Goal: Task Accomplishment & Management: Complete application form

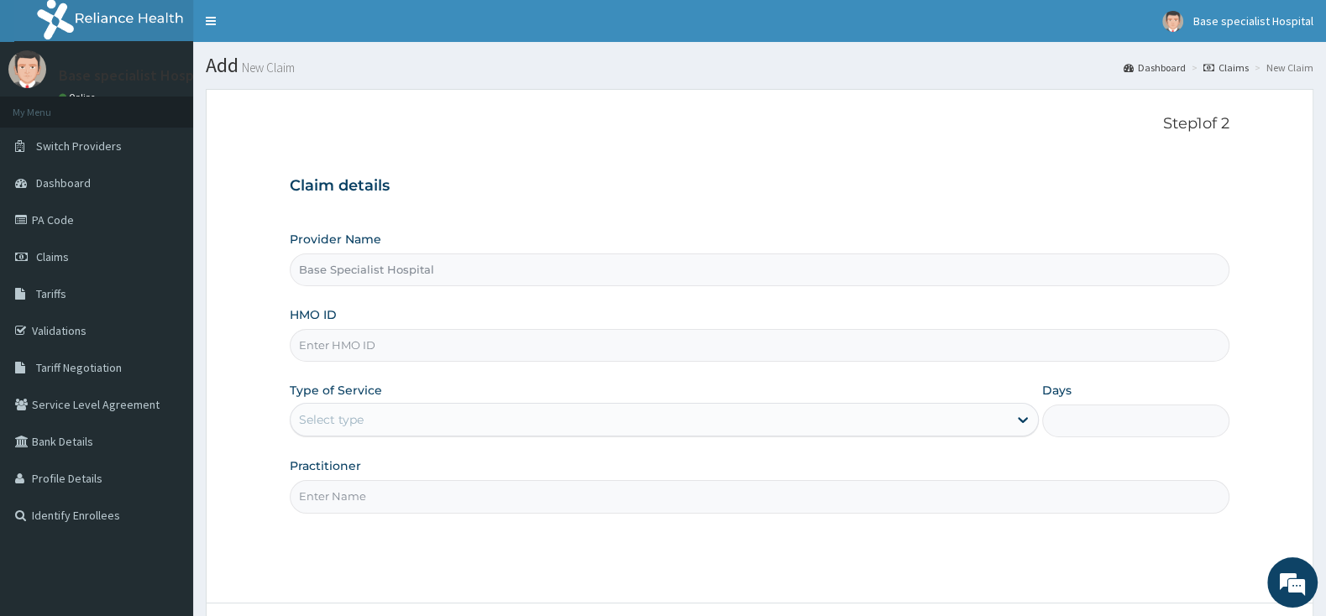
click at [382, 348] on input "HMO ID" at bounding box center [760, 345] width 940 height 33
paste input "NIG/10215/A"
type input "NIG/10215/A"
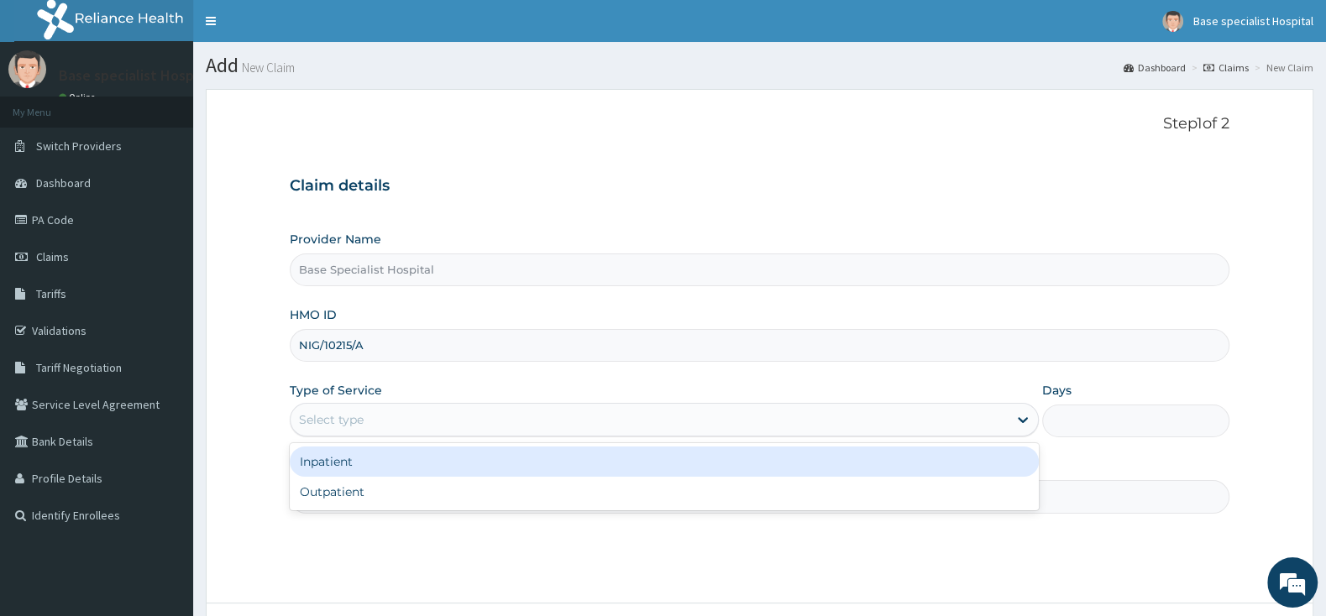
click at [442, 411] on div "Select type" at bounding box center [649, 419] width 717 height 27
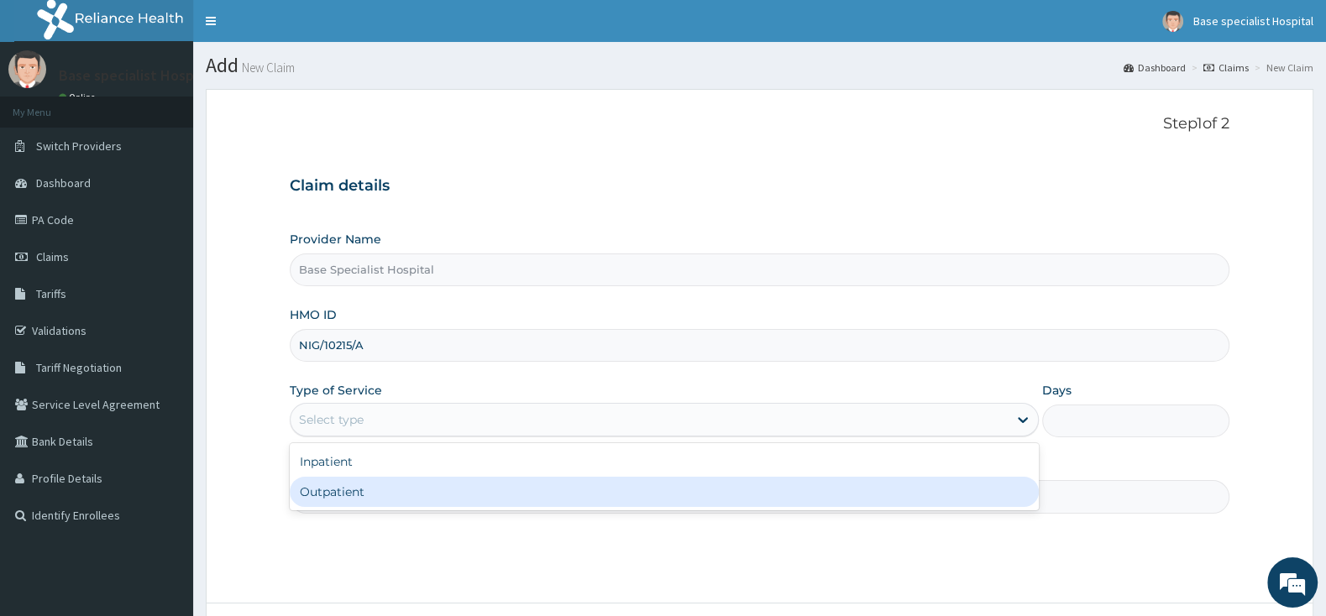
click at [410, 504] on div "Outpatient" at bounding box center [664, 492] width 749 height 30
type input "1"
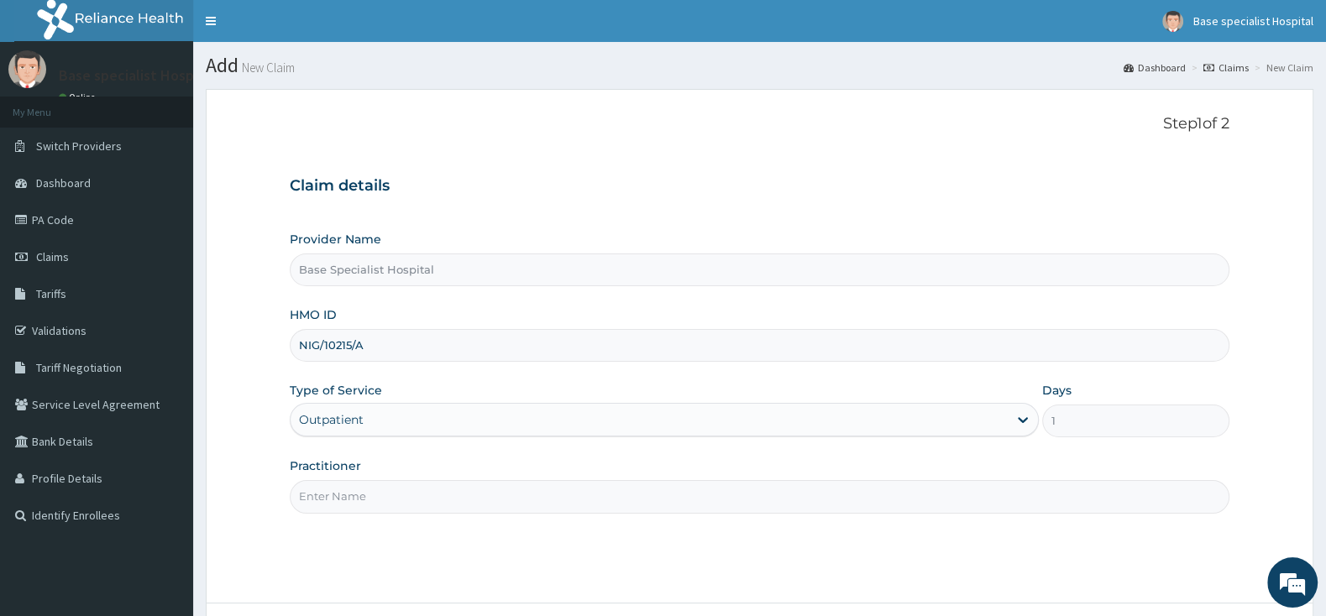
click at [410, 504] on input "Practitioner" at bounding box center [760, 496] width 940 height 33
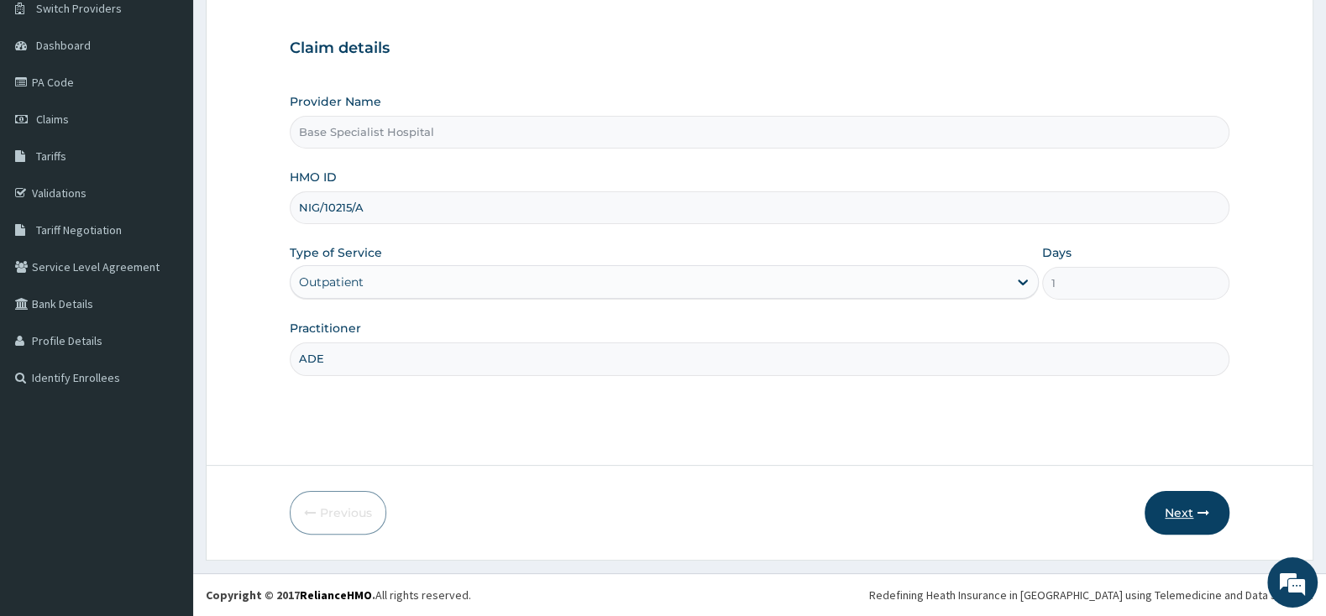
type input "ADE"
click at [1189, 504] on button "Next" at bounding box center [1186, 513] width 85 height 44
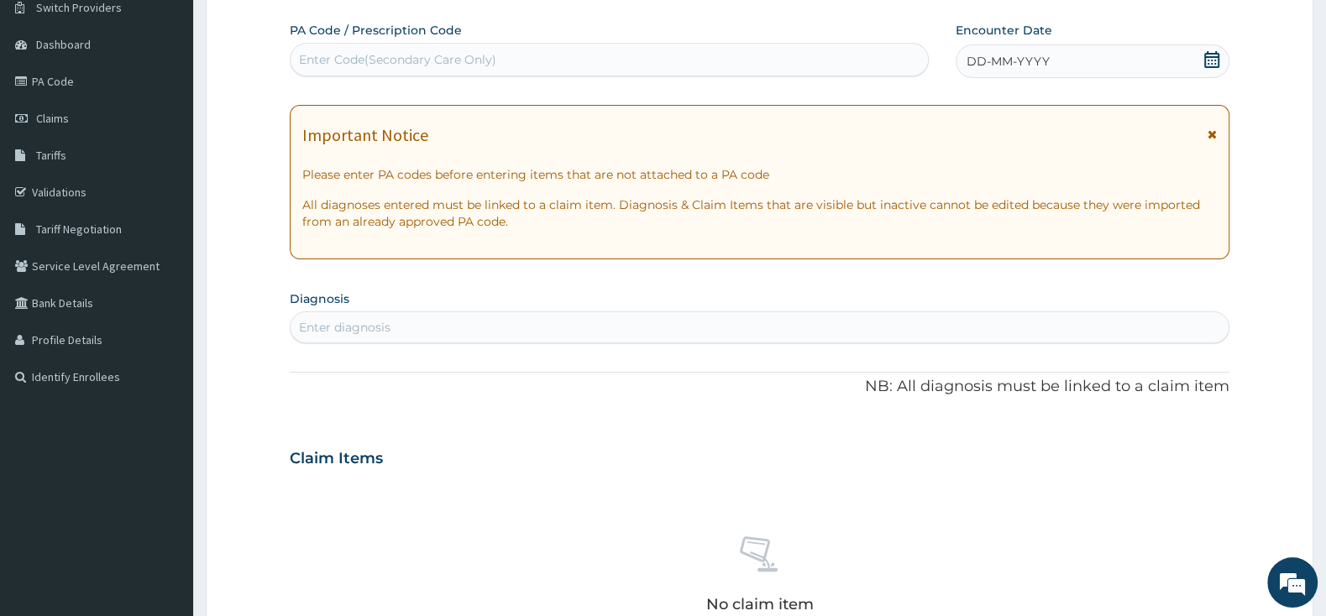
scroll to position [0, 0]
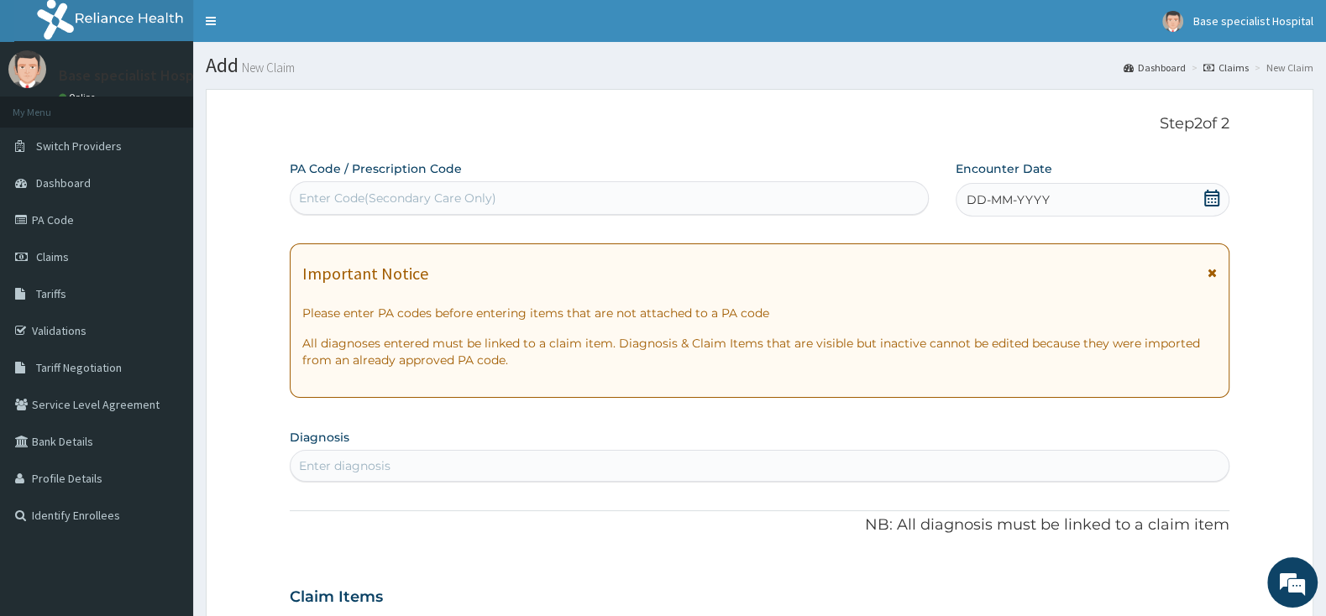
click at [1216, 200] on icon at bounding box center [1211, 198] width 15 height 17
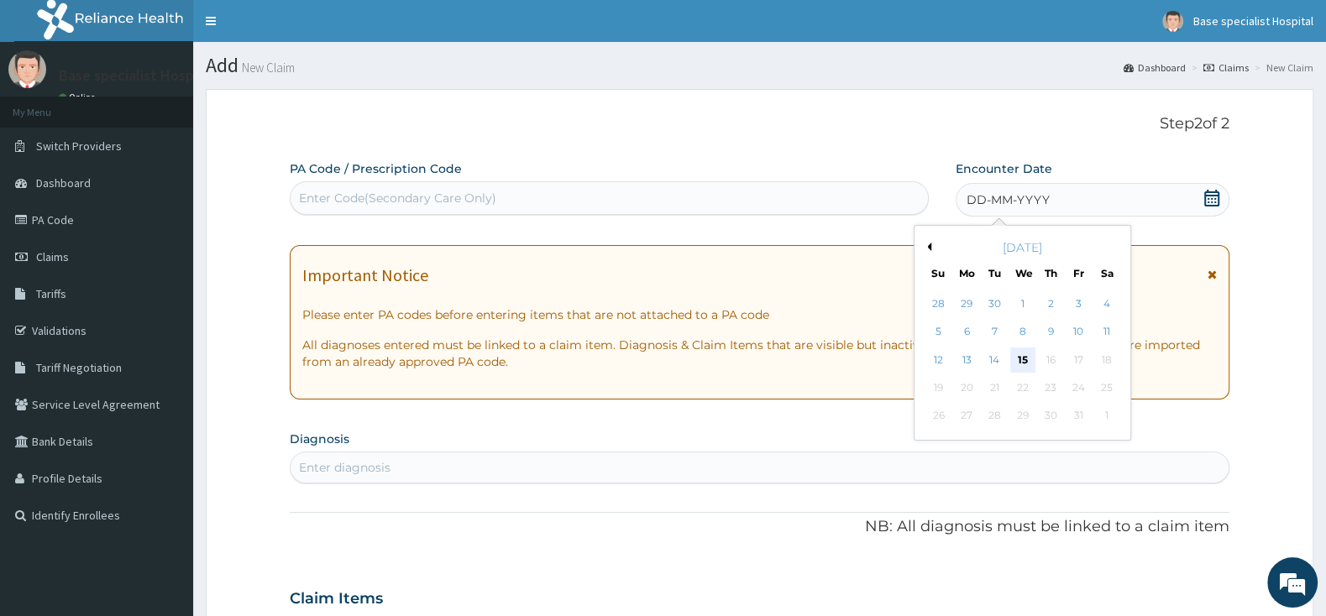
click at [1016, 362] on div "15" at bounding box center [1022, 360] width 25 height 25
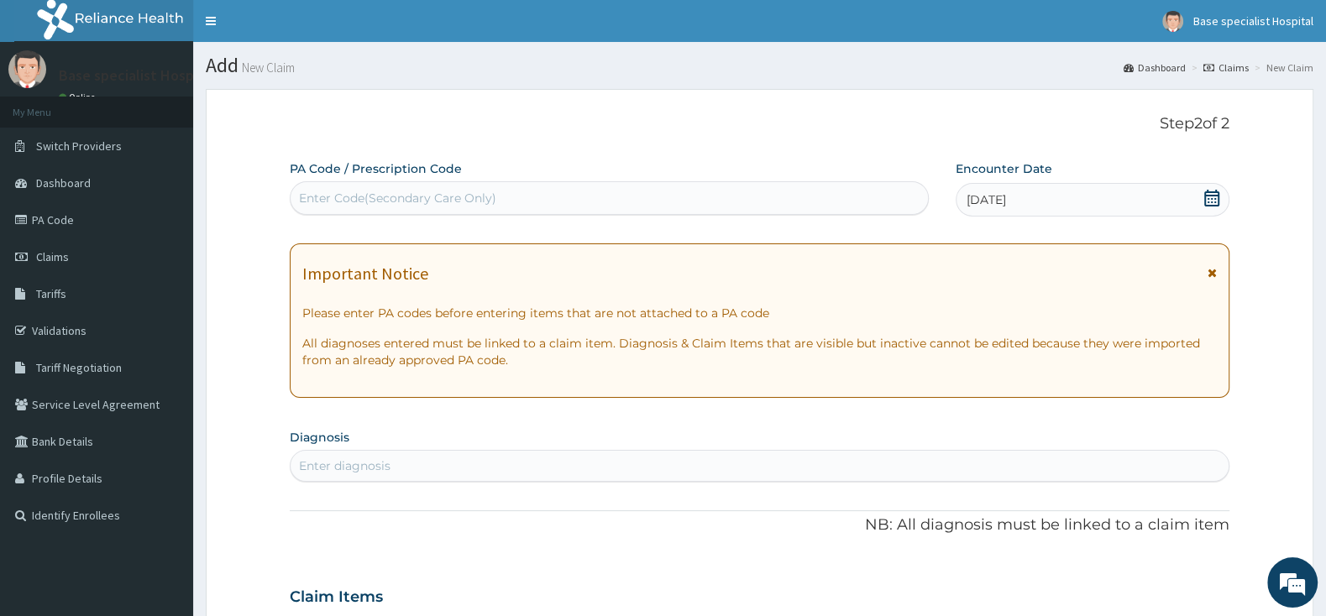
click at [662, 467] on div "Enter diagnosis" at bounding box center [760, 466] width 938 height 27
type input "PHARYNG"
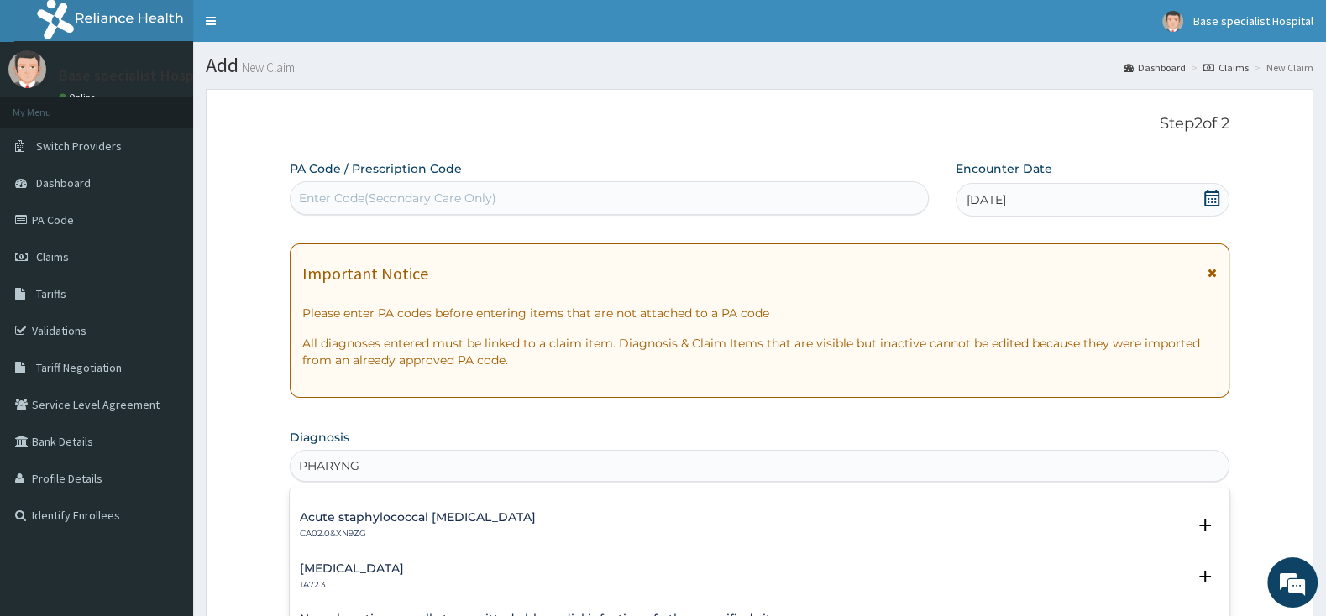
scroll to position [264, 0]
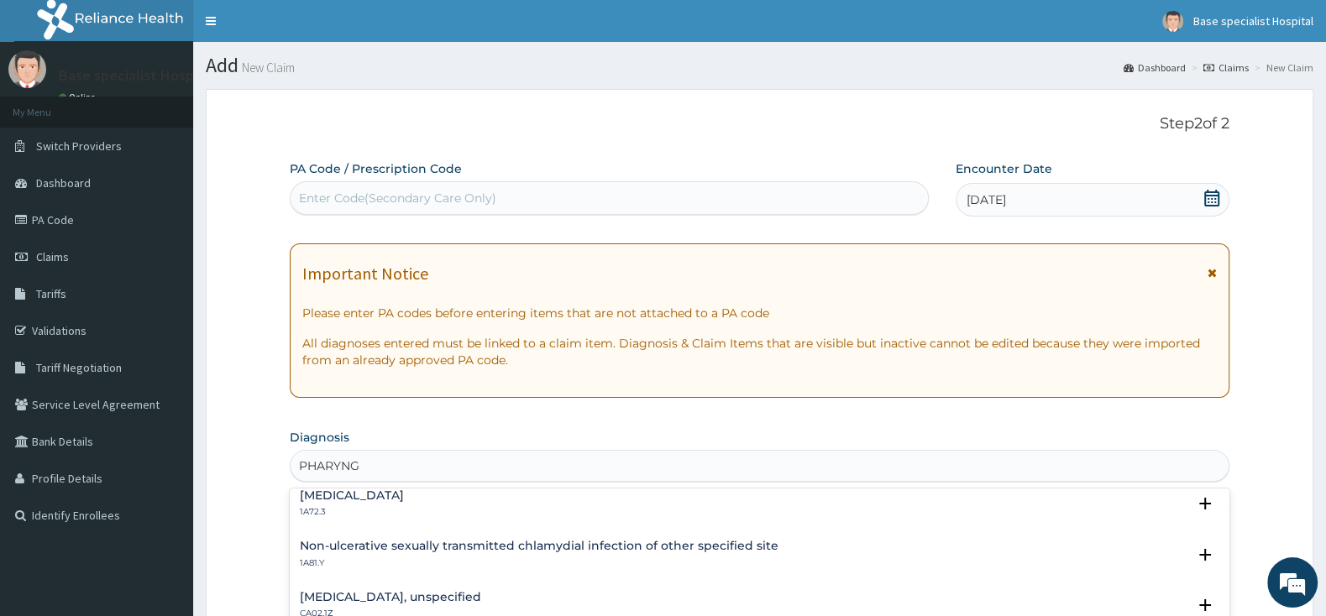
click at [453, 504] on div "Gonococcal pharyngitis 1A72.3" at bounding box center [759, 504] width 919 height 29
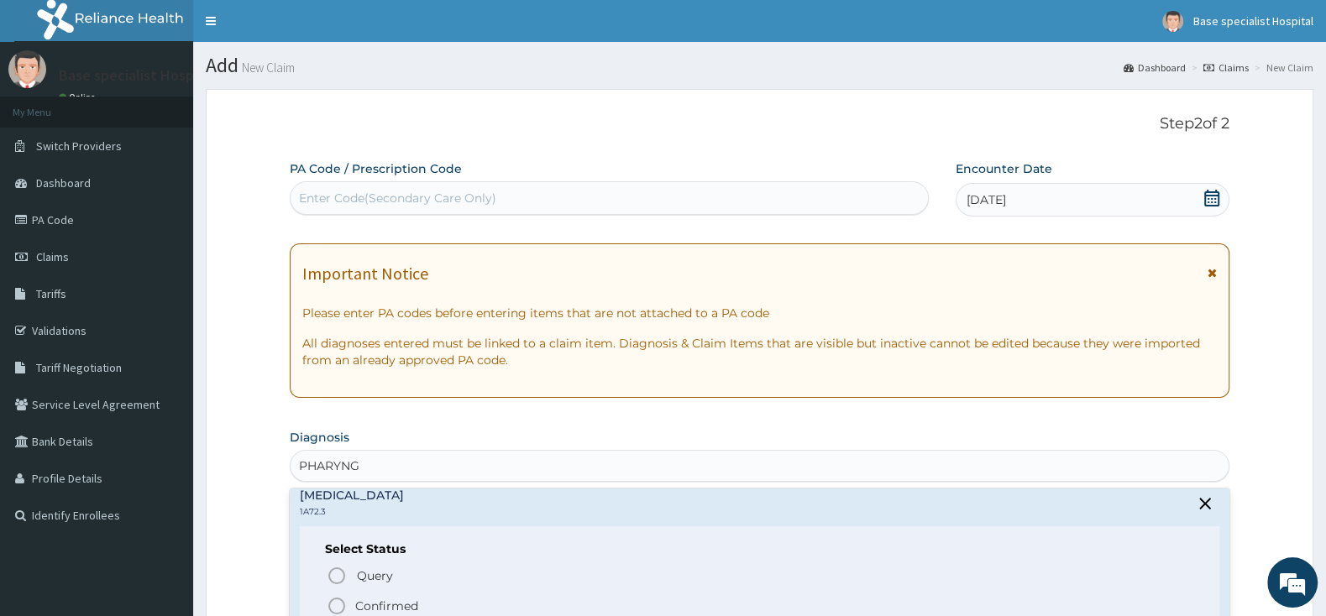
scroll to position [176, 0]
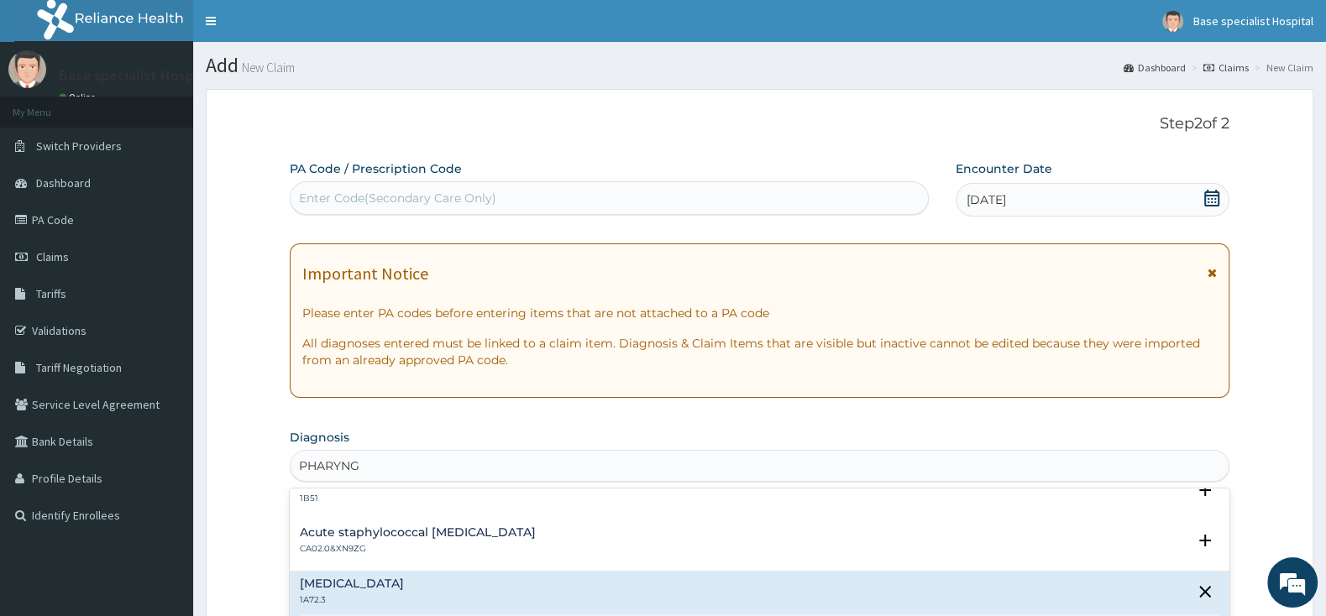
click at [450, 537] on h4 "Acute staphylococcal [MEDICAL_DATA]" at bounding box center [418, 532] width 236 height 13
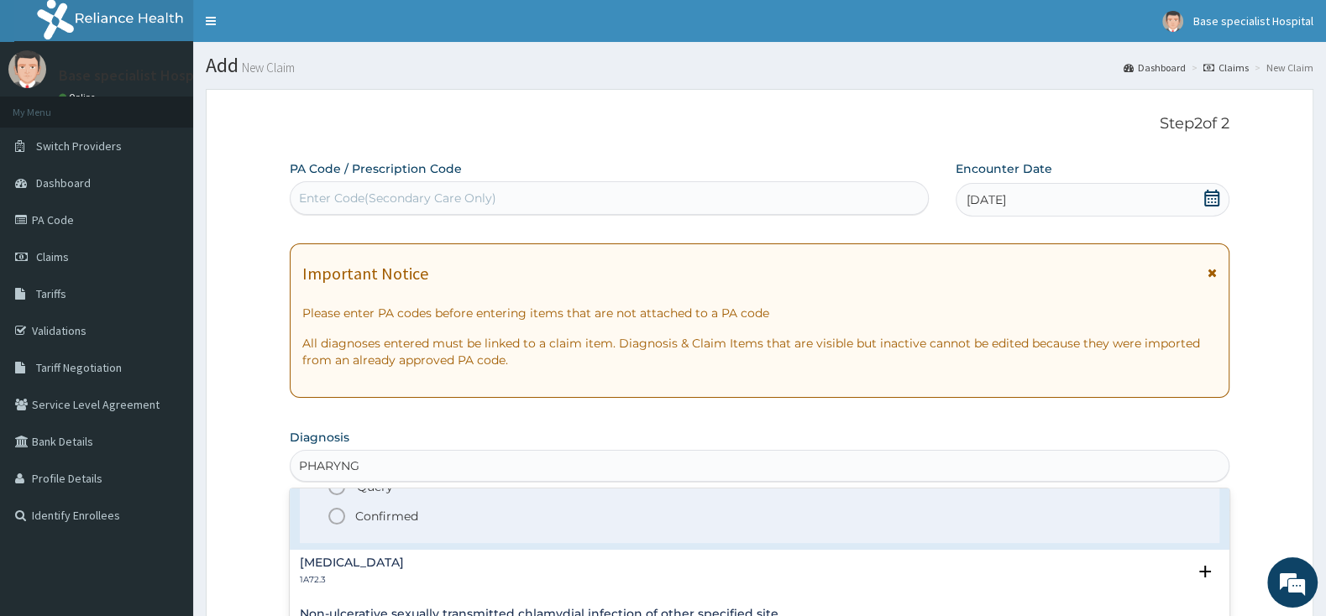
scroll to position [264, 0]
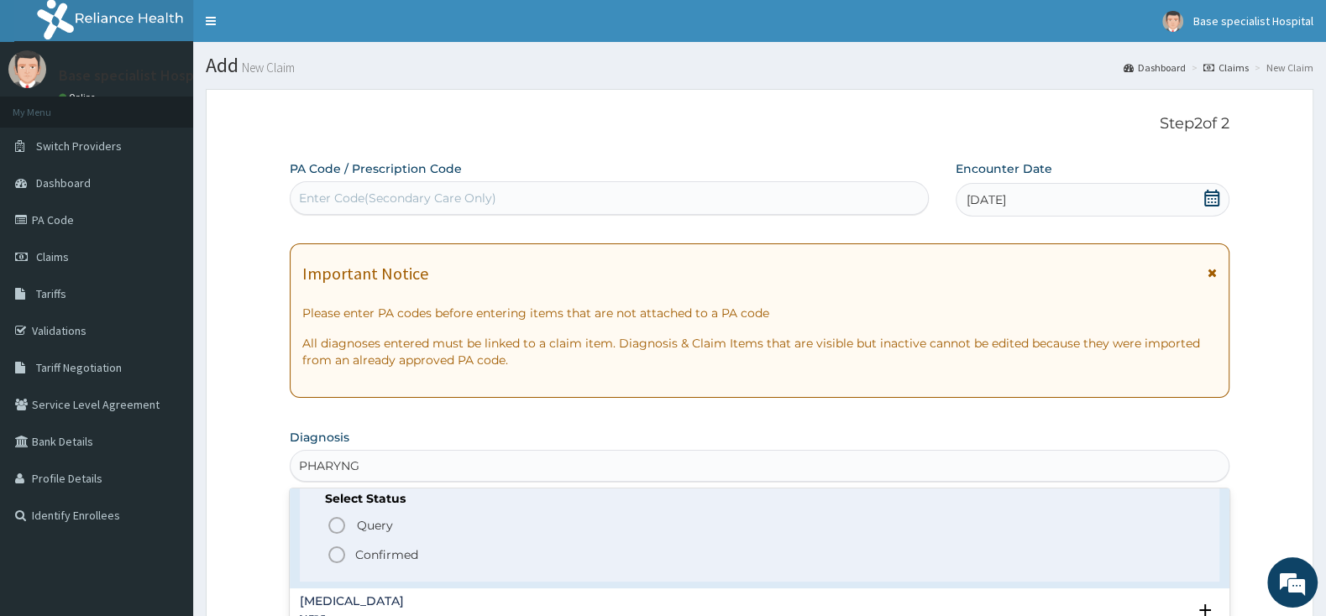
click at [340, 551] on icon "status option filled" at bounding box center [337, 555] width 20 height 20
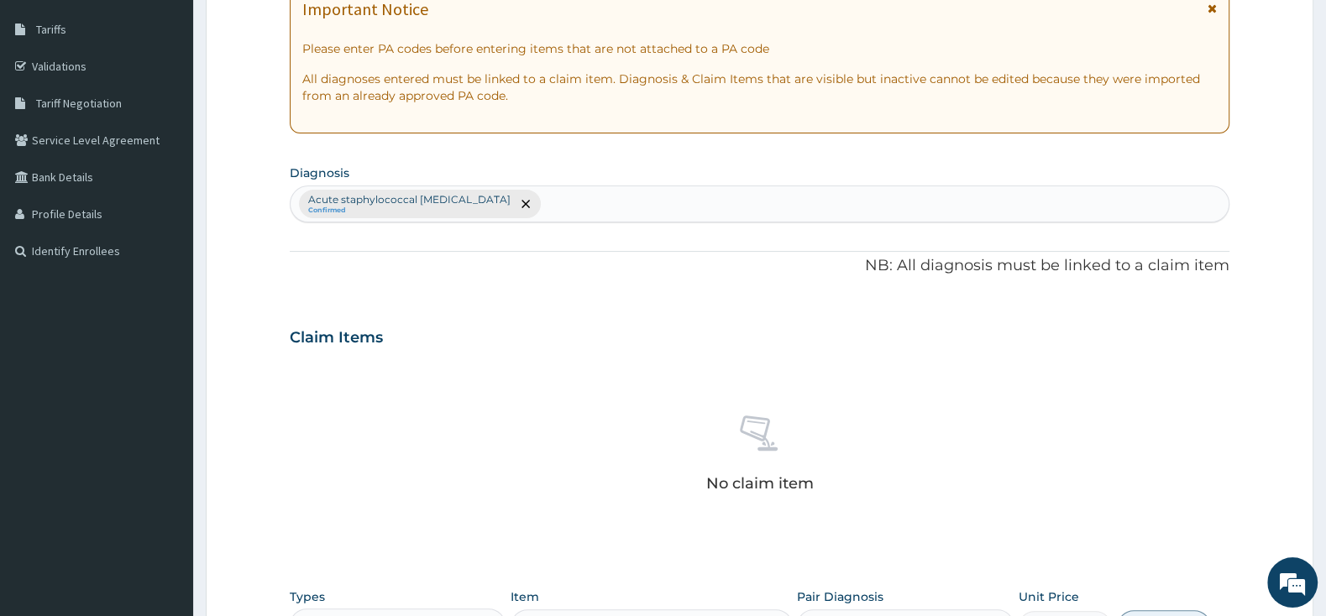
click at [656, 202] on div "Acute staphylococcal pharyngitis Confirmed" at bounding box center [760, 203] width 938 height 35
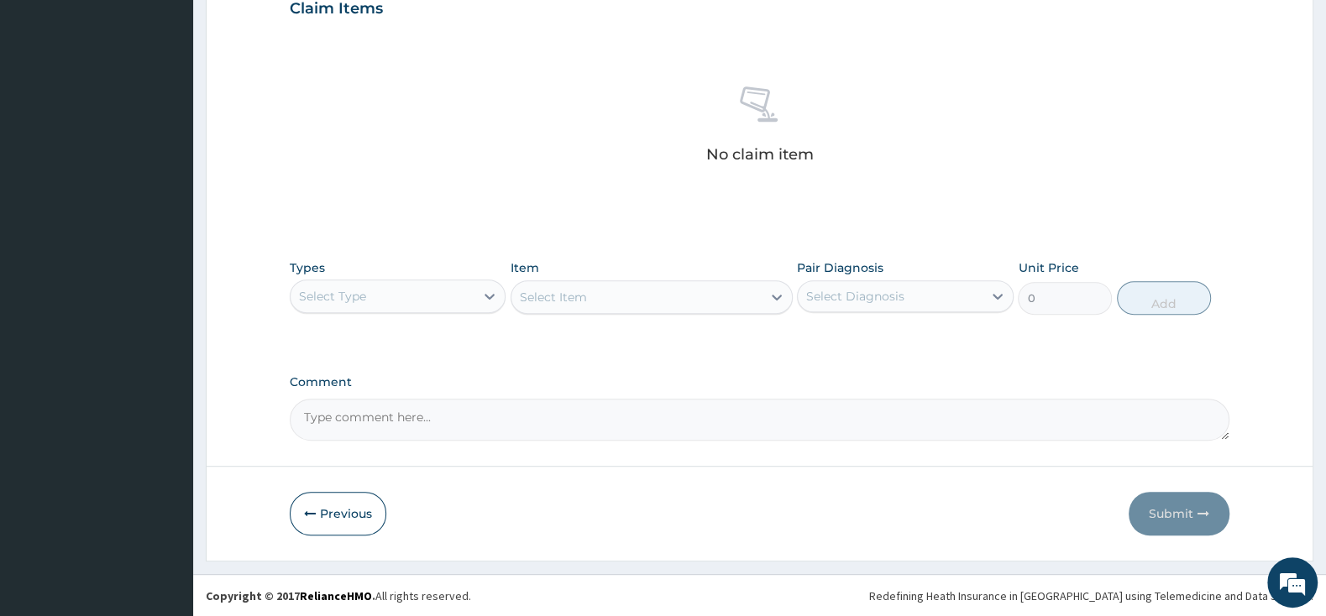
scroll to position [596, 0]
click at [491, 293] on icon at bounding box center [489, 295] width 17 height 17
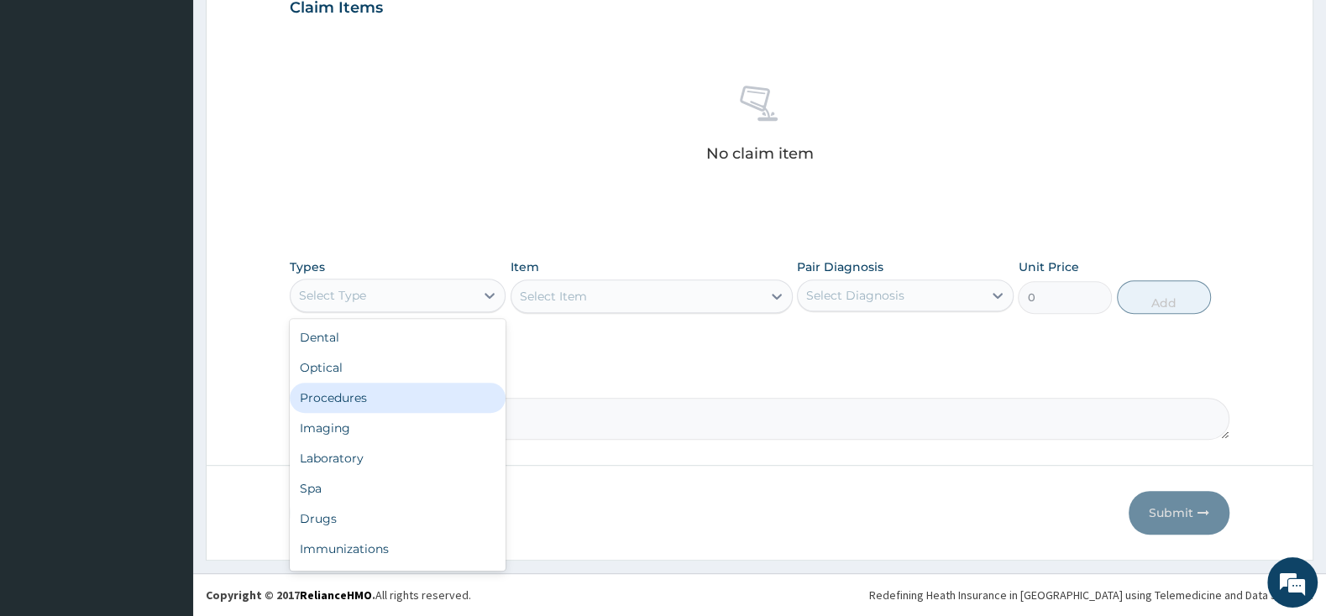
click at [379, 394] on div "Procedures" at bounding box center [398, 398] width 216 height 30
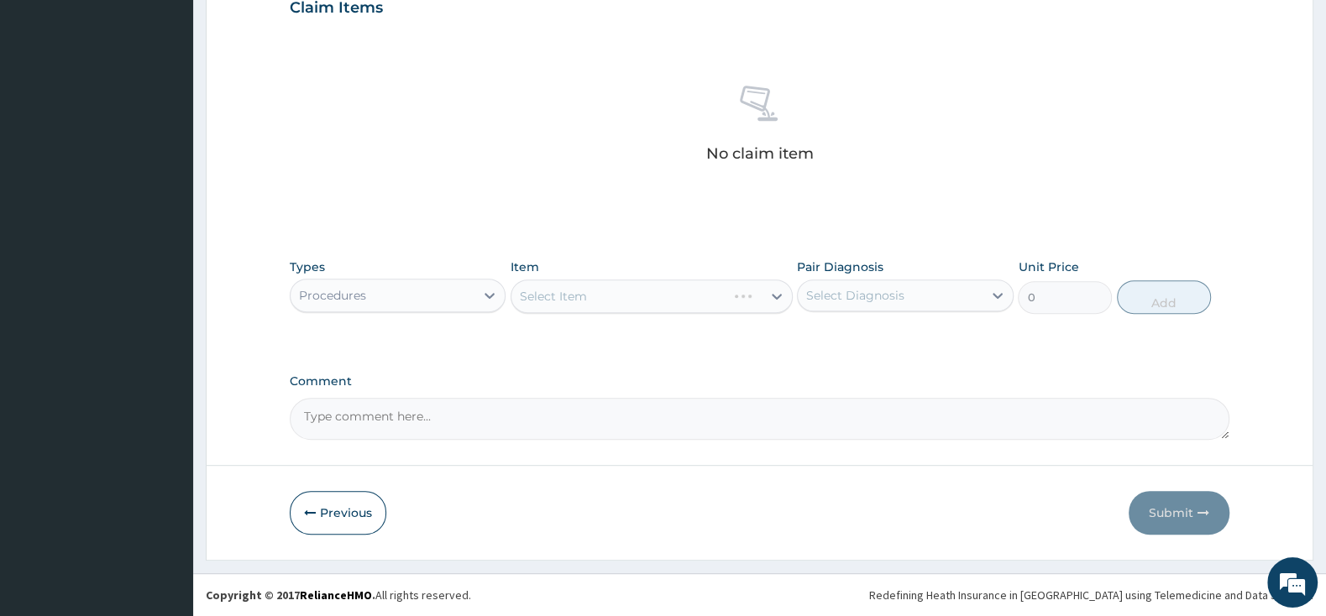
click at [663, 280] on div "Select Item" at bounding box center [651, 297] width 282 height 34
click at [677, 295] on div "Select Item" at bounding box center [651, 297] width 282 height 34
click at [677, 295] on div "Select Item" at bounding box center [636, 296] width 250 height 27
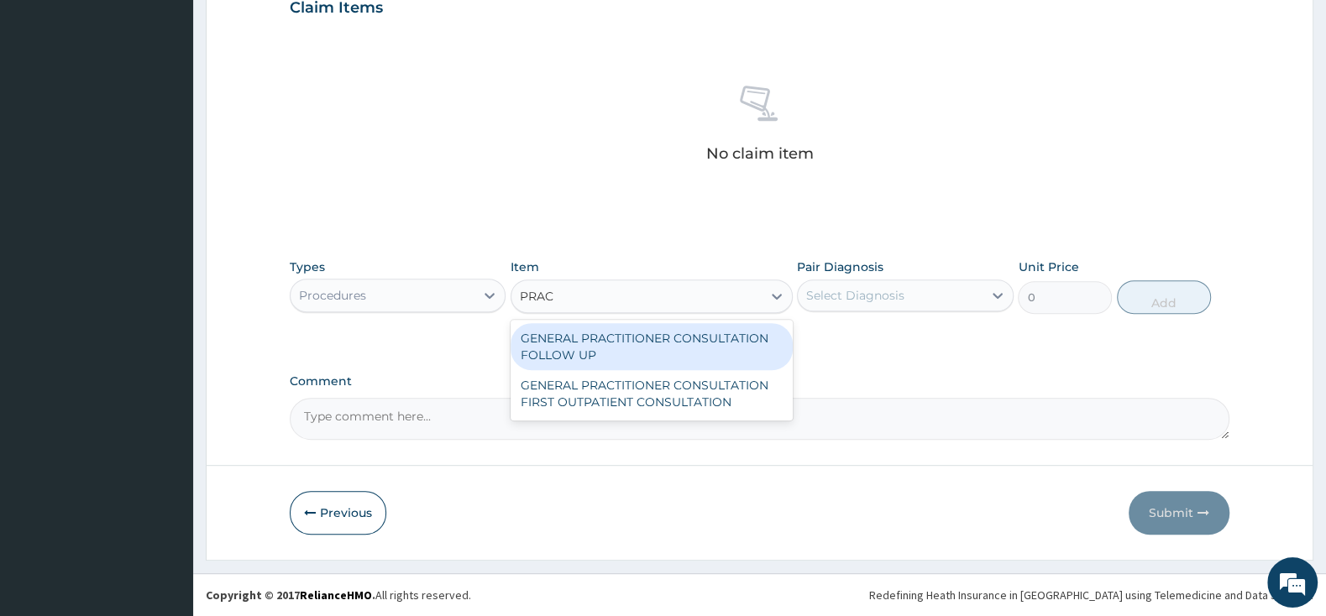
type input "PRACT"
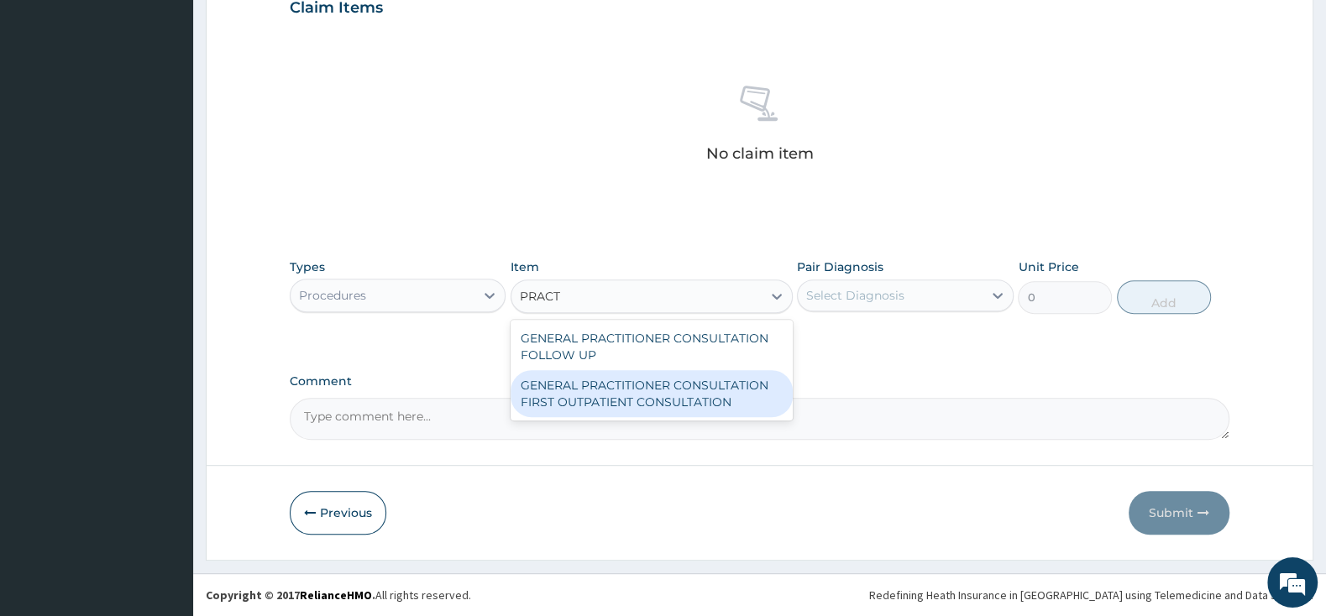
click at [761, 408] on div "GENERAL PRACTITIONER CONSULTATION FIRST OUTPATIENT CONSULTATION" at bounding box center [651, 393] width 282 height 47
type input "3000"
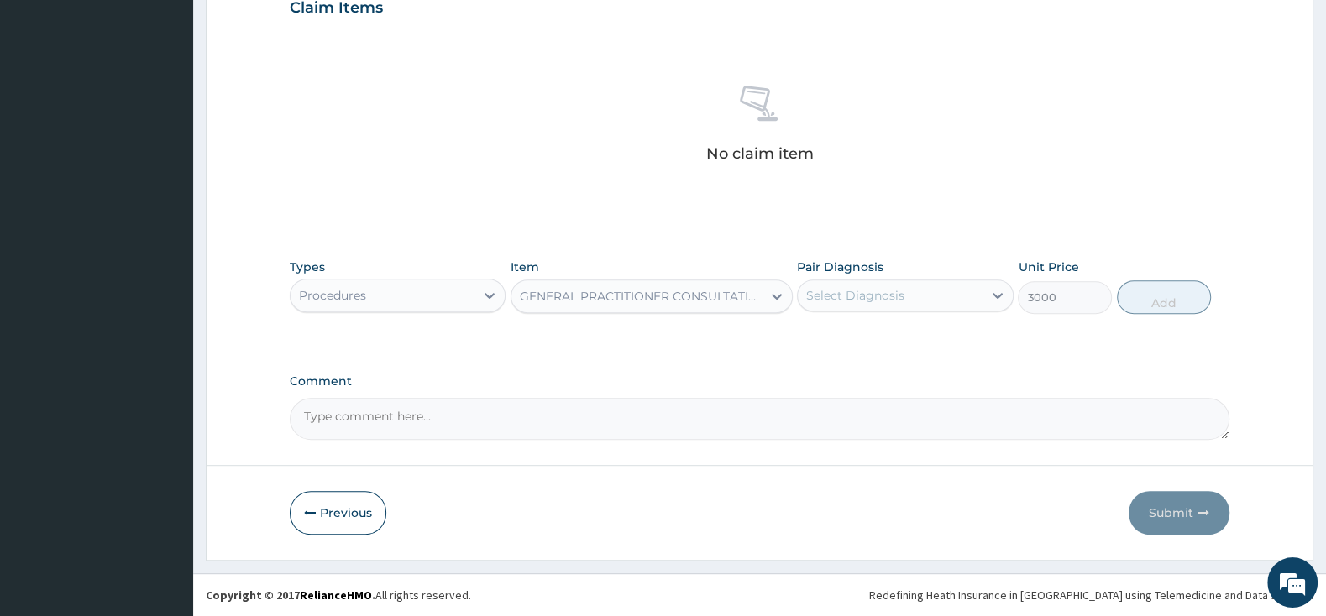
click at [839, 311] on div "Select Diagnosis" at bounding box center [905, 296] width 216 height 32
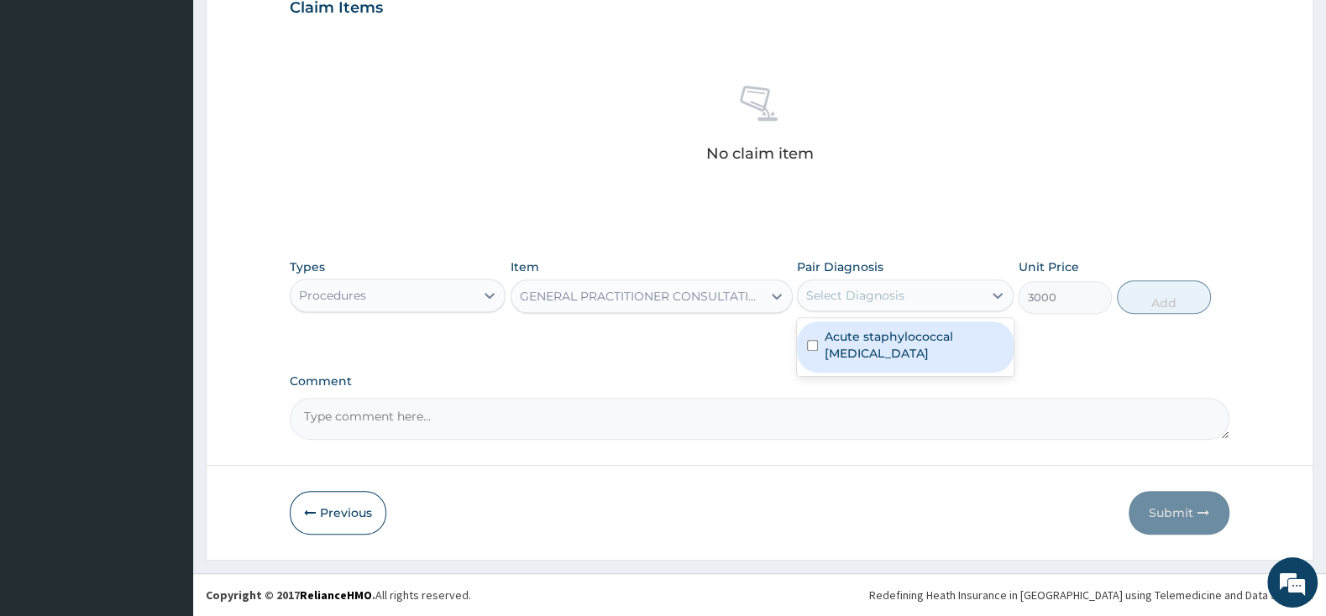
click at [814, 343] on input "checkbox" at bounding box center [812, 345] width 11 height 11
checkbox input "true"
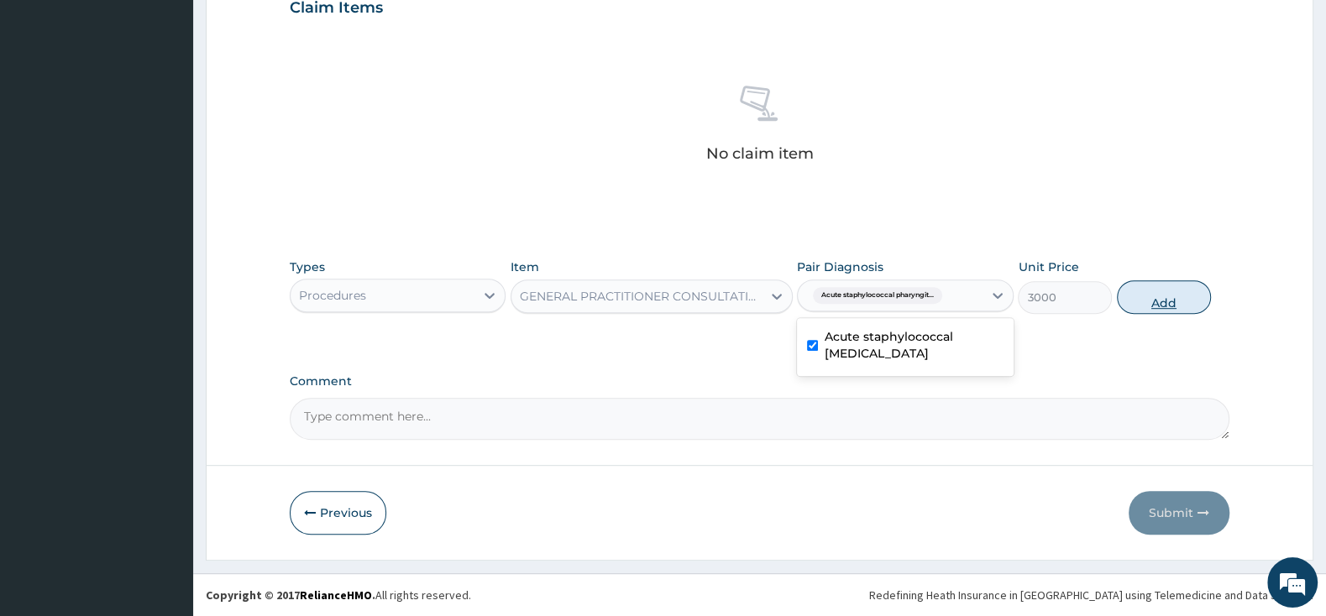
click at [1160, 294] on button "Add" at bounding box center [1164, 297] width 94 height 34
type input "0"
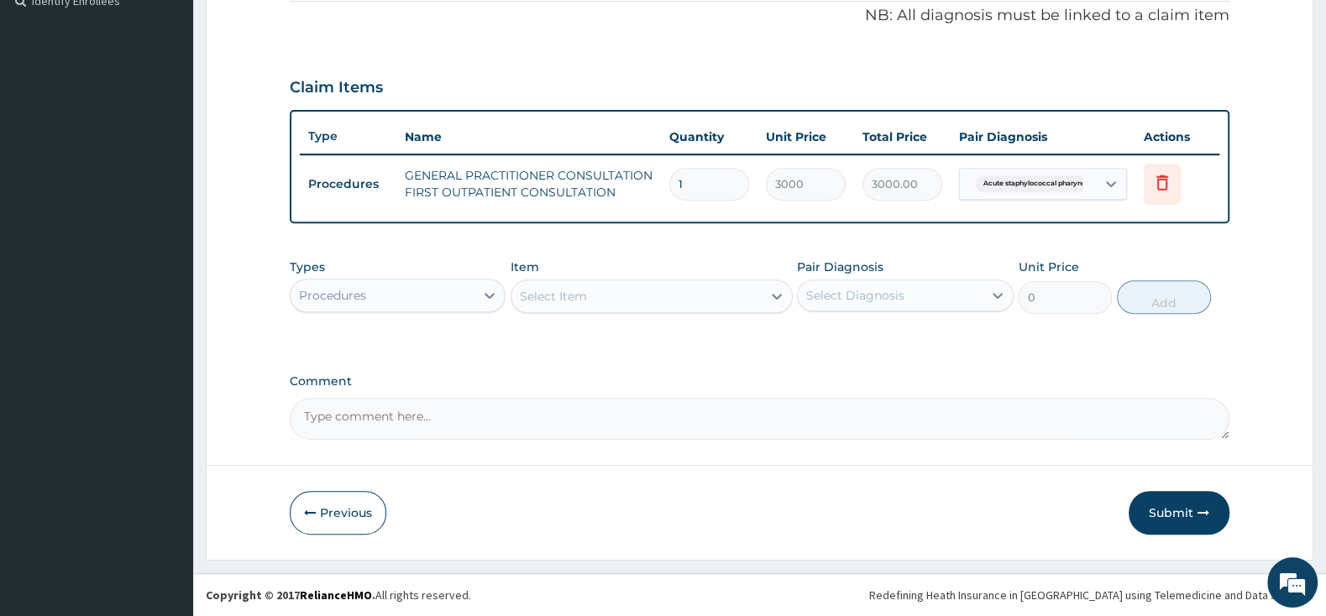
scroll to position [514, 0]
click at [394, 292] on div "Procedures" at bounding box center [383, 296] width 184 height 27
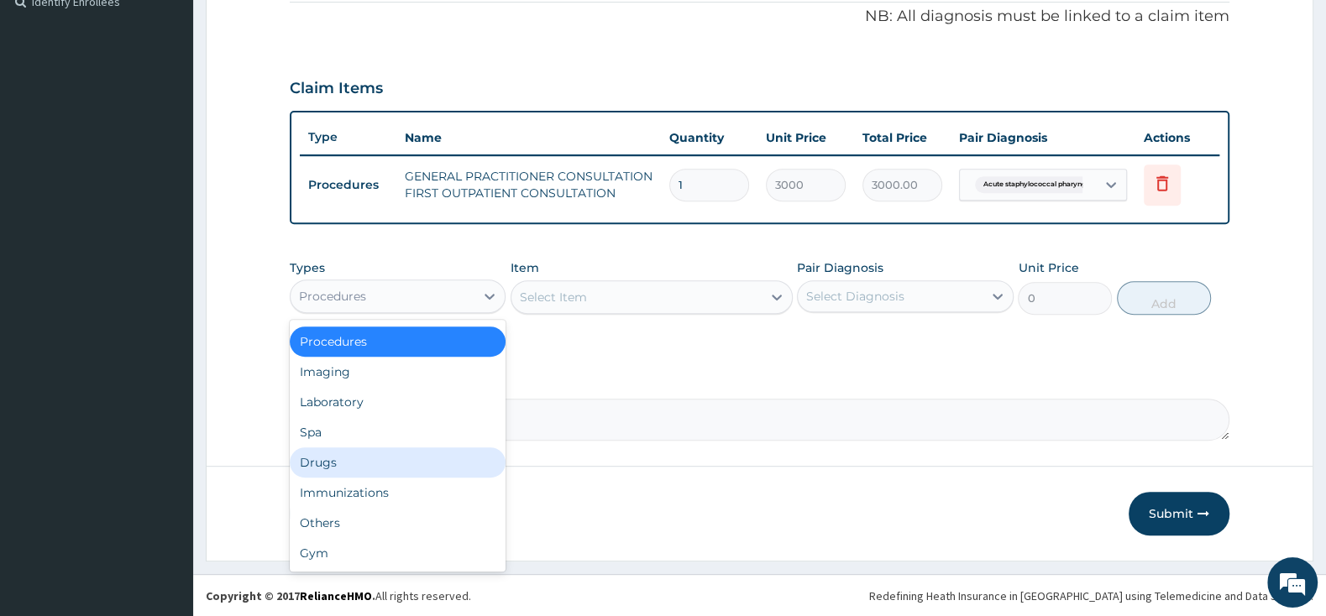
scroll to position [0, 0]
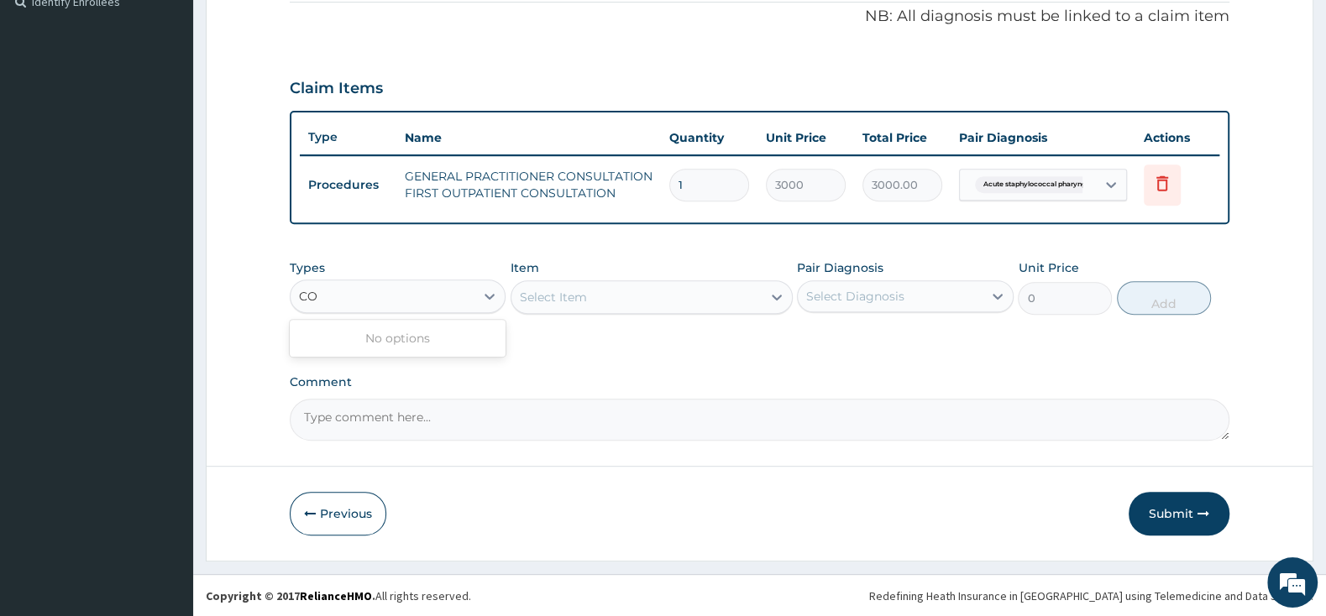
type input "C"
click at [1164, 168] on icon at bounding box center [1162, 185] width 37 height 41
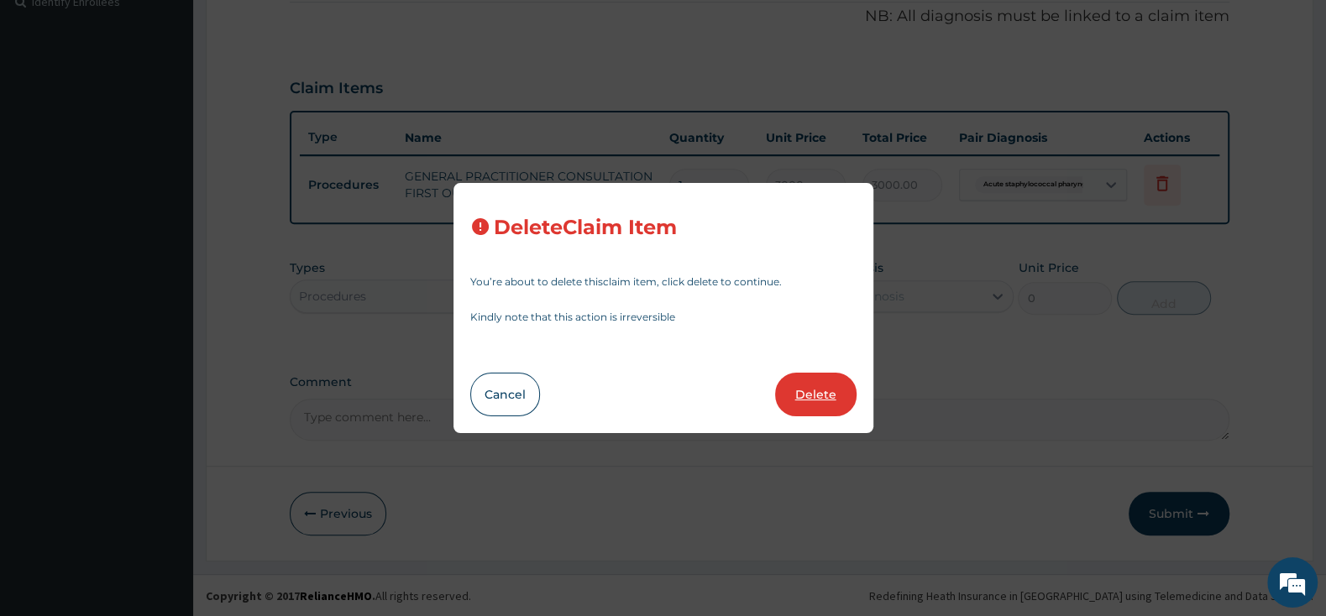
click at [815, 398] on button "Delete" at bounding box center [815, 395] width 81 height 44
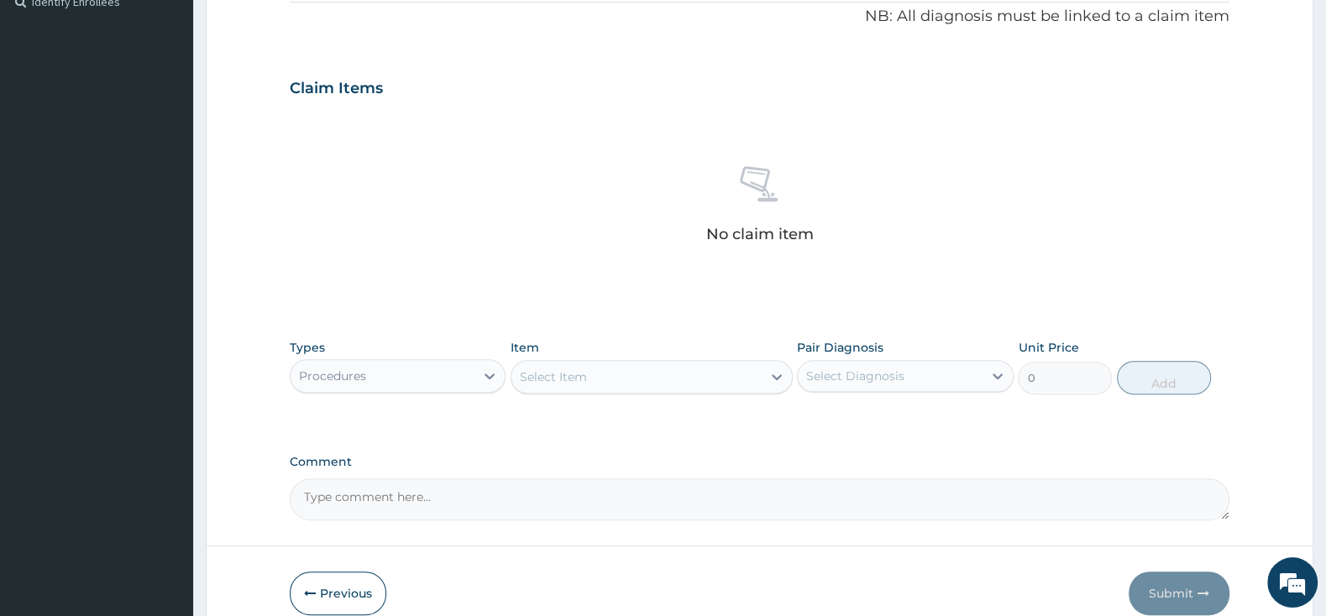
click at [673, 372] on div "Select Item" at bounding box center [636, 377] width 250 height 27
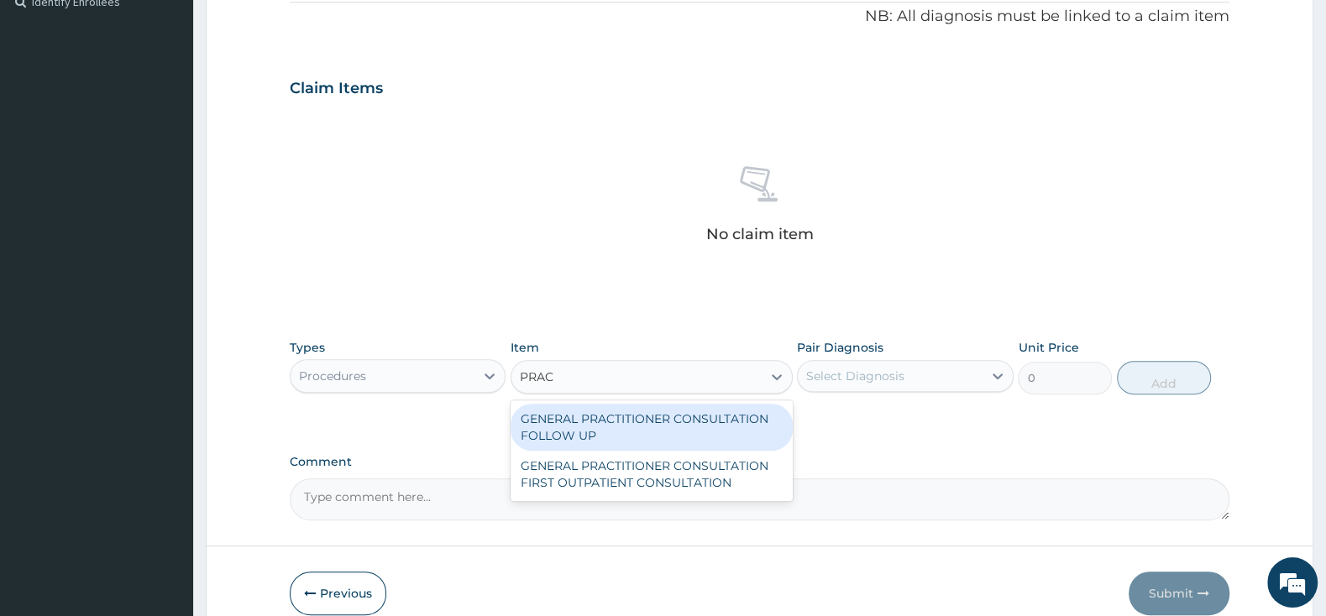
type input "PRACT"
click at [653, 432] on div "GENERAL PRACTITIONER CONSULTATION FOLLOW UP" at bounding box center [651, 427] width 282 height 47
type input "2500"
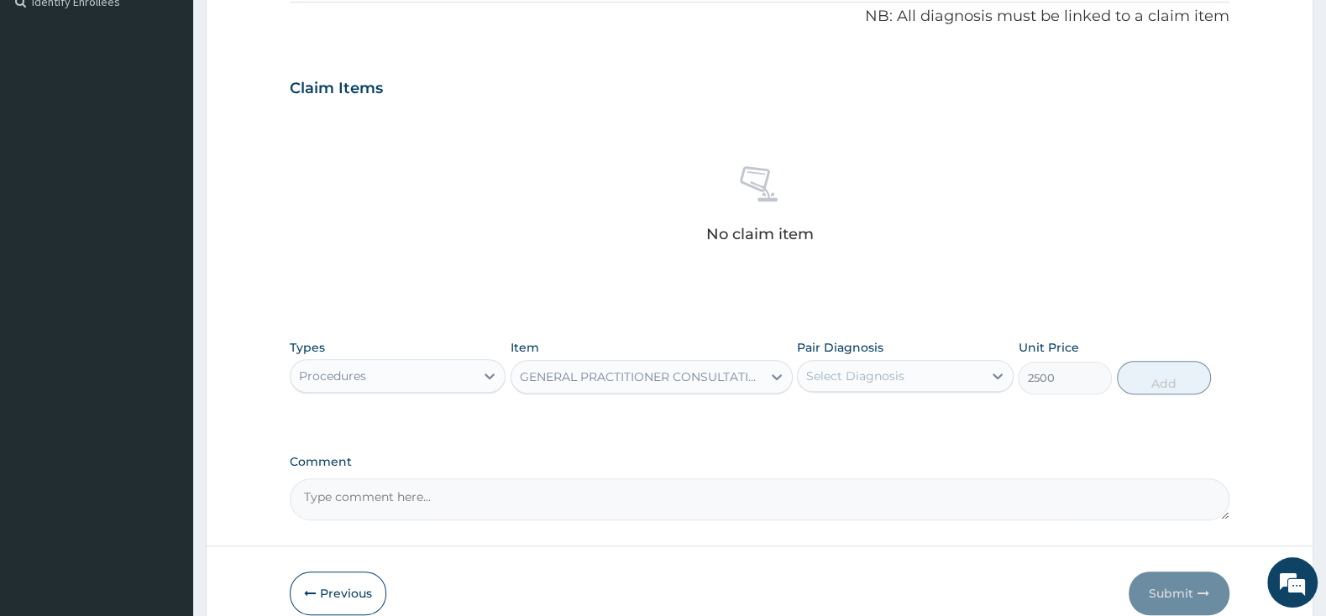
click at [834, 364] on div "Select Diagnosis" at bounding box center [890, 376] width 184 height 27
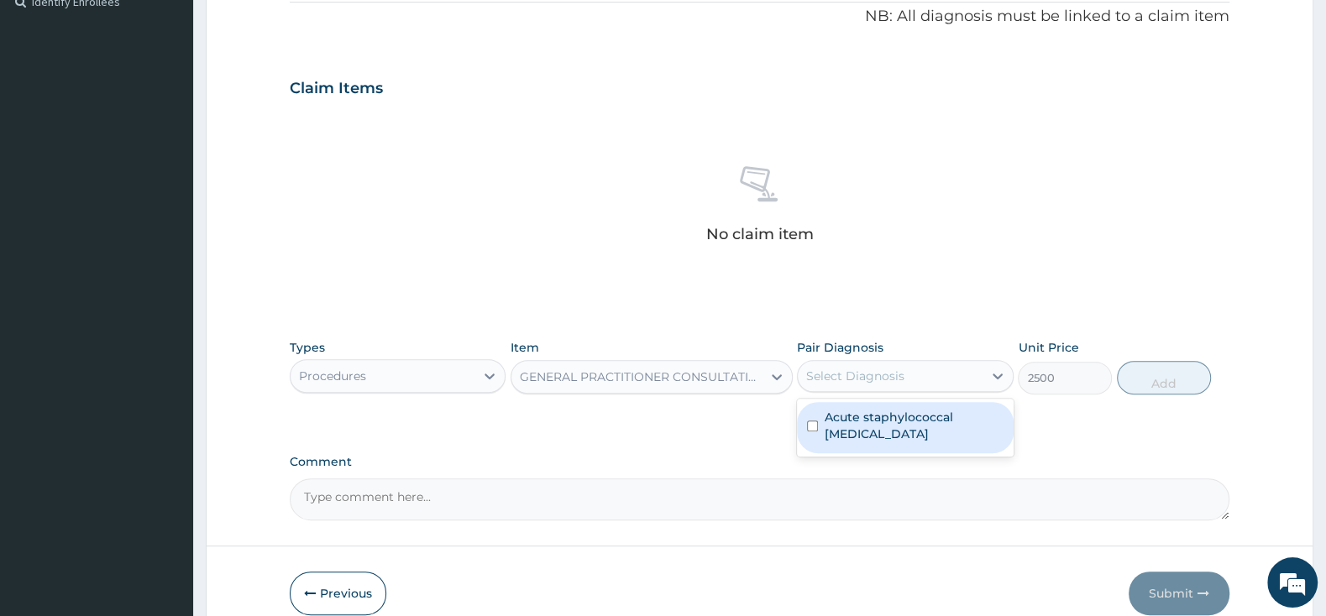
click at [813, 435] on div "Acute staphylococcal [MEDICAL_DATA]" at bounding box center [905, 427] width 216 height 51
checkbox input "true"
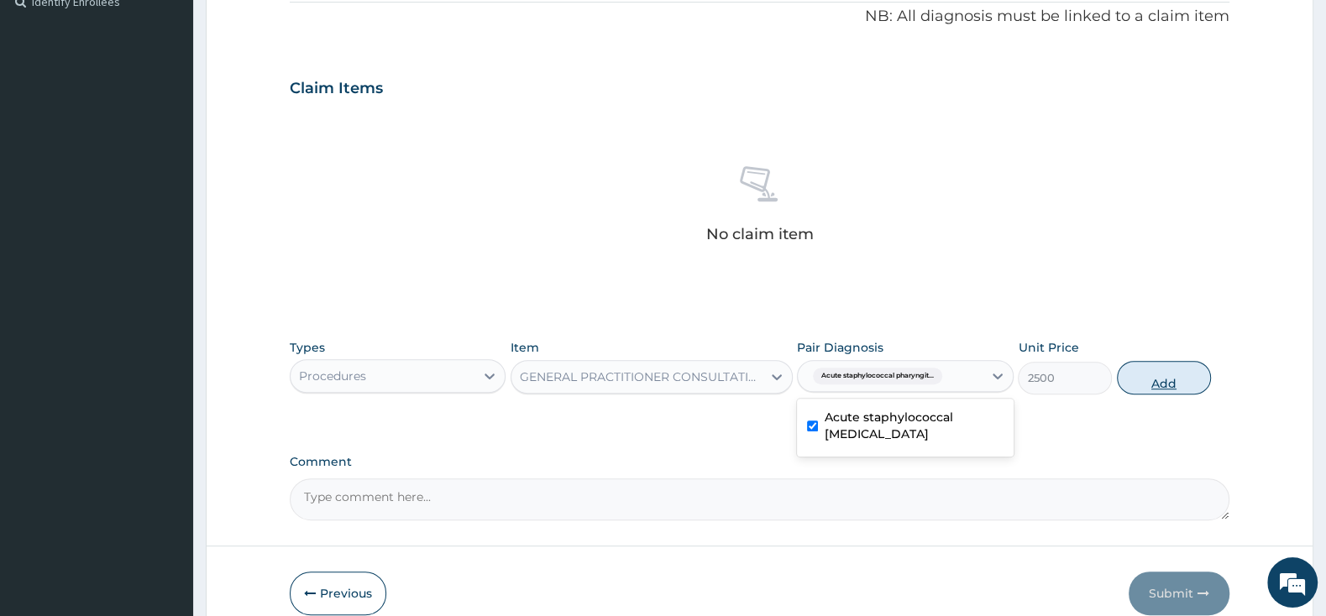
click at [1154, 385] on button "Add" at bounding box center [1164, 378] width 94 height 34
type input "0"
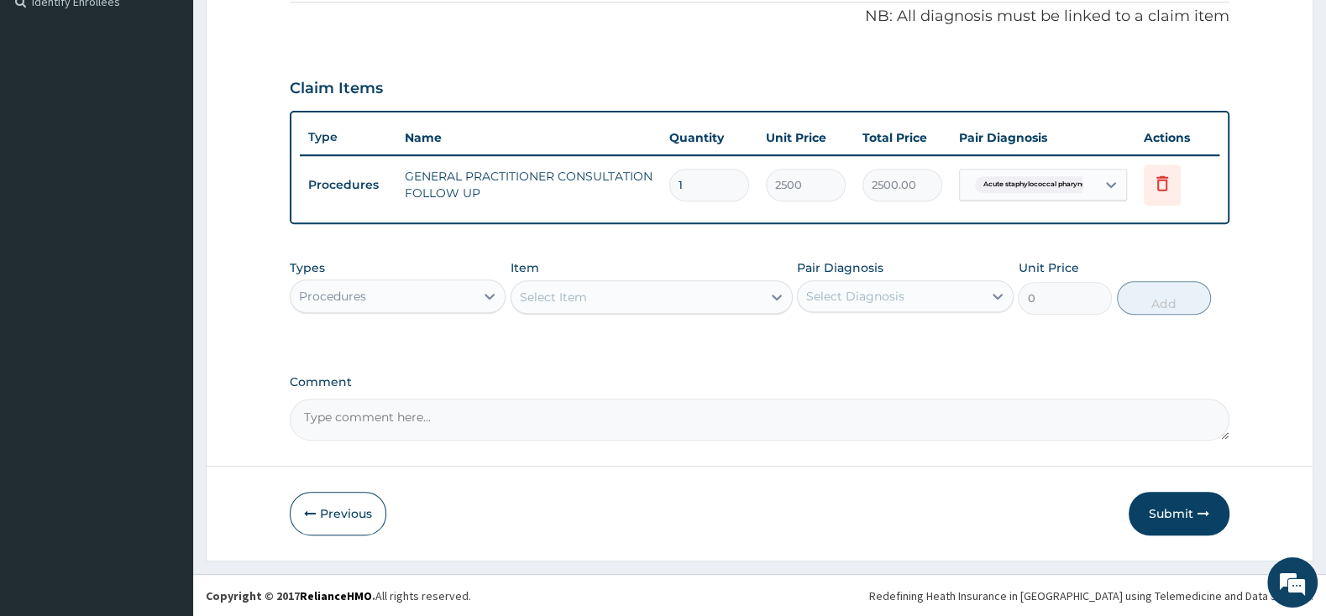
click at [400, 285] on div "Procedures" at bounding box center [383, 296] width 184 height 27
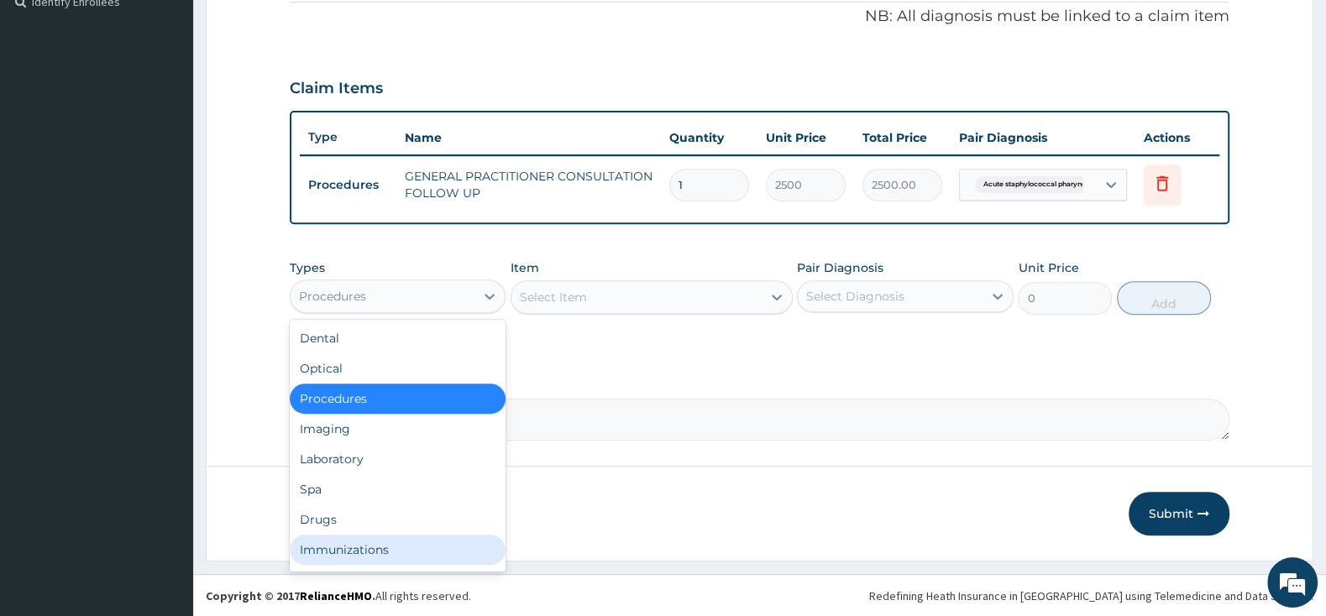
scroll to position [57, 0]
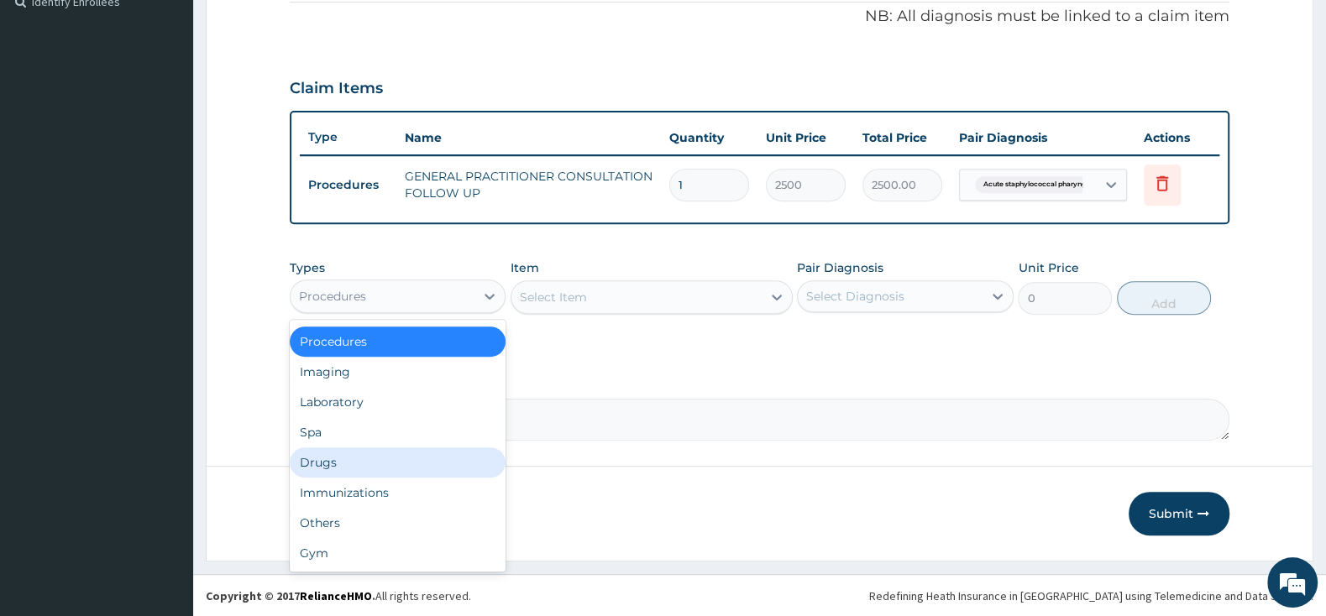
click at [458, 456] on div "Drugs" at bounding box center [398, 463] width 216 height 30
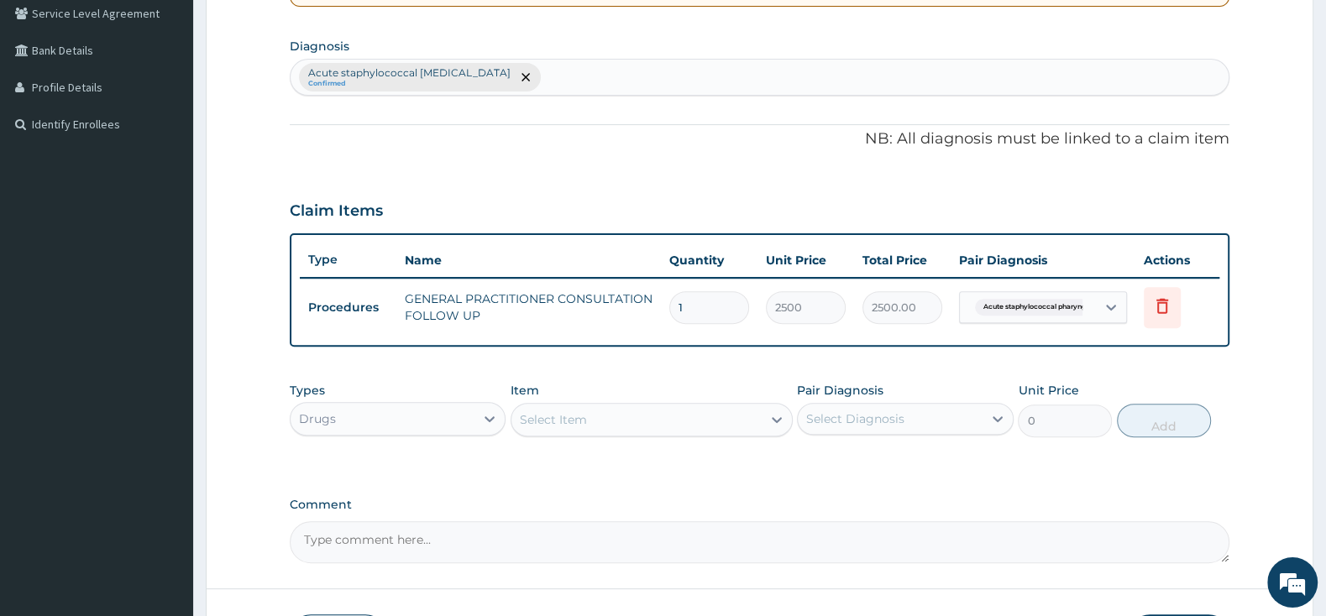
scroll to position [338, 0]
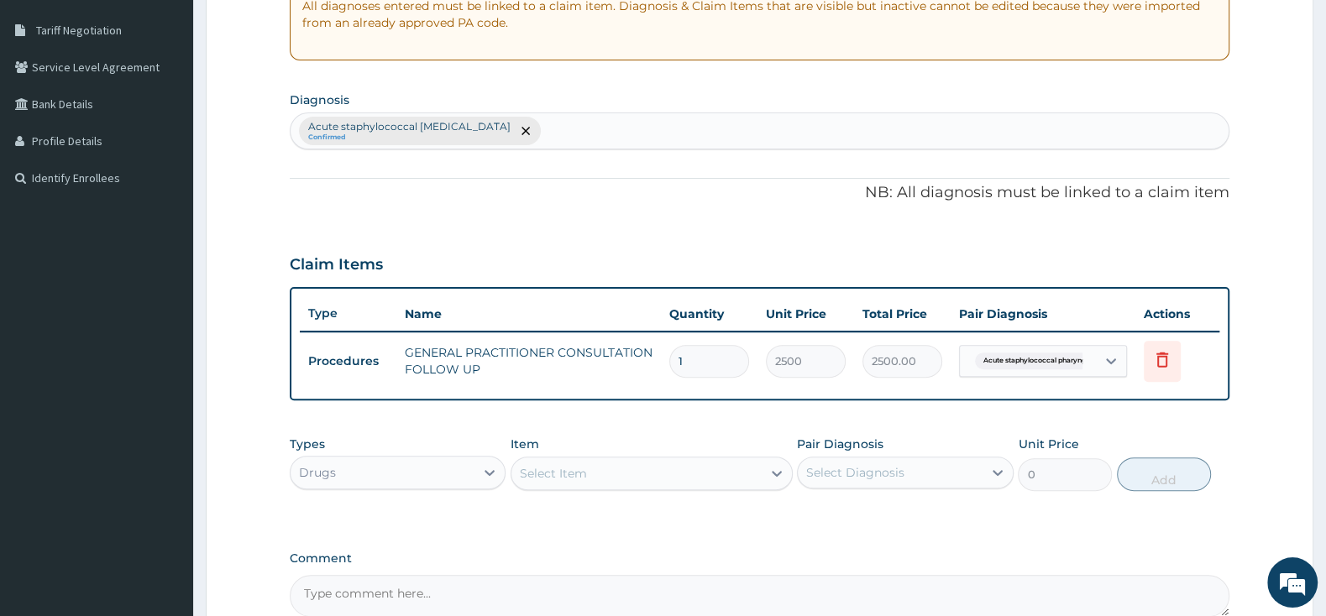
click at [651, 490] on div "Item Select Item" at bounding box center [651, 463] width 282 height 55
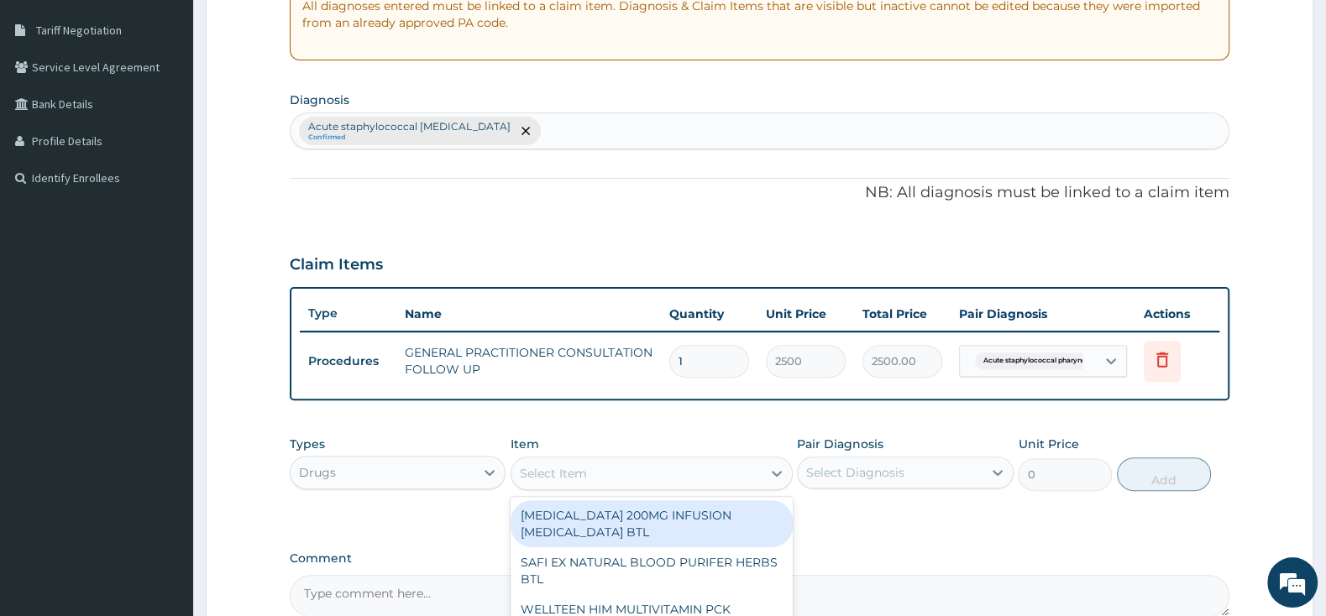
click at [653, 479] on div "Select Item" at bounding box center [636, 473] width 250 height 27
type input "FLEM"
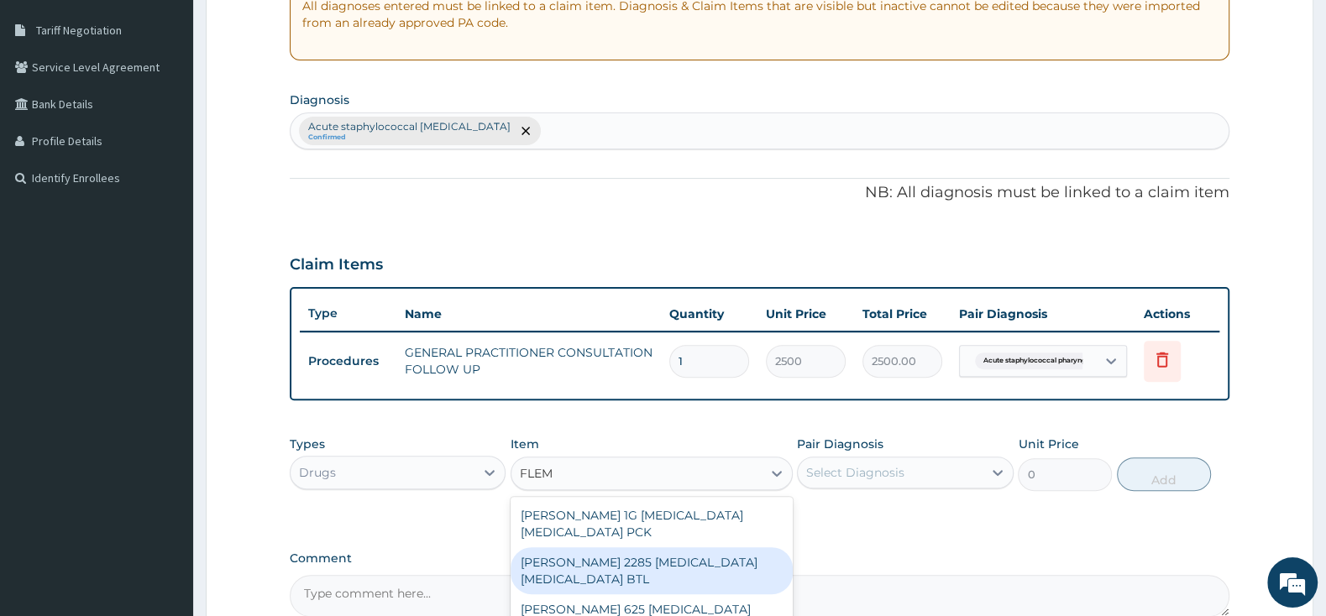
click at [664, 558] on div "FLEMING 2285 AMOXICILLIN CLAVULANIC ACID BTL" at bounding box center [651, 570] width 282 height 47
type input "2875"
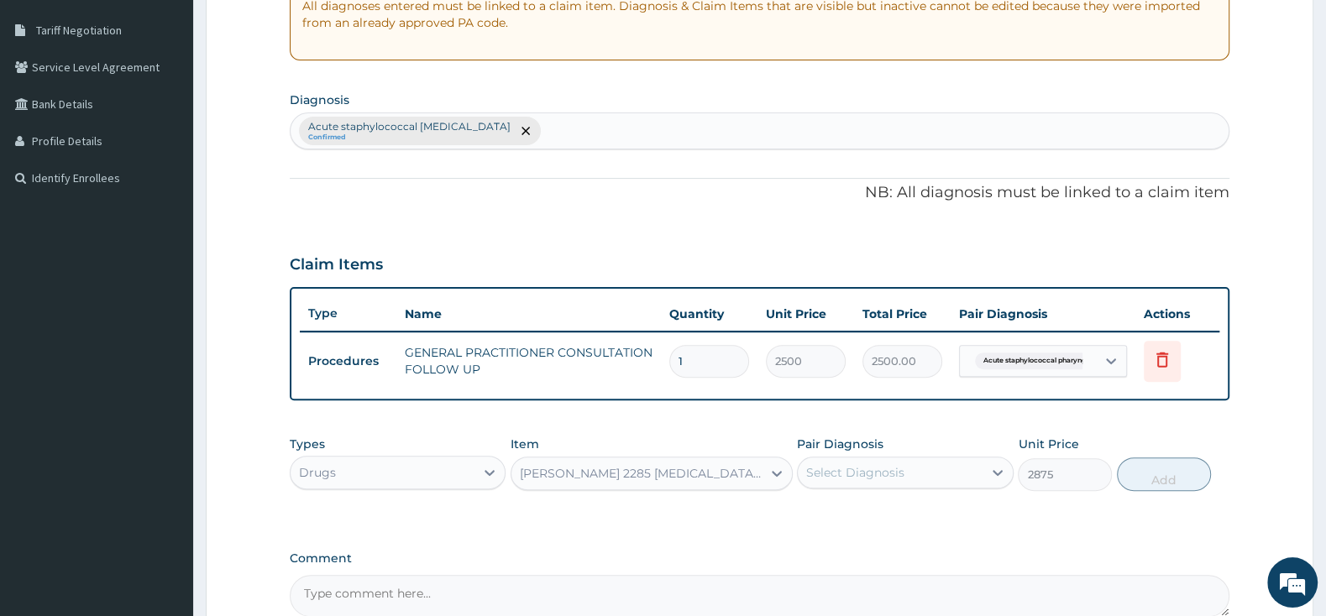
click at [834, 491] on div "Types Drugs Item option FLEMING 2285 AMOXICILLIN CLAVULANIC ACID BTL, selected.…" at bounding box center [760, 463] width 940 height 72
click at [838, 474] on div "Select Diagnosis" at bounding box center [855, 472] width 98 height 17
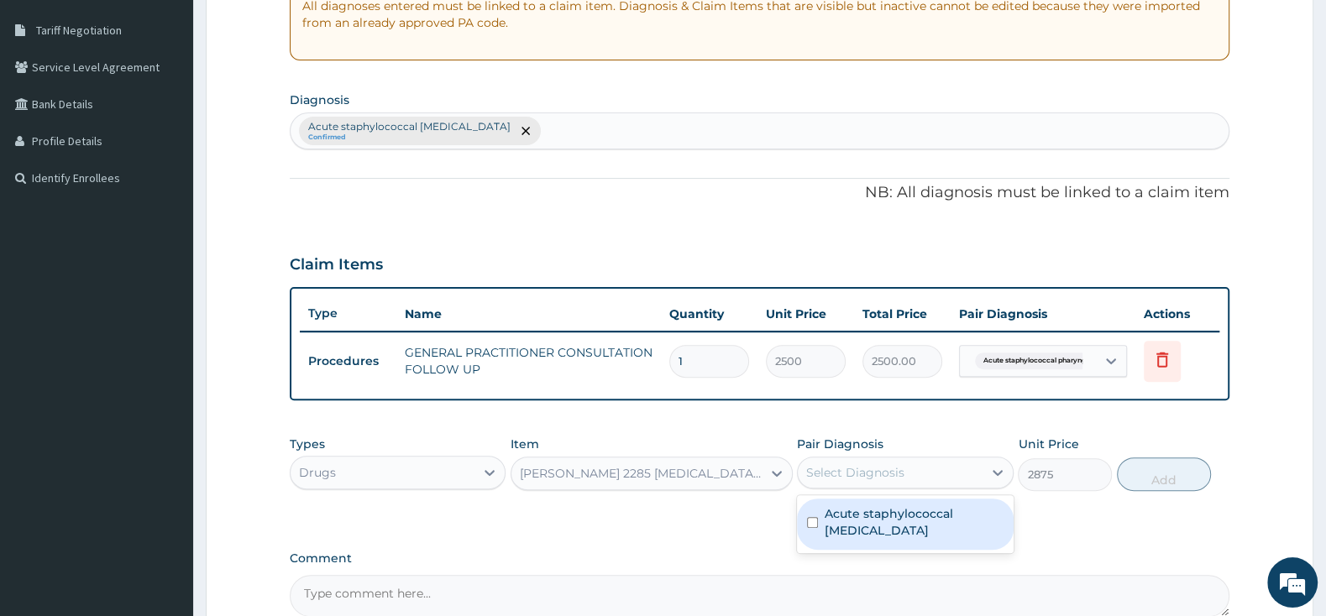
click at [807, 534] on div "Acute staphylococcal pharyngitis" at bounding box center [905, 524] width 216 height 51
checkbox input "true"
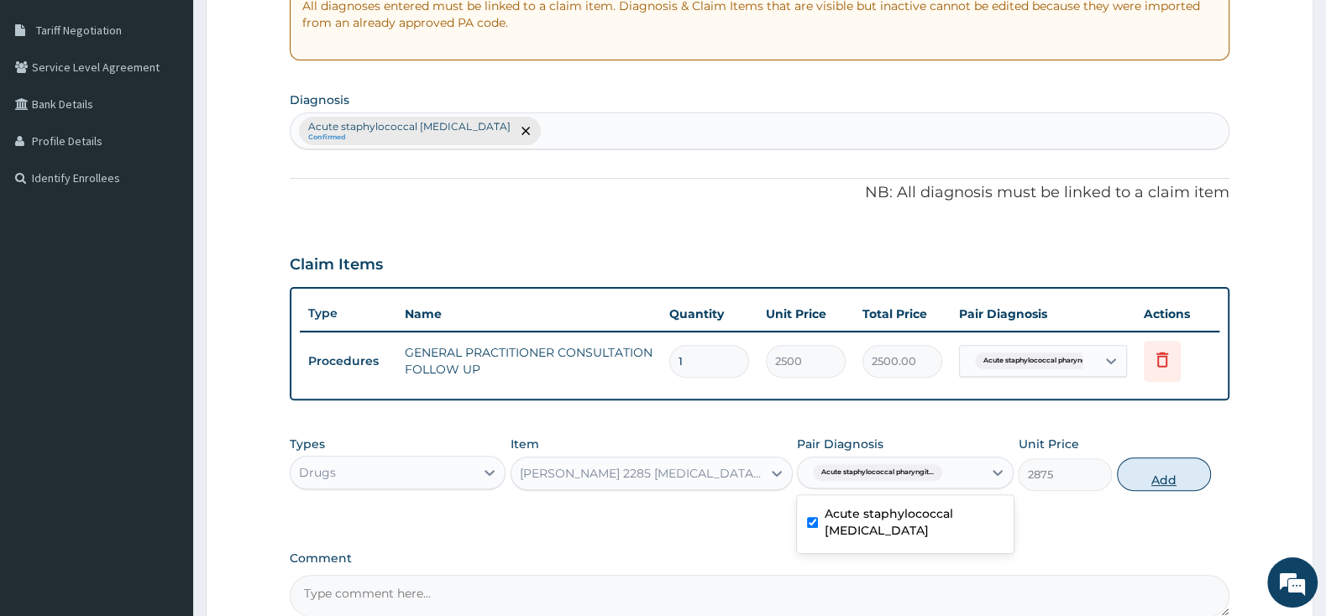
click at [1180, 474] on button "Add" at bounding box center [1164, 475] width 94 height 34
type input "0"
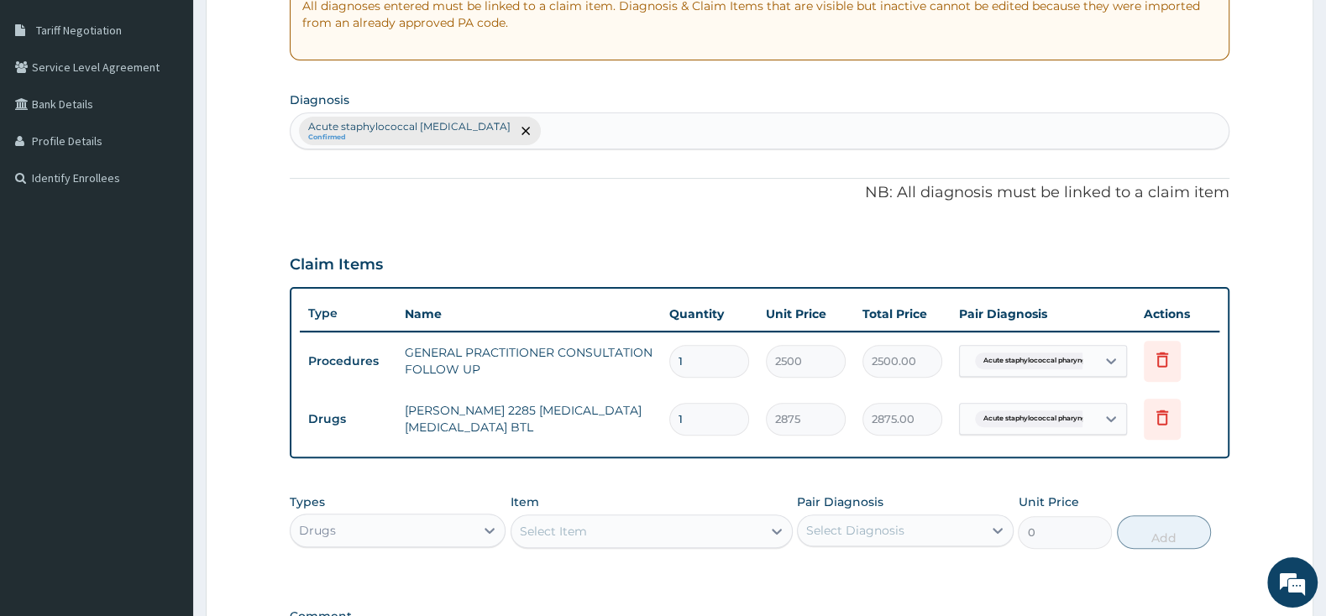
click at [587, 527] on div "Select Item" at bounding box center [636, 531] width 250 height 27
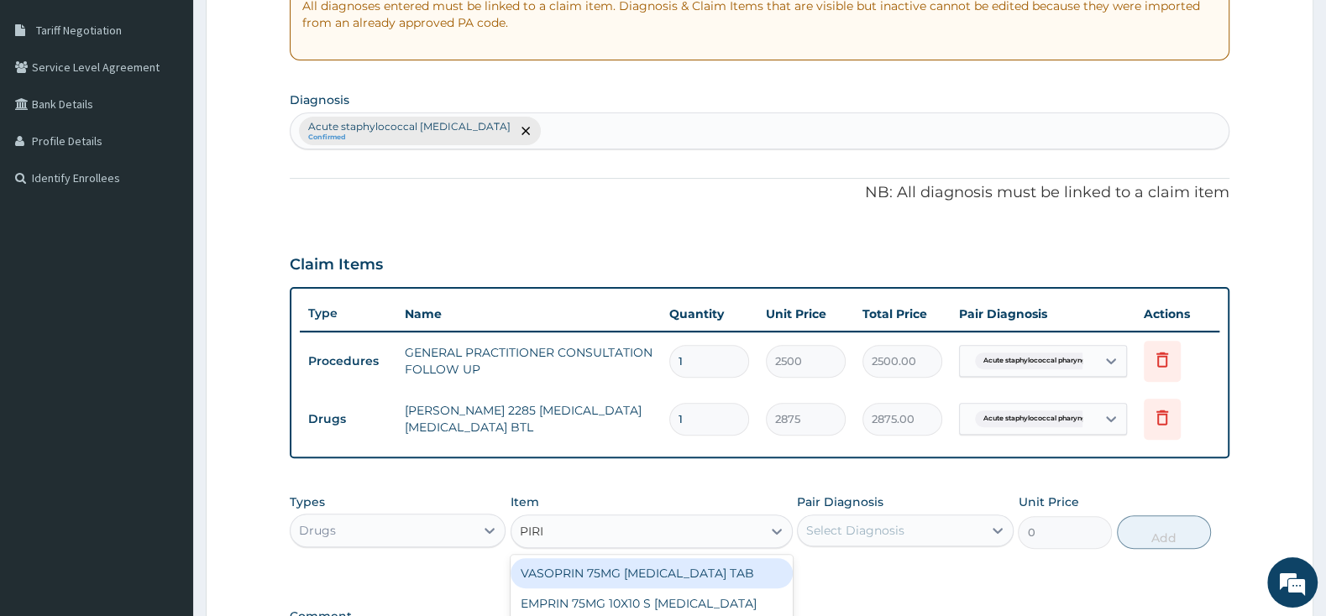
type input "PIRIT"
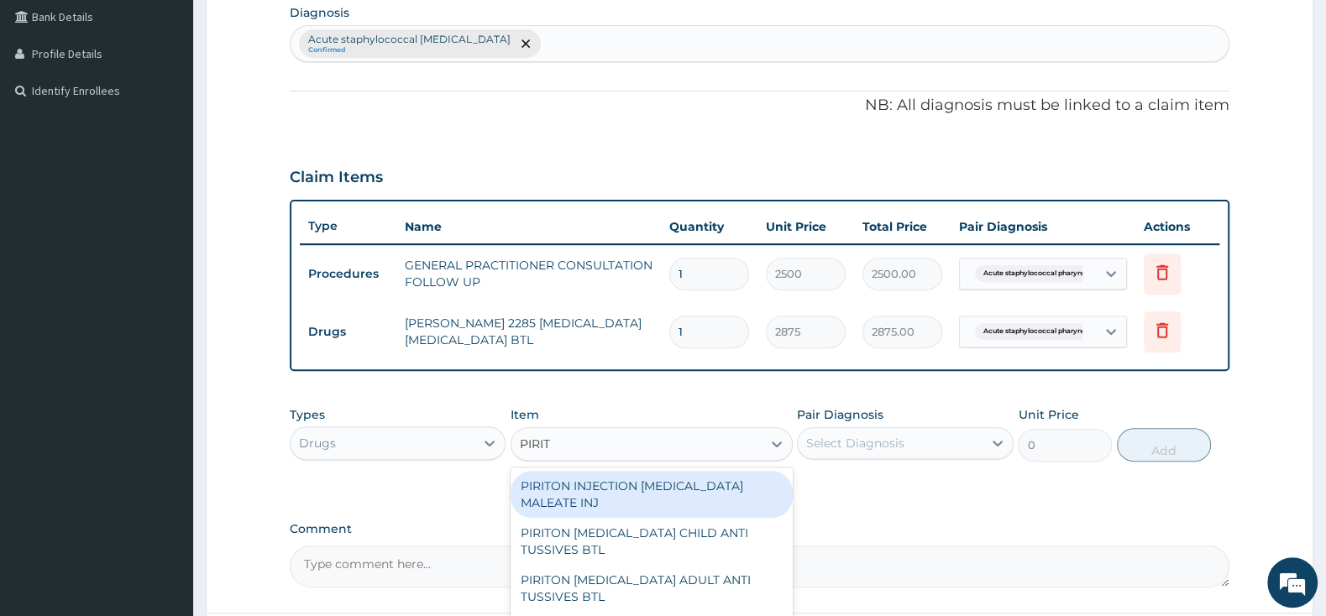
scroll to position [573, 0]
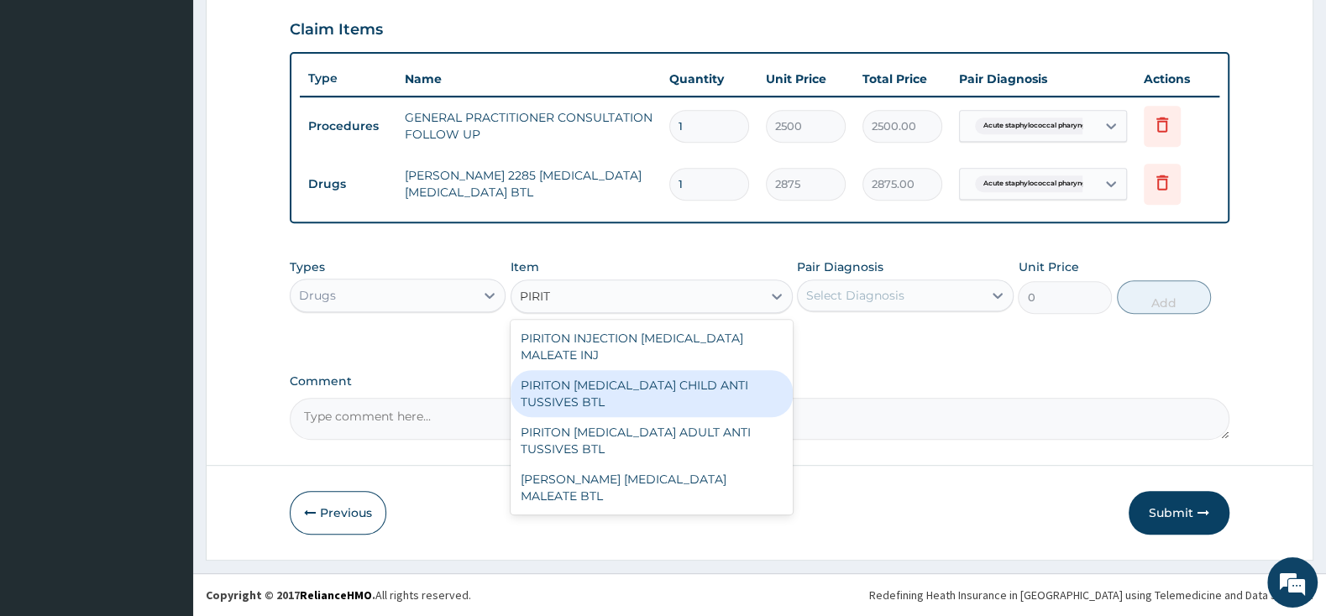
click at [681, 399] on div "PIRITON [MEDICAL_DATA] CHILD ANTI TUSSIVES BTL" at bounding box center [651, 393] width 282 height 47
type input "402.5"
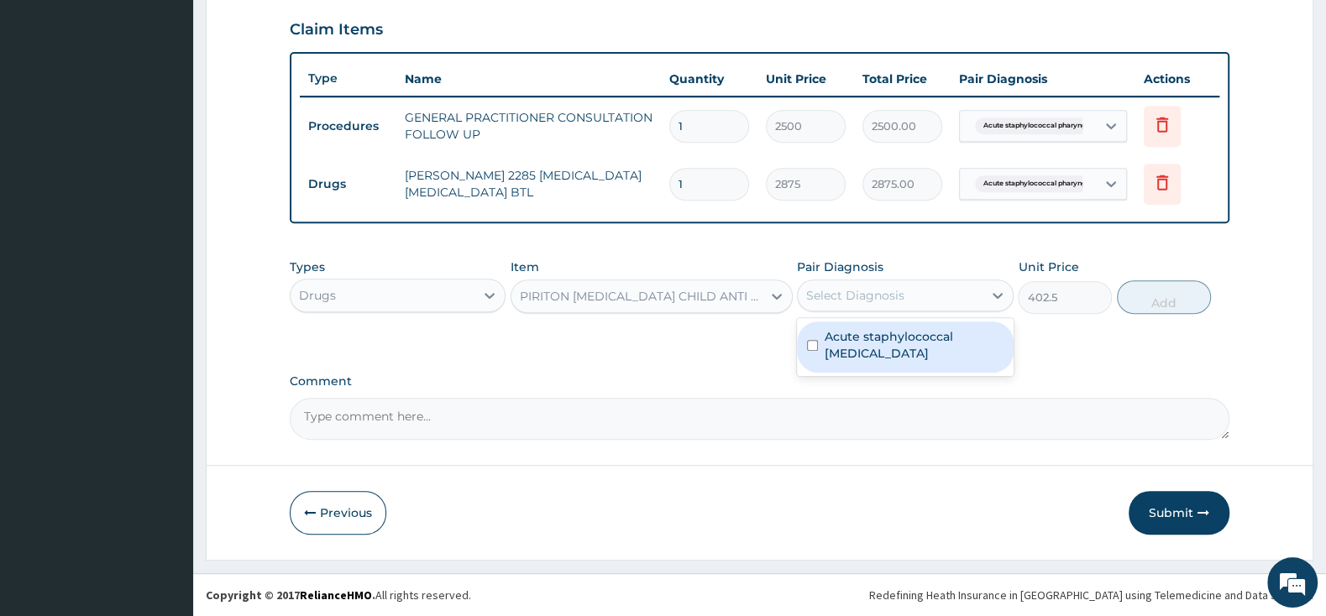
click at [961, 280] on div "Select Diagnosis" at bounding box center [905, 296] width 216 height 32
click at [811, 348] on input "checkbox" at bounding box center [812, 345] width 11 height 11
checkbox input "true"
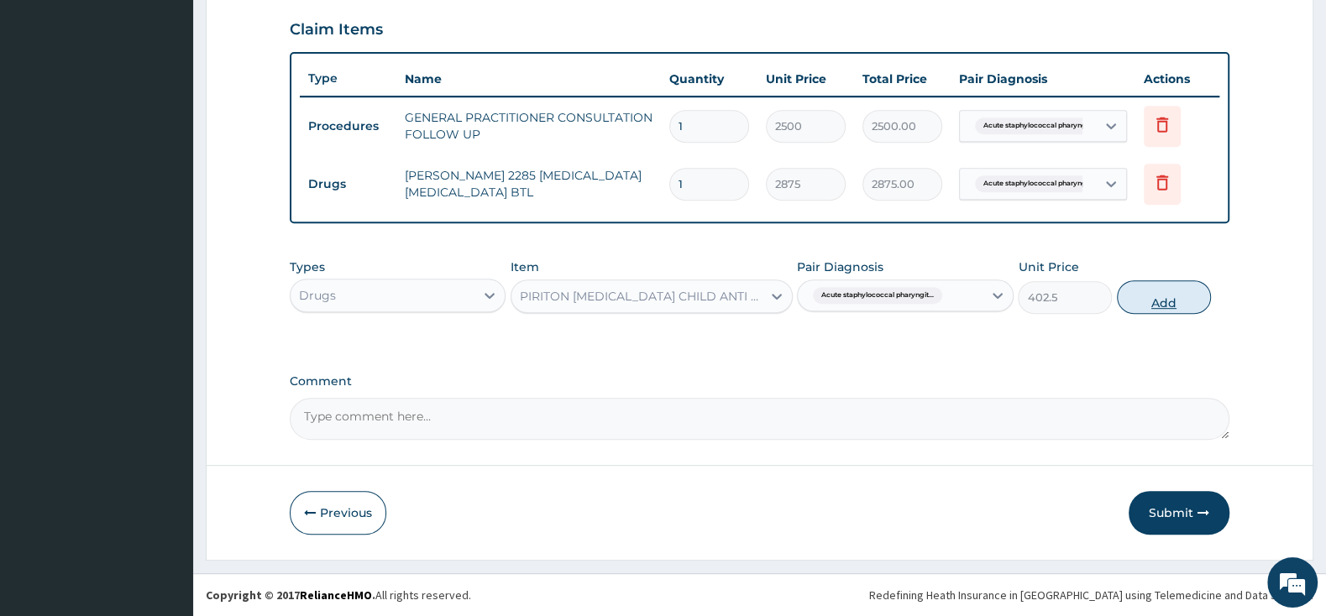
click at [1158, 293] on button "Add" at bounding box center [1164, 297] width 94 height 34
type input "0"
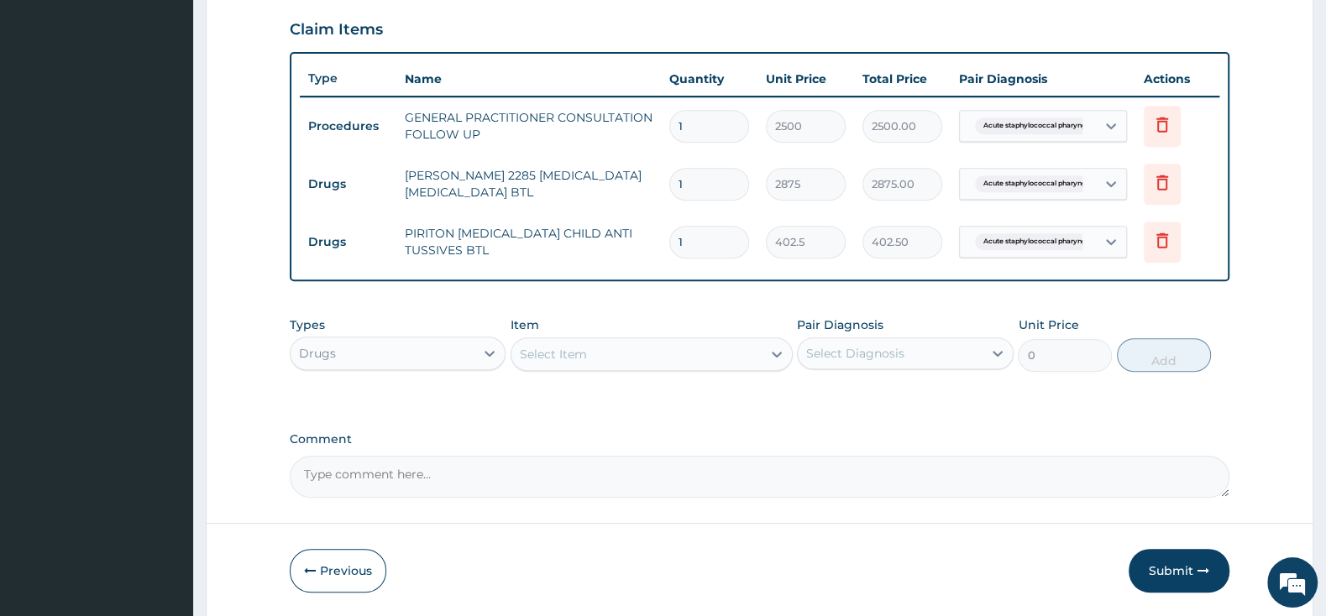
click at [620, 338] on div "Select Item" at bounding box center [651, 355] width 282 height 34
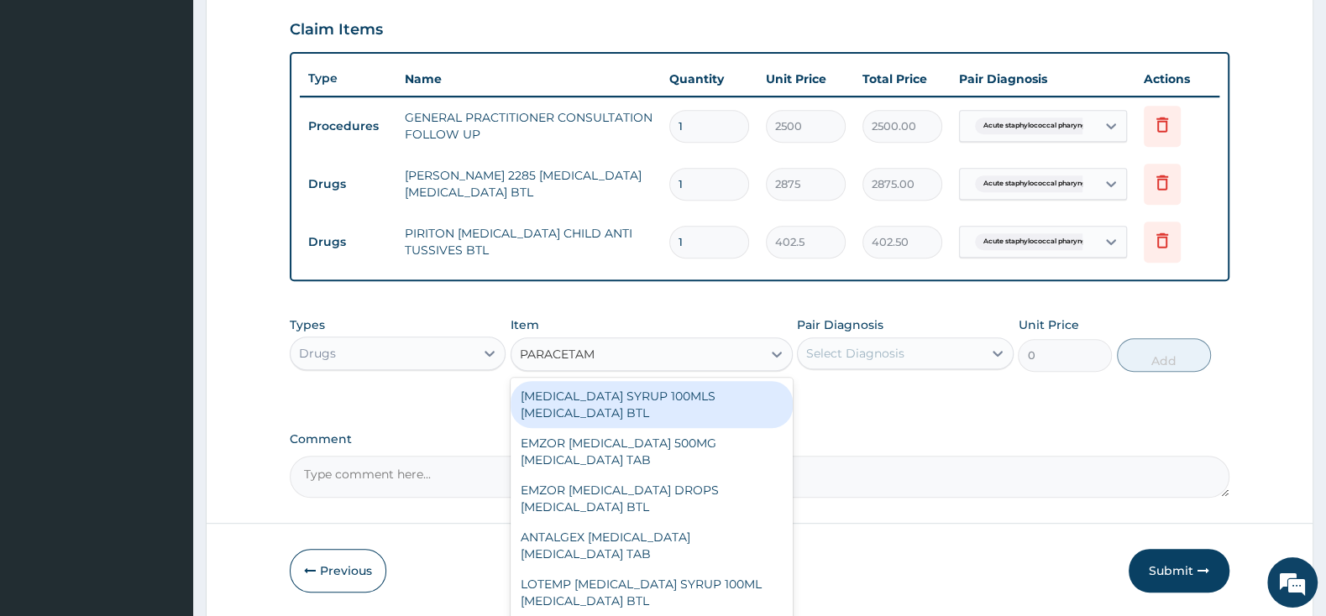
type input "PARACETAMO"
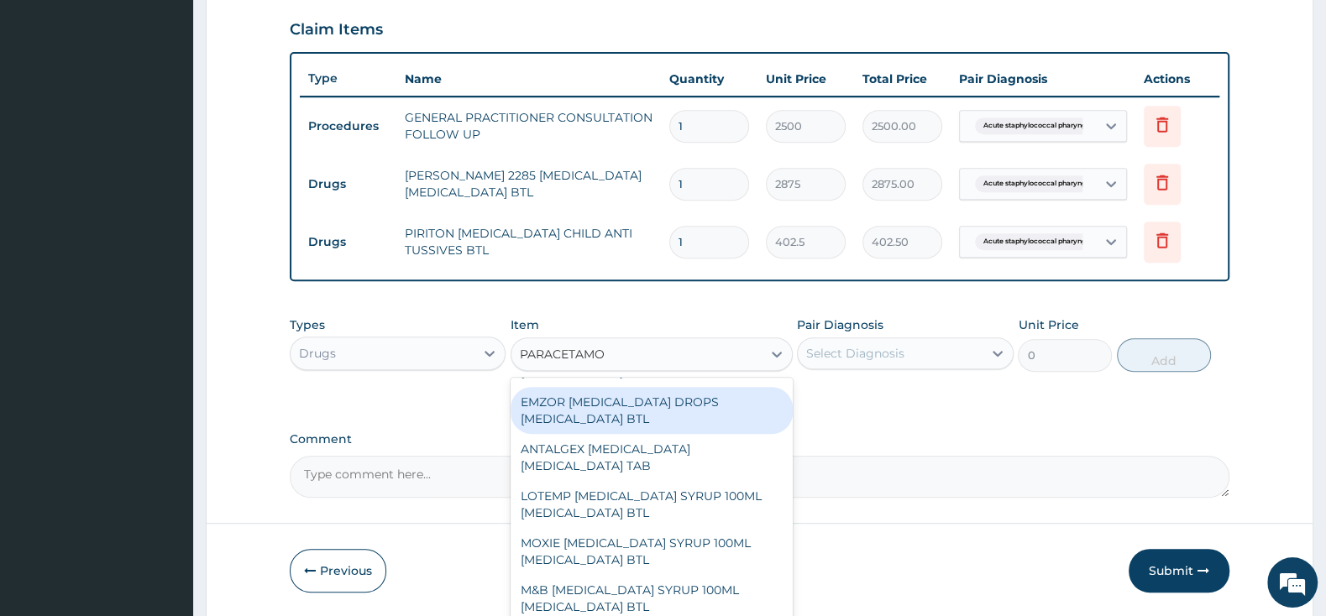
scroll to position [0, 0]
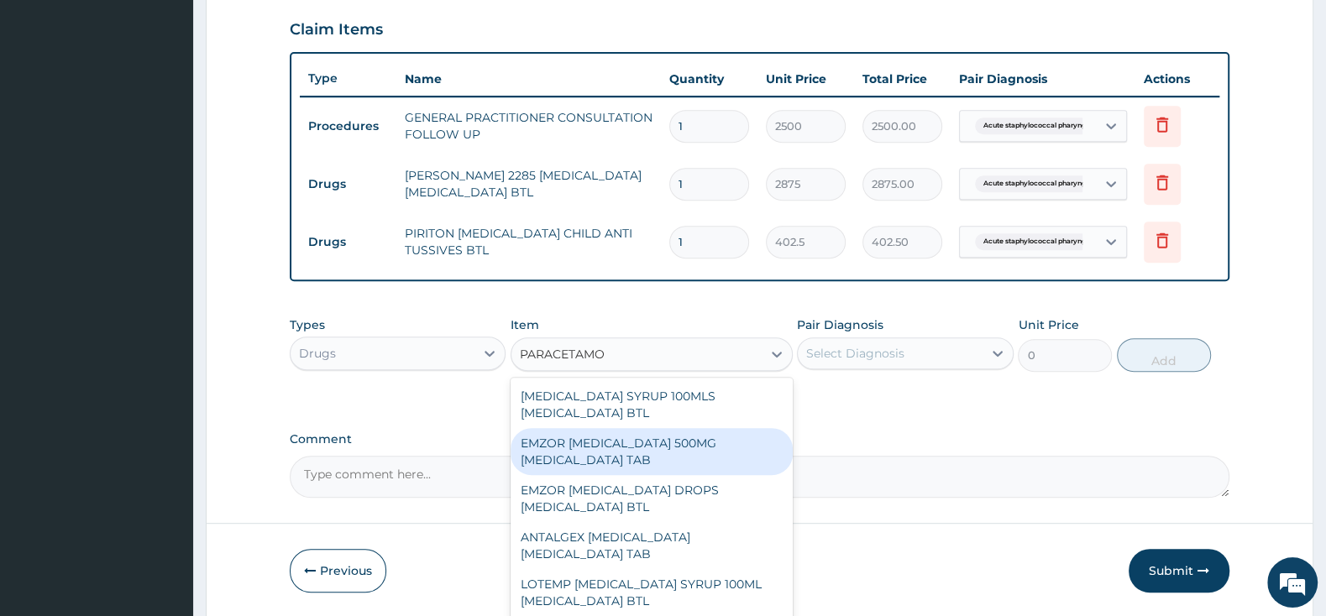
click at [662, 467] on div "EMZOR PARACETAMOL 500MG ACETAMINOPHEN TAB" at bounding box center [651, 451] width 282 height 47
type input "11.5"
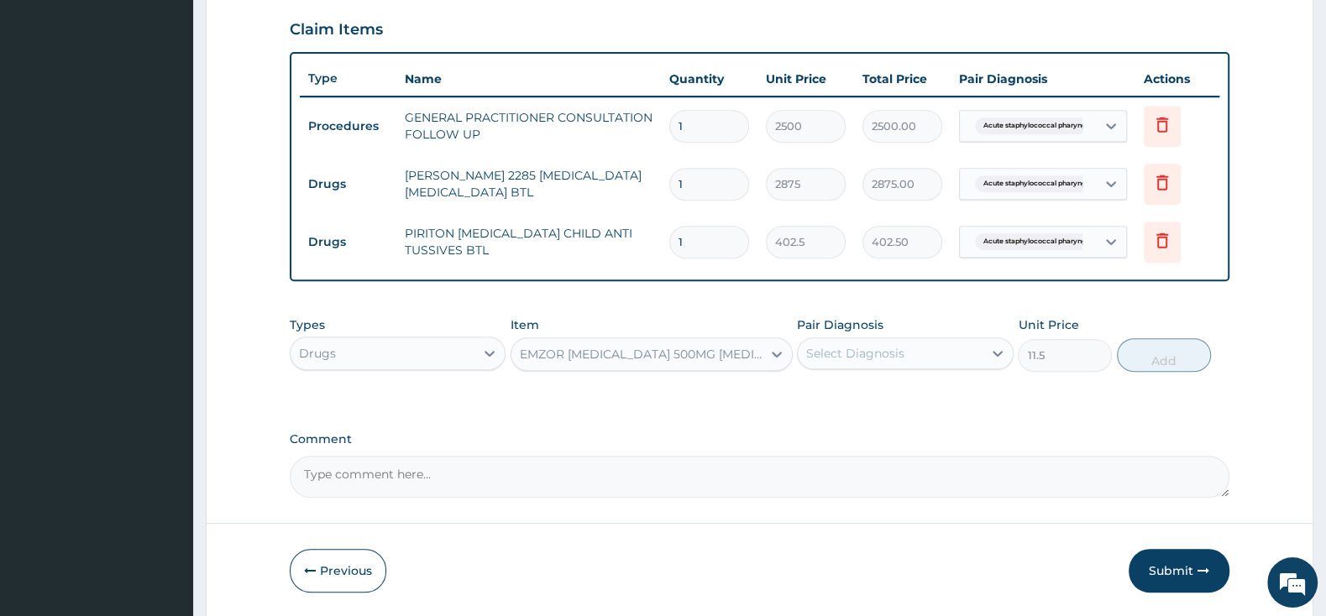
click at [874, 345] on div "Select Diagnosis" at bounding box center [855, 353] width 98 height 17
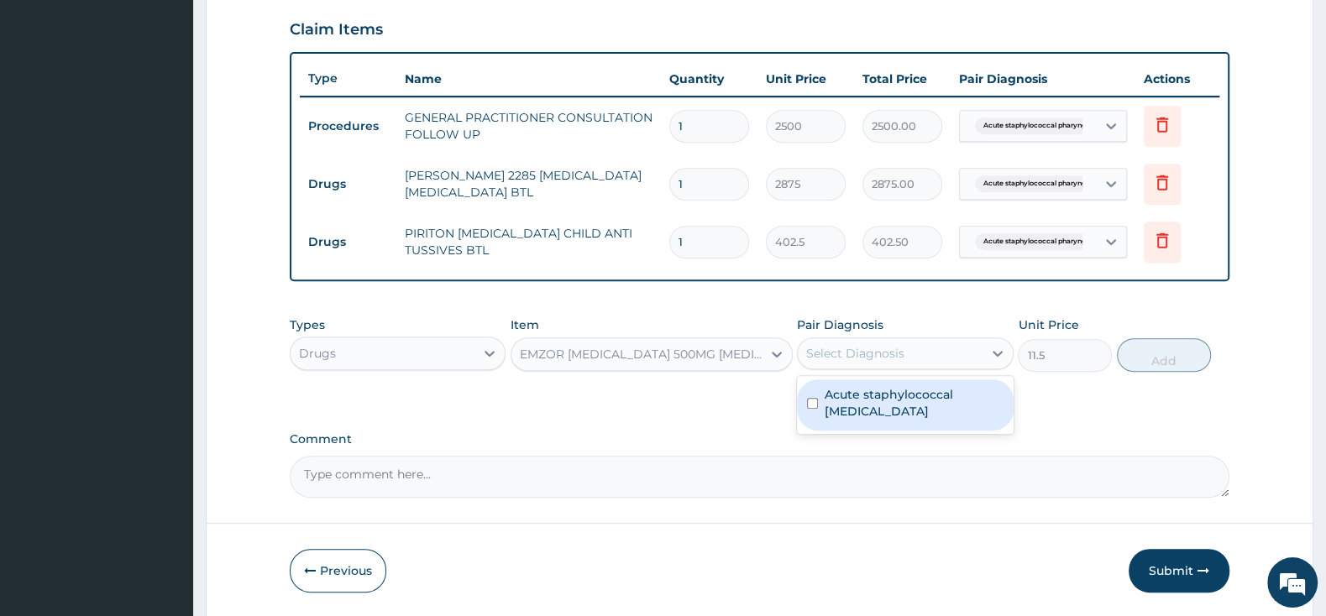
click at [822, 406] on div "Acute staphylococcal pharyngitis" at bounding box center [905, 405] width 216 height 51
checkbox input "true"
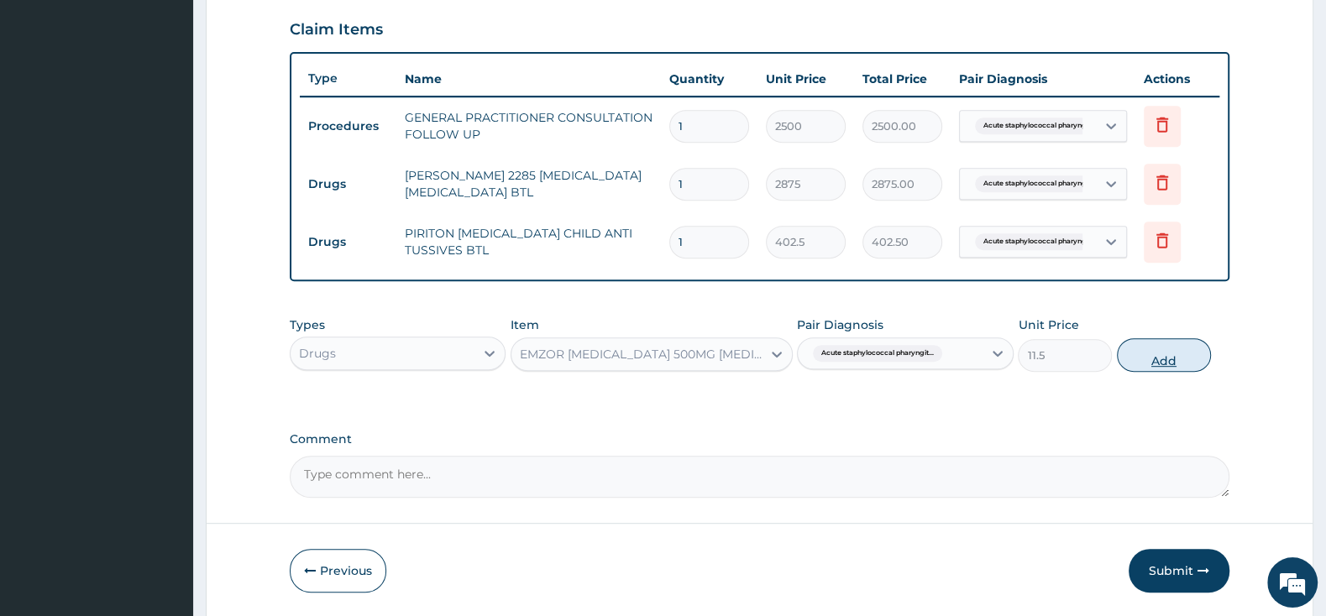
click at [1166, 343] on button "Add" at bounding box center [1164, 355] width 94 height 34
type input "0"
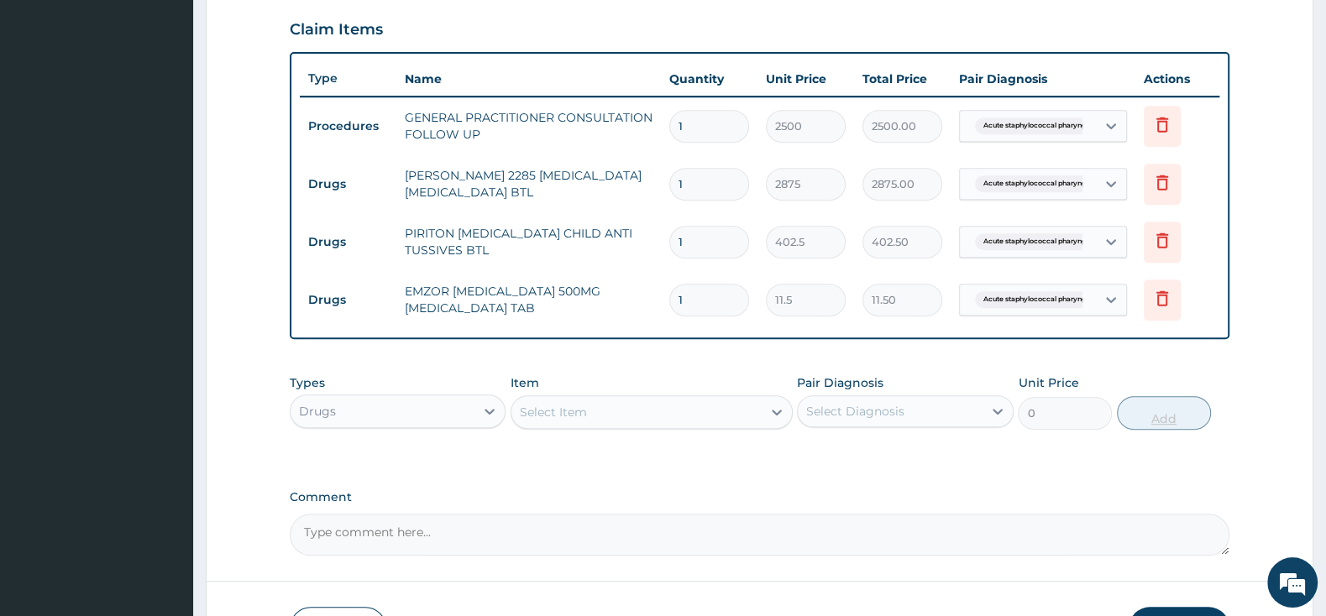
type input "0.00"
type input "2"
type input "23.00"
type input "20"
type input "230.00"
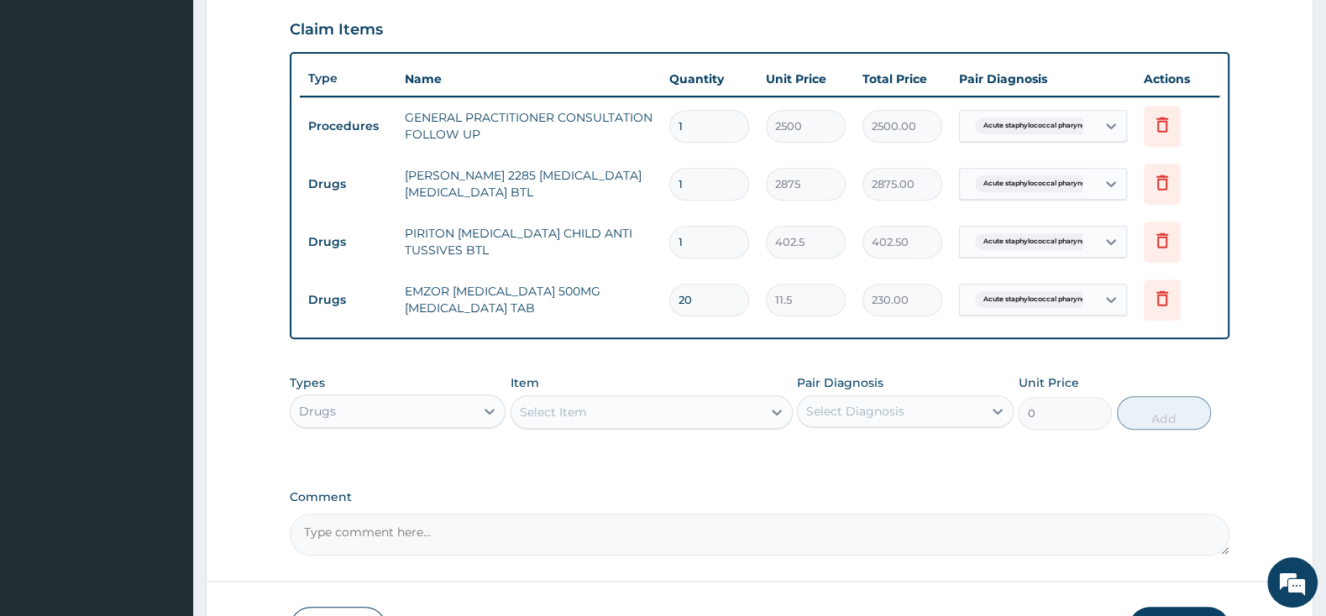
type input "20"
click at [835, 516] on textarea "Comment" at bounding box center [760, 535] width 940 height 42
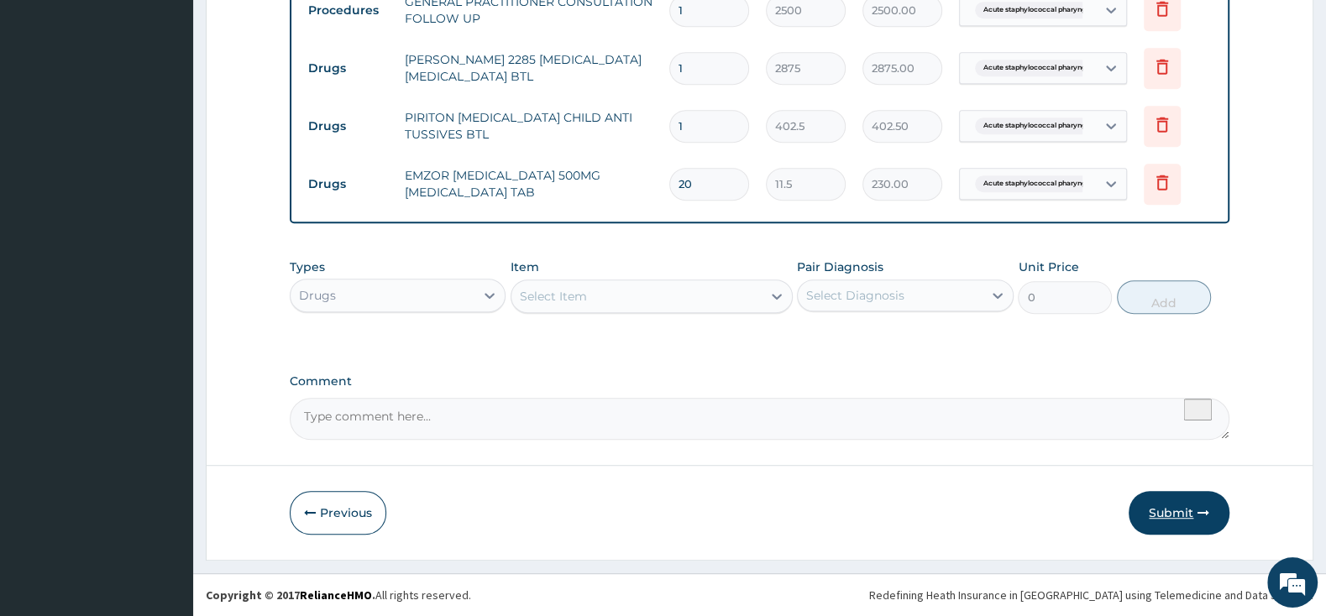
click at [1205, 494] on button "Submit" at bounding box center [1178, 513] width 101 height 44
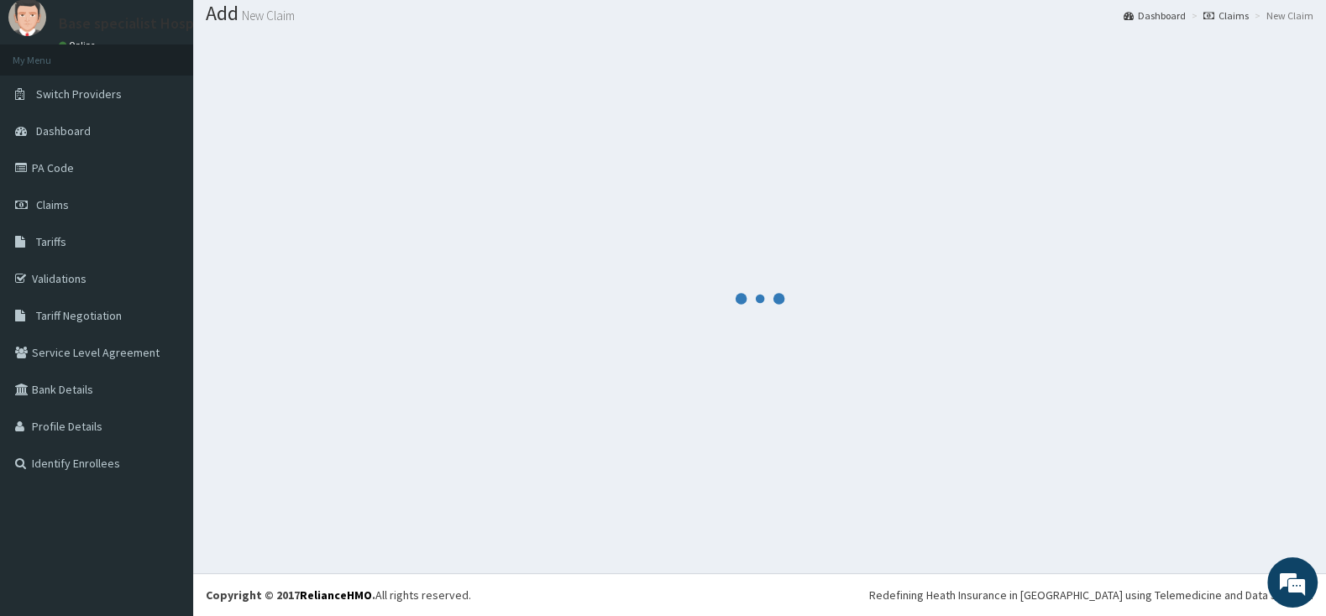
scroll to position [52, 0]
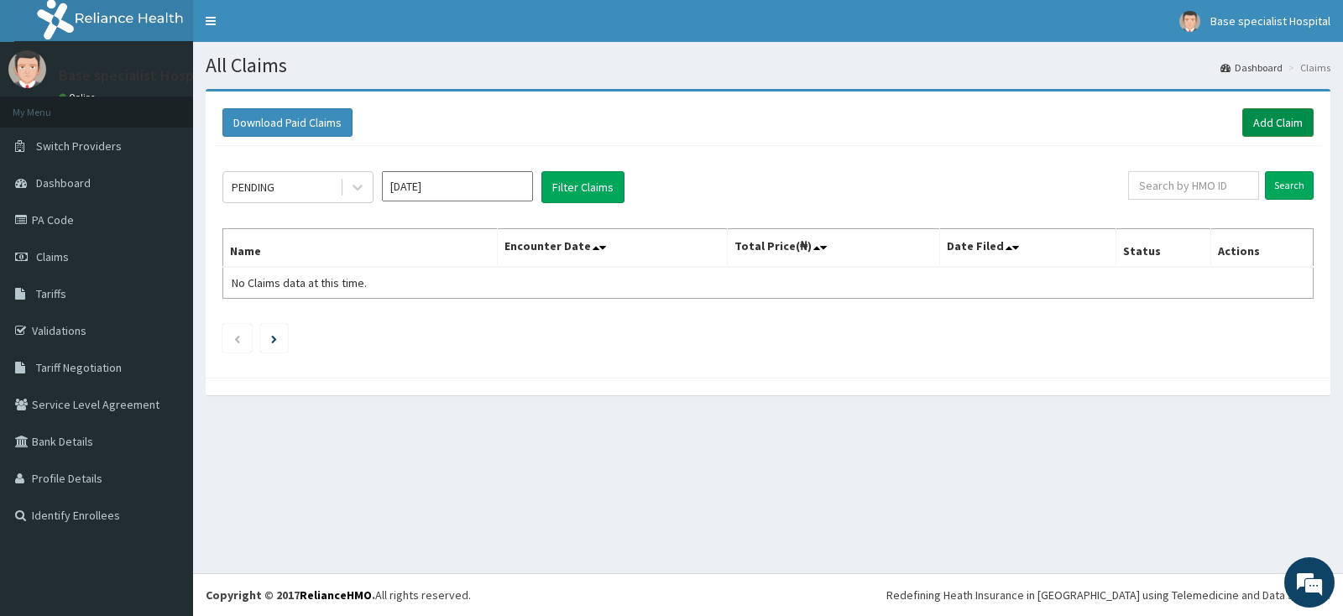
click at [1273, 118] on link "Add Claim" at bounding box center [1278, 122] width 71 height 29
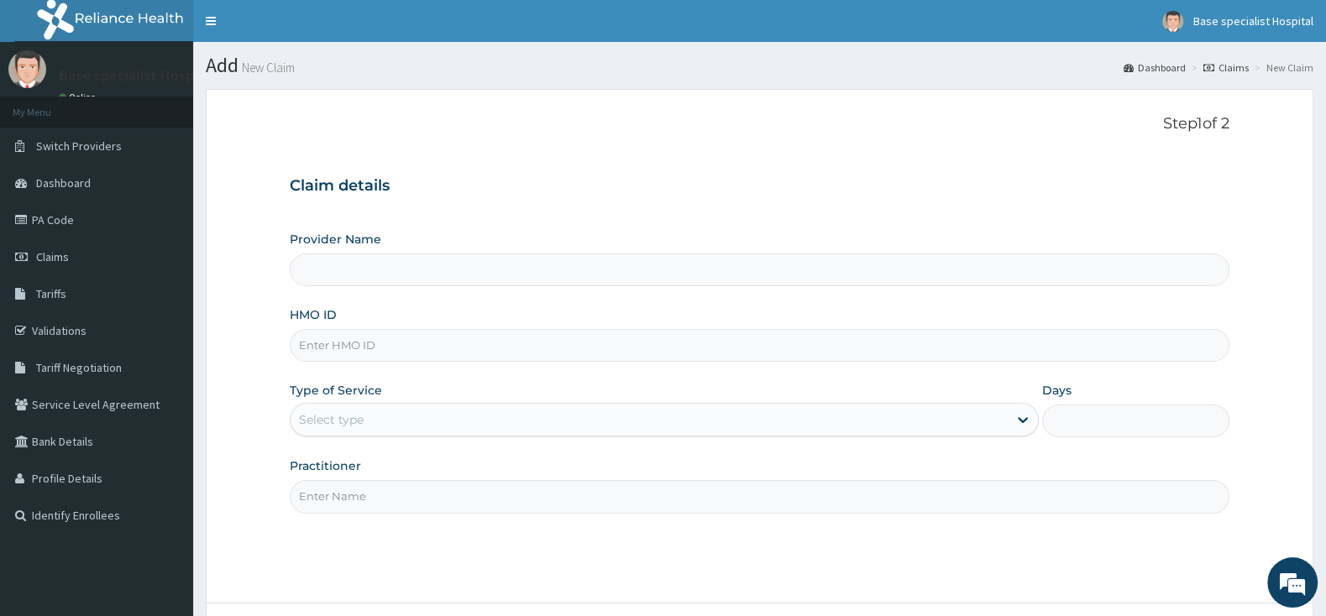
paste input "JIO/10100/A"
type input "JIO/10100/A"
type input "Base Specialist Hospital"
type input "JIO/10100/A"
click at [393, 422] on div "Select type" at bounding box center [649, 419] width 717 height 27
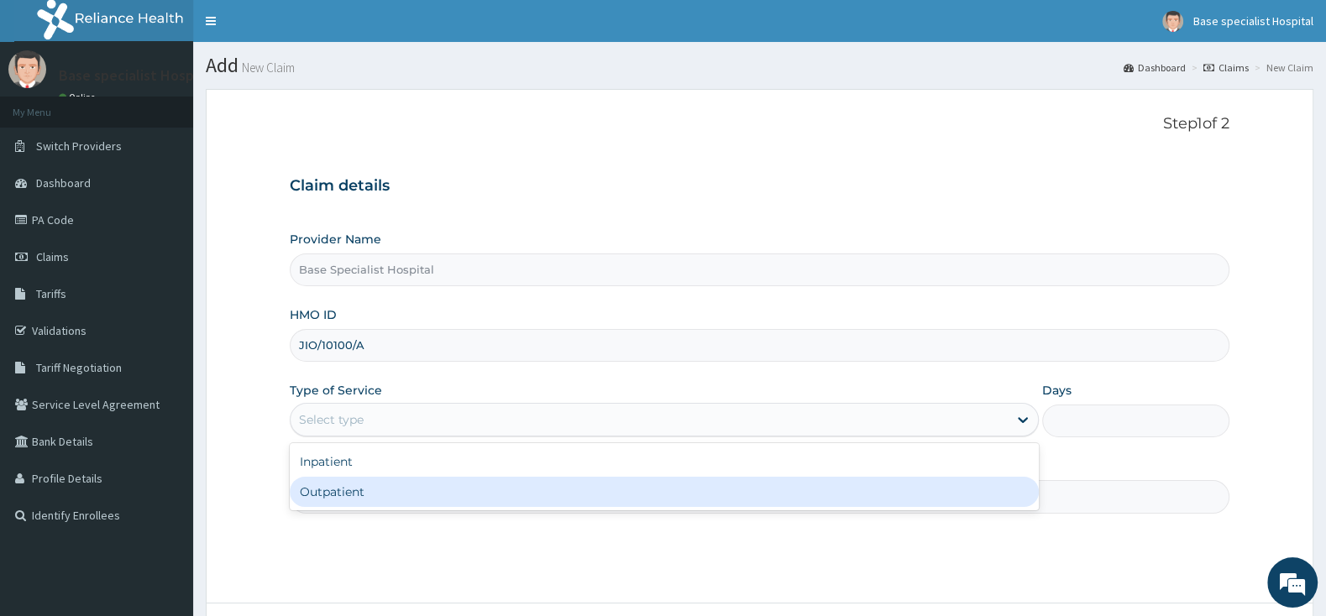
click at [421, 491] on div "Outpatient" at bounding box center [664, 492] width 749 height 30
type input "1"
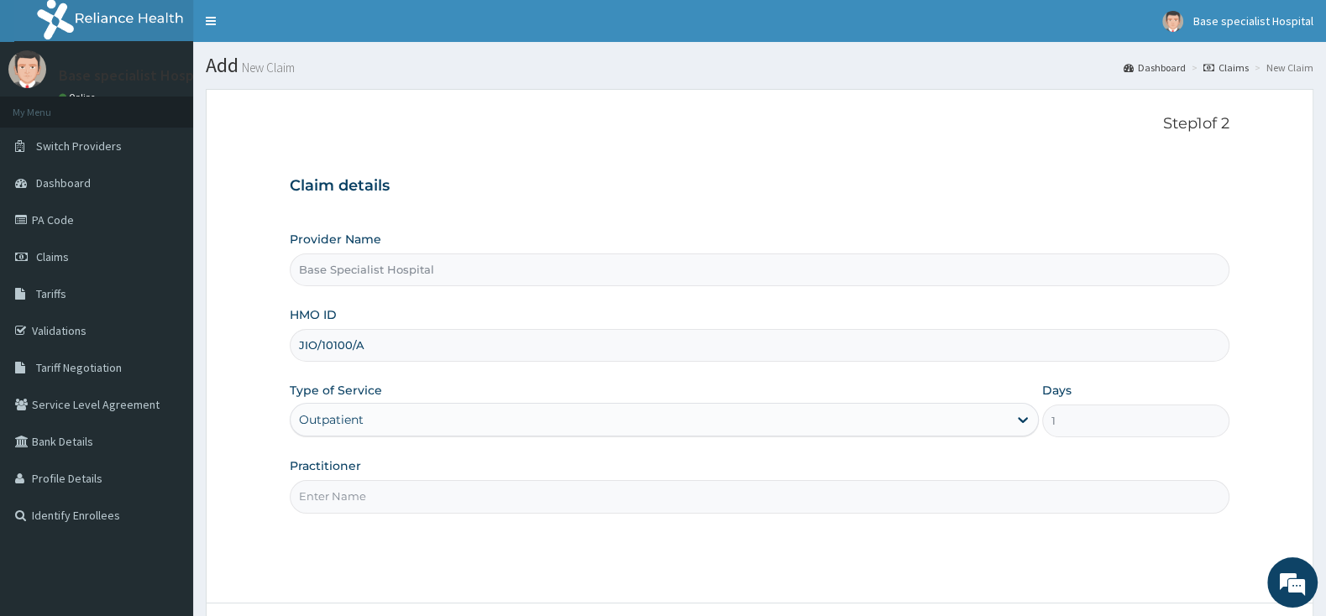
click at [421, 486] on input "Practitioner" at bounding box center [760, 496] width 940 height 33
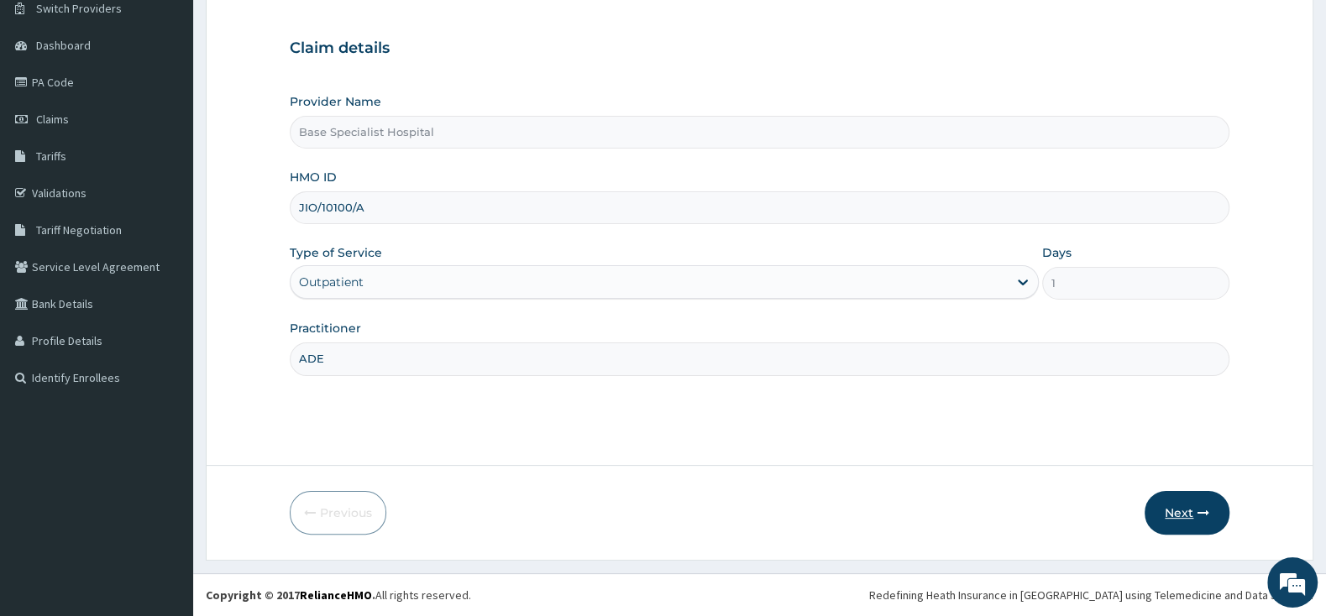
type input "ADE"
click at [1157, 507] on button "Next" at bounding box center [1186, 513] width 85 height 44
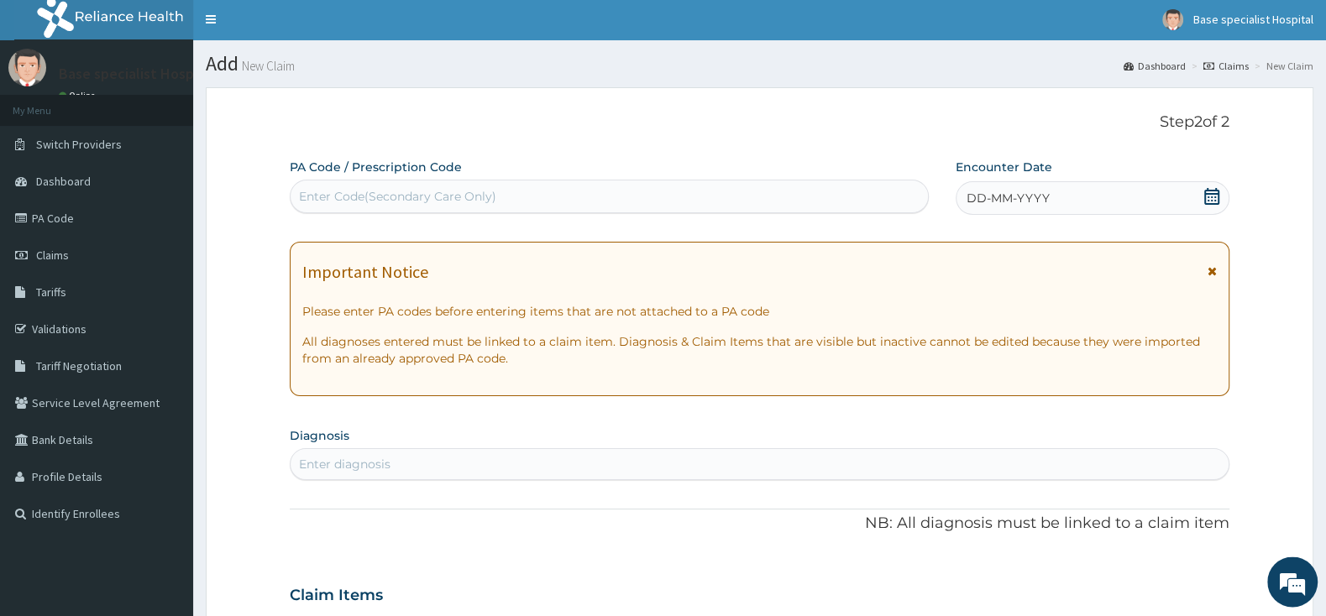
scroll to position [0, 0]
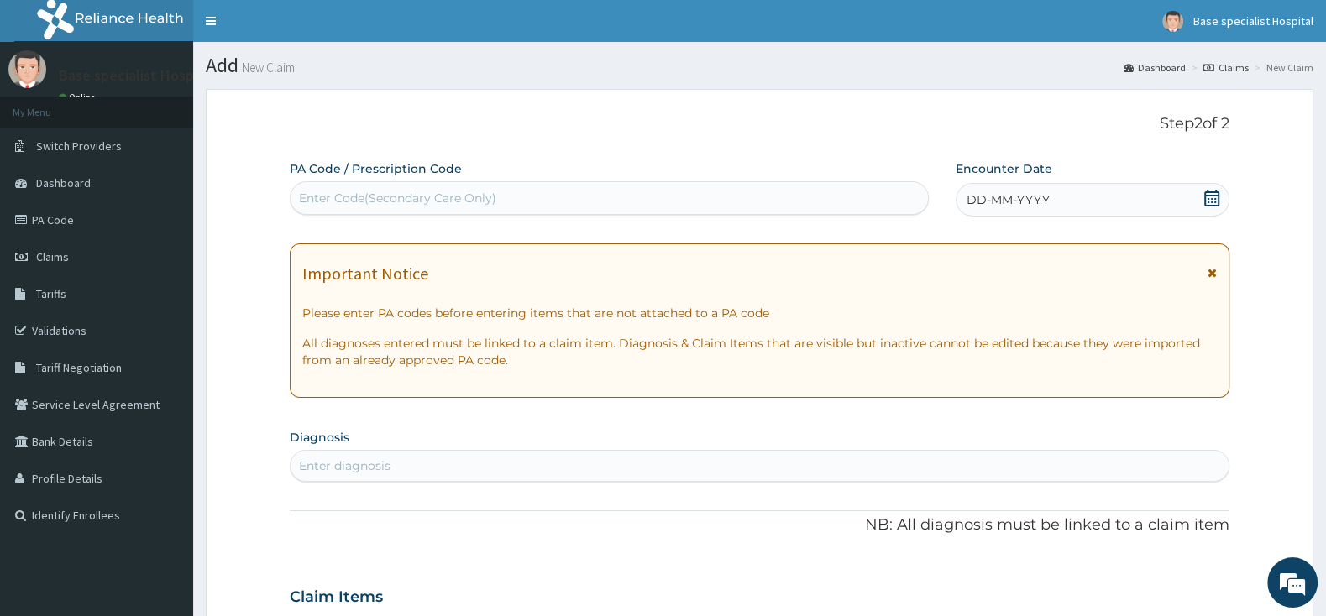
click at [1220, 207] on div "DD-MM-YYYY" at bounding box center [1093, 200] width 274 height 34
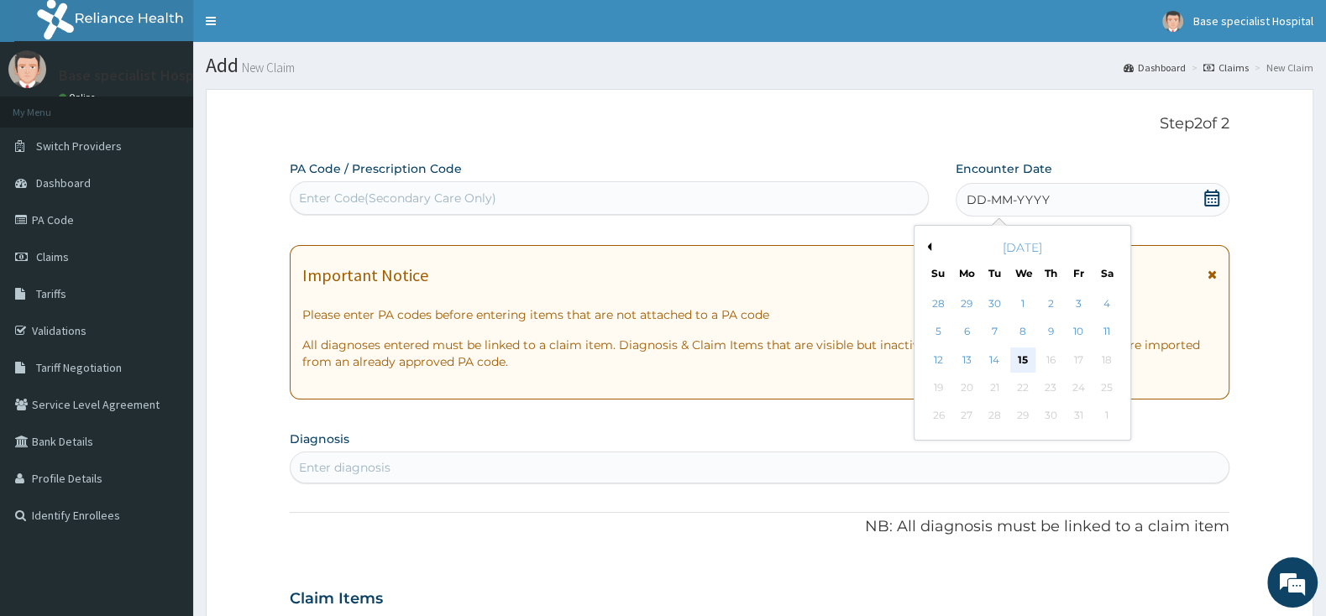
click at [1016, 353] on div "15" at bounding box center [1022, 360] width 25 height 25
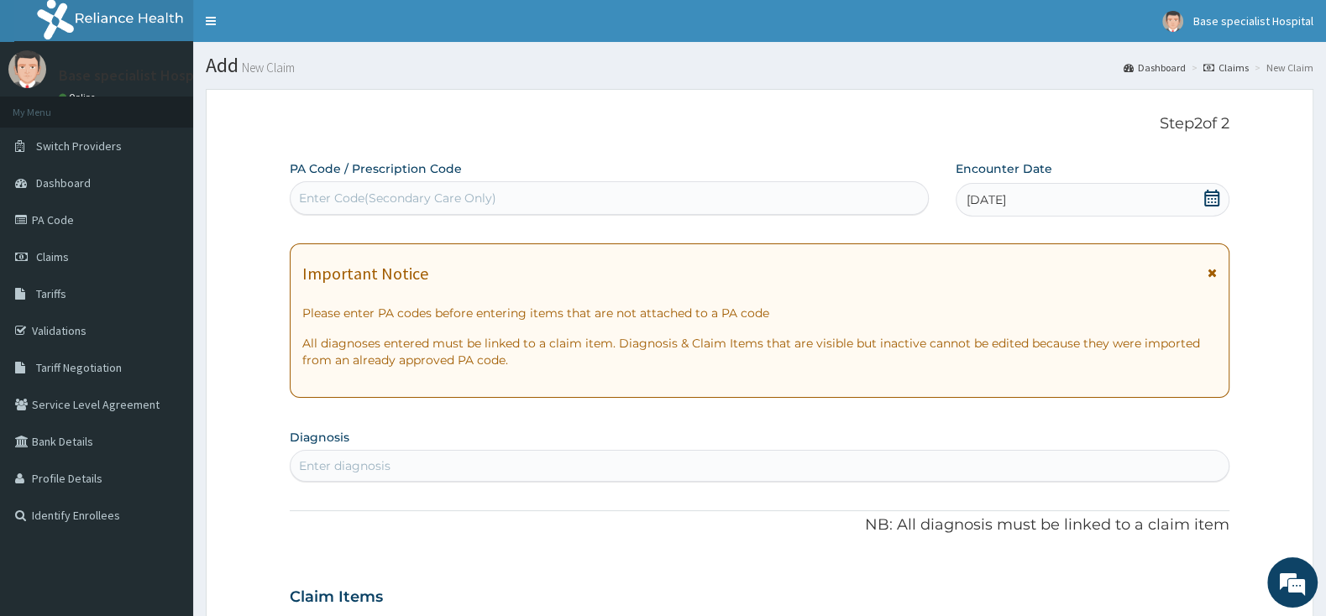
click at [558, 464] on div "Enter diagnosis" at bounding box center [760, 466] width 938 height 27
type input "C"
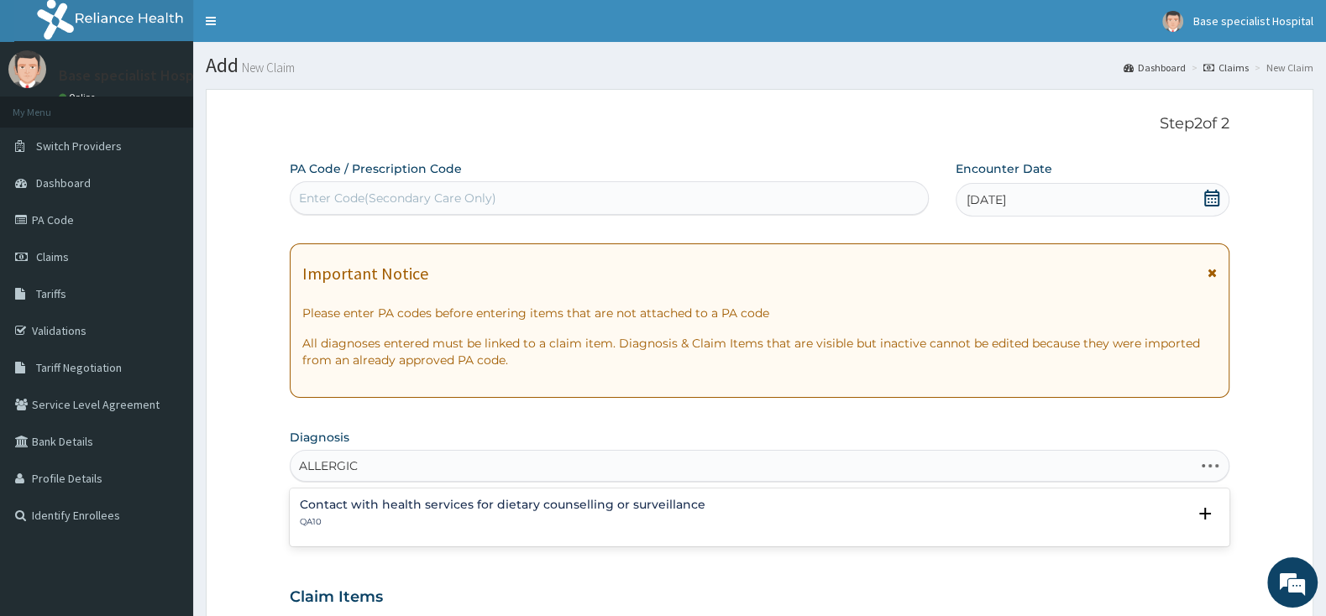
type input "ALLERGIC"
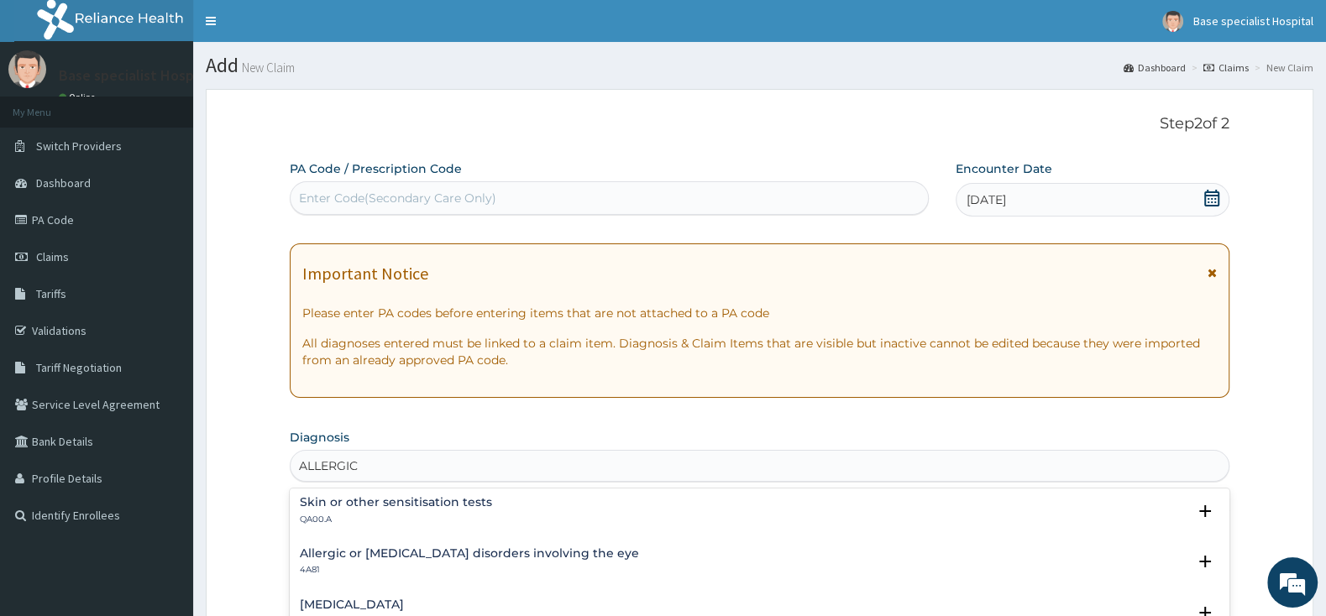
scroll to position [176, 0]
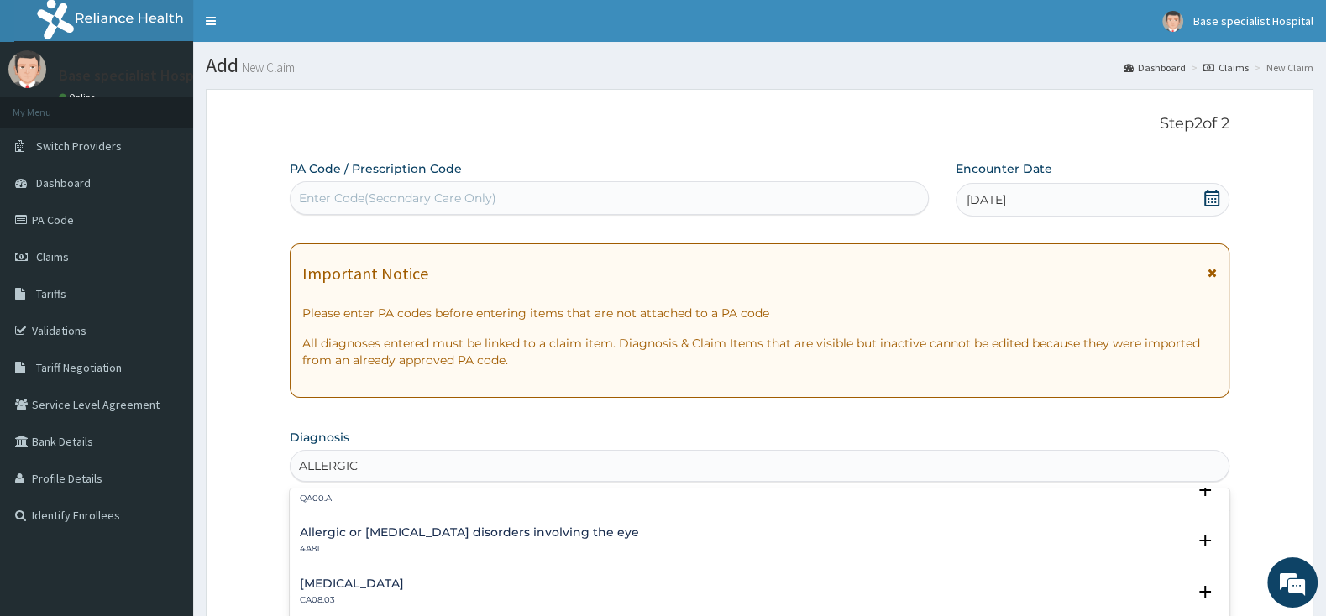
click at [479, 539] on h4 "Allergic or hypersensitivity disorders involving the eye" at bounding box center [469, 532] width 339 height 13
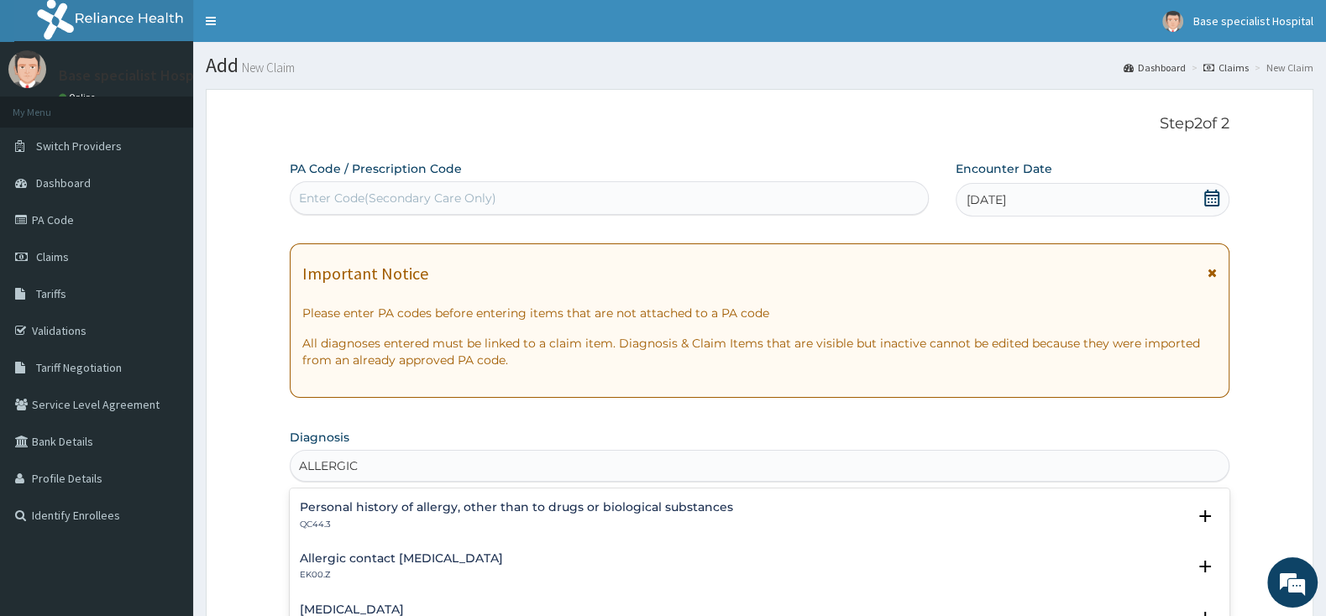
click at [503, 563] on h4 "Allergic contact dermatitis, unspecified" at bounding box center [401, 558] width 203 height 13
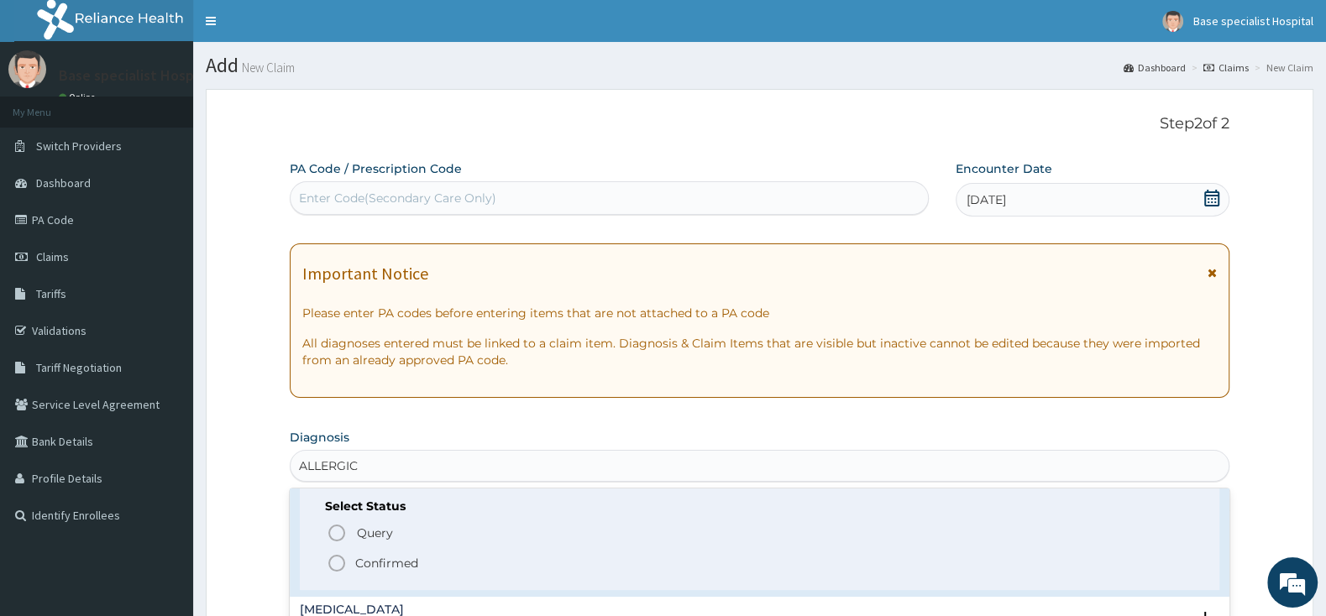
click at [348, 561] on span "Confirmed" at bounding box center [760, 563] width 867 height 20
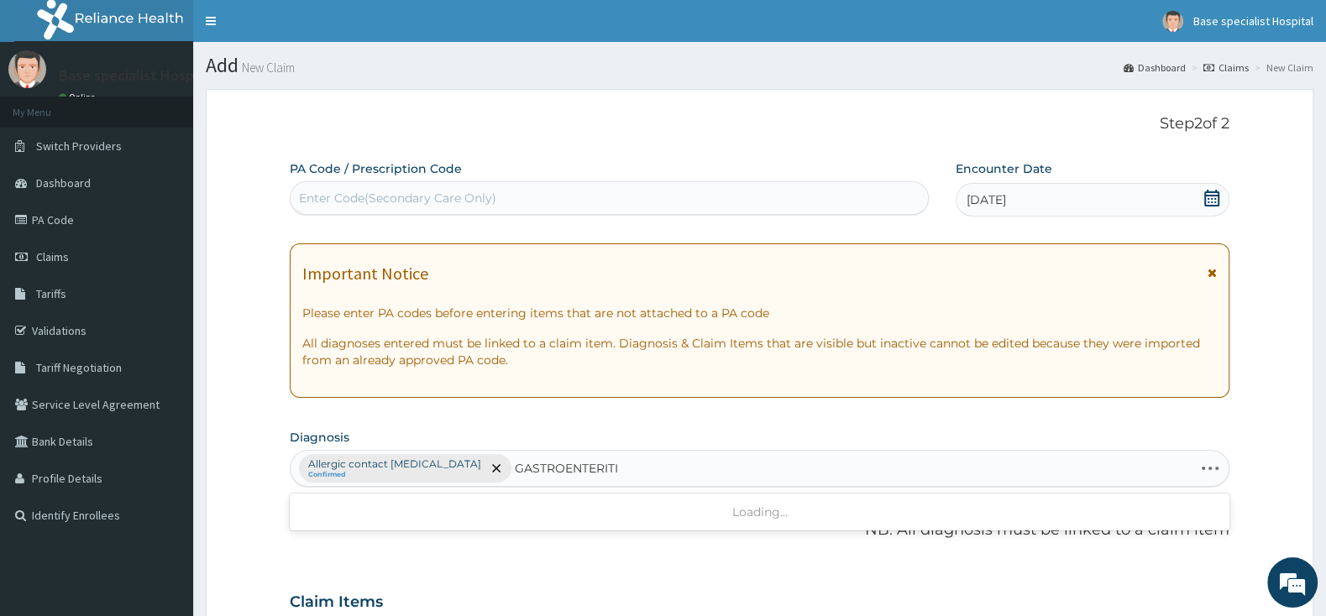
type input "GASTROENTERITIS"
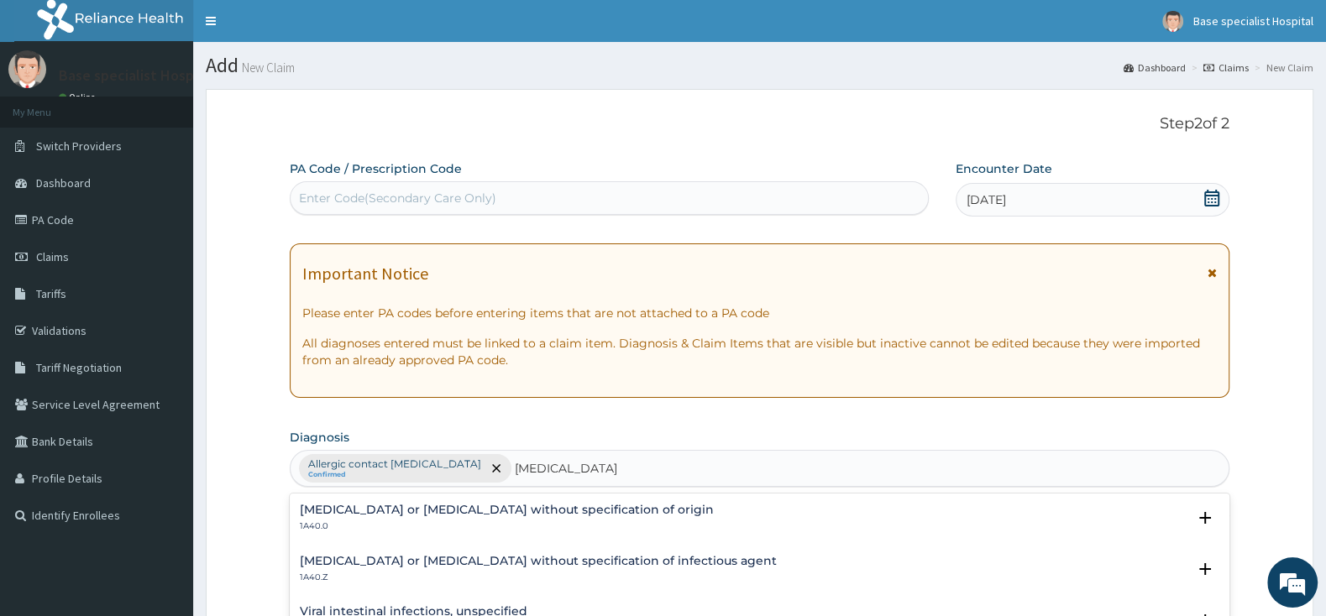
click at [488, 527] on p "1A40.0" at bounding box center [507, 527] width 414 height 12
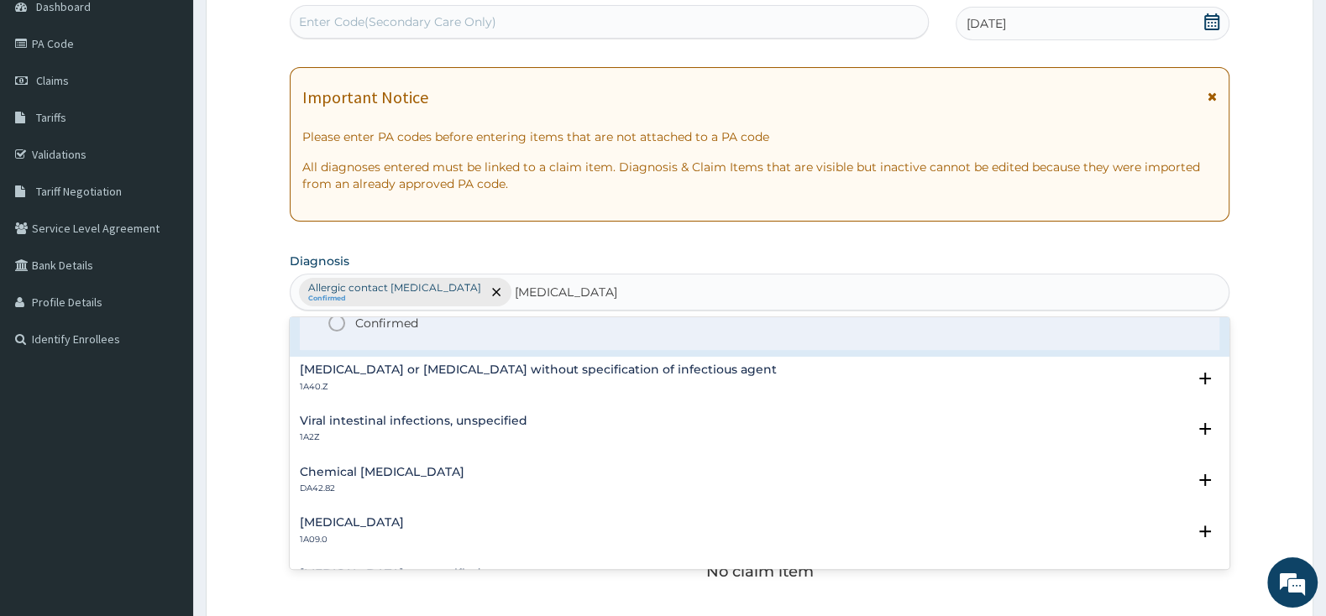
scroll to position [88, 0]
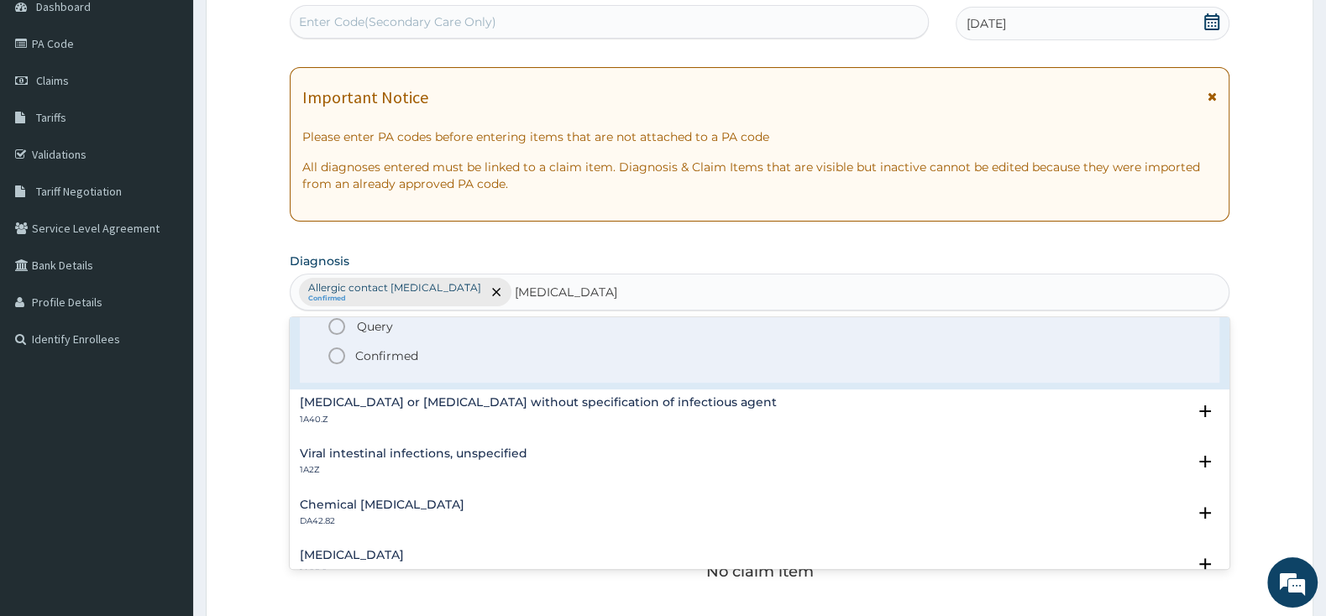
click at [336, 348] on icon "status option filled" at bounding box center [337, 356] width 20 height 20
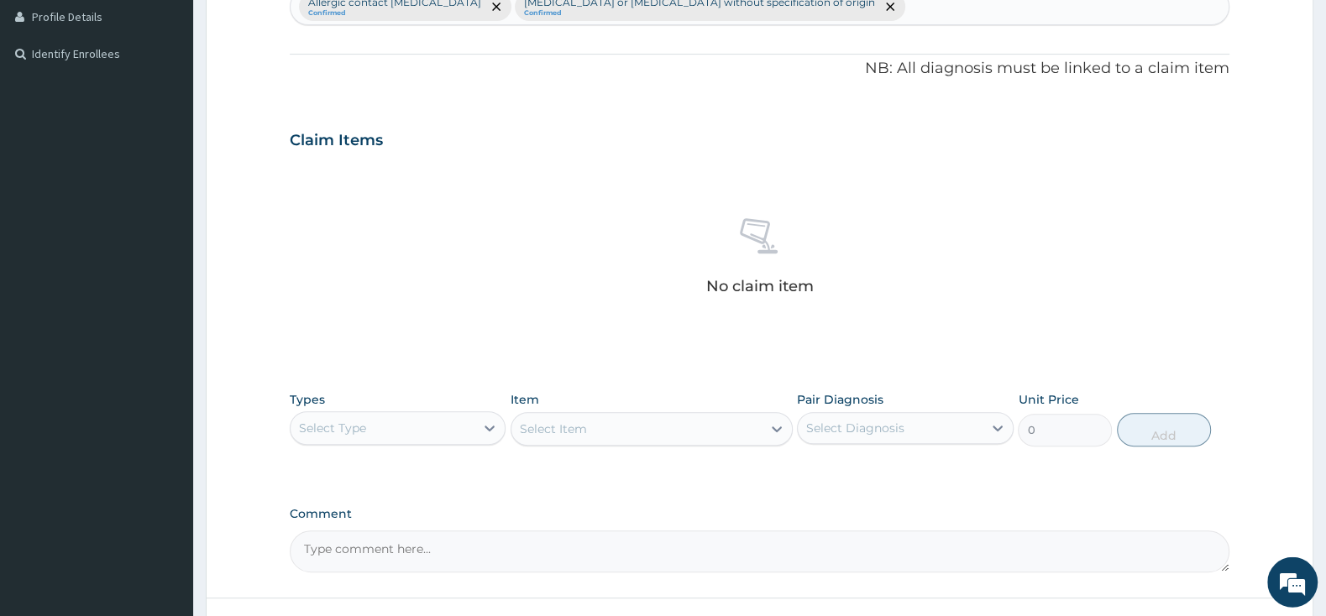
scroll to position [529, 0]
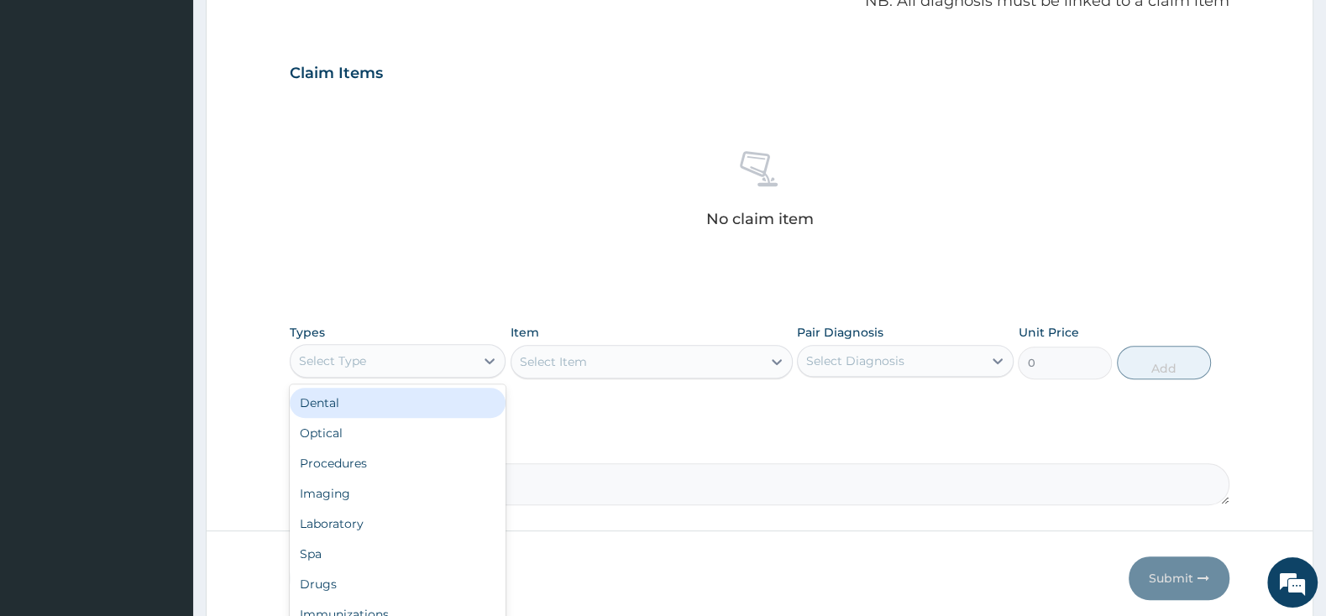
click at [437, 355] on div "Select Type" at bounding box center [383, 361] width 184 height 27
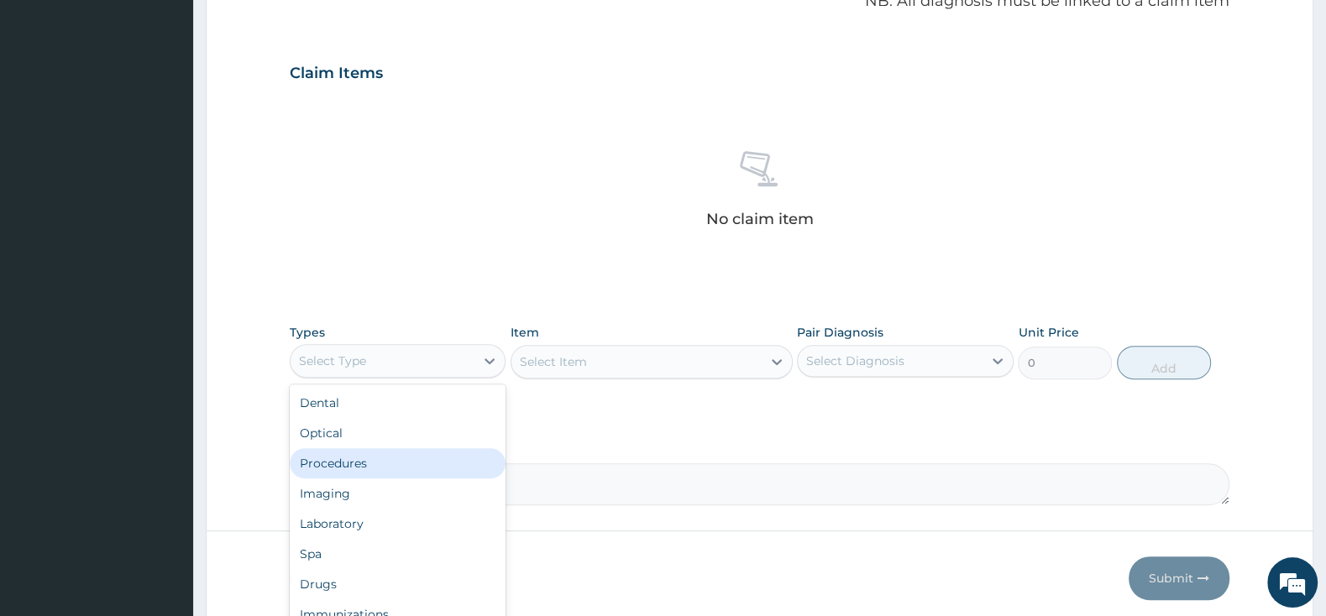
click at [437, 475] on div "Procedures" at bounding box center [398, 463] width 216 height 30
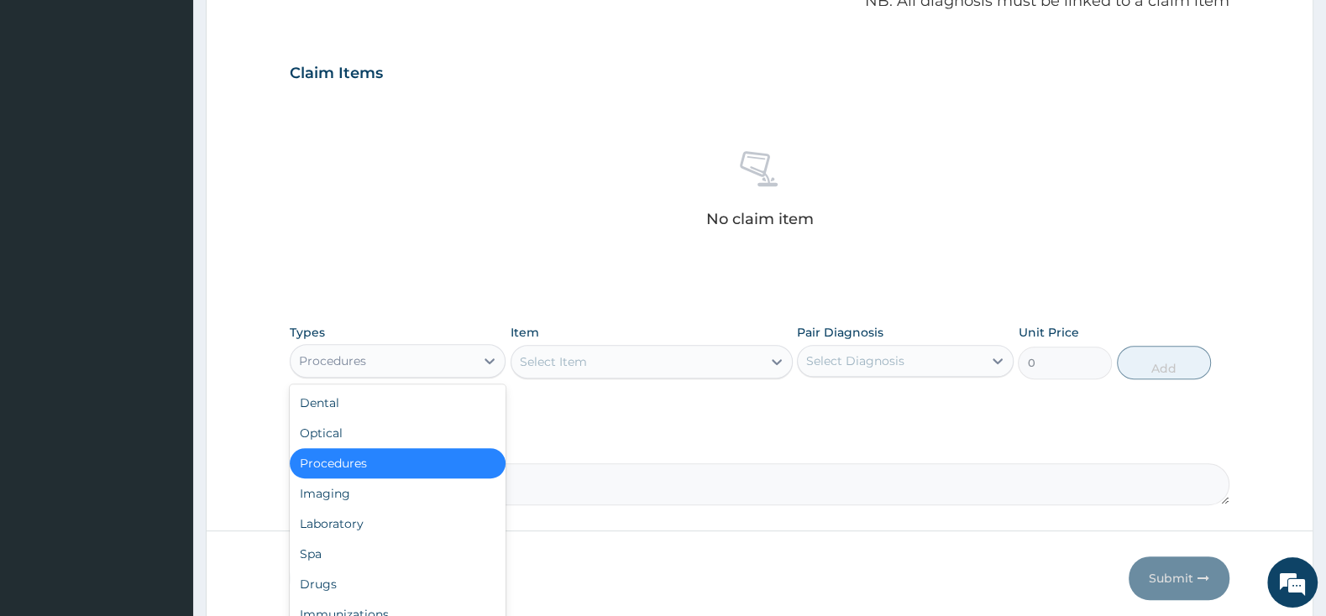
click at [407, 359] on div "Procedures" at bounding box center [383, 361] width 184 height 27
click at [453, 473] on div "Procedures" at bounding box center [398, 463] width 216 height 30
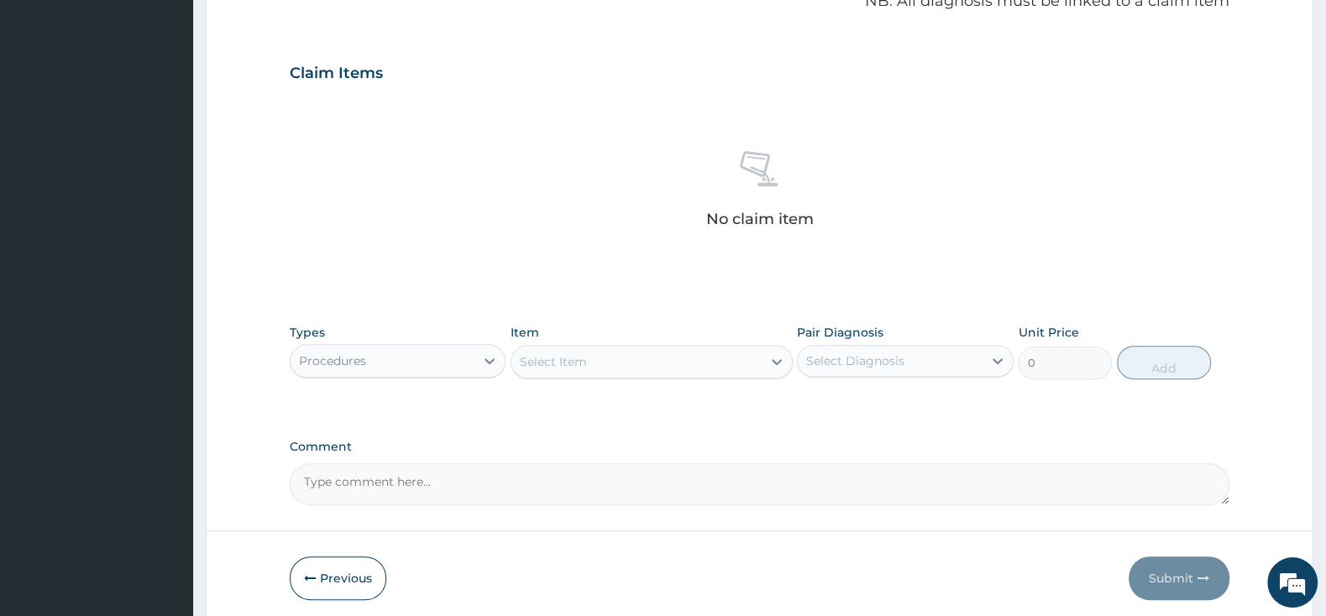
click at [612, 364] on div "Select Item" at bounding box center [636, 361] width 250 height 27
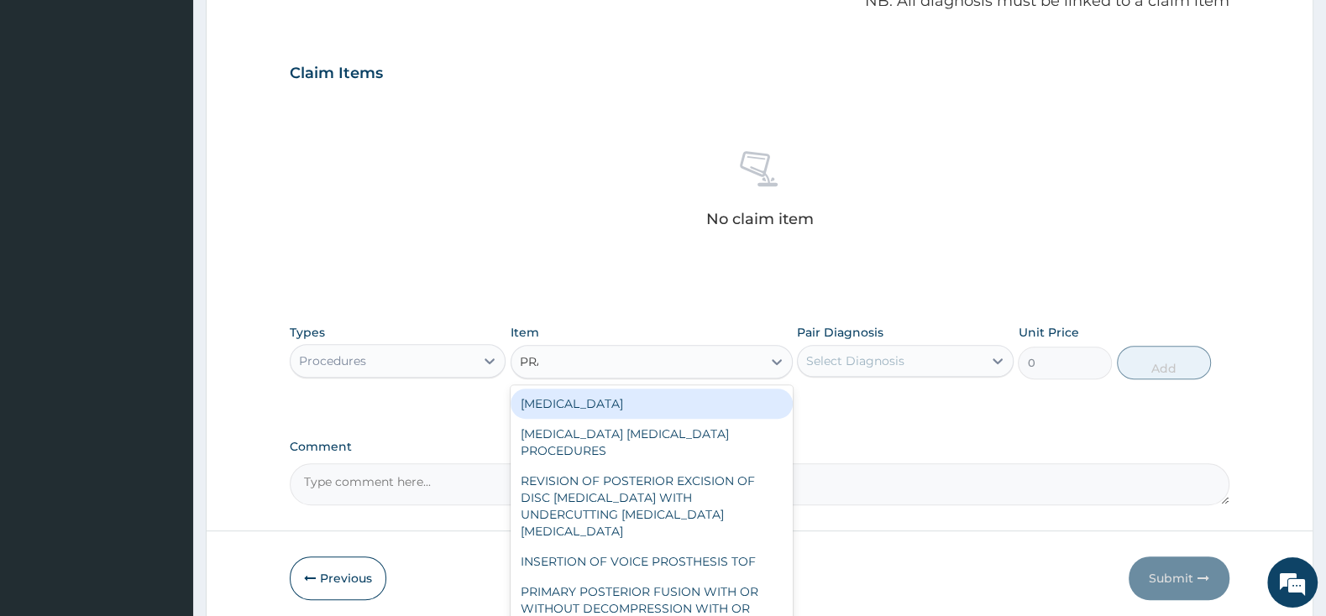
type input "PRAC"
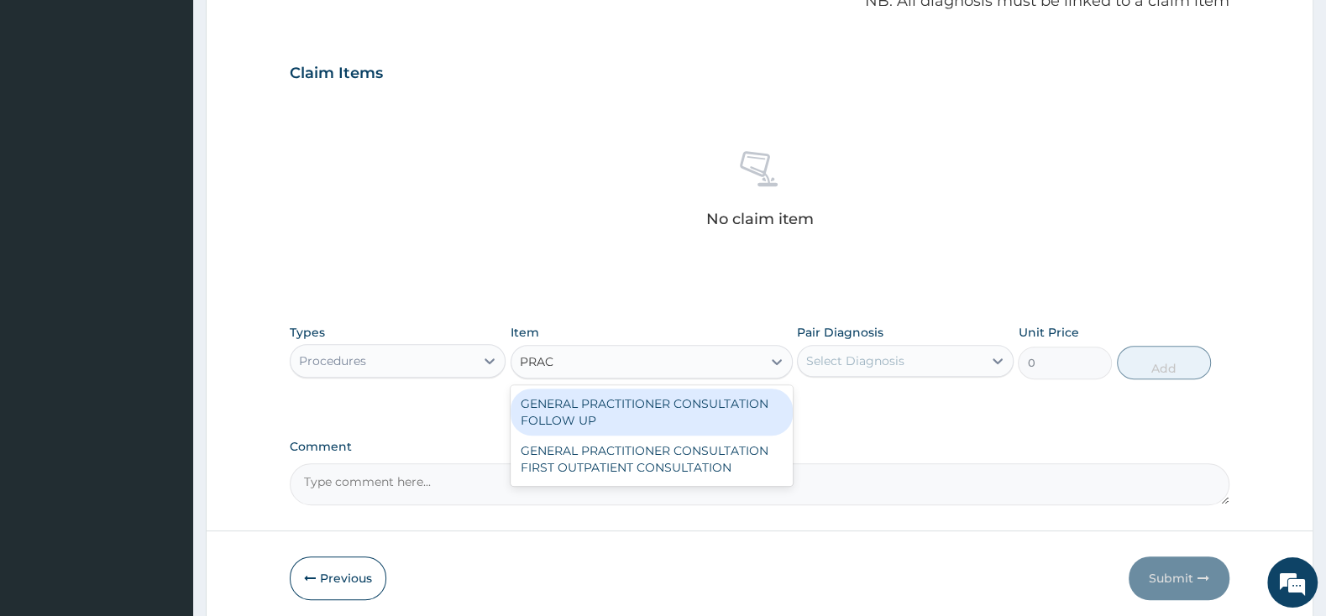
click at [720, 423] on div "GENERAL PRACTITIONER CONSULTATION FOLLOW UP" at bounding box center [651, 412] width 282 height 47
type input "2500"
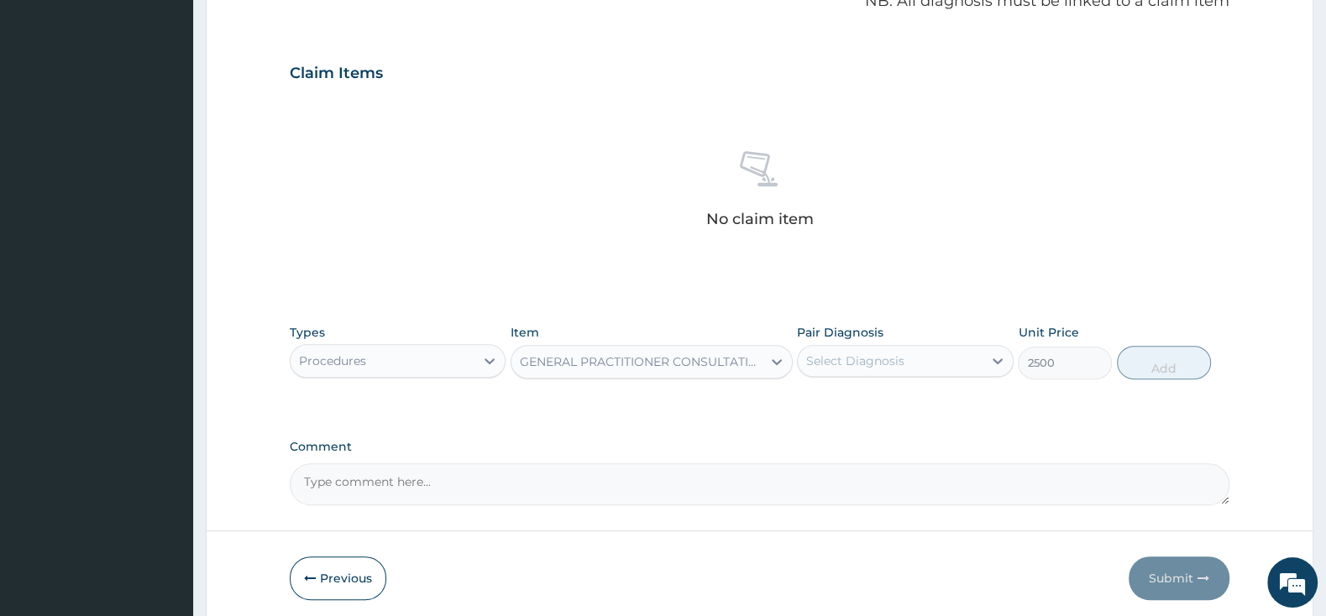
click at [935, 369] on div "Select Diagnosis" at bounding box center [890, 361] width 184 height 27
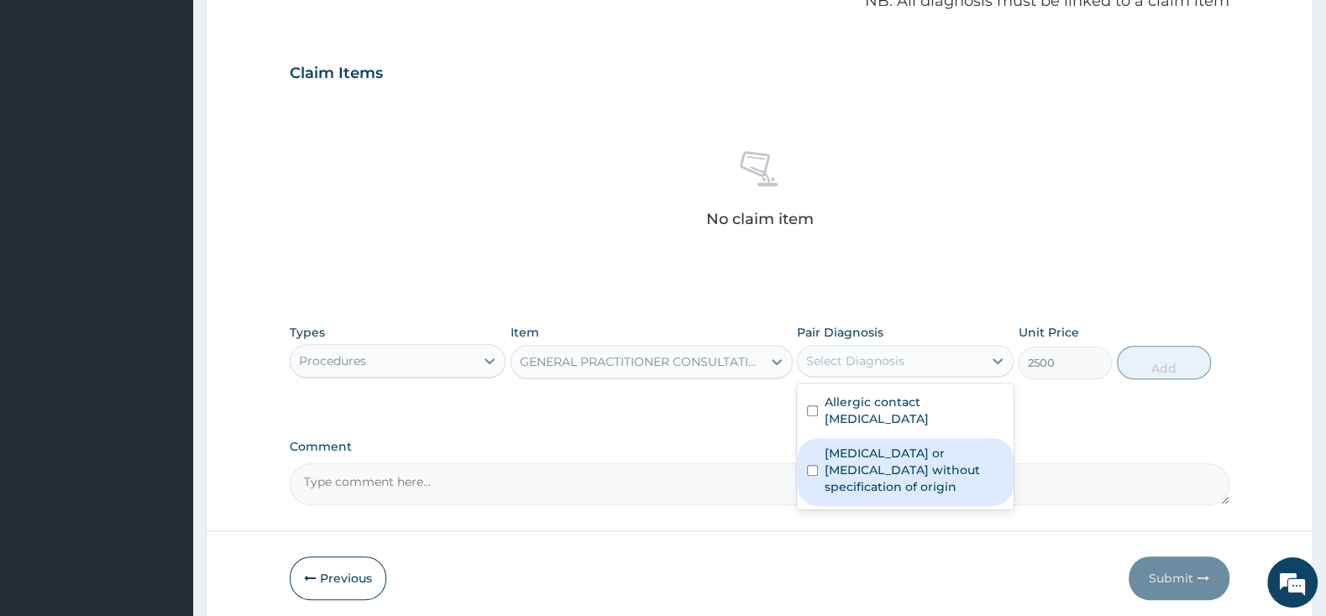
click at [814, 465] on div "[MEDICAL_DATA] or [MEDICAL_DATA] without specification of origin" at bounding box center [905, 472] width 216 height 68
checkbox input "true"
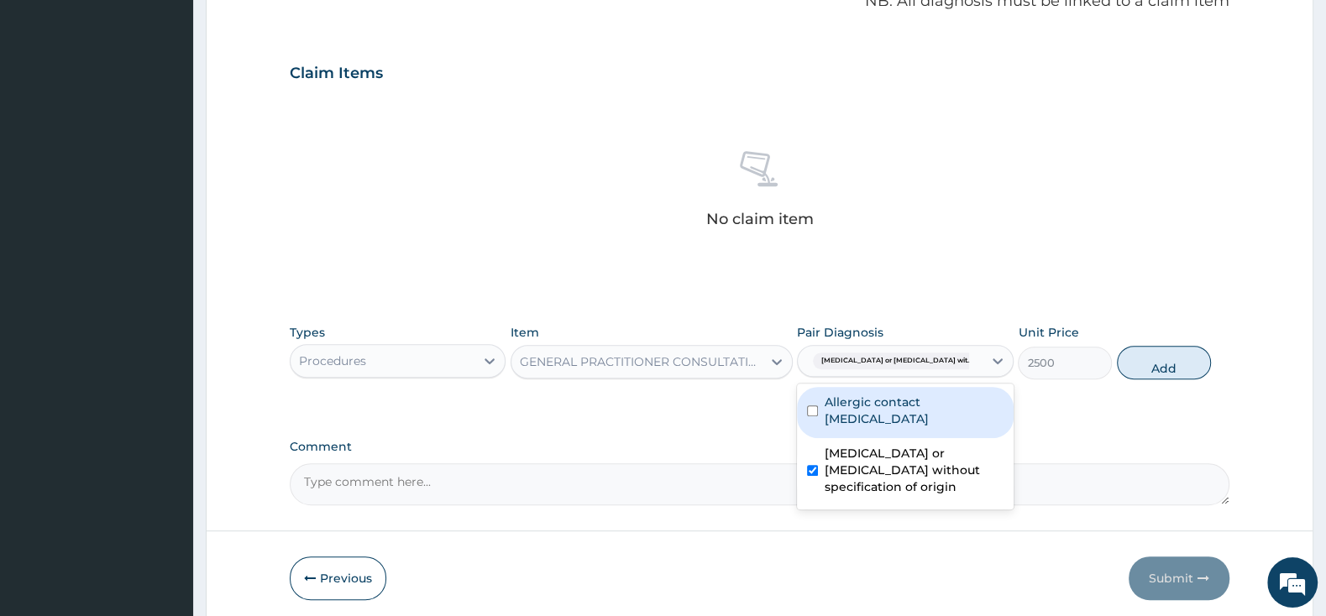
click at [814, 414] on input "checkbox" at bounding box center [812, 411] width 11 height 11
checkbox input "true"
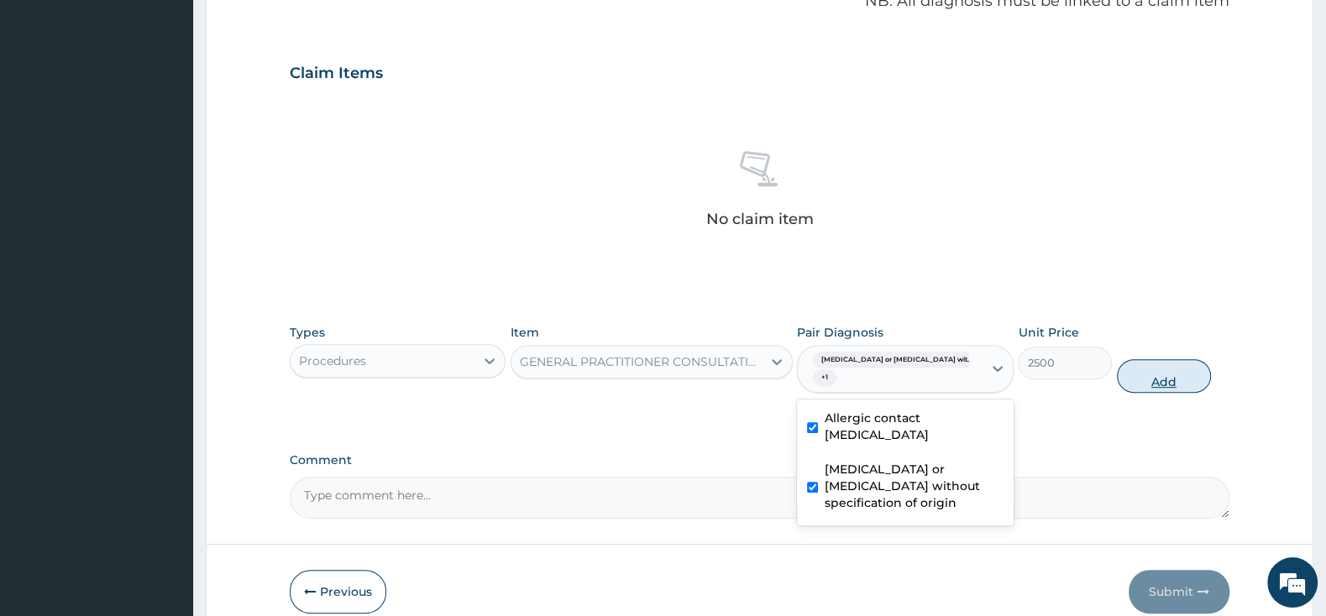
click at [1191, 368] on button "Add" at bounding box center [1164, 376] width 94 height 34
type input "0"
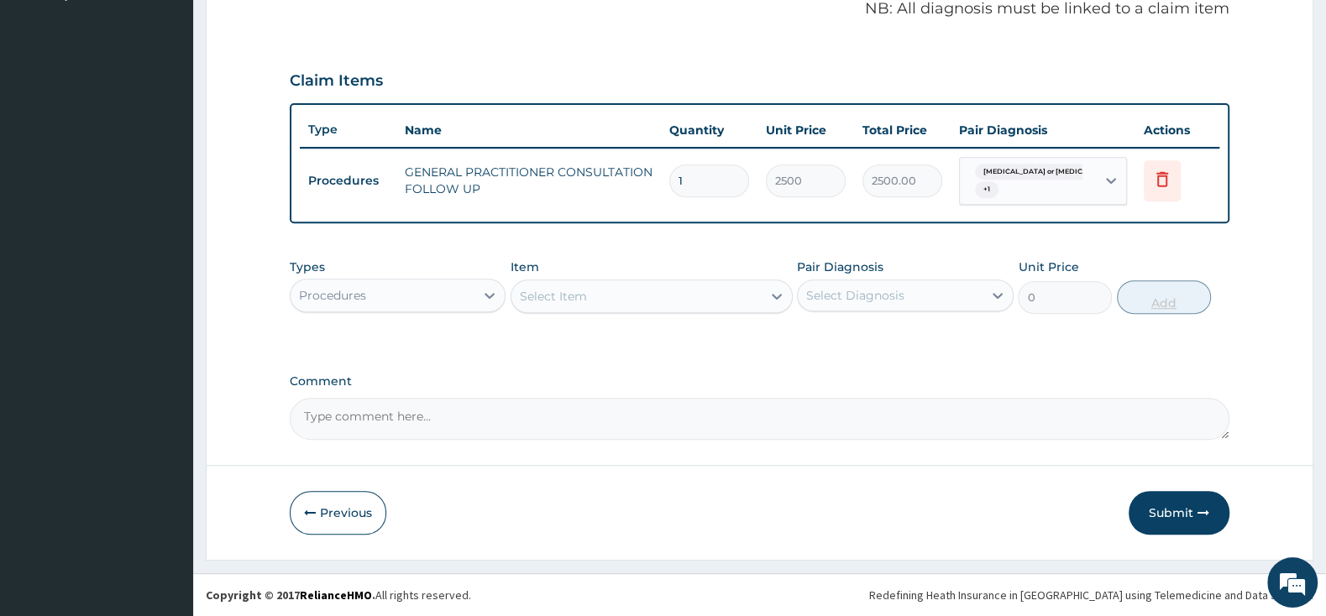
scroll to position [522, 0]
click at [635, 293] on div "Select Item" at bounding box center [636, 296] width 250 height 27
type input "PIRIT"
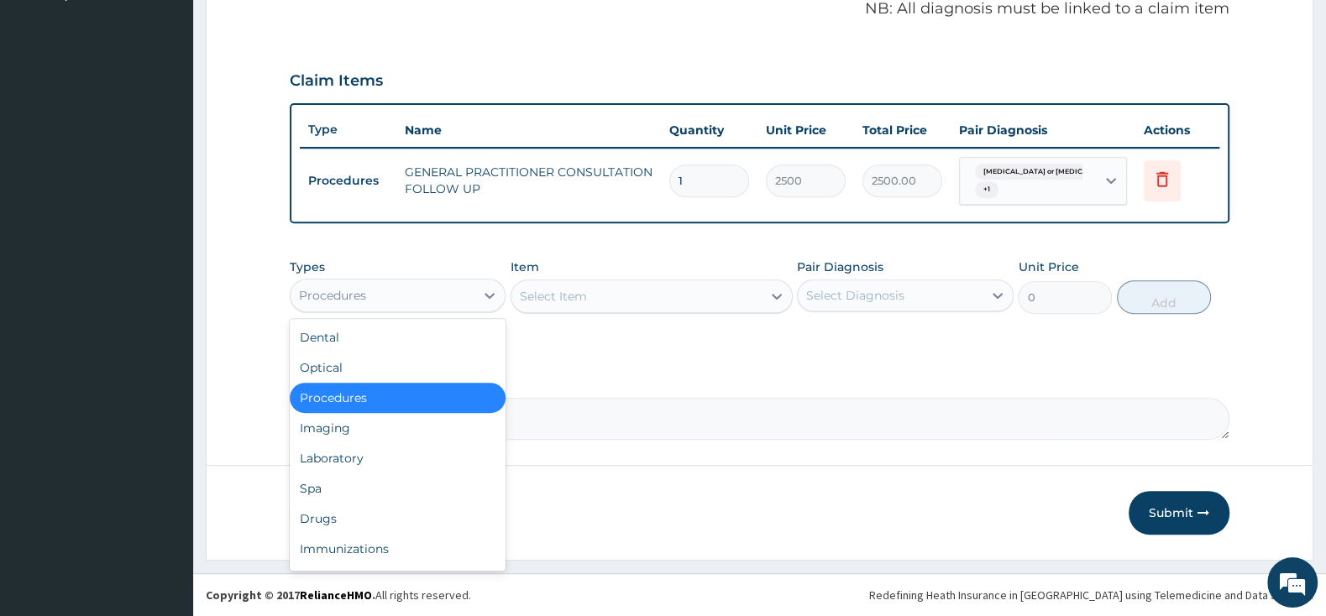
click at [458, 301] on div "Procedures" at bounding box center [383, 295] width 184 height 27
click at [353, 517] on div "Drugs" at bounding box center [398, 519] width 216 height 30
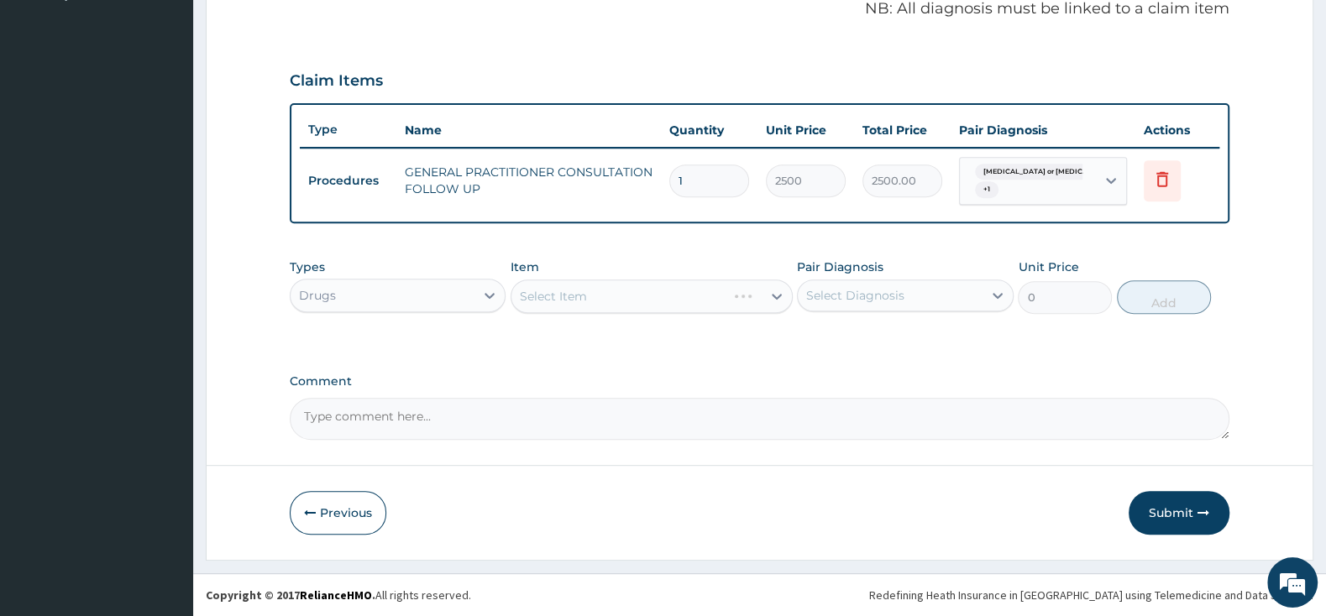
click at [582, 297] on div "Select Item" at bounding box center [651, 297] width 282 height 34
click at [583, 306] on div "Select Item" at bounding box center [651, 297] width 282 height 34
click at [775, 298] on div "Select Item" at bounding box center [651, 297] width 282 height 34
click at [636, 296] on div "Select Item" at bounding box center [618, 296] width 215 height 27
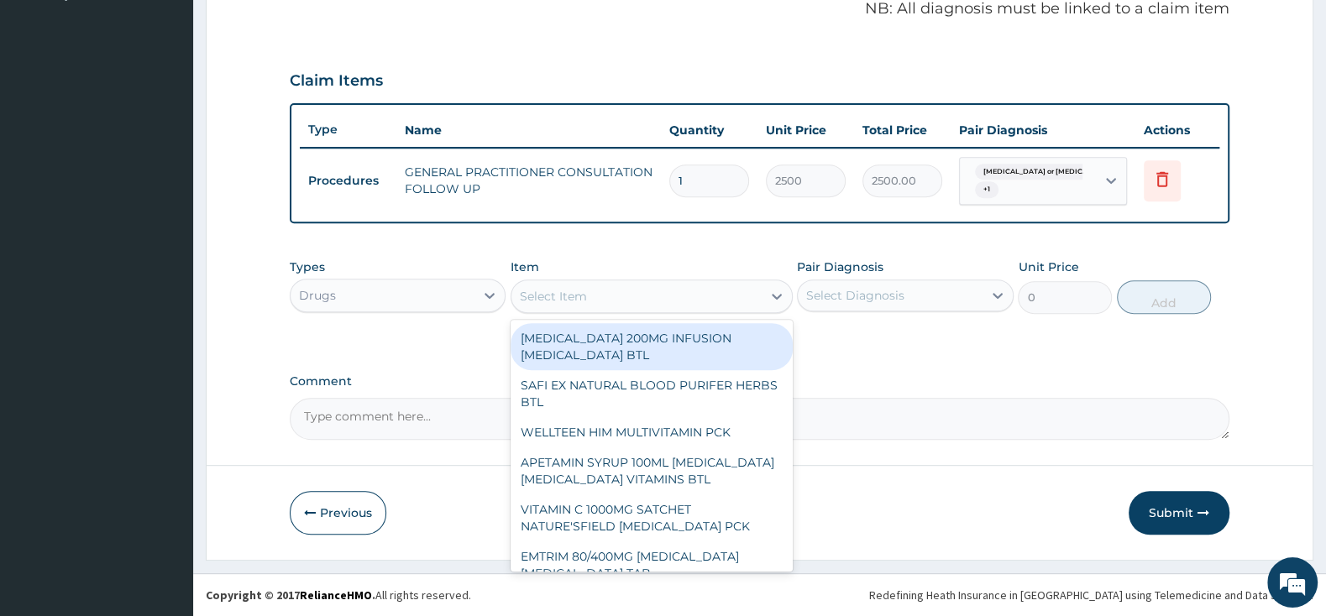
click at [643, 289] on div "Select Item" at bounding box center [636, 296] width 250 height 27
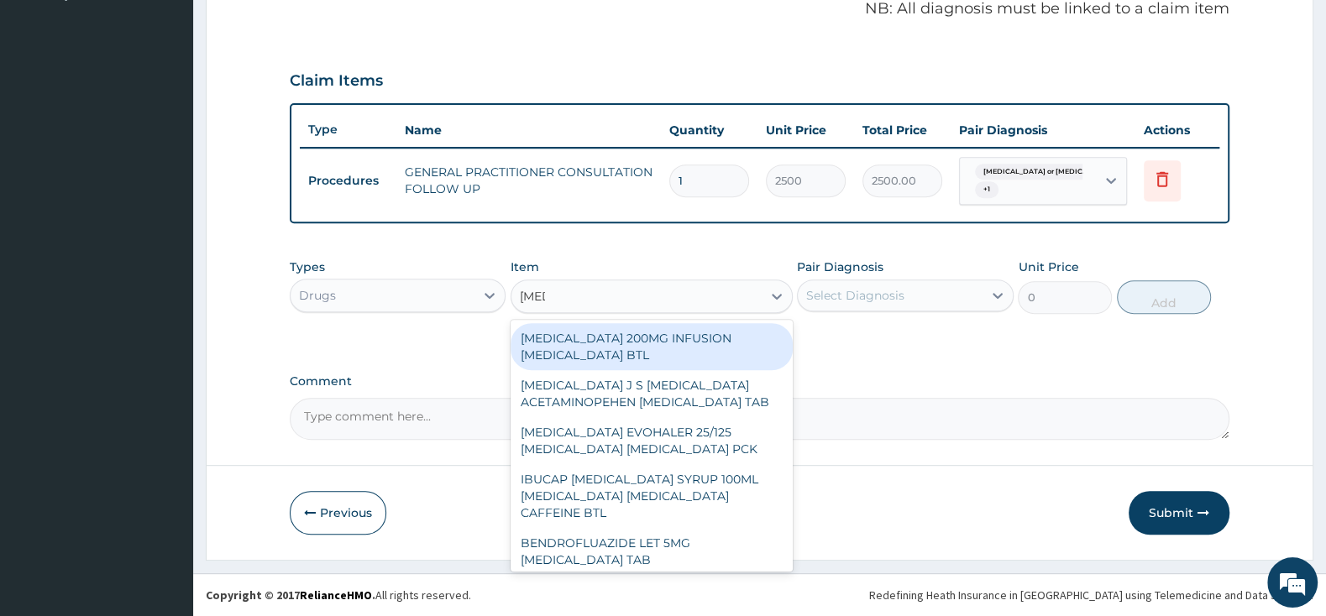
type input "FLUC"
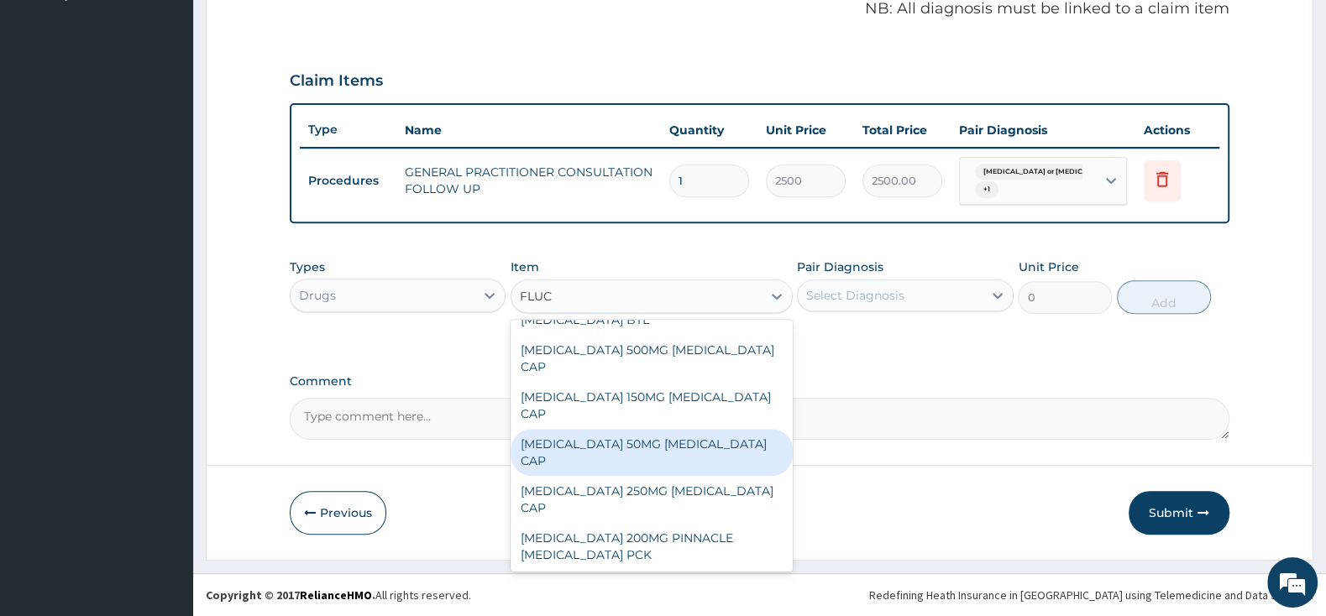
scroll to position [88, 0]
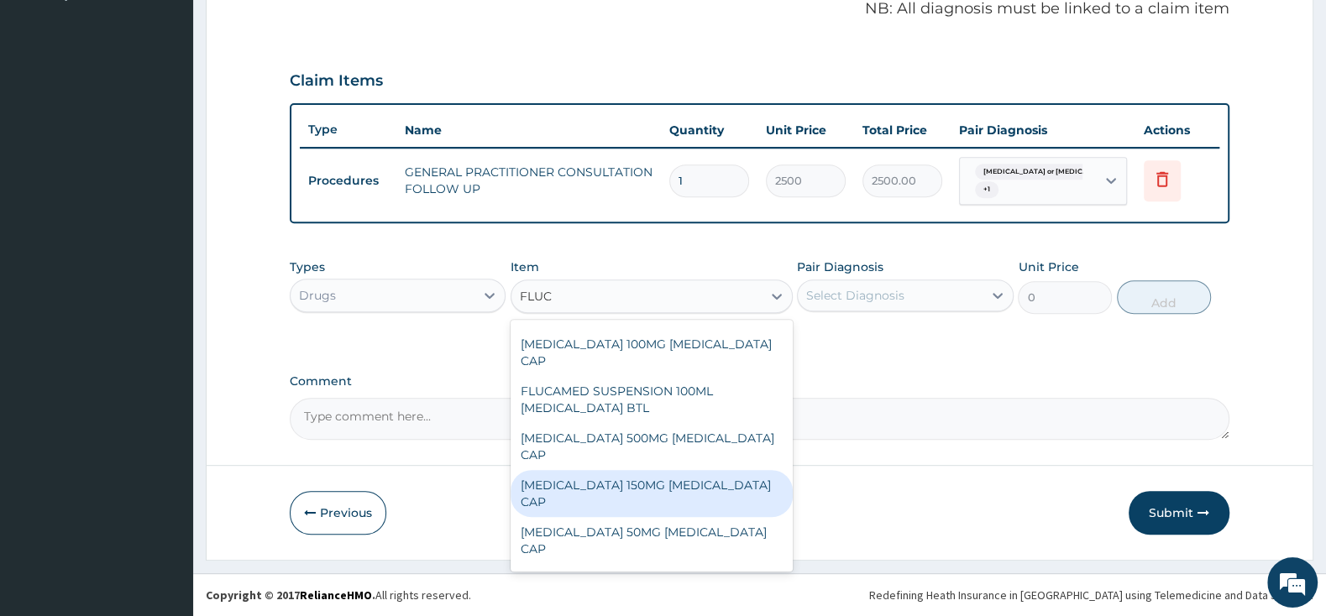
click at [746, 470] on div "[MEDICAL_DATA] 150MG [MEDICAL_DATA] CAP" at bounding box center [651, 493] width 282 height 47
type input "839.5"
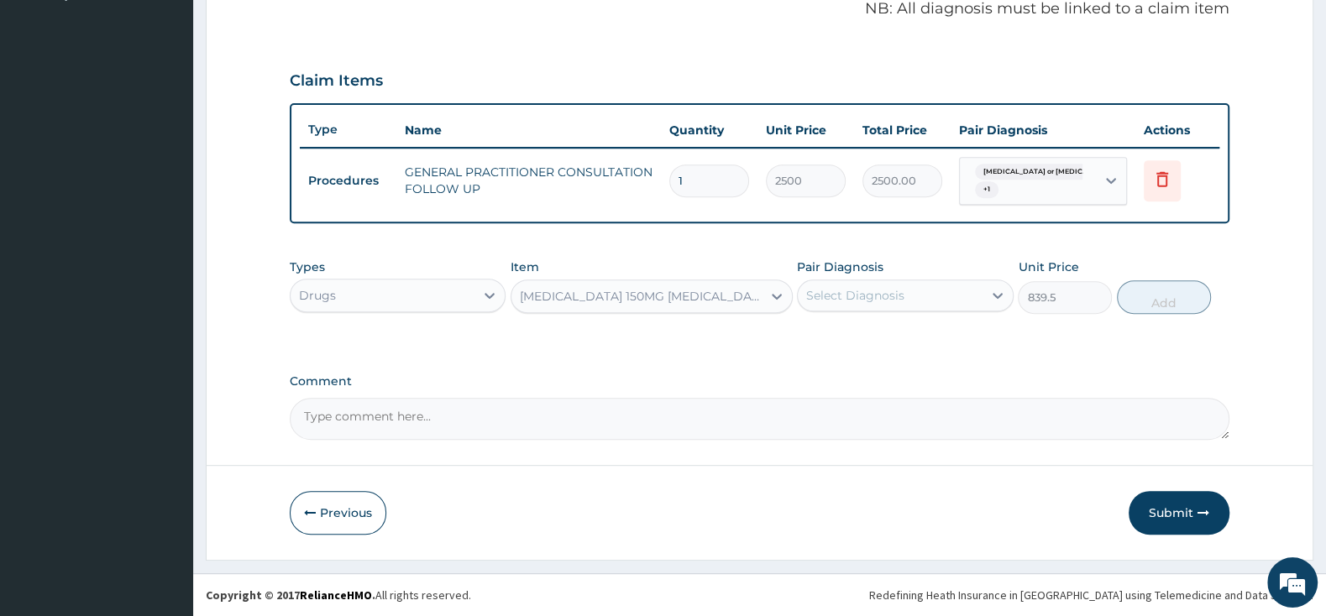
click at [870, 285] on div "Select Diagnosis" at bounding box center [890, 295] width 184 height 27
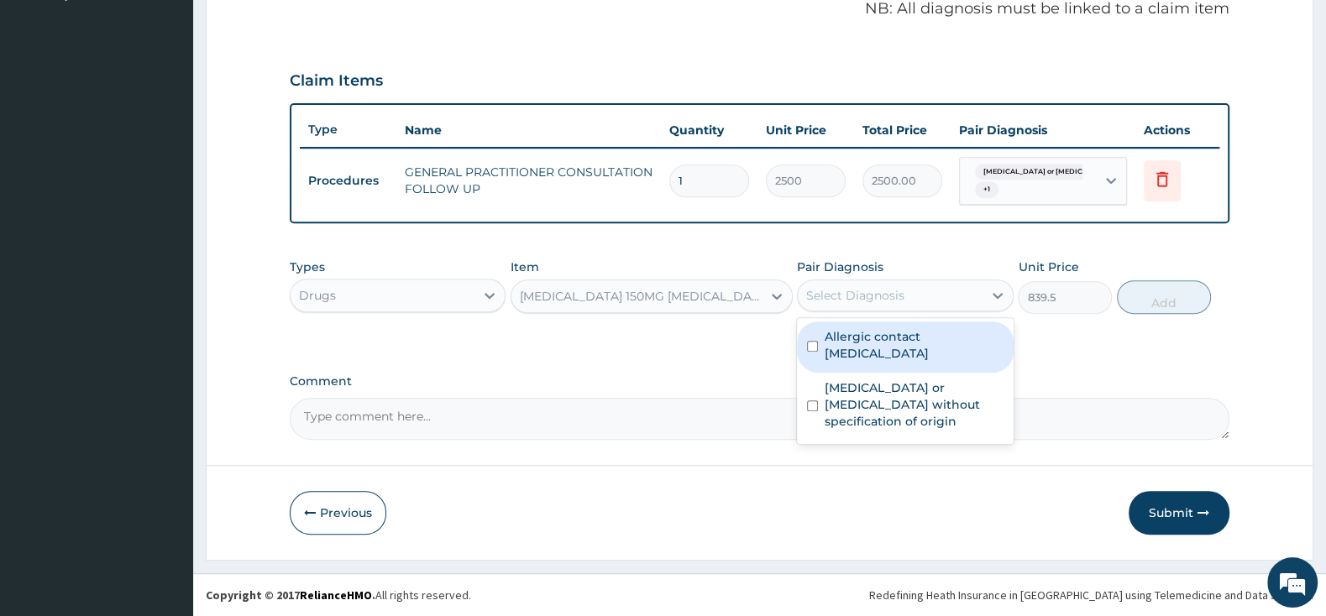
click at [744, 296] on div "[MEDICAL_DATA] 150MG [MEDICAL_DATA] CAP" at bounding box center [641, 296] width 243 height 17
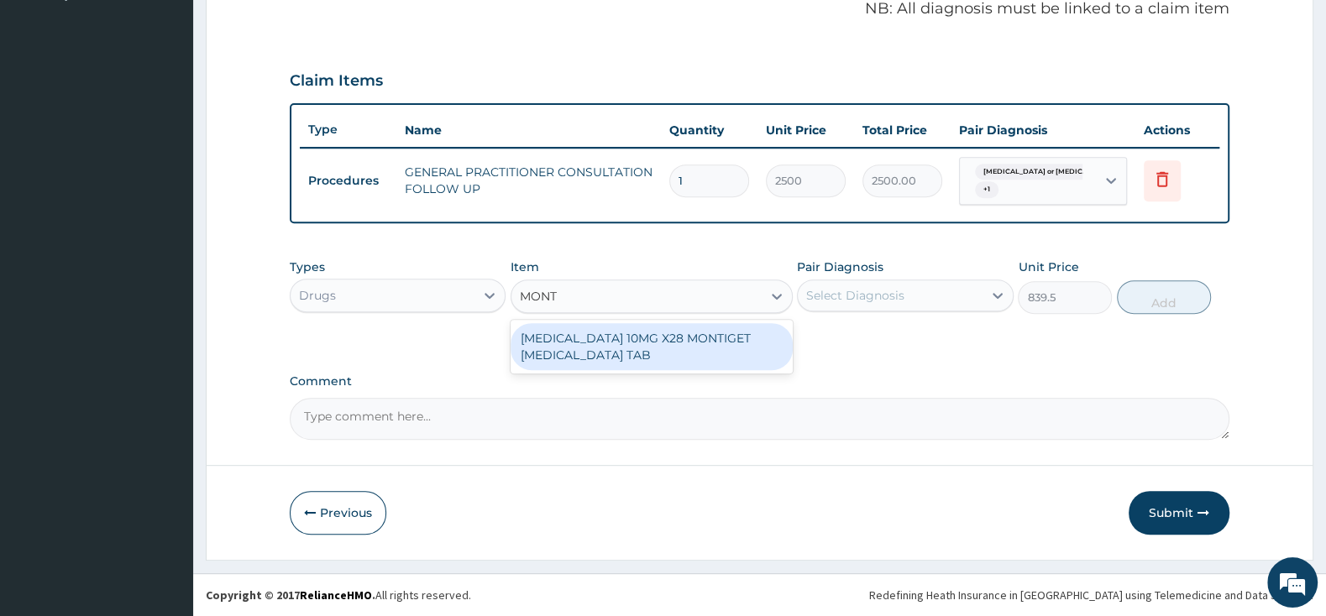
scroll to position [0, 0]
type input "MONTEL"
click at [743, 343] on div "[MEDICAL_DATA] 10MG X28 MONTIGET [MEDICAL_DATA] TAB" at bounding box center [651, 346] width 282 height 47
type input "3214.25"
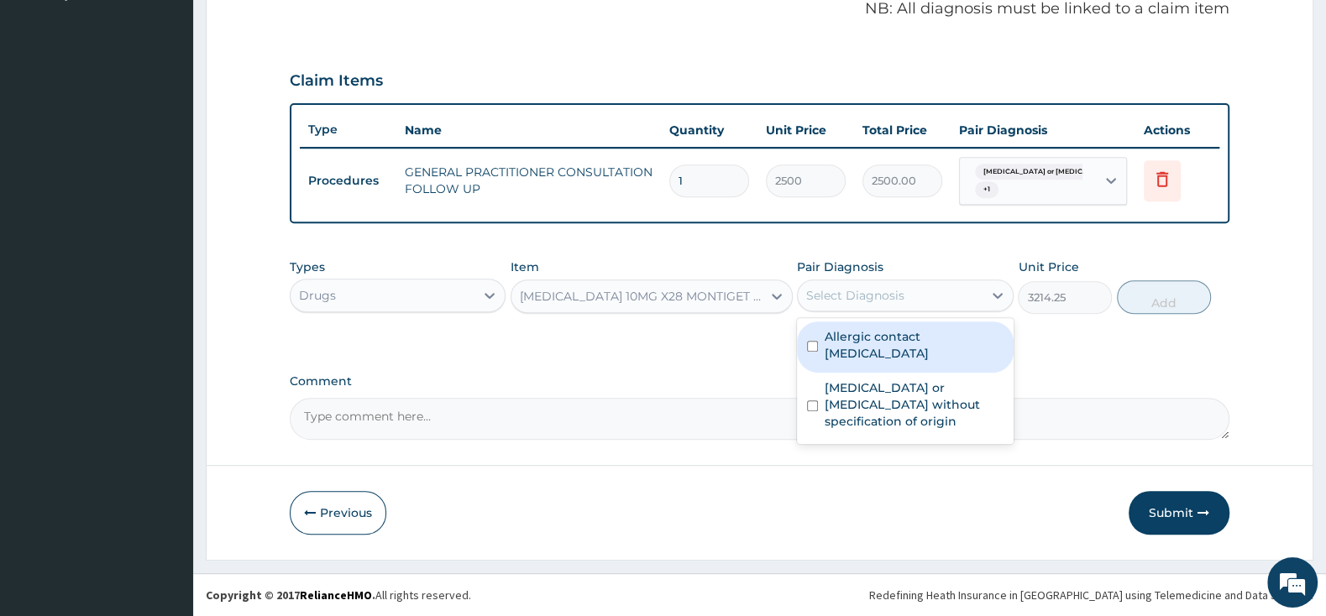
click at [815, 307] on div "Select Diagnosis" at bounding box center [890, 295] width 184 height 27
click at [815, 353] on div "Allergic contact dermatitis, unspecified" at bounding box center [905, 347] width 216 height 51
checkbox input "true"
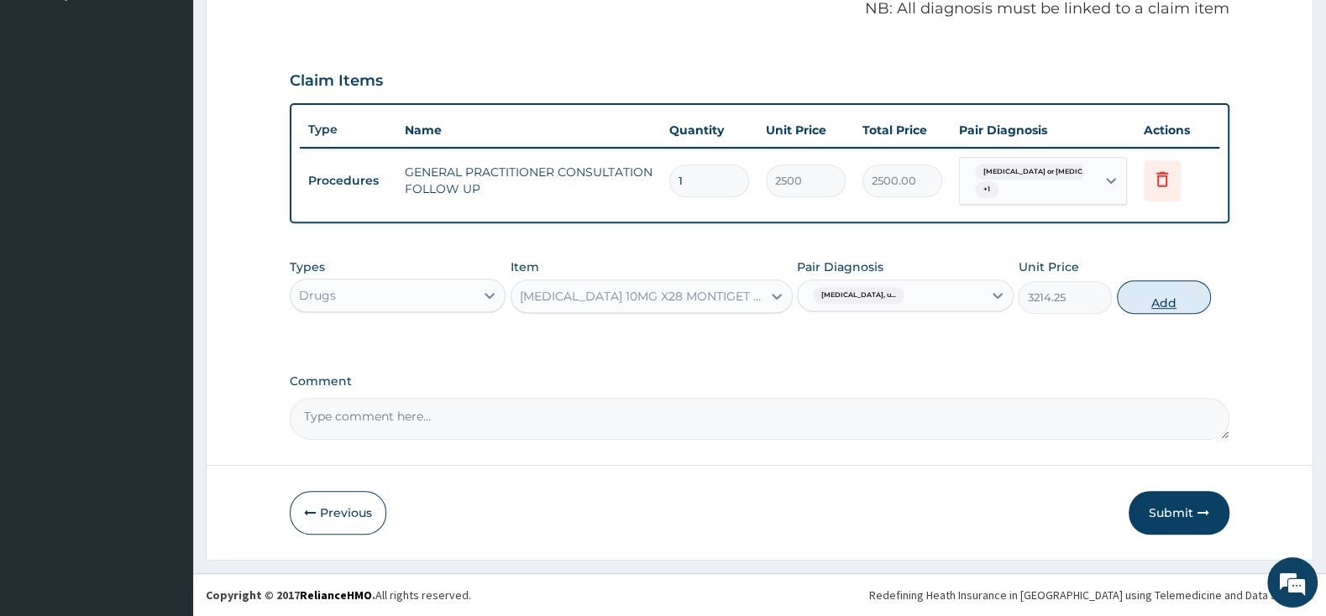
click at [1143, 295] on button "Add" at bounding box center [1164, 297] width 94 height 34
type input "0"
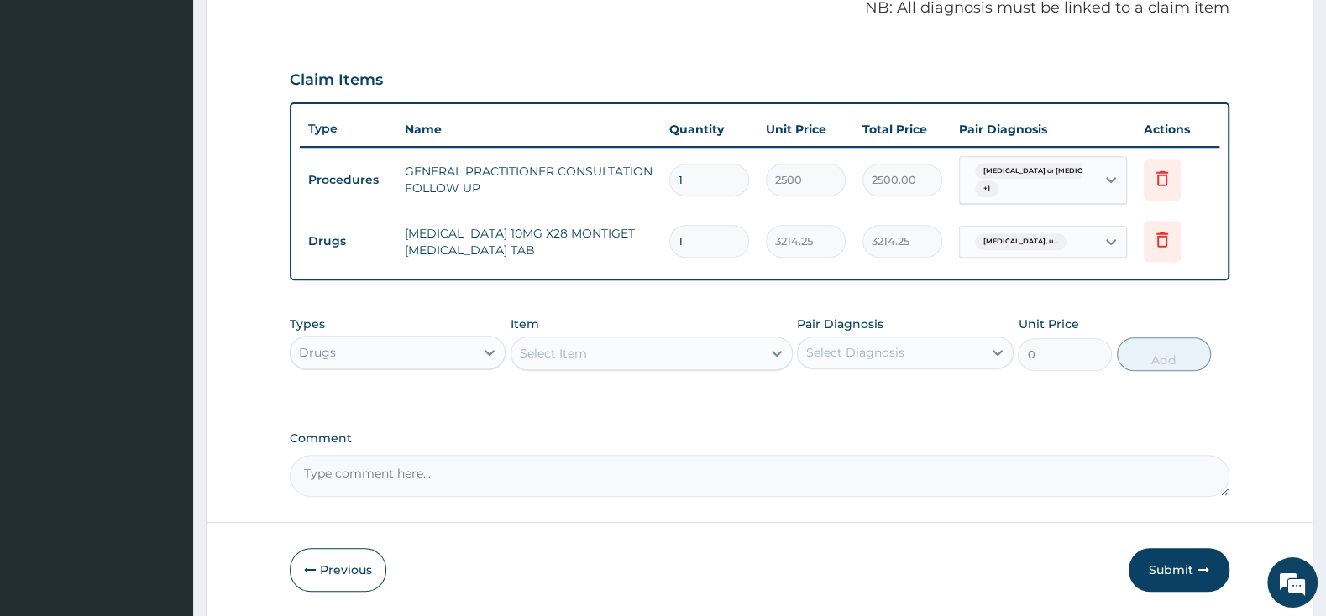
click at [739, 244] on input "1" at bounding box center [709, 241] width 80 height 33
type input "0.00"
type input "2"
type input "6428.50"
type input "2"
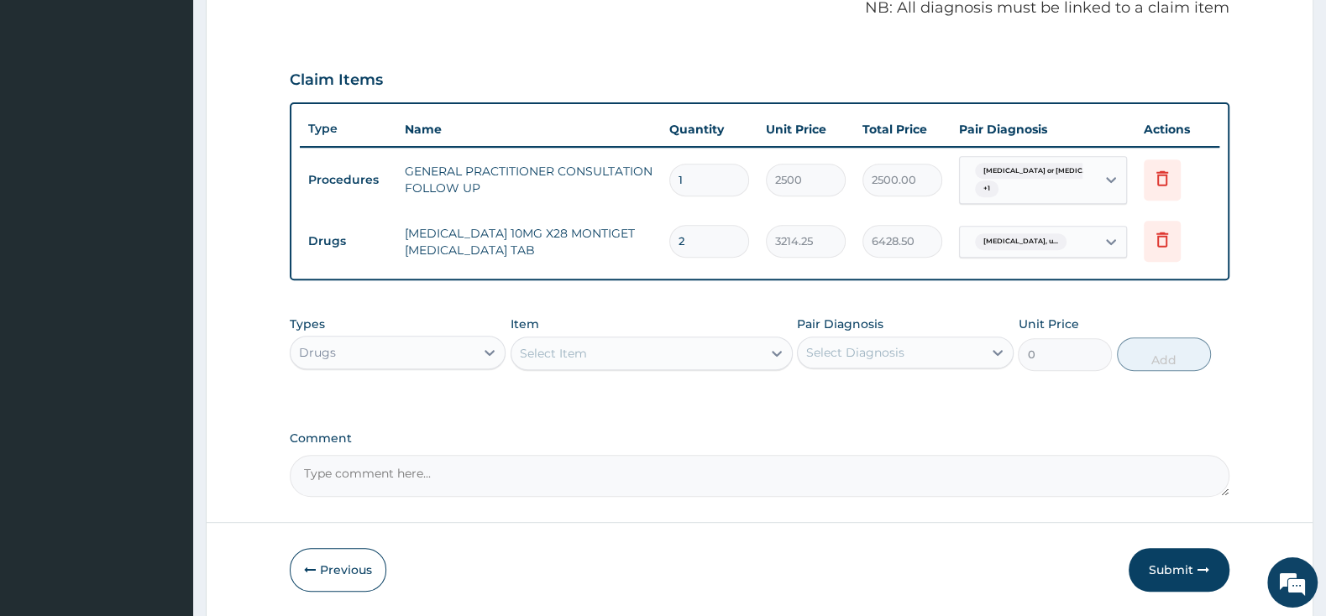
click at [727, 348] on div "Select Item" at bounding box center [636, 353] width 250 height 27
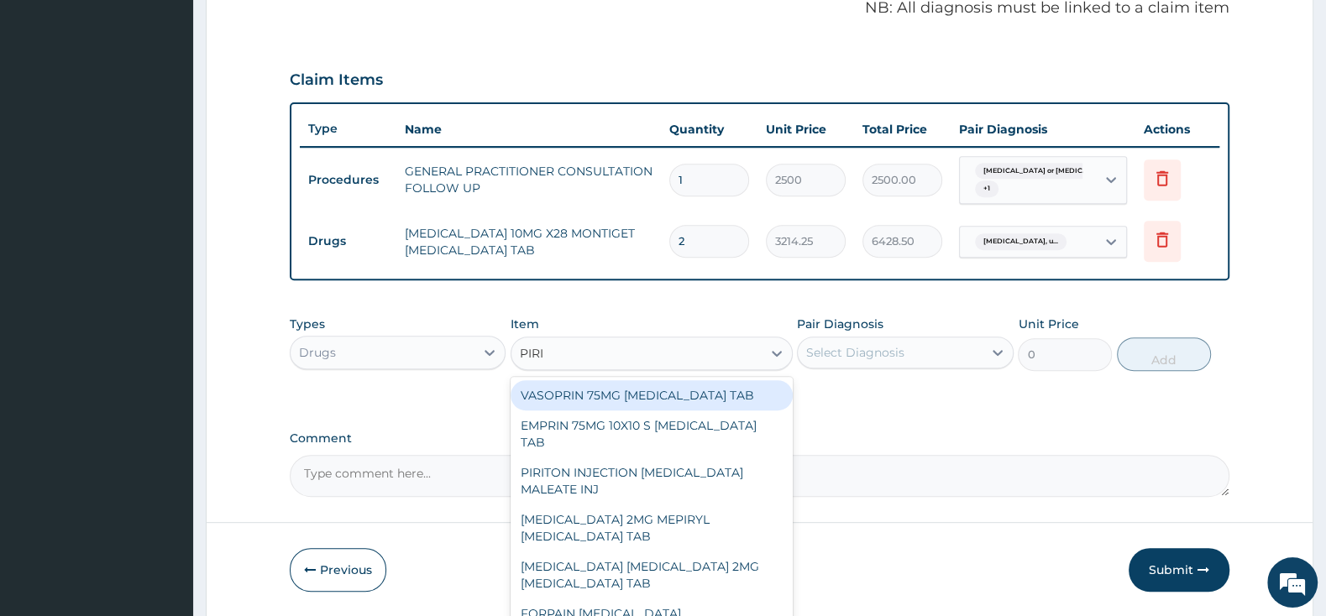
type input "PIRIT"
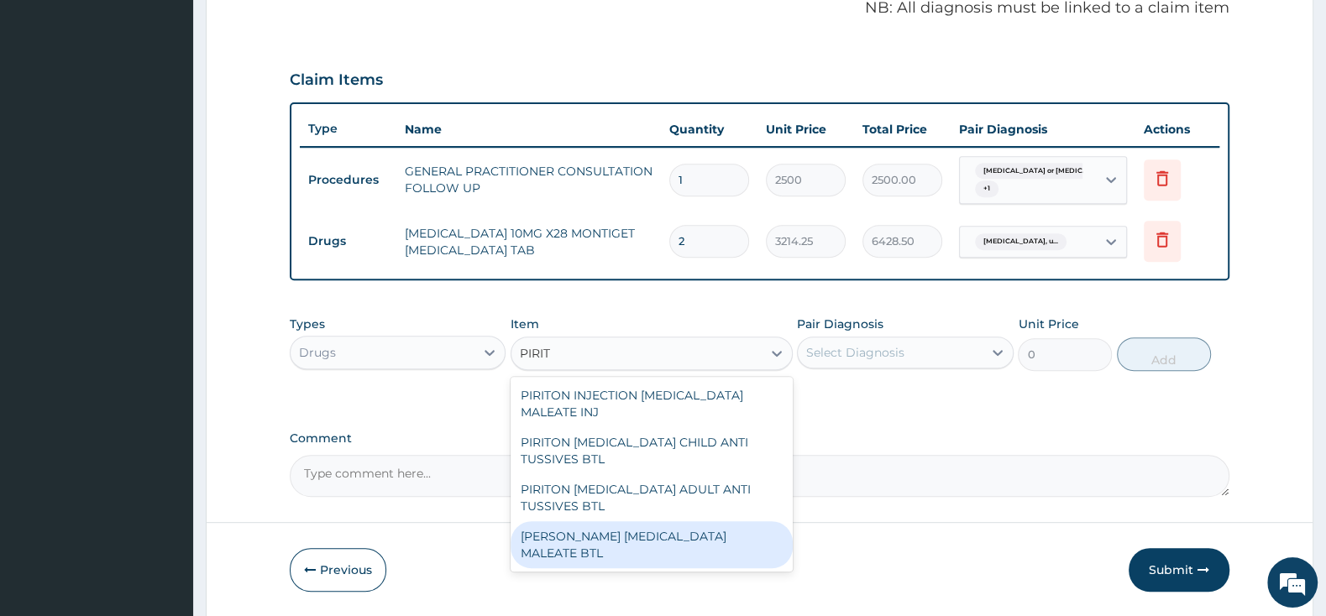
click at [726, 538] on div "[PERSON_NAME] [MEDICAL_DATA] MALEATE BTL" at bounding box center [651, 544] width 282 height 47
type input "747.5"
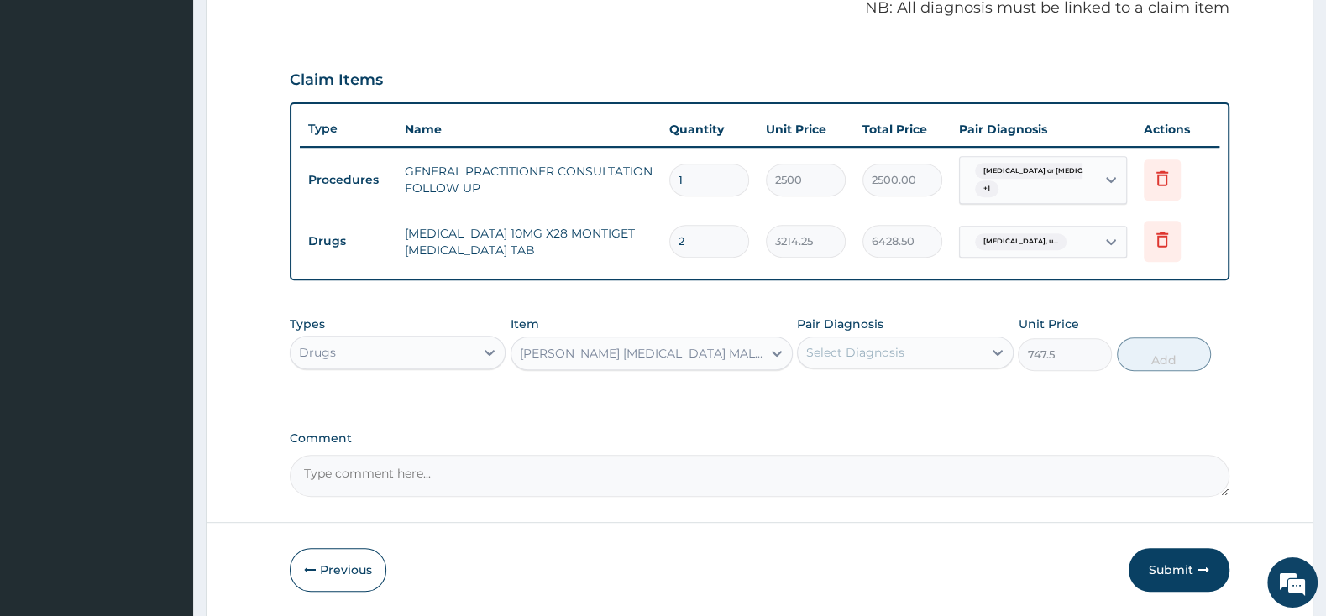
click at [865, 359] on div "Select Diagnosis" at bounding box center [855, 352] width 98 height 17
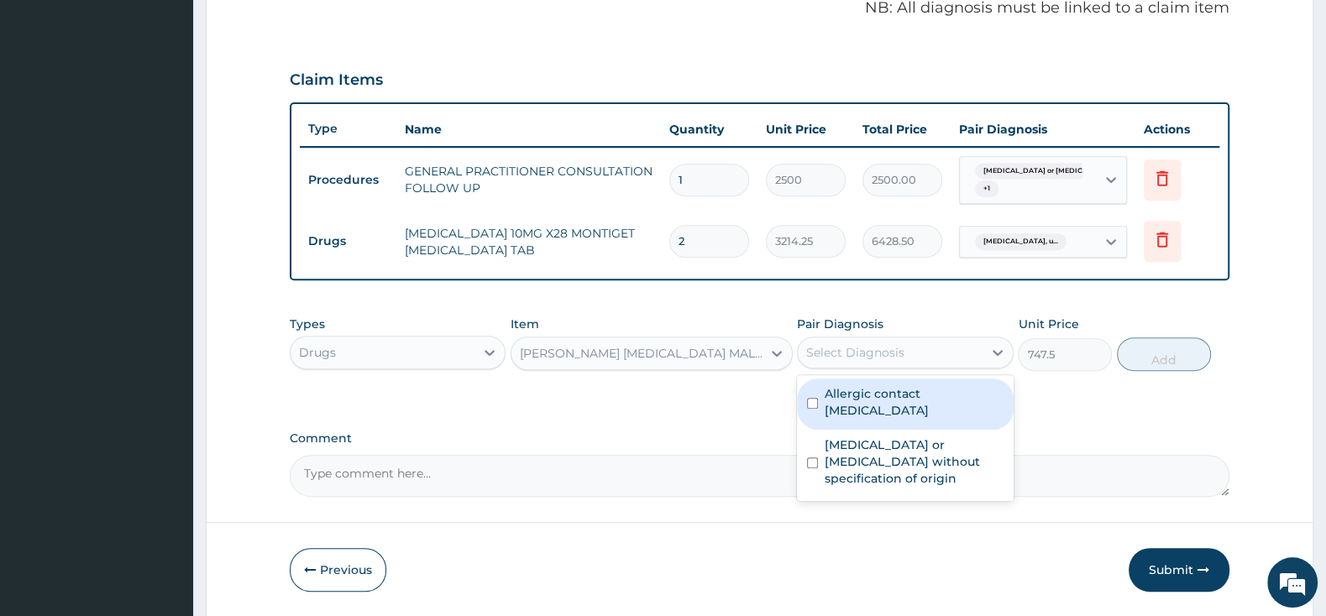
click at [800, 406] on div "Allergic contact dermatitis, unspecified" at bounding box center [905, 404] width 216 height 51
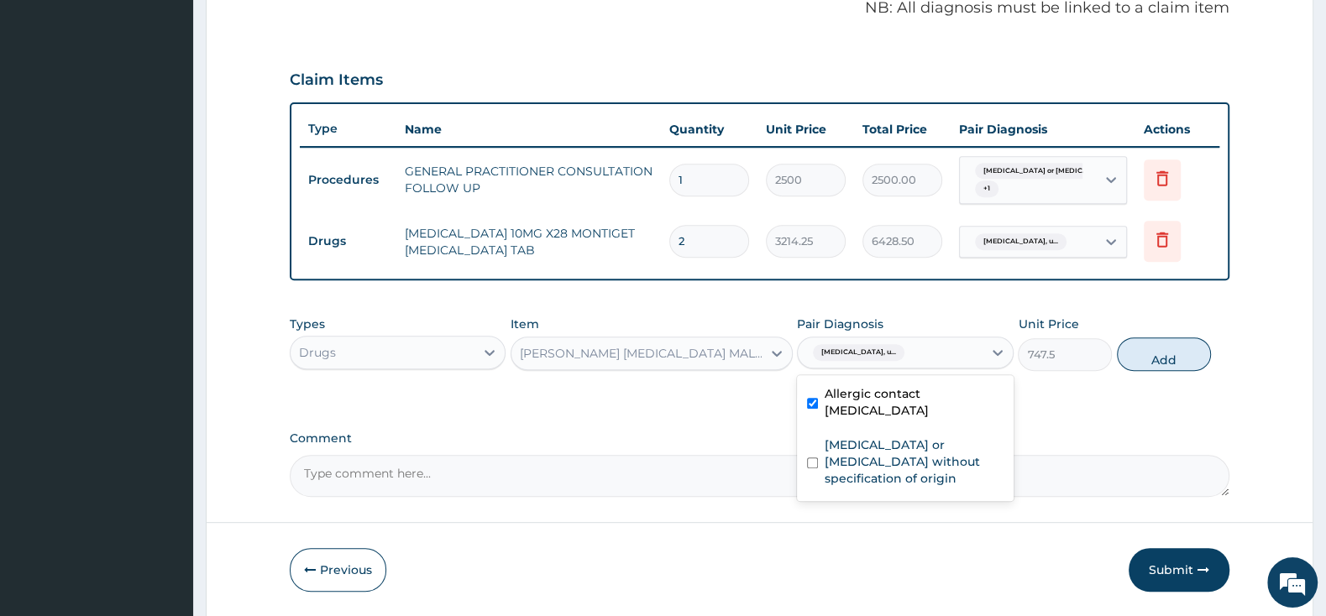
checkbox input "true"
click at [1146, 351] on button "Add" at bounding box center [1164, 355] width 94 height 34
type input "0"
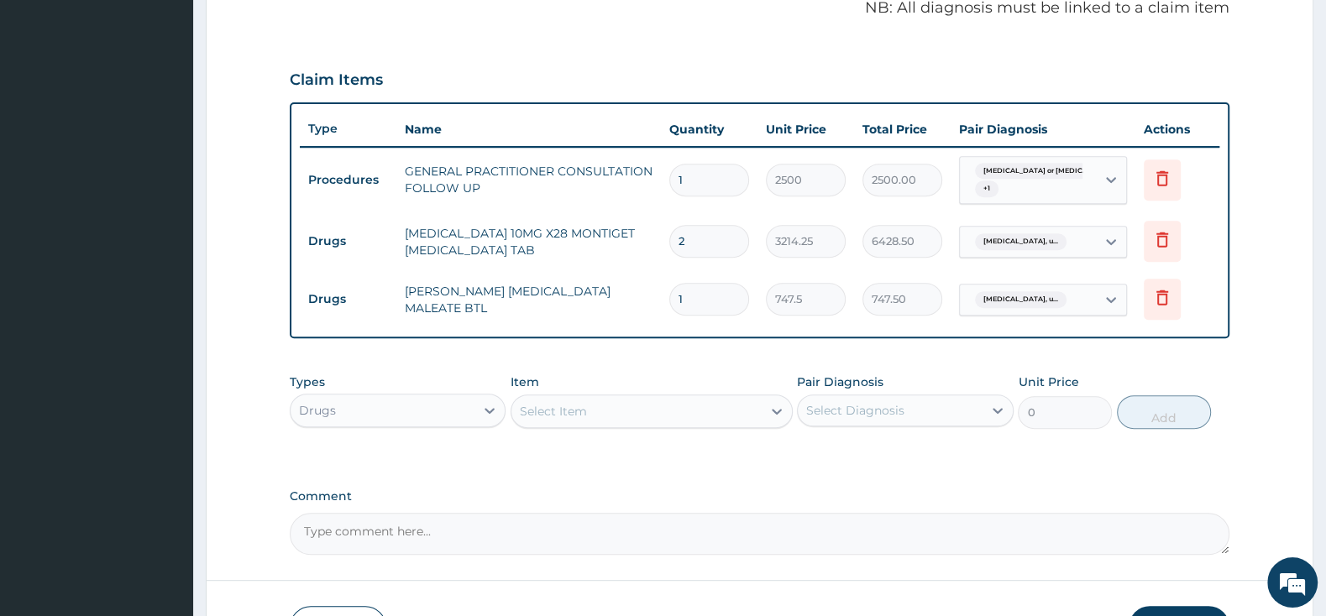
click at [671, 411] on div "Select Item" at bounding box center [636, 411] width 250 height 27
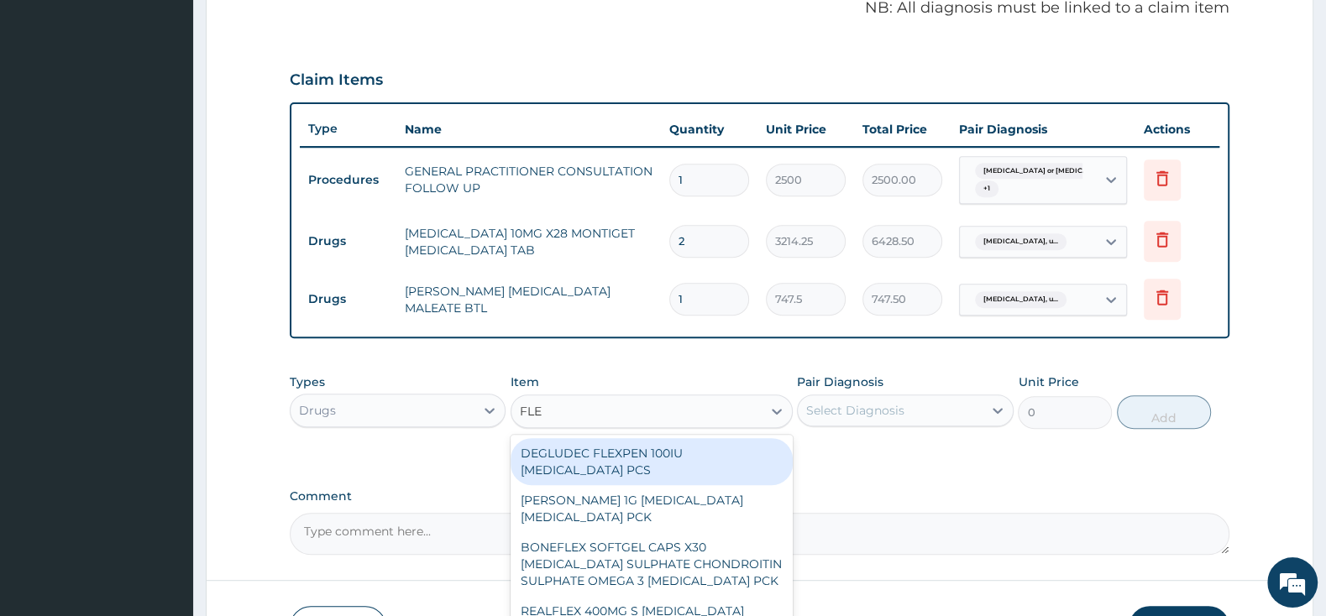
type input "FLEM"
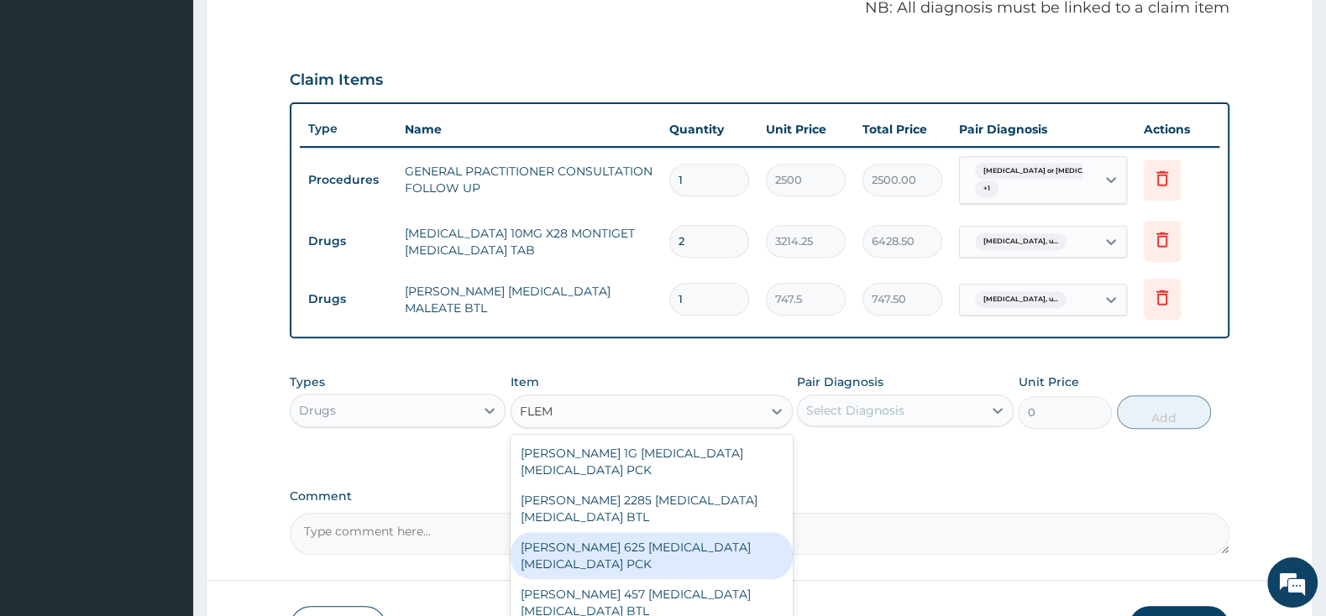
click at [706, 558] on div "[PERSON_NAME] 625 [MEDICAL_DATA] [MEDICAL_DATA] PCK" at bounding box center [651, 555] width 282 height 47
type input "2300"
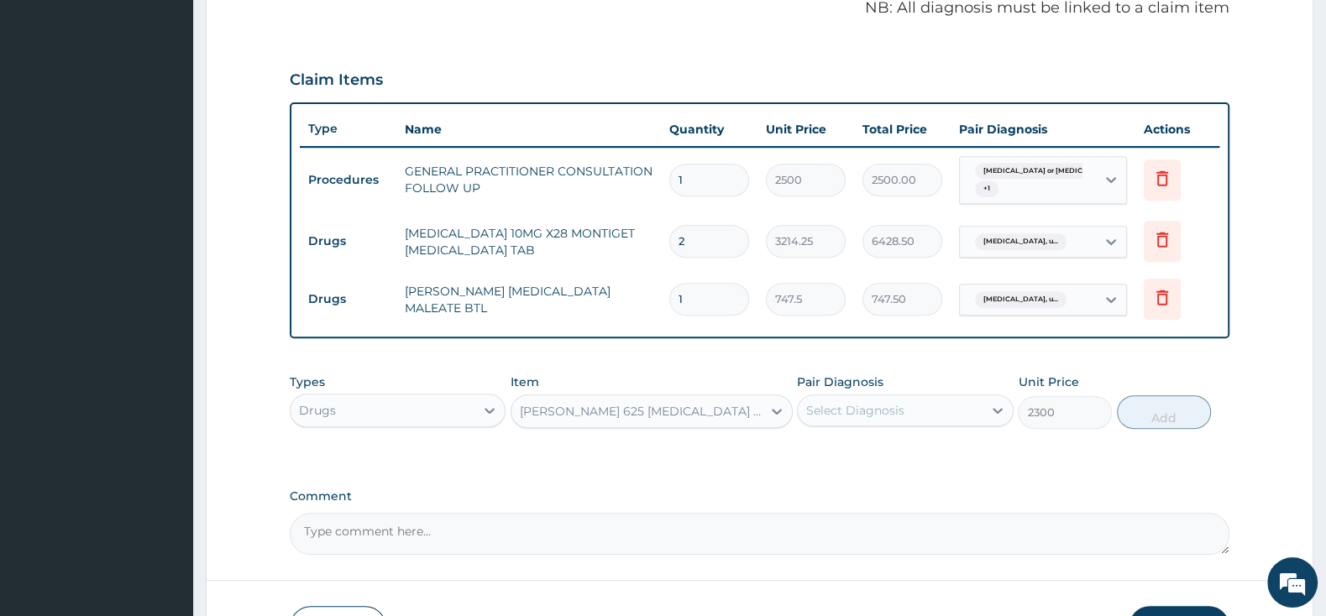
click at [893, 411] on div "Select Diagnosis" at bounding box center [855, 410] width 98 height 17
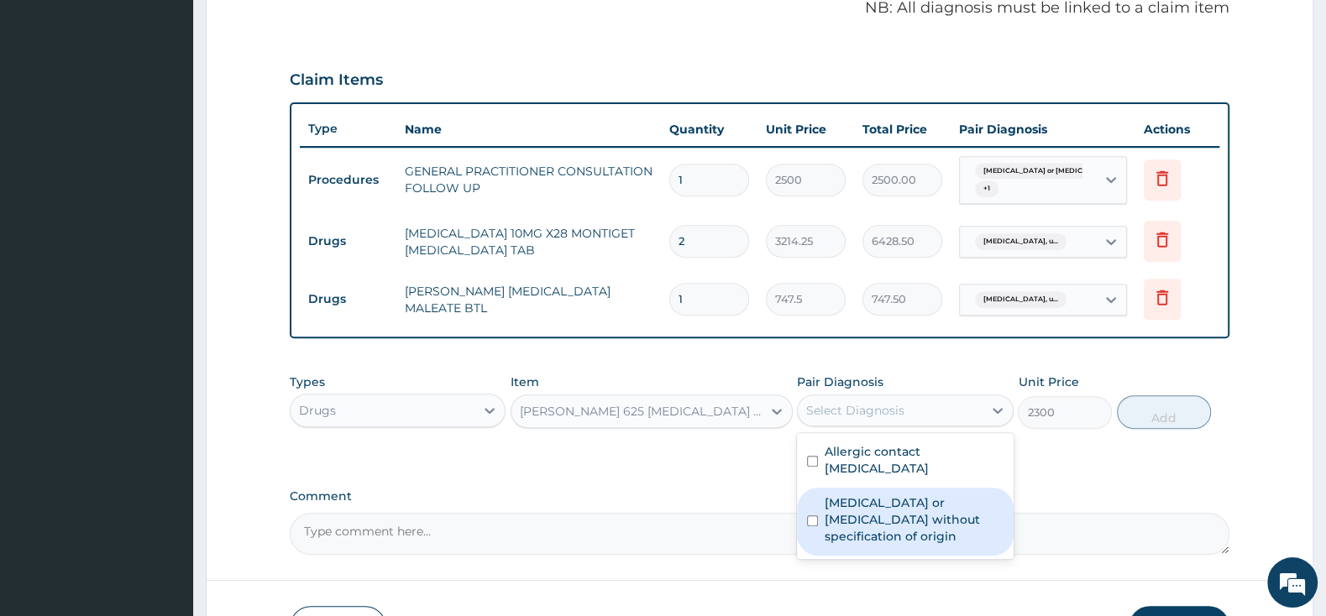
click at [818, 521] on input "checkbox" at bounding box center [812, 521] width 11 height 11
checkbox input "true"
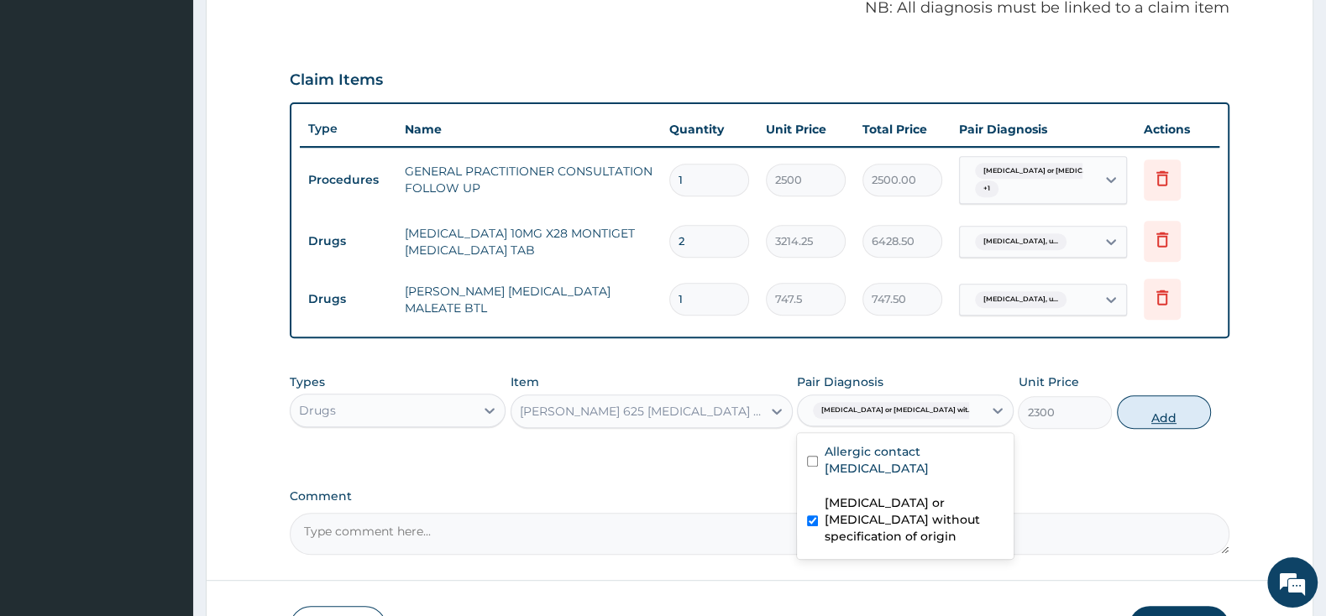
click at [1176, 411] on button "Add" at bounding box center [1164, 412] width 94 height 34
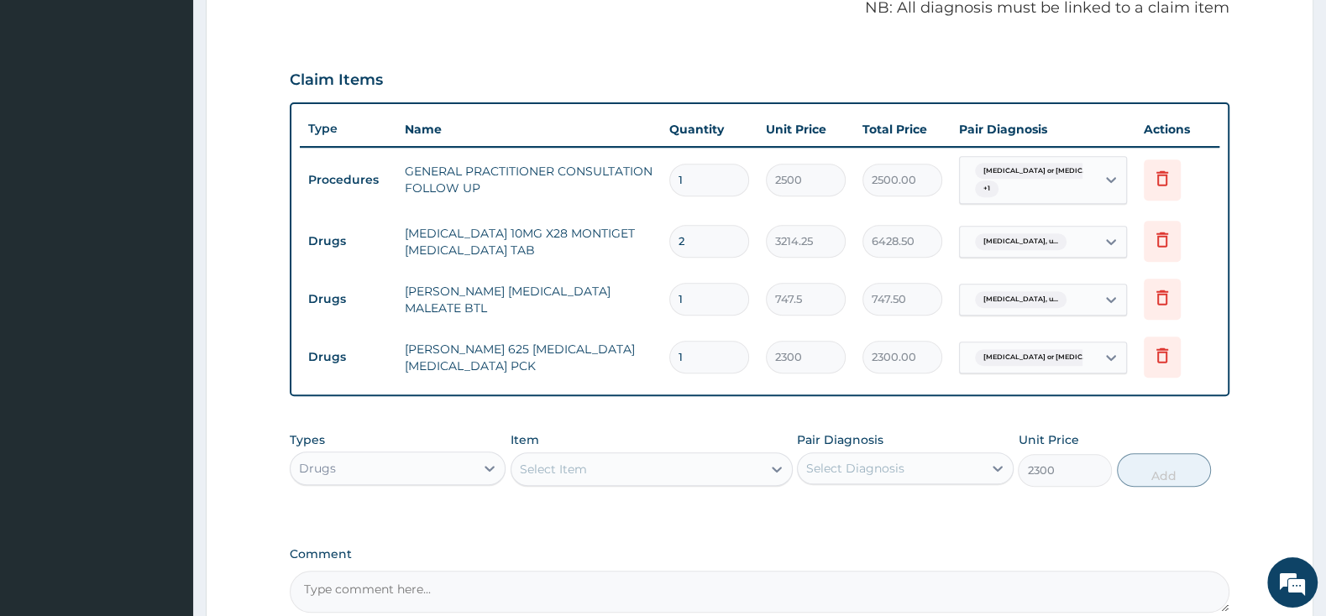
type input "0"
click at [709, 474] on div "Select Item" at bounding box center [636, 469] width 250 height 27
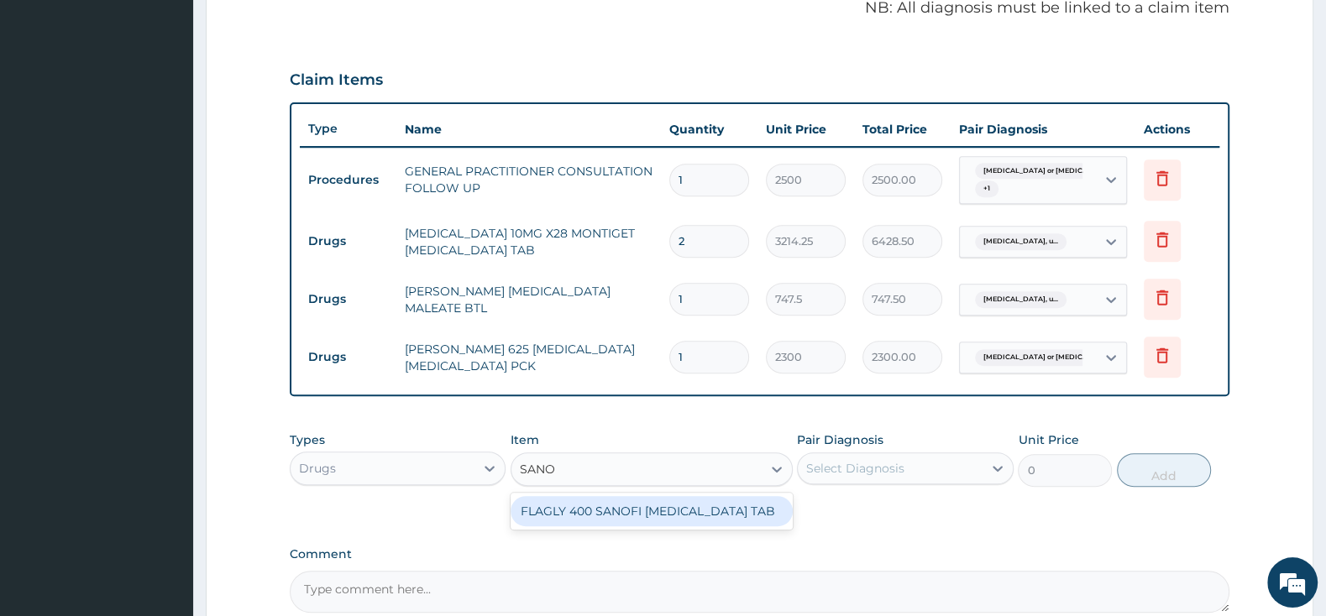
type input "SANOF"
click at [742, 507] on div "FLAGLY 400 SANOFI METRONIDAZOLE TAB" at bounding box center [651, 511] width 282 height 30
type input "241.5"
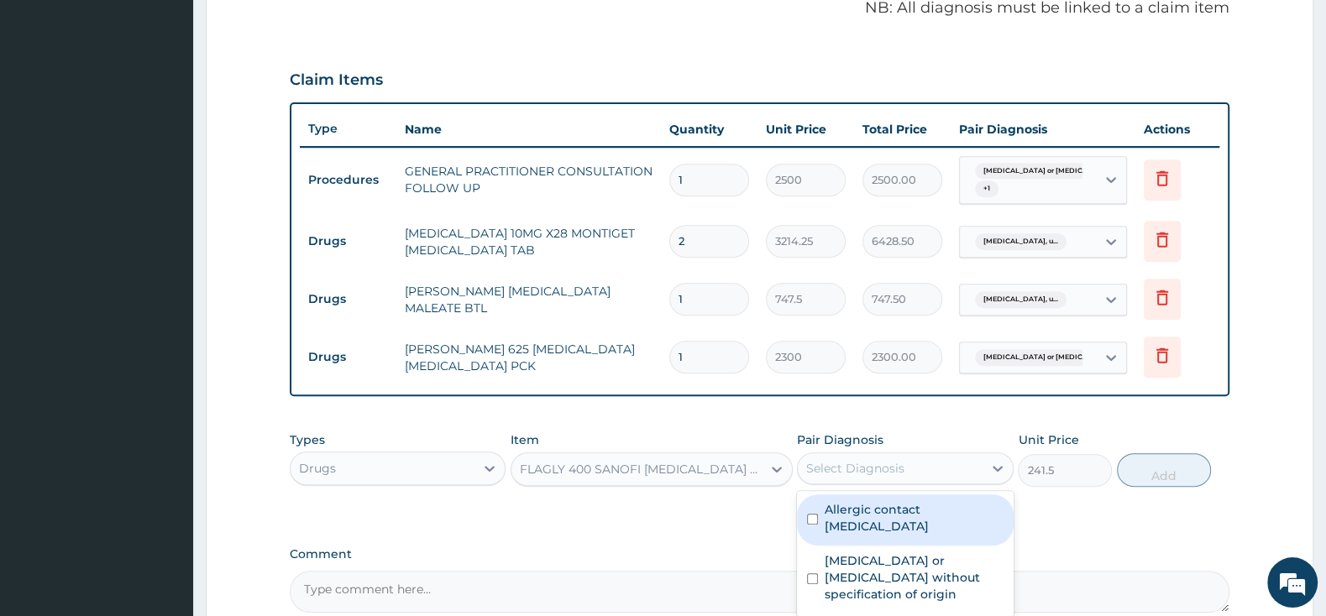
click at [848, 473] on div "Select Diagnosis" at bounding box center [855, 468] width 98 height 17
click at [809, 521] on input "checkbox" at bounding box center [812, 519] width 11 height 11
checkbox input "true"
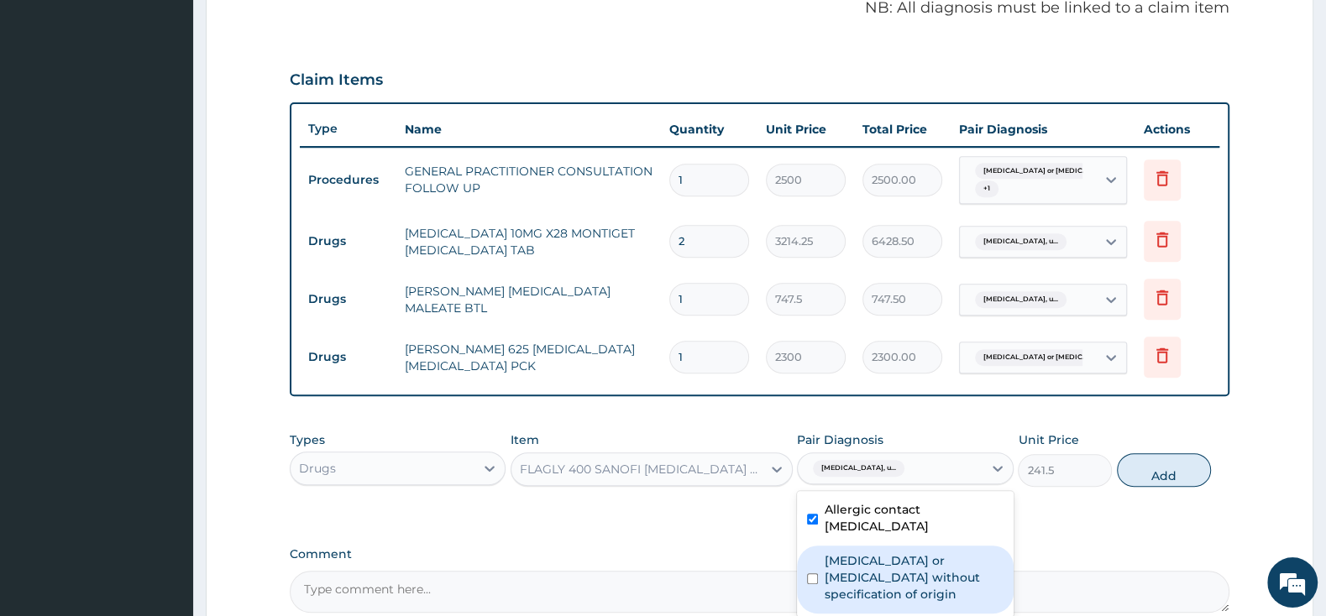
click at [809, 574] on input "checkbox" at bounding box center [812, 578] width 11 height 11
checkbox input "true"
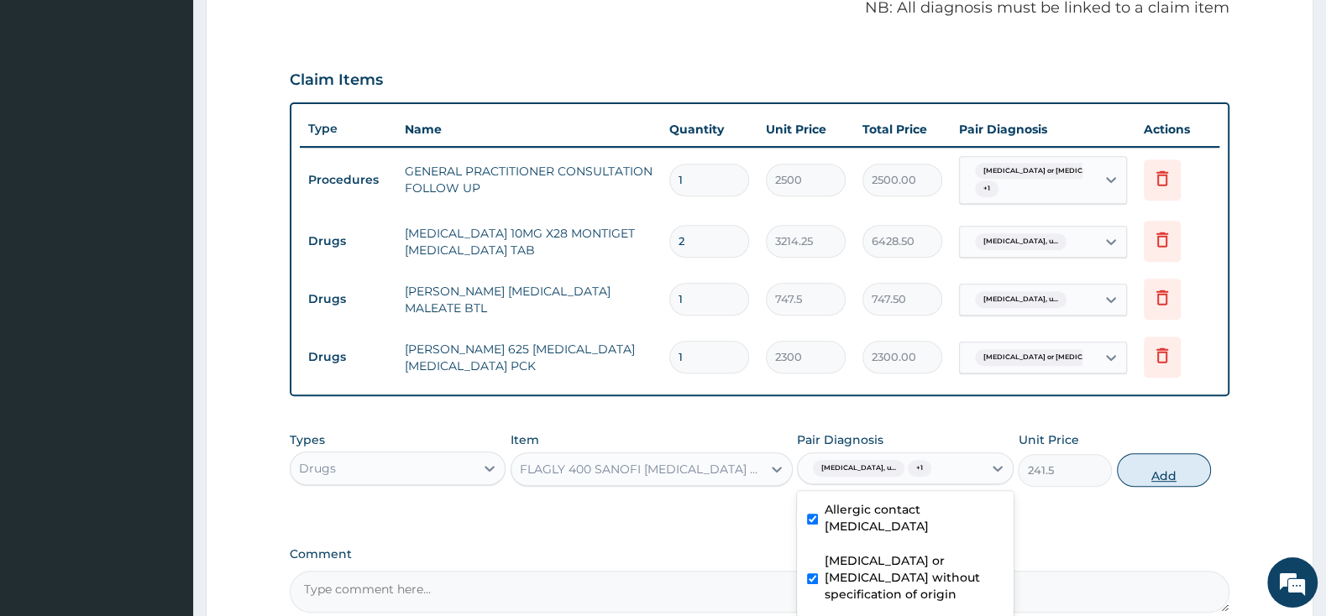
click at [1182, 463] on button "Add" at bounding box center [1164, 470] width 94 height 34
type input "0"
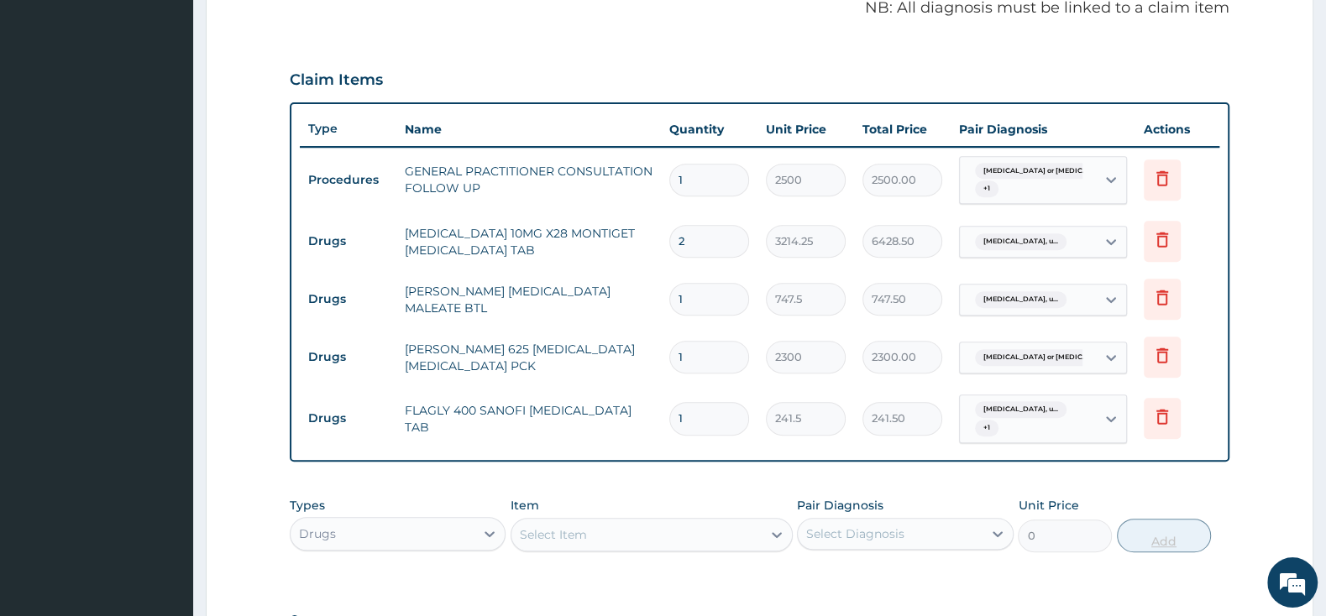
type input "10"
type input "2415.00"
type input "10"
drag, startPoint x: 714, startPoint y: 516, endPoint x: 699, endPoint y: 537, distance: 25.4
click at [710, 516] on div "Item Select Item" at bounding box center [651, 524] width 282 height 55
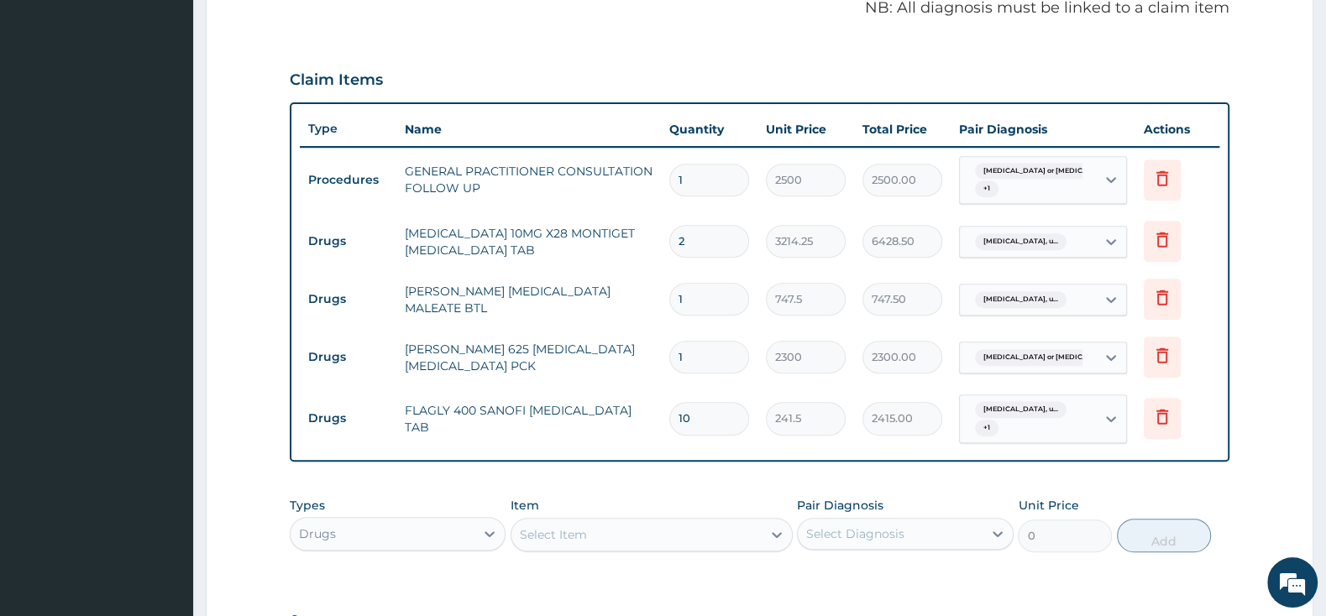
click at [695, 534] on div "Select Item" at bounding box center [636, 534] width 250 height 27
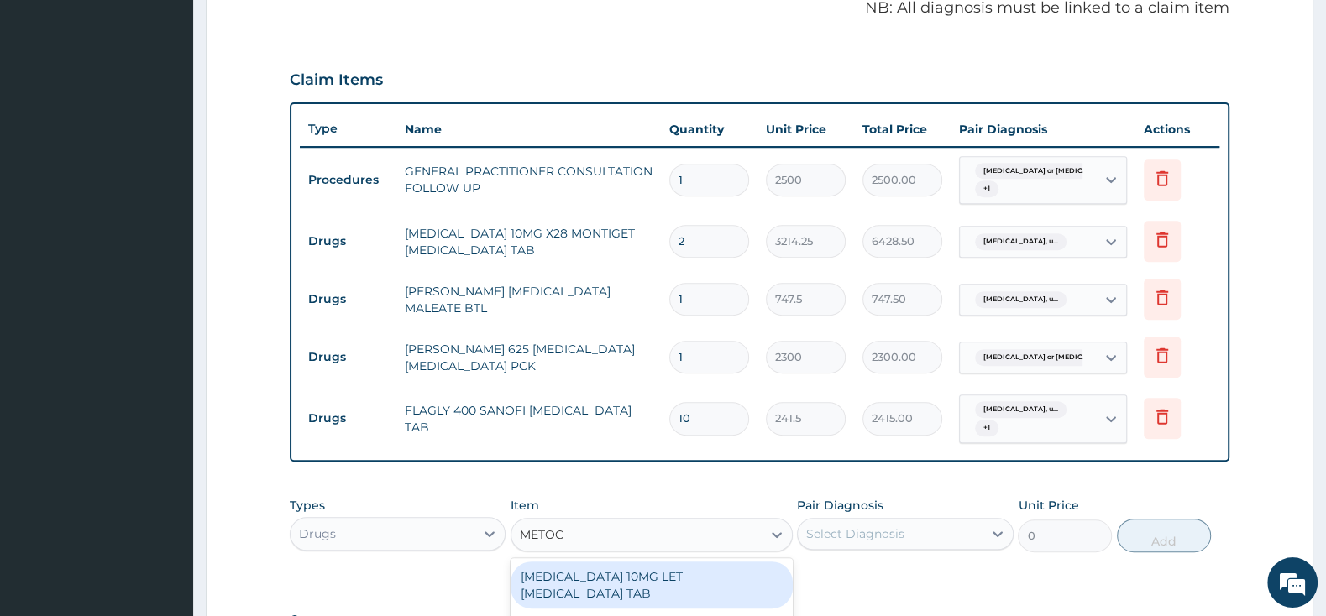
type input "METOCL"
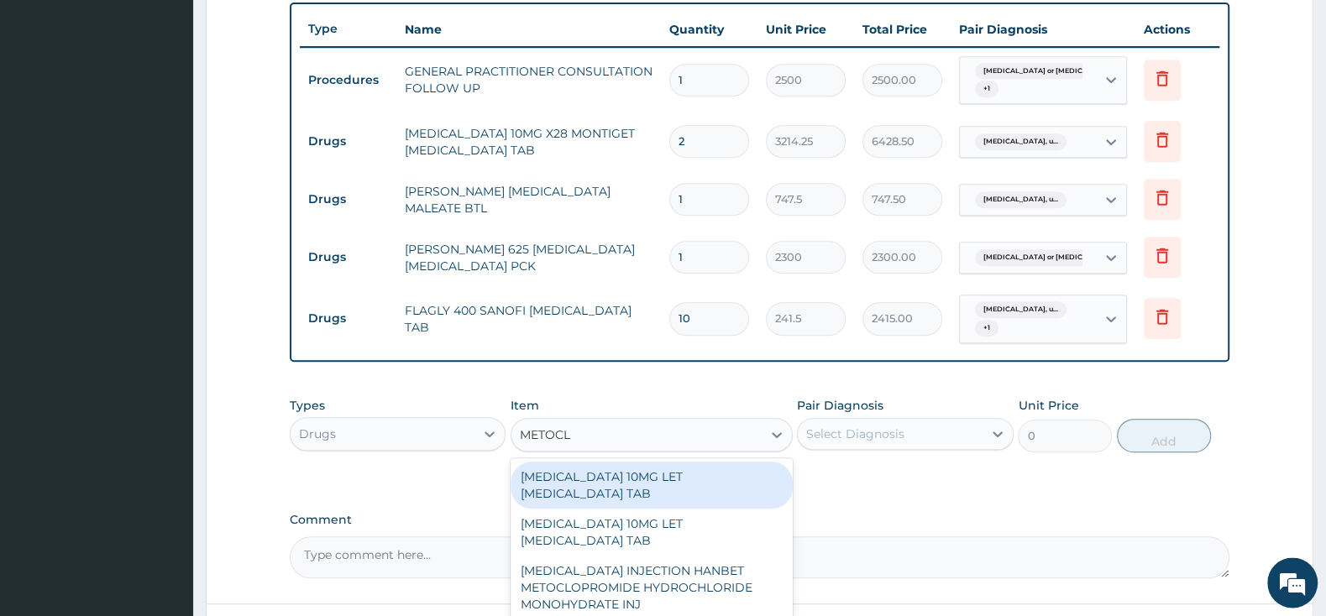
scroll to position [699, 0]
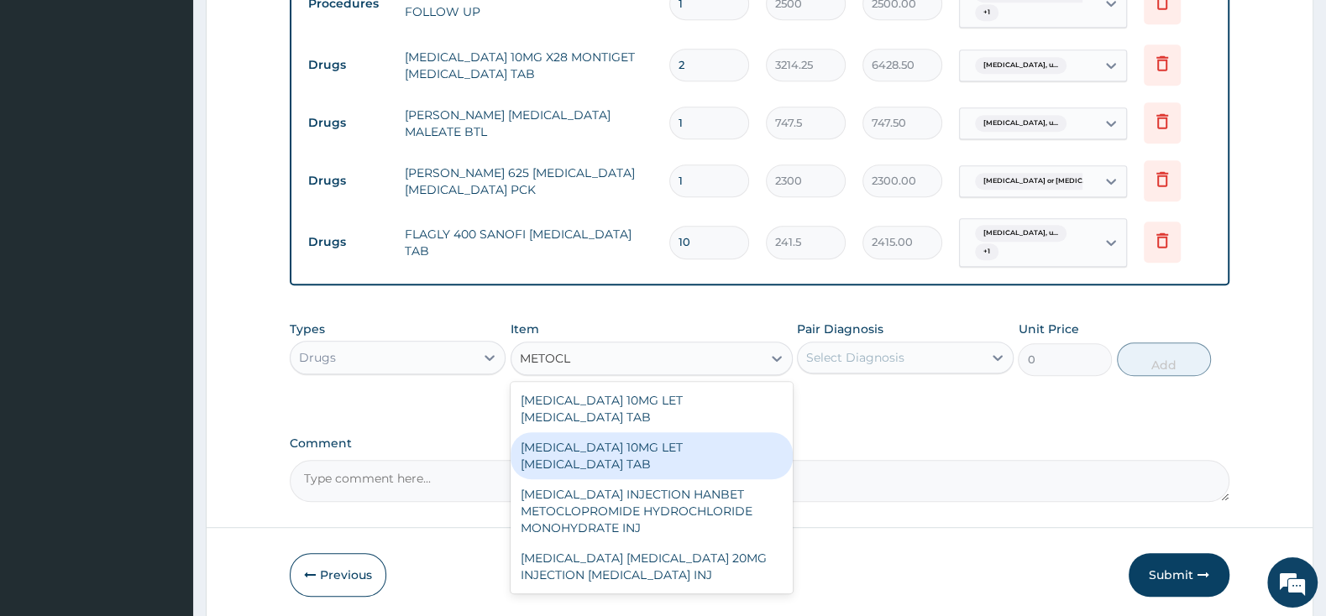
click at [654, 454] on div "MAXOLON 10MG LET METOCLOPRAMIDE TAB" at bounding box center [651, 455] width 282 height 47
type input "2185"
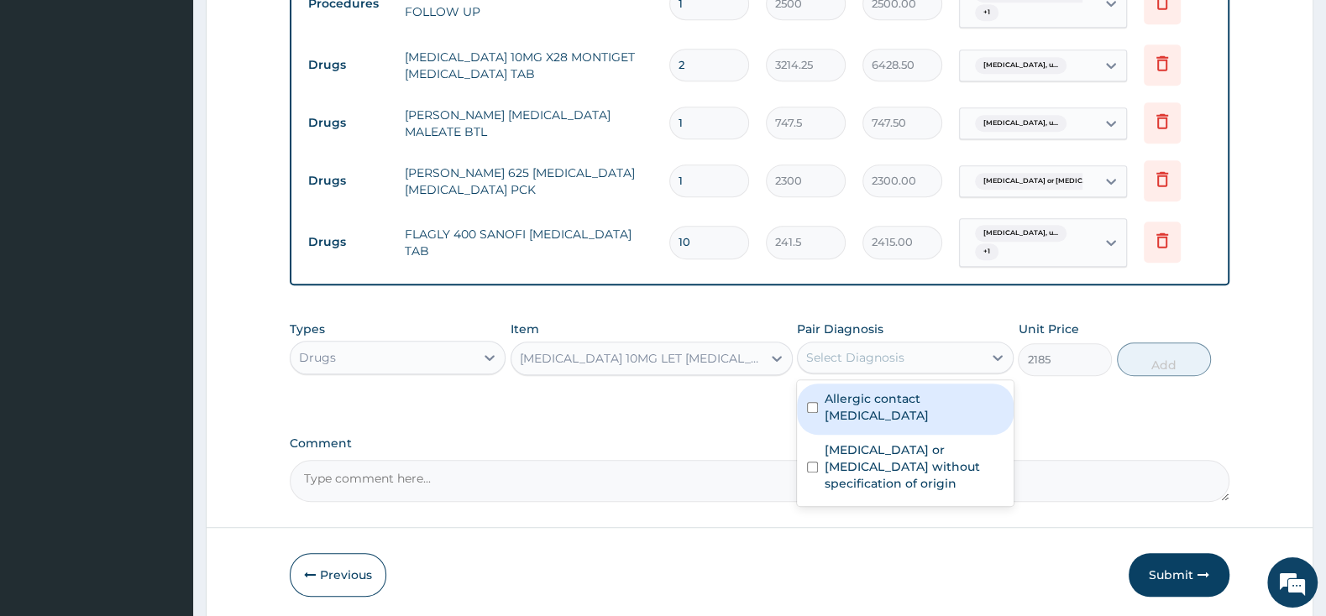
click at [846, 349] on div "Select Diagnosis" at bounding box center [855, 357] width 98 height 17
click at [819, 400] on div "Allergic contact dermatitis, unspecified" at bounding box center [905, 409] width 216 height 51
checkbox input "true"
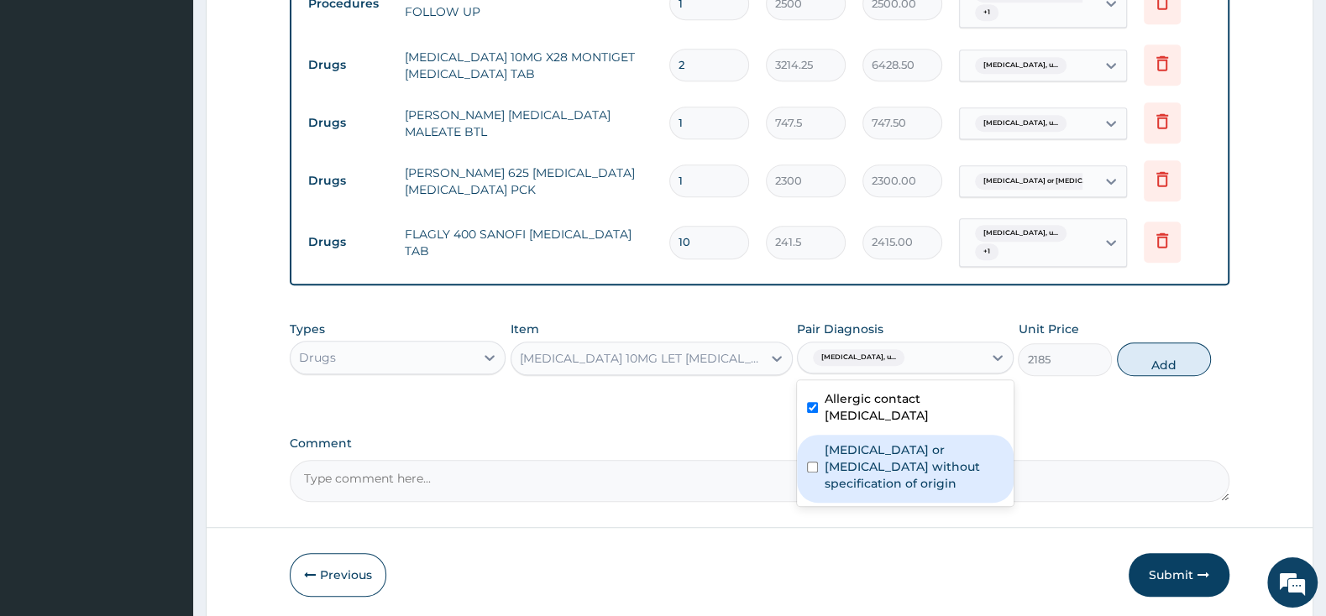
click at [818, 461] on div "Gastroenteritis or colitis without specification of origin" at bounding box center [905, 469] width 216 height 68
checkbox input "true"
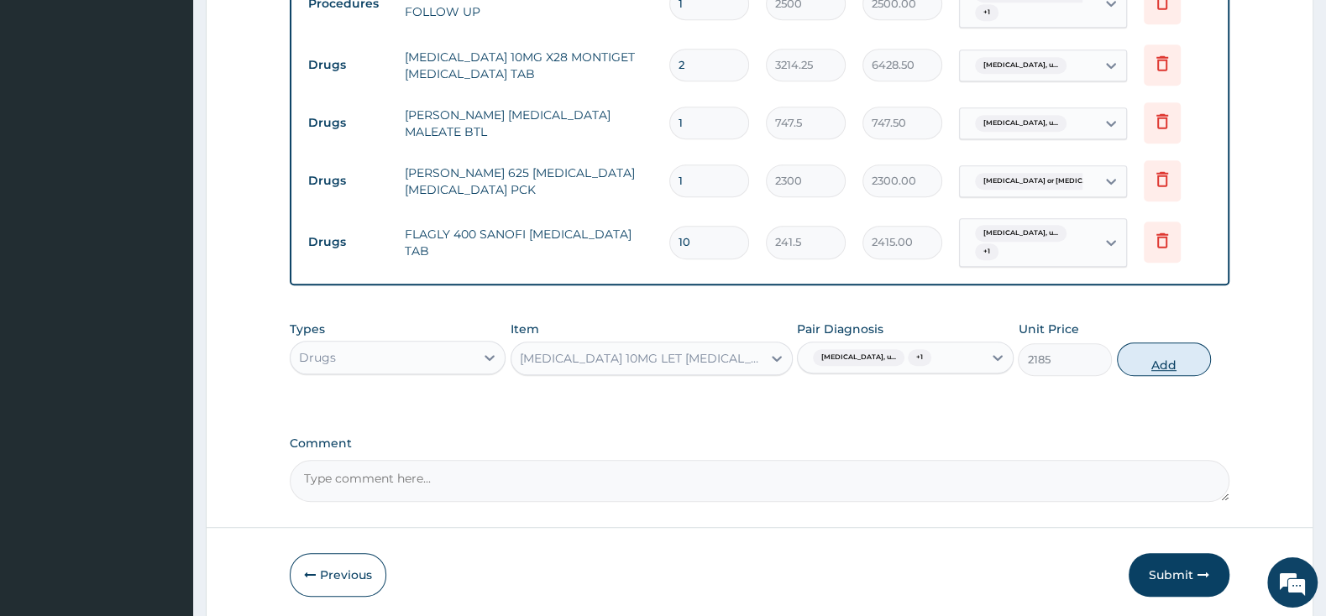
click at [1160, 348] on button "Add" at bounding box center [1164, 360] width 94 height 34
type input "0"
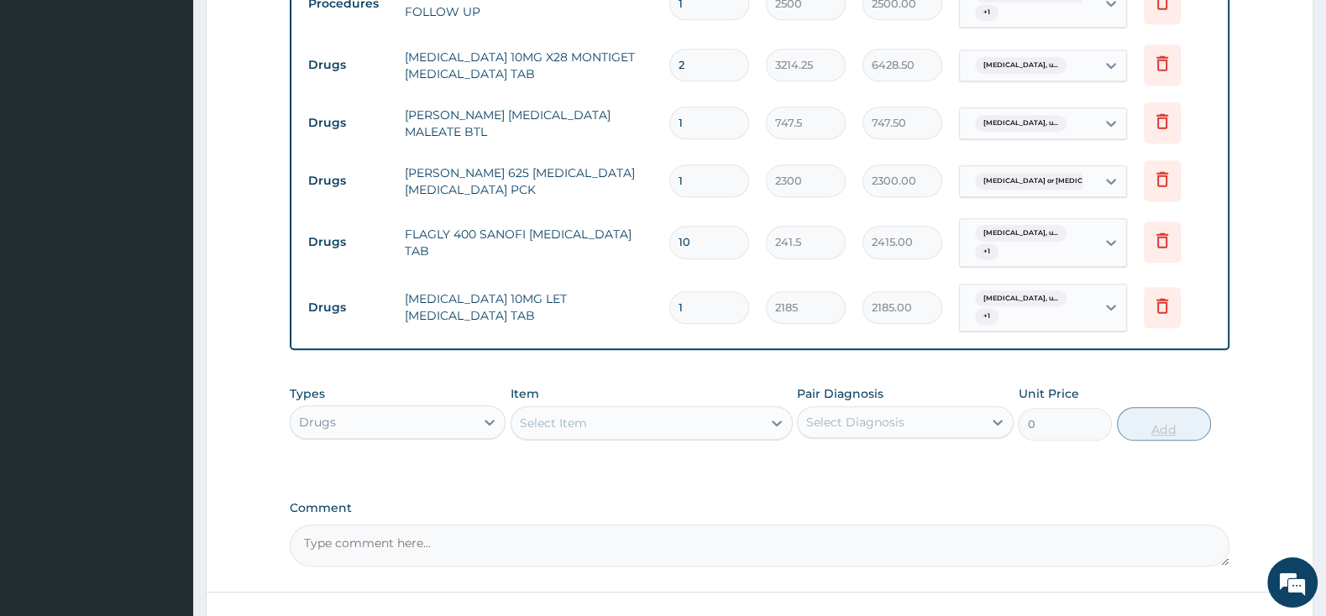
scroll to position [827, 0]
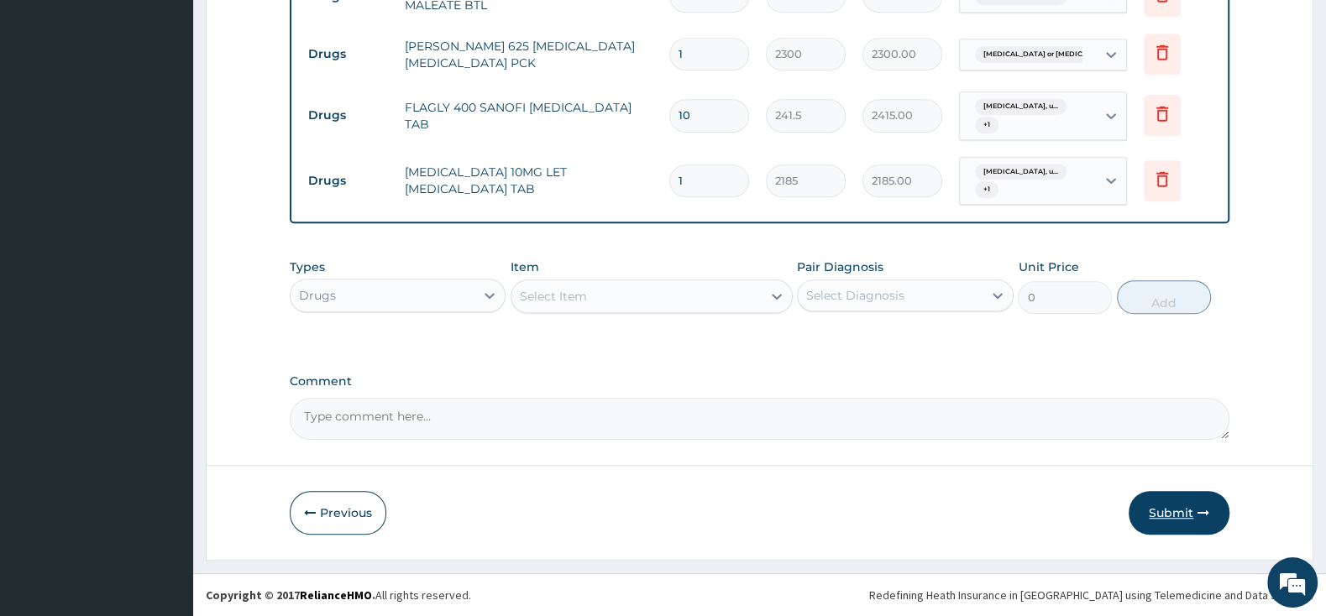
click at [1180, 510] on button "Submit" at bounding box center [1178, 513] width 101 height 44
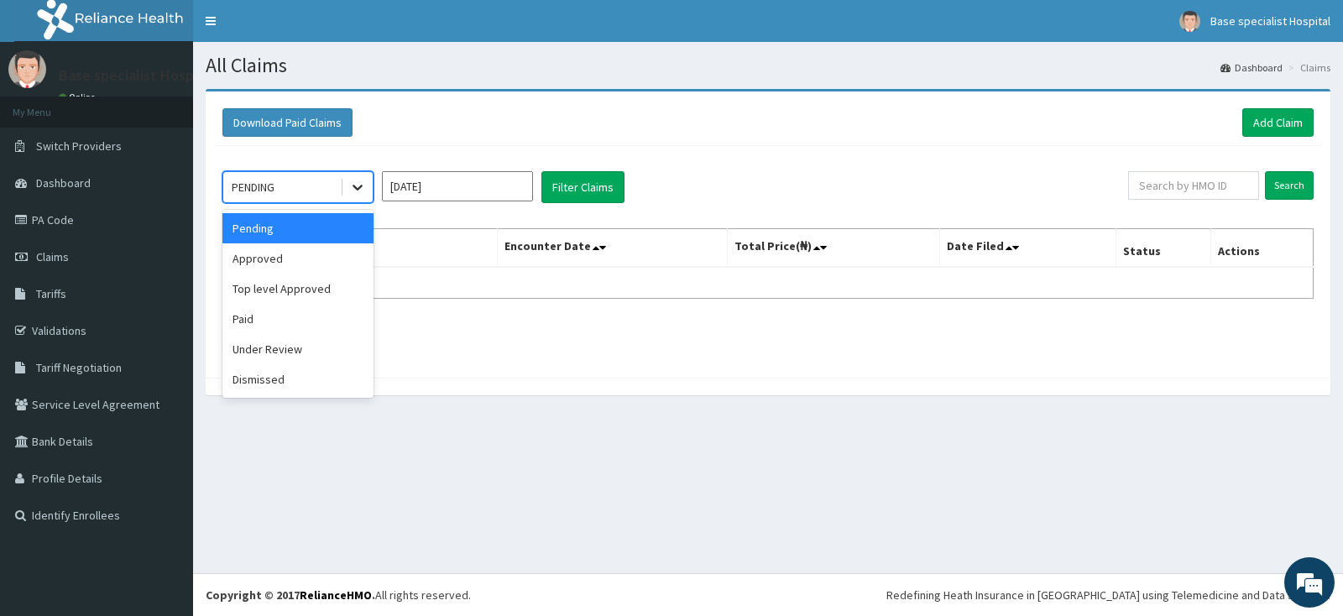
click at [356, 189] on icon at bounding box center [358, 189] width 10 height 6
click at [316, 267] on div "Approved" at bounding box center [298, 258] width 151 height 30
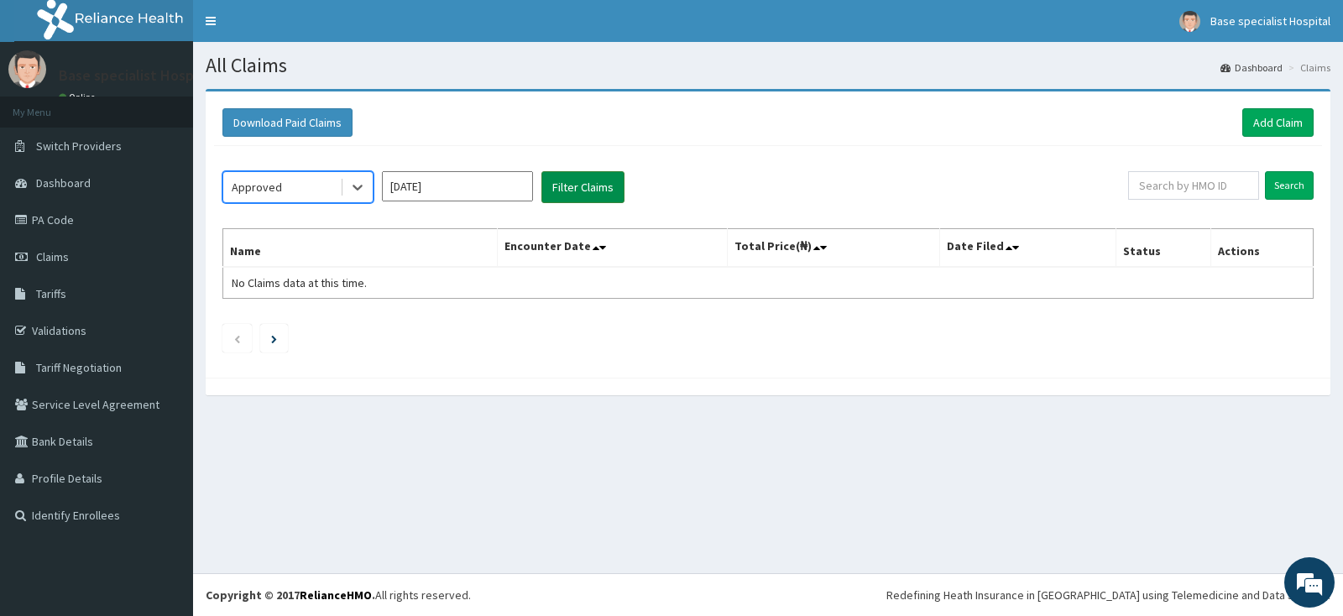
click at [573, 186] on button "Filter Claims" at bounding box center [583, 187] width 83 height 32
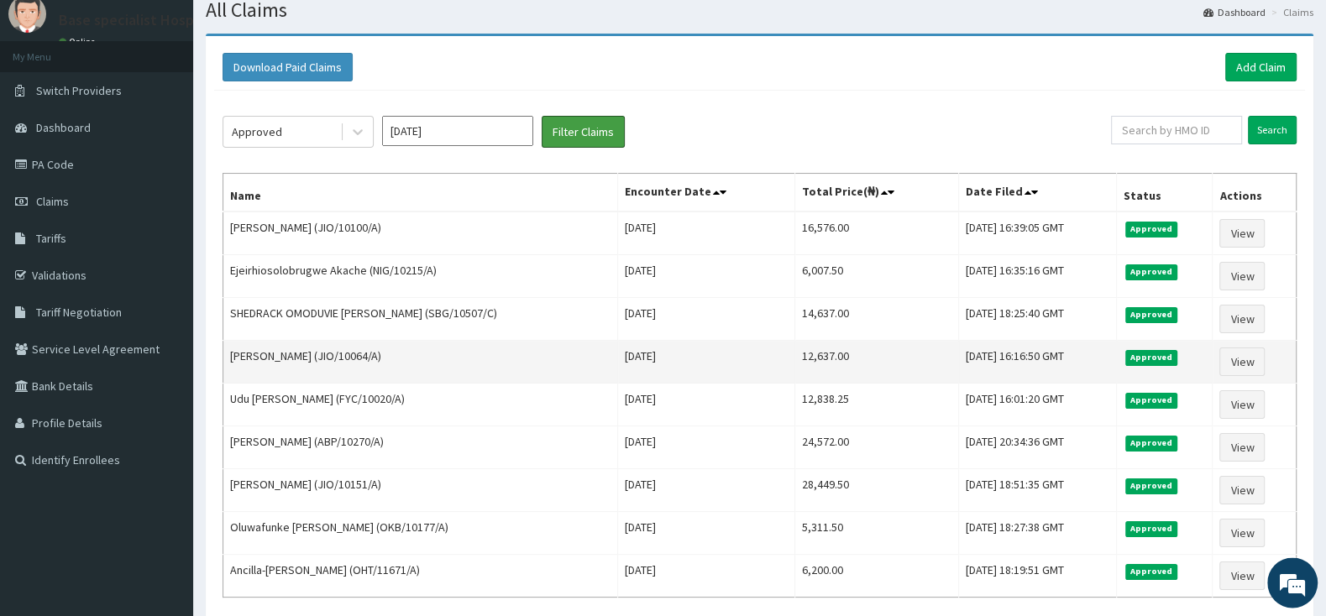
scroll to position [88, 0]
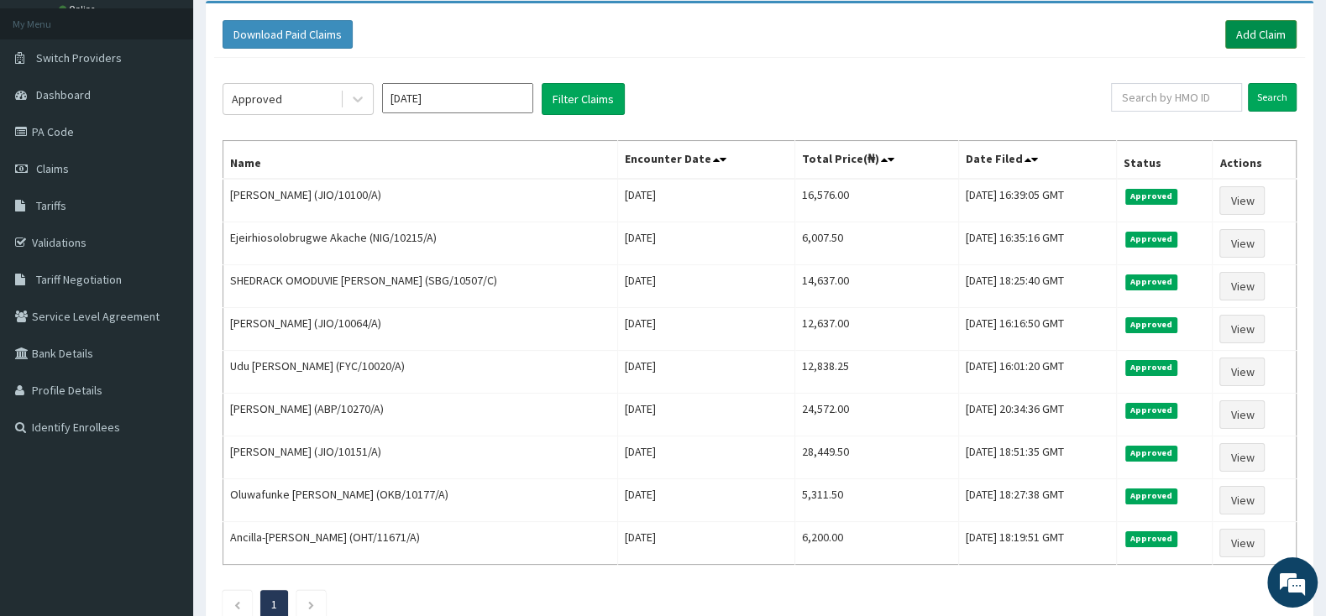
click at [1245, 29] on link "Add Claim" at bounding box center [1260, 34] width 71 height 29
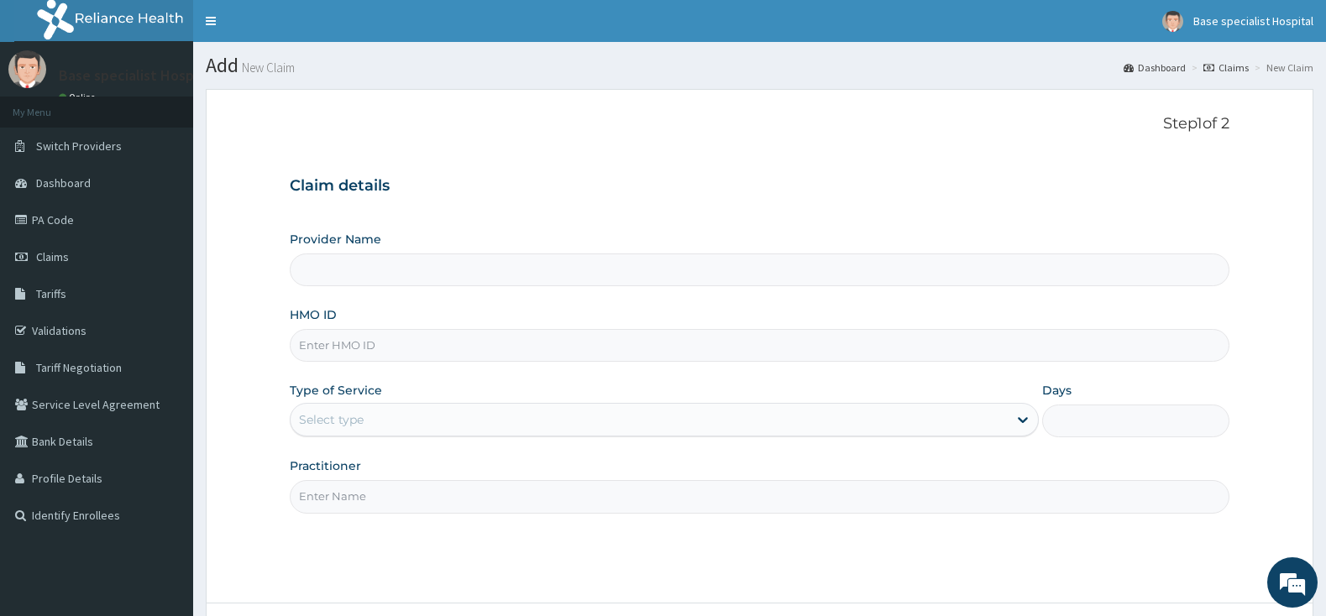
click at [469, 275] on input "Provider Name" at bounding box center [760, 270] width 940 height 33
type input "Base Specialist Hospital"
click at [421, 348] on input "HMO ID" at bounding box center [760, 345] width 940 height 33
click at [401, 416] on div "Select type" at bounding box center [649, 419] width 717 height 27
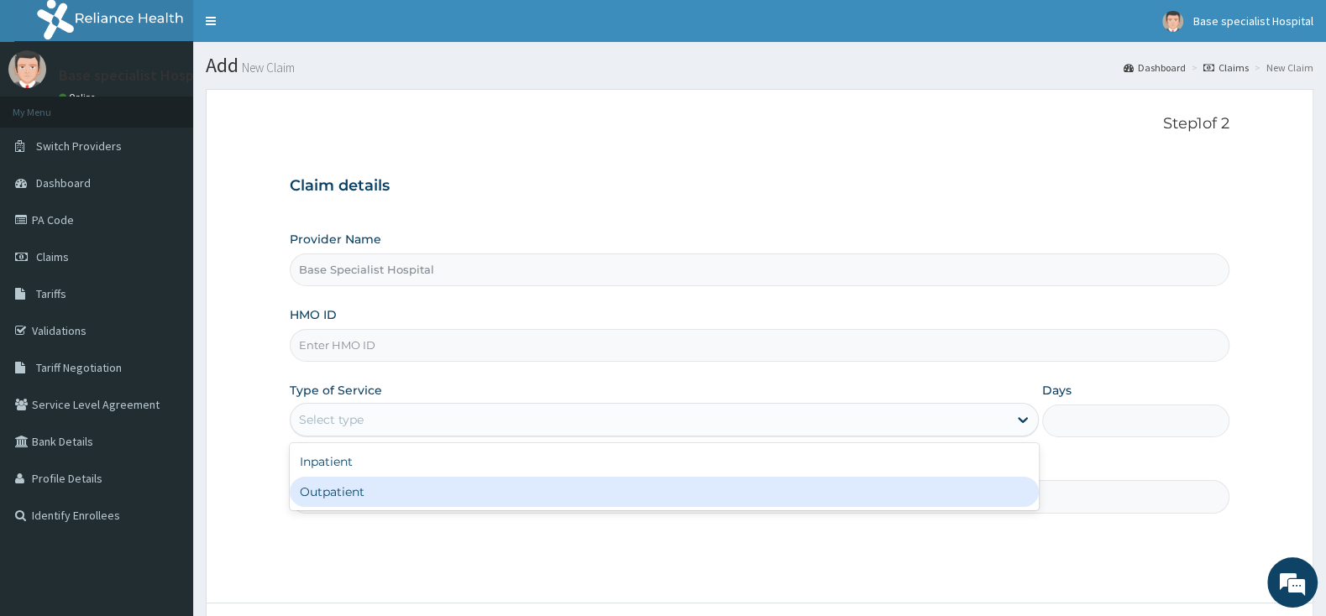
click at [390, 483] on div "Outpatient" at bounding box center [664, 492] width 749 height 30
type input "1"
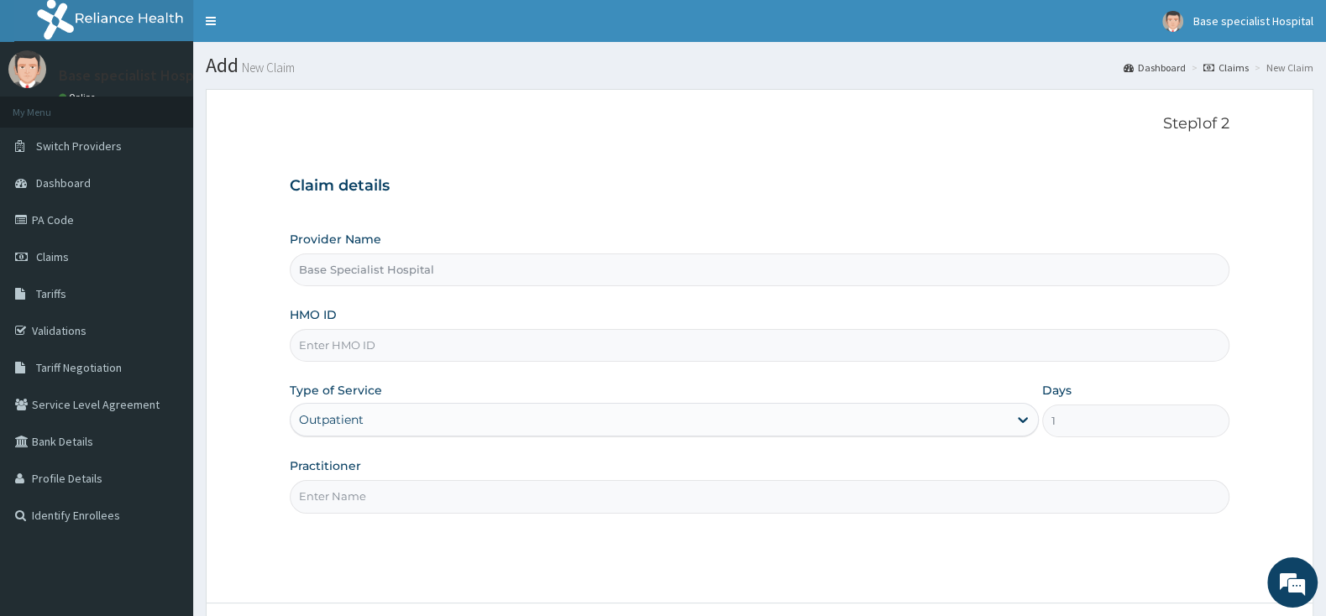
click at [432, 339] on input "HMO ID" at bounding box center [760, 345] width 940 height 33
paste input "JIO/10092/A"
type input "JIO/10092/A"
click at [437, 499] on input "Practitioner" at bounding box center [760, 496] width 940 height 33
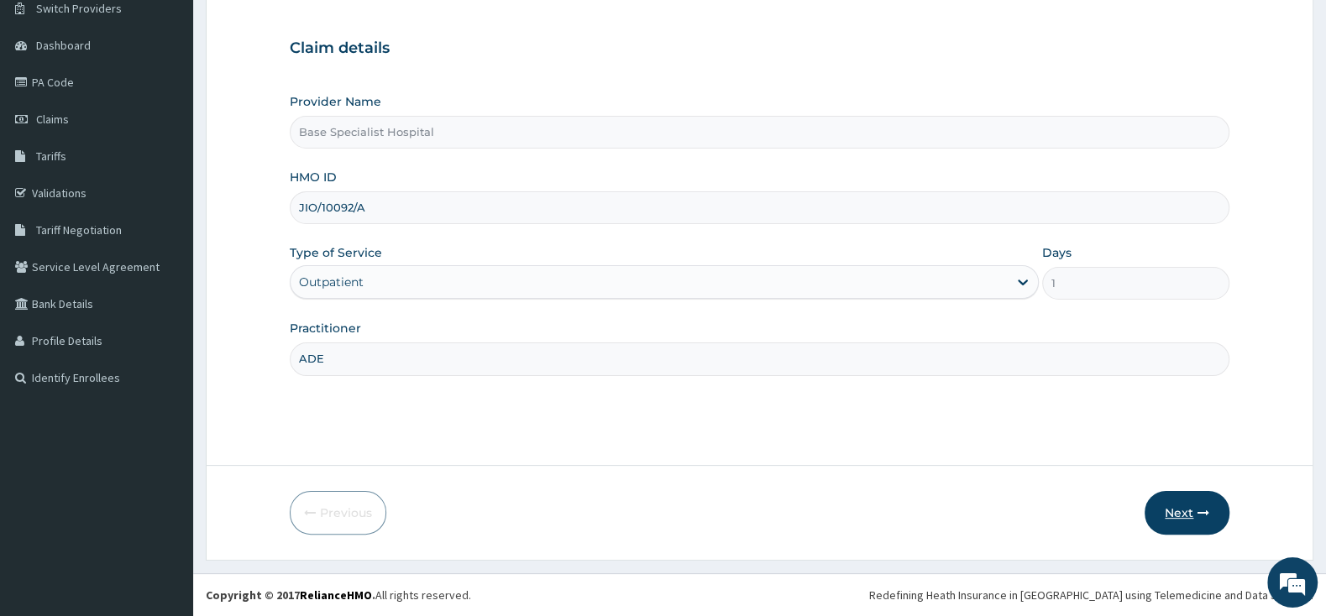
type input "ADE"
click at [1161, 510] on button "Next" at bounding box center [1186, 513] width 85 height 44
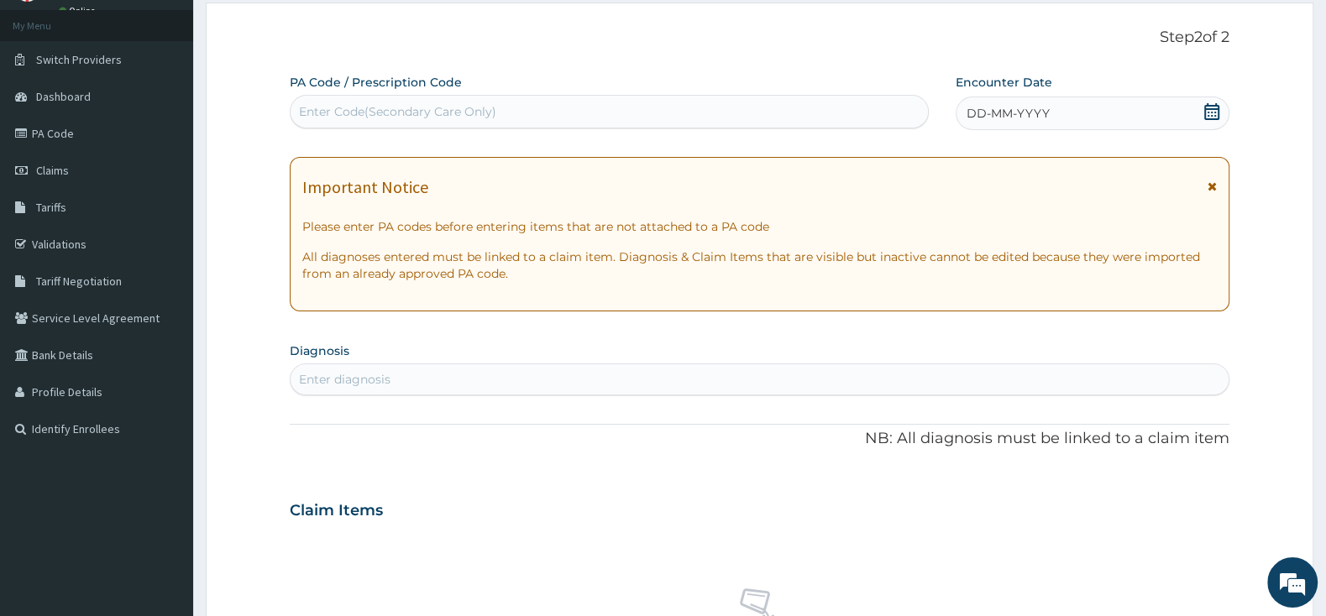
scroll to position [50, 0]
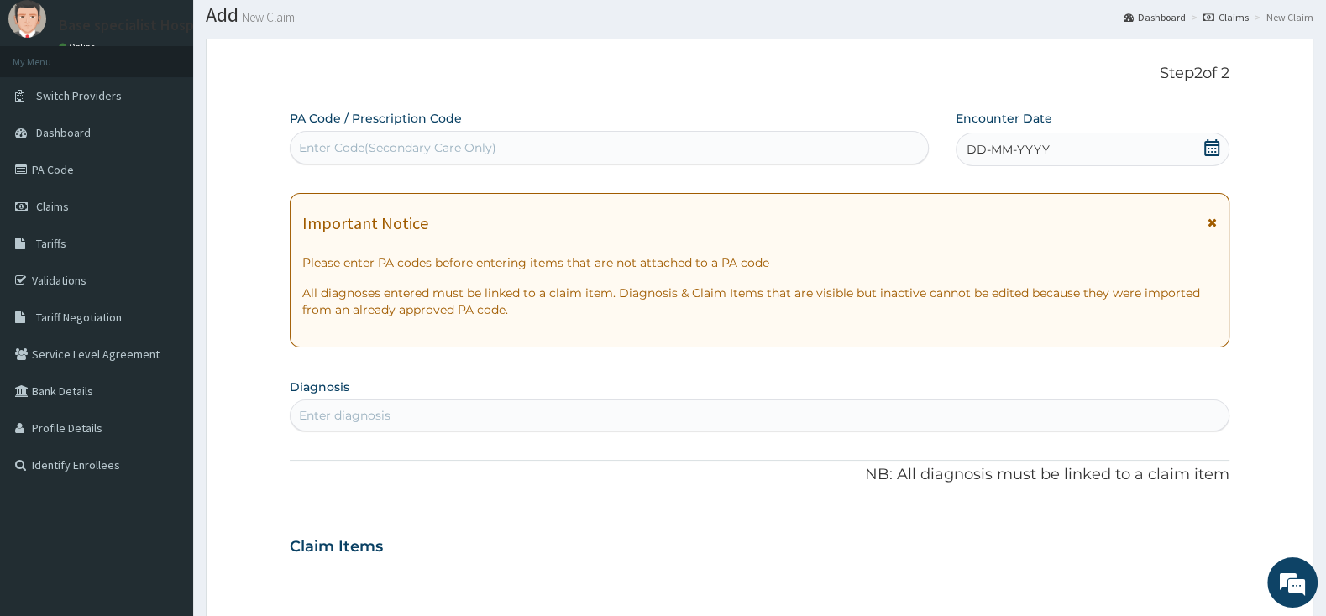
click at [1210, 141] on icon at bounding box center [1211, 147] width 17 height 17
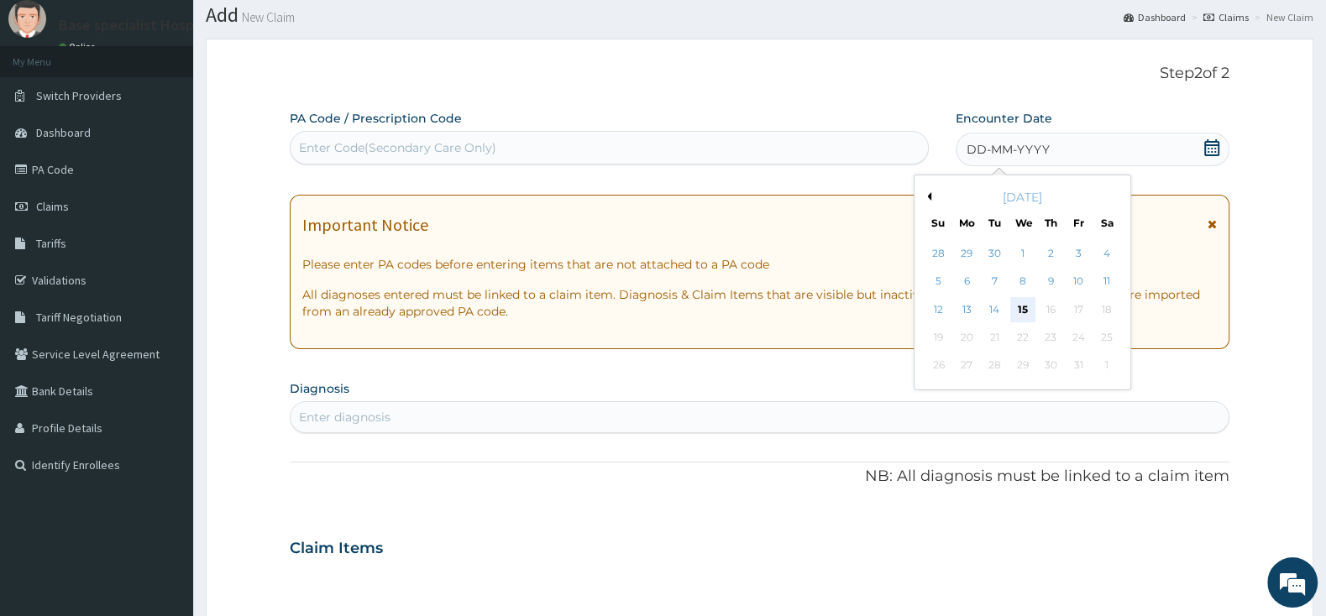
click at [1023, 314] on div "15" at bounding box center [1022, 309] width 25 height 25
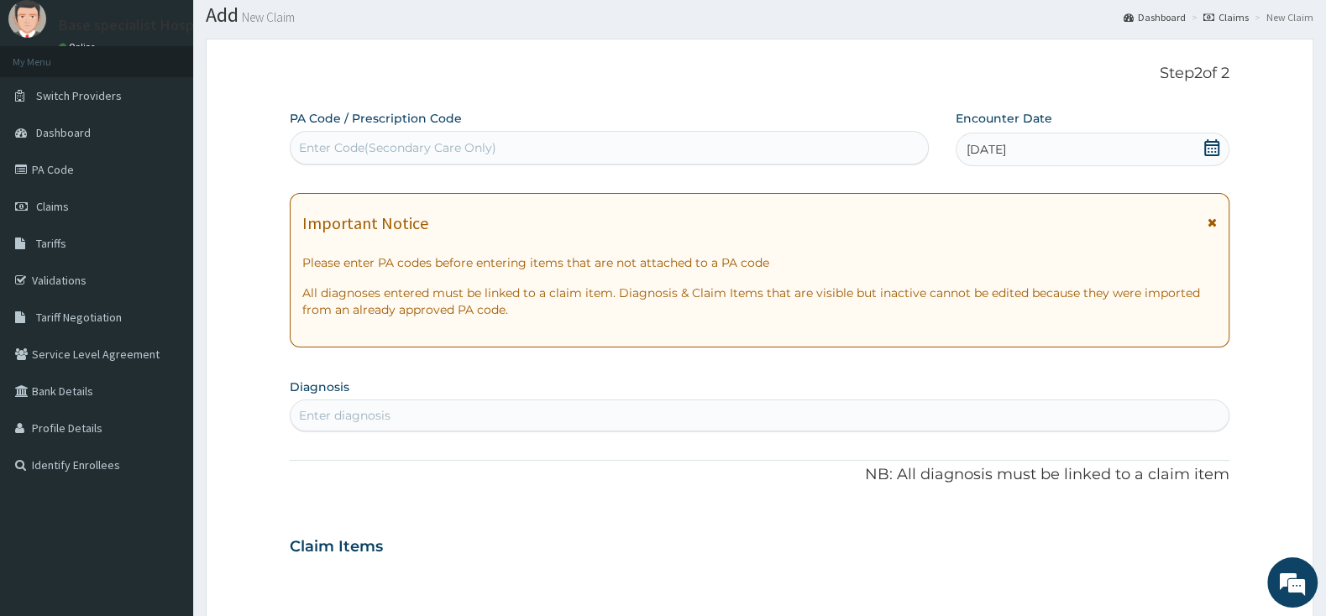
click at [464, 416] on div "Enter diagnosis" at bounding box center [760, 415] width 938 height 27
type input "MALARIA"
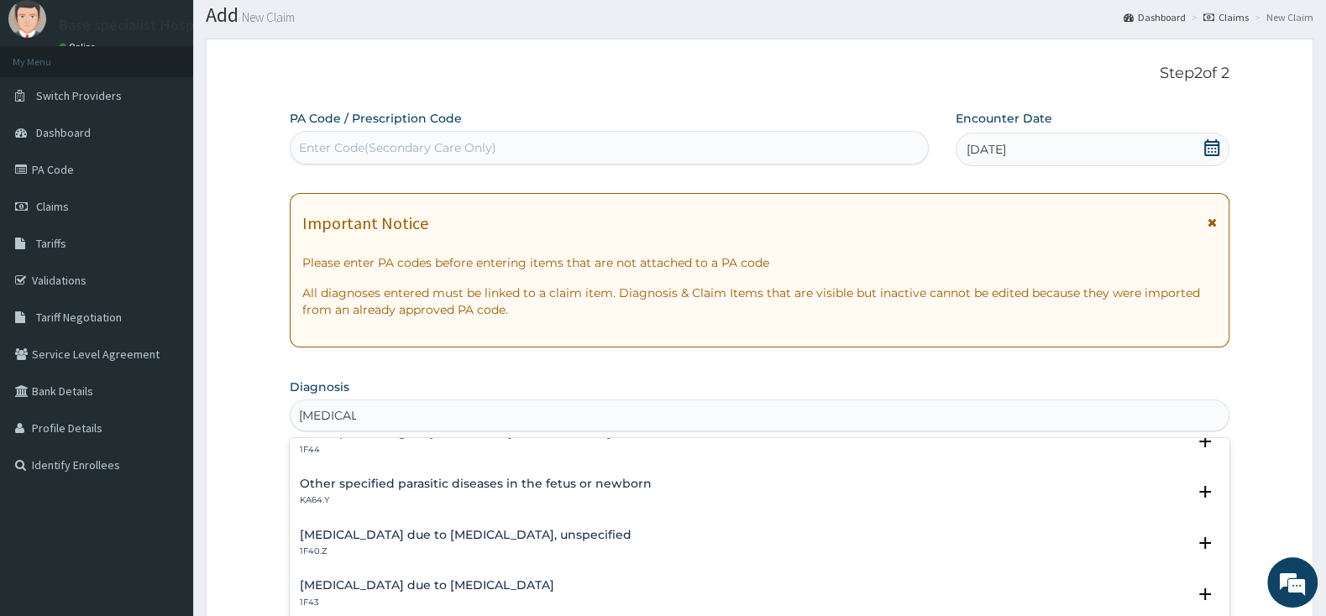
scroll to position [176, 0]
click at [511, 532] on h4 "[MEDICAL_DATA] due to [MEDICAL_DATA], unspecified" at bounding box center [466, 533] width 332 height 13
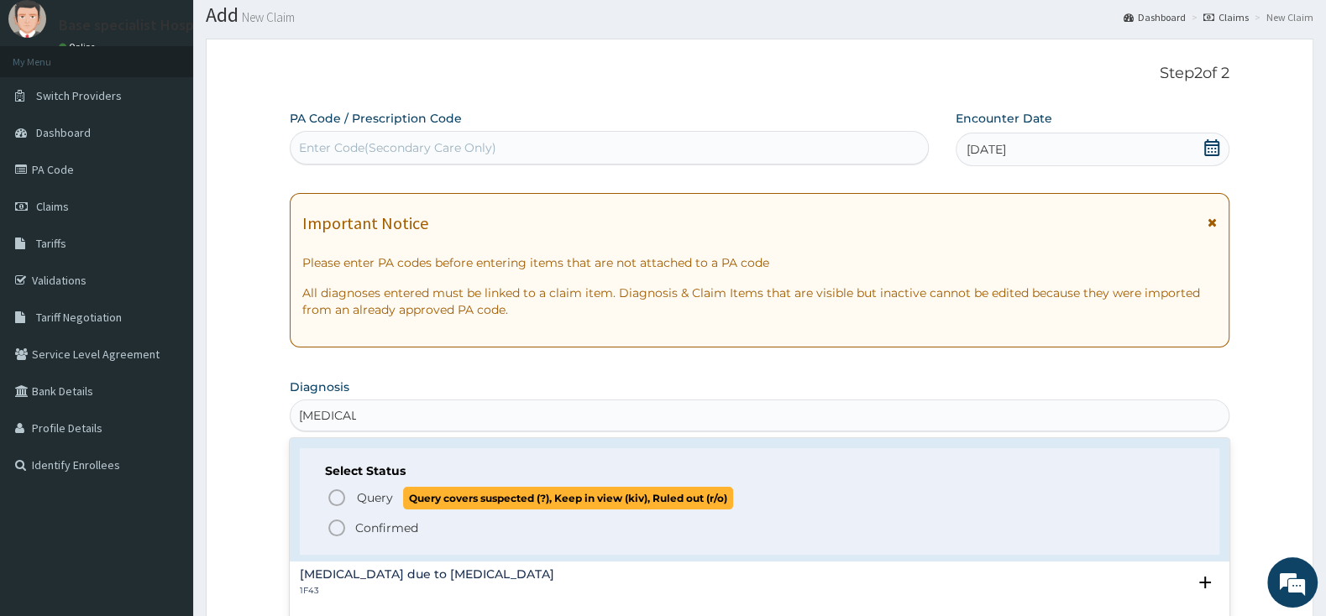
scroll to position [353, 0]
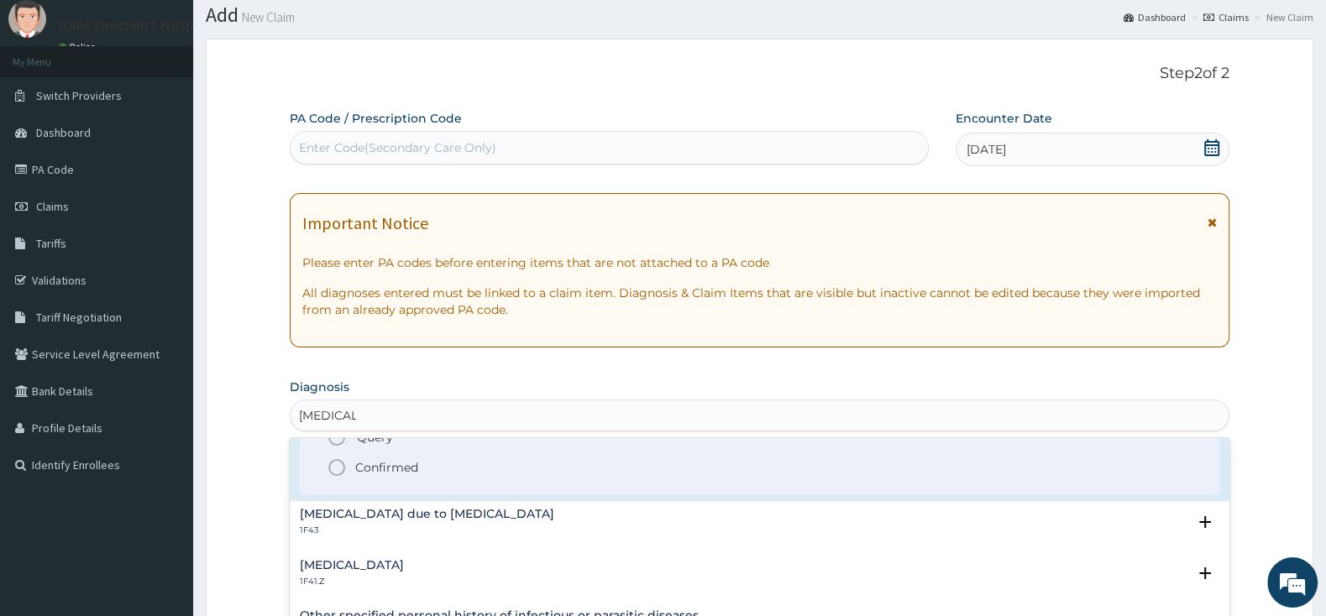
click at [332, 467] on icon "status option filled" at bounding box center [337, 468] width 20 height 20
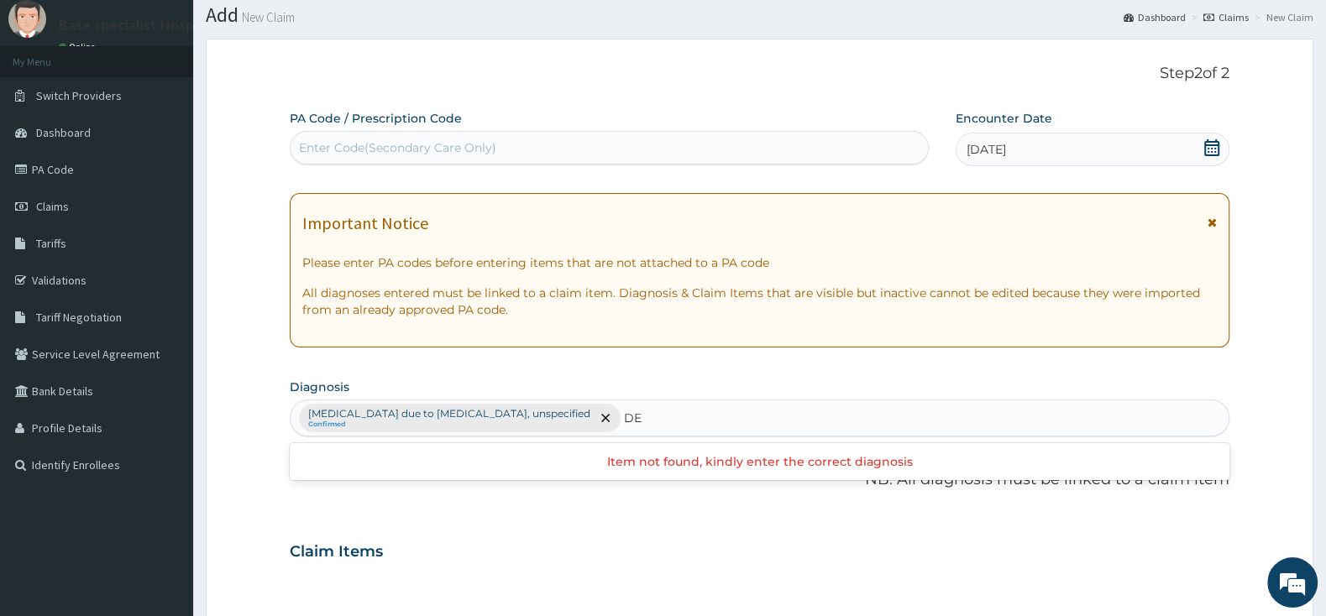
type input "D"
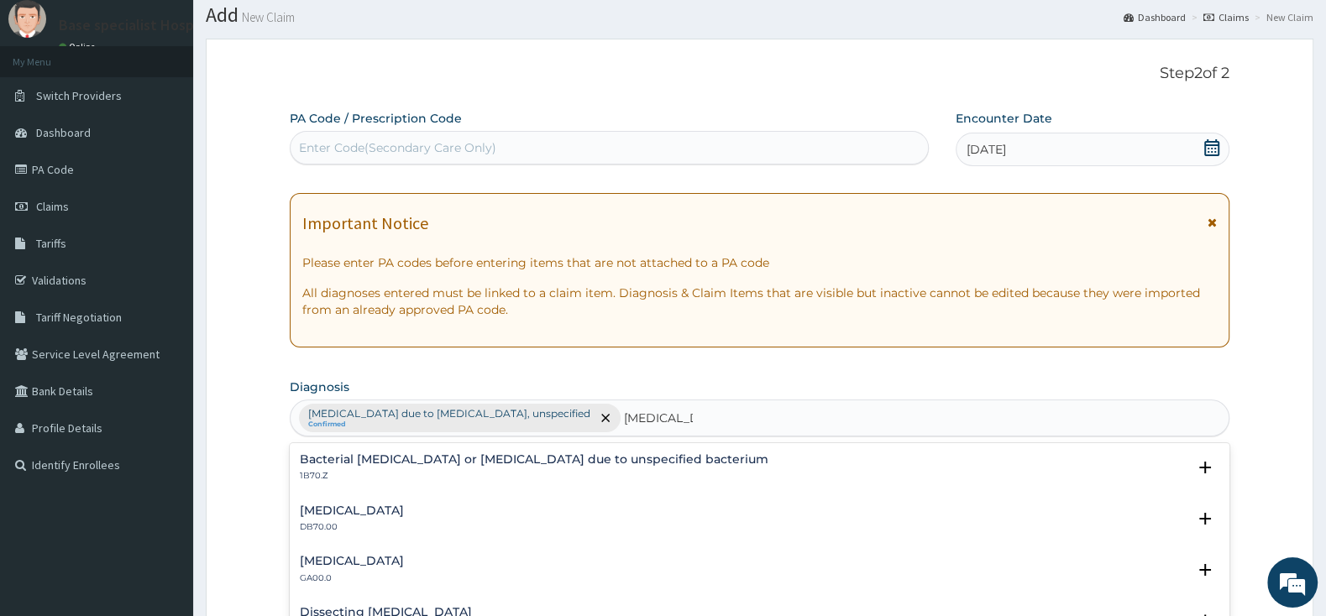
type input "CELLULITIS"
click at [515, 466] on h4 "Bacterial cellulitis or lymphangitis due to unspecified bacterium" at bounding box center [534, 459] width 469 height 13
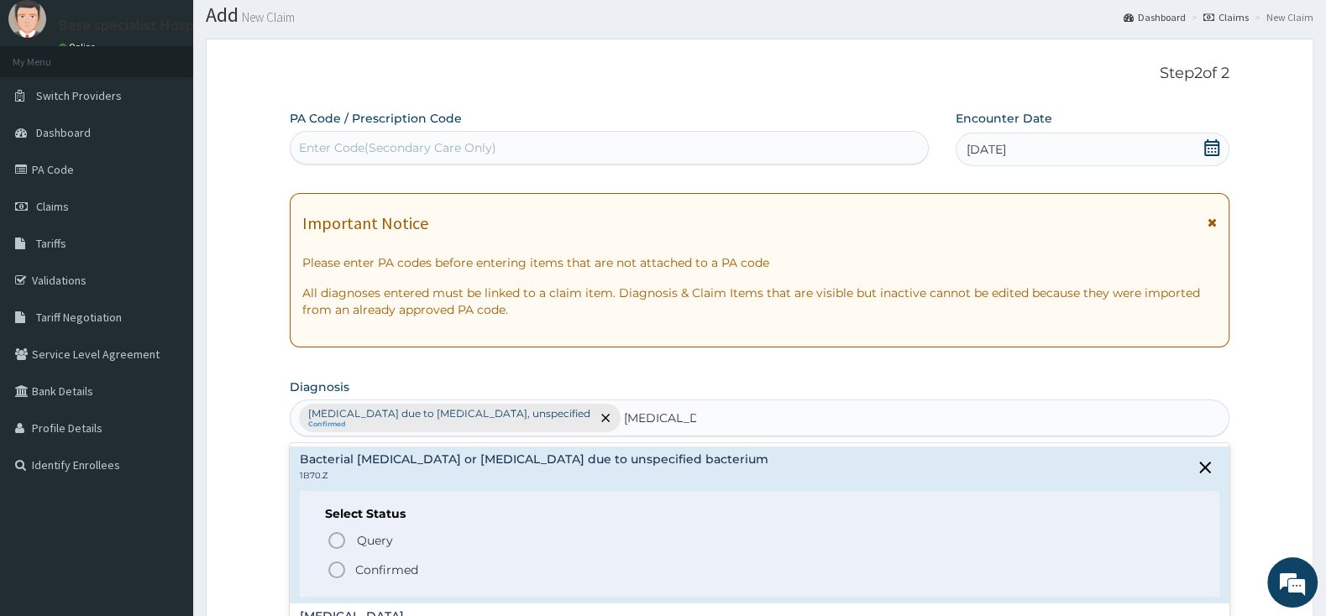
click at [332, 573] on icon "status option filled" at bounding box center [337, 570] width 20 height 20
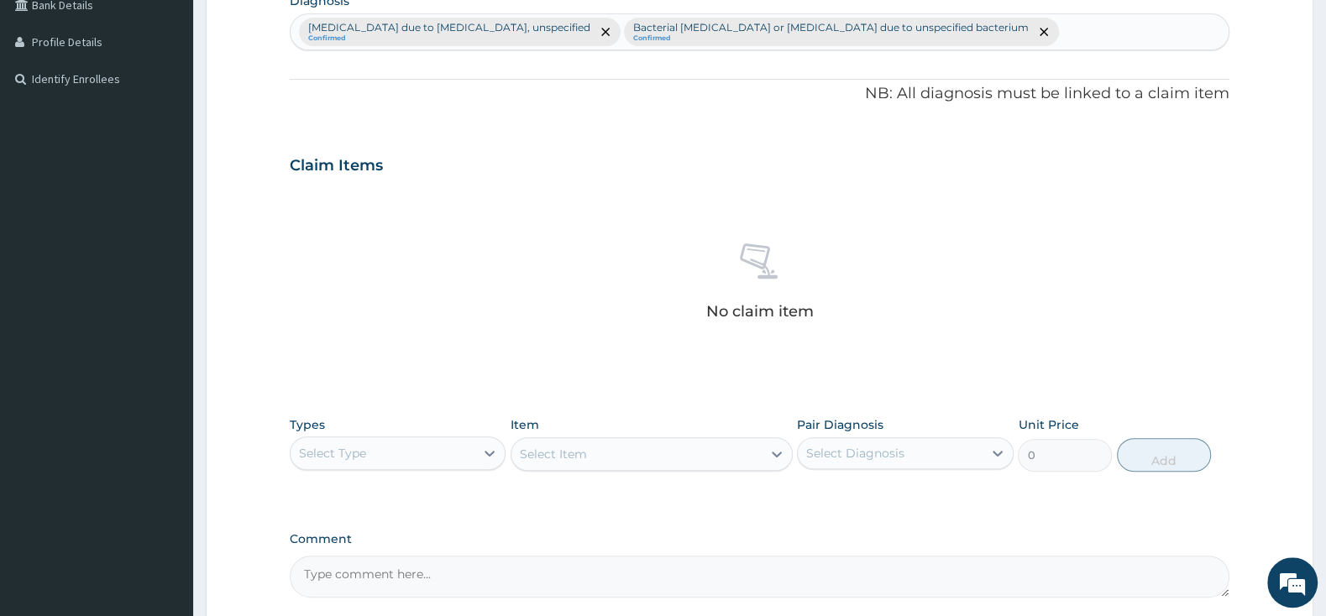
scroll to position [579, 0]
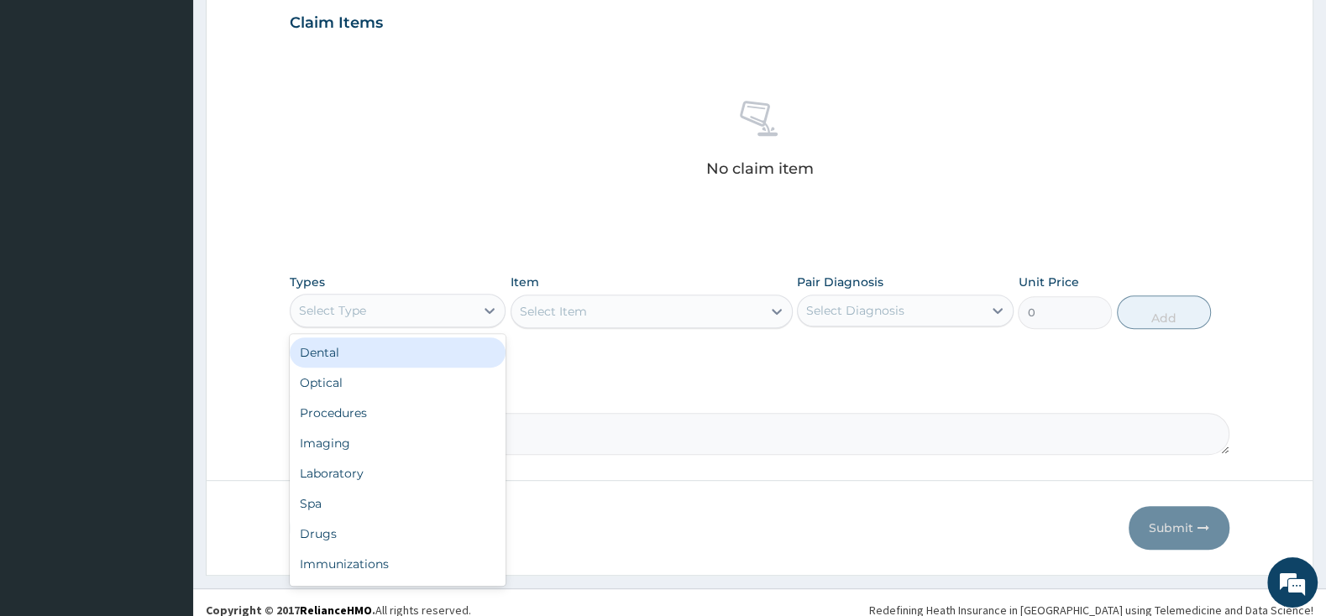
click at [432, 310] on div "Select Type" at bounding box center [383, 310] width 184 height 27
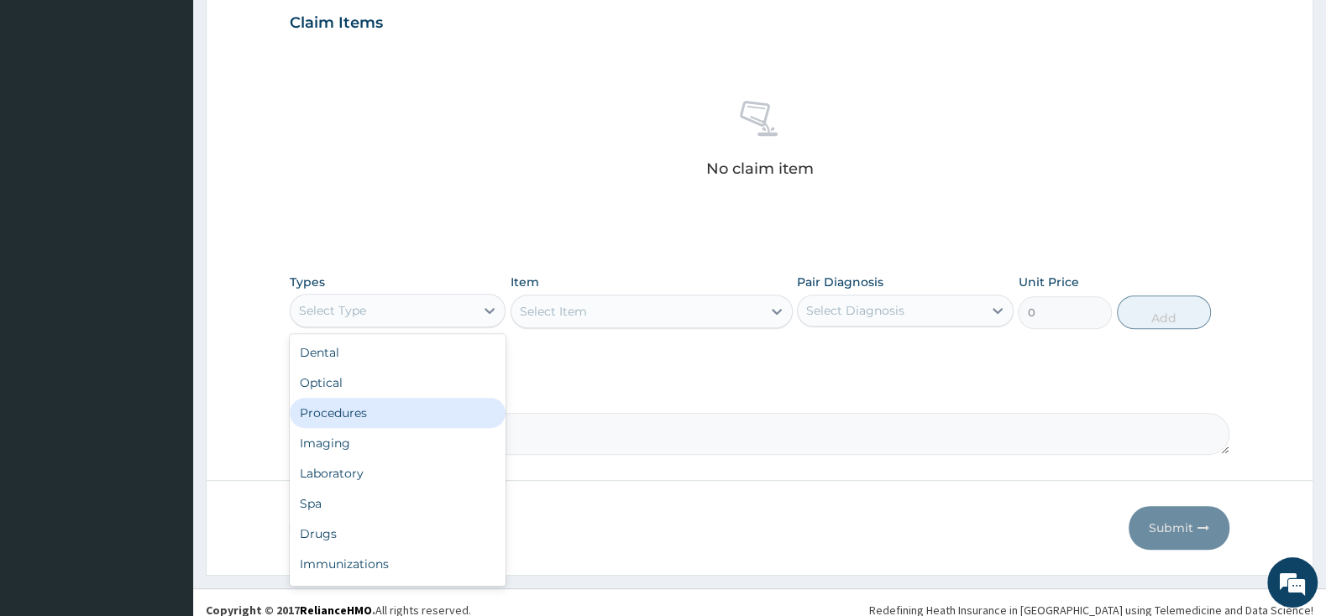
click at [432, 414] on div "Procedures" at bounding box center [398, 413] width 216 height 30
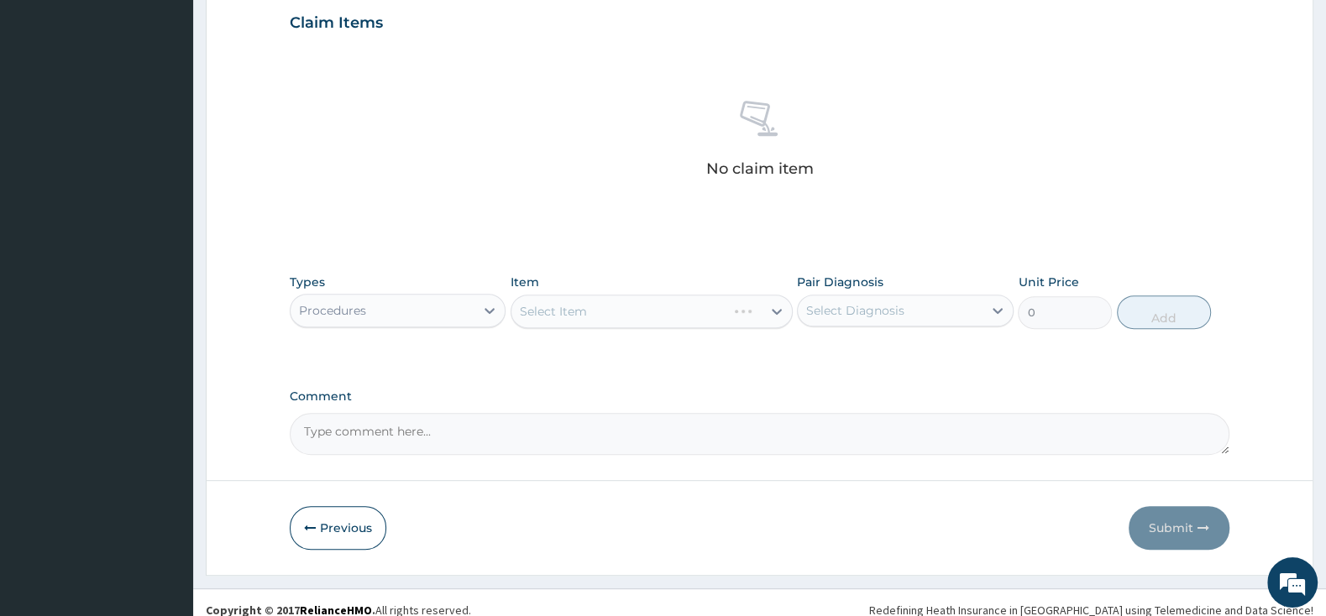
click at [637, 305] on div "Select Item" at bounding box center [651, 312] width 282 height 34
click at [751, 314] on div "Select Item" at bounding box center [651, 312] width 282 height 34
click at [692, 312] on div "Select Item" at bounding box center [651, 312] width 282 height 34
click at [779, 312] on div "Select Item" at bounding box center [651, 312] width 282 height 34
click at [767, 316] on div at bounding box center [777, 311] width 30 height 30
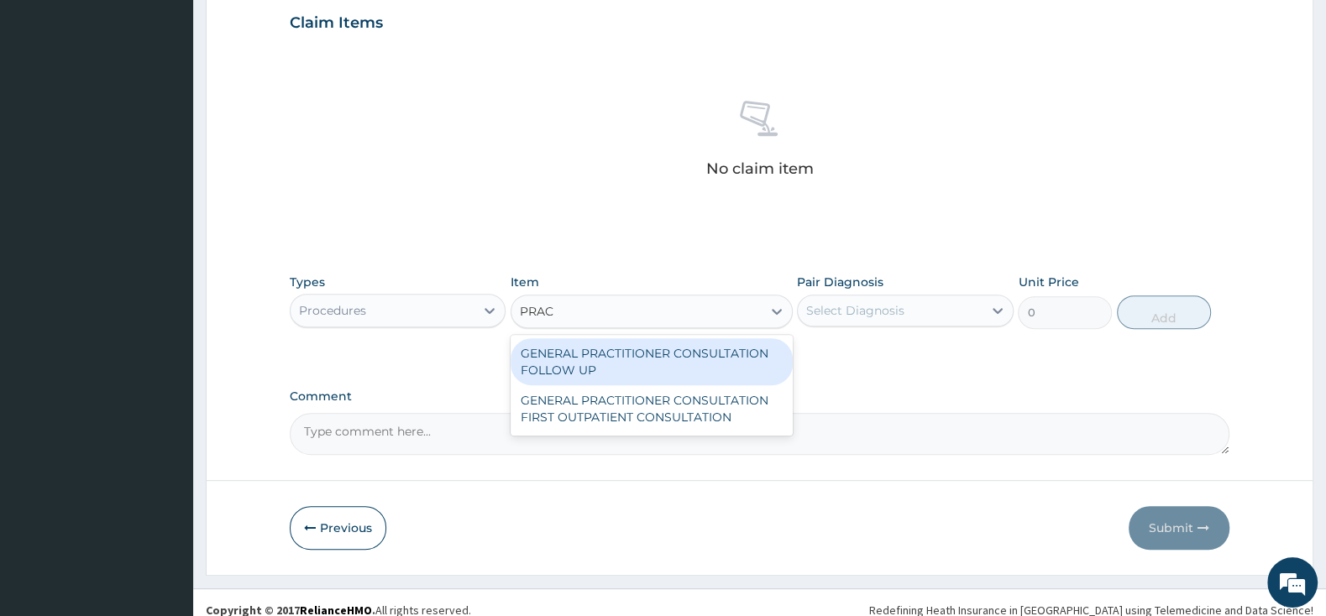
type input "PRACT"
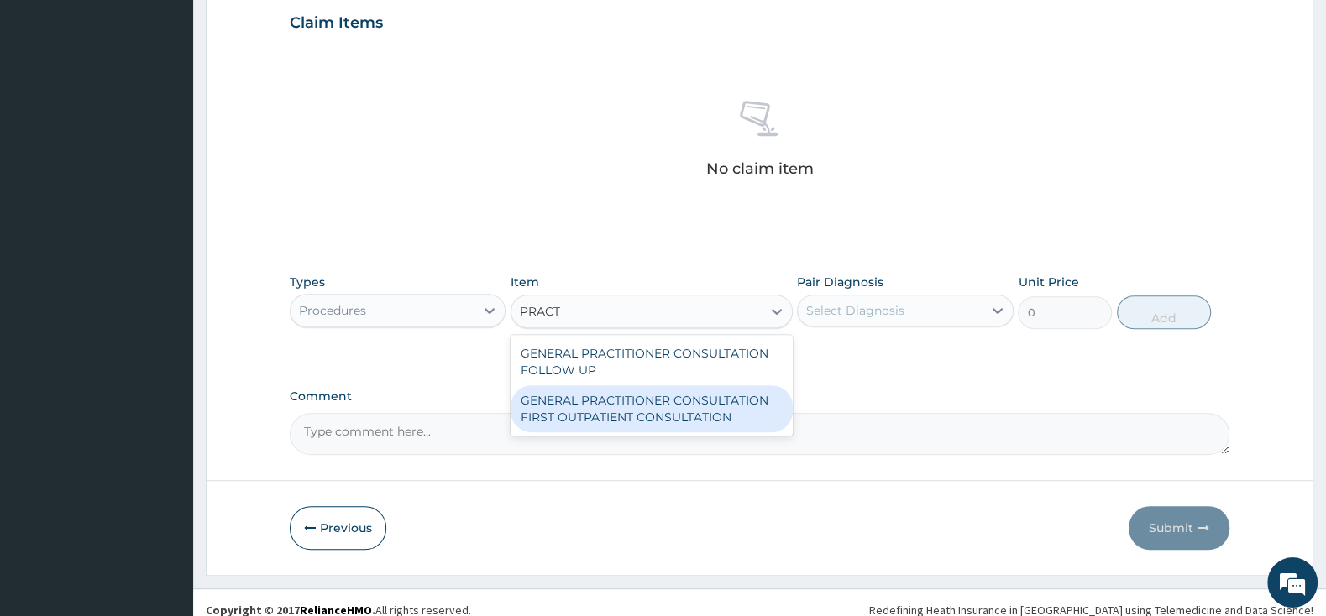
click at [722, 410] on div "GENERAL PRACTITIONER CONSULTATION FIRST OUTPATIENT CONSULTATION" at bounding box center [651, 408] width 282 height 47
type input "3000"
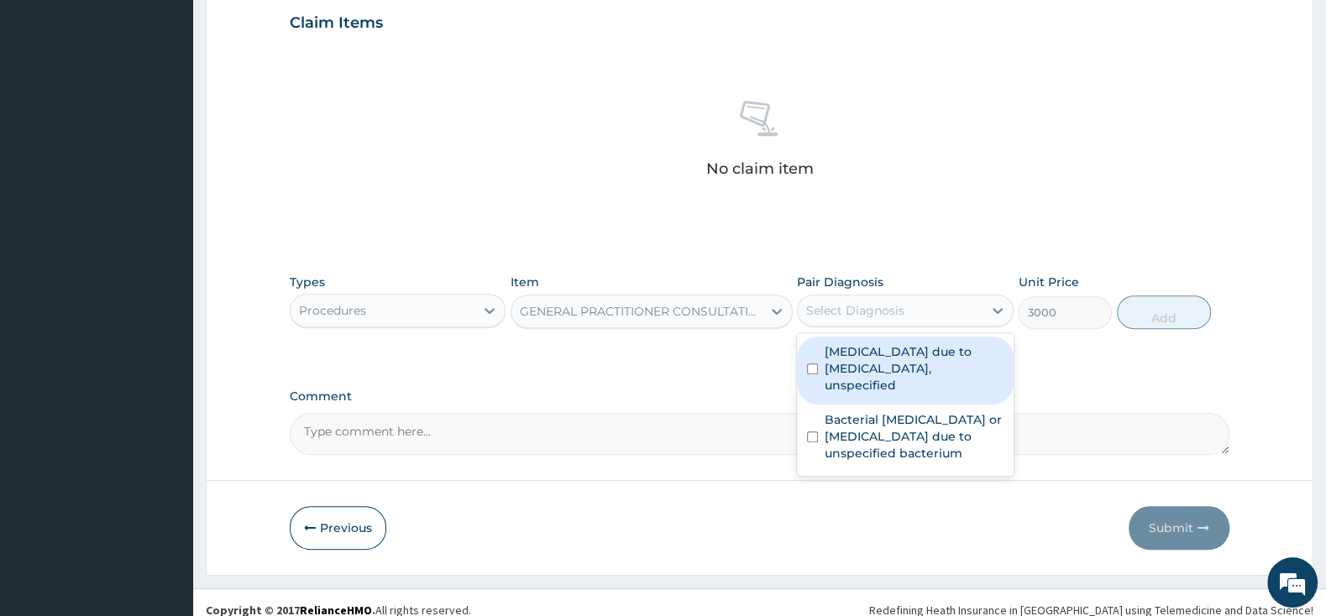
click at [822, 322] on div "Select Diagnosis" at bounding box center [890, 310] width 184 height 27
click at [822, 357] on div "[MEDICAL_DATA] due to [MEDICAL_DATA], unspecified" at bounding box center [905, 371] width 216 height 68
checkbox input "true"
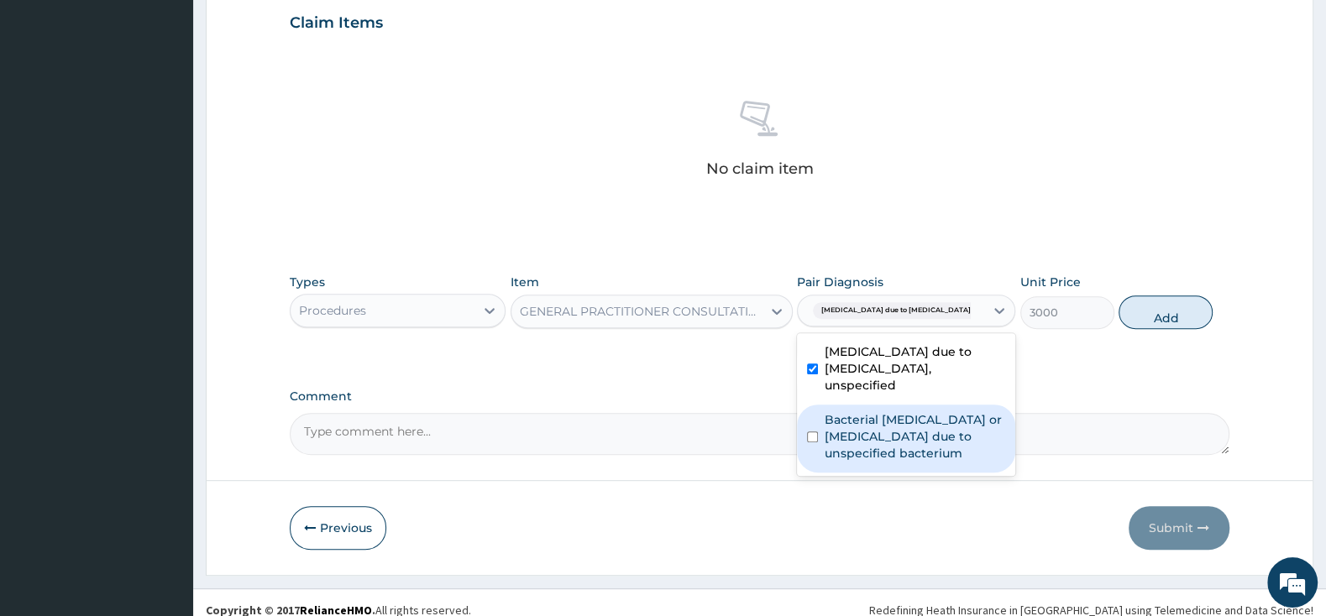
click at [823, 416] on div "Bacterial cellulitis or lymphangitis due to unspecified bacterium" at bounding box center [906, 439] width 218 height 68
checkbox input "true"
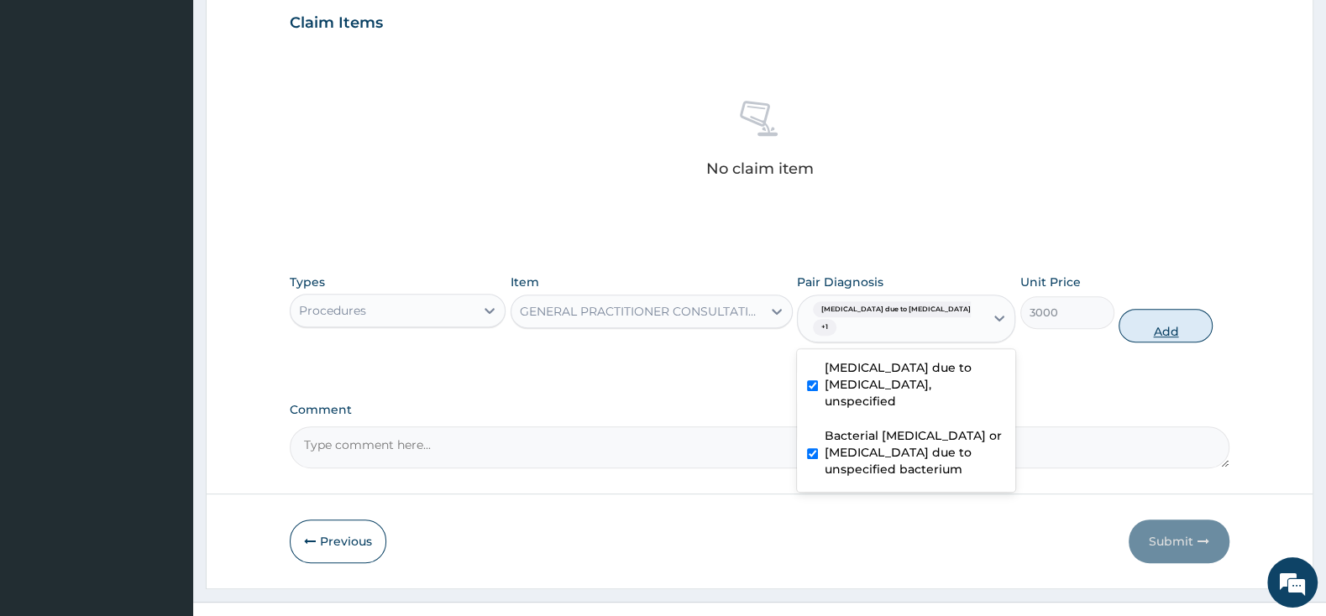
click at [1167, 331] on button "Add" at bounding box center [1165, 326] width 94 height 34
type input "0"
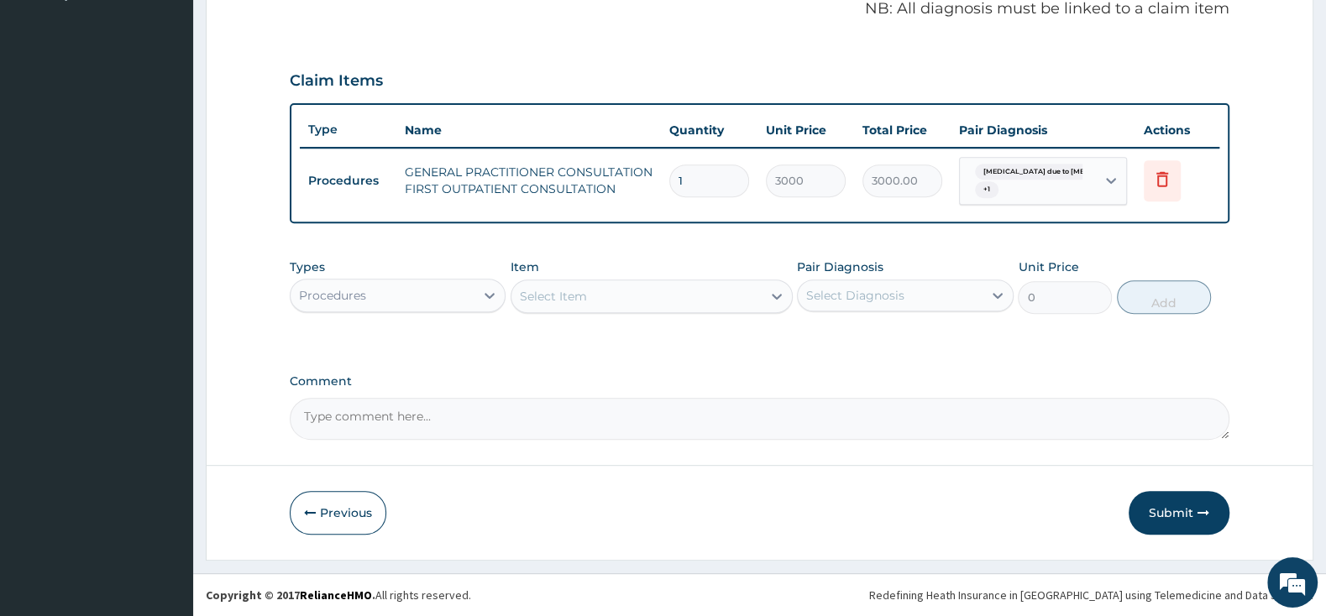
scroll to position [522, 0]
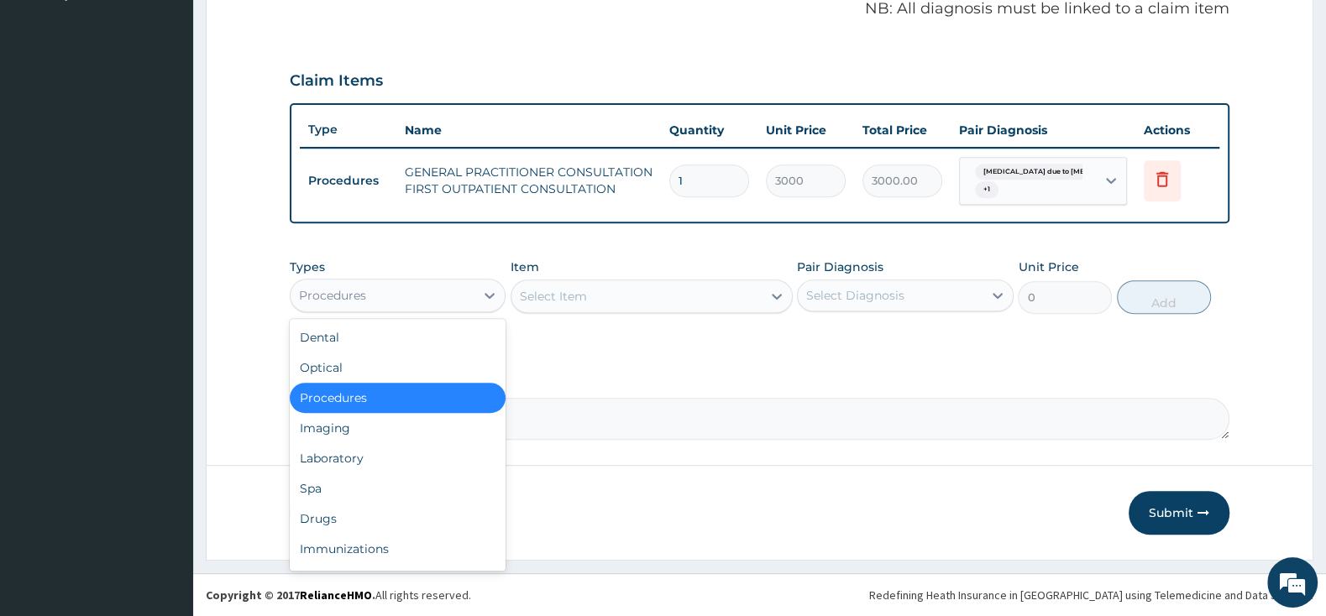
click at [403, 289] on div "Procedures" at bounding box center [383, 295] width 184 height 27
click at [386, 513] on div "Drugs" at bounding box center [398, 519] width 216 height 30
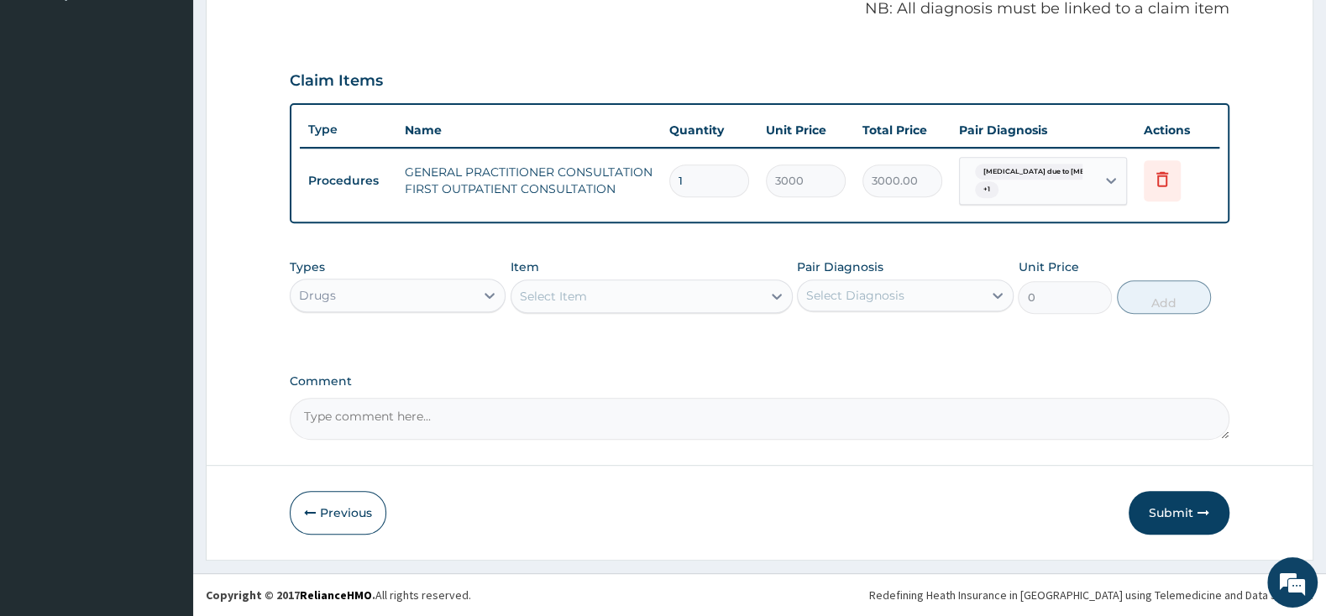
click at [444, 282] on div "Drugs" at bounding box center [383, 295] width 184 height 27
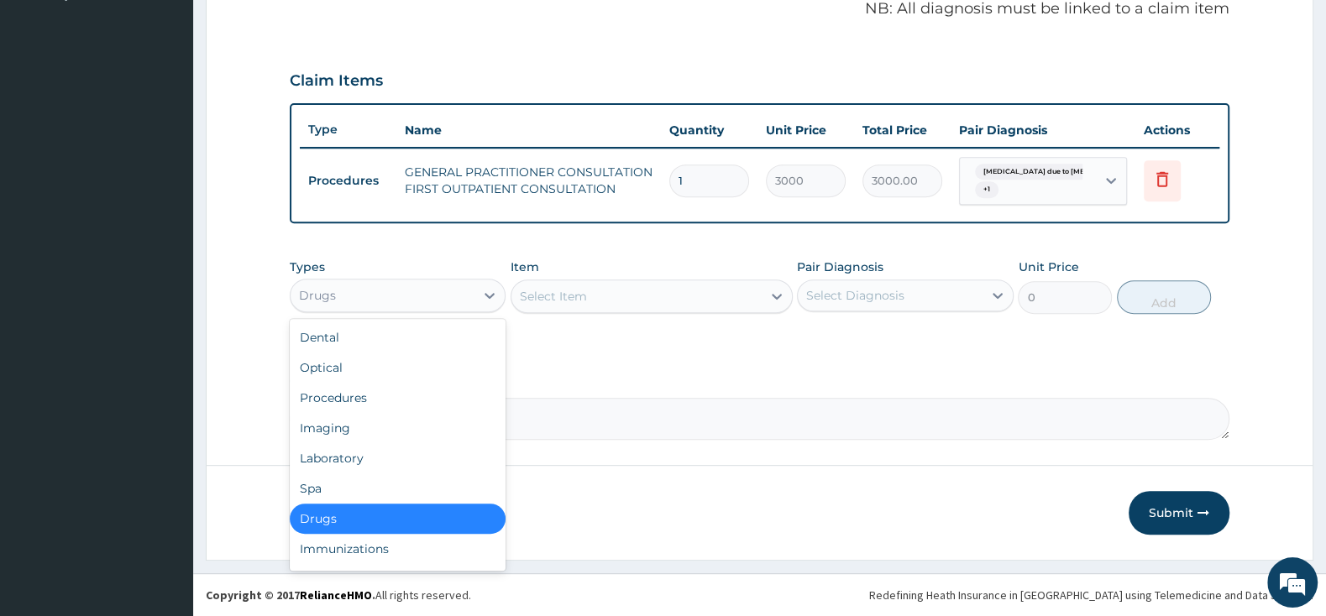
click at [584, 291] on div "Select Item" at bounding box center [553, 296] width 67 height 17
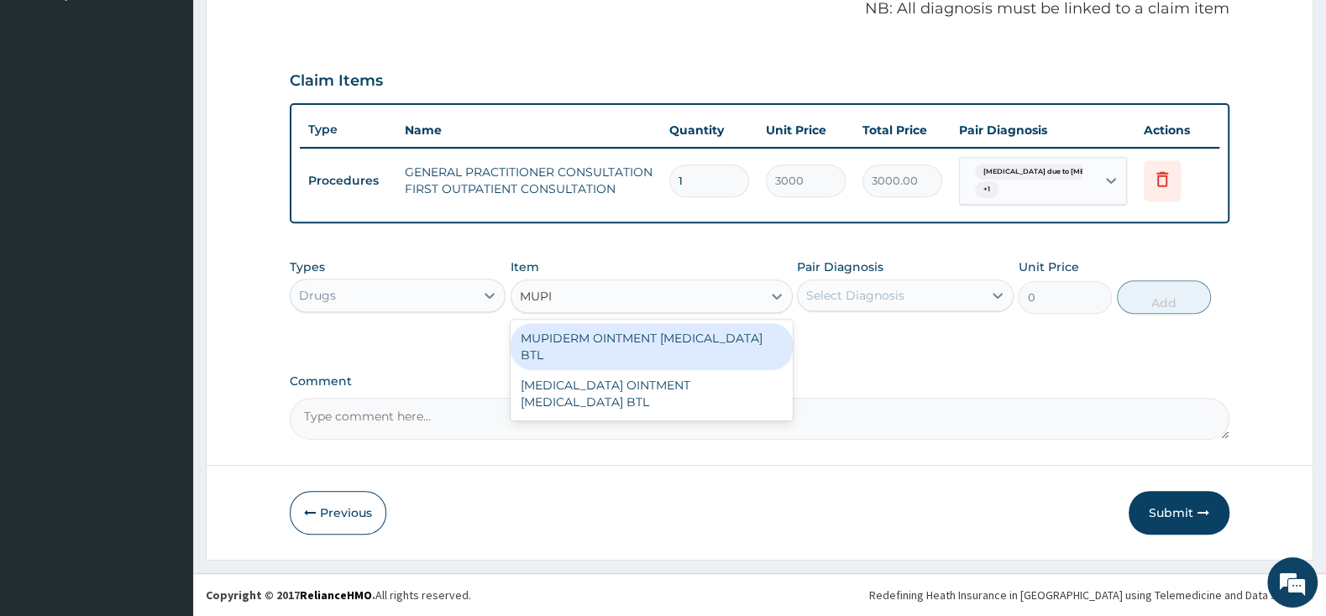
type input "MUPID"
click at [616, 338] on div "MUPIDERM OINTMENT [MEDICAL_DATA] BTL" at bounding box center [651, 346] width 282 height 47
type input "2300"
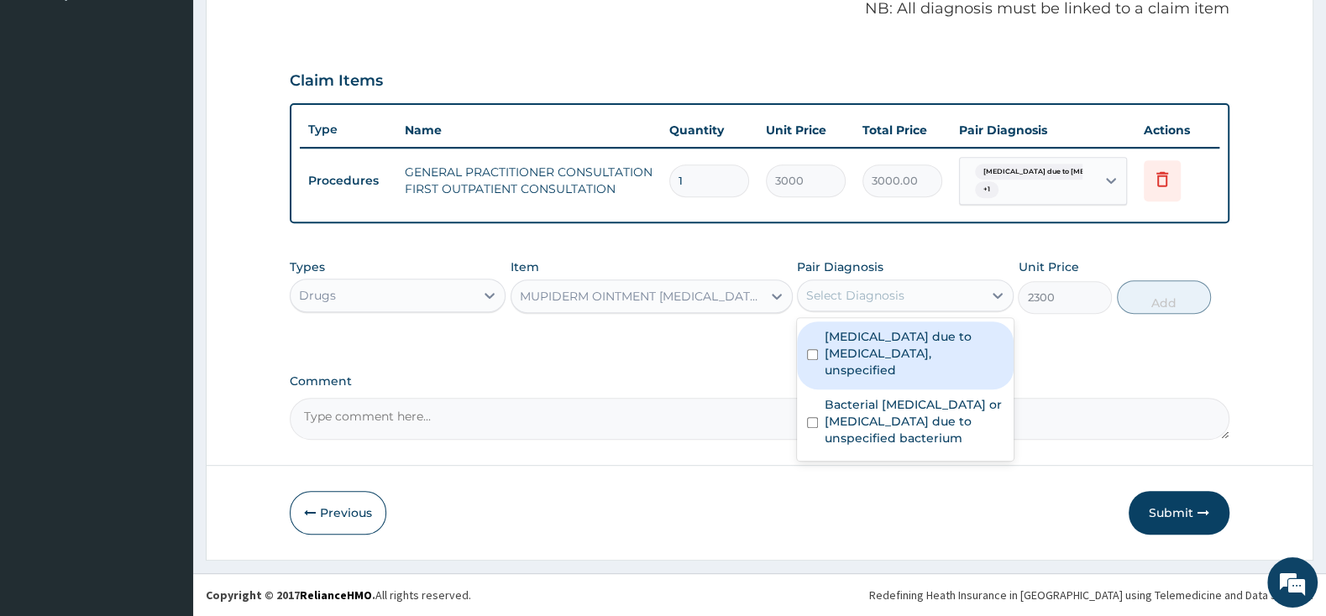
click at [907, 299] on div "Select Diagnosis" at bounding box center [890, 295] width 184 height 27
click at [818, 349] on input "checkbox" at bounding box center [812, 354] width 11 height 11
checkbox input "true"
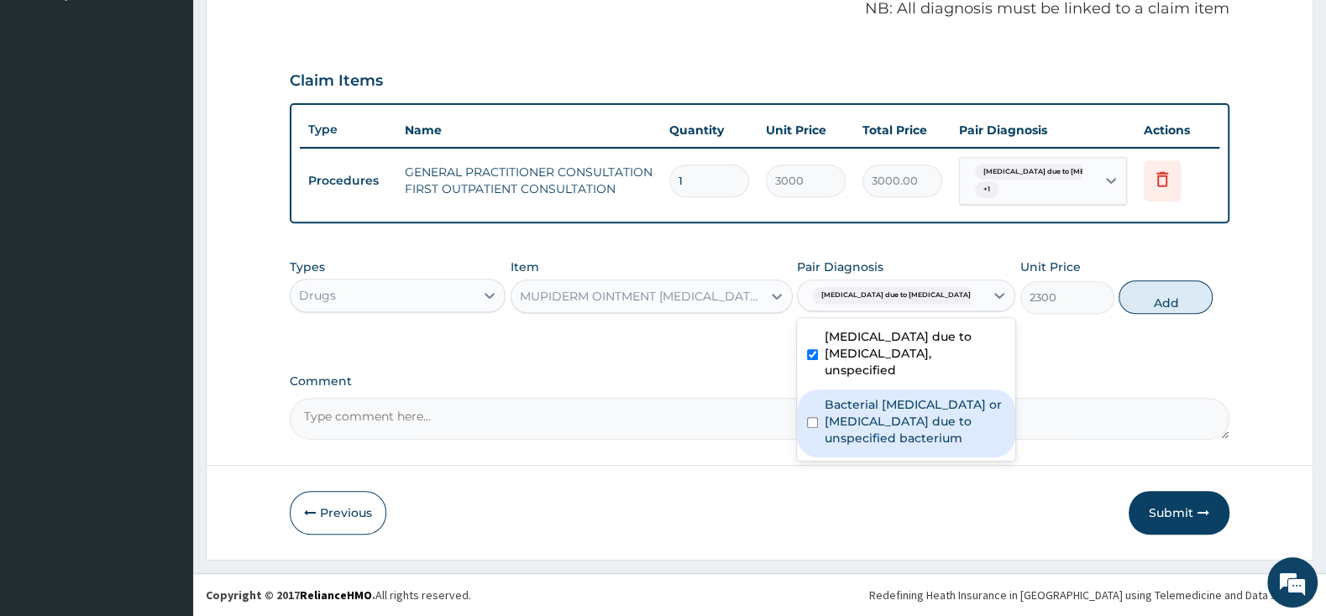
drag, startPoint x: 818, startPoint y: 410, endPoint x: 827, endPoint y: 406, distance: 9.8
click at [818, 417] on input "checkbox" at bounding box center [812, 422] width 11 height 11
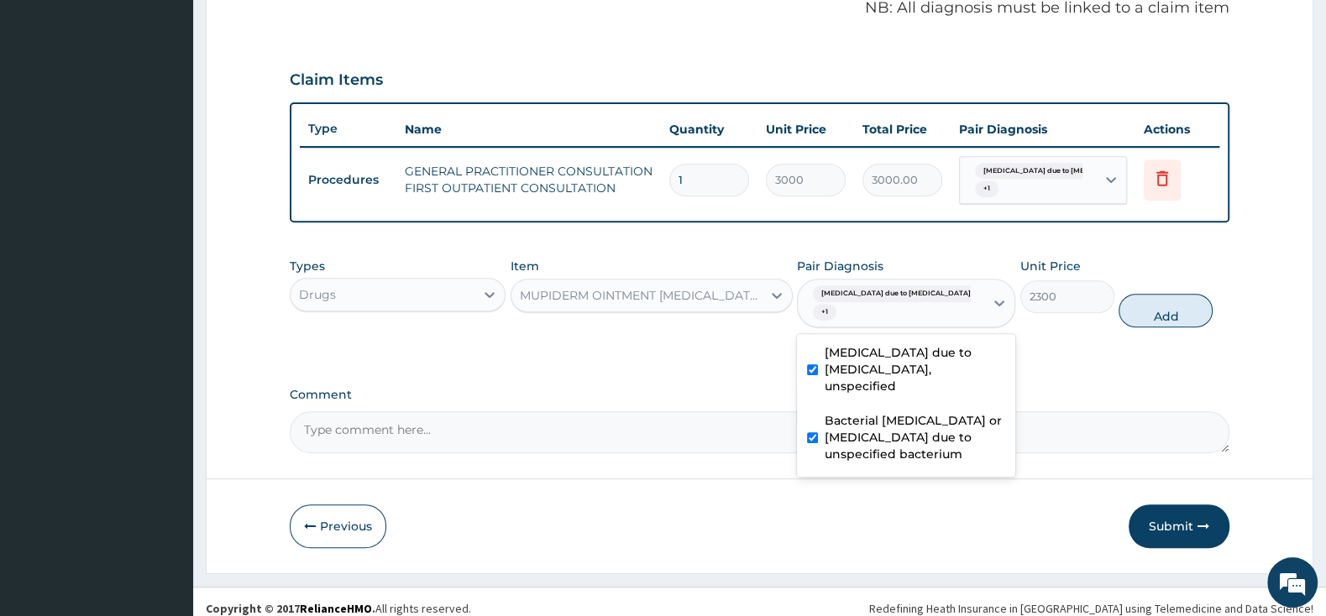
click at [818, 432] on input "checkbox" at bounding box center [812, 437] width 11 height 11
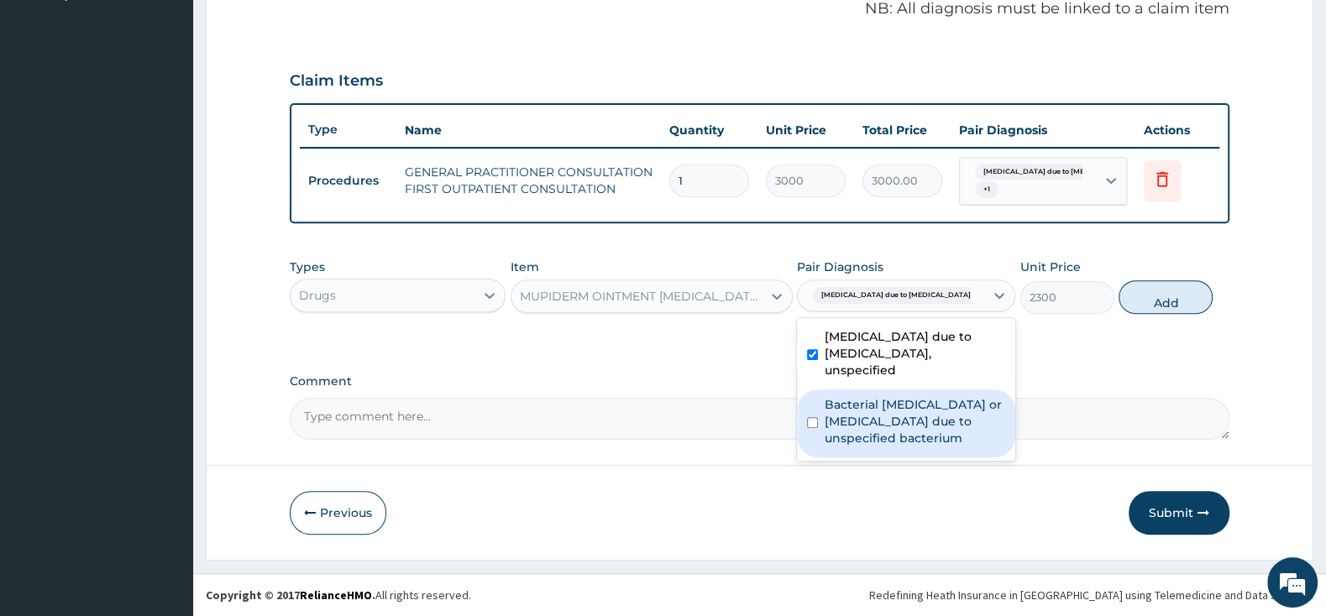
click at [819, 416] on div "Bacterial cellulitis or lymphangitis due to unspecified bacterium" at bounding box center [906, 424] width 218 height 68
checkbox input "true"
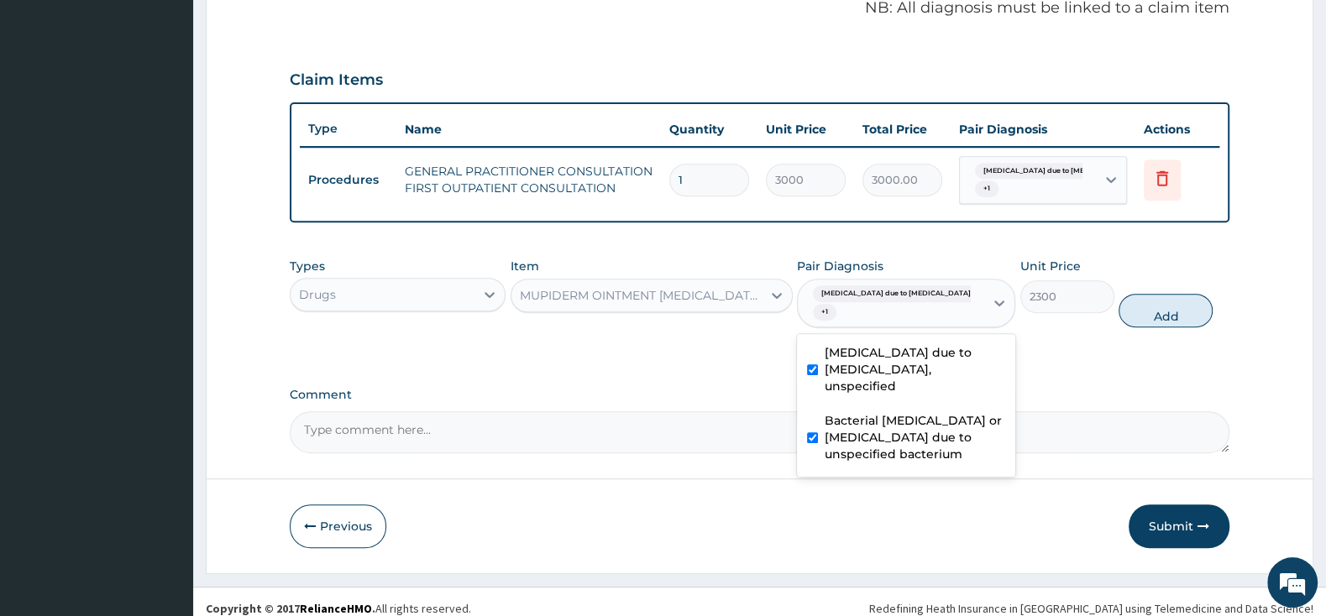
click at [818, 353] on div "[MEDICAL_DATA] due to [MEDICAL_DATA], unspecified" at bounding box center [906, 372] width 218 height 68
checkbox input "false"
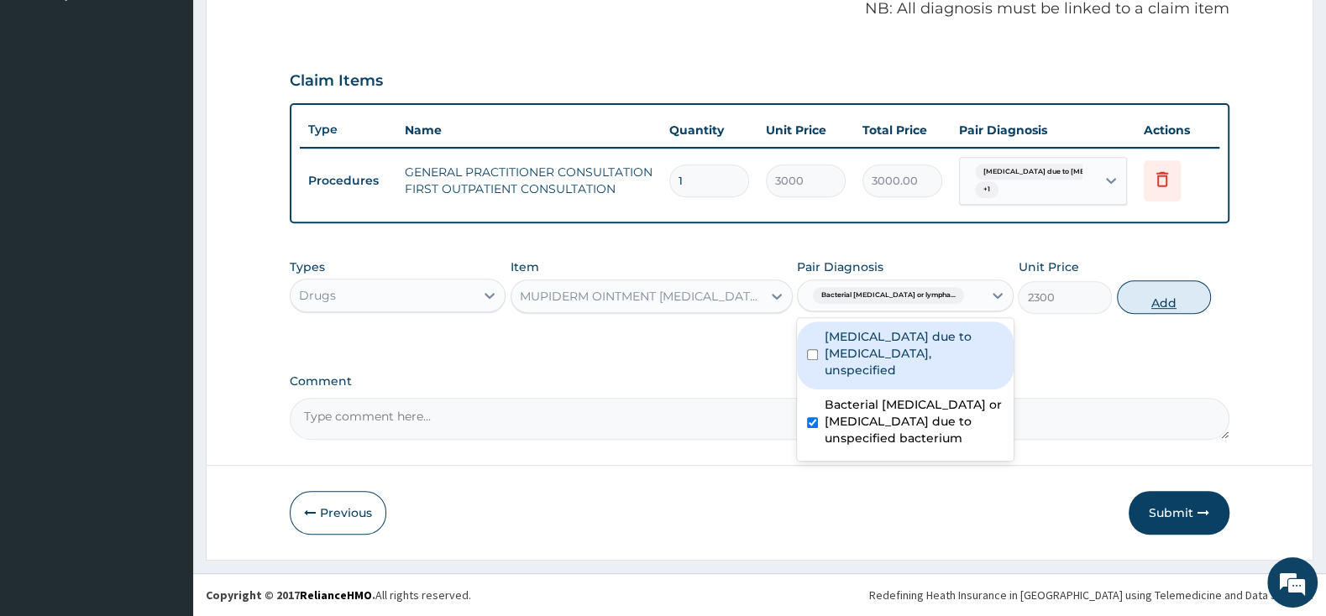
click at [1171, 301] on button "Add" at bounding box center [1164, 297] width 94 height 34
type input "0"
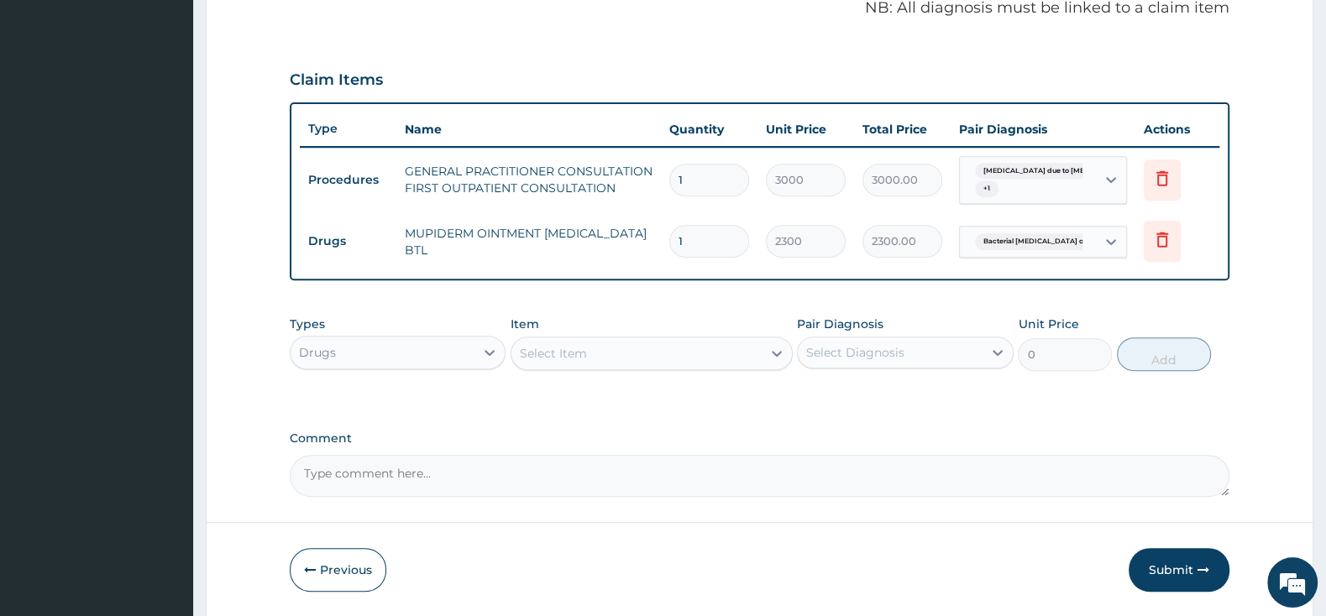
click at [641, 339] on div "Select Item" at bounding box center [651, 354] width 282 height 34
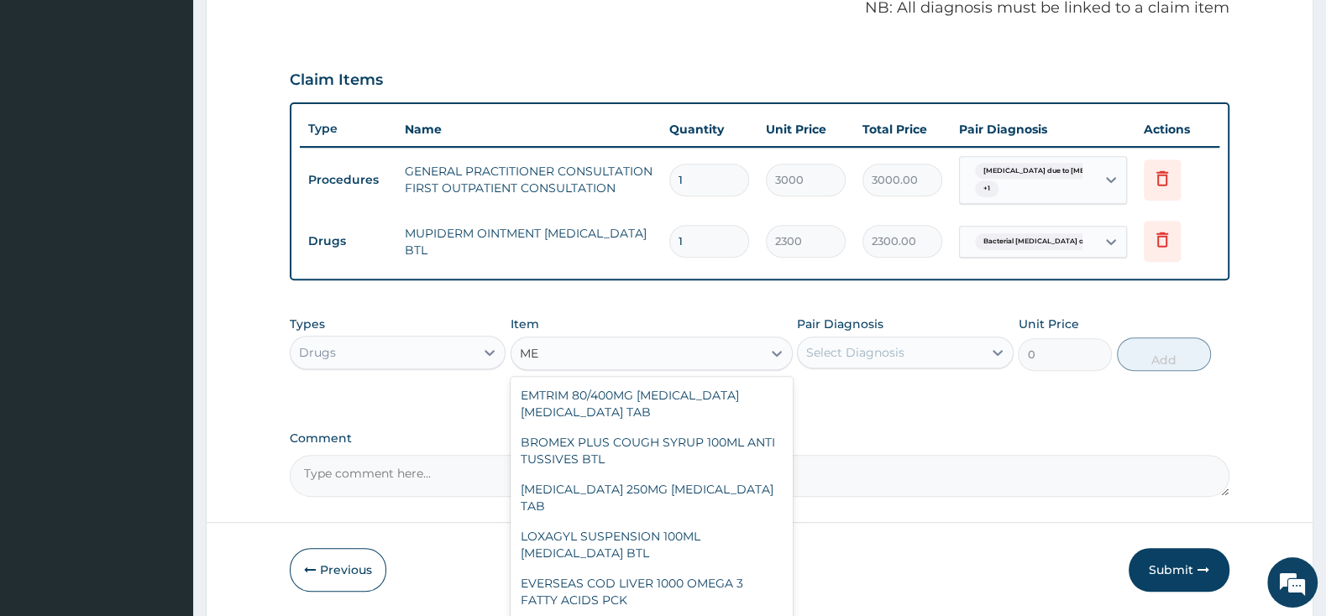
type input "M"
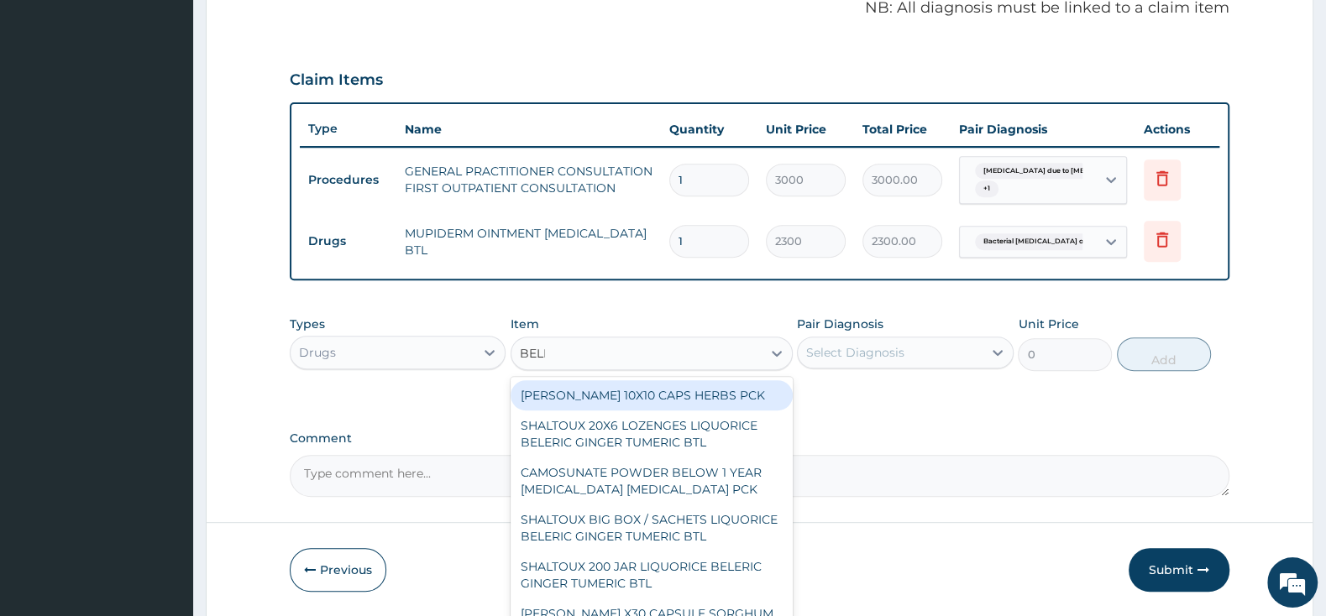
type input "BELLA"
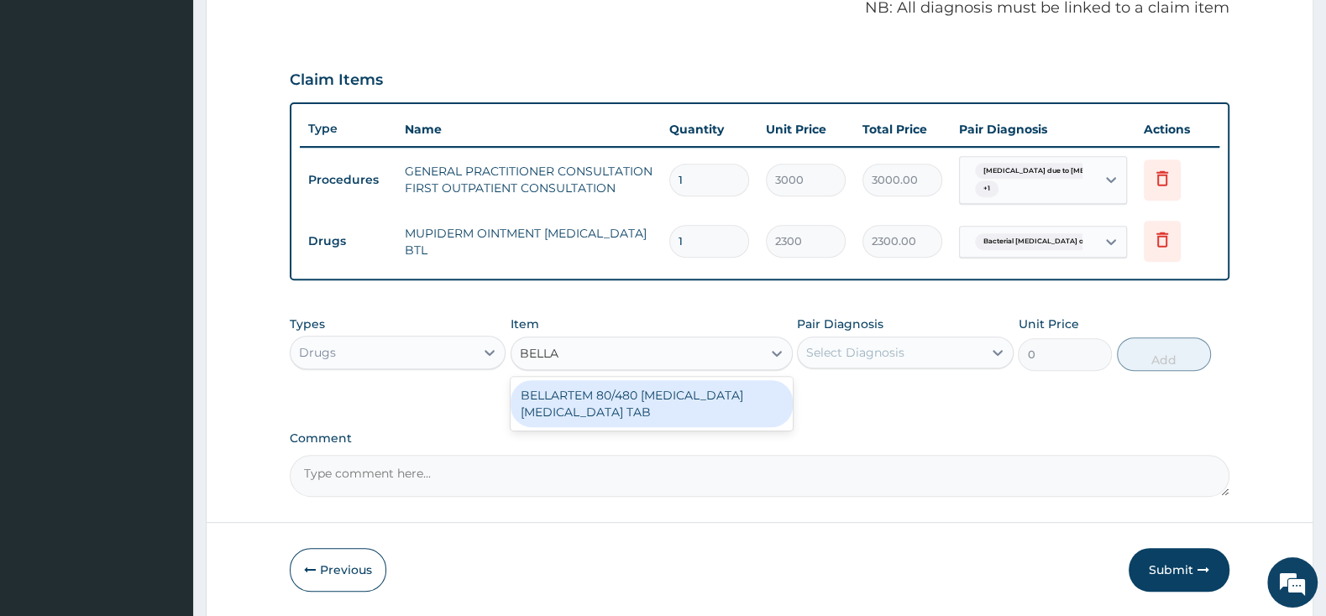
click at [657, 395] on div "BELLARTEM 80/480 [MEDICAL_DATA] [MEDICAL_DATA] TAB" at bounding box center [651, 403] width 282 height 47
type input "379.5"
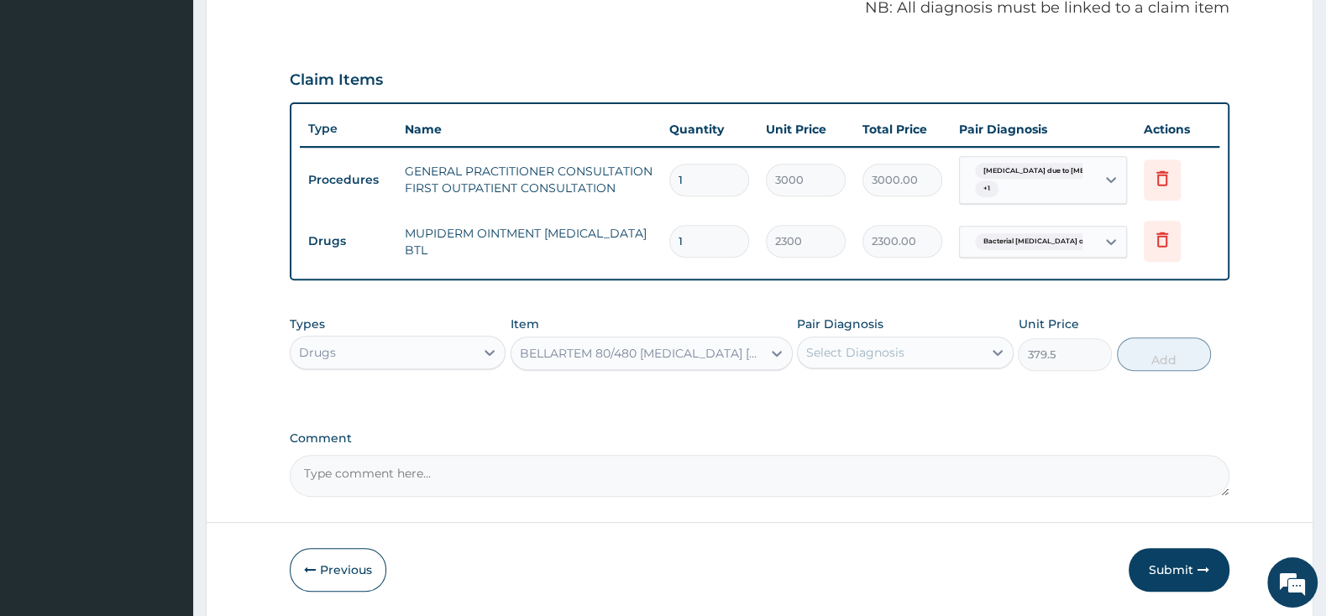
click at [817, 359] on div "Select Diagnosis" at bounding box center [855, 352] width 98 height 17
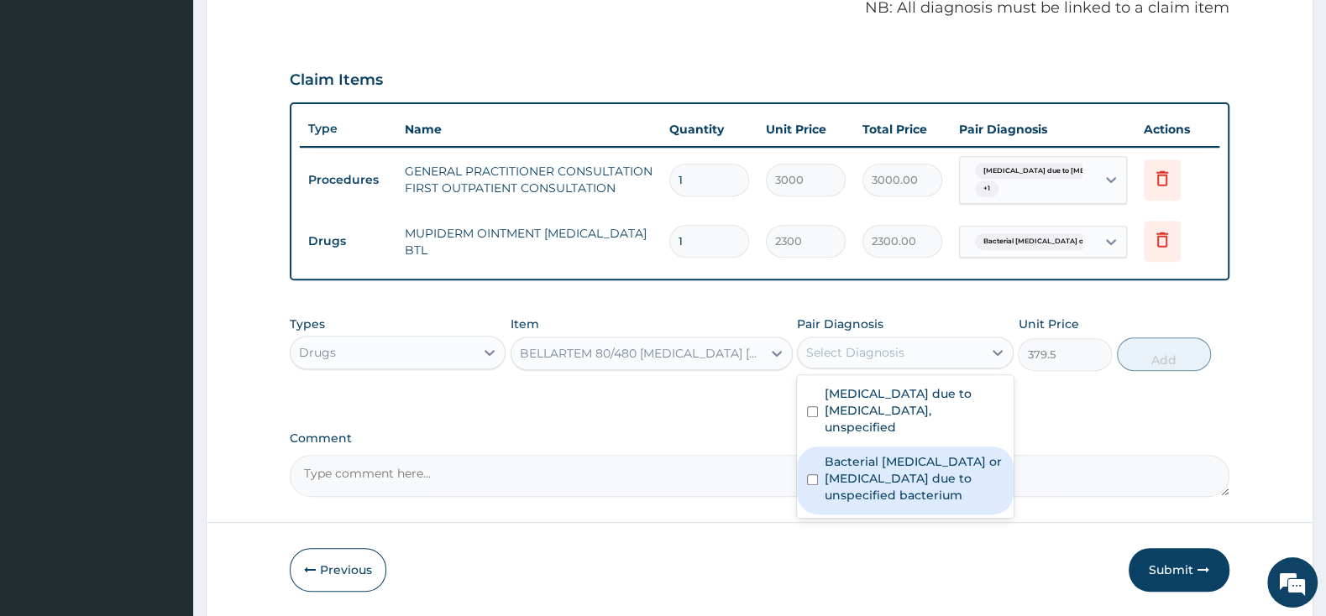
click at [813, 474] on input "checkbox" at bounding box center [812, 479] width 11 height 11
checkbox input "true"
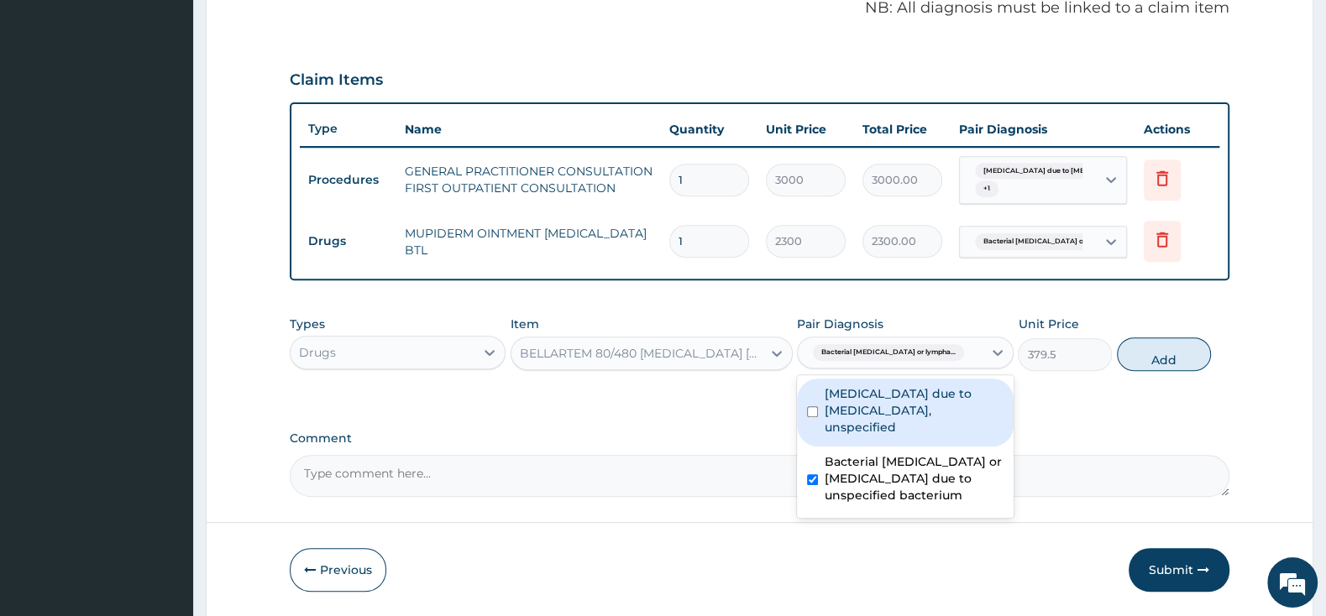
click at [814, 406] on input "checkbox" at bounding box center [812, 411] width 11 height 11
checkbox input "true"
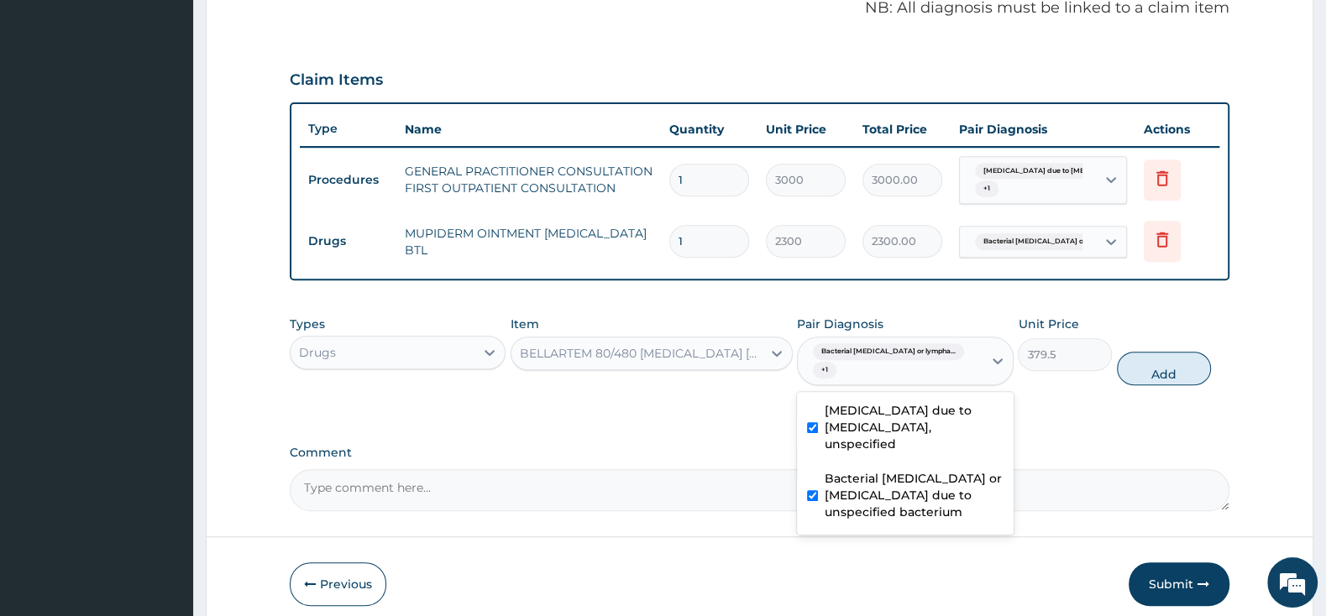
click at [814, 474] on div "Bacterial cellulitis or lymphangitis due to unspecified bacterium" at bounding box center [905, 497] width 216 height 68
checkbox input "false"
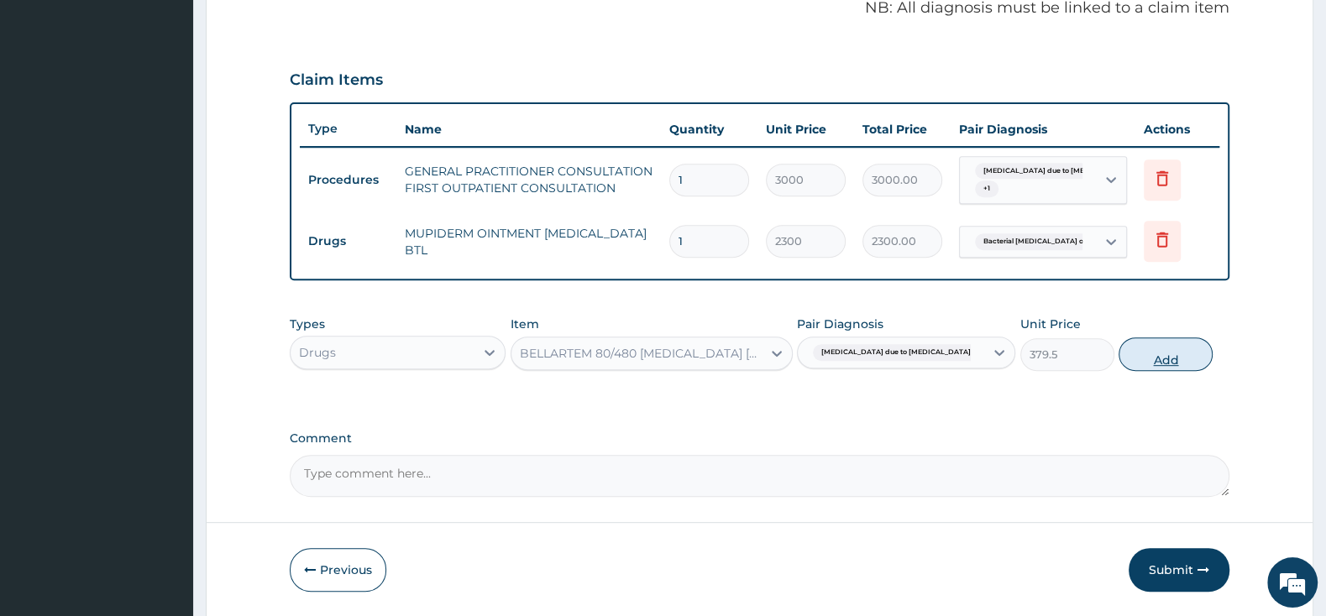
click at [1150, 348] on button "Add" at bounding box center [1165, 355] width 94 height 34
type input "0"
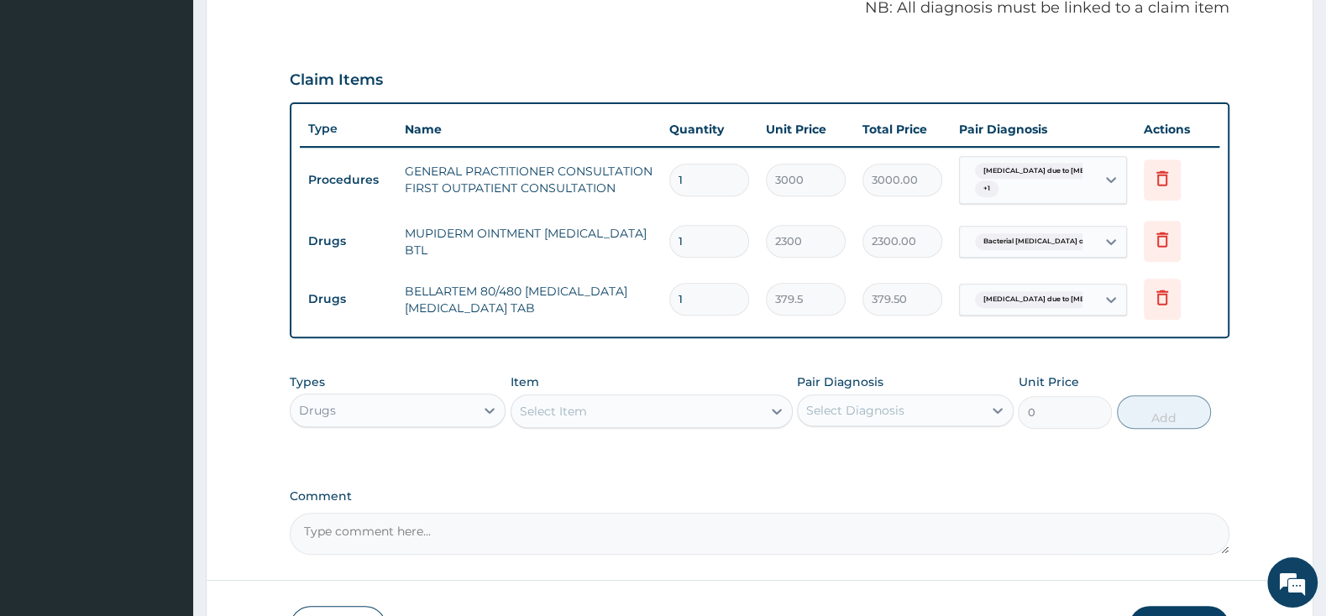
type input "0.00"
type input "6"
type input "2277.00"
type input "6"
click at [610, 421] on div "Select Item" at bounding box center [636, 411] width 250 height 27
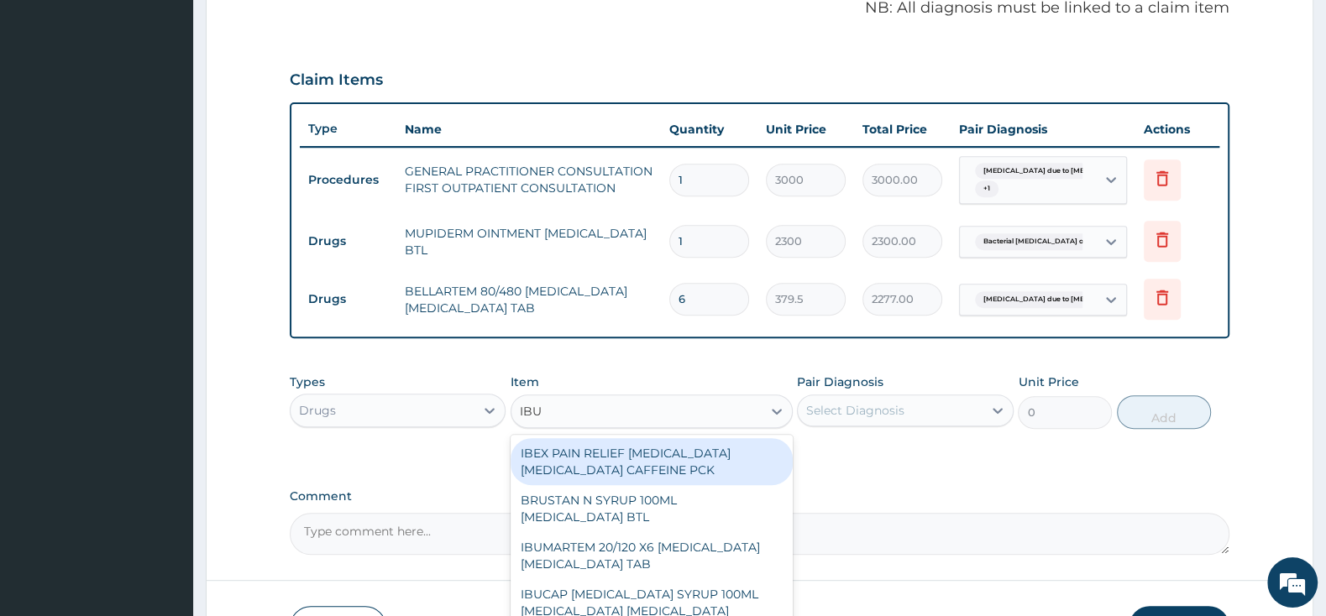
type input "IBUP"
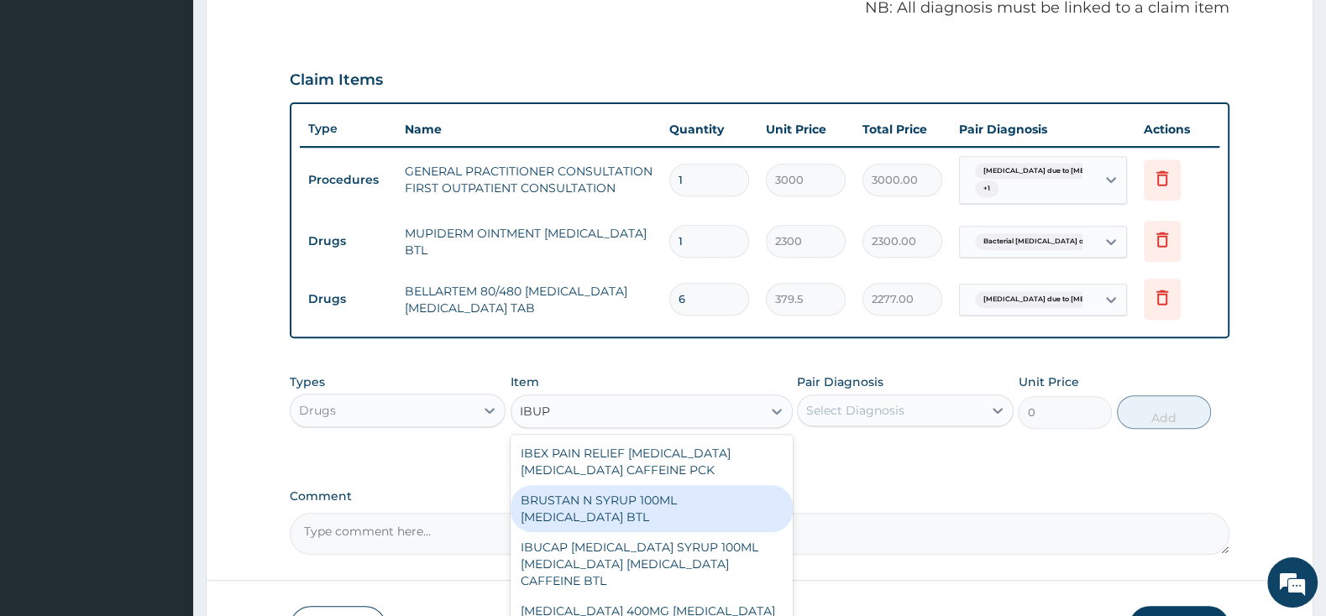
scroll to position [264, 0]
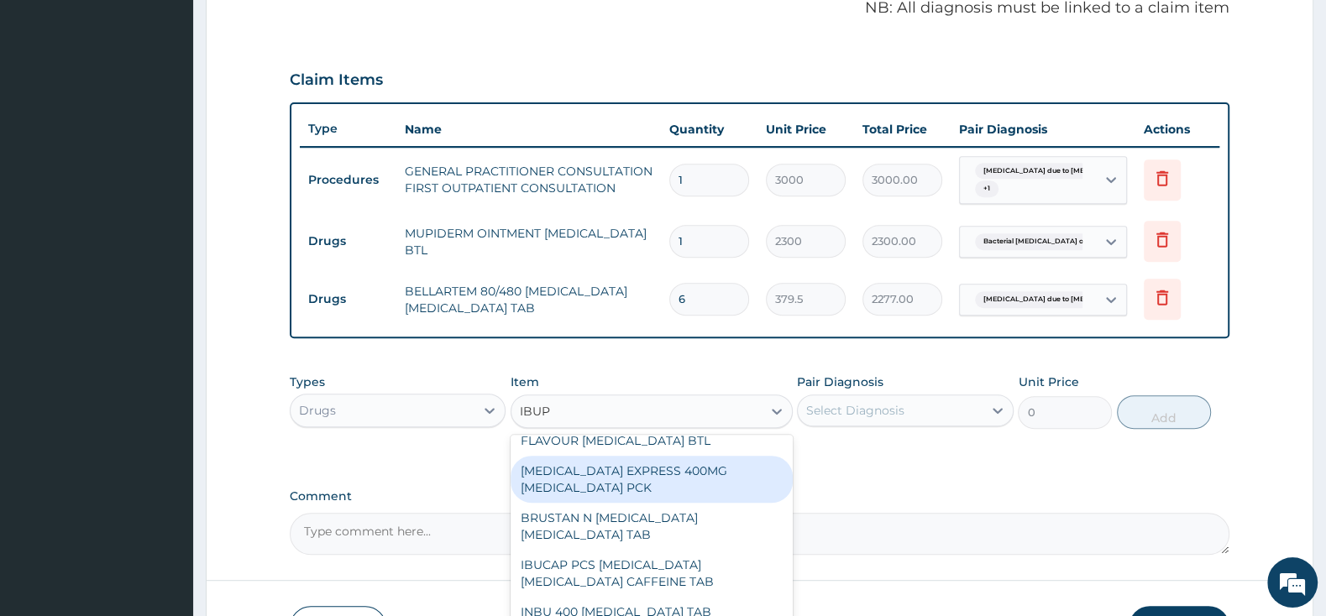
click at [696, 466] on div "[MEDICAL_DATA] EXPRESS 400MG [MEDICAL_DATA] PCK" at bounding box center [651, 479] width 282 height 47
type input "2875"
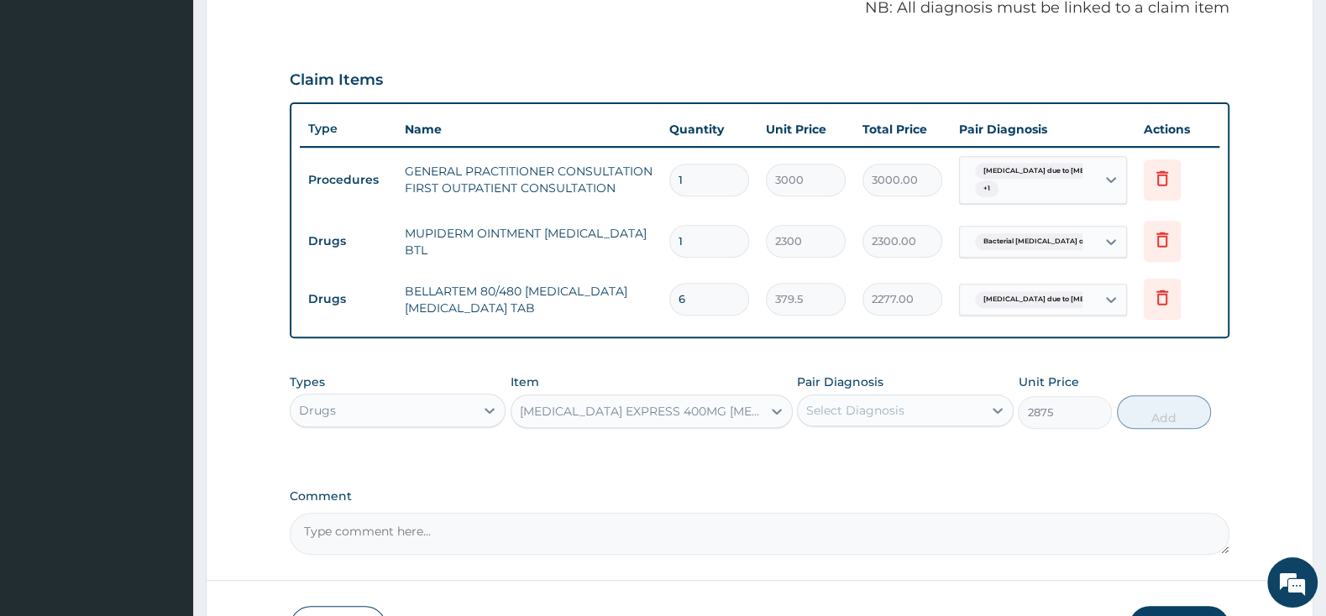
click at [835, 395] on div "Select Diagnosis" at bounding box center [905, 411] width 216 height 32
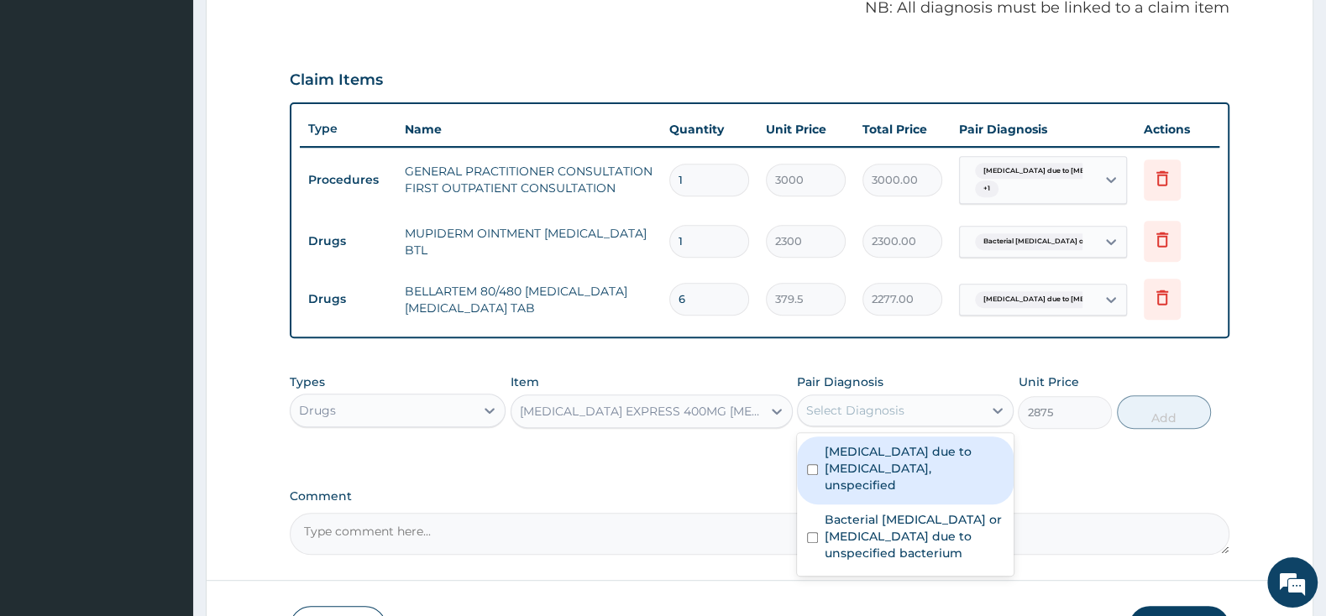
click at [810, 466] on input "checkbox" at bounding box center [812, 469] width 11 height 11
checkbox input "true"
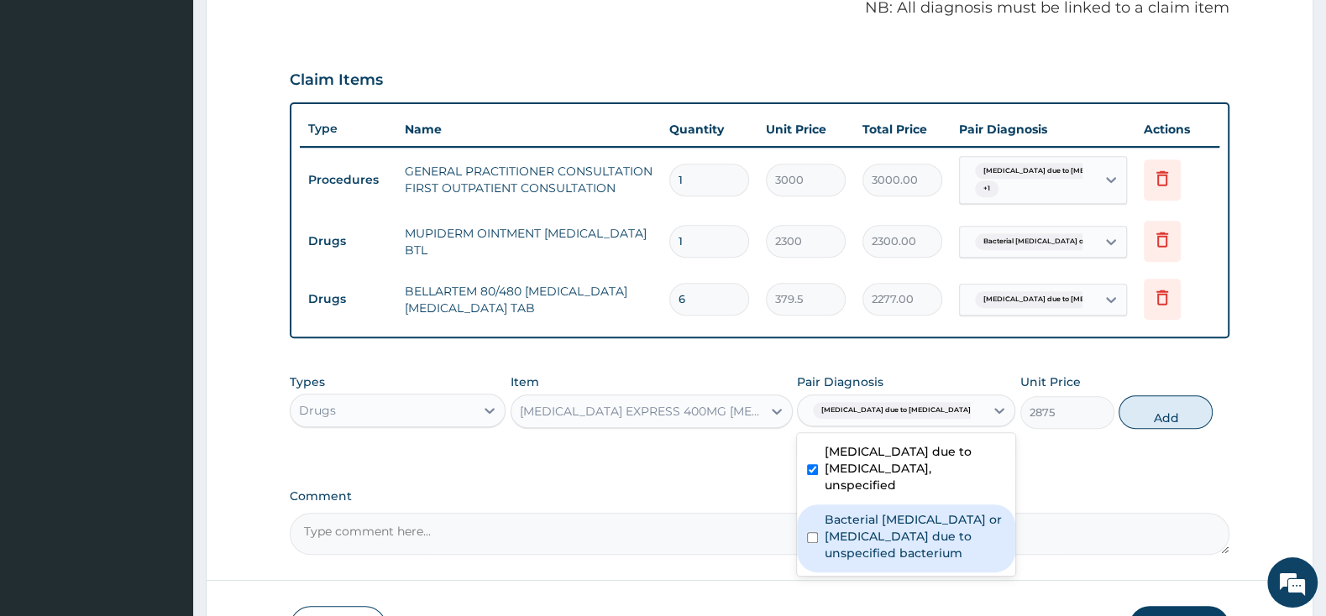
drag, startPoint x: 807, startPoint y: 507, endPoint x: 832, endPoint y: 516, distance: 26.6
click at [807, 508] on div "Bacterial cellulitis or lymphangitis due to unspecified bacterium" at bounding box center [906, 539] width 218 height 68
checkbox input "true"
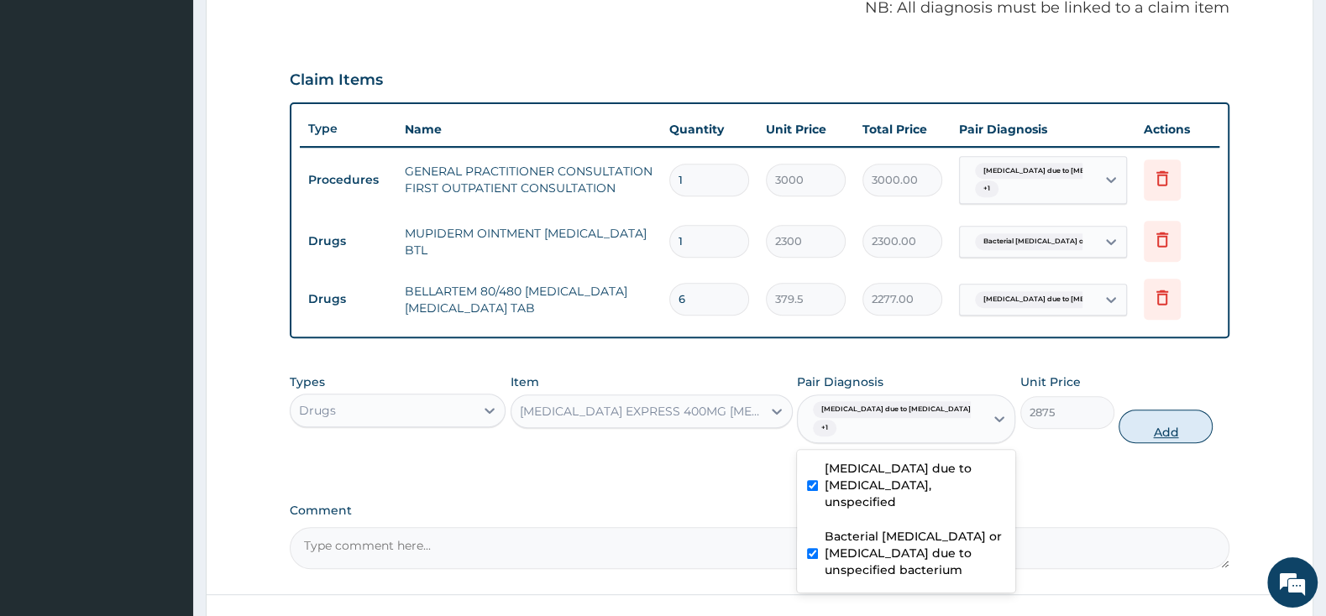
click at [1163, 418] on button "Add" at bounding box center [1165, 427] width 94 height 34
type input "0"
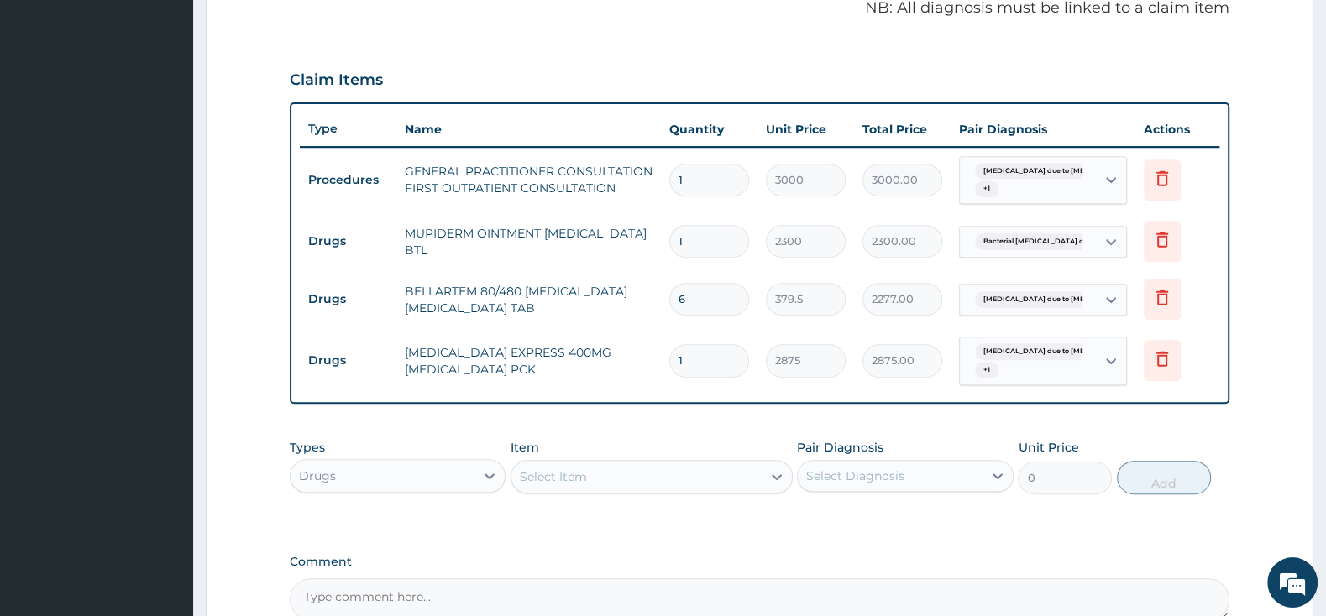
click at [572, 478] on div "Select Item" at bounding box center [553, 477] width 67 height 17
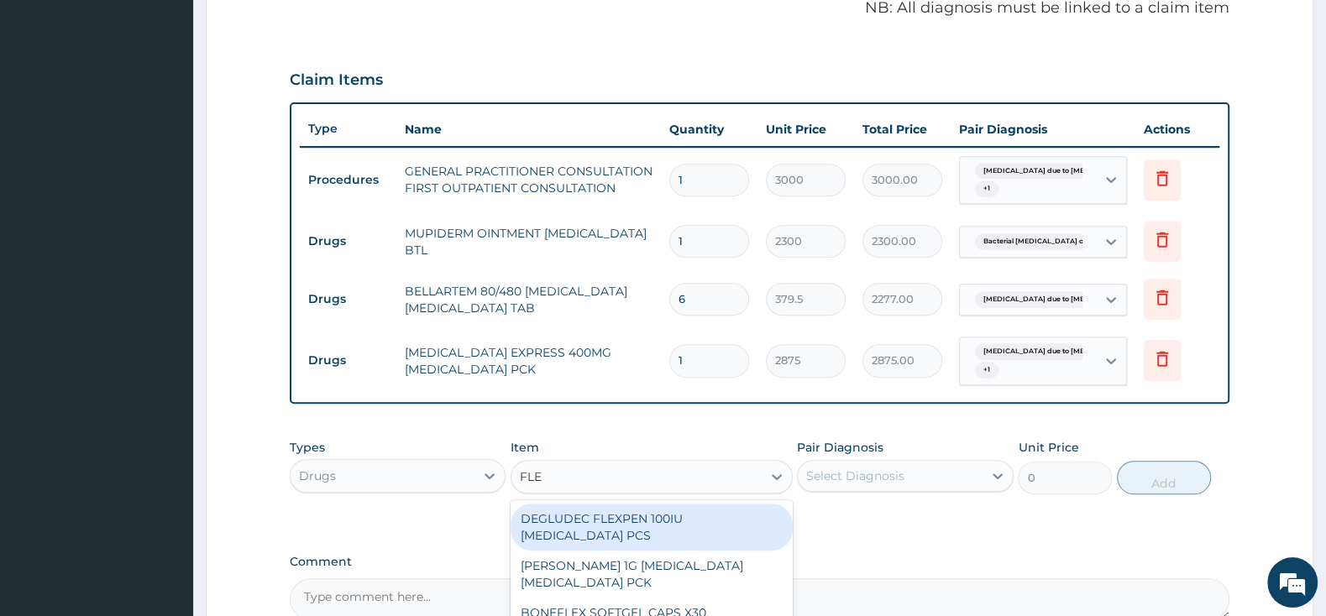
type input "FLEM"
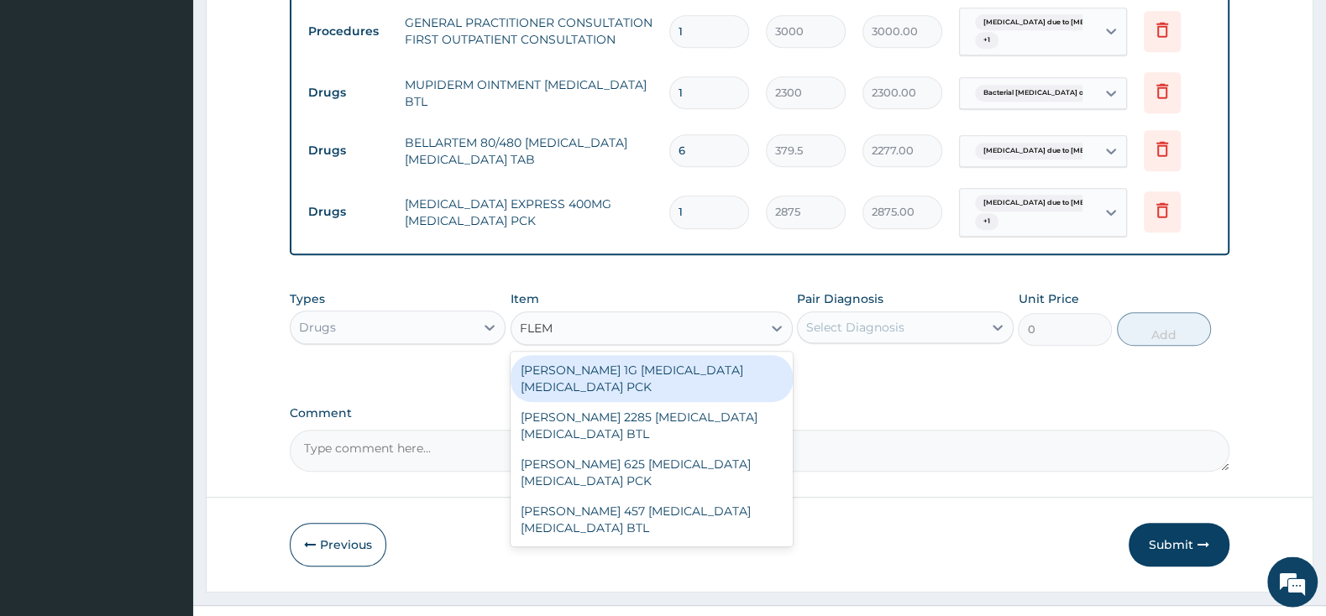
scroll to position [699, 0]
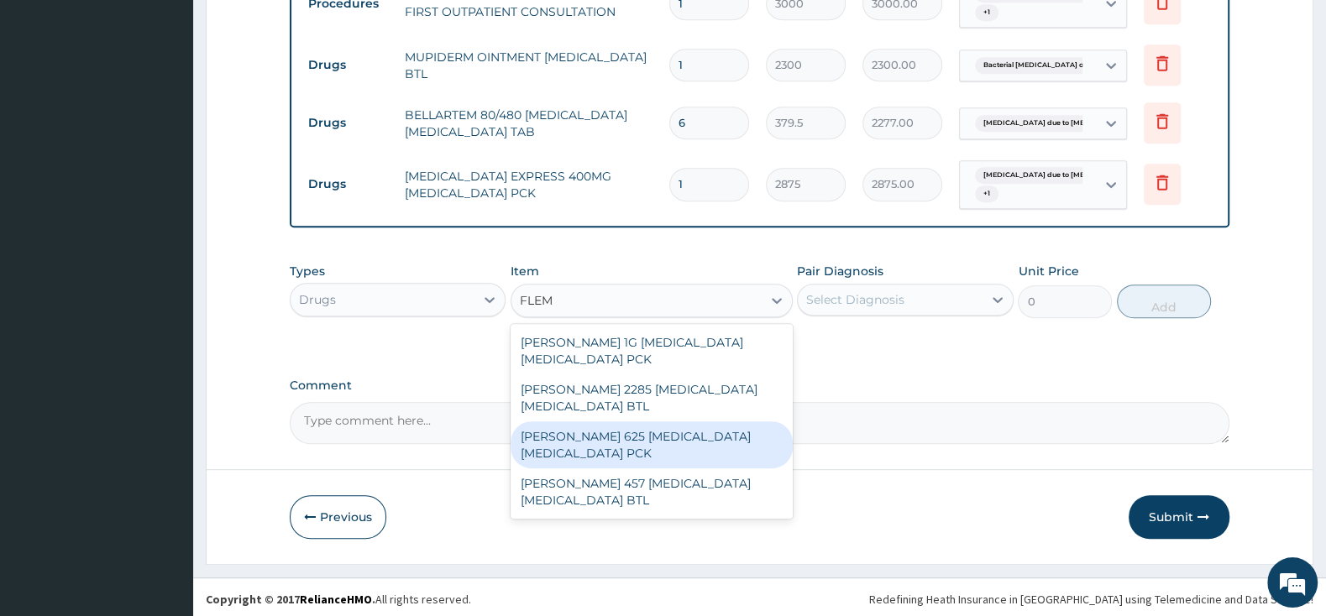
click at [701, 440] on div "[PERSON_NAME] 625 [MEDICAL_DATA] [MEDICAL_DATA] PCK" at bounding box center [651, 444] width 282 height 47
type input "2300"
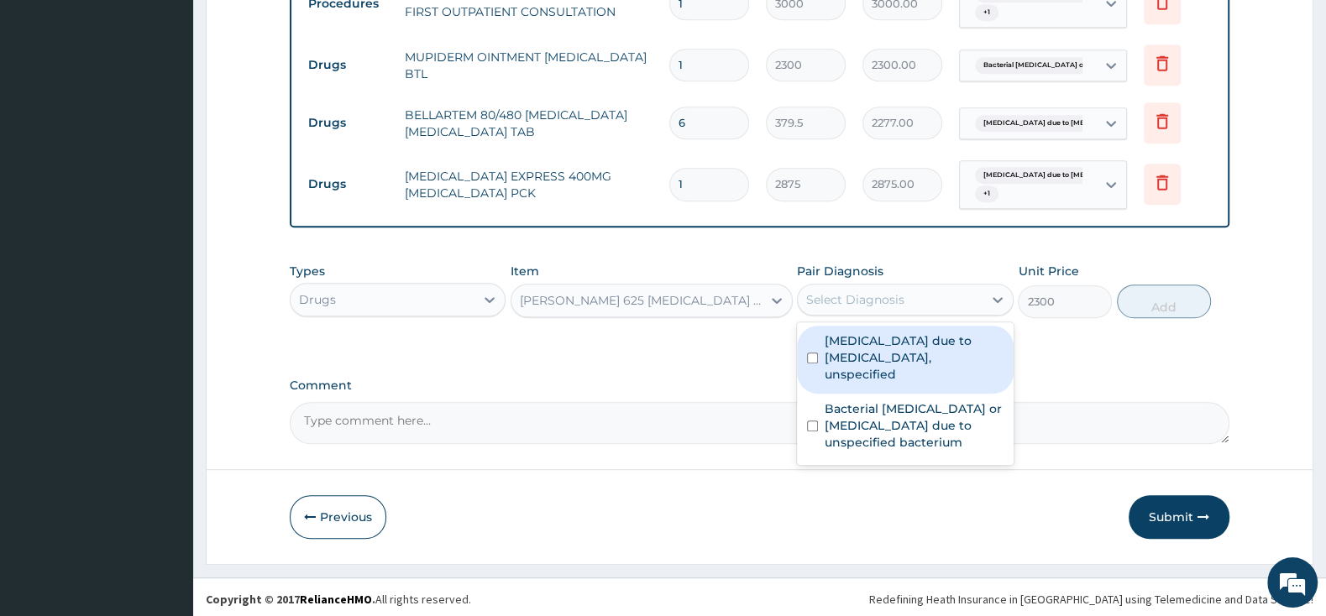
click at [860, 294] on div "Select Diagnosis" at bounding box center [855, 299] width 98 height 17
click at [809, 353] on input "checkbox" at bounding box center [812, 358] width 11 height 11
checkbox input "true"
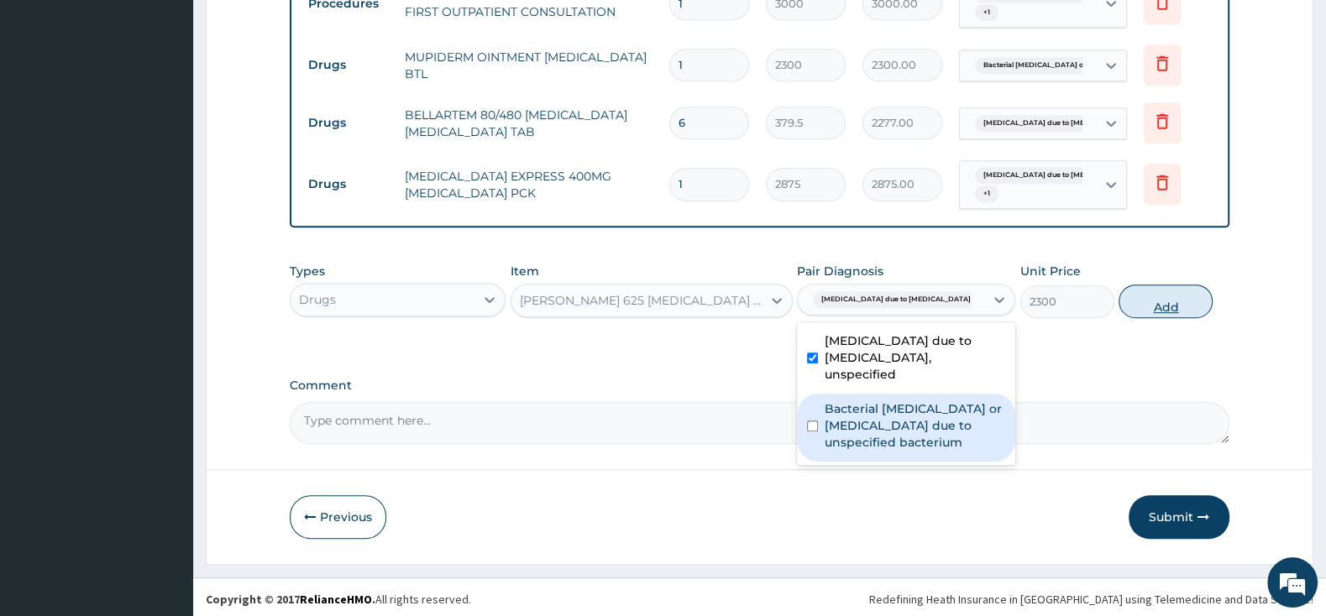
click at [1163, 299] on button "Add" at bounding box center [1165, 302] width 94 height 34
type input "0"
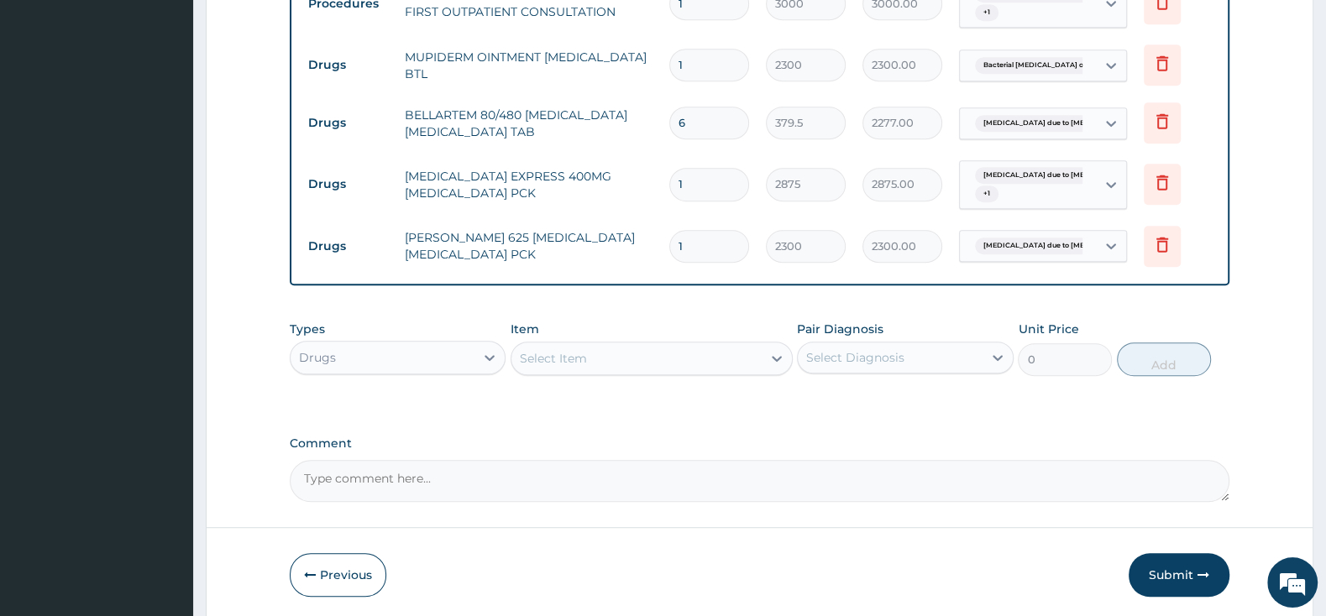
click at [641, 353] on div "Select Item" at bounding box center [636, 358] width 250 height 27
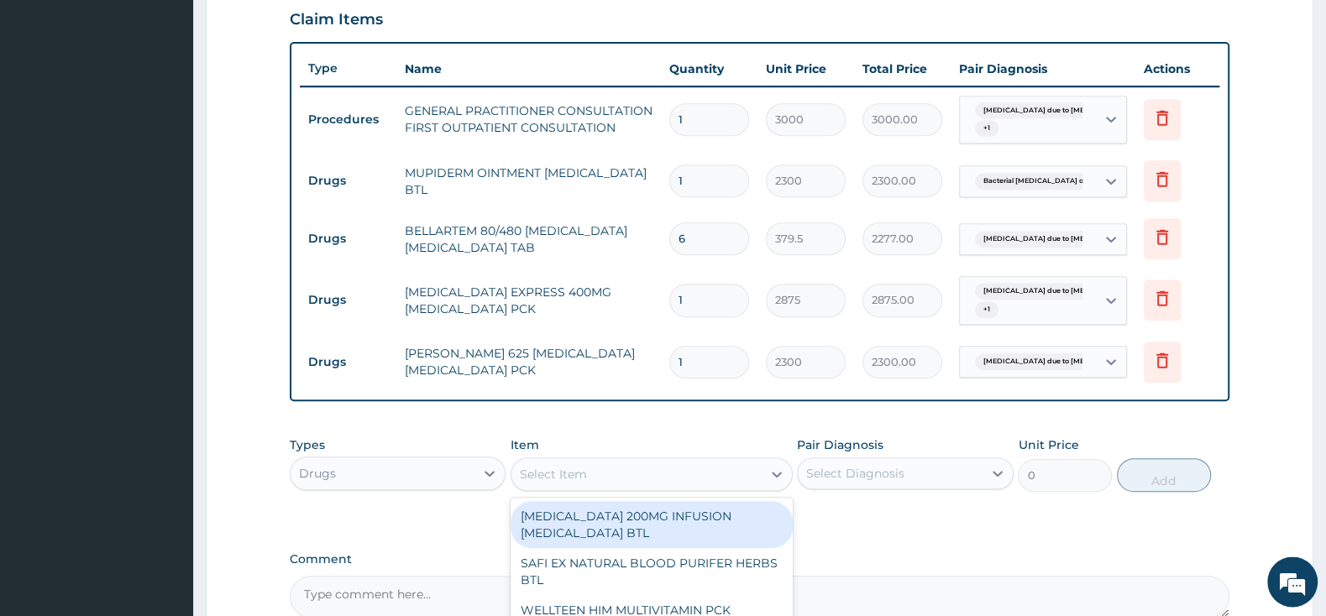
scroll to position [522, 0]
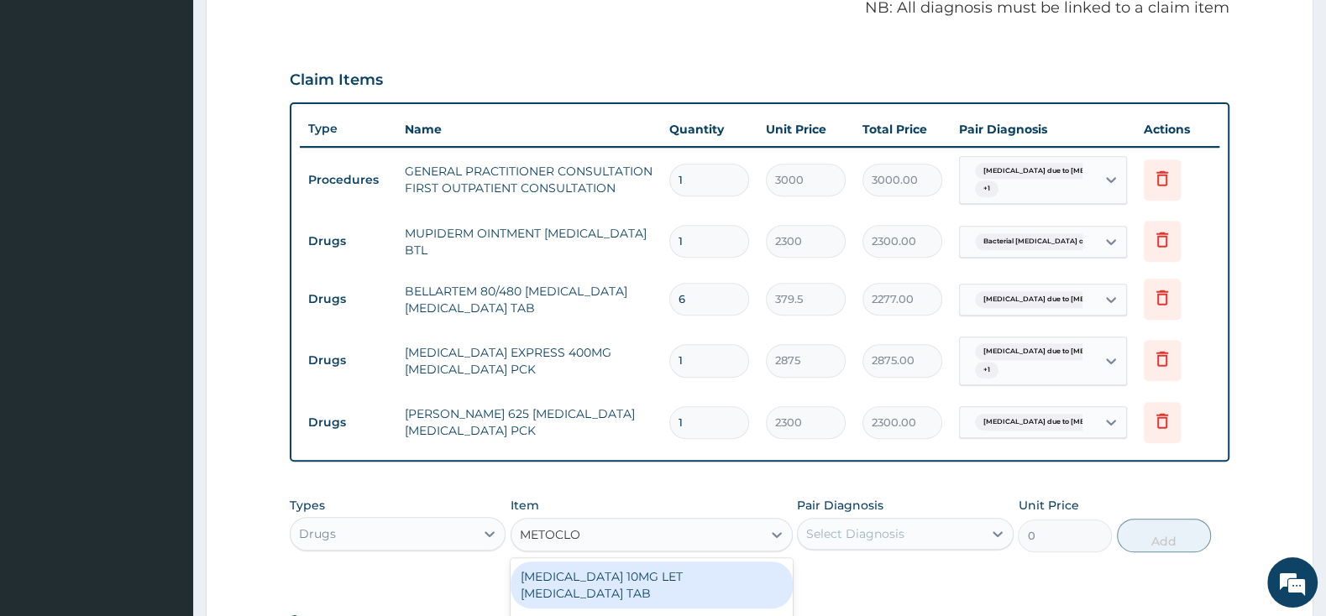
type input "METOCLOP"
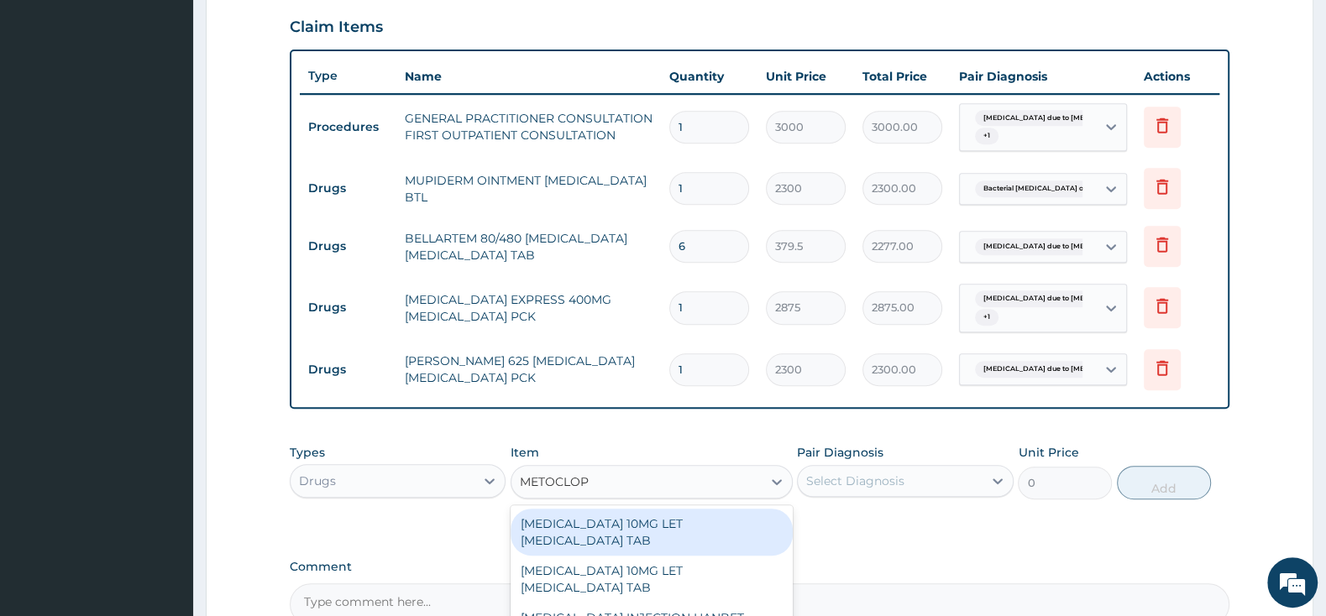
scroll to position [610, 0]
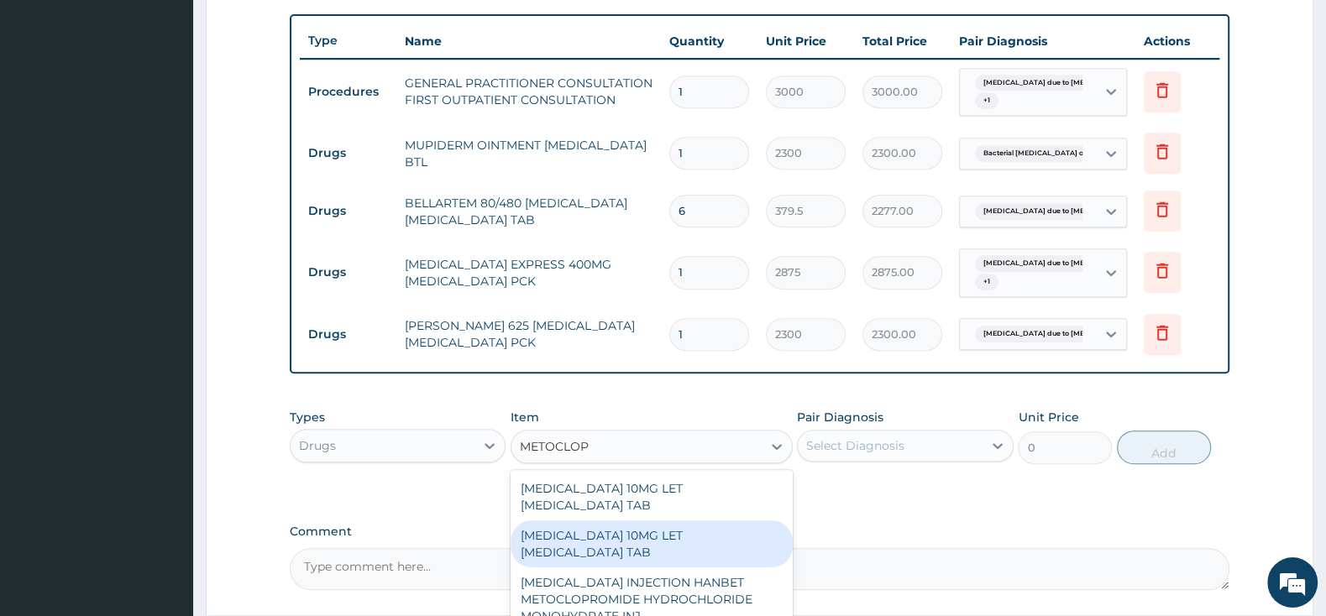
click at [754, 532] on div "[MEDICAL_DATA] 10MG LET [MEDICAL_DATA] TAB" at bounding box center [651, 544] width 282 height 47
type input "2185"
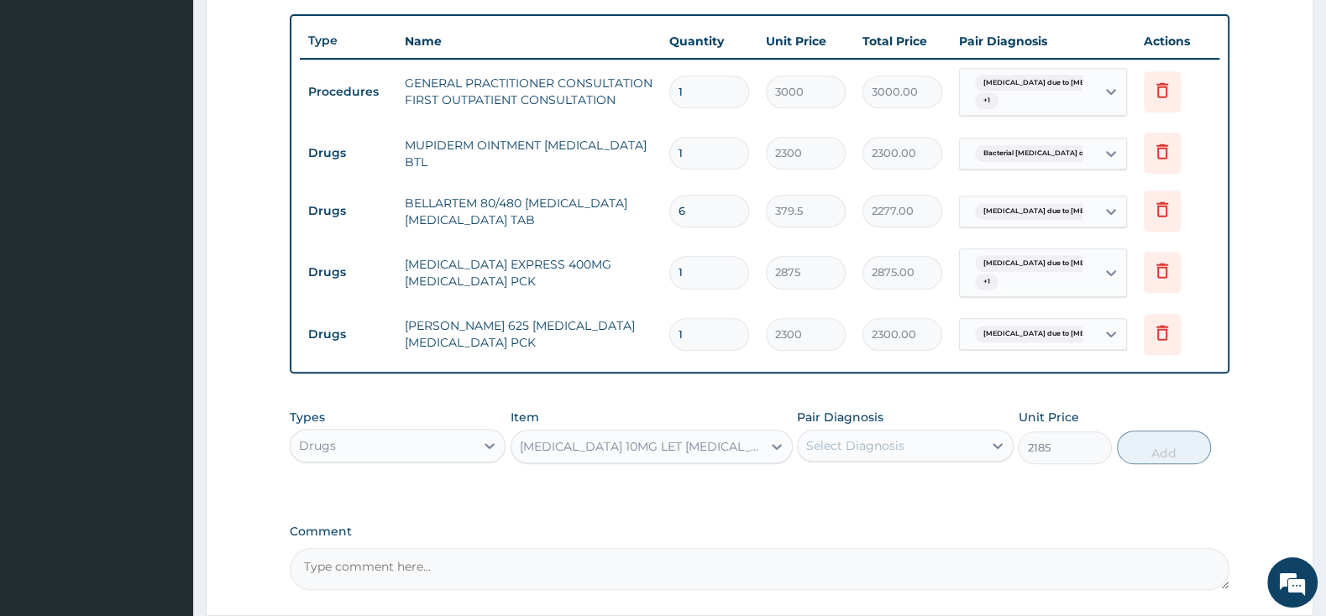
click at [843, 435] on div "Select Diagnosis" at bounding box center [890, 445] width 184 height 27
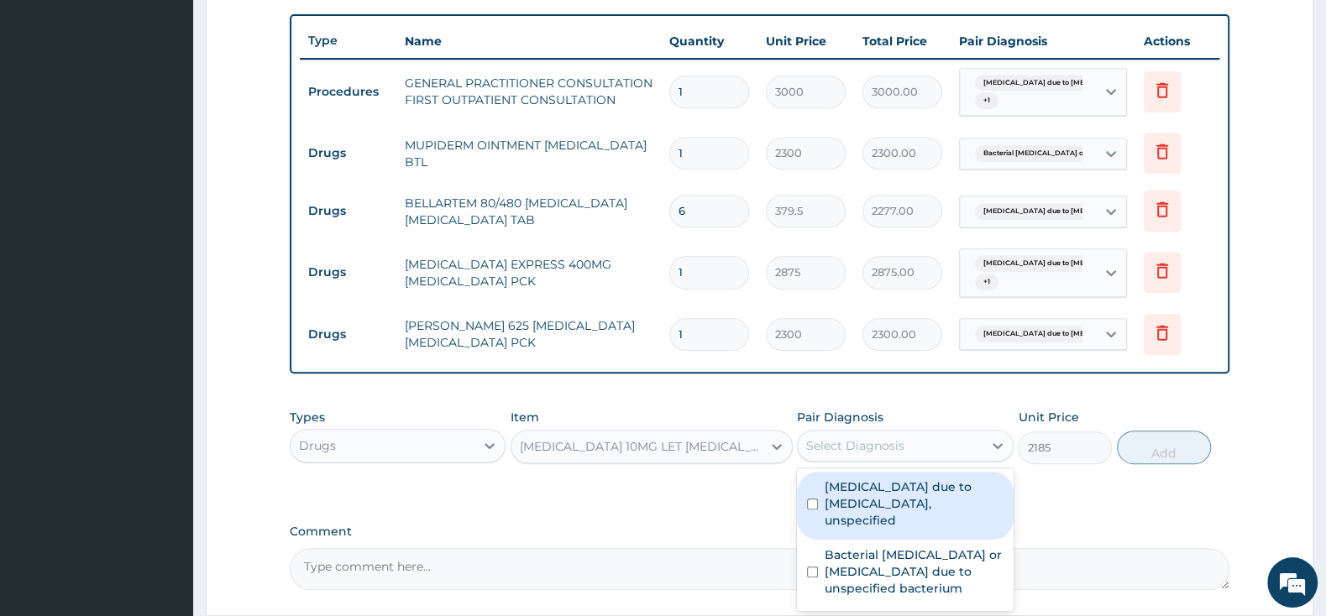
click at [819, 486] on div "[MEDICAL_DATA] due to [MEDICAL_DATA], unspecified" at bounding box center [905, 506] width 216 height 68
checkbox input "true"
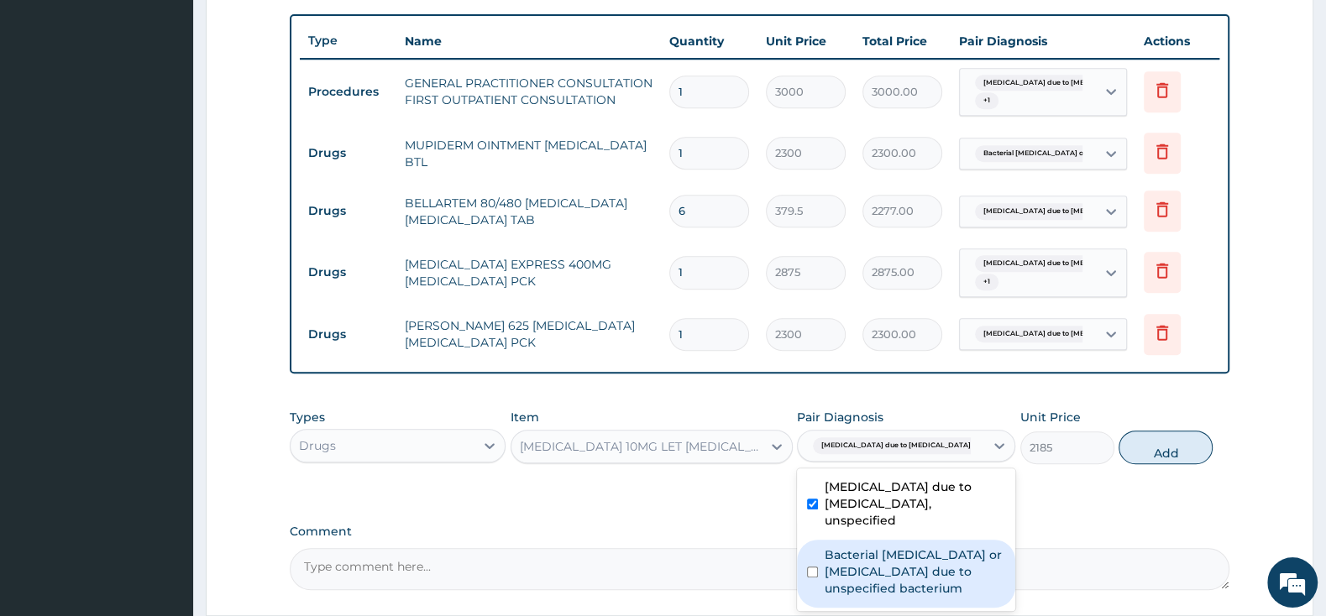
click at [813, 568] on div "Bacterial cellulitis or lymphangitis due to unspecified bacterium" at bounding box center [906, 574] width 218 height 68
checkbox input "true"
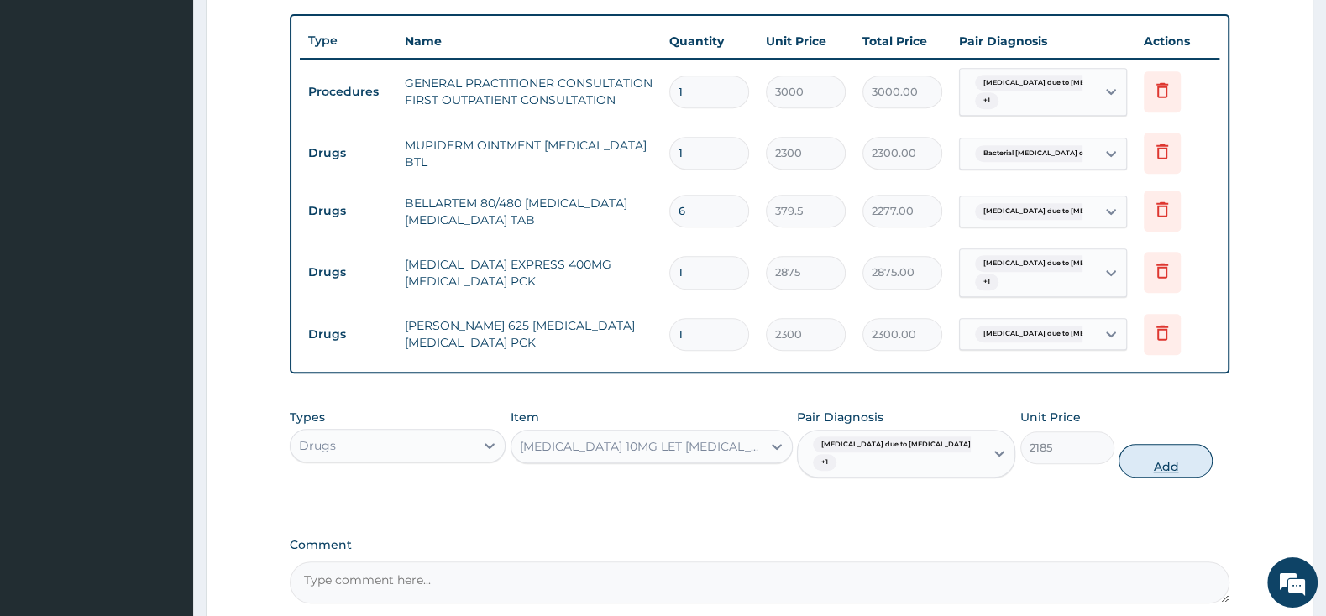
click at [1184, 457] on button "Add" at bounding box center [1165, 461] width 94 height 34
type input "0"
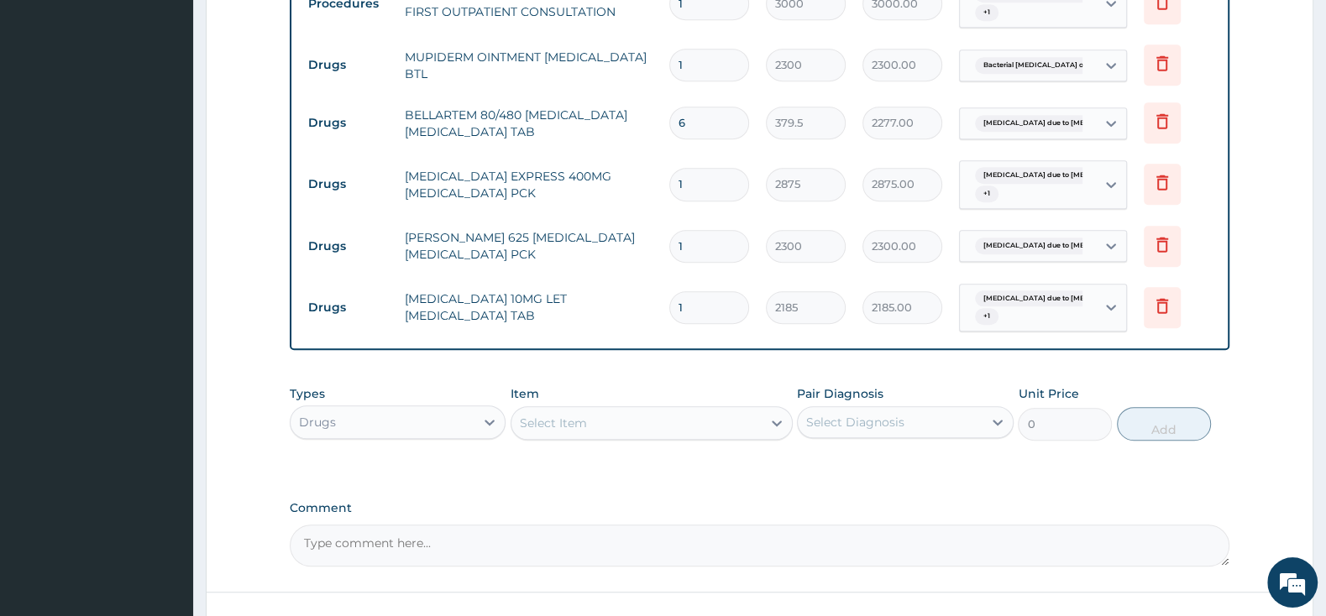
scroll to position [827, 0]
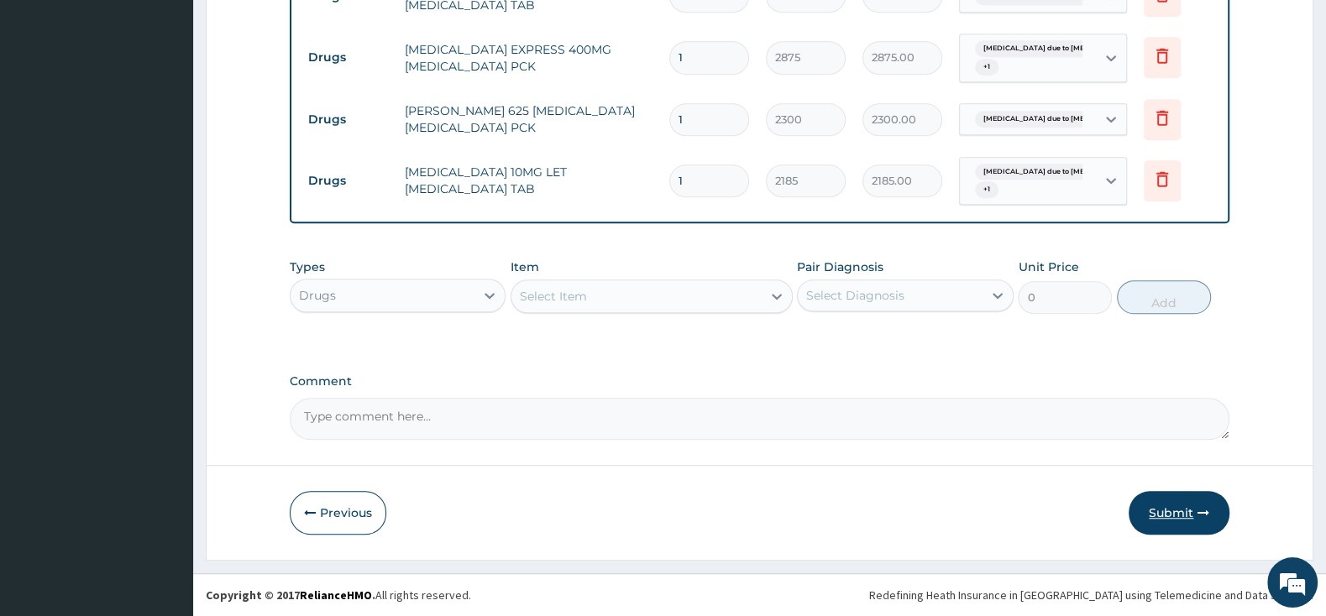
click at [1175, 513] on button "Submit" at bounding box center [1178, 513] width 101 height 44
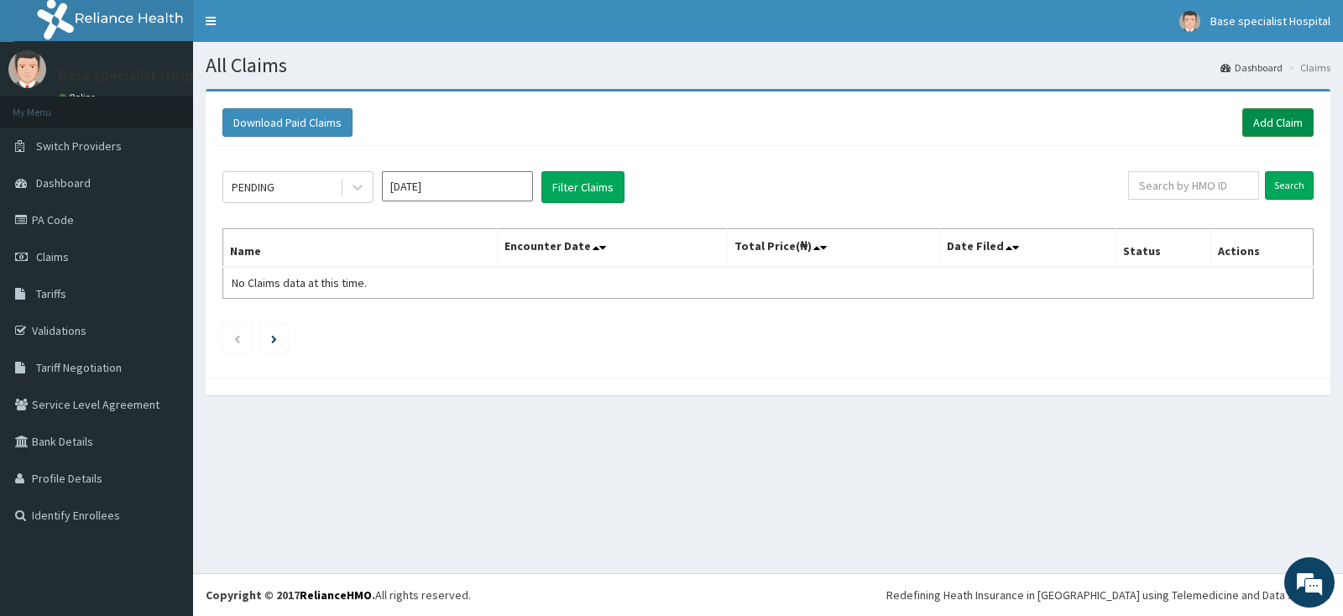
click at [1277, 122] on link "Add Claim" at bounding box center [1278, 122] width 71 height 29
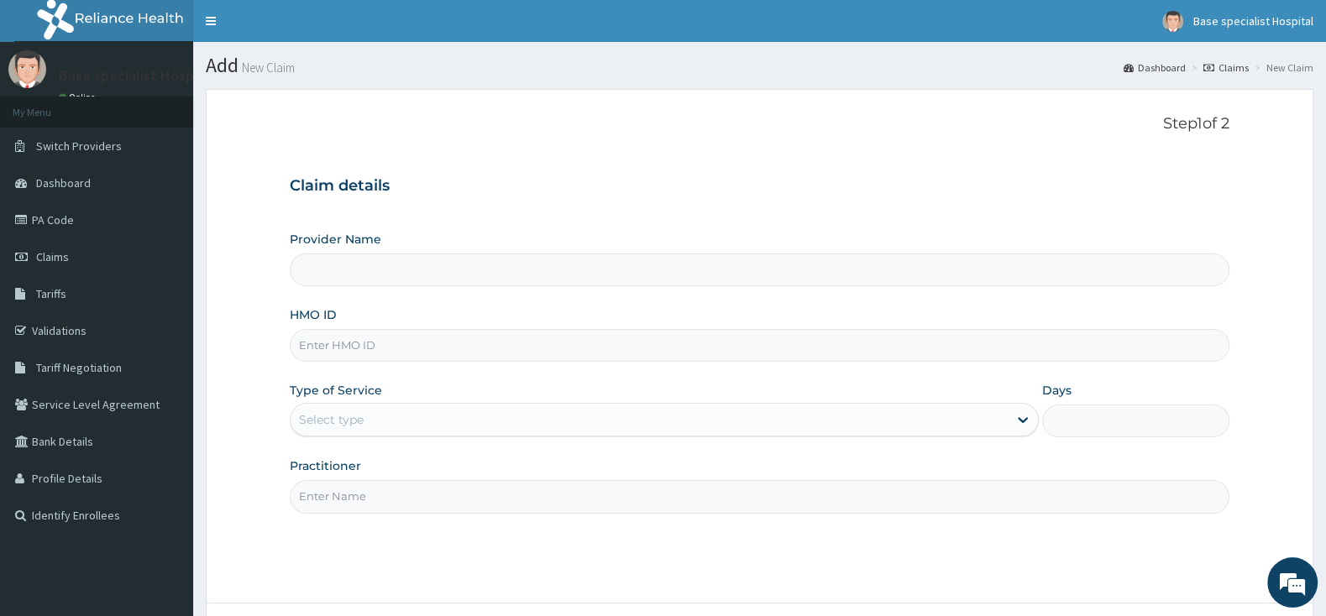
click at [338, 336] on input "HMO ID" at bounding box center [760, 345] width 940 height 33
type input "Base Specialist Hospital"
paste input "JIO/10068/A"
type input "JIO/10068/A"
click at [453, 395] on div "Type of Service Select type" at bounding box center [664, 409] width 749 height 55
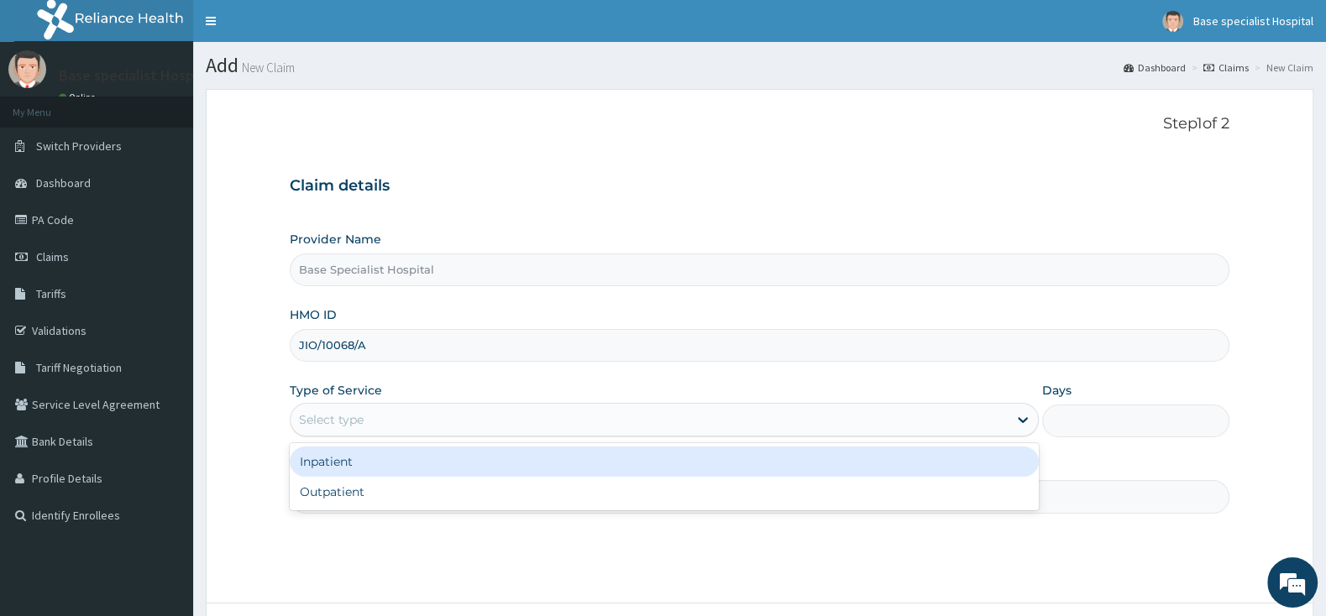
click at [452, 415] on div "Select type" at bounding box center [649, 419] width 717 height 27
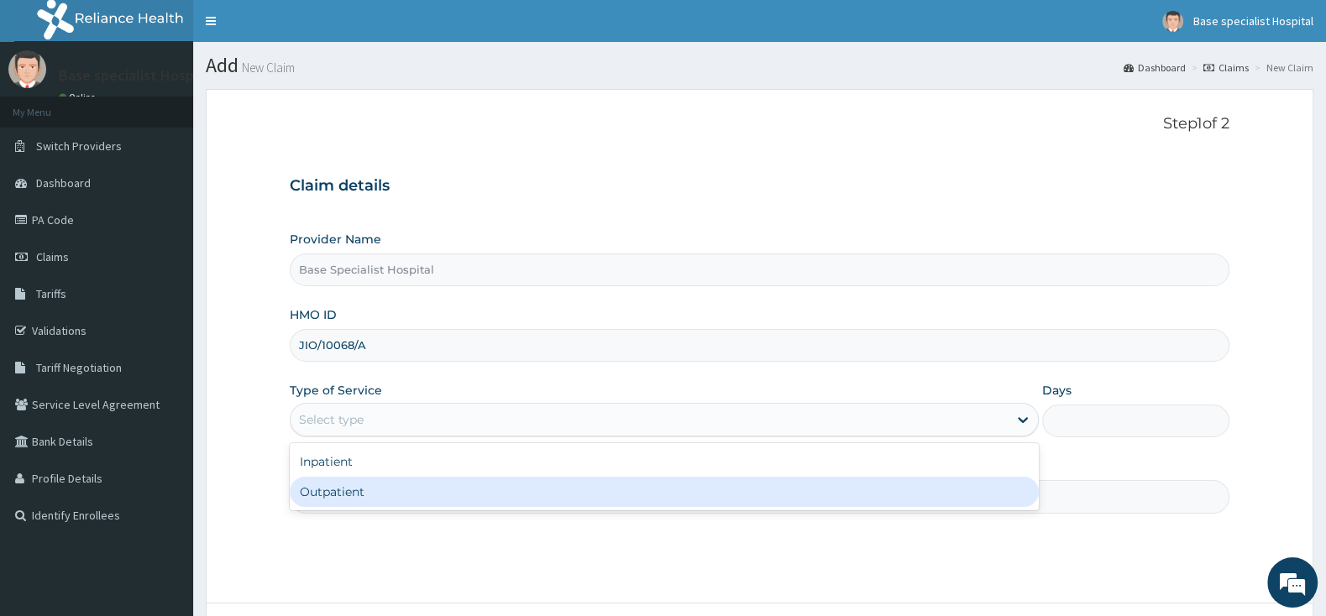
click at [482, 485] on div "Outpatient" at bounding box center [664, 492] width 749 height 30
type input "1"
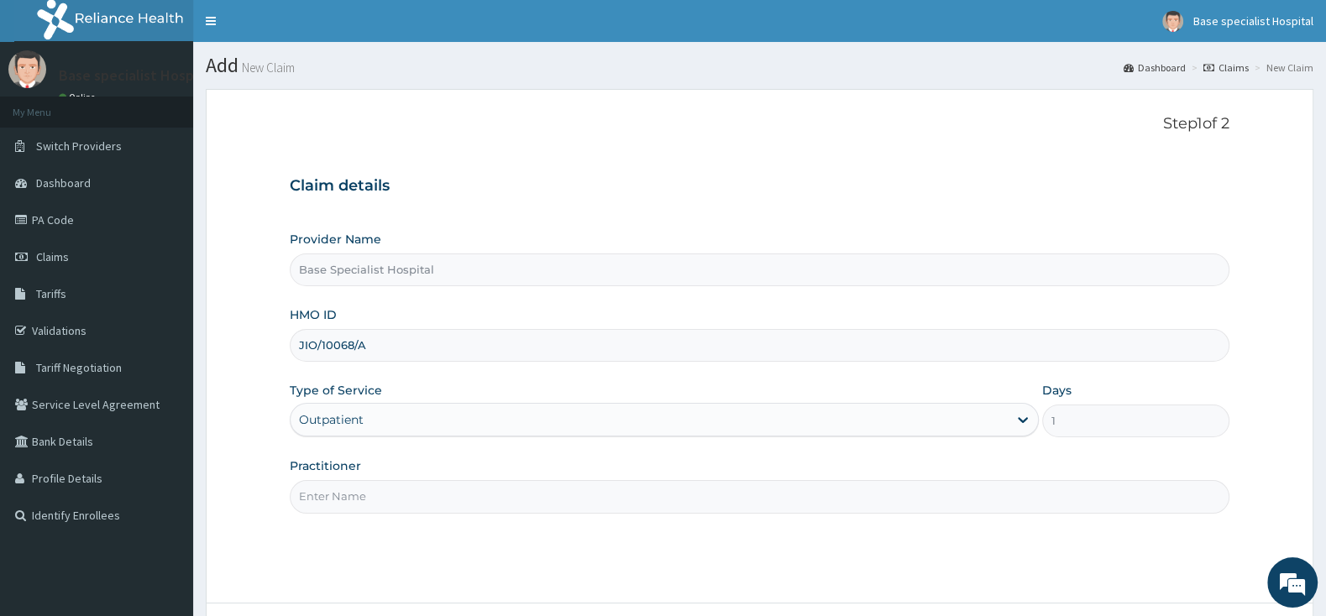
click at [475, 503] on input "Practitioner" at bounding box center [760, 496] width 940 height 33
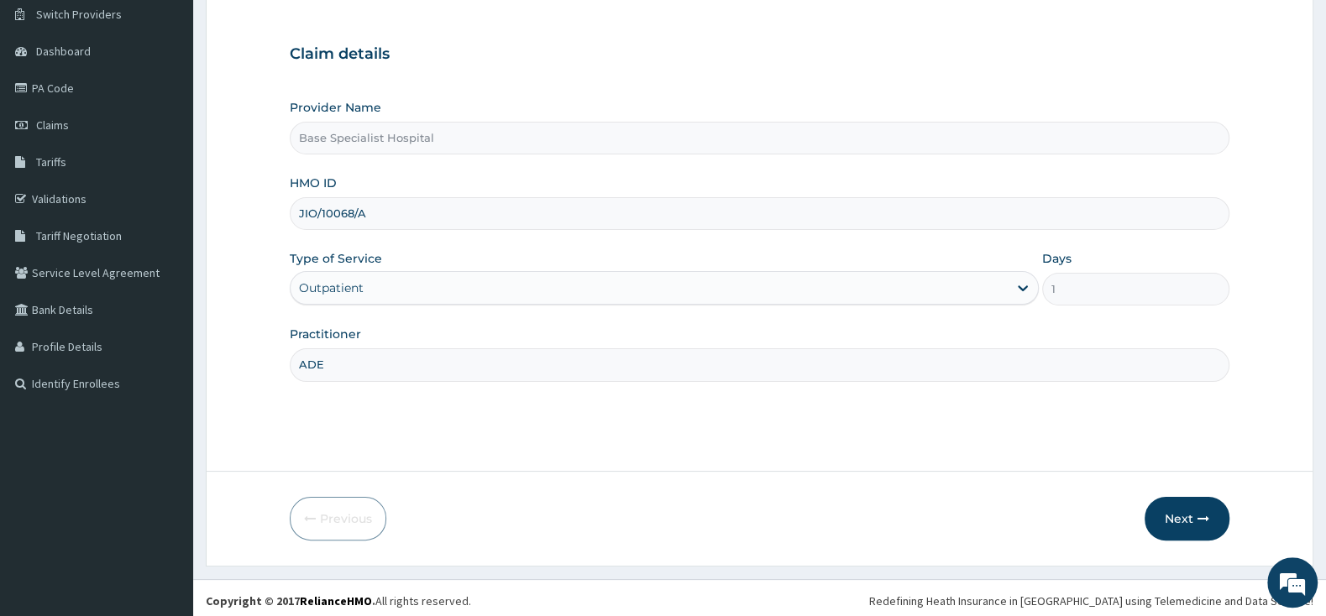
scroll to position [139, 0]
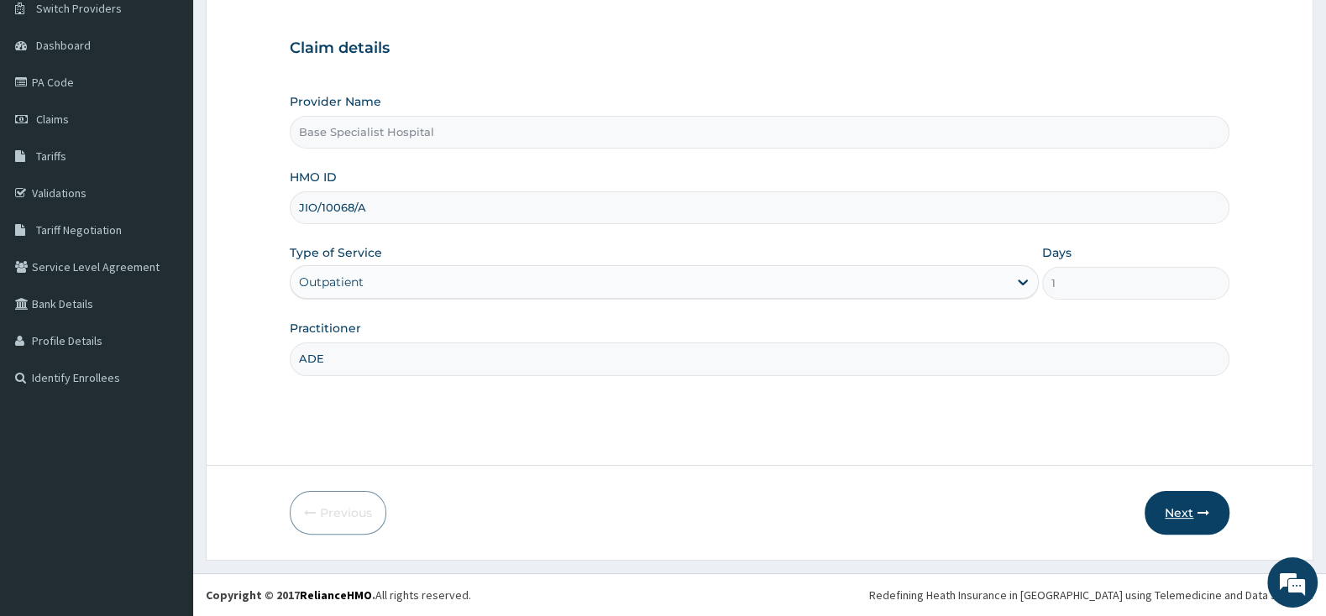
type input "ADE"
click at [1192, 507] on button "Next" at bounding box center [1186, 513] width 85 height 44
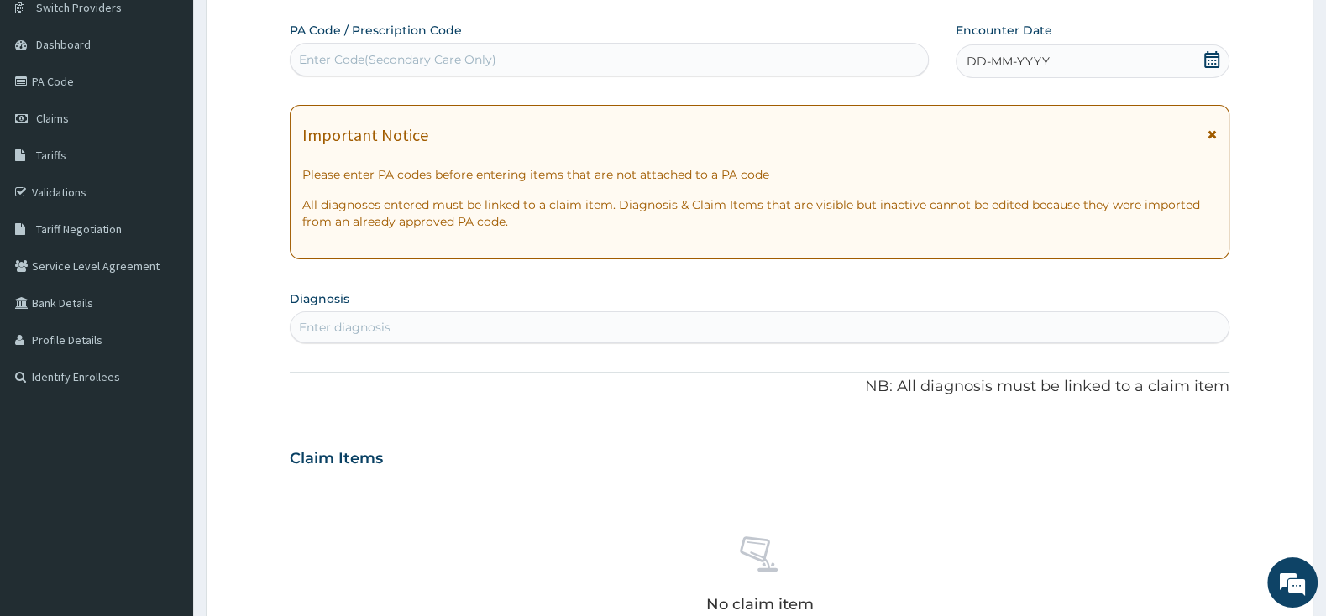
click at [1208, 61] on icon at bounding box center [1211, 59] width 17 height 17
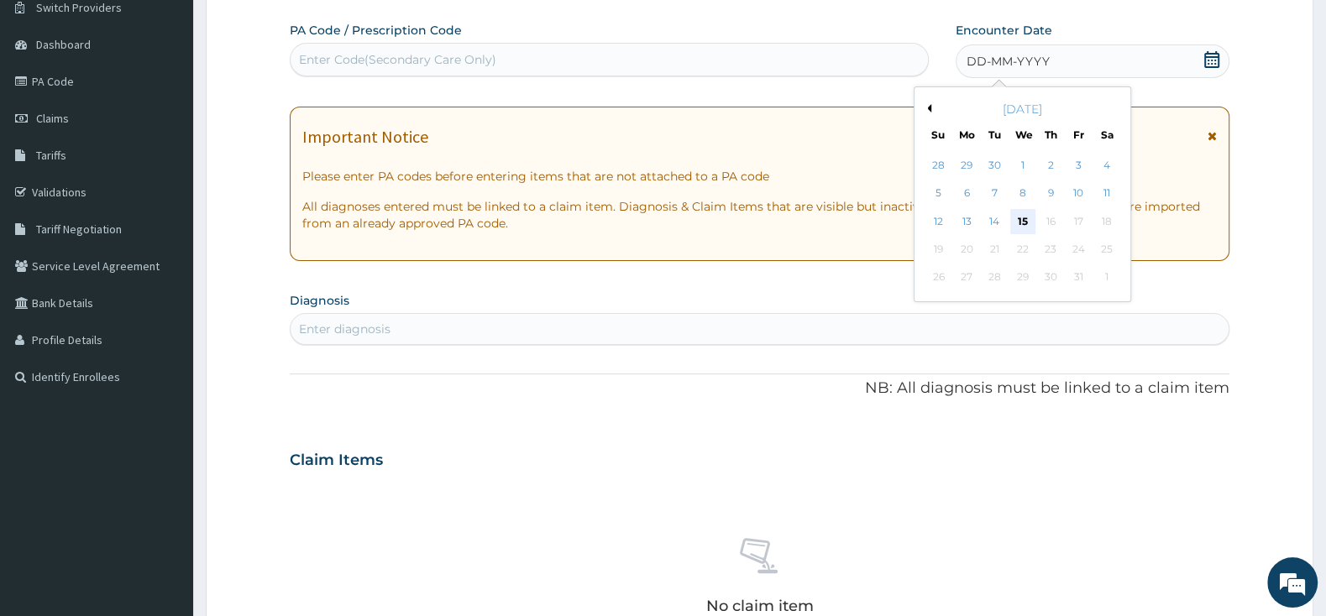
click at [1023, 222] on div "15" at bounding box center [1022, 221] width 25 height 25
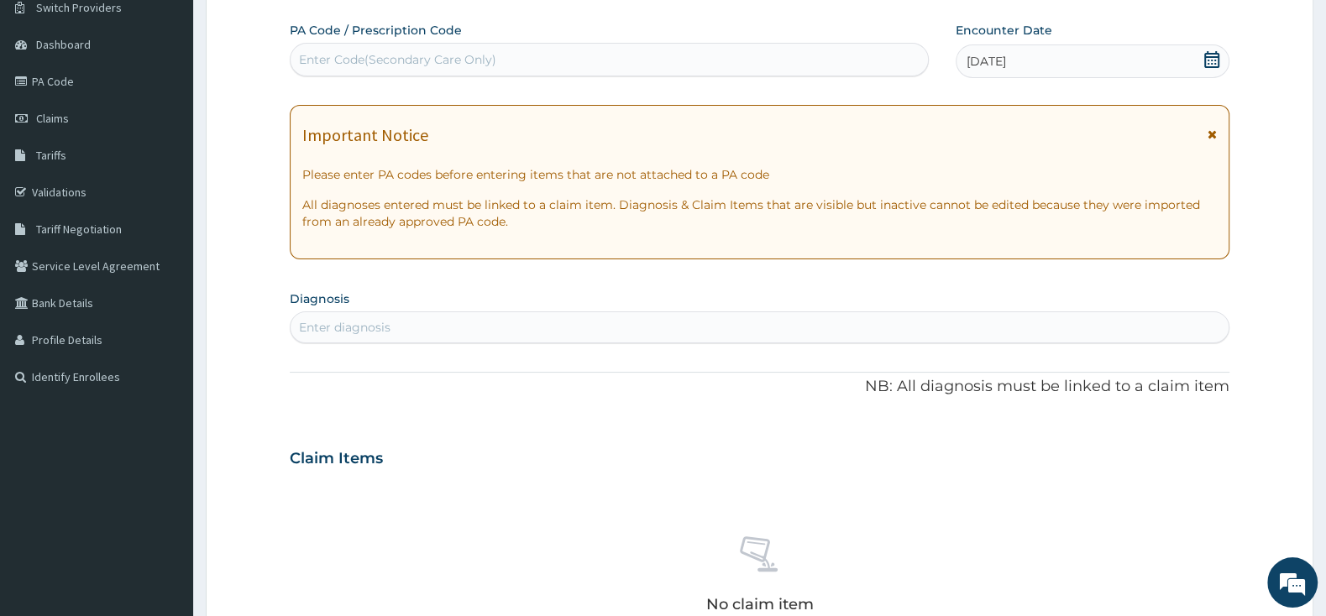
click at [853, 322] on div "Enter diagnosis" at bounding box center [760, 327] width 938 height 27
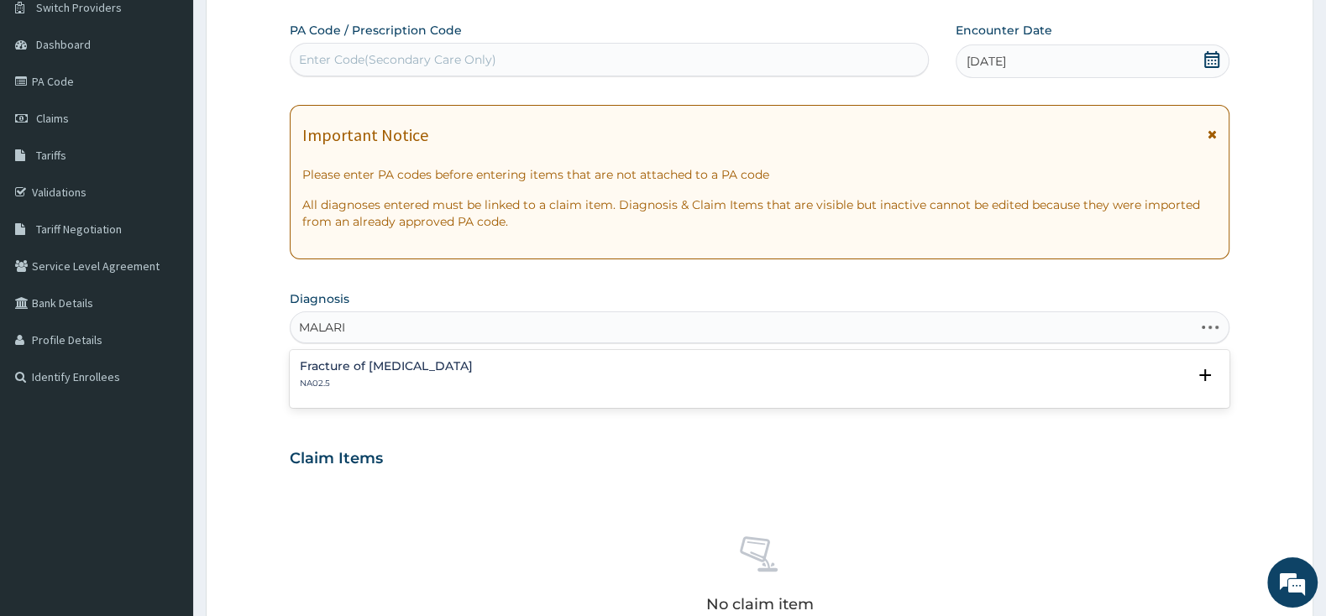
type input "[MEDICAL_DATA]"
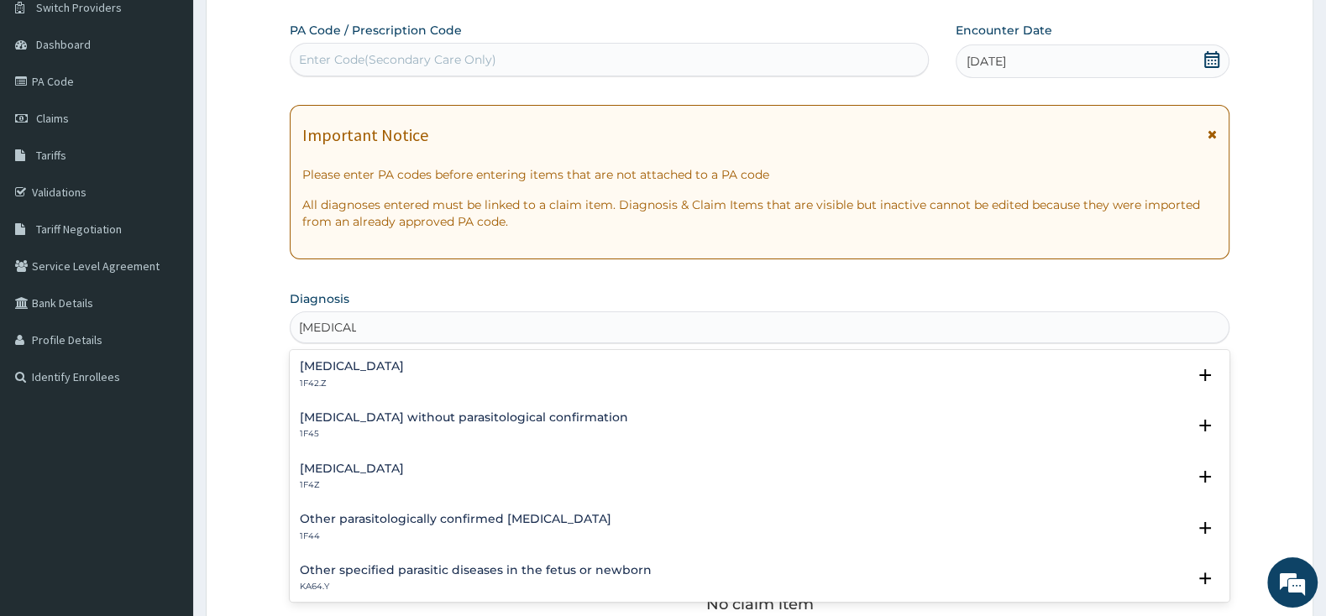
scroll to position [176, 0]
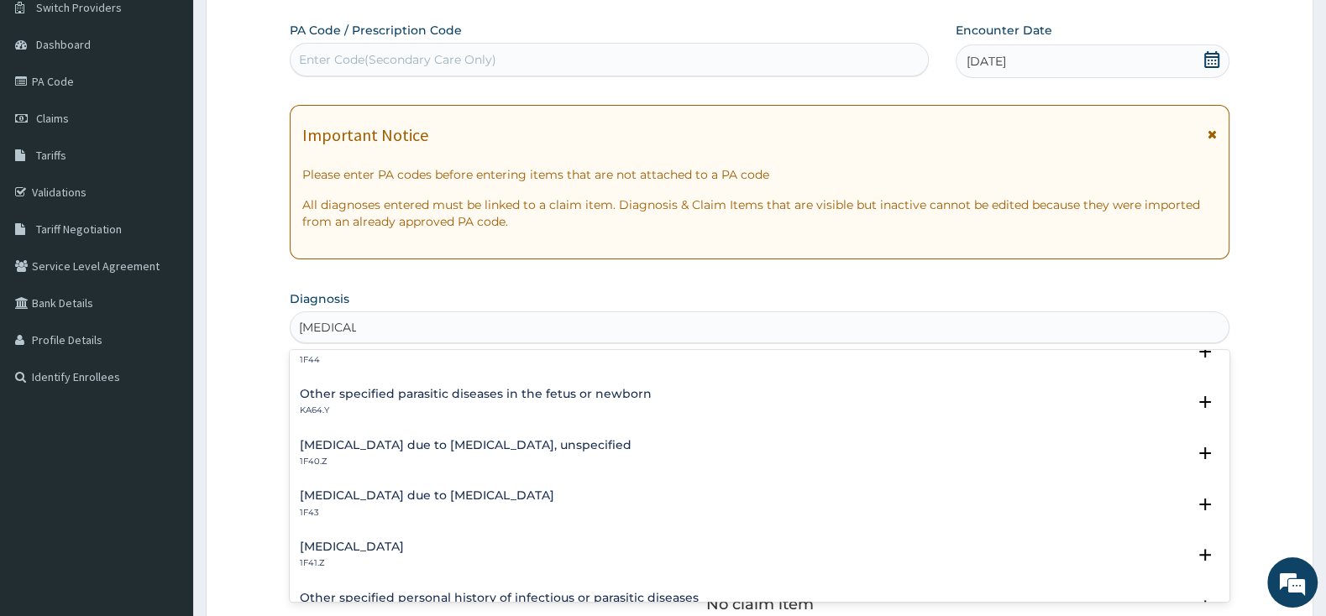
click at [574, 448] on h4 "[MEDICAL_DATA] due to [MEDICAL_DATA], unspecified" at bounding box center [466, 445] width 332 height 13
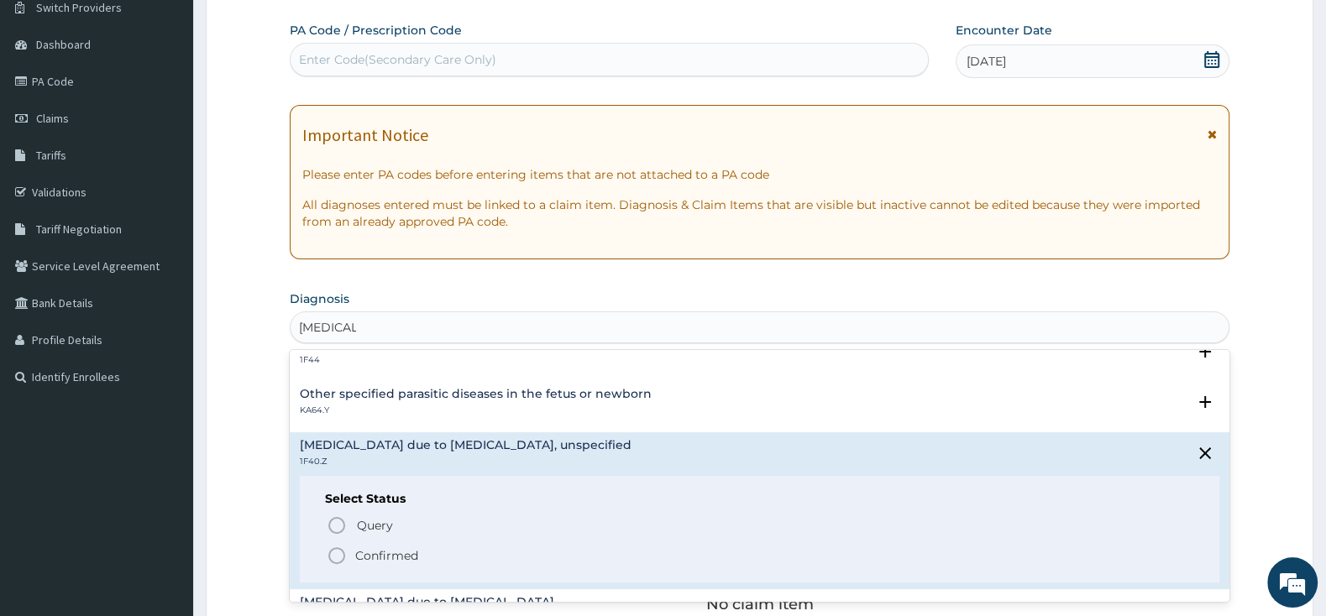
click at [340, 552] on icon "status option filled" at bounding box center [337, 556] width 20 height 20
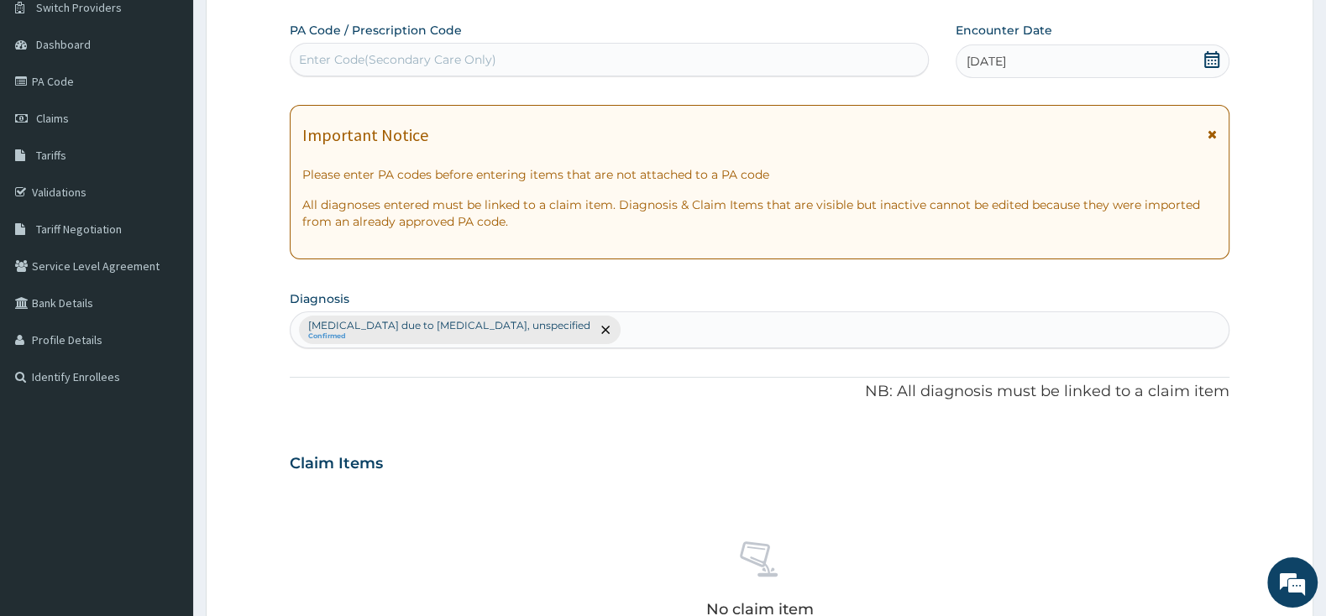
click at [695, 339] on div "[MEDICAL_DATA] due to [MEDICAL_DATA], unspecified Confirmed" at bounding box center [760, 329] width 938 height 35
type input "P"
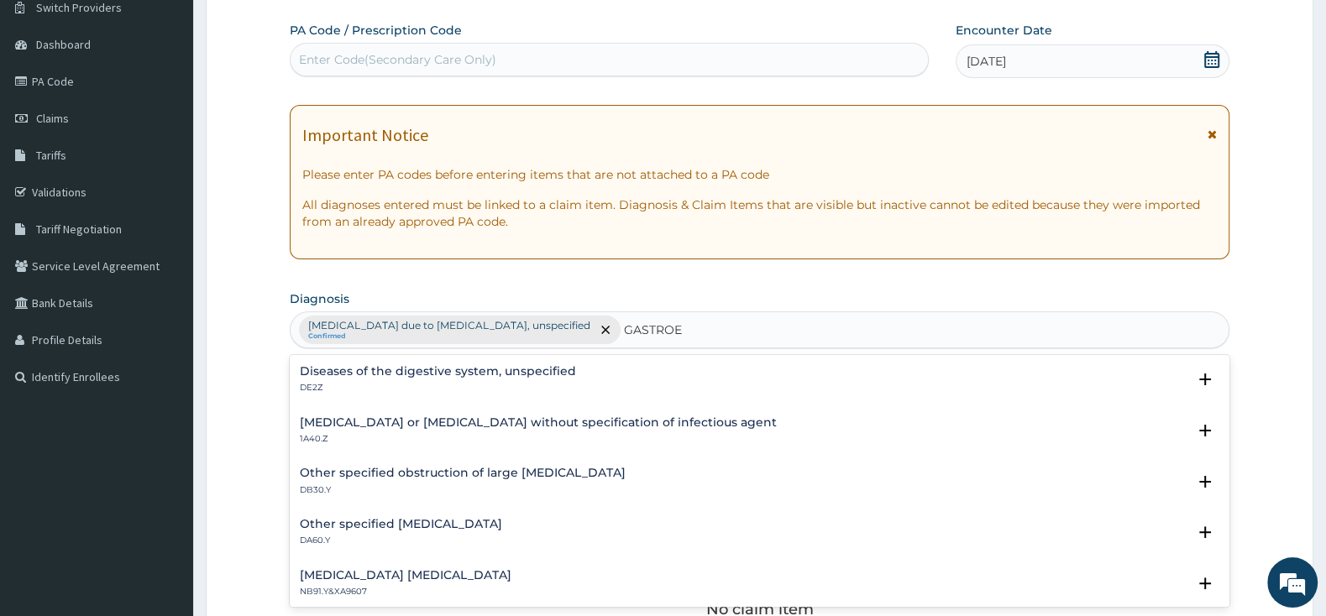
type input "[MEDICAL_DATA]"
click at [689, 428] on h4 "[MEDICAL_DATA] or [MEDICAL_DATA] without specification of infectious agent" at bounding box center [538, 422] width 477 height 13
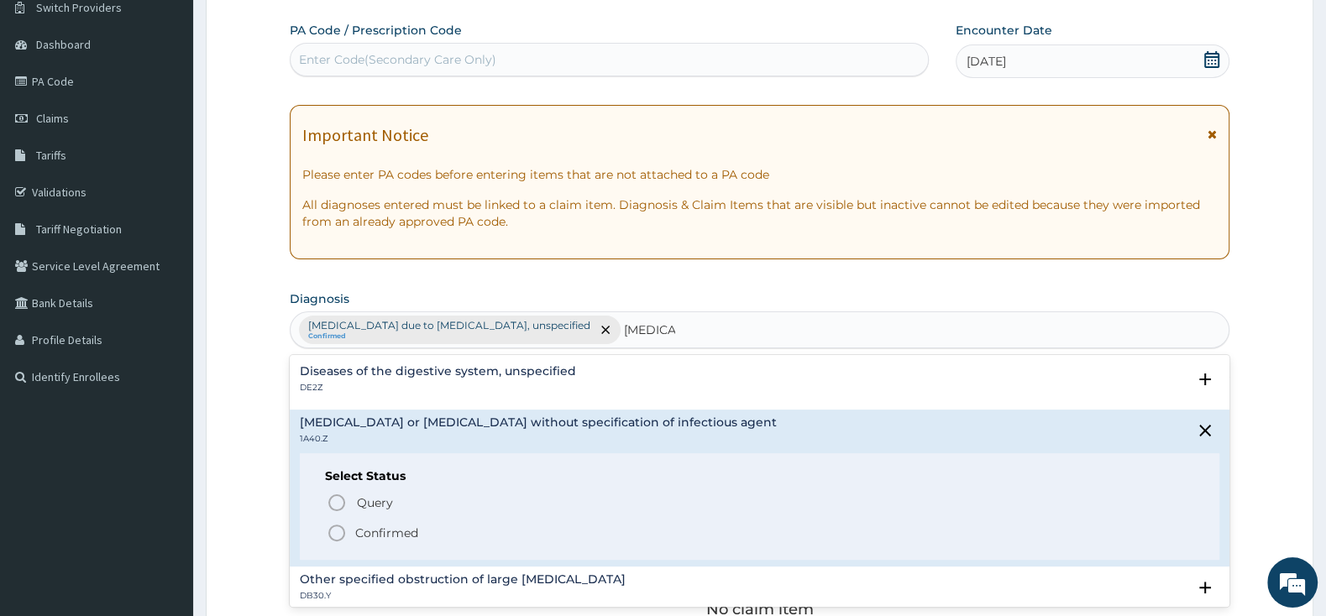
click at [336, 537] on icon "status option filled" at bounding box center [337, 533] width 20 height 20
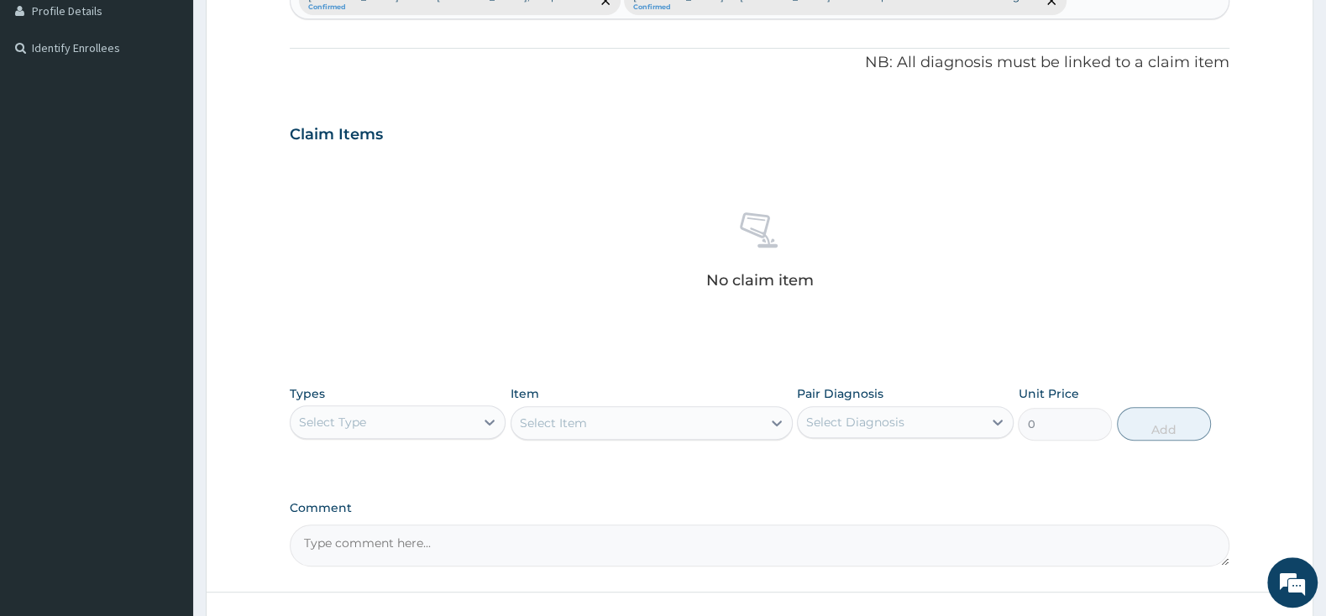
scroll to position [491, 0]
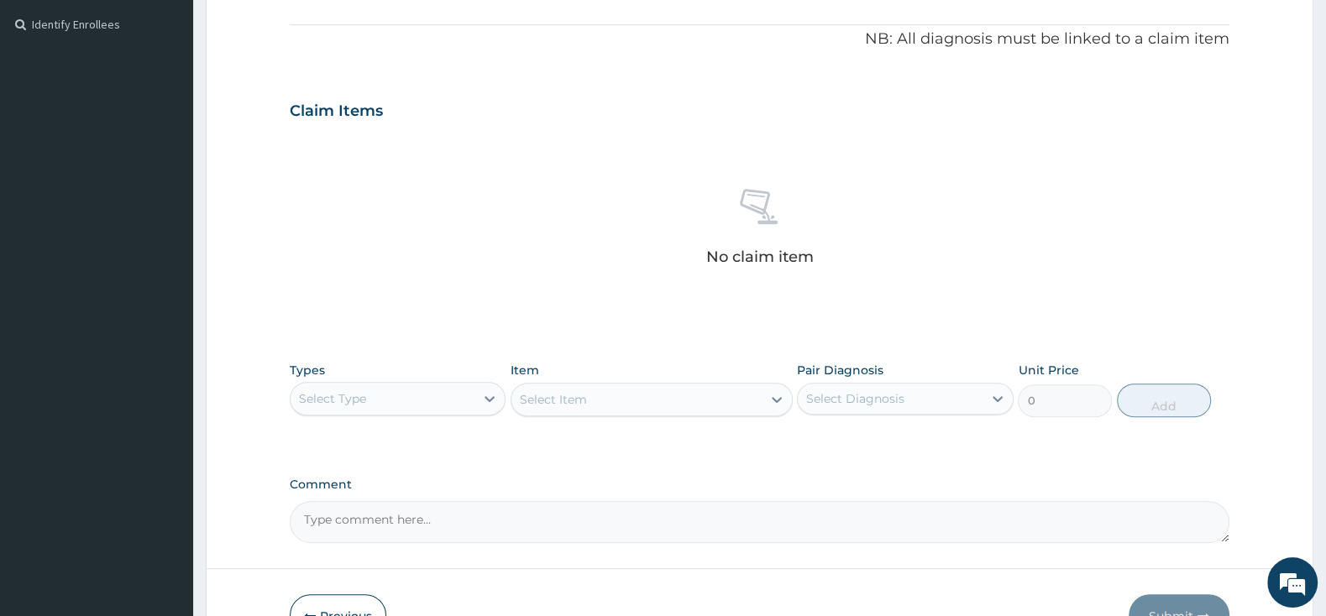
click at [471, 399] on div "Select Type" at bounding box center [383, 398] width 184 height 27
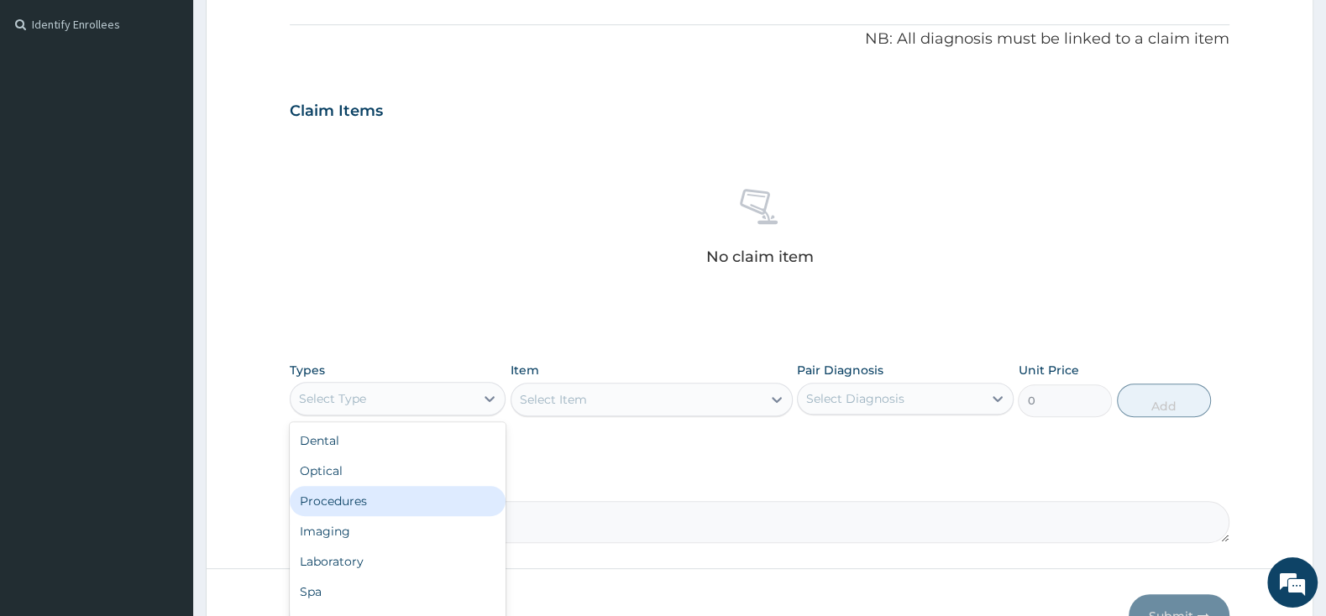
click at [441, 503] on div "Procedures" at bounding box center [398, 501] width 216 height 30
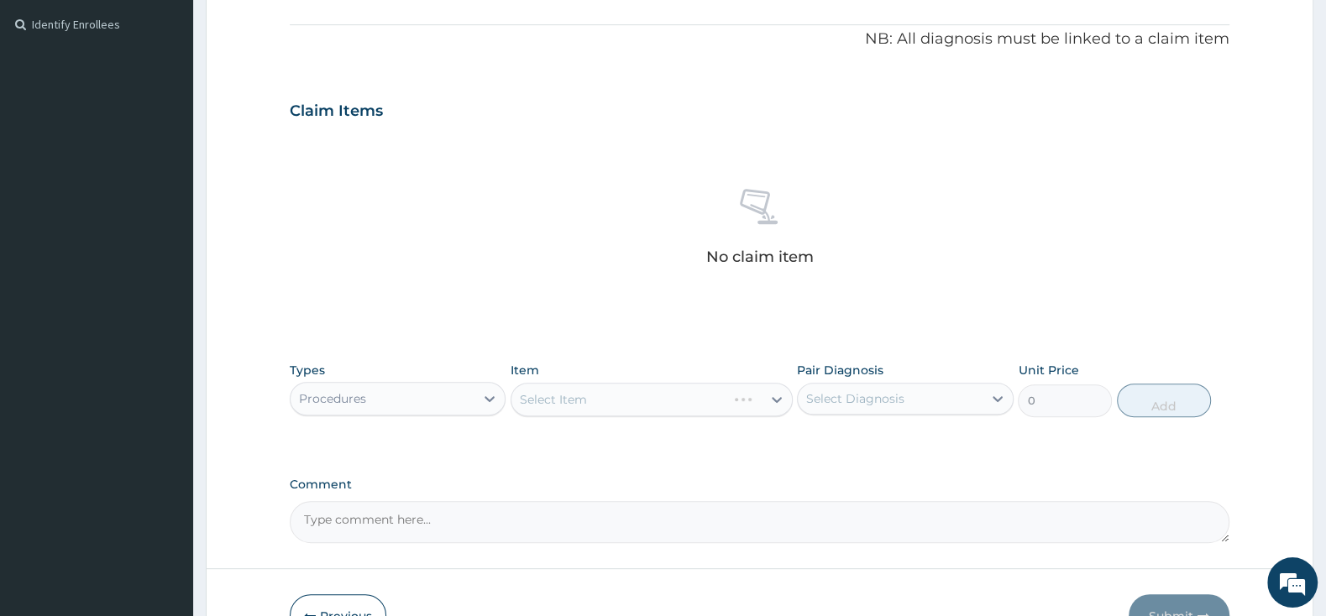
click at [605, 401] on div "Select Item" at bounding box center [651, 400] width 282 height 34
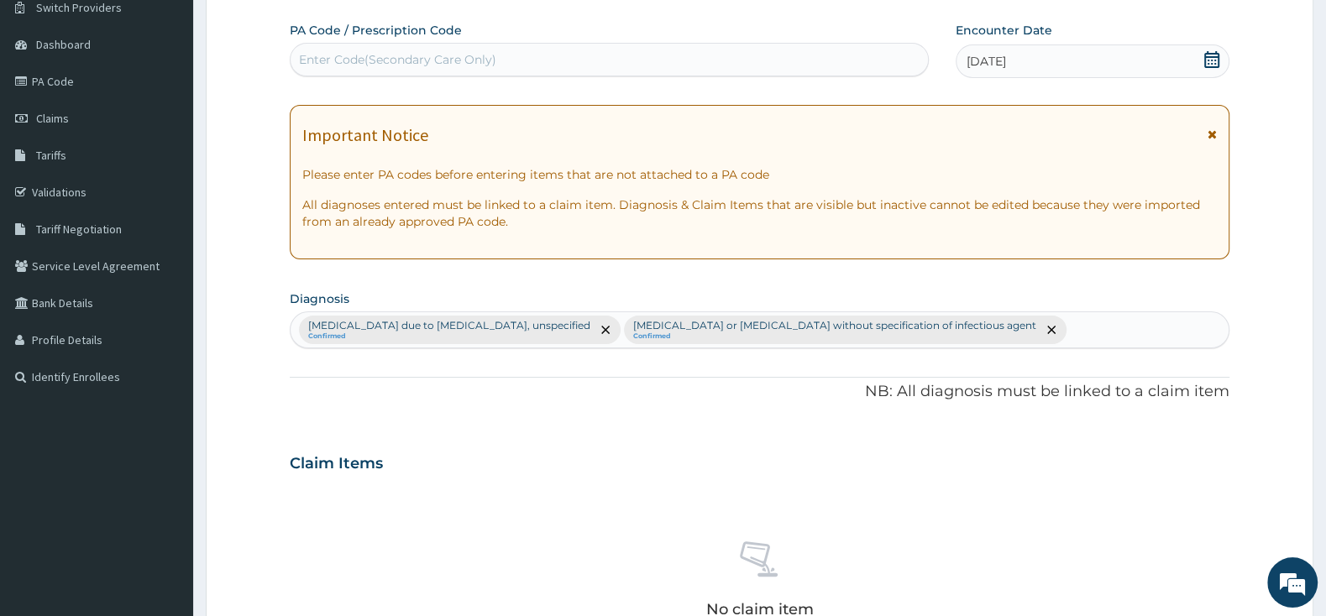
scroll to position [579, 0]
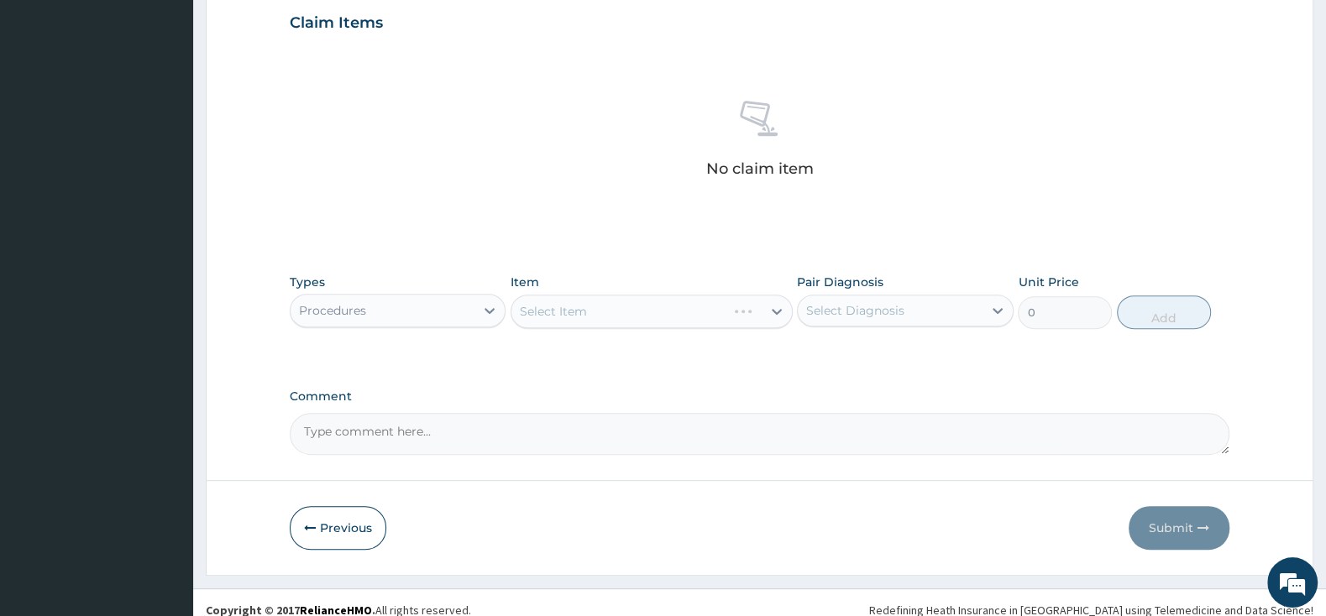
click at [654, 311] on div "Select Item" at bounding box center [651, 312] width 282 height 34
click at [741, 311] on div "Select Item" at bounding box center [636, 311] width 250 height 27
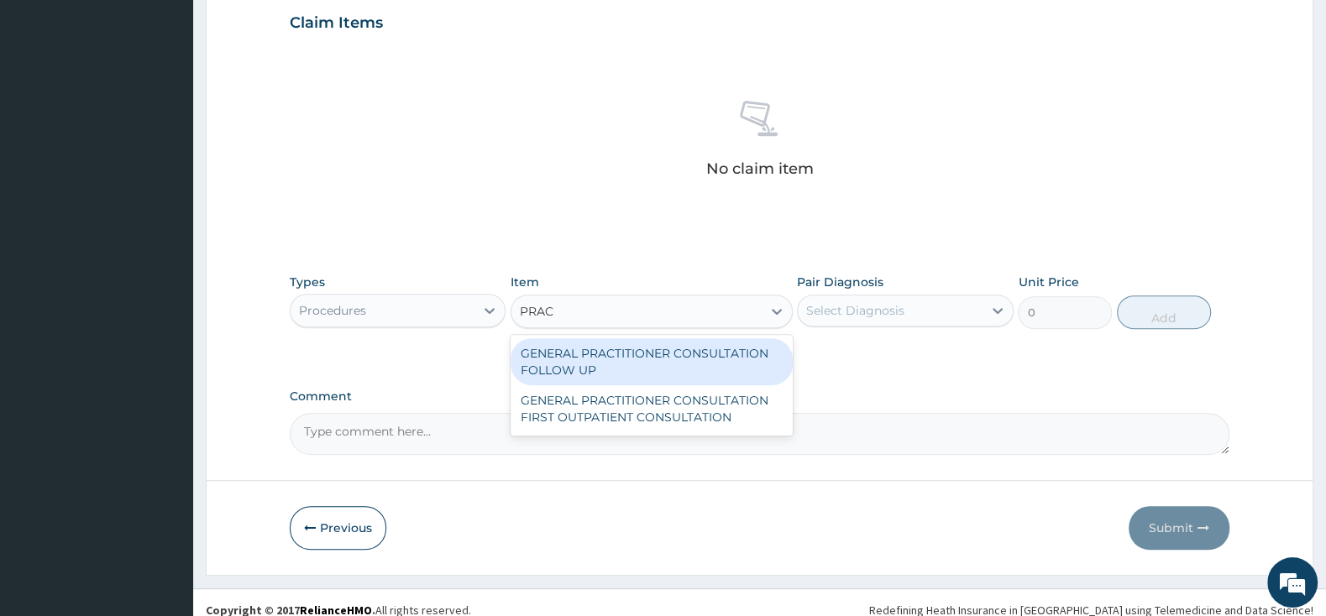
type input "PRACT"
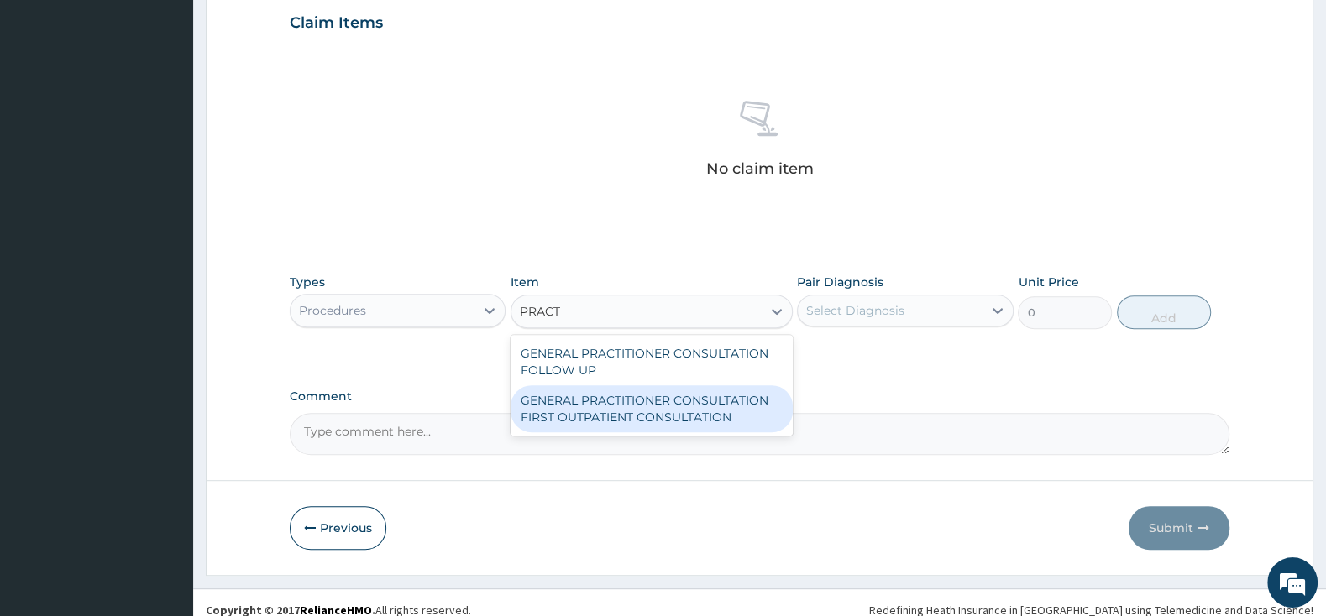
click at [737, 400] on div "GENERAL PRACTITIONER CONSULTATION FIRST OUTPATIENT CONSULTATION" at bounding box center [651, 408] width 282 height 47
type input "3000"
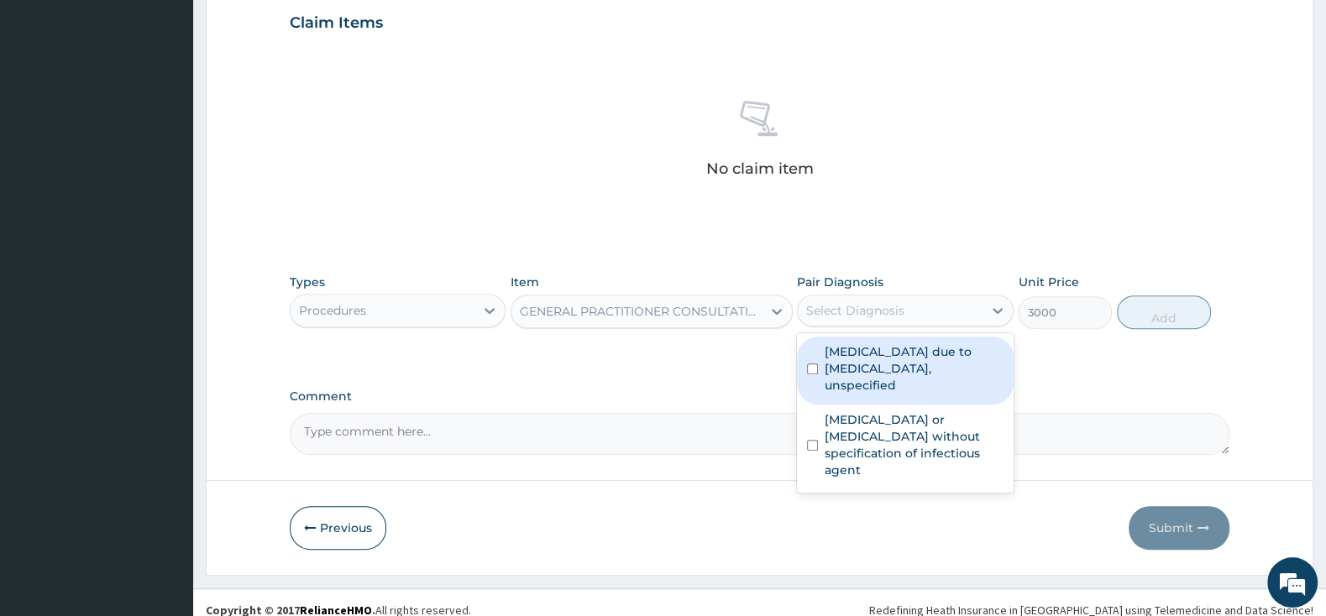
click at [852, 311] on div "Select Diagnosis" at bounding box center [855, 310] width 98 height 17
click at [818, 364] on input "checkbox" at bounding box center [812, 369] width 11 height 11
checkbox input "true"
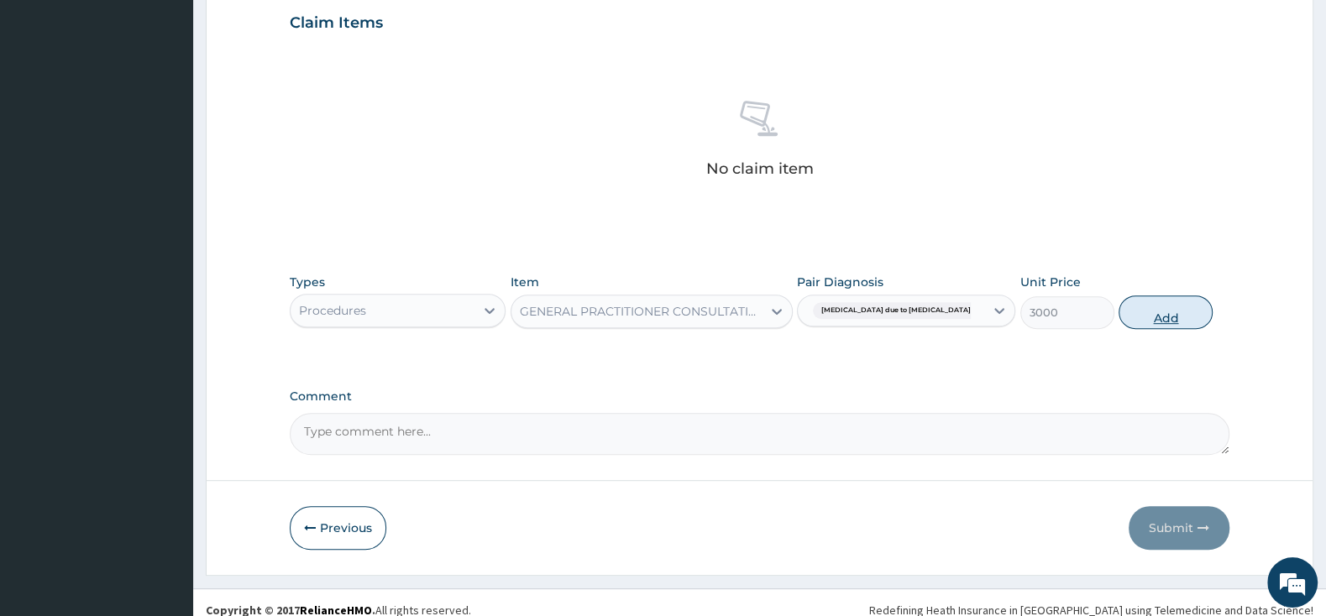
click at [1185, 322] on button "Add" at bounding box center [1165, 313] width 94 height 34
type input "0"
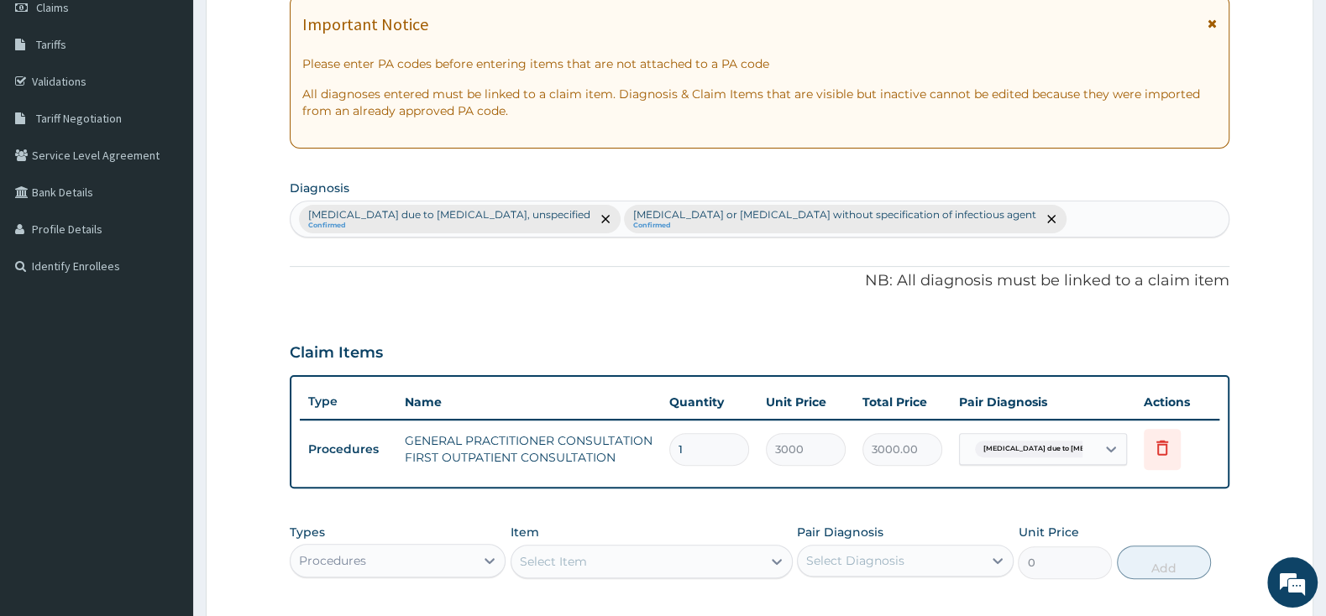
scroll to position [426, 0]
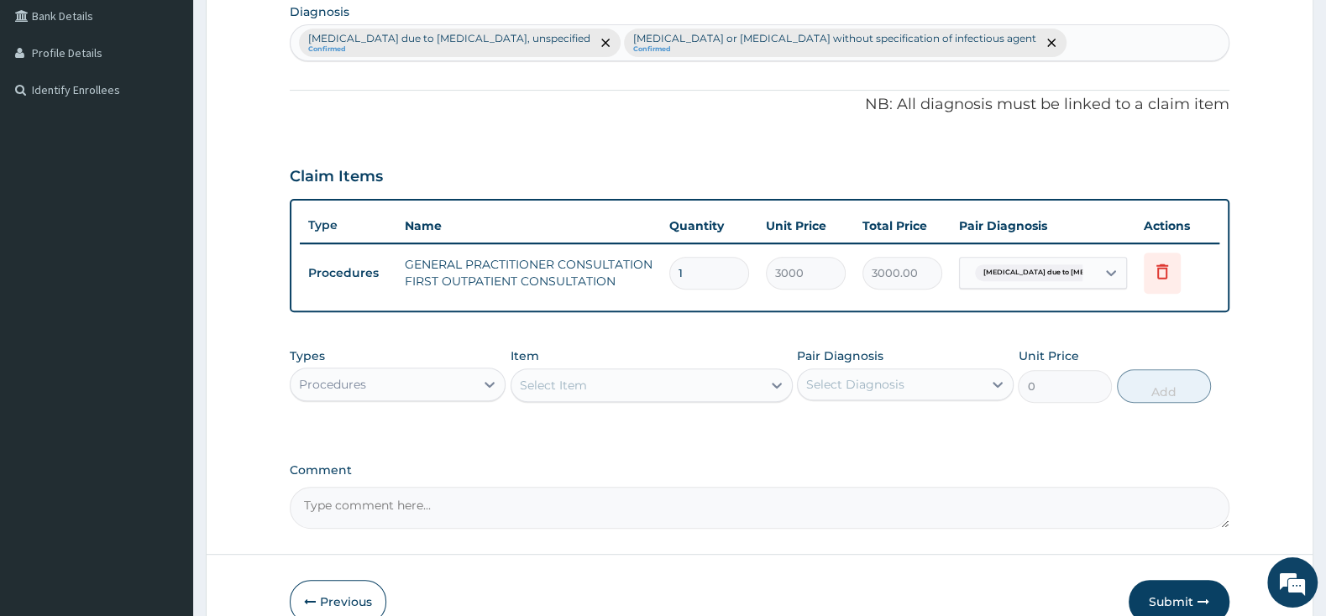
click at [448, 390] on div "Procedures" at bounding box center [383, 384] width 184 height 27
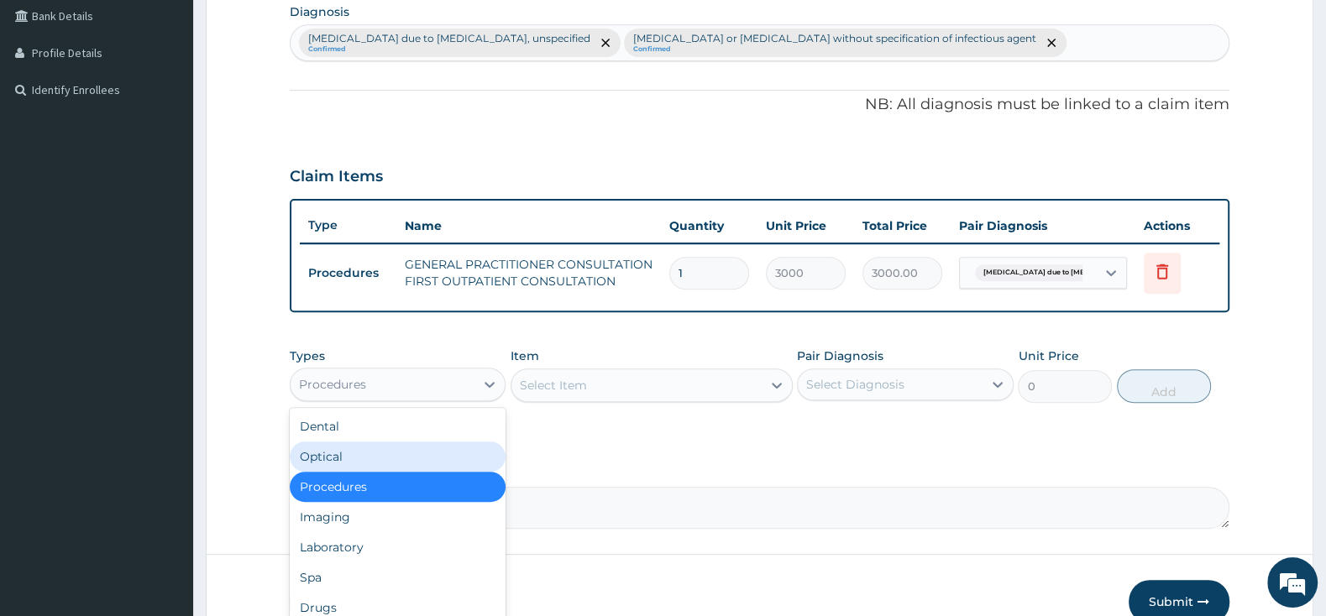
scroll to position [514, 0]
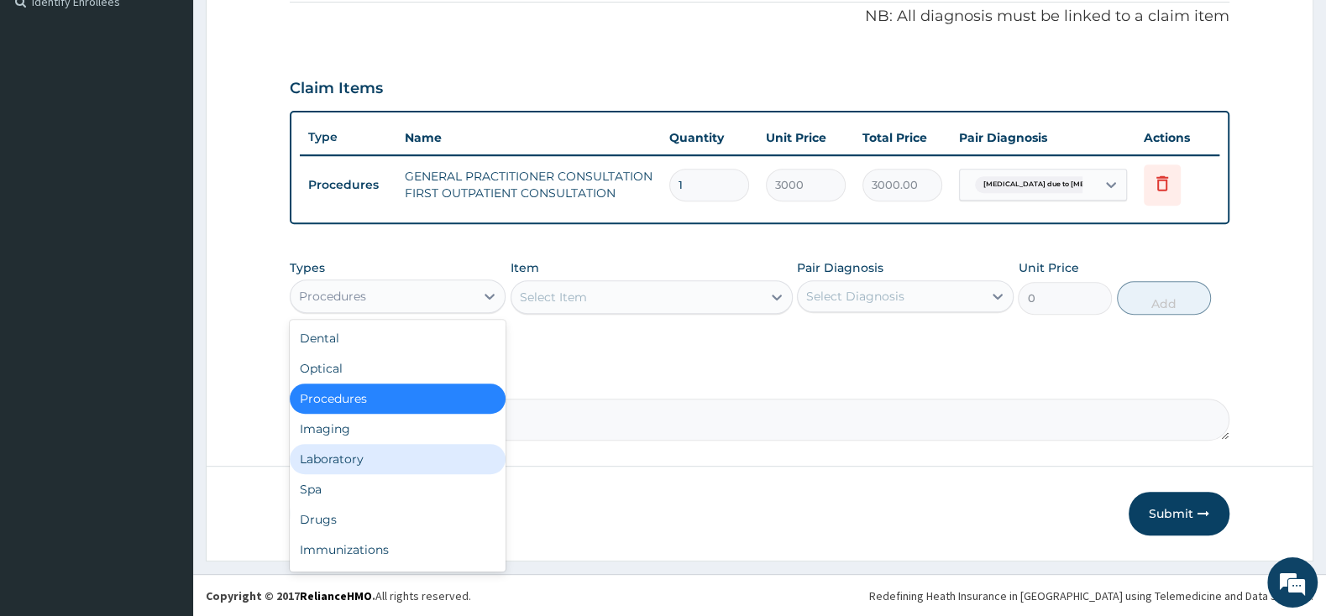
click at [416, 457] on div "Laboratory" at bounding box center [398, 459] width 216 height 30
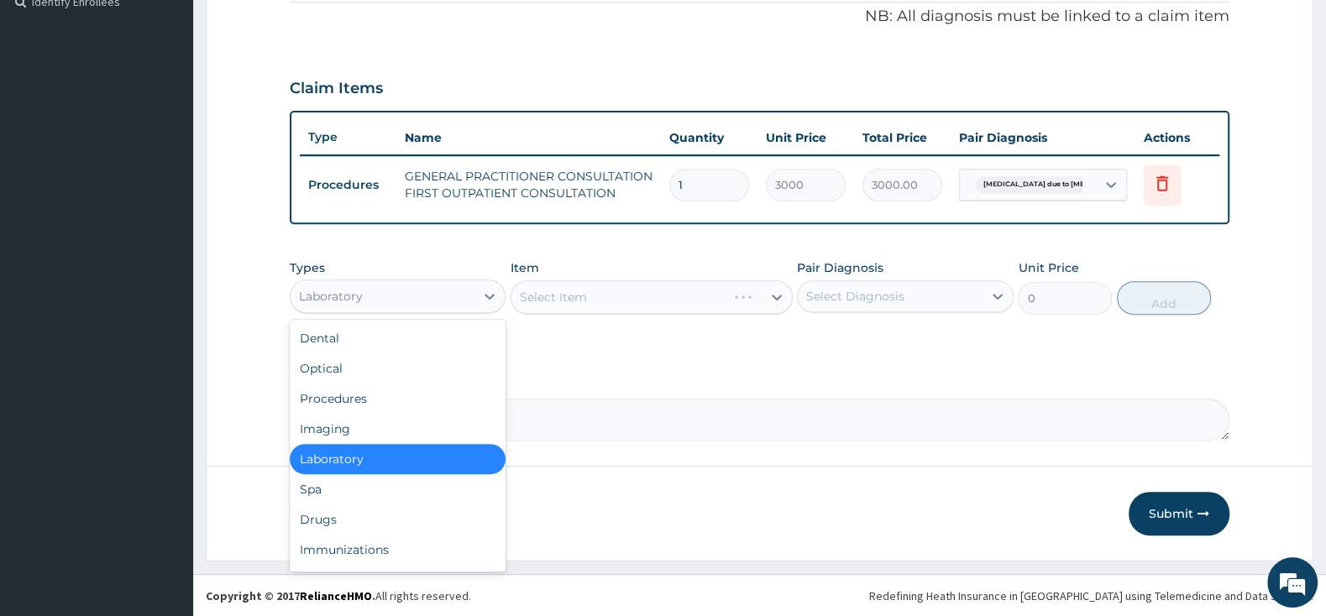
click at [443, 290] on div "Laboratory" at bounding box center [383, 296] width 184 height 27
click at [421, 397] on div "Procedures" at bounding box center [398, 399] width 216 height 30
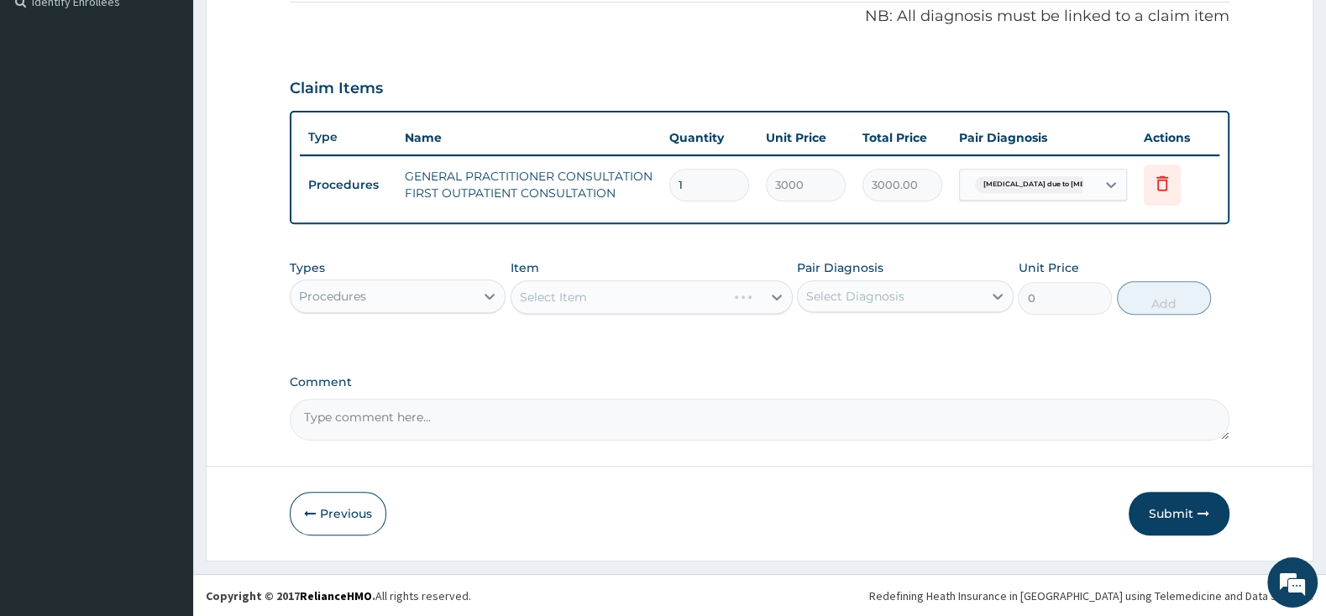
click at [461, 291] on div "Procedures" at bounding box center [383, 296] width 184 height 27
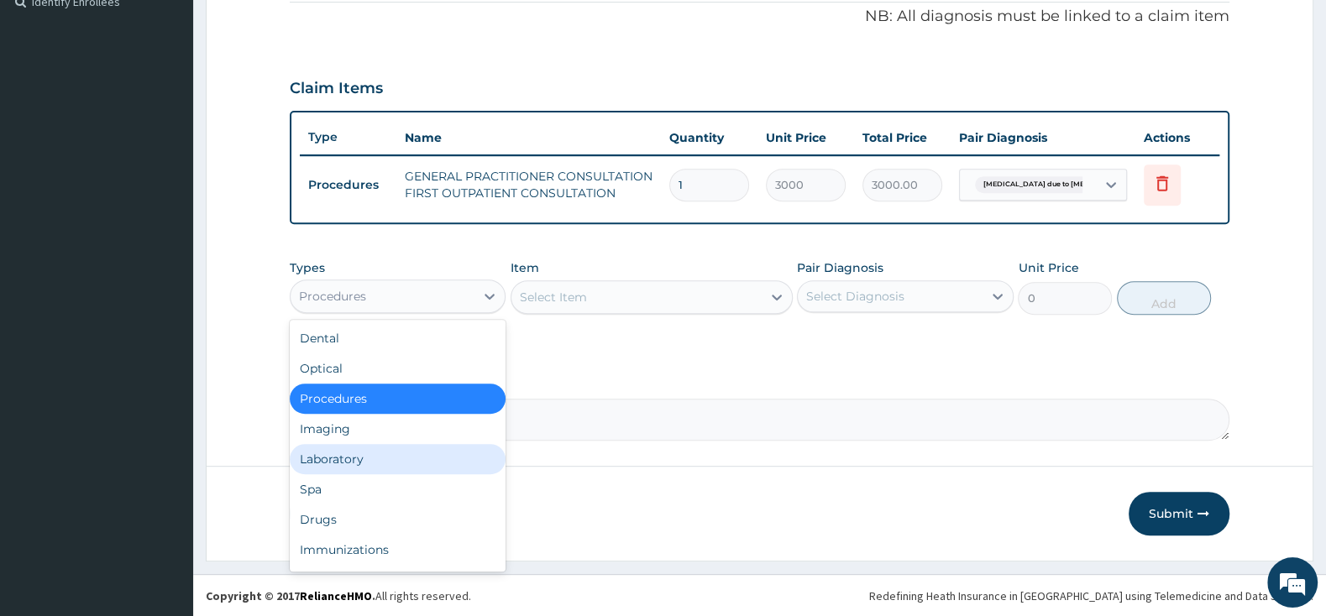
scroll to position [57, 0]
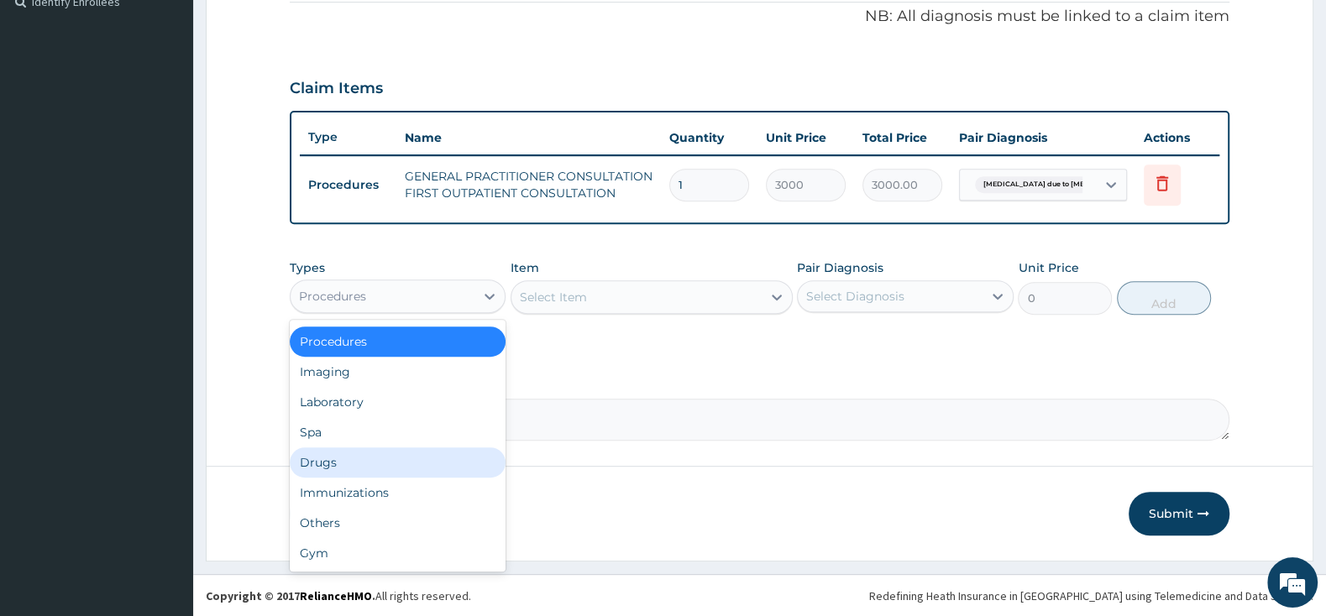
click at [381, 458] on div "Drugs" at bounding box center [398, 463] width 216 height 30
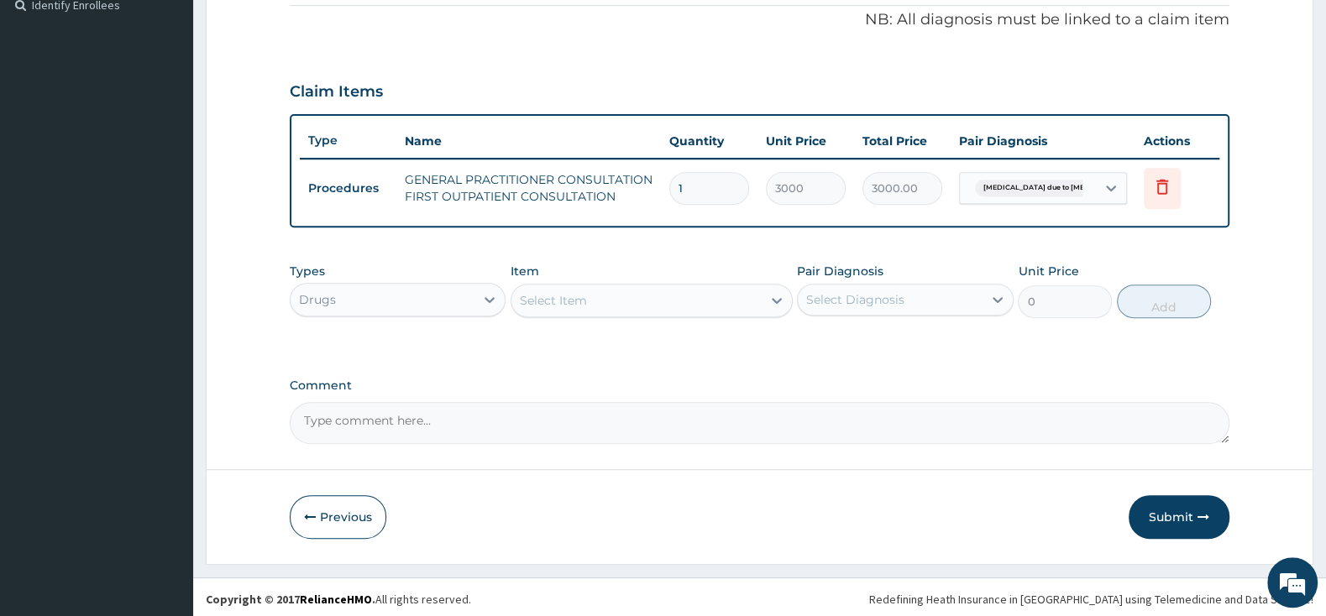
scroll to position [514, 0]
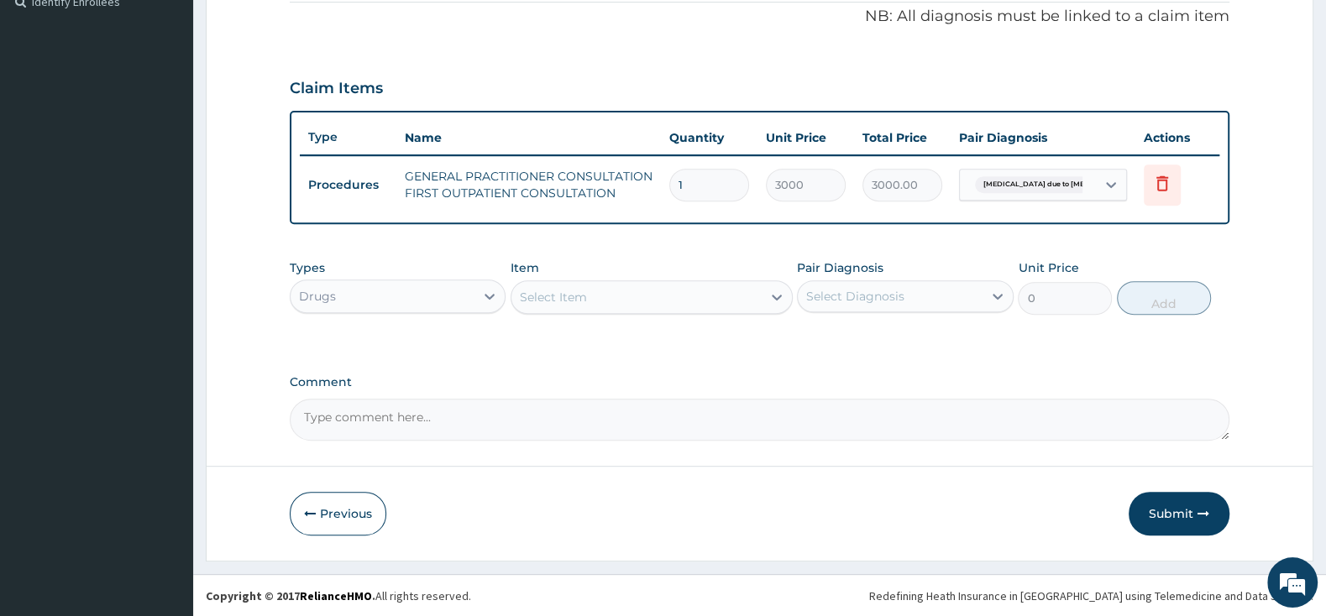
click at [570, 295] on div "Select Item" at bounding box center [553, 297] width 67 height 17
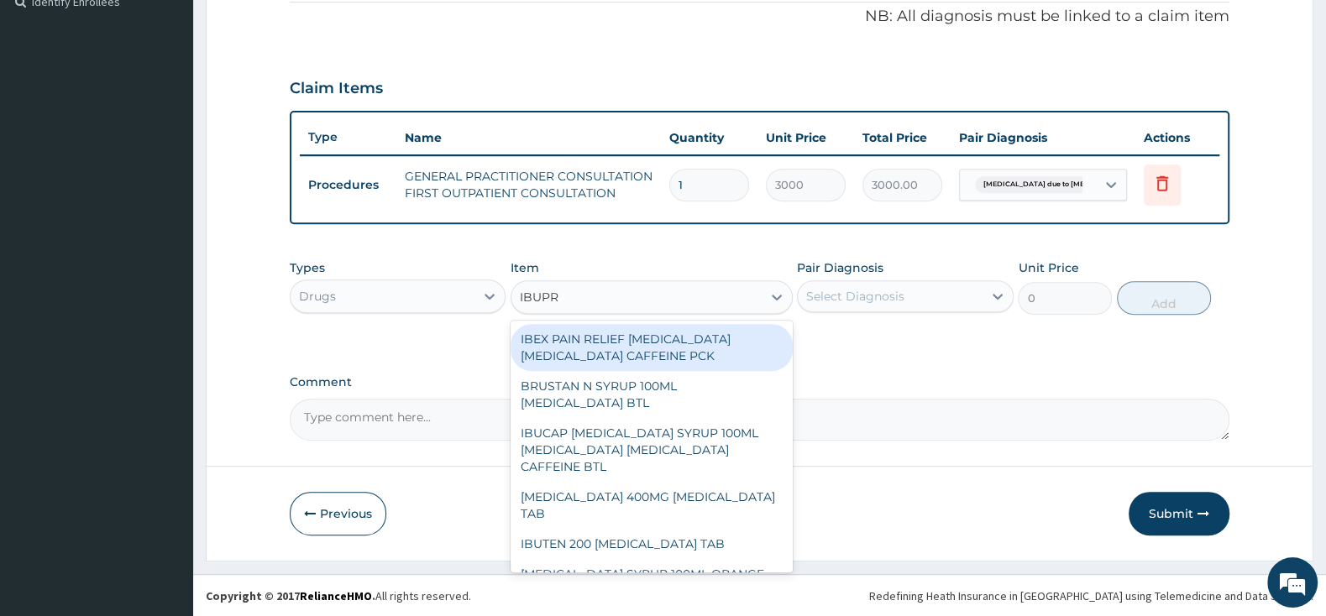
type input "IBUPRO"
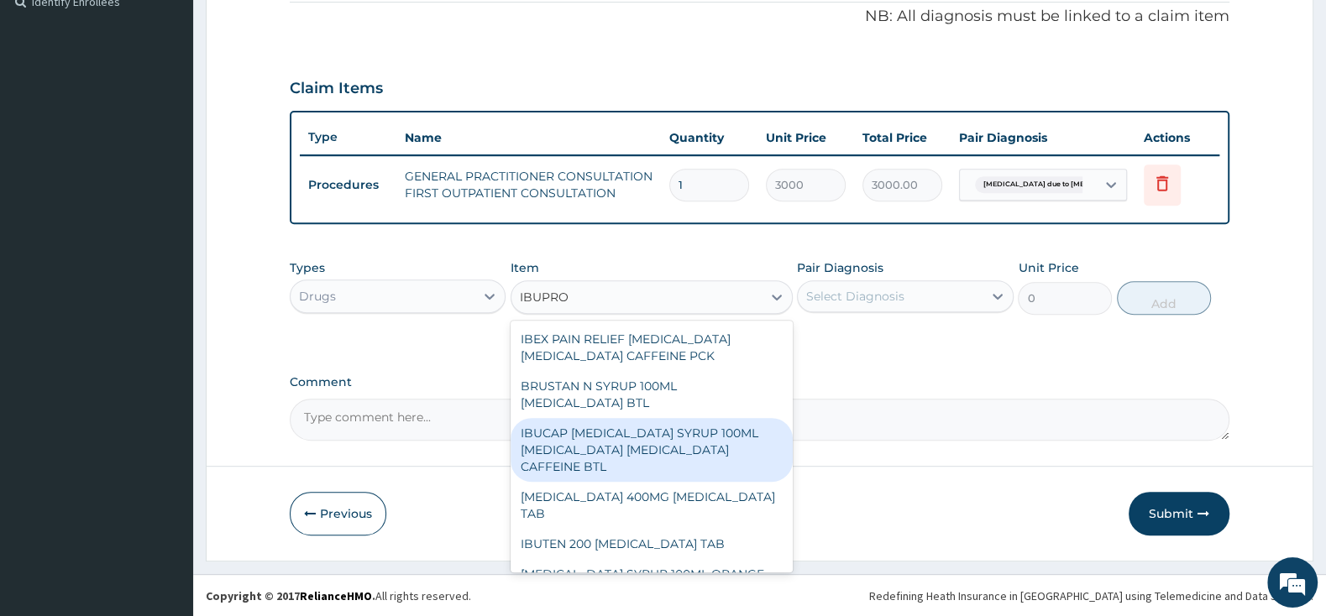
scroll to position [88, 0]
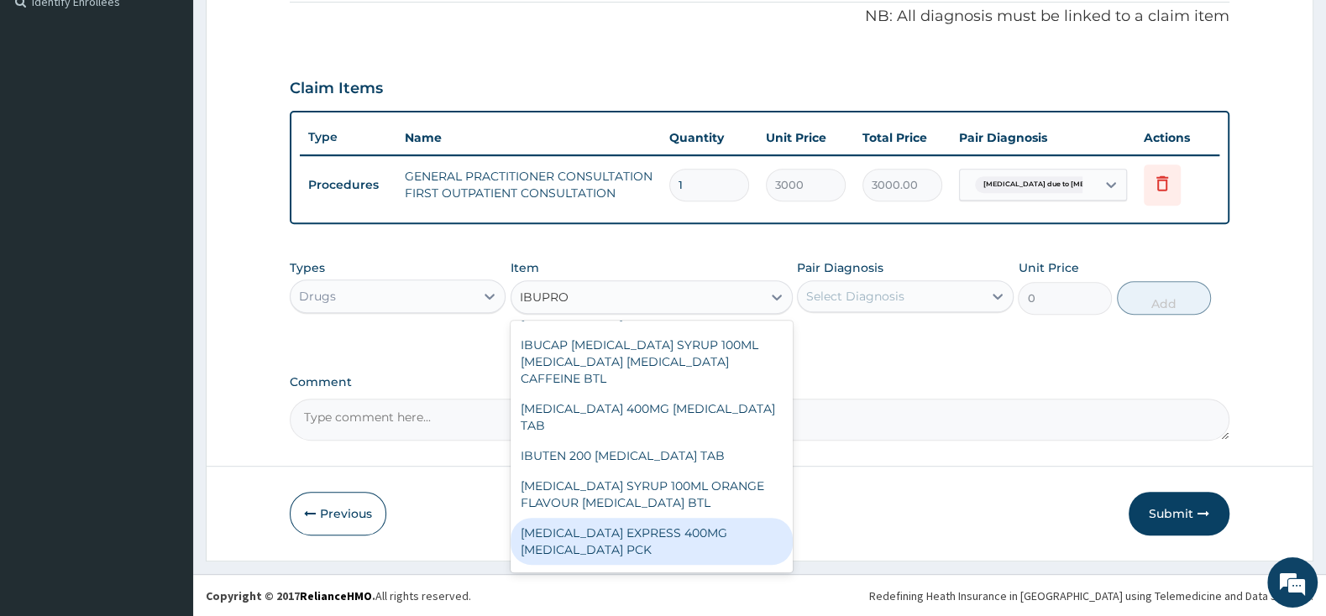
click at [612, 518] on div "NUROFEN EXPRESS 400MG IBUPROFEN PCK" at bounding box center [651, 541] width 282 height 47
type input "2875"
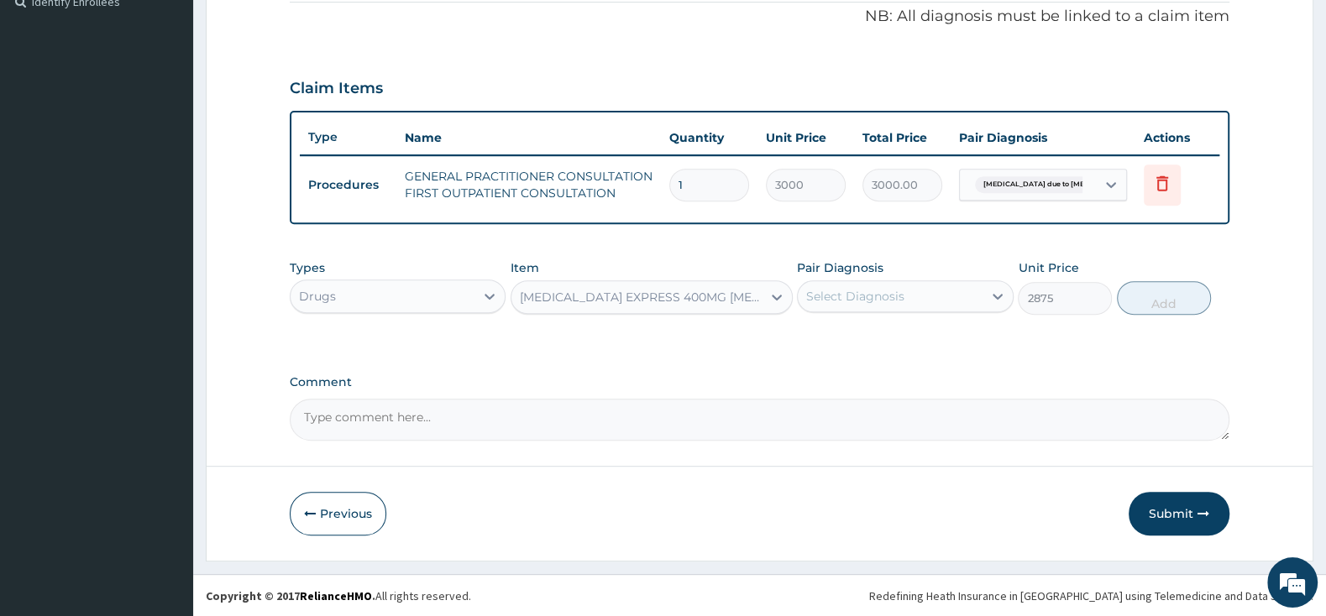
click at [891, 285] on div "Select Diagnosis" at bounding box center [890, 296] width 184 height 27
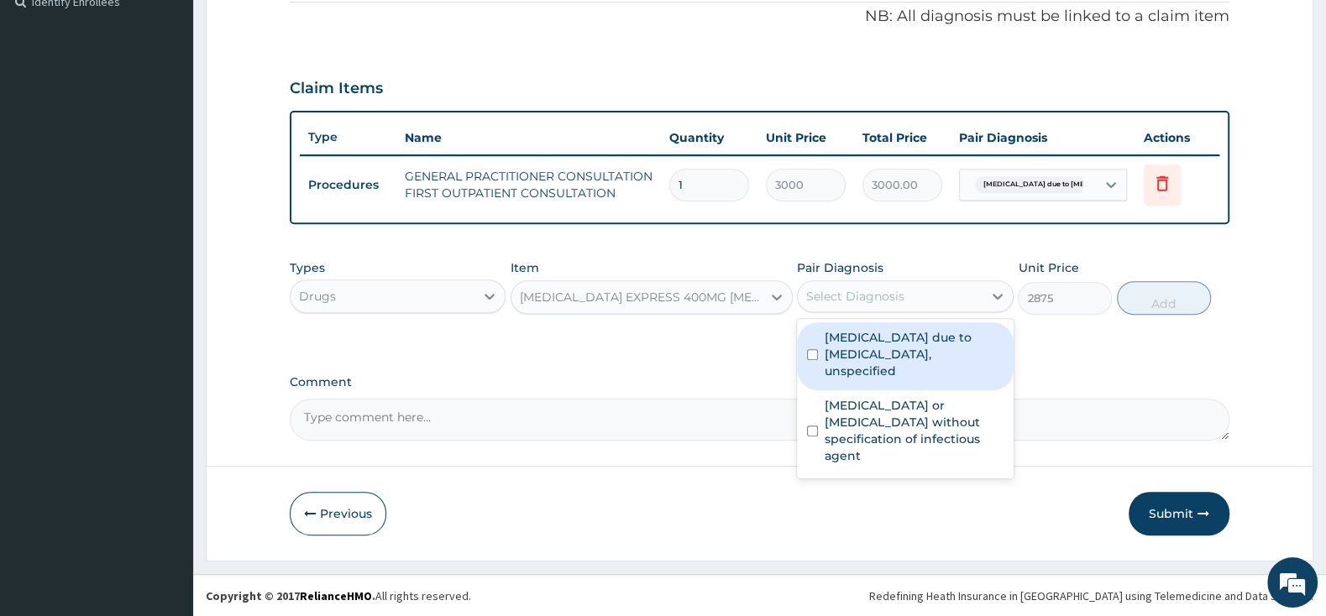
click at [811, 349] on input "checkbox" at bounding box center [812, 354] width 11 height 11
checkbox input "true"
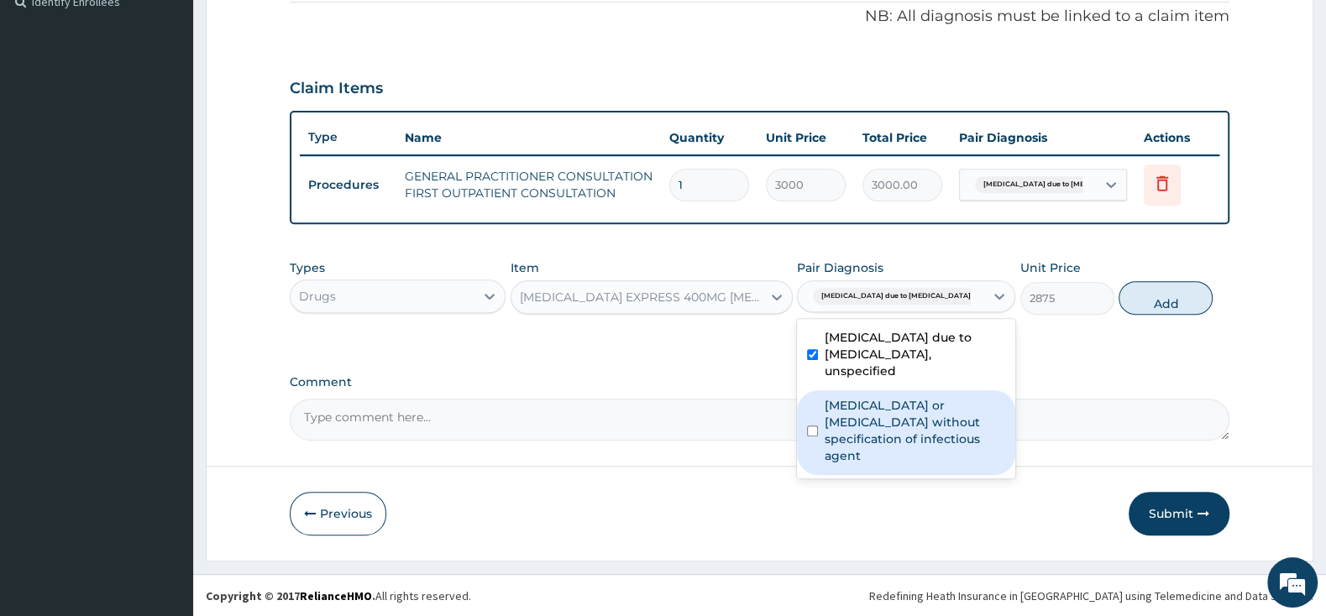
click at [807, 426] on input "checkbox" at bounding box center [812, 431] width 11 height 11
checkbox input "true"
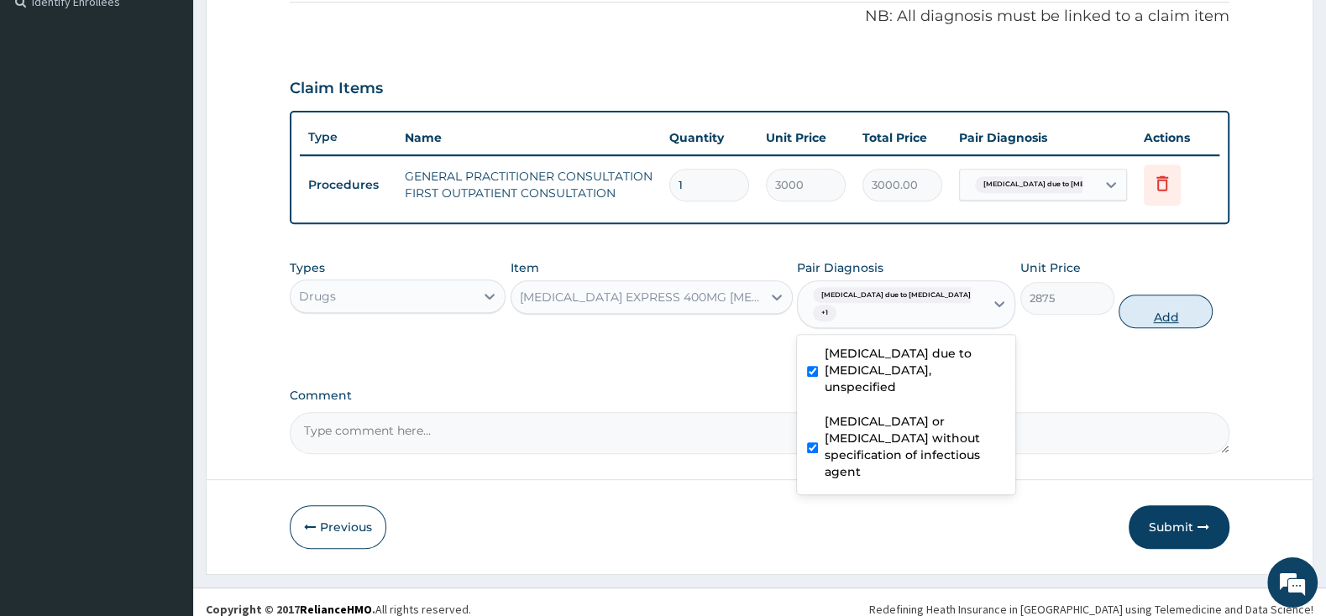
click at [1155, 301] on button "Add" at bounding box center [1165, 312] width 94 height 34
type input "0"
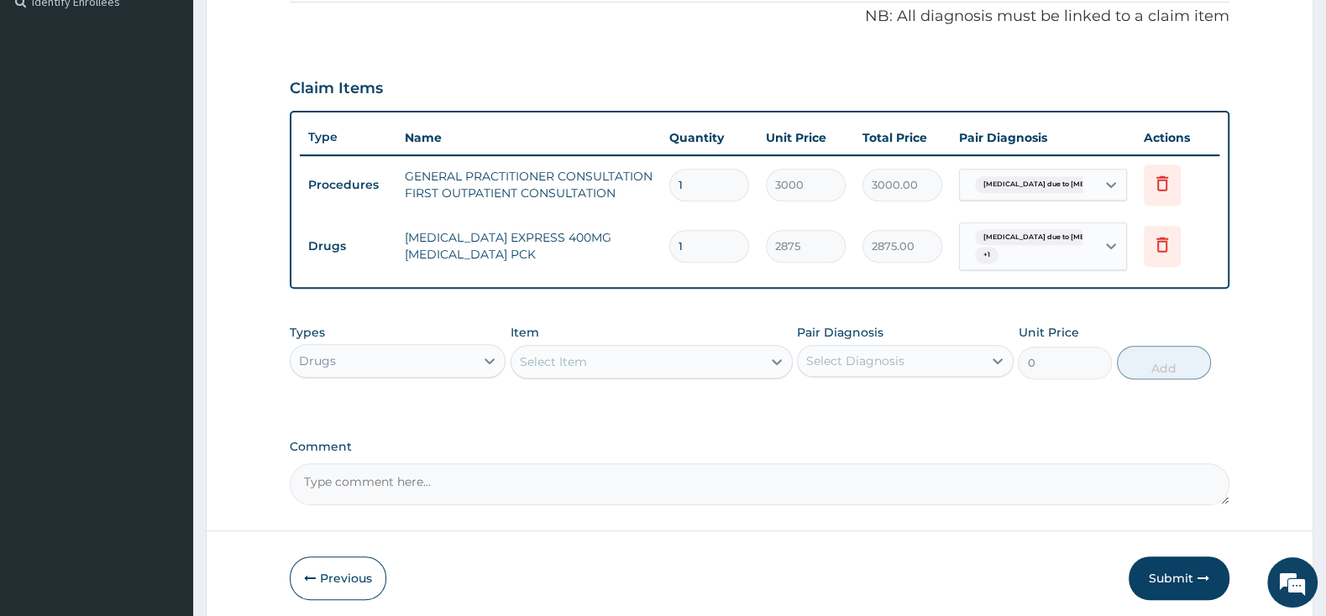
click at [692, 360] on div "Select Item" at bounding box center [636, 361] width 250 height 27
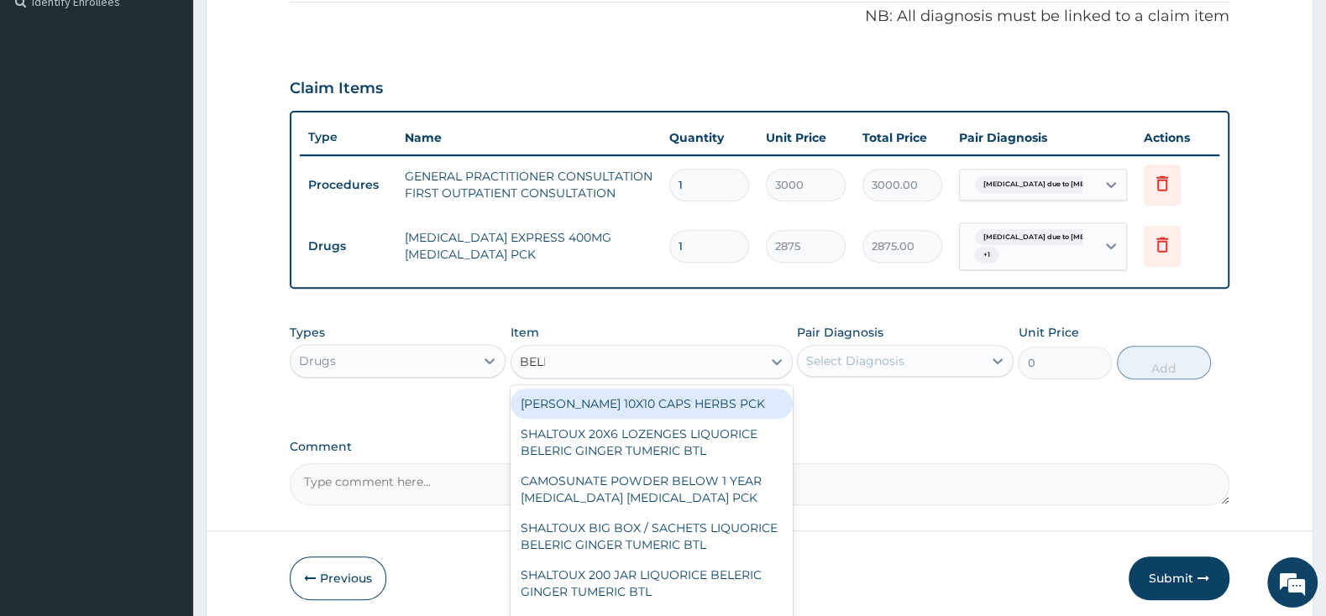
type input "BELLA"
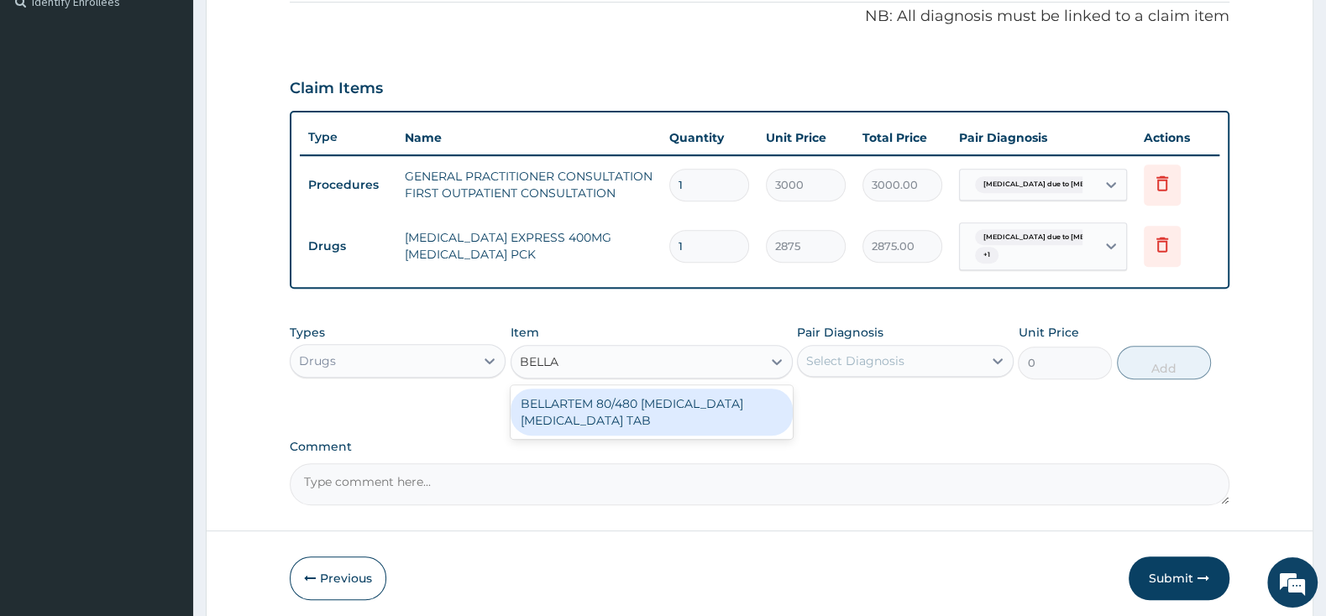
click at [718, 406] on div "BELLARTEM 80/480 [MEDICAL_DATA] [MEDICAL_DATA] TAB" at bounding box center [651, 412] width 282 height 47
type input "379.5"
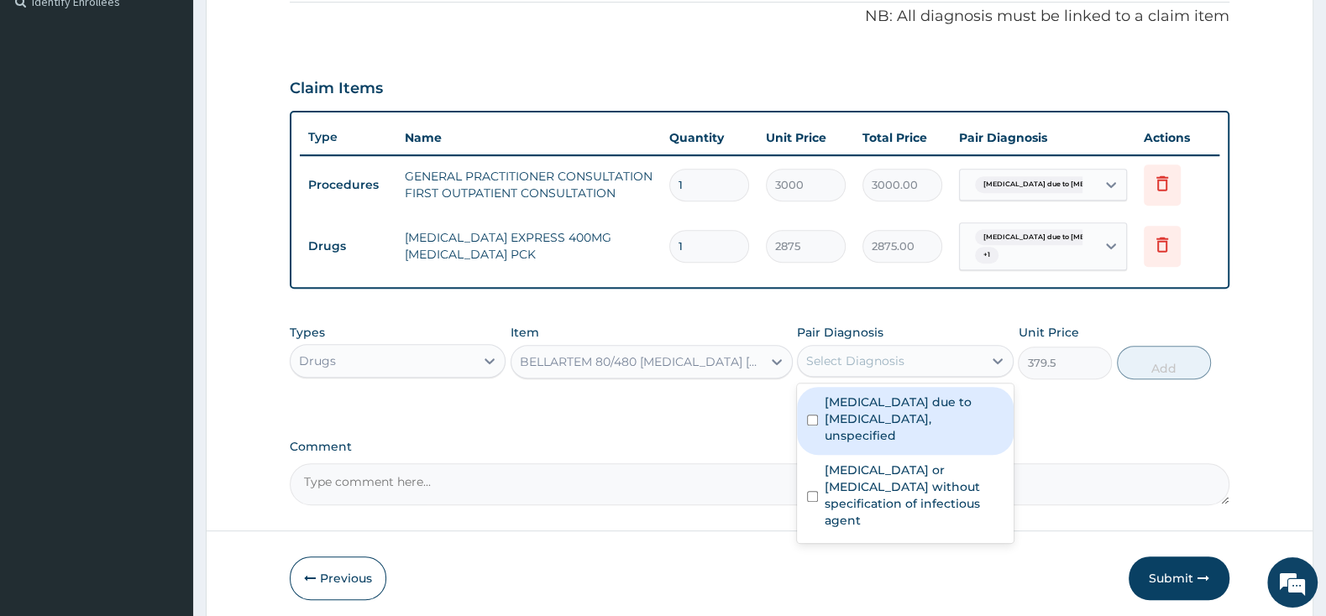
click at [830, 353] on div "Select Diagnosis" at bounding box center [855, 361] width 98 height 17
click at [819, 408] on div "[MEDICAL_DATA] due to [MEDICAL_DATA], unspecified" at bounding box center [905, 421] width 216 height 68
checkbox input "true"
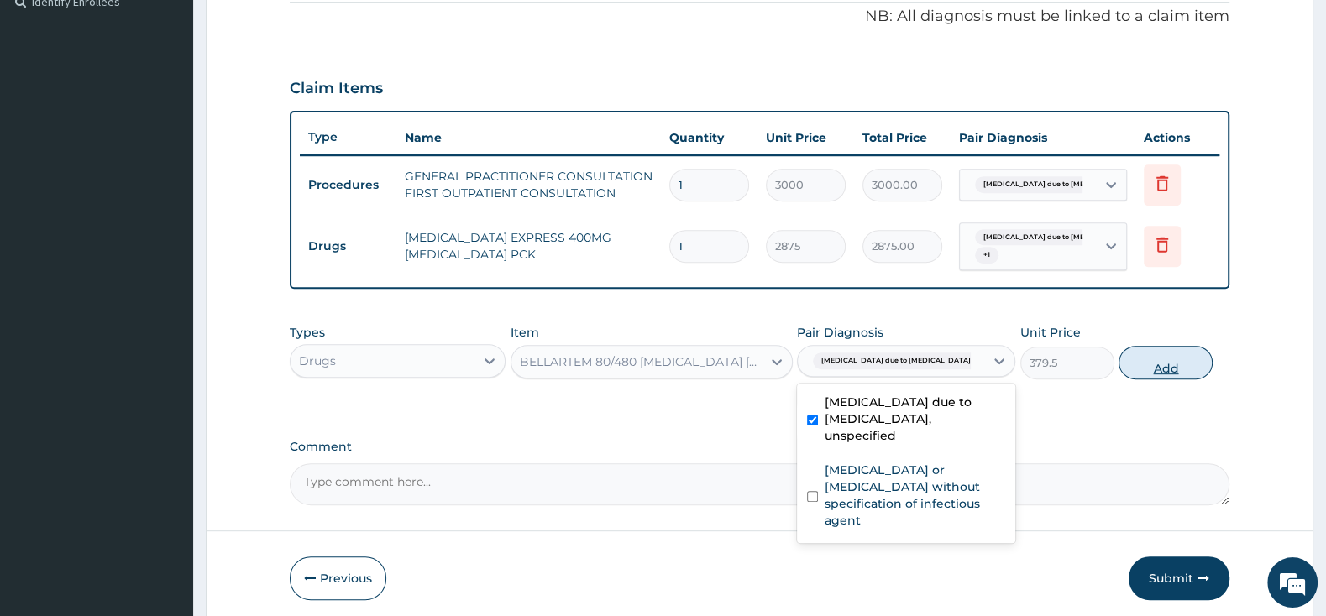
click at [1154, 366] on button "Add" at bounding box center [1165, 363] width 94 height 34
type input "0"
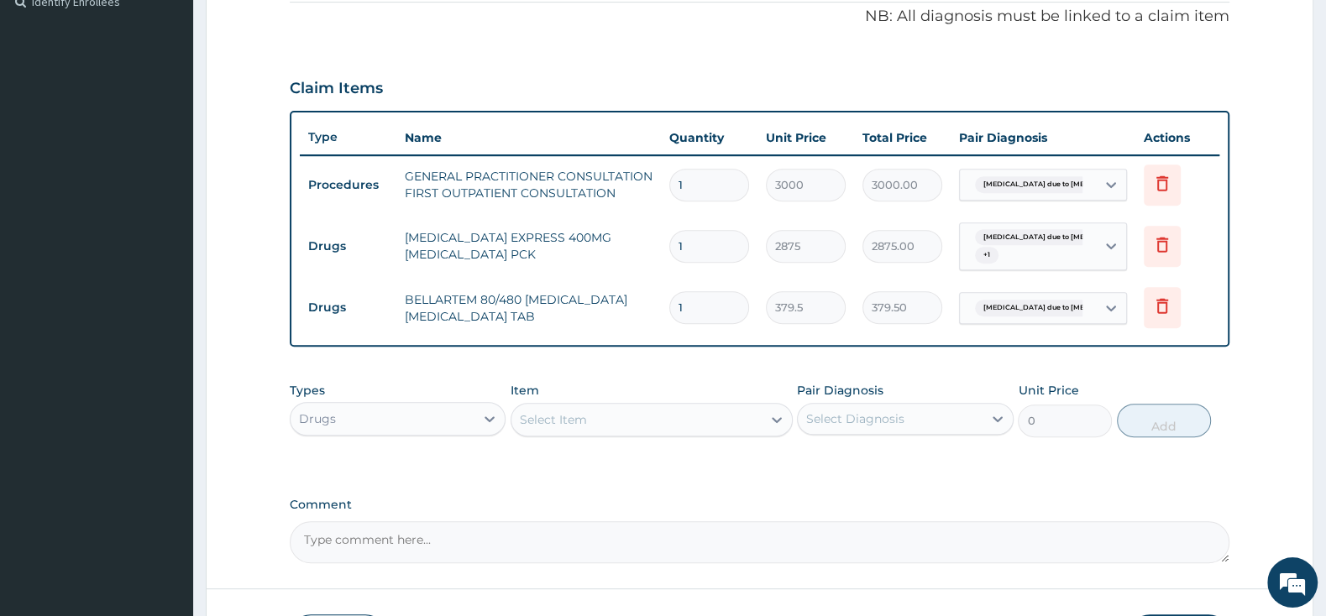
type input "0.00"
type input "6"
type input "2277.00"
type input "6"
click at [630, 420] on div "Select Item" at bounding box center [636, 419] width 250 height 27
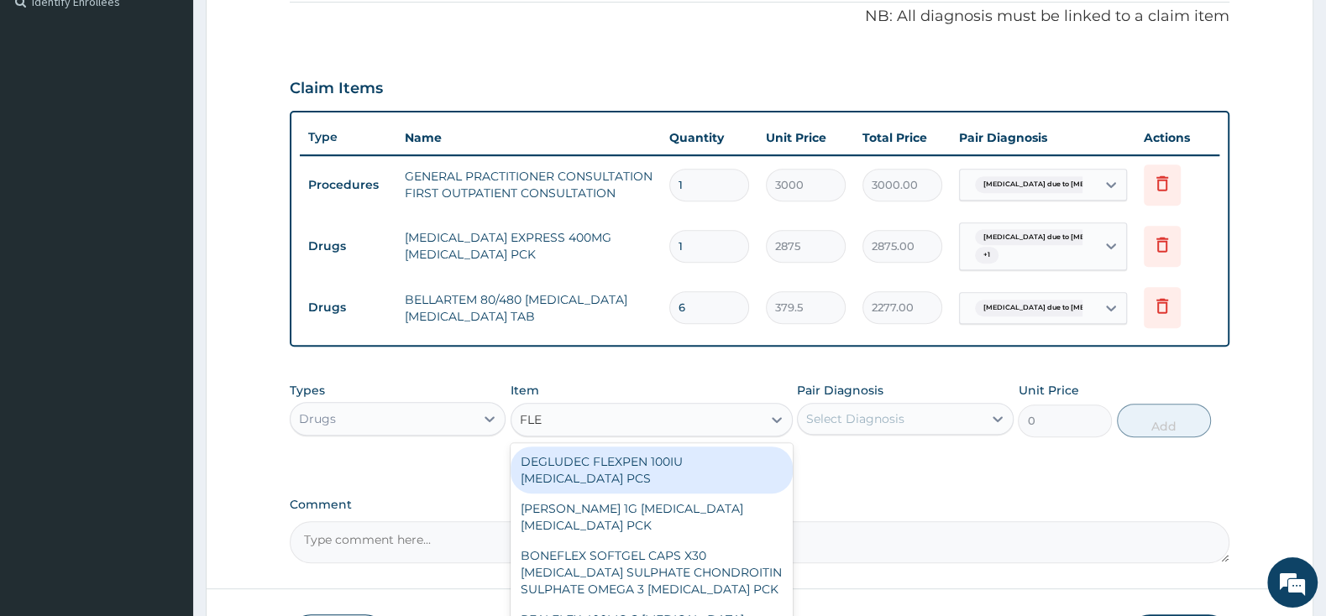
type input "FLEM"
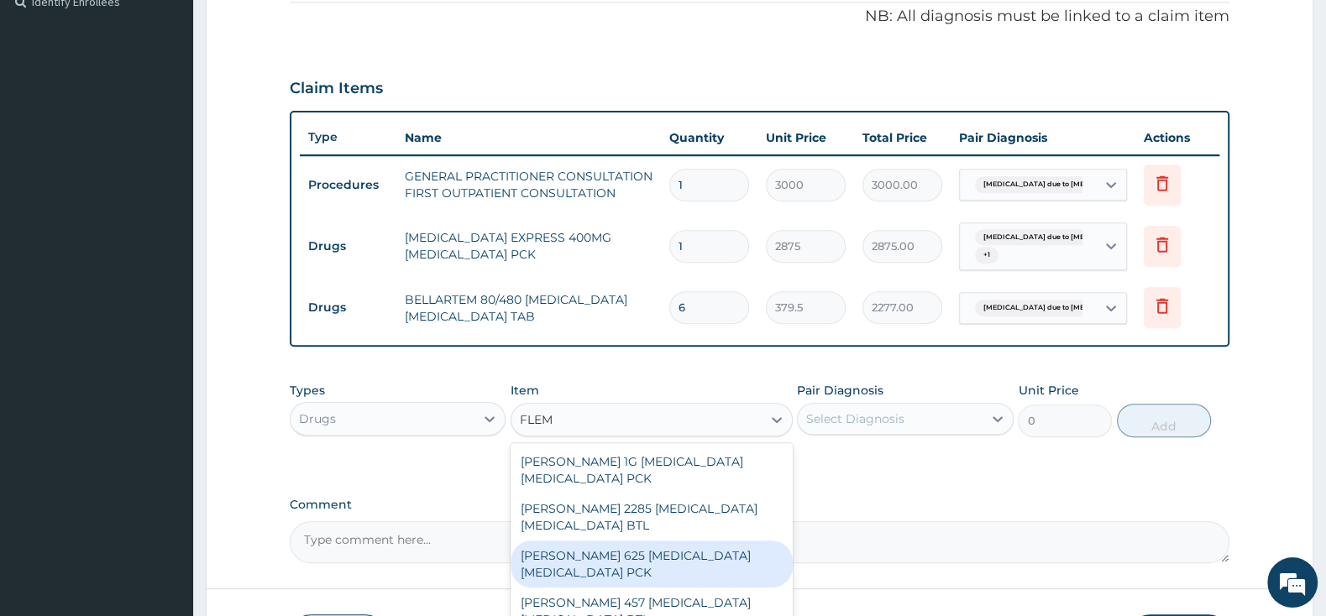
click at [668, 563] on div "FLEMING 625 AMOXICILLIN CLAVULANIC ACID PCK" at bounding box center [651, 564] width 282 height 47
type input "2300"
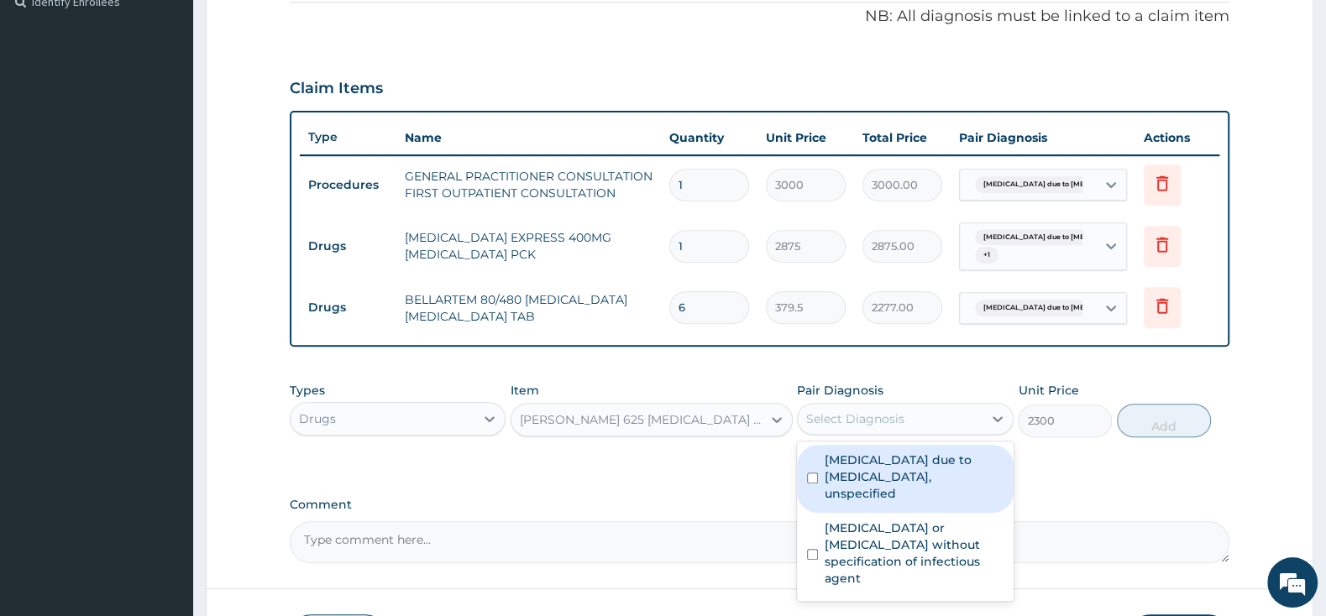
click at [840, 432] on div "Select Diagnosis" at bounding box center [905, 419] width 216 height 32
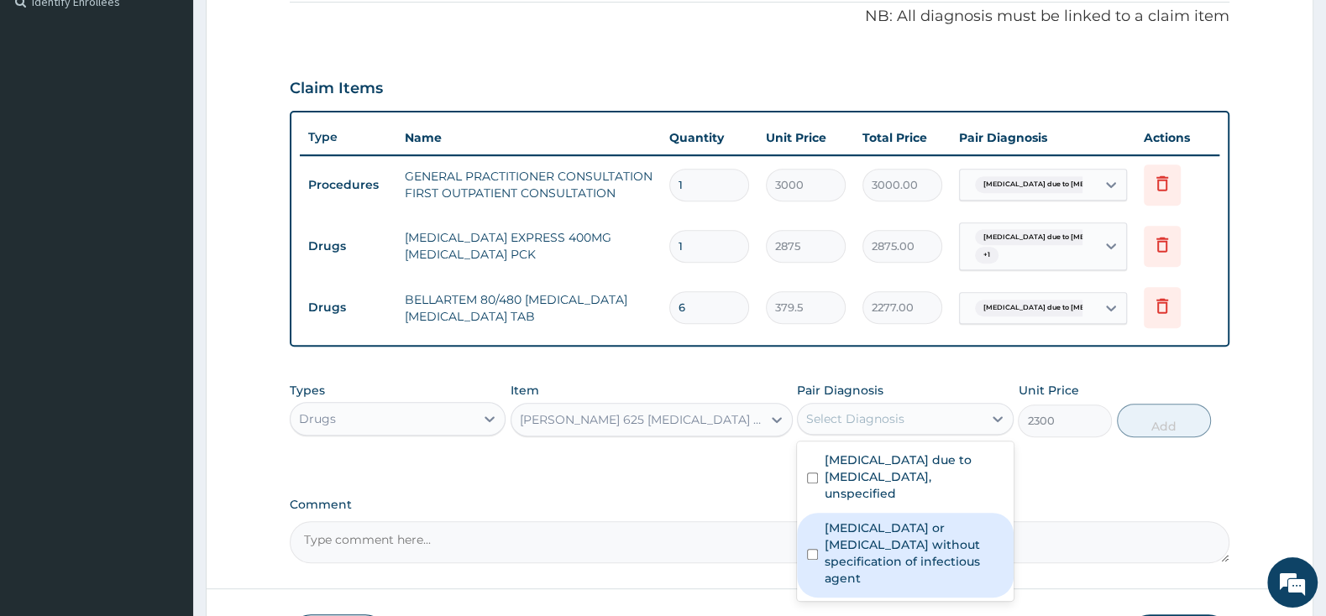
click at [809, 549] on input "checkbox" at bounding box center [812, 554] width 11 height 11
checkbox input "true"
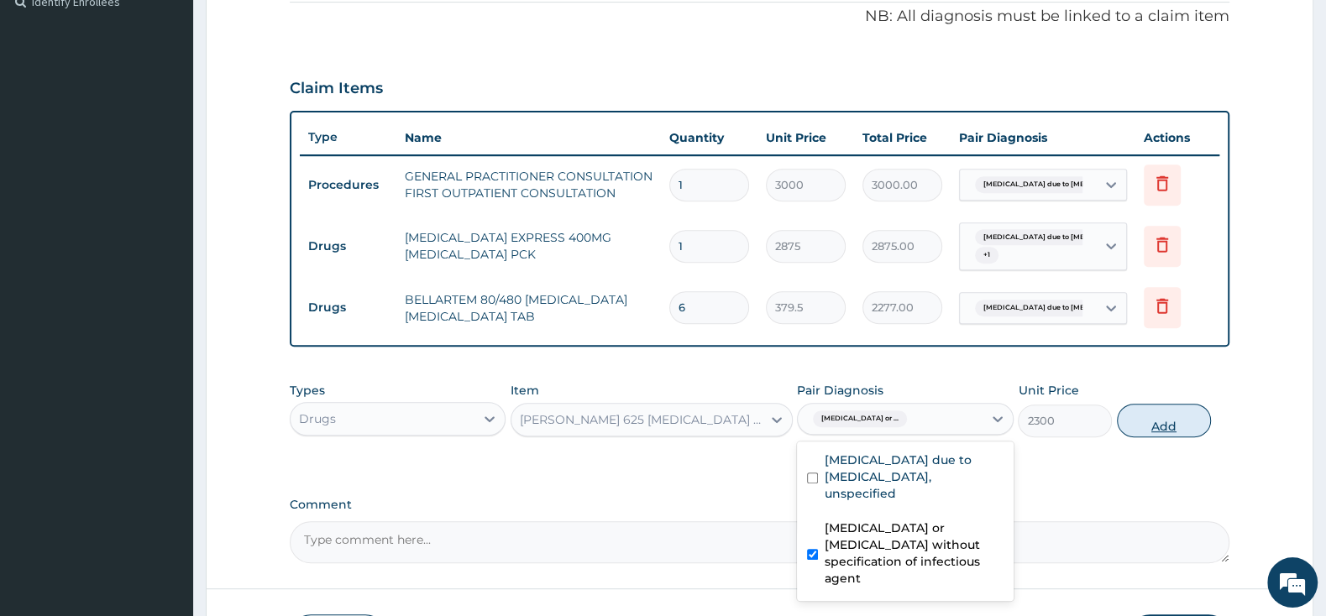
click at [1154, 421] on button "Add" at bounding box center [1164, 421] width 94 height 34
type input "0"
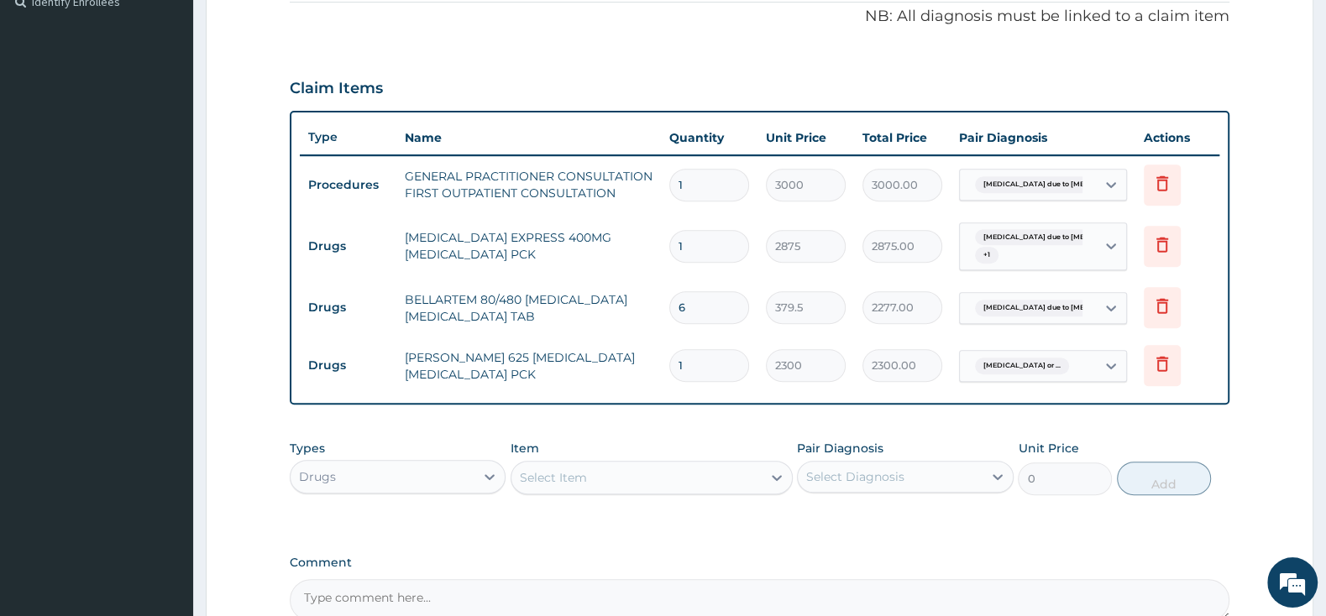
click at [709, 467] on div "Select Item" at bounding box center [636, 477] width 250 height 27
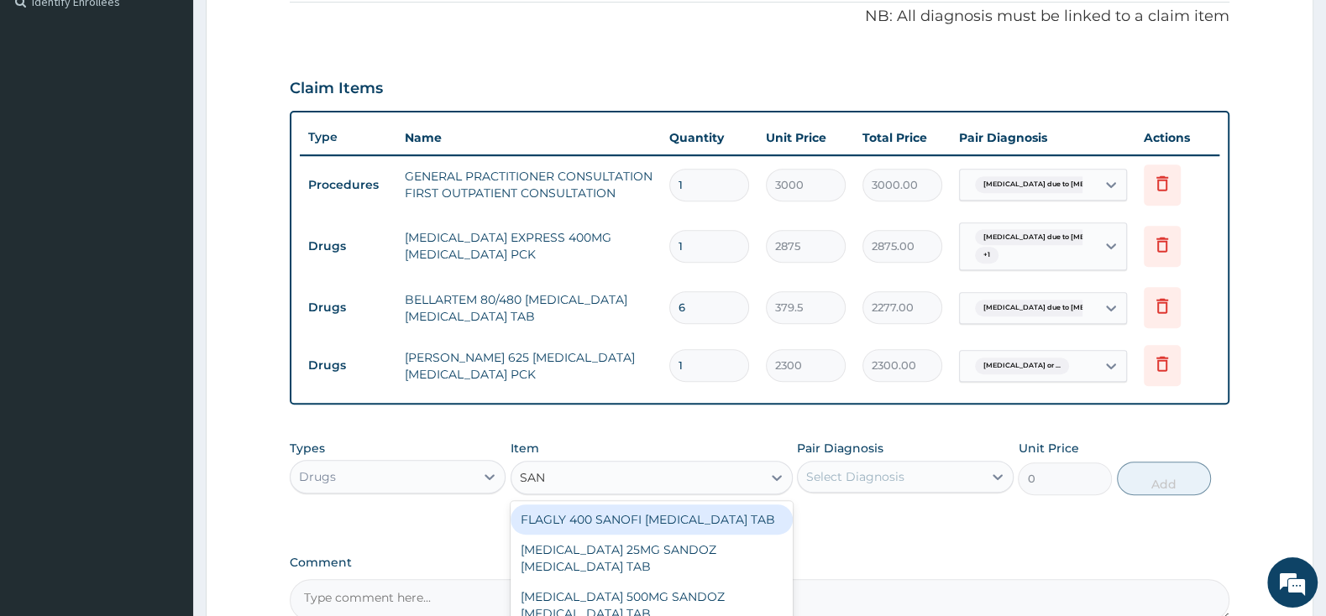
type input "SANO"
click at [765, 521] on div "FLAGLY 400 SANOFI METRONIDAZOLE TAB" at bounding box center [651, 520] width 282 height 30
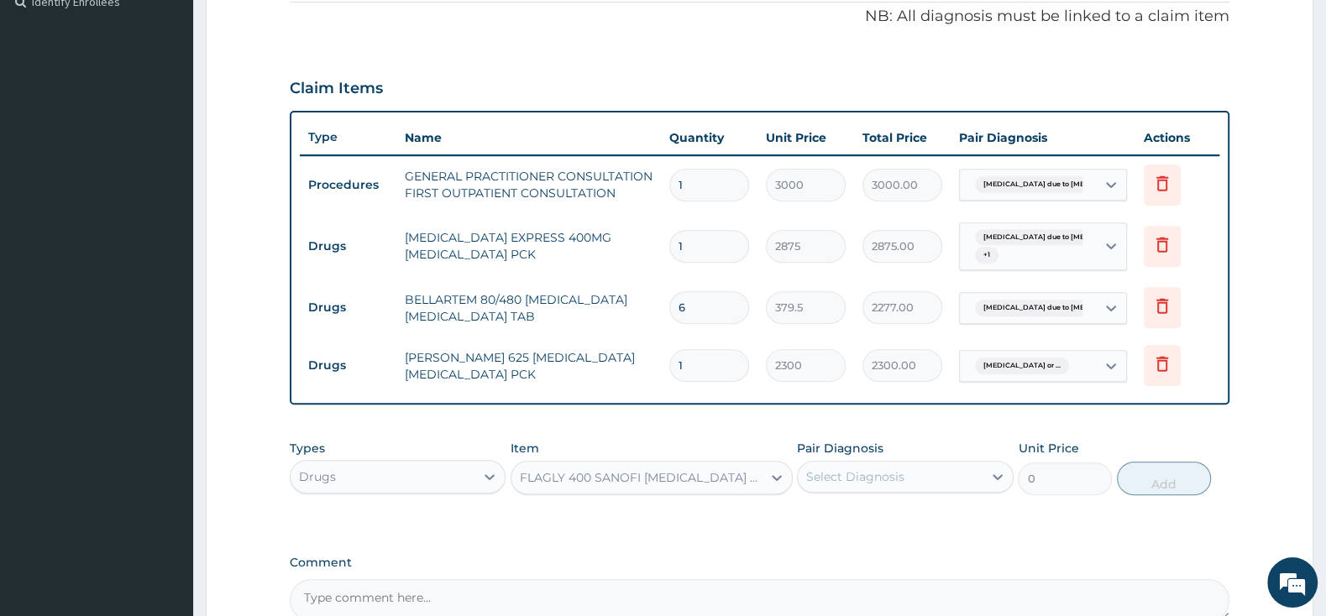
type input "241.5"
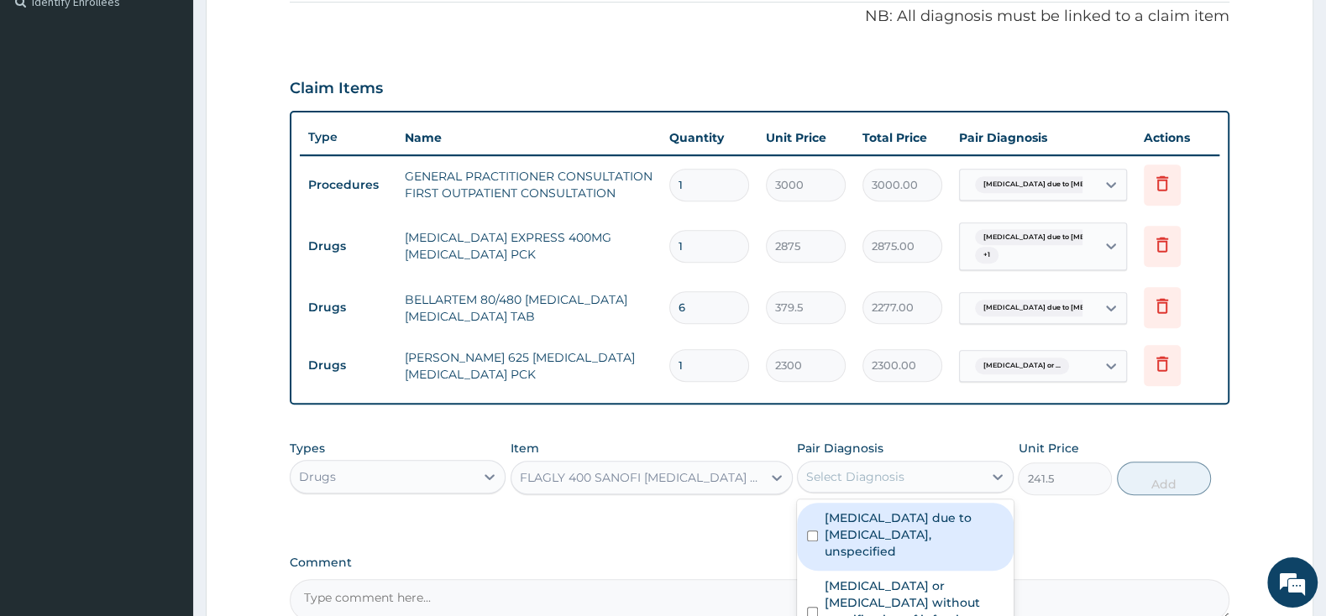
click at [824, 474] on div "Select Diagnosis" at bounding box center [855, 477] width 98 height 17
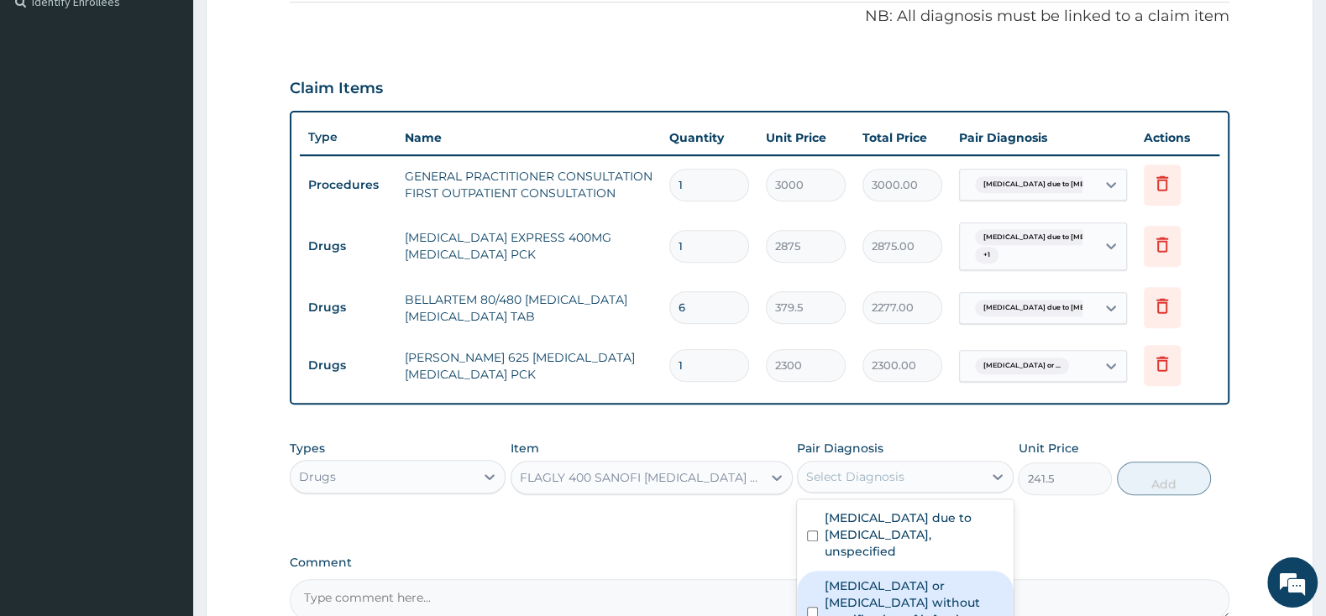
click at [814, 607] on input "checkbox" at bounding box center [812, 612] width 11 height 11
checkbox input "true"
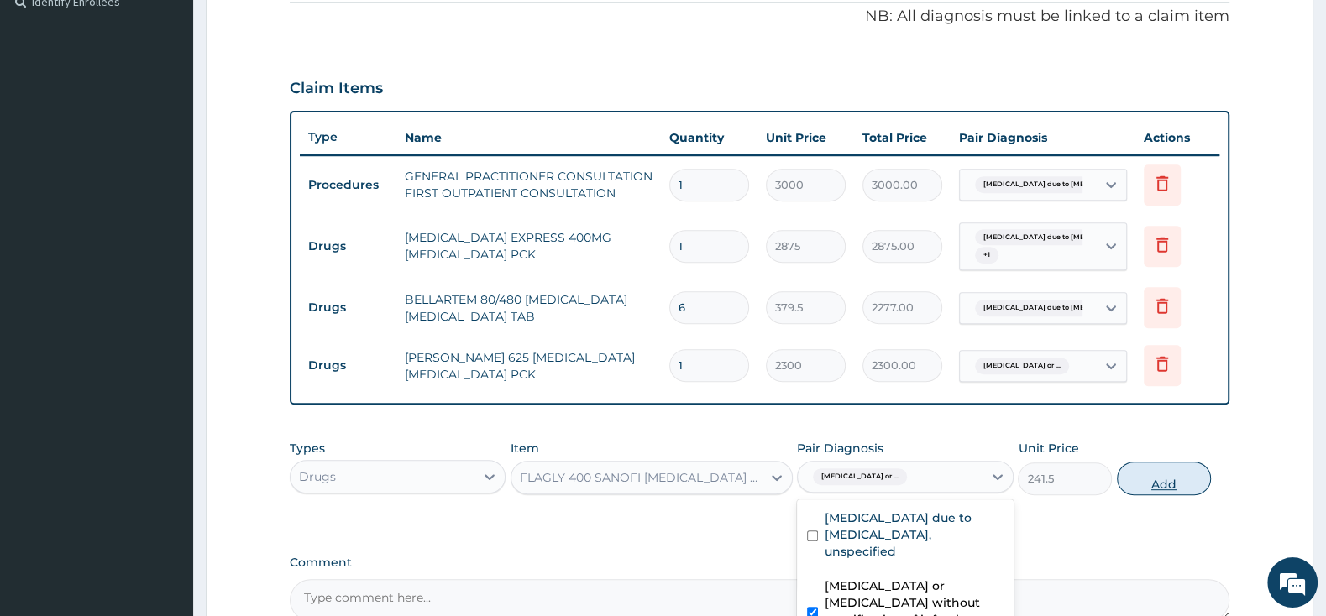
click at [1150, 474] on button "Add" at bounding box center [1164, 479] width 94 height 34
type input "0"
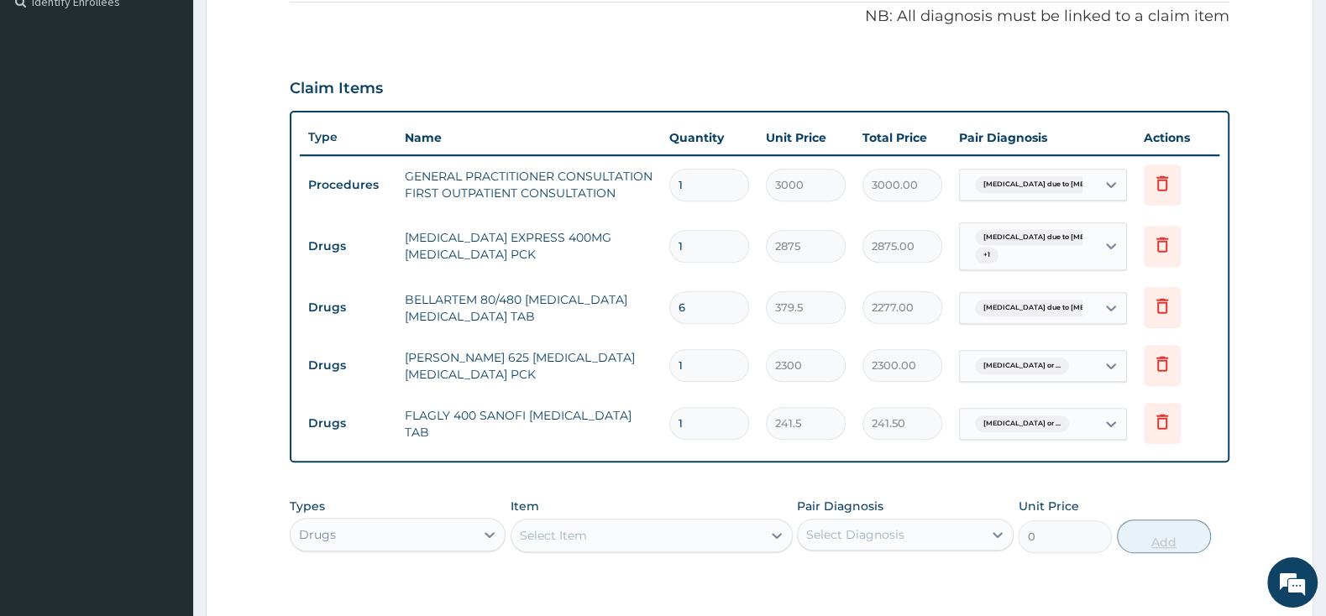
type input "15"
type input "3622.50"
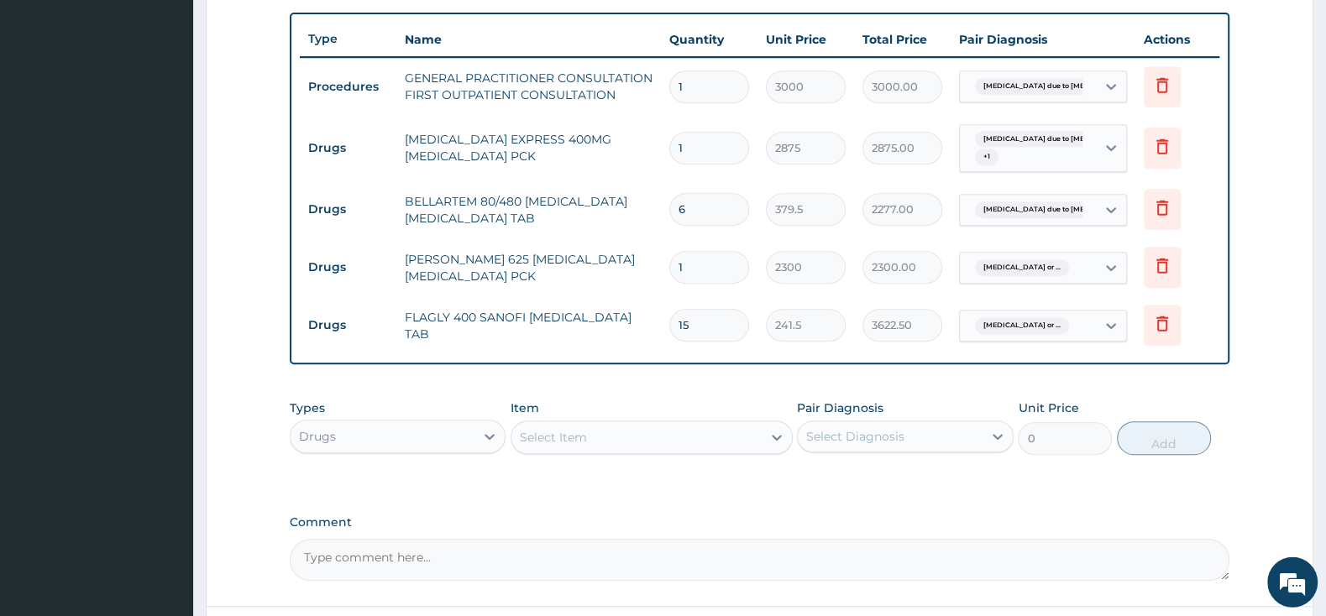
scroll to position [690, 0]
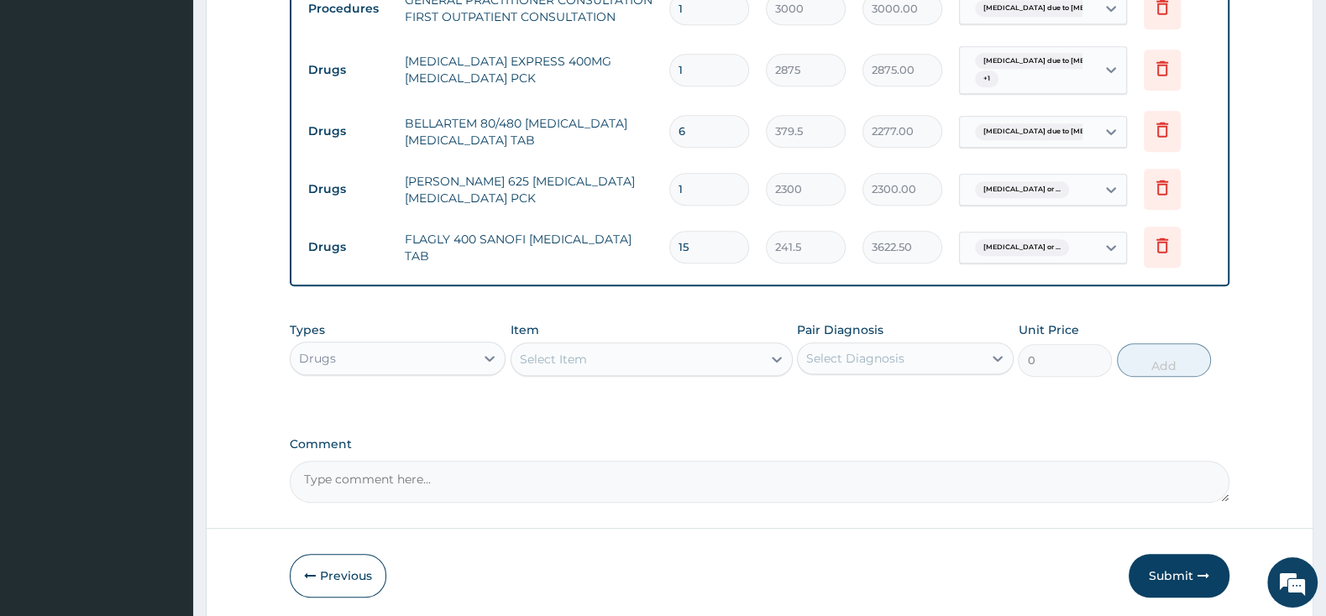
type input "15"
click at [646, 369] on div "Select Item" at bounding box center [636, 359] width 250 height 27
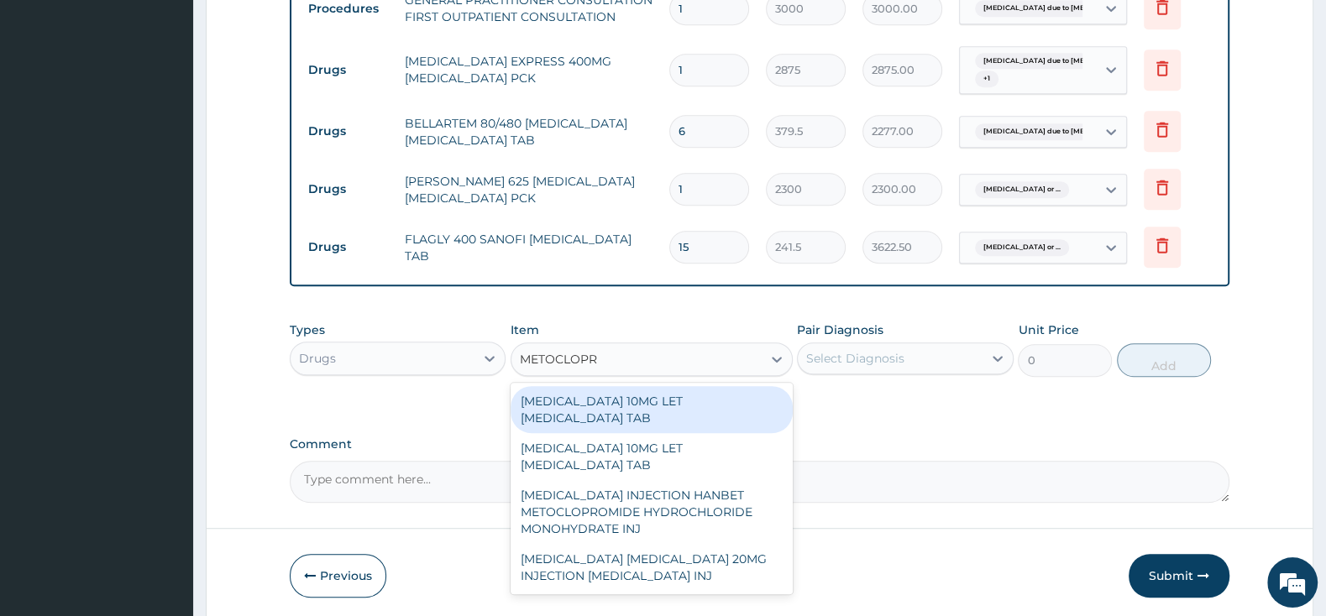
type input "METOCLOPRA"
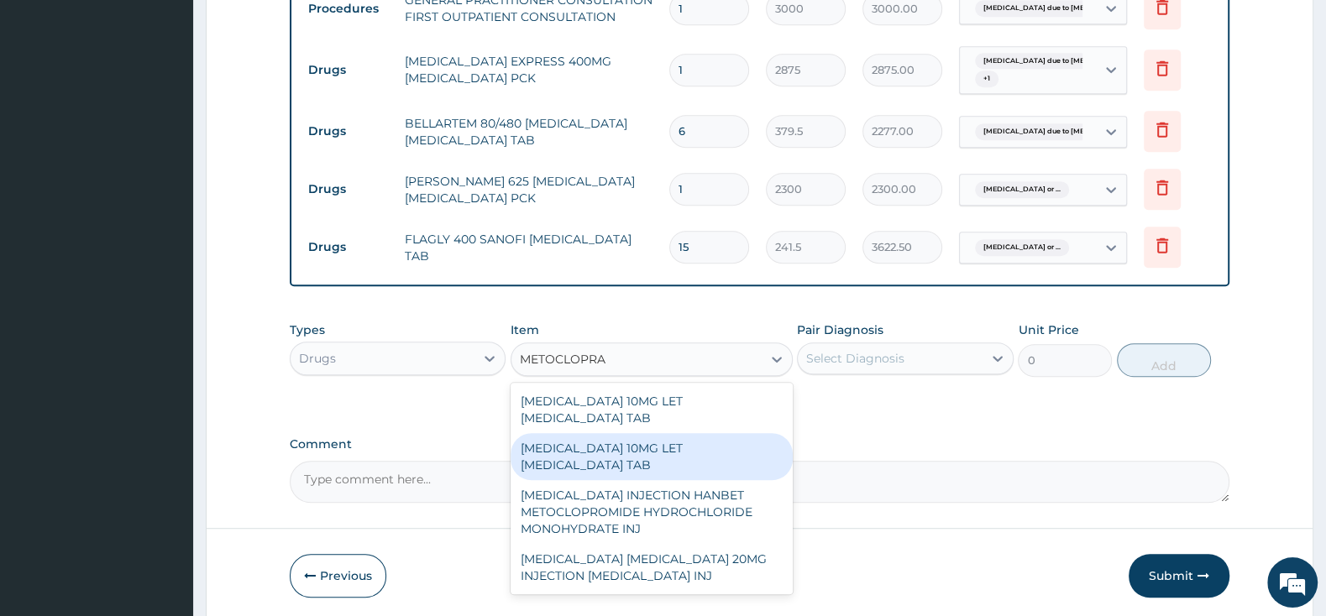
click at [702, 448] on div "[MEDICAL_DATA] 10MG LET [MEDICAL_DATA] TAB" at bounding box center [651, 456] width 282 height 47
type input "2185"
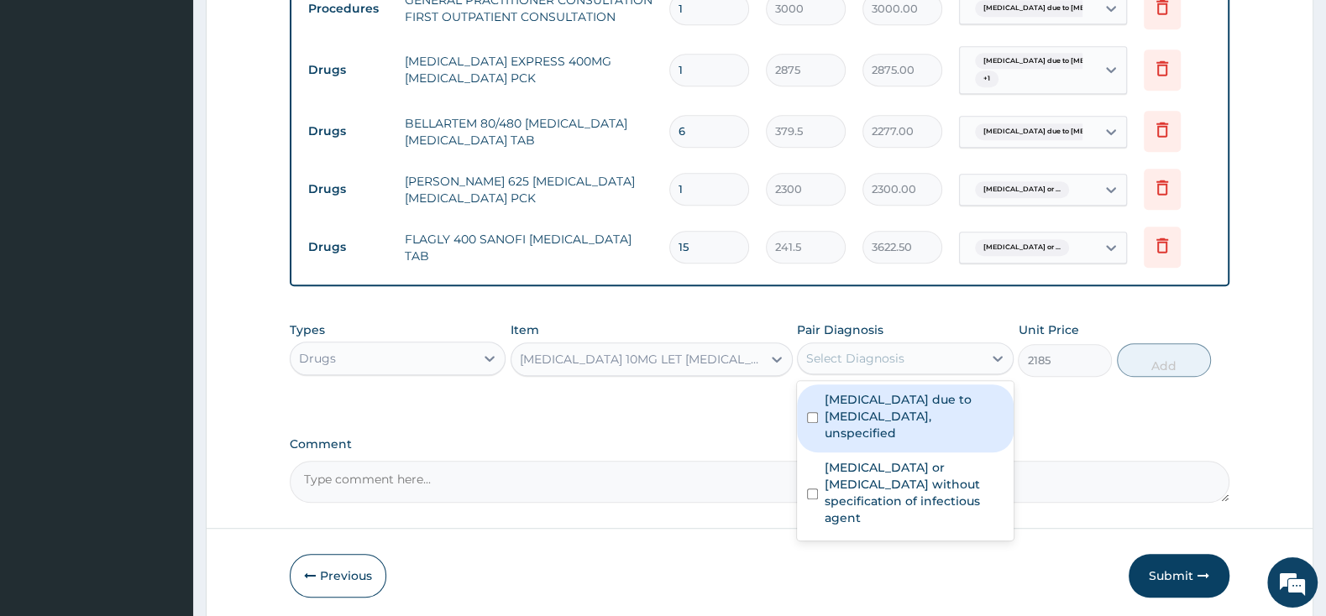
click at [848, 355] on div "Select Diagnosis" at bounding box center [855, 358] width 98 height 17
click at [813, 395] on div "[MEDICAL_DATA] due to [MEDICAL_DATA], unspecified" at bounding box center [905, 419] width 216 height 68
checkbox input "true"
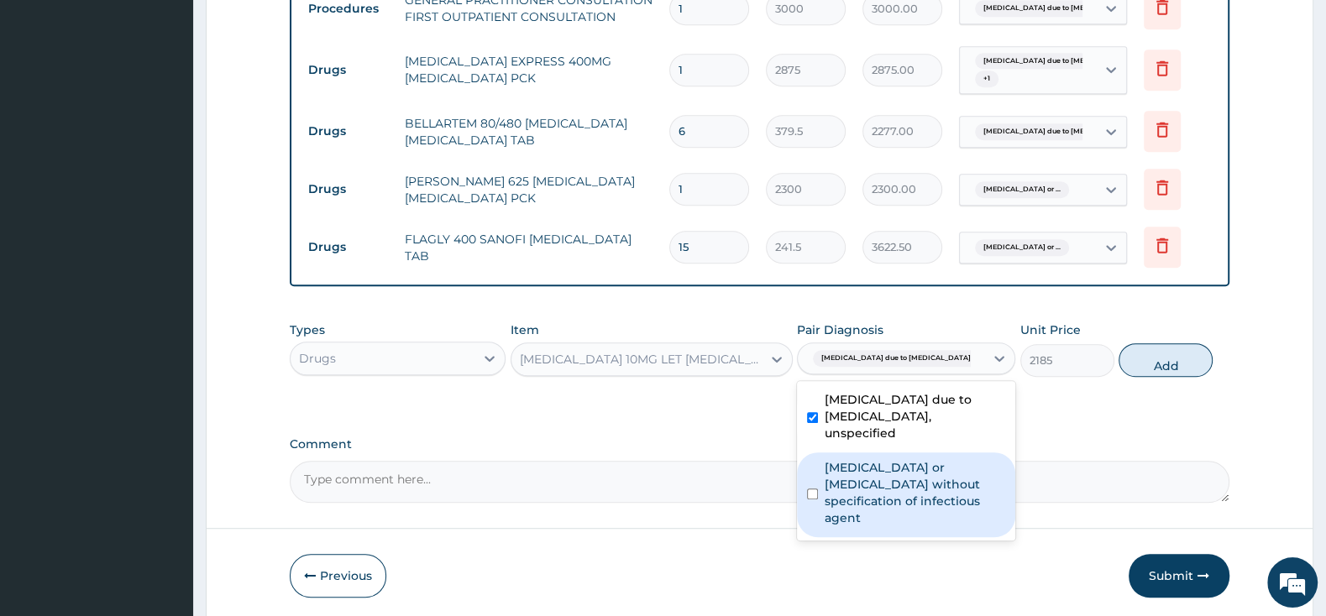
click at [813, 453] on div "Infectious gastroenteritis or colitis without specification of infectious agent" at bounding box center [906, 495] width 218 height 85
checkbox input "true"
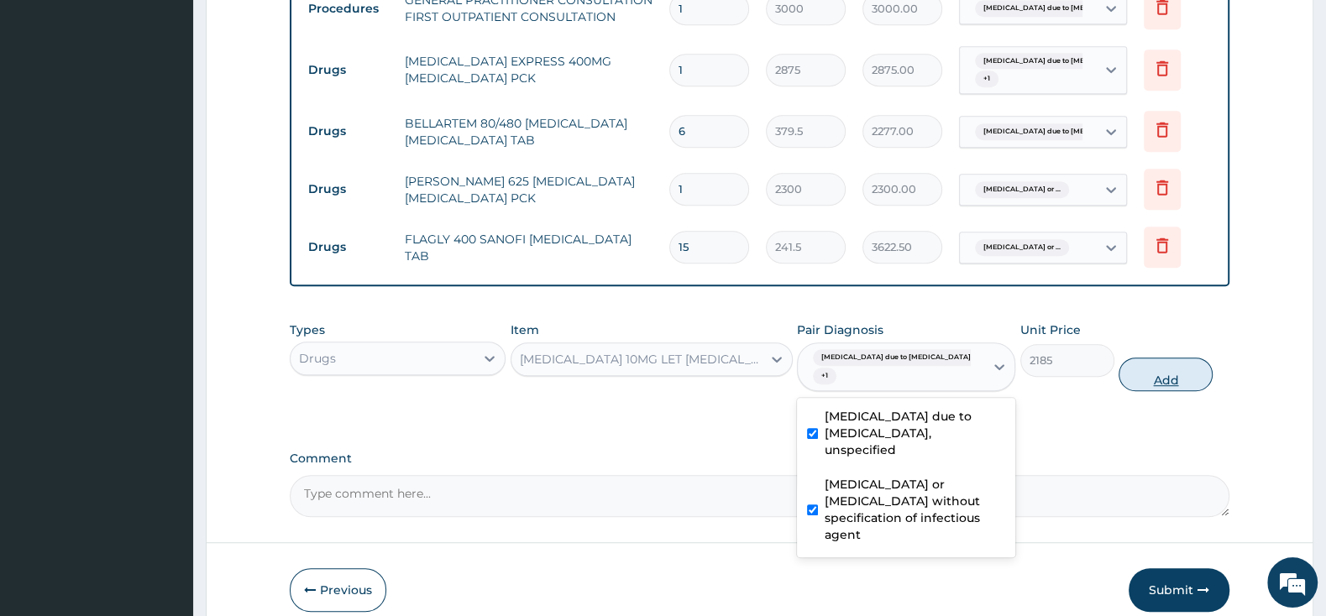
click at [1153, 378] on button "Add" at bounding box center [1165, 375] width 94 height 34
type input "0"
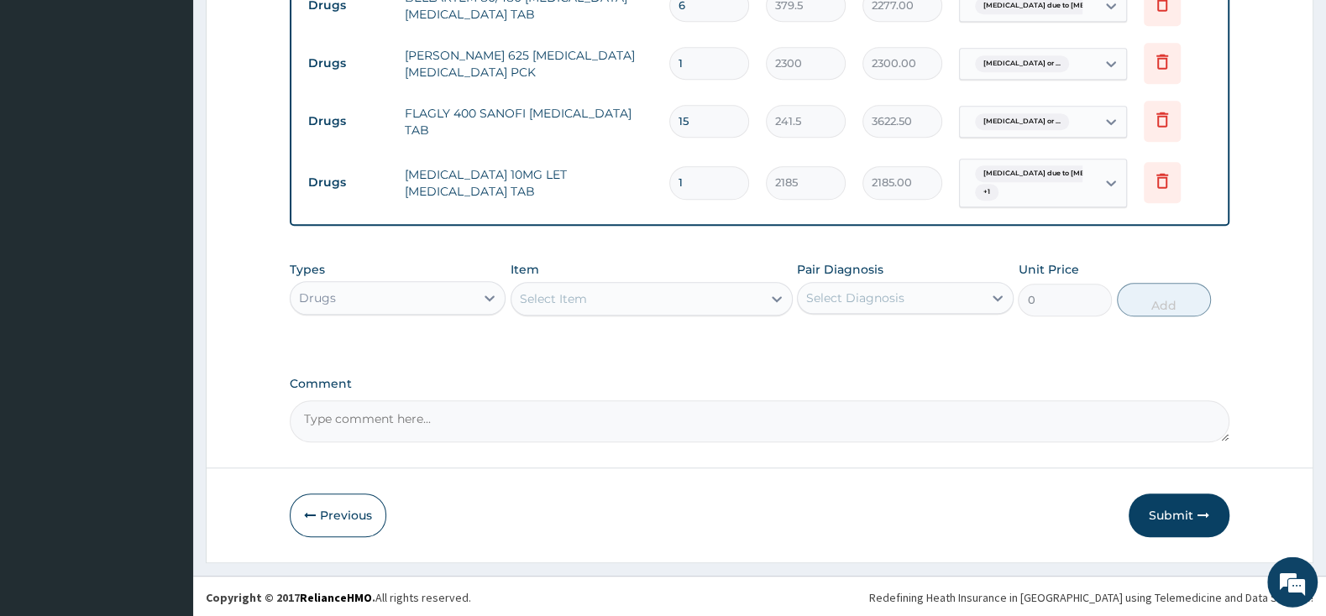
scroll to position [819, 0]
click at [449, 296] on div "Drugs" at bounding box center [383, 295] width 184 height 27
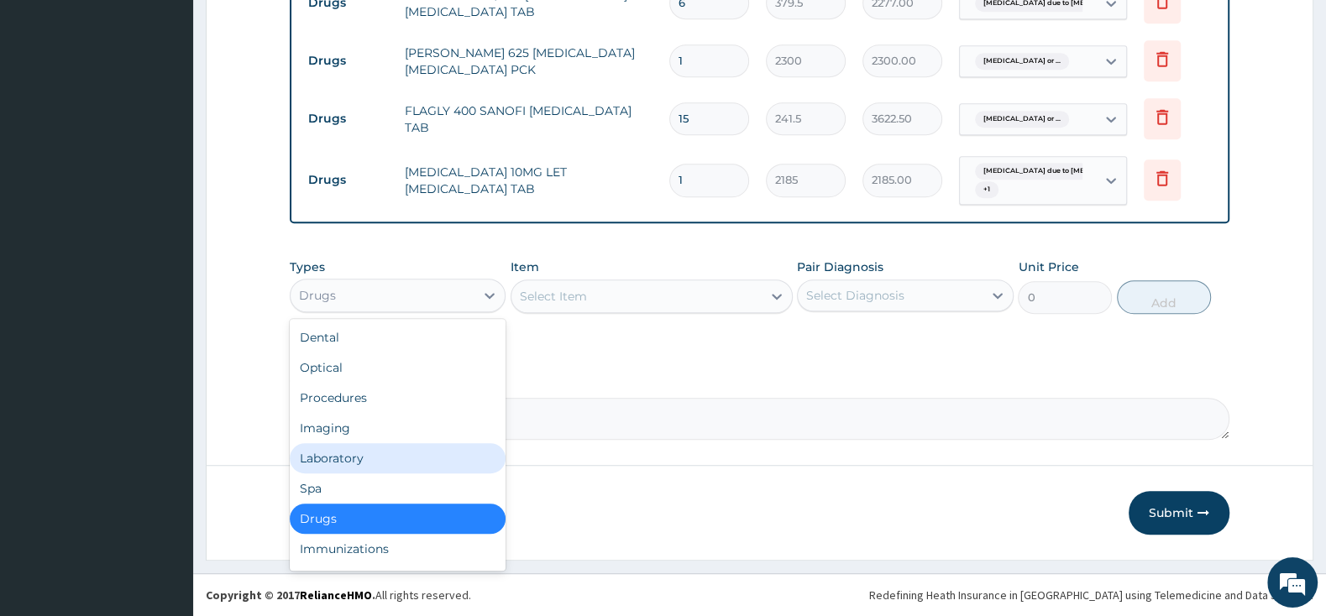
click at [439, 454] on div "Laboratory" at bounding box center [398, 458] width 216 height 30
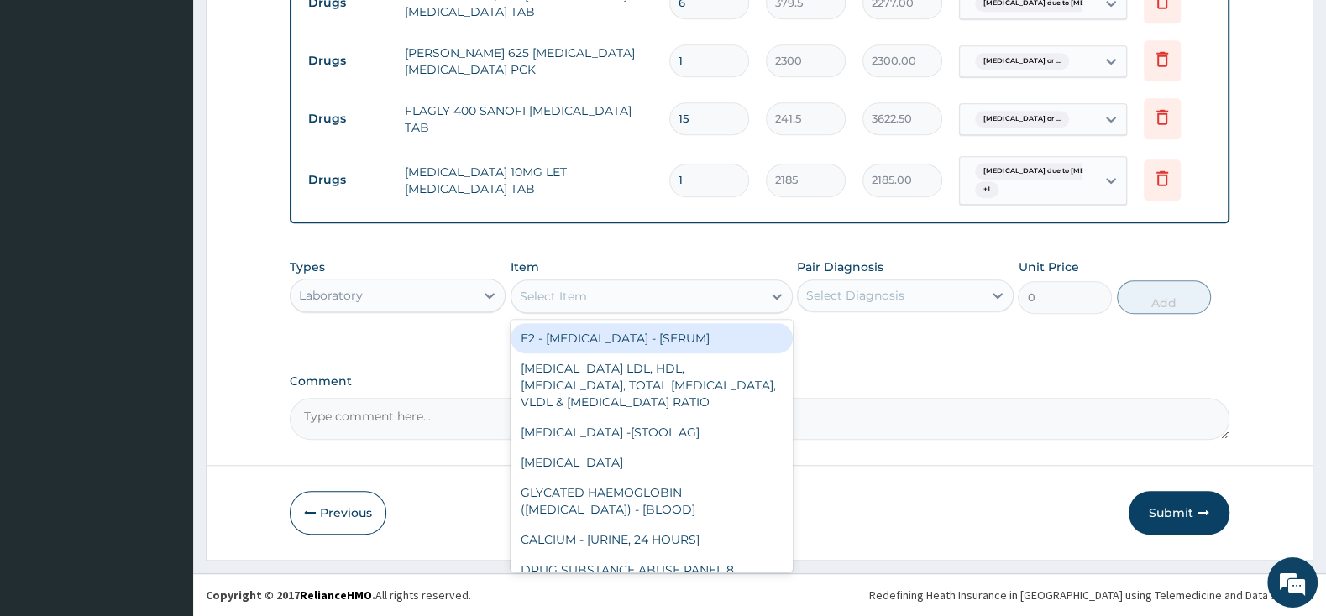
click at [635, 298] on div "Select Item" at bounding box center [636, 296] width 250 height 27
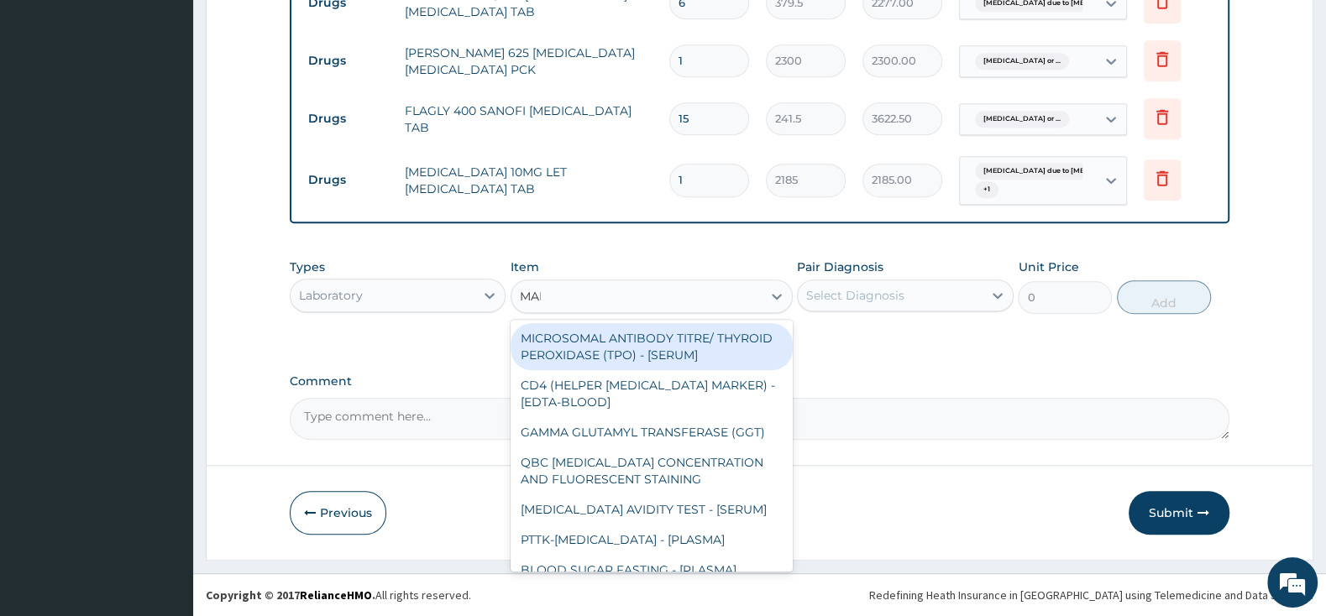
type input "MALA"
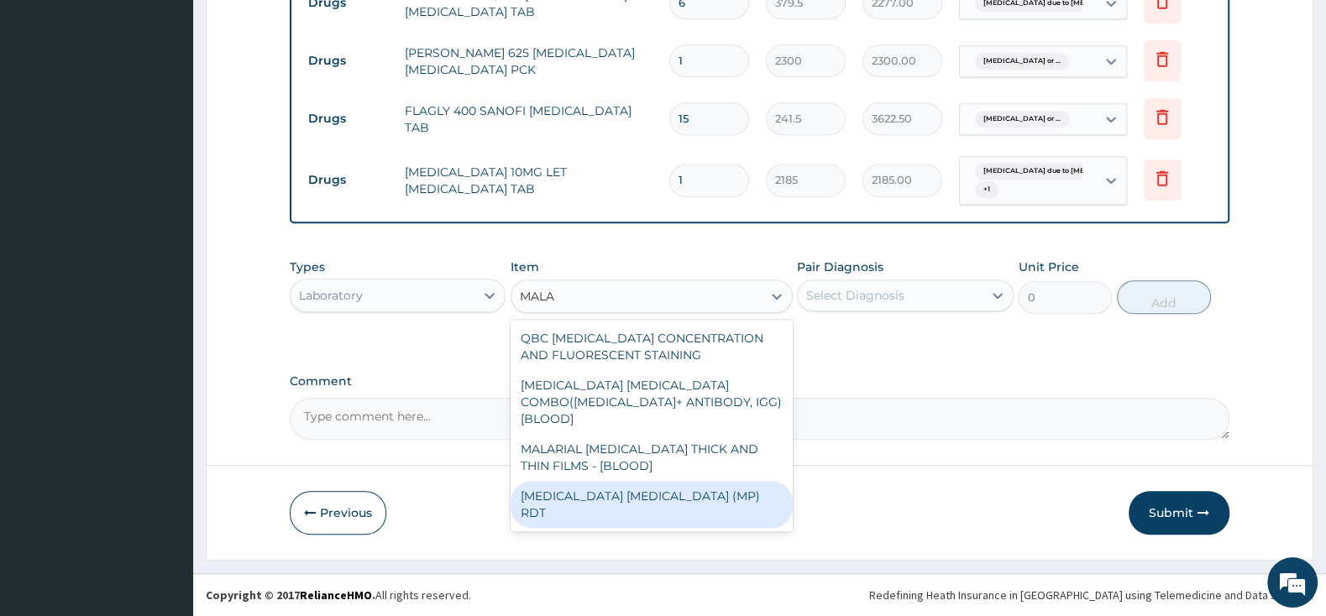
click at [697, 481] on div "[MEDICAL_DATA] [MEDICAL_DATA] (MP) RDT" at bounding box center [651, 504] width 282 height 47
type input "1500"
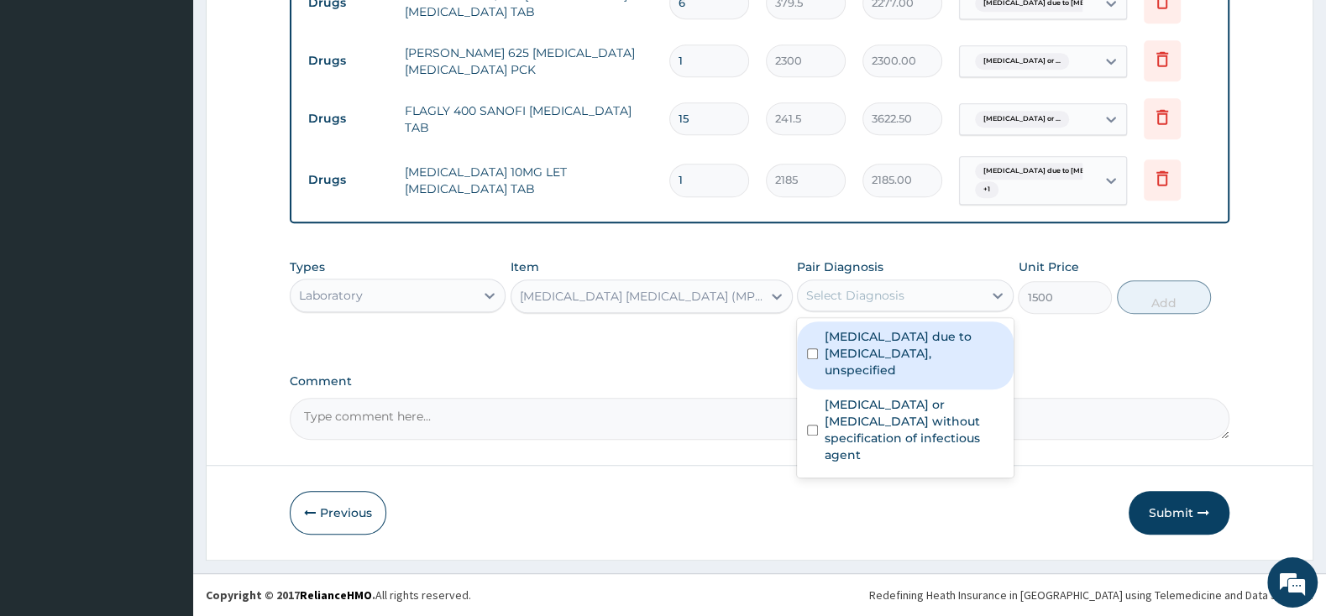
click at [893, 285] on div "Select Diagnosis" at bounding box center [890, 295] width 184 height 27
click at [819, 337] on div "[MEDICAL_DATA] due to [MEDICAL_DATA], unspecified" at bounding box center [905, 356] width 216 height 68
checkbox input "true"
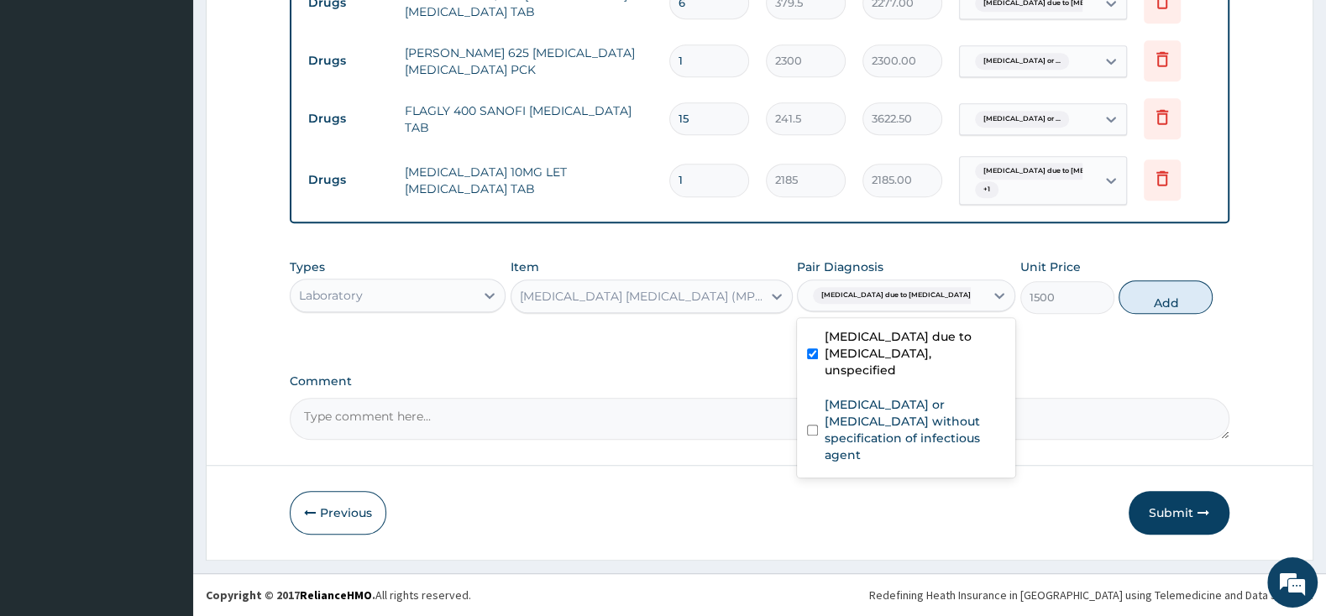
click at [1132, 294] on button "Add" at bounding box center [1165, 297] width 94 height 34
type input "0"
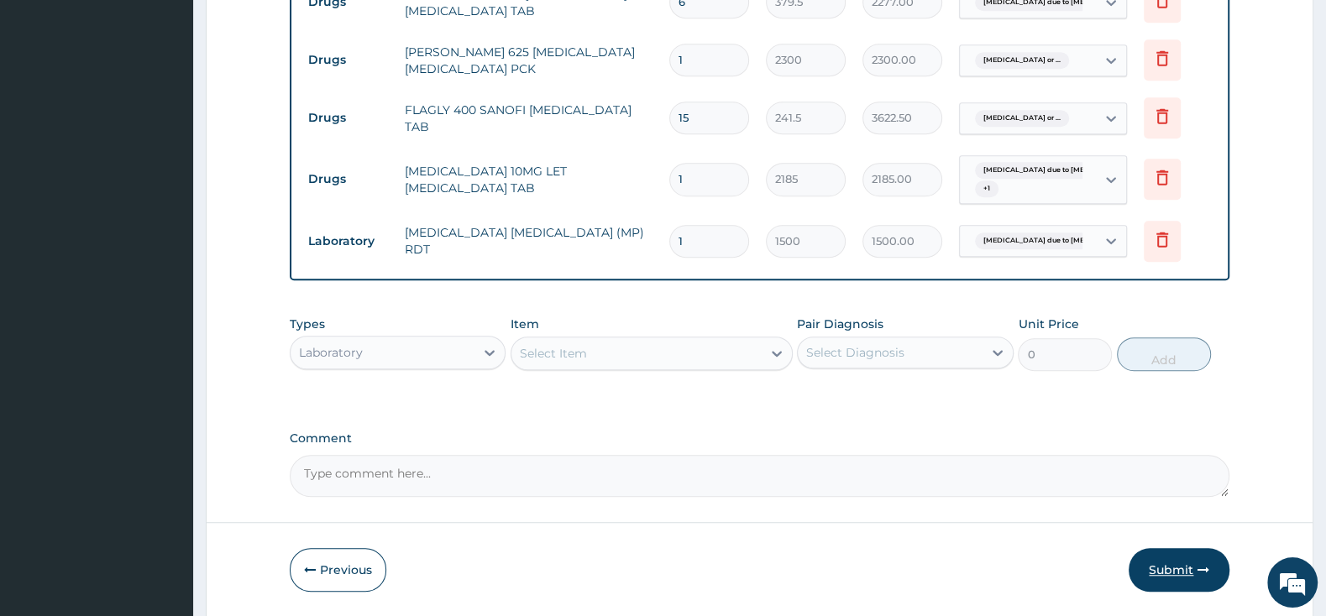
click at [1189, 568] on button "Submit" at bounding box center [1178, 570] width 101 height 44
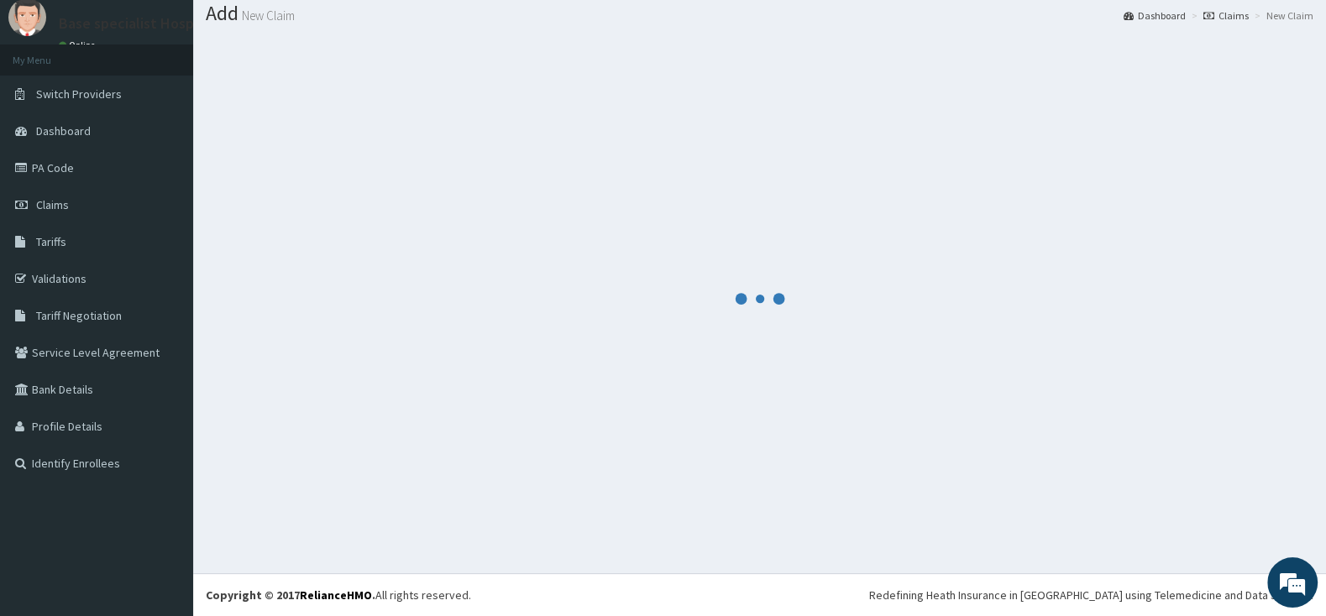
scroll to position [52, 0]
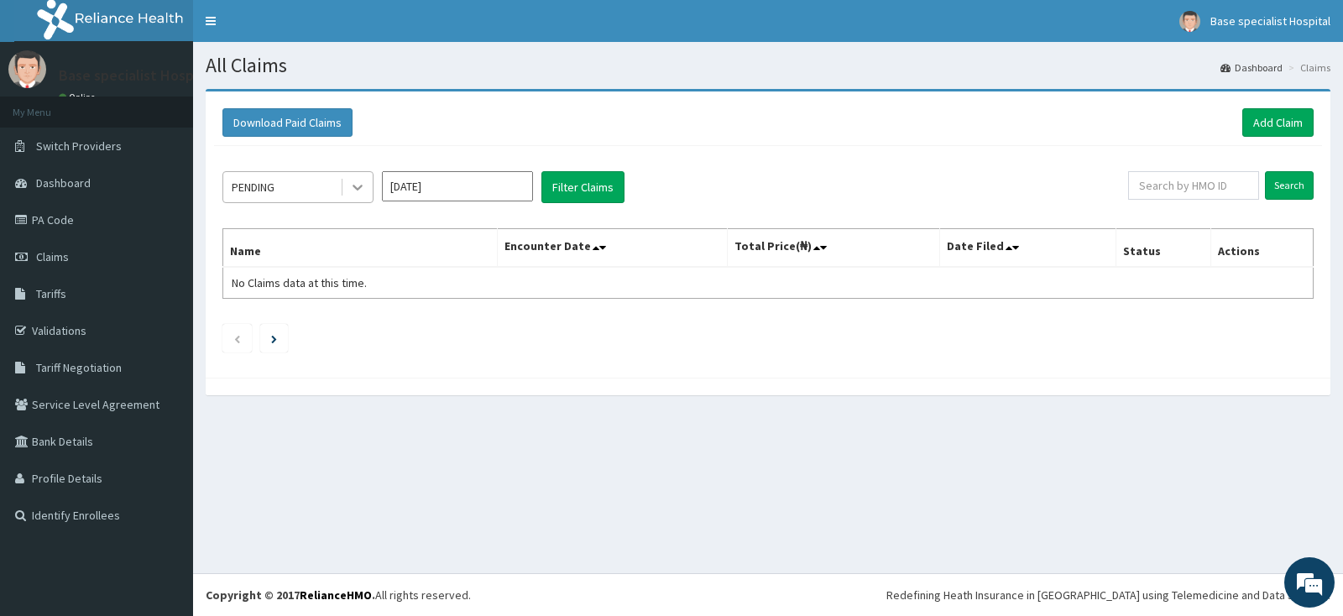
click at [362, 183] on icon at bounding box center [357, 187] width 17 height 17
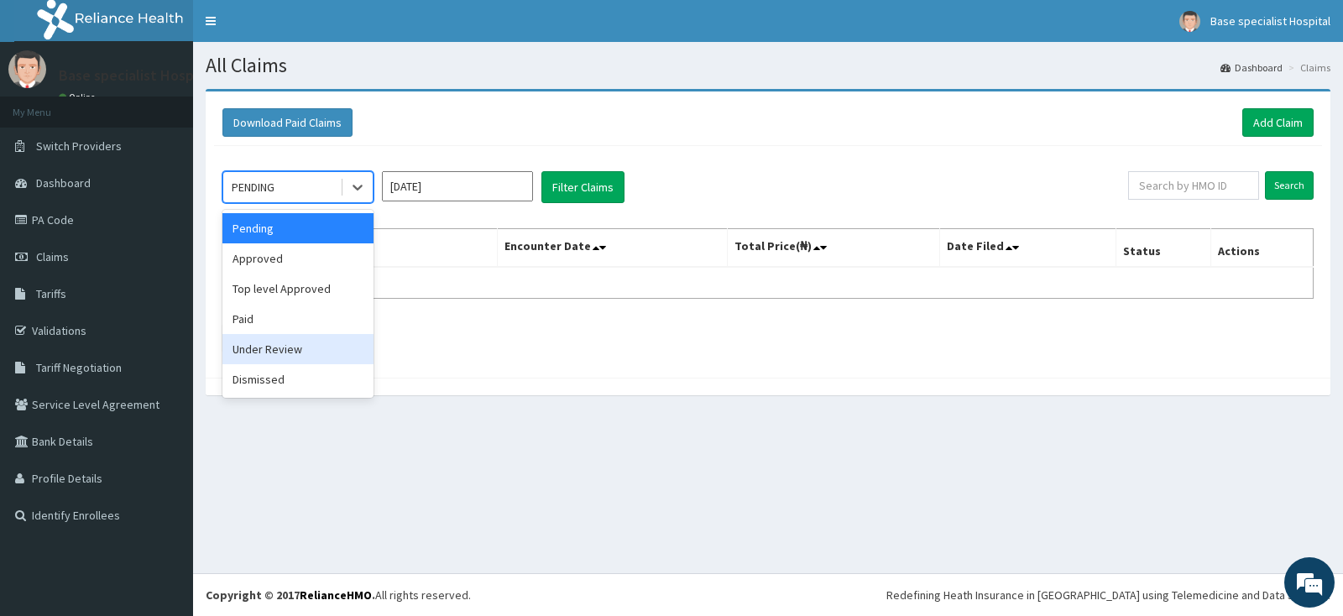
click at [296, 340] on div "Under Review" at bounding box center [298, 349] width 151 height 30
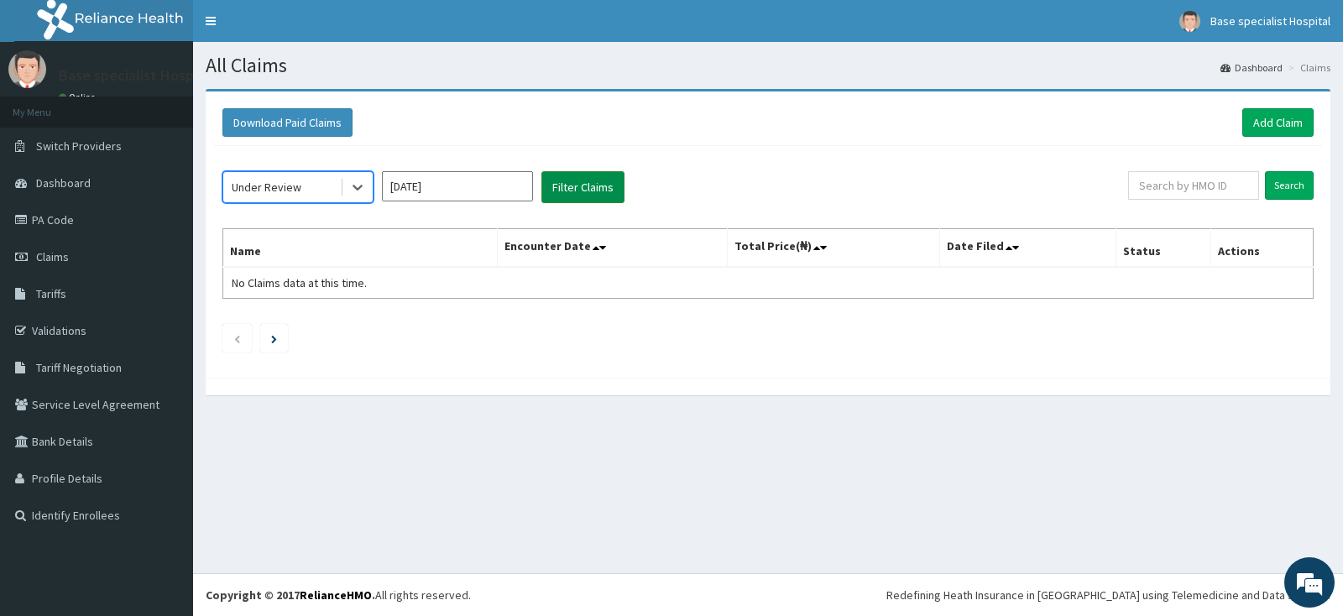
click at [615, 181] on button "Filter Claims" at bounding box center [583, 187] width 83 height 32
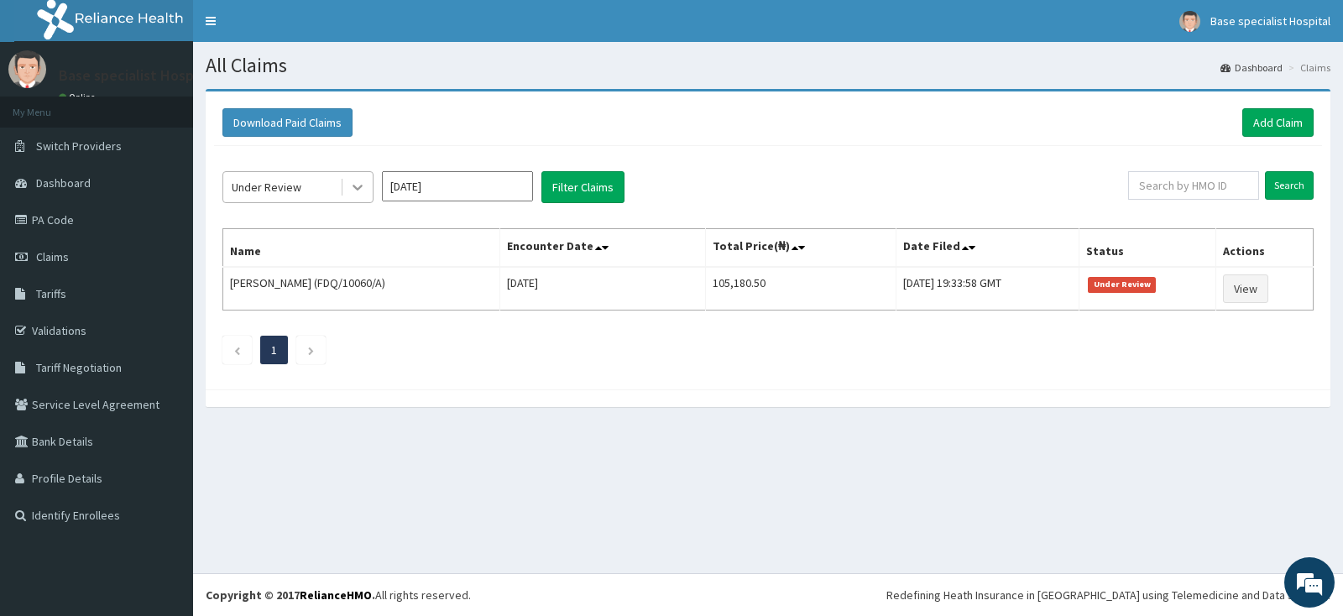
click at [357, 184] on icon at bounding box center [357, 187] width 17 height 17
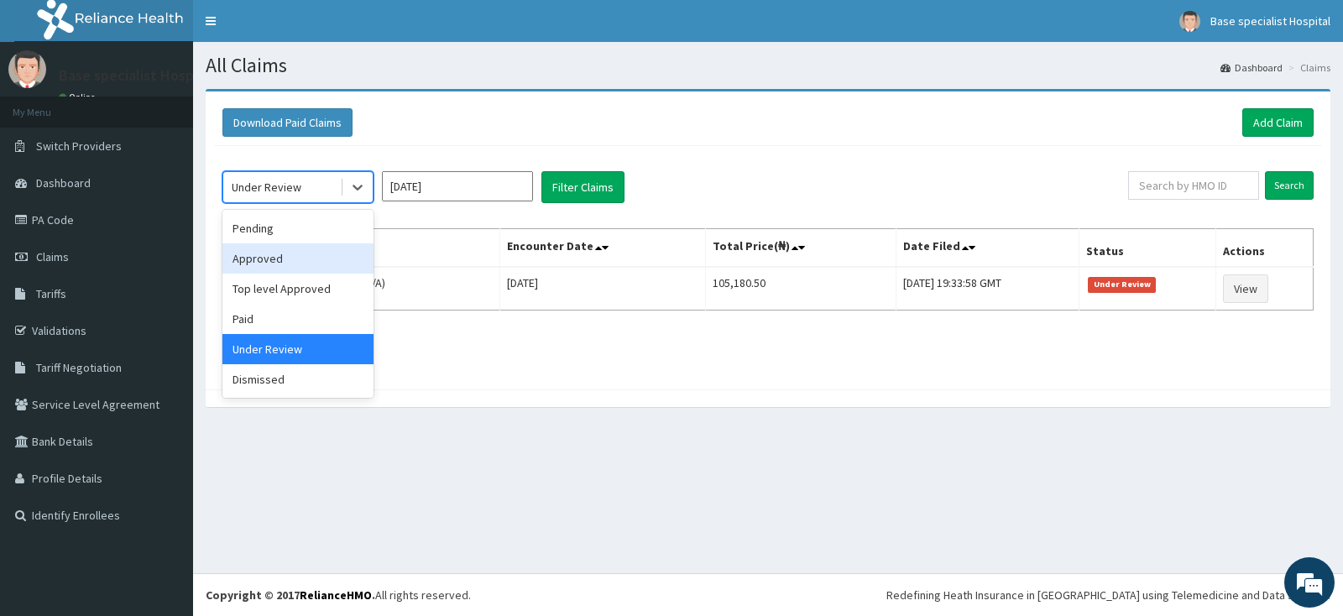
click at [320, 264] on div "Approved" at bounding box center [298, 258] width 151 height 30
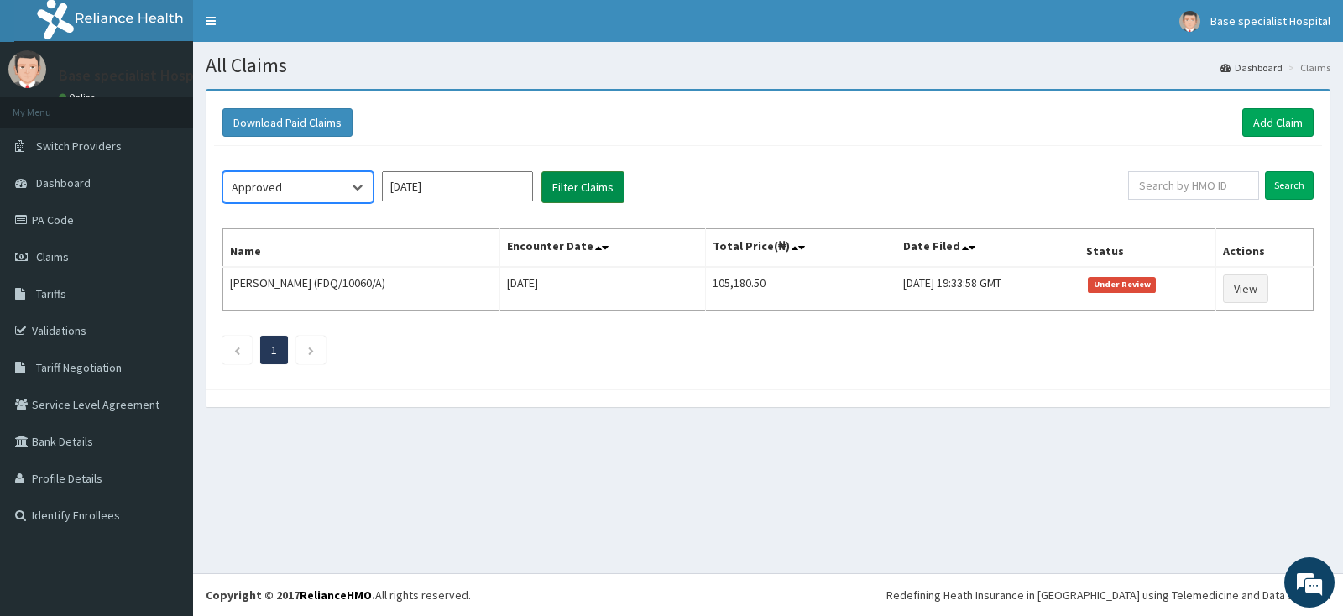
click at [594, 181] on button "Filter Claims" at bounding box center [583, 187] width 83 height 32
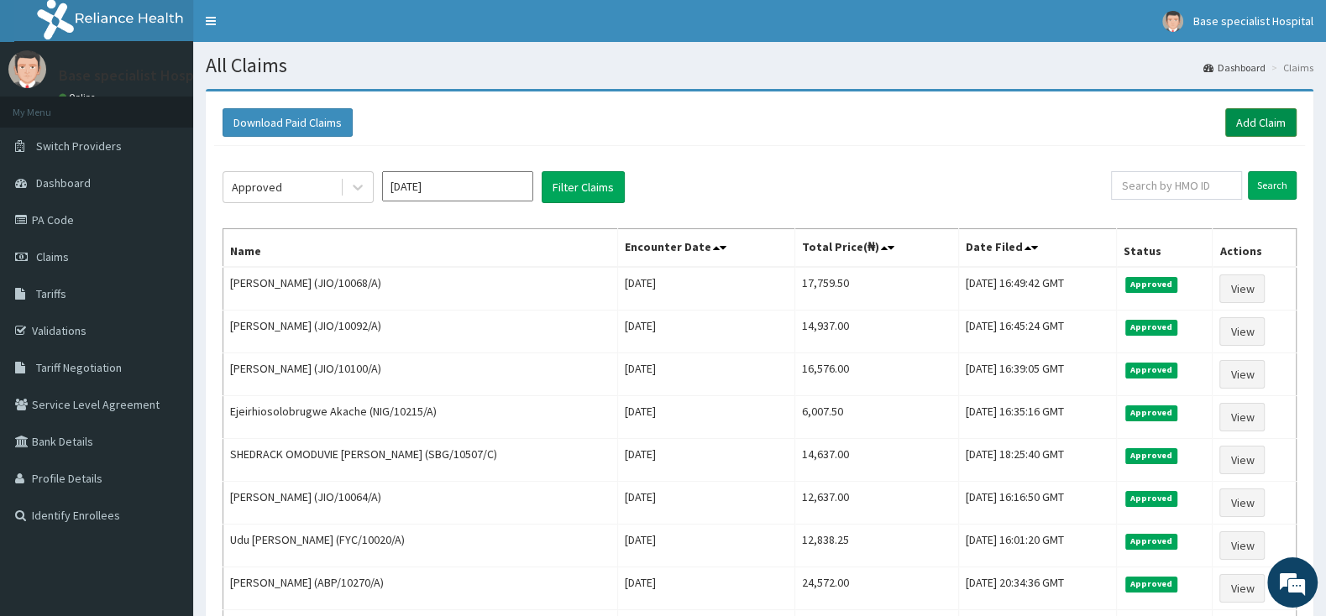
click at [1256, 114] on link "Add Claim" at bounding box center [1260, 122] width 71 height 29
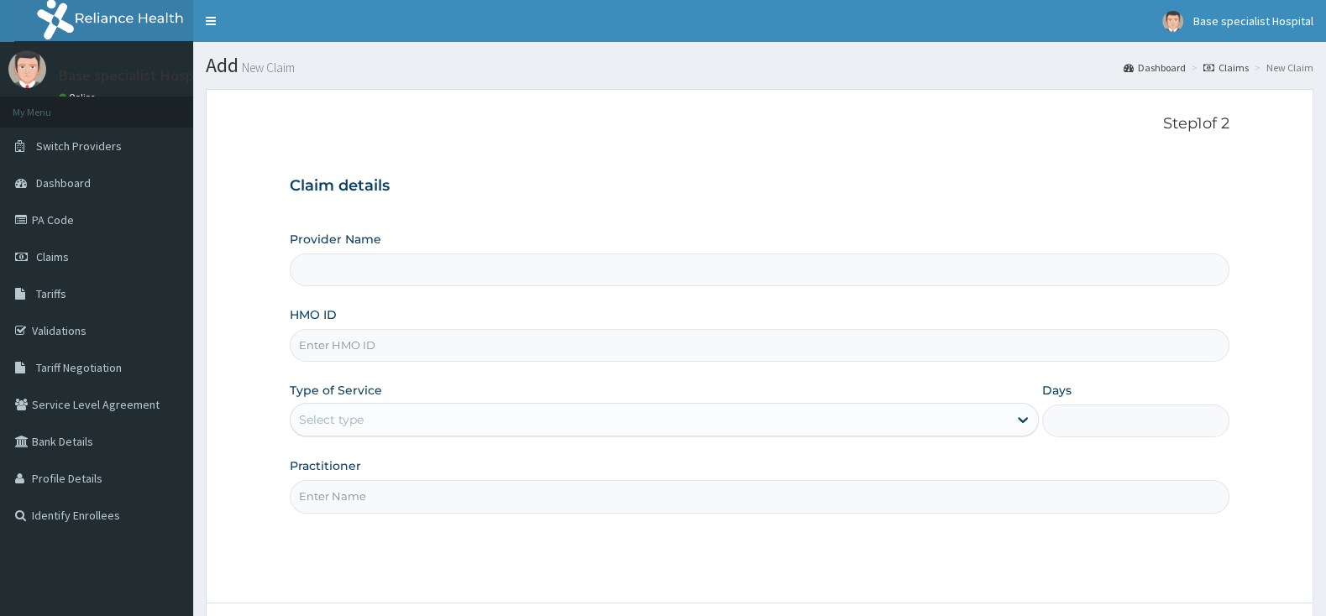
paste input "POW/10015/A"
type input "POW/10015/A"
click at [432, 422] on div "Select type" at bounding box center [649, 419] width 717 height 27
type input "Base Specialist Hospital"
click at [500, 406] on div "Select type" at bounding box center [664, 420] width 749 height 34
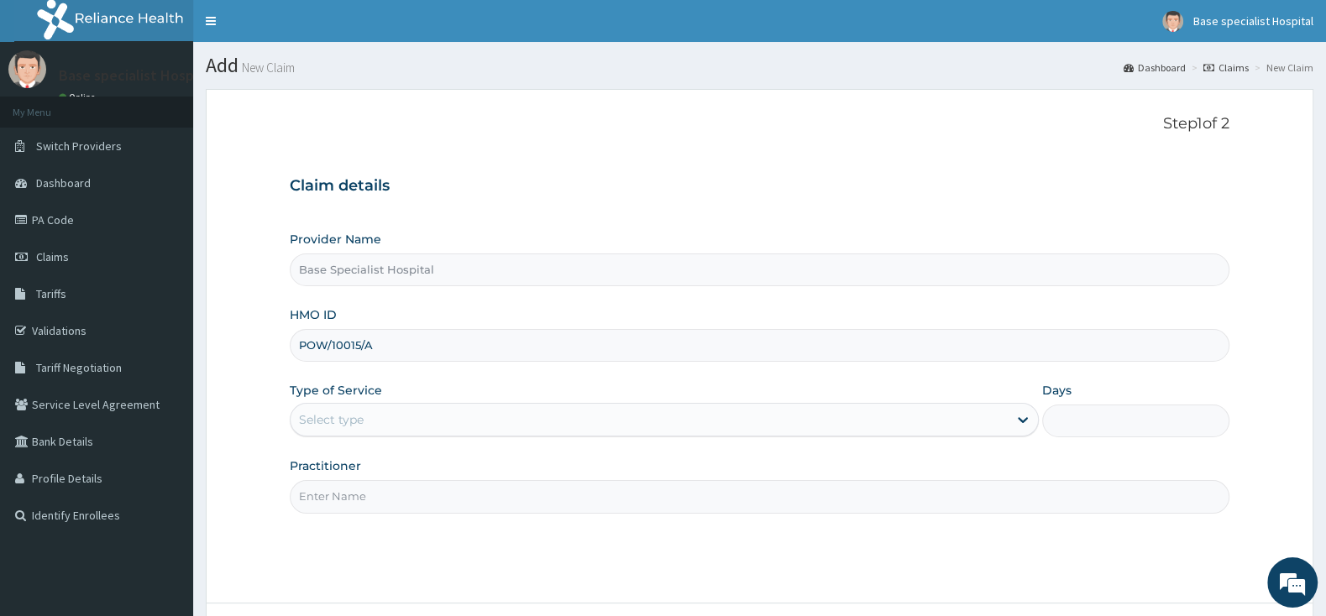
click at [502, 422] on div "Select type" at bounding box center [649, 419] width 717 height 27
click at [507, 509] on input "Practitioner" at bounding box center [760, 496] width 940 height 33
click at [1139, 423] on input "Days" at bounding box center [1135, 421] width 187 height 33
click at [902, 423] on div "Select type" at bounding box center [649, 419] width 717 height 27
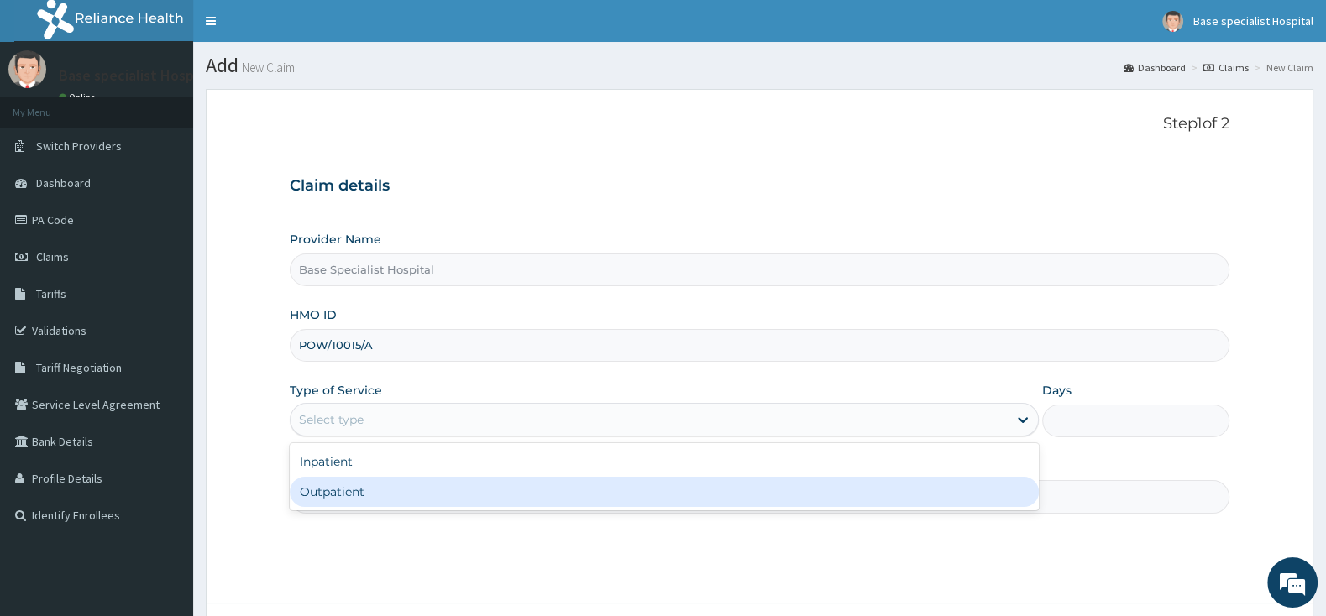
click at [851, 494] on div "Outpatient" at bounding box center [664, 492] width 749 height 30
type input "1"
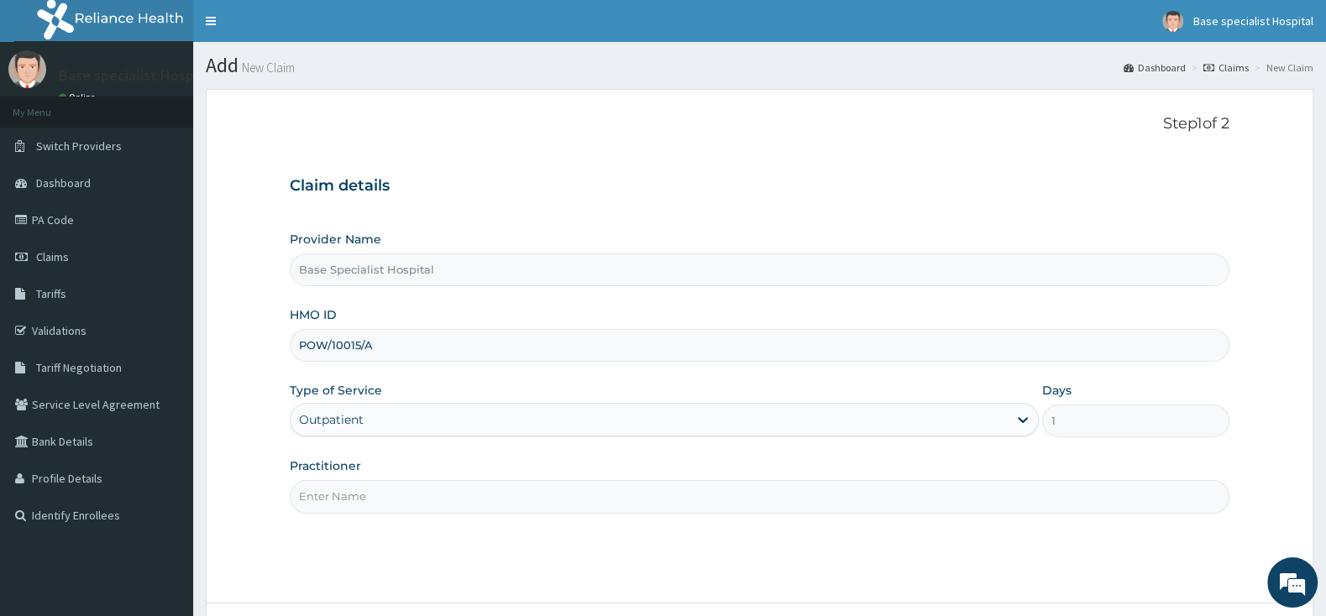
click at [851, 495] on input "Practitioner" at bounding box center [760, 496] width 940 height 33
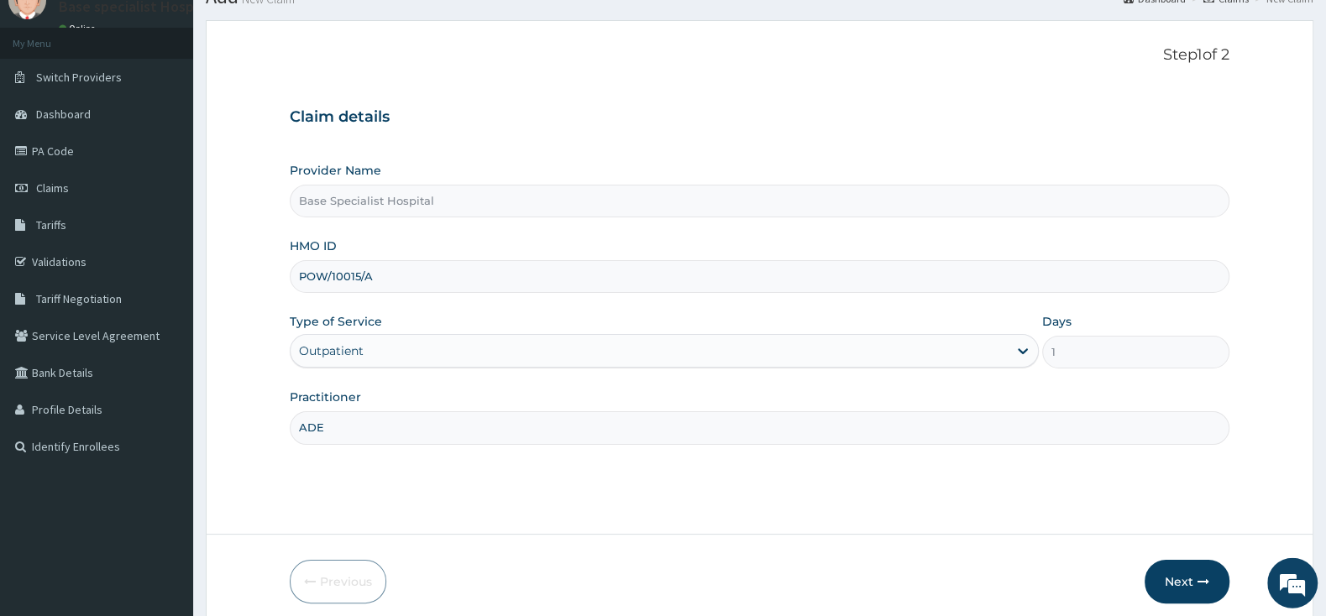
scroll to position [139, 0]
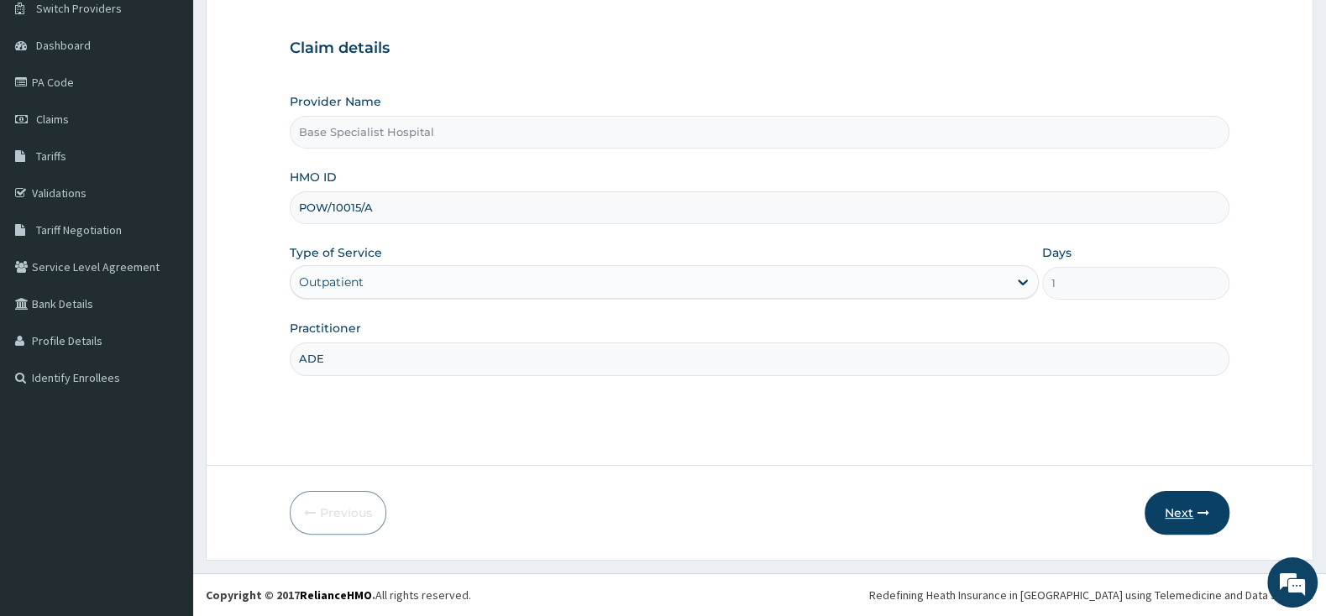
type input "ADE"
click at [1175, 502] on button "Next" at bounding box center [1186, 513] width 85 height 44
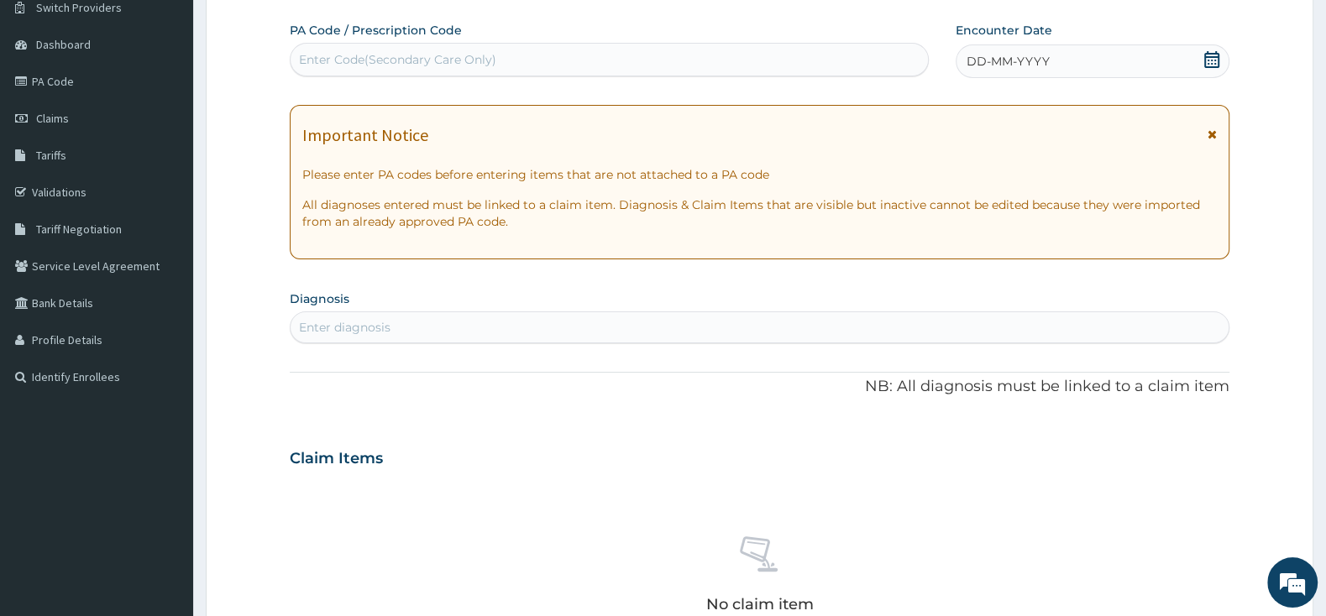
scroll to position [0, 0]
click at [1210, 59] on icon at bounding box center [1211, 59] width 17 height 17
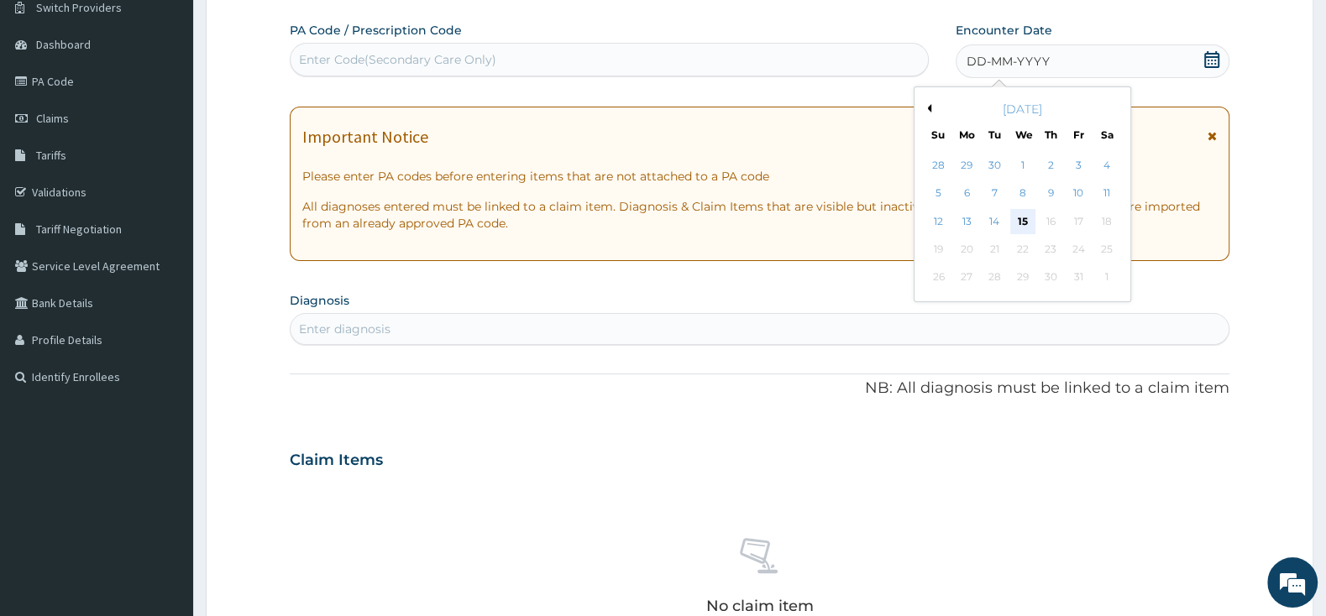
click at [1021, 225] on div "15" at bounding box center [1022, 221] width 25 height 25
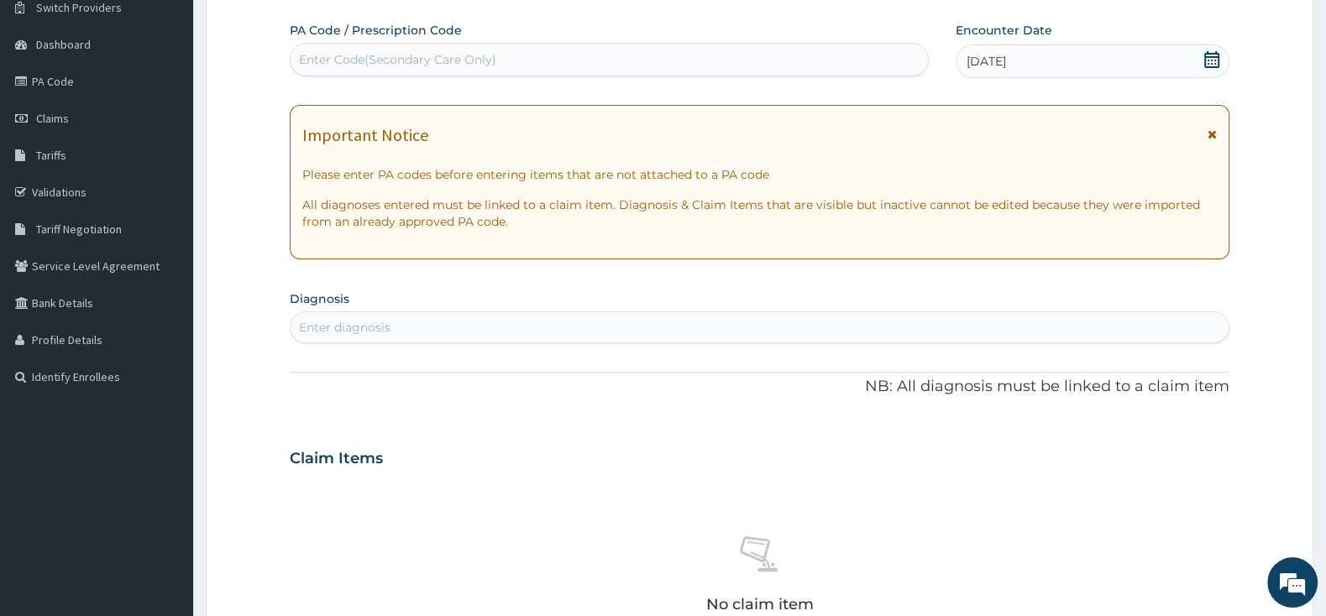
click at [755, 328] on div "Enter diagnosis" at bounding box center [760, 327] width 938 height 27
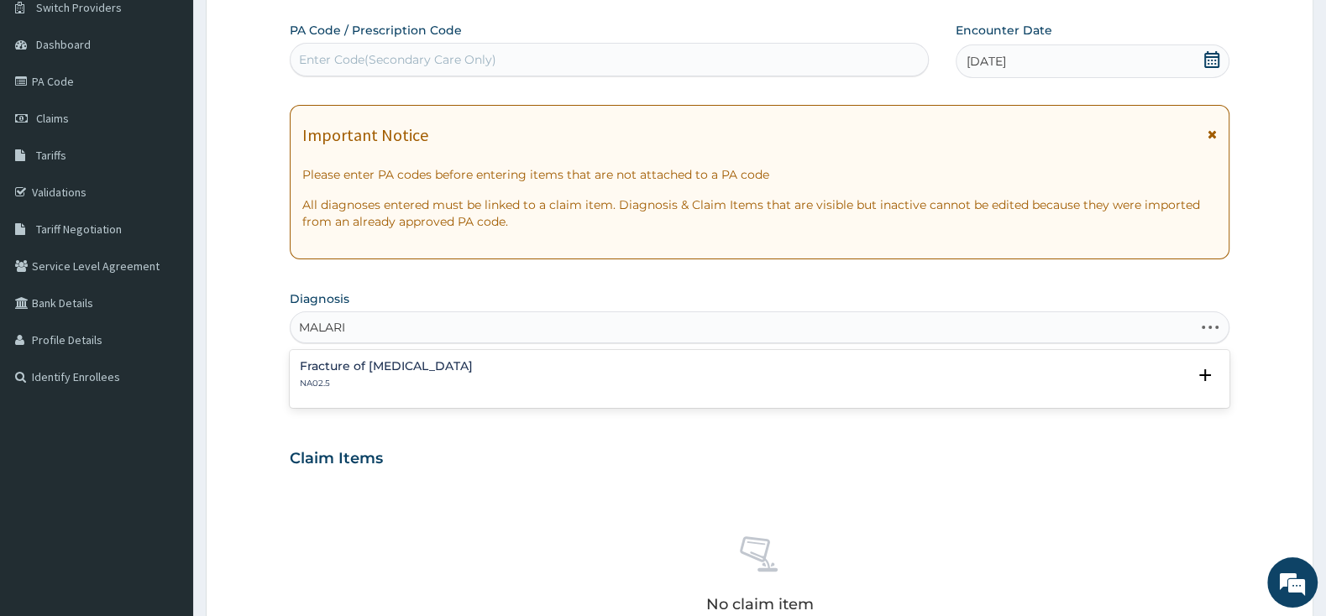
type input "MALARIA"
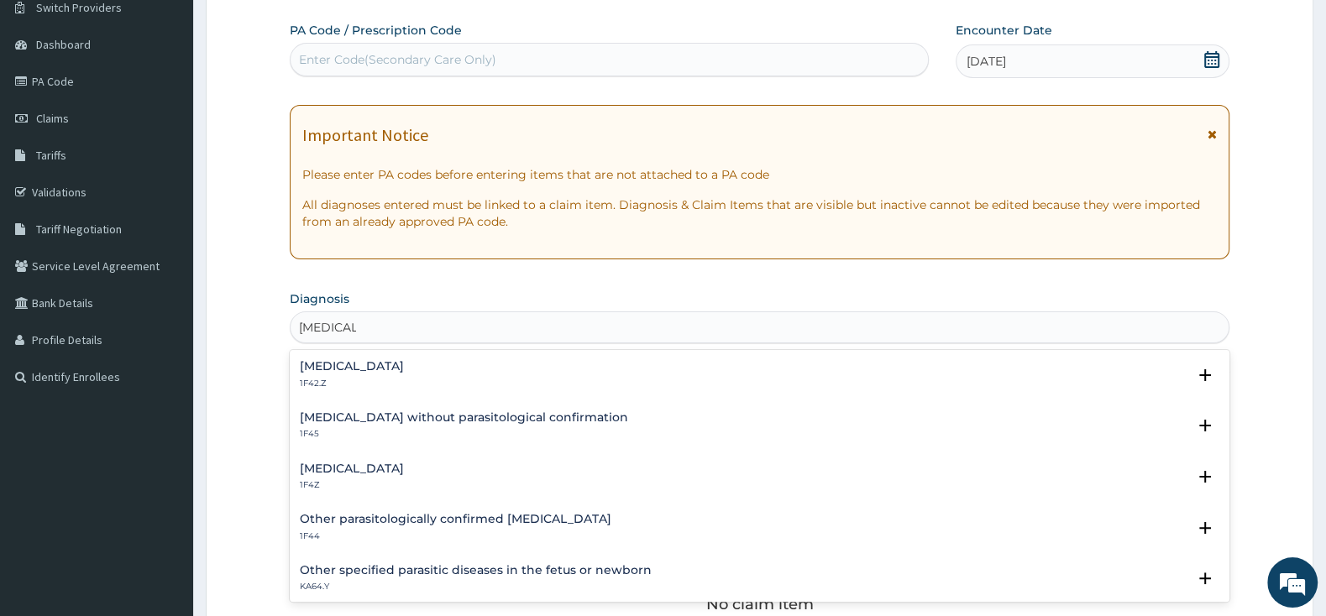
click at [404, 378] on div "Plasmodium malariae malaria without complication 1F42.Z" at bounding box center [352, 374] width 104 height 29
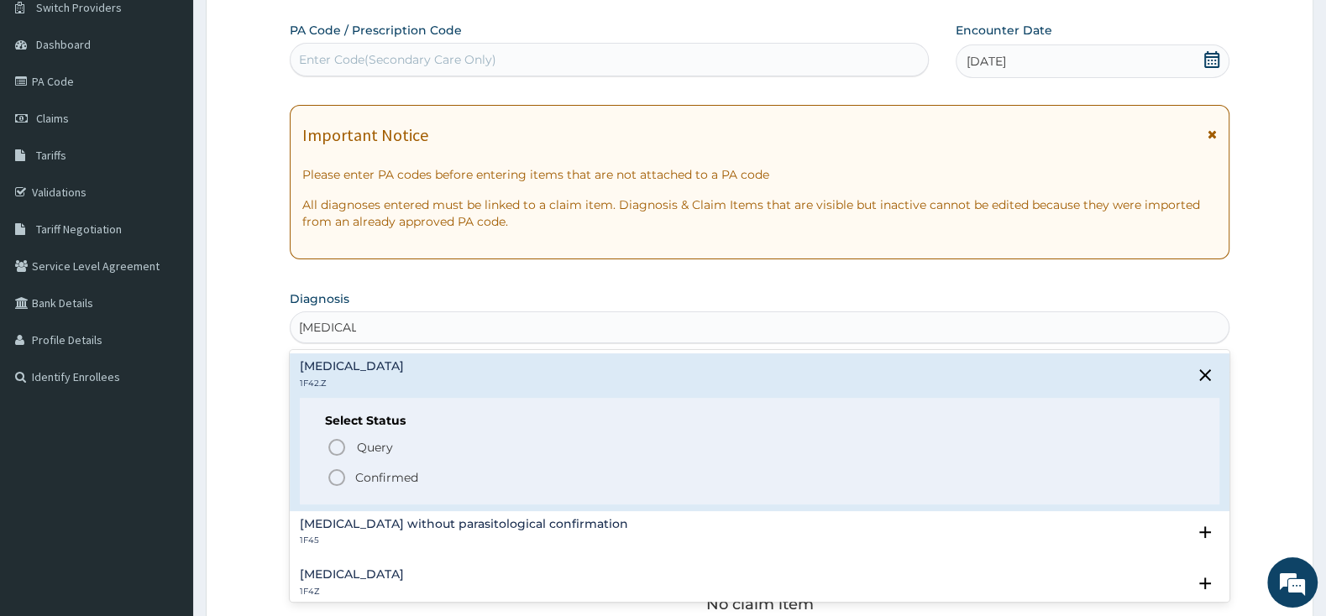
drag, startPoint x: 347, startPoint y: 481, endPoint x: 357, endPoint y: 464, distance: 19.6
click at [345, 481] on icon "status option filled" at bounding box center [337, 478] width 20 height 20
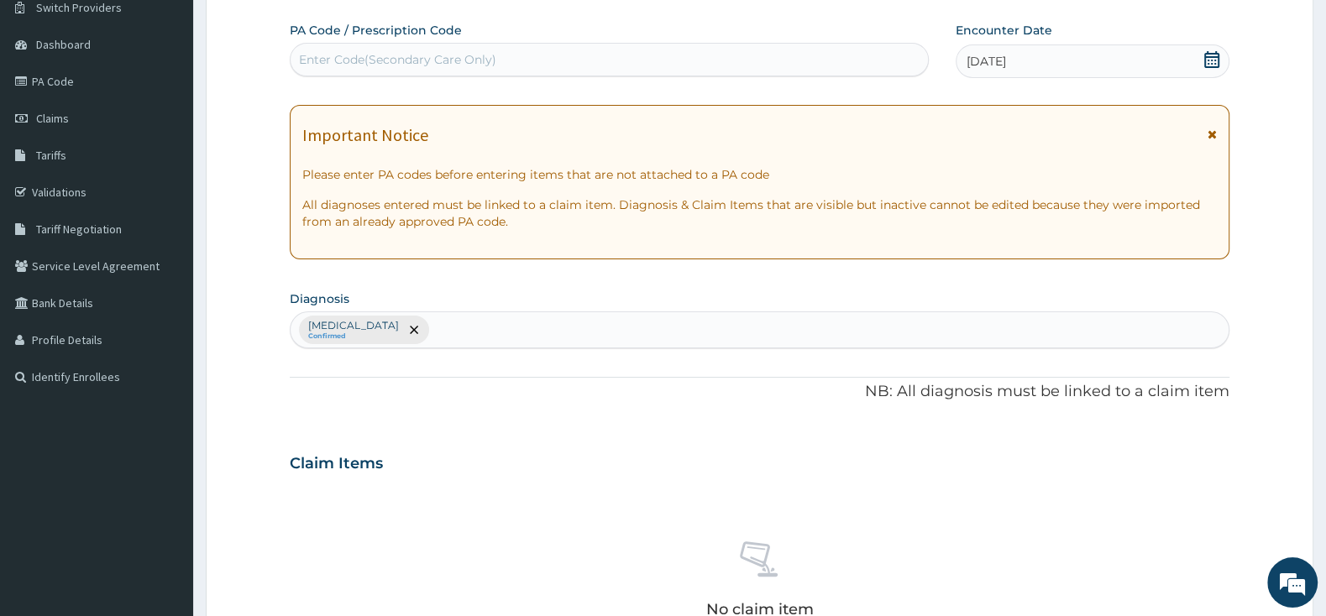
click at [693, 335] on div "Plasmodium malariae malaria without complication Confirmed" at bounding box center [760, 329] width 938 height 35
type input "PHARYNG"
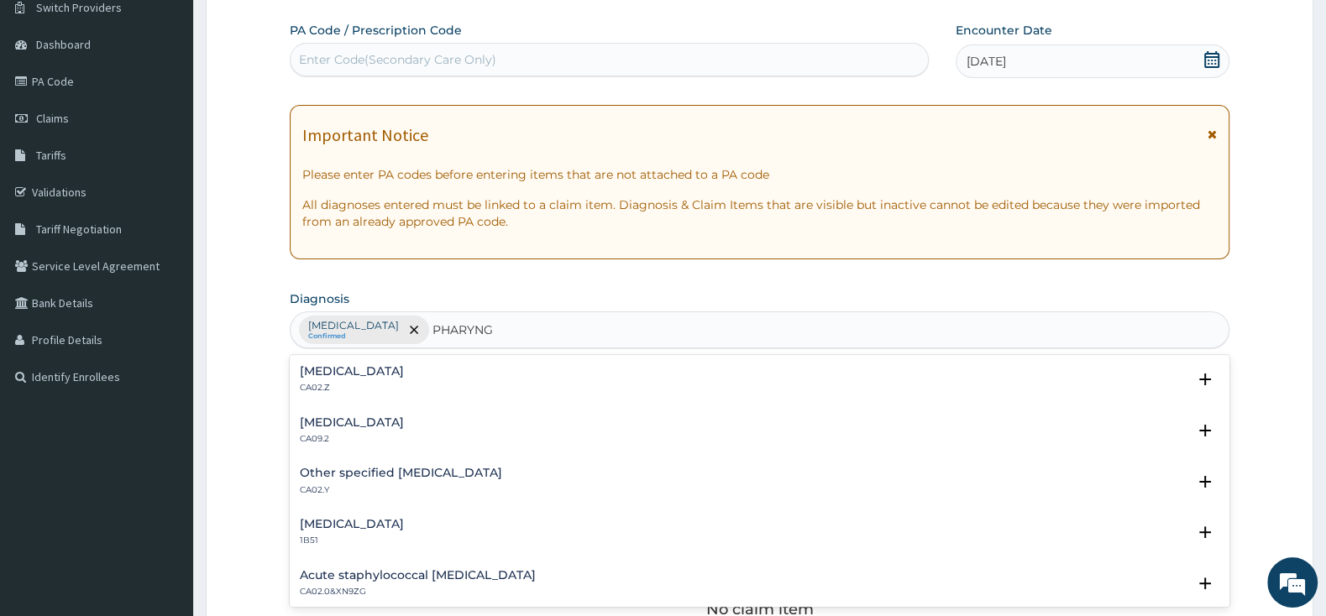
click at [370, 376] on h4 "[MEDICAL_DATA]" at bounding box center [352, 371] width 104 height 13
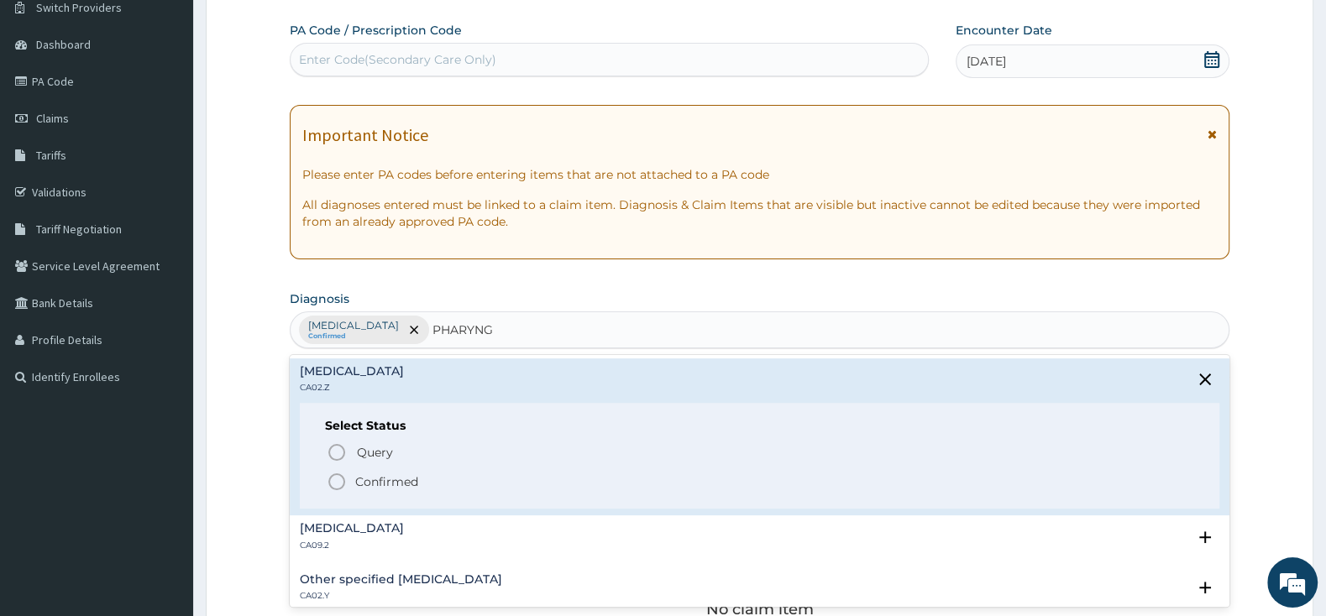
drag, startPoint x: 334, startPoint y: 487, endPoint x: 365, endPoint y: 490, distance: 31.2
click at [334, 485] on icon "status option filled" at bounding box center [337, 482] width 20 height 20
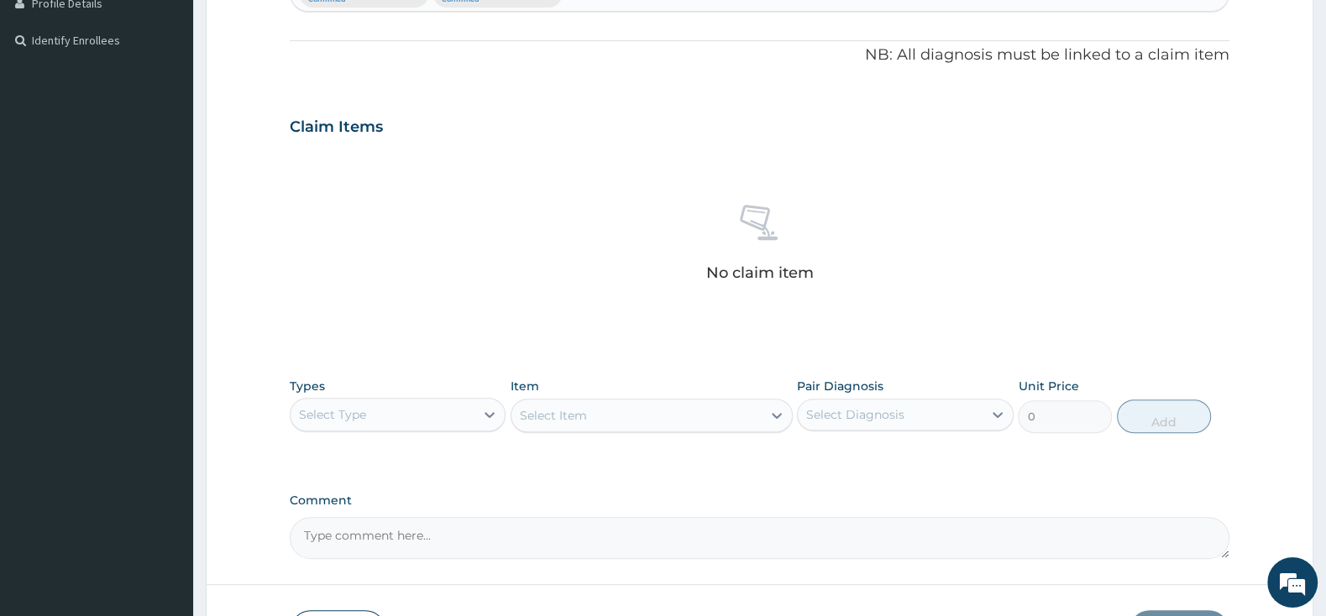
scroll to position [579, 0]
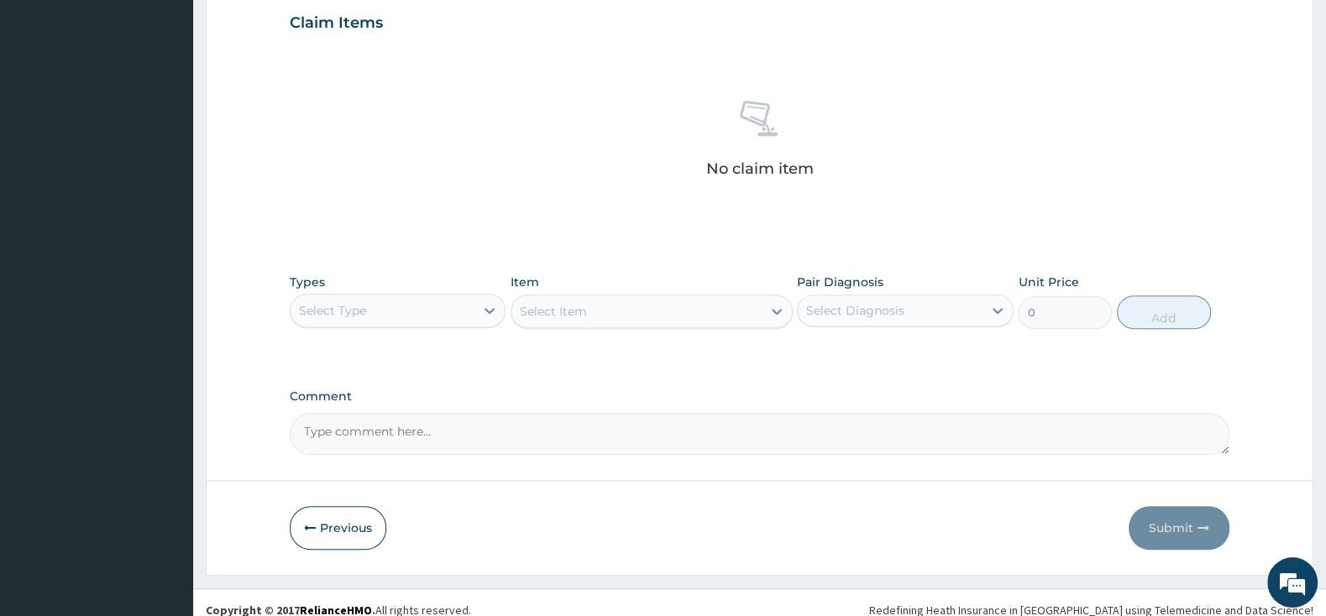
click at [449, 305] on div "Select Type" at bounding box center [383, 310] width 184 height 27
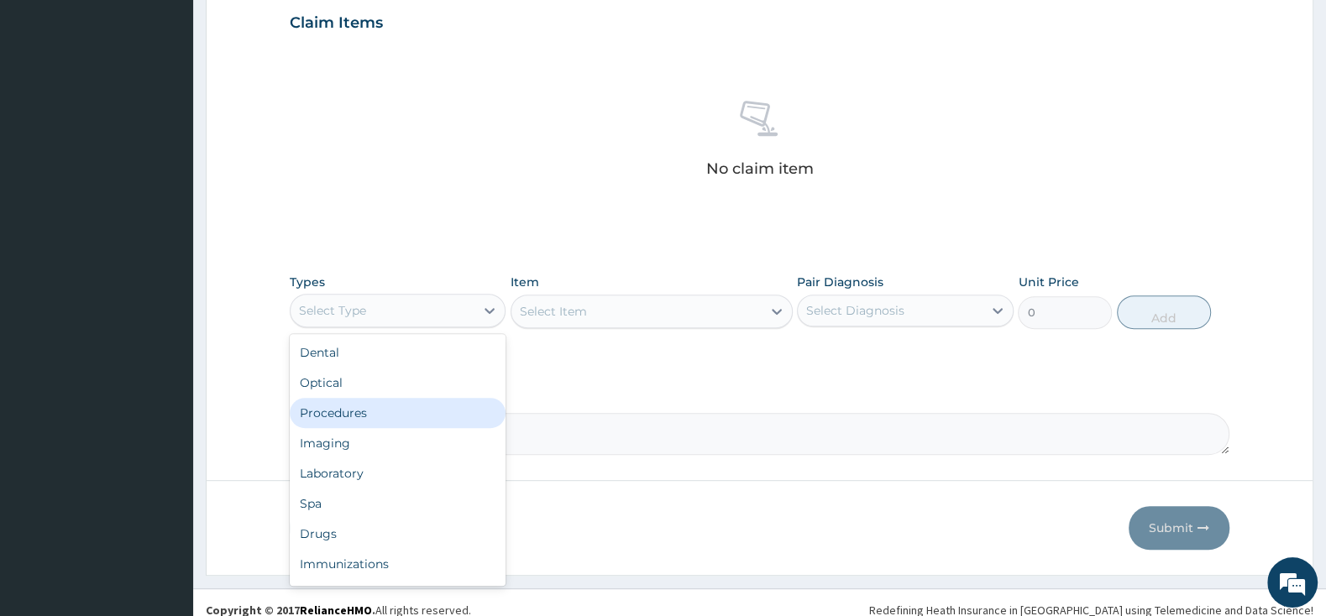
click at [393, 415] on div "Procedures" at bounding box center [398, 413] width 216 height 30
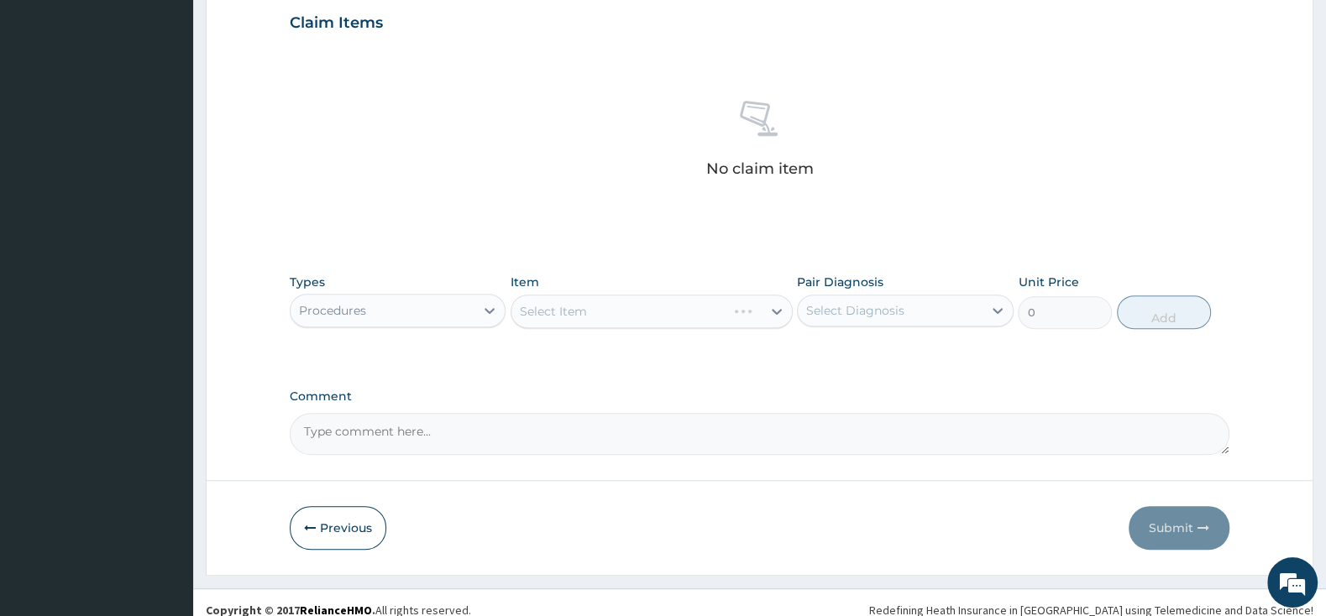
click at [576, 316] on div "Select Item" at bounding box center [651, 312] width 282 height 34
click at [639, 310] on div "Select Item" at bounding box center [651, 312] width 282 height 34
click at [674, 318] on div "Select Item" at bounding box center [636, 311] width 250 height 27
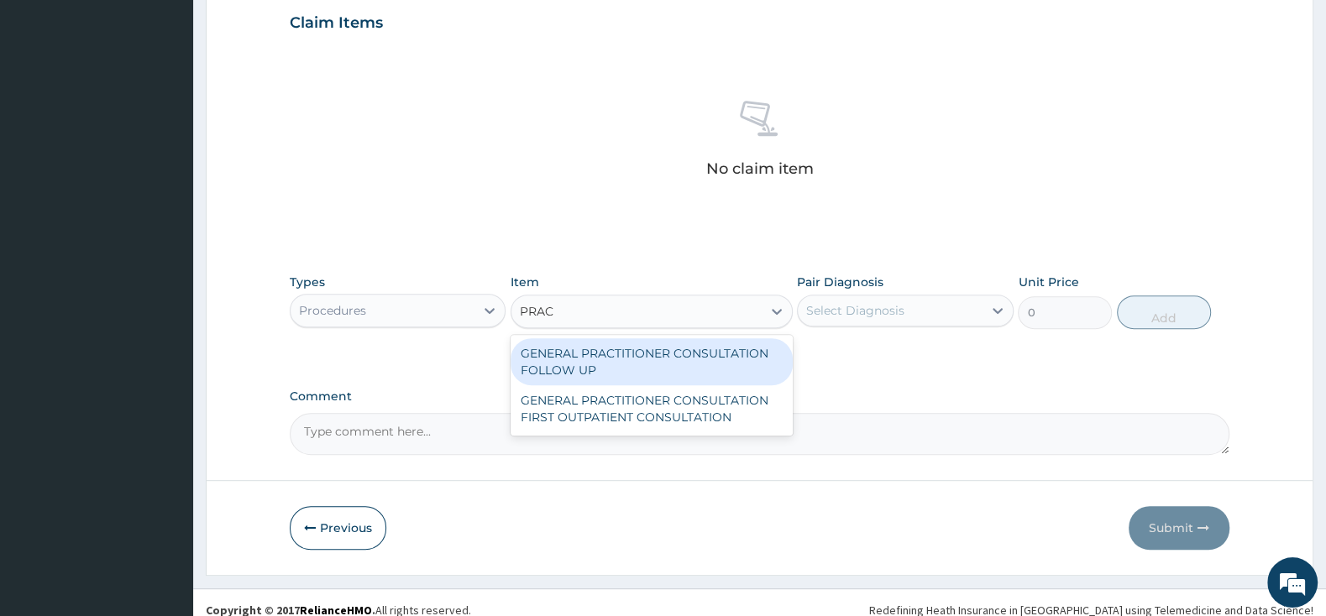
type input "PRACT"
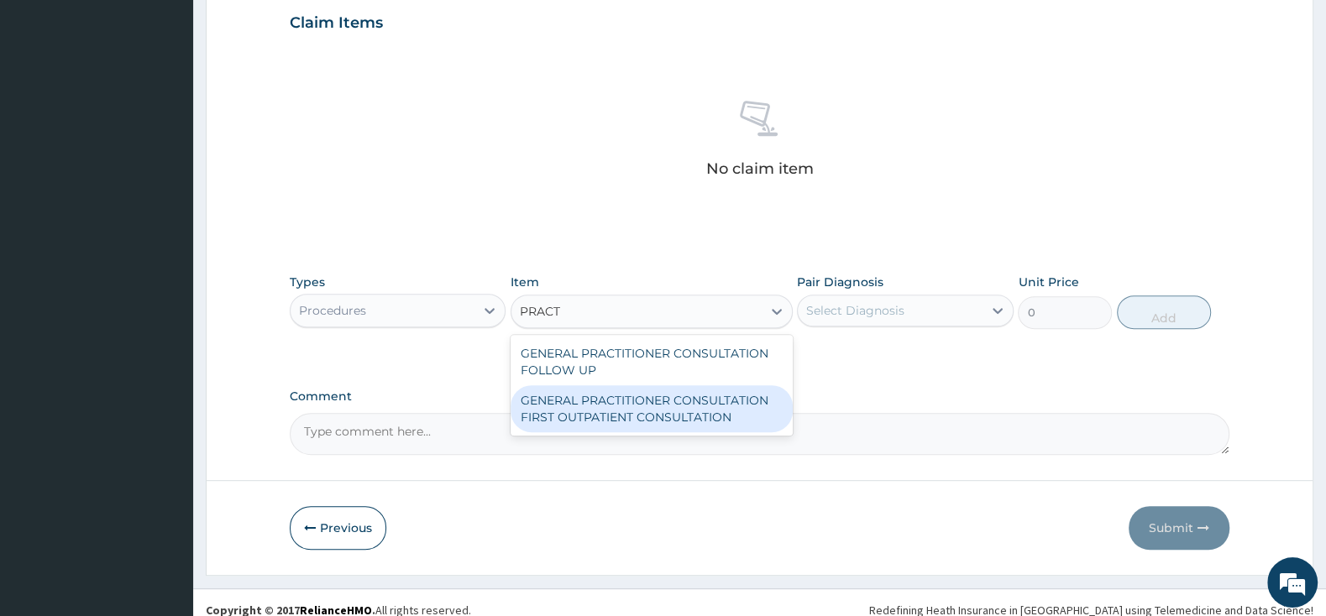
click at [695, 398] on div "GENERAL PRACTITIONER CONSULTATION FIRST OUTPATIENT CONSULTATION" at bounding box center [651, 408] width 282 height 47
type input "3000"
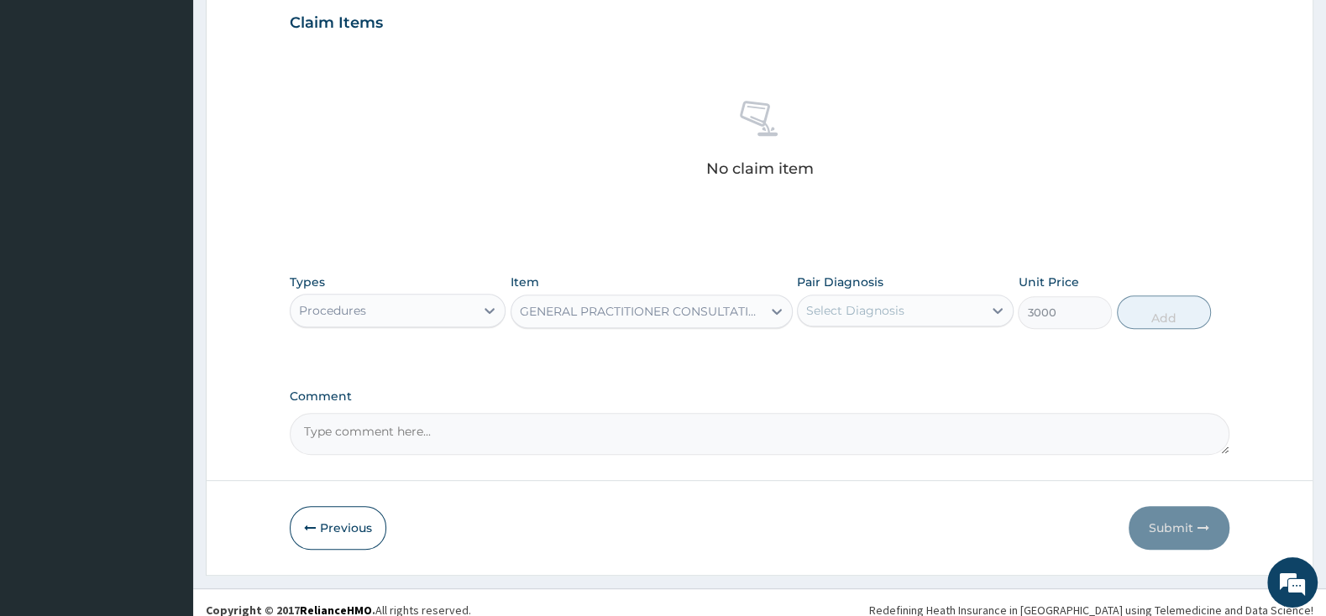
click at [849, 301] on div "Select Diagnosis" at bounding box center [890, 310] width 184 height 27
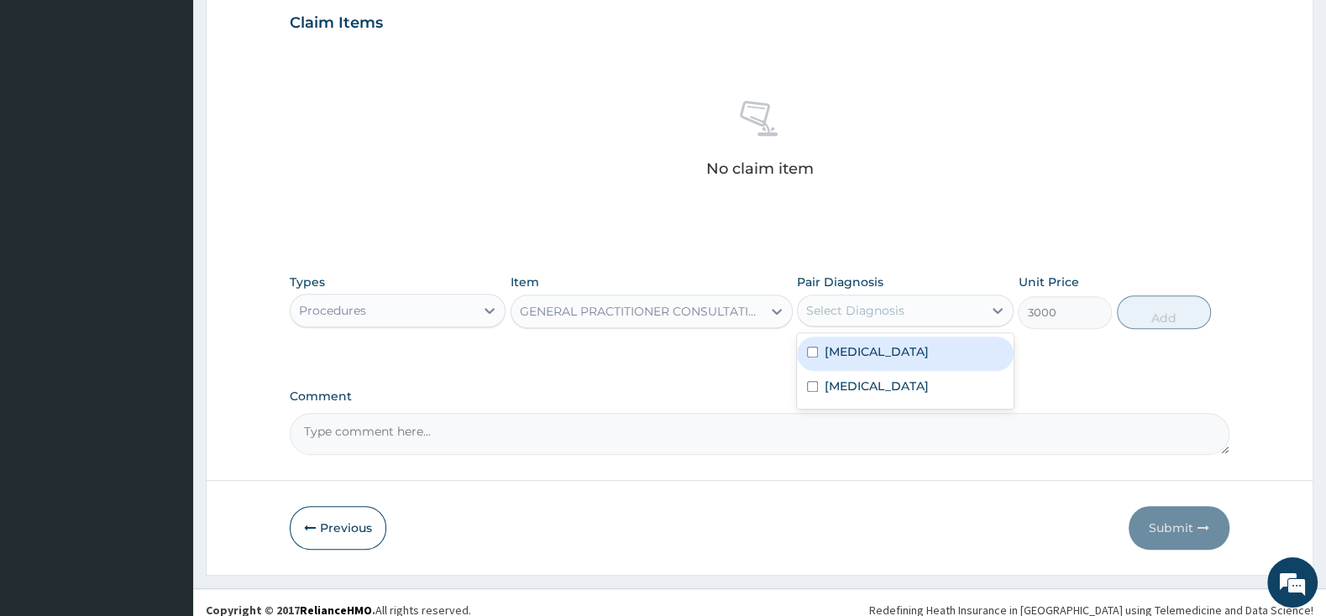
click at [809, 358] on div "[MEDICAL_DATA]" at bounding box center [905, 354] width 216 height 34
checkbox input "true"
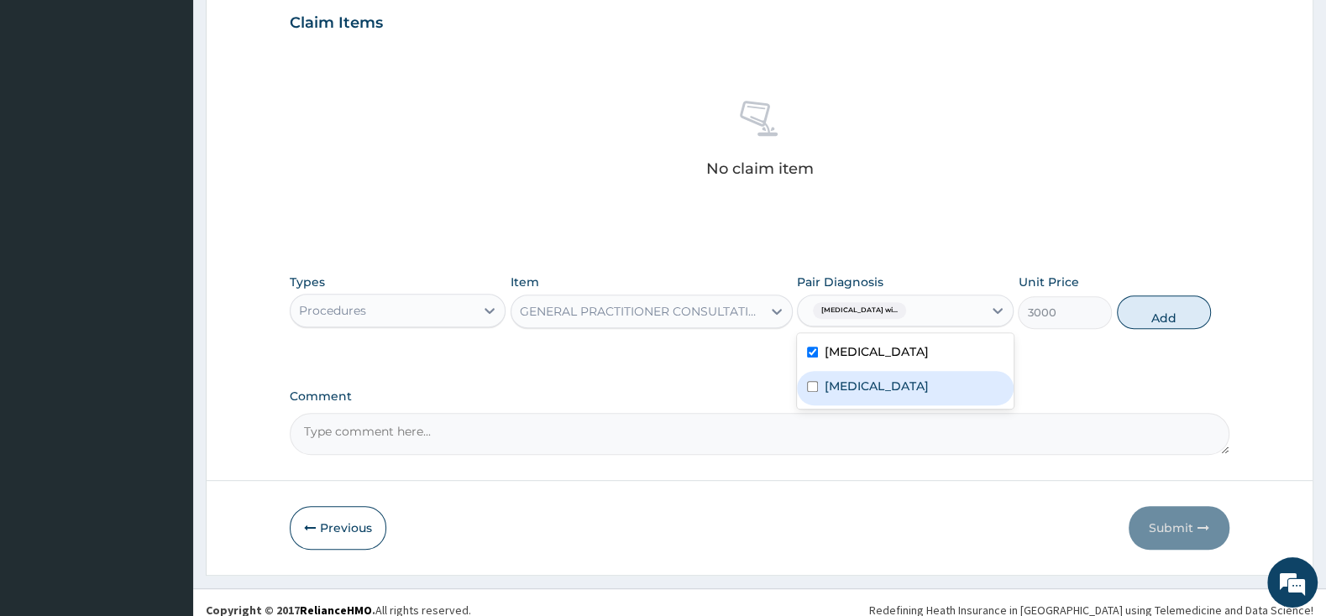
drag, startPoint x: 809, startPoint y: 416, endPoint x: 1003, endPoint y: 393, distance: 194.4
click at [810, 392] on input "checkbox" at bounding box center [812, 386] width 11 height 11
checkbox input "true"
click at [1154, 329] on button "Add" at bounding box center [1164, 313] width 94 height 34
type input "0"
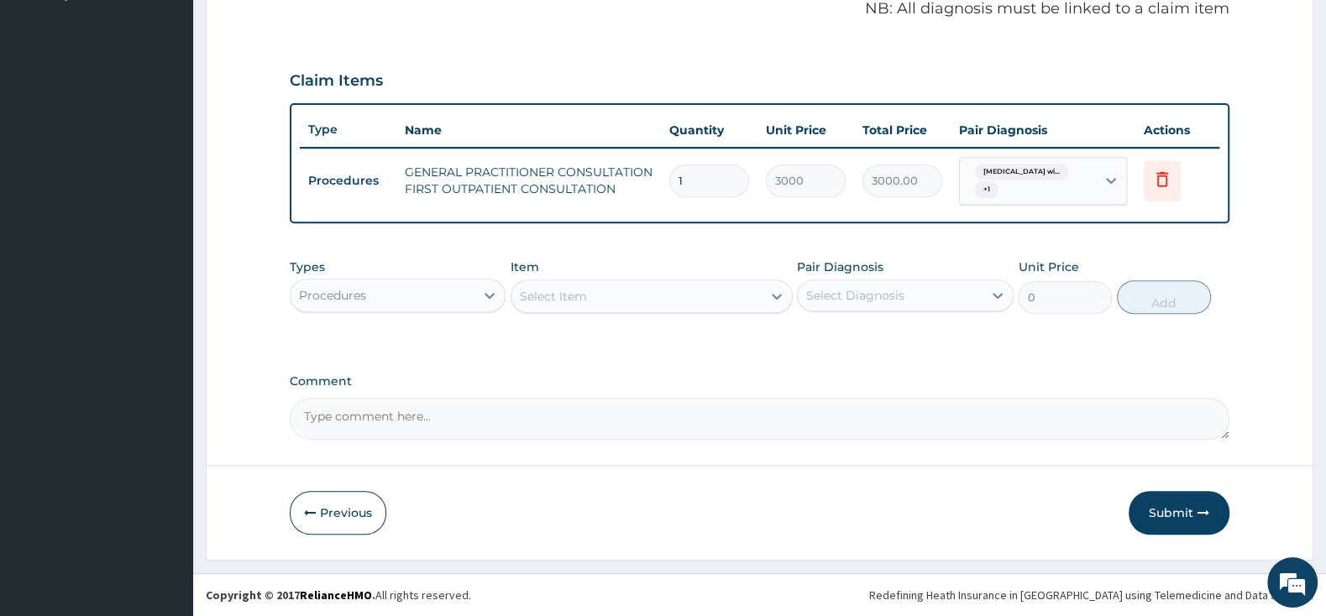
scroll to position [522, 0]
click at [621, 290] on div "Select Item" at bounding box center [636, 296] width 250 height 27
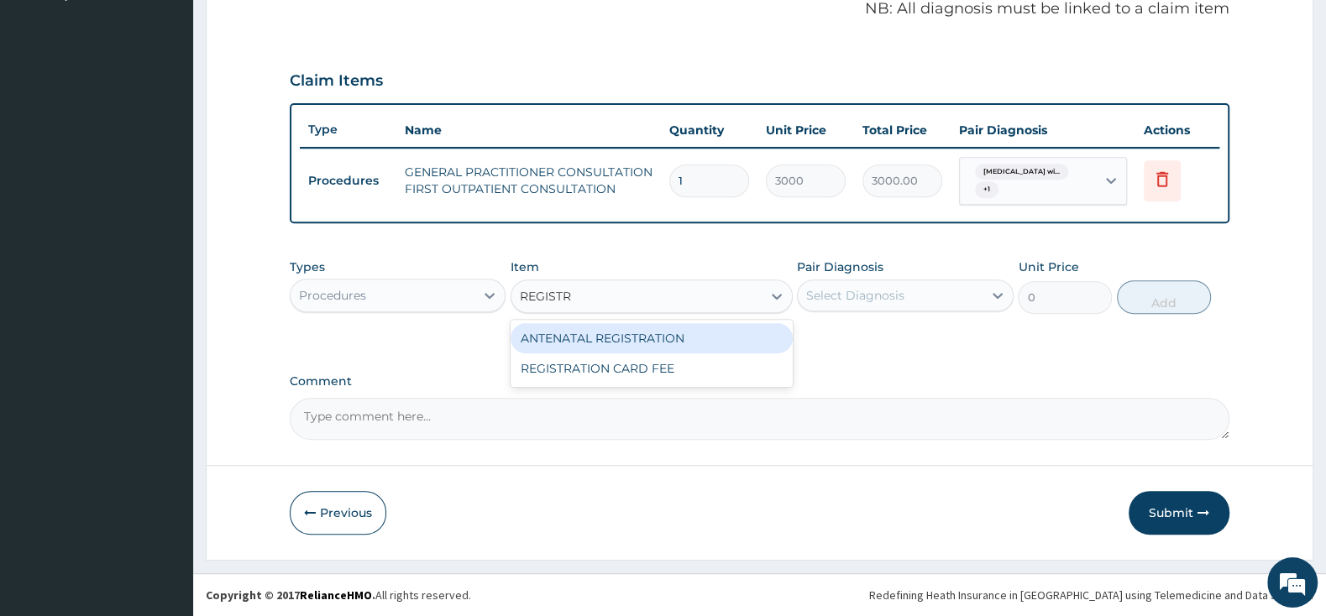
type input "REGISTRA"
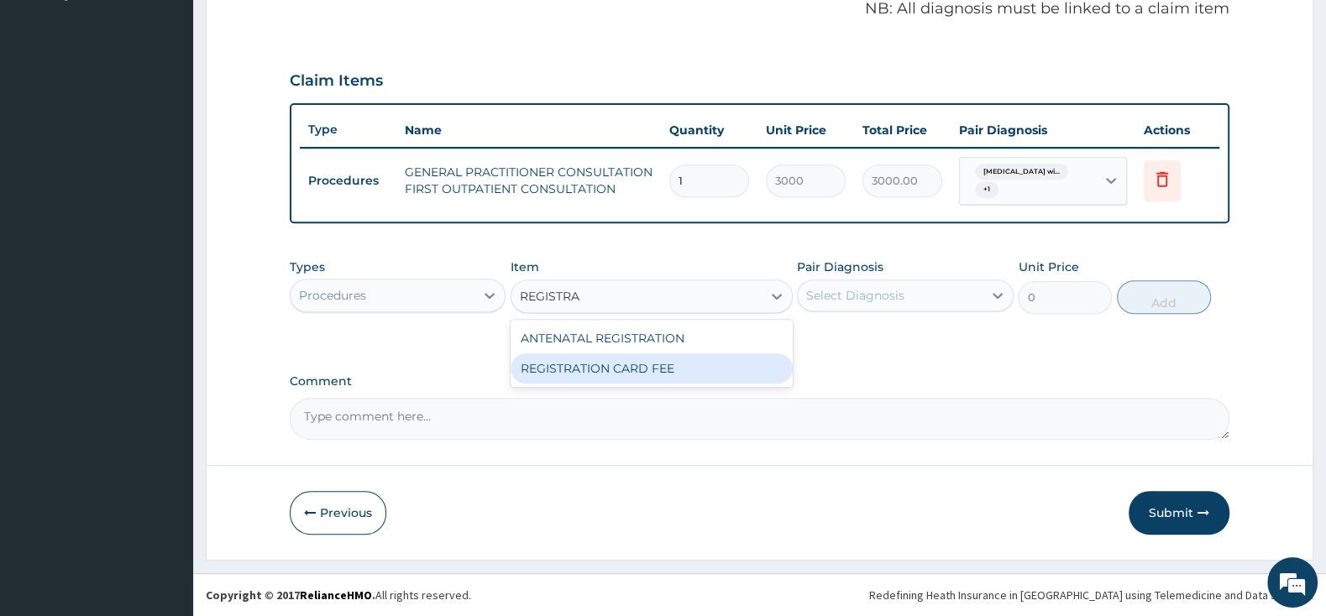
click at [647, 365] on div "REGISTRATION CARD FEE" at bounding box center [651, 368] width 282 height 30
type input "2000"
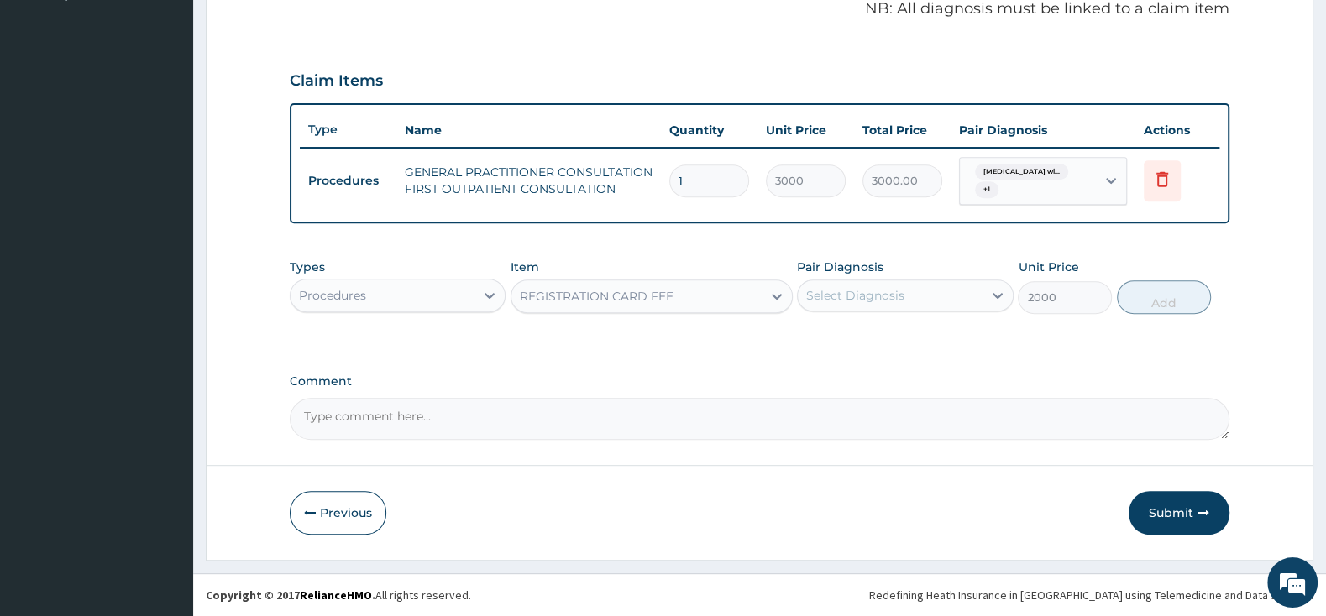
click at [863, 291] on div "Select Diagnosis" at bounding box center [855, 295] width 98 height 17
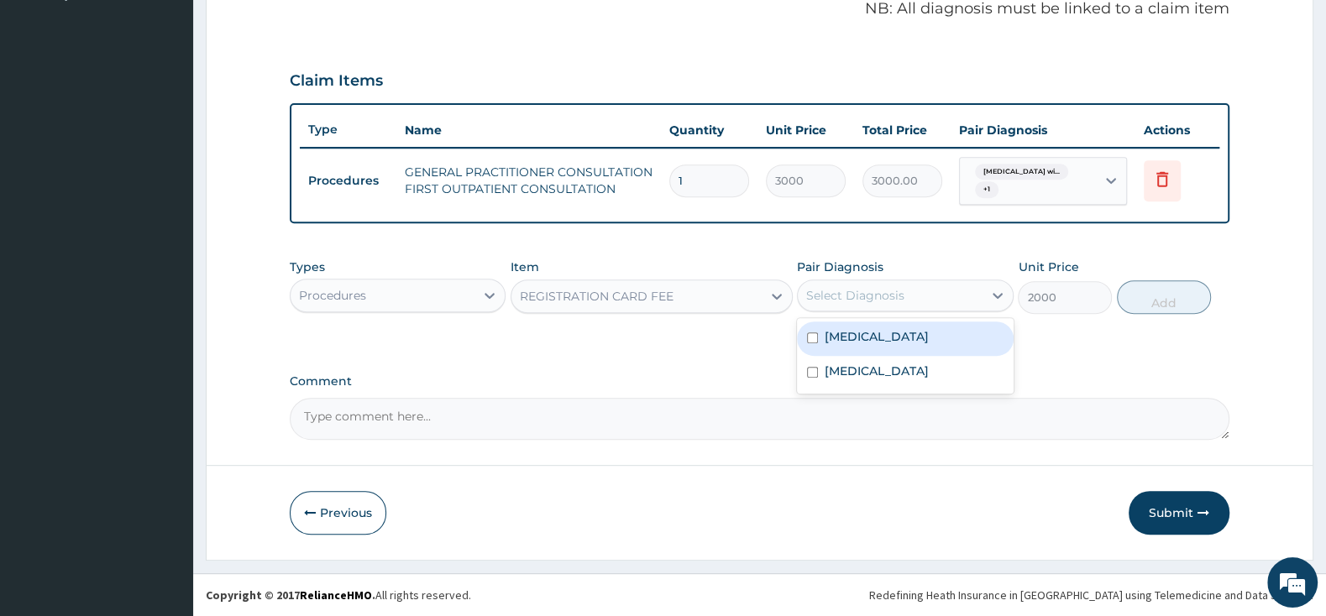
click at [810, 337] on div "[MEDICAL_DATA]" at bounding box center [905, 339] width 216 height 34
checkbox input "true"
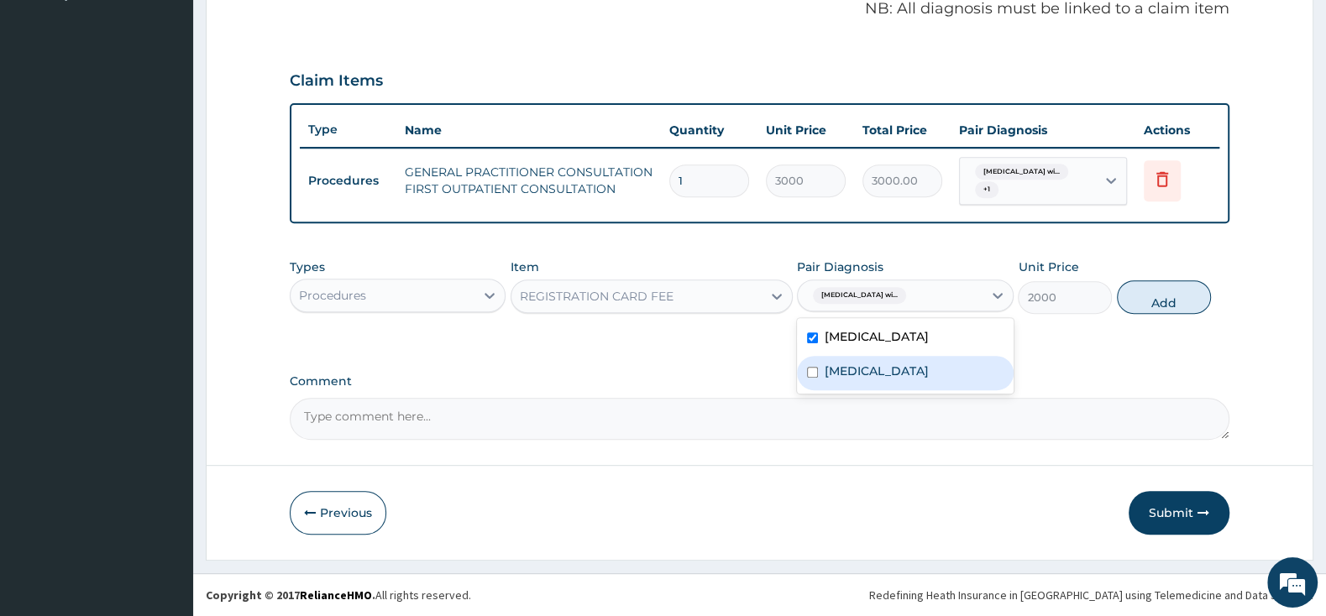
click at [809, 390] on div "[MEDICAL_DATA]" at bounding box center [905, 373] width 216 height 34
checkbox input "true"
click at [1157, 310] on button "Add" at bounding box center [1164, 297] width 94 height 34
type input "0"
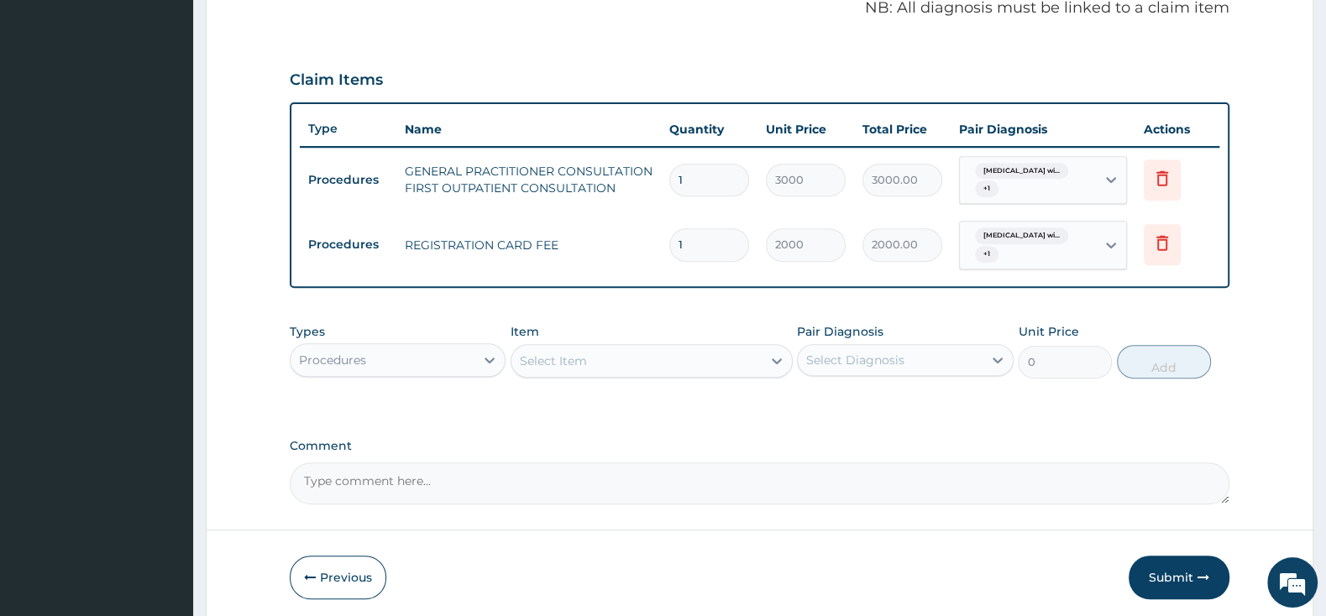
click at [618, 359] on div "Select Item" at bounding box center [636, 361] width 250 height 27
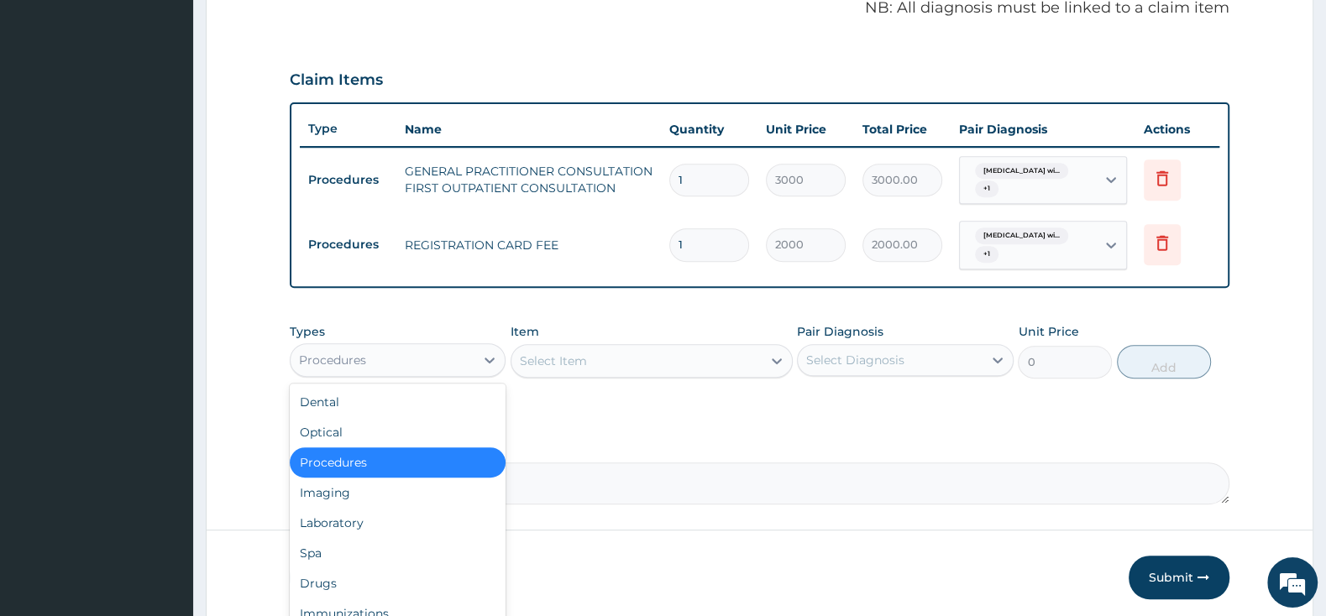
click at [474, 364] on div "Procedures" at bounding box center [383, 360] width 184 height 27
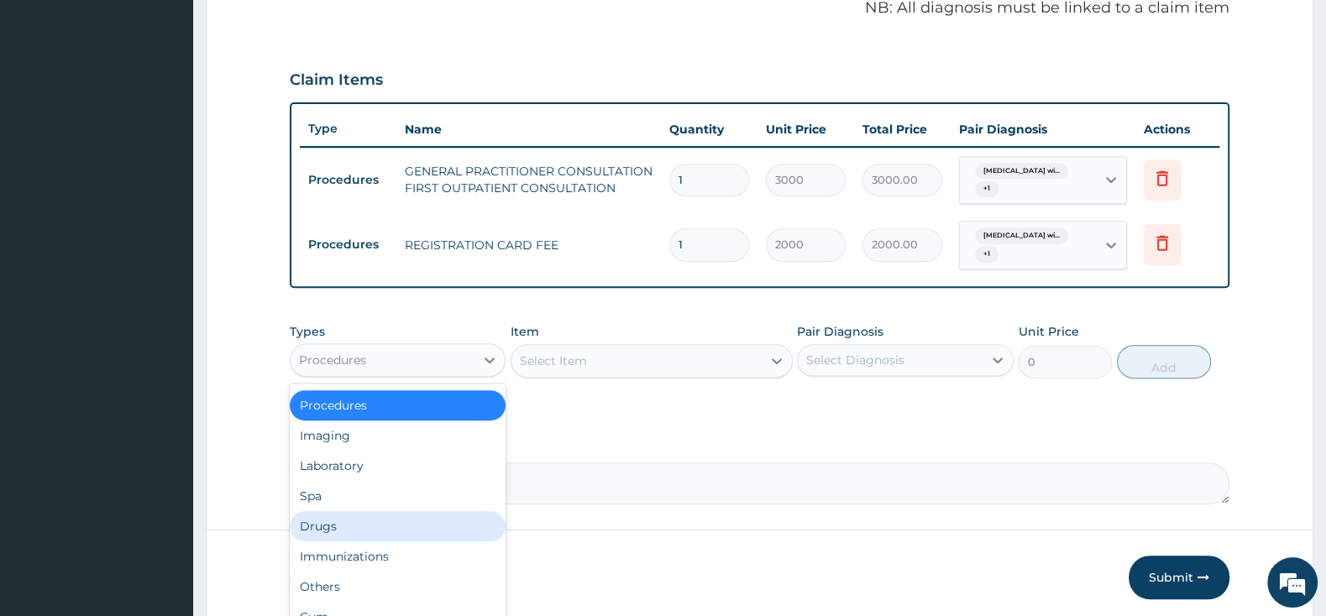
click at [352, 525] on div "Drugs" at bounding box center [398, 526] width 216 height 30
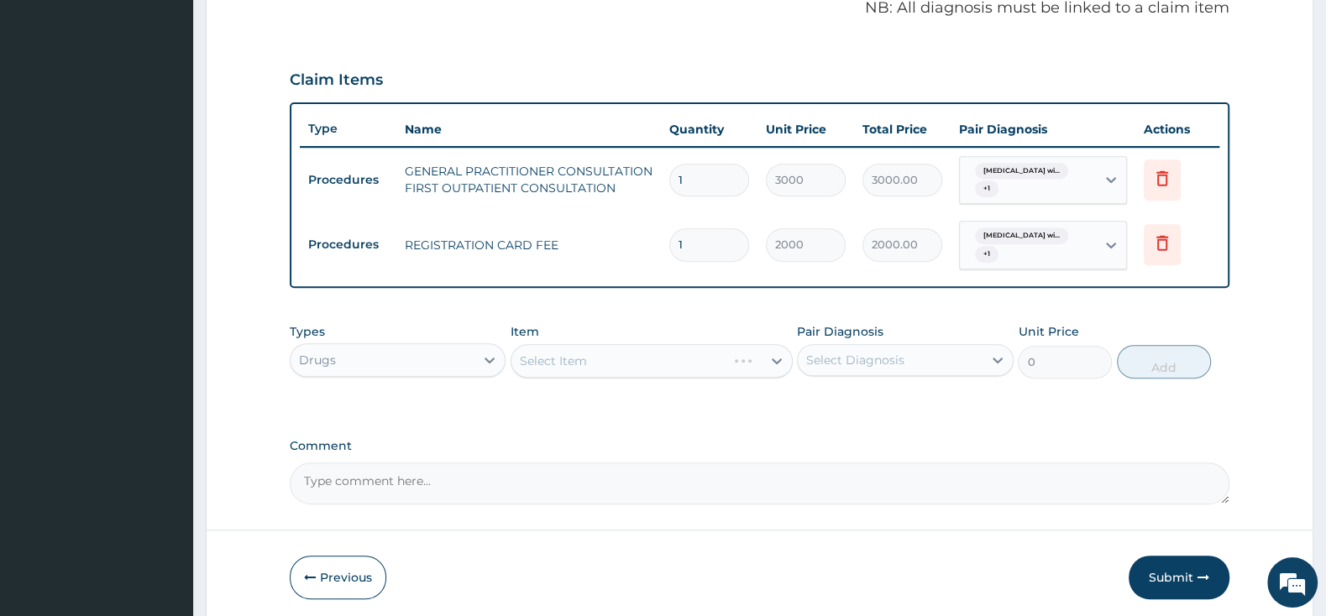
click at [618, 362] on div "Select Item" at bounding box center [651, 361] width 282 height 34
click at [614, 356] on div "Select Item" at bounding box center [651, 361] width 282 height 34
click at [730, 351] on div "Select Item" at bounding box center [636, 361] width 250 height 27
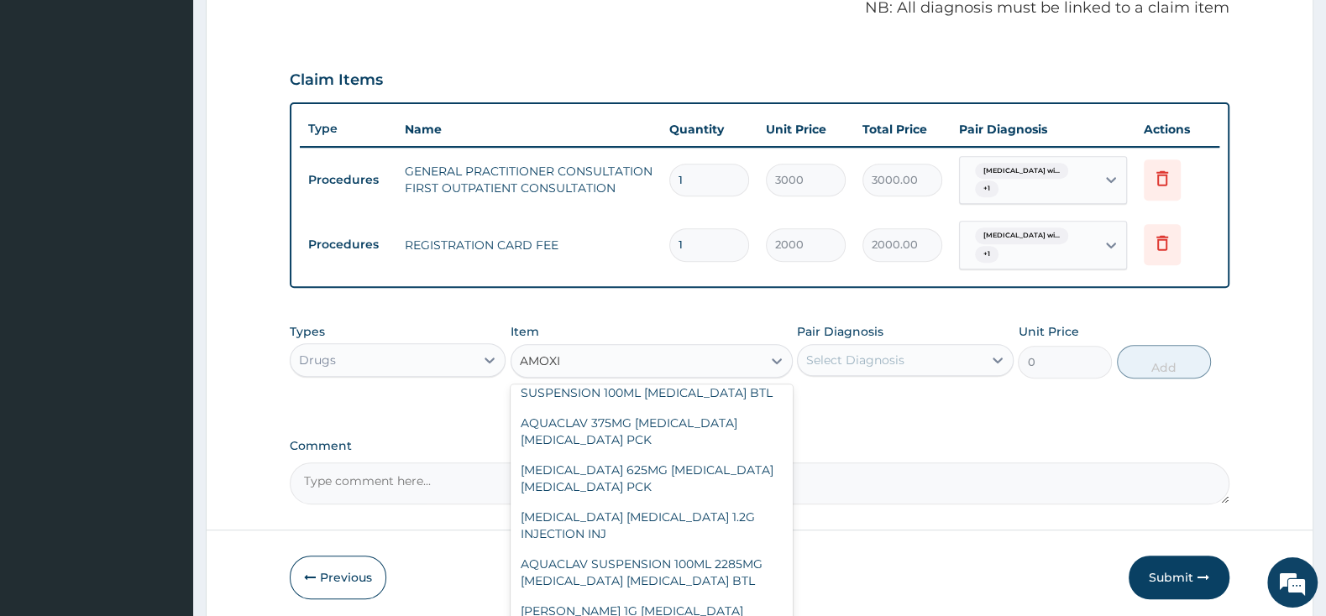
scroll to position [353, 0]
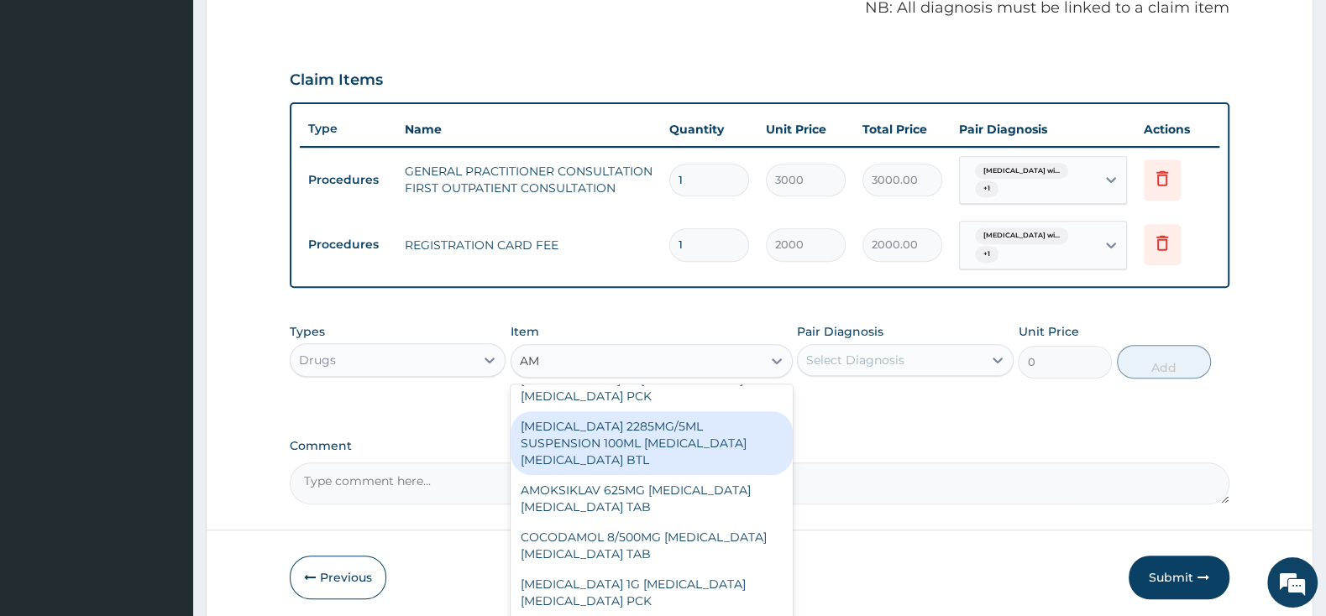
type input "A"
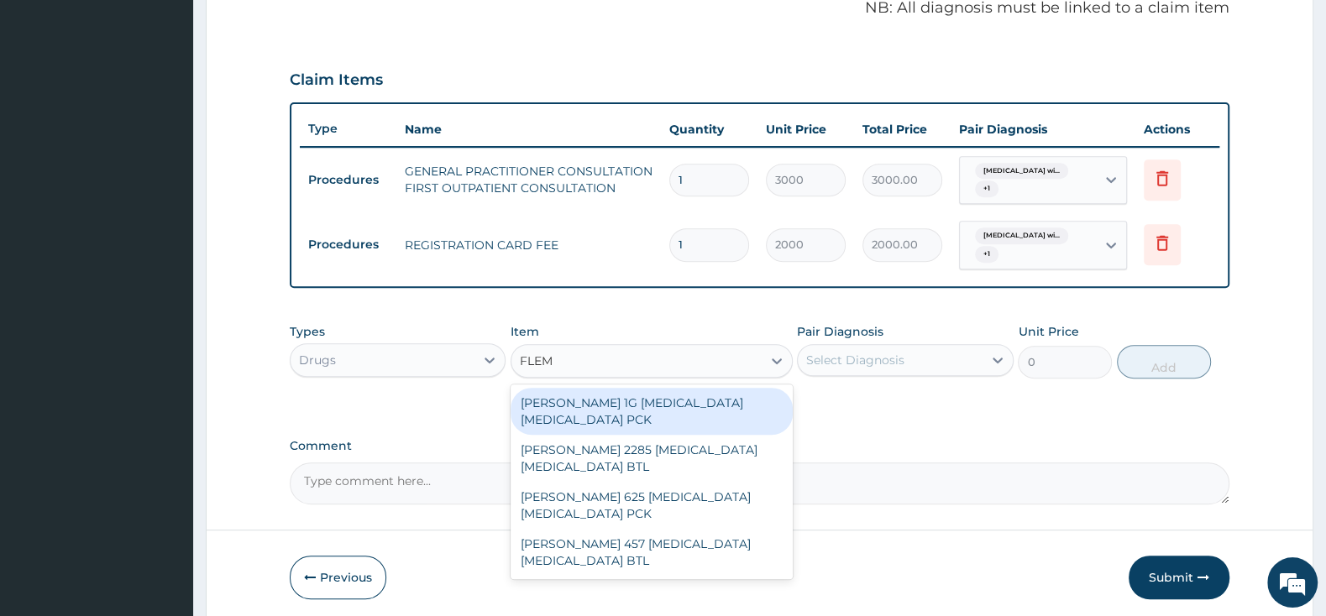
scroll to position [0, 0]
type input "FLEMING"
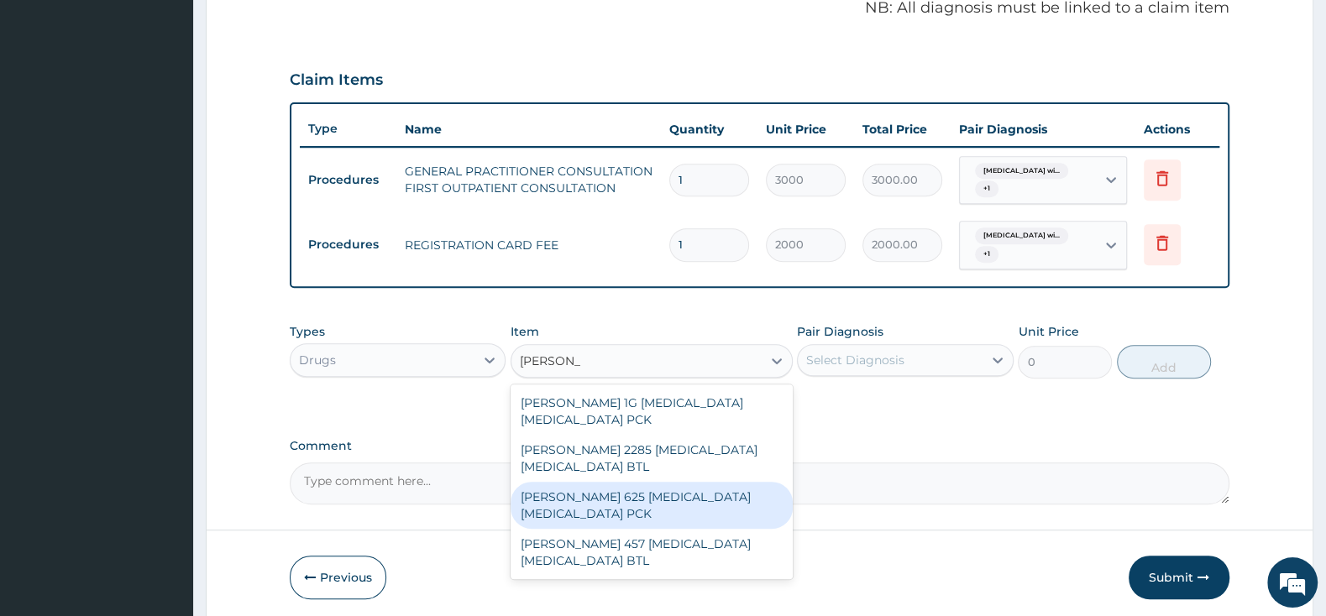
click at [664, 498] on div "FLEMING 625 AMOXICILLIN CLAVULANIC ACID PCK" at bounding box center [651, 505] width 282 height 47
type input "2300"
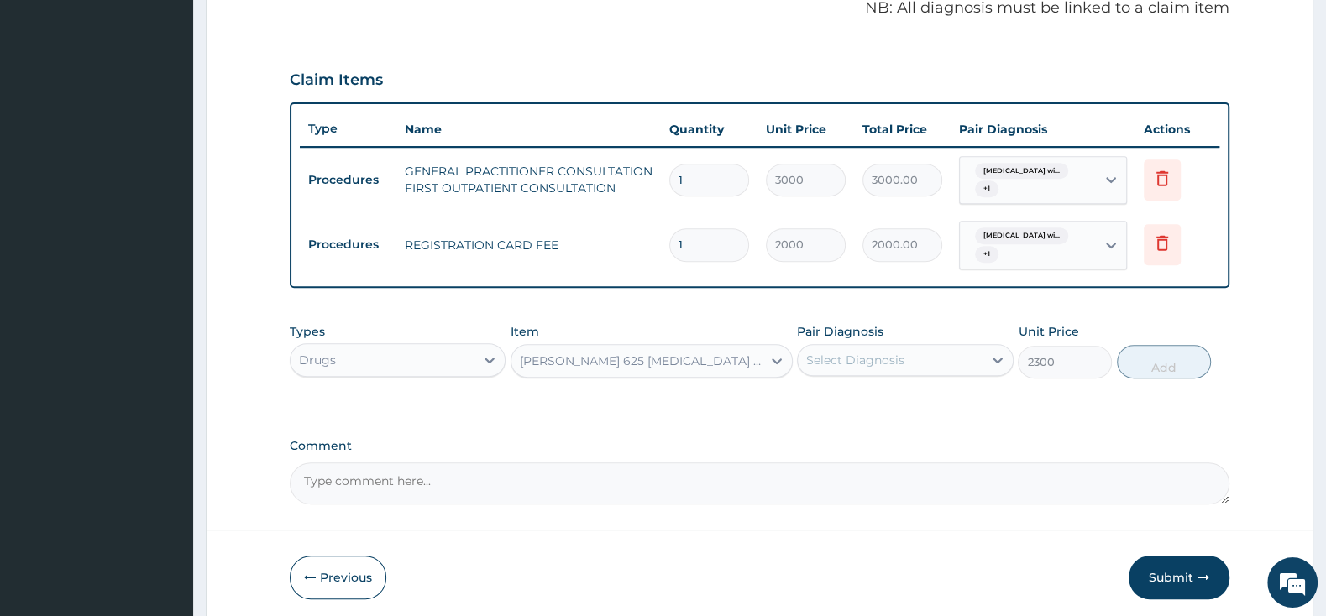
click at [856, 366] on div "Select Diagnosis" at bounding box center [855, 360] width 98 height 17
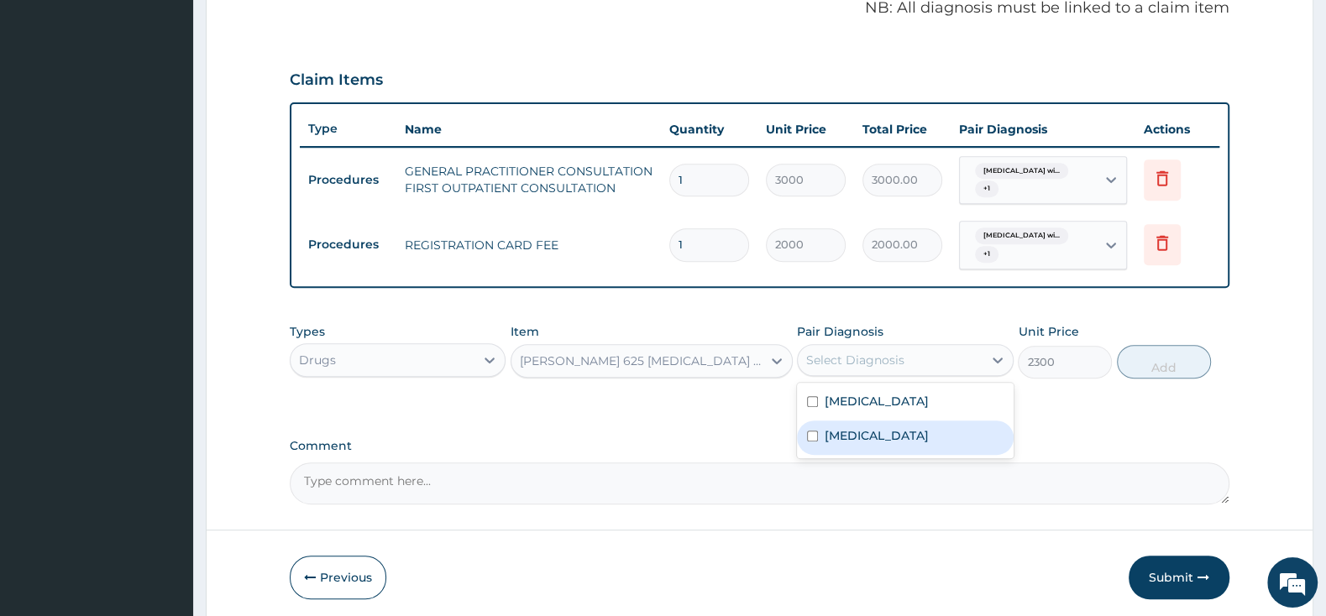
click at [809, 442] on input "checkbox" at bounding box center [812, 436] width 11 height 11
checkbox input "true"
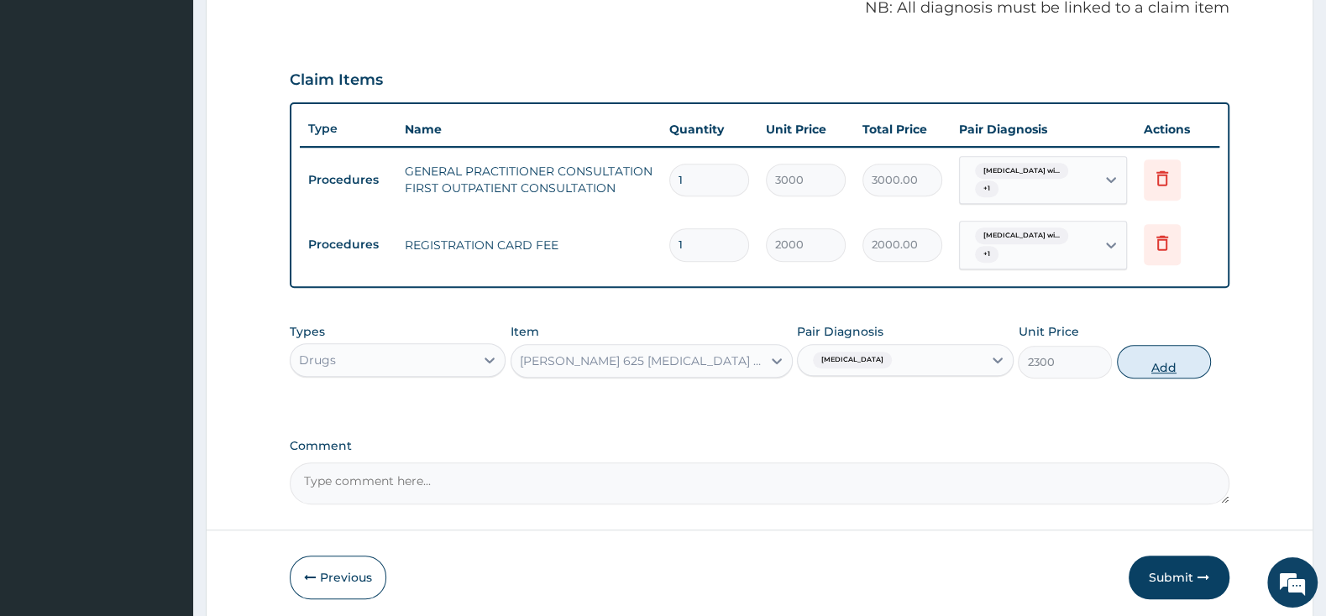
click at [1191, 364] on button "Add" at bounding box center [1164, 362] width 94 height 34
type input "0"
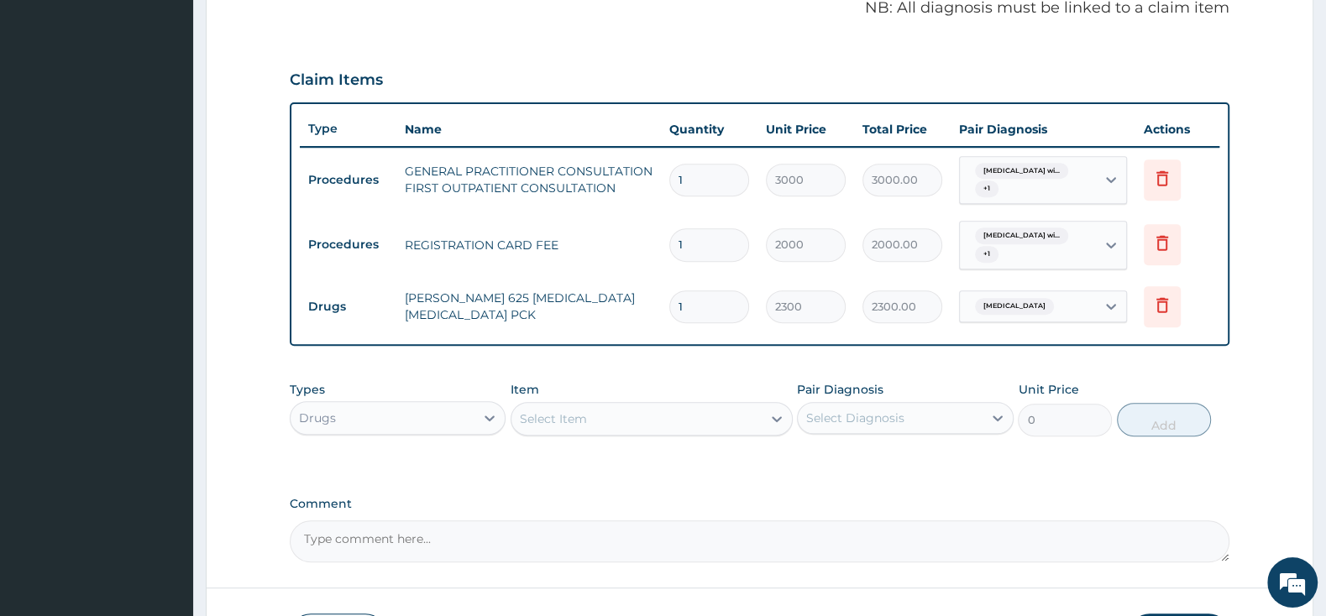
click at [558, 411] on div "Select Item" at bounding box center [553, 419] width 67 height 17
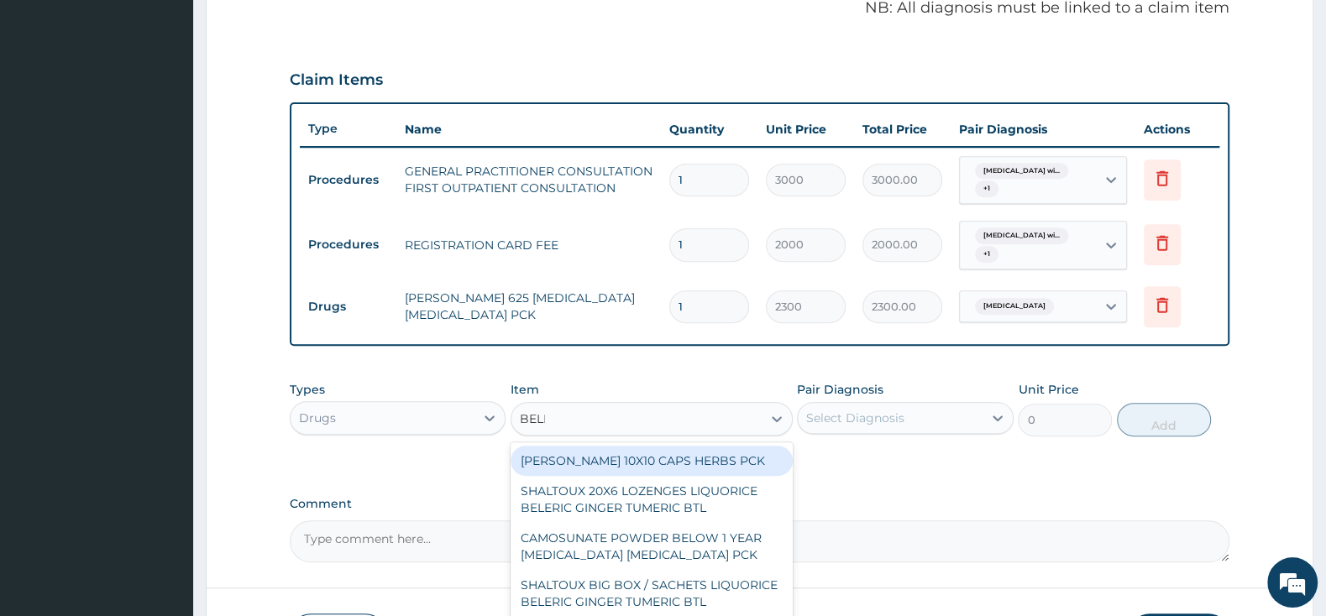
type input "BELLA"
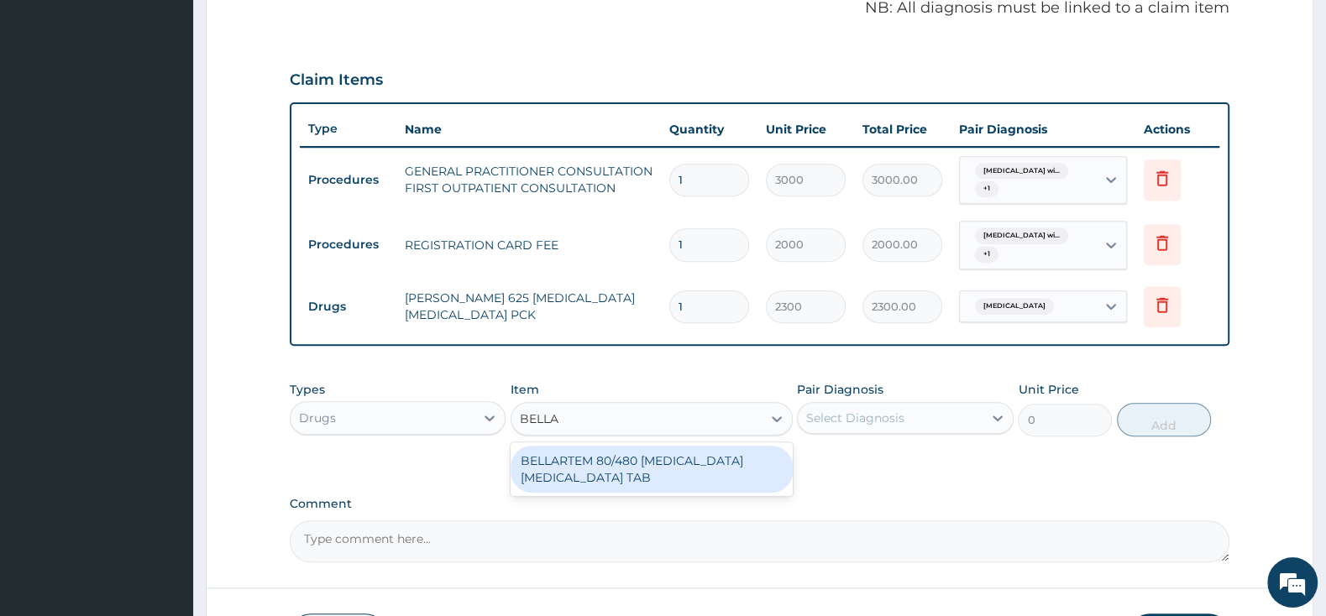
click at [652, 474] on div "BELLARTEM 80/480 [MEDICAL_DATA] [MEDICAL_DATA] TAB" at bounding box center [651, 469] width 282 height 47
type input "379.5"
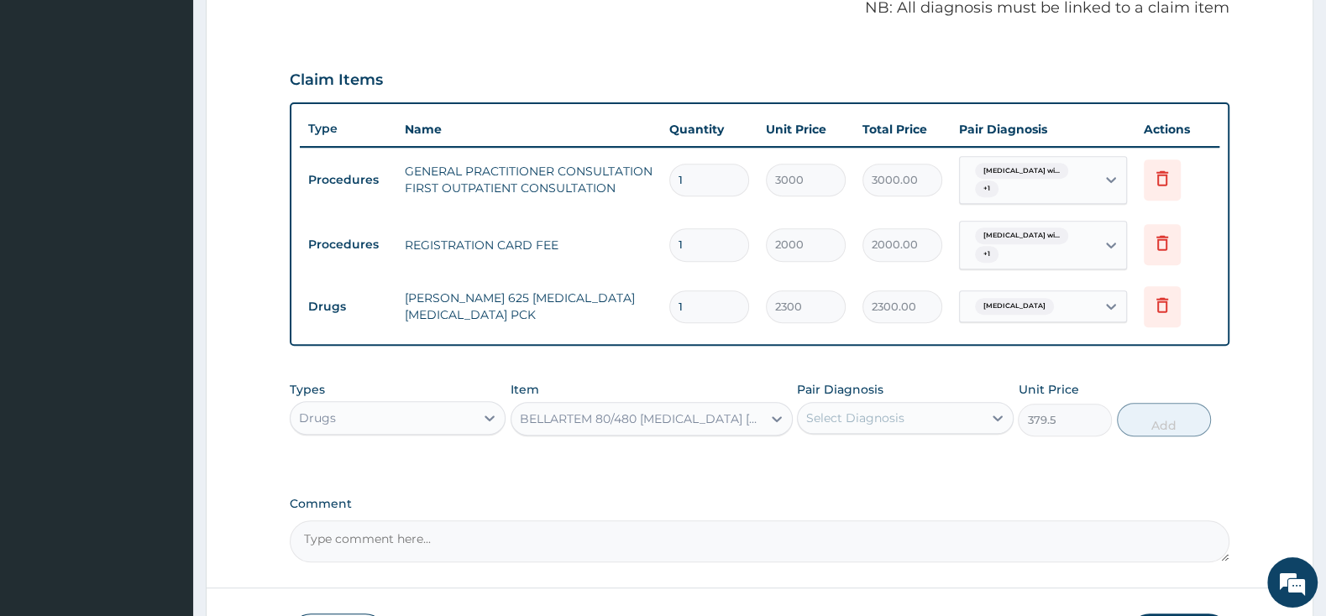
click at [824, 419] on div "Select Diagnosis" at bounding box center [855, 418] width 98 height 17
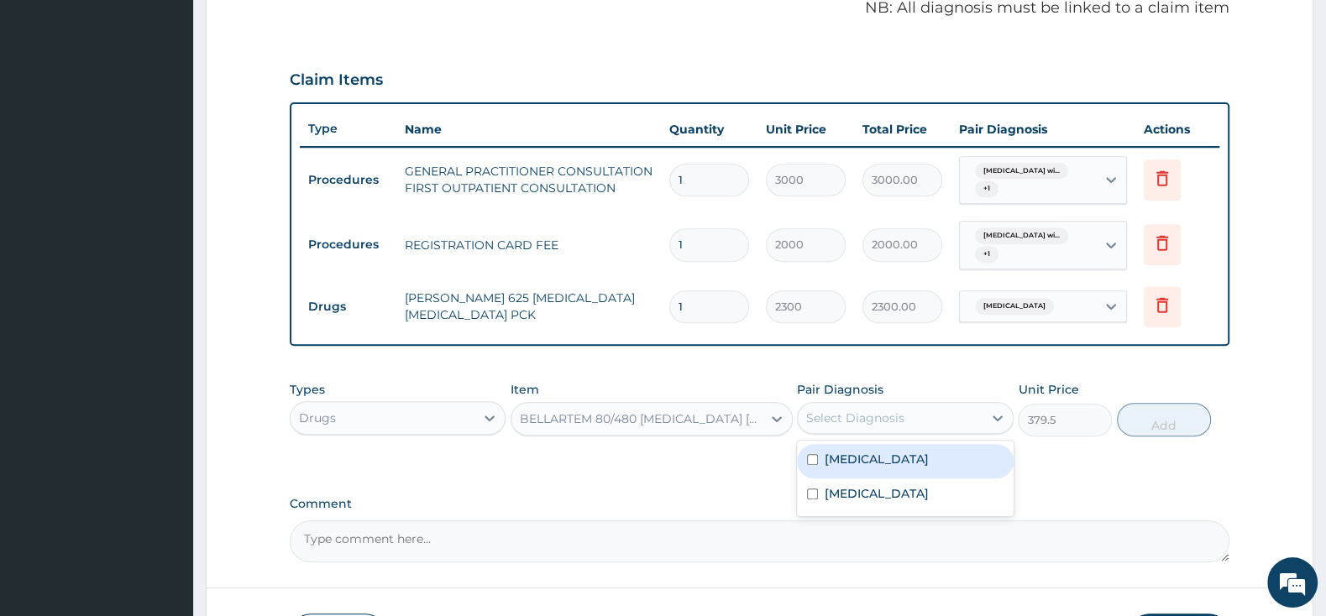
click at [814, 465] on input "checkbox" at bounding box center [812, 459] width 11 height 11
checkbox input "true"
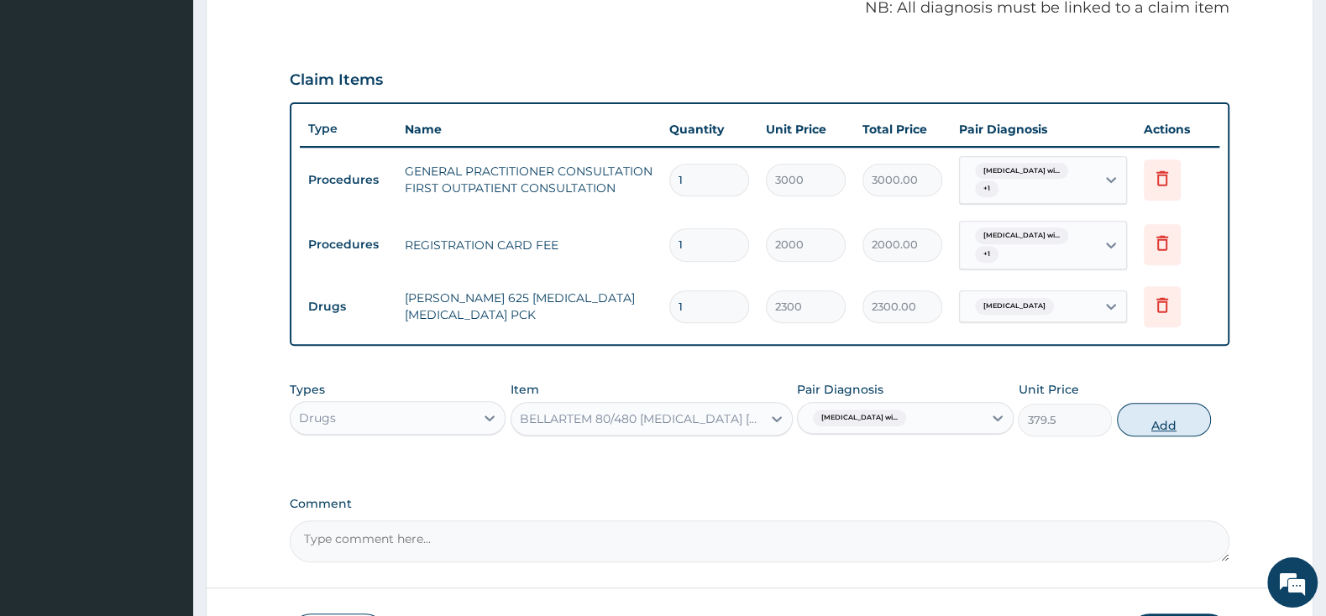
click at [1161, 423] on button "Add" at bounding box center [1164, 420] width 94 height 34
type input "0"
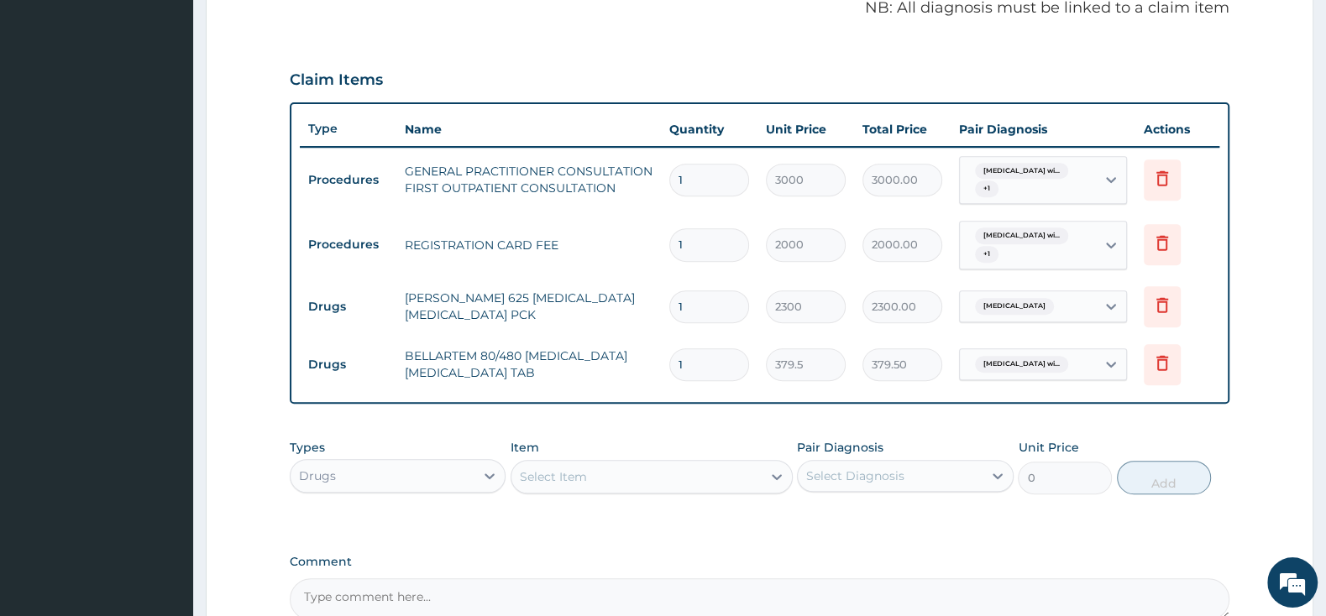
click at [649, 469] on div "Select Item" at bounding box center [636, 476] width 250 height 27
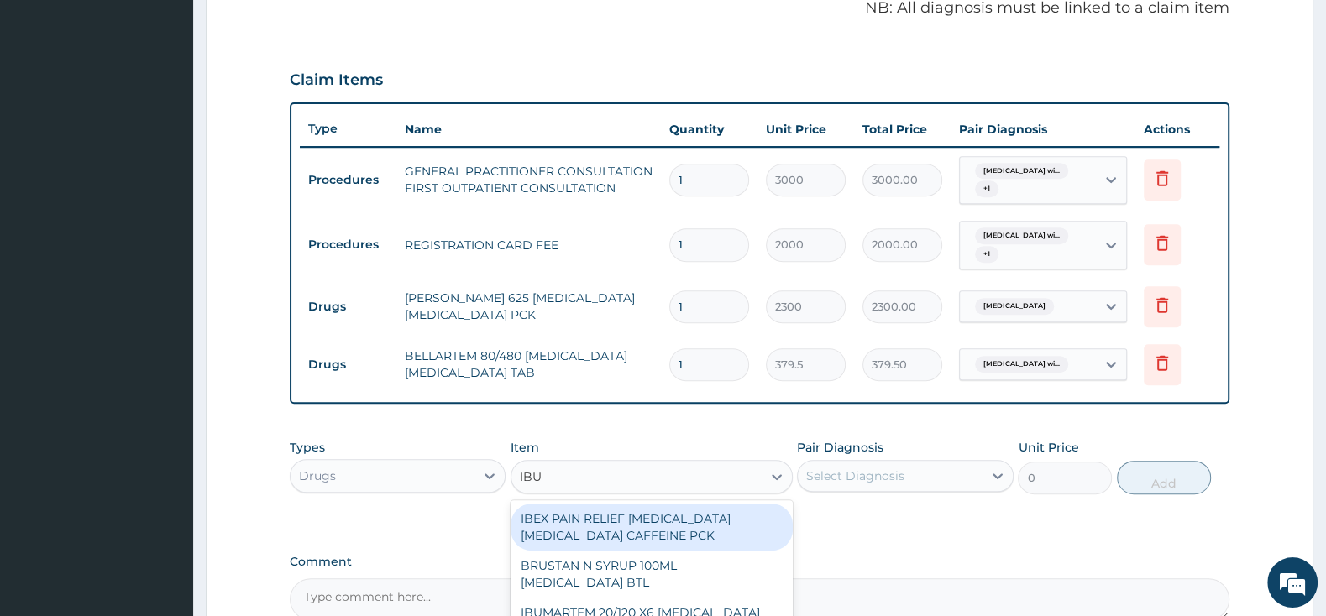
type input "IBUP"
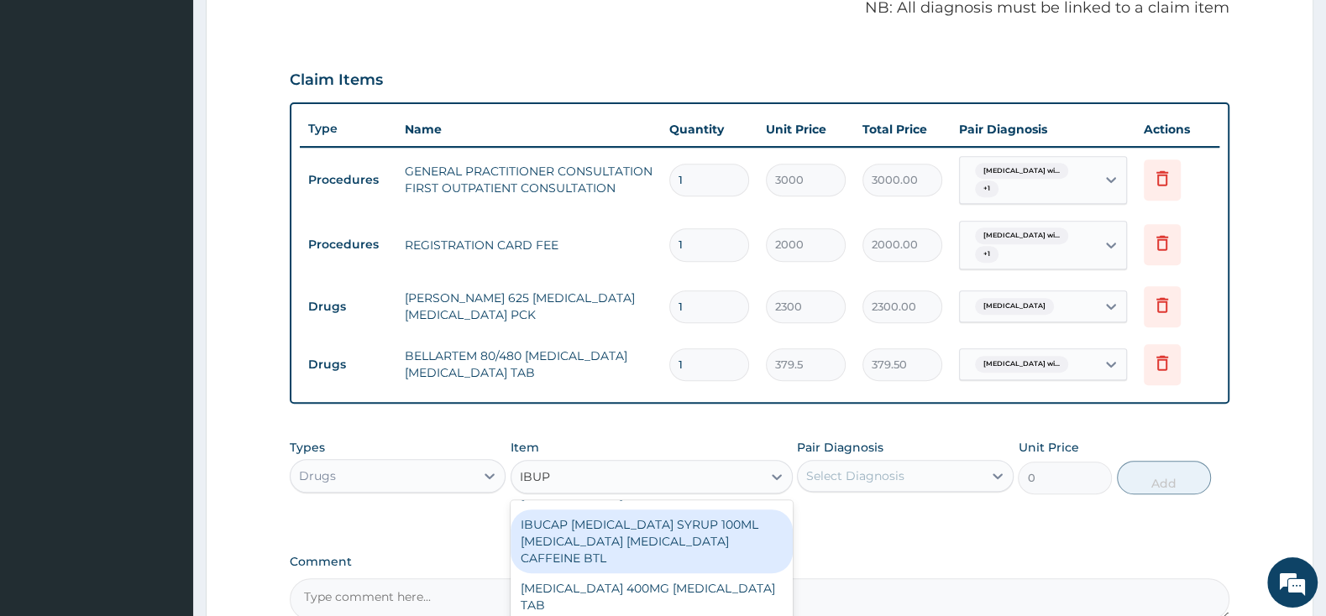
scroll to position [176, 0]
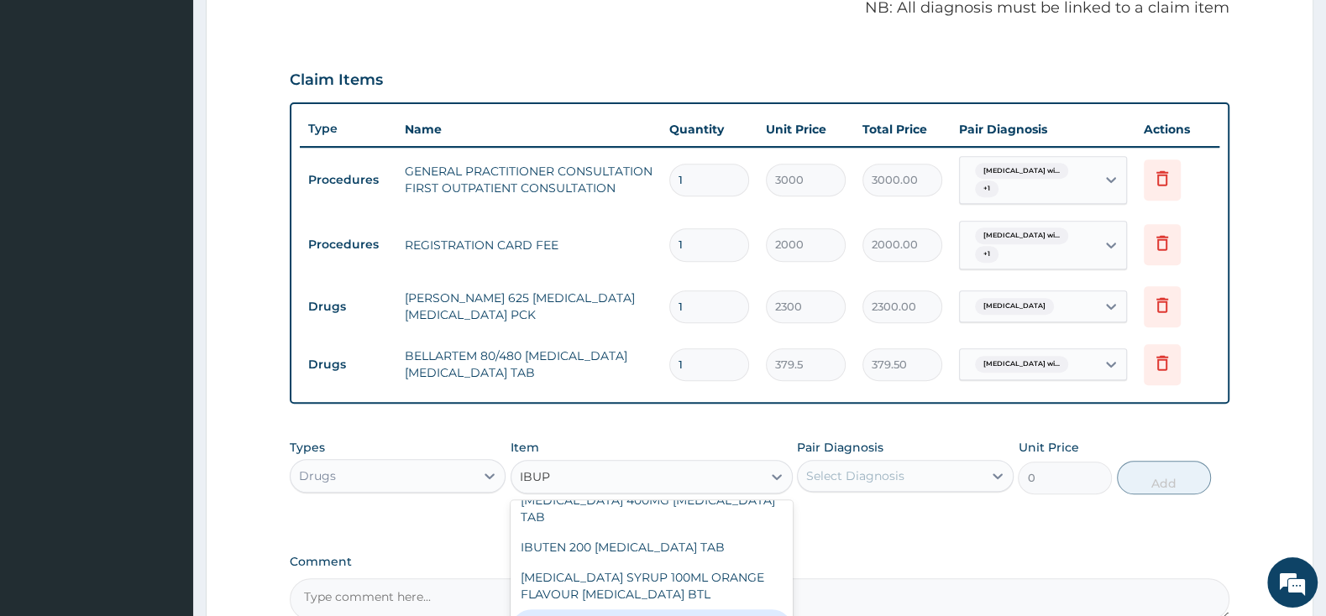
type input "2875"
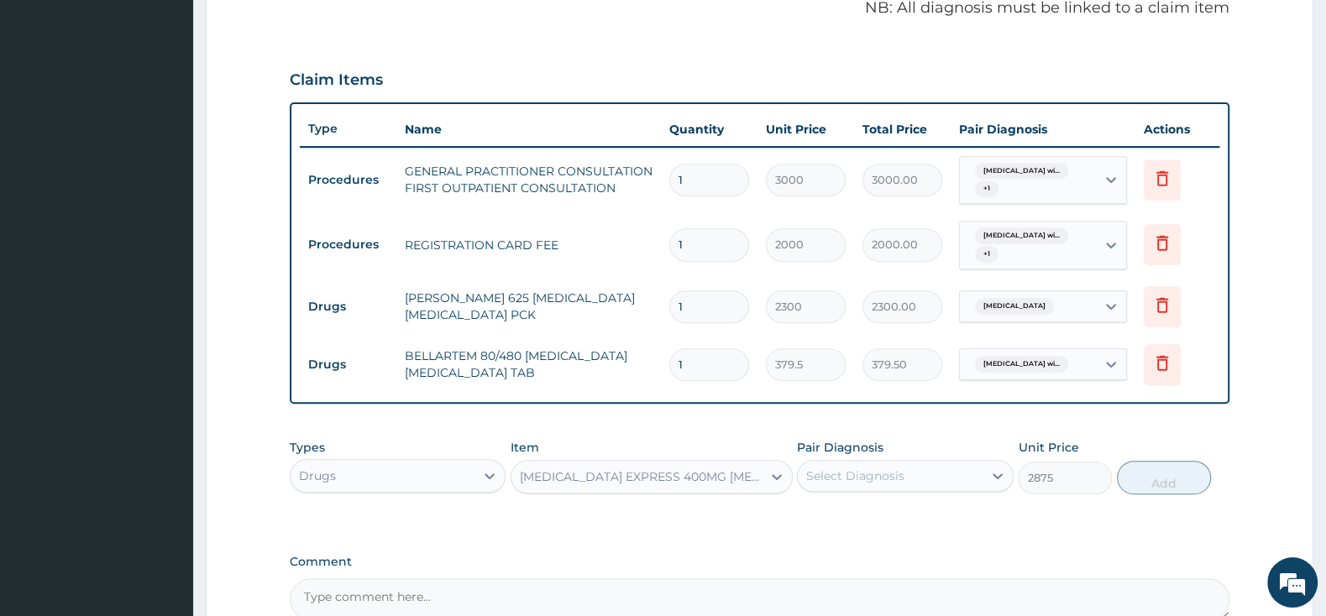
click at [845, 464] on div "Select Diagnosis" at bounding box center [890, 476] width 184 height 27
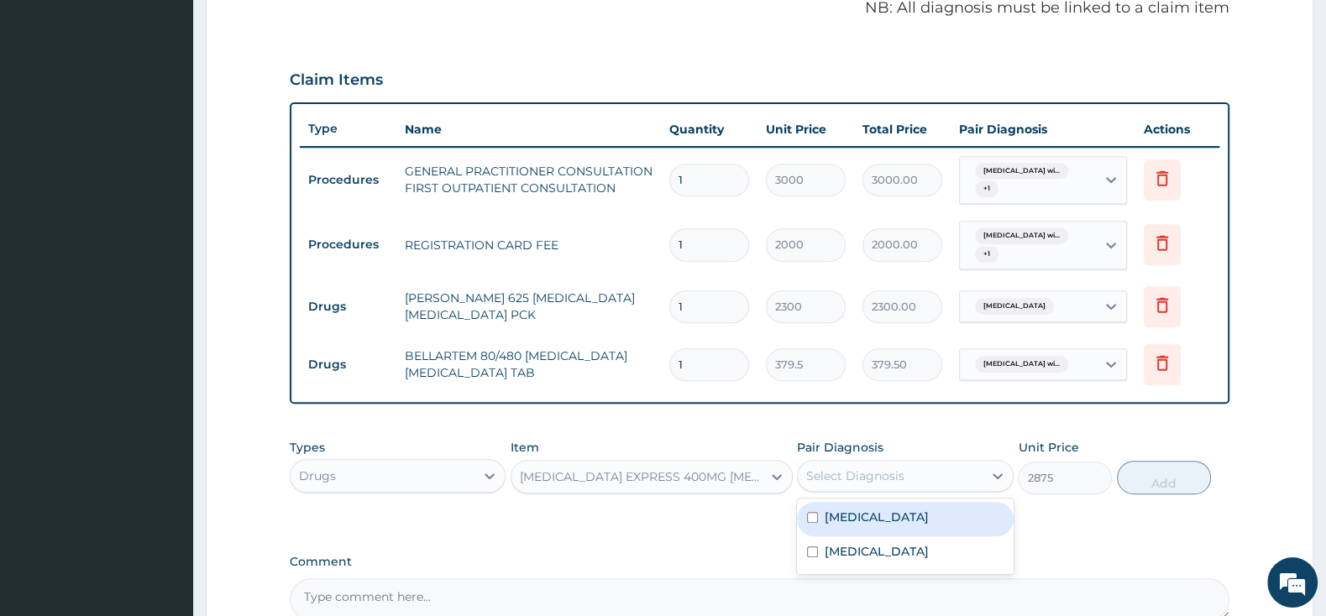
click at [813, 521] on input "checkbox" at bounding box center [812, 517] width 11 height 11
checkbox input "true"
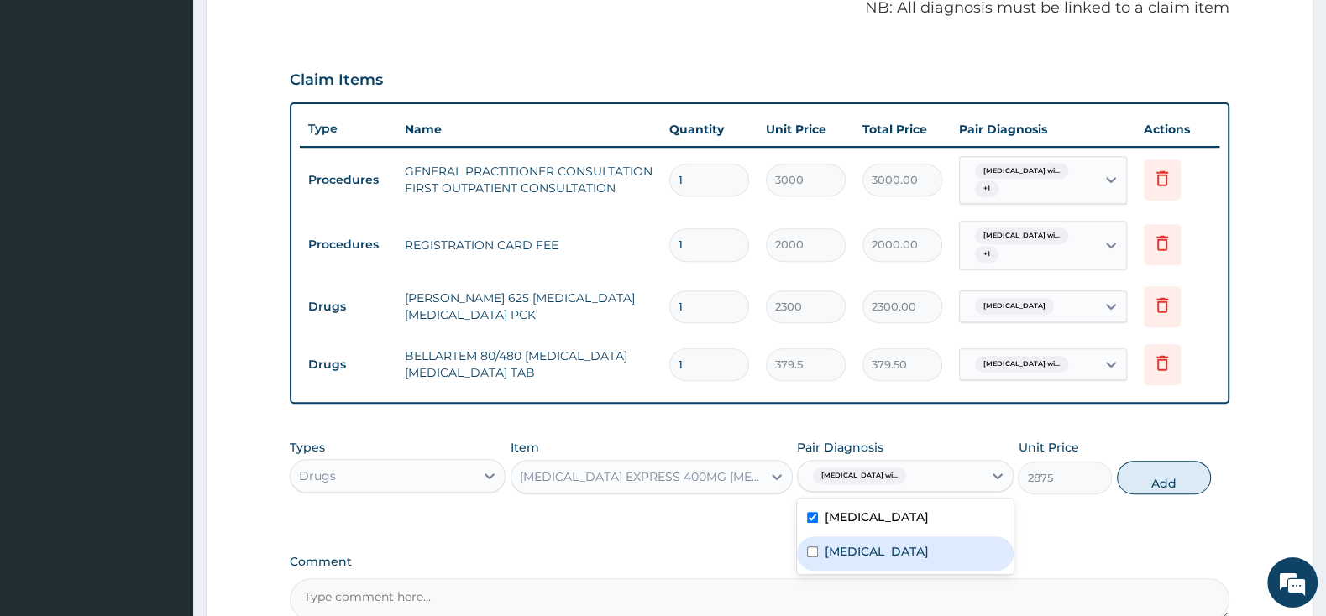
click at [814, 558] on input "checkbox" at bounding box center [812, 552] width 11 height 11
checkbox input "true"
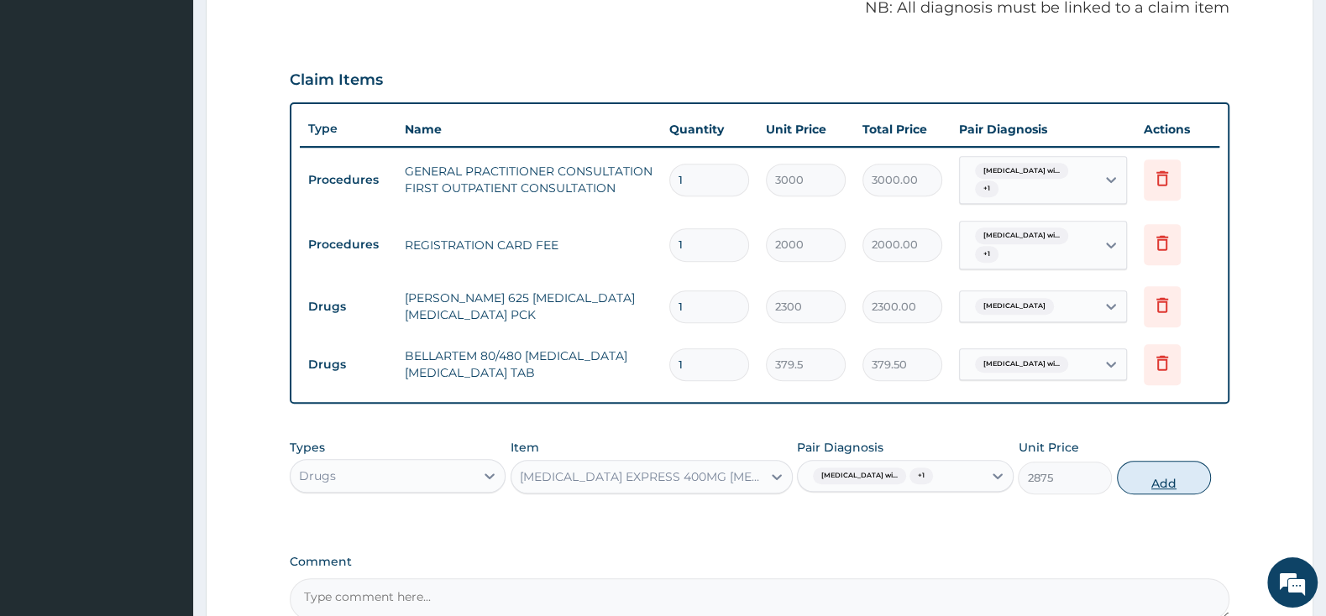
click at [1176, 485] on button "Add" at bounding box center [1164, 478] width 94 height 34
type input "0"
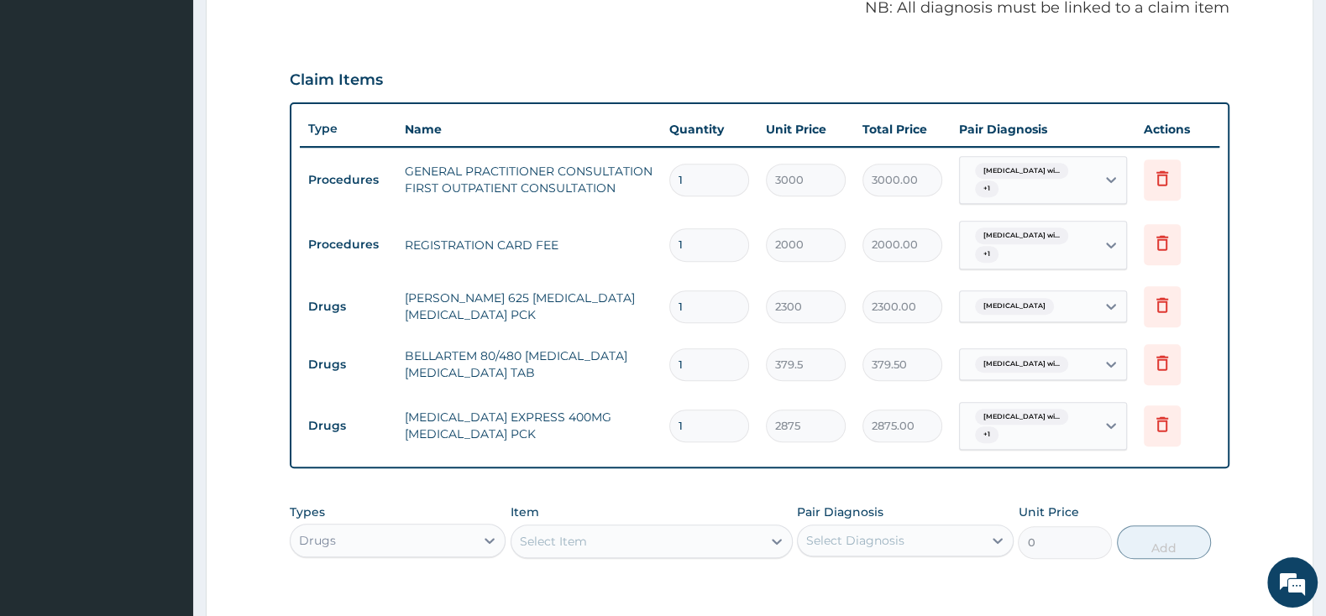
click at [633, 532] on div "Select Item" at bounding box center [636, 541] width 250 height 27
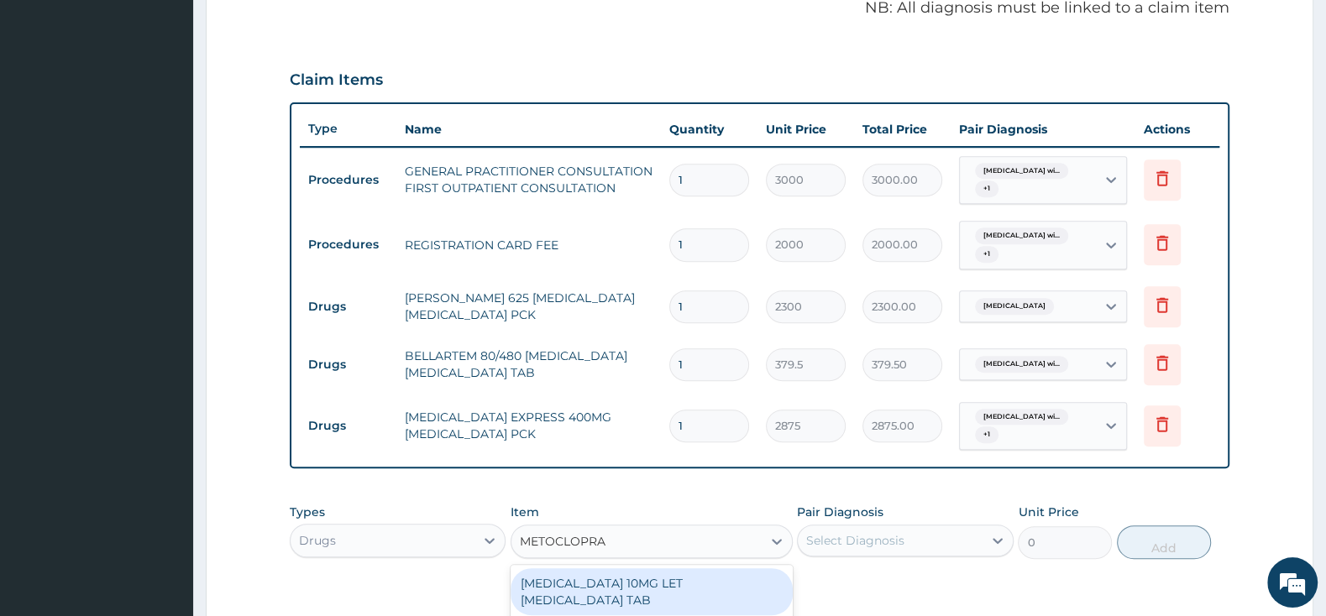
type input "METOCLOPRAM"
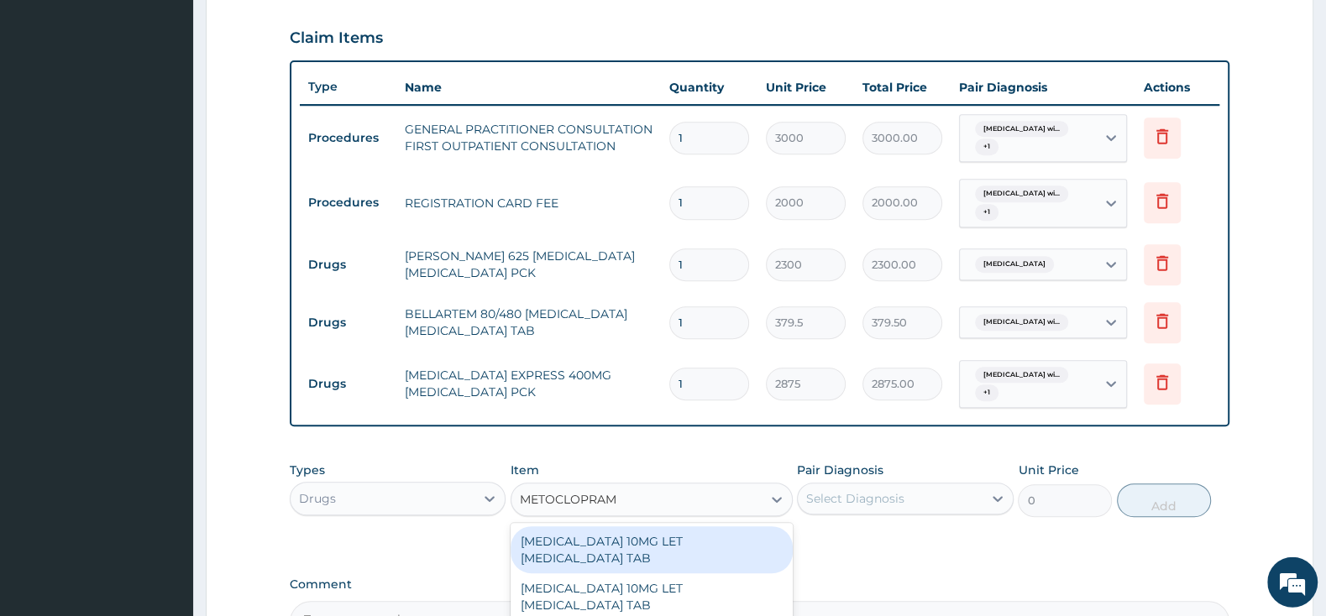
scroll to position [699, 0]
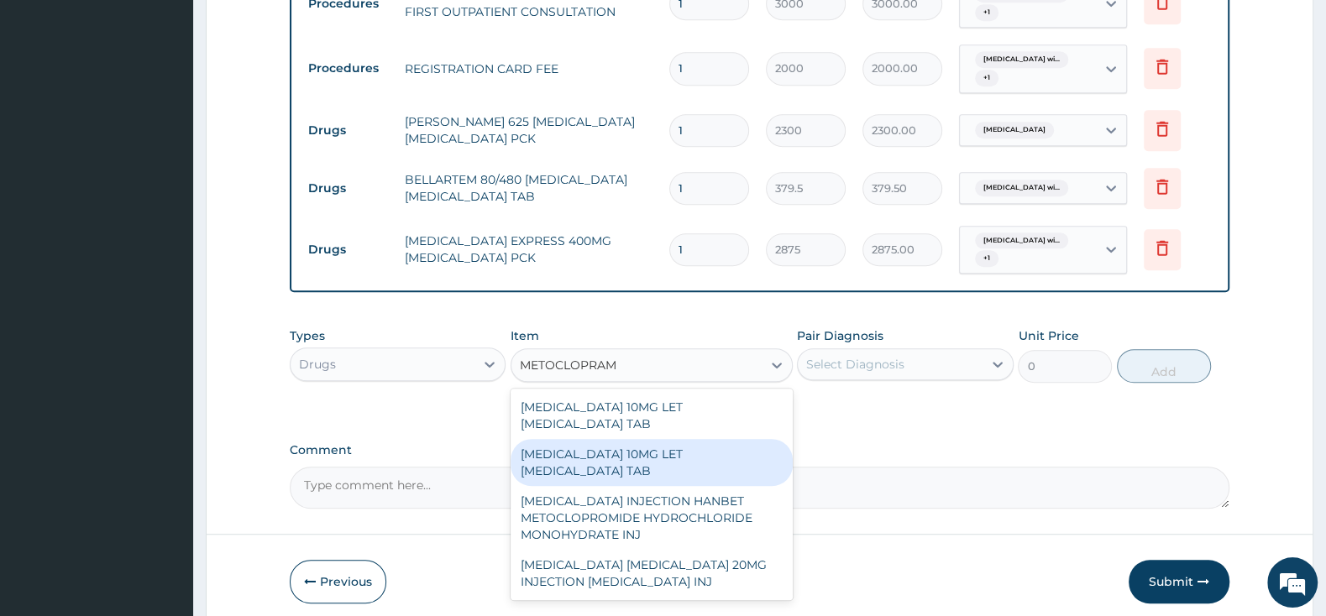
click at [675, 477] on div "MAXOLON 10MG LET METOCLOPRAMIDE TAB" at bounding box center [651, 462] width 282 height 47
type input "2185"
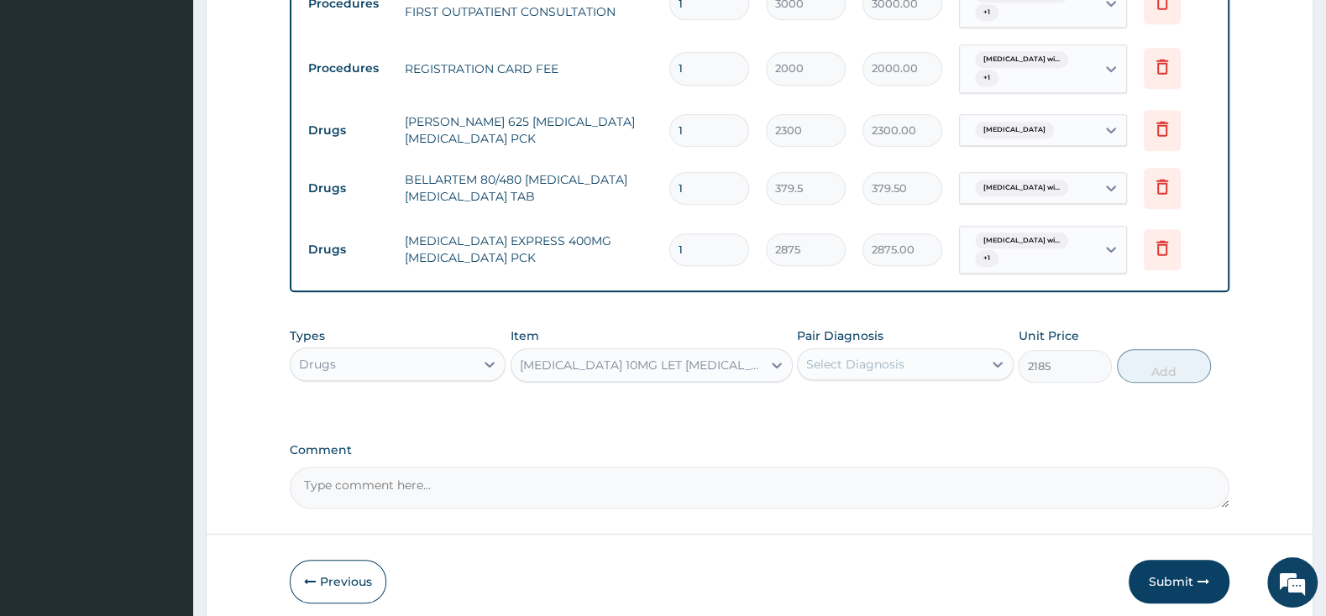
click at [846, 370] on div "Select Diagnosis" at bounding box center [855, 364] width 98 height 17
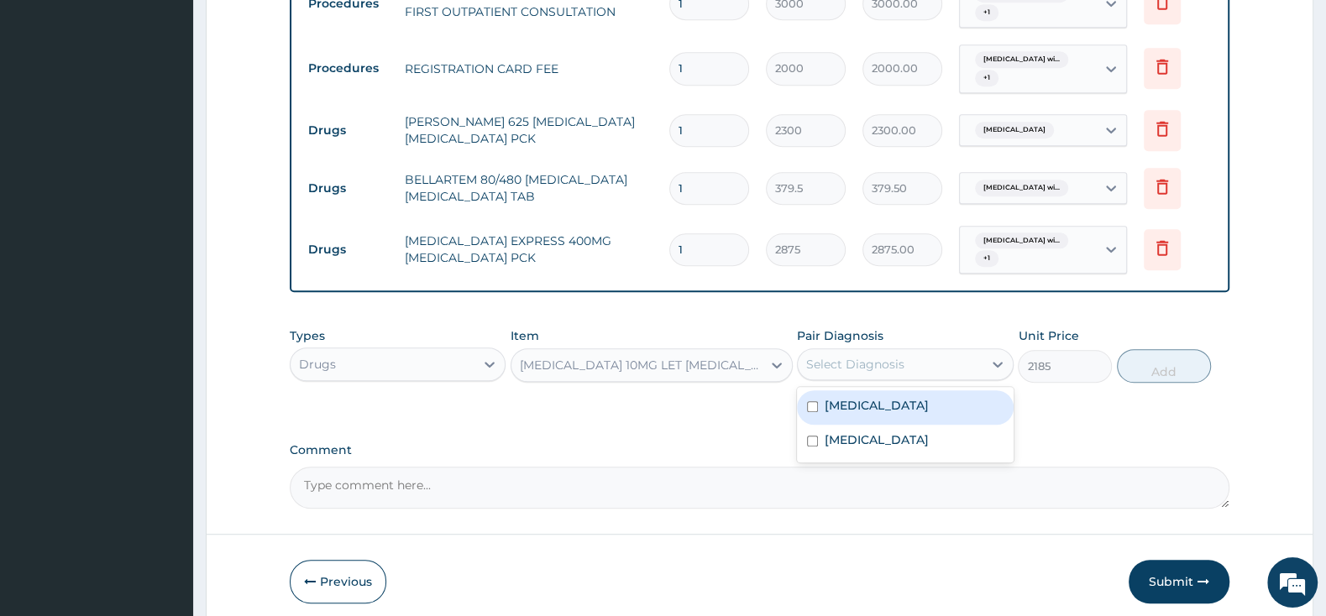
click at [809, 412] on input "checkbox" at bounding box center [812, 406] width 11 height 11
checkbox input "true"
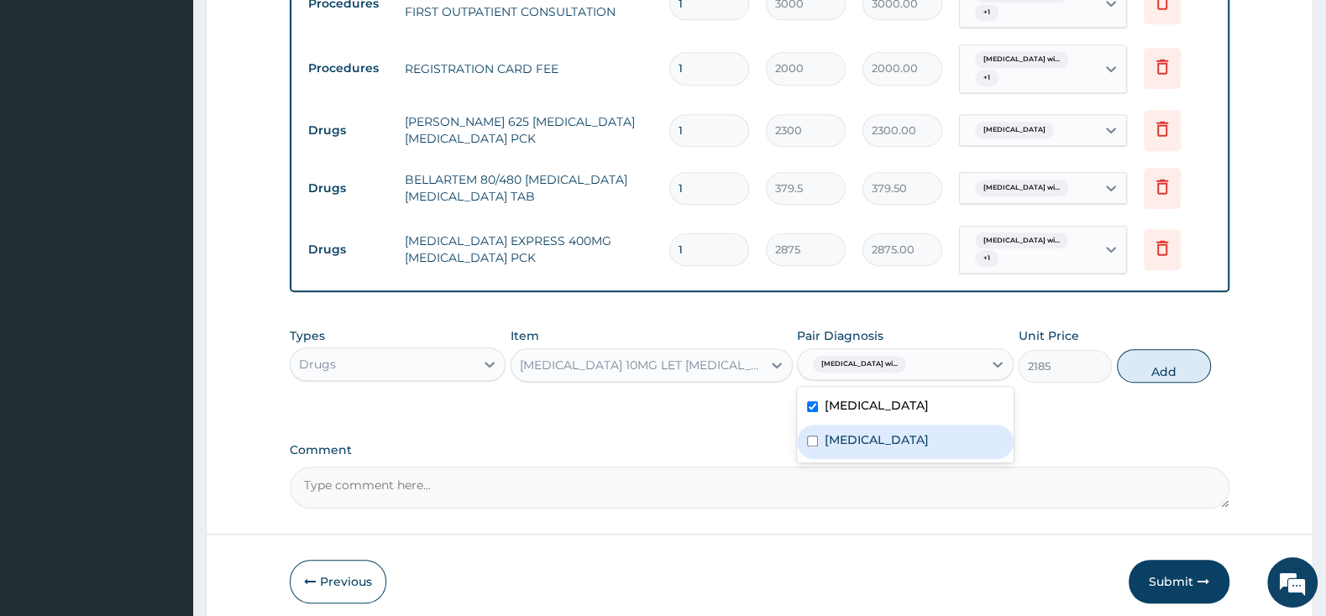
click at [817, 447] on input "checkbox" at bounding box center [812, 441] width 11 height 11
checkbox input "true"
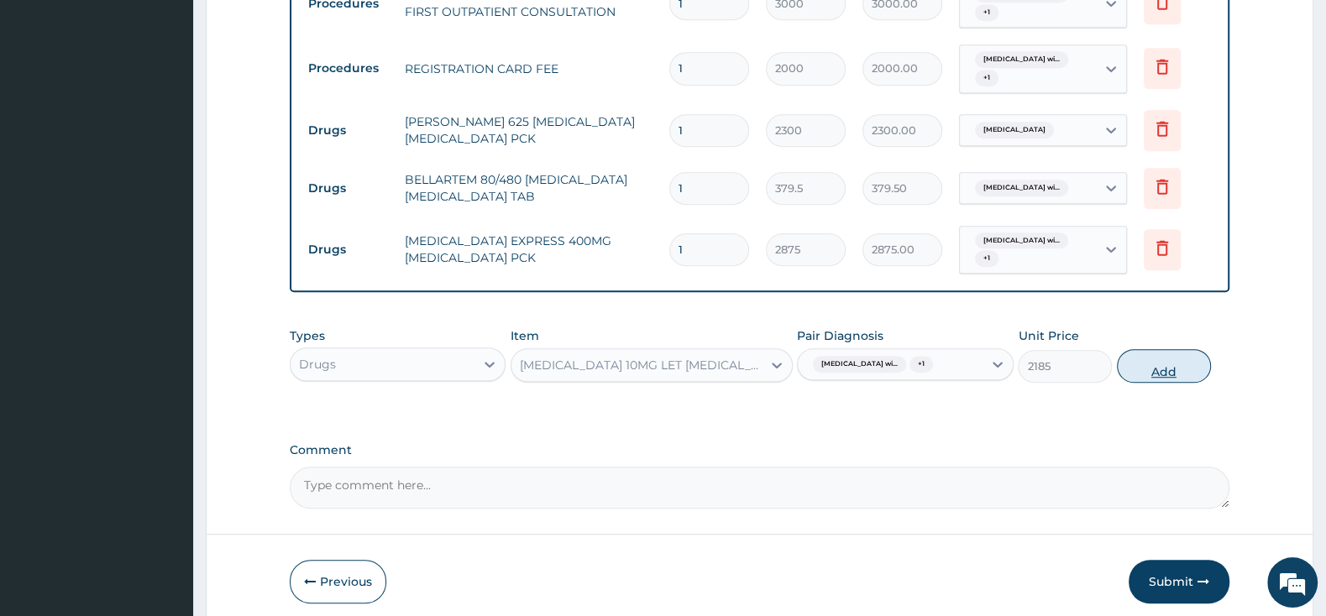
click at [1166, 380] on button "Add" at bounding box center [1164, 366] width 94 height 34
type input "0"
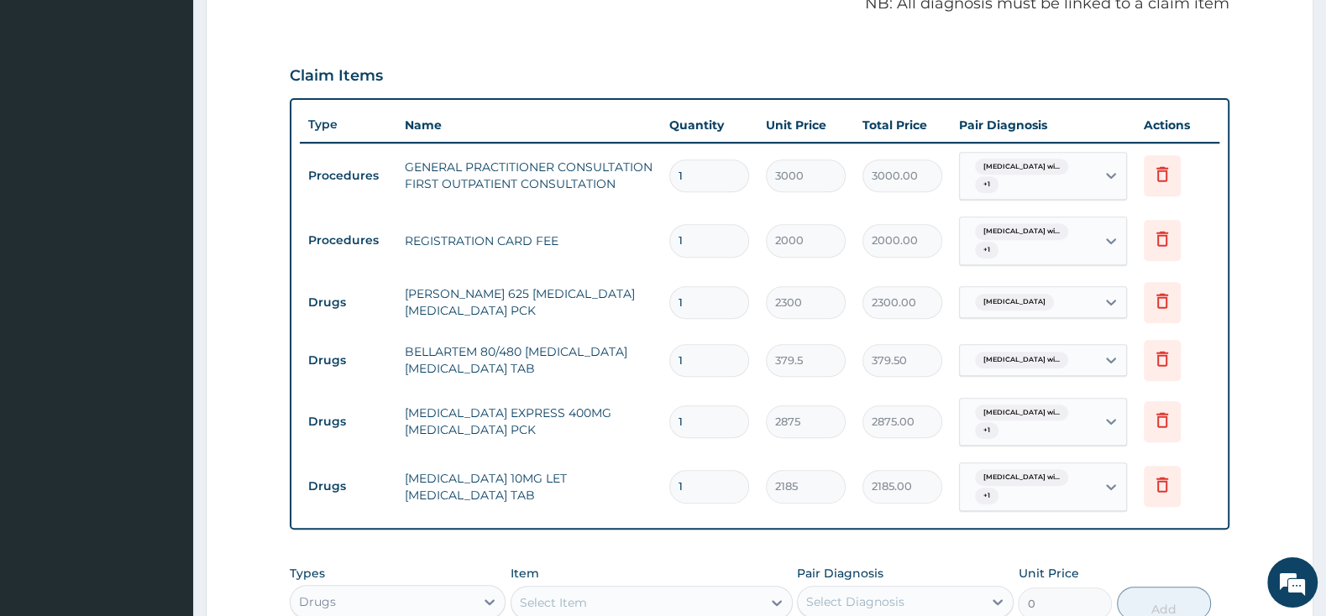
scroll to position [522, 0]
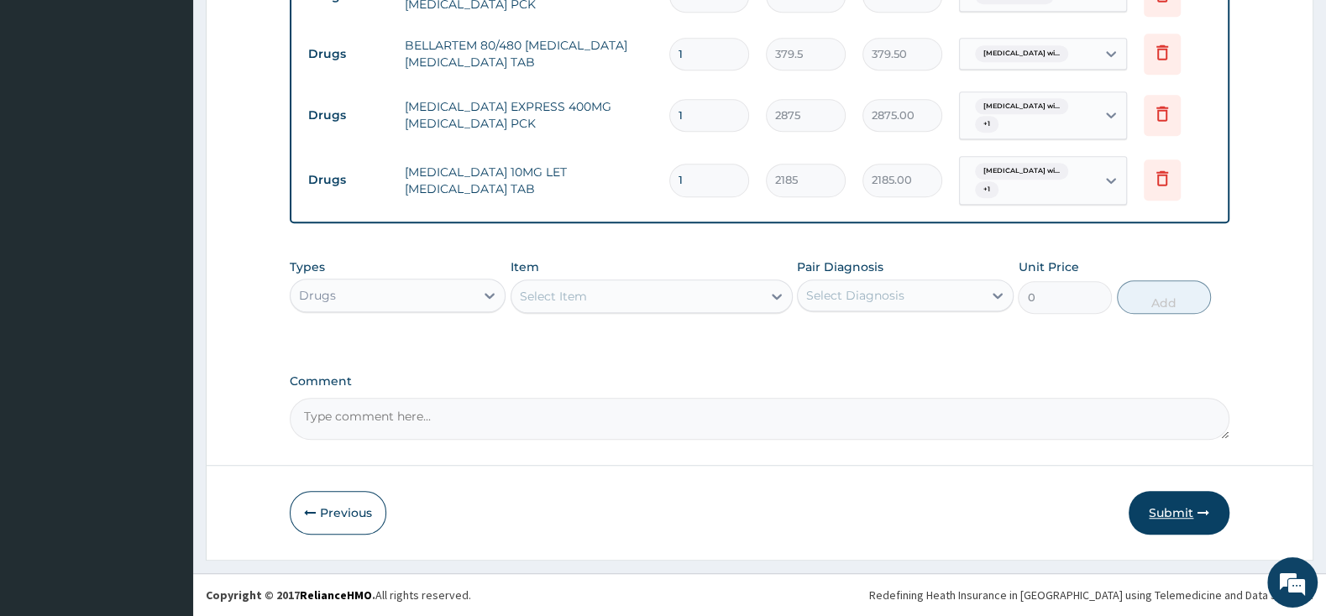
click at [1184, 512] on button "Submit" at bounding box center [1178, 513] width 101 height 44
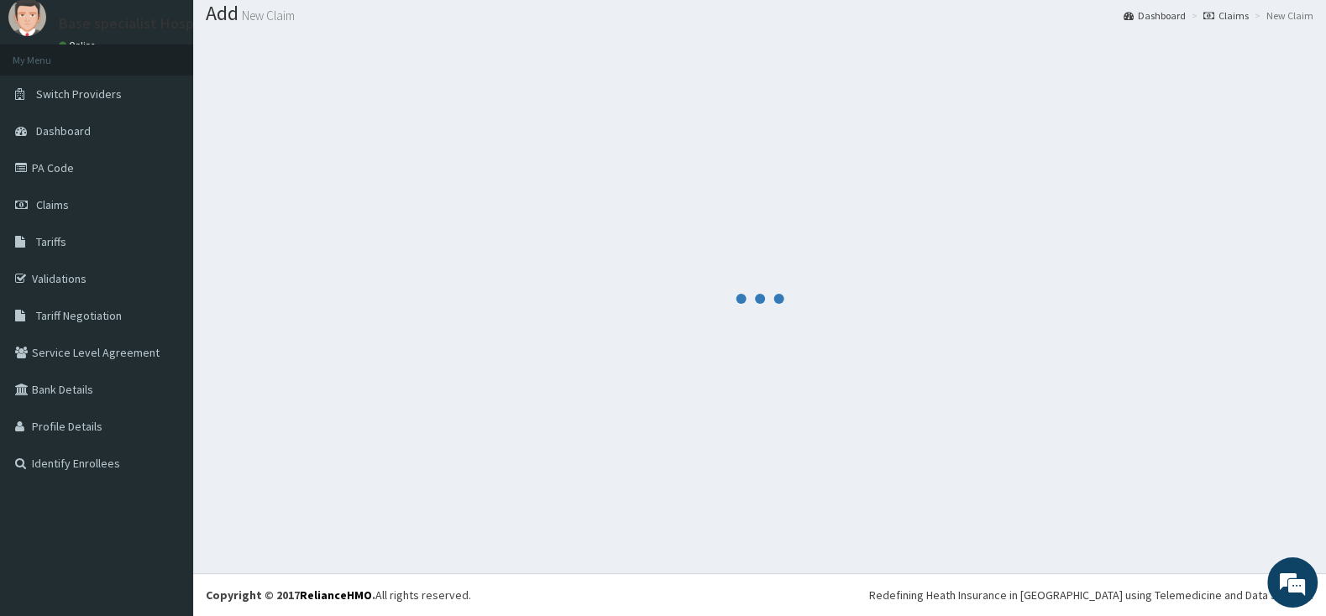
scroll to position [52, 0]
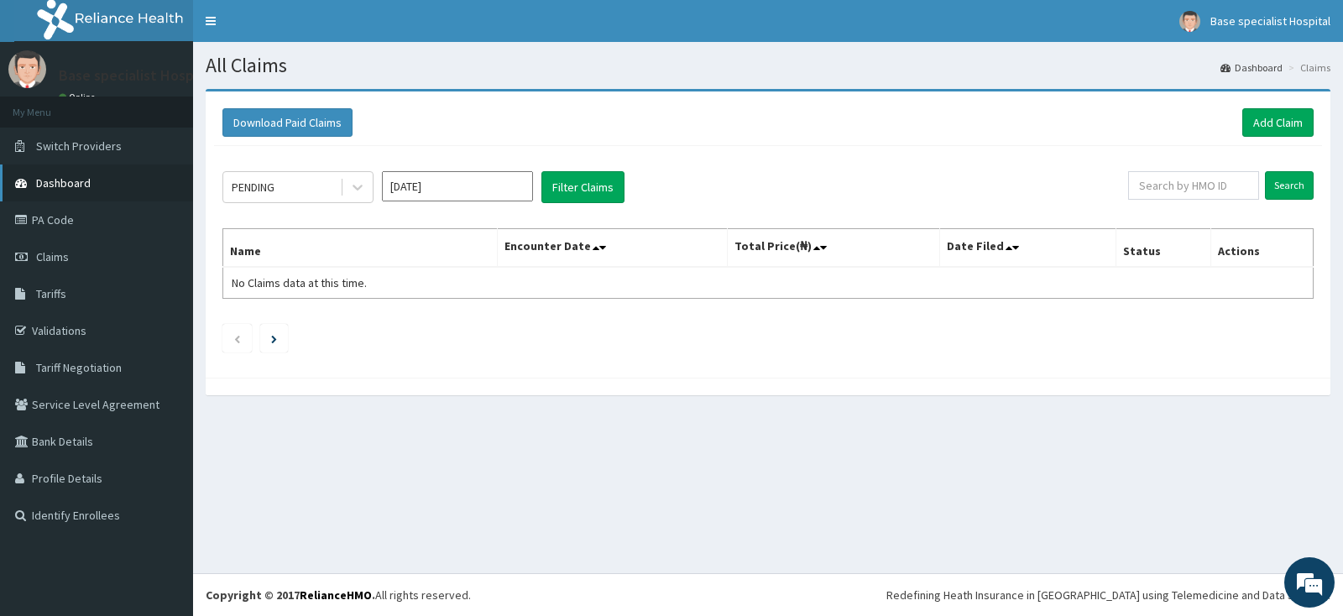
click at [92, 183] on link "Dashboard" at bounding box center [96, 183] width 193 height 37
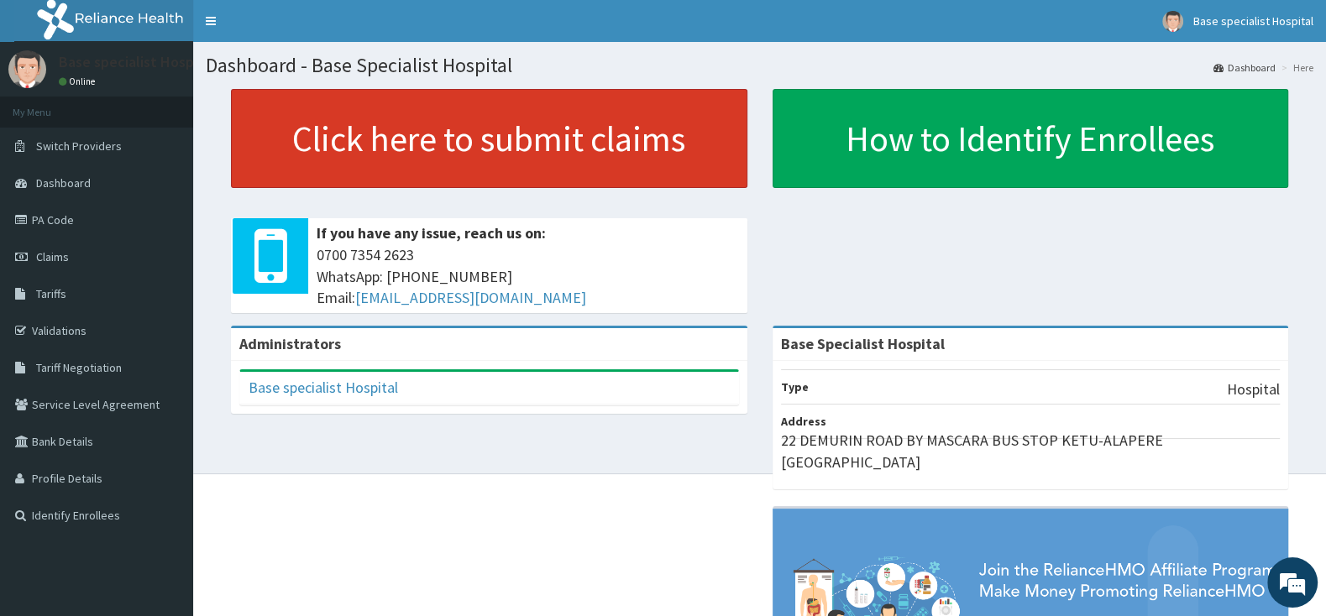
click at [422, 126] on link "Click here to submit claims" at bounding box center [489, 138] width 516 height 99
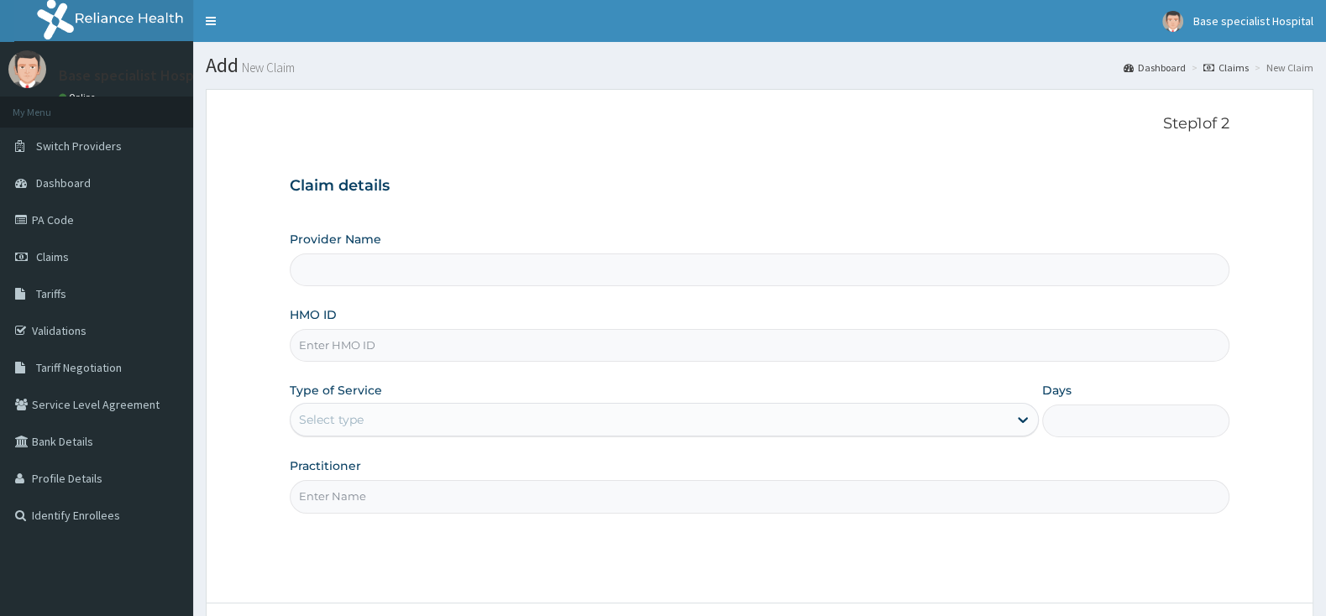
drag, startPoint x: 0, startPoint y: 0, endPoint x: 353, endPoint y: 352, distance: 498.7
type input "PFM/10254/C"
type input "Base Specialist Hospital"
type input "PFM/10254/C"
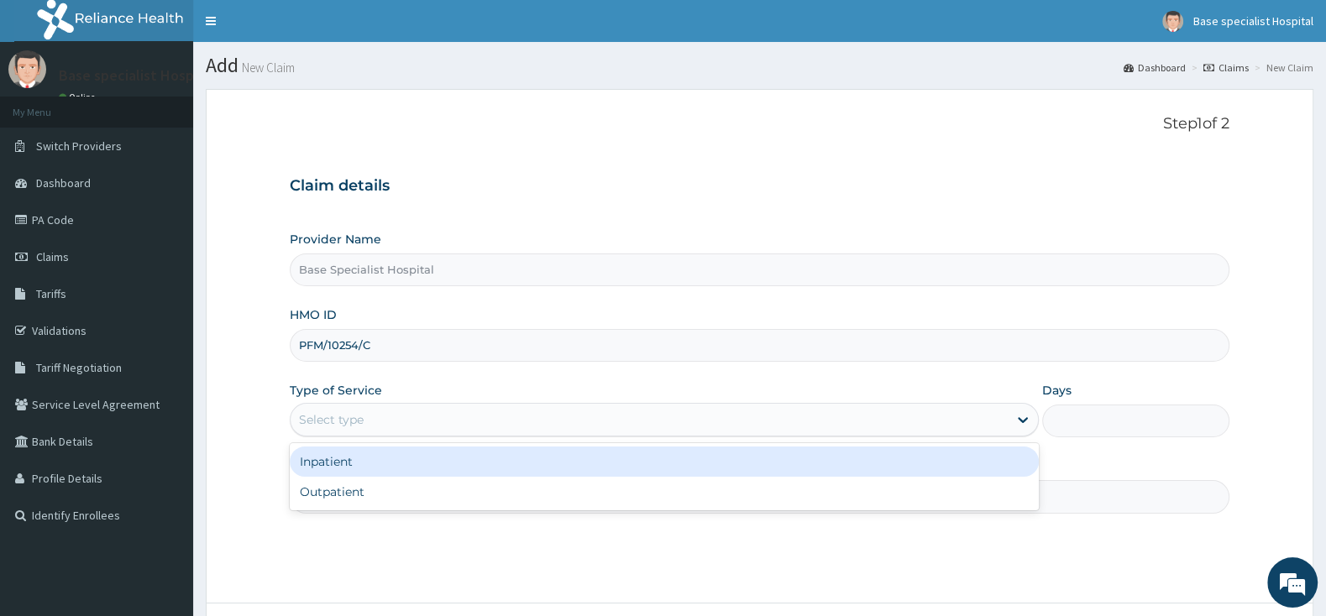
drag, startPoint x: 331, startPoint y: 407, endPoint x: 335, endPoint y: 421, distance: 14.1
click at [332, 407] on div "Select type" at bounding box center [664, 420] width 749 height 34
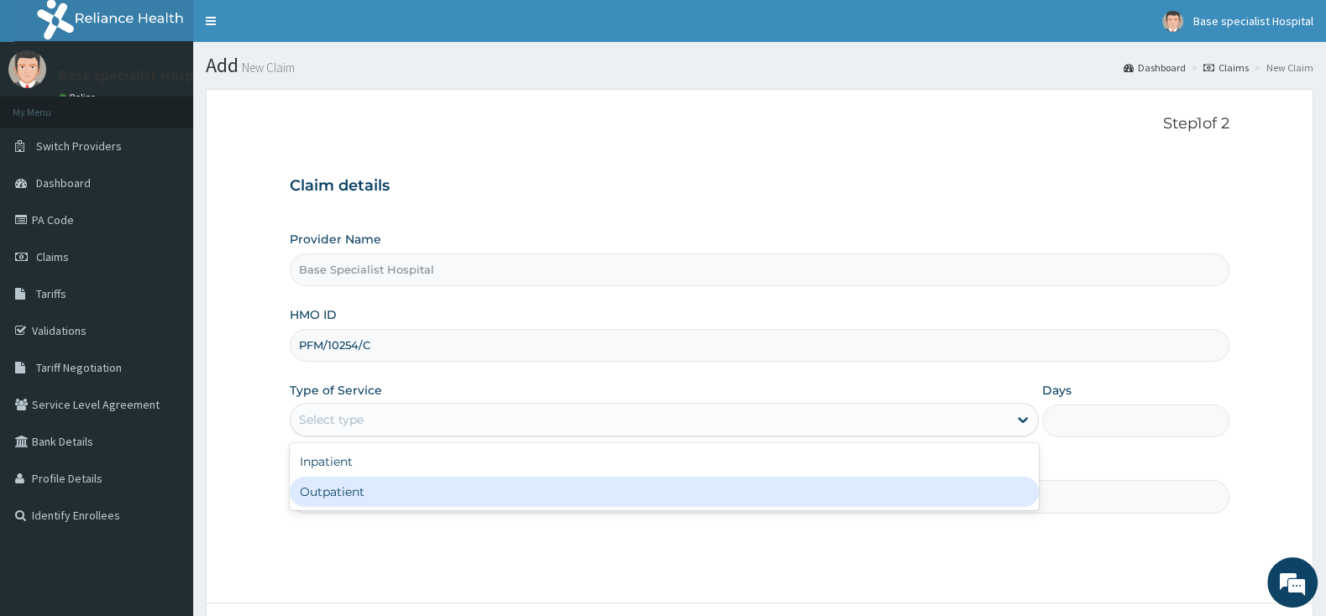
click at [340, 490] on div "Outpatient" at bounding box center [664, 492] width 749 height 30
type input "1"
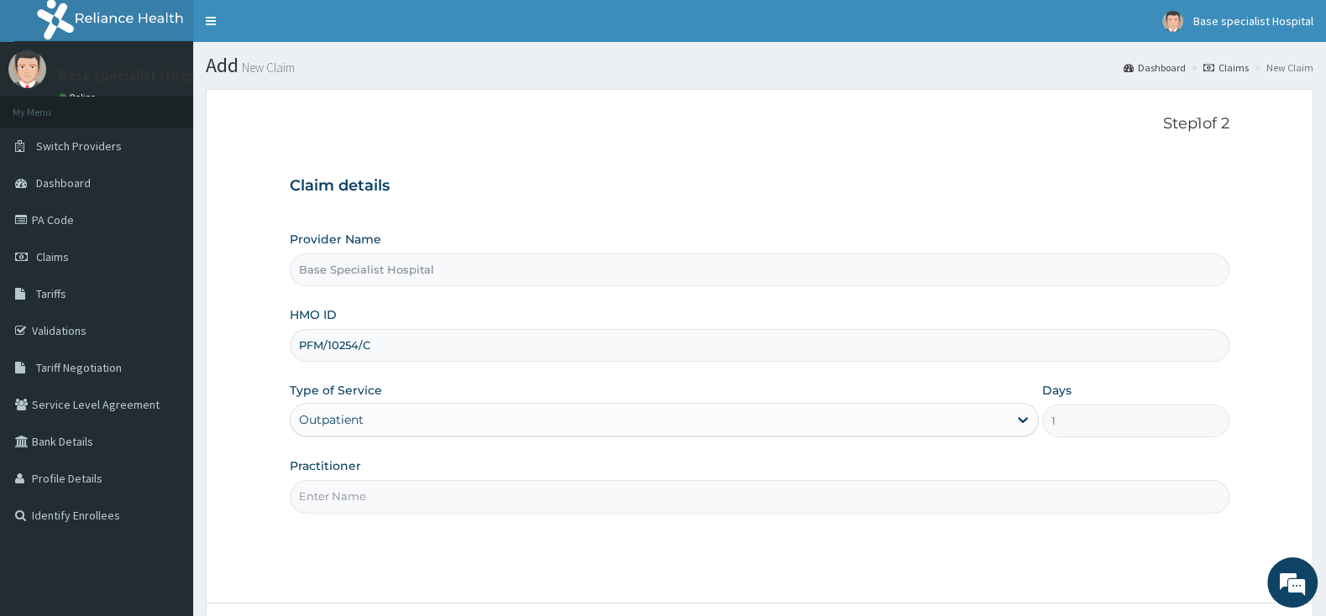
click at [343, 495] on input "Practitioner" at bounding box center [760, 496] width 940 height 33
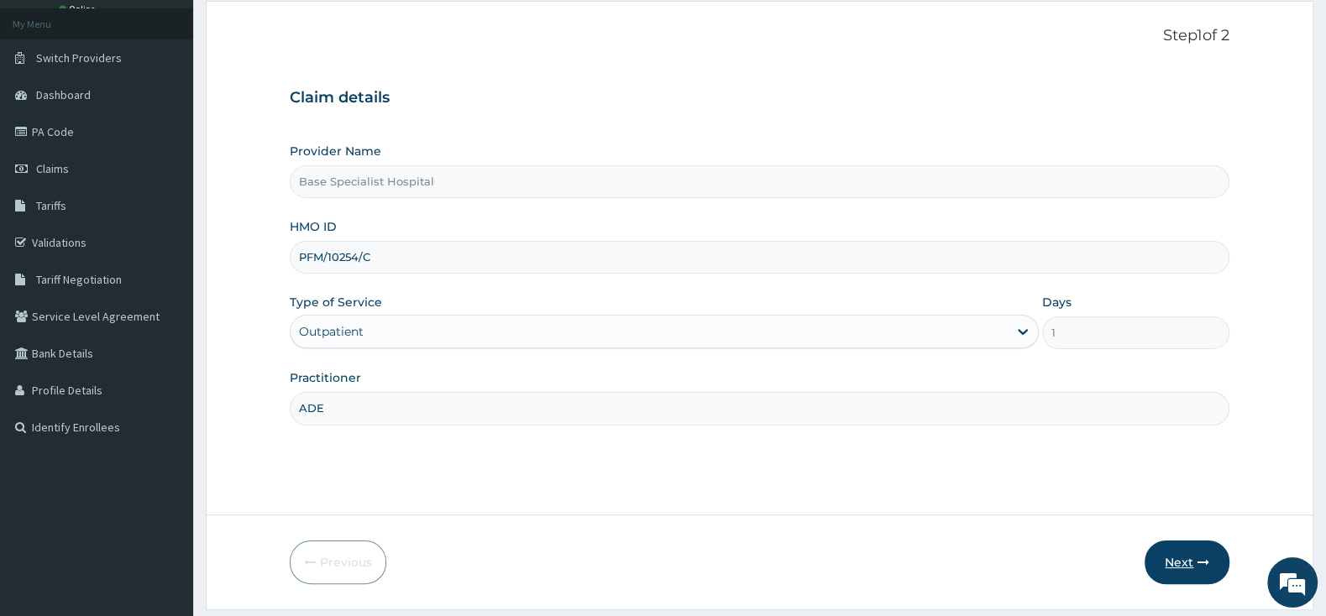
type input "ADE"
click at [1192, 547] on button "Next" at bounding box center [1186, 563] width 85 height 44
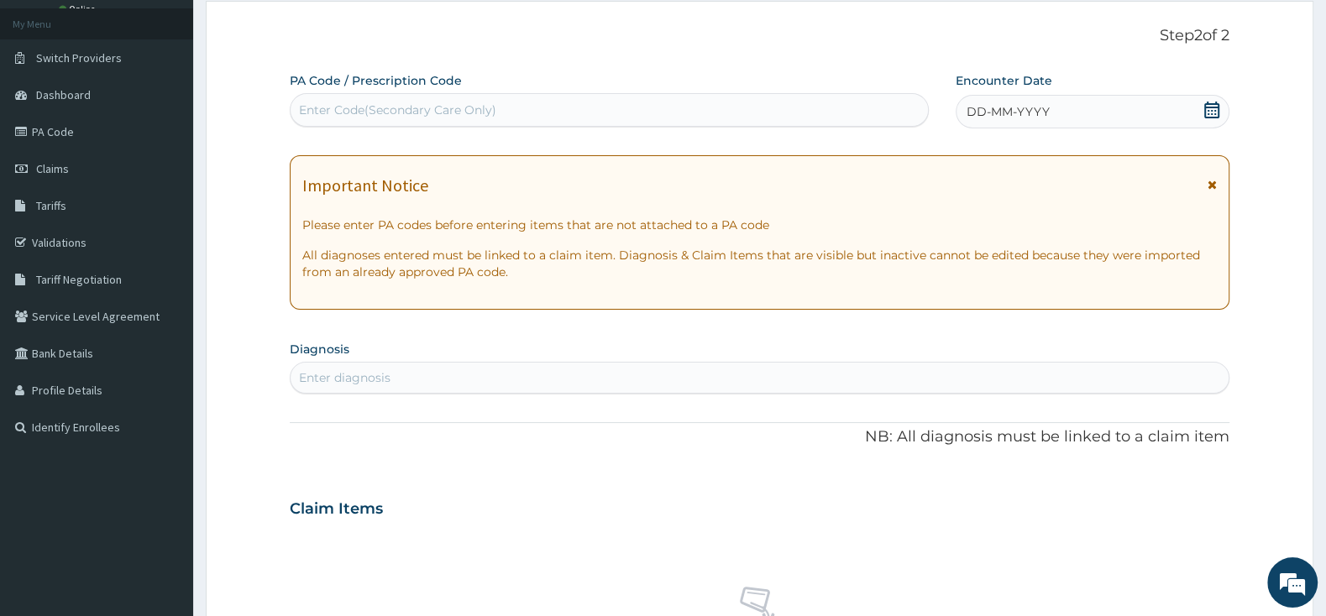
click at [1214, 104] on icon at bounding box center [1211, 110] width 15 height 17
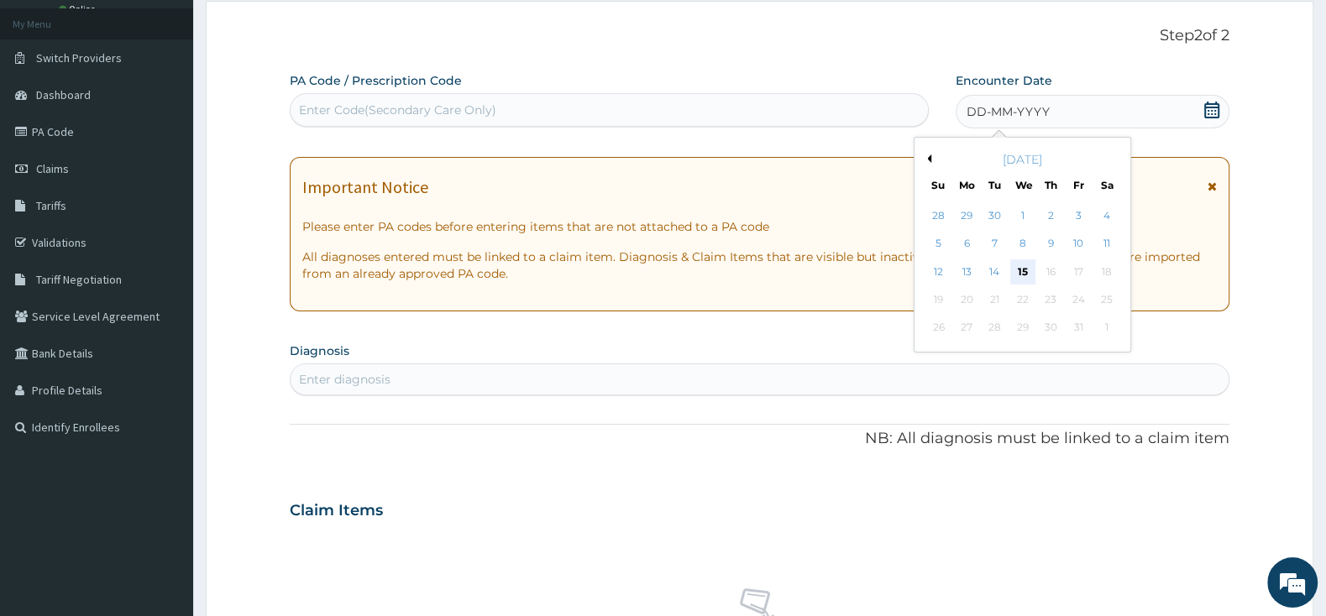
click at [1024, 271] on div "15" at bounding box center [1022, 271] width 25 height 25
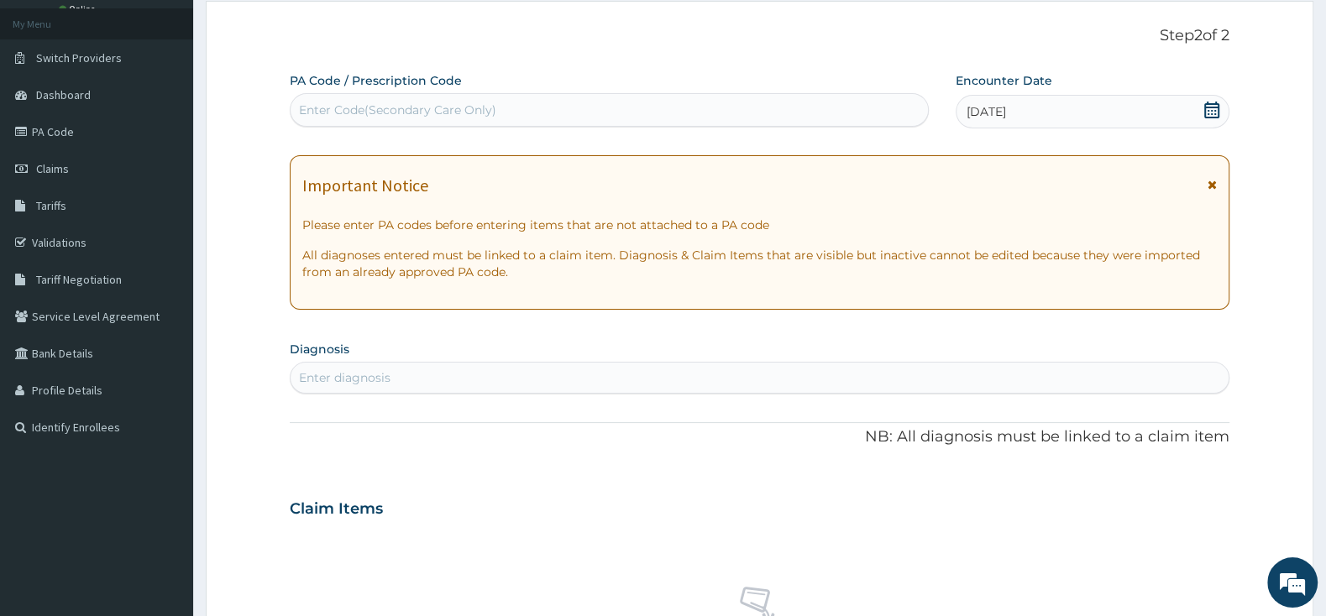
click at [830, 385] on div "Enter diagnosis" at bounding box center [760, 377] width 938 height 27
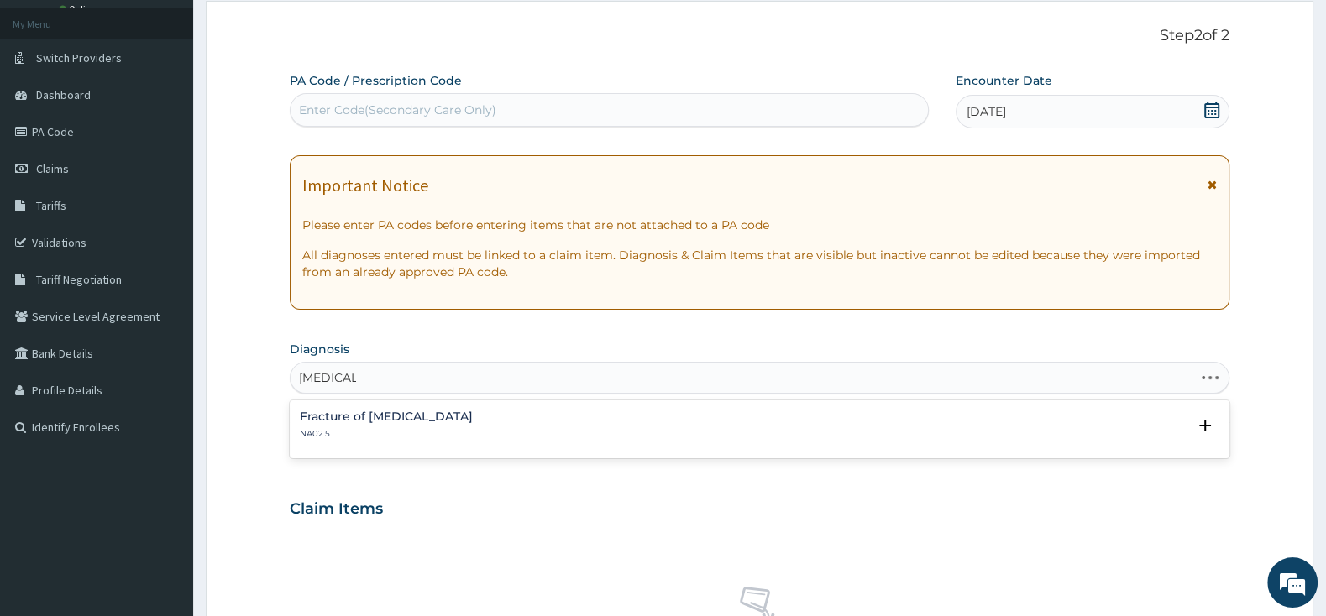
type input "[MEDICAL_DATA]"
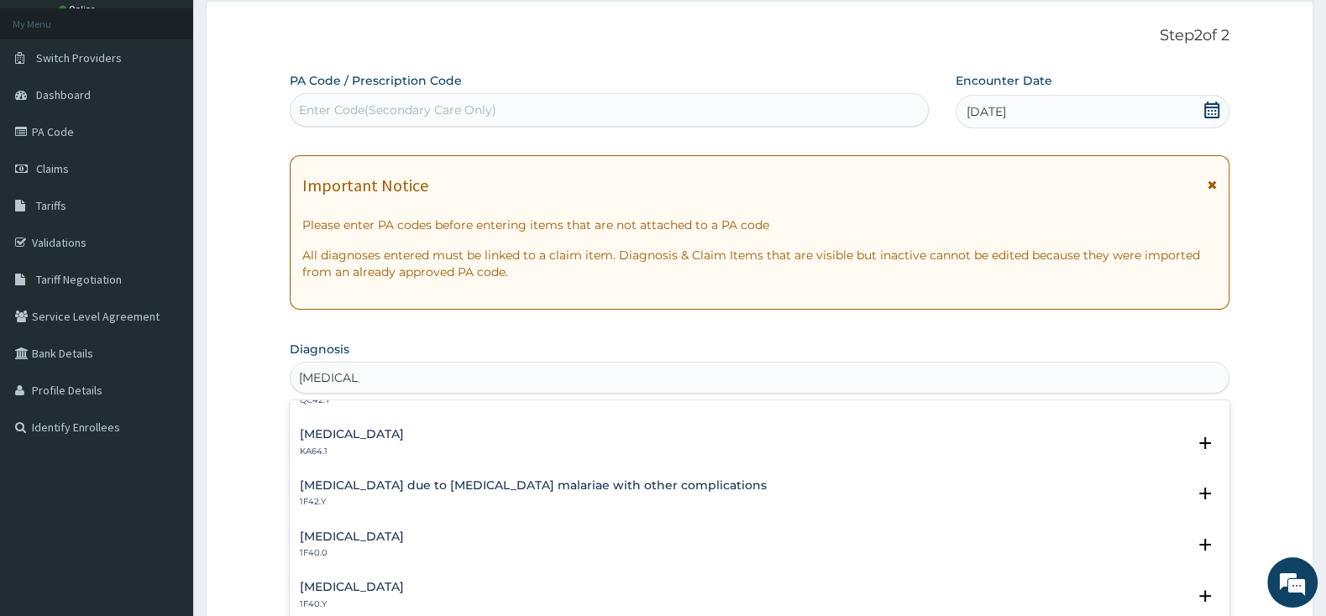
scroll to position [529, 0]
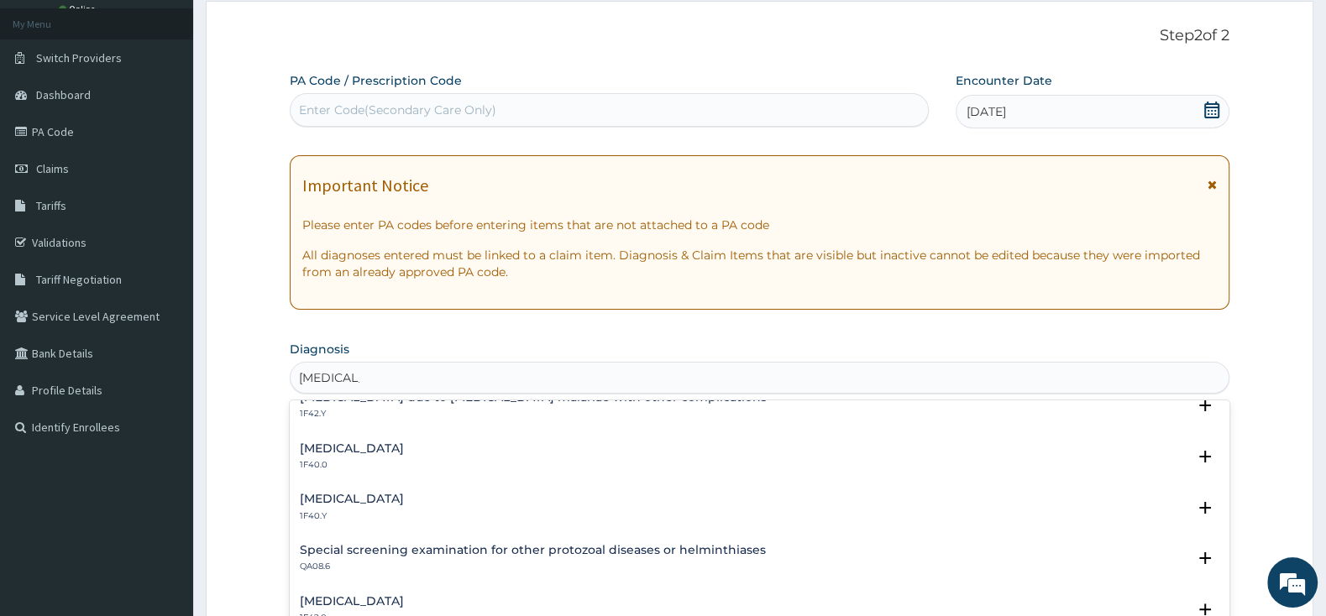
click at [404, 505] on h4 "[MEDICAL_DATA]" at bounding box center [352, 499] width 104 height 13
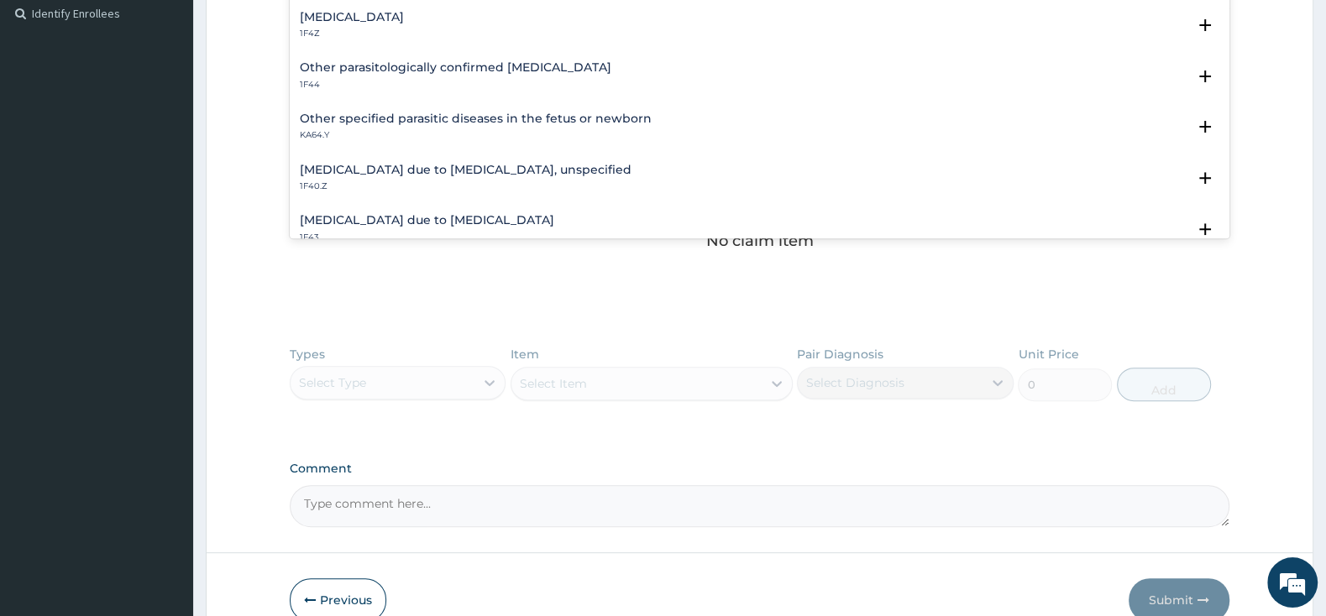
scroll to position [61, 0]
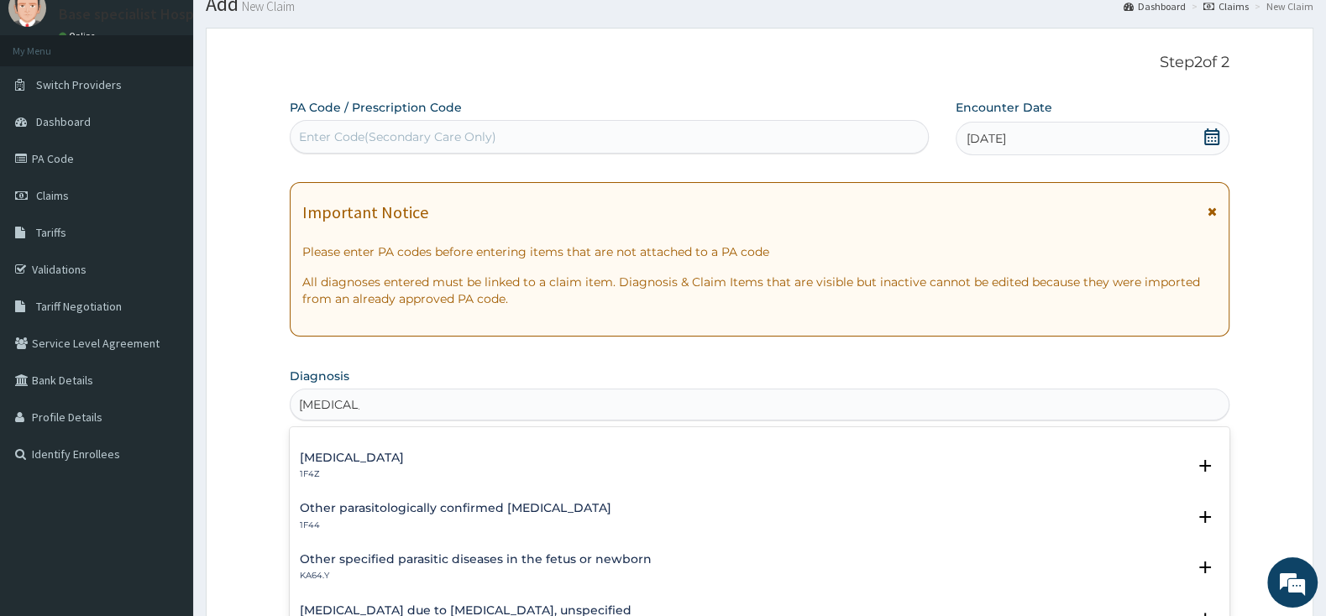
click at [391, 469] on div "Malaria, unspecified 1F4Z" at bounding box center [352, 466] width 104 height 29
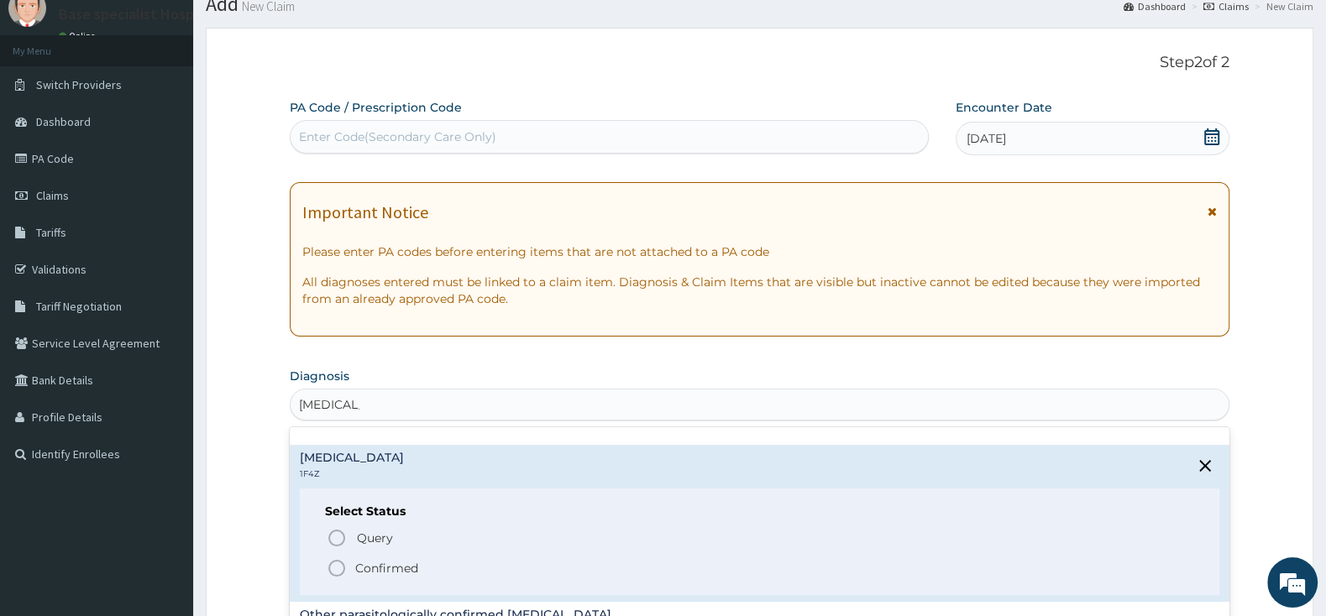
click at [335, 562] on circle "status option filled" at bounding box center [336, 568] width 15 height 15
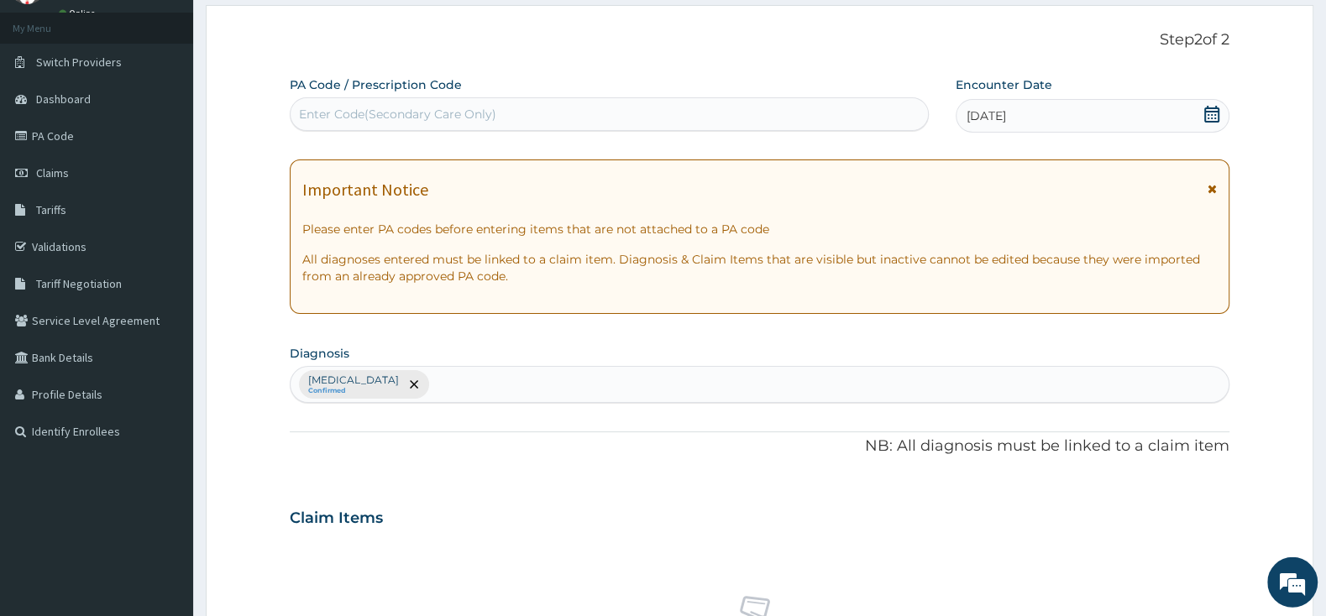
scroll to position [149, 0]
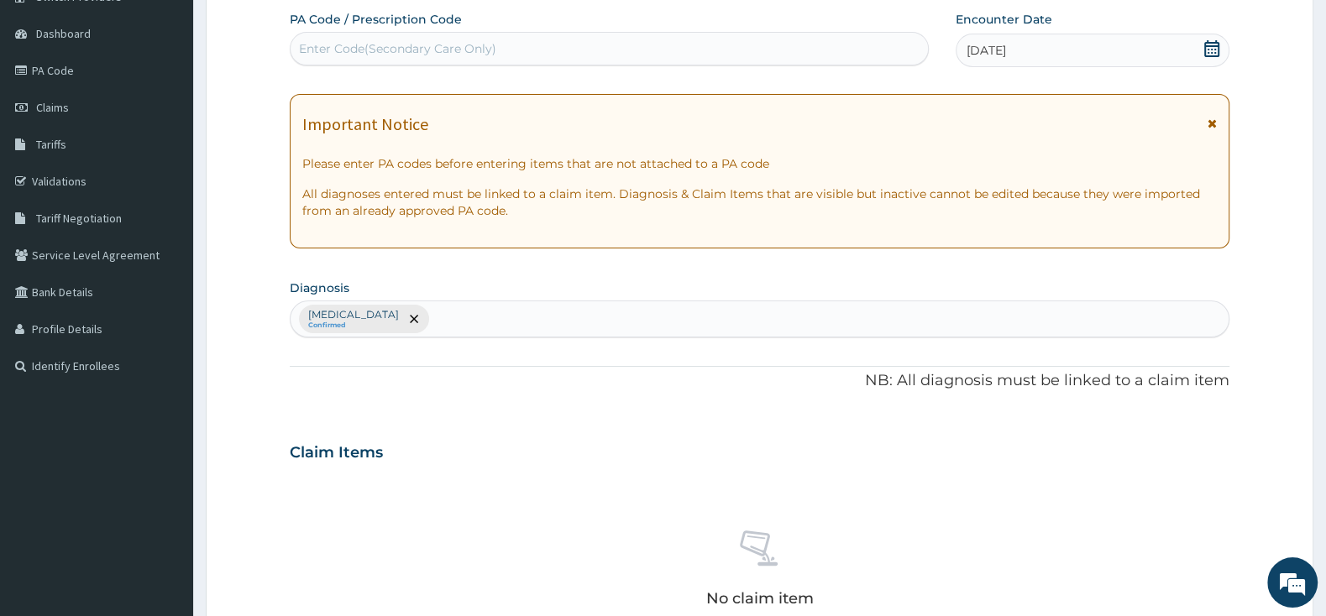
click at [524, 316] on div "Malaria, unspecified Confirmed" at bounding box center [760, 318] width 938 height 35
click at [546, 330] on div "Malaria, unspecified Confirmed" at bounding box center [760, 318] width 938 height 35
click at [558, 317] on div "Malaria, unspecified Confirmed" at bounding box center [760, 318] width 938 height 35
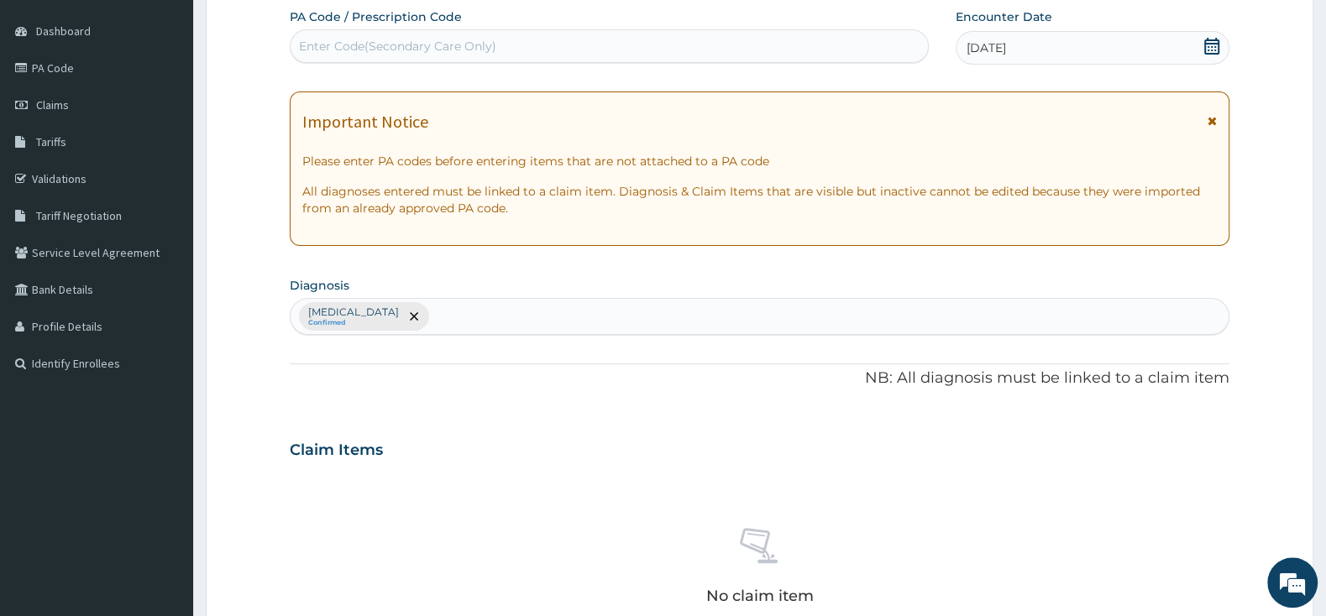
scroll to position [264, 0]
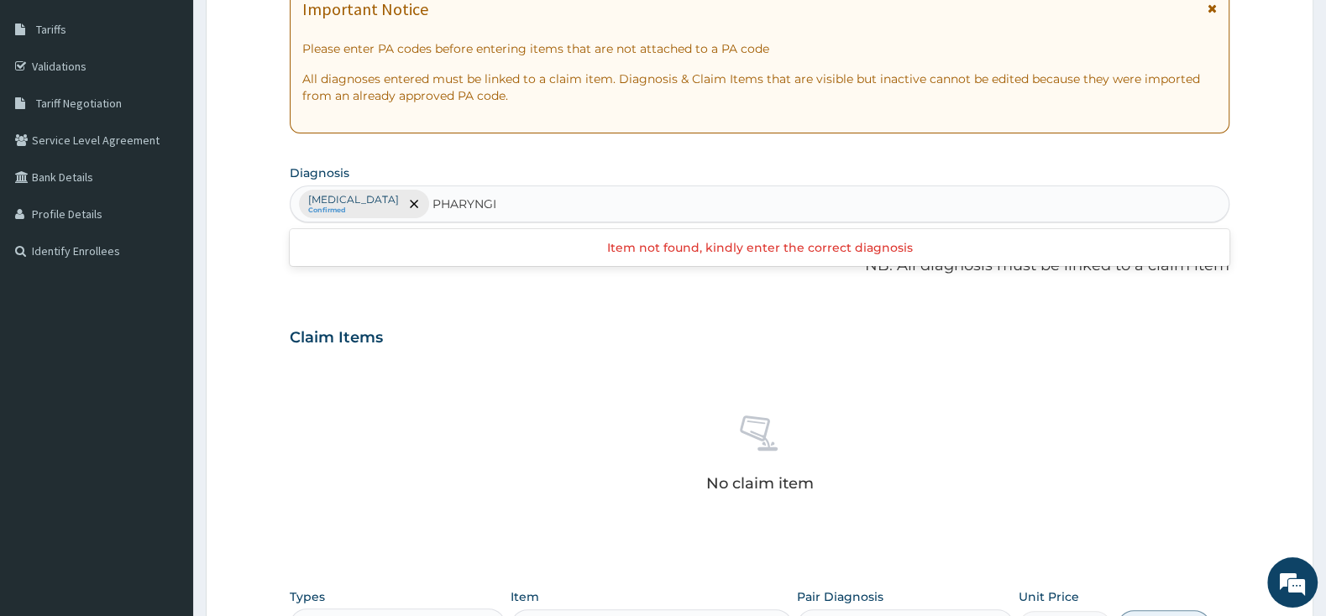
type input "PHARYNG"
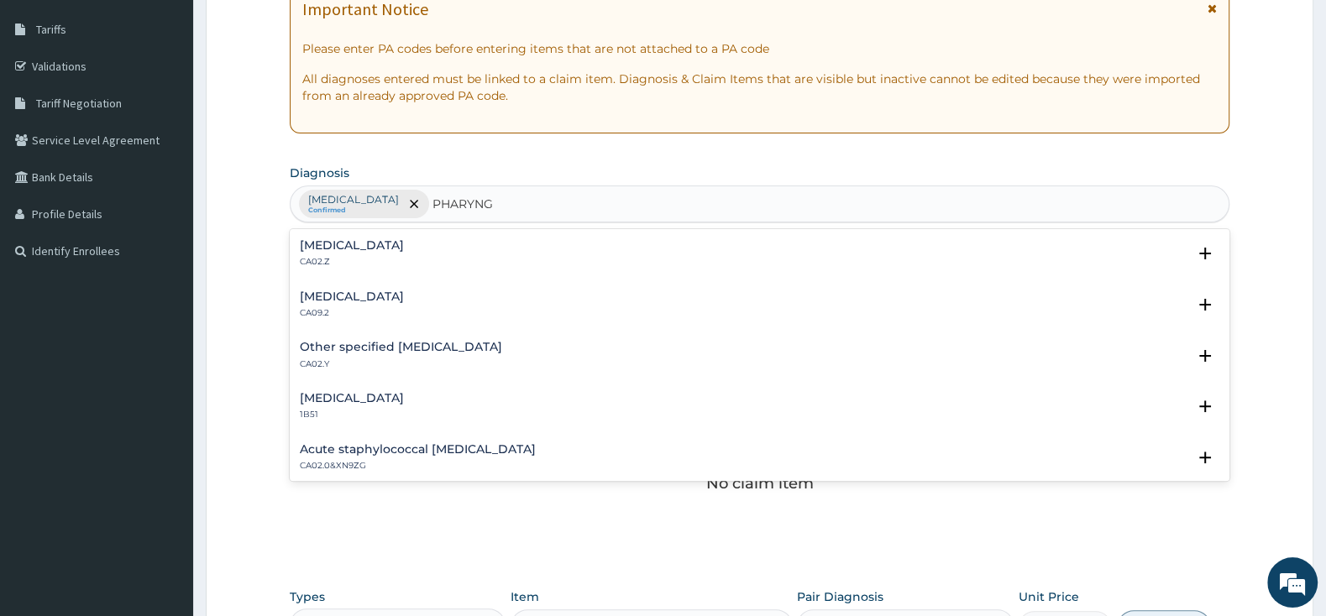
click at [404, 259] on p "CA02.Z" at bounding box center [352, 262] width 104 height 12
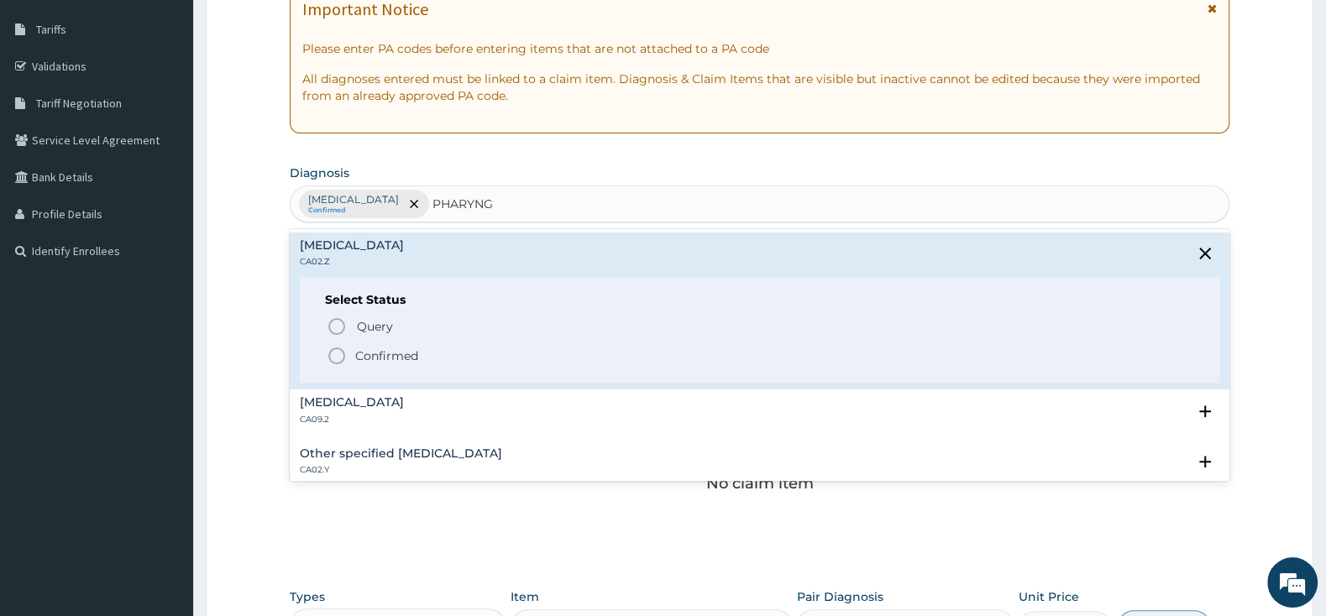
click at [347, 358] on icon "status option filled" at bounding box center [337, 356] width 20 height 20
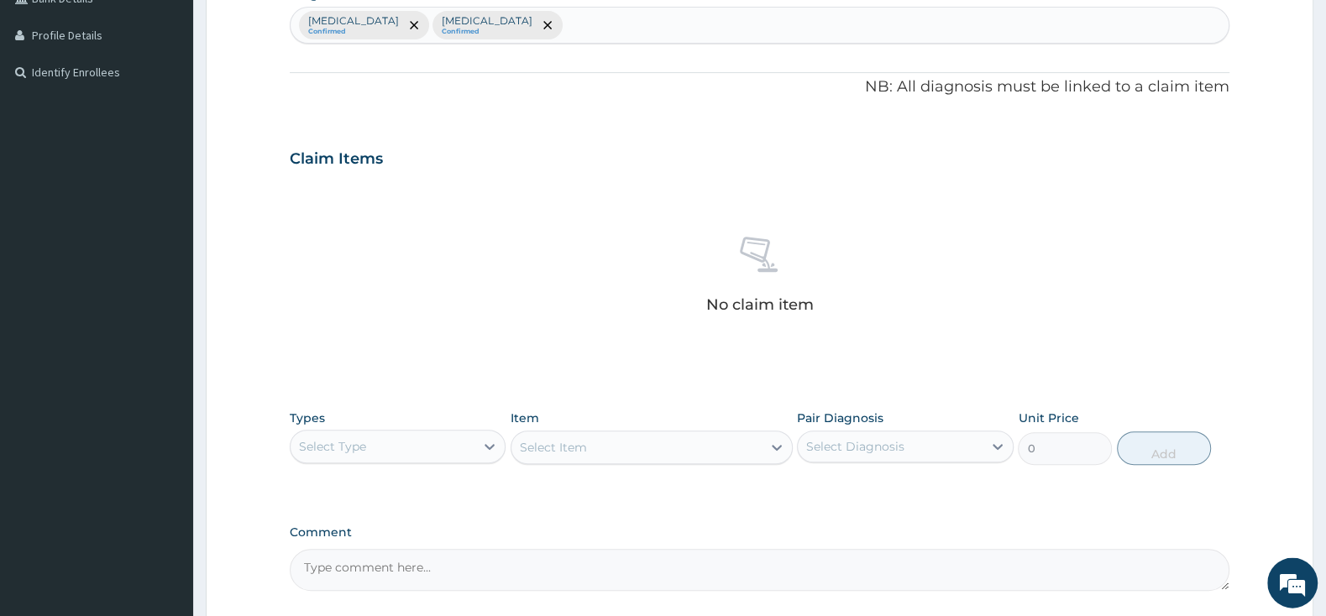
scroll to position [529, 0]
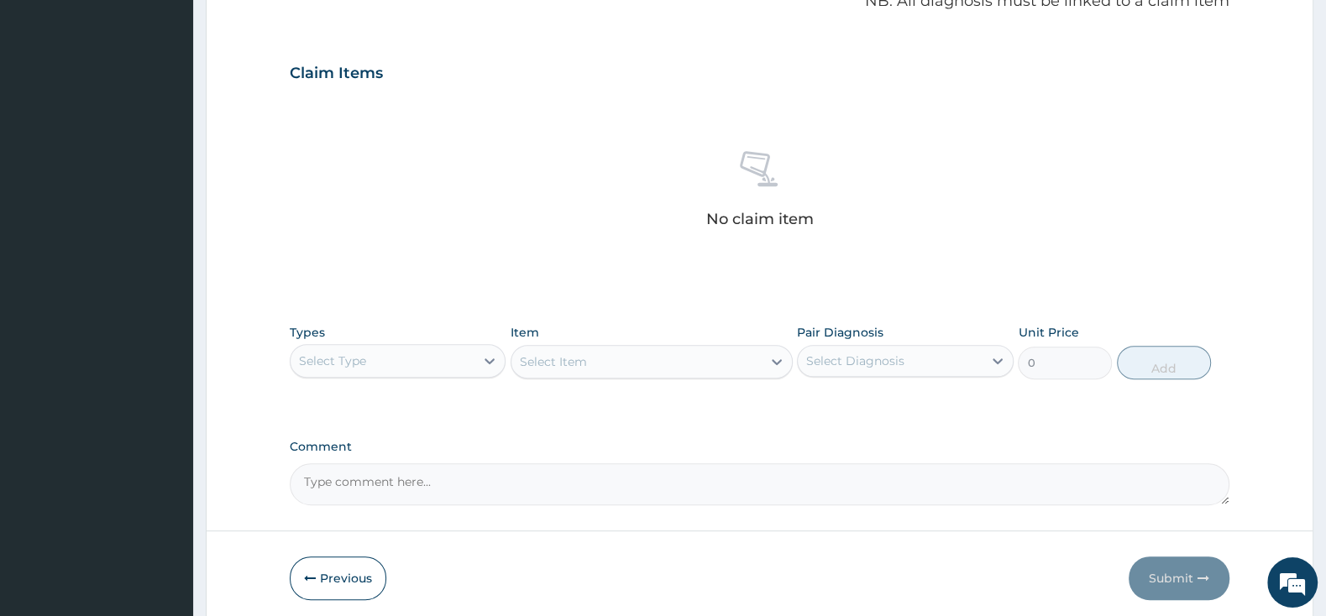
click at [420, 348] on div "Select Type" at bounding box center [398, 361] width 216 height 34
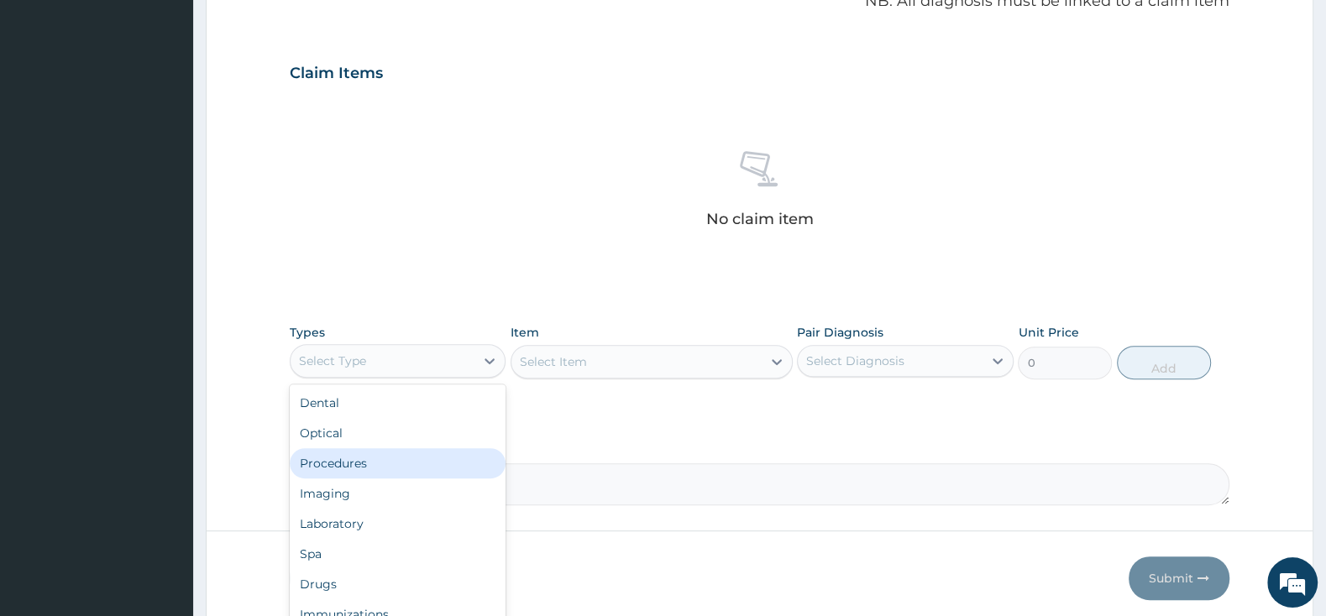
click at [427, 470] on div "Procedures" at bounding box center [398, 463] width 216 height 30
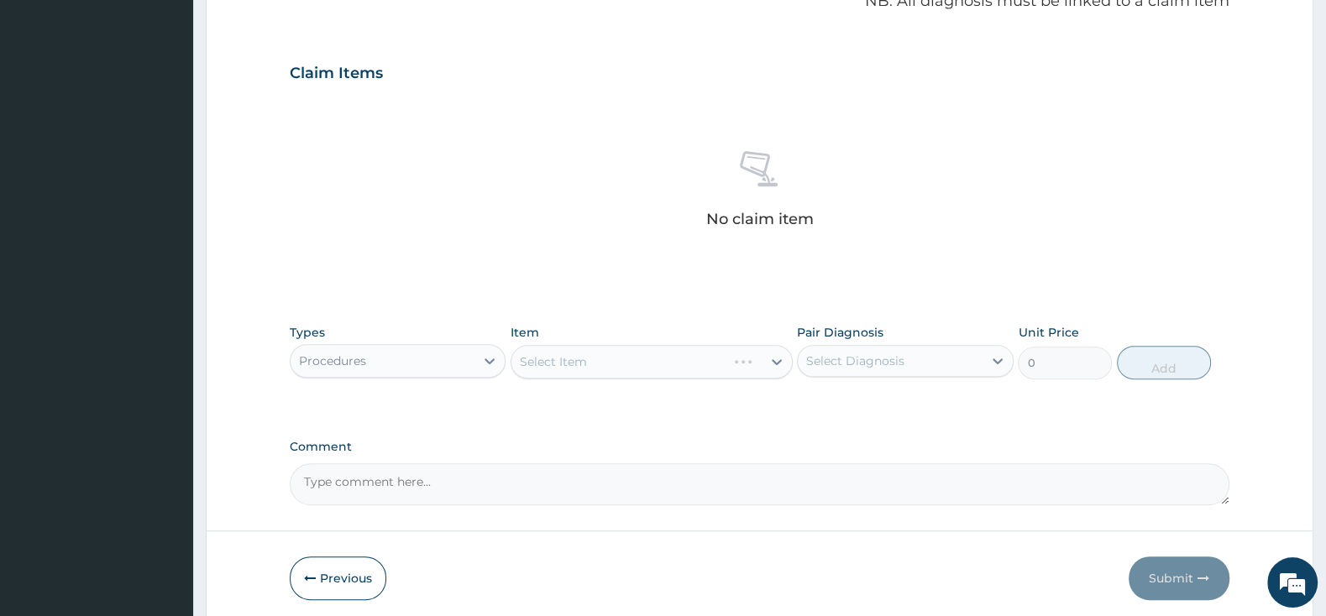
click at [603, 358] on div "Select Item" at bounding box center [651, 362] width 282 height 34
click at [729, 357] on div "Select Item" at bounding box center [651, 362] width 282 height 34
click at [756, 358] on div "Select Item" at bounding box center [636, 361] width 250 height 27
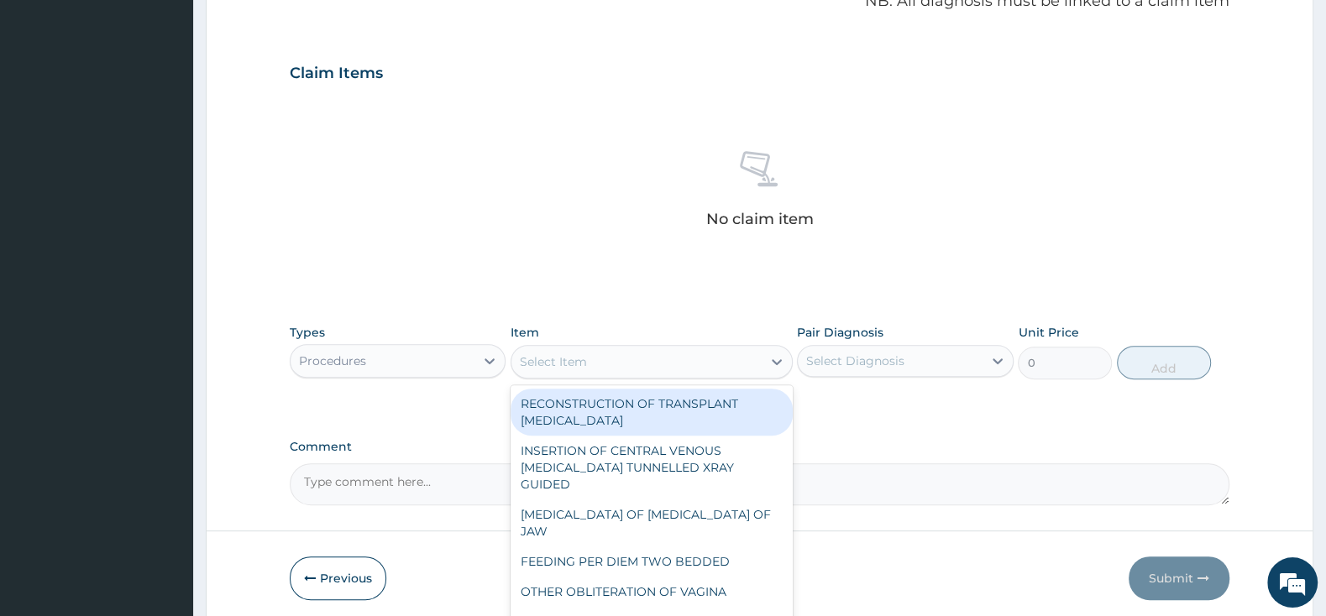
click at [739, 353] on div "Select Item" at bounding box center [636, 361] width 250 height 27
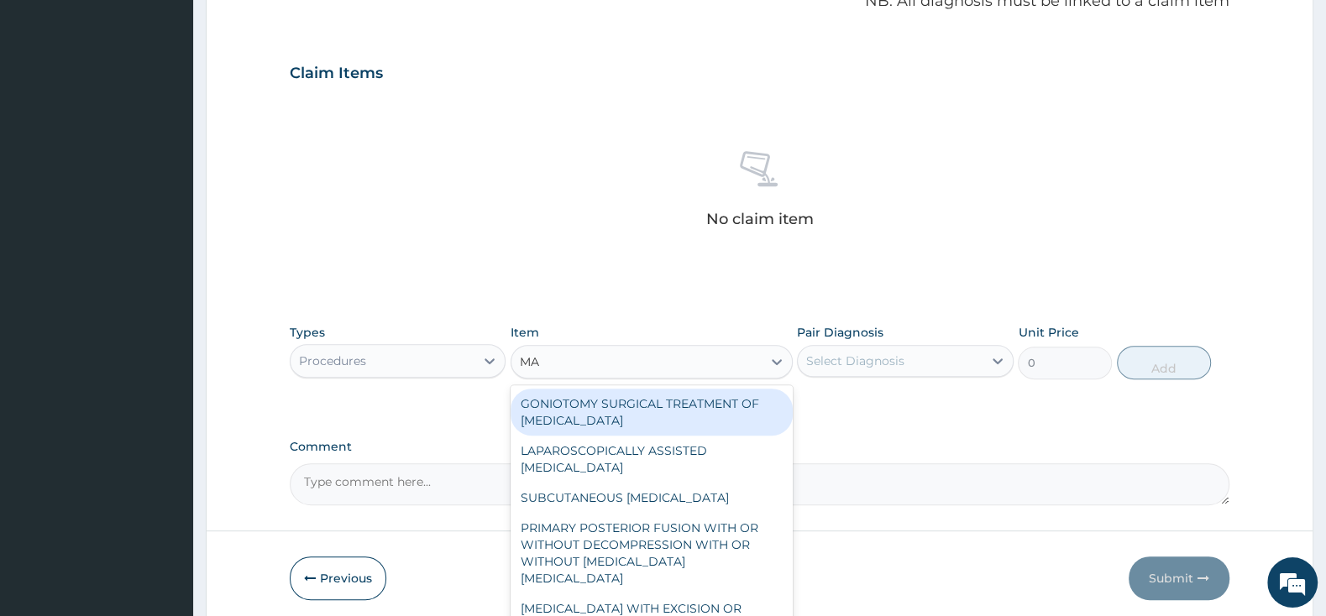
type input "M"
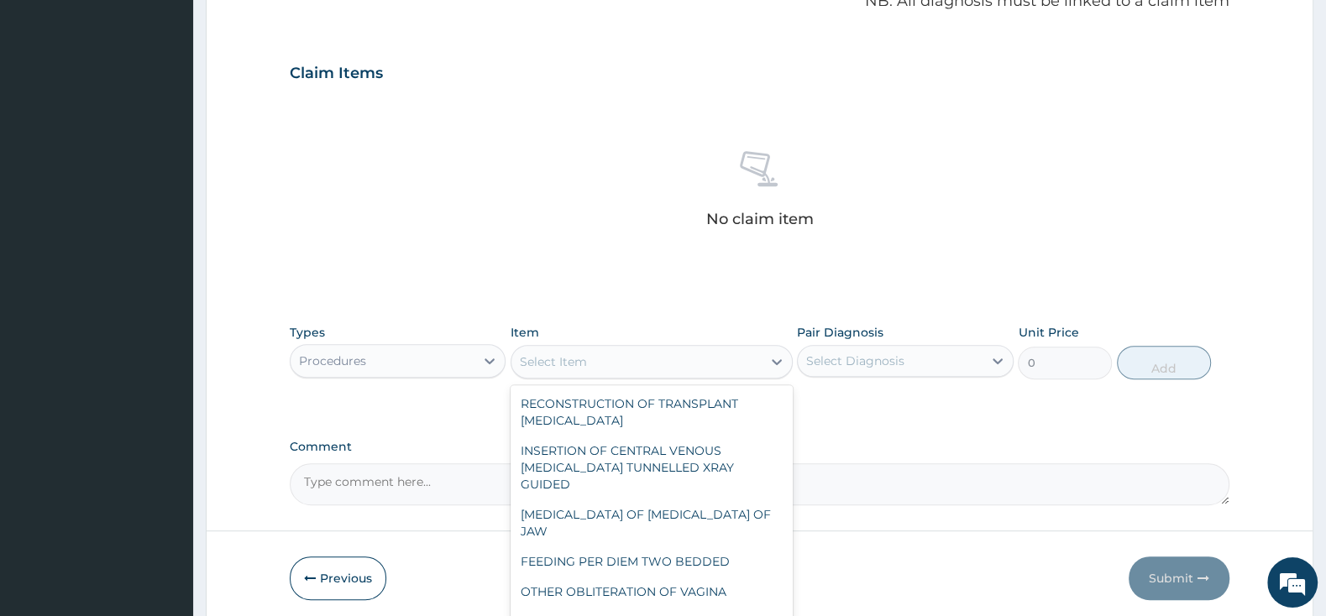
type input "P"
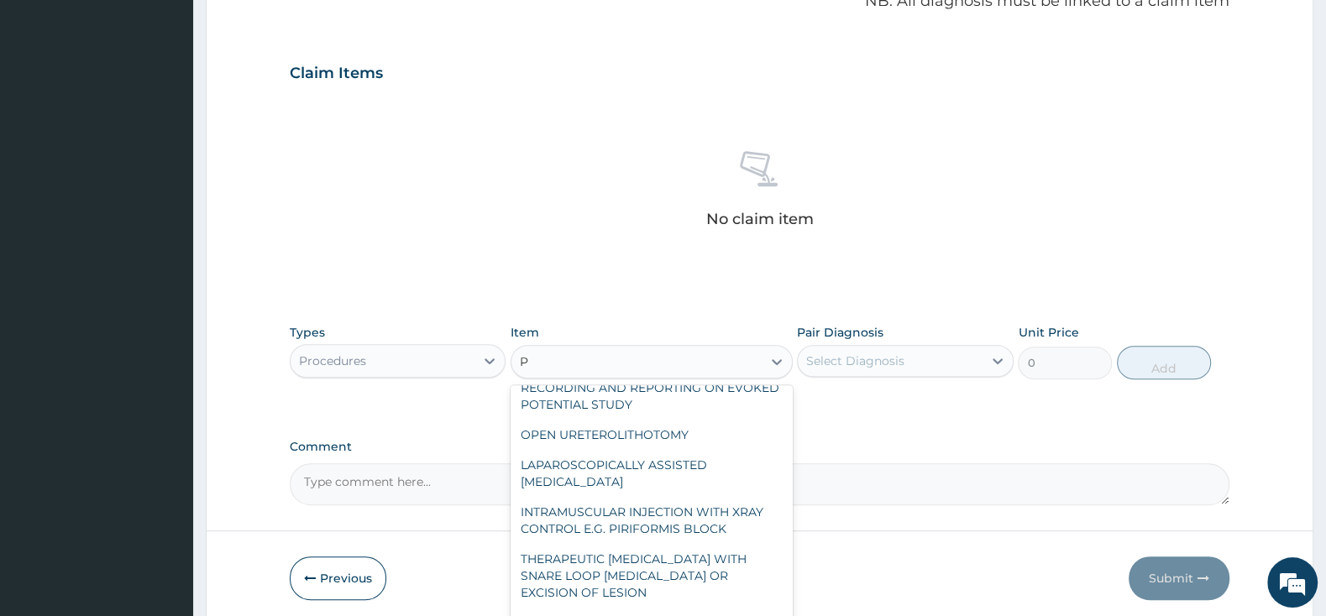
scroll to position [157, 0]
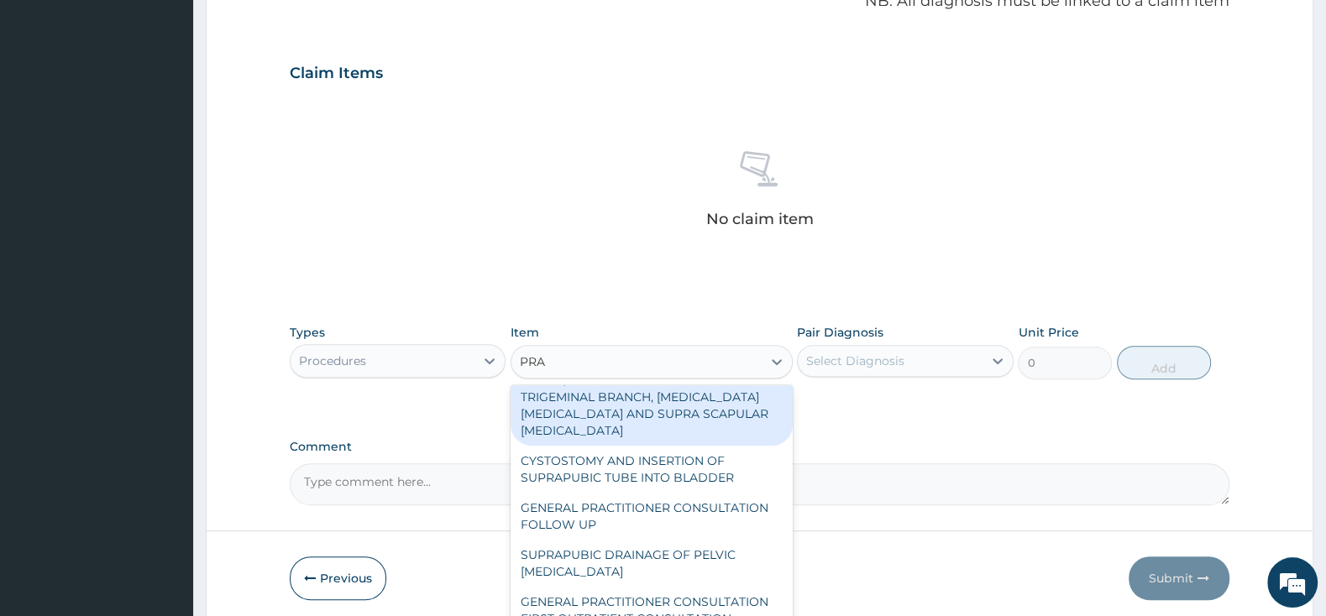
type input "PRAC"
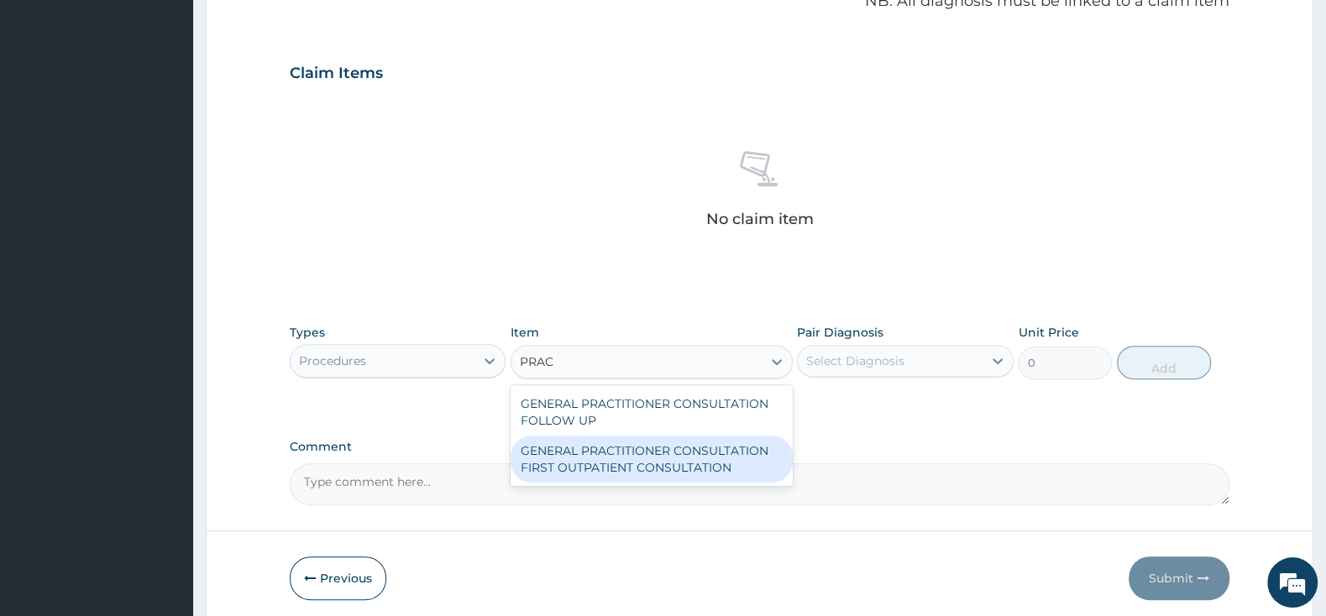
click at [706, 466] on div "GENERAL PRACTITIONER CONSULTATION FIRST OUTPATIENT CONSULTATION" at bounding box center [651, 459] width 282 height 47
type input "3000"
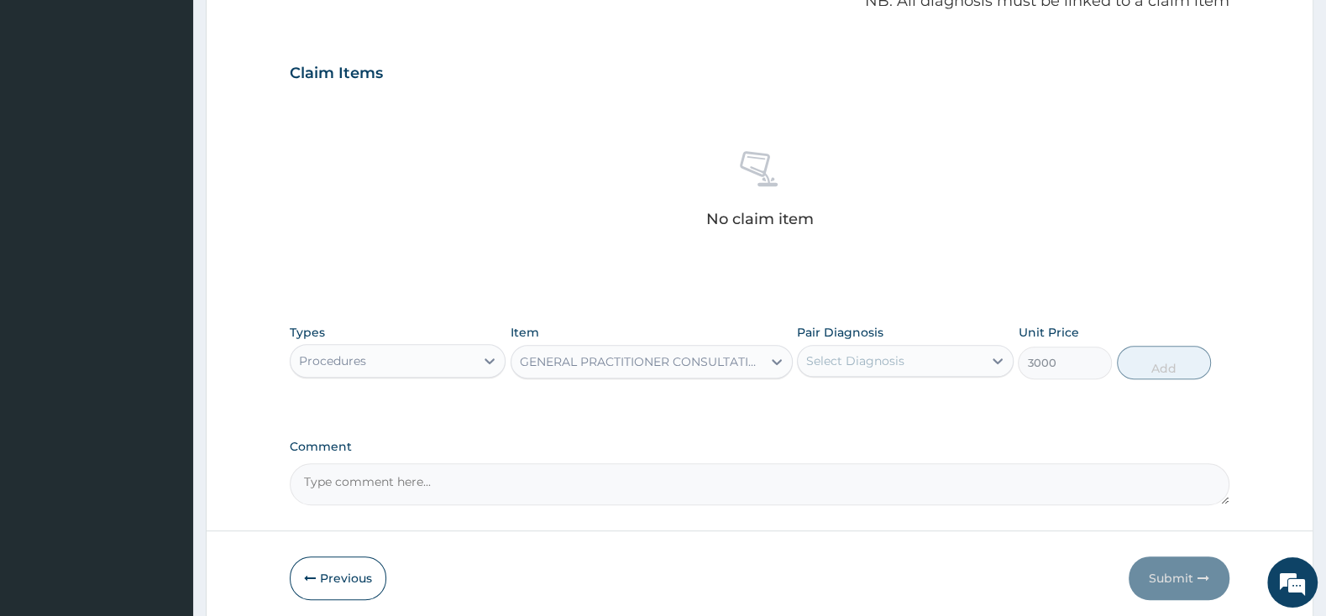
click at [839, 358] on div "Select Diagnosis" at bounding box center [855, 361] width 98 height 17
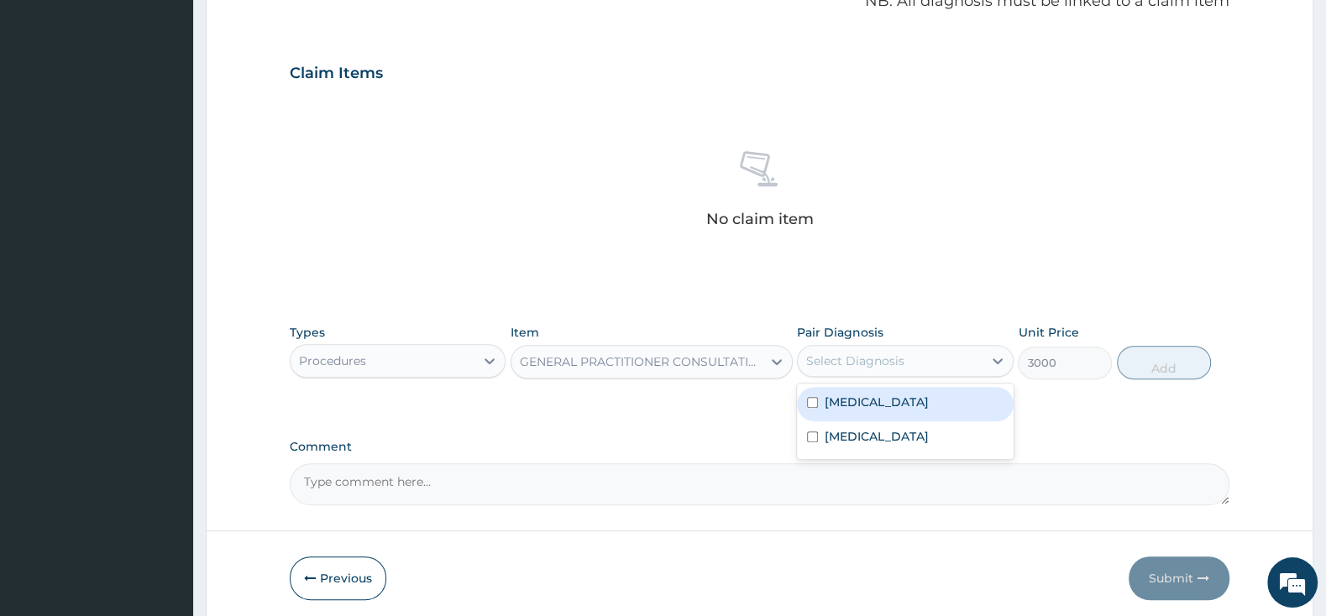
click at [819, 403] on div "Malaria, unspecified" at bounding box center [905, 404] width 216 height 34
checkbox input "true"
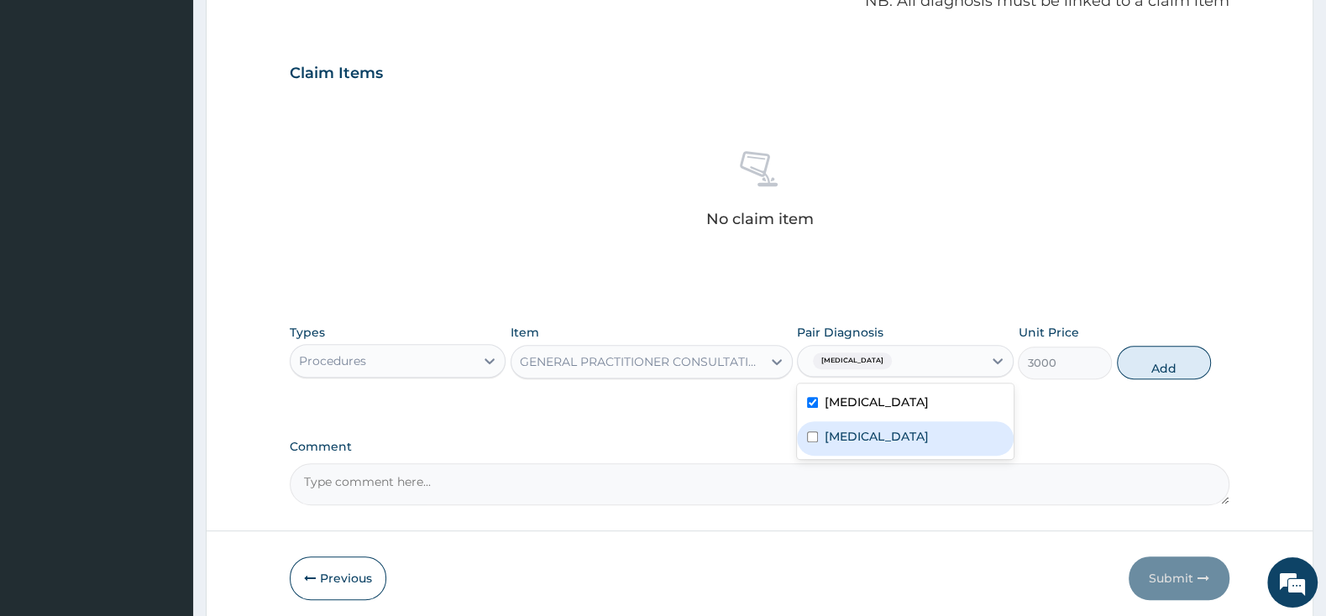
click at [814, 454] on div "Acute pharyngitis, unspecified" at bounding box center [905, 438] width 216 height 34
checkbox input "true"
click at [1149, 360] on button "Add" at bounding box center [1164, 363] width 94 height 34
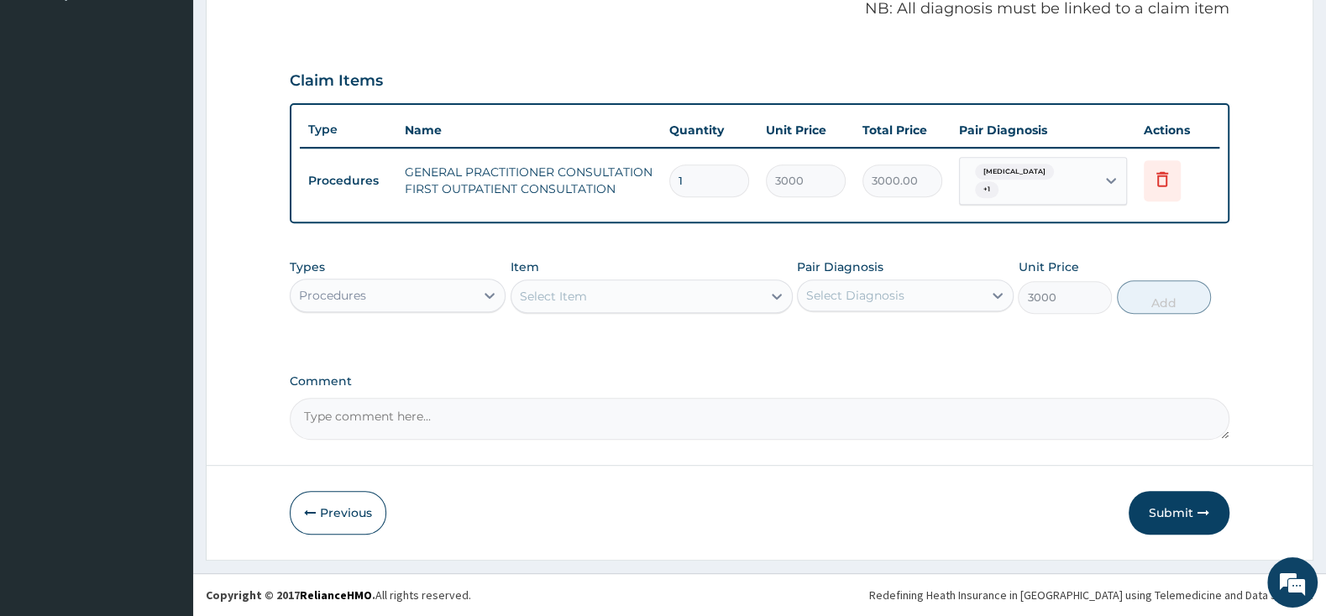
type input "0"
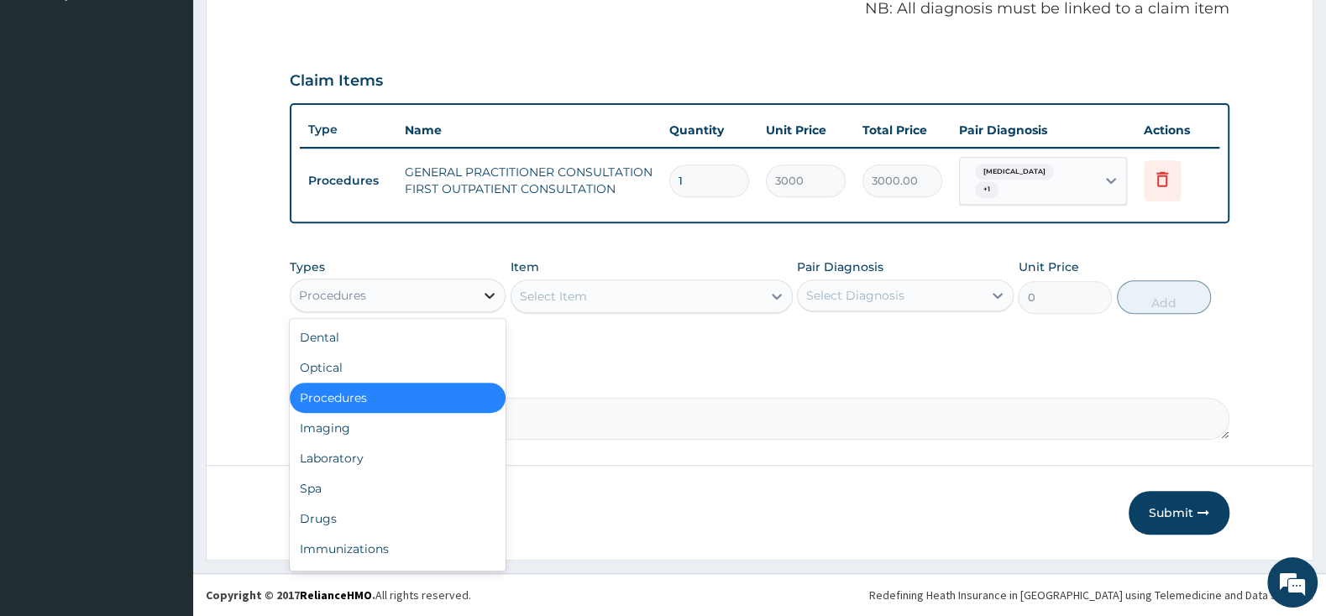
click at [479, 280] on div at bounding box center [489, 295] width 30 height 30
click at [403, 512] on div "Drugs" at bounding box center [398, 519] width 216 height 30
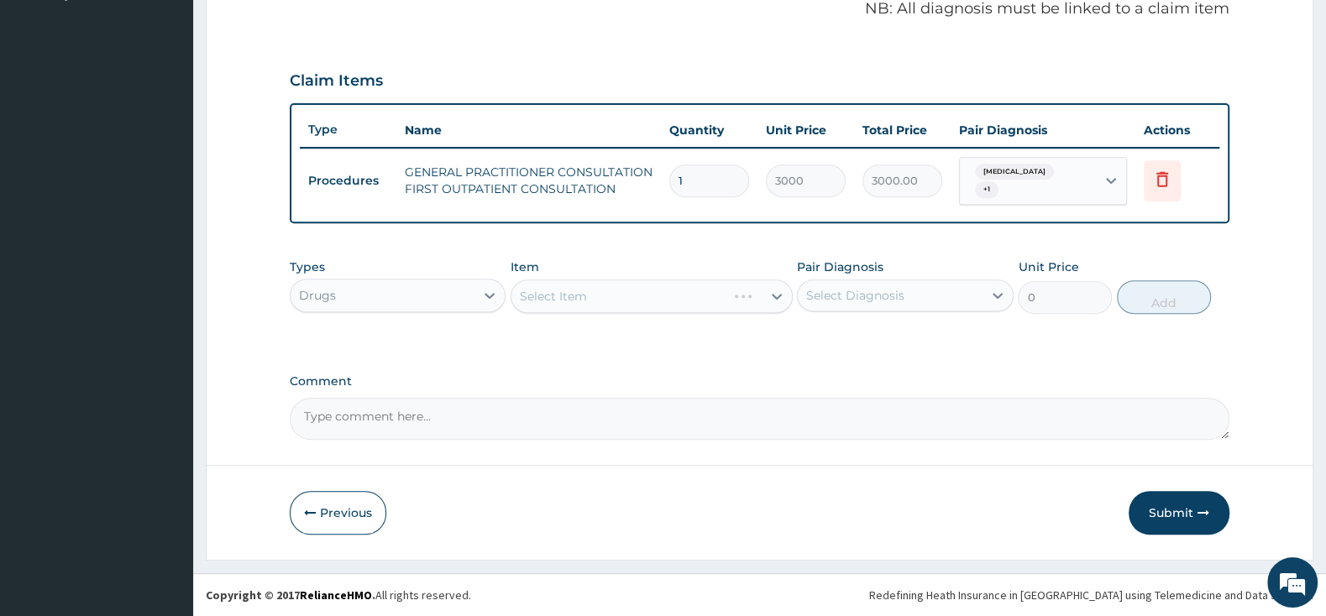
click at [647, 292] on div "Select Item" at bounding box center [651, 297] width 282 height 34
click at [663, 297] on div "Select Item" at bounding box center [636, 296] width 250 height 27
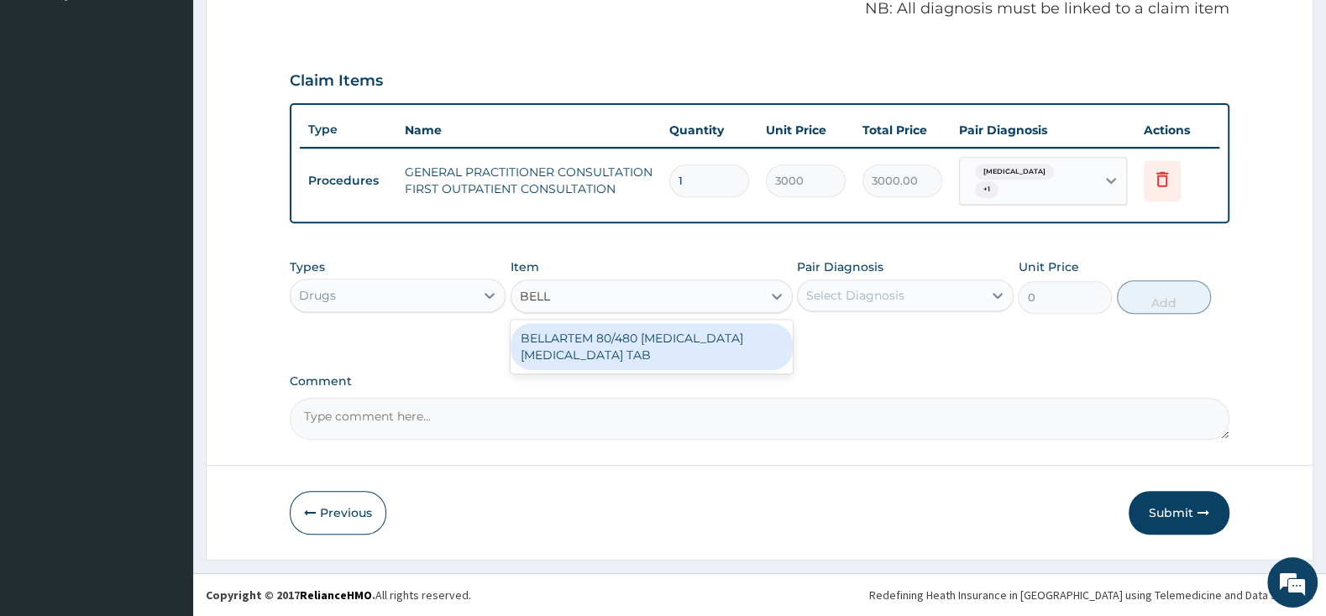
type input "BELLA"
click at [687, 339] on div "BELLARTEM 80/480 [MEDICAL_DATA] [MEDICAL_DATA] TAB" at bounding box center [651, 346] width 282 height 47
type input "379.5"
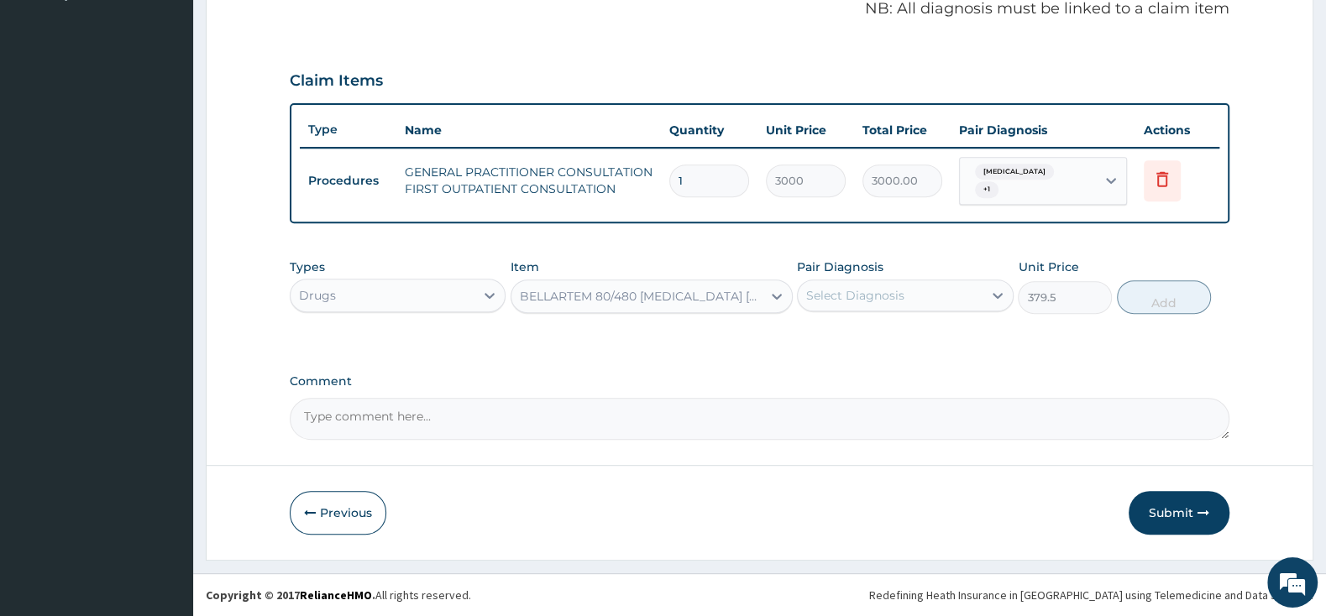
click at [852, 297] on div "Select Diagnosis" at bounding box center [855, 295] width 98 height 17
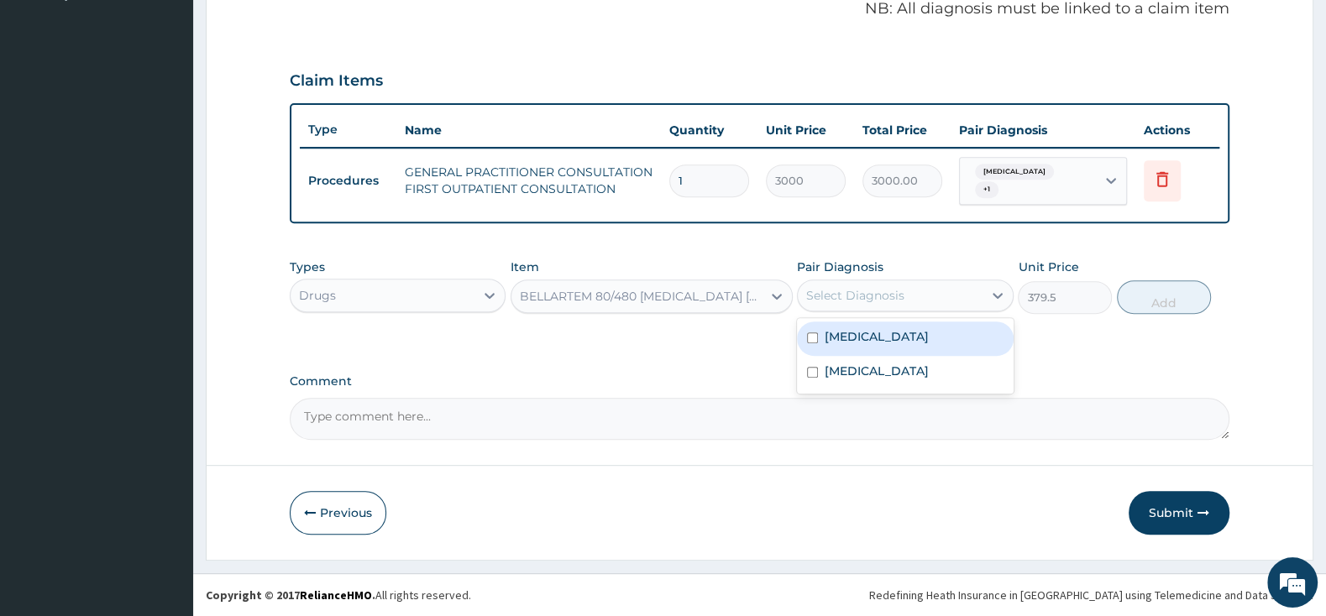
click at [807, 338] on input "checkbox" at bounding box center [812, 337] width 11 height 11
checkbox input "true"
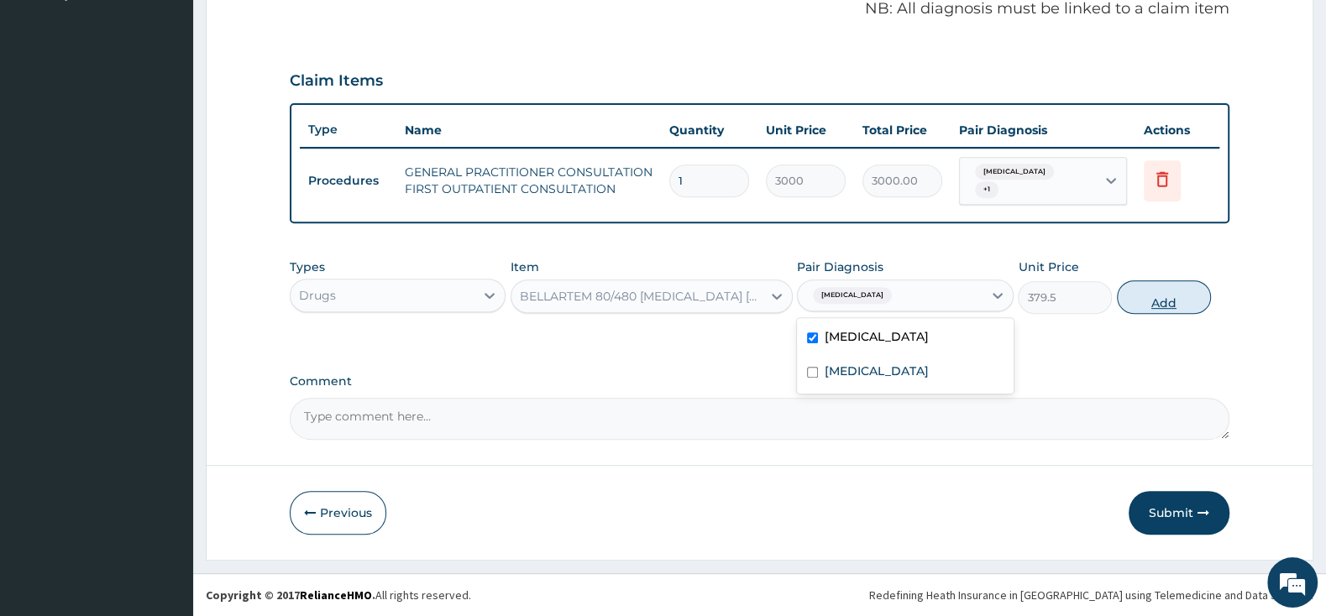
click at [1138, 291] on button "Add" at bounding box center [1164, 297] width 94 height 34
type input "0"
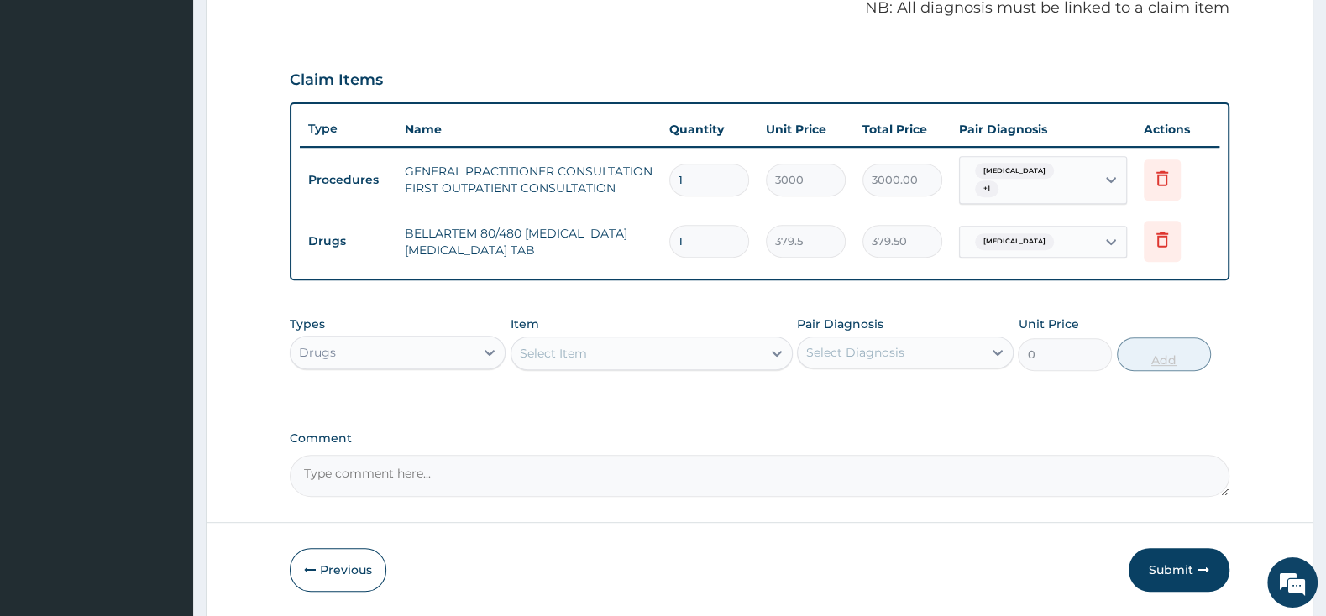
type input "0.00"
type input "6"
type input "2277.00"
type input "6"
click at [610, 358] on div "Select Item" at bounding box center [636, 353] width 250 height 27
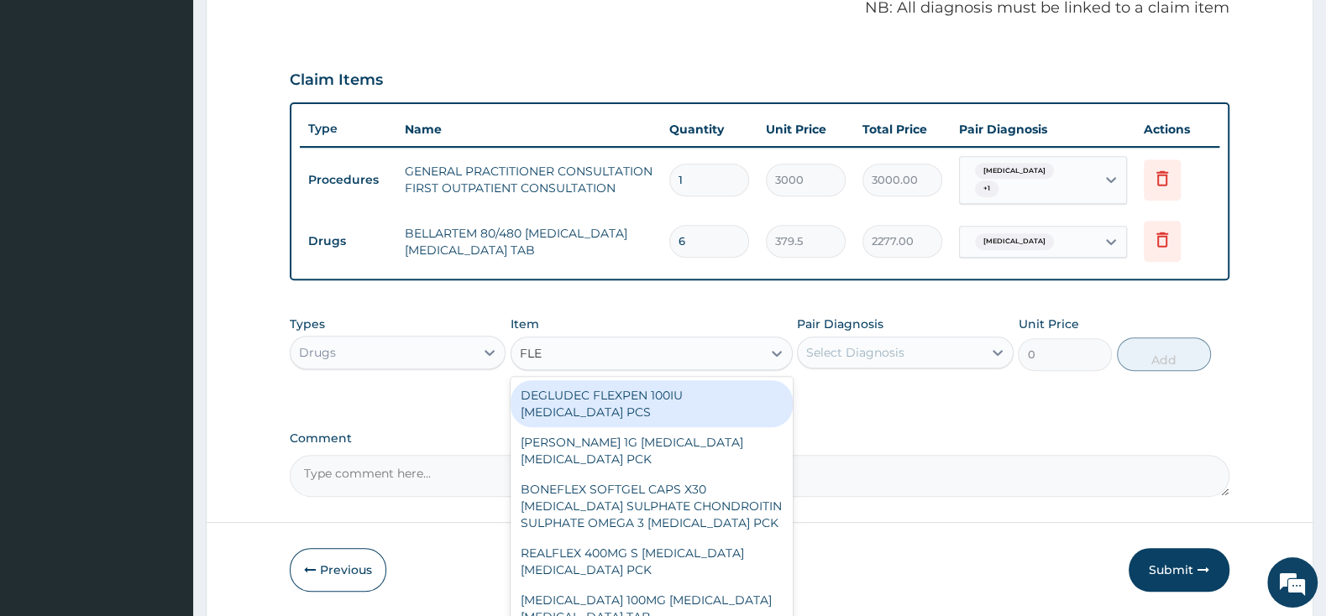
type input "FLEM"
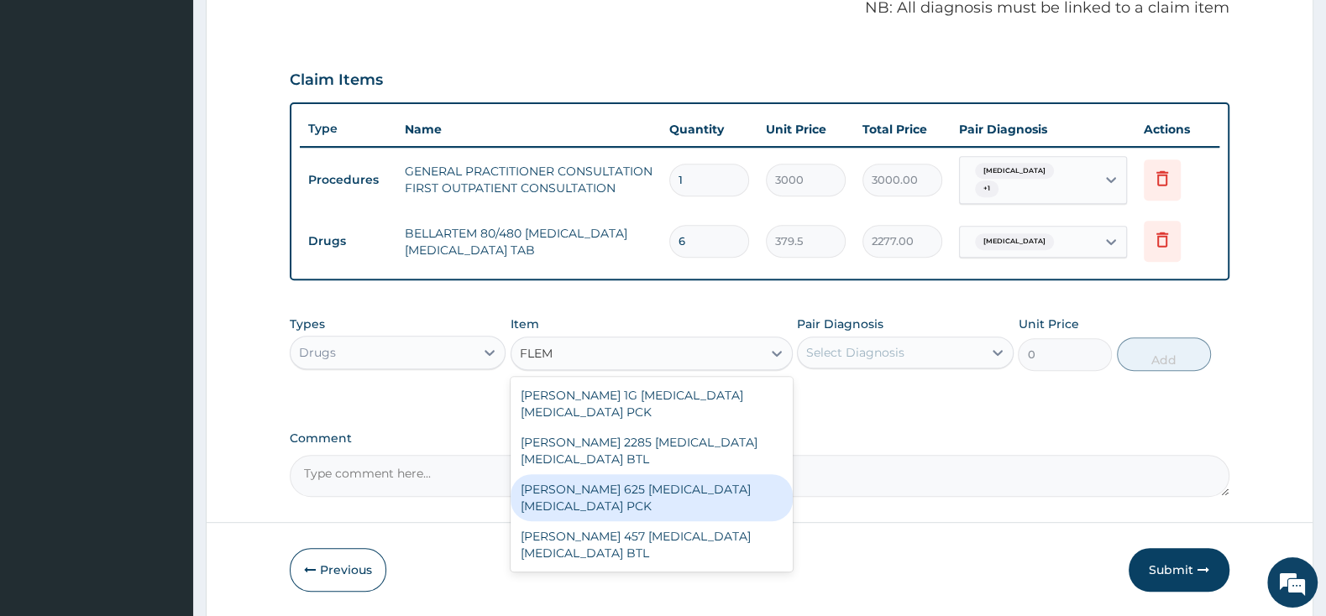
click at [684, 506] on div "FLEMING 625 AMOXICILLIN CLAVULANIC ACID PCK" at bounding box center [651, 497] width 282 height 47
type input "2300"
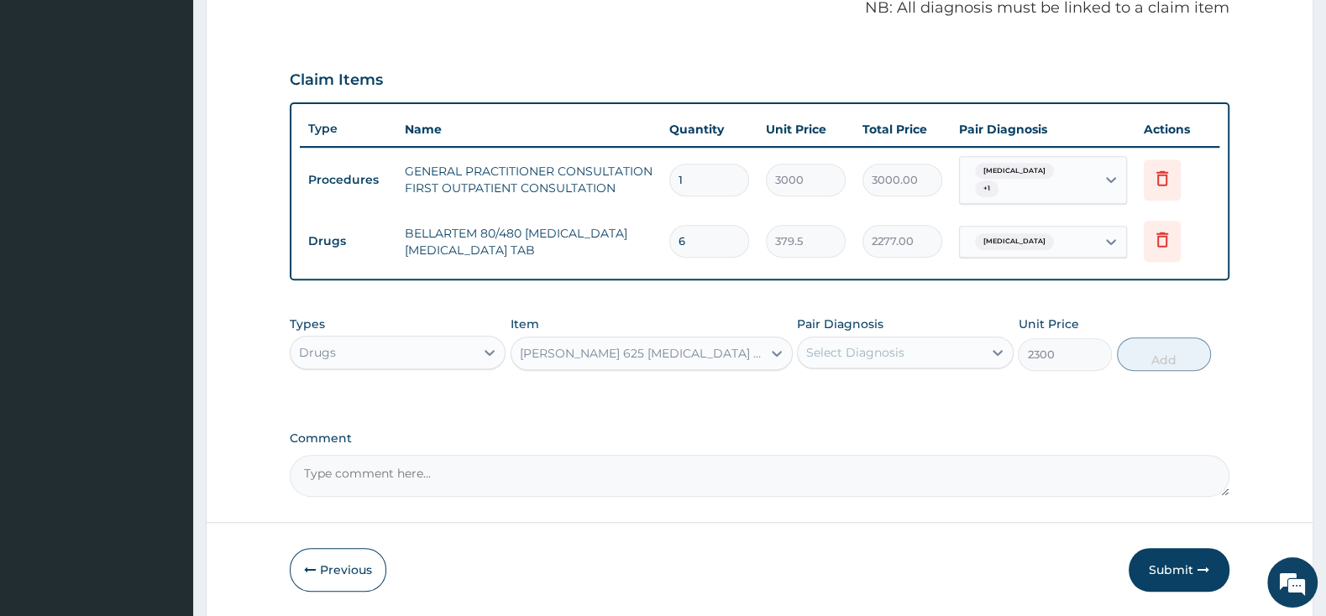
click at [851, 348] on div "Select Diagnosis" at bounding box center [855, 352] width 98 height 17
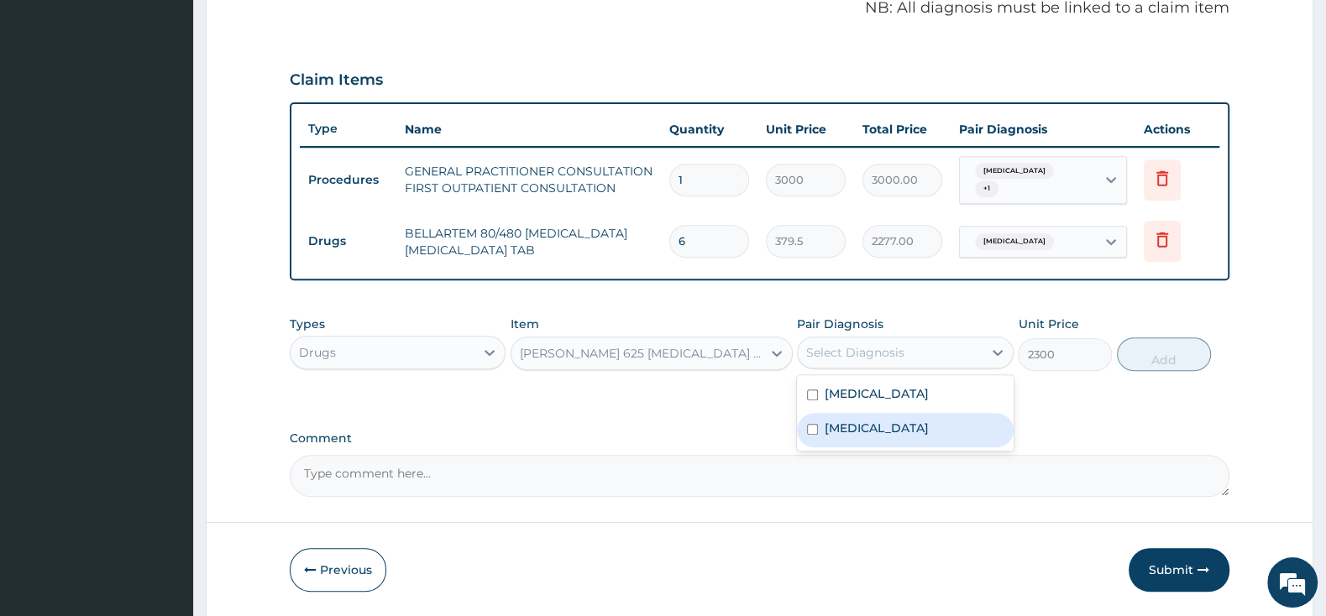
click at [813, 435] on input "checkbox" at bounding box center [812, 429] width 11 height 11
checkbox input "true"
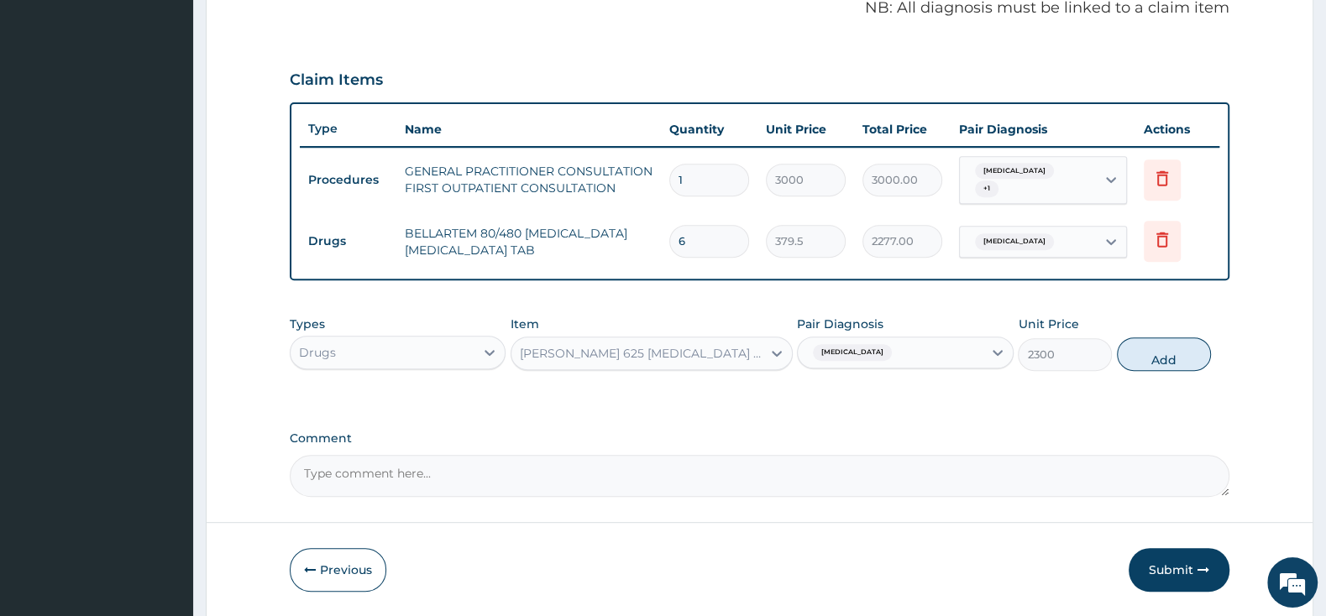
click at [1182, 336] on div "Types Drugs Item FLEMING 625 AMOXICILLIN CLAVULANIC ACID PCK Pair Diagnosis Acu…" at bounding box center [760, 343] width 940 height 72
click at [1160, 351] on button "Add" at bounding box center [1164, 355] width 94 height 34
type input "0"
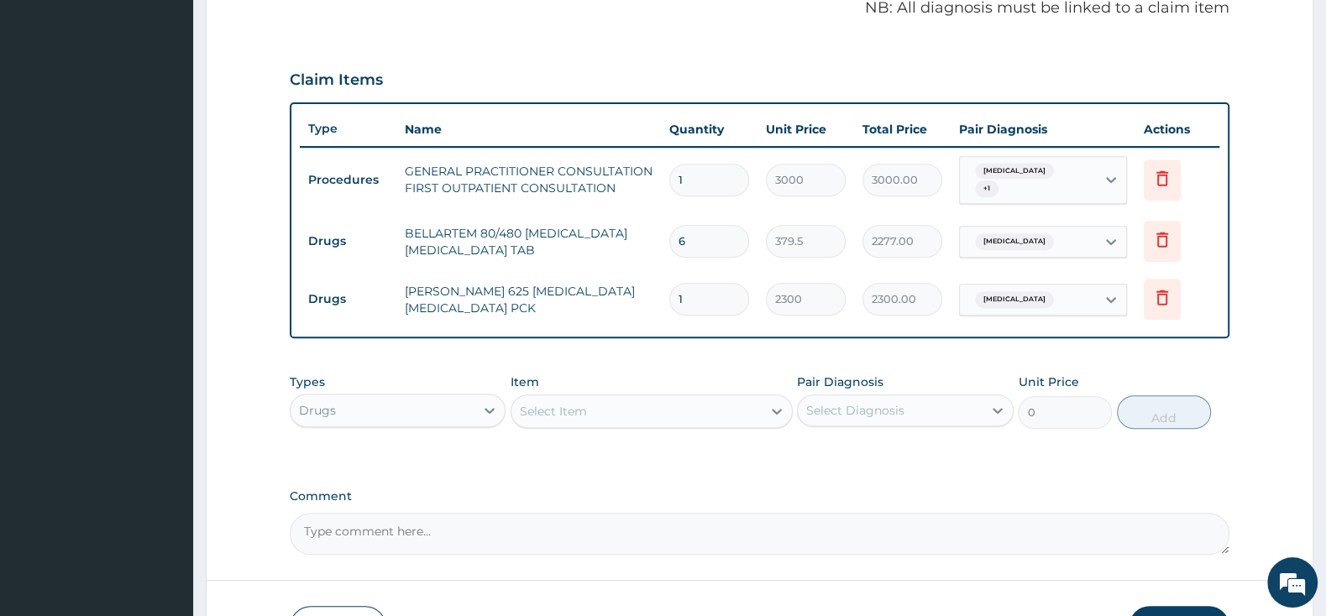
click at [706, 393] on div "Item Select Item" at bounding box center [651, 401] width 282 height 55
click at [704, 414] on div "Select Item" at bounding box center [636, 411] width 250 height 27
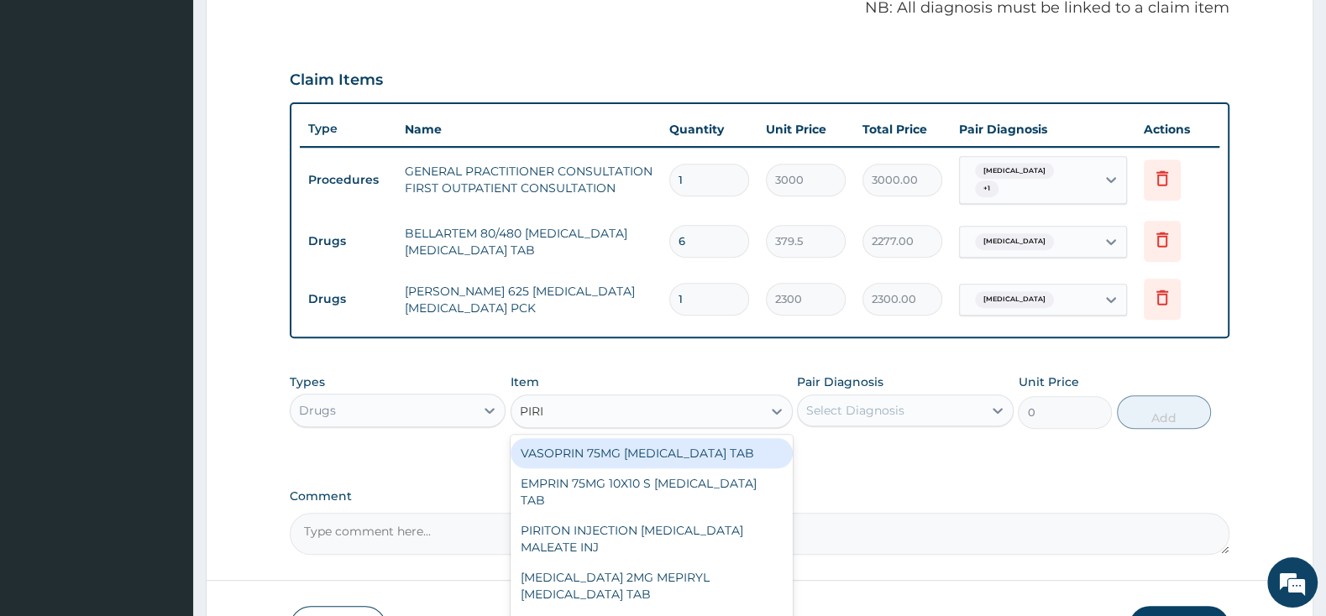
type input "PIRIT"
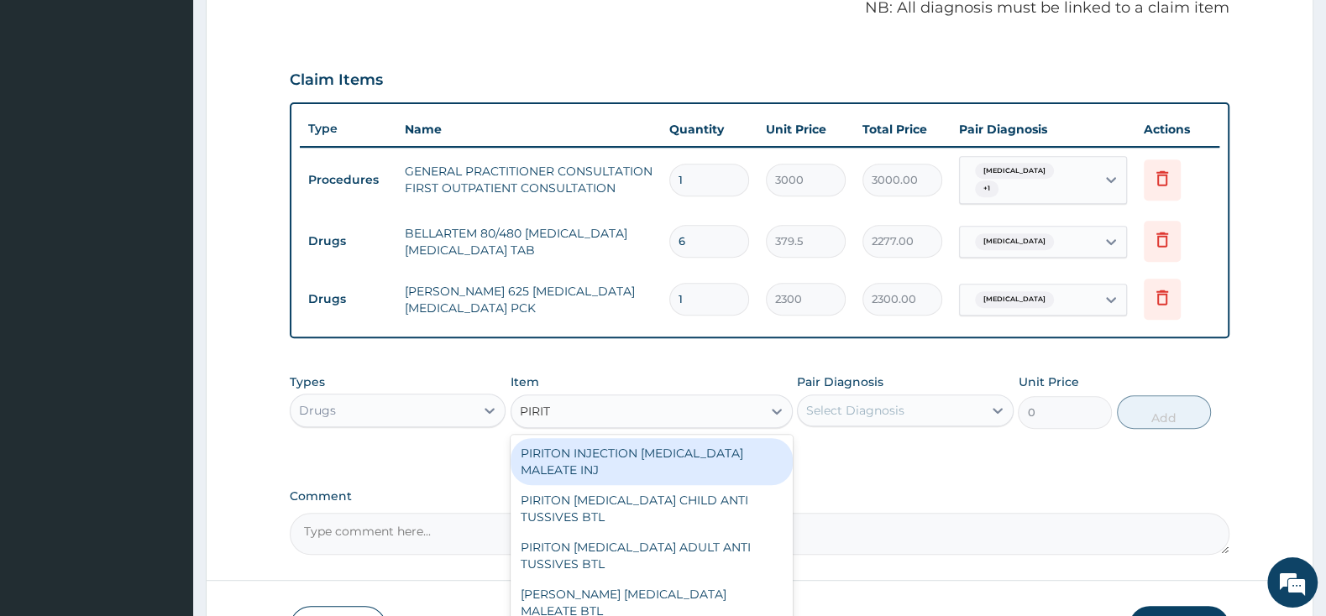
scroll to position [638, 0]
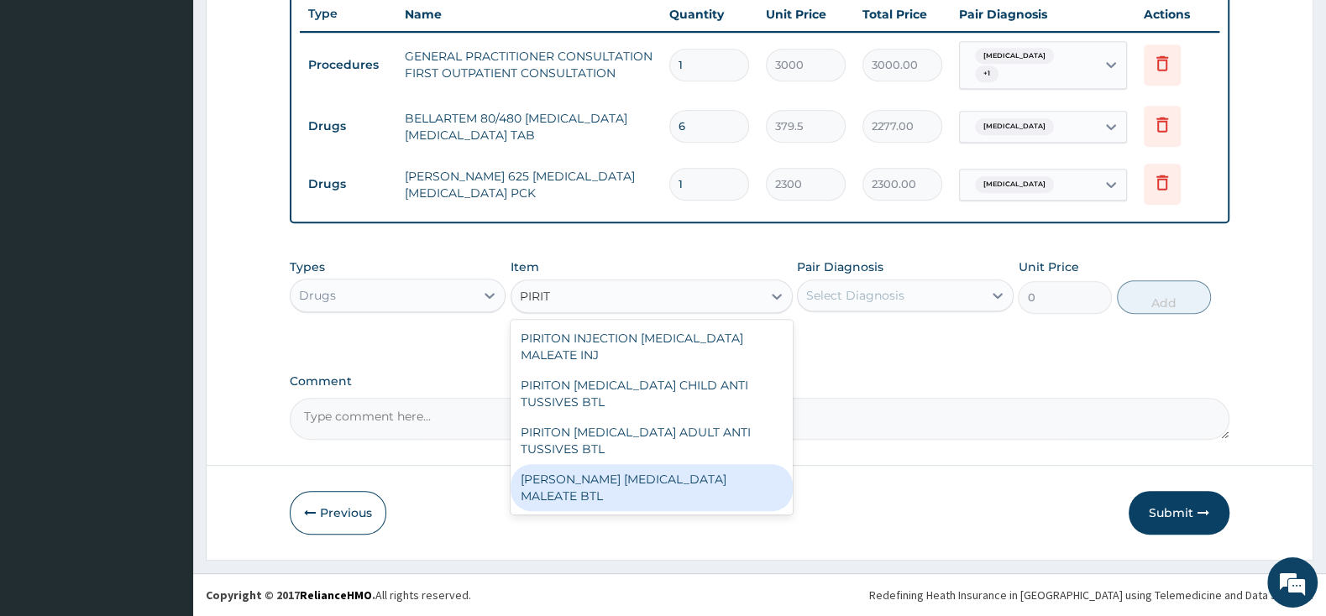
click at [605, 479] on div "PIRITON EVANS CHLORPHENAMINE MALEATE BTL" at bounding box center [651, 487] width 282 height 47
type input "747.5"
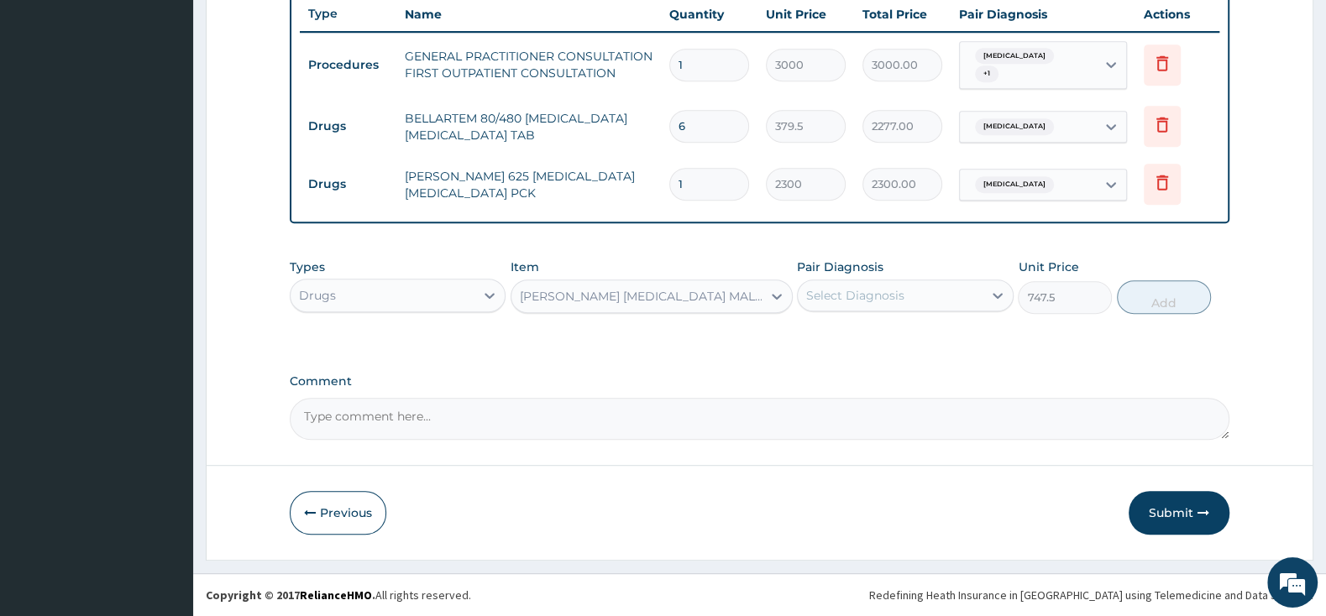
click at [851, 291] on div "Select Diagnosis" at bounding box center [855, 295] width 98 height 17
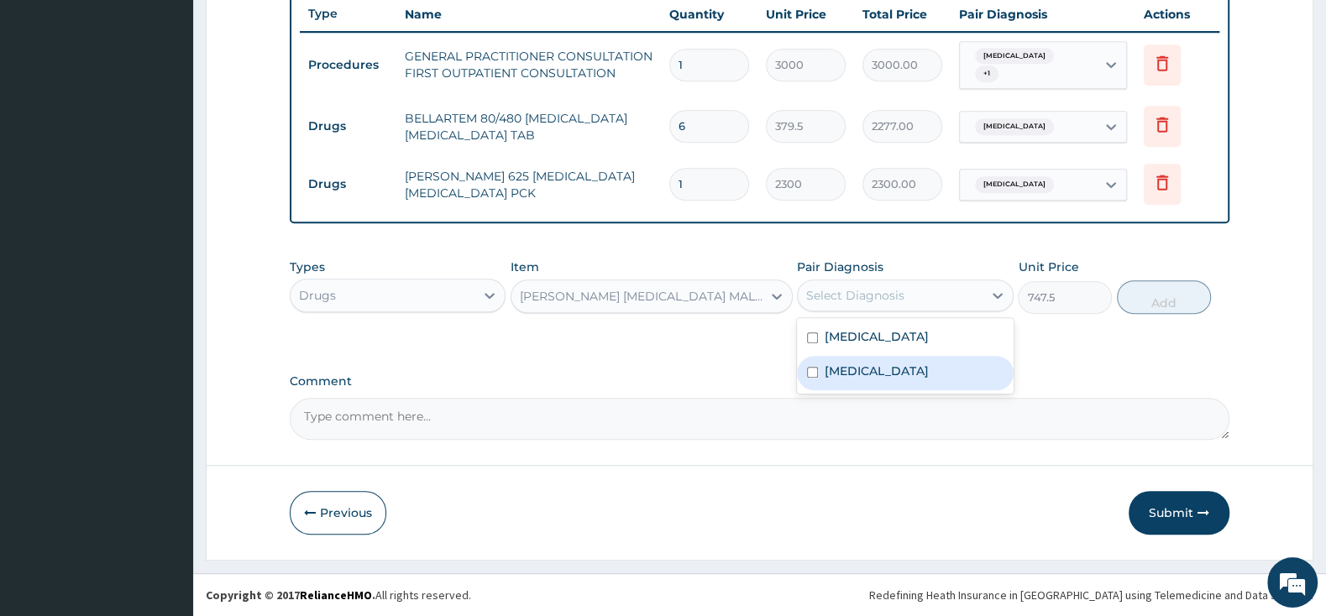
click at [807, 387] on div "Acute pharyngitis, unspecified" at bounding box center [905, 373] width 216 height 34
checkbox input "true"
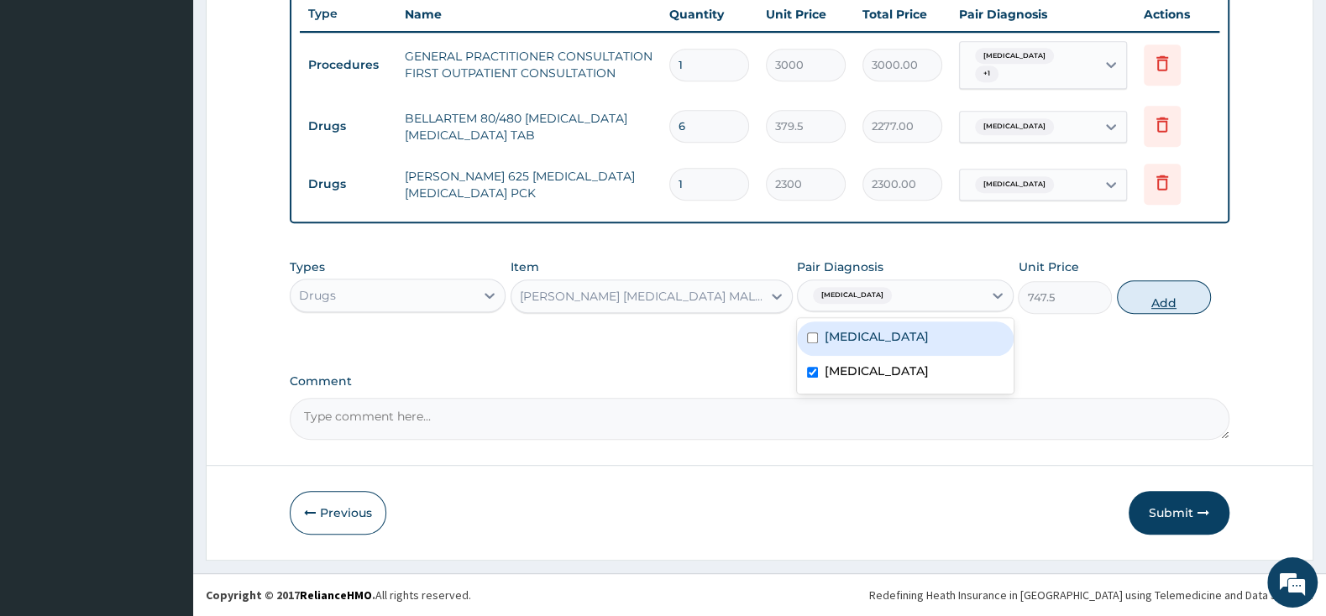
click at [1142, 301] on button "Add" at bounding box center [1164, 297] width 94 height 34
type input "0"
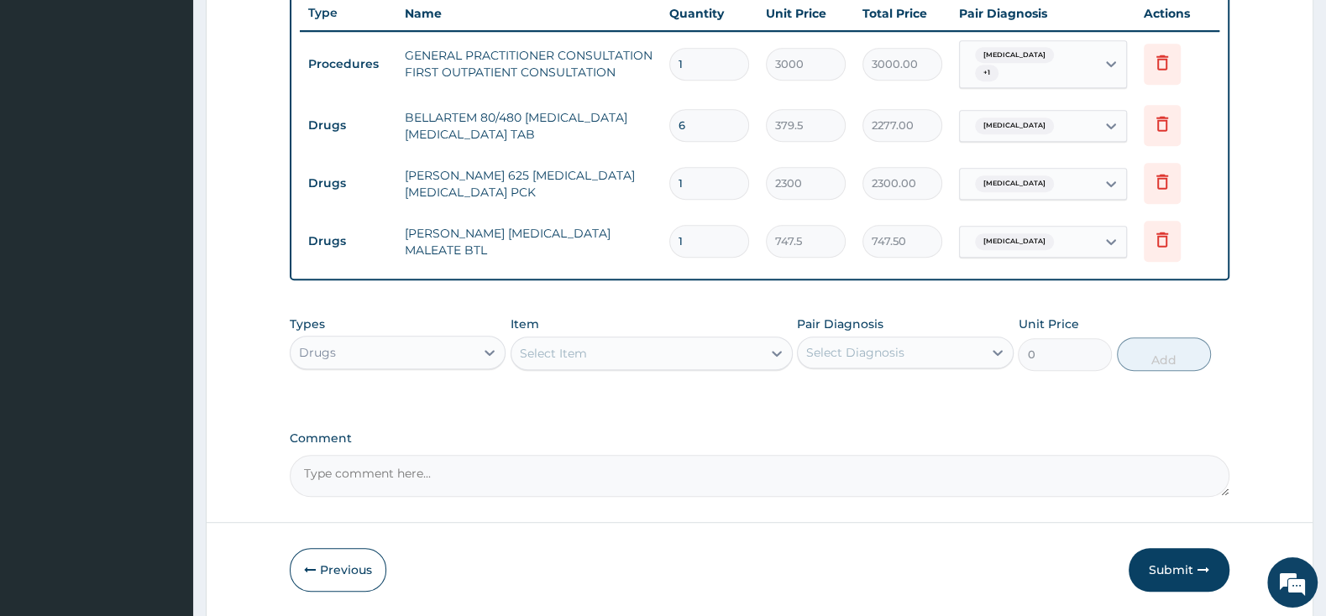
click at [603, 355] on div "Select Item" at bounding box center [636, 353] width 250 height 27
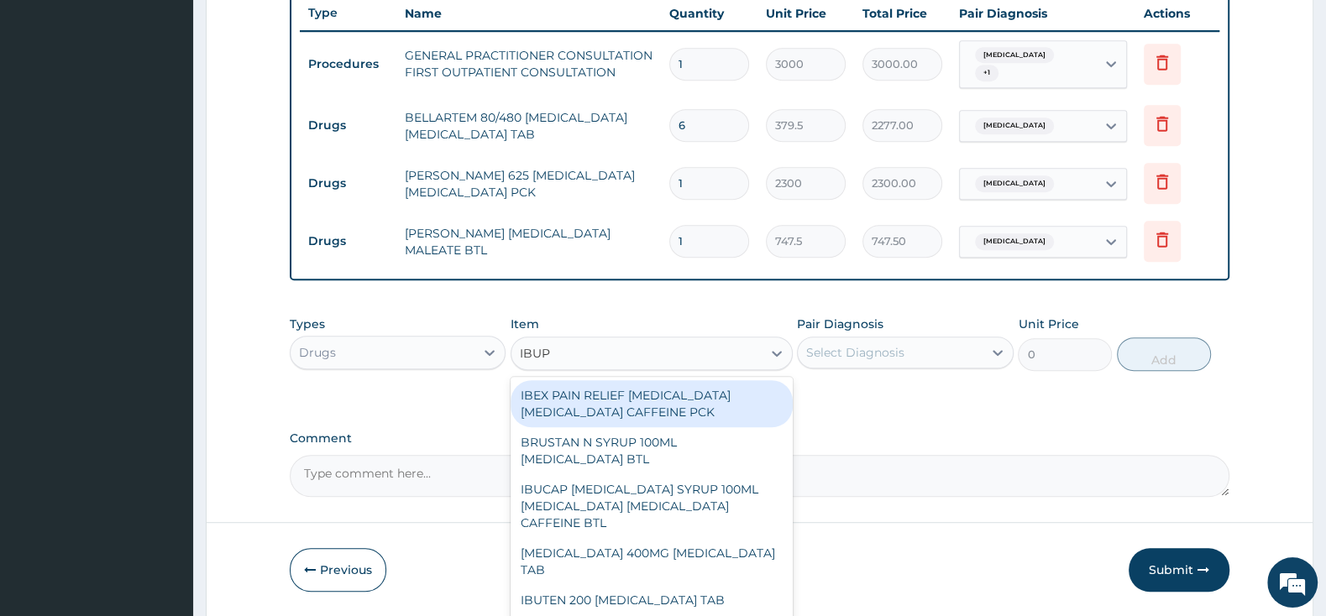
type input "IBUPR"
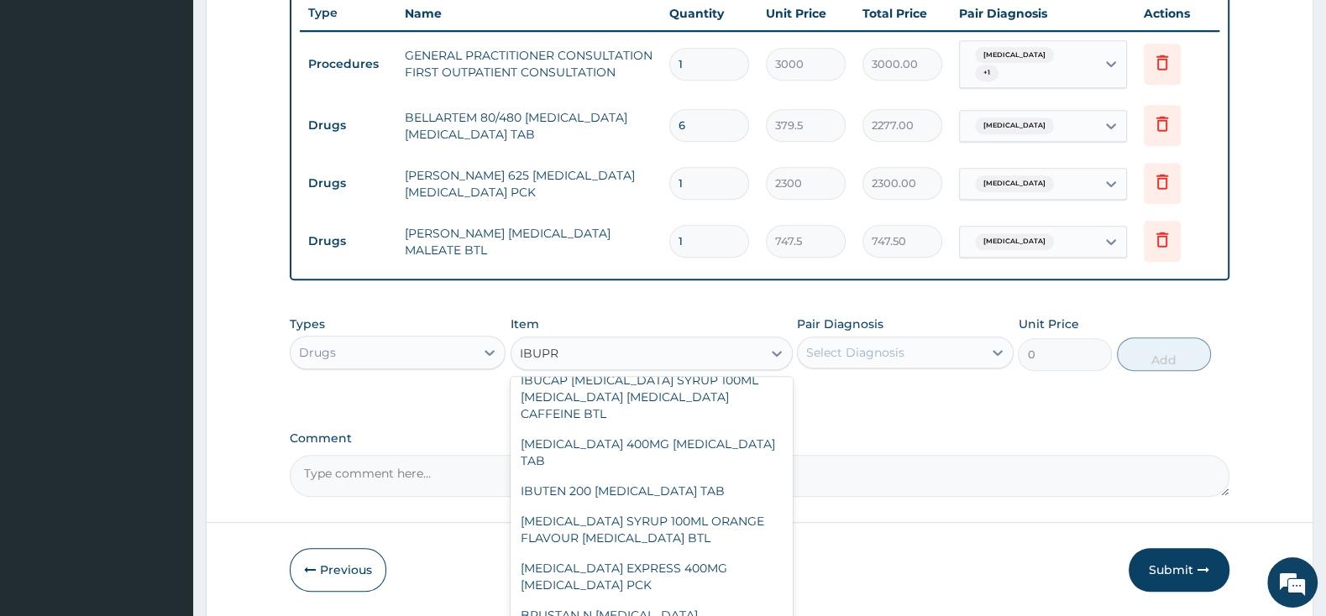
scroll to position [176, 0]
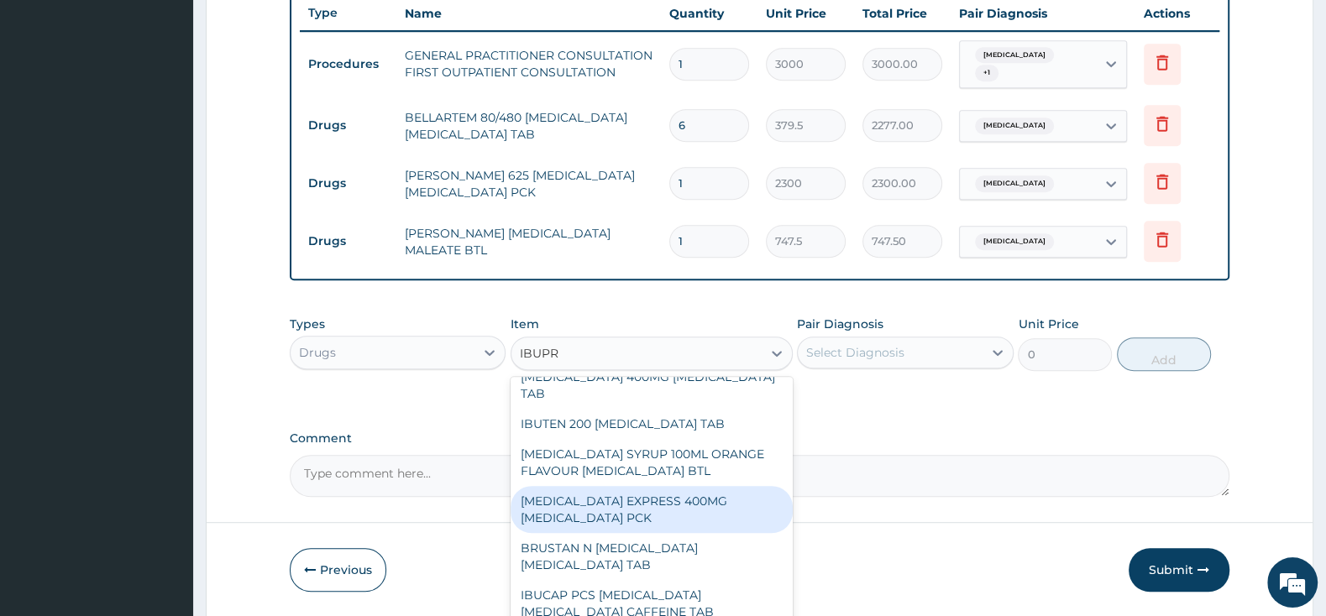
click at [631, 488] on div "NUROFEN EXPRESS 400MG IBUPROFEN PCK" at bounding box center [651, 509] width 282 height 47
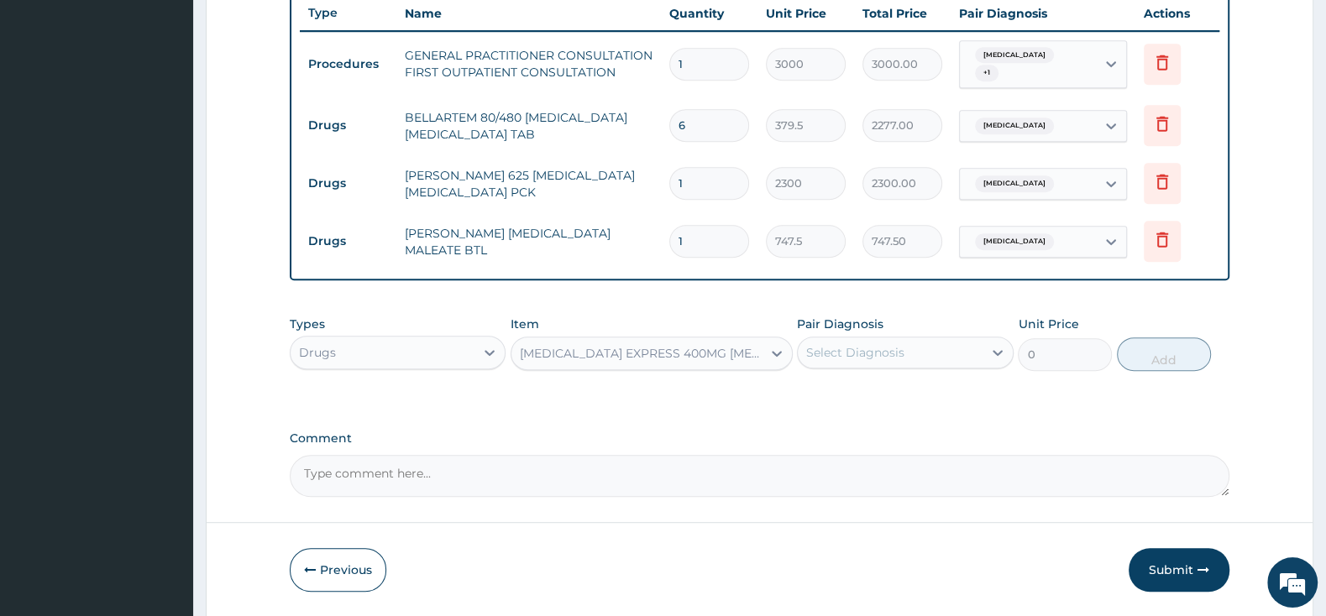
type input "2875"
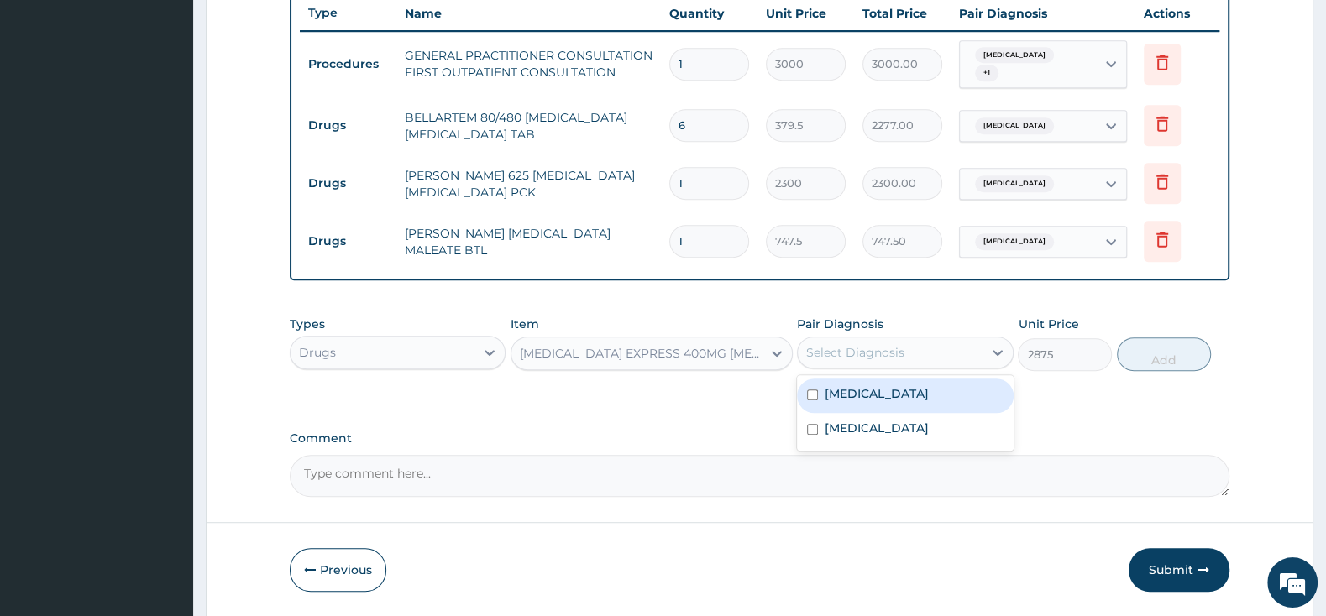
click at [893, 341] on div "Select Diagnosis" at bounding box center [890, 352] width 184 height 27
click at [810, 391] on input "checkbox" at bounding box center [812, 395] width 11 height 11
checkbox input "true"
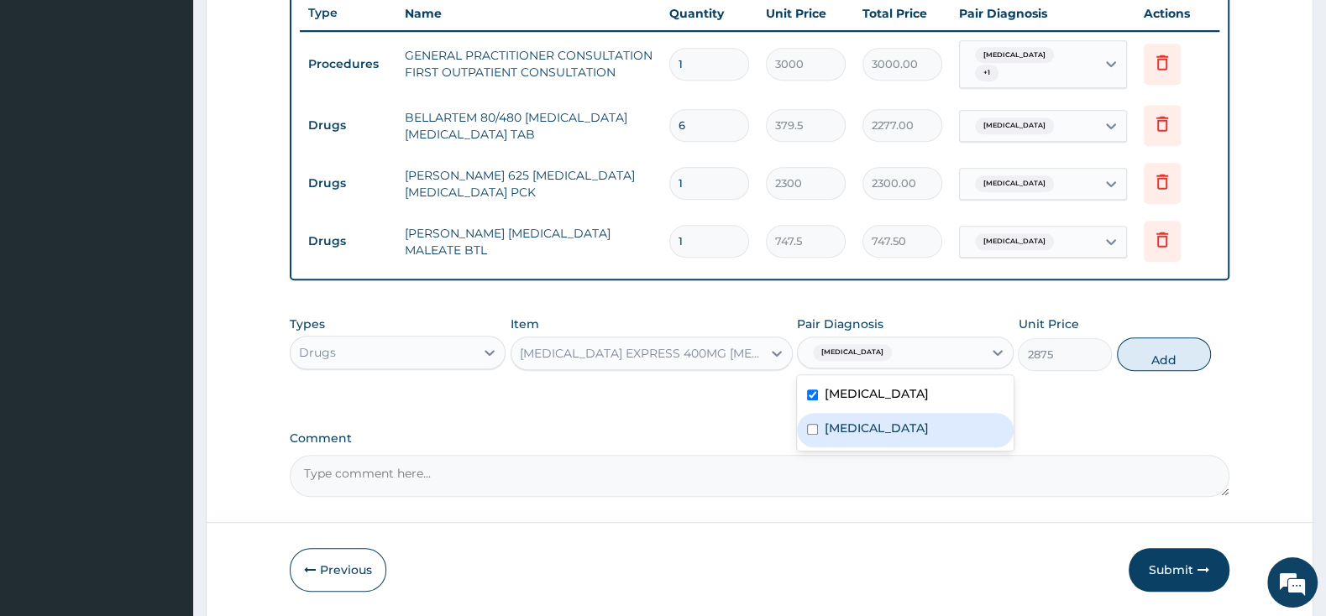
click at [815, 446] on div "Acute pharyngitis, unspecified" at bounding box center [905, 430] width 216 height 34
checkbox input "true"
click at [1151, 358] on button "Add" at bounding box center [1164, 355] width 94 height 34
type input "0"
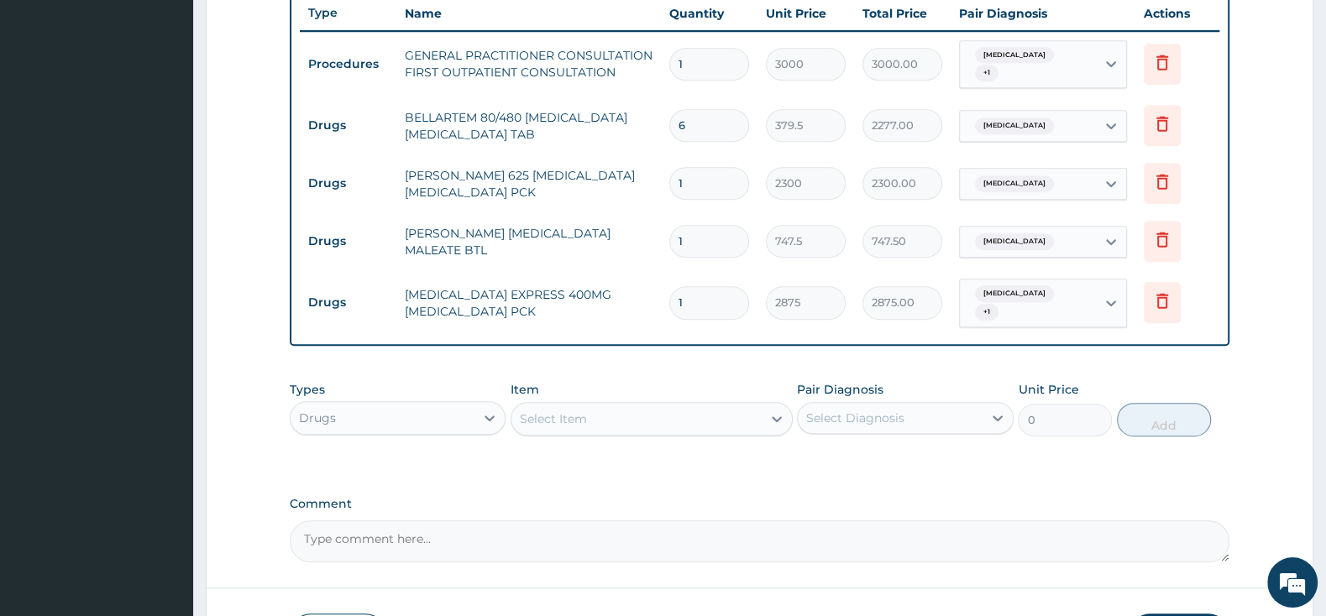
click at [377, 428] on div "Drugs" at bounding box center [383, 418] width 184 height 27
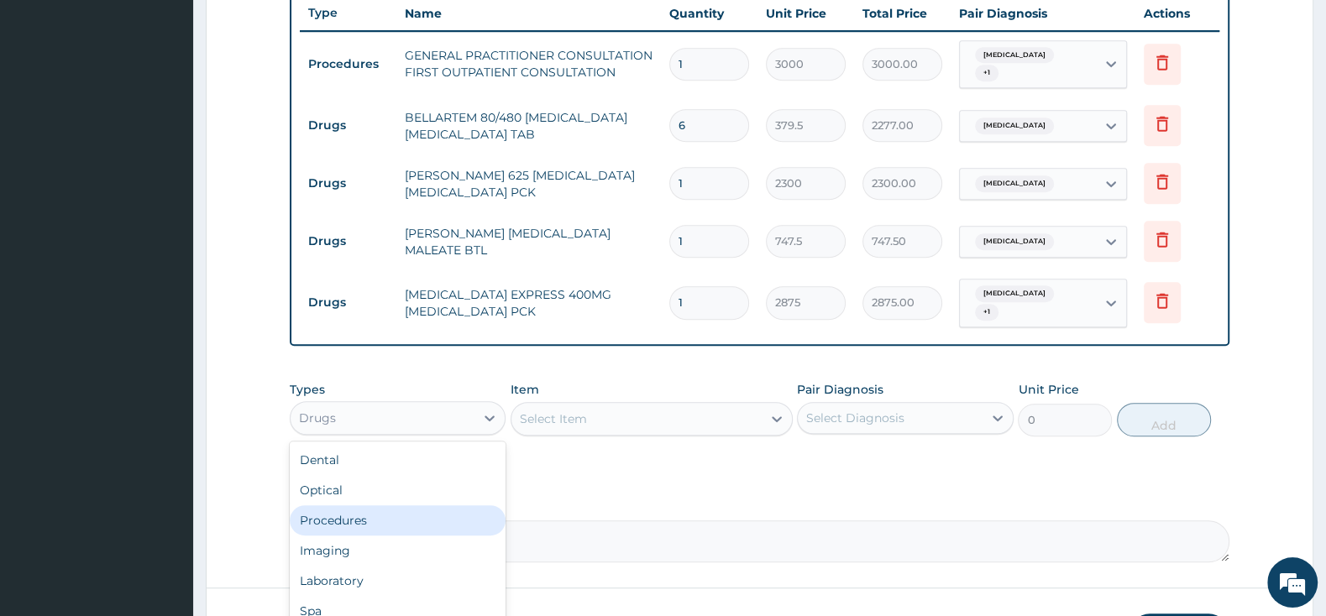
click at [369, 528] on div "Procedures" at bounding box center [398, 520] width 216 height 30
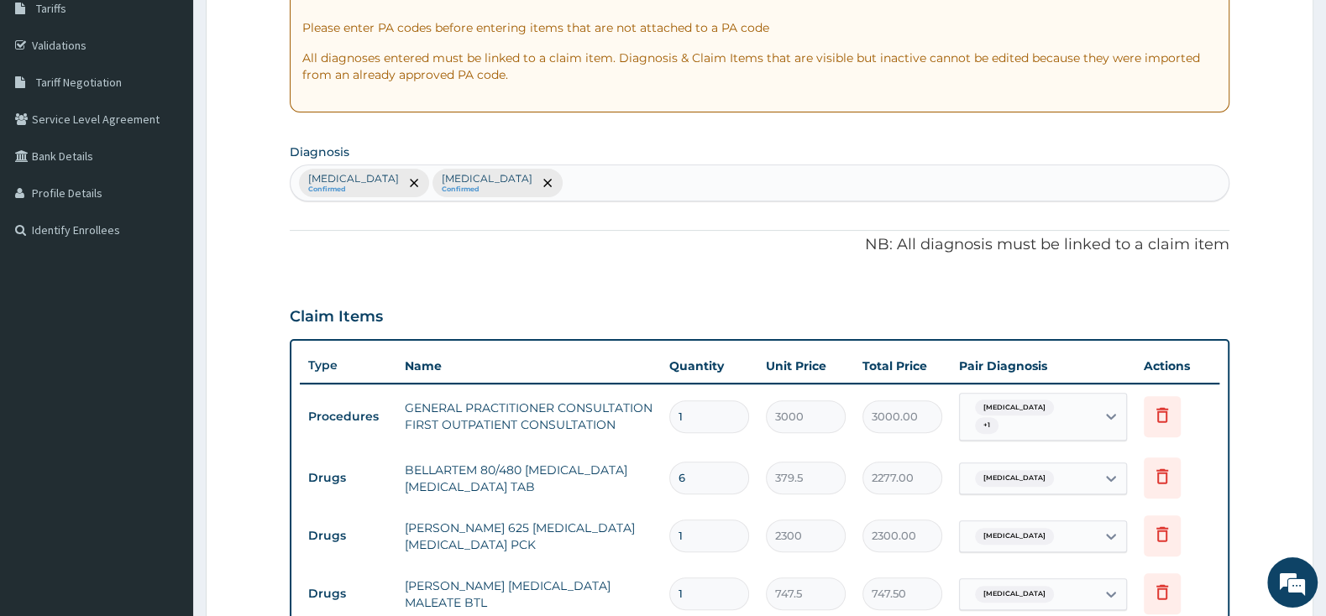
scroll to position [550, 0]
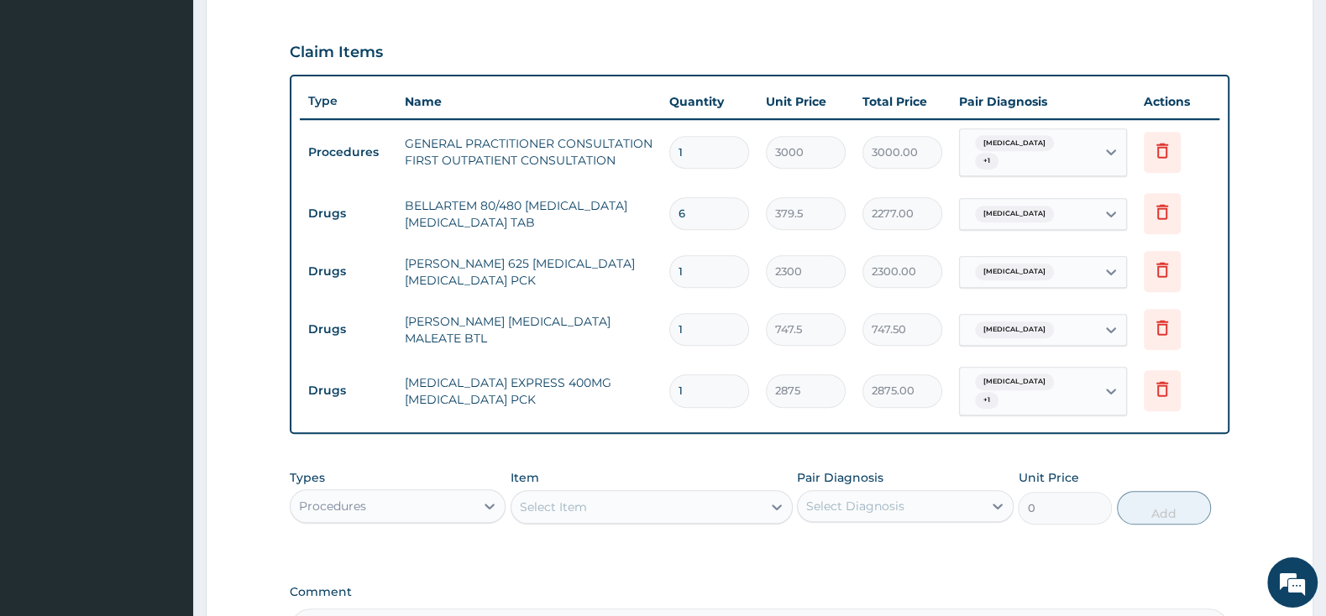
click at [673, 505] on div "Select Item" at bounding box center [636, 507] width 250 height 27
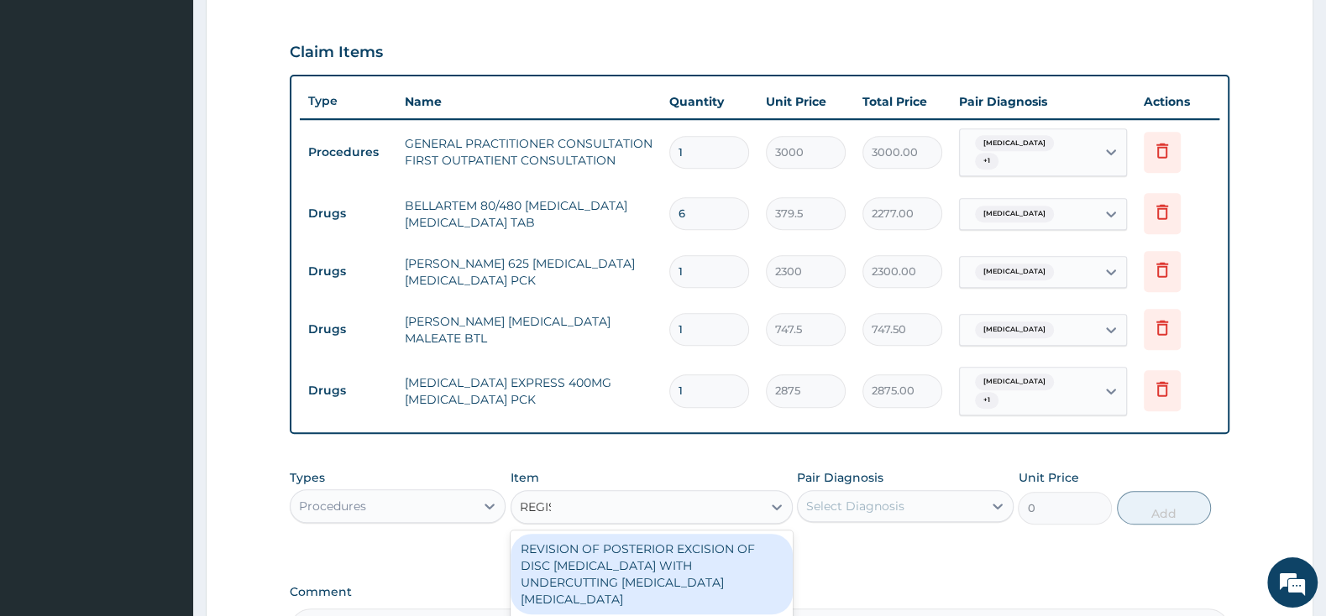
type input "REGIST"
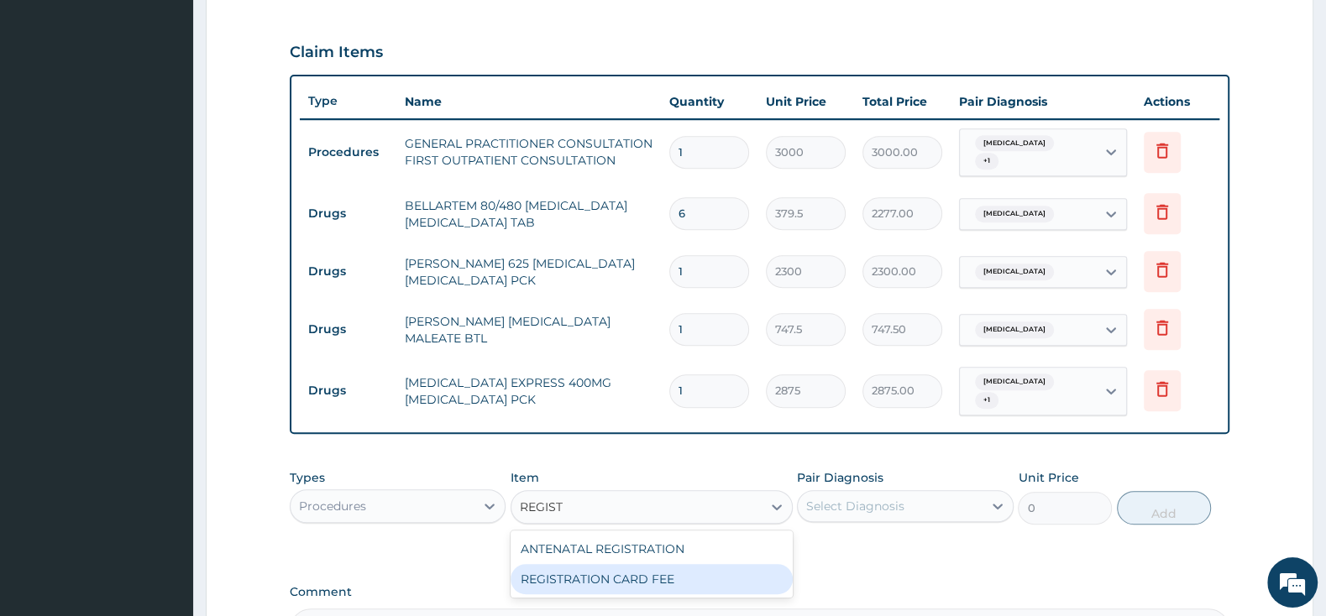
click at [667, 578] on div "REGISTRATION CARD FEE" at bounding box center [651, 579] width 282 height 30
type input "2000"
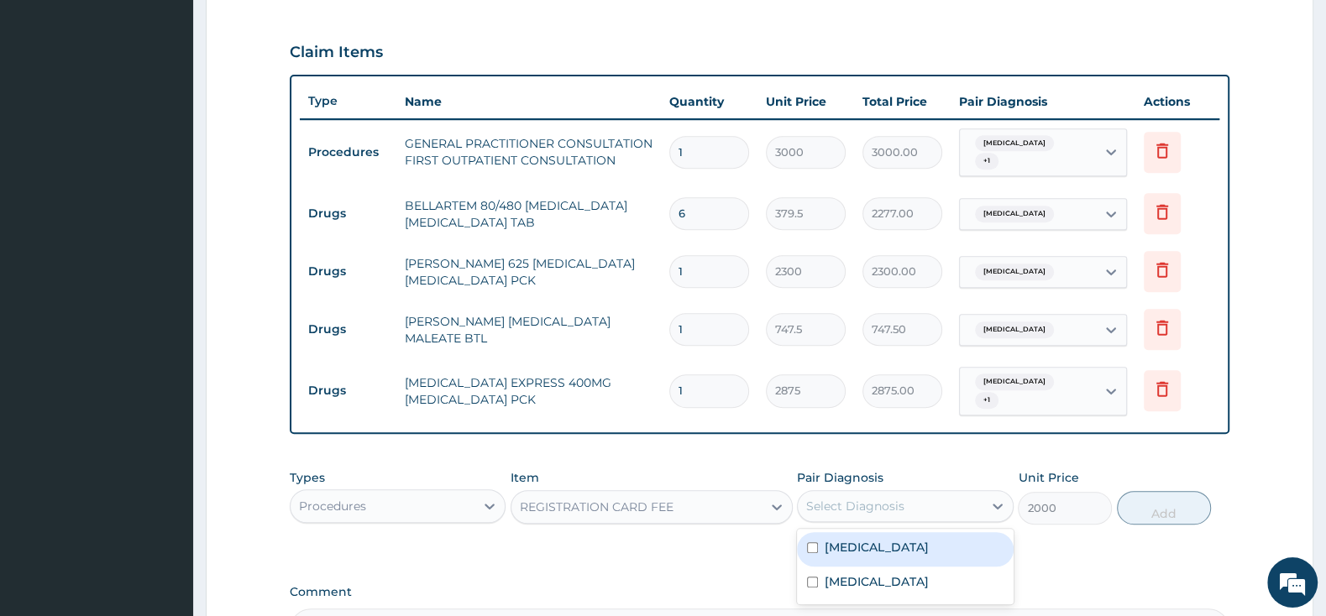
click at [817, 505] on div "Select Diagnosis" at bounding box center [855, 506] width 98 height 17
drag, startPoint x: 811, startPoint y: 536, endPoint x: 810, endPoint y: 552, distance: 16.8
click at [811, 537] on div "Malaria, unspecified" at bounding box center [905, 549] width 216 height 34
checkbox input "true"
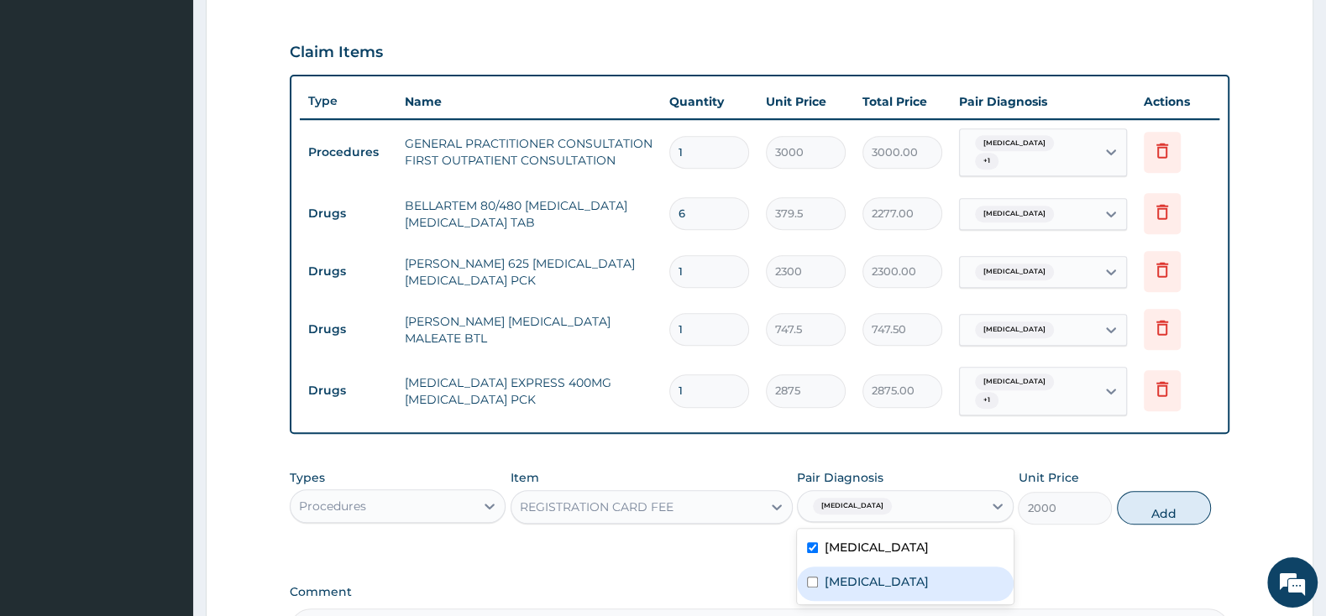
click at [805, 588] on div "Acute pharyngitis, unspecified" at bounding box center [905, 584] width 216 height 34
checkbox input "true"
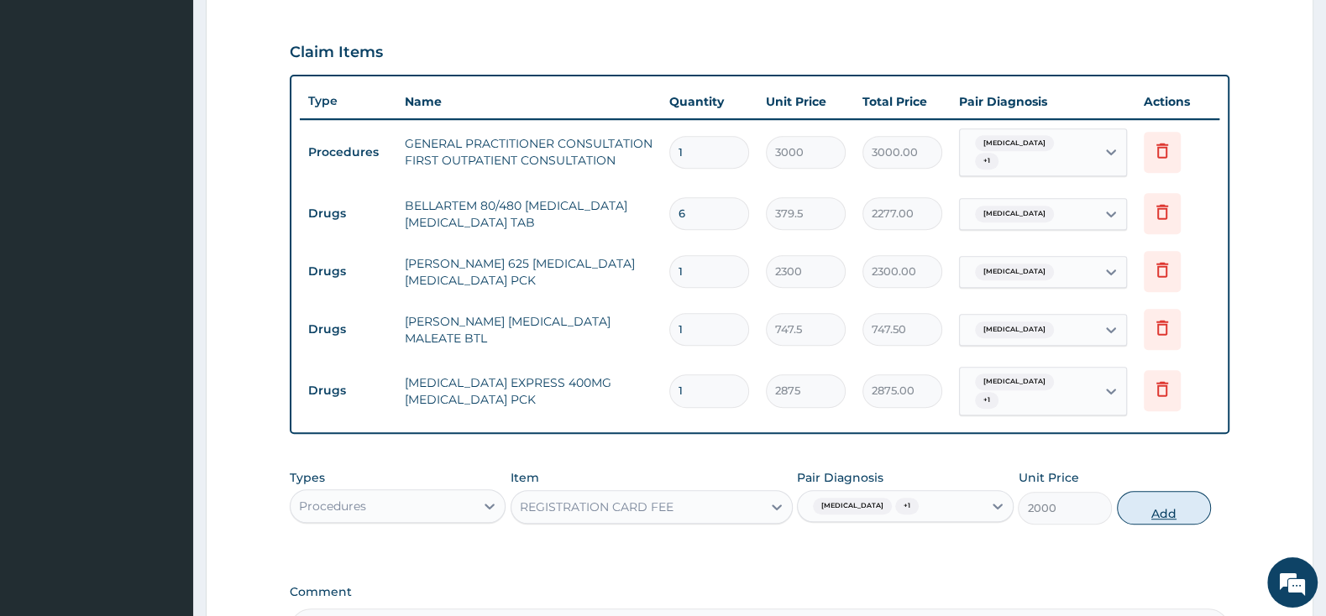
click at [1157, 511] on button "Add" at bounding box center [1164, 508] width 94 height 34
type input "0"
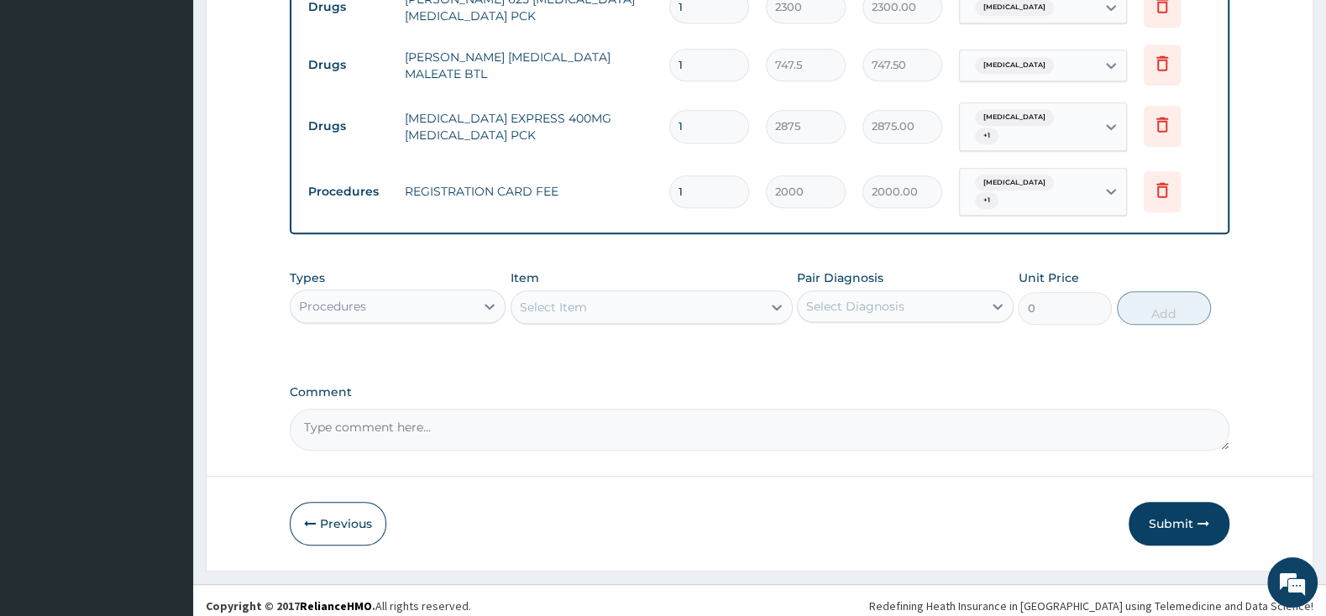
drag, startPoint x: 1170, startPoint y: 517, endPoint x: 1144, endPoint y: 516, distance: 25.2
click at [1170, 516] on button "Submit" at bounding box center [1178, 524] width 101 height 44
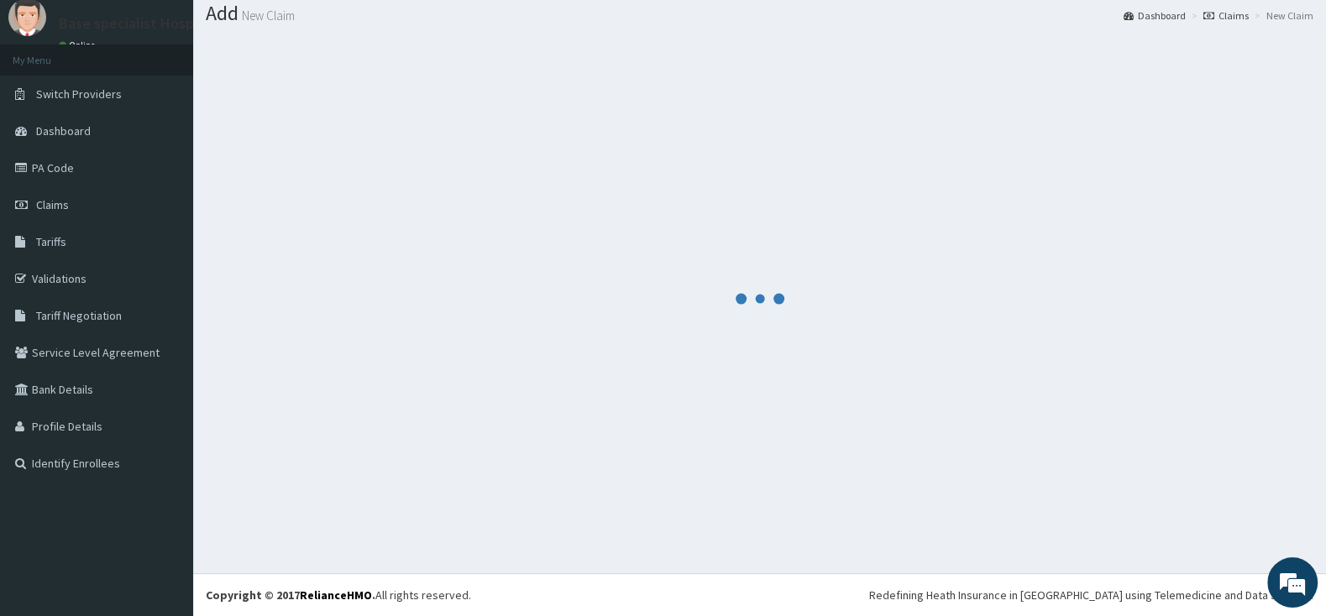
scroll to position [52, 0]
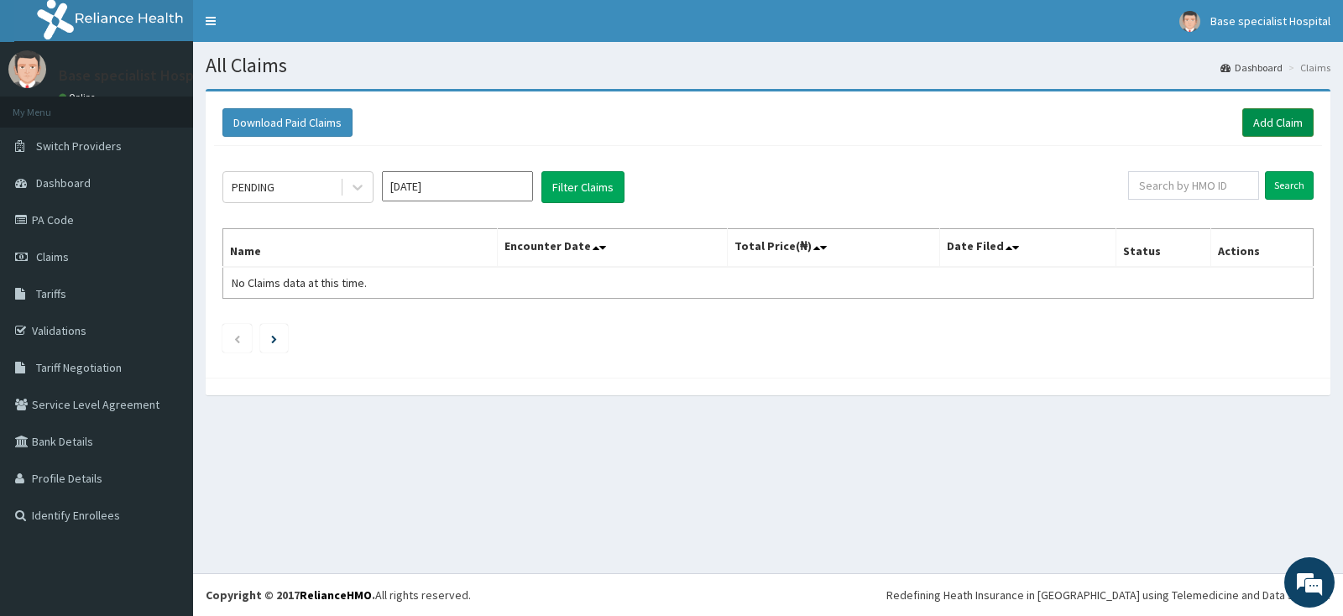
click at [1264, 124] on link "Add Claim" at bounding box center [1278, 122] width 71 height 29
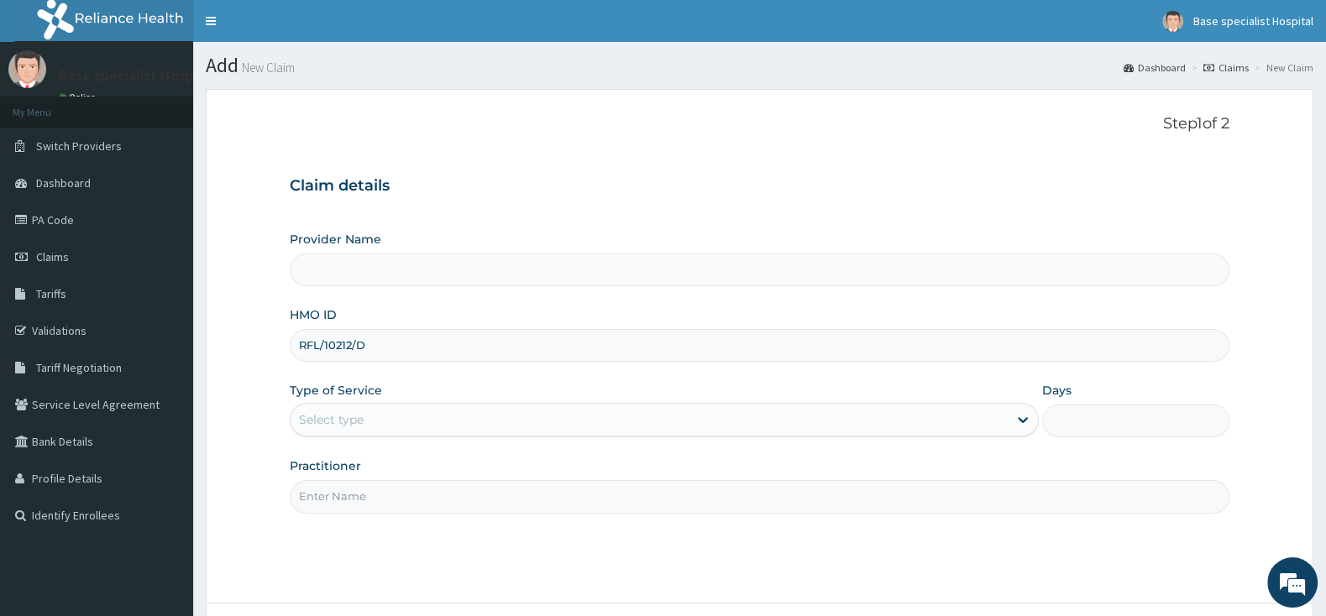
click at [320, 347] on input "RFL/10212/D" at bounding box center [760, 345] width 940 height 33
type input "RFL/10212/D"
type input "Base Specialist Hospital"
type input "RFL/10212/D"
click at [335, 412] on div "Select type" at bounding box center [649, 419] width 717 height 27
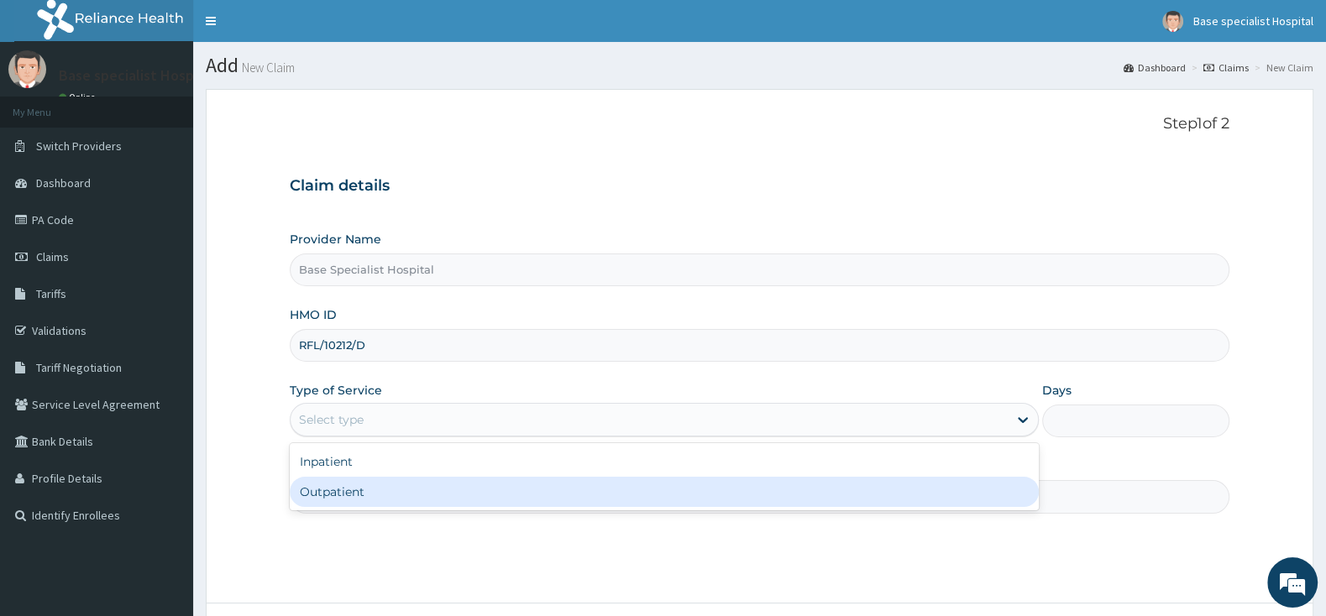
click at [351, 490] on div "Outpatient" at bounding box center [664, 492] width 749 height 30
type input "1"
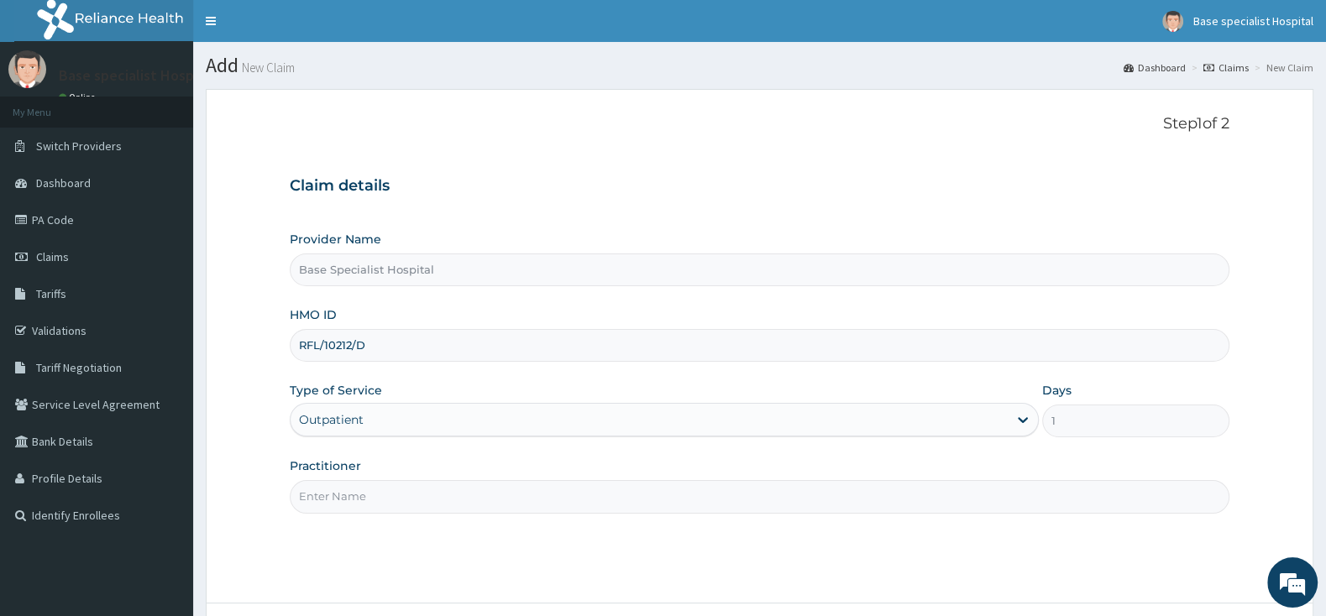
click at [352, 495] on input "Practitioner" at bounding box center [760, 496] width 940 height 33
type input "a"
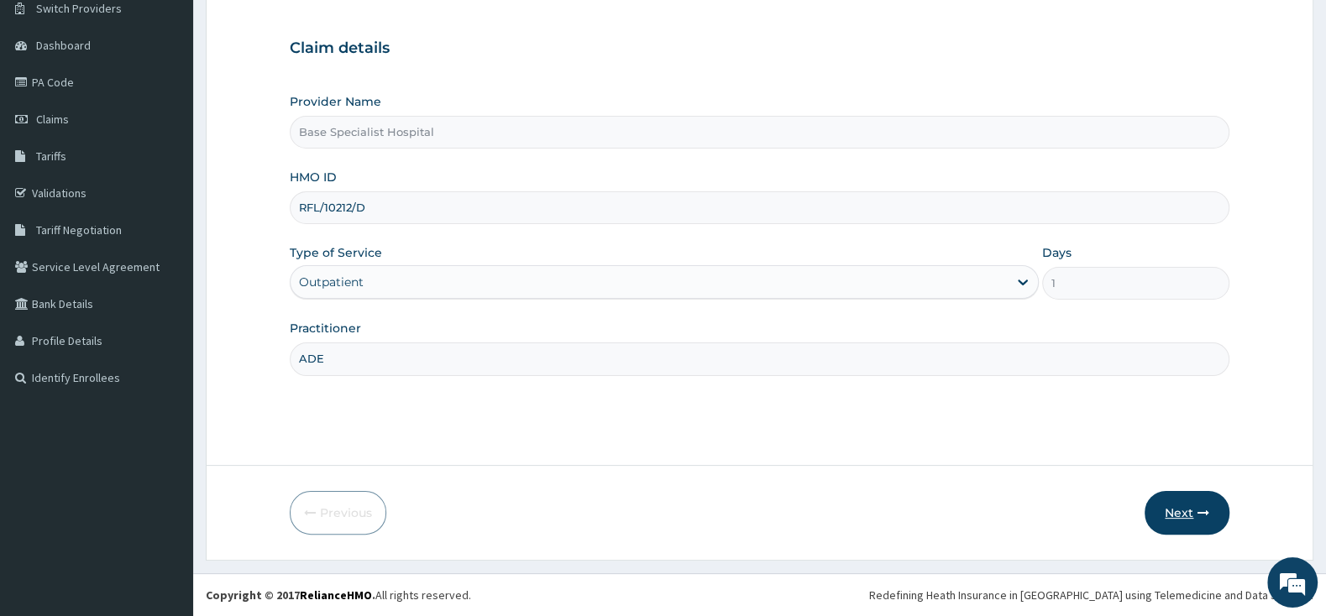
type input "ADE"
click at [1185, 513] on button "Next" at bounding box center [1186, 513] width 85 height 44
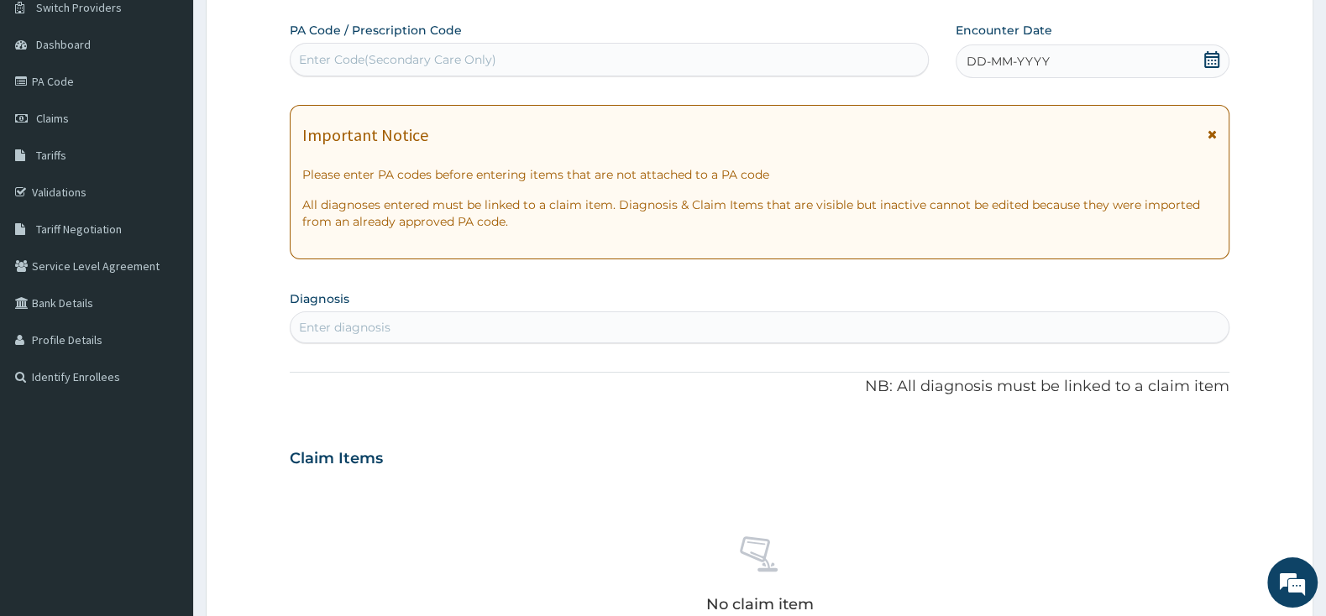
click at [1207, 64] on icon at bounding box center [1211, 59] width 15 height 17
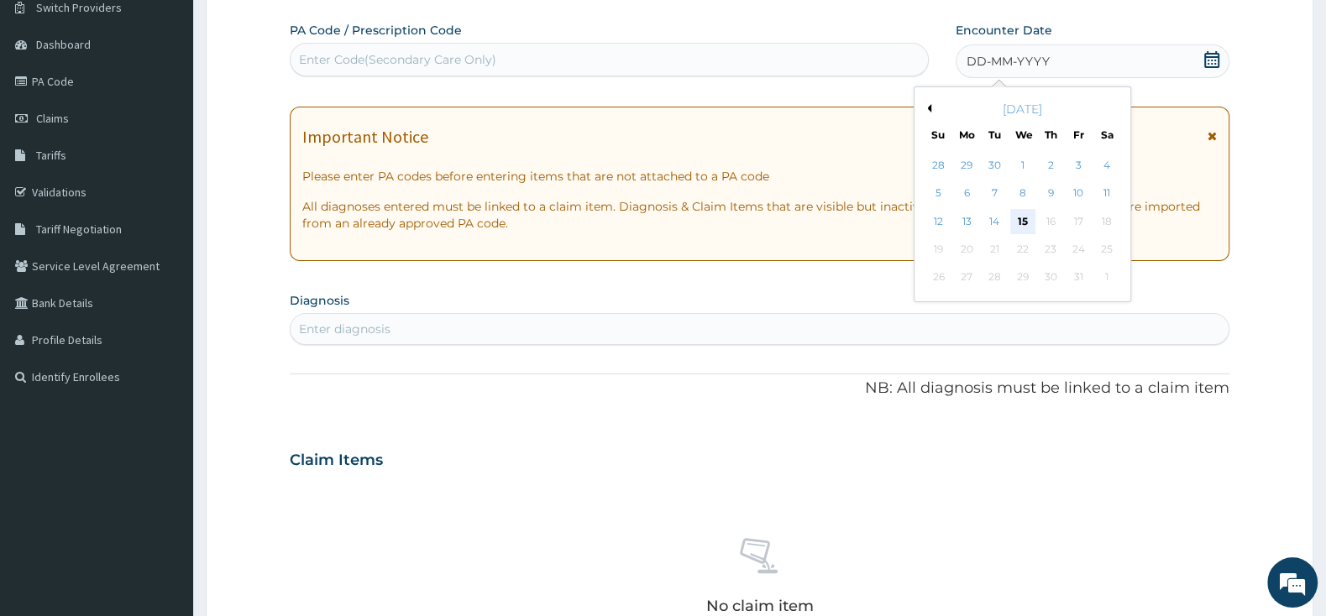
click at [1024, 217] on div "15" at bounding box center [1022, 221] width 25 height 25
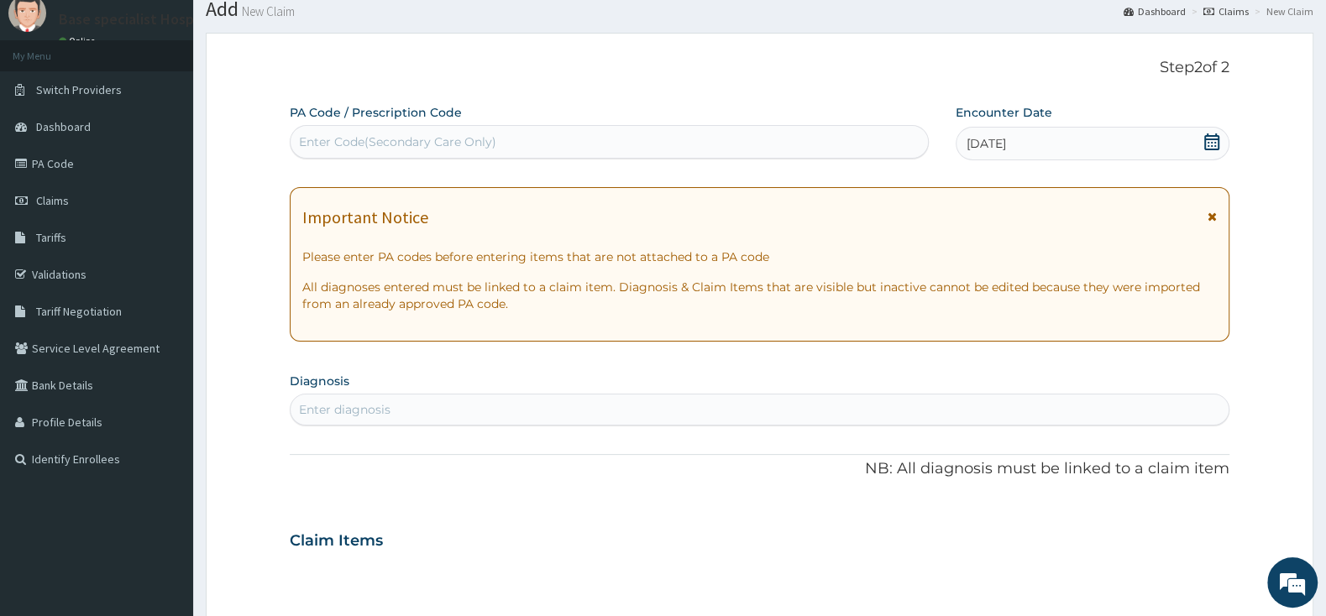
scroll to position [88, 0]
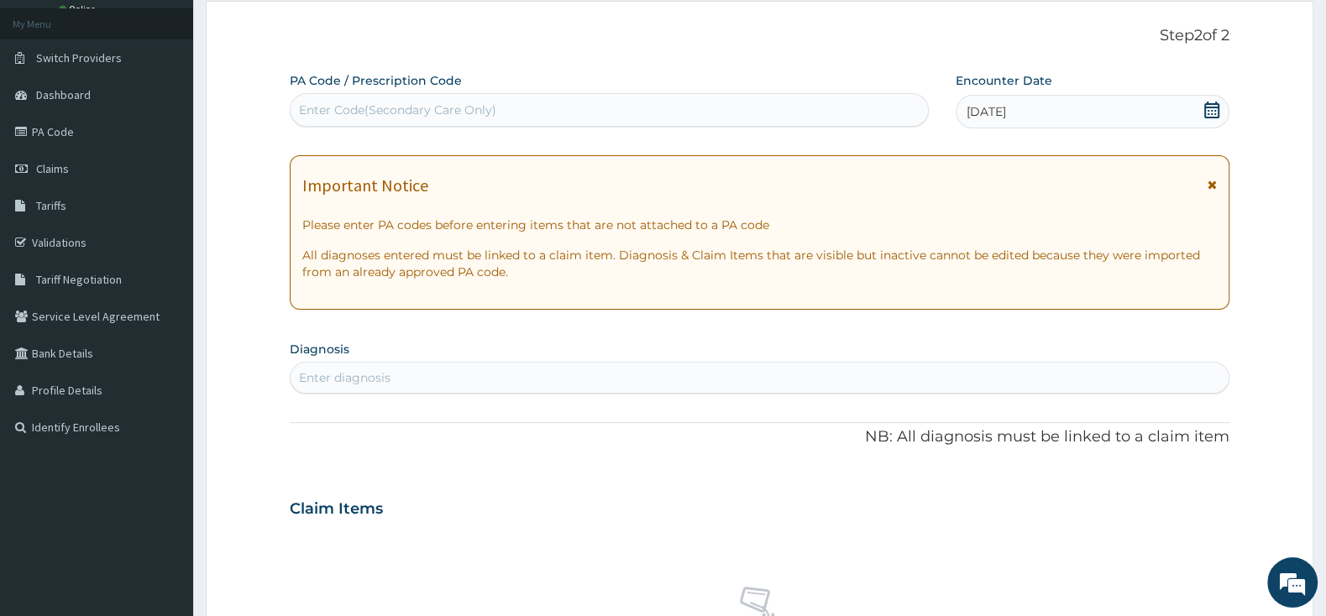
click at [636, 377] on div "Enter diagnosis" at bounding box center [760, 377] width 938 height 27
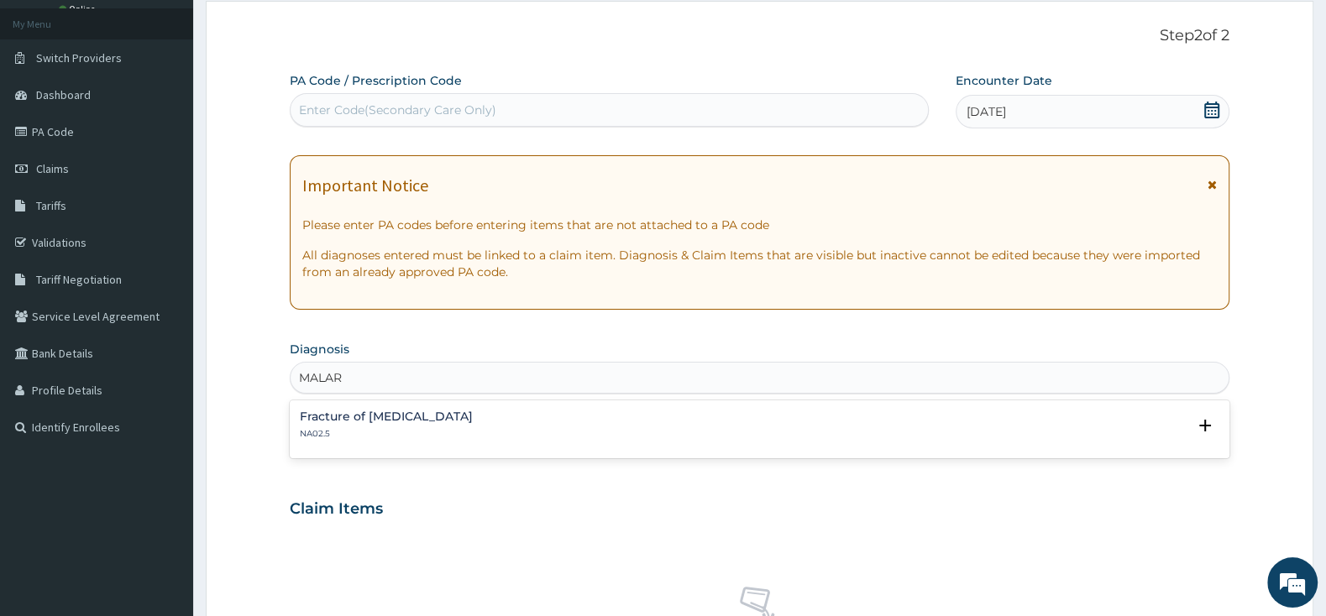
scroll to position [0, 0]
type input "M"
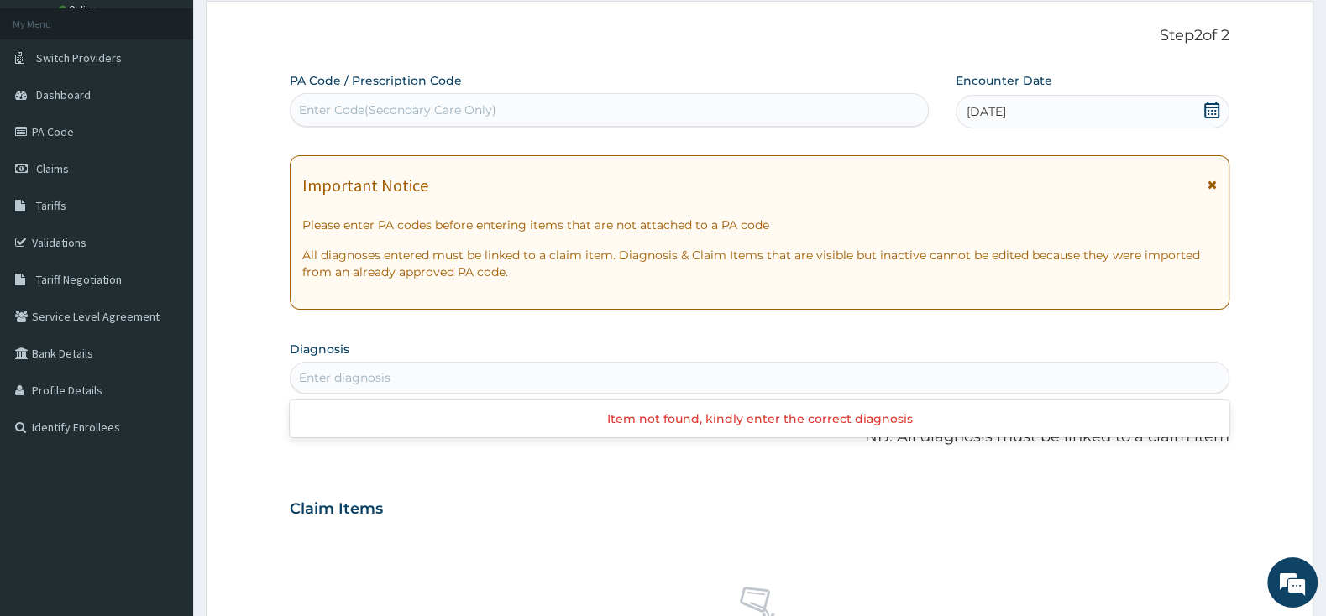
type input "N"
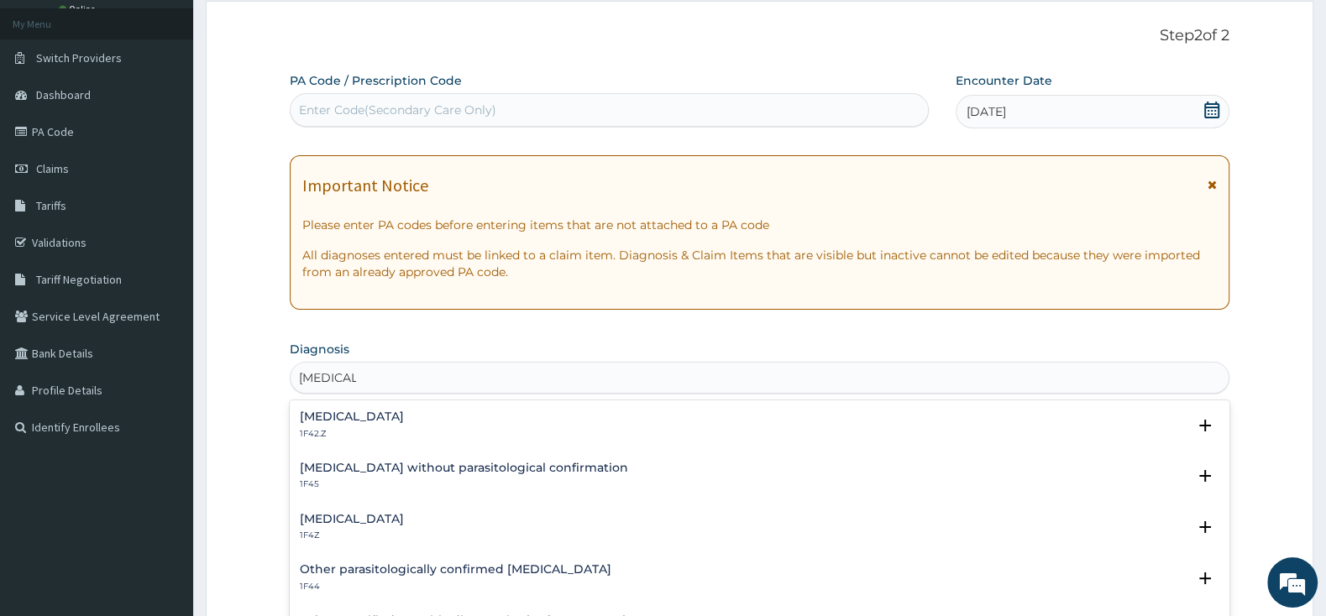
type input "[MEDICAL_DATA]"
click at [404, 423] on h4 "[MEDICAL_DATA]" at bounding box center [352, 417] width 104 height 13
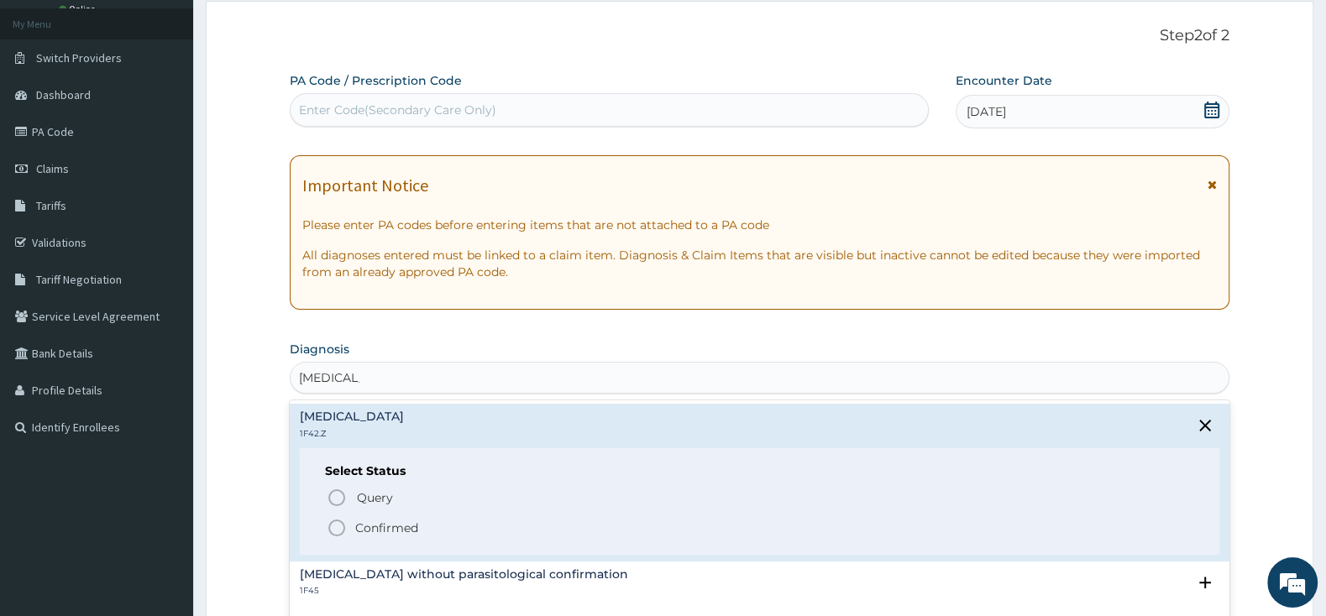
click at [339, 521] on icon "status option filled" at bounding box center [337, 528] width 20 height 20
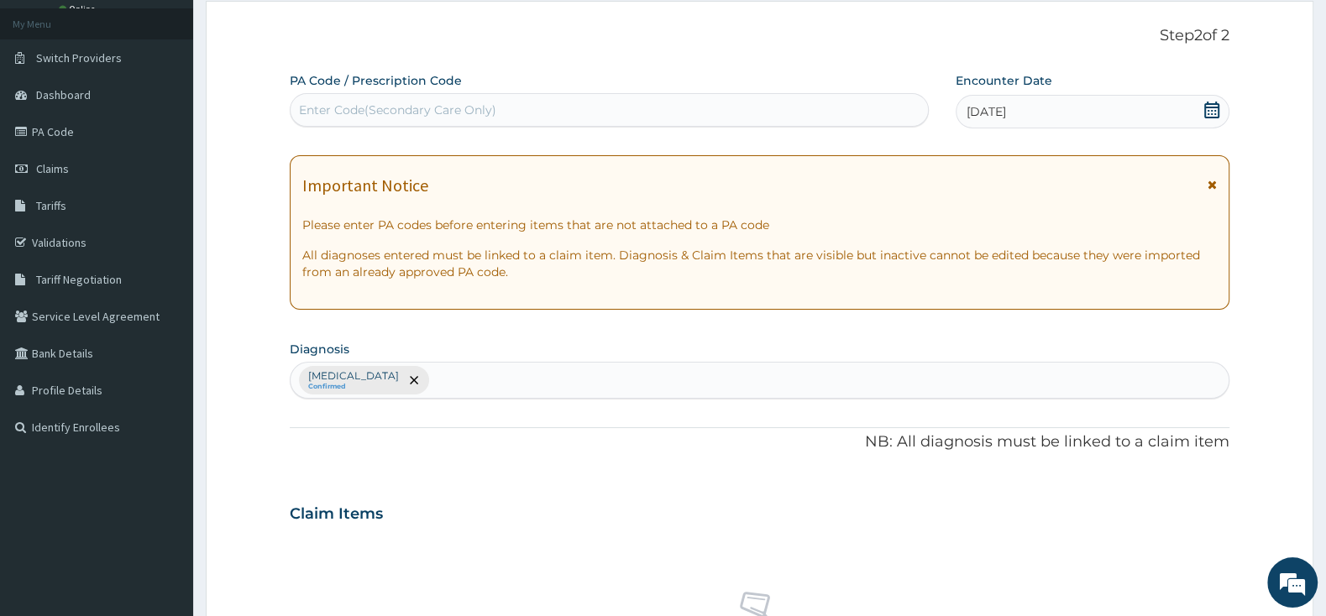
click at [654, 383] on div "[MEDICAL_DATA] Confirmed" at bounding box center [760, 380] width 938 height 35
type input "PHARYNG"
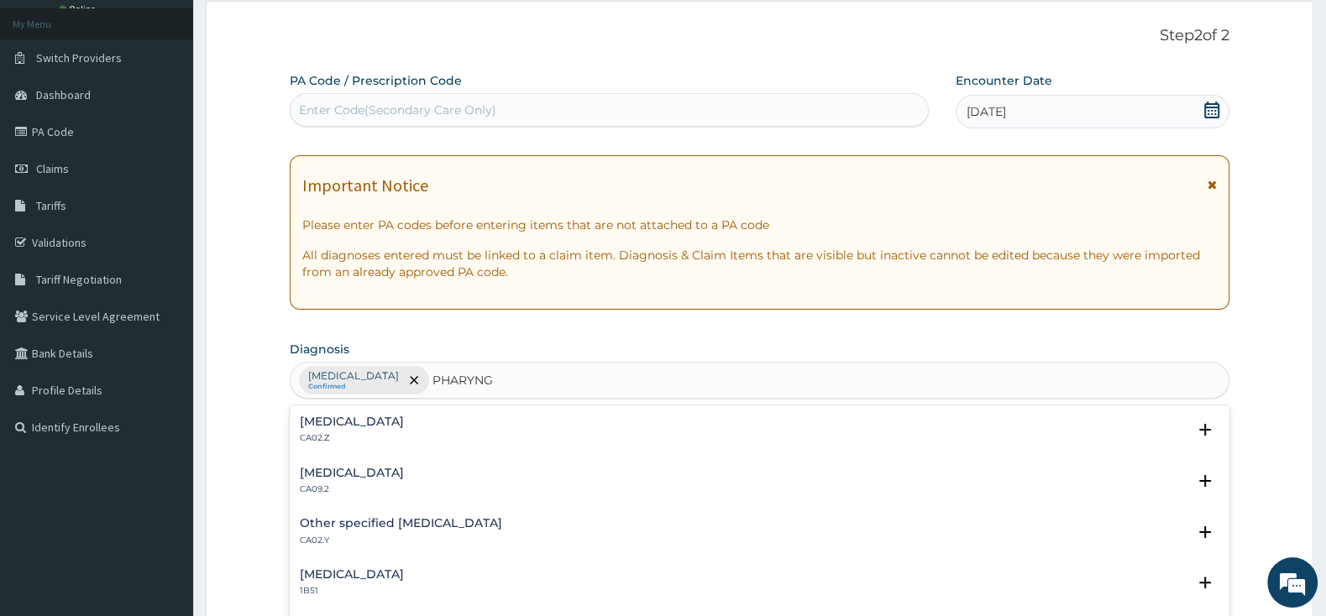
click at [332, 428] on h4 "[MEDICAL_DATA]" at bounding box center [352, 422] width 104 height 13
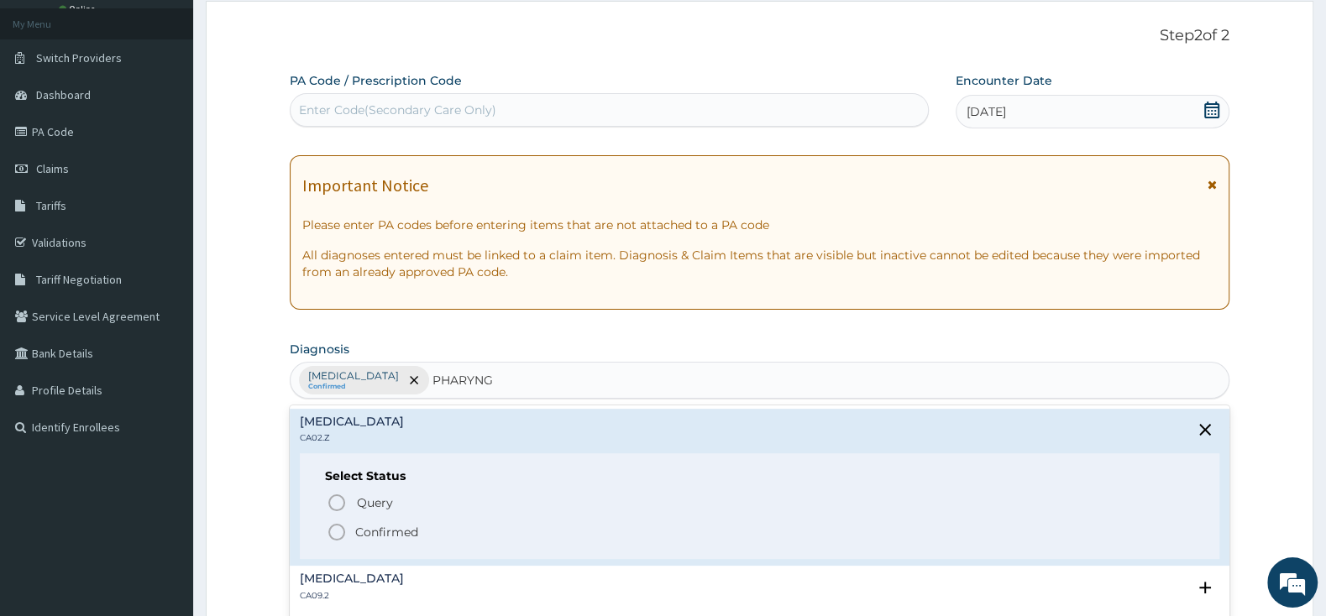
click at [336, 540] on icon "status option filled" at bounding box center [337, 532] width 20 height 20
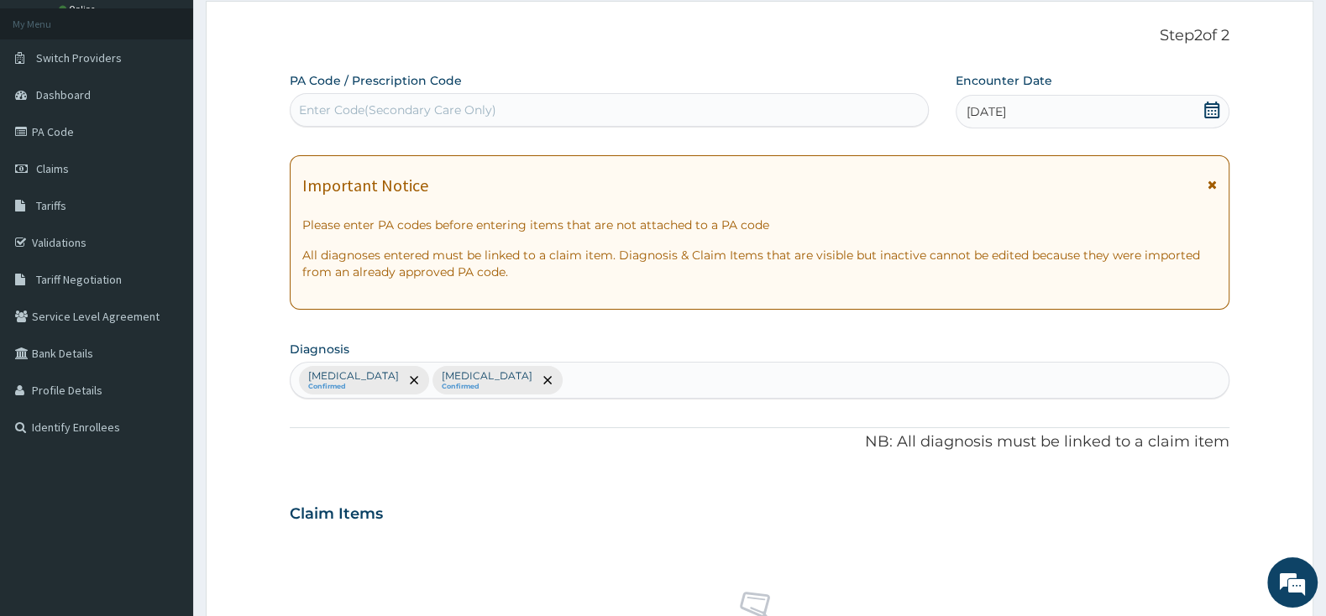
scroll to position [441, 0]
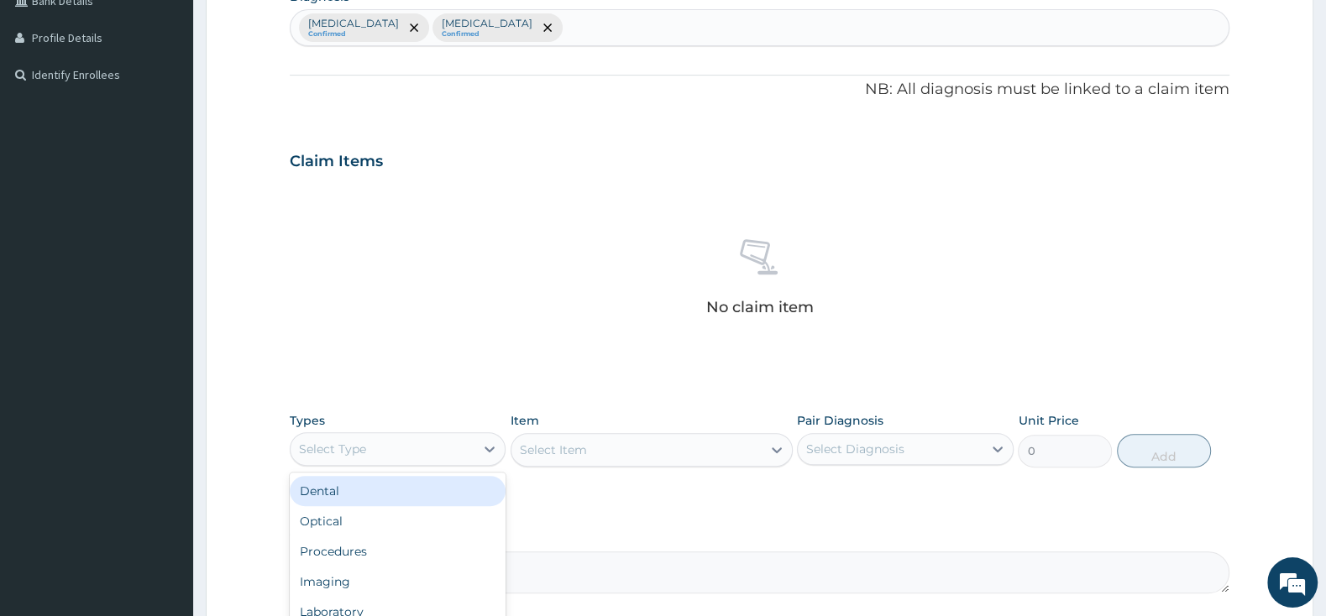
click at [464, 448] on div "Select Type" at bounding box center [383, 449] width 184 height 27
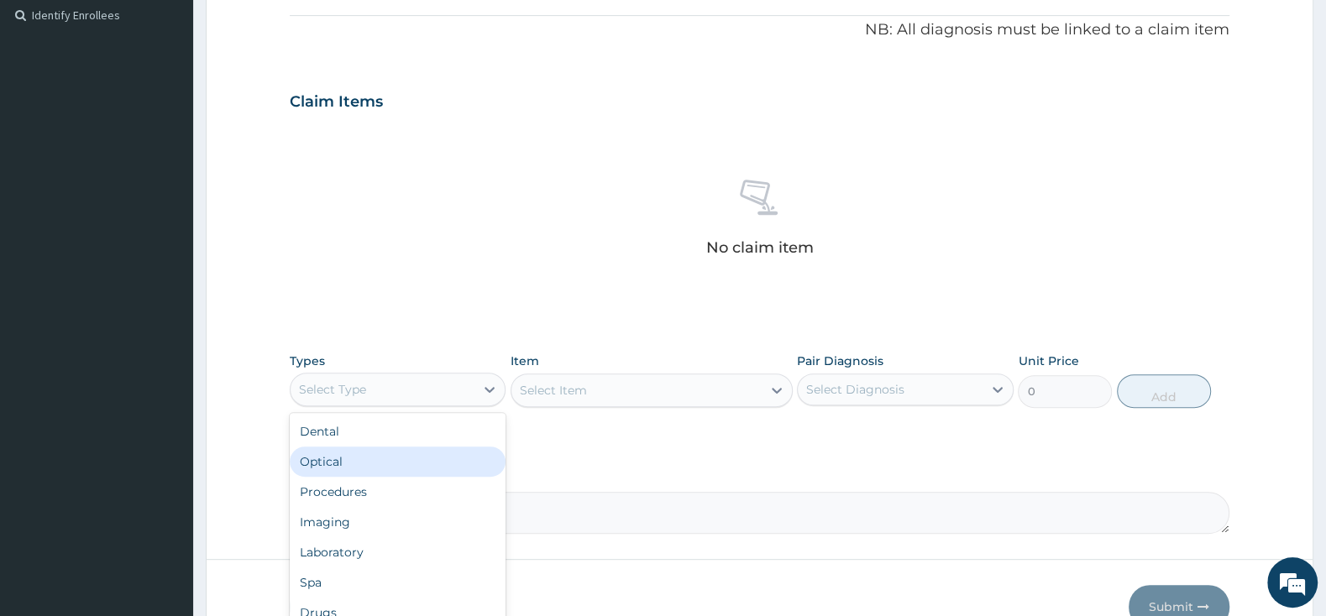
scroll to position [529, 0]
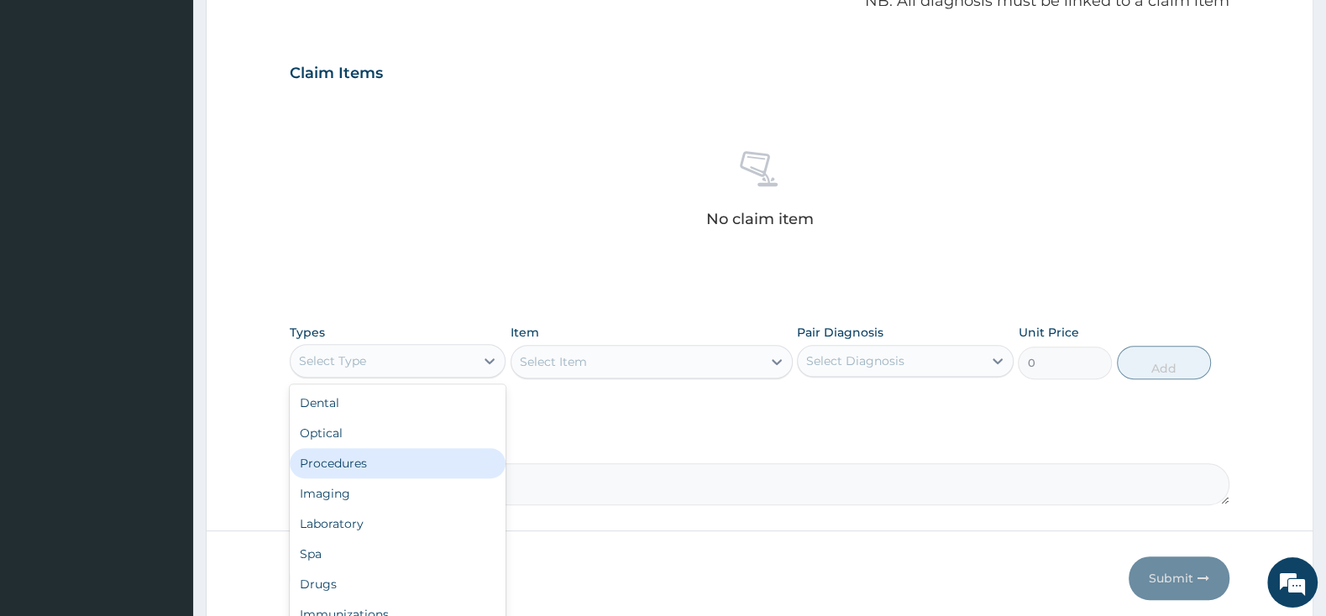
click at [406, 457] on div "Procedures" at bounding box center [398, 463] width 216 height 30
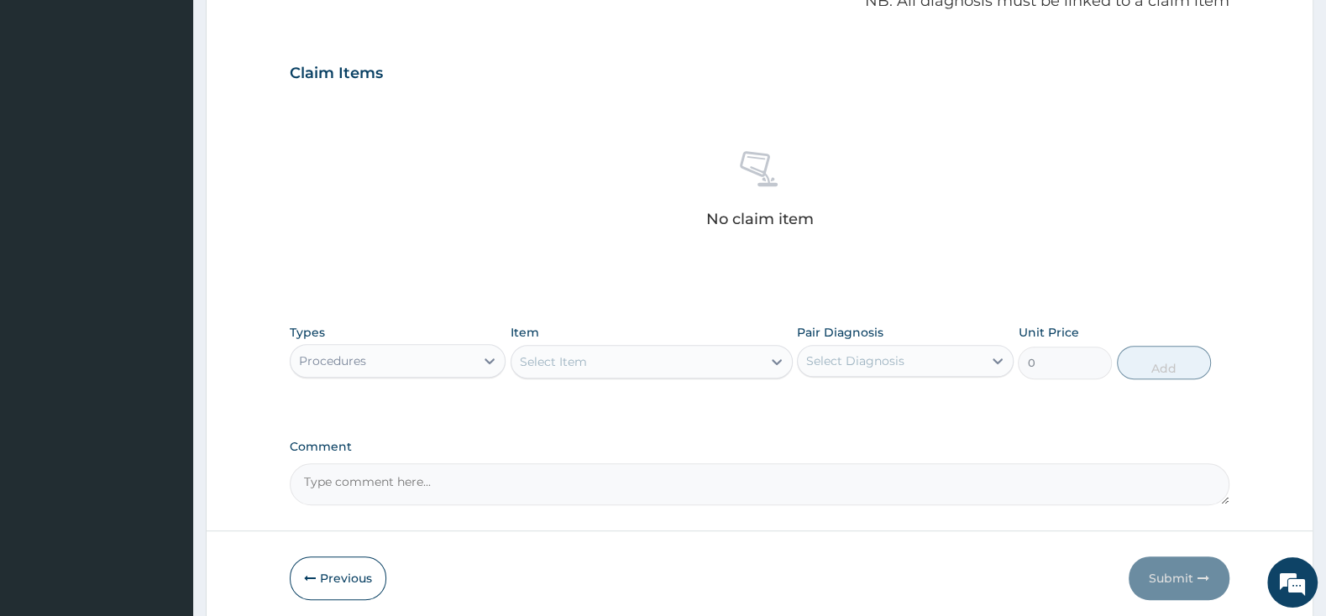
click at [601, 361] on div "Select Item" at bounding box center [636, 361] width 250 height 27
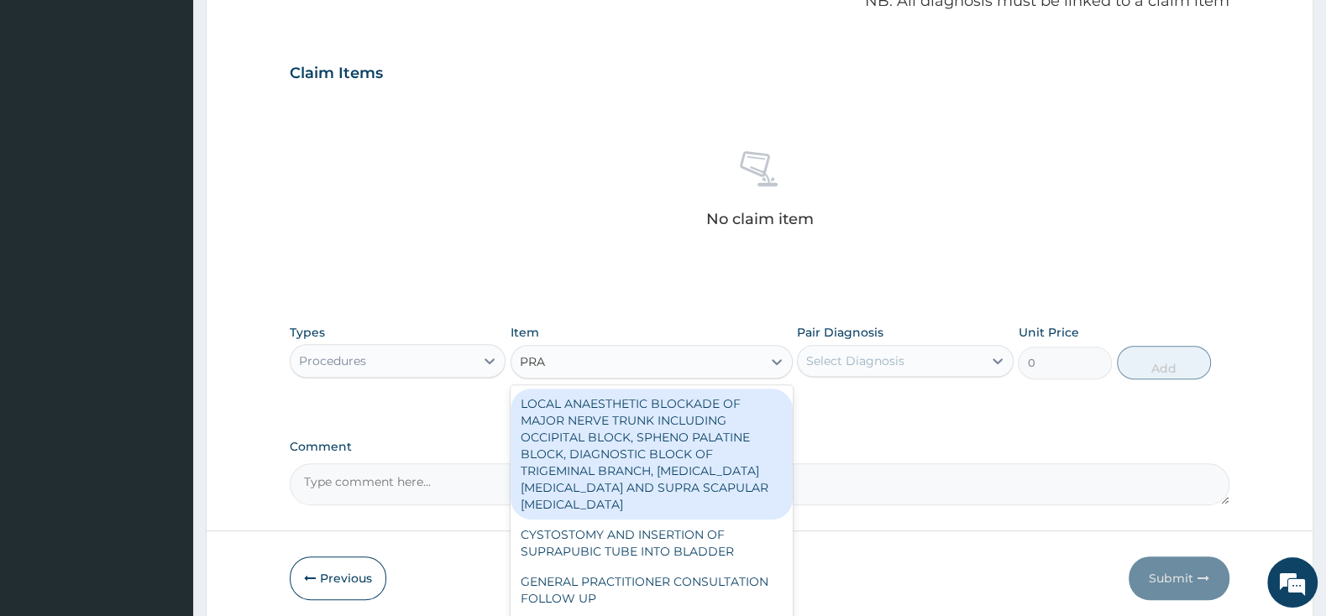
type input "PRAC"
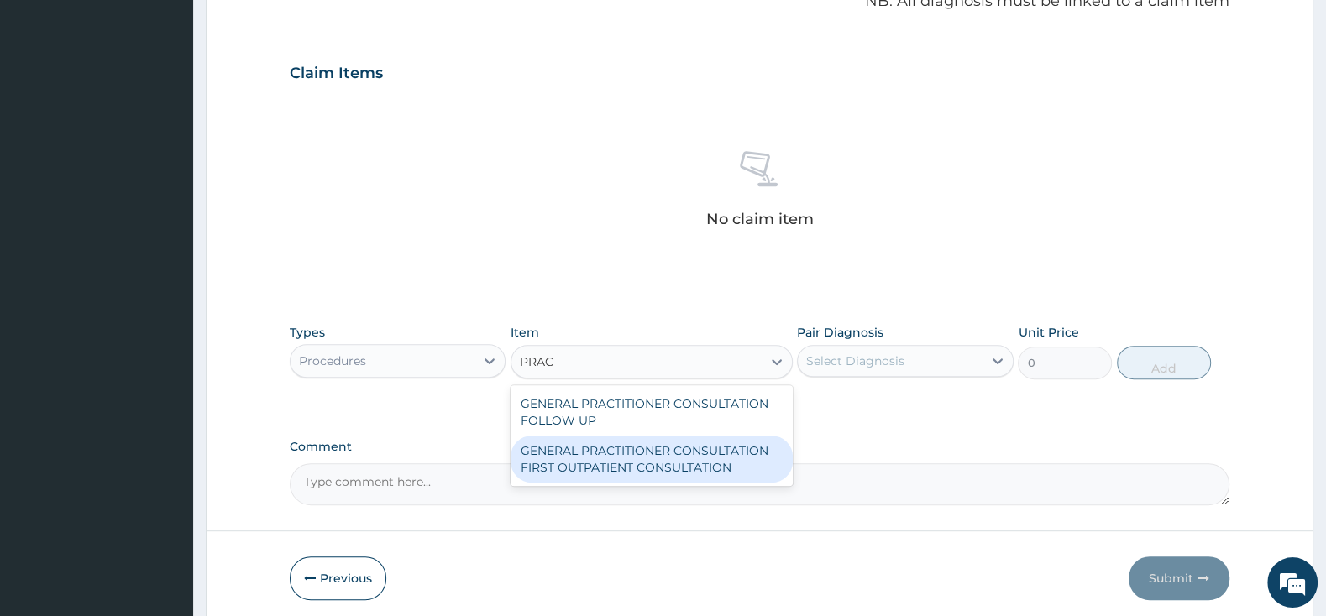
click at [620, 456] on div "GENERAL PRACTITIONER CONSULTATION FIRST OUTPATIENT CONSULTATION" at bounding box center [651, 459] width 282 height 47
type input "3000"
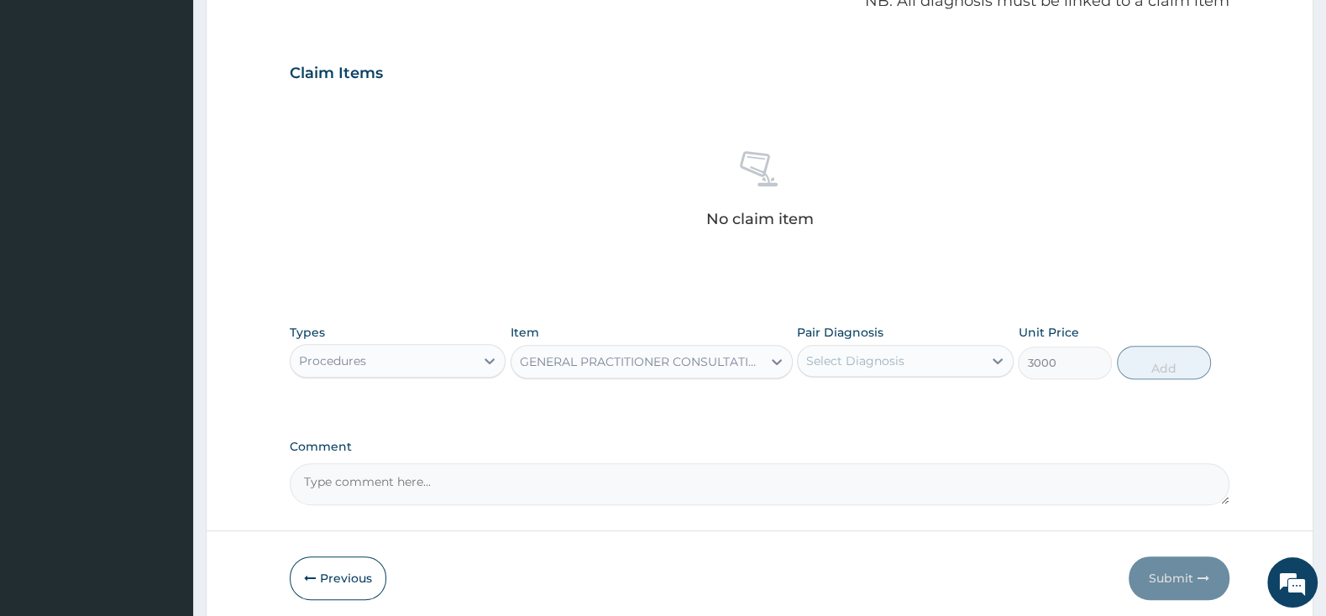
click at [839, 338] on label "Pair Diagnosis" at bounding box center [840, 332] width 86 height 17
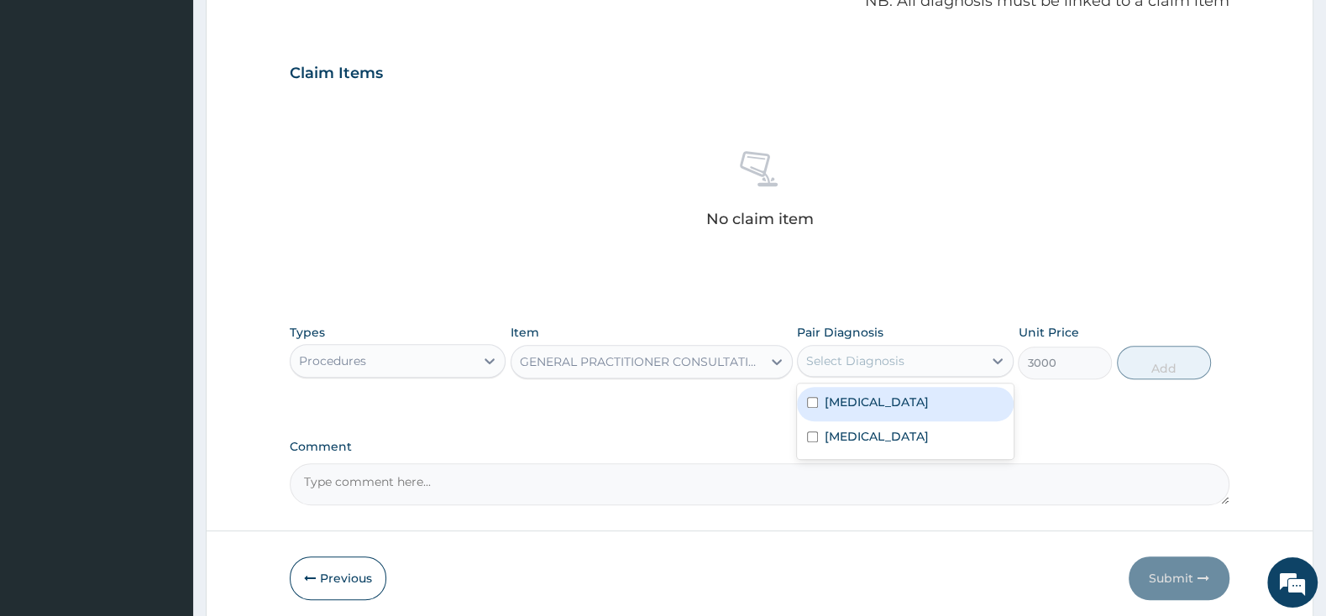
click at [840, 347] on div "Select Diagnosis" at bounding box center [905, 361] width 216 height 32
click at [809, 408] on input "checkbox" at bounding box center [812, 402] width 11 height 11
checkbox input "true"
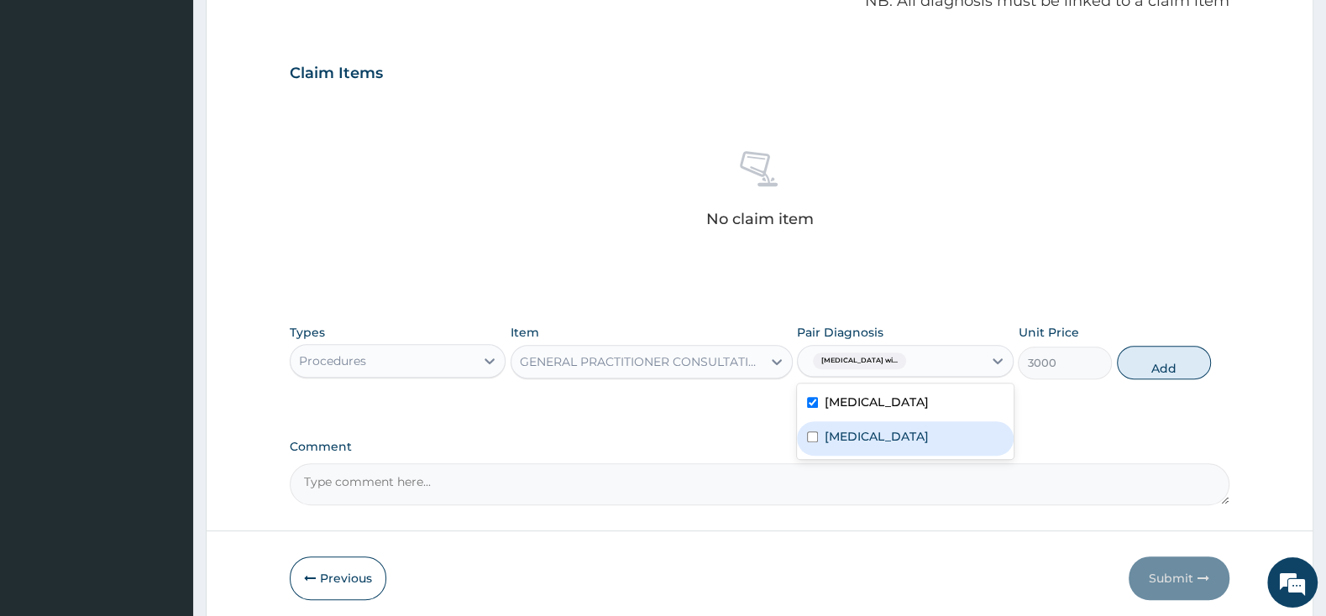
drag, startPoint x: 809, startPoint y: 469, endPoint x: 1034, endPoint y: 452, distance: 225.6
click at [809, 442] on input "checkbox" at bounding box center [812, 437] width 11 height 11
checkbox input "true"
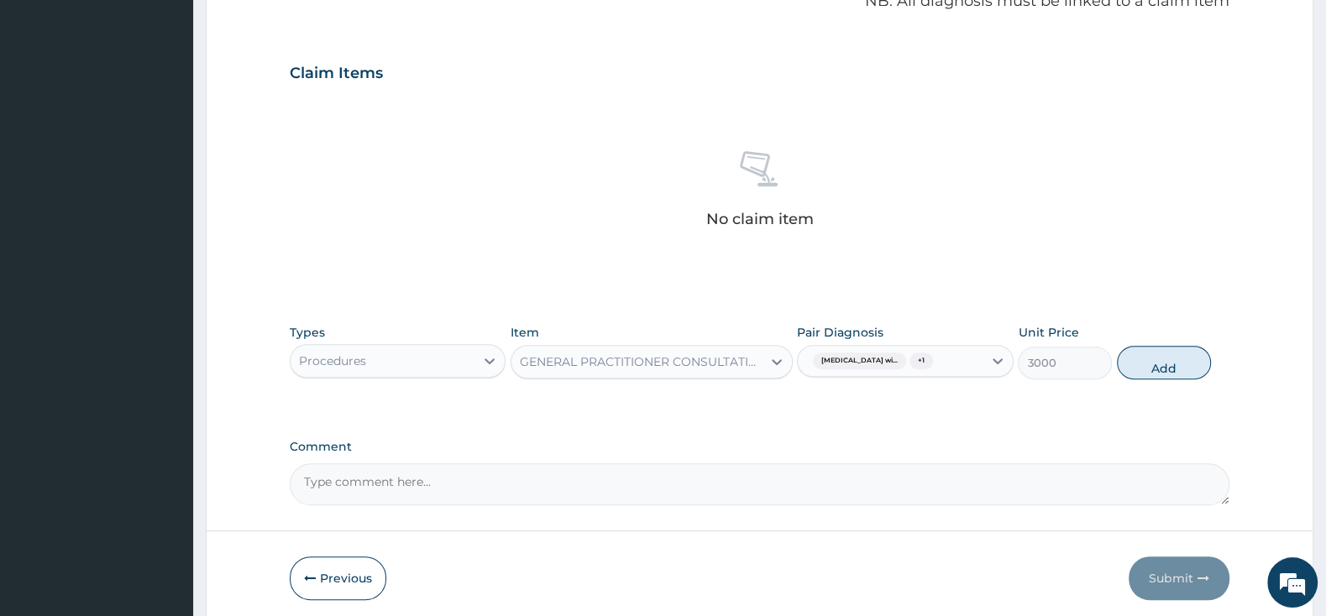
click at [1168, 378] on button "Add" at bounding box center [1164, 363] width 94 height 34
type input "0"
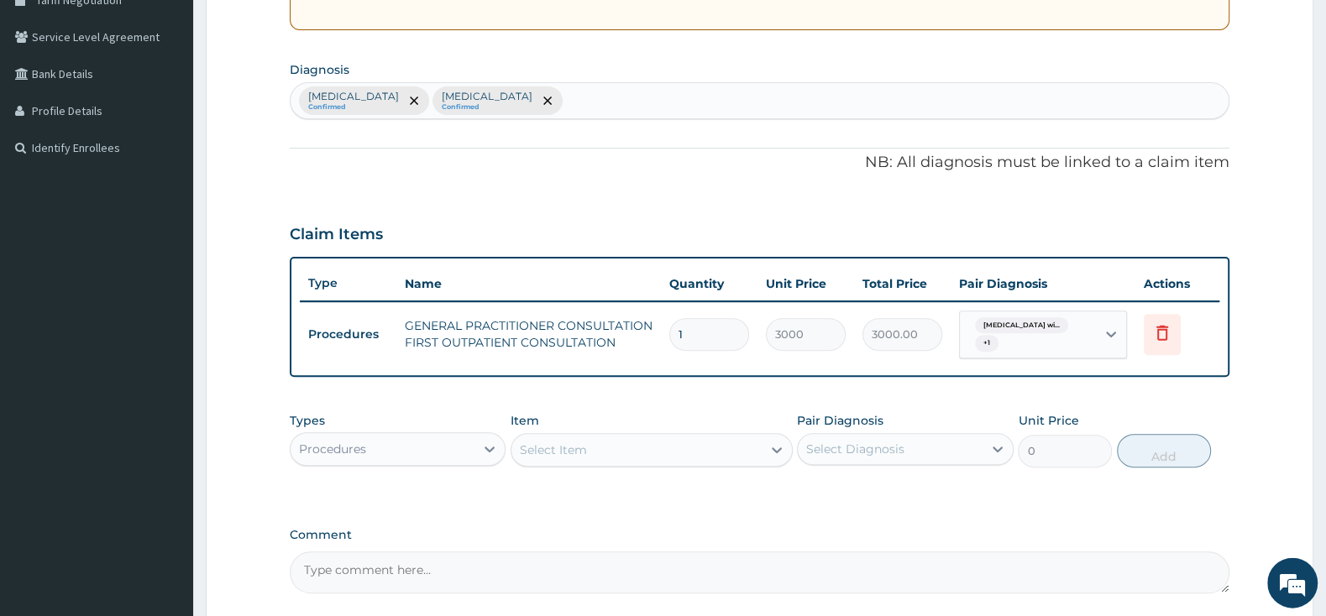
scroll to position [258, 0]
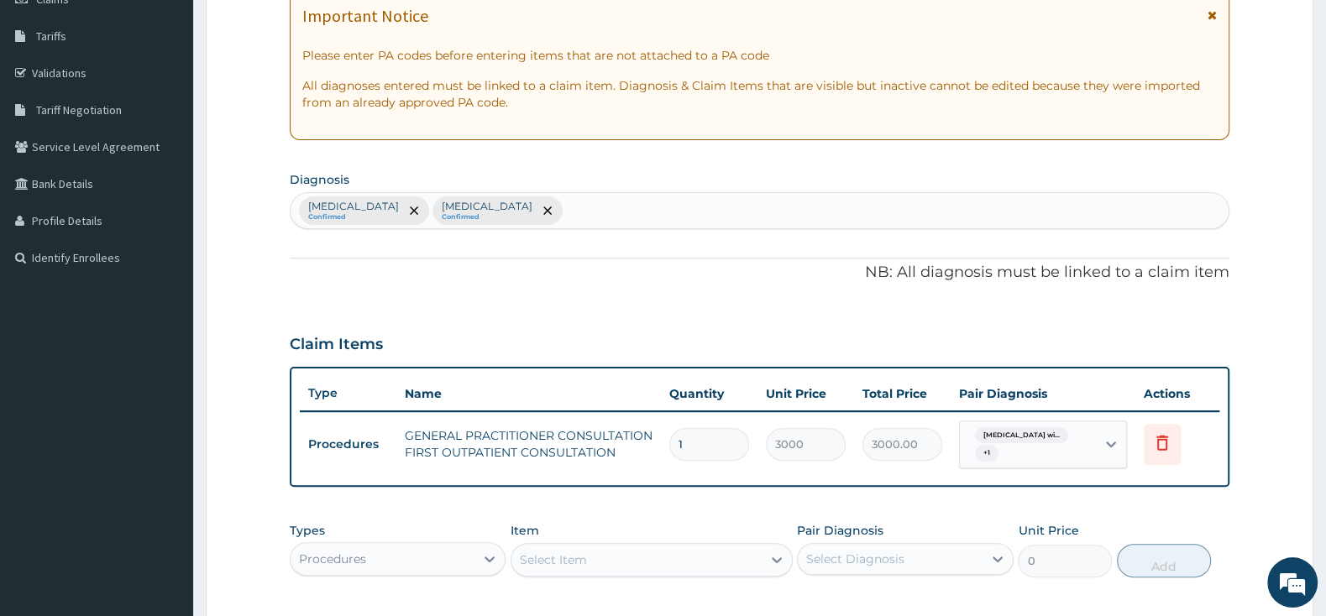
click at [457, 555] on div "Procedures" at bounding box center [383, 559] width 184 height 27
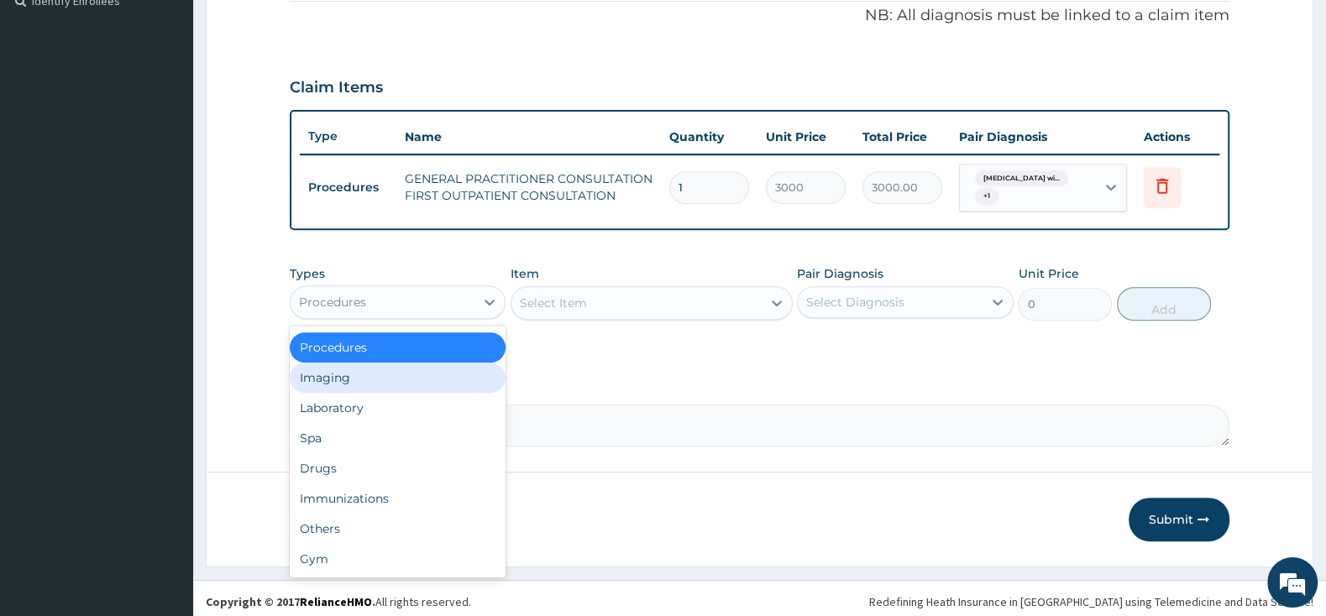
scroll to position [522, 0]
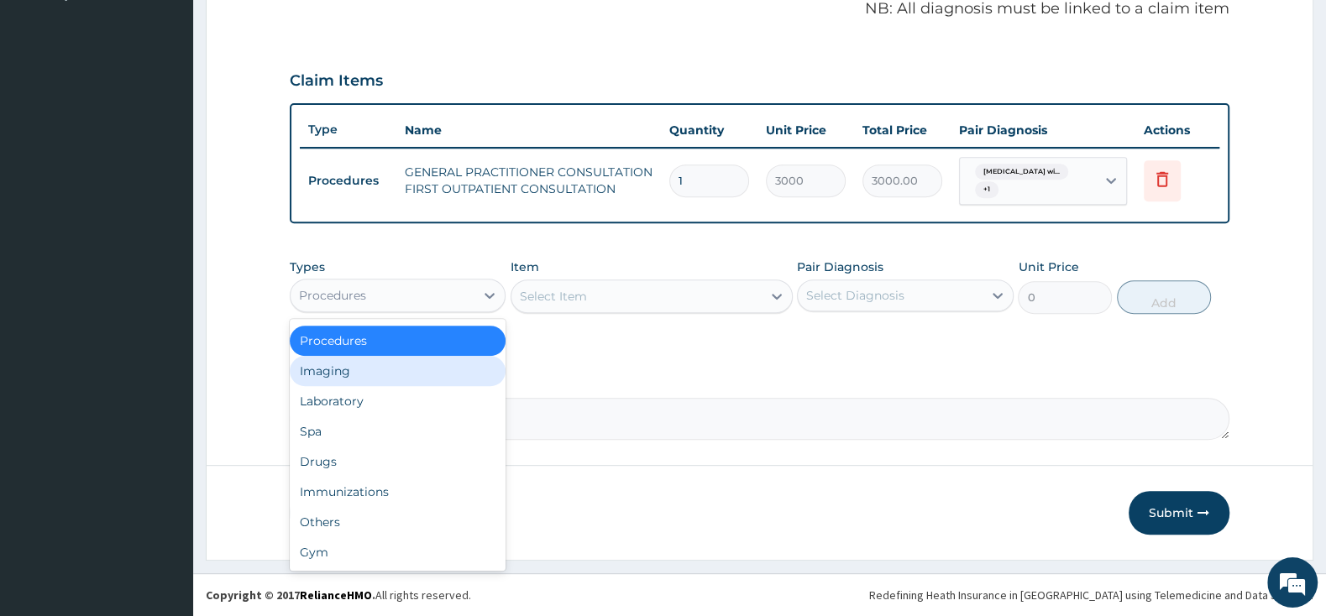
click at [613, 331] on div "Types option Procedures, selected. option Imaging focused, 4 of 10. 10 results …" at bounding box center [760, 298] width 940 height 97
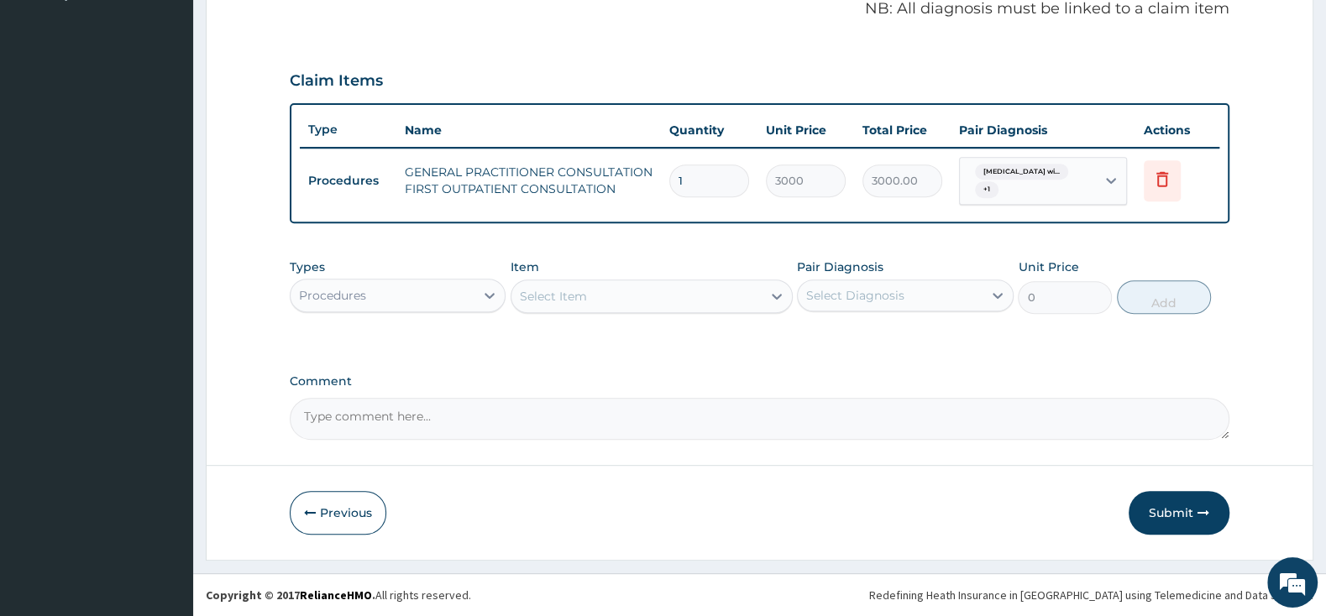
click at [584, 298] on div "Select Item" at bounding box center [553, 296] width 67 height 17
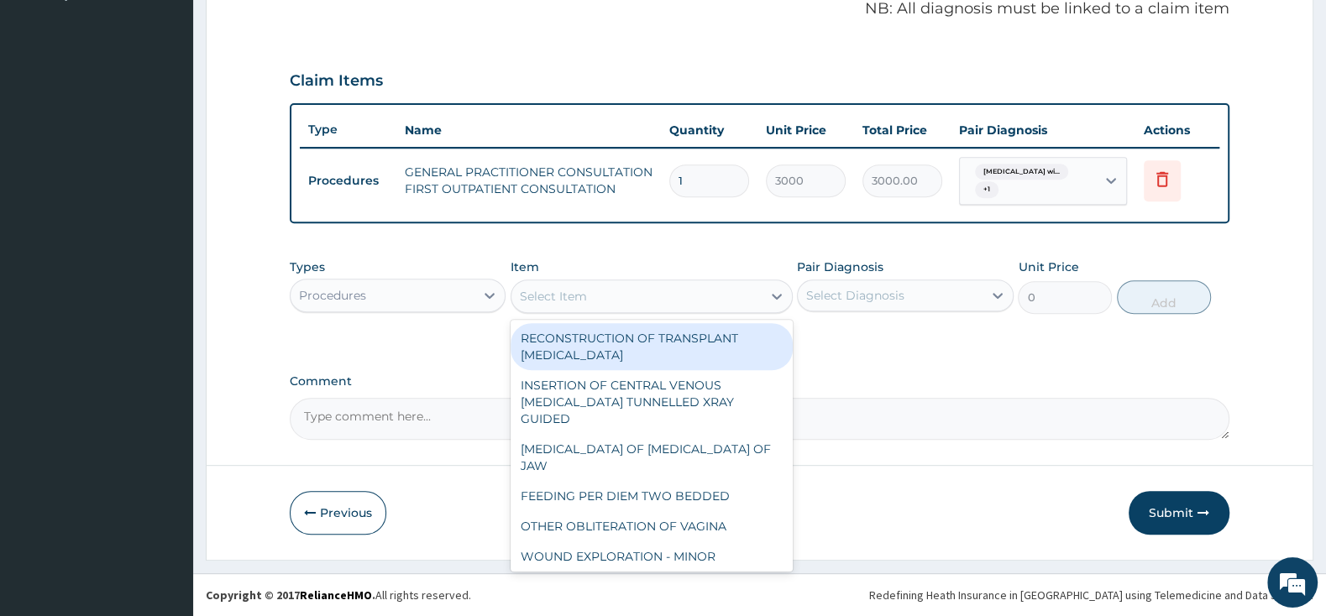
click at [454, 288] on div "Procedures" at bounding box center [383, 295] width 184 height 27
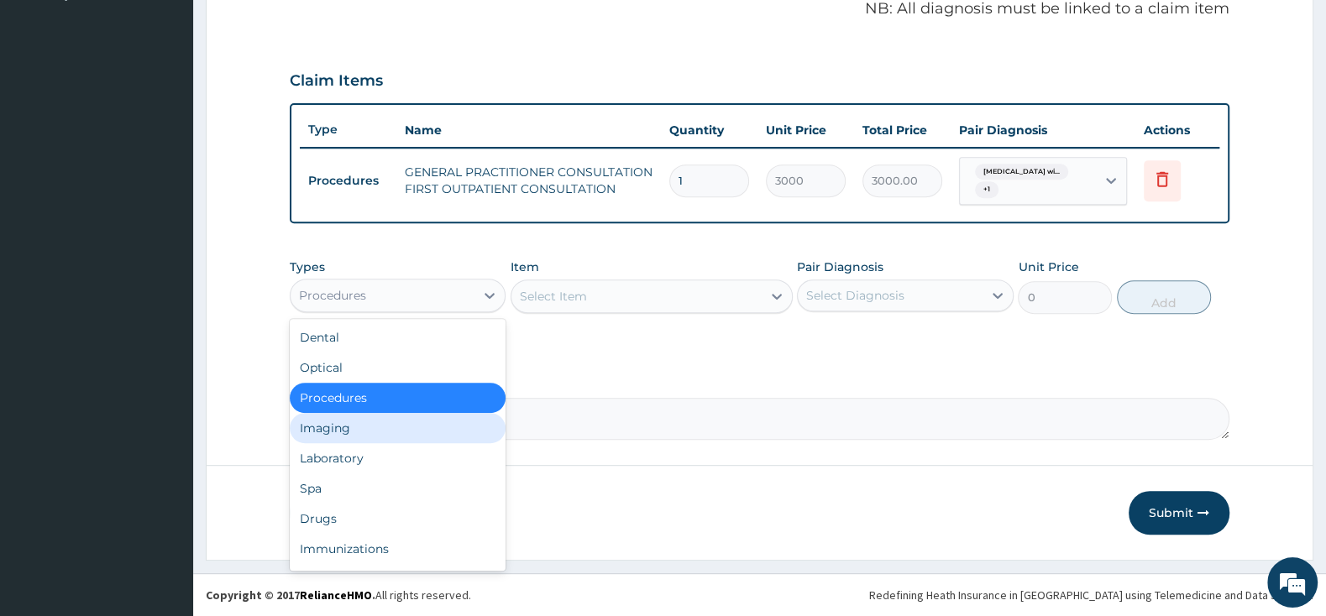
scroll to position [58, 0]
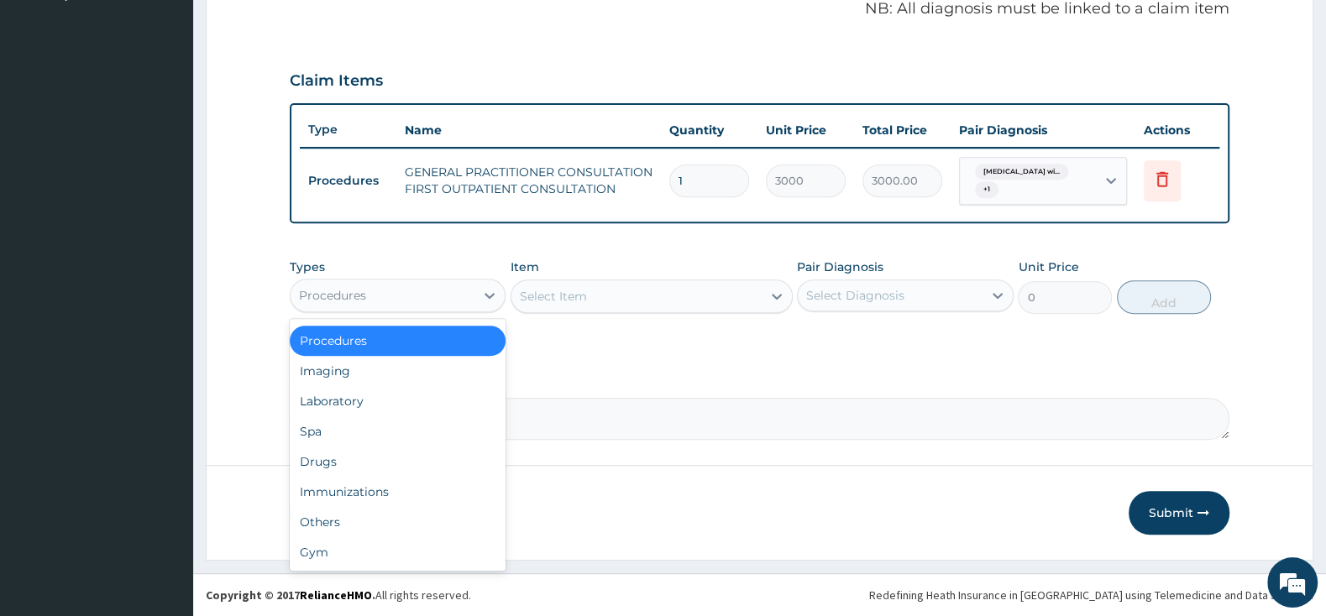
click at [453, 336] on div "Procedures" at bounding box center [398, 341] width 216 height 30
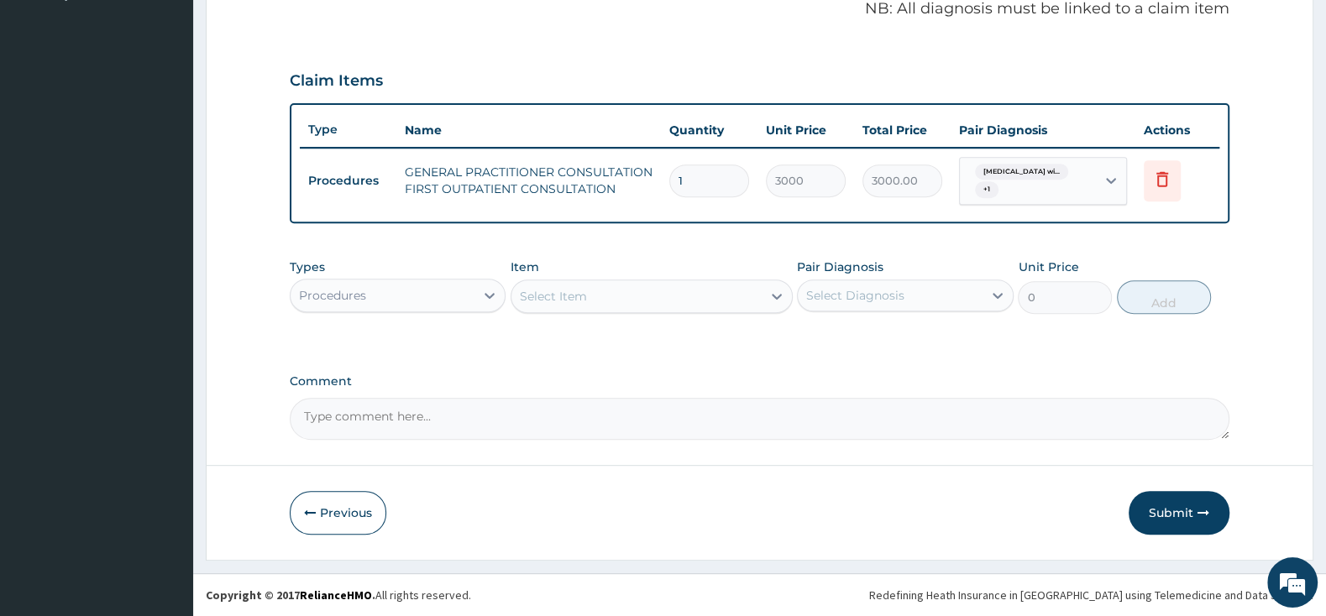
click at [579, 298] on div "Select Item" at bounding box center [553, 296] width 67 height 17
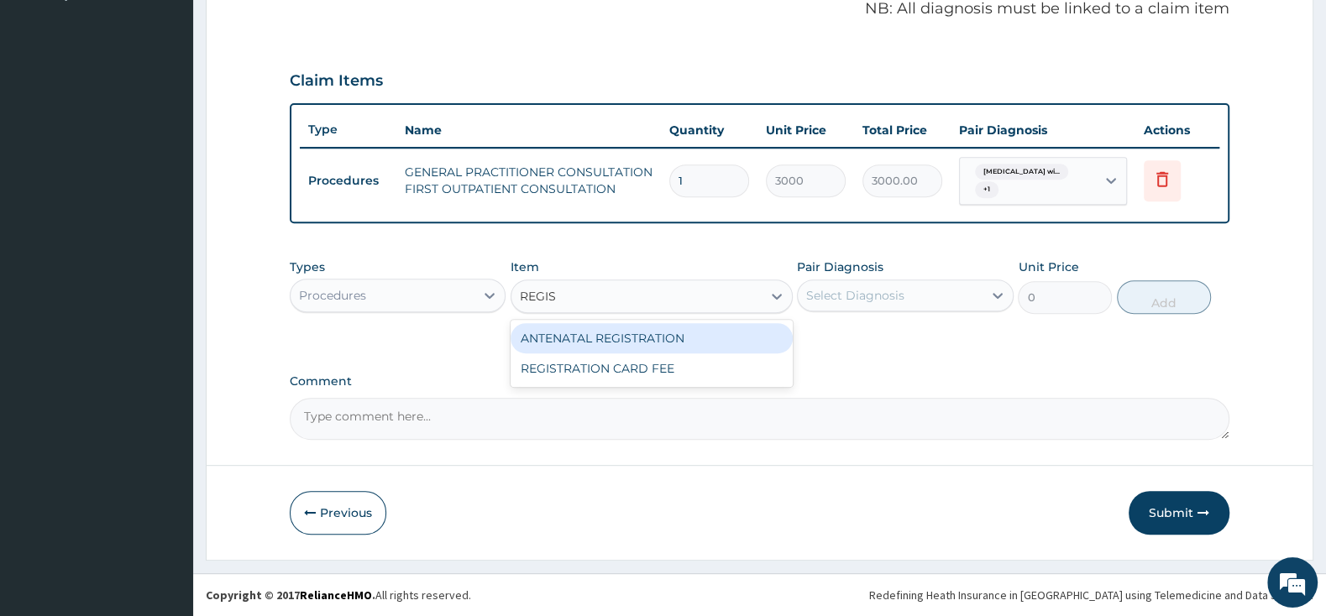
type input "REGIST"
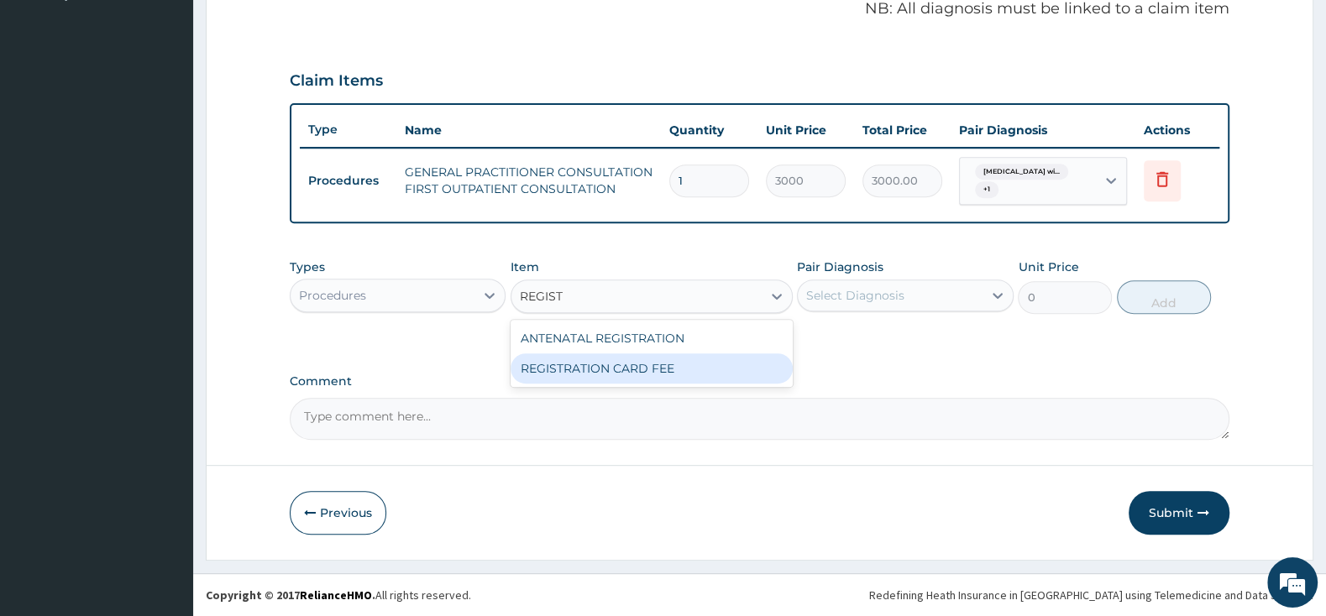
click at [614, 377] on div "REGISTRATION CARD FEE" at bounding box center [651, 368] width 282 height 30
type input "2000"
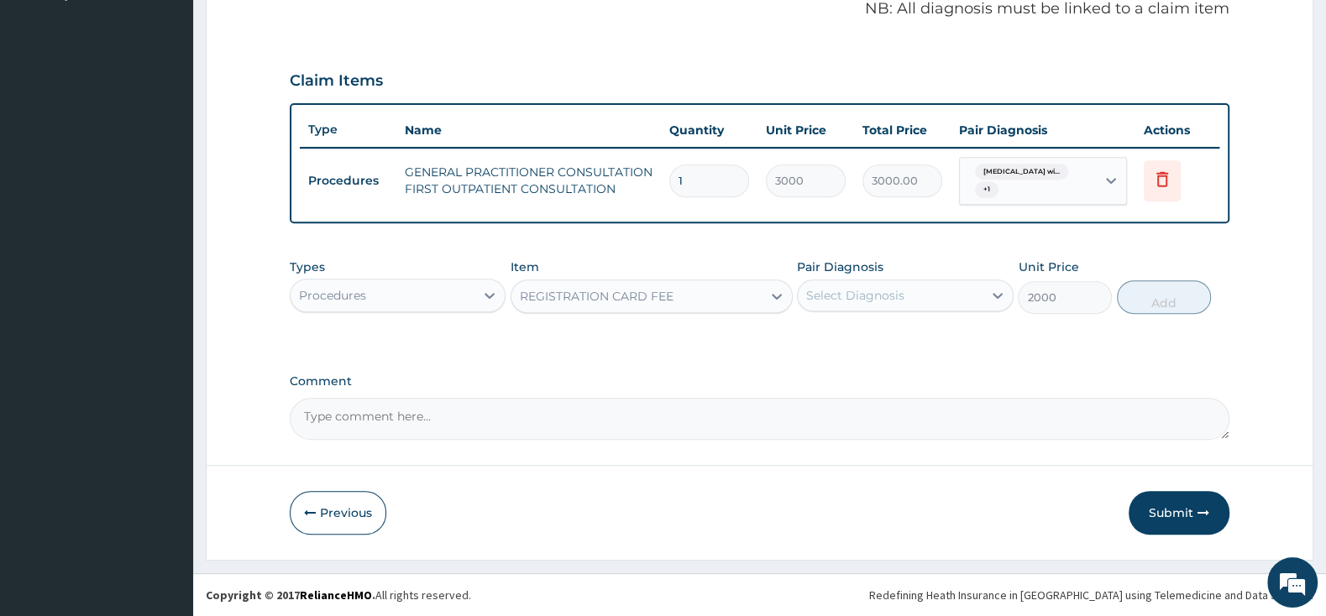
click at [868, 296] on div "Select Diagnosis" at bounding box center [855, 295] width 98 height 17
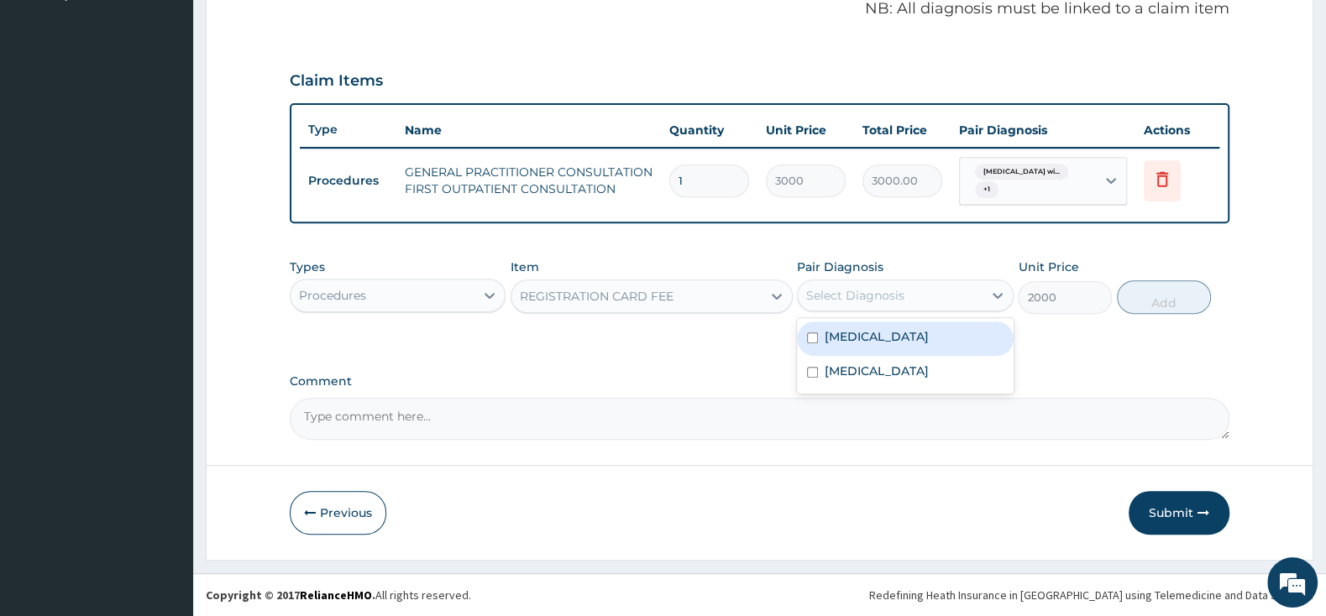
click at [811, 343] on input "checkbox" at bounding box center [812, 337] width 11 height 11
checkbox input "true"
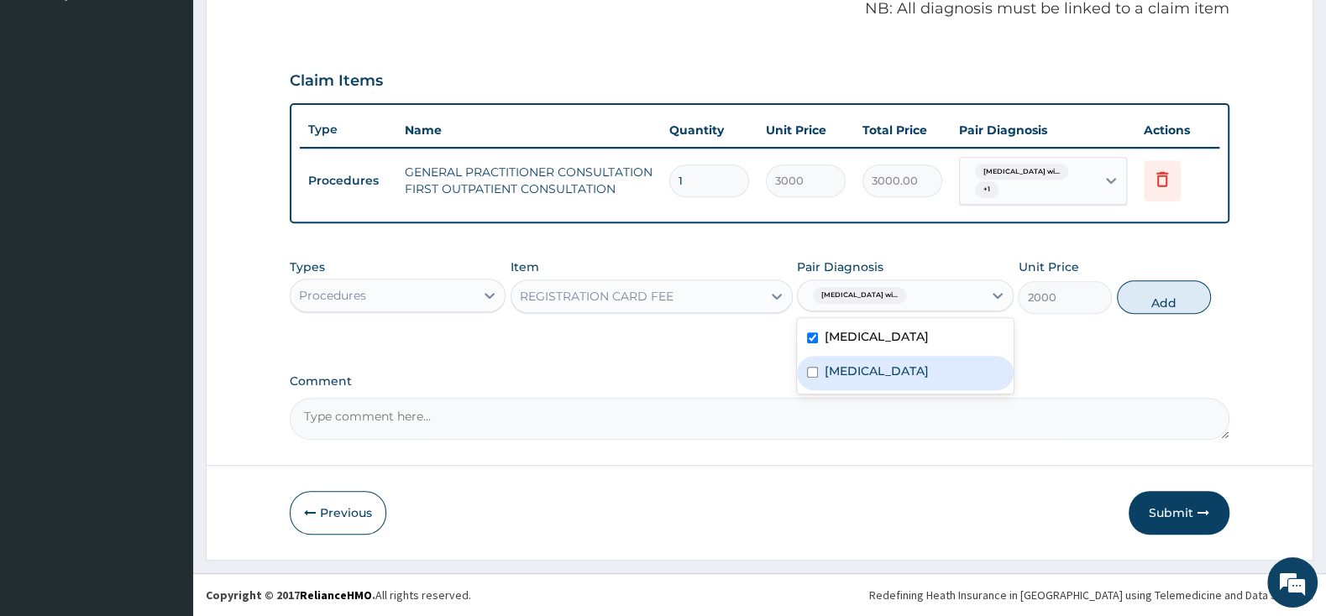
click at [817, 378] on input "checkbox" at bounding box center [812, 372] width 11 height 11
checkbox input "true"
click at [1171, 314] on button "Add" at bounding box center [1164, 297] width 94 height 34
type input "0"
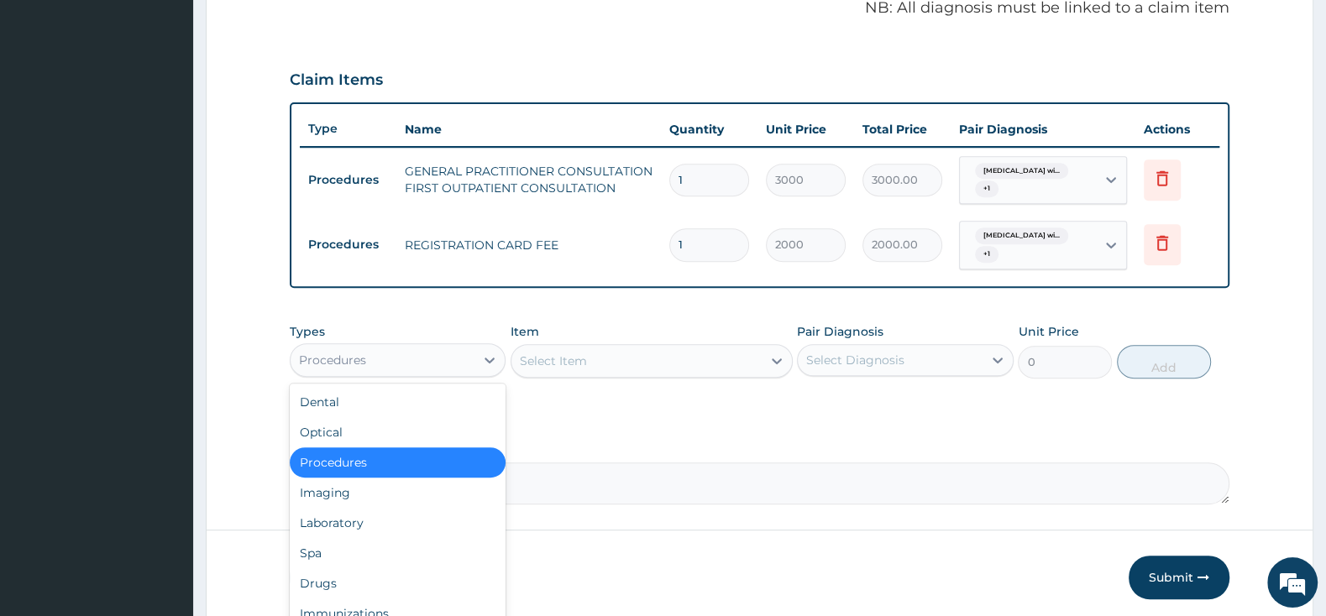
click at [423, 362] on div "Procedures" at bounding box center [383, 360] width 184 height 27
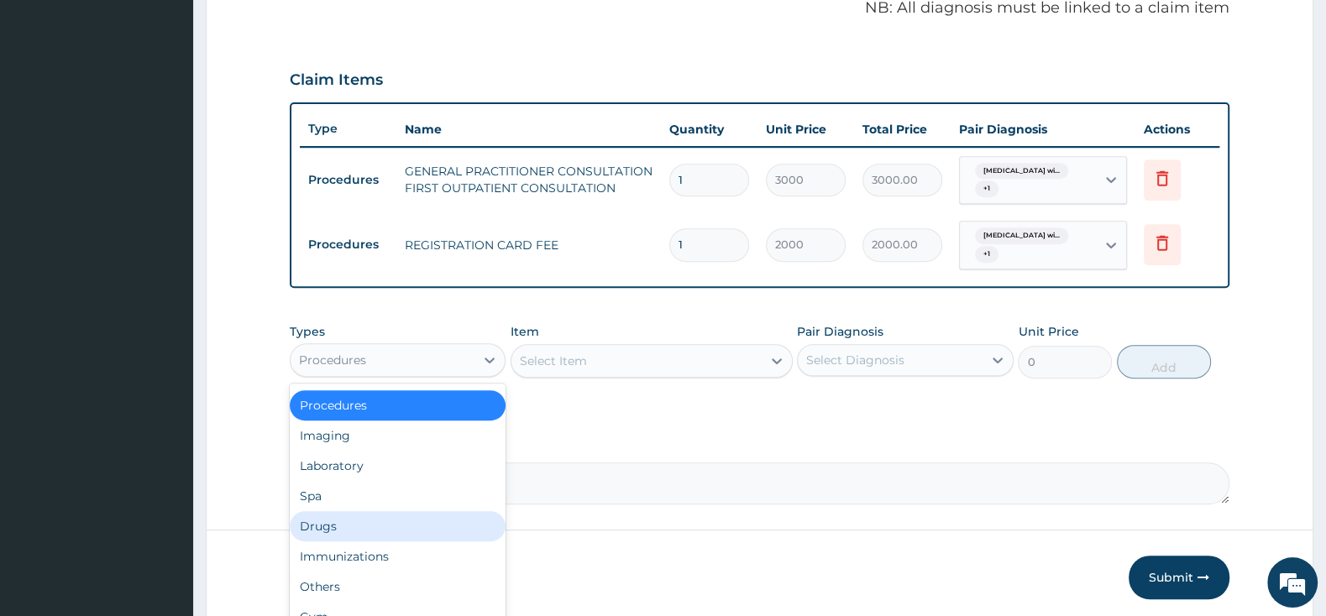
click at [379, 541] on div "Drugs" at bounding box center [398, 526] width 216 height 30
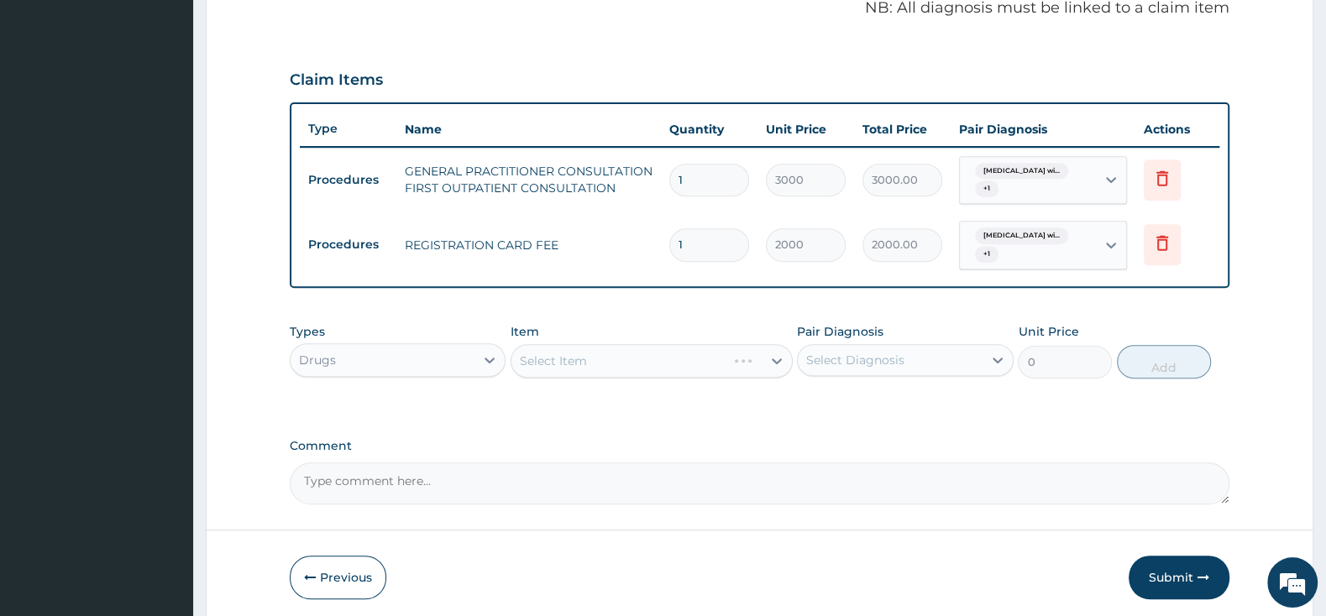
click at [614, 360] on div "Select Item" at bounding box center [651, 361] width 282 height 34
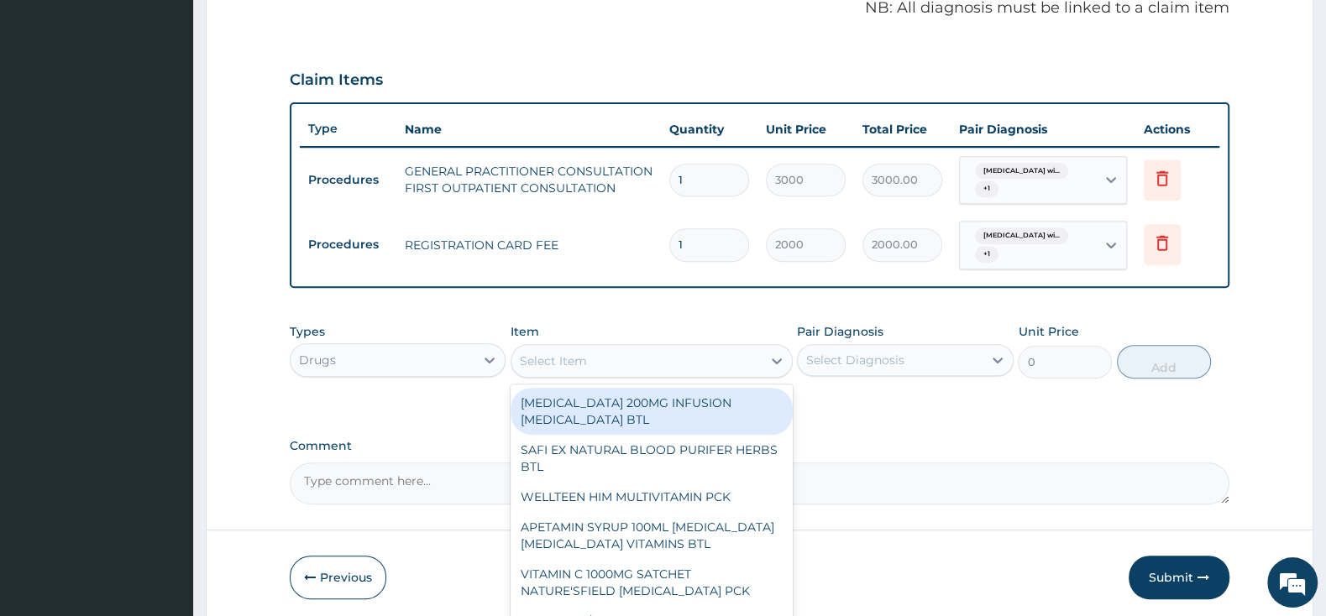
click at [575, 360] on div "Select Item" at bounding box center [553, 361] width 67 height 17
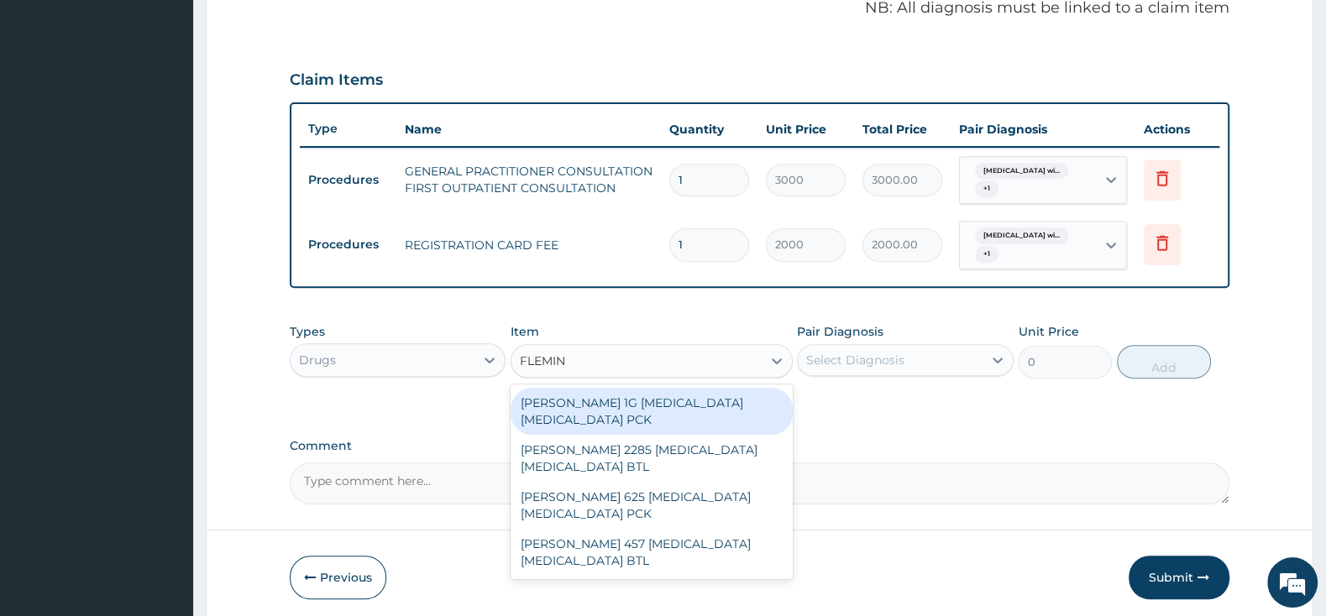
type input "FLEMING"
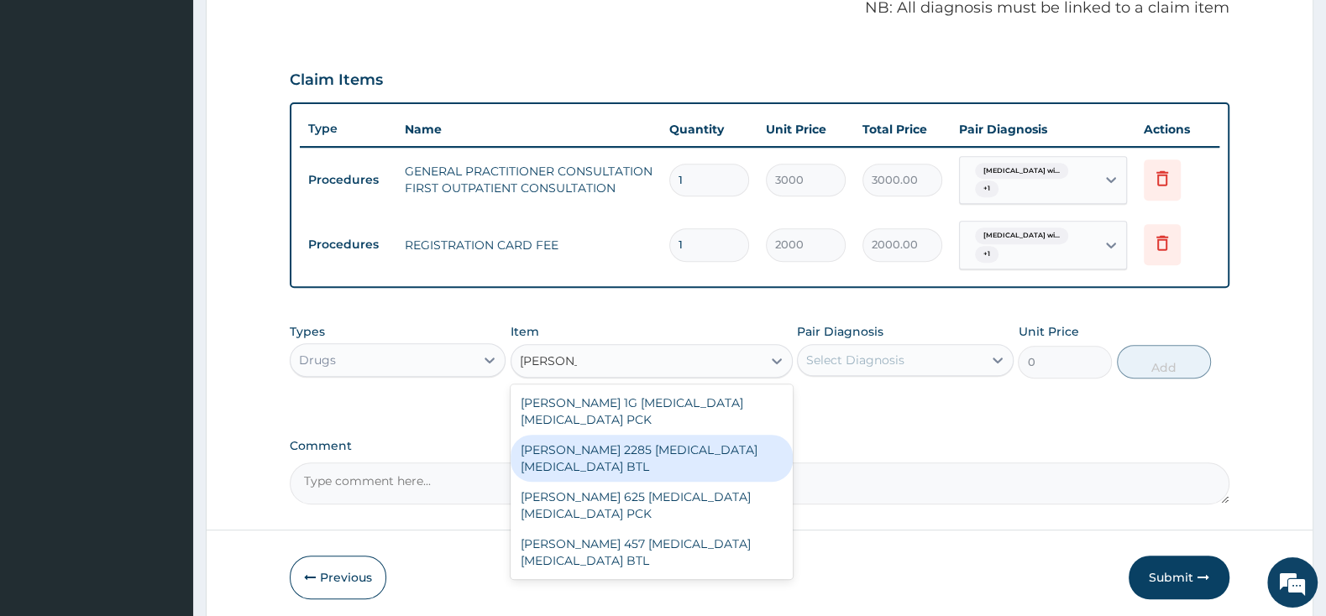
click at [584, 453] on div "FLEMING 2285 AMOXICILLIN CLAVULANIC ACID BTL" at bounding box center [651, 458] width 282 height 47
type input "2875"
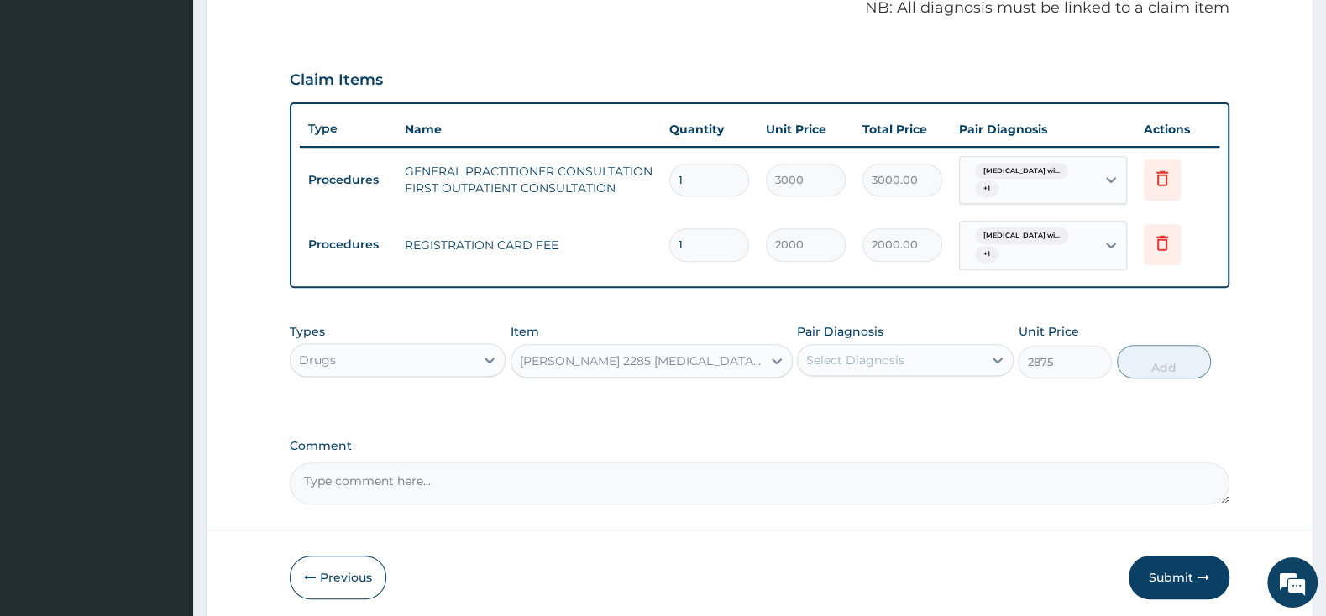
click at [888, 360] on div "Select Diagnosis" at bounding box center [855, 360] width 98 height 17
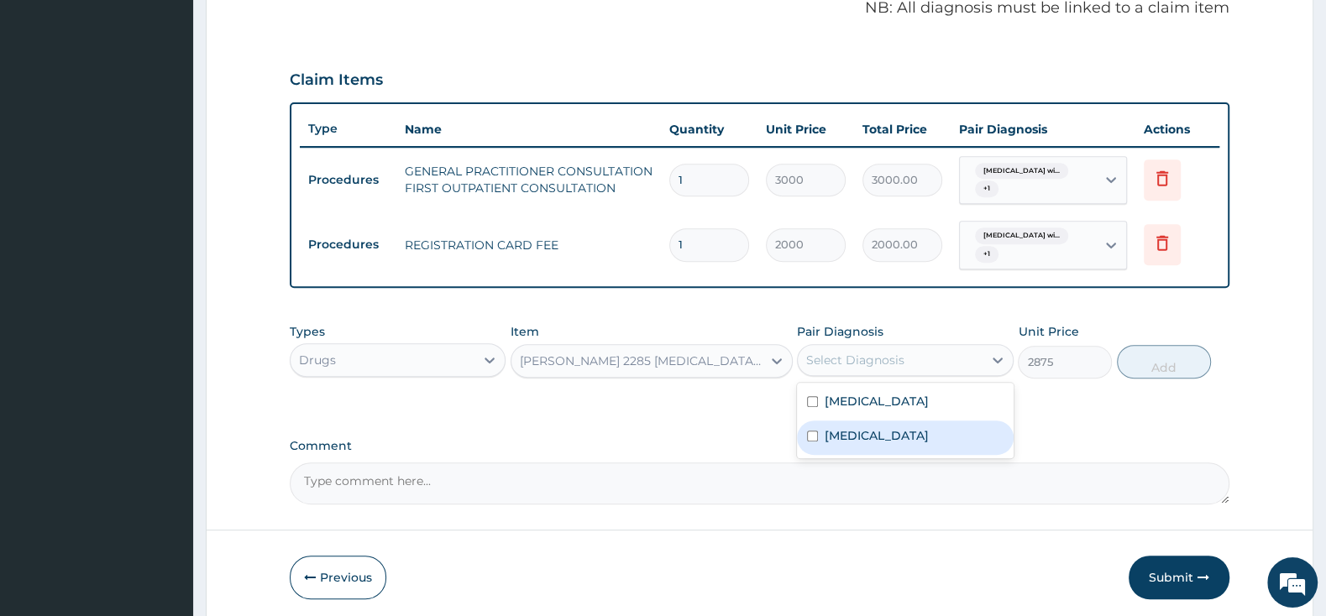
click at [818, 455] on div "Acute pharyngitis, unspecified" at bounding box center [905, 438] width 216 height 34
checkbox input "true"
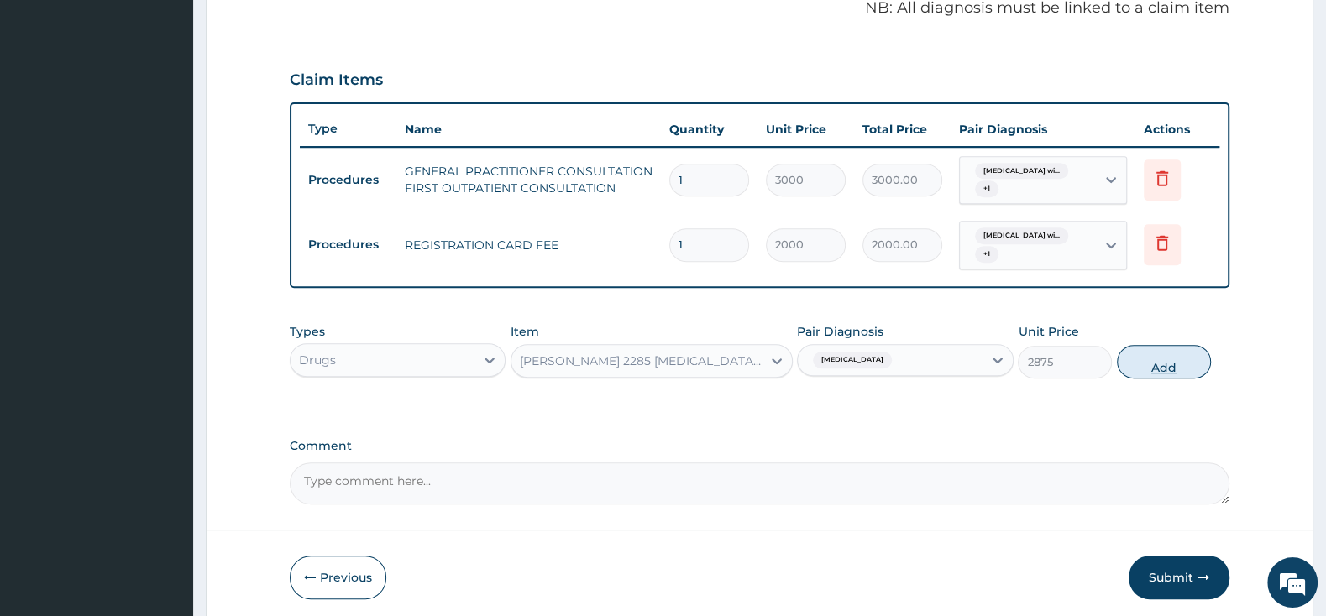
click at [1174, 360] on button "Add" at bounding box center [1164, 362] width 94 height 34
type input "0"
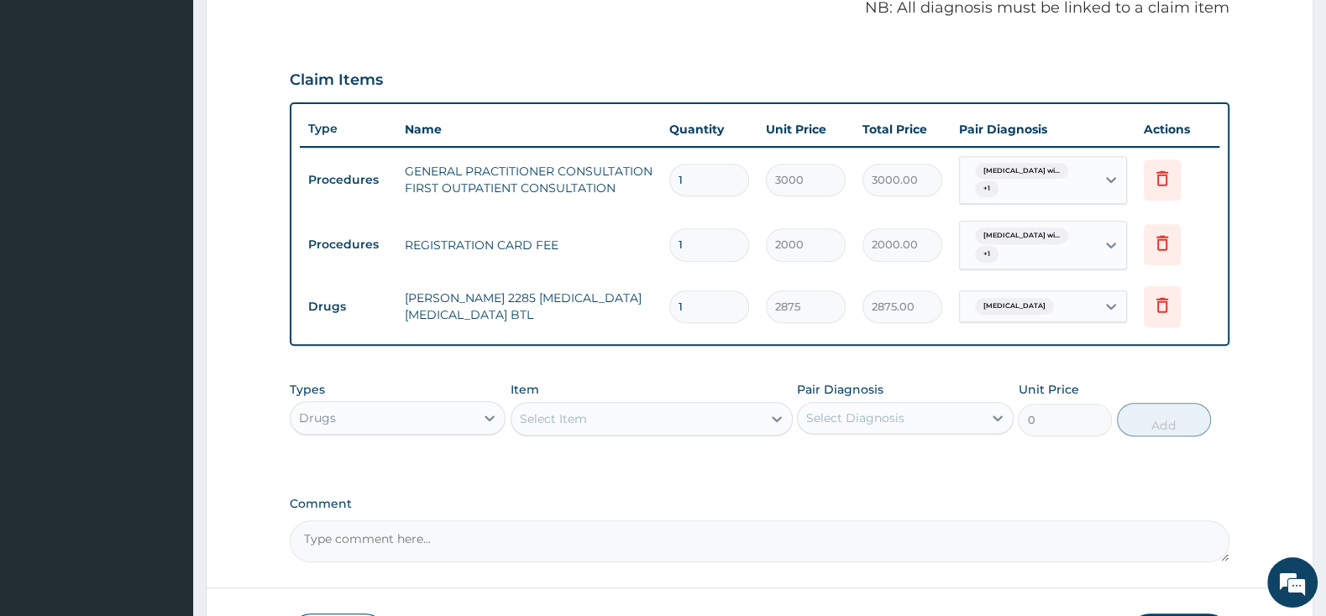
click at [667, 402] on div "Select Item" at bounding box center [651, 419] width 282 height 34
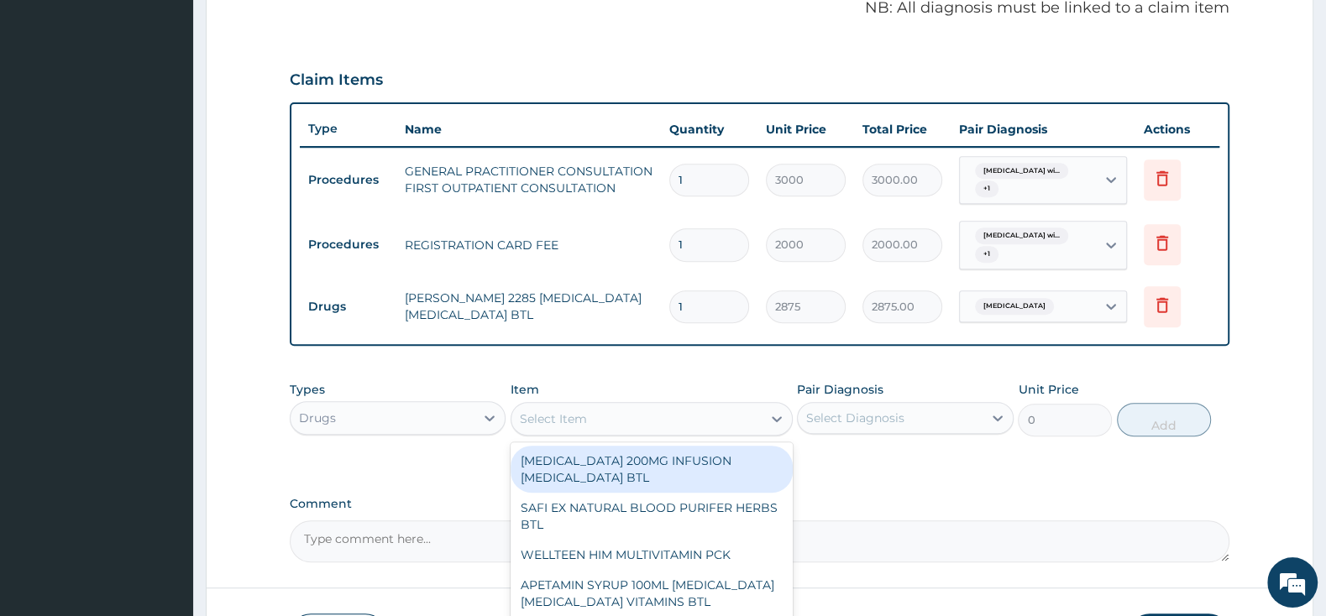
click at [667, 402] on div "Select Item" at bounding box center [651, 419] width 282 height 34
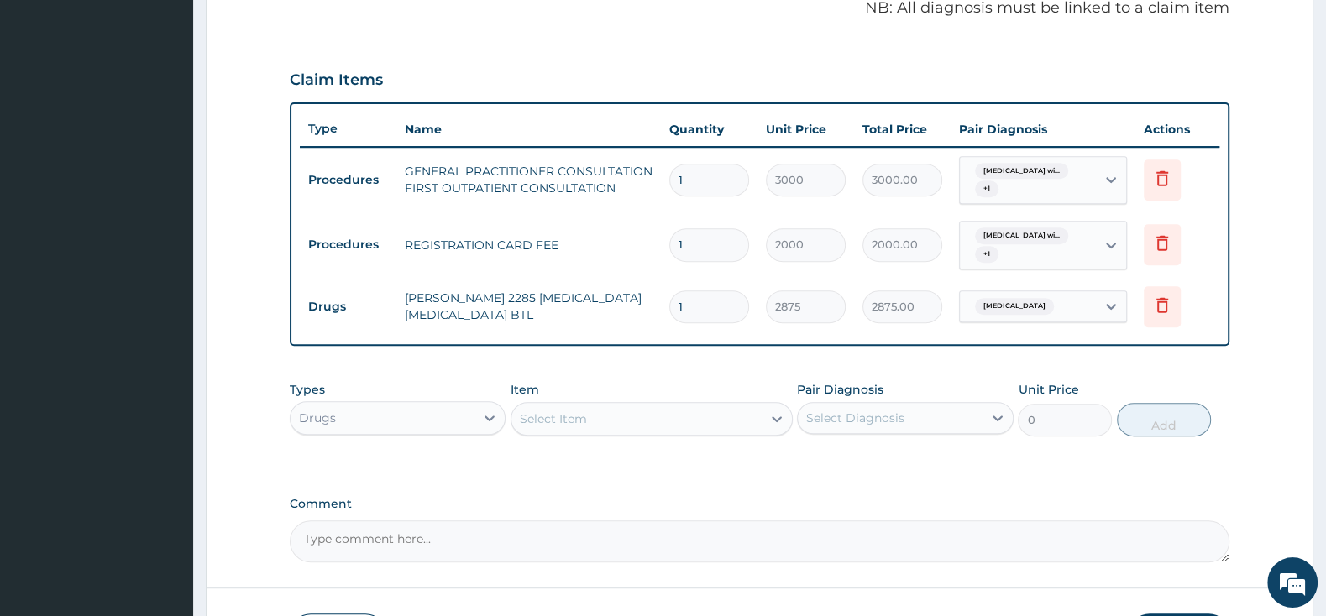
click at [667, 402] on div "Select Item" at bounding box center [651, 419] width 282 height 34
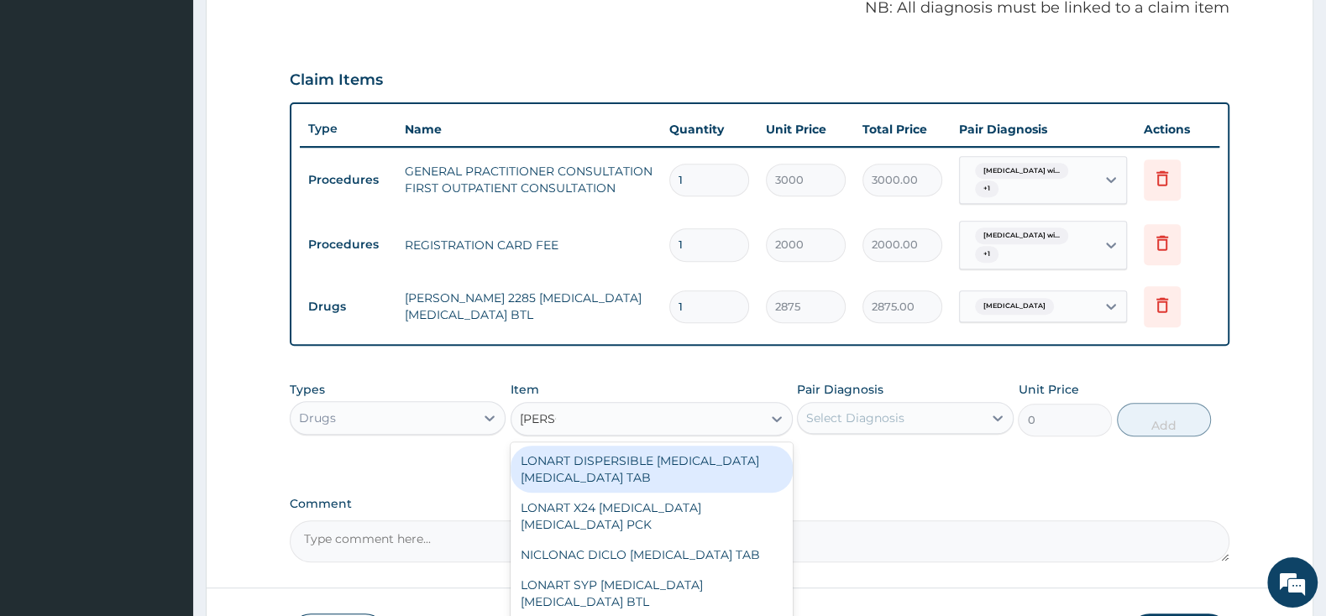
type input "LONAR"
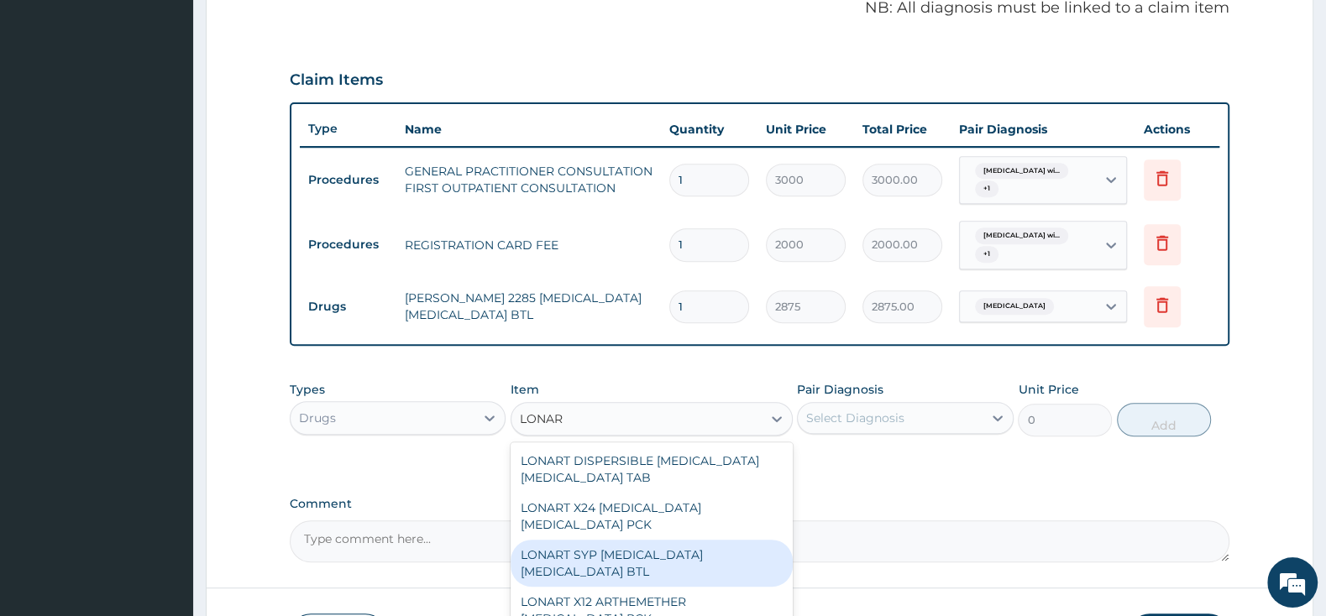
click at [696, 567] on div "LONART SYP ARTEMETHER LUMEFANTRINE BTL" at bounding box center [651, 563] width 282 height 47
type input "1460.5"
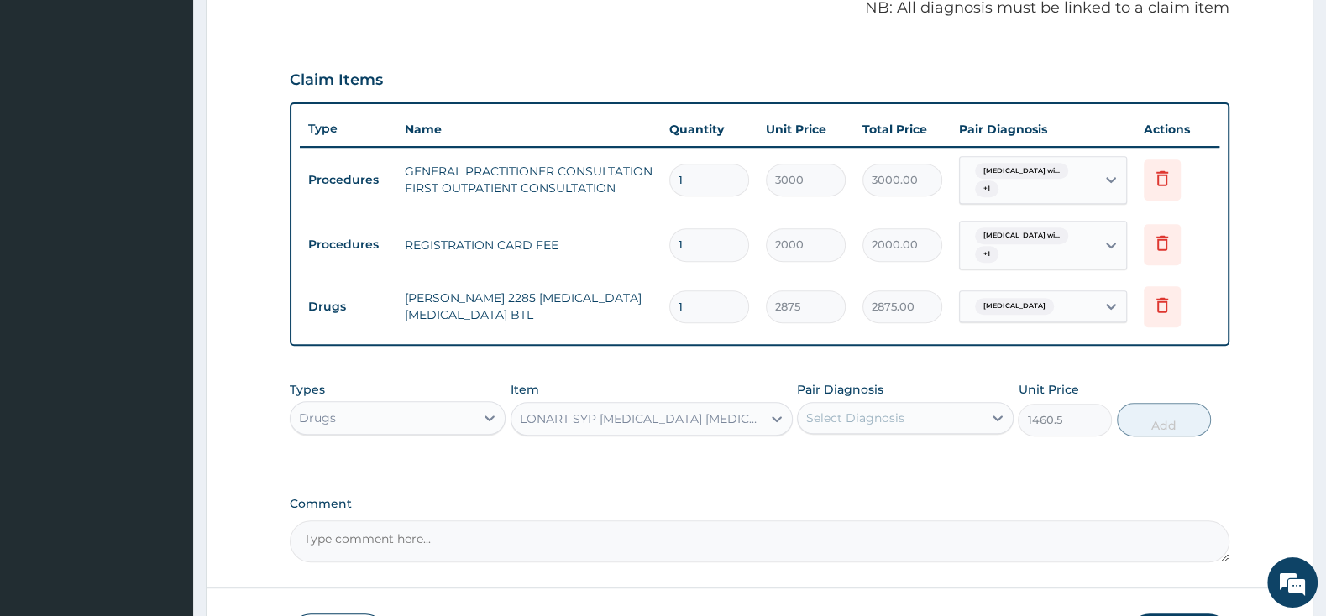
click at [870, 420] on div "Select Diagnosis" at bounding box center [855, 418] width 98 height 17
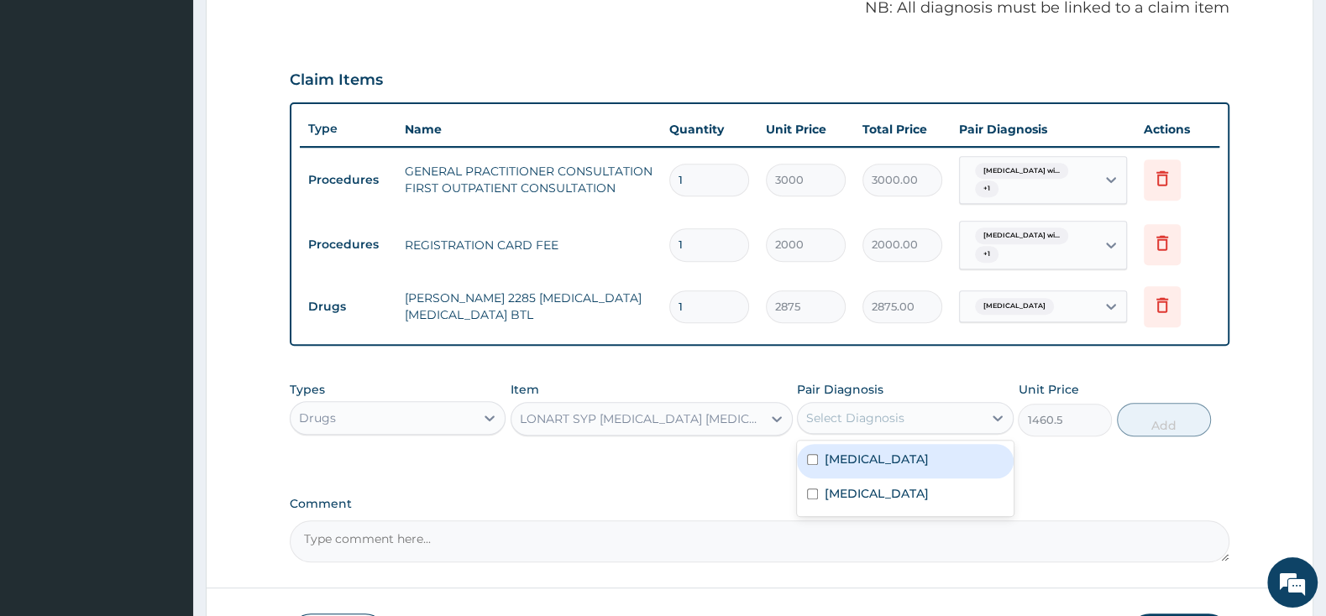
click at [818, 465] on input "checkbox" at bounding box center [812, 459] width 11 height 11
checkbox input "true"
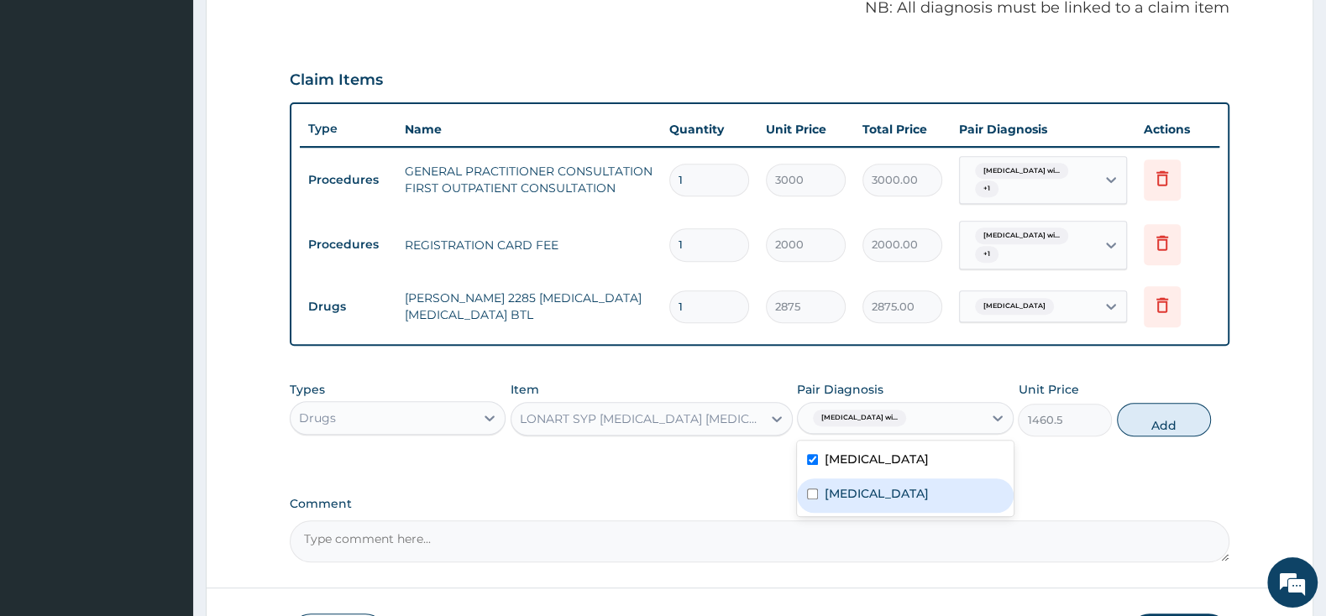
click at [807, 500] on input "checkbox" at bounding box center [812, 494] width 11 height 11
click at [823, 513] on div "Acute pharyngitis, unspecified" at bounding box center [905, 496] width 216 height 34
checkbox input "false"
click at [1164, 428] on button "Add" at bounding box center [1164, 420] width 94 height 34
type input "0"
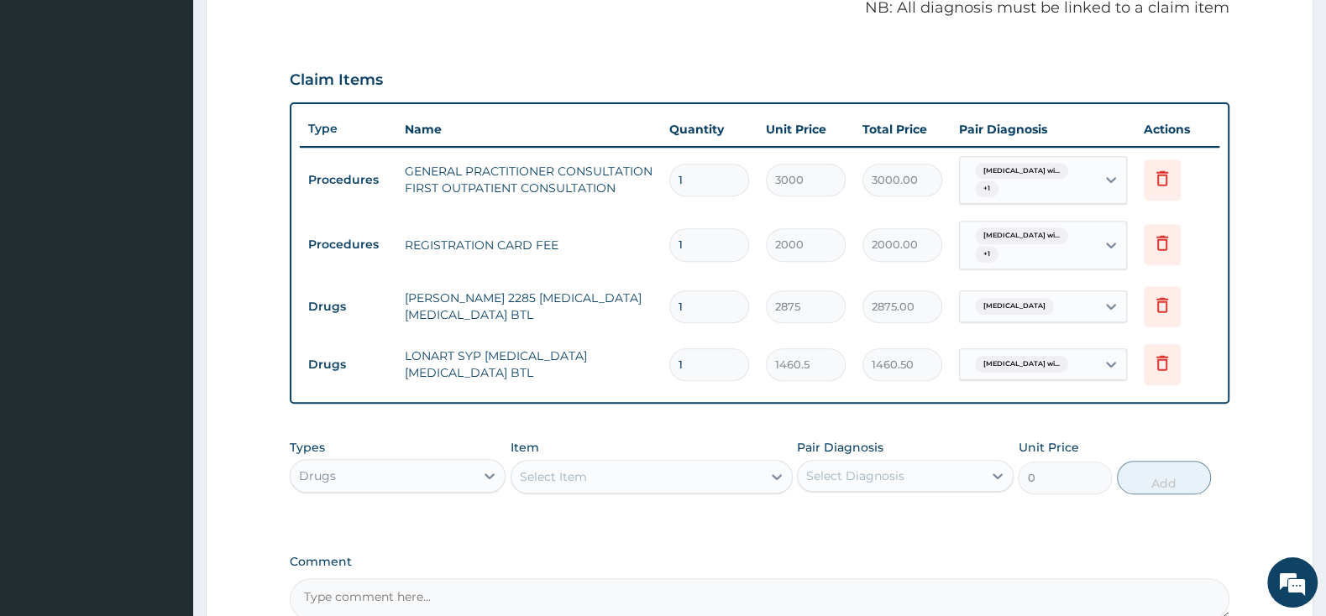
click at [589, 477] on div "Select Item" at bounding box center [636, 476] width 250 height 27
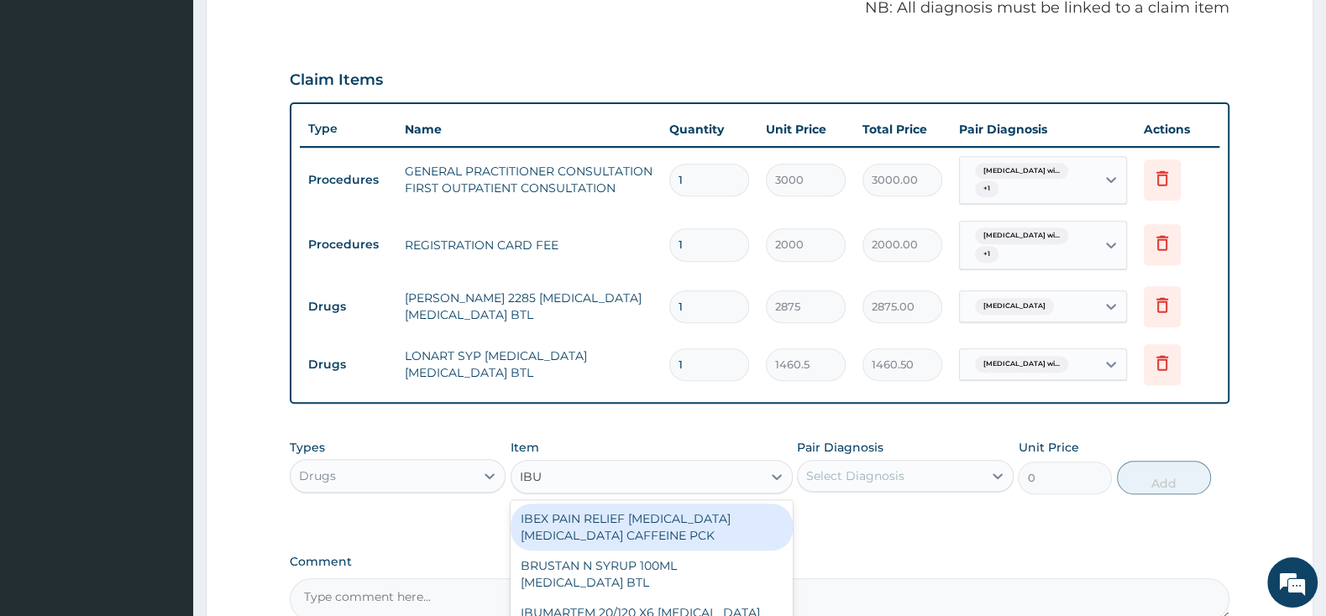
type input "IBUP"
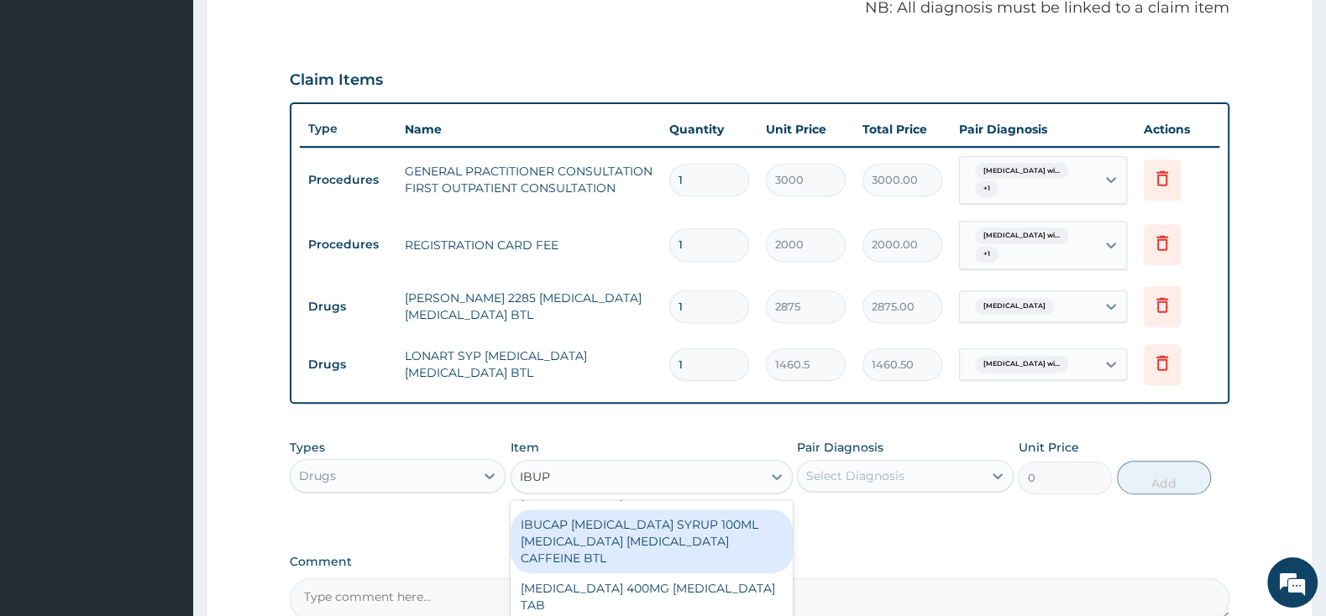
scroll to position [176, 0]
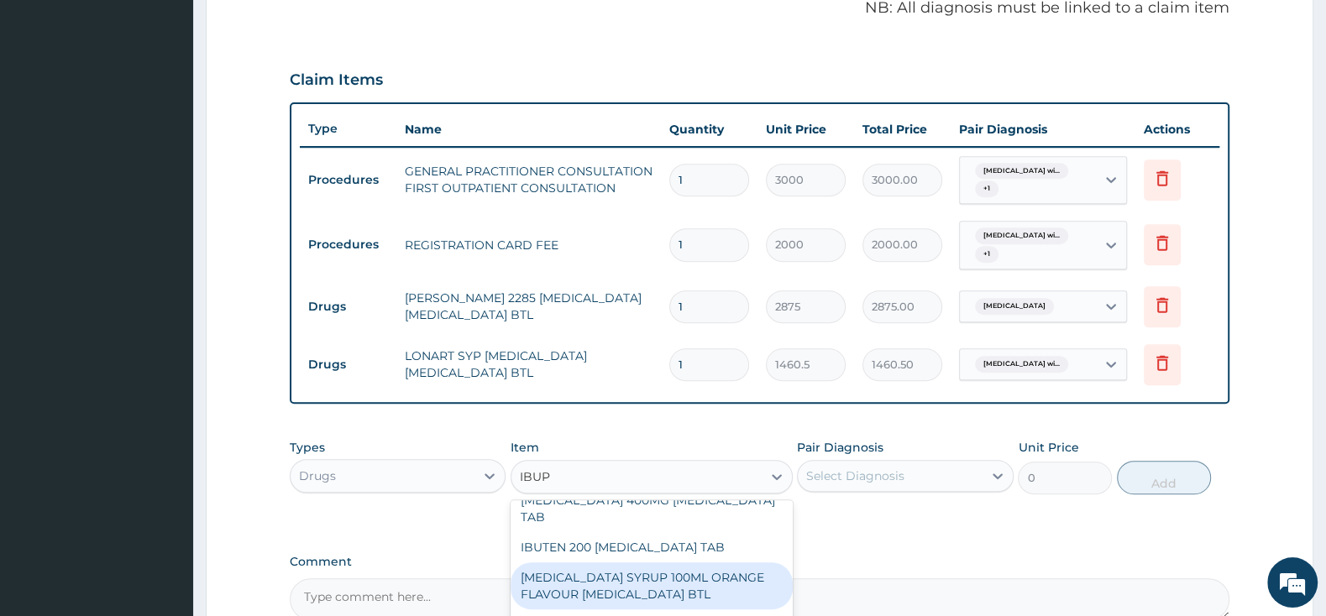
click at [671, 574] on div "[MEDICAL_DATA] SYRUP 100ML ORANGE FLAVOUR [MEDICAL_DATA] BTL" at bounding box center [651, 586] width 282 height 47
type input "2472.5"
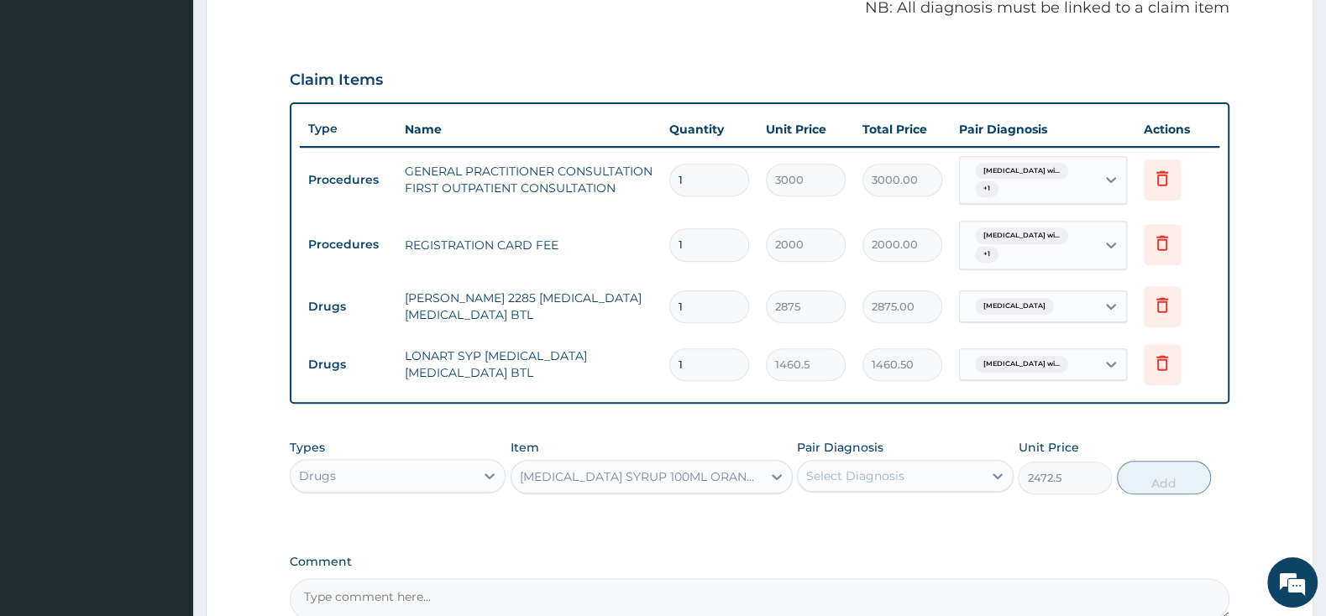
click at [836, 464] on div "Select Diagnosis" at bounding box center [890, 476] width 184 height 27
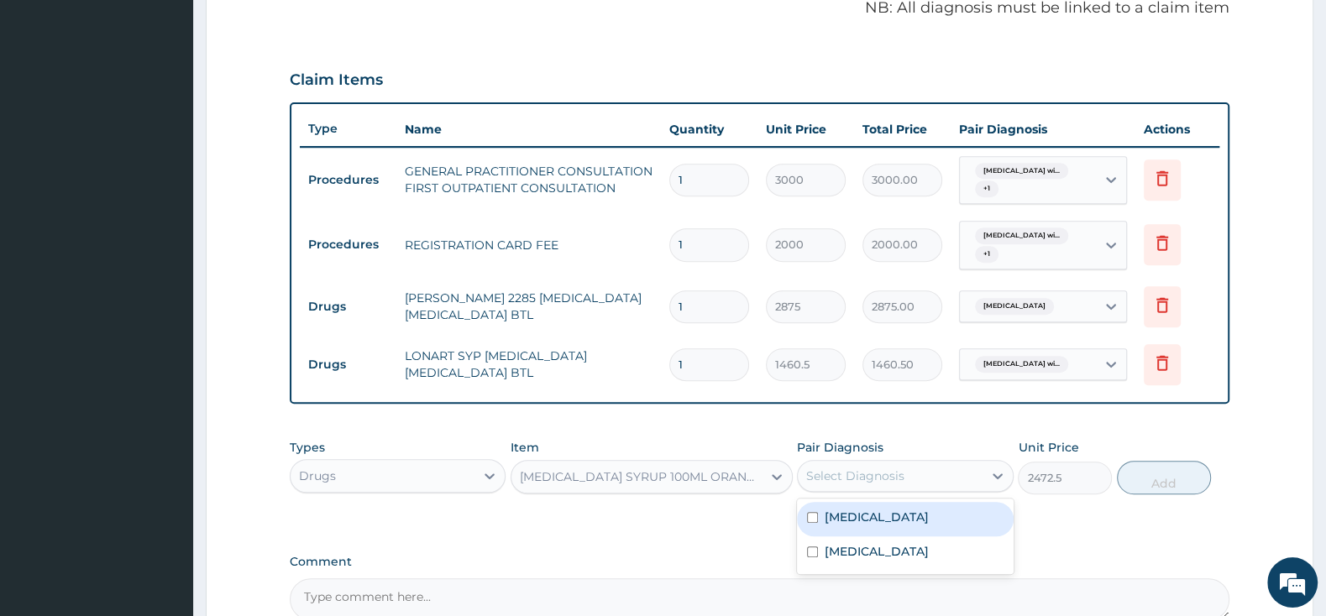
click at [810, 523] on input "checkbox" at bounding box center [812, 517] width 11 height 11
checkbox input "true"
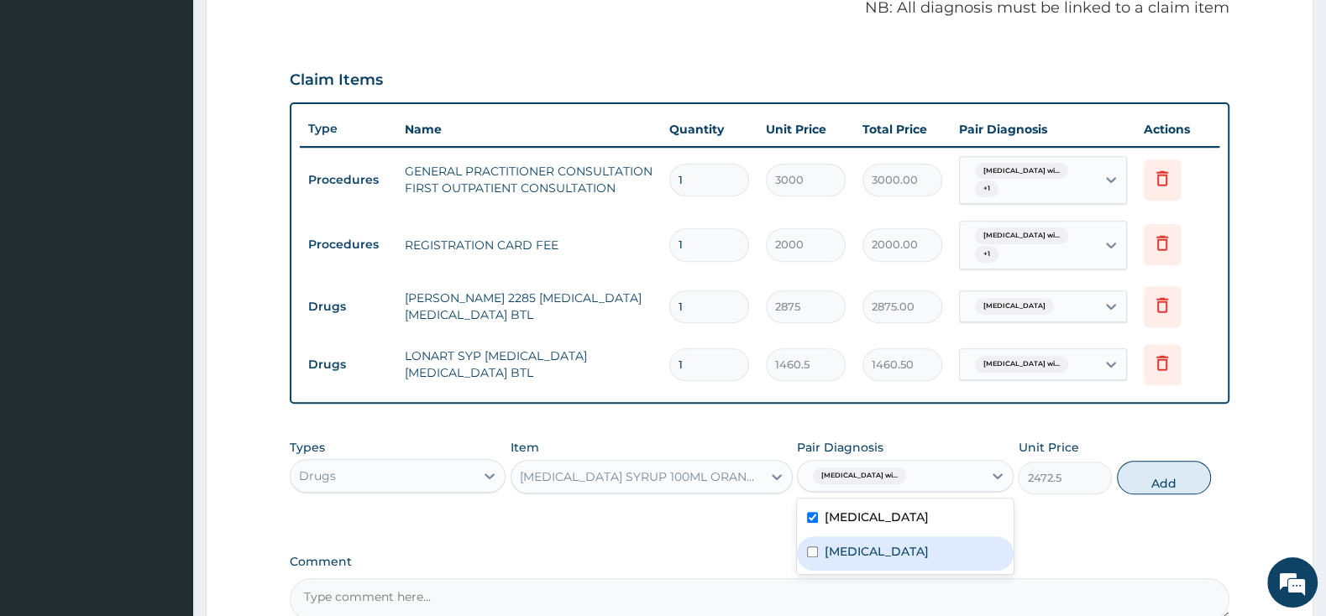
click at [813, 571] on div "[MEDICAL_DATA]" at bounding box center [905, 554] width 216 height 34
checkbox input "true"
drag, startPoint x: 1187, startPoint y: 490, endPoint x: 1150, endPoint y: 508, distance: 40.9
click at [1187, 490] on button "Add" at bounding box center [1164, 478] width 94 height 34
type input "0"
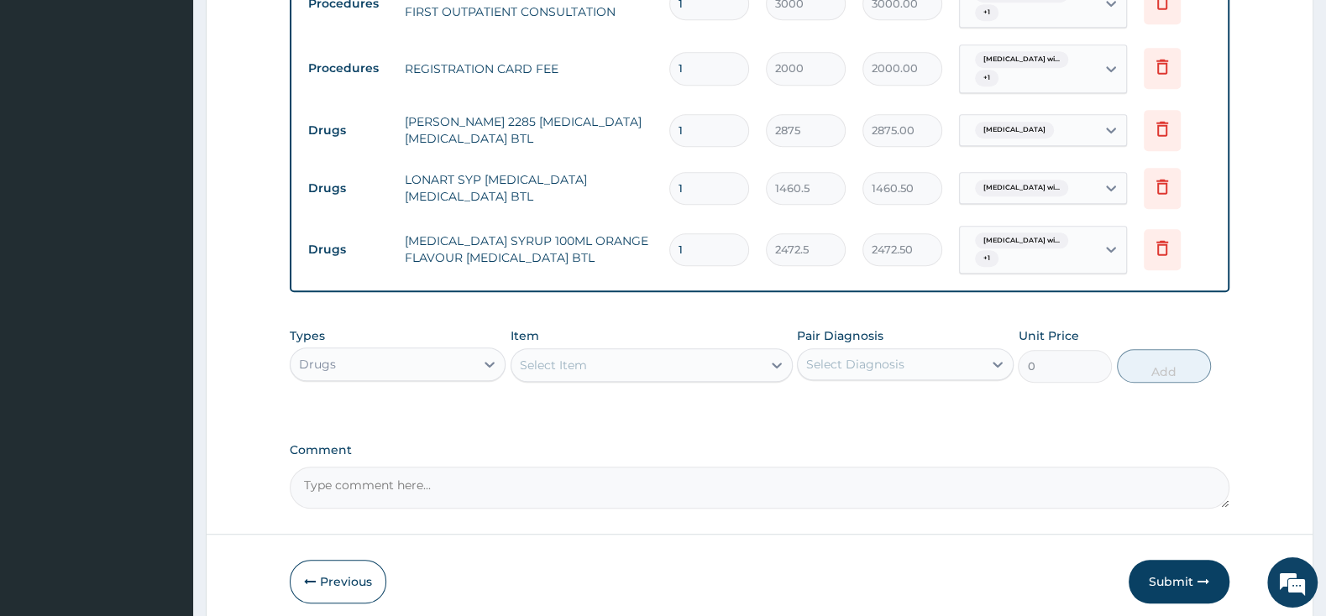
scroll to position [522, 0]
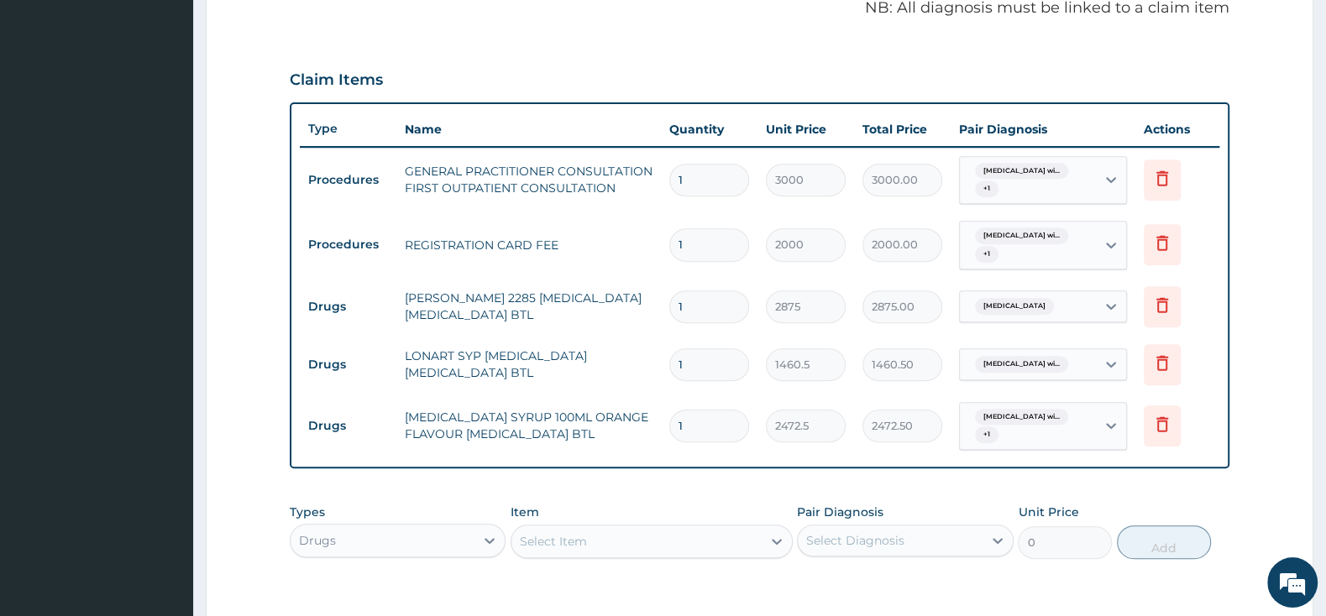
click at [717, 542] on div "Select Item" at bounding box center [636, 541] width 250 height 27
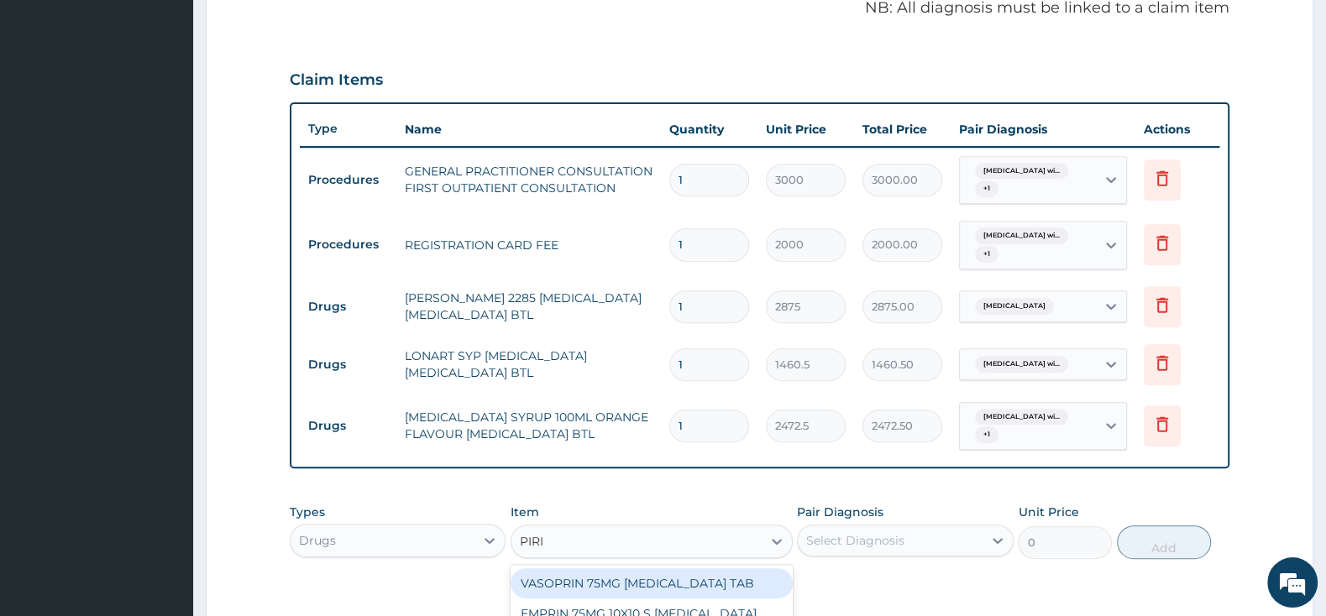
type input "PIRIT"
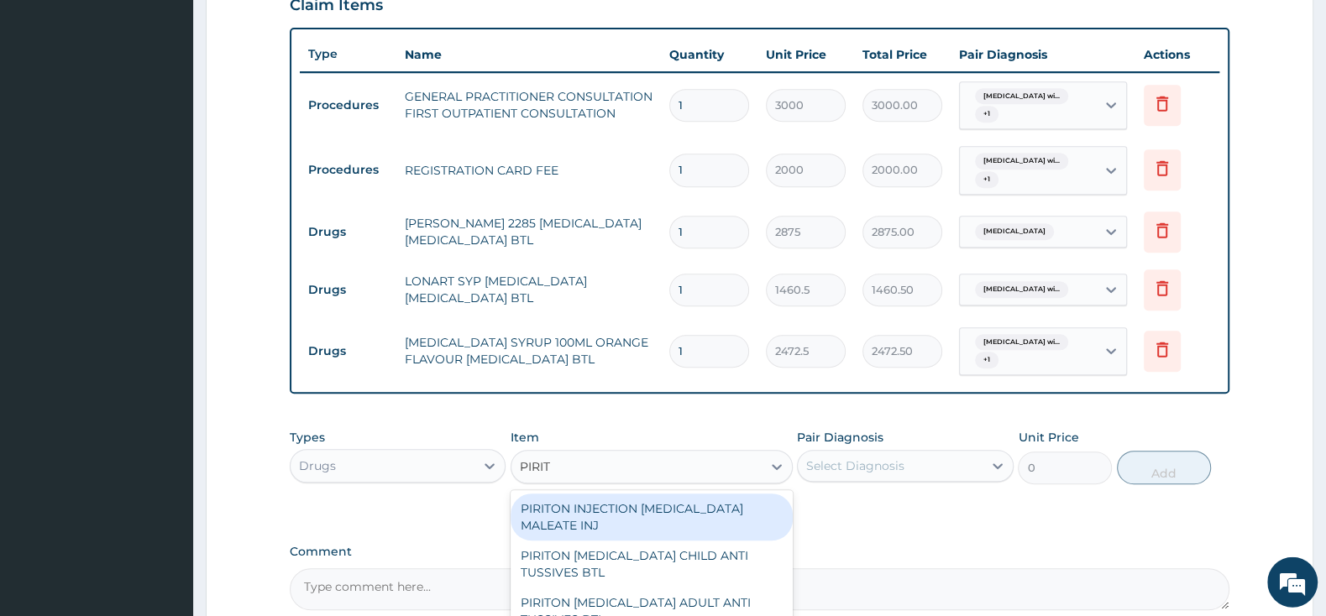
scroll to position [610, 0]
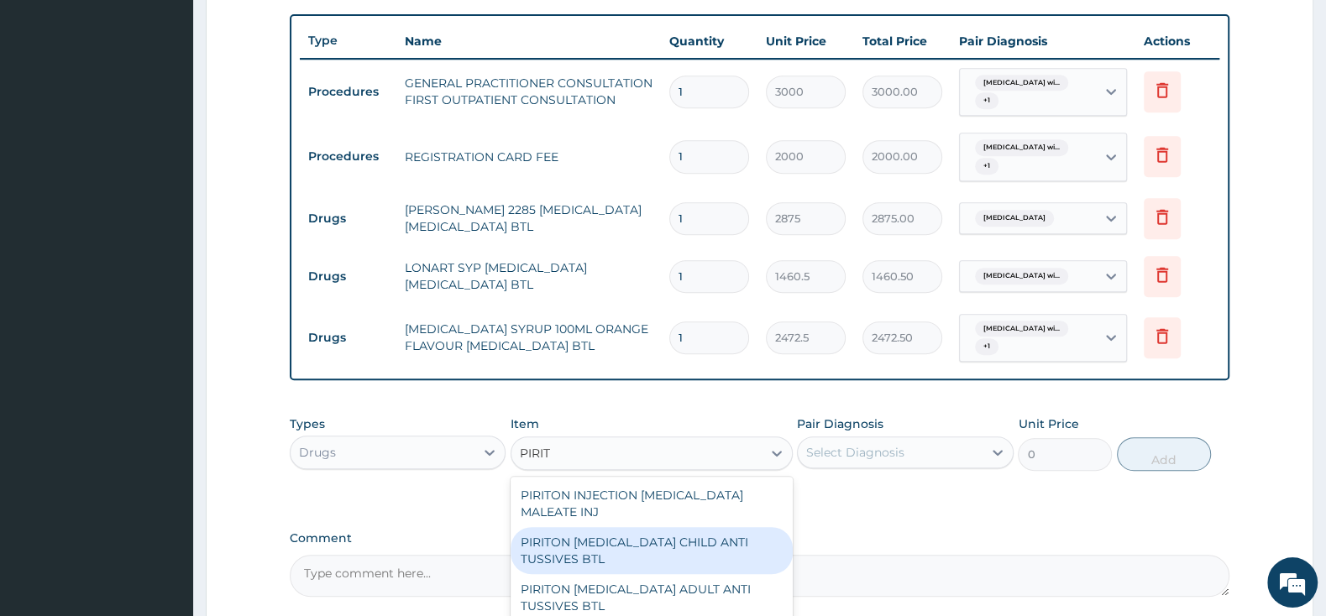
click at [725, 534] on div "PIRITON [MEDICAL_DATA] CHILD ANTI TUSSIVES BTL" at bounding box center [651, 550] width 282 height 47
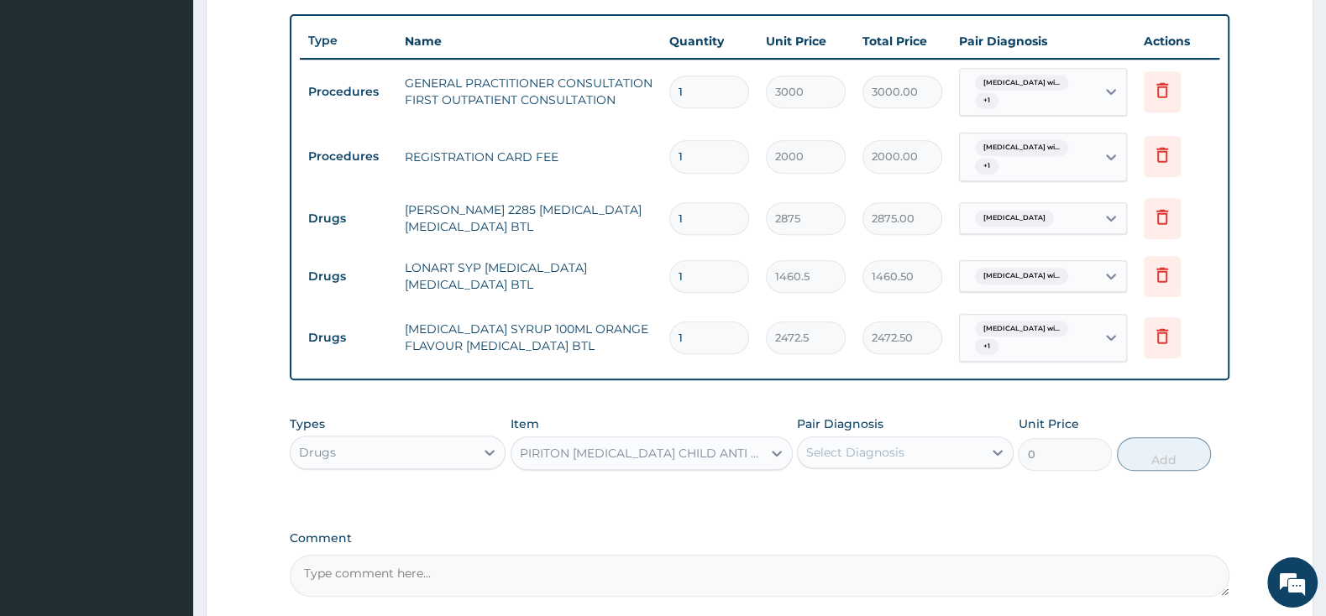
type input "402.5"
click at [849, 453] on div "Select Diagnosis" at bounding box center [855, 452] width 98 height 17
click at [811, 495] on div "[MEDICAL_DATA]" at bounding box center [905, 496] width 216 height 34
checkbox input "true"
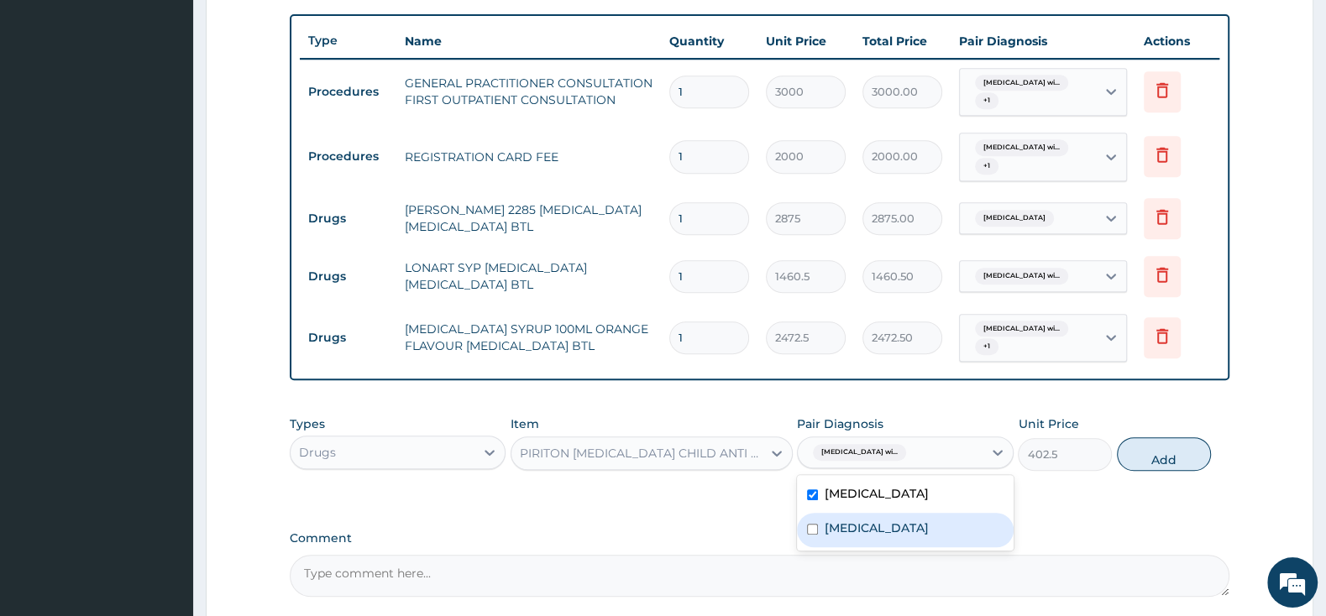
click at [815, 535] on input "checkbox" at bounding box center [812, 529] width 11 height 11
checkbox input "true"
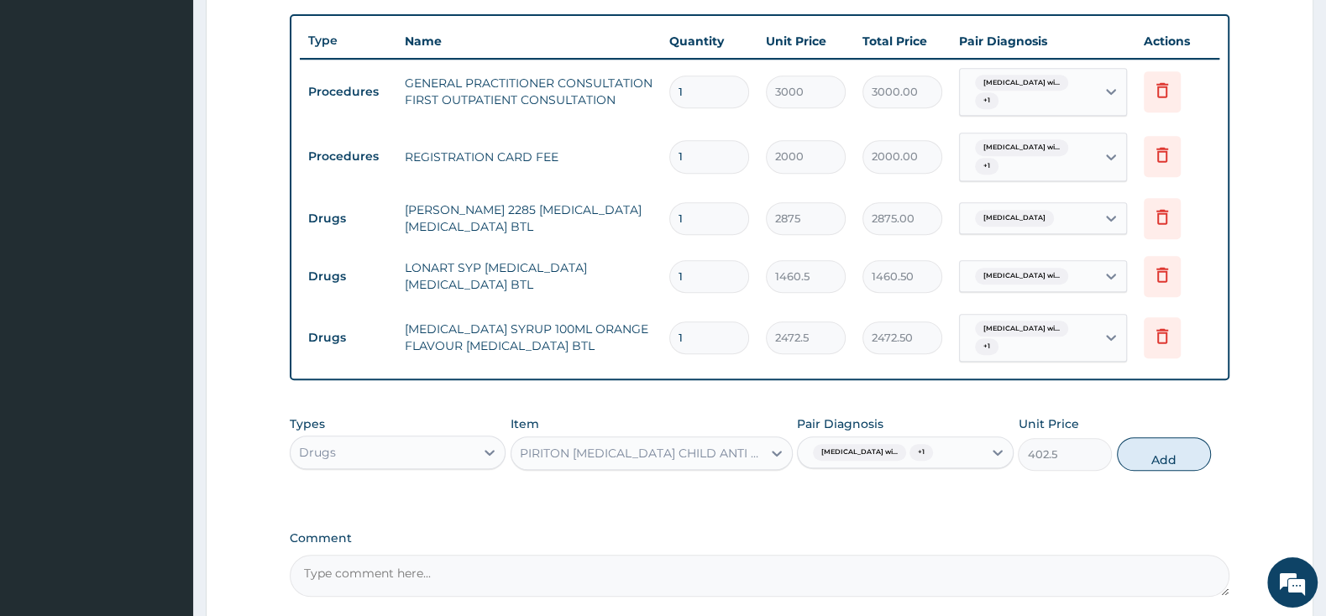
click at [1146, 471] on button "Add" at bounding box center [1164, 454] width 94 height 34
type input "0"
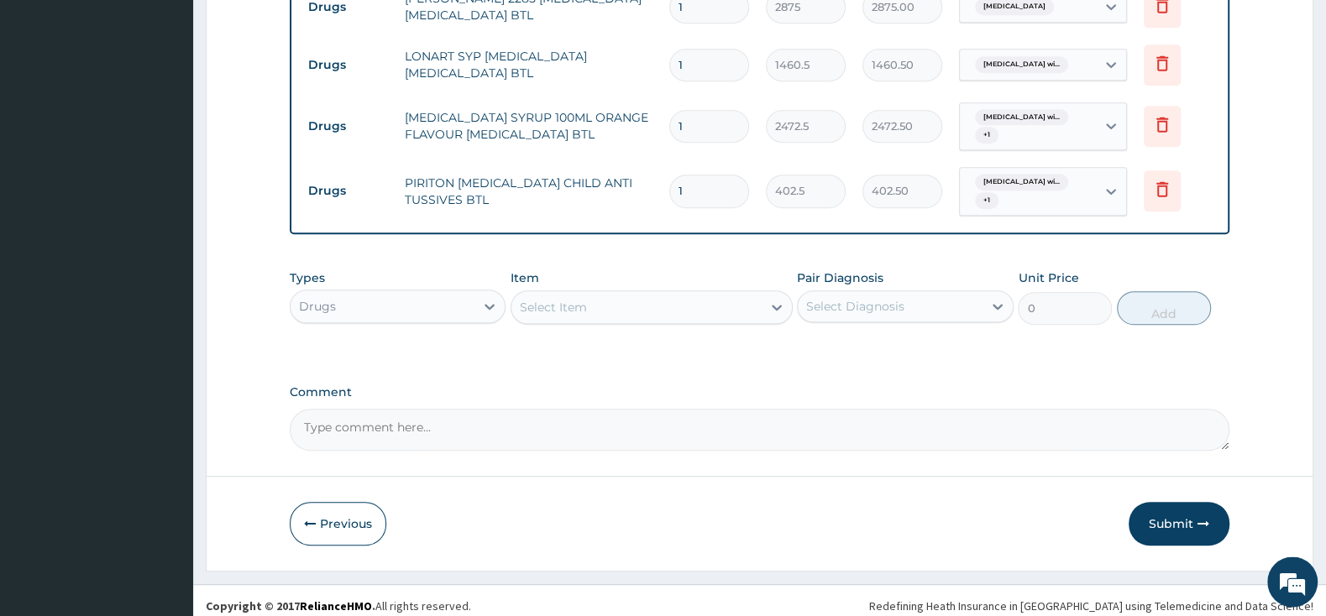
scroll to position [834, 0]
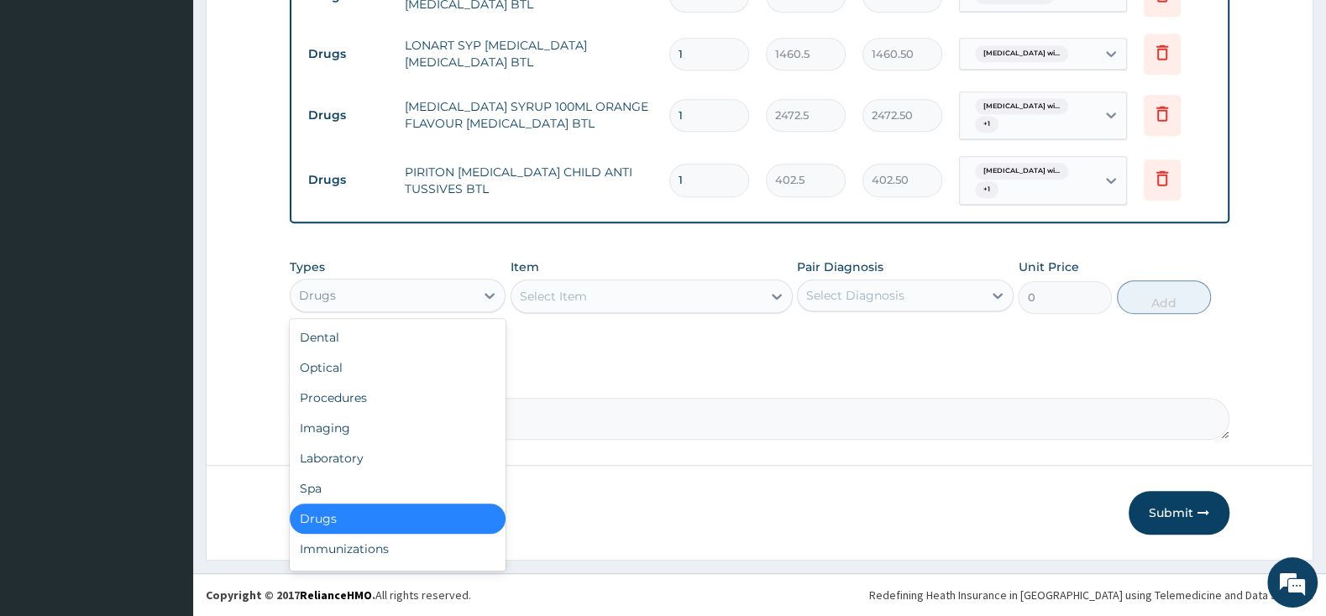
click at [439, 280] on div "Drugs" at bounding box center [398, 296] width 216 height 34
click at [390, 458] on div "Laboratory" at bounding box center [398, 458] width 216 height 30
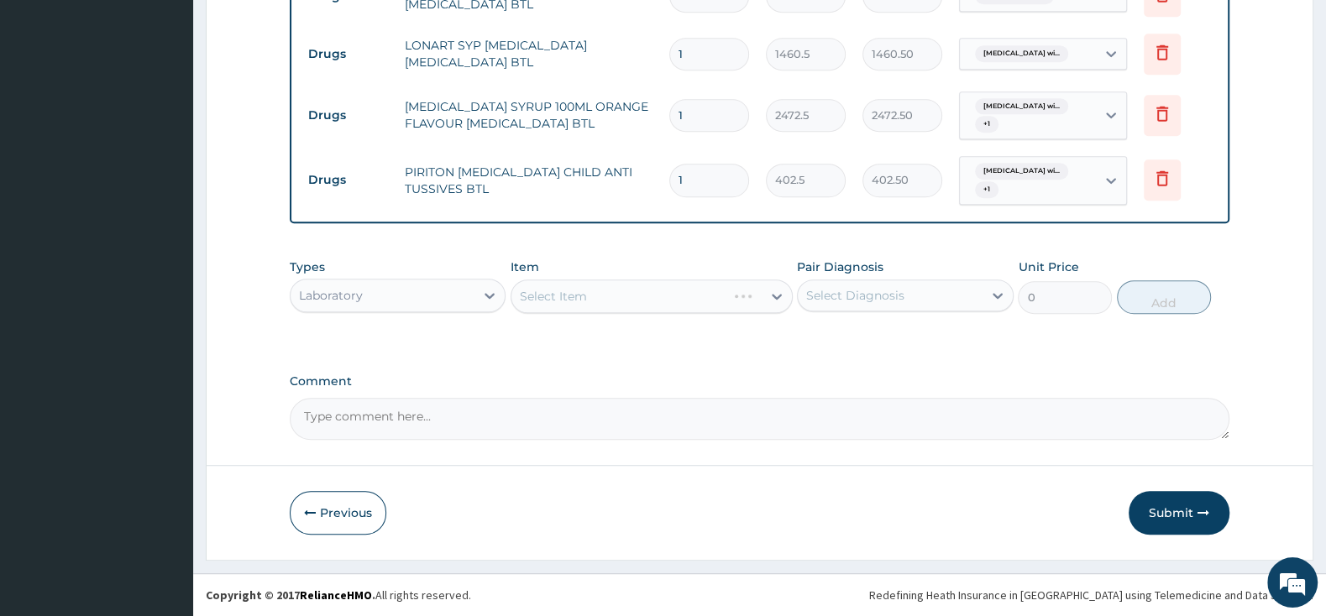
click at [628, 302] on div "Select Item" at bounding box center [651, 297] width 282 height 34
click at [658, 285] on div "Select Item" at bounding box center [636, 296] width 250 height 27
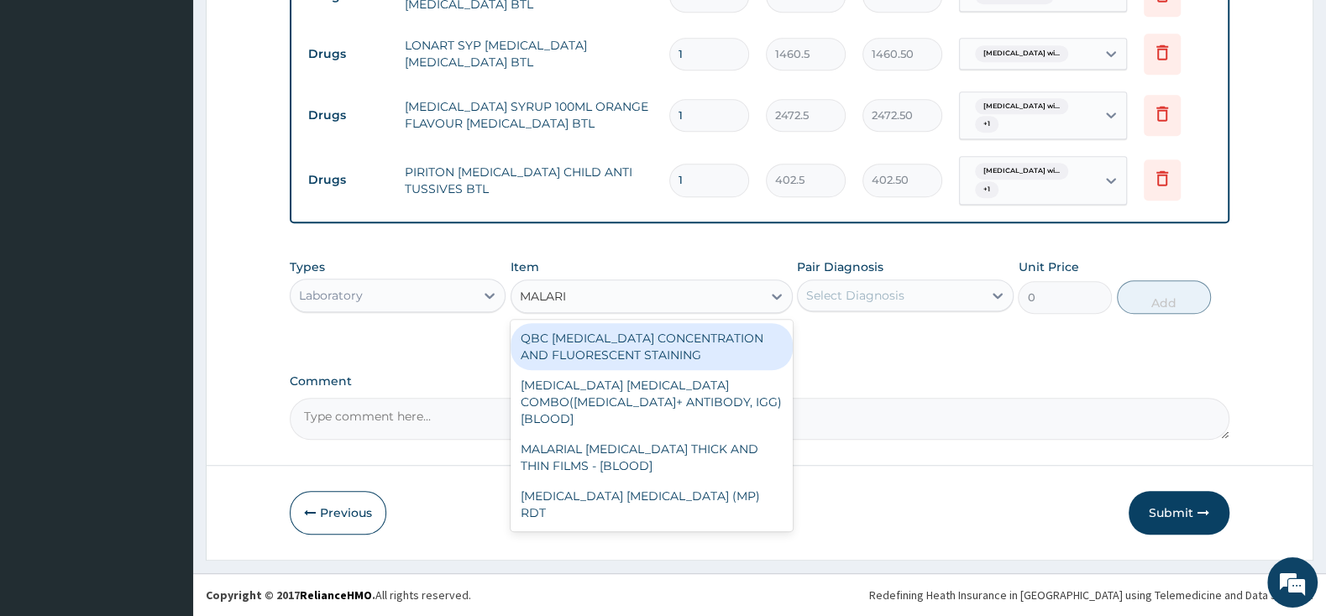
type input "[MEDICAL_DATA]"
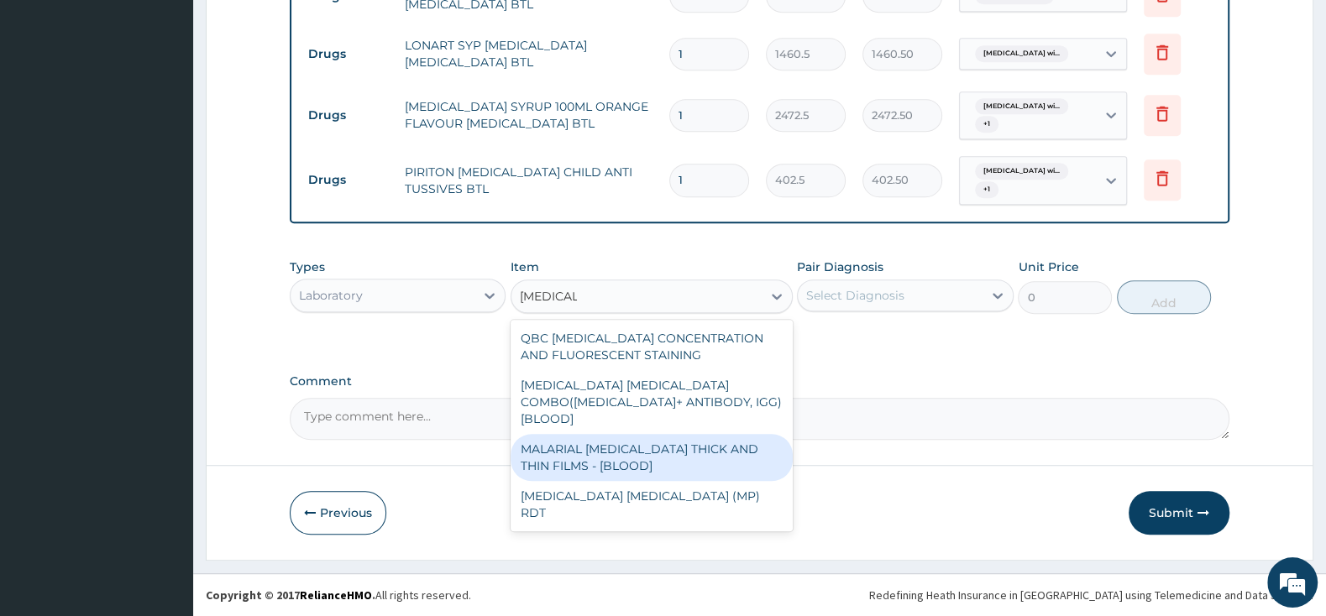
click at [659, 446] on div "MALARIAL [MEDICAL_DATA] THICK AND THIN FILMS - [BLOOD]" at bounding box center [651, 457] width 282 height 47
type input "1500"
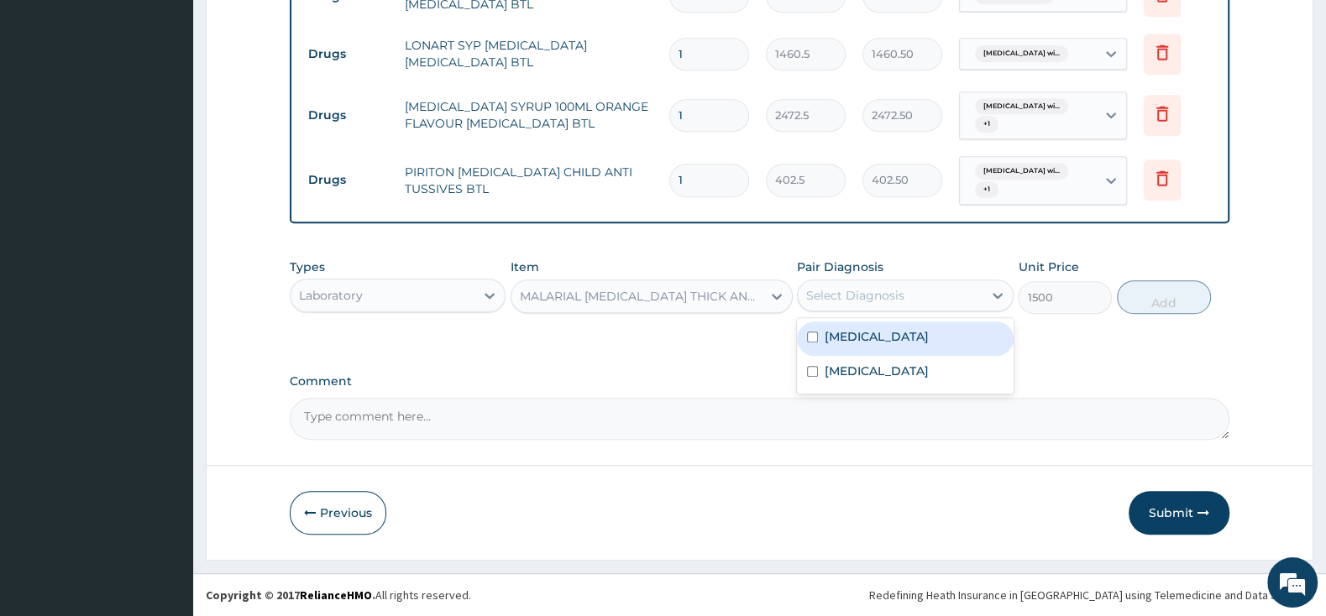
click at [836, 299] on div "Select Diagnosis" at bounding box center [855, 295] width 98 height 17
click at [810, 343] on input "checkbox" at bounding box center [812, 337] width 11 height 11
checkbox input "true"
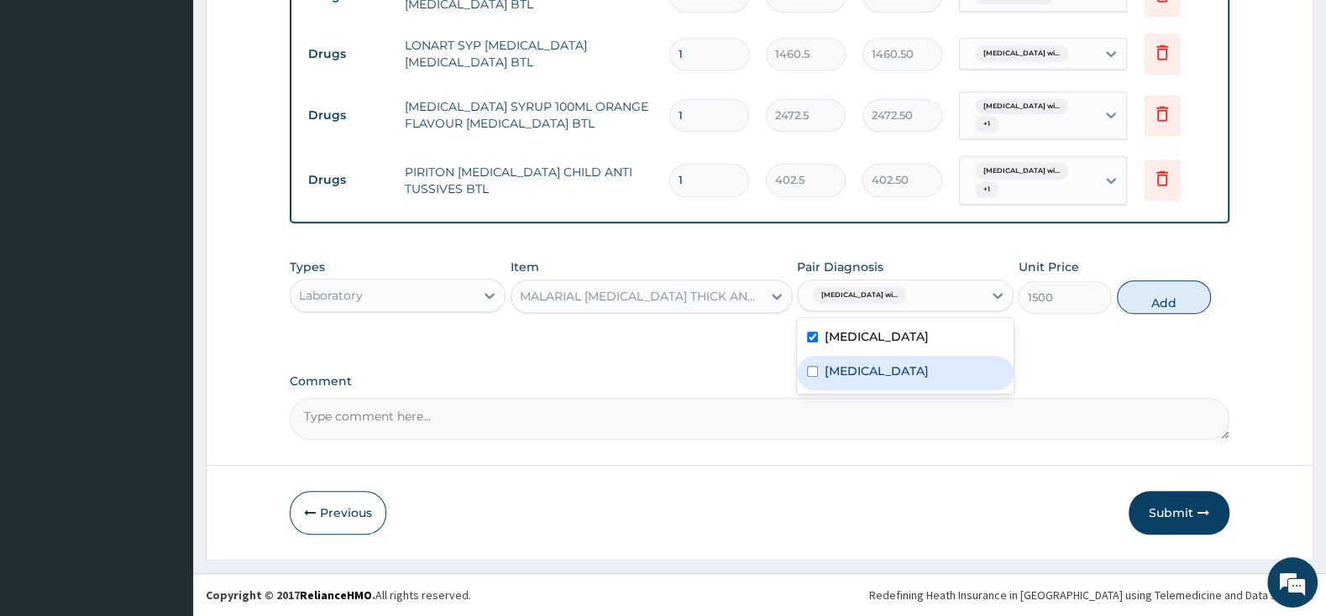
click at [813, 377] on input "checkbox" at bounding box center [812, 371] width 11 height 11
click at [811, 377] on input "checkbox" at bounding box center [812, 371] width 11 height 11
checkbox input "false"
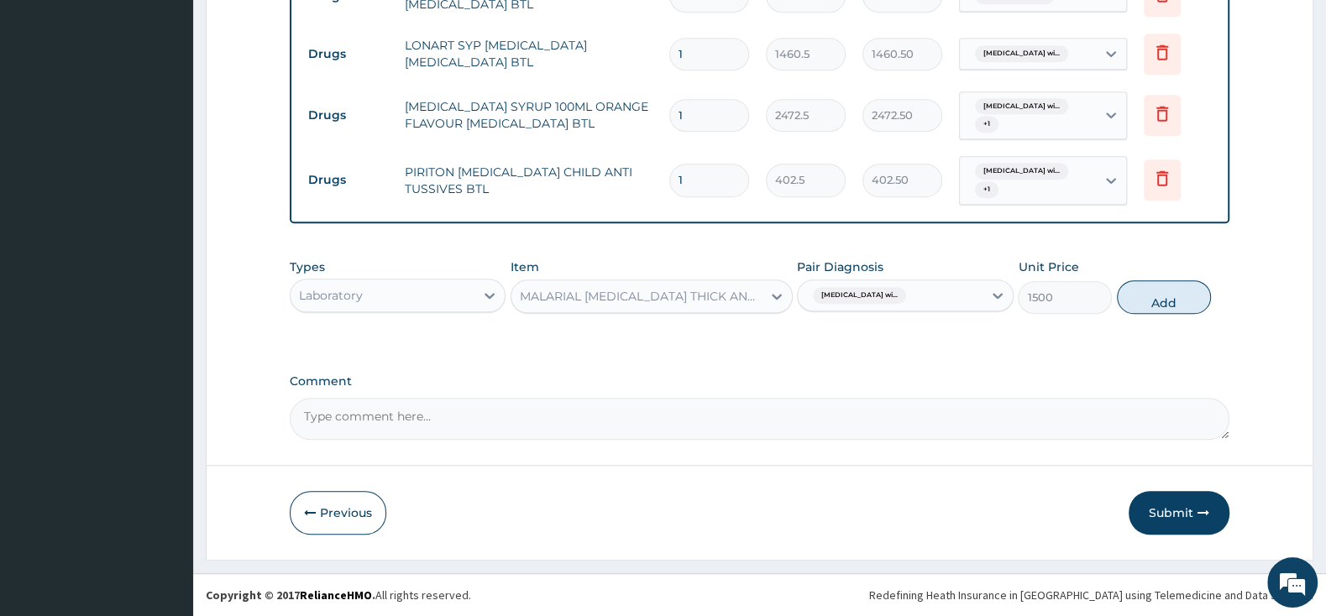
drag, startPoint x: 1166, startPoint y: 293, endPoint x: 977, endPoint y: 326, distance: 191.7
click at [1165, 293] on button "Add" at bounding box center [1164, 297] width 94 height 34
type input "0"
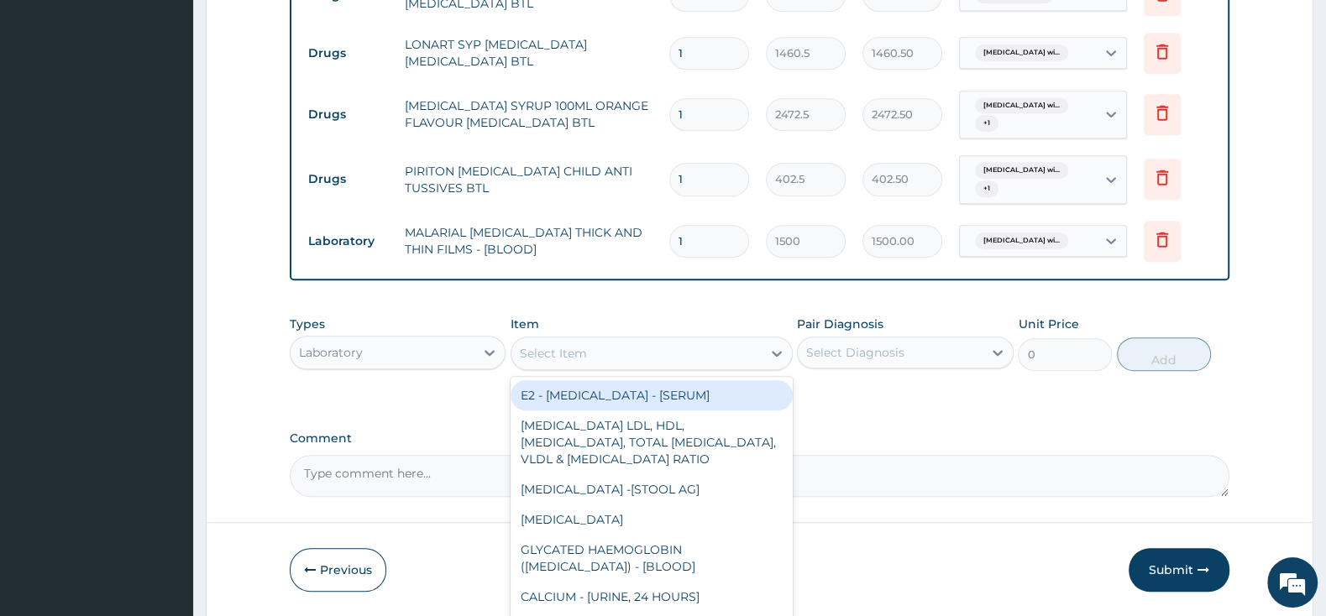
click at [643, 355] on div "Select Item" at bounding box center [636, 353] width 250 height 27
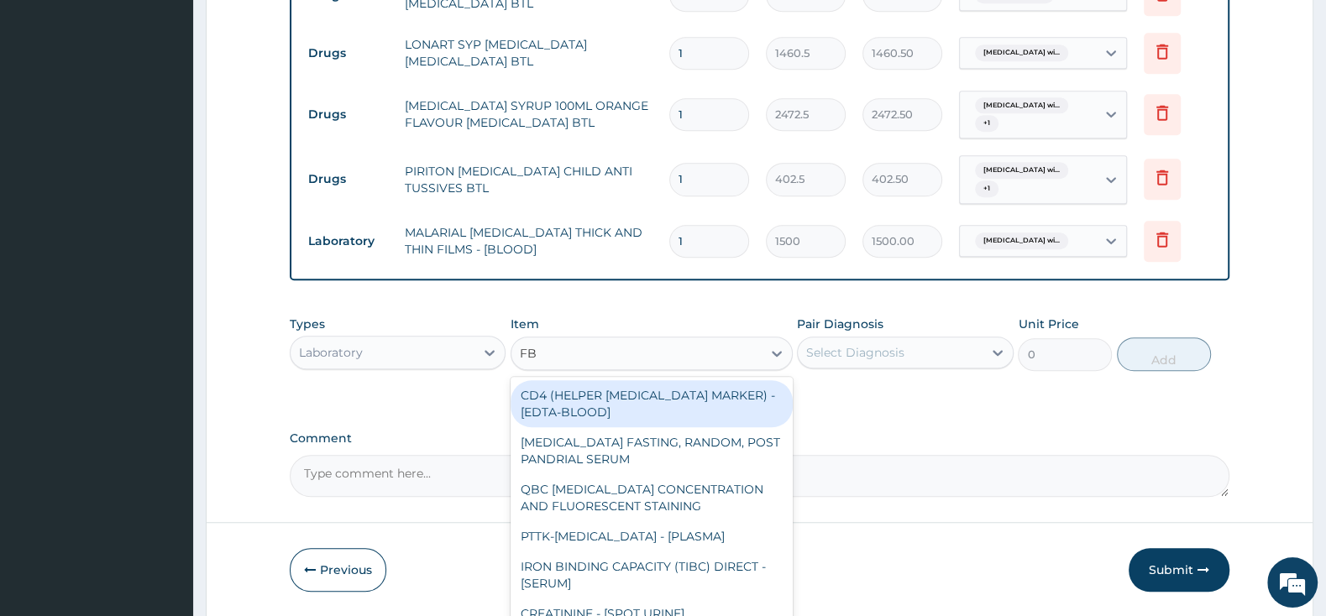
type input "FBC"
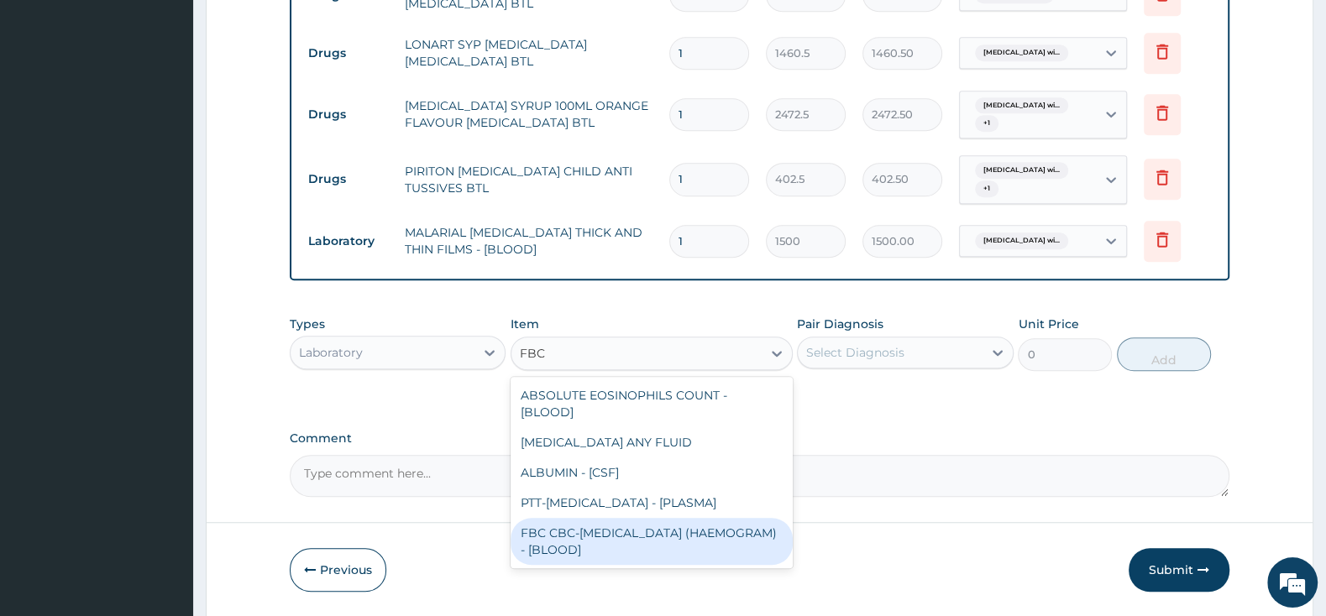
click at [681, 527] on div "FBC CBC-[MEDICAL_DATA] (HAEMOGRAM) - [BLOOD]" at bounding box center [651, 541] width 282 height 47
type input "3000"
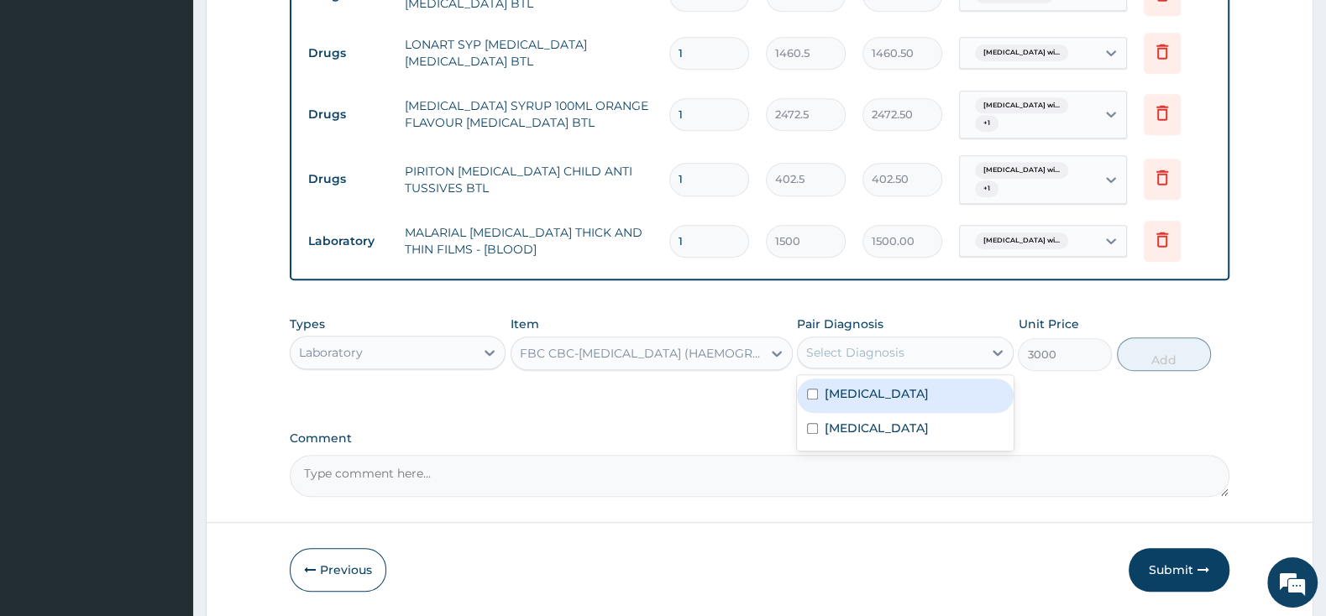
click at [811, 358] on div "Select Diagnosis" at bounding box center [855, 352] width 98 height 17
click at [814, 393] on div "[MEDICAL_DATA]" at bounding box center [905, 396] width 216 height 34
checkbox input "true"
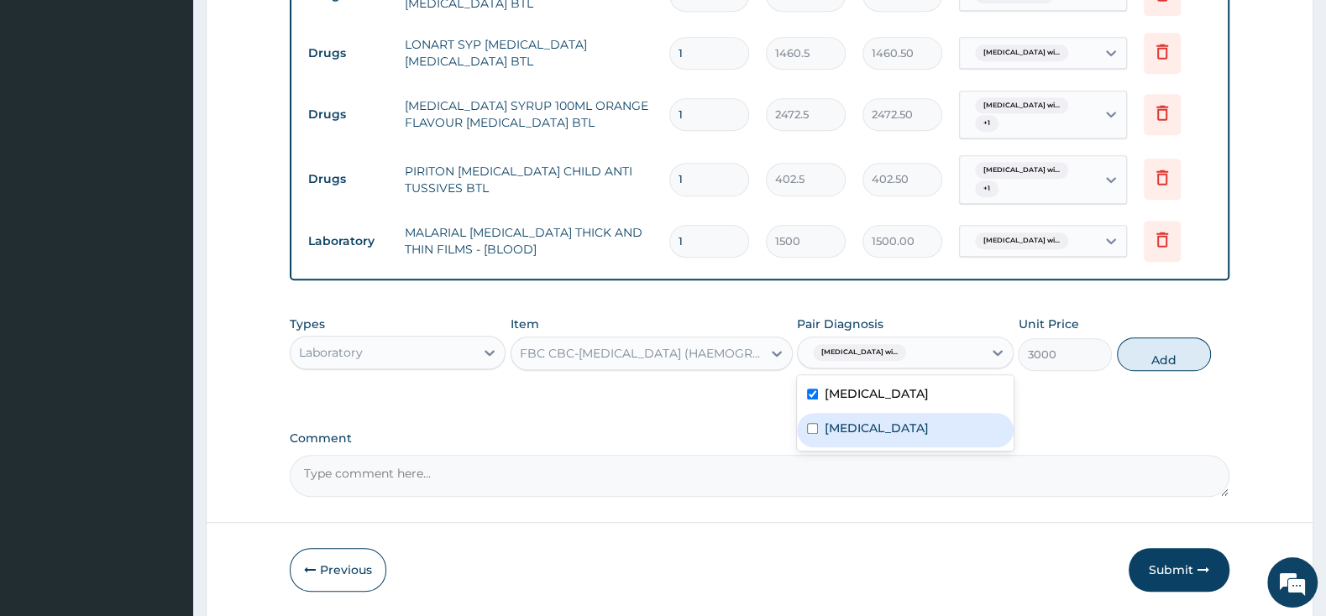
click at [824, 448] on div "[MEDICAL_DATA]" at bounding box center [905, 430] width 216 height 34
checkbox input "true"
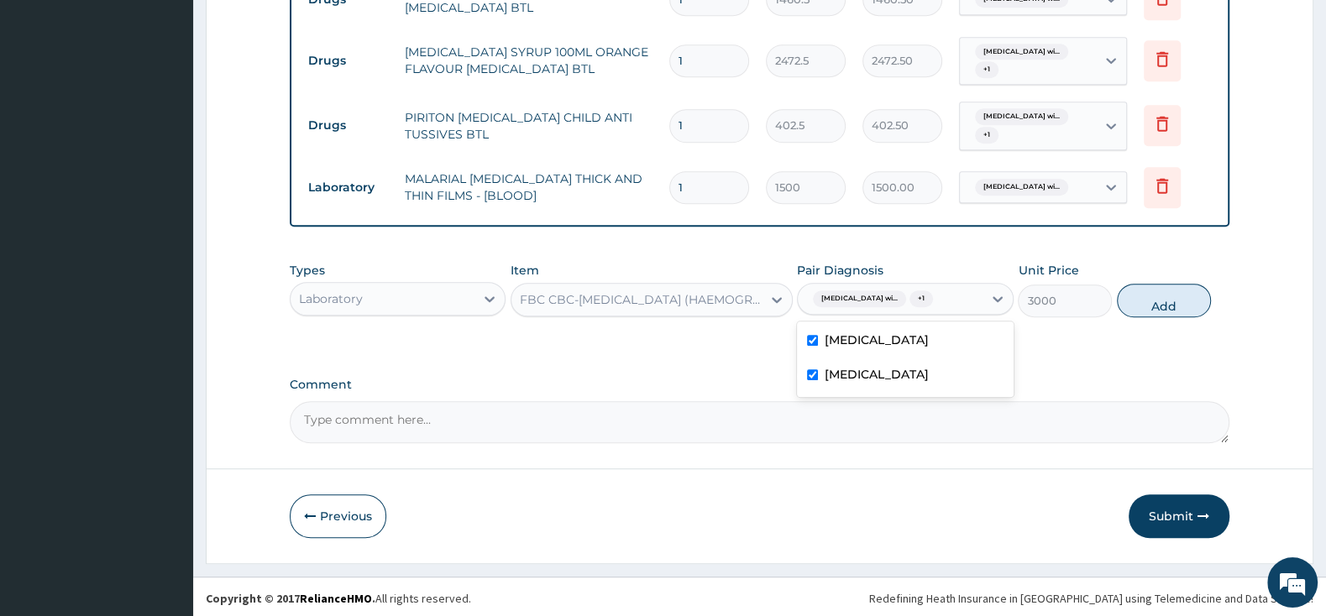
scroll to position [907, 0]
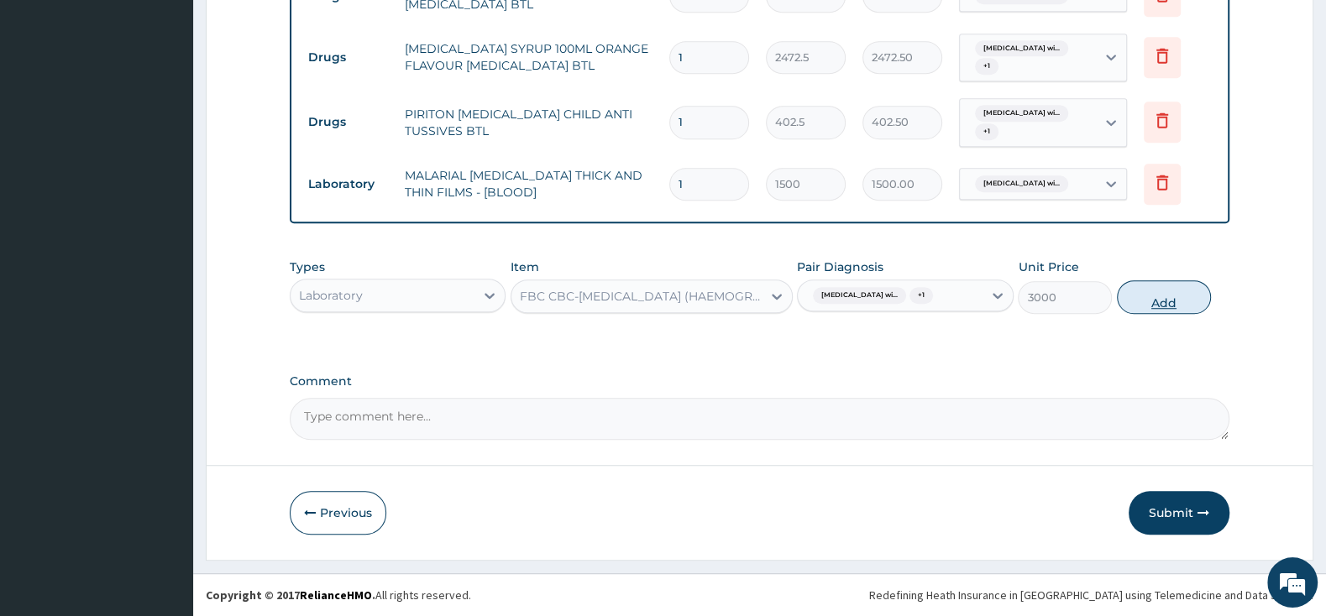
click at [1162, 289] on button "Add" at bounding box center [1164, 297] width 94 height 34
type input "0"
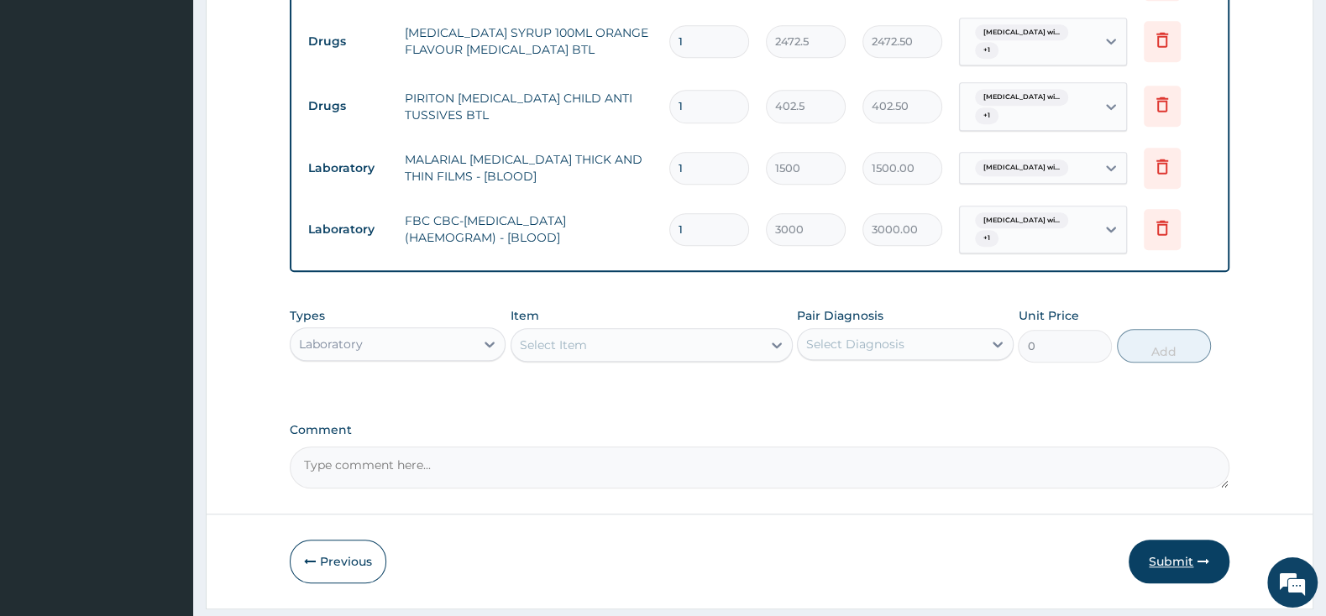
click at [1184, 549] on button "Submit" at bounding box center [1178, 562] width 101 height 44
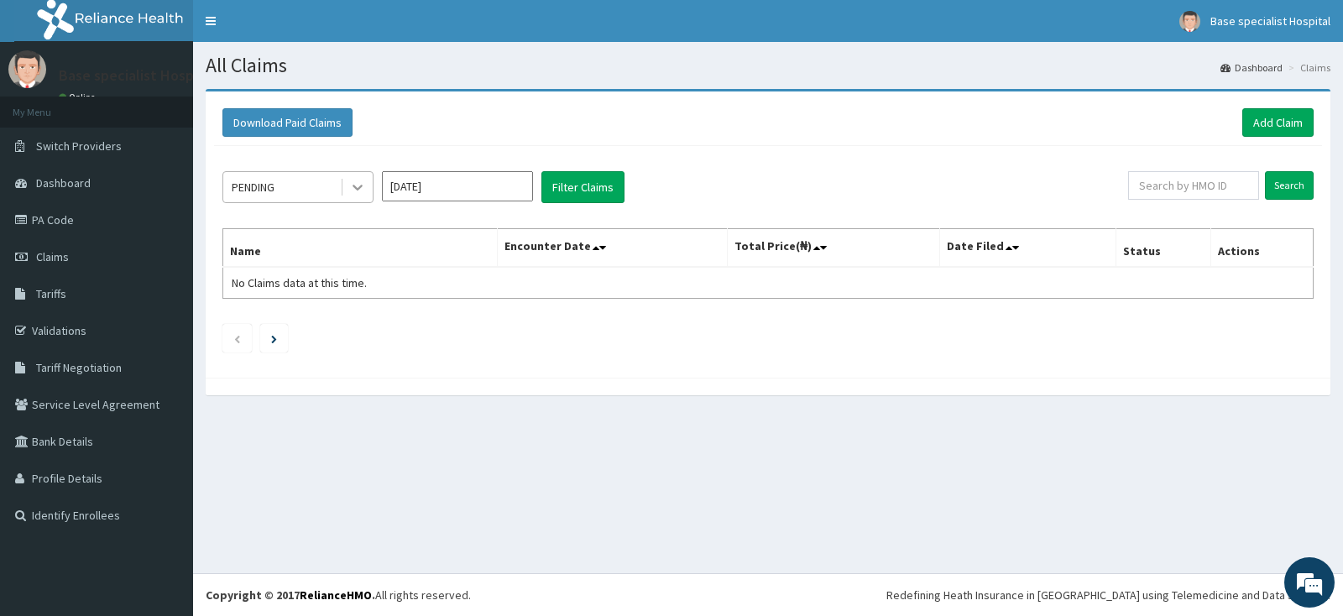
click at [352, 186] on icon at bounding box center [357, 187] width 17 height 17
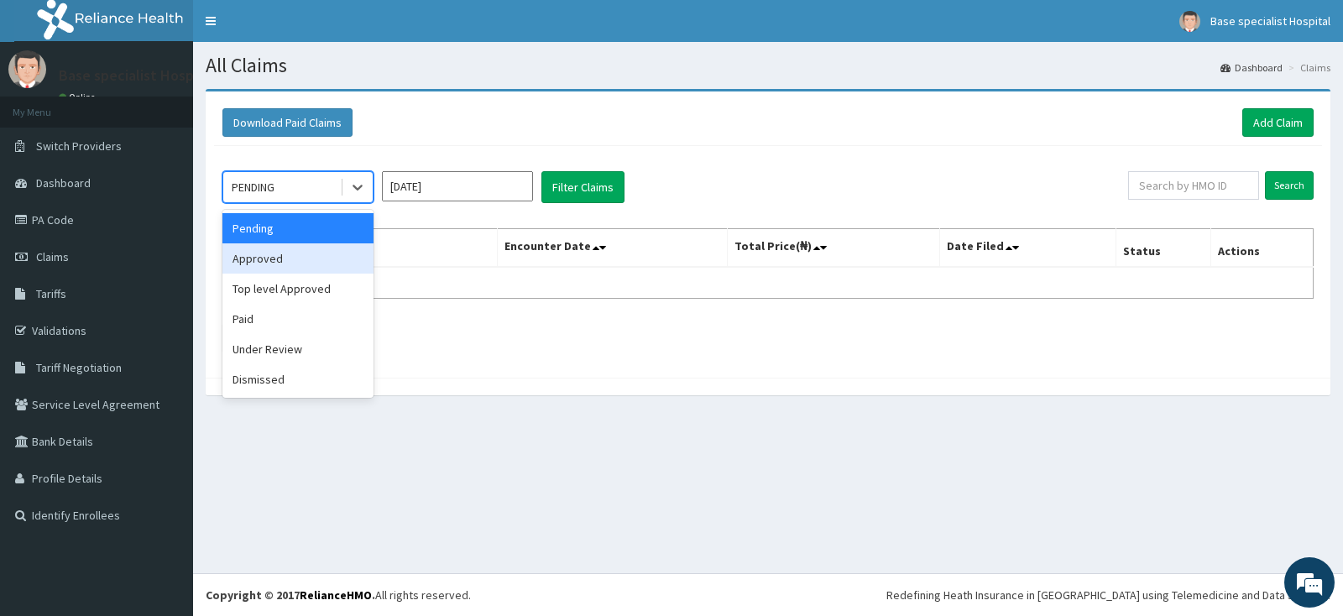
click at [323, 249] on div "Approved" at bounding box center [298, 258] width 151 height 30
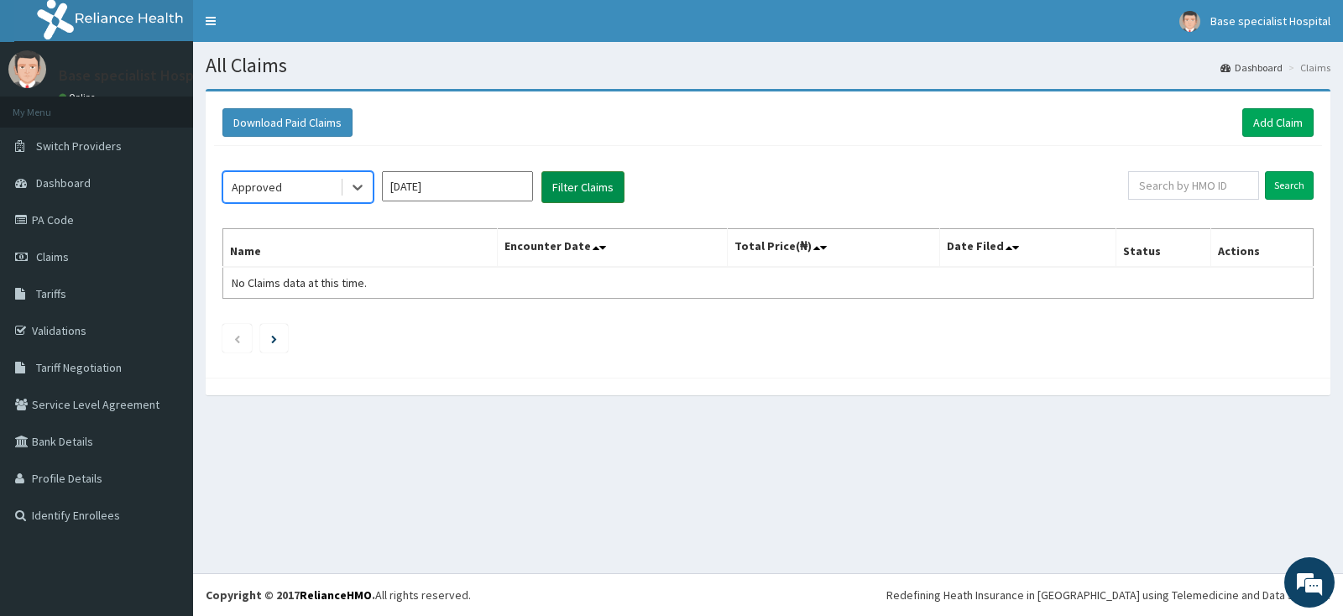
click at [568, 186] on button "Filter Claims" at bounding box center [583, 187] width 83 height 32
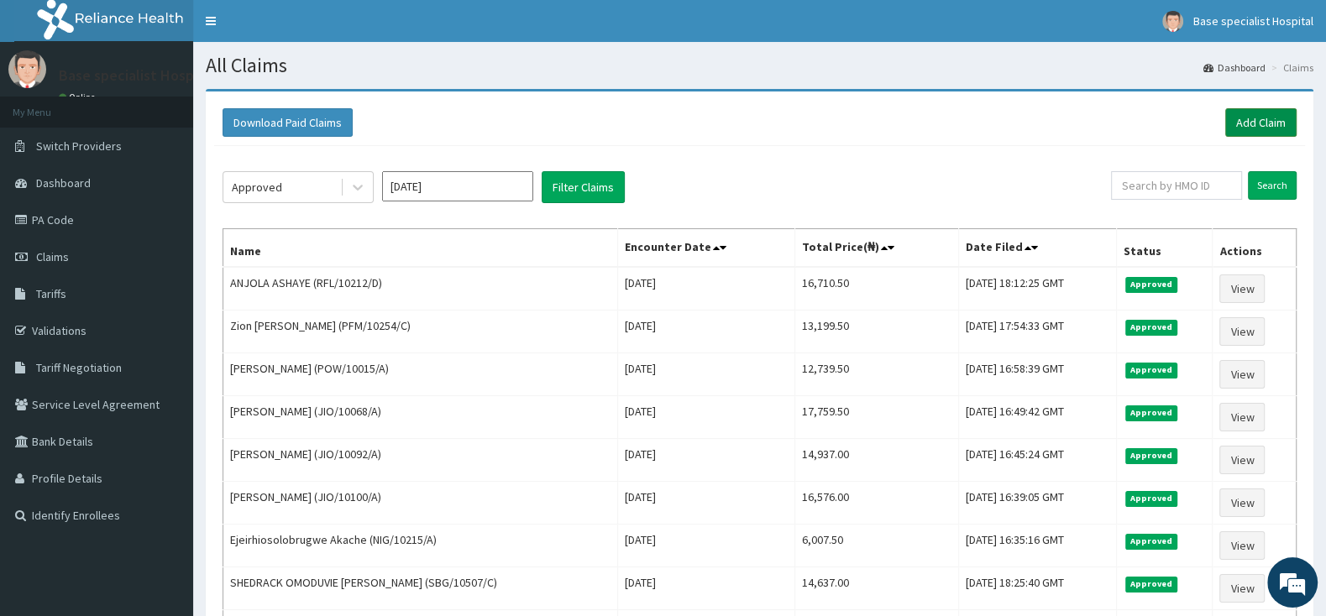
click at [1276, 122] on link "Add Claim" at bounding box center [1260, 122] width 71 height 29
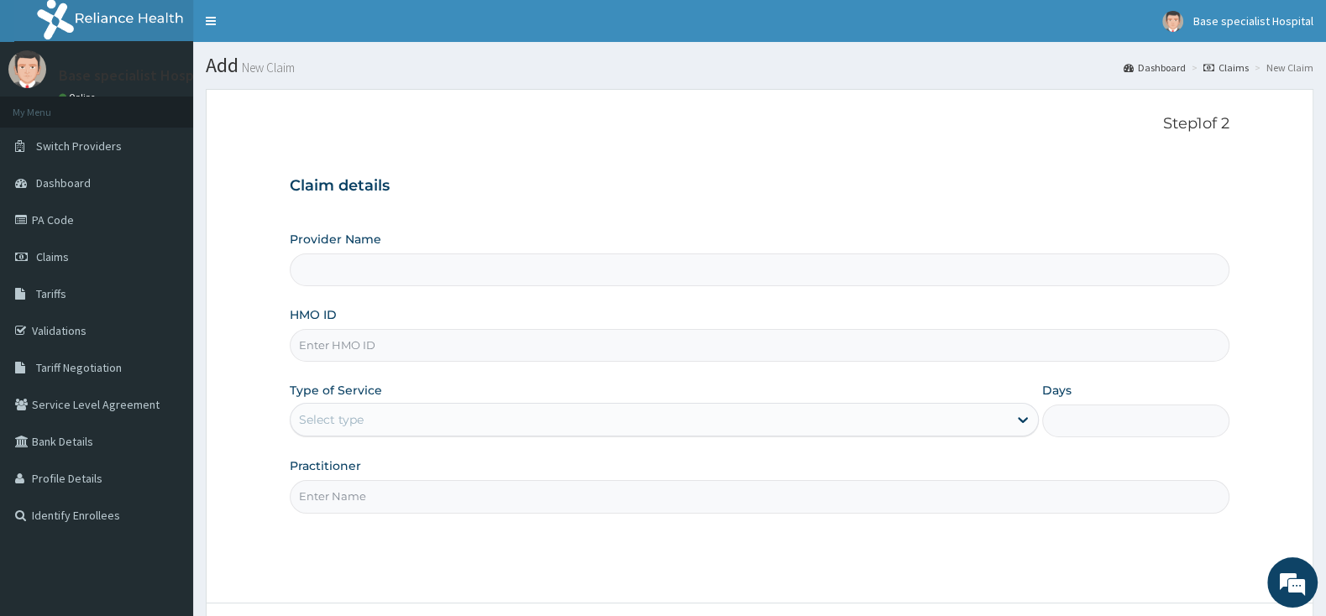
type input "RFL/10212/E"
type input "Base Specialist Hospital"
click at [318, 343] on input "RFL/10212/E" at bounding box center [760, 345] width 940 height 33
type input "RFL/10212/E"
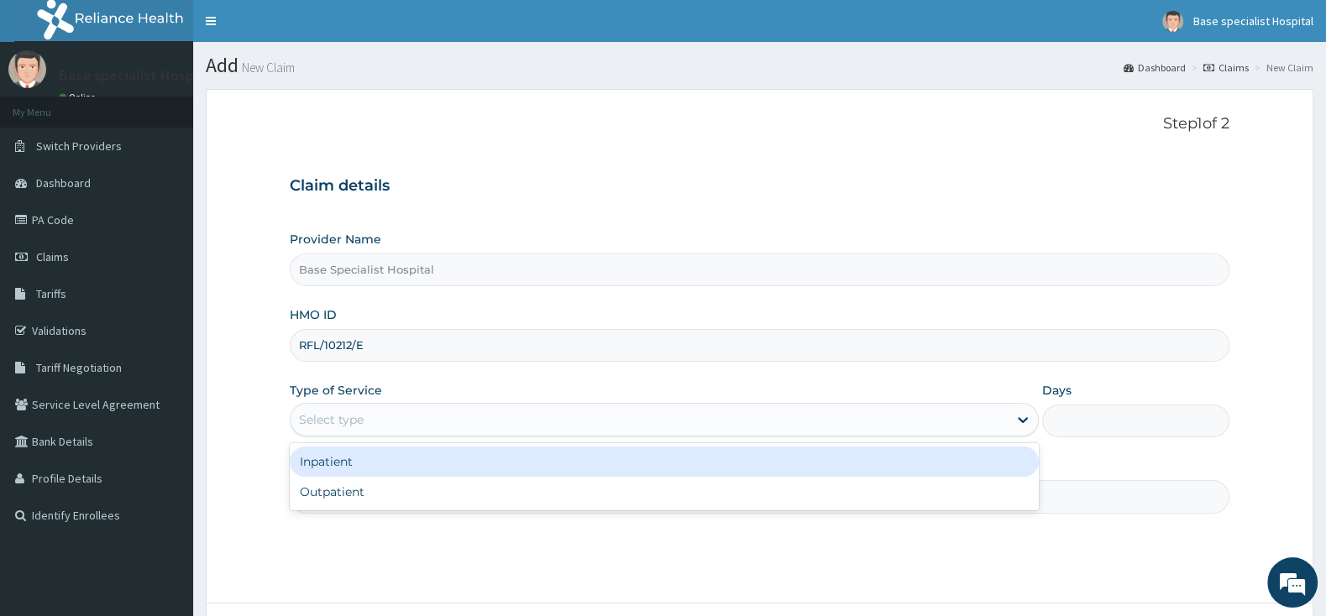
click at [348, 415] on div "Select type" at bounding box center [331, 419] width 65 height 17
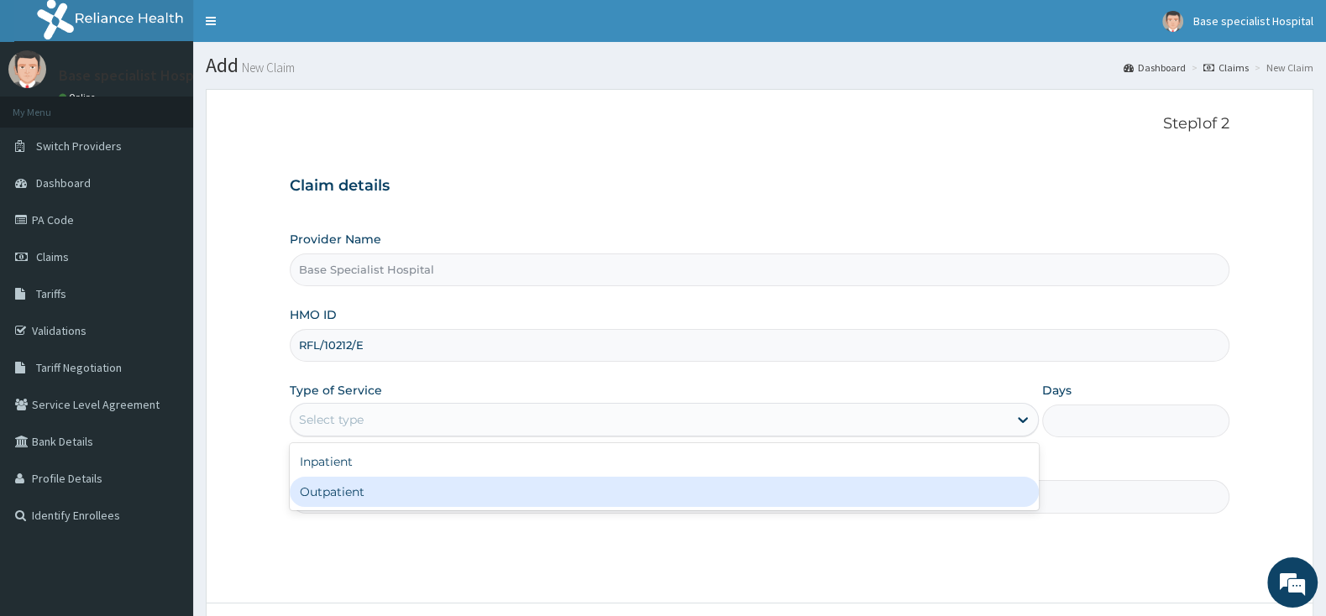
click at [376, 490] on div "Outpatient" at bounding box center [664, 492] width 749 height 30
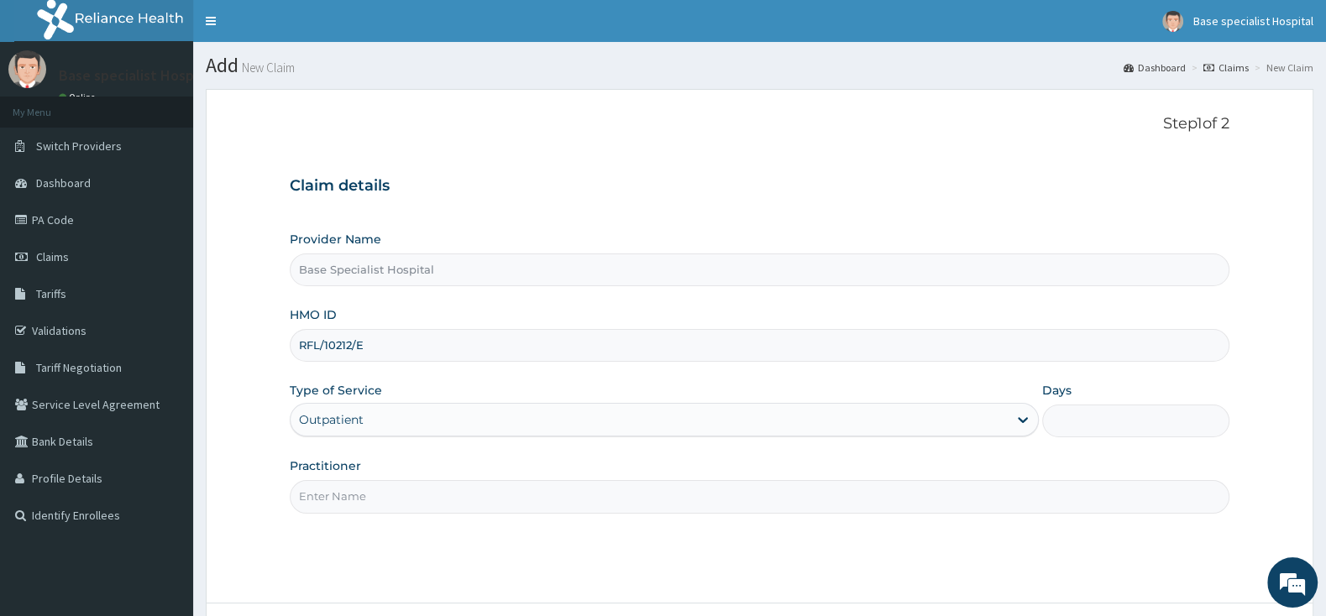
type input "1"
click at [377, 490] on input "Practitioner" at bounding box center [760, 496] width 940 height 33
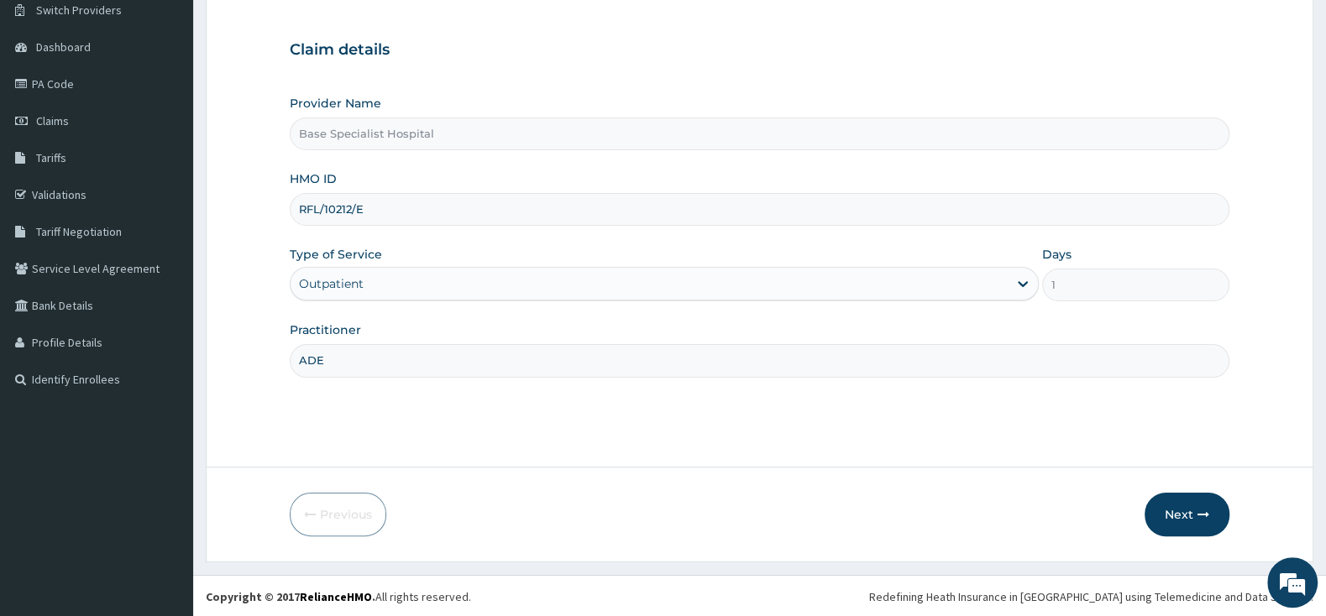
scroll to position [139, 0]
type input "ADE"
click at [1170, 502] on button "Next" at bounding box center [1186, 513] width 85 height 44
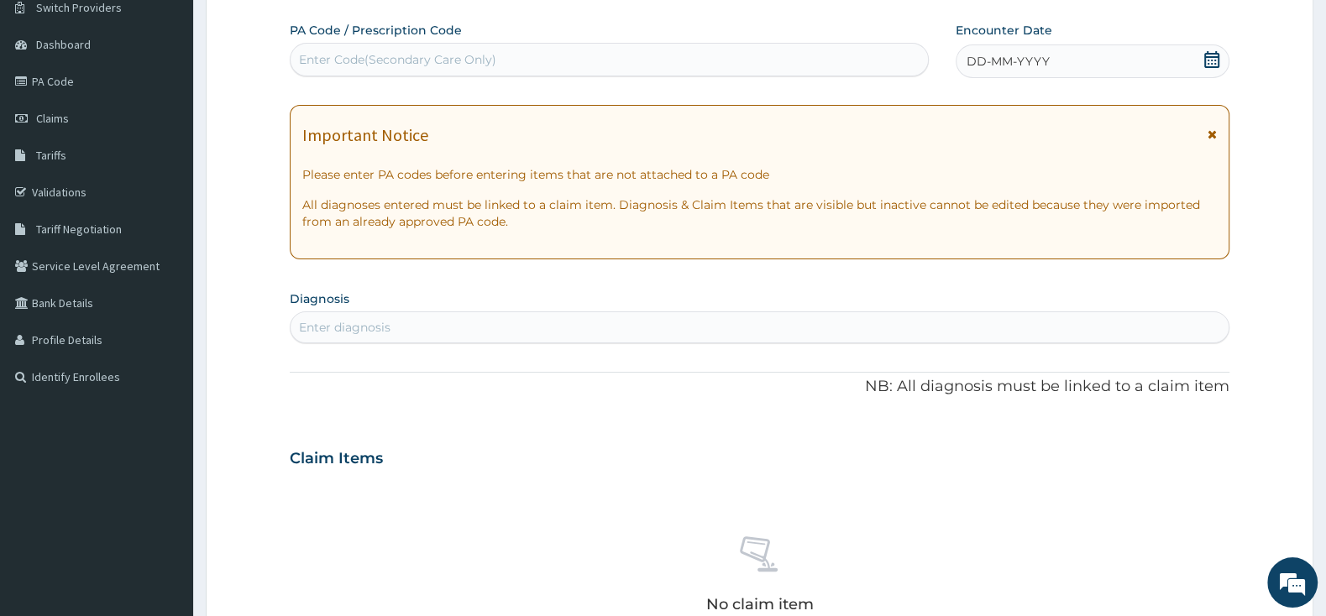
scroll to position [0, 0]
click at [1213, 58] on icon at bounding box center [1211, 59] width 15 height 17
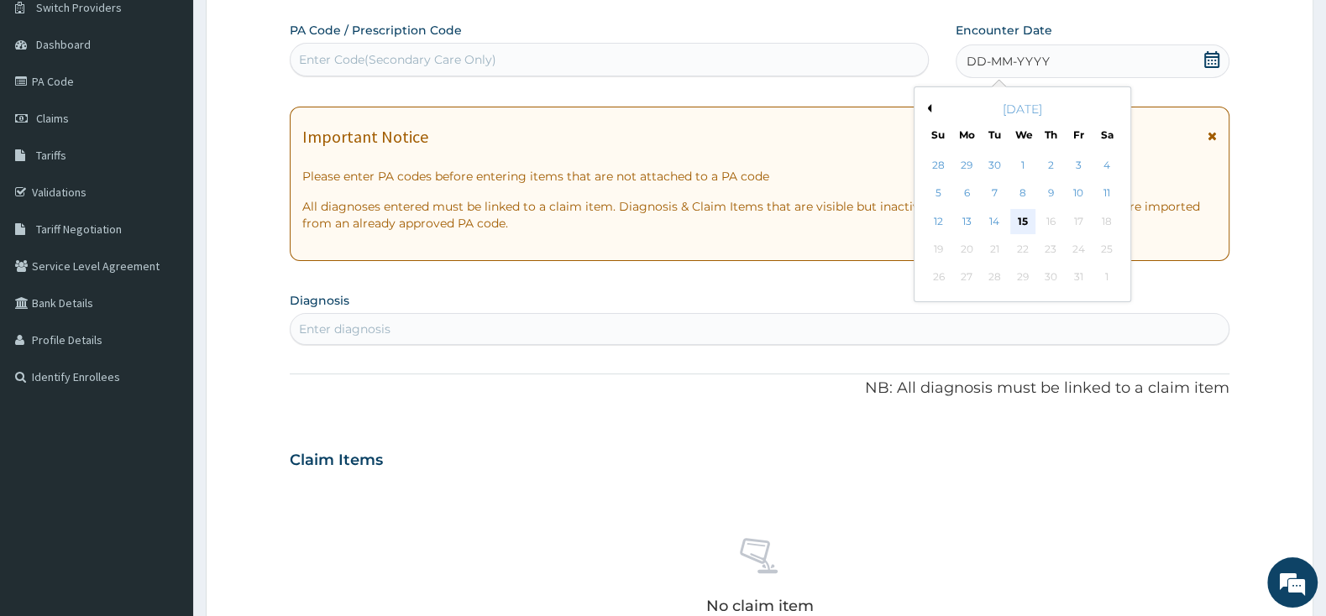
click at [1023, 221] on div "15" at bounding box center [1022, 221] width 25 height 25
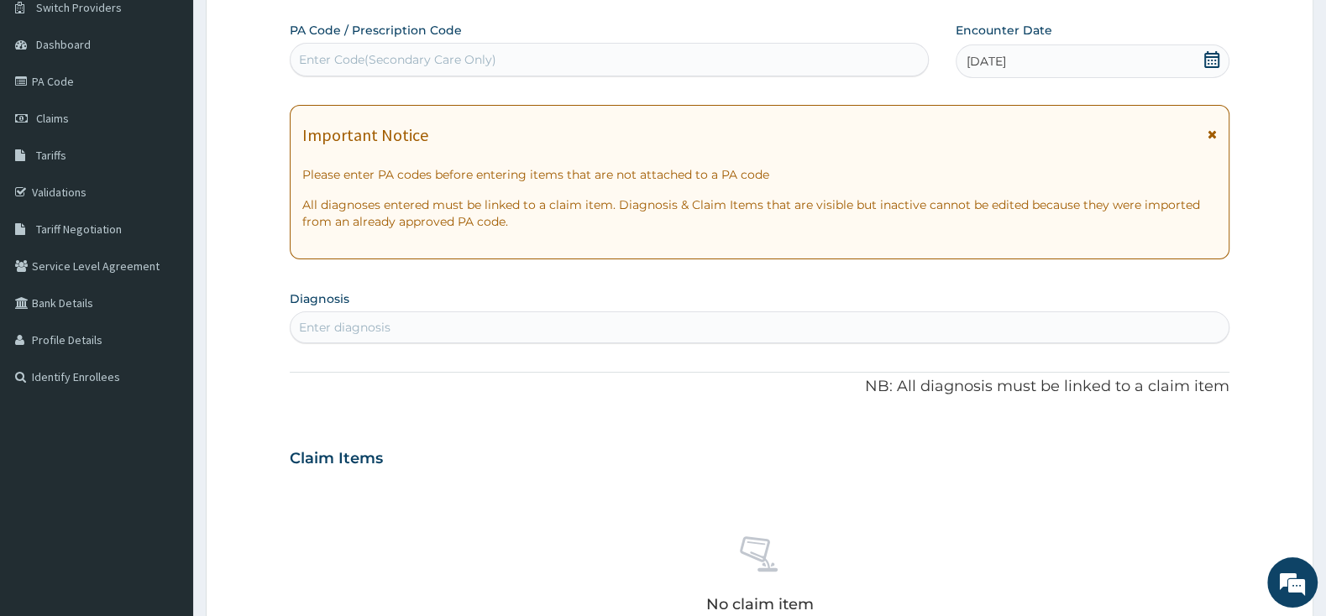
click at [730, 315] on div "Enter diagnosis" at bounding box center [760, 328] width 940 height 32
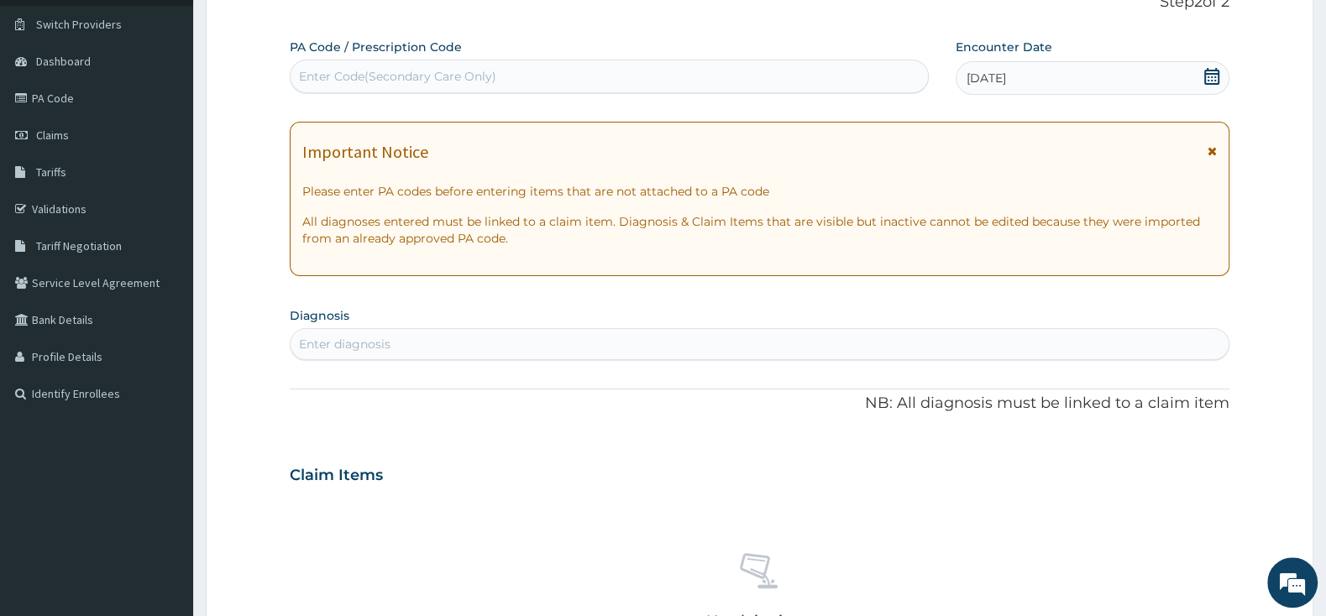
scroll to position [176, 0]
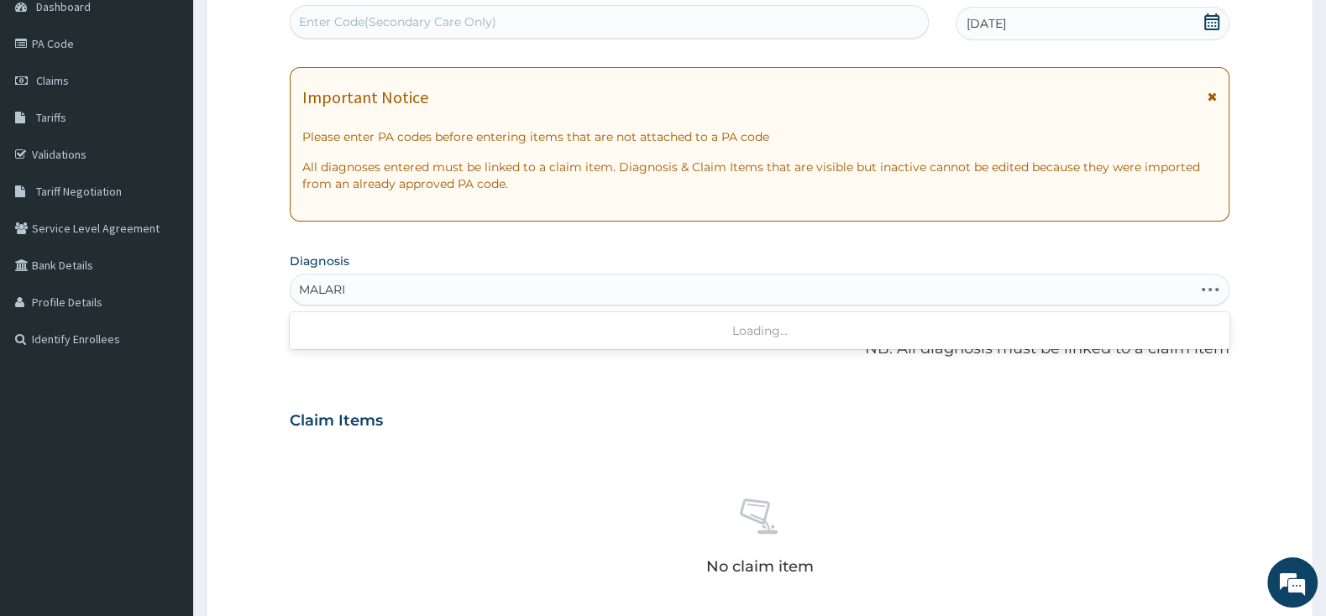
type input "[MEDICAL_DATA]"
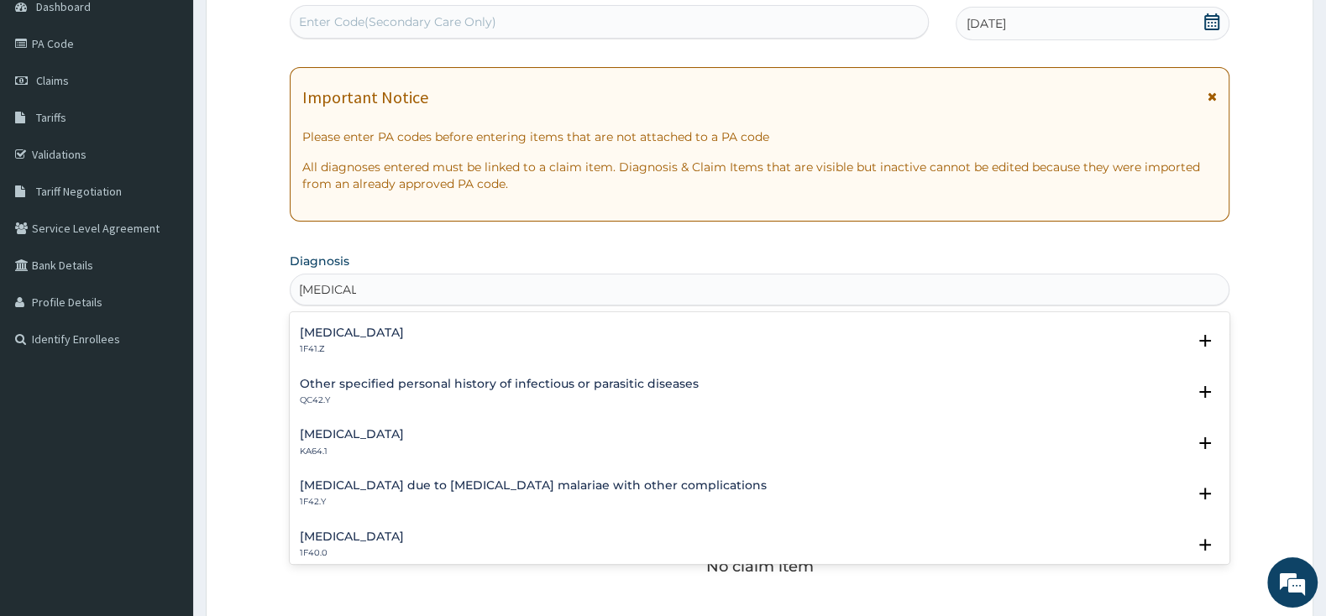
scroll to position [264, 0]
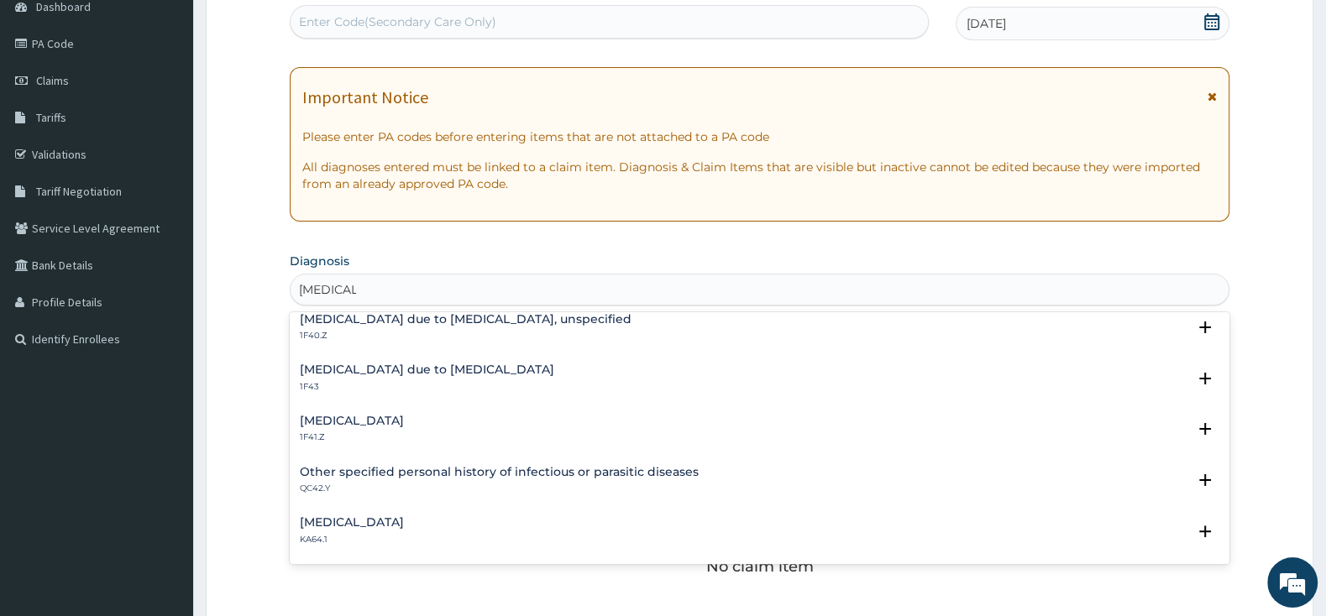
click at [404, 425] on h4 "[MEDICAL_DATA]" at bounding box center [352, 421] width 104 height 13
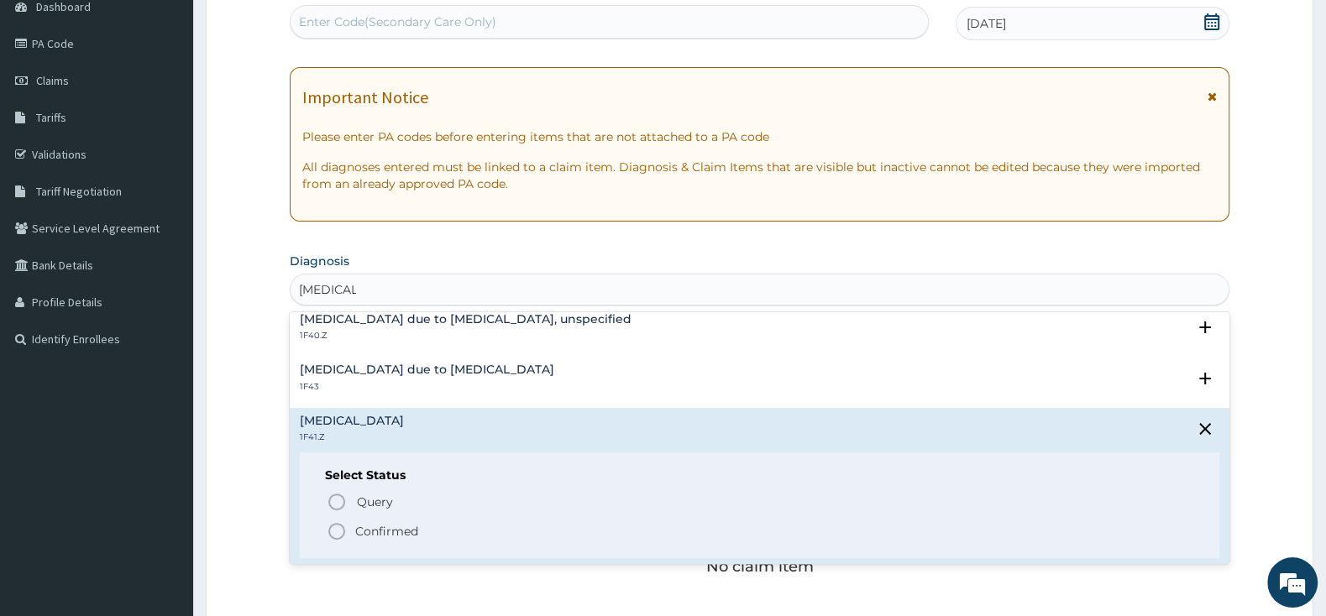
click at [337, 539] on circle "status option filled" at bounding box center [336, 531] width 15 height 15
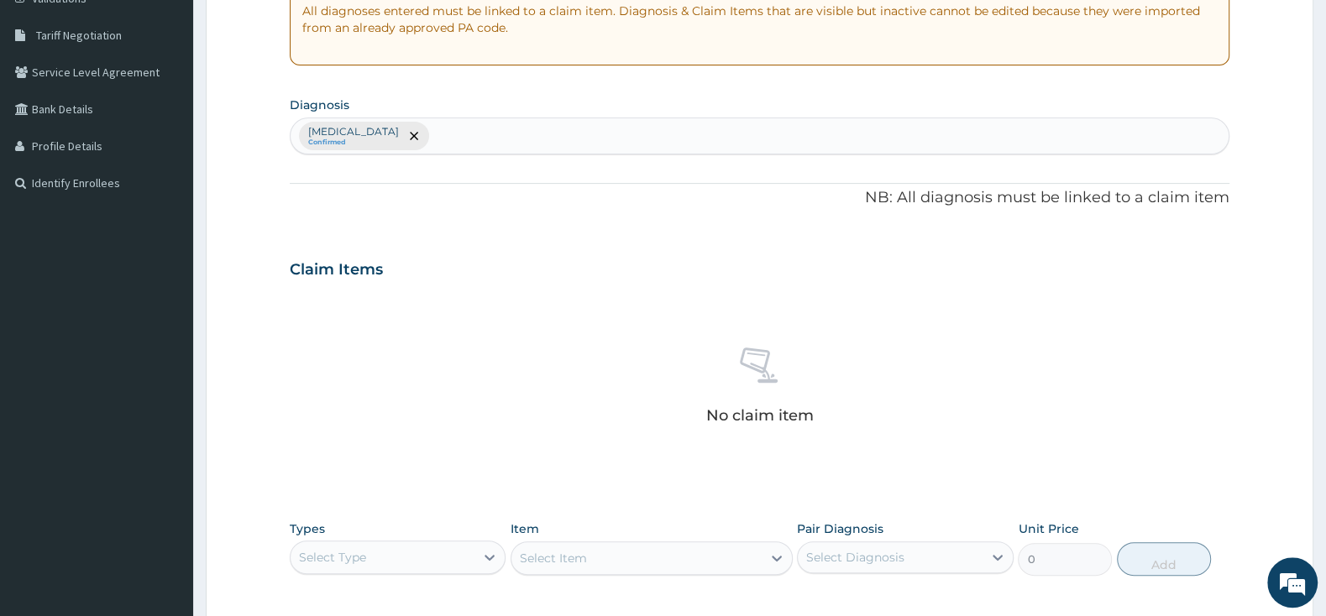
scroll to position [353, 0]
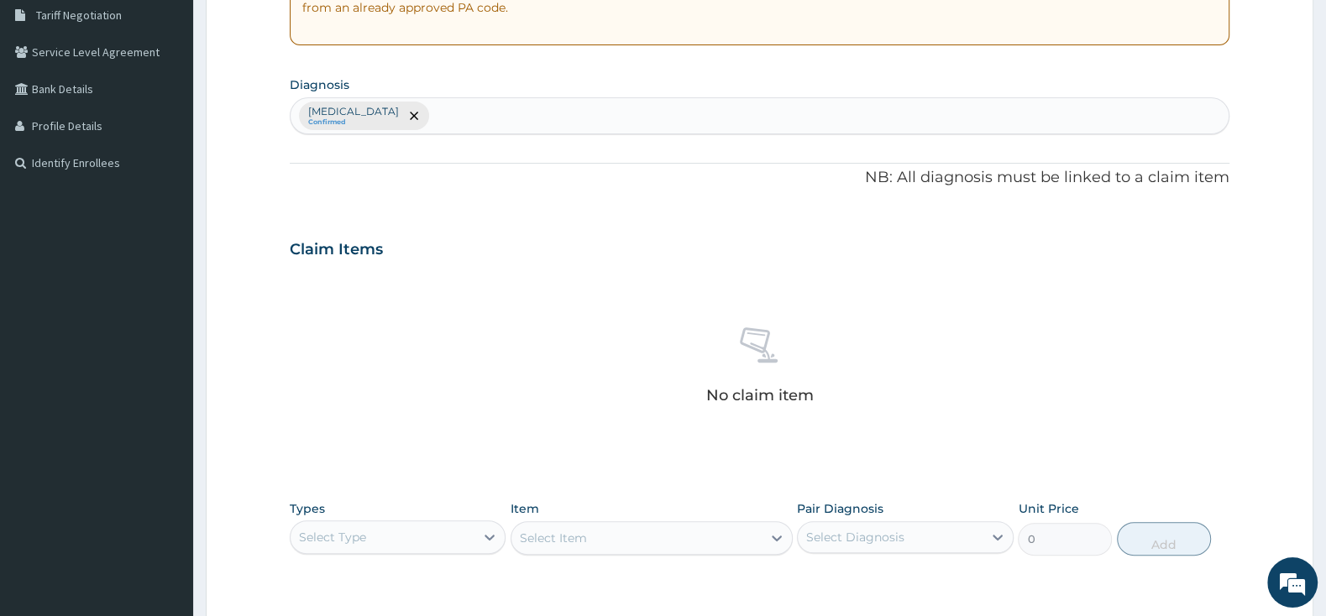
click at [633, 108] on div "Plasmodium vivax malaria without complication Confirmed" at bounding box center [760, 115] width 938 height 35
type input "PHARYNGITIS"
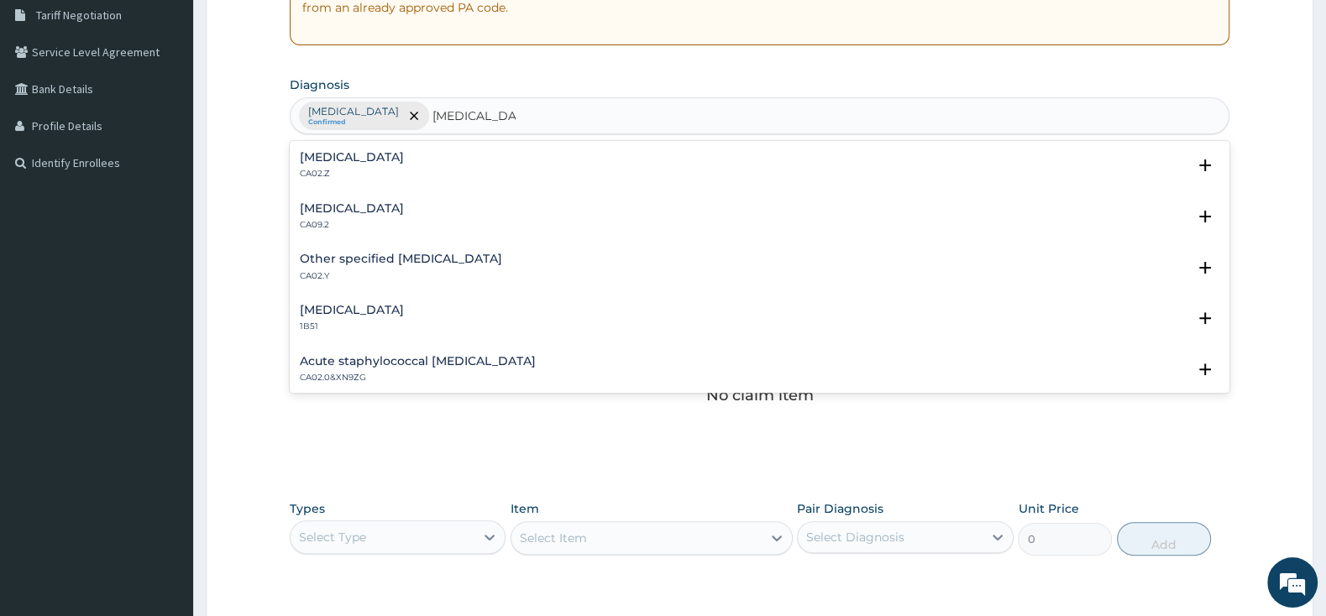
click at [382, 154] on h4 "Acute pharyngitis, unspecified" at bounding box center [352, 157] width 104 height 13
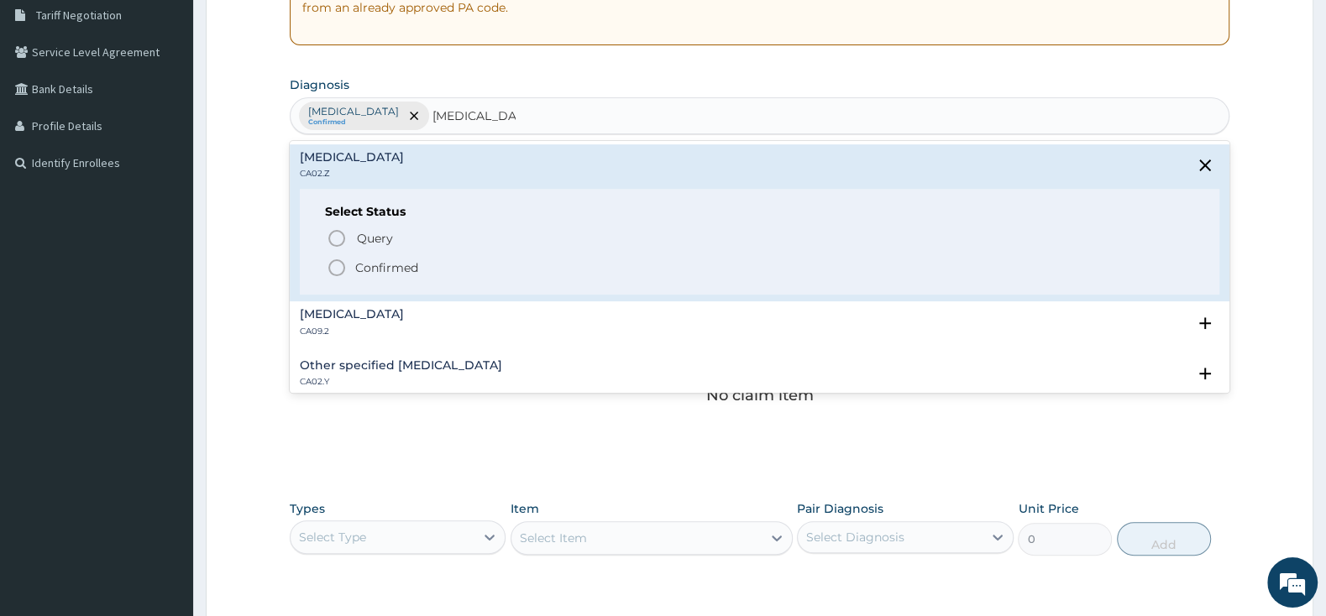
click at [314, 280] on div "Select Status Query Query covers suspected (?), Keep in view (kiv), Ruled out (…" at bounding box center [759, 242] width 919 height 107
click at [331, 265] on circle "status option filled" at bounding box center [336, 267] width 15 height 15
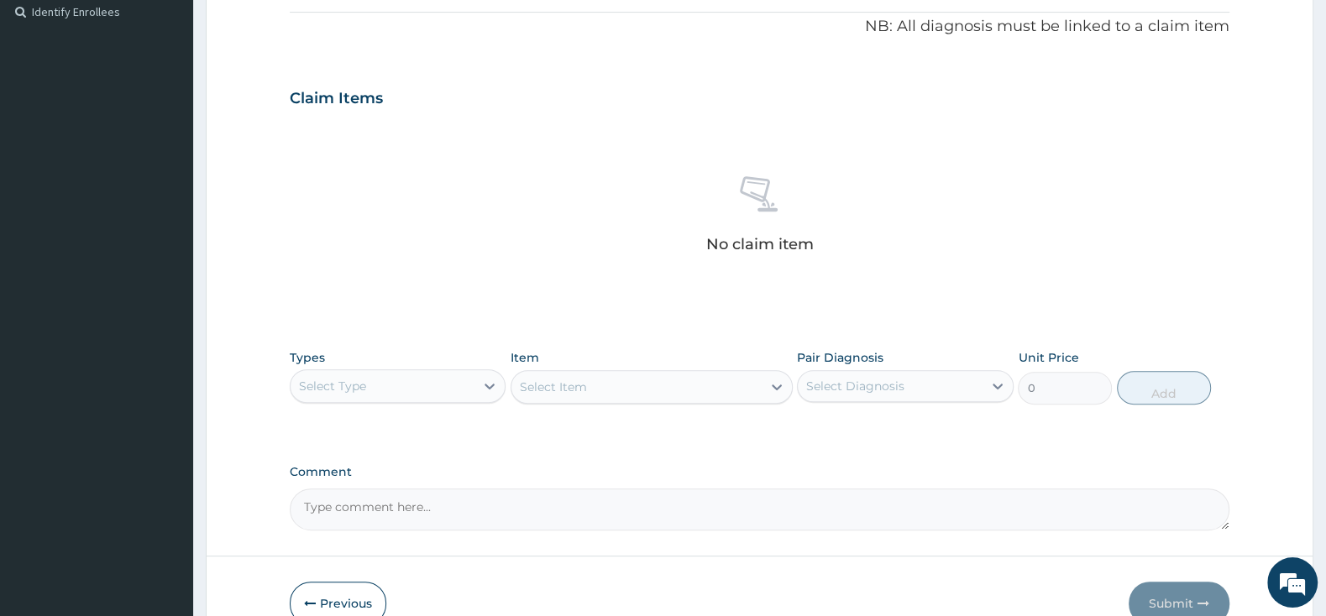
scroll to position [529, 0]
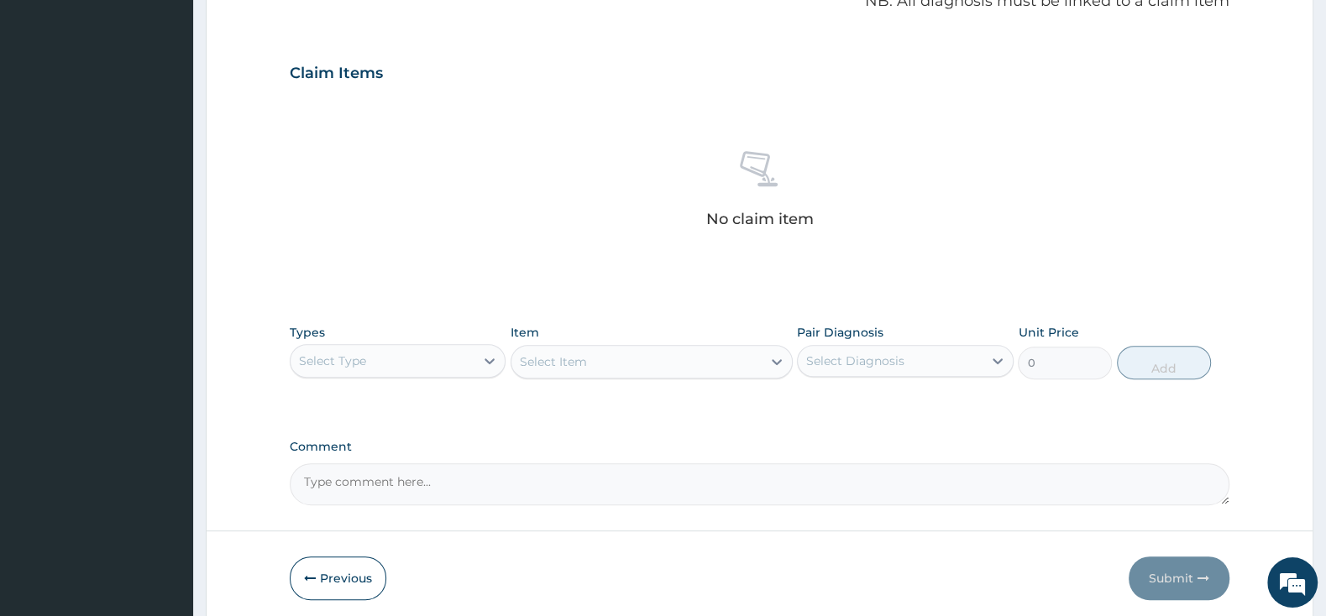
click at [453, 349] on div "Select Type" at bounding box center [383, 361] width 184 height 27
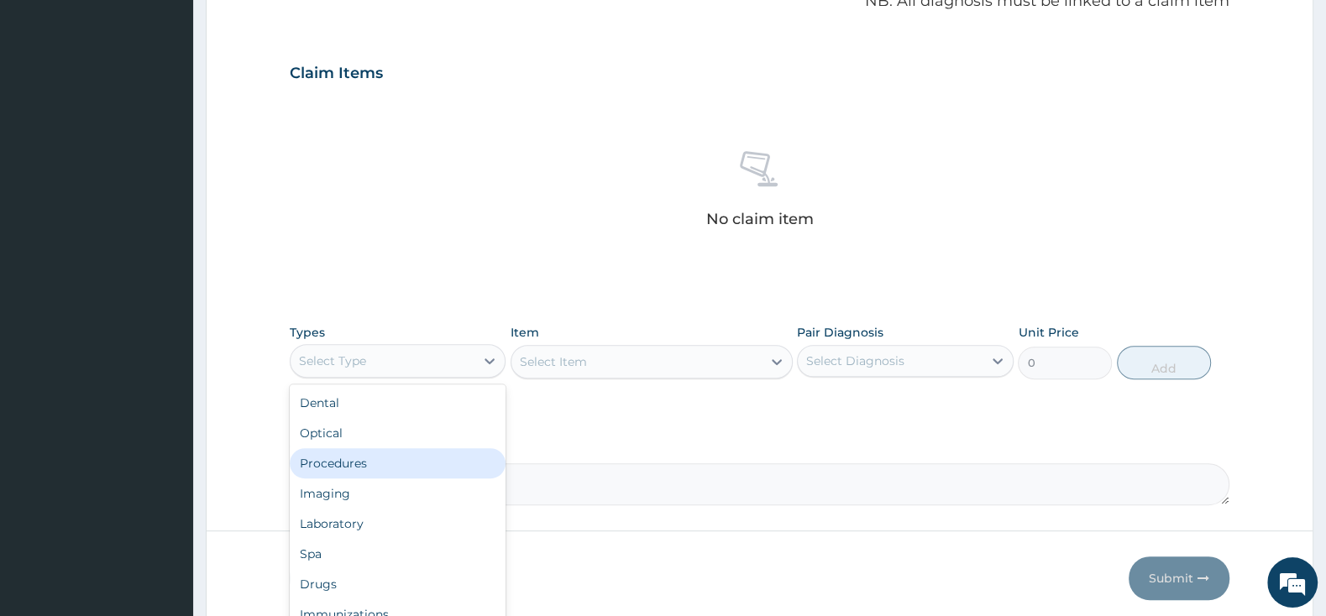
click at [390, 461] on div "Procedures" at bounding box center [398, 463] width 216 height 30
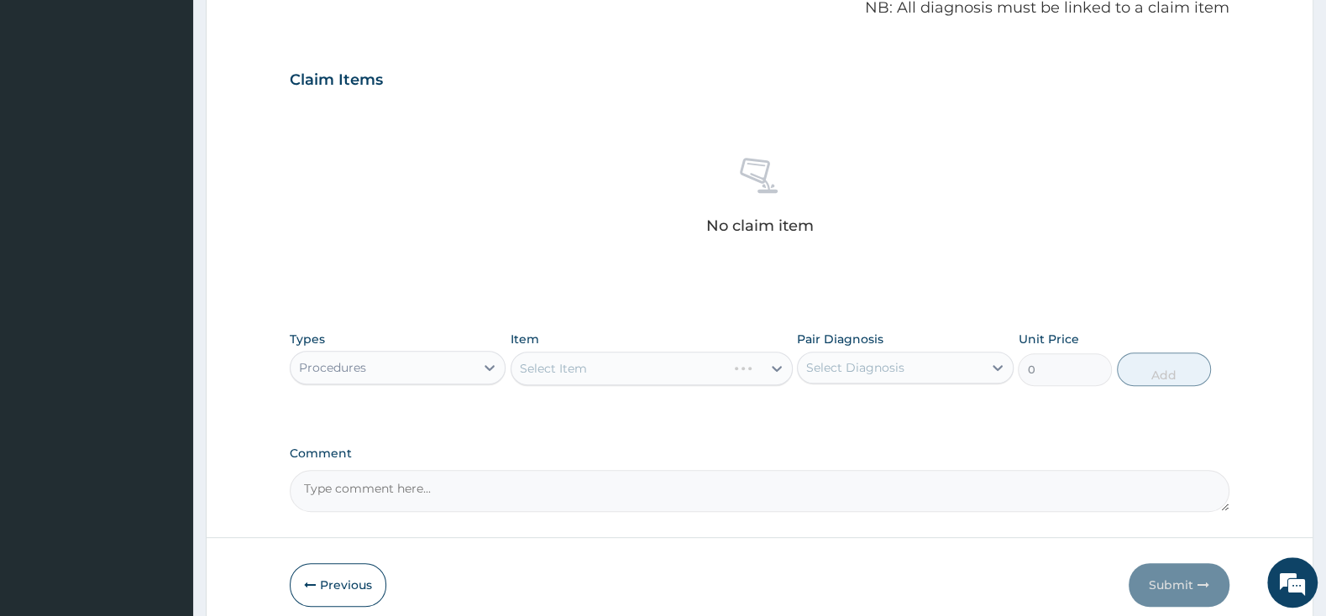
scroll to position [596, 0]
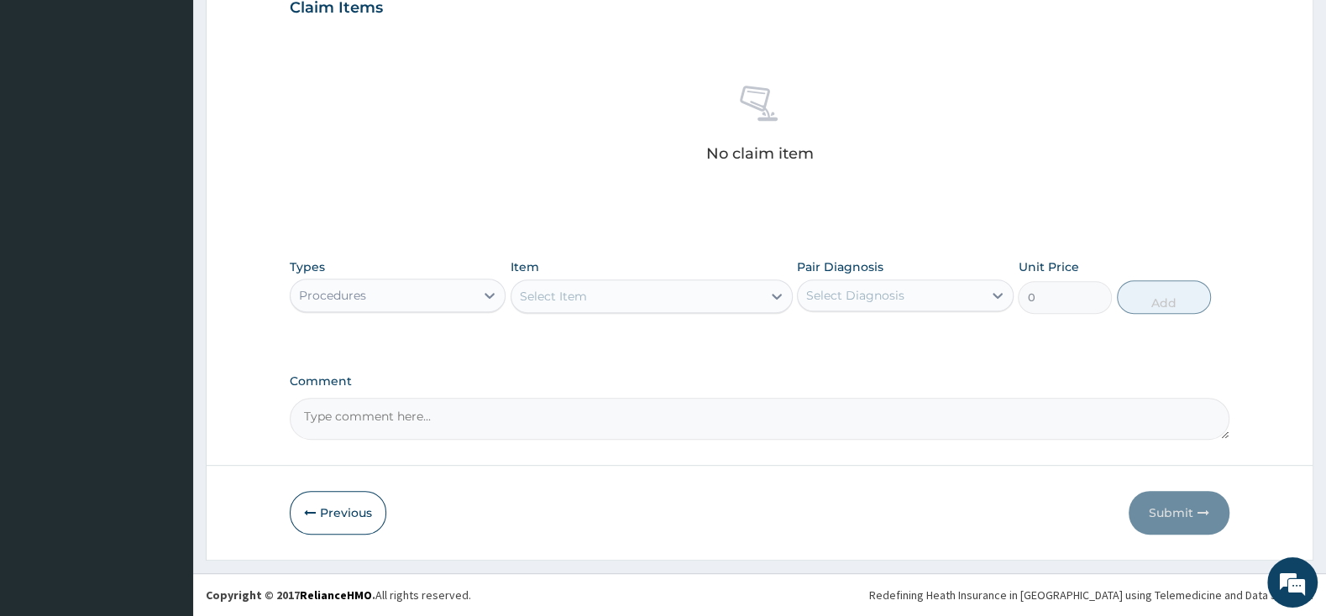
click at [653, 280] on div "Select Item" at bounding box center [651, 297] width 282 height 34
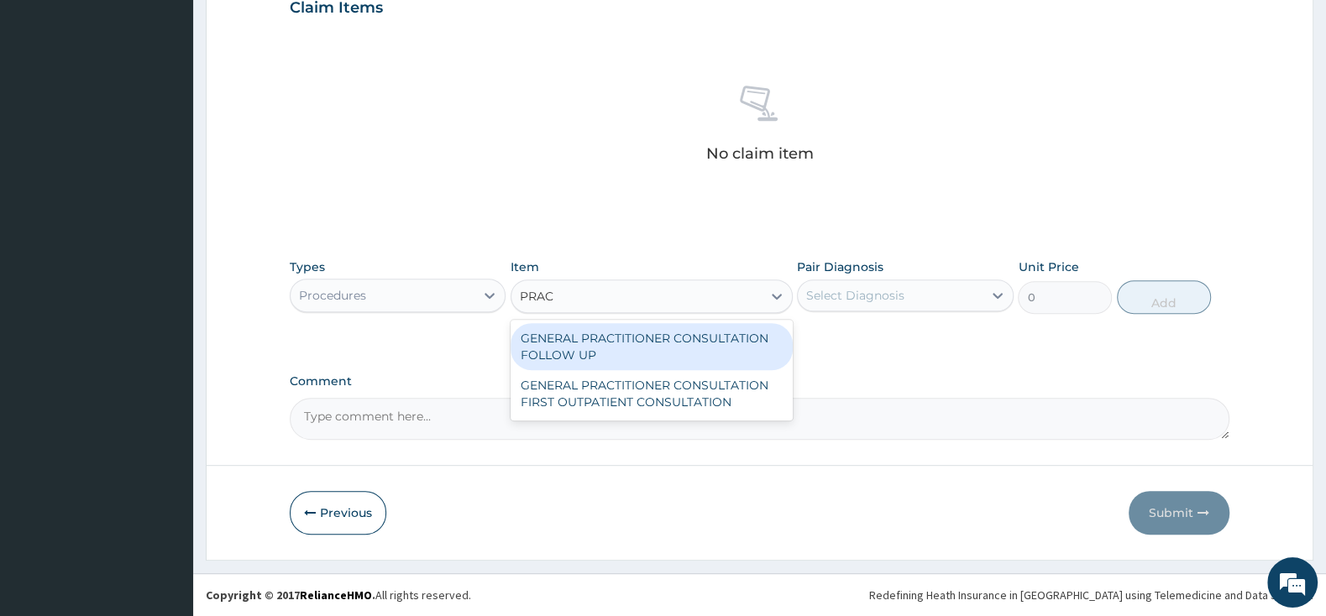
type input "PRACT"
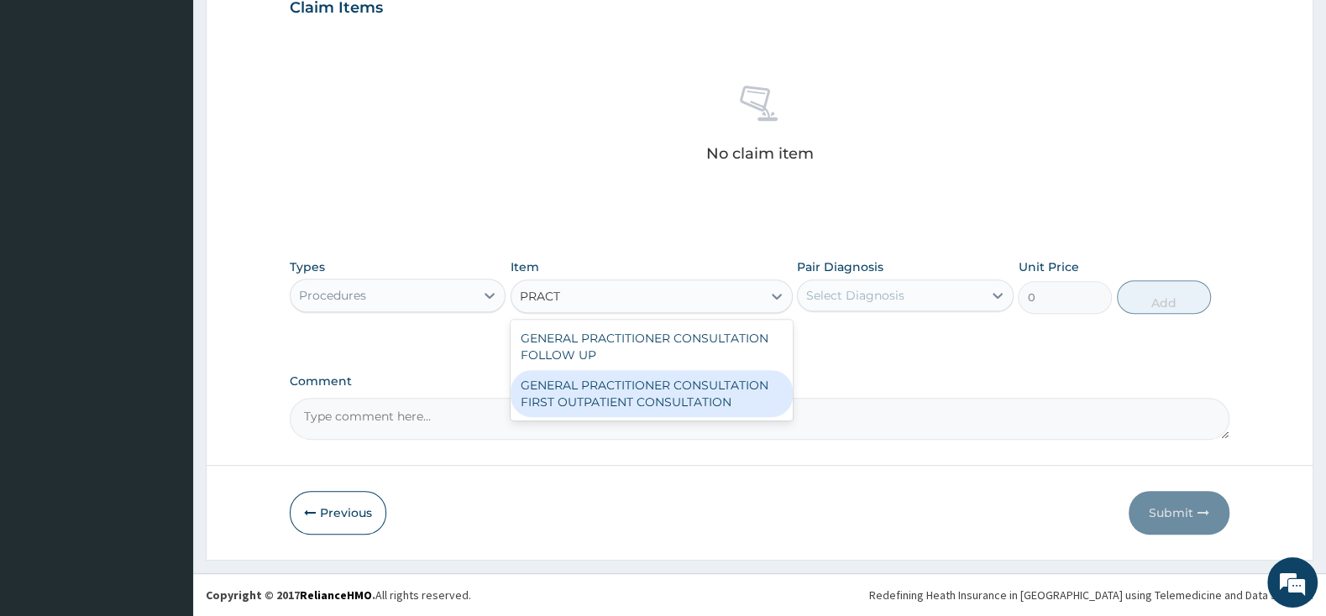
click at [689, 398] on div "GENERAL PRACTITIONER CONSULTATION FIRST OUTPATIENT CONSULTATION" at bounding box center [651, 393] width 282 height 47
type input "3000"
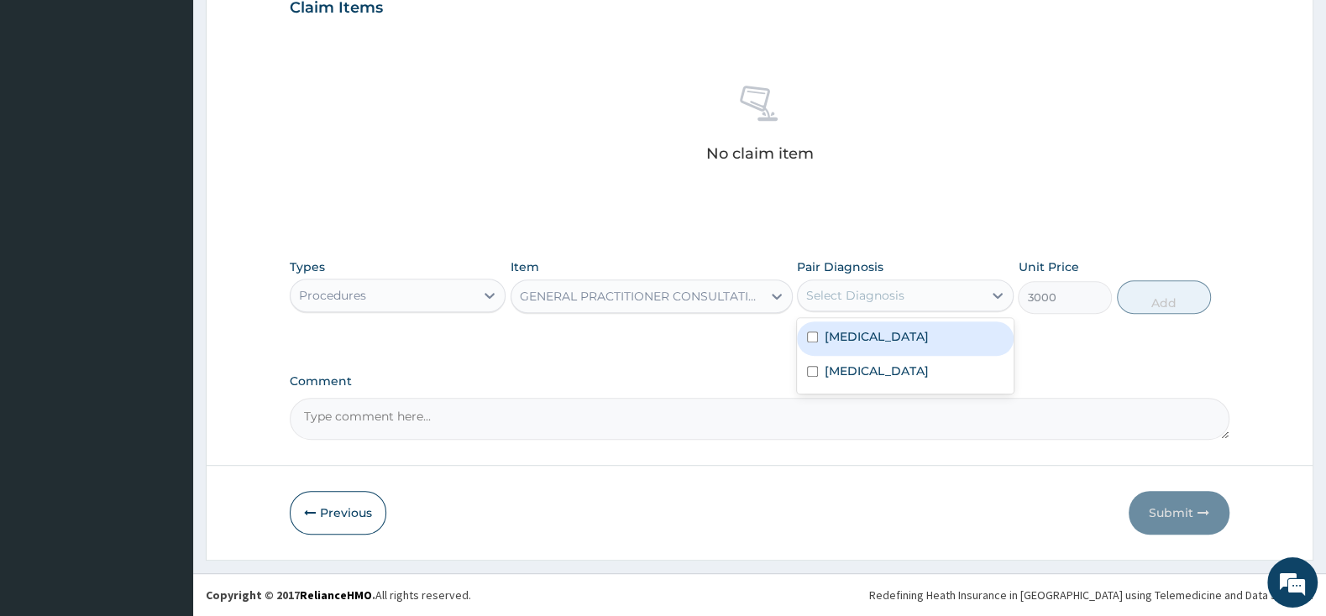
click at [889, 285] on div "Select Diagnosis" at bounding box center [890, 295] width 184 height 27
click at [802, 348] on div "[MEDICAL_DATA]" at bounding box center [905, 339] width 216 height 34
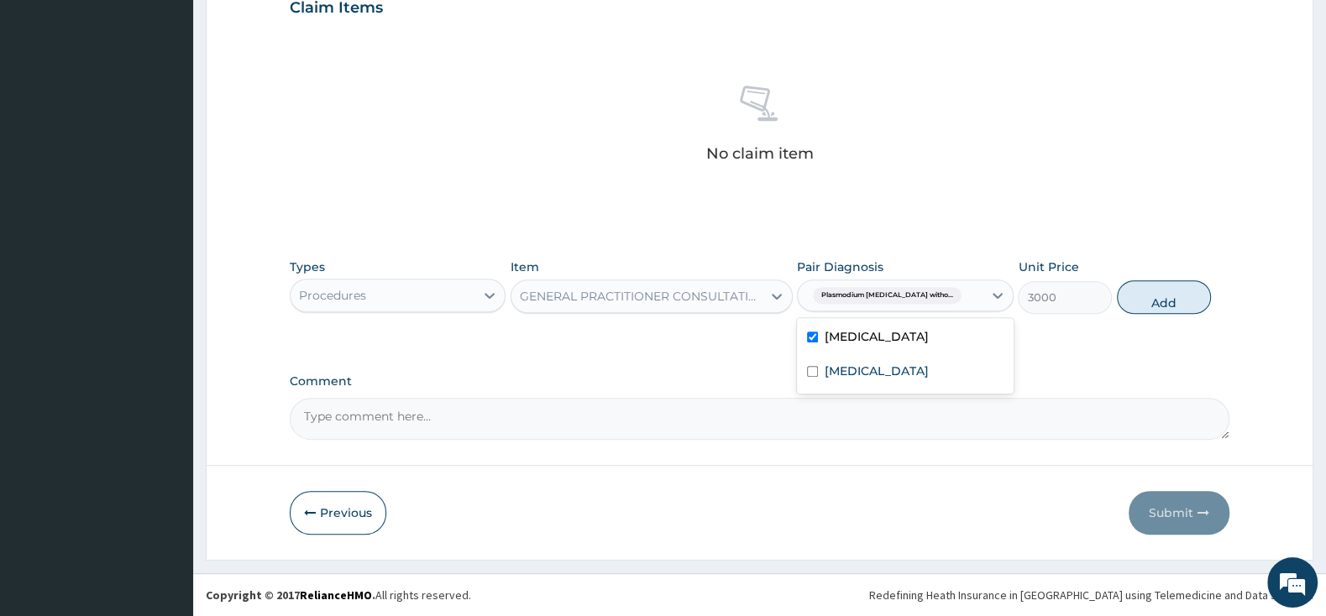
checkbox input "true"
click at [809, 377] on input "checkbox" at bounding box center [812, 371] width 11 height 11
checkbox input "true"
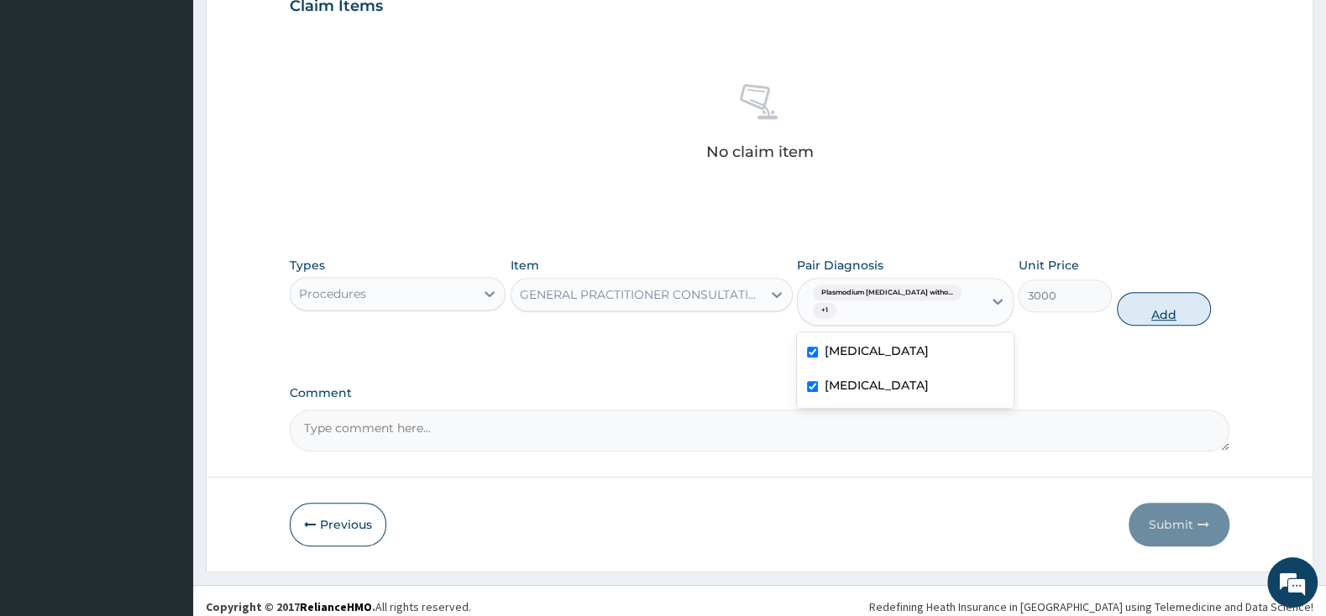
click at [1145, 307] on button "Add" at bounding box center [1164, 309] width 94 height 34
type input "0"
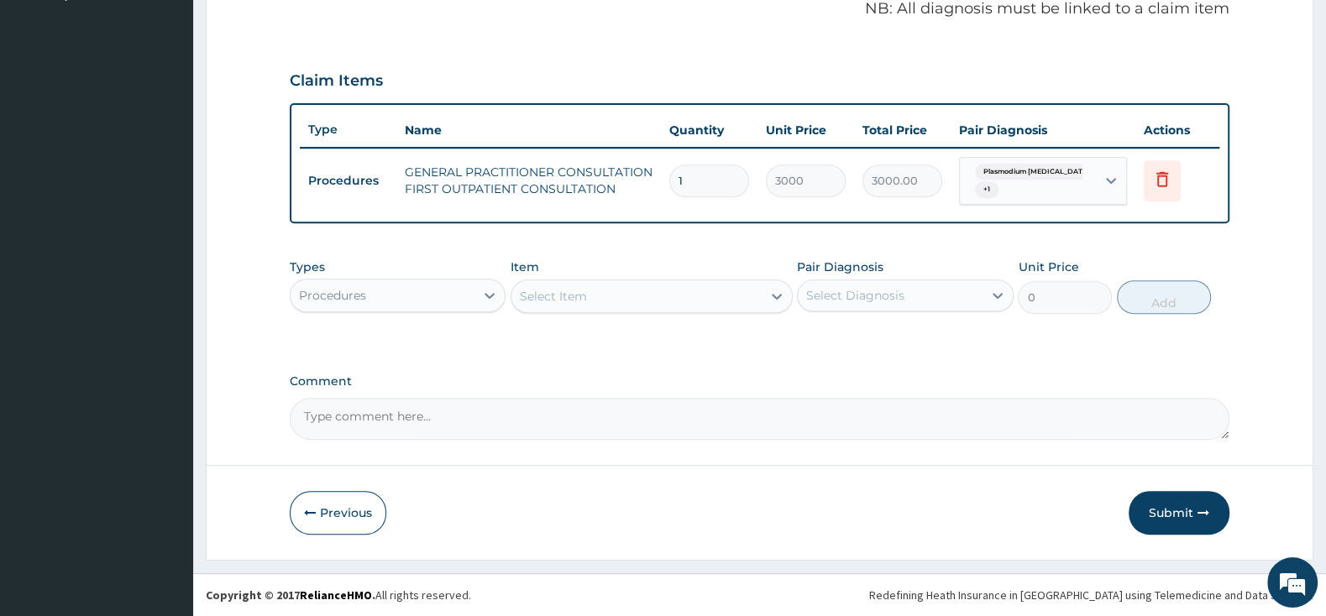
scroll to position [522, 0]
click at [720, 280] on div "Select Item" at bounding box center [651, 297] width 282 height 34
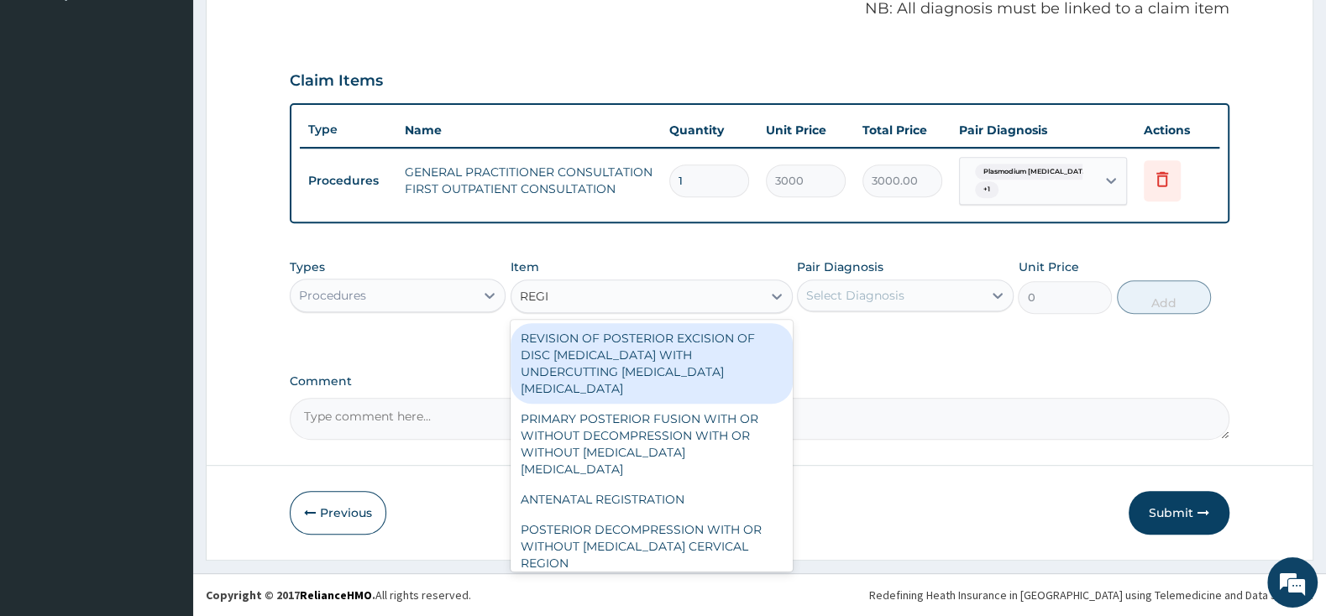
type input "REGIS"
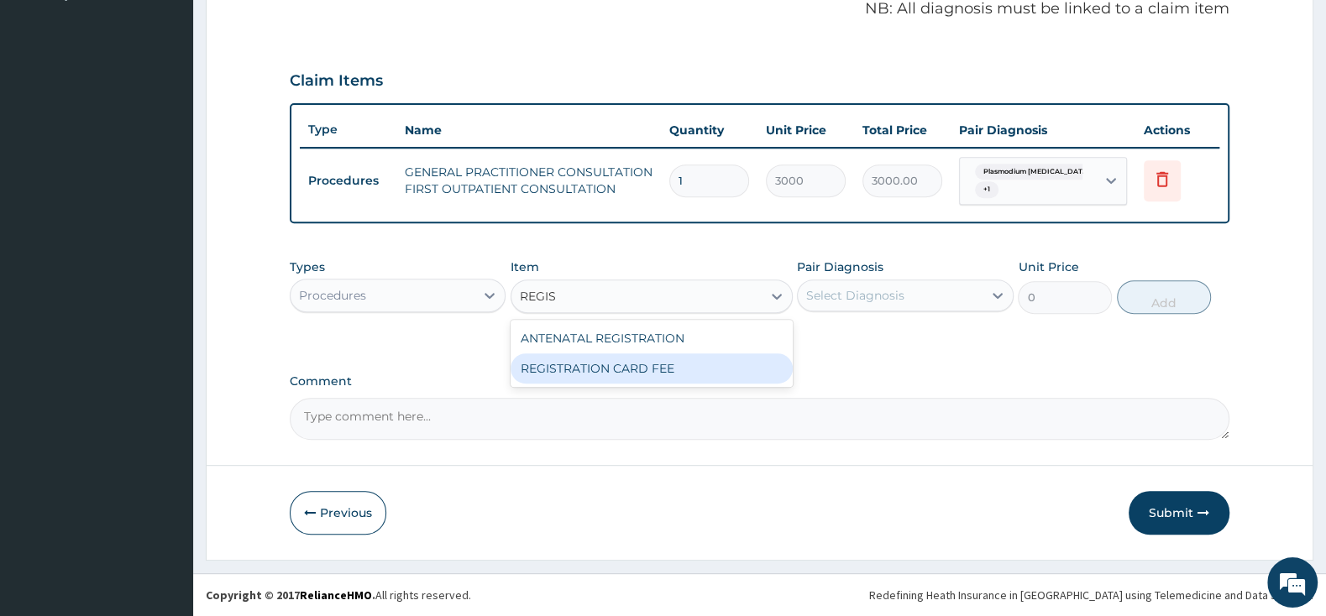
click at [737, 361] on div "REGISTRATION CARD FEE" at bounding box center [651, 368] width 282 height 30
type input "2000"
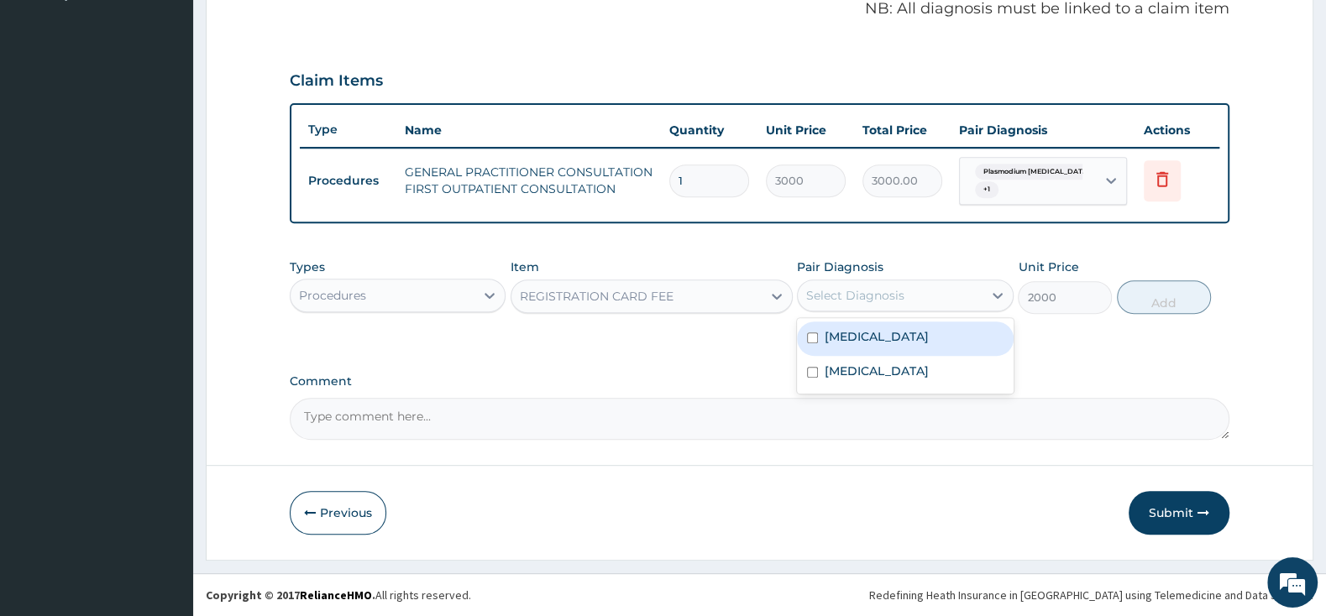
click at [836, 292] on div "Select Diagnosis" at bounding box center [855, 295] width 98 height 17
click at [811, 343] on input "checkbox" at bounding box center [812, 337] width 11 height 11
checkbox input "true"
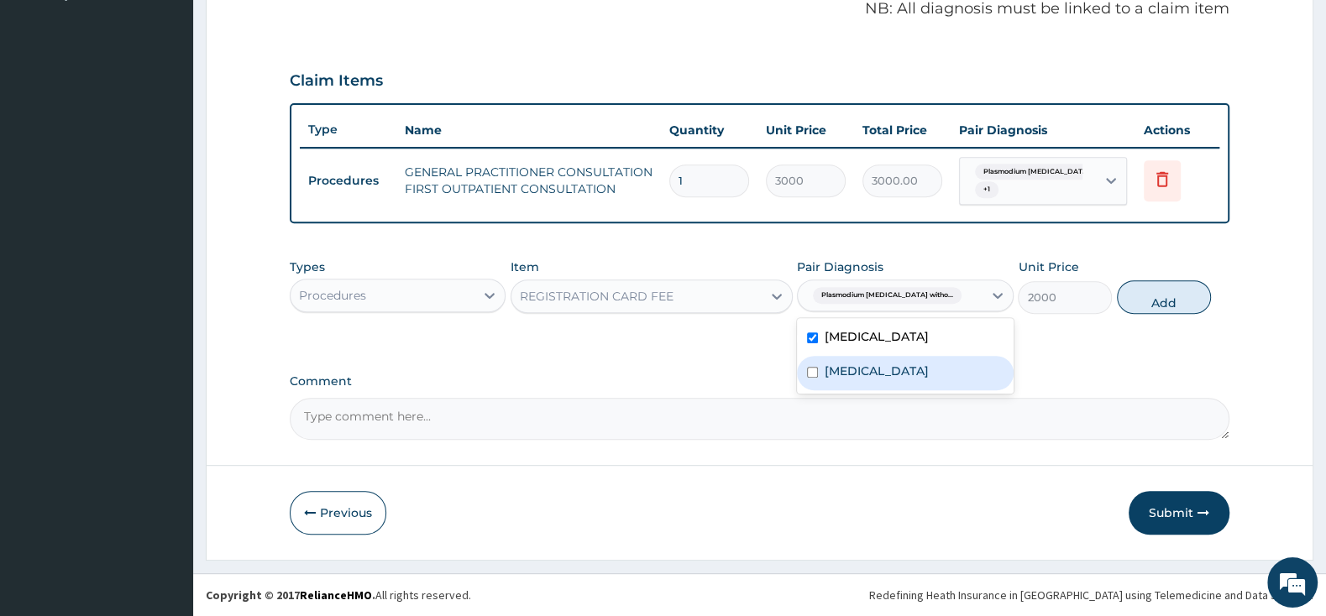
click at [814, 378] on input "checkbox" at bounding box center [812, 372] width 11 height 11
checkbox input "true"
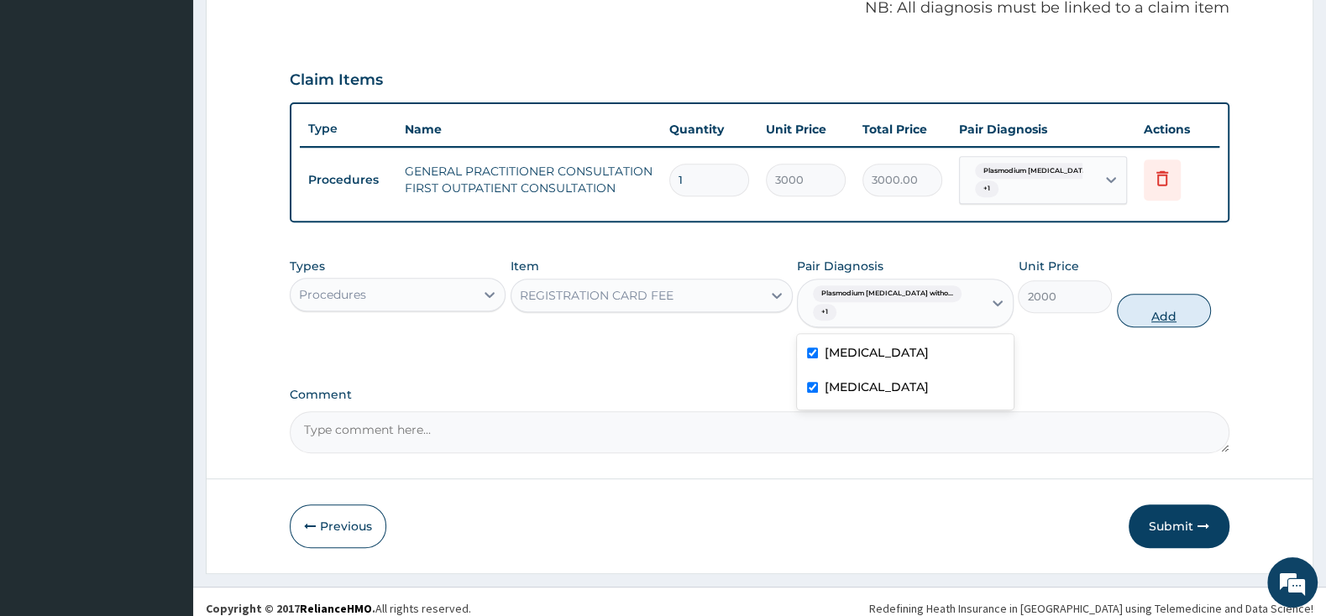
click at [1170, 314] on button "Add" at bounding box center [1164, 311] width 94 height 34
type input "0"
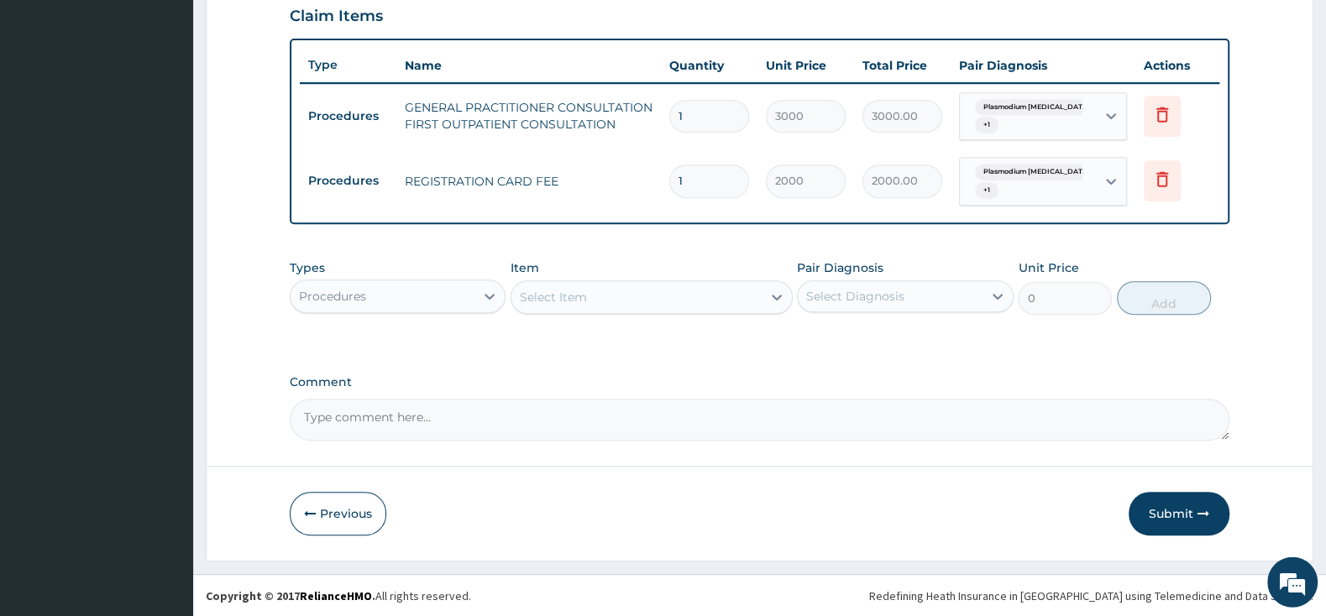
scroll to position [588, 0]
click at [442, 273] on div "Types Procedures" at bounding box center [398, 286] width 216 height 55
click at [448, 295] on div "Procedures" at bounding box center [383, 295] width 184 height 27
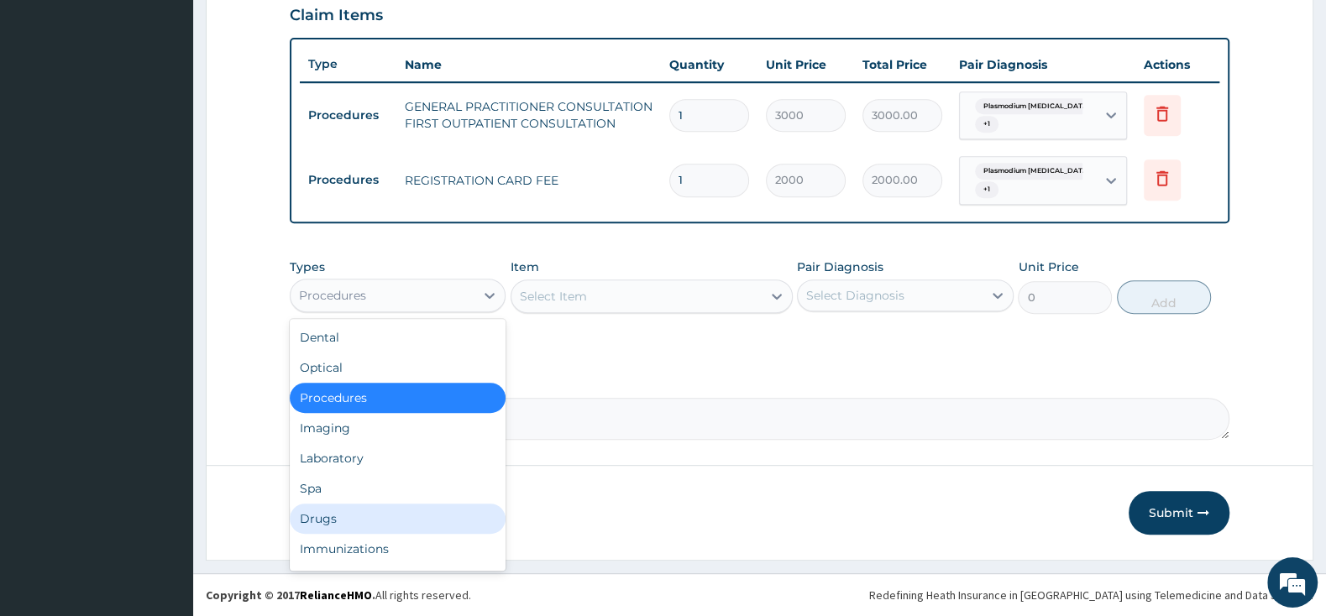
click at [373, 515] on div "Drugs" at bounding box center [398, 519] width 216 height 30
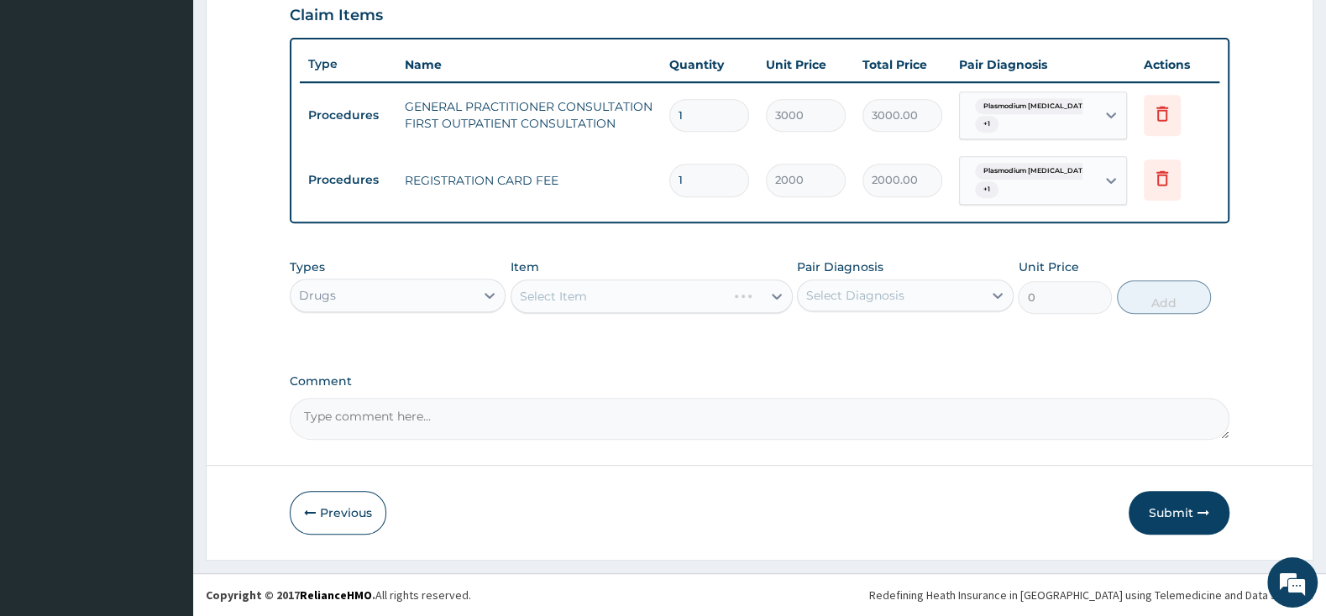
click at [584, 292] on div "Select Item" at bounding box center [651, 297] width 282 height 34
click at [460, 285] on div "Drugs" at bounding box center [383, 295] width 184 height 27
click at [683, 364] on div "PA Code / Prescription Code Enter Code(Secondary Care Only) Encounter Date 15-1…" at bounding box center [760, 6] width 940 height 867
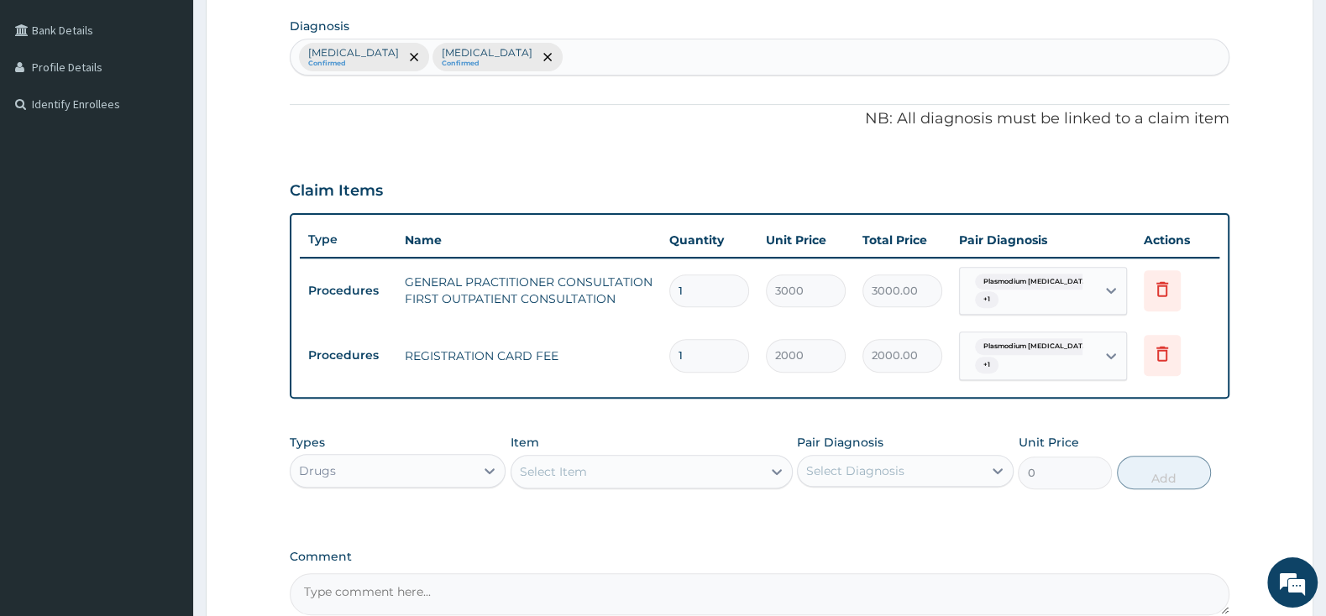
click at [571, 469] on div "Select Item" at bounding box center [553, 471] width 67 height 17
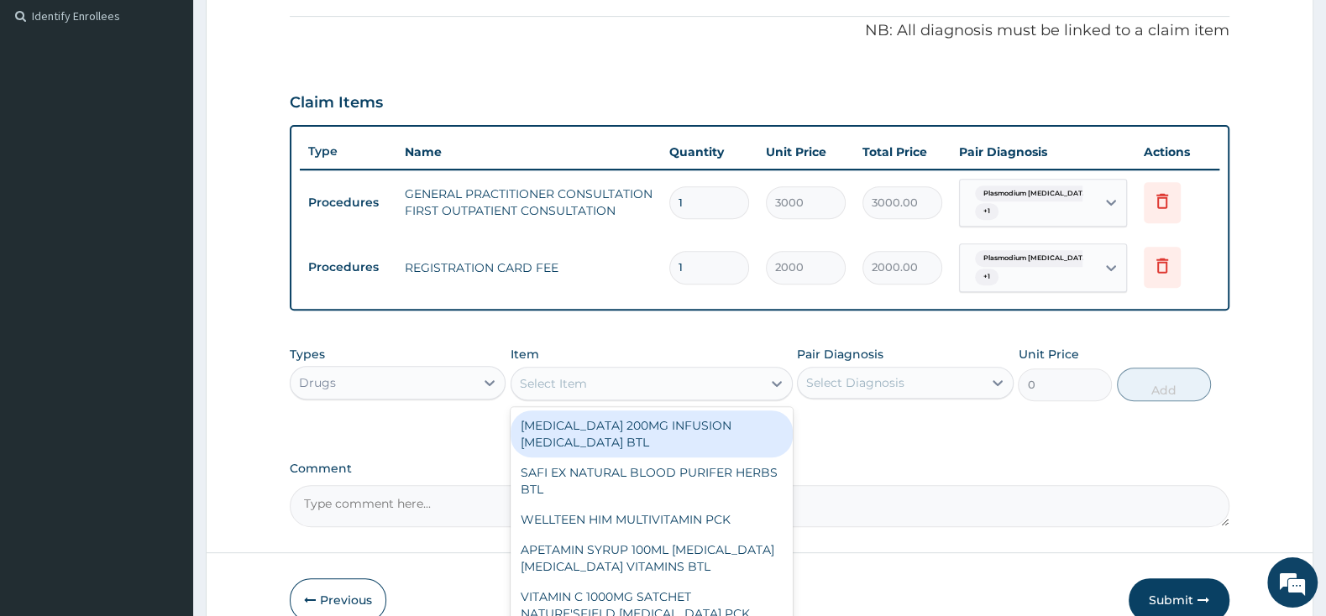
scroll to position [588, 0]
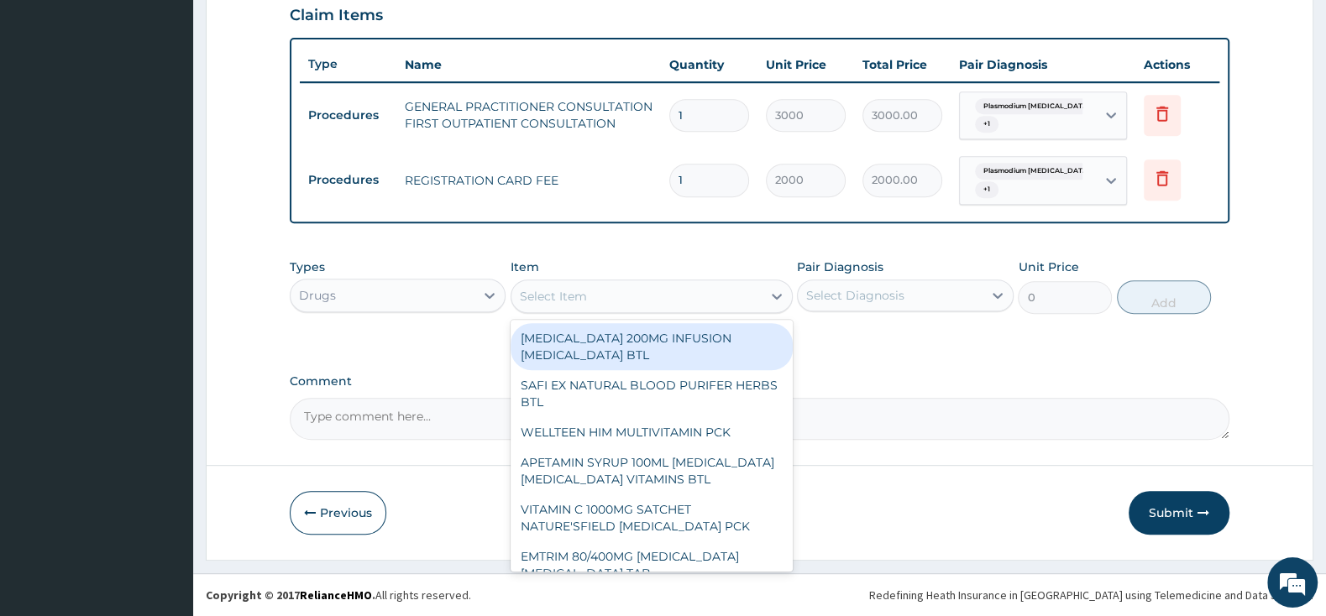
click at [658, 286] on div "Select Item" at bounding box center [636, 296] width 250 height 27
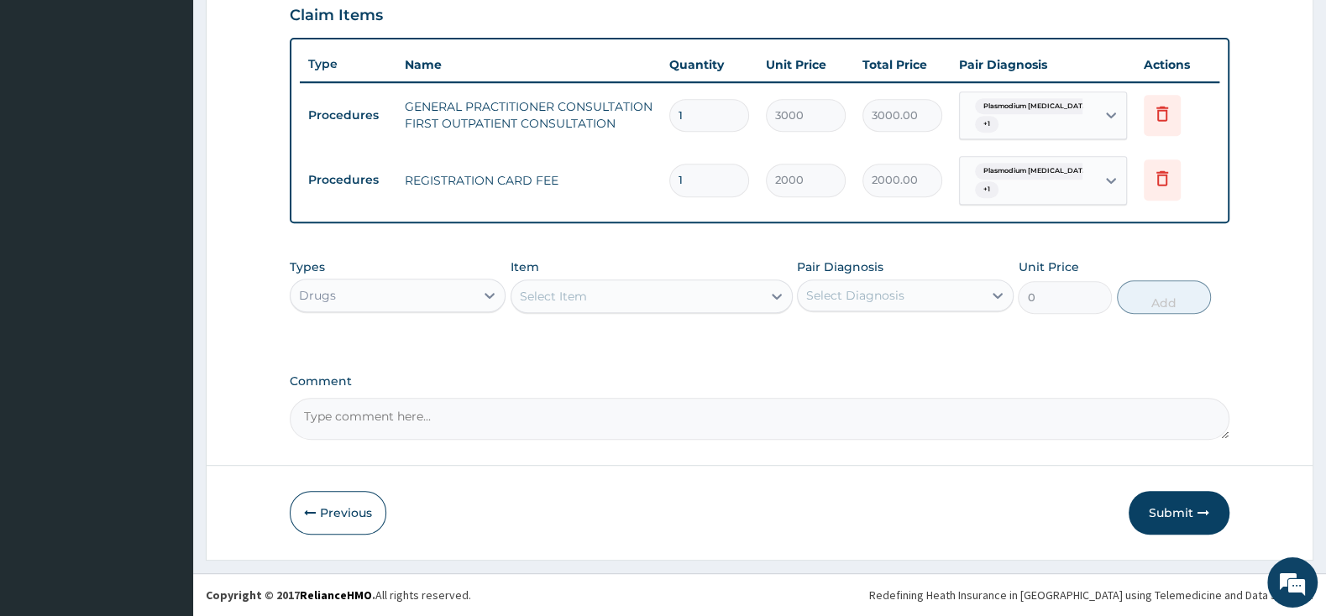
click at [658, 286] on div "Select Item" at bounding box center [636, 296] width 250 height 27
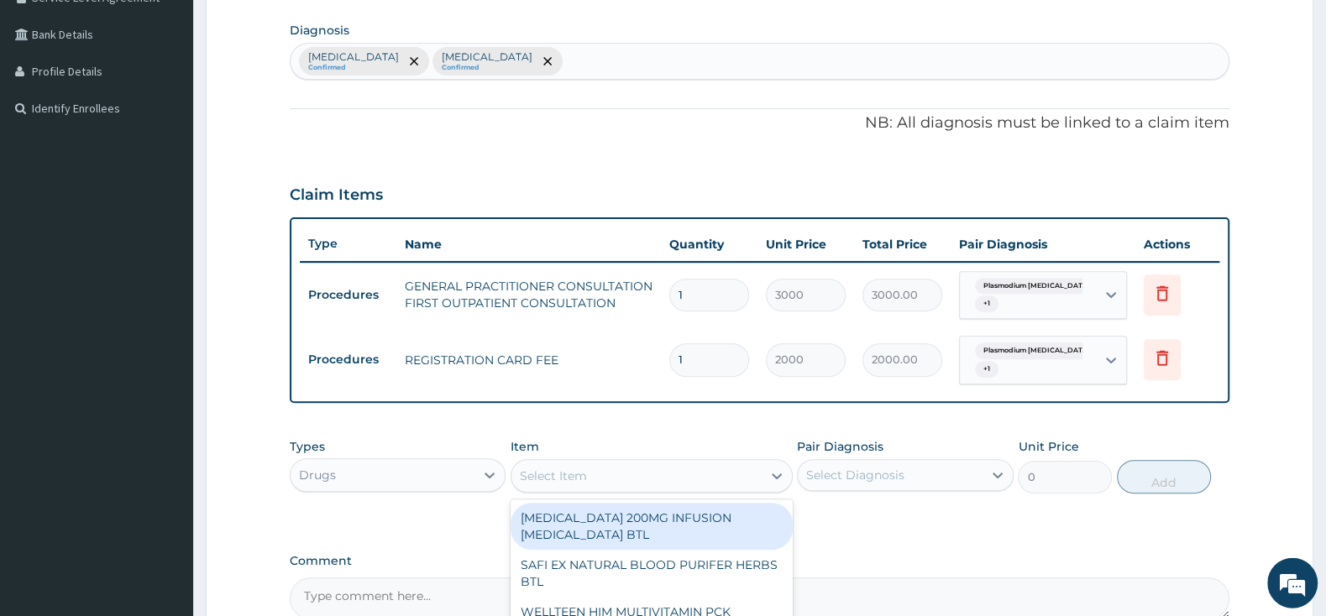
scroll to position [500, 0]
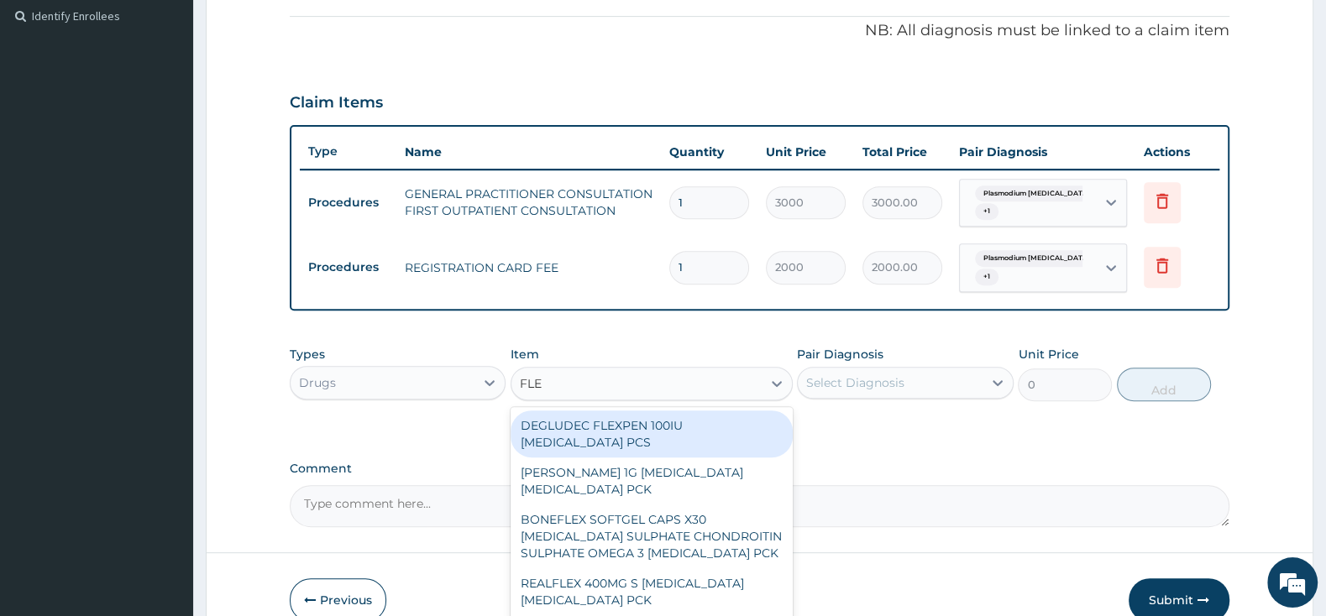
type input "FLEM"
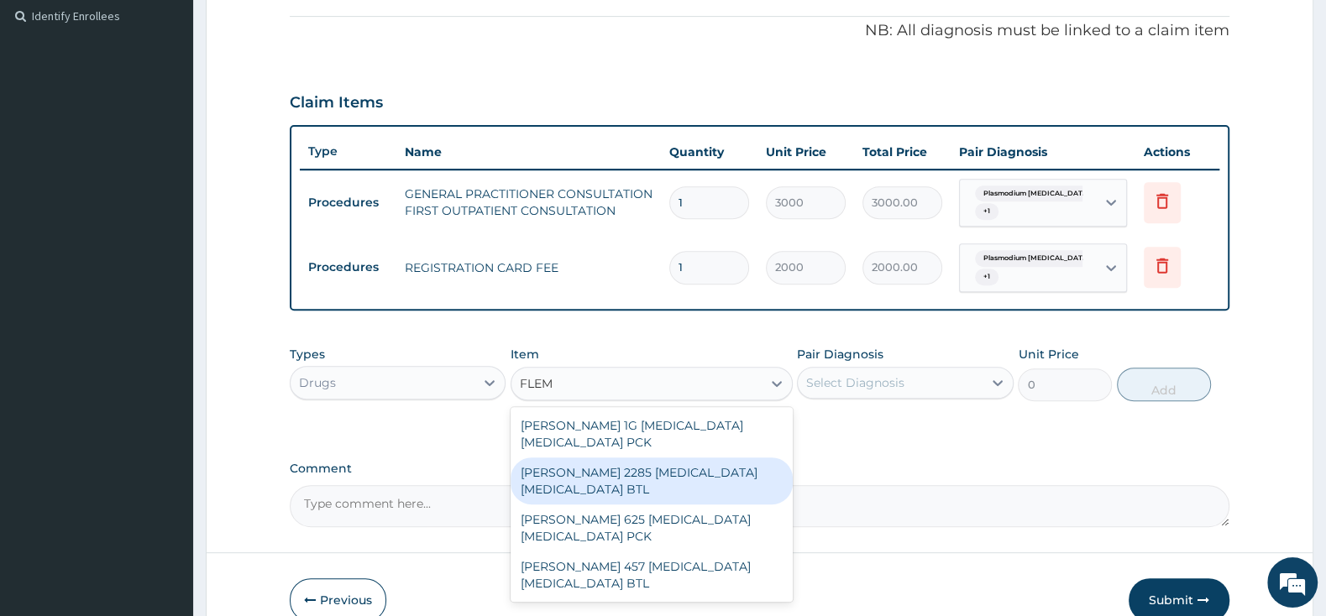
click at [713, 471] on div "[PERSON_NAME] 2285 [MEDICAL_DATA] [MEDICAL_DATA] BTL" at bounding box center [651, 481] width 282 height 47
type input "2875"
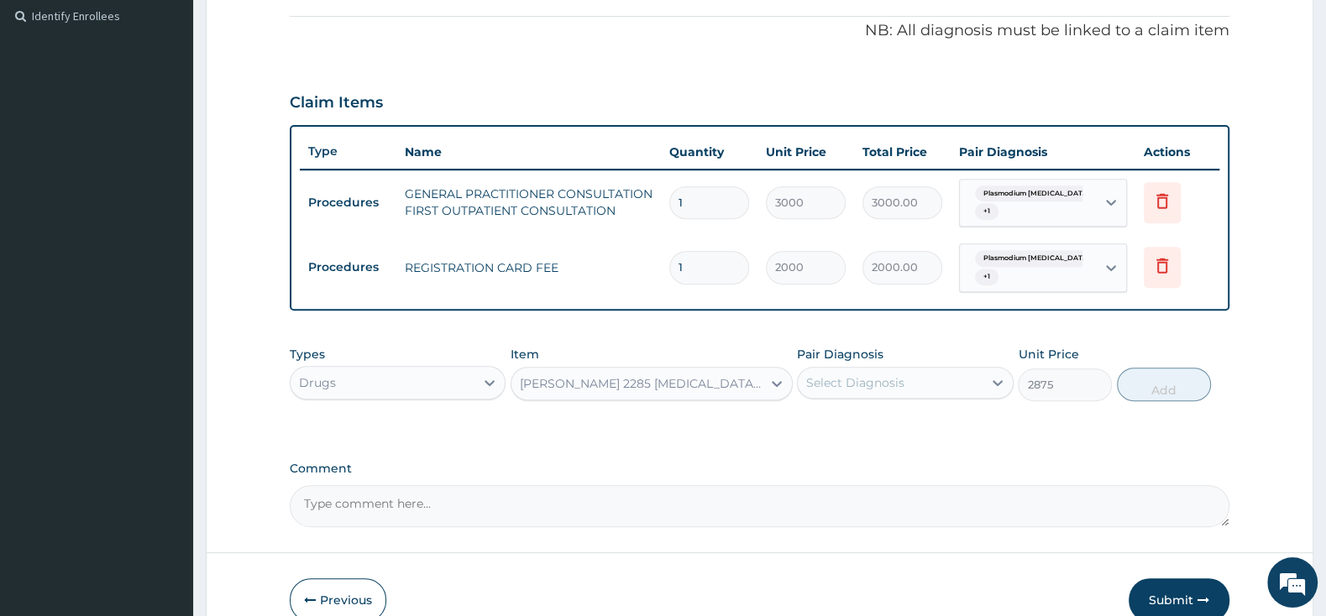
click at [844, 385] on div "Select Diagnosis" at bounding box center [855, 382] width 98 height 17
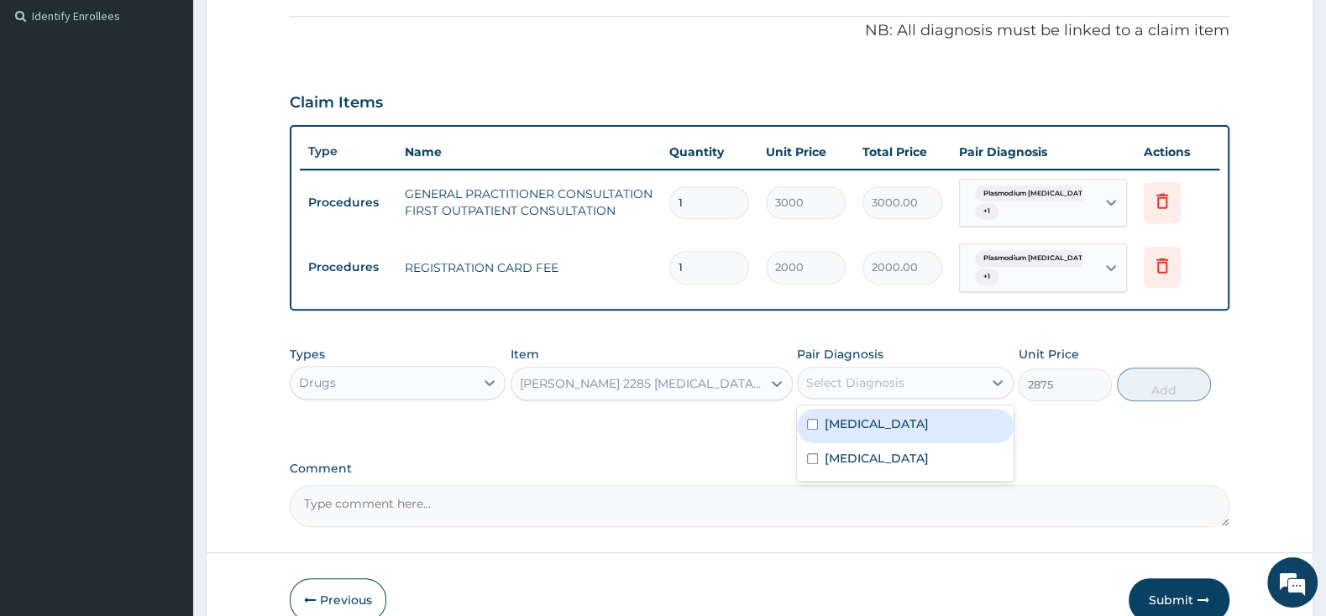
click at [814, 427] on div "Plasmodium vivax malaria without complication" at bounding box center [905, 426] width 216 height 34
checkbox input "true"
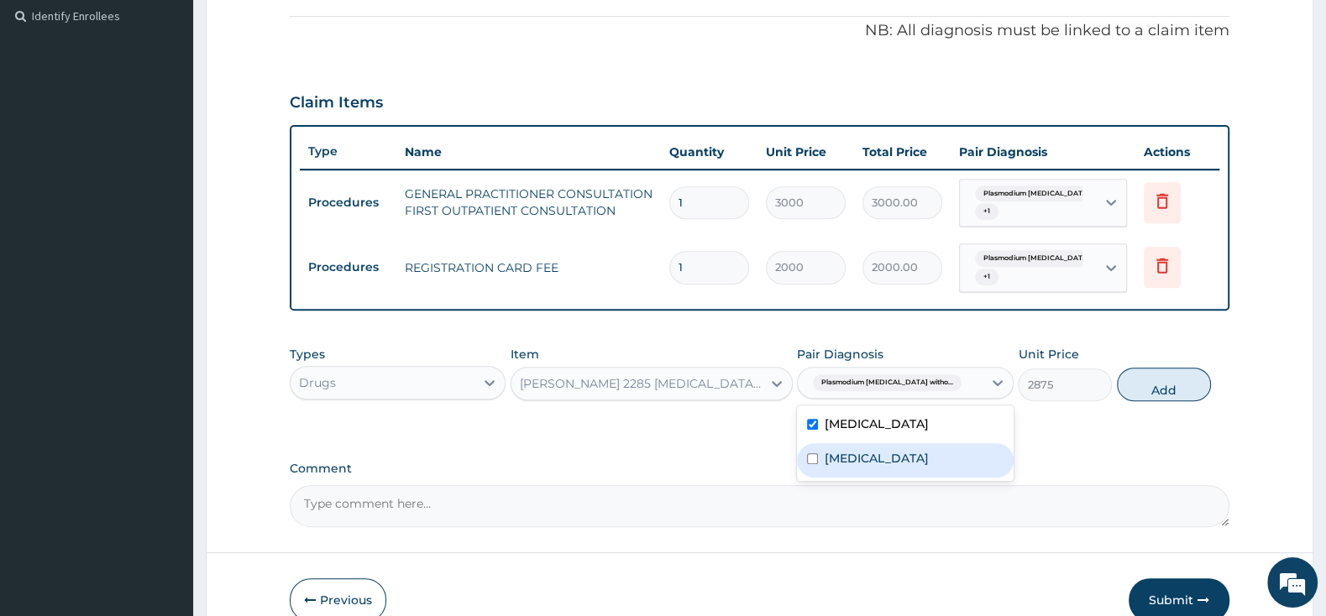
click at [807, 464] on input "checkbox" at bounding box center [812, 458] width 11 height 11
checkbox input "true"
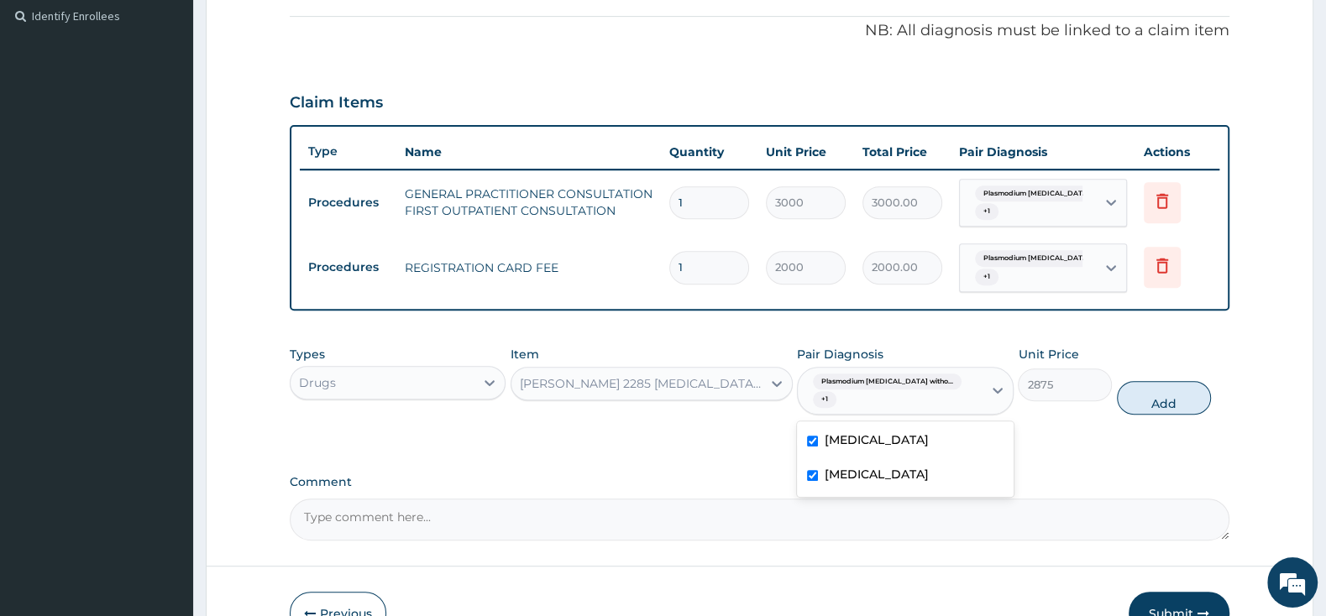
drag, startPoint x: 814, startPoint y: 453, endPoint x: 823, endPoint y: 450, distance: 9.0
click at [814, 447] on input "checkbox" at bounding box center [812, 441] width 11 height 11
checkbox input "false"
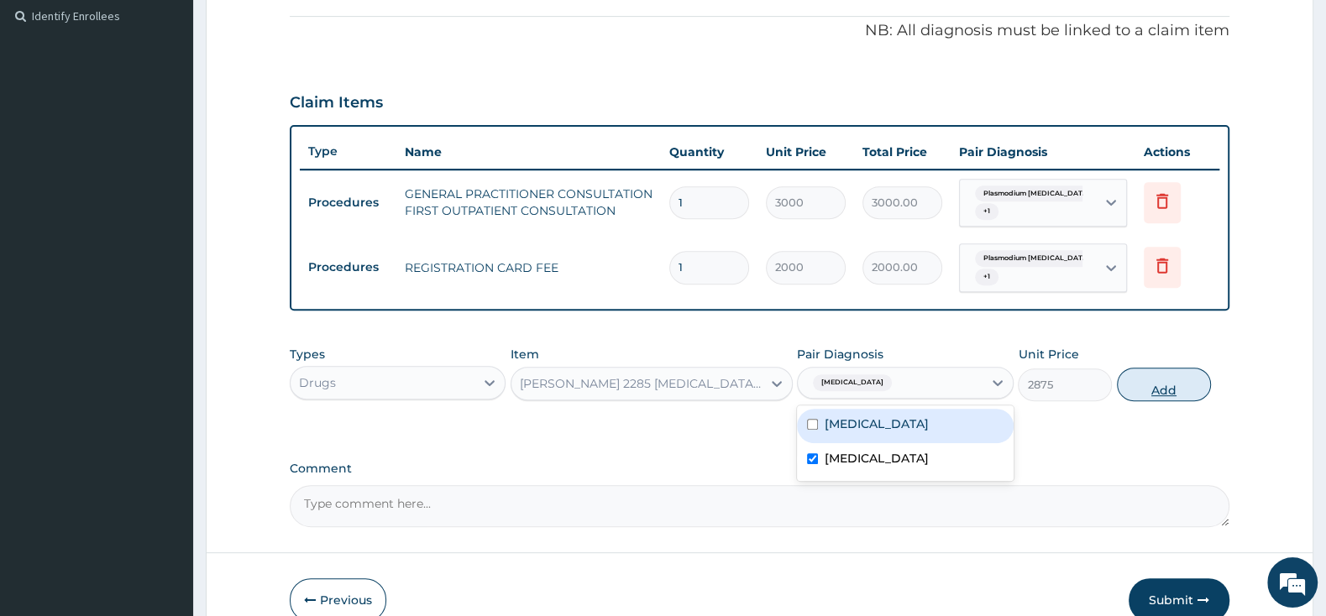
click at [1160, 382] on button "Add" at bounding box center [1164, 385] width 94 height 34
type input "0"
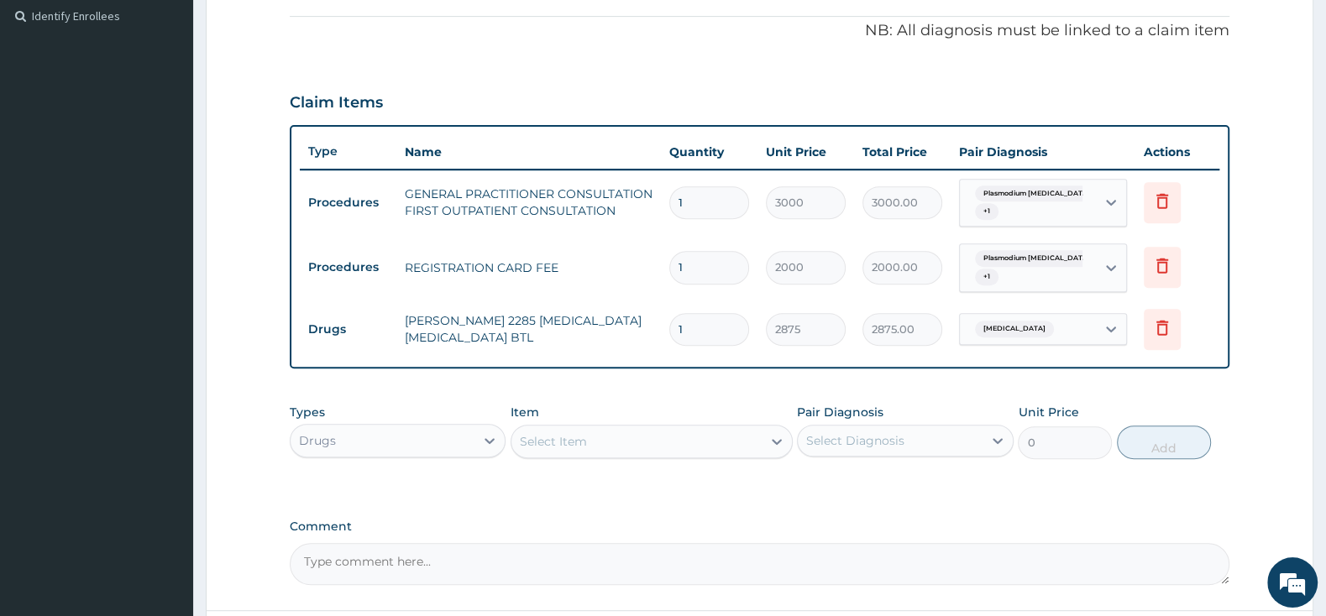
click at [588, 449] on div "Select Item" at bounding box center [636, 441] width 250 height 27
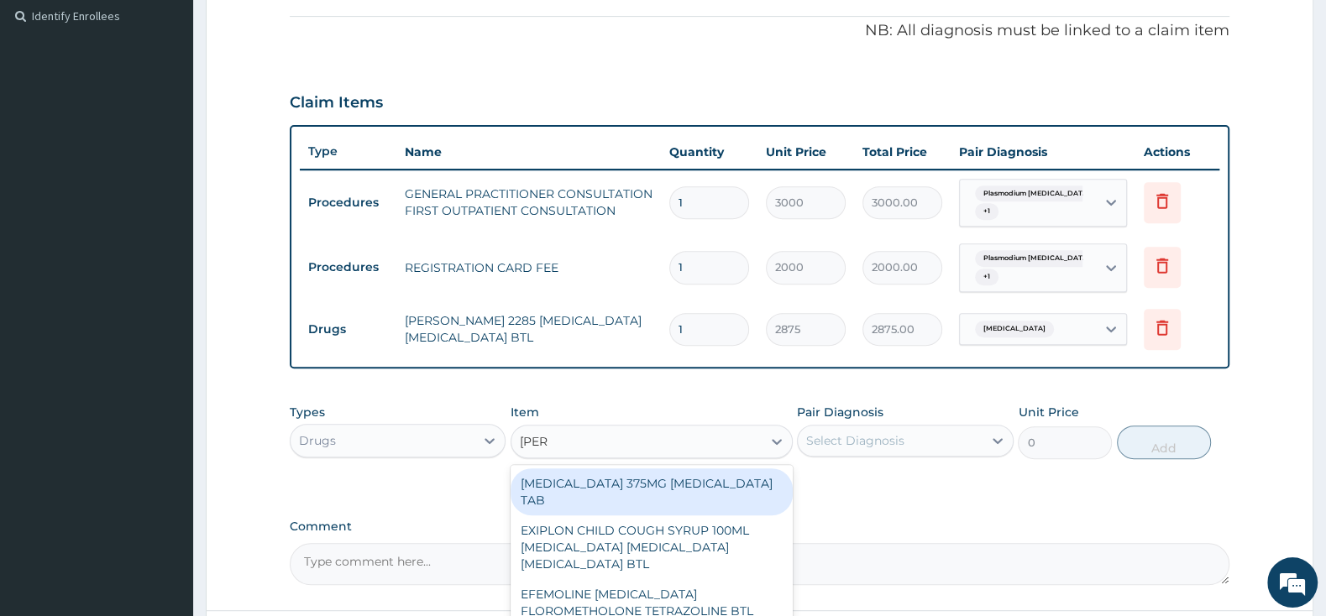
type input "LONAR"
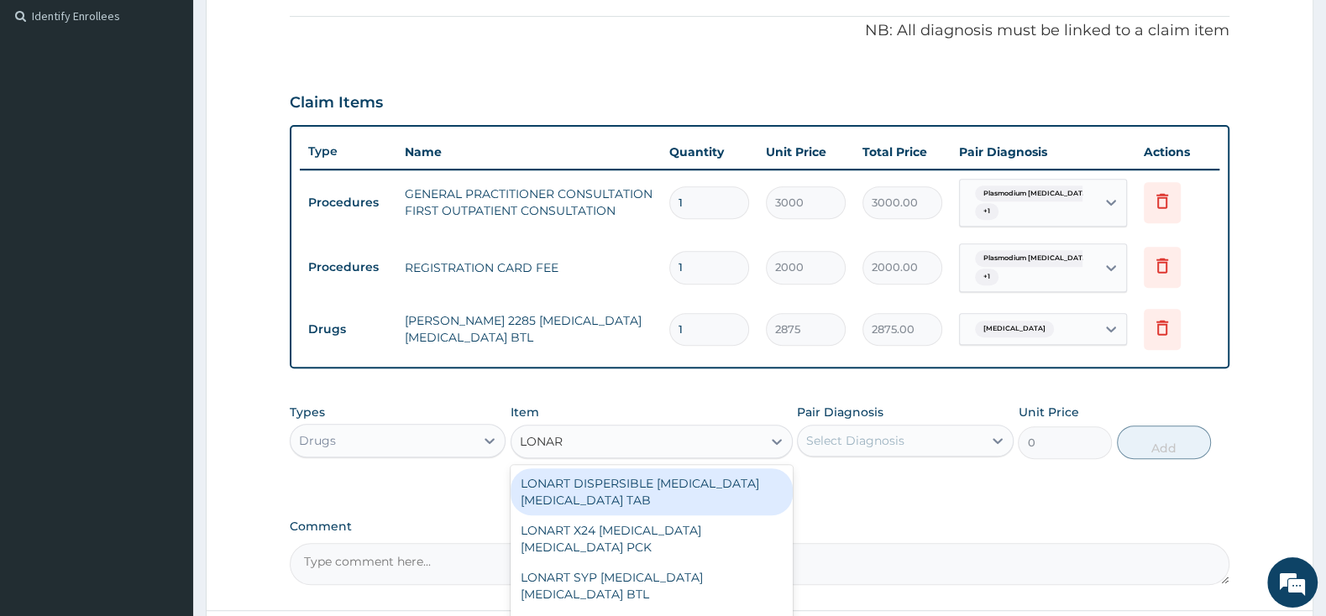
scroll to position [84, 0]
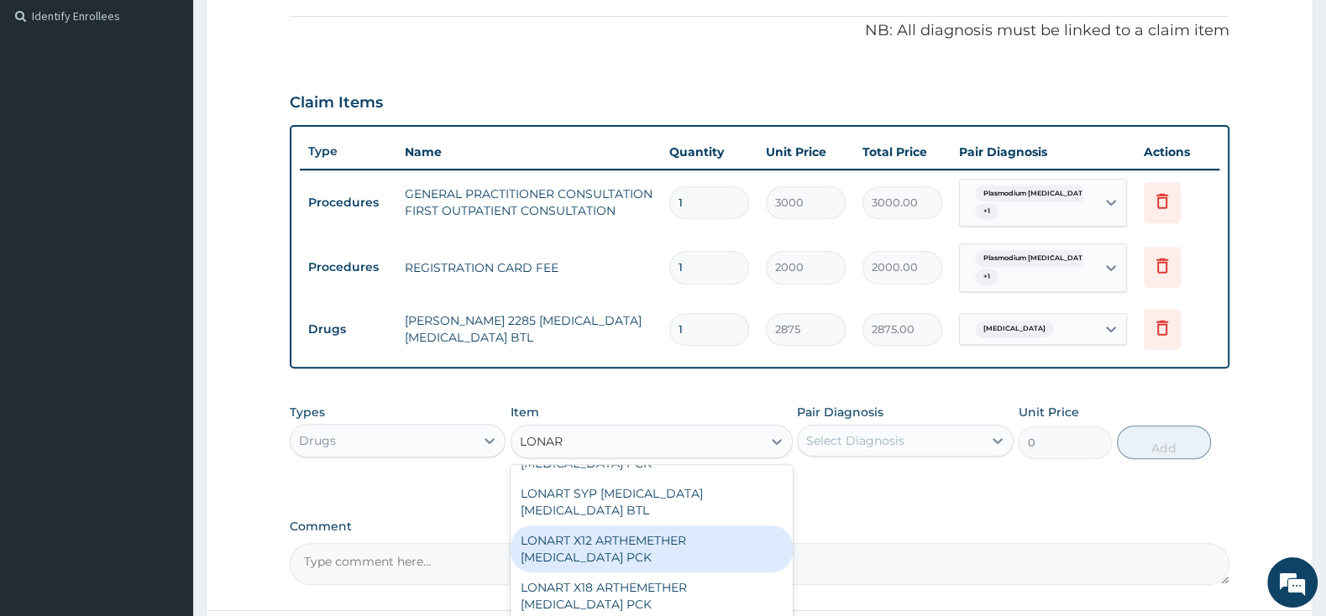
click at [649, 546] on div "LONART X12 ARTHEMETHER LUMEFANTRINE PCK" at bounding box center [651, 549] width 282 height 47
type input "552"
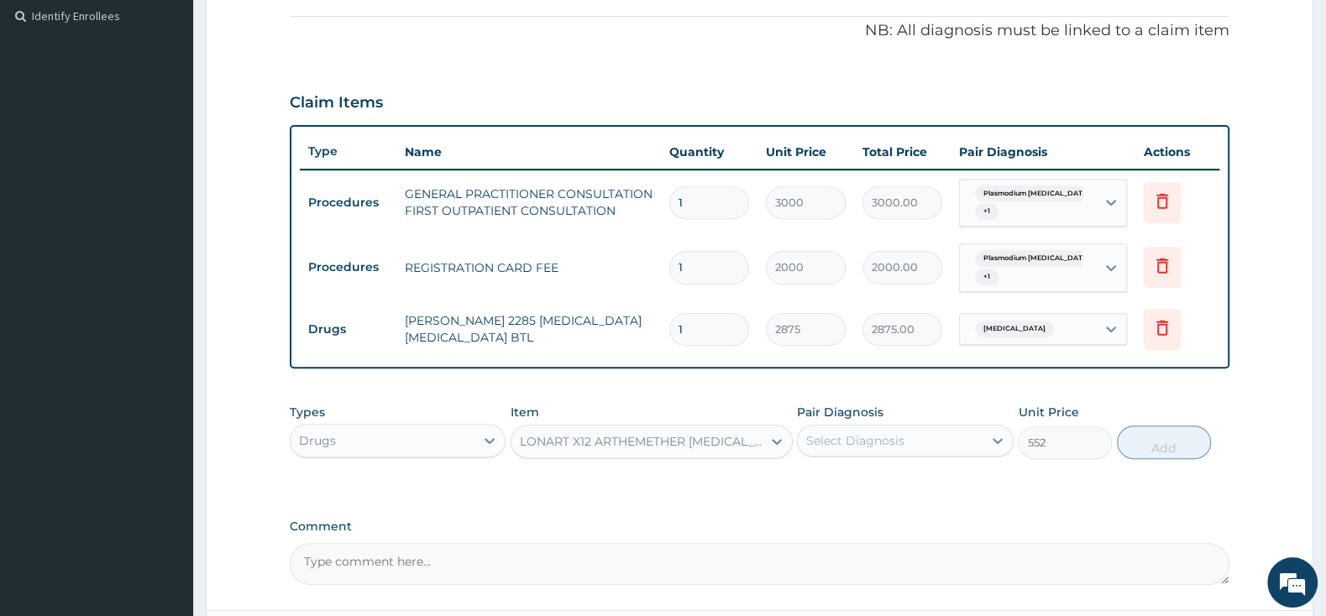
click at [713, 433] on div "LONART X12 ARTHEMETHER LUMEFANTRINE PCK" at bounding box center [641, 441] width 243 height 17
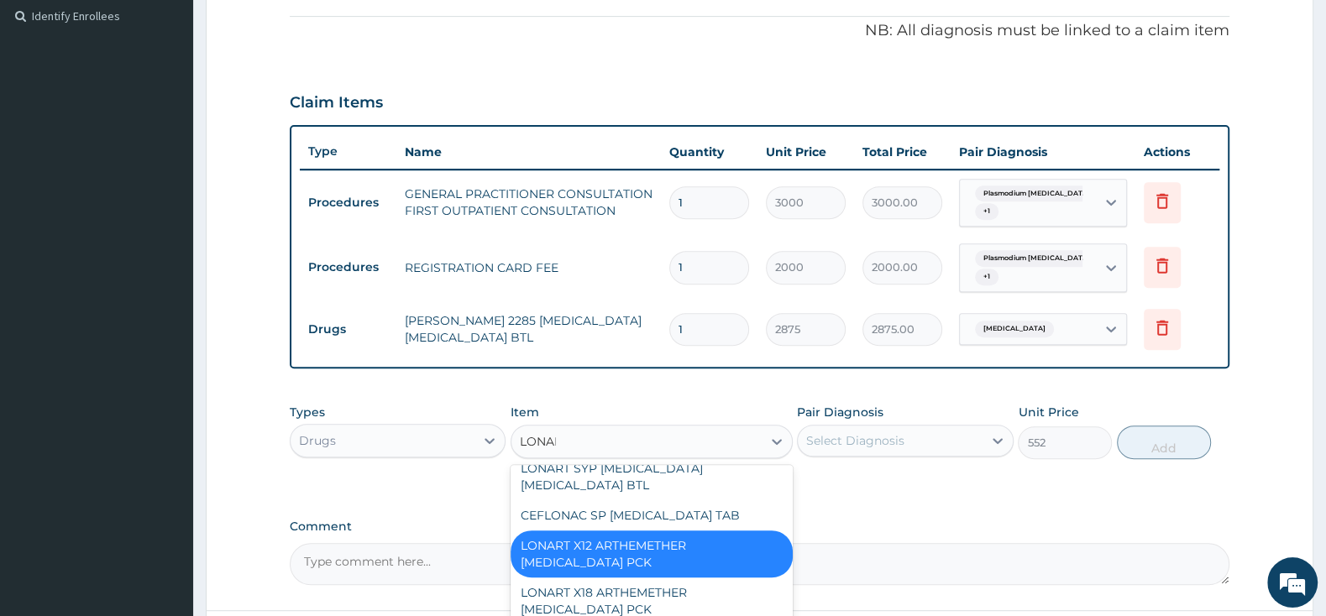
scroll to position [79, 0]
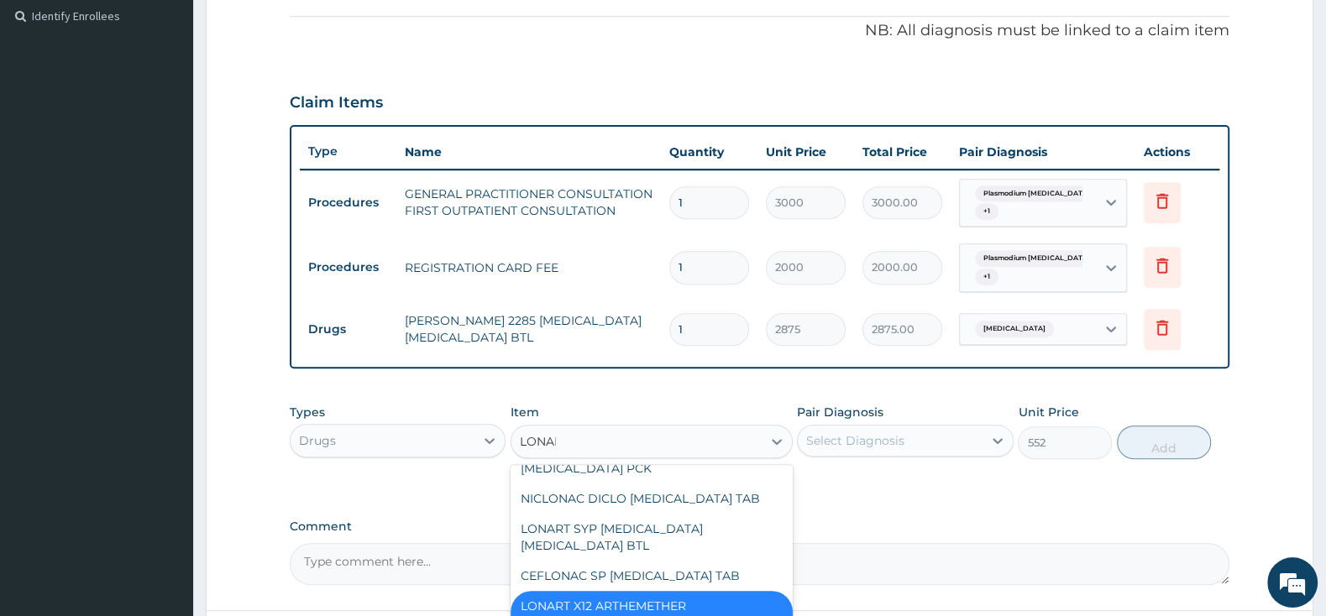
type input "LONART"
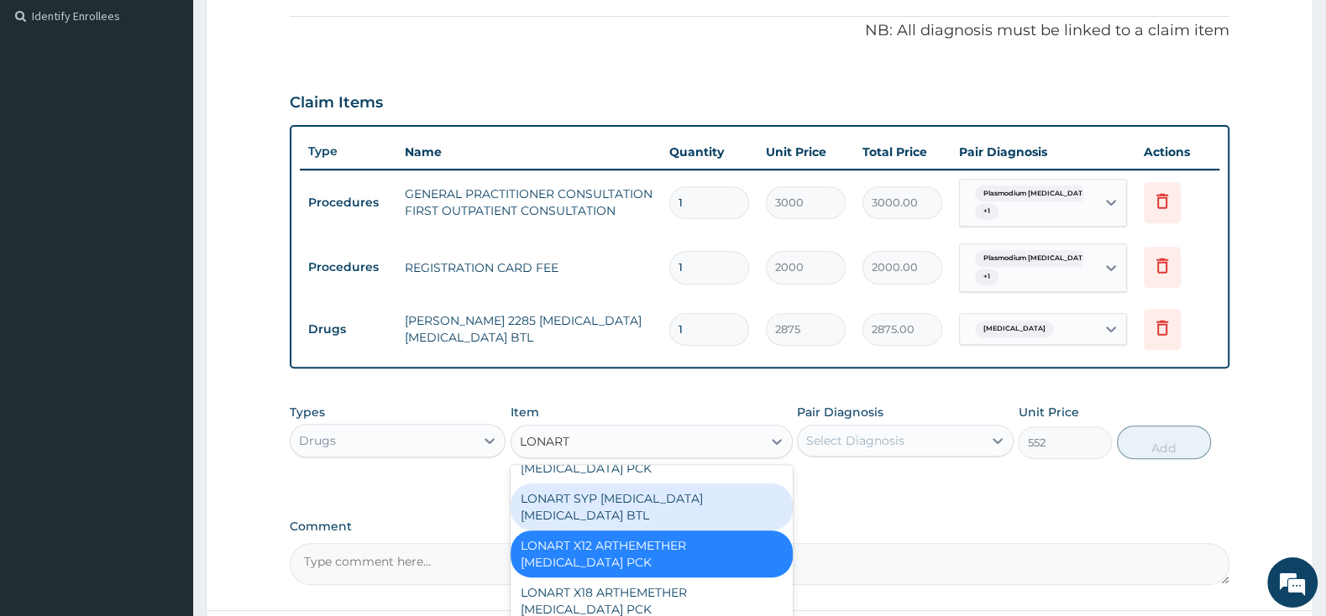
click at [697, 519] on div "LONART SYP ARTEMETHER LUMEFANTRINE BTL" at bounding box center [651, 507] width 282 height 47
type input "1460.5"
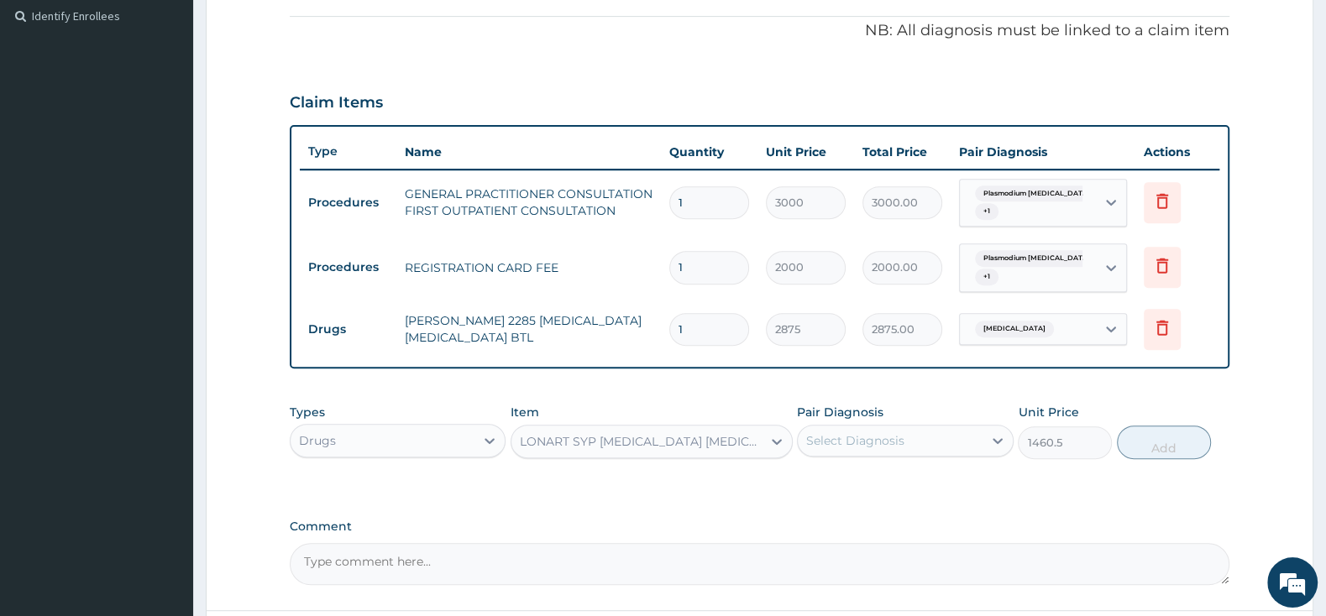
click at [861, 436] on div "Select Diagnosis" at bounding box center [855, 440] width 98 height 17
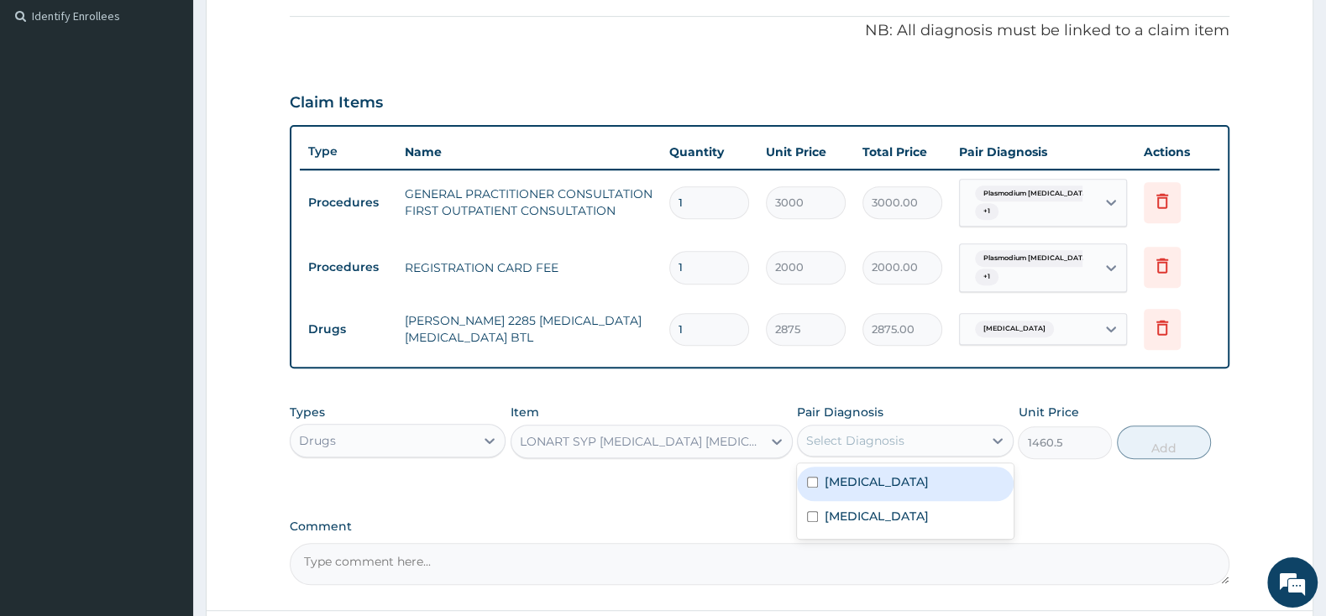
click at [814, 484] on div "Plasmodium vivax malaria without complication" at bounding box center [905, 484] width 216 height 34
checkbox input "true"
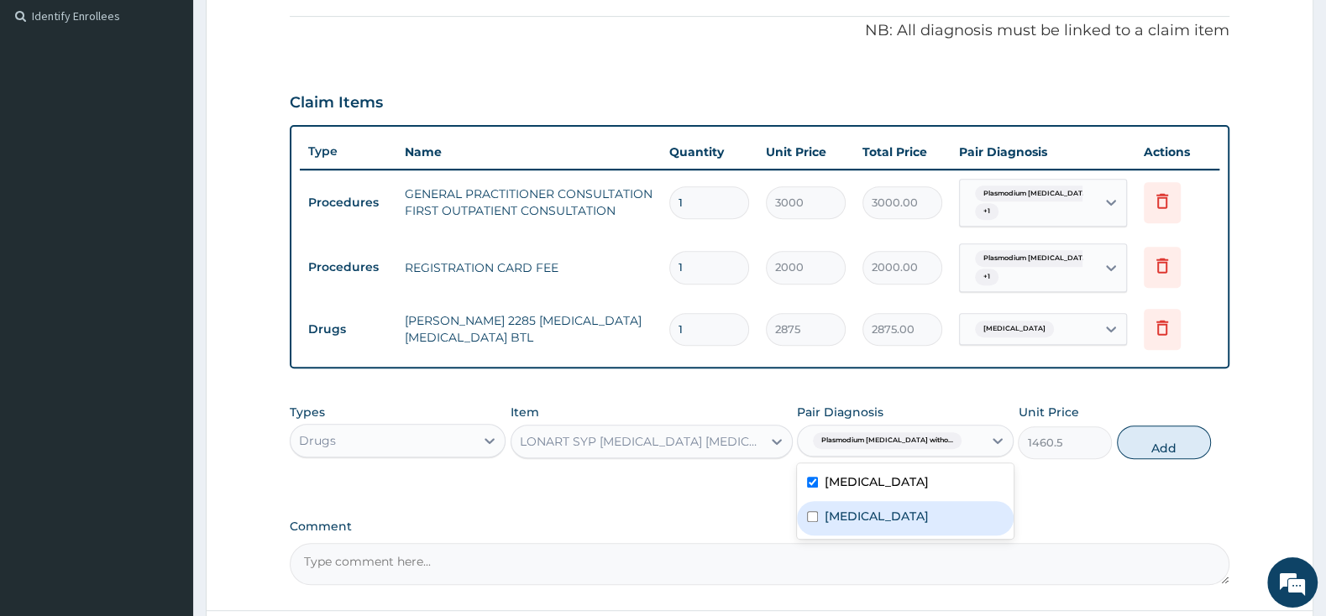
click at [805, 536] on div "Acute pharyngitis, unspecified" at bounding box center [905, 518] width 216 height 34
checkbox input "true"
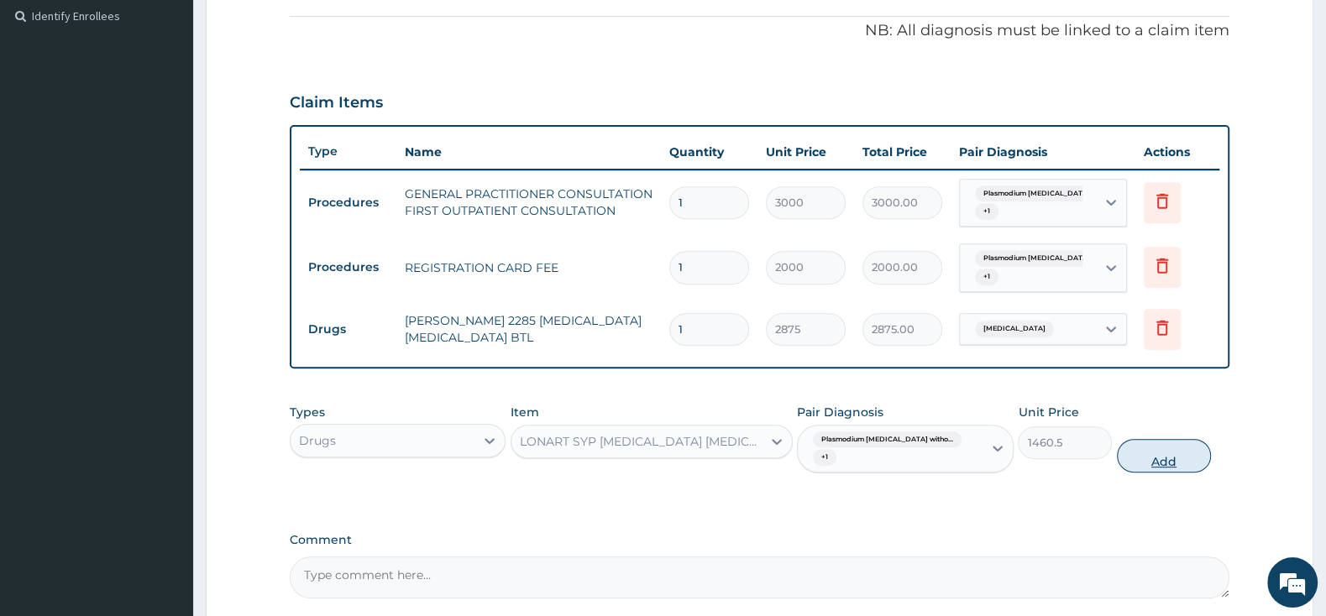
click at [1178, 452] on button "Add" at bounding box center [1164, 456] width 94 height 34
type input "0"
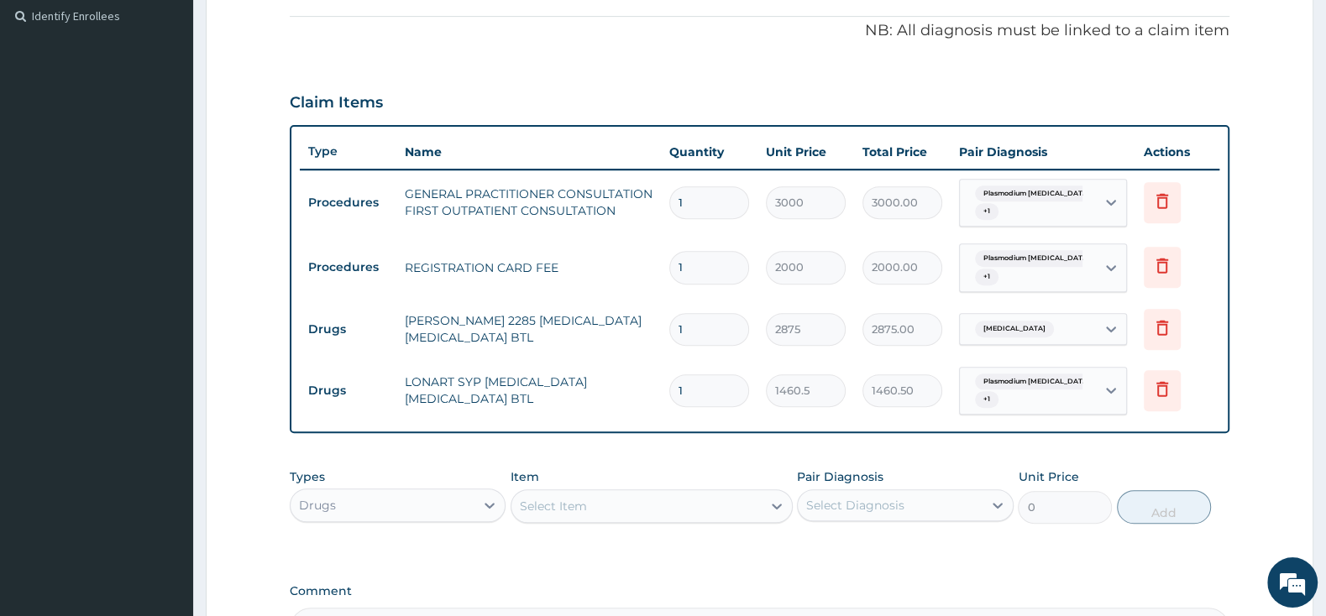
click at [579, 503] on div "Select Item" at bounding box center [553, 506] width 67 height 17
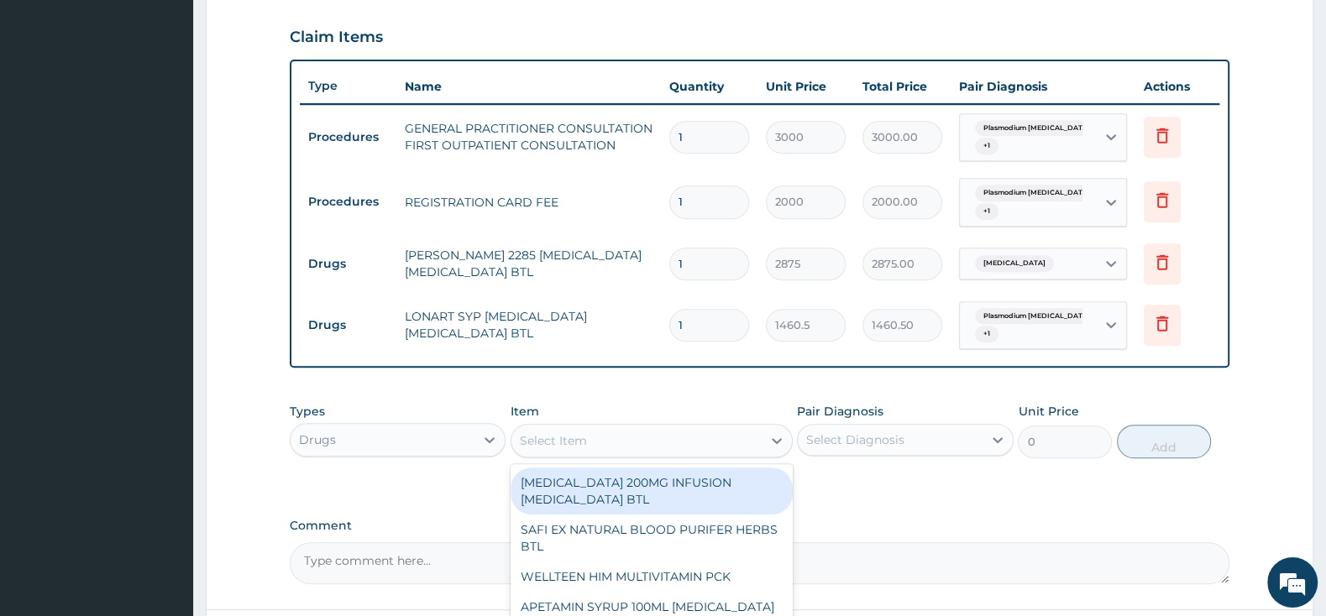
scroll to position [588, 0]
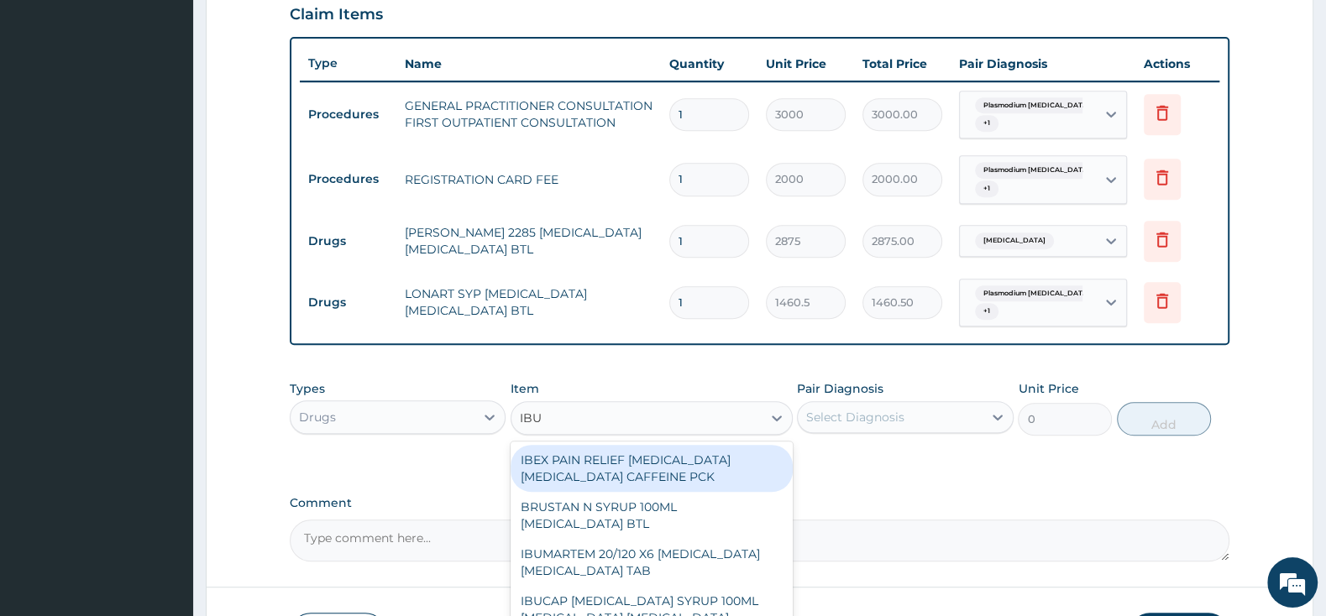
type input "IBUP"
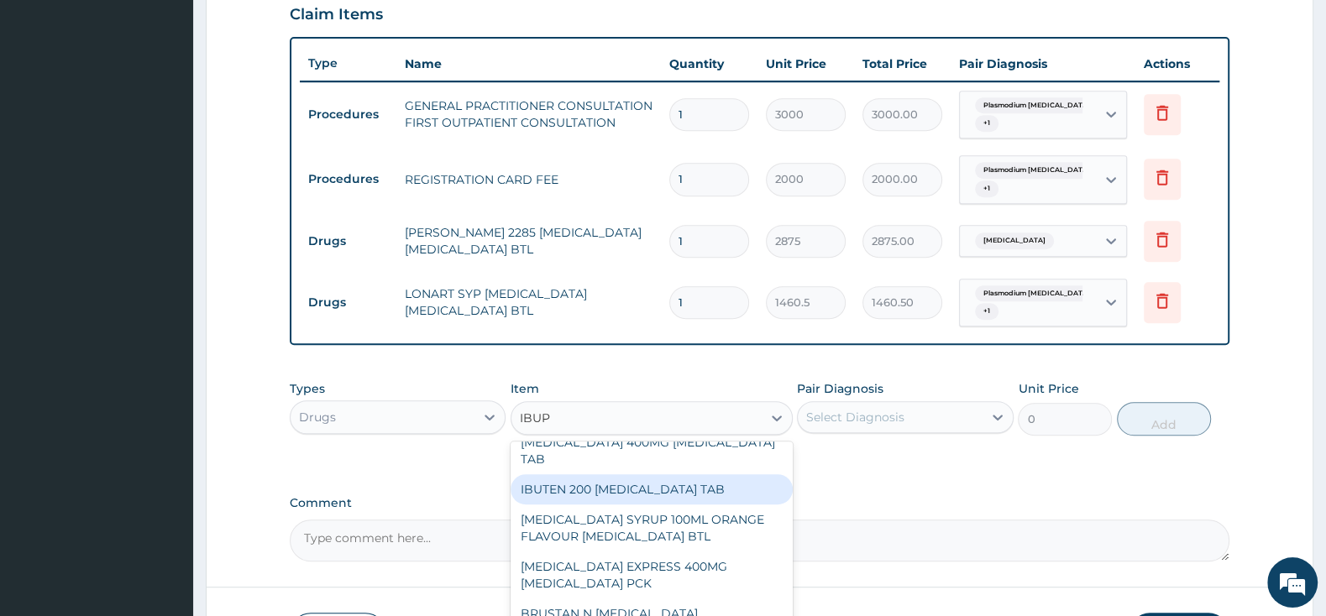
scroll to position [176, 0]
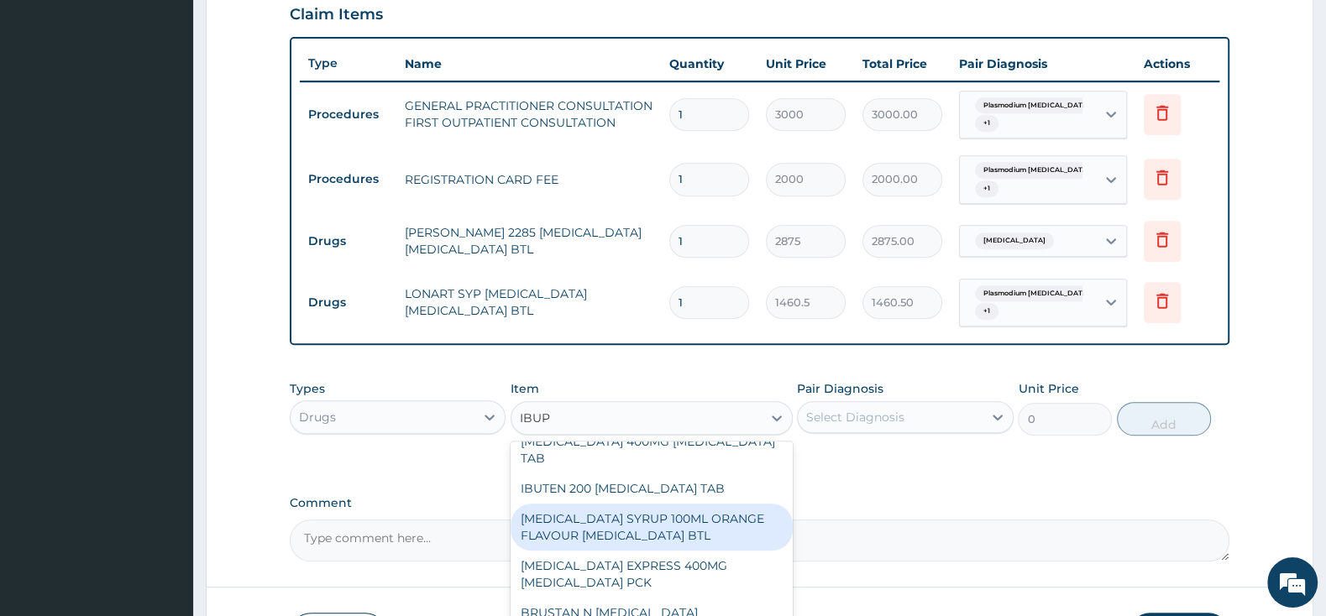
click at [625, 524] on div "NUROFEN SYRUP 100ML ORANGE FLAVOUR IBUPROFEN BTL" at bounding box center [651, 527] width 282 height 47
type input "2472.5"
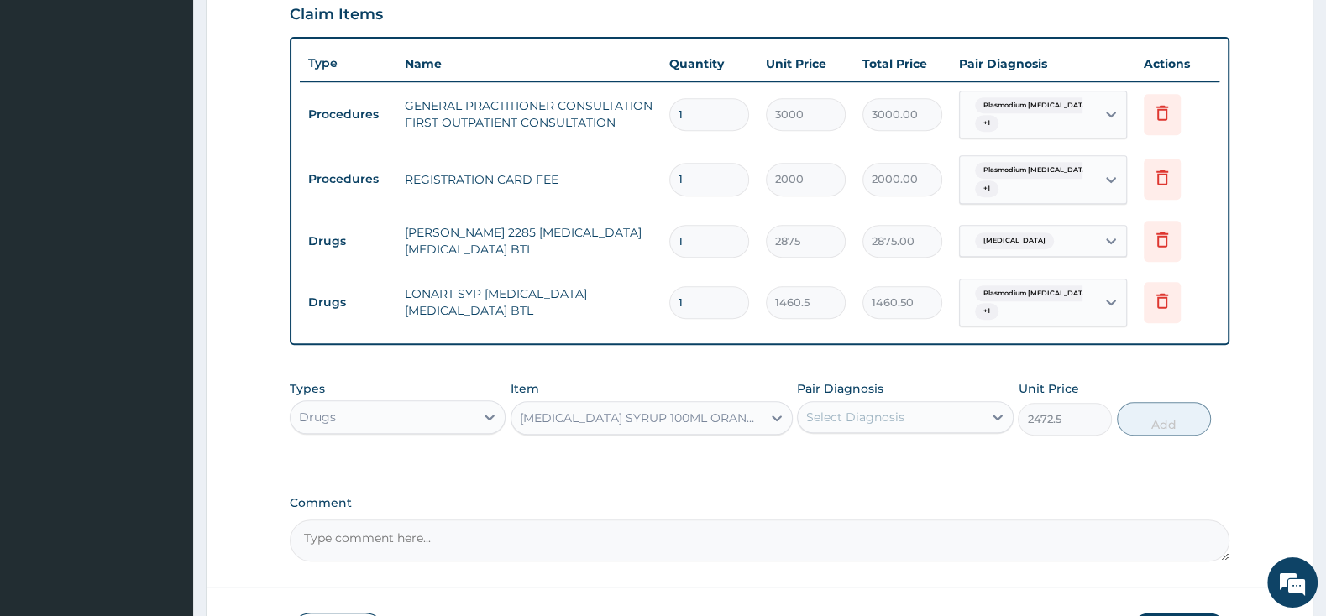
click at [861, 418] on div "Select Diagnosis" at bounding box center [855, 417] width 98 height 17
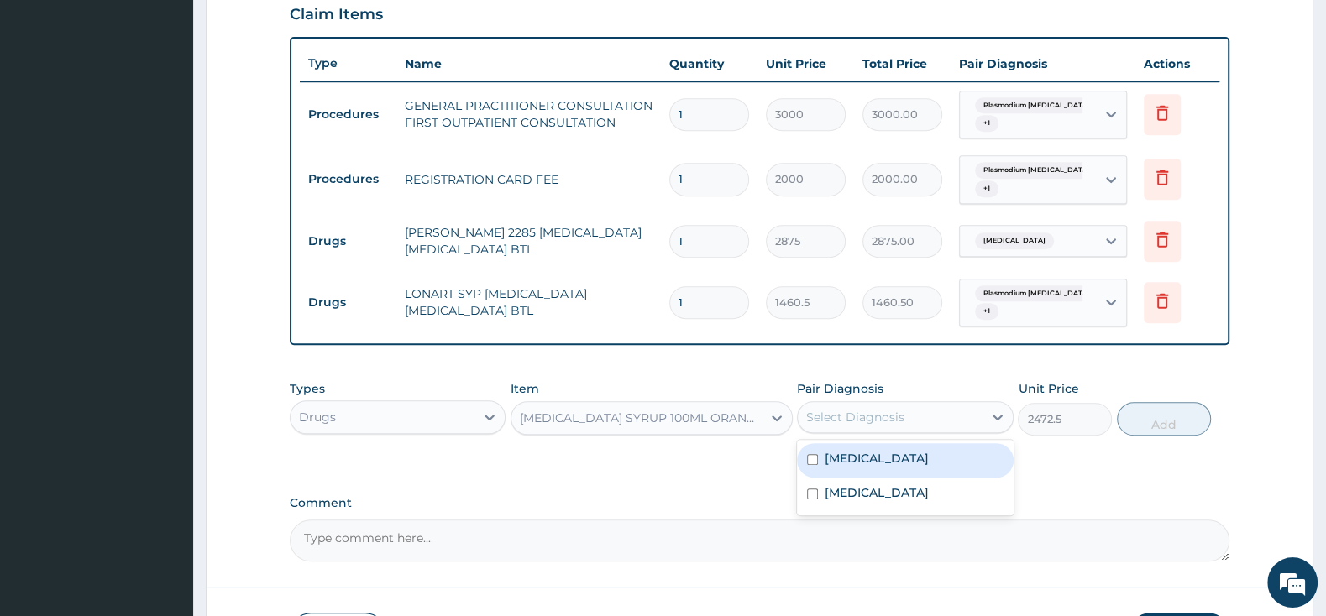
click at [814, 465] on input "checkbox" at bounding box center [812, 459] width 11 height 11
checkbox input "true"
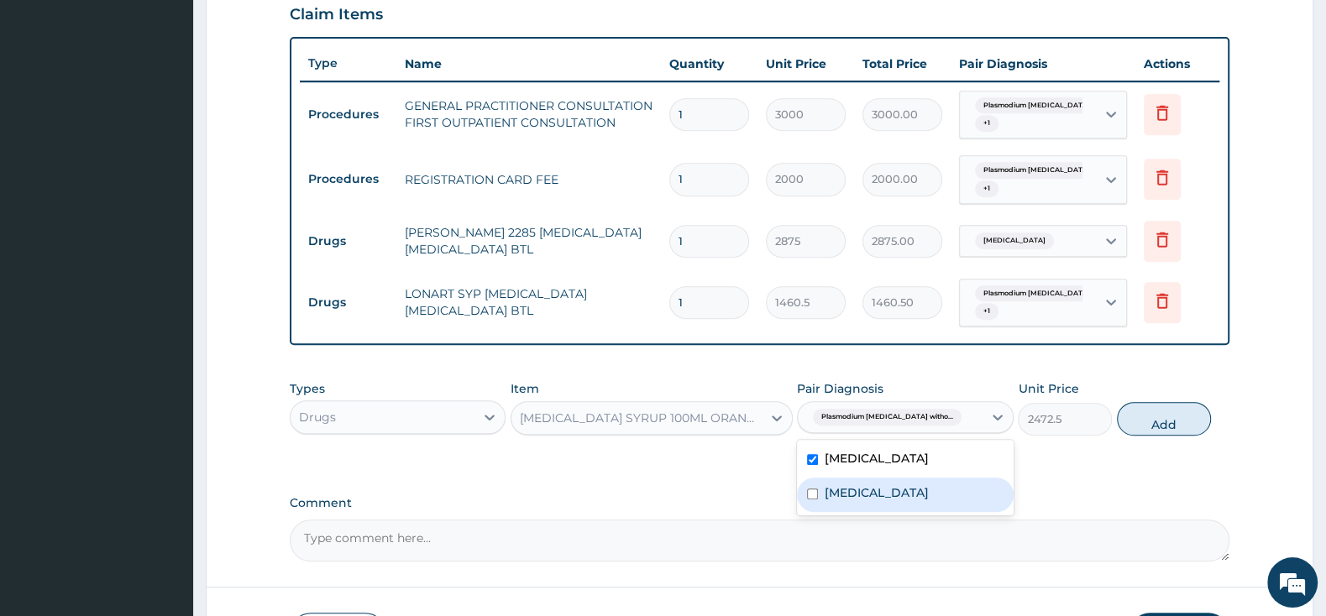
drag, startPoint x: 815, startPoint y: 524, endPoint x: 931, endPoint y: 516, distance: 116.1
click at [815, 500] on input "checkbox" at bounding box center [812, 494] width 11 height 11
checkbox input "true"
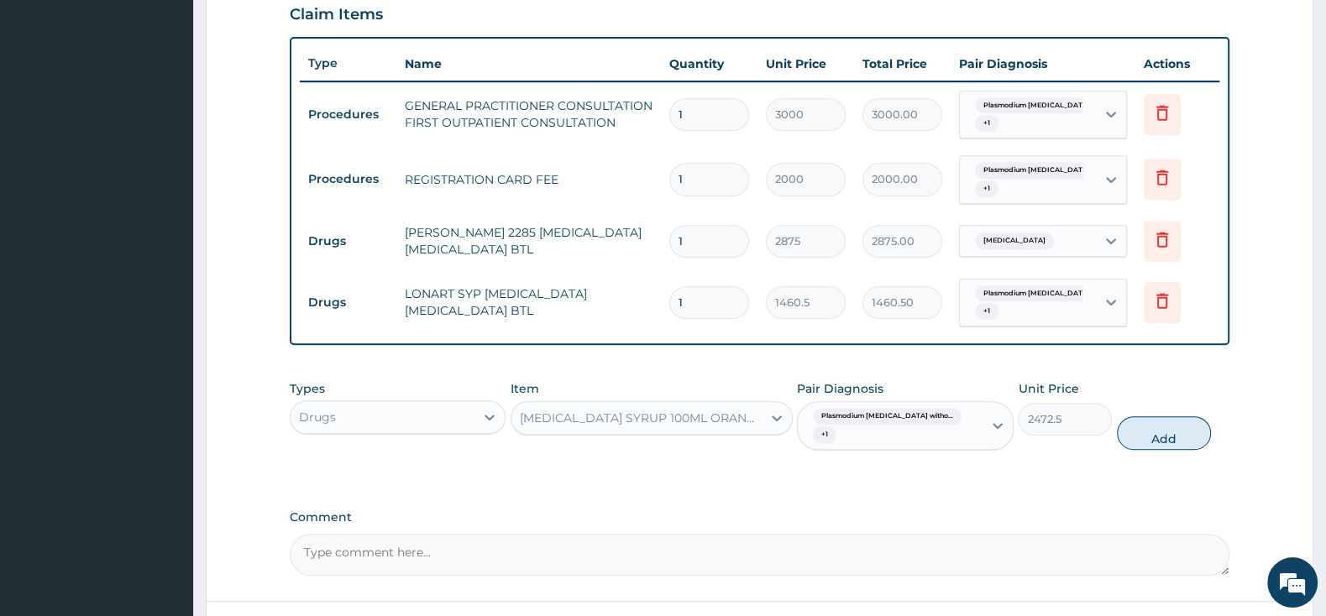
drag, startPoint x: 1167, startPoint y: 437, endPoint x: 1149, endPoint y: 440, distance: 17.8
click at [1161, 437] on button "Add" at bounding box center [1164, 433] width 94 height 34
type input "0"
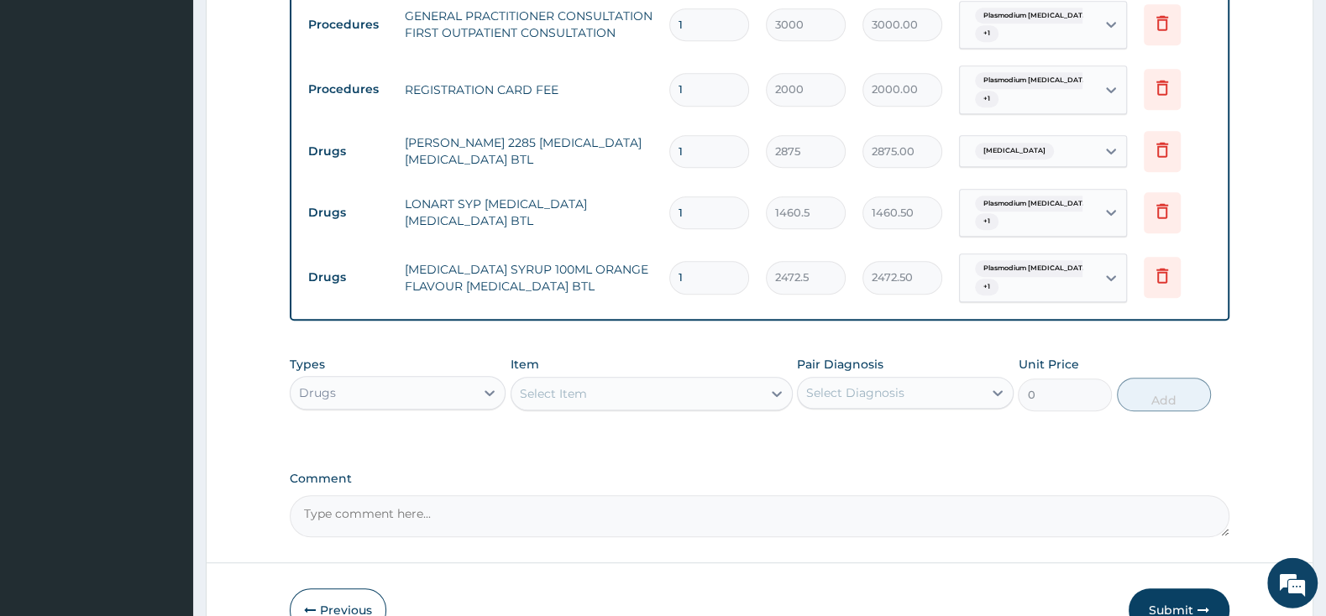
scroll to position [676, 0]
click at [645, 394] on div "Select Item" at bounding box center [636, 395] width 250 height 27
click at [688, 397] on div "Select Item" at bounding box center [636, 395] width 250 height 27
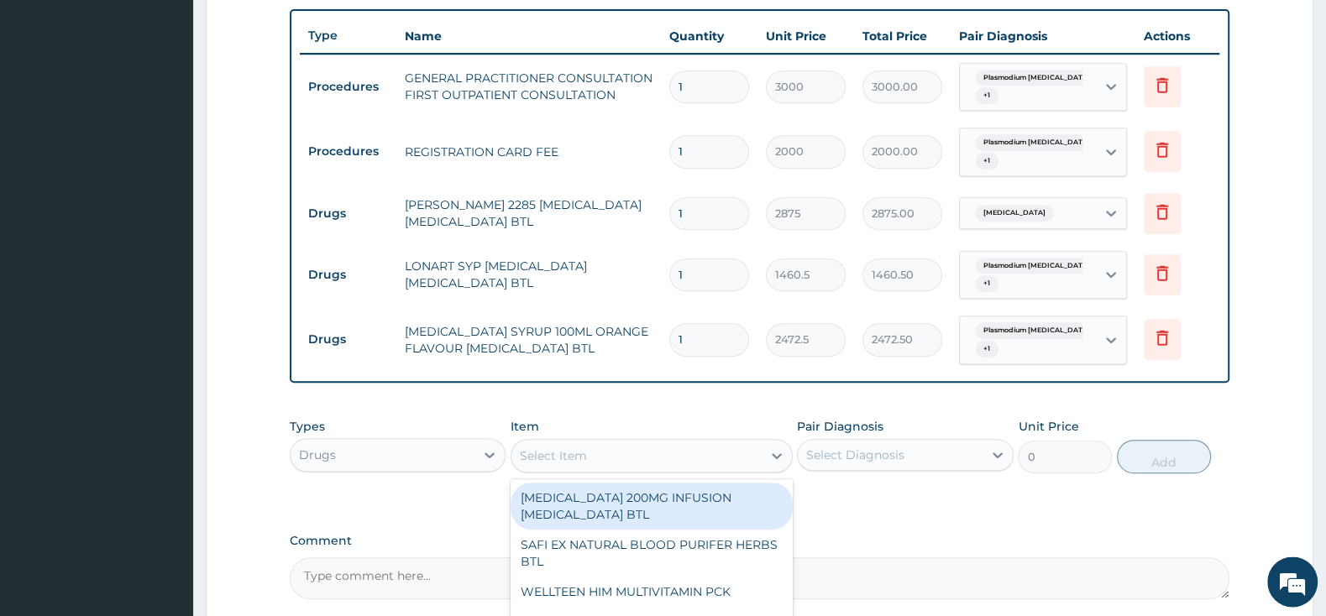
scroll to position [588, 0]
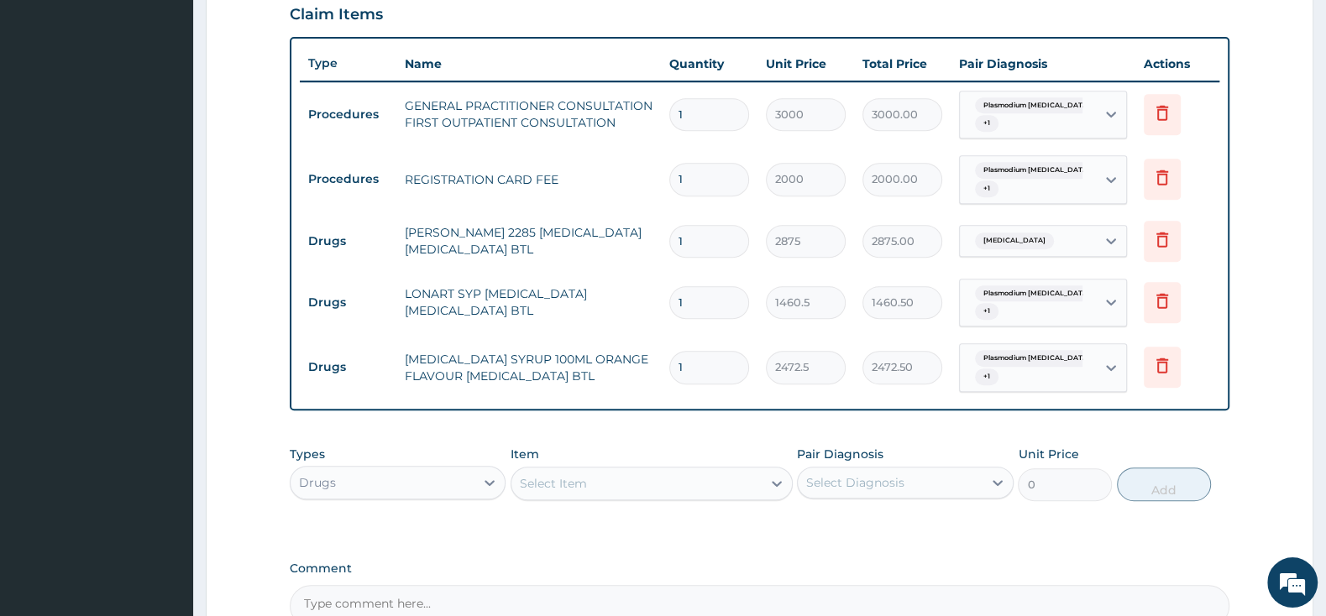
click at [721, 485] on div "Select Item" at bounding box center [636, 483] width 250 height 27
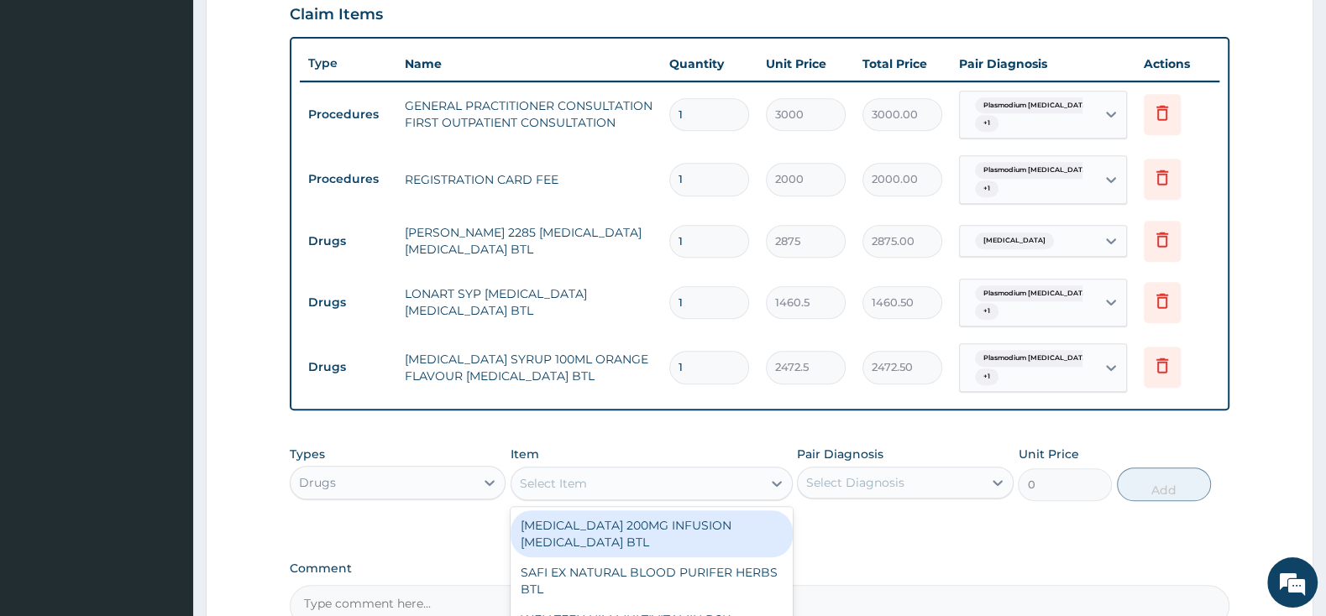
click at [721, 484] on div "Select Item" at bounding box center [636, 483] width 250 height 27
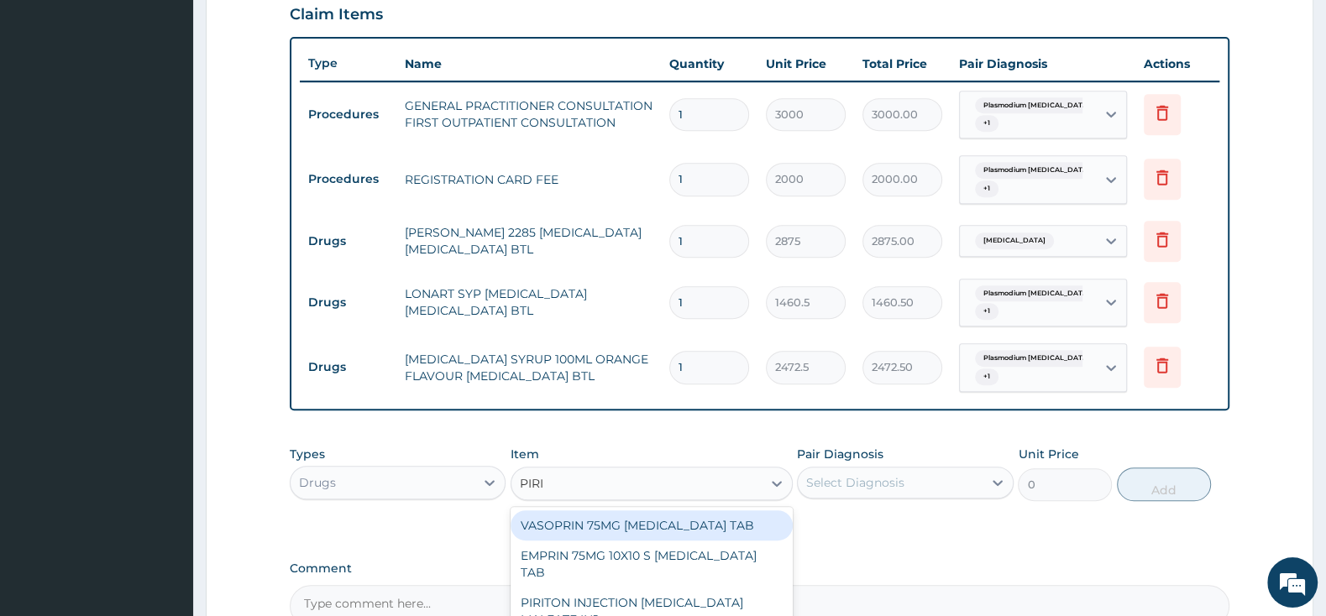
type input "PIRIT"
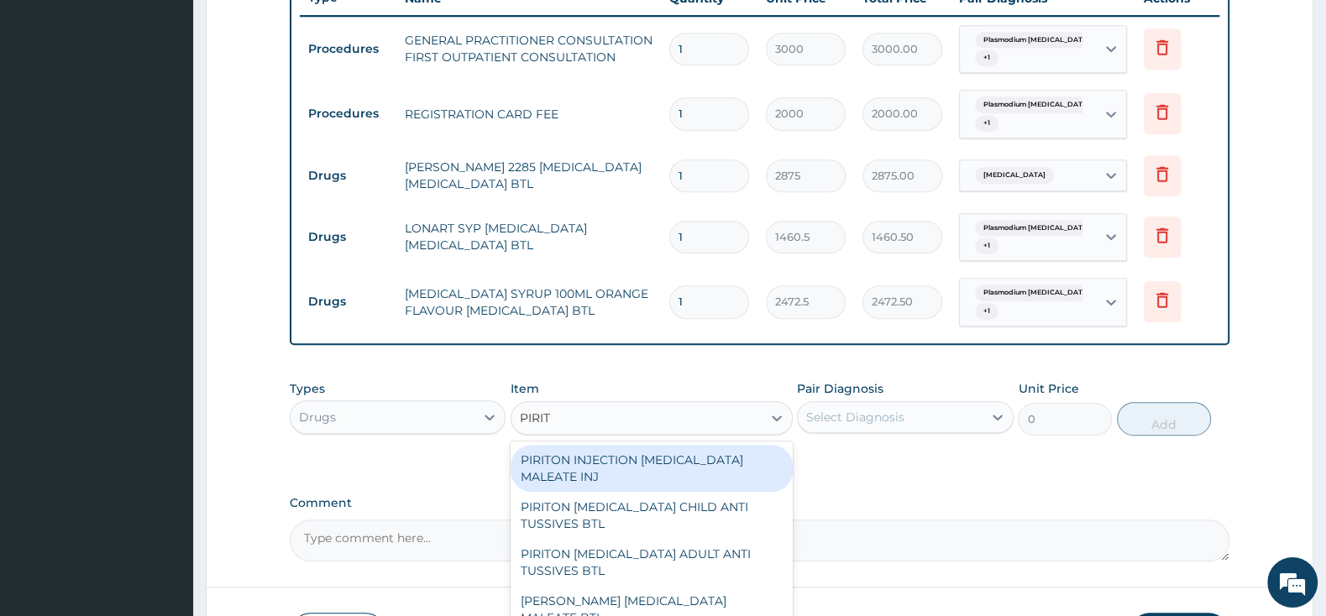
scroll to position [676, 0]
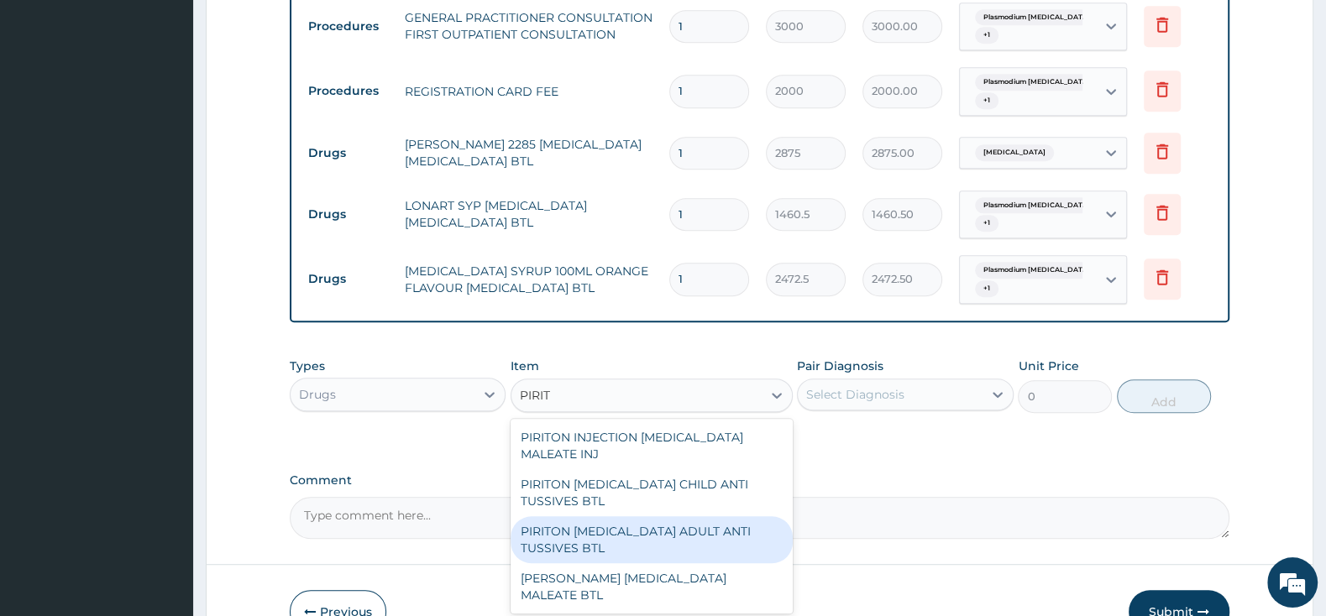
click at [597, 546] on div "PIRITON EXPECTORANT ADULT ANTI TUSSIVES BTL" at bounding box center [651, 539] width 282 height 47
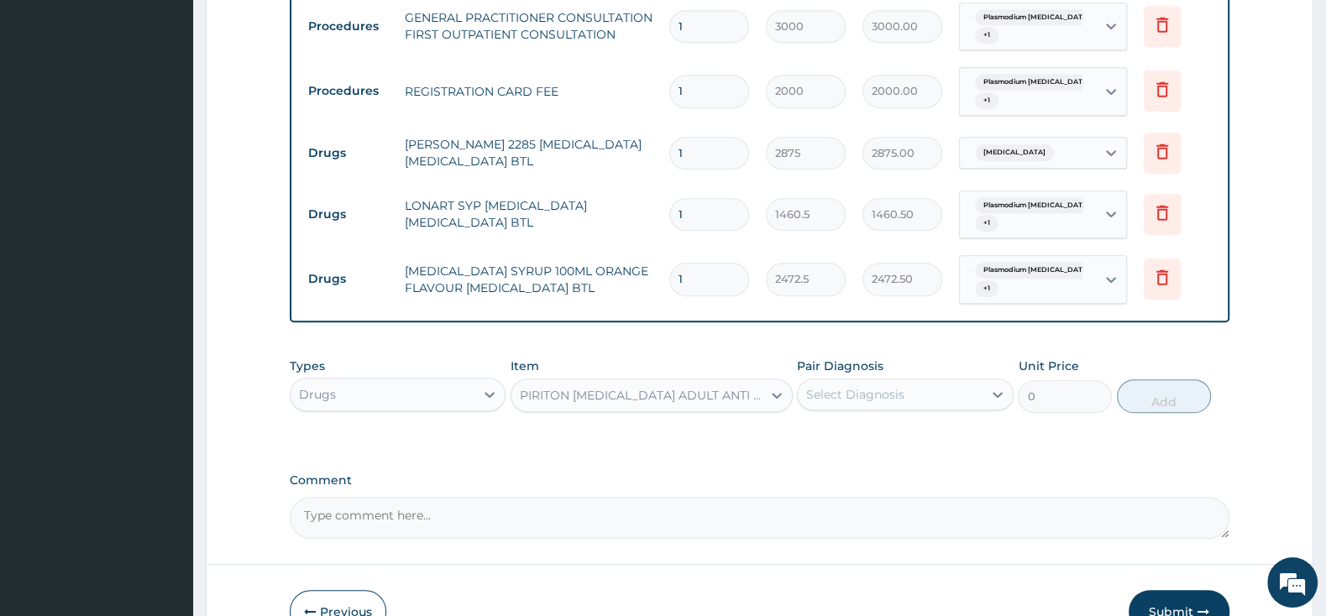
type input "414"
click at [733, 398] on div "PIRITON EXPECTORANT ADULT ANTI TUSSIVES BTL" at bounding box center [641, 395] width 243 height 17
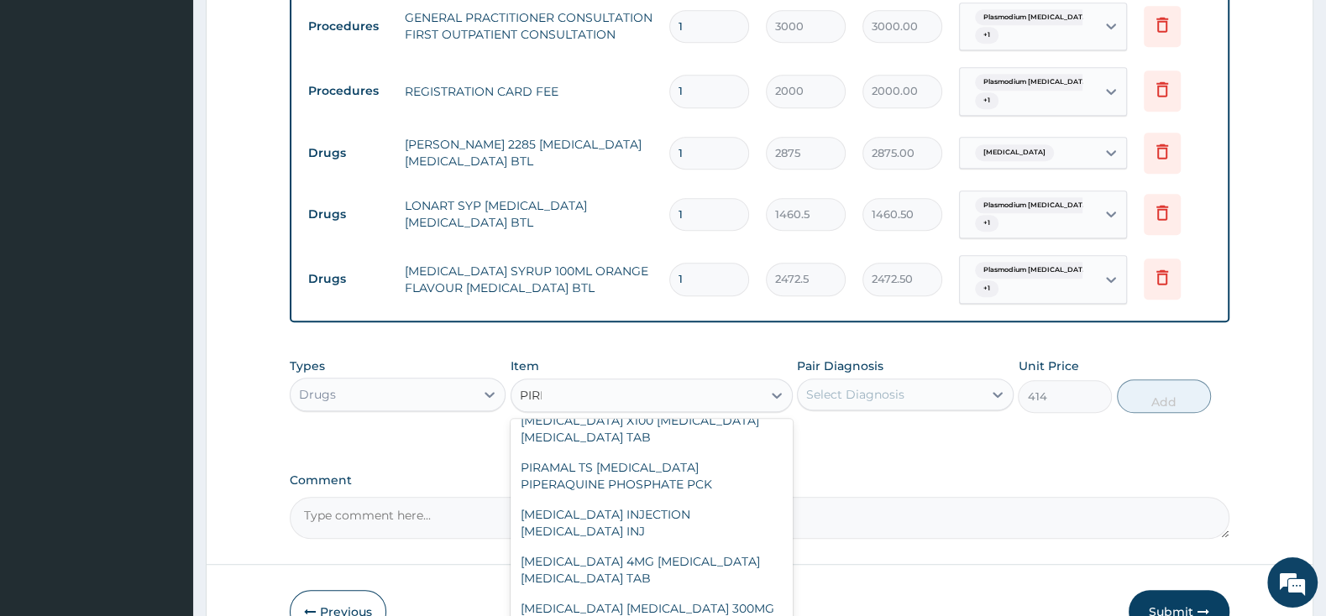
scroll to position [345, 0]
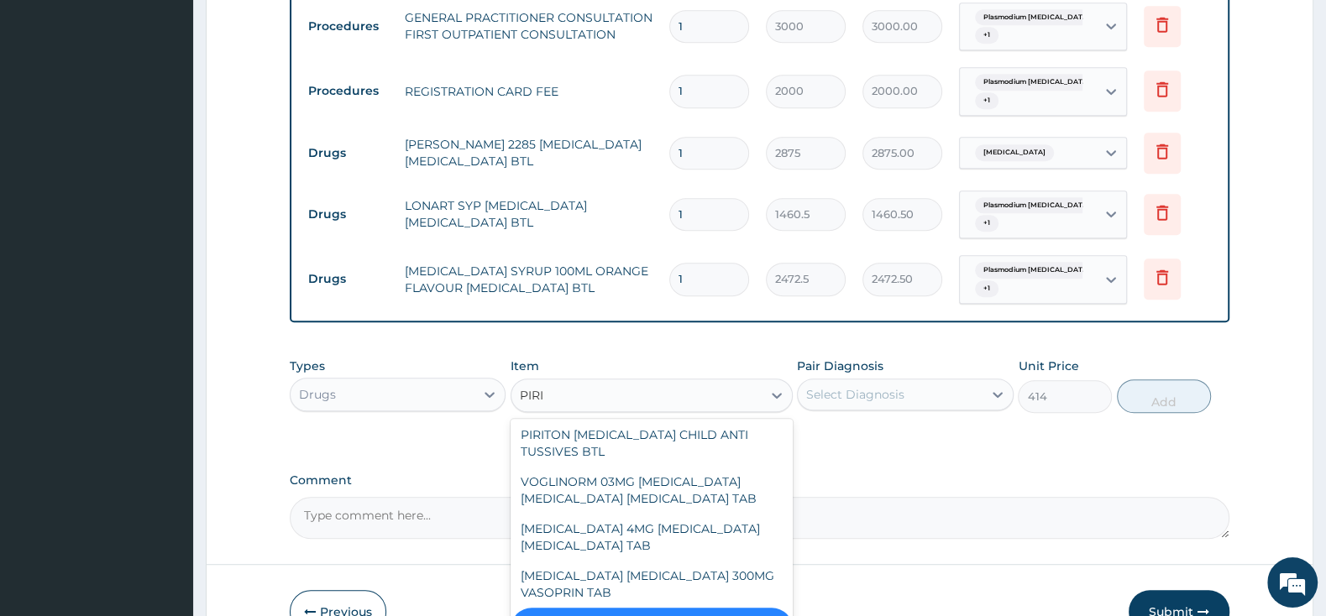
type input "PIRIT"
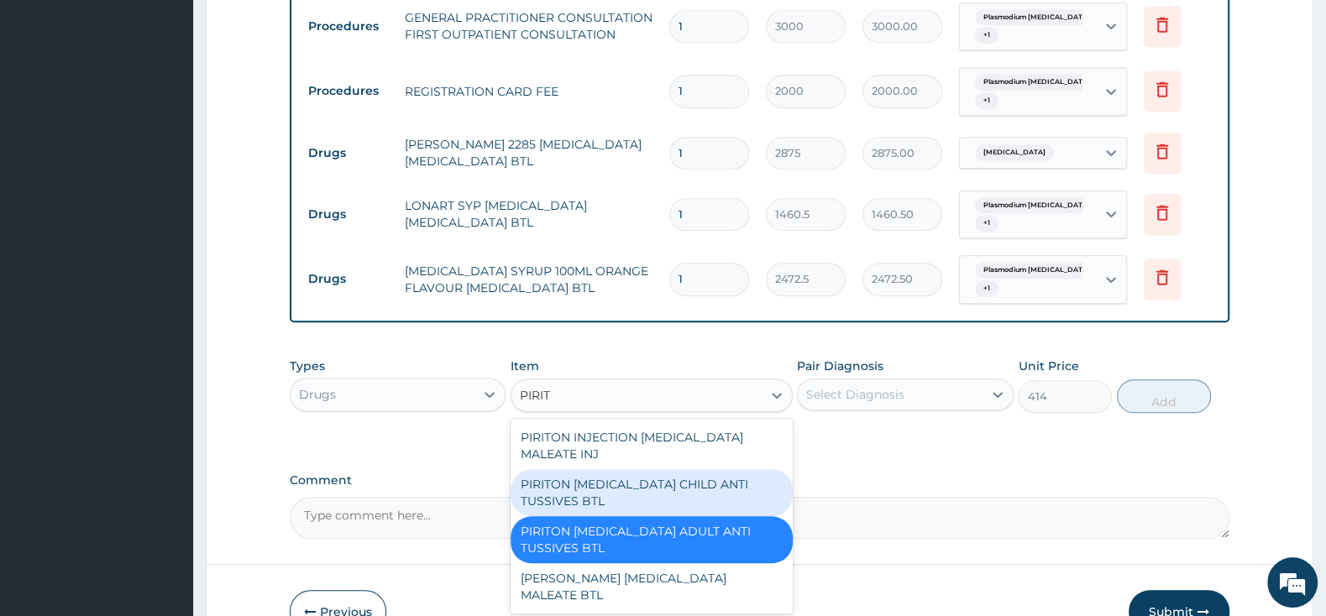
click at [618, 488] on div "PIRITON EXPECTORANT CHILD ANTI TUSSIVES BTL" at bounding box center [651, 492] width 282 height 47
type input "402.5"
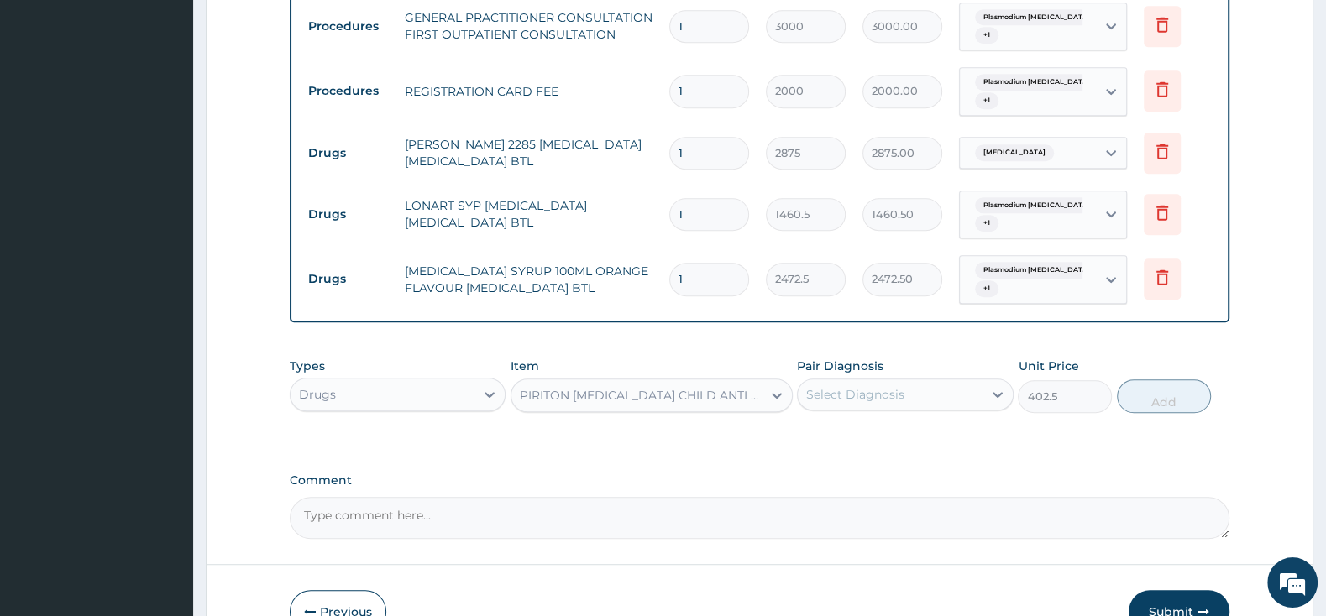
click at [831, 393] on div "Select Diagnosis" at bounding box center [855, 394] width 98 height 17
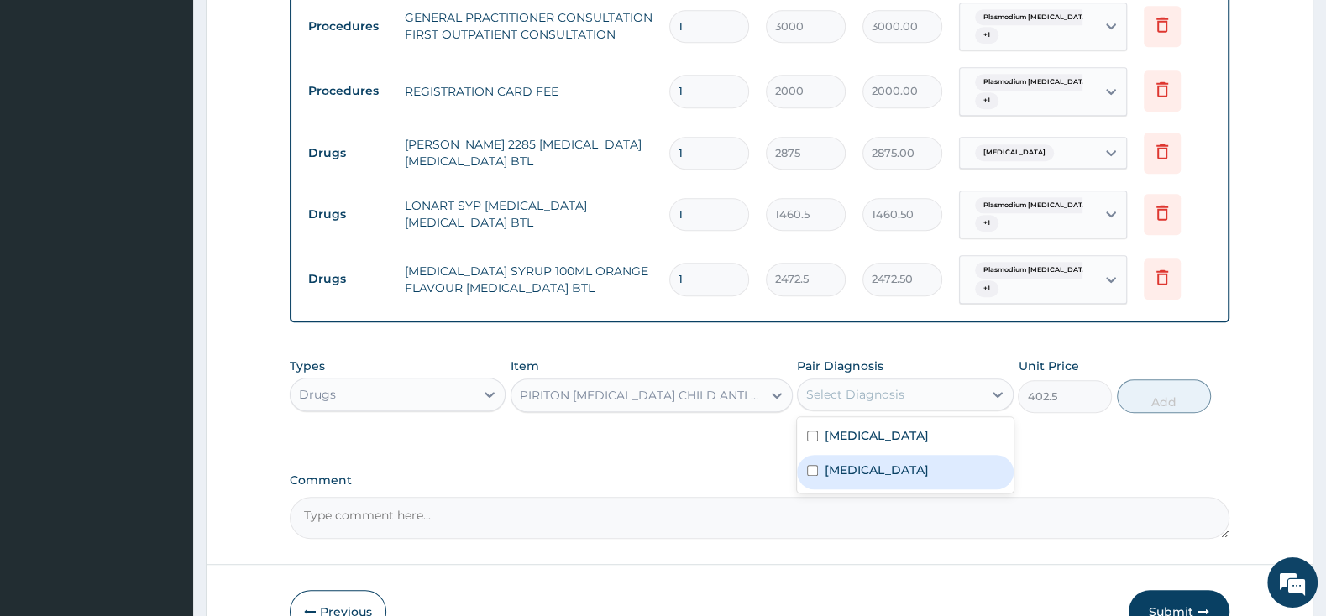
click at [818, 476] on input "checkbox" at bounding box center [812, 470] width 11 height 11
checkbox input "true"
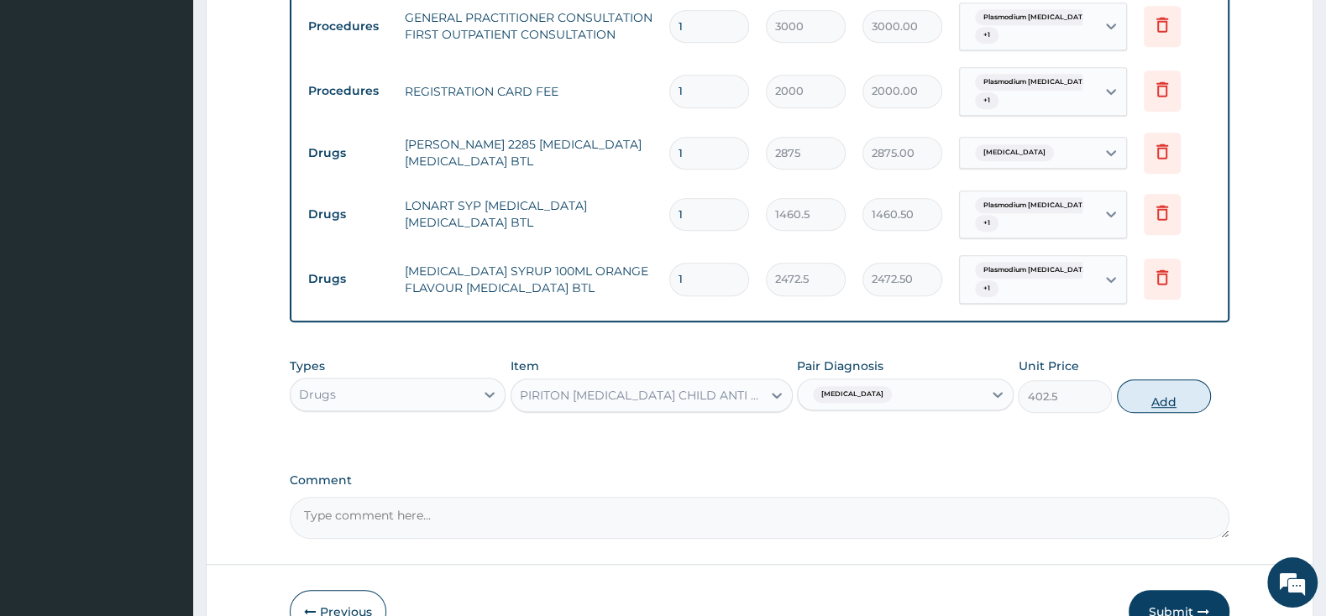
click at [1175, 406] on button "Add" at bounding box center [1164, 397] width 94 height 34
type input "0"
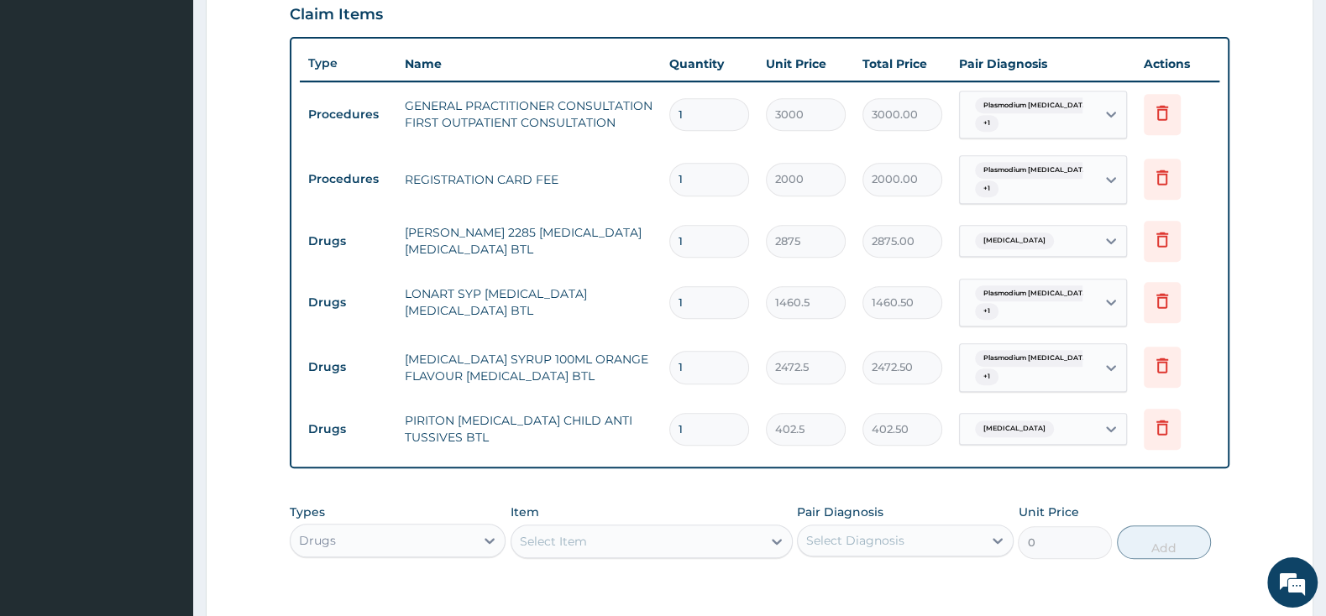
scroll to position [834, 0]
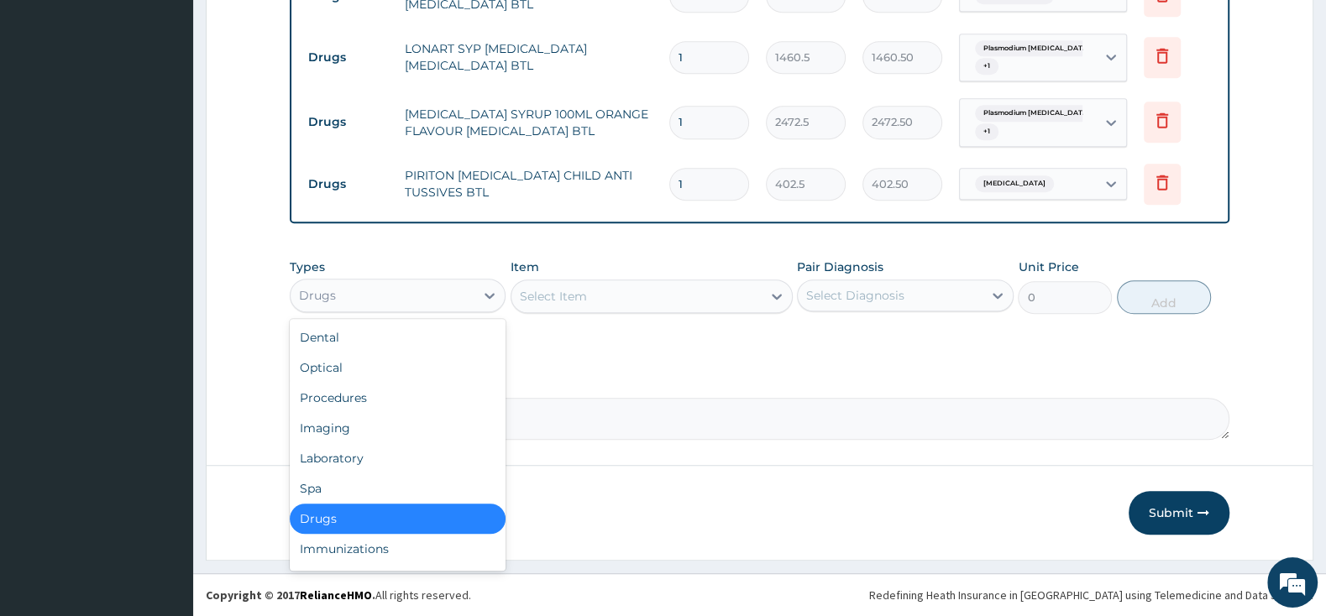
click at [370, 295] on div "Drugs" at bounding box center [383, 295] width 184 height 27
drag, startPoint x: 353, startPoint y: 458, endPoint x: 557, endPoint y: 338, distance: 236.7
click at [353, 458] on div "Laboratory" at bounding box center [398, 458] width 216 height 30
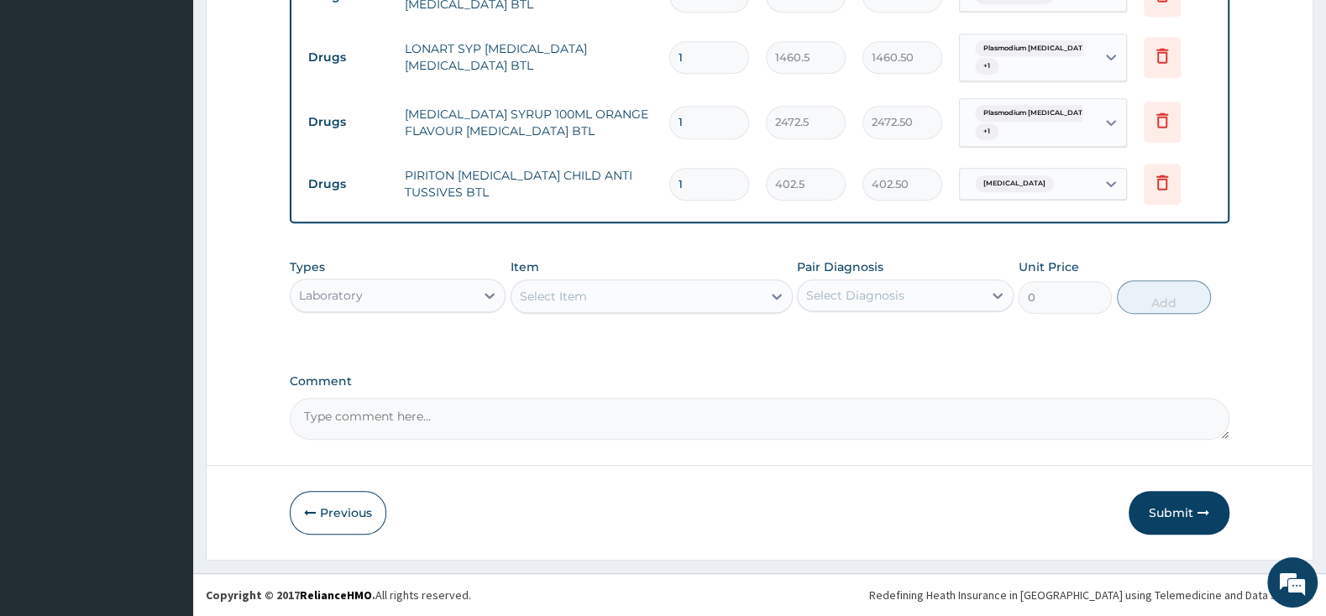
click at [593, 301] on div "Select Item" at bounding box center [636, 296] width 250 height 27
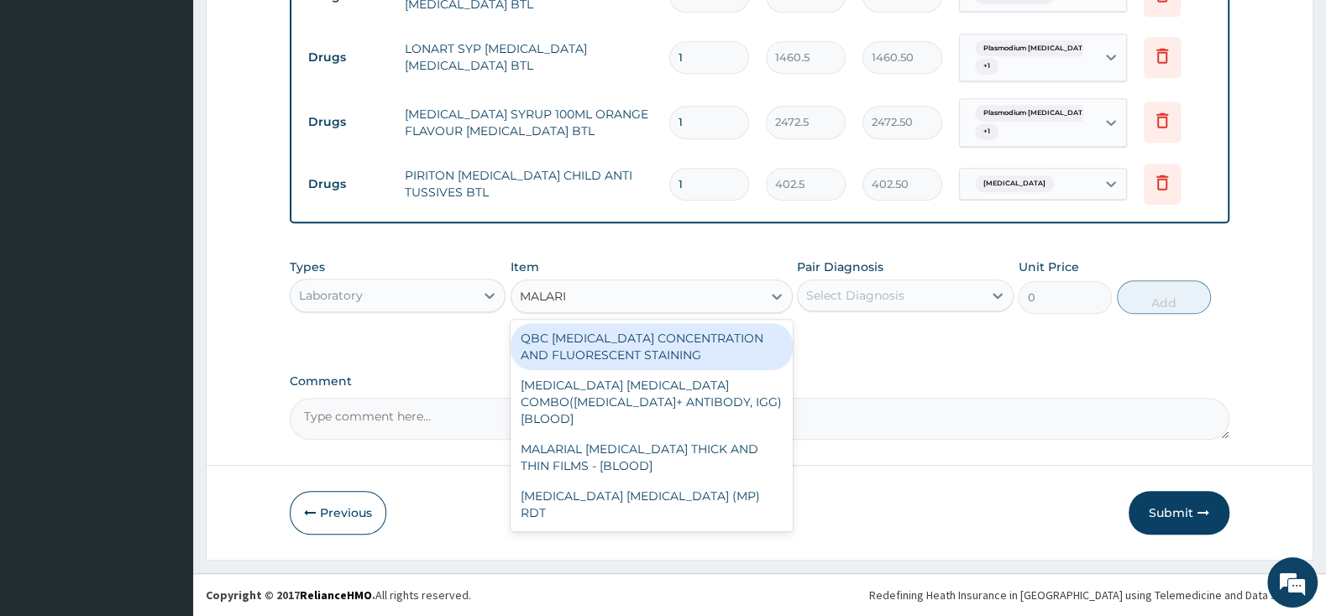
type input "MALARIA"
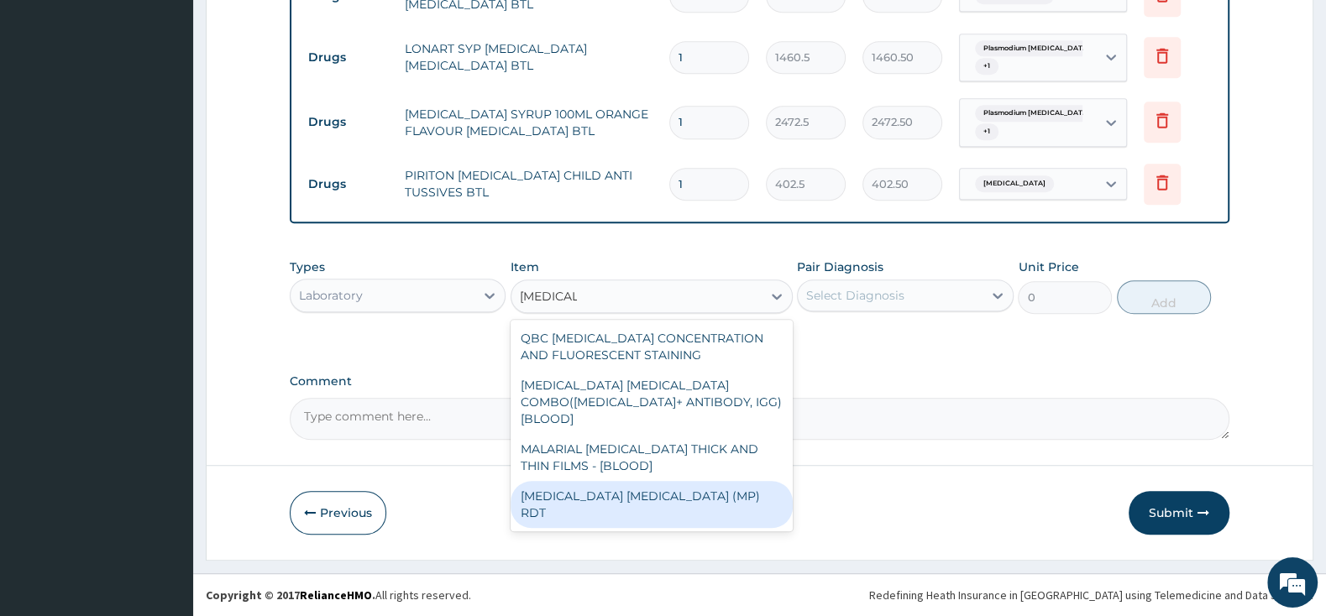
click at [594, 481] on div "MALARIA PARASITE (MP) RDT" at bounding box center [651, 504] width 282 height 47
type input "1500"
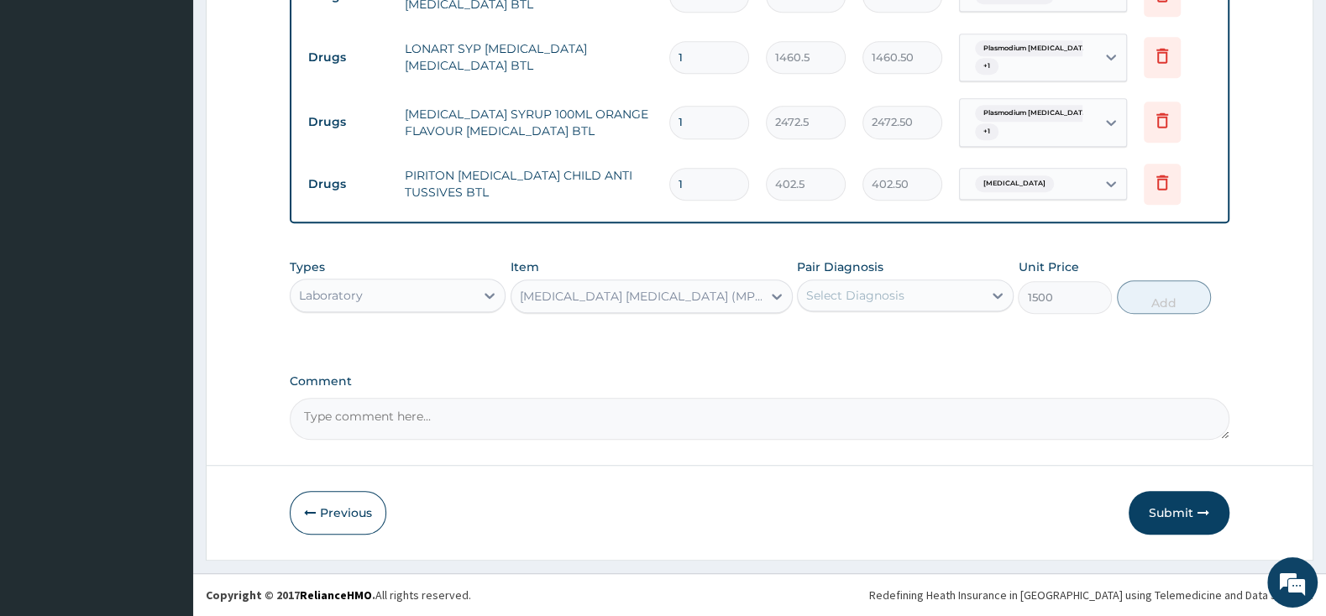
click at [885, 289] on div "Select Diagnosis" at bounding box center [855, 295] width 98 height 17
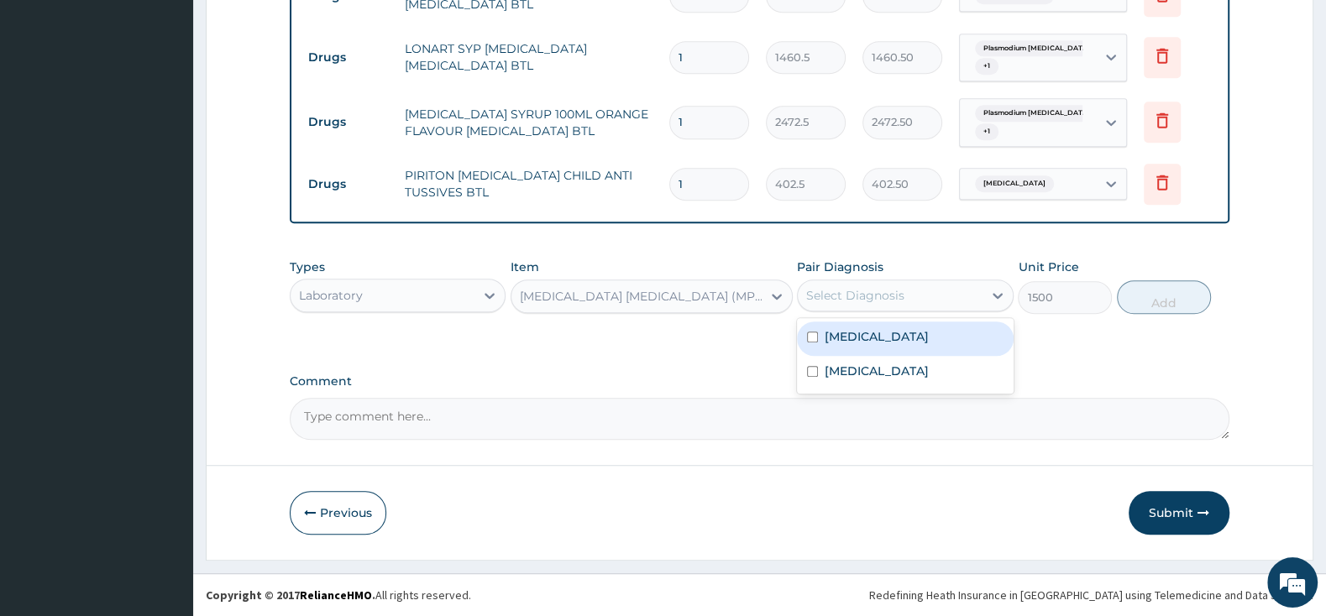
click at [814, 343] on input "checkbox" at bounding box center [812, 337] width 11 height 11
checkbox input "true"
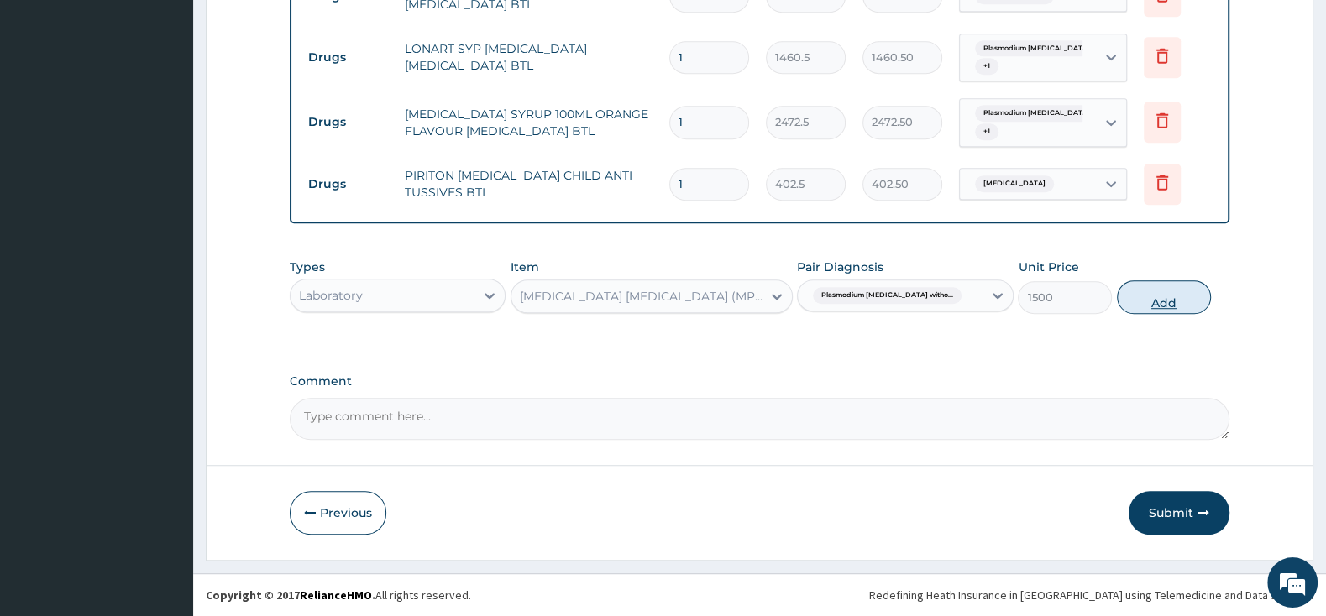
click at [1188, 302] on button "Add" at bounding box center [1164, 297] width 94 height 34
type input "0"
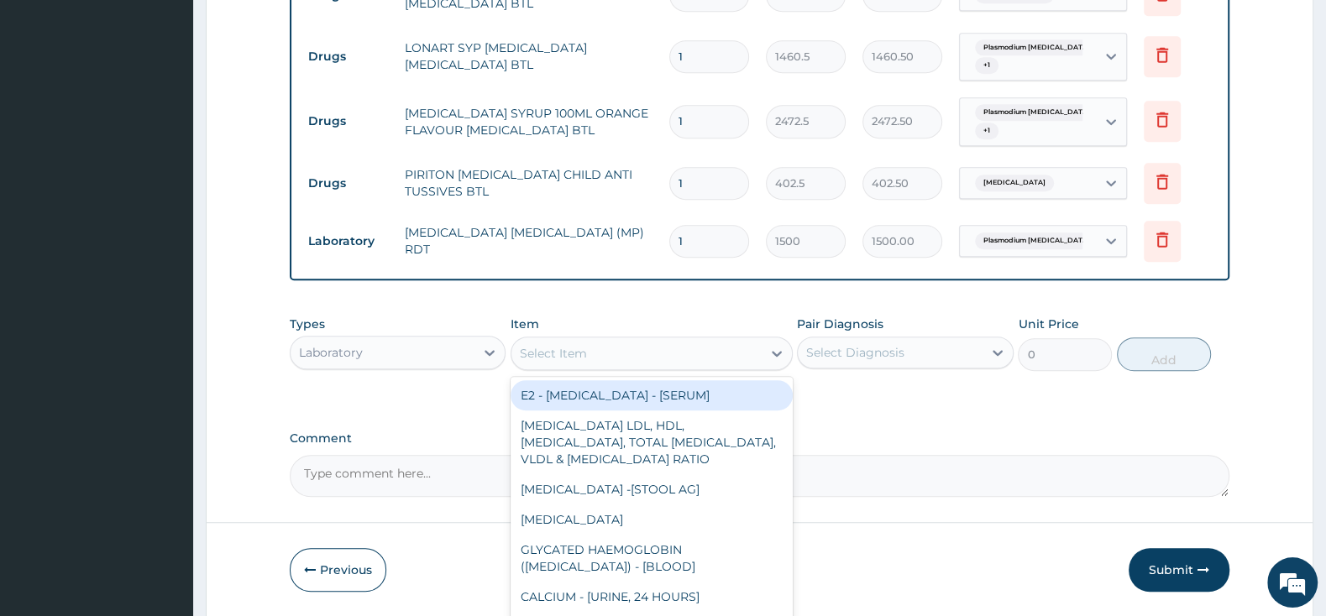
click at [717, 352] on div "Select Item" at bounding box center [636, 353] width 250 height 27
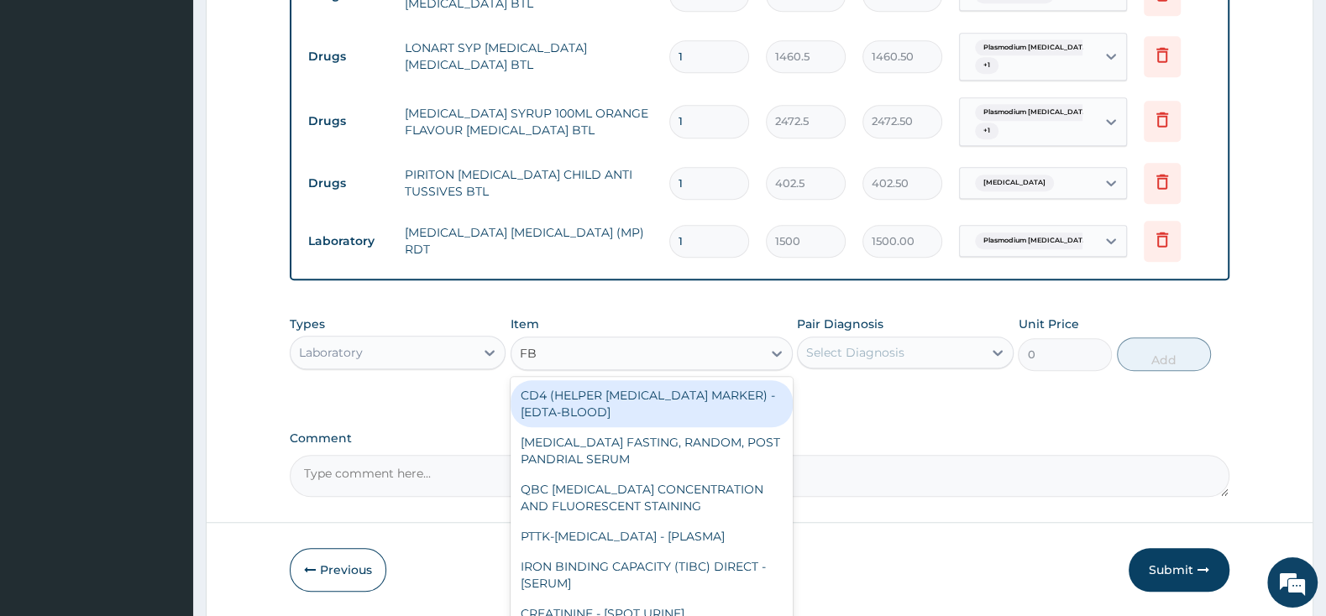
type input "FBC"
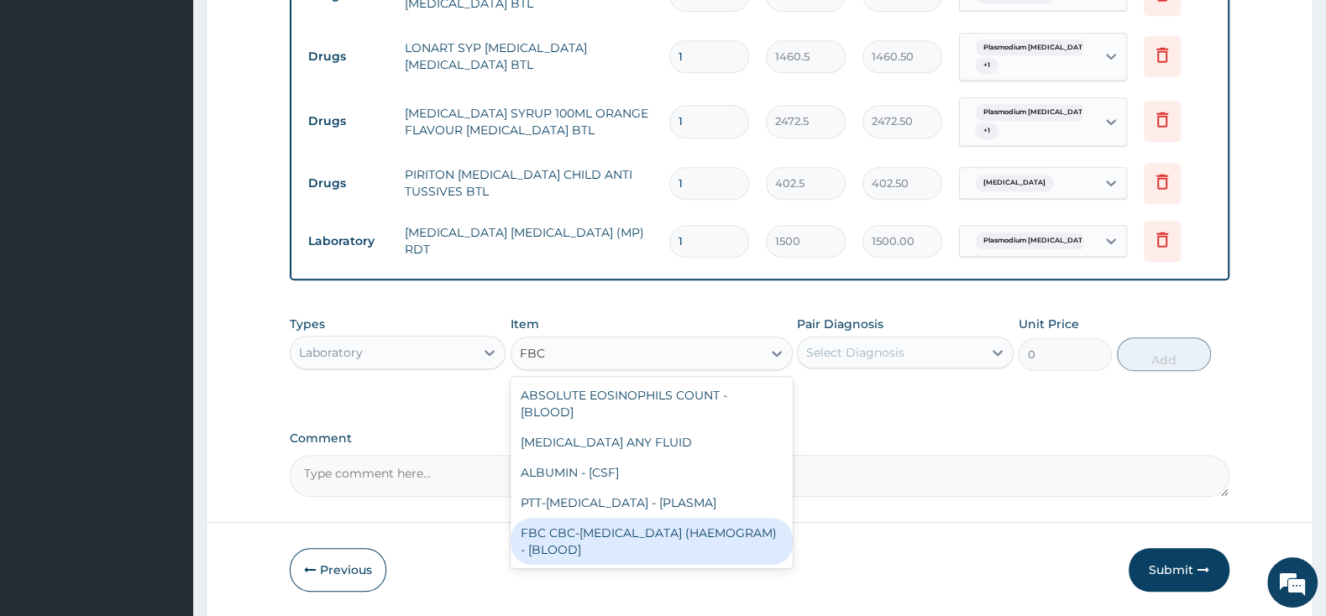
click at [720, 530] on div "FBC CBC-COMPLETE BLOOD COUNT (HAEMOGRAM) - [BLOOD]" at bounding box center [651, 541] width 282 height 47
type input "3000"
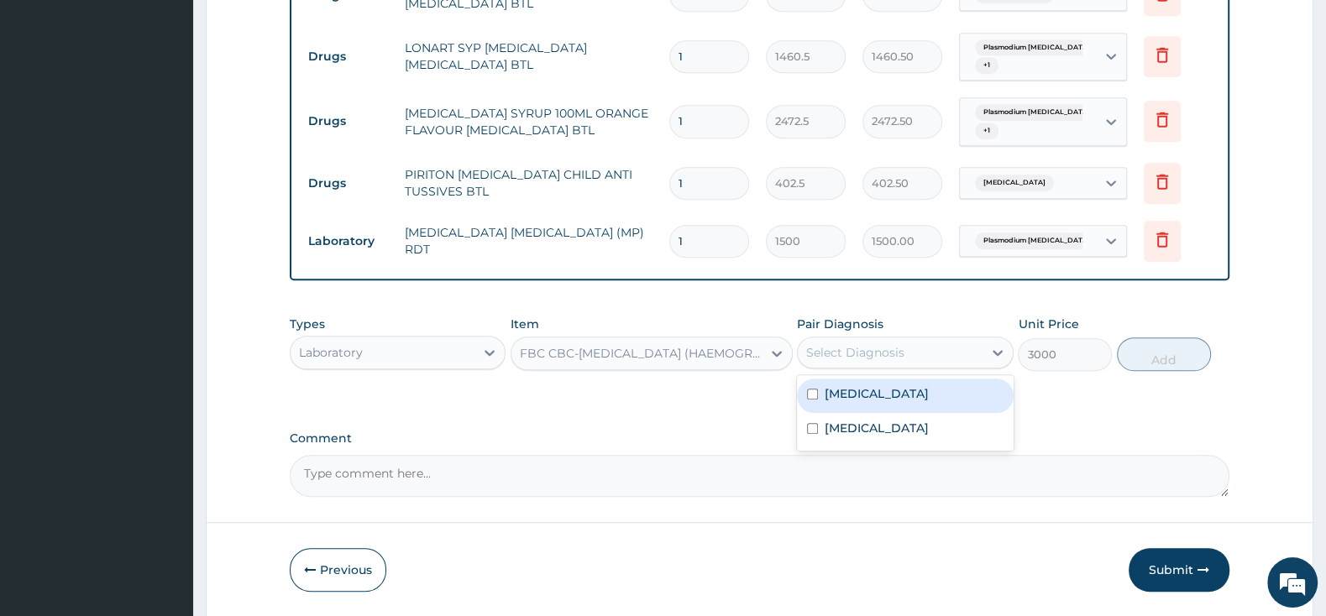
click at [818, 352] on div "Select Diagnosis" at bounding box center [855, 352] width 98 height 17
click at [809, 399] on input "checkbox" at bounding box center [812, 394] width 11 height 11
checkbox input "true"
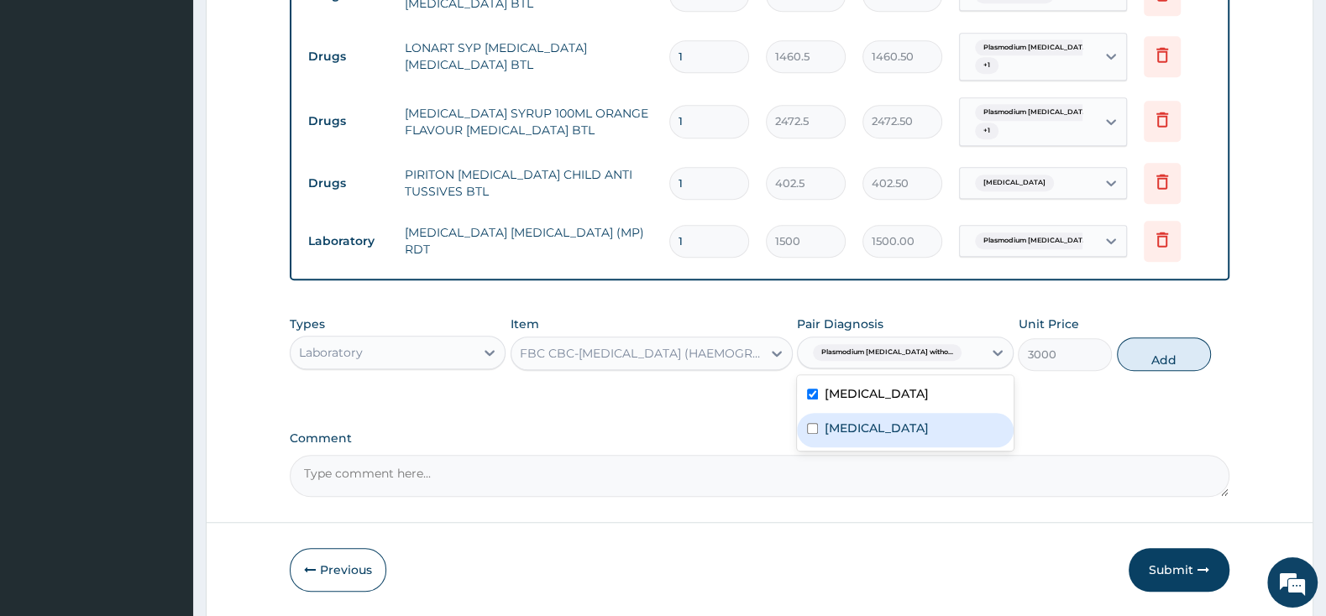
click at [815, 434] on input "checkbox" at bounding box center [812, 428] width 11 height 11
checkbox input "true"
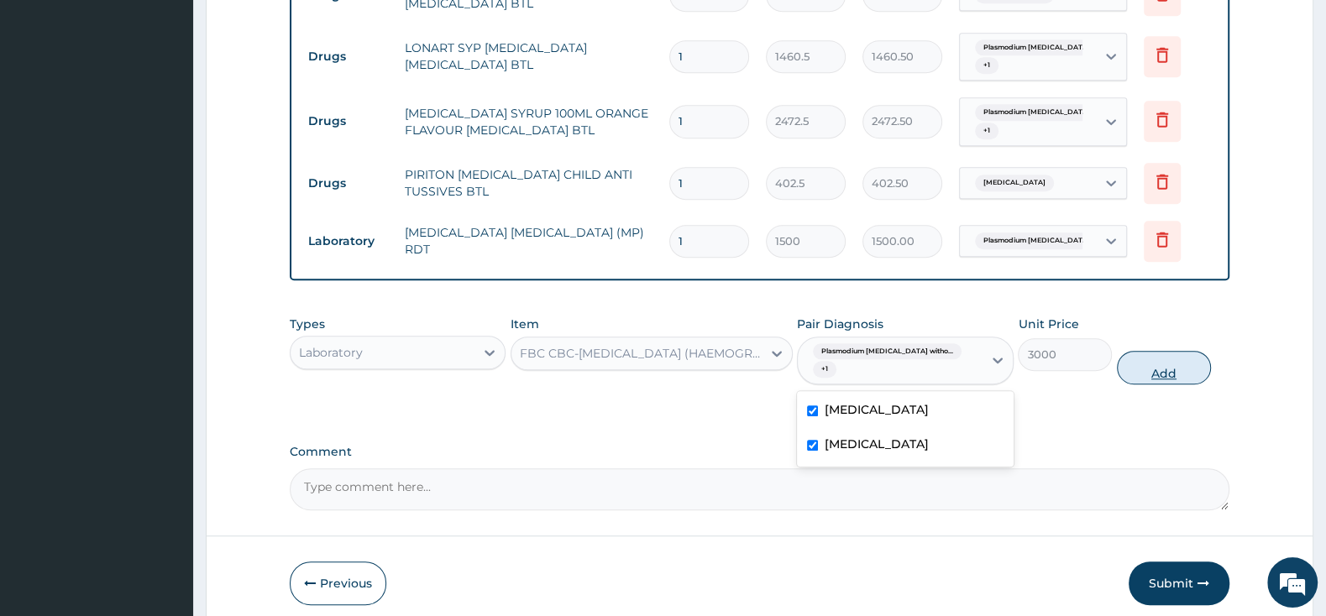
click at [1153, 369] on button "Add" at bounding box center [1164, 368] width 94 height 34
type input "0"
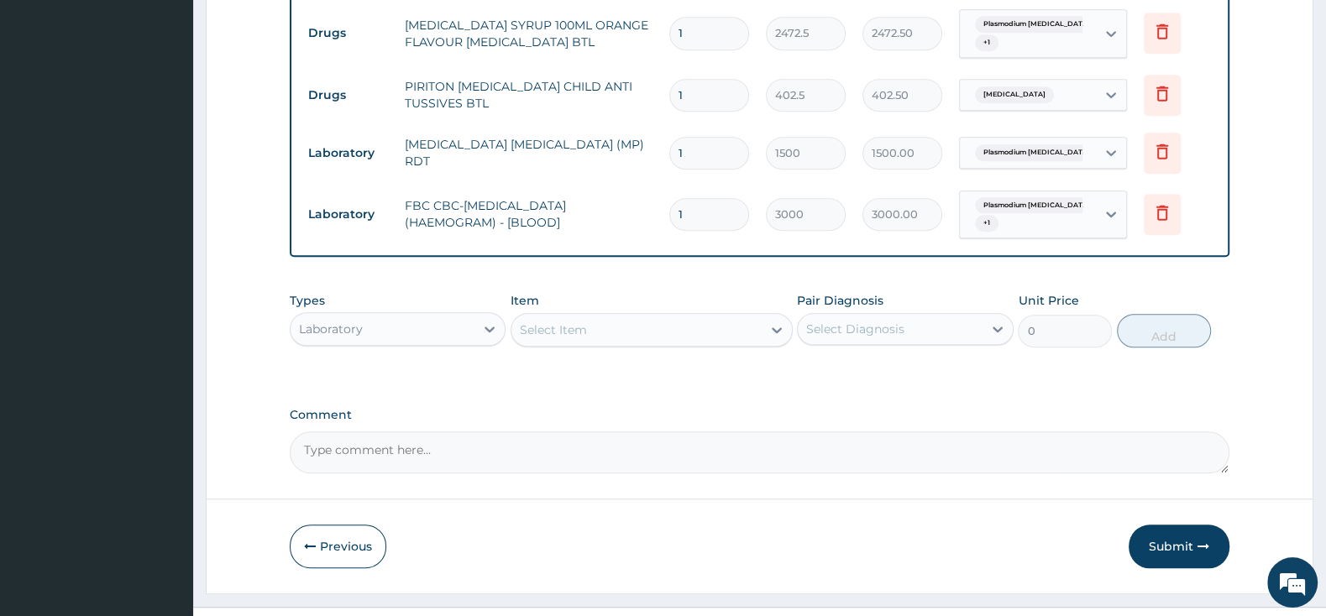
scroll to position [958, 0]
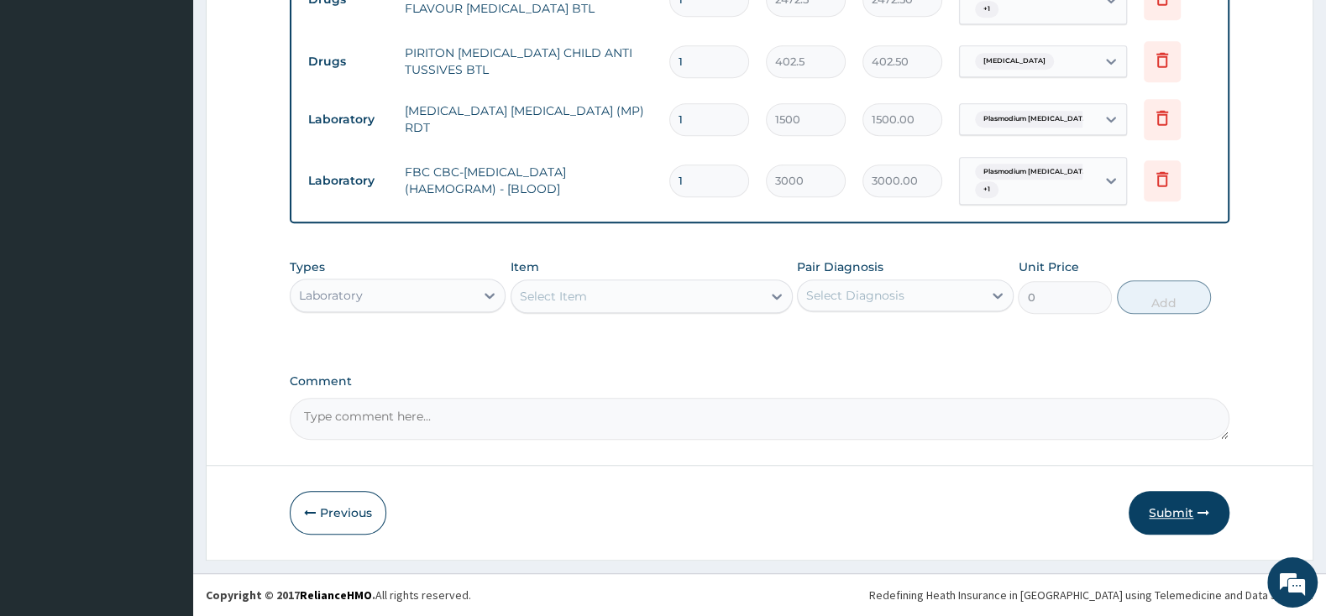
click at [1191, 499] on button "Submit" at bounding box center [1178, 513] width 101 height 44
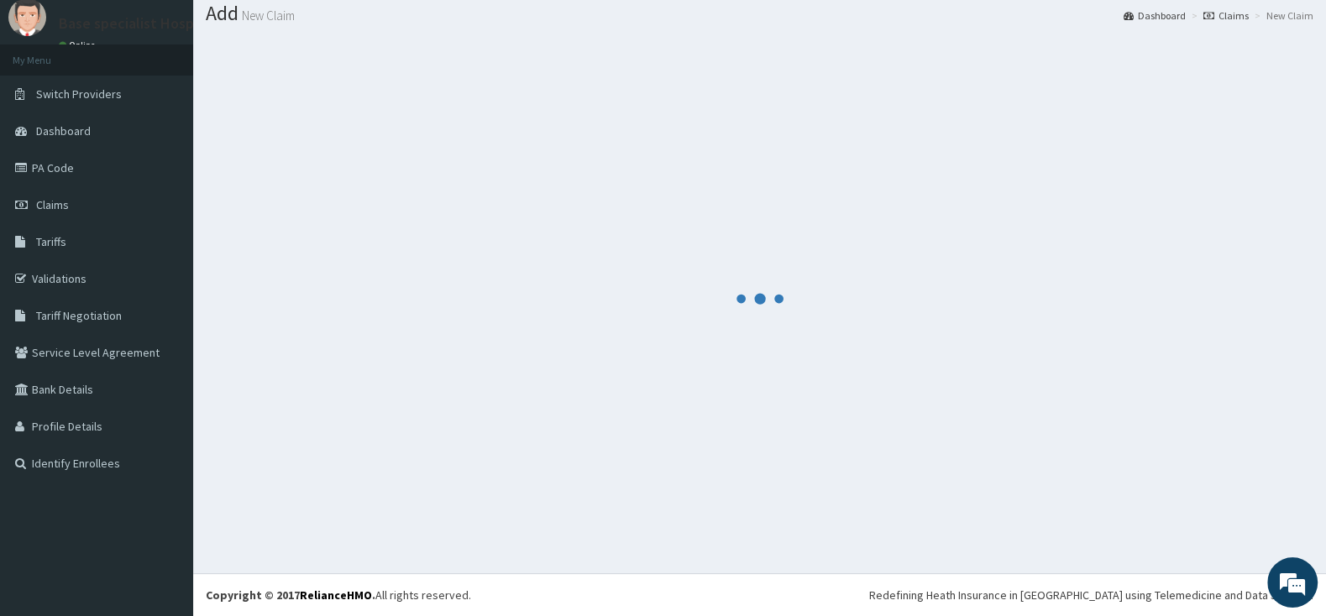
scroll to position [52, 0]
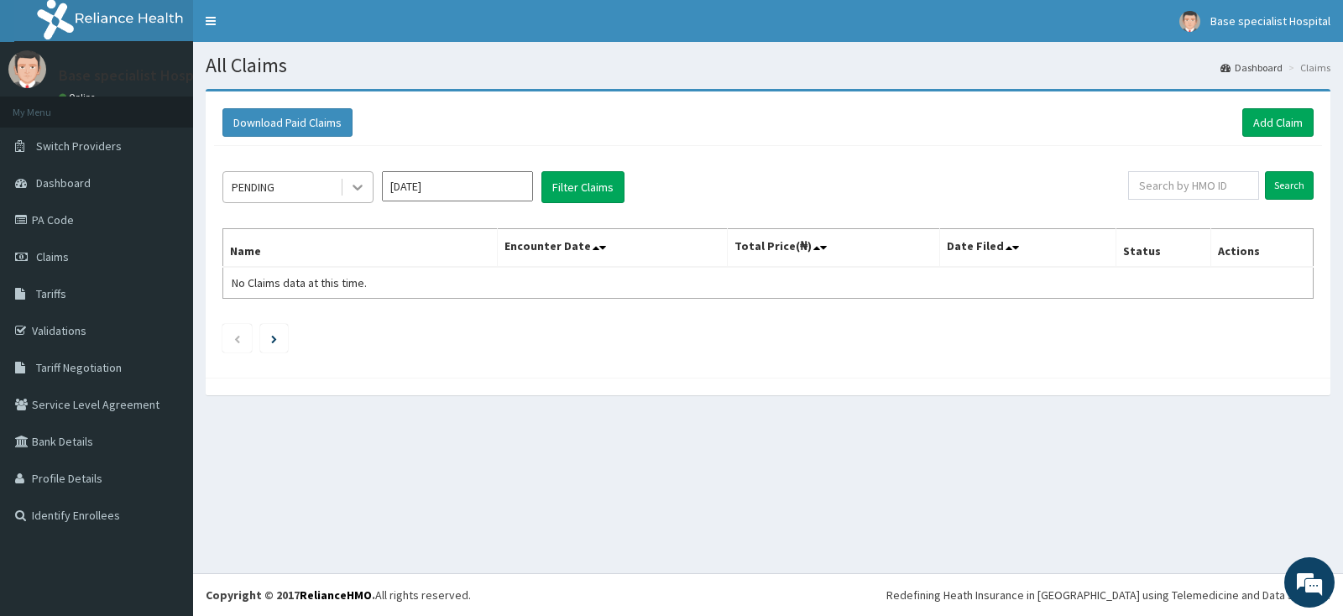
click at [357, 184] on icon at bounding box center [357, 187] width 17 height 17
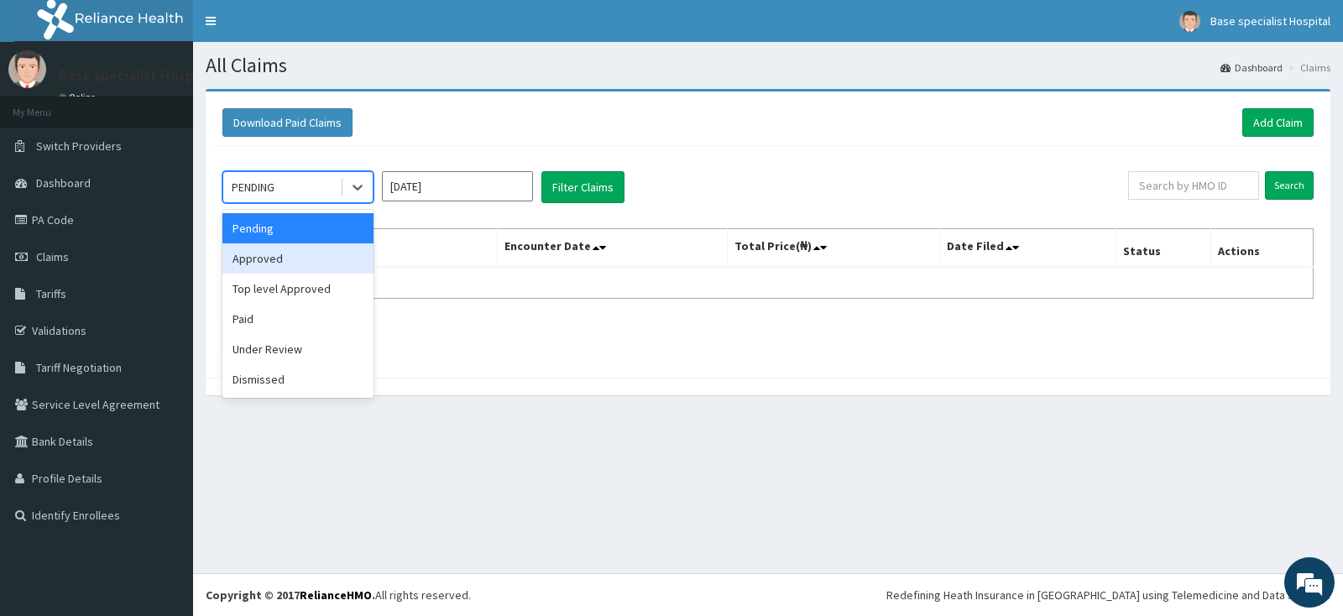
click at [332, 267] on div "Approved" at bounding box center [298, 258] width 151 height 30
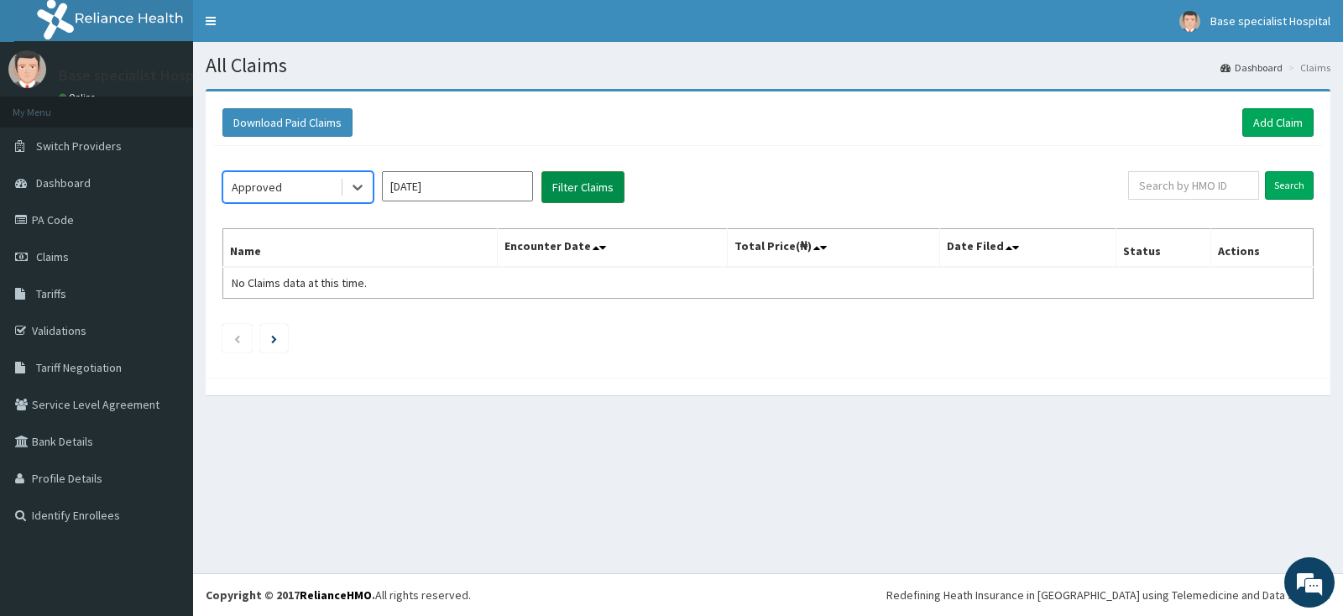
click at [604, 188] on button "Filter Claims" at bounding box center [583, 187] width 83 height 32
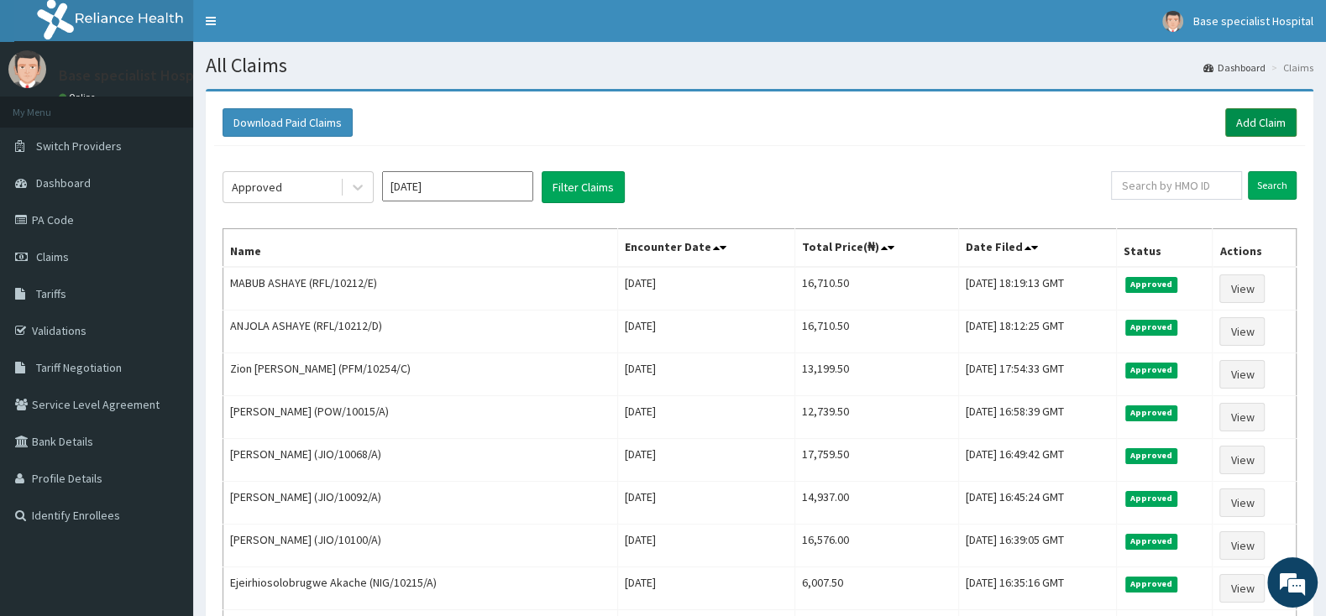
click at [1248, 121] on link "Add Claim" at bounding box center [1260, 122] width 71 height 29
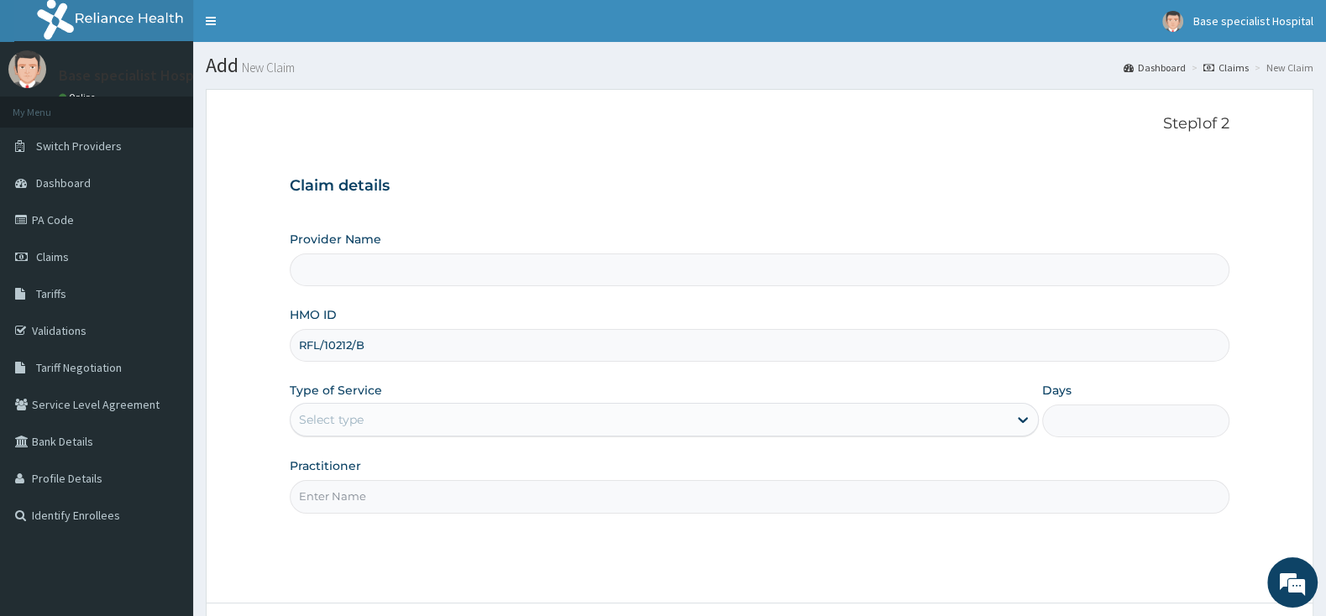
type input "RFL/10212/B"
click at [407, 265] on input "Provider Name" at bounding box center [760, 270] width 940 height 33
click at [352, 408] on div "Select type" at bounding box center [649, 419] width 717 height 27
type input "Base Specialist Hospital"
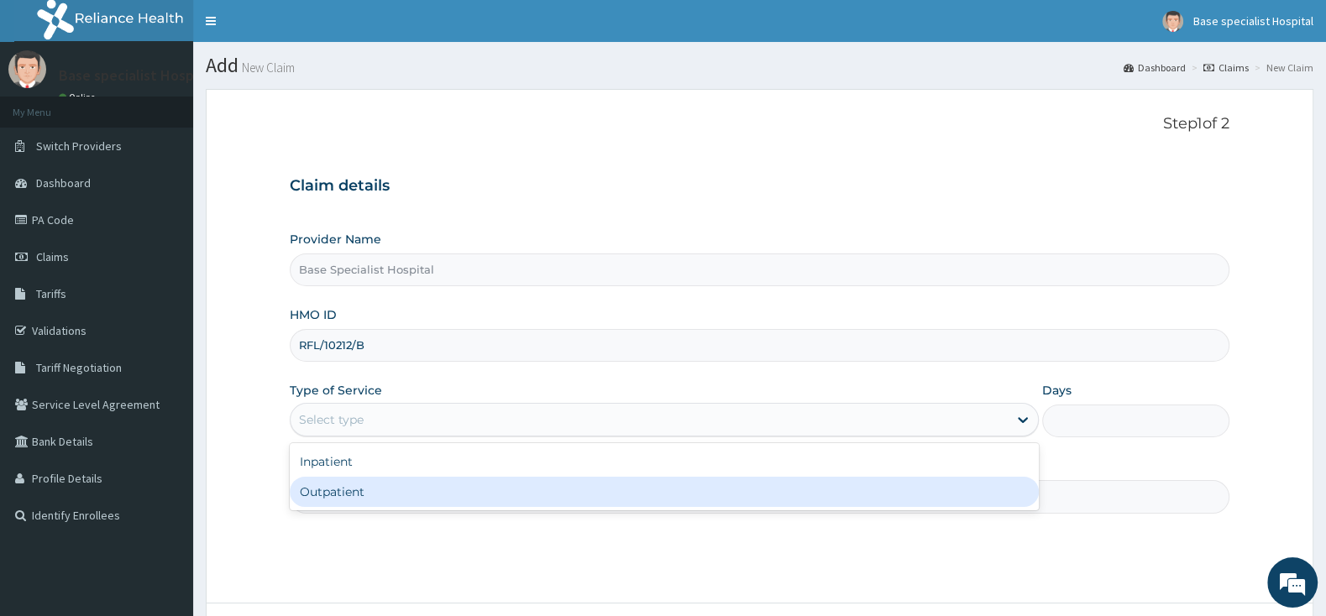
click at [353, 488] on div "Outpatient" at bounding box center [664, 492] width 749 height 30
type input "1"
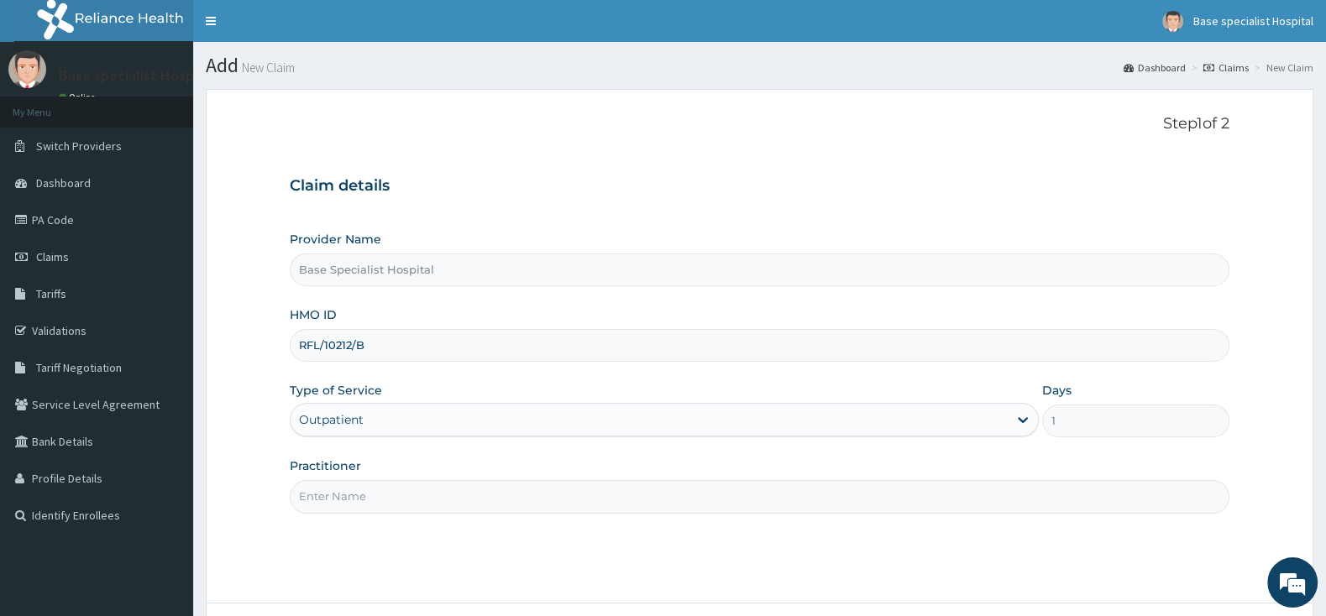
click at [353, 466] on label "Practitioner" at bounding box center [325, 466] width 71 height 17
click at [353, 480] on input "Practitioner" at bounding box center [760, 496] width 940 height 33
click at [356, 491] on input "Practitioner" at bounding box center [760, 496] width 940 height 33
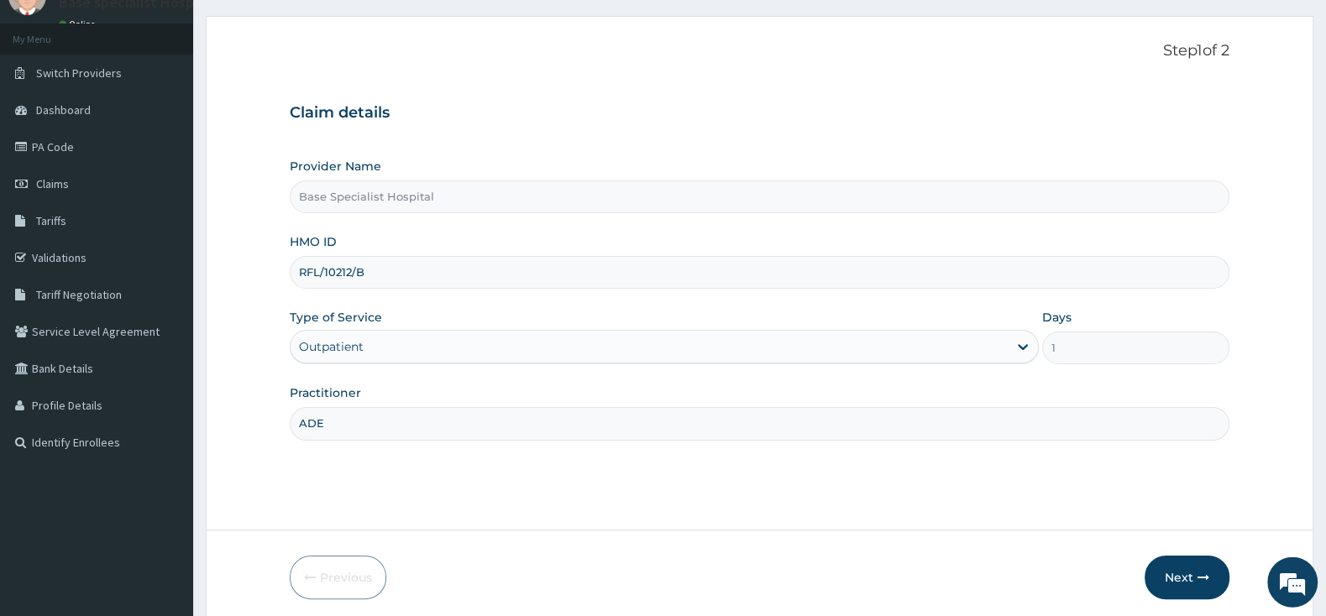
scroll to position [139, 0]
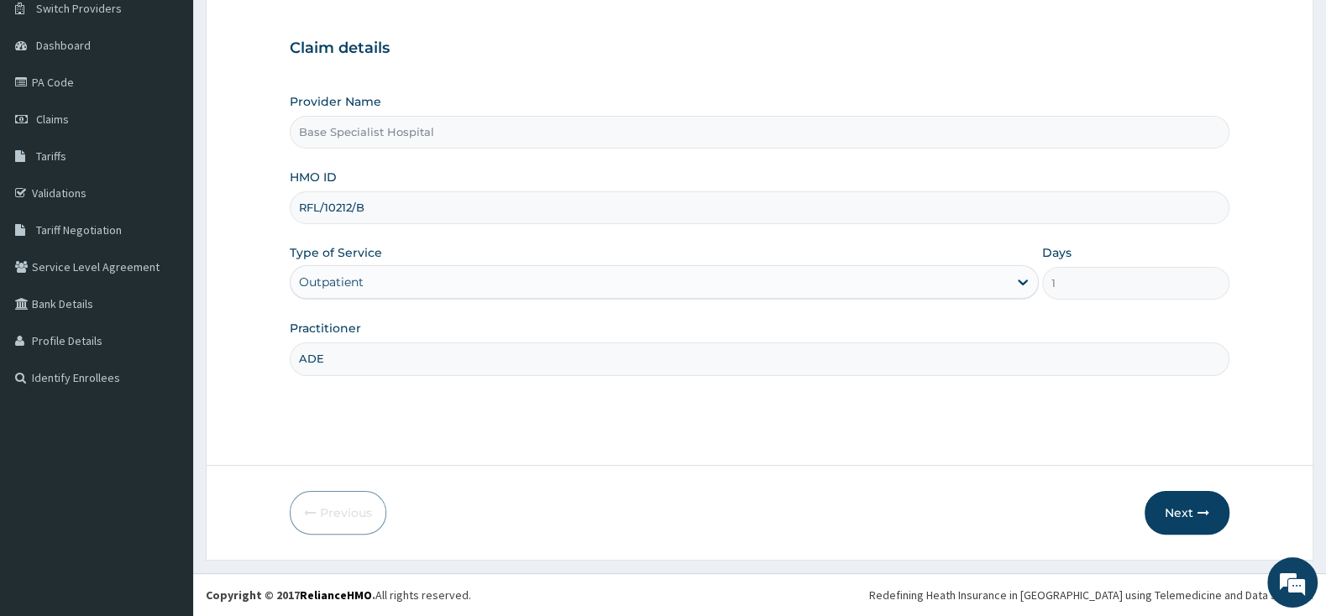
type input "ADE"
click at [733, 452] on form "Step 1 of 2 Claim details Provider Name Base Specialist Hospital HMO ID RFL/102…" at bounding box center [759, 256] width 1107 height 610
click at [1172, 507] on button "Next" at bounding box center [1186, 513] width 85 height 44
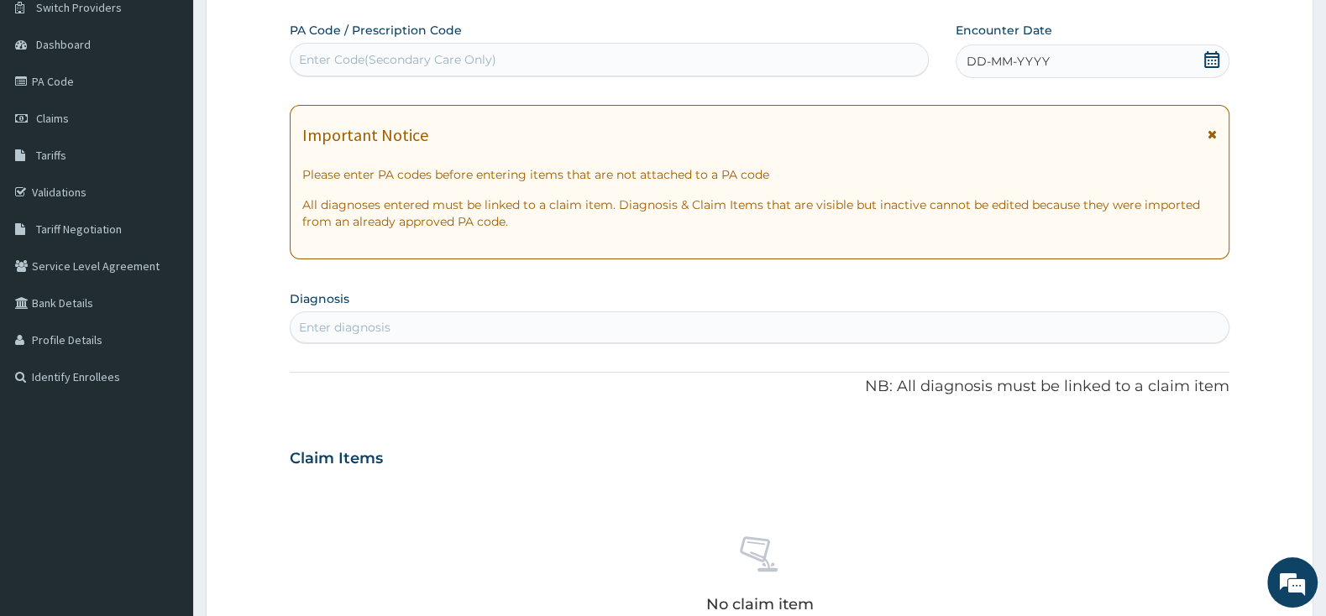
click at [1212, 58] on icon at bounding box center [1211, 59] width 15 height 17
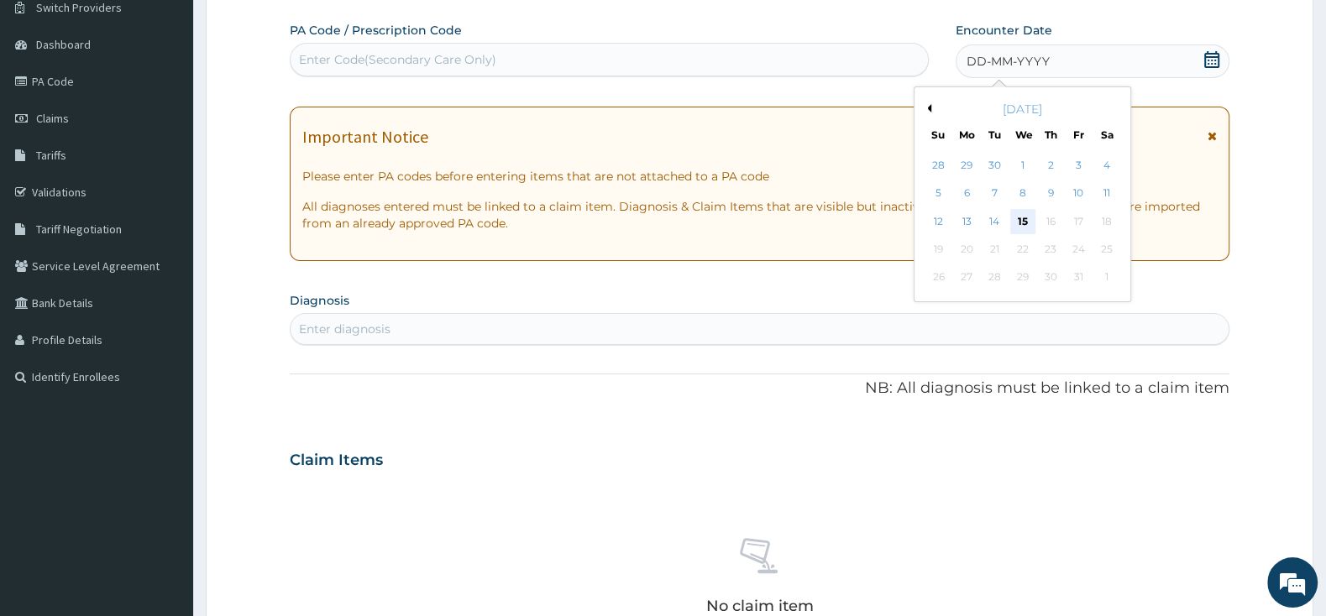
click at [1028, 217] on div "15" at bounding box center [1022, 221] width 25 height 25
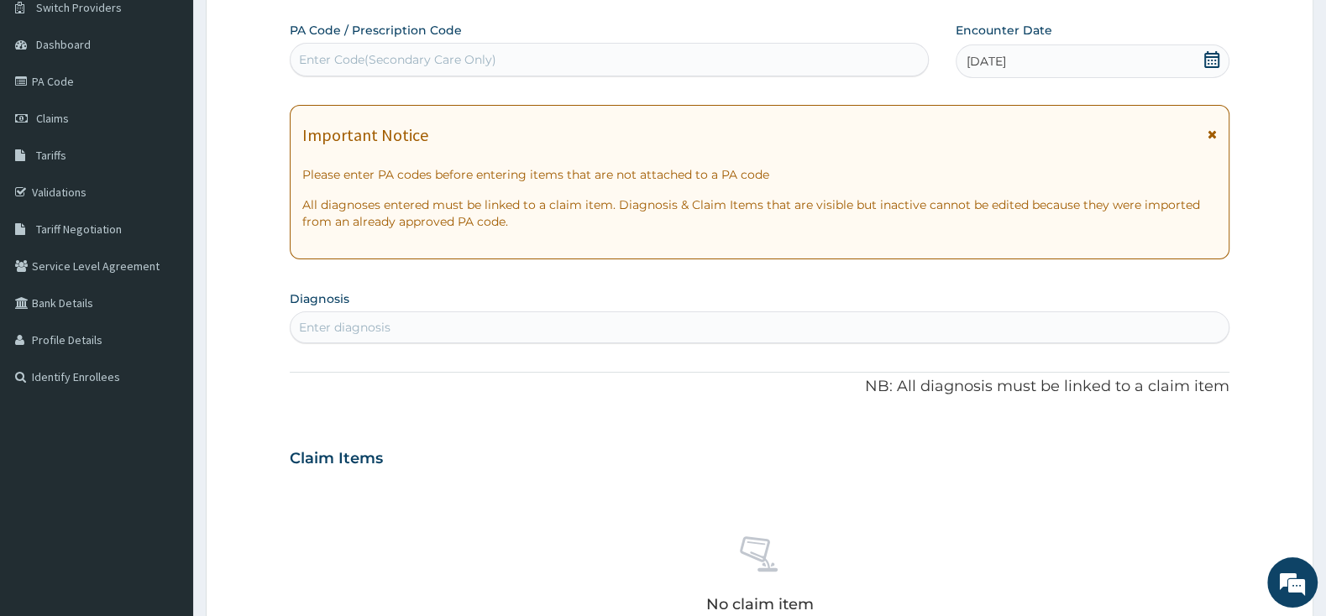
click at [936, 313] on div "Enter diagnosis" at bounding box center [760, 328] width 940 height 32
type input "G"
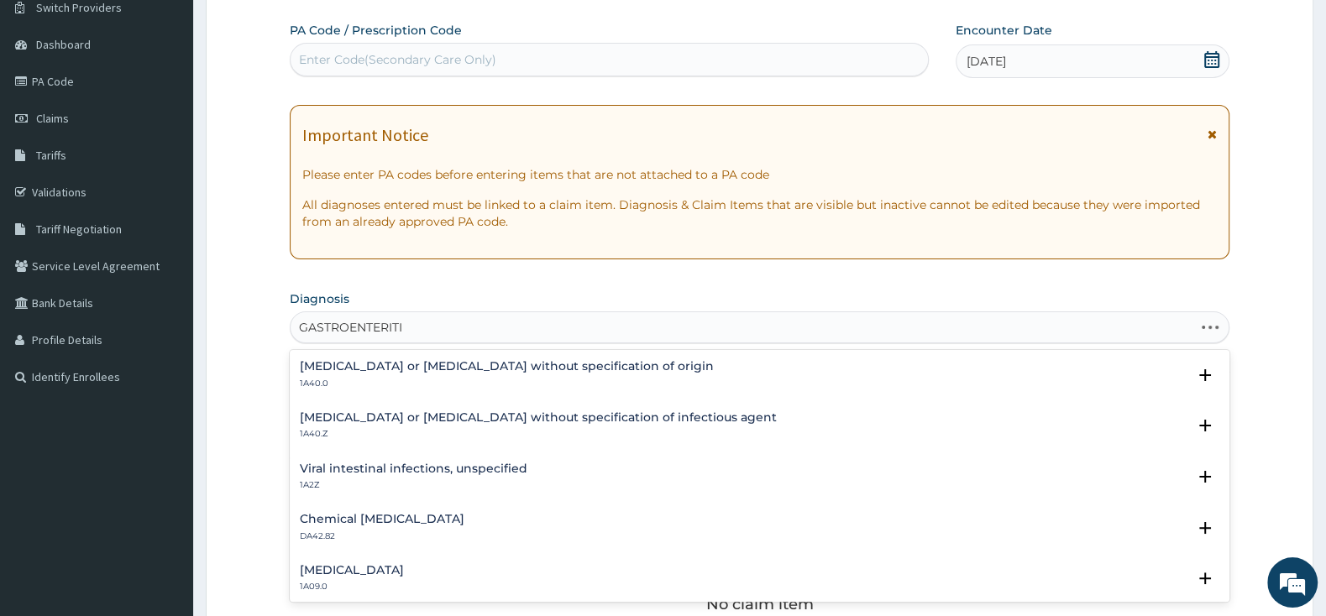
type input "GASTROENTERITIS"
click at [510, 422] on h4 "Infectious gastroenteritis or colitis without specification of infectious agent" at bounding box center [538, 417] width 477 height 13
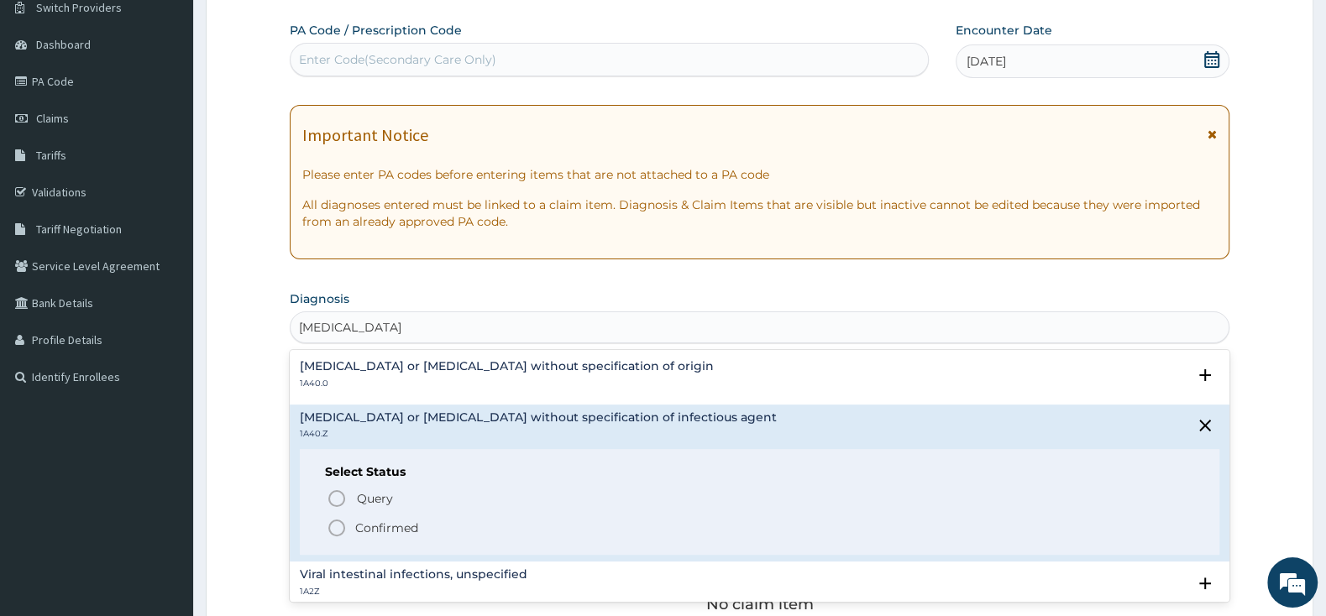
click at [341, 521] on icon "status option filled" at bounding box center [337, 528] width 20 height 20
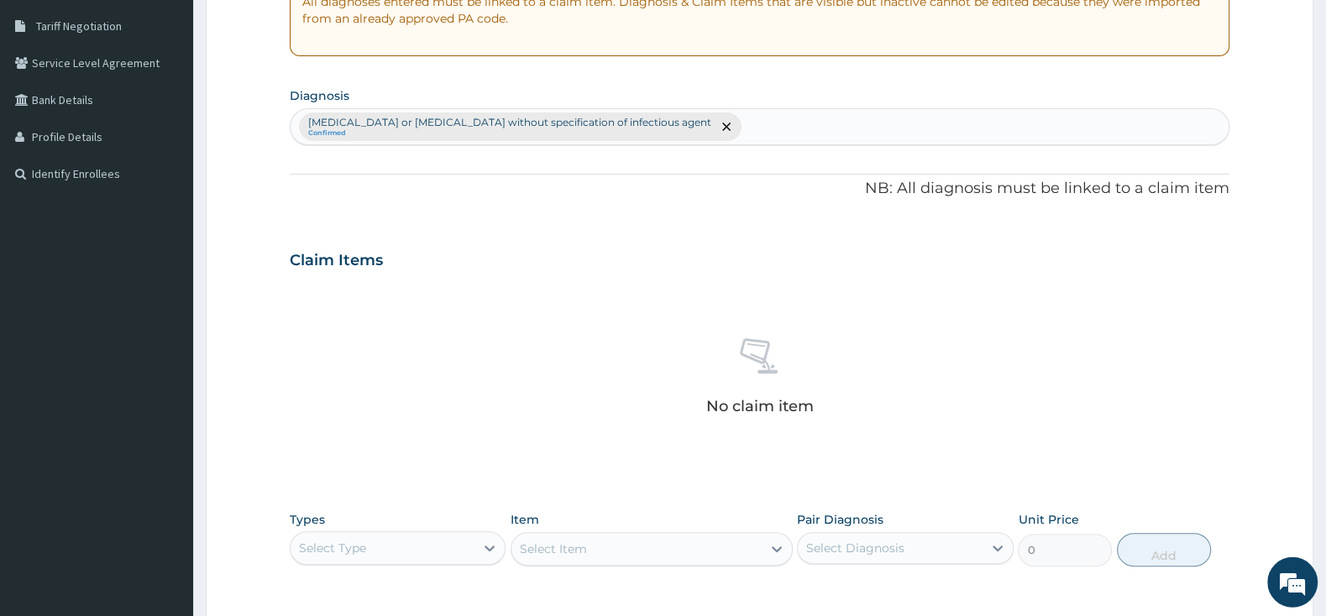
scroll to position [403, 0]
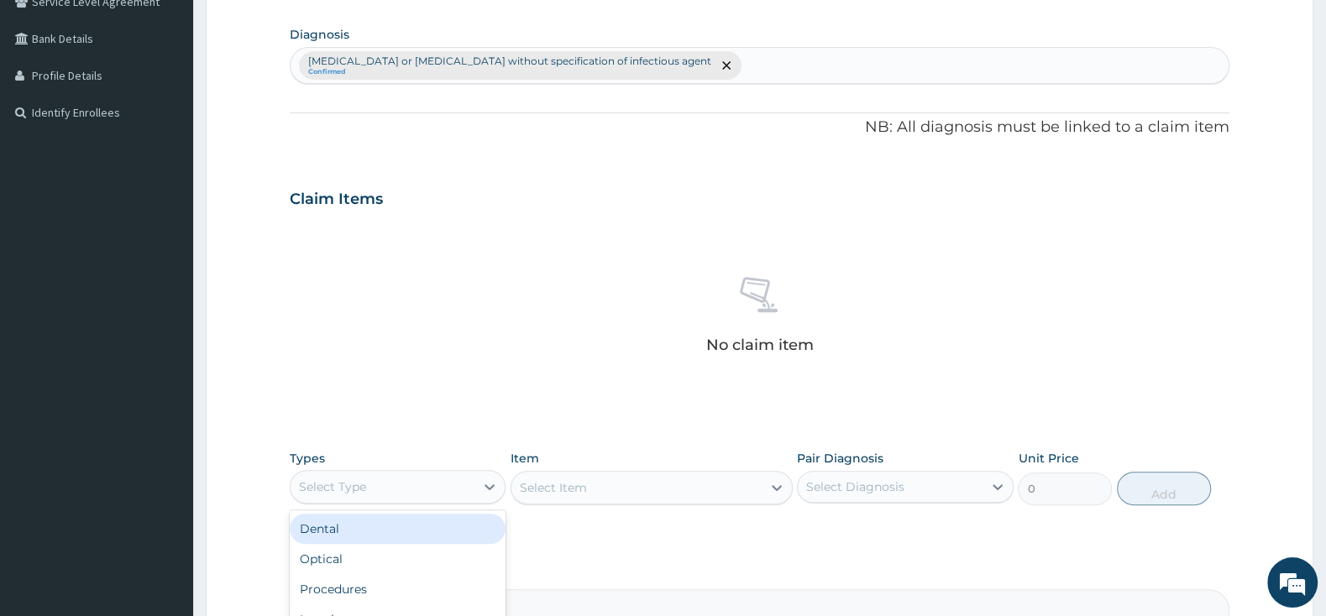
click at [487, 473] on div at bounding box center [489, 487] width 30 height 32
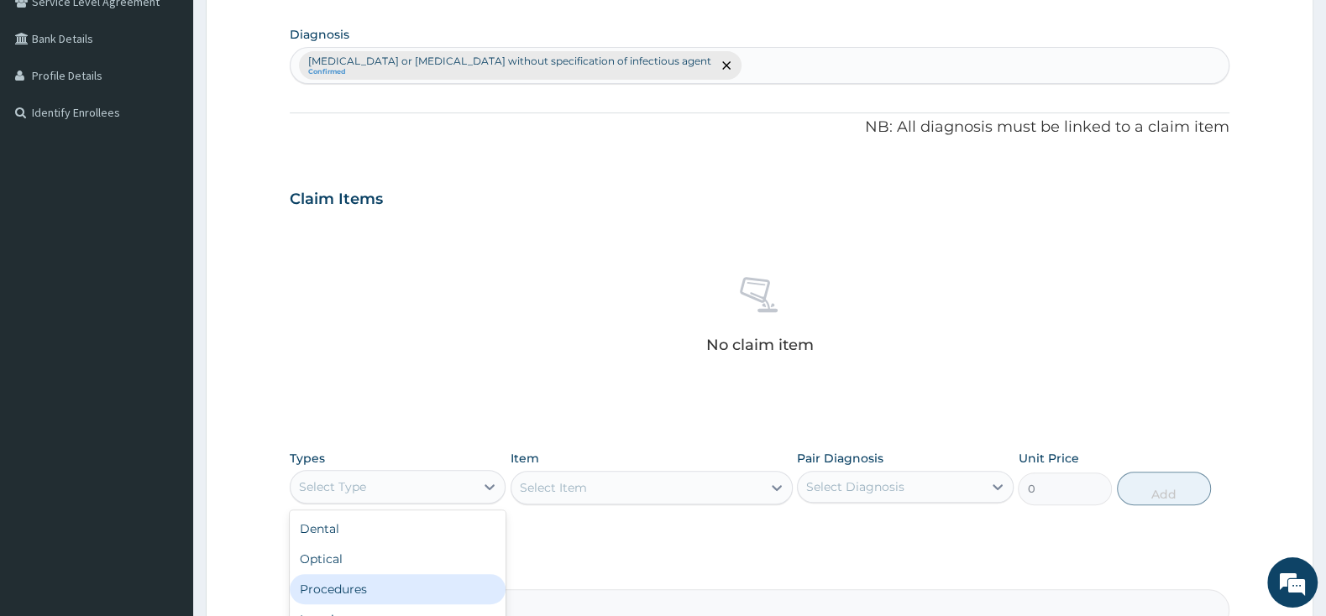
drag, startPoint x: 425, startPoint y: 584, endPoint x: 456, endPoint y: 574, distance: 32.7
click at [425, 586] on div "Procedures" at bounding box center [398, 589] width 216 height 30
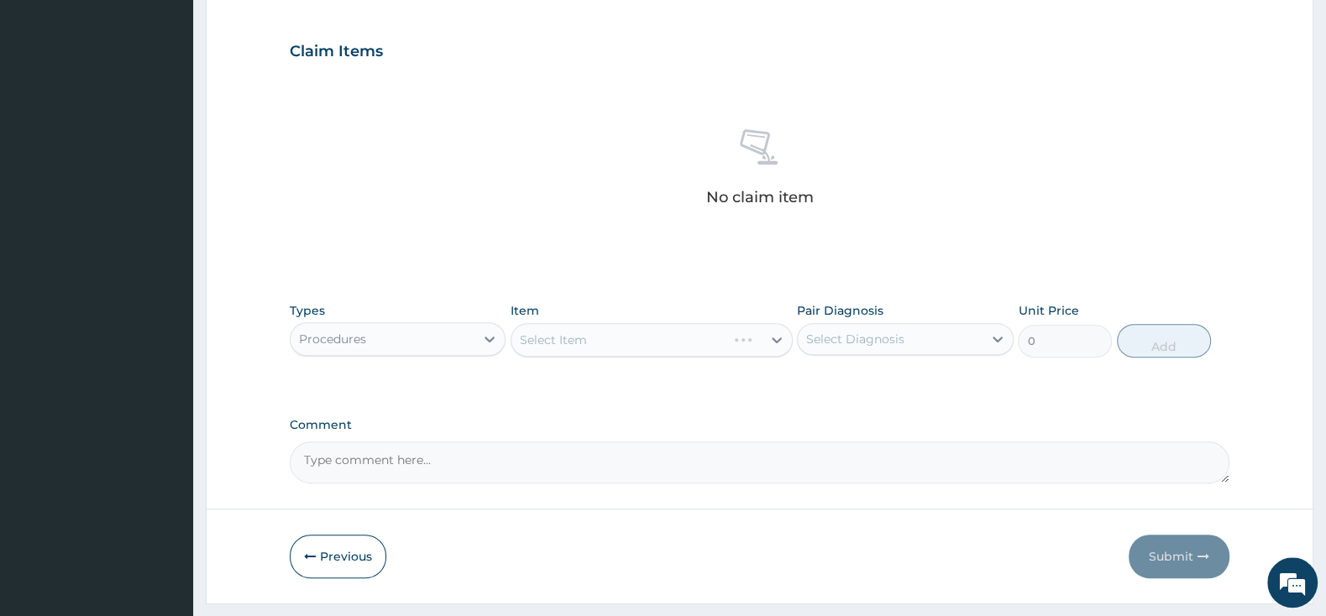
scroll to position [596, 0]
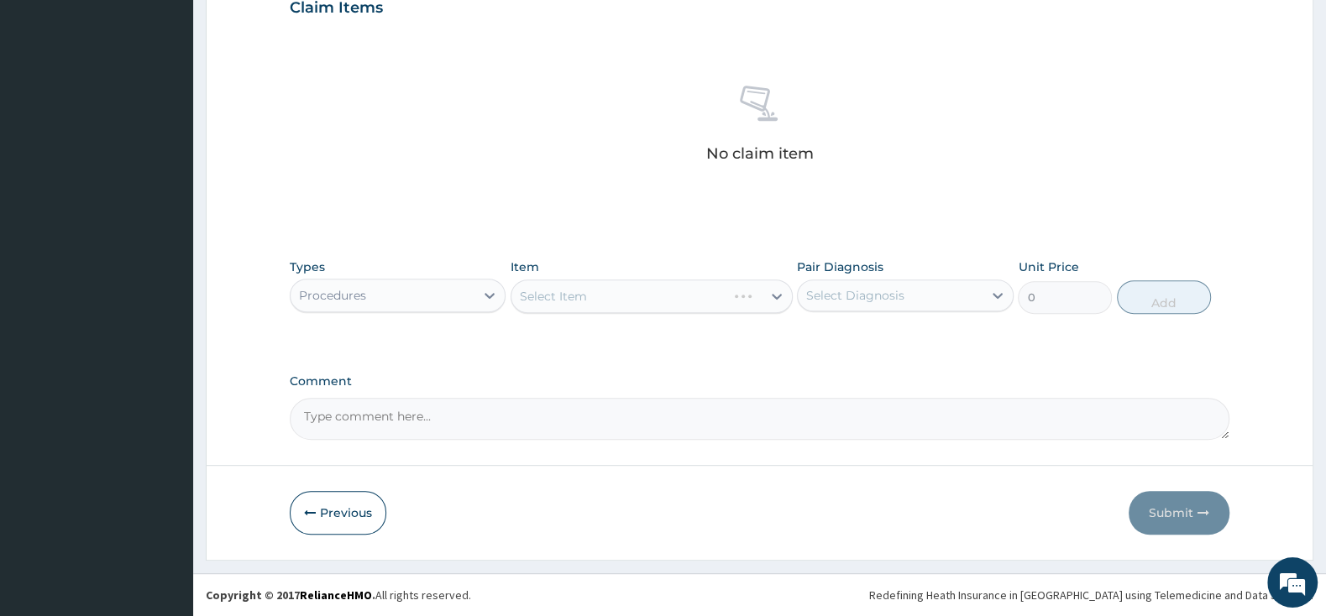
click at [704, 297] on div "Select Item" at bounding box center [651, 297] width 282 height 34
click at [683, 295] on div "Select Item" at bounding box center [636, 296] width 250 height 27
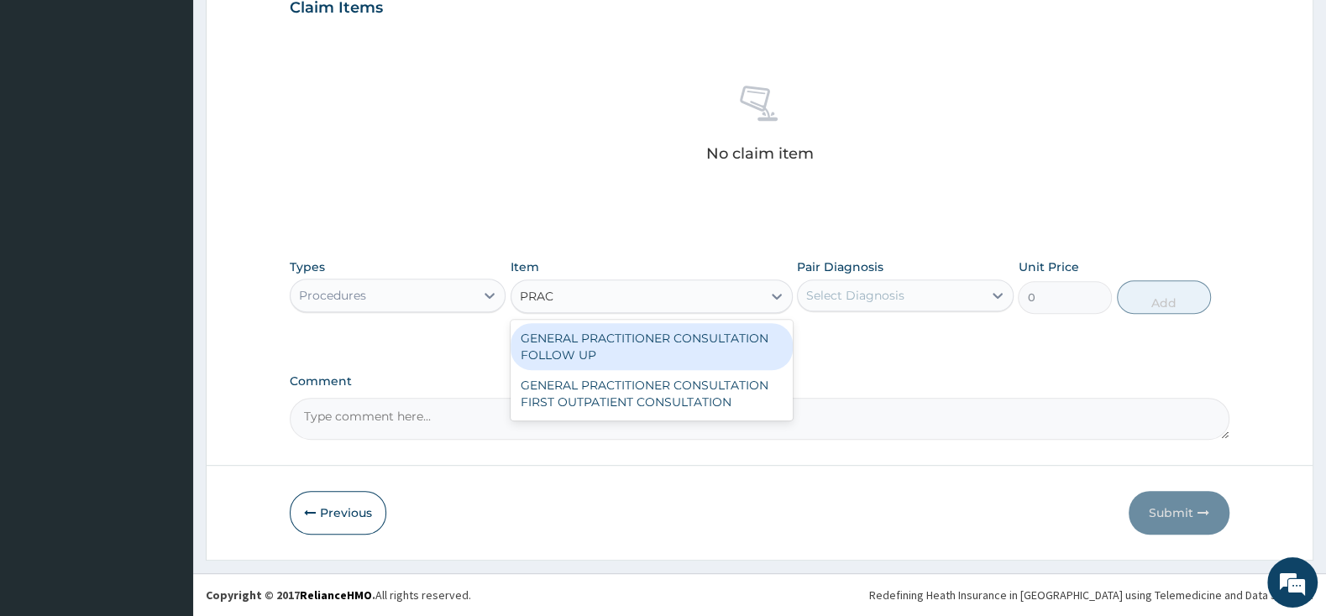
type input "PRACT"
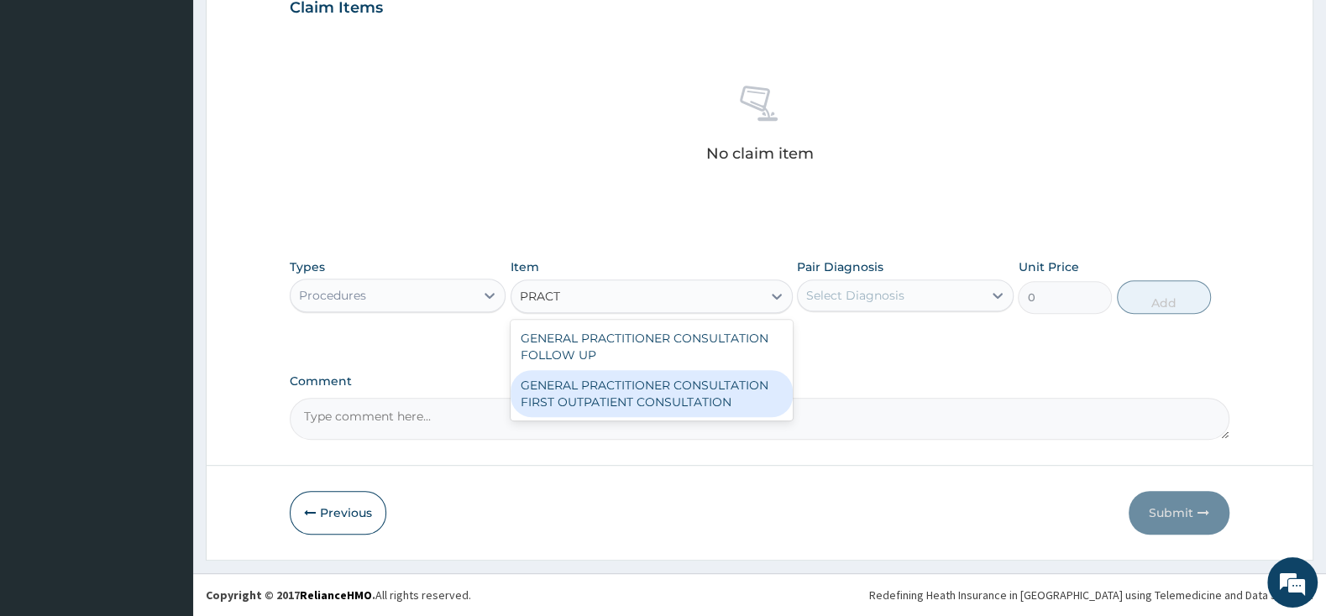
click at [731, 385] on div "GENERAL PRACTITIONER CONSULTATION FIRST OUTPATIENT CONSULTATION" at bounding box center [651, 393] width 282 height 47
type input "3000"
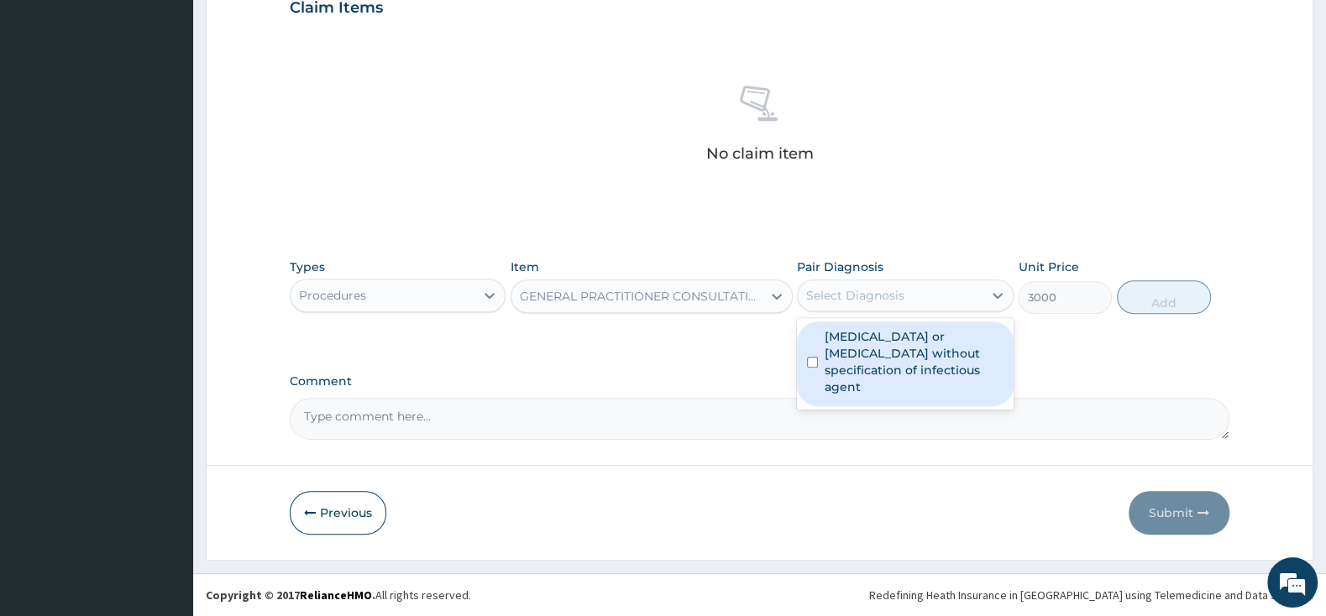
click at [897, 293] on div "Select Diagnosis" at bounding box center [855, 295] width 98 height 17
click at [835, 343] on label "[MEDICAL_DATA] or [MEDICAL_DATA] without specification of infectious agent" at bounding box center [914, 361] width 178 height 67
checkbox input "true"
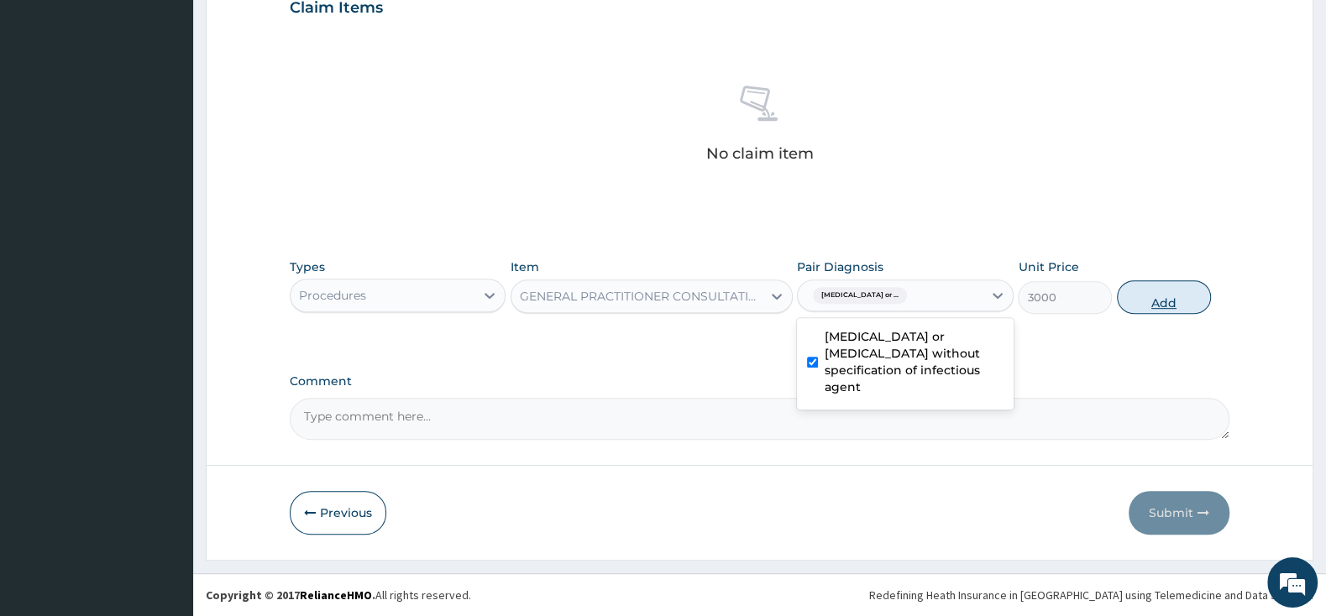
click at [1149, 291] on button "Add" at bounding box center [1164, 297] width 94 height 34
type input "0"
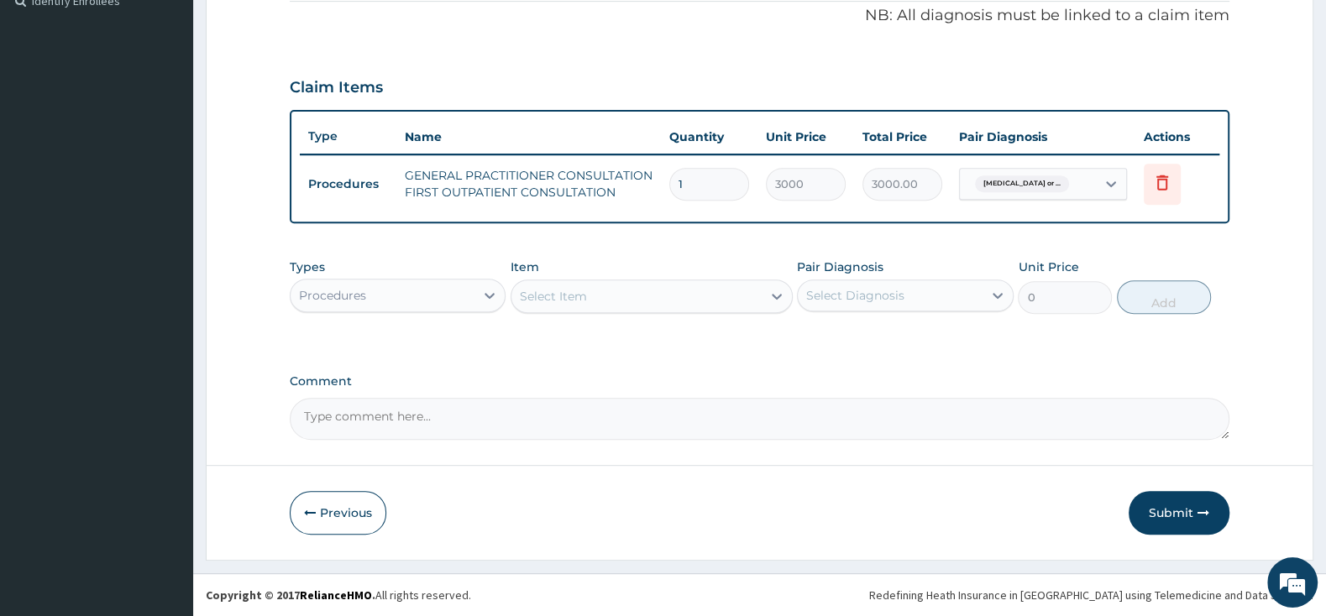
scroll to position [514, 0]
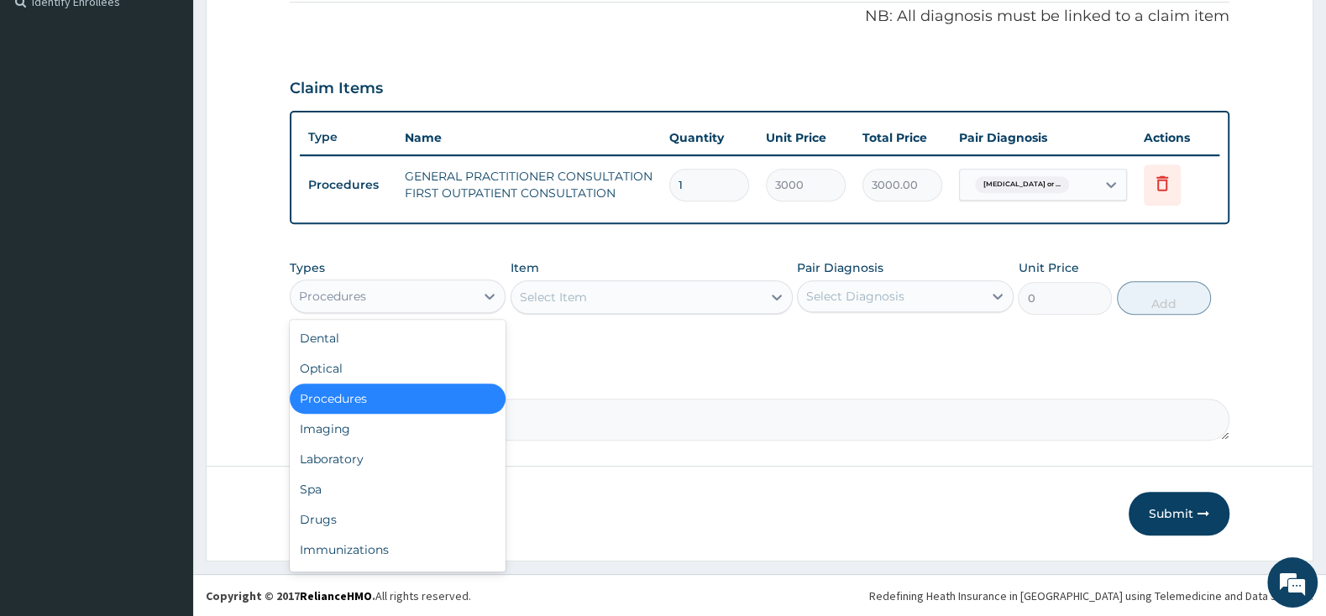
click at [394, 301] on div "Procedures" at bounding box center [383, 296] width 184 height 27
click at [353, 506] on div "Drugs" at bounding box center [398, 520] width 216 height 30
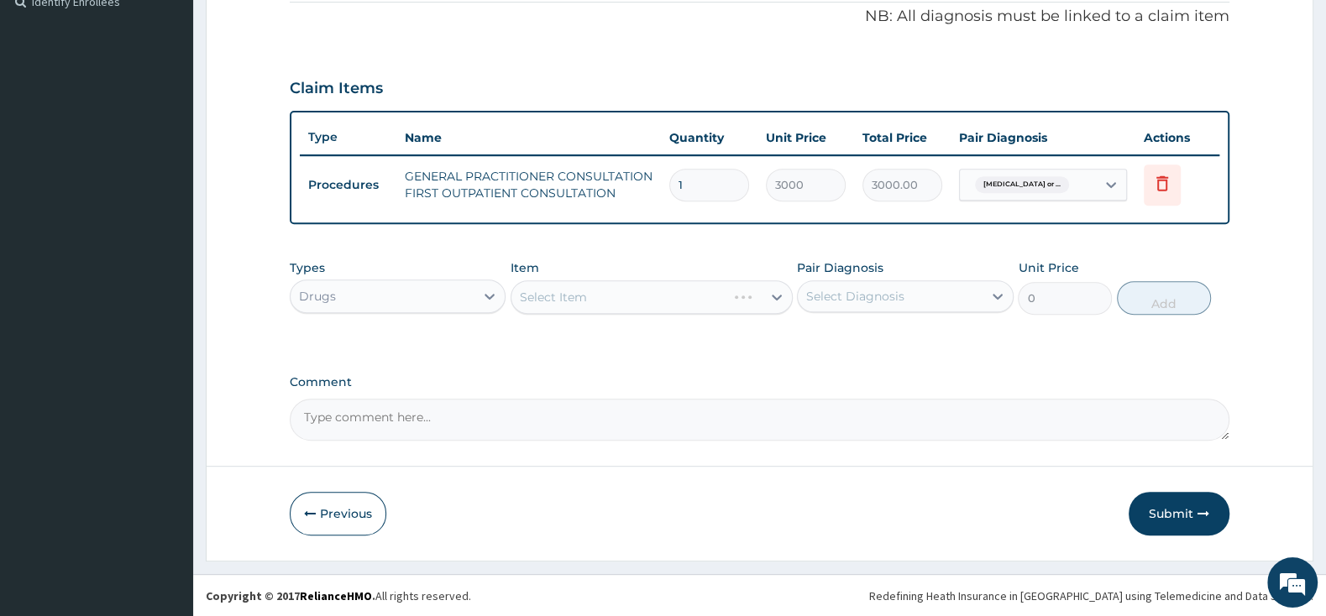
click at [600, 299] on div "Select Item" at bounding box center [651, 297] width 282 height 34
click at [603, 294] on div "Select Item" at bounding box center [651, 297] width 282 height 34
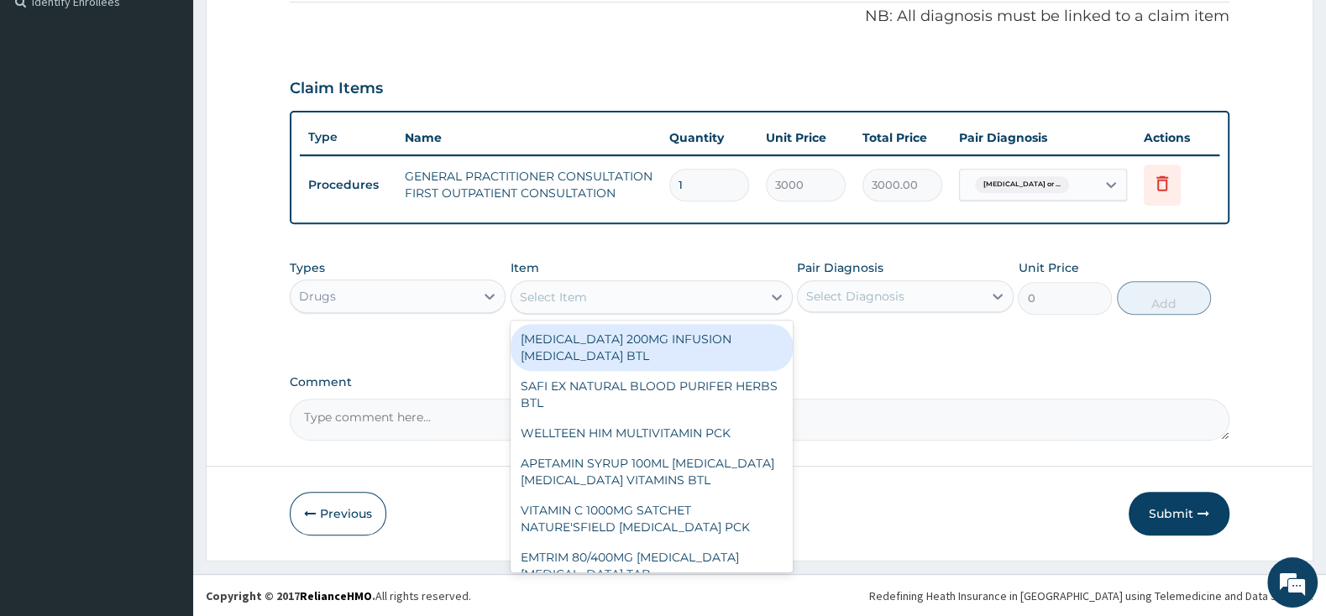
click at [671, 299] on div "Select Item" at bounding box center [636, 297] width 250 height 27
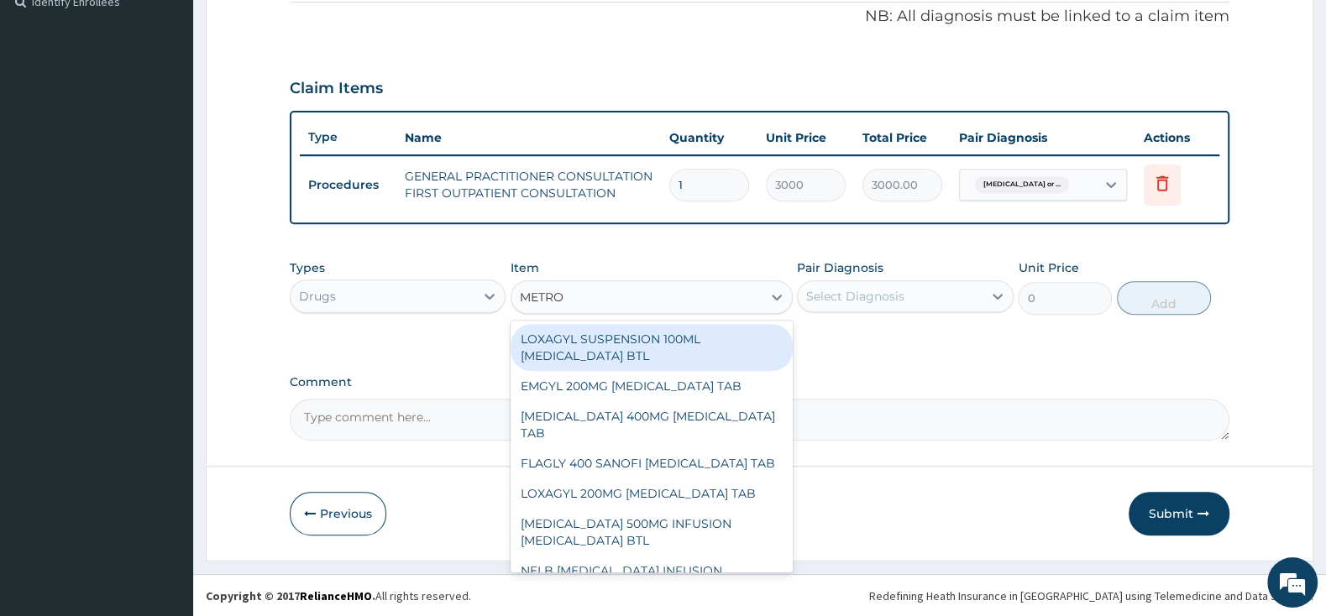
type input "METRON"
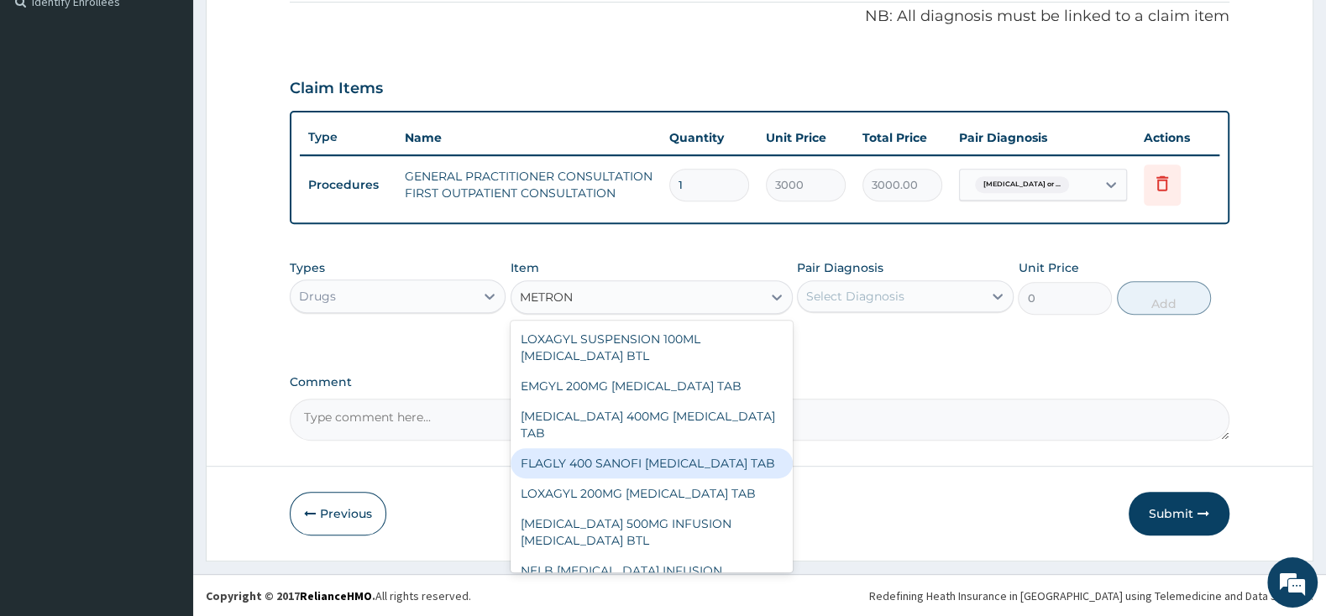
click at [663, 478] on div "FLAGLY 400 SANOFI [MEDICAL_DATA] TAB" at bounding box center [651, 463] width 282 height 30
type input "241.5"
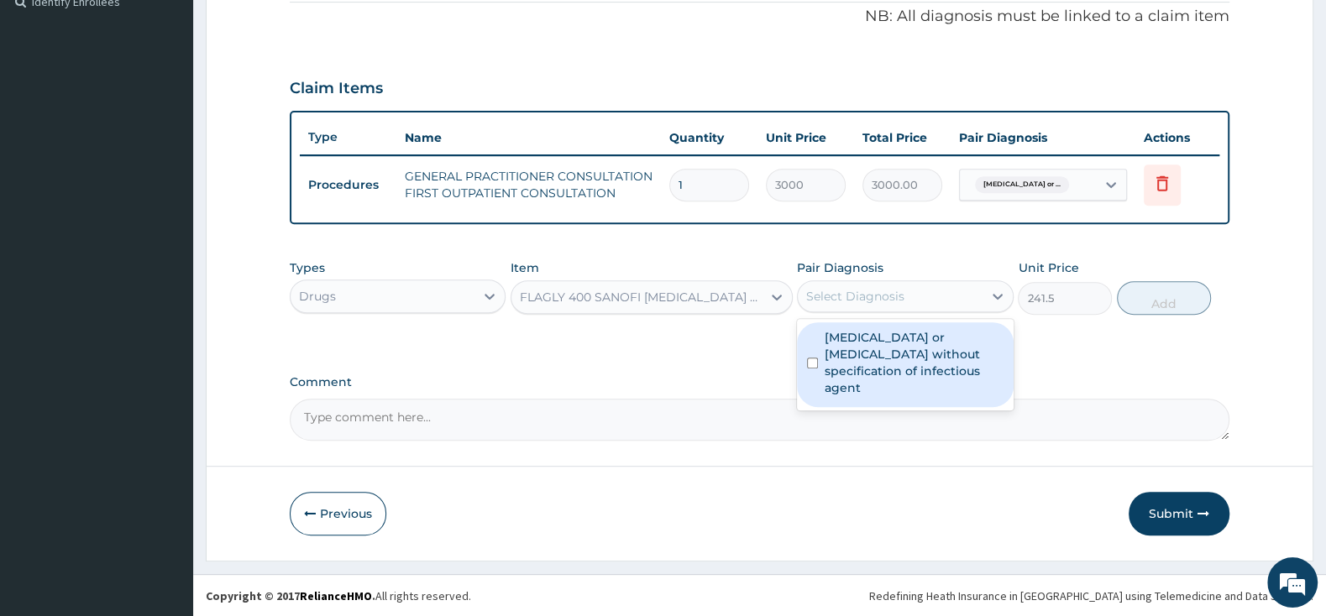
click at [870, 306] on div "Select Diagnosis" at bounding box center [890, 296] width 184 height 27
click at [818, 358] on input "checkbox" at bounding box center [812, 363] width 11 height 11
checkbox input "true"
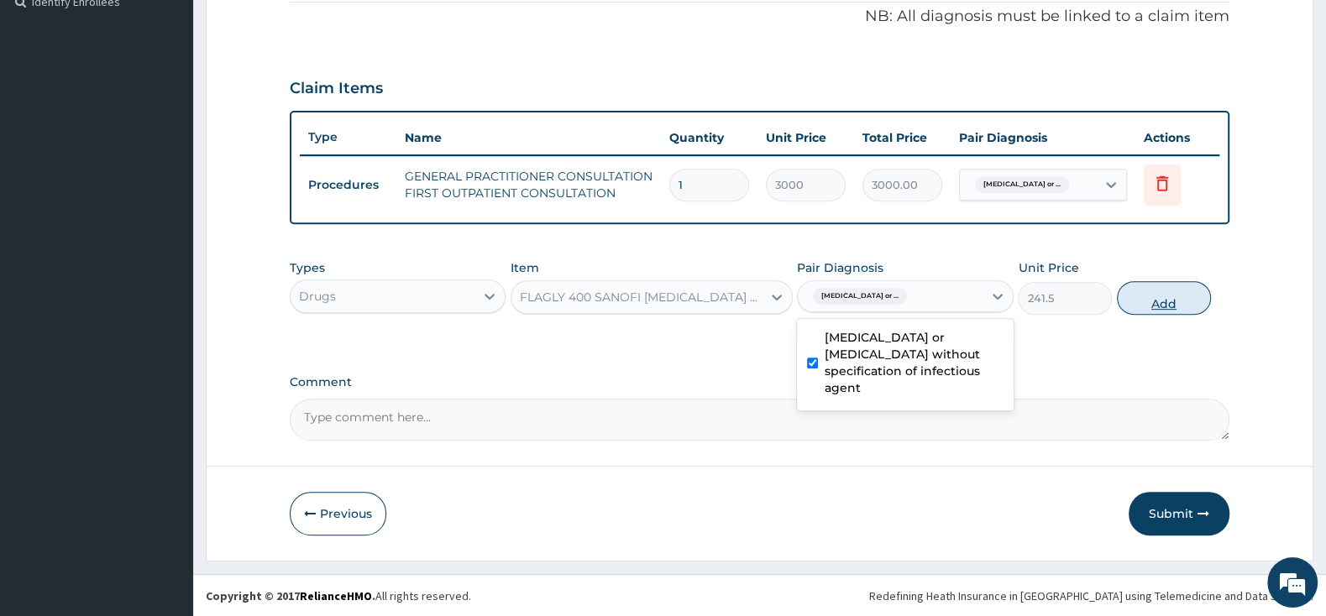
click at [1193, 290] on button "Add" at bounding box center [1164, 298] width 94 height 34
type input "0"
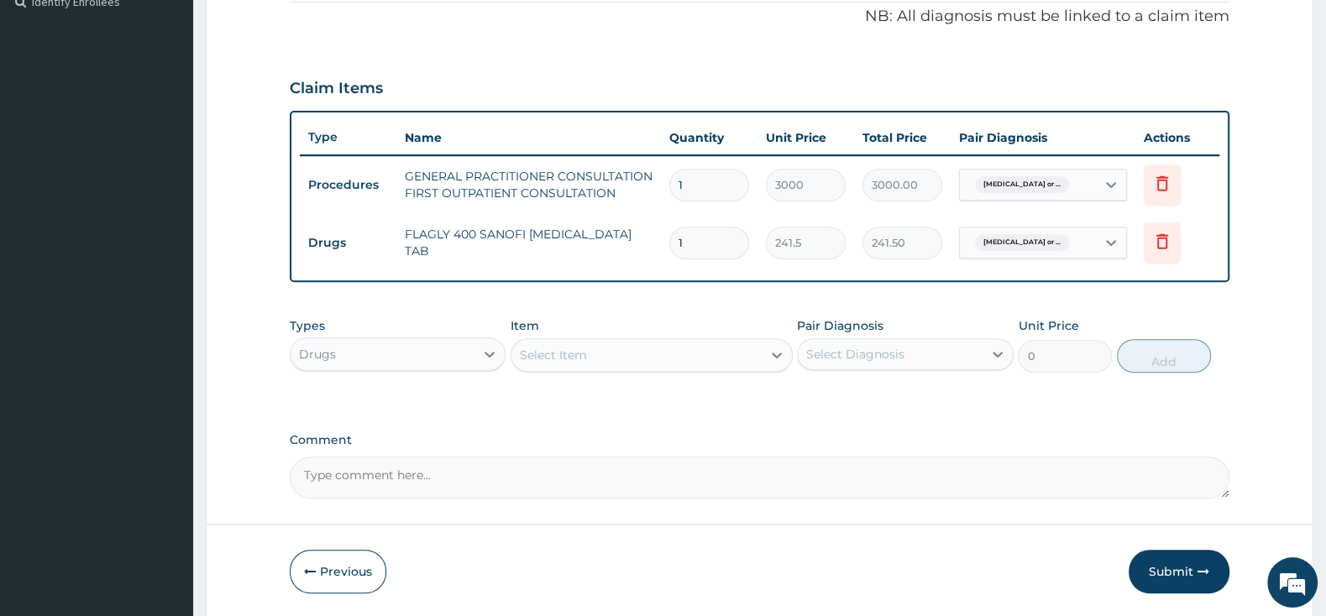
type input "15"
type input "3622.50"
type input "15"
click at [730, 356] on div "Select Item" at bounding box center [636, 355] width 250 height 27
type input "CIPRO"
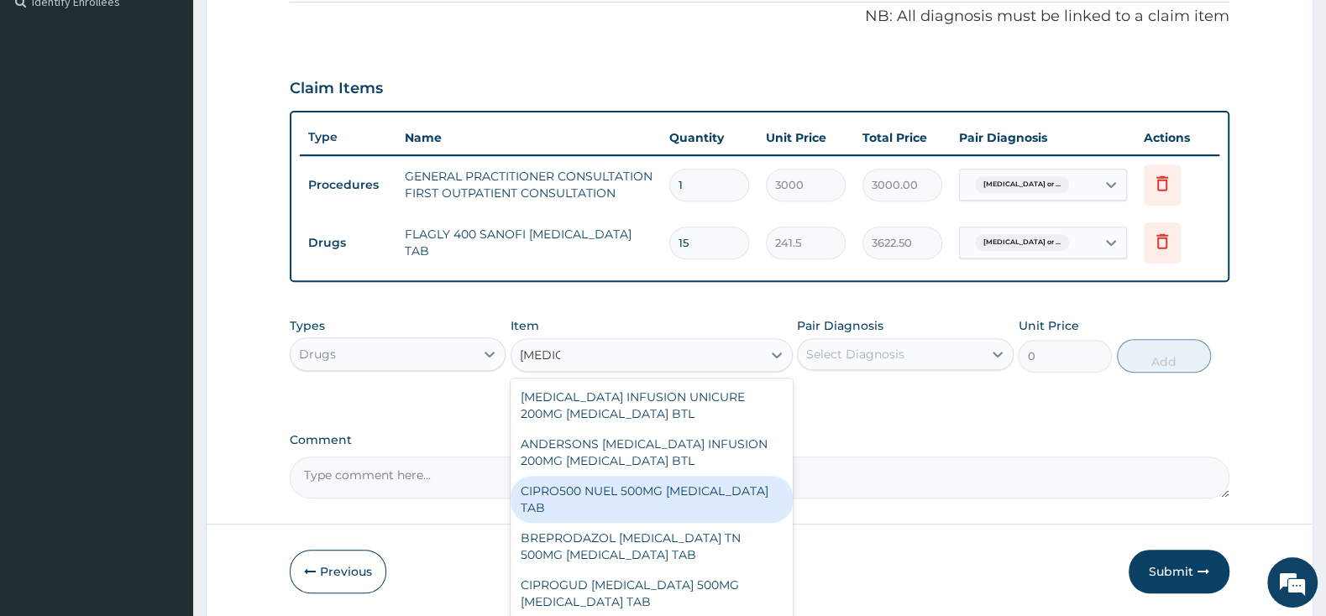
drag, startPoint x: 628, startPoint y: 500, endPoint x: 866, endPoint y: 428, distance: 248.3
click at [628, 500] on div "CIPRO500 NUEL 500MG [MEDICAL_DATA] TAB" at bounding box center [651, 499] width 282 height 47
type input "201.25"
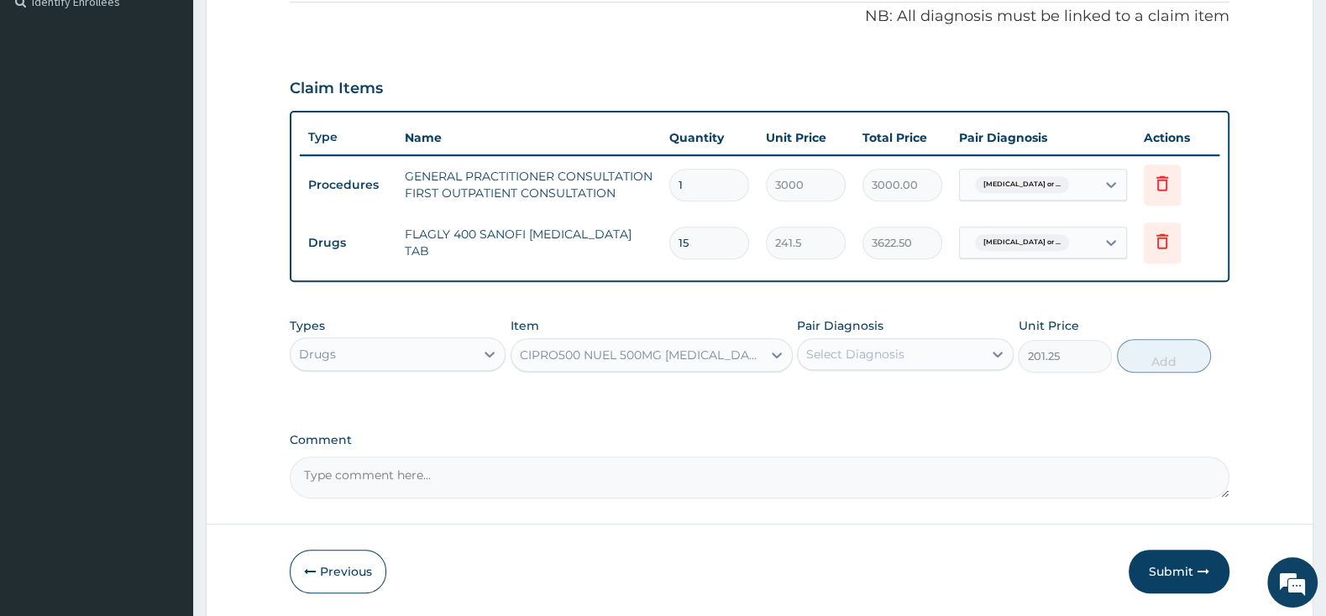
click at [842, 356] on div "Select Diagnosis" at bounding box center [855, 354] width 98 height 17
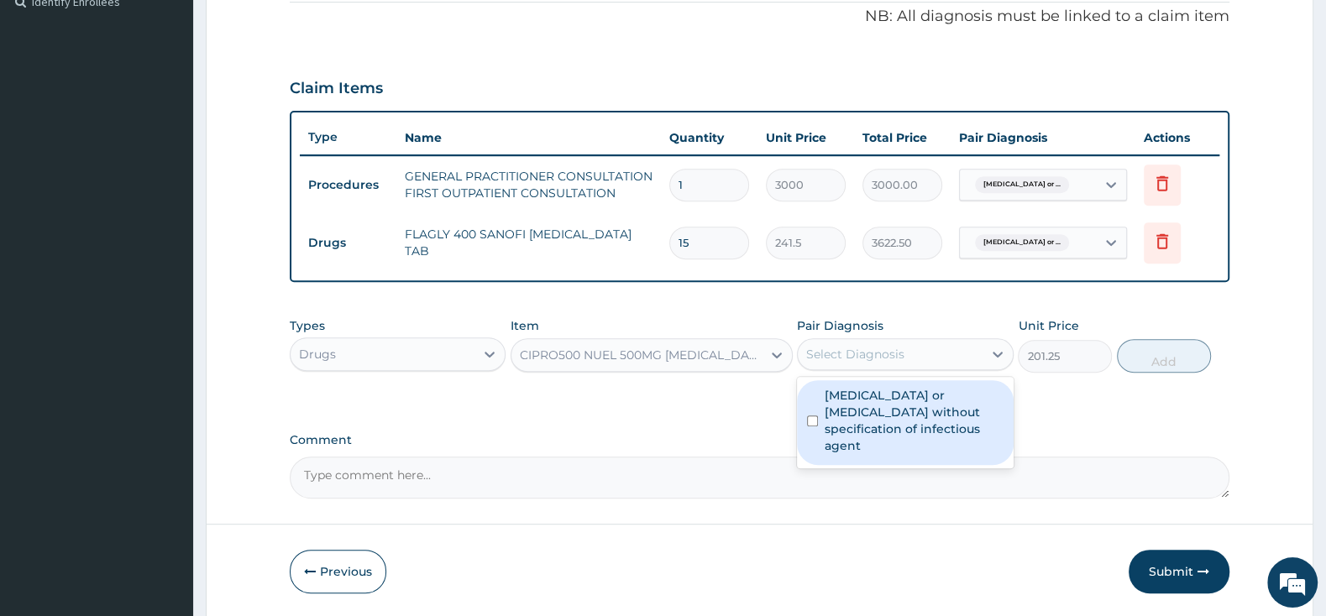
click at [813, 416] on input "checkbox" at bounding box center [812, 421] width 11 height 11
checkbox input "true"
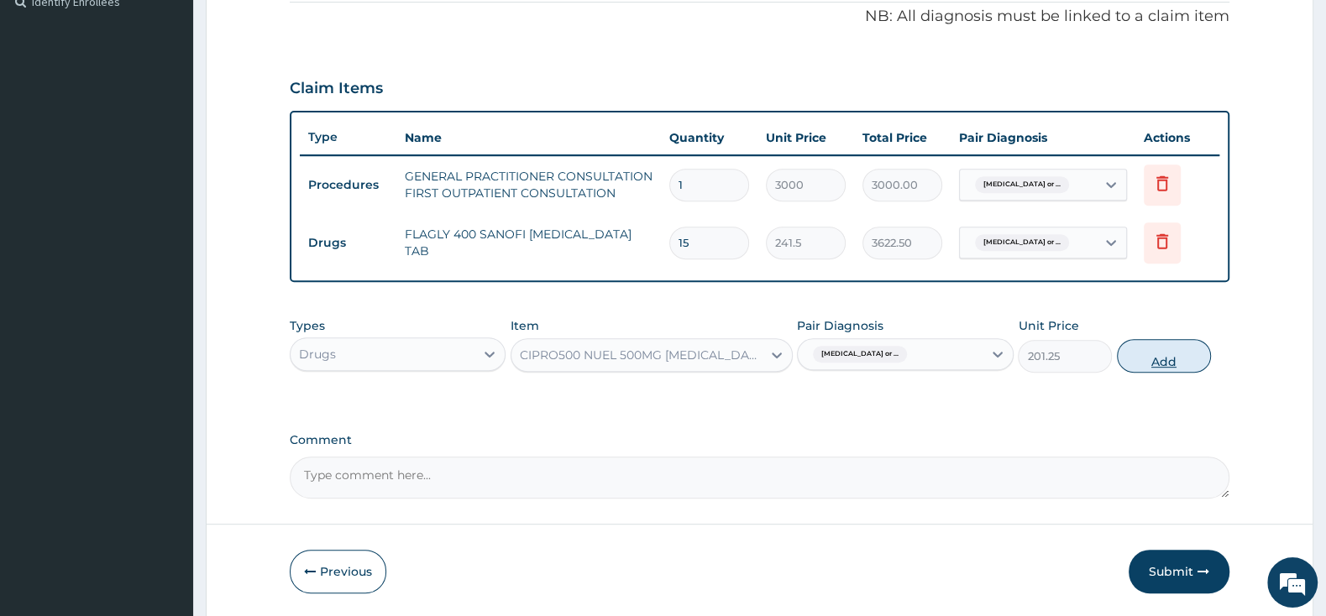
click at [1166, 353] on button "Add" at bounding box center [1164, 356] width 94 height 34
type input "0"
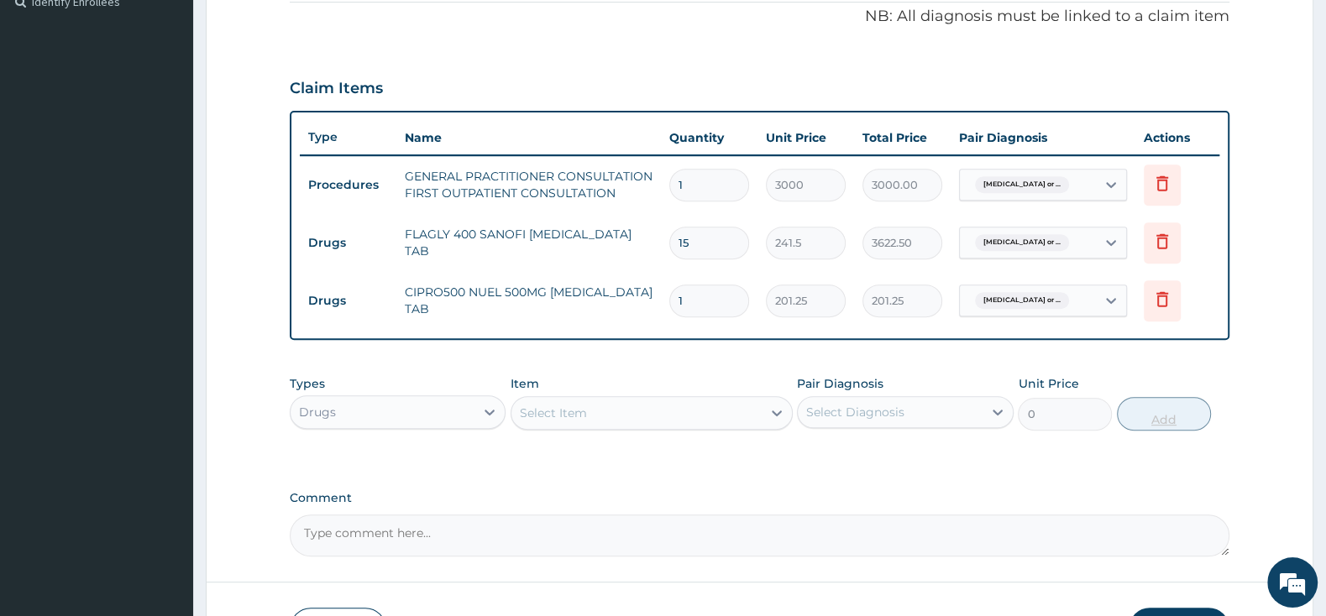
type input "10"
type input "2012.50"
type input "10"
click at [673, 395] on div "Item Select Item" at bounding box center [651, 402] width 282 height 55
click at [689, 404] on div "Select Item" at bounding box center [636, 413] width 250 height 27
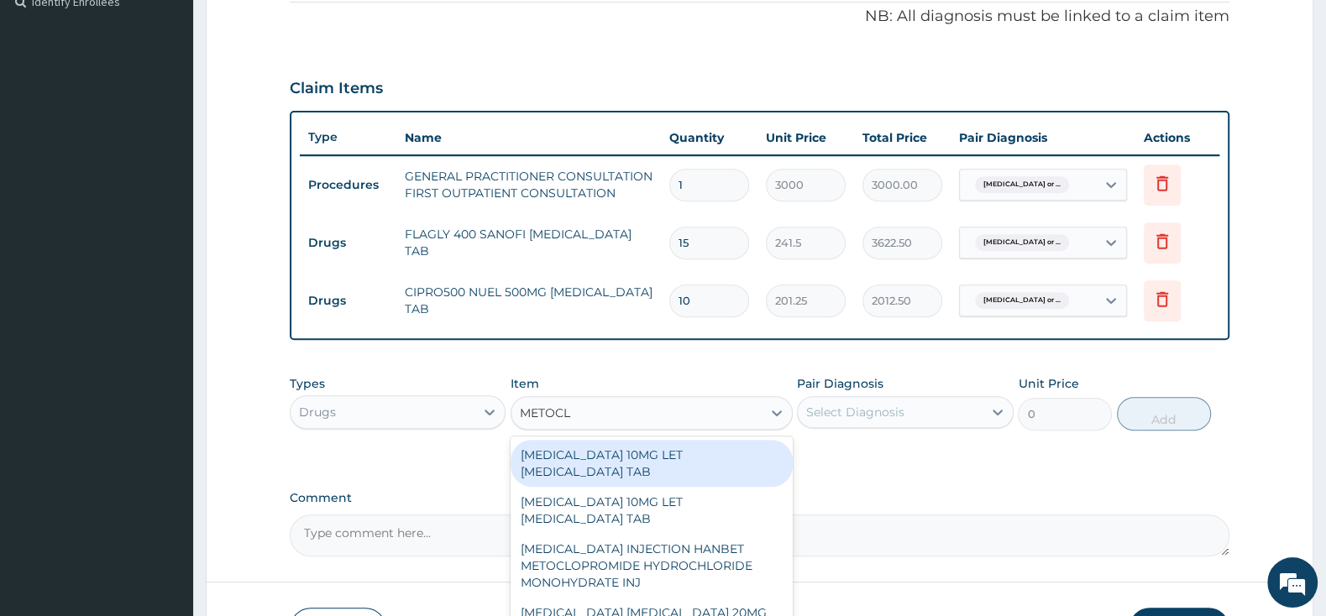
type input "METOCLO"
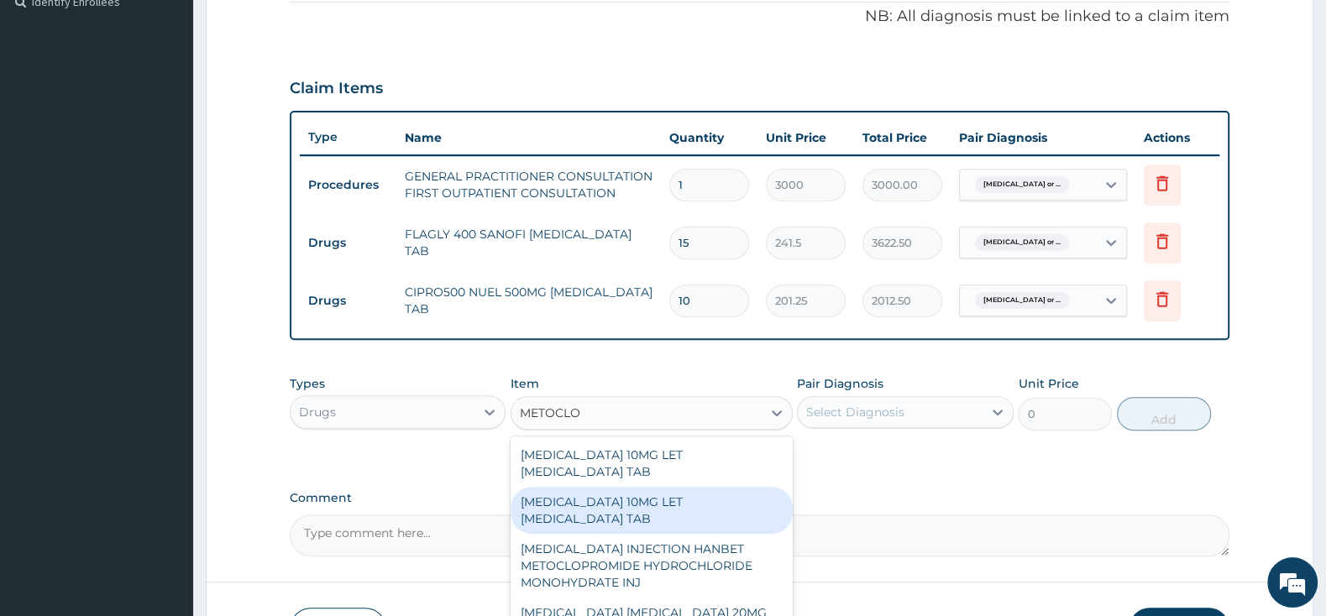
click at [719, 495] on div "[MEDICAL_DATA] 10MG LET [MEDICAL_DATA] TAB" at bounding box center [651, 510] width 282 height 47
type input "2185"
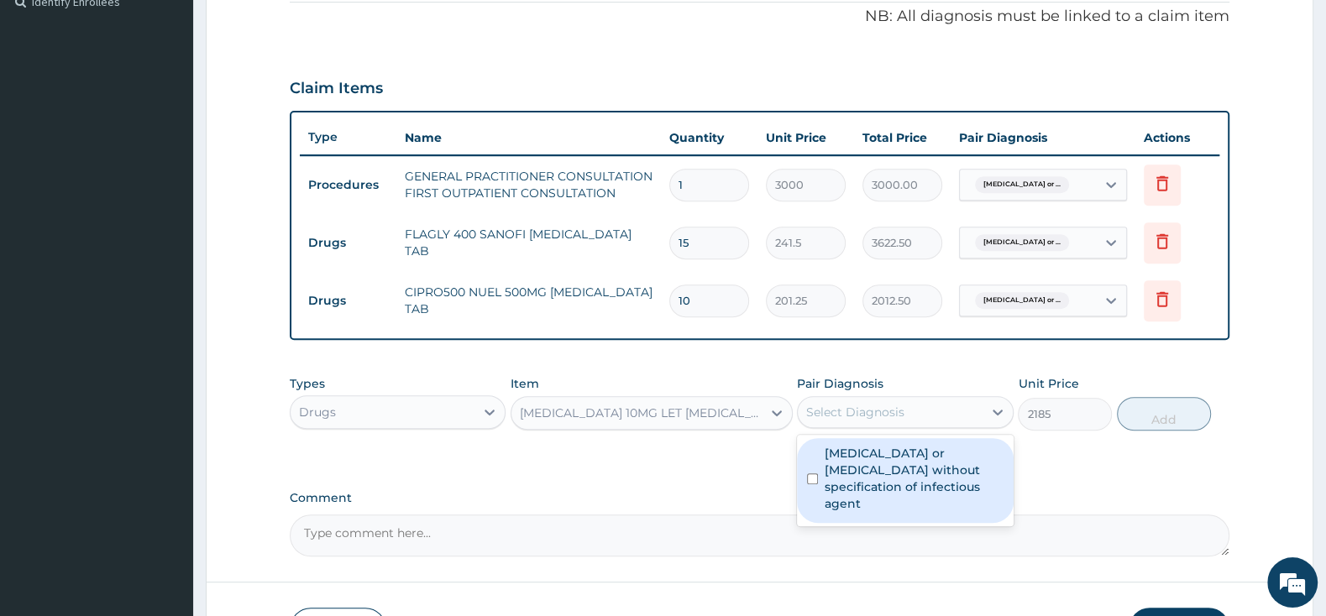
drag, startPoint x: 834, startPoint y: 419, endPoint x: 828, endPoint y: 427, distance: 10.2
click at [834, 416] on div "Select Diagnosis" at bounding box center [890, 412] width 184 height 27
click at [810, 474] on input "checkbox" at bounding box center [812, 479] width 11 height 11
checkbox input "true"
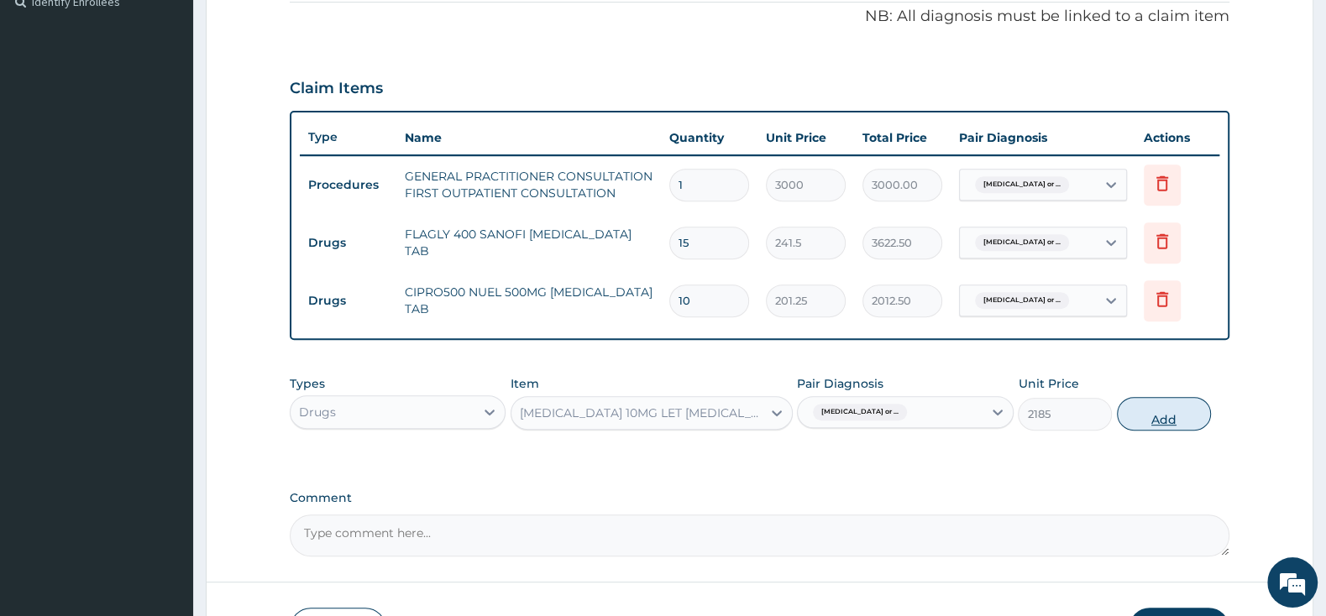
click at [1158, 400] on button "Add" at bounding box center [1164, 414] width 94 height 34
type input "0"
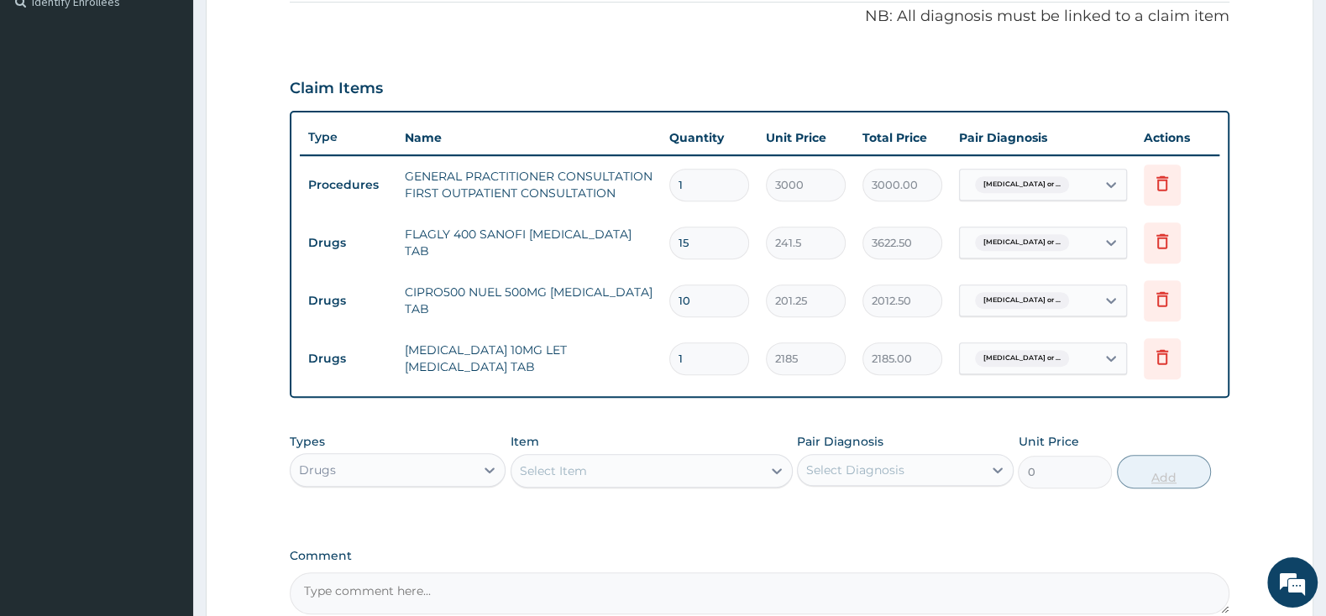
type input "0.00"
type input "1"
type input "2185.00"
click at [620, 464] on div "Select Item" at bounding box center [636, 471] width 250 height 27
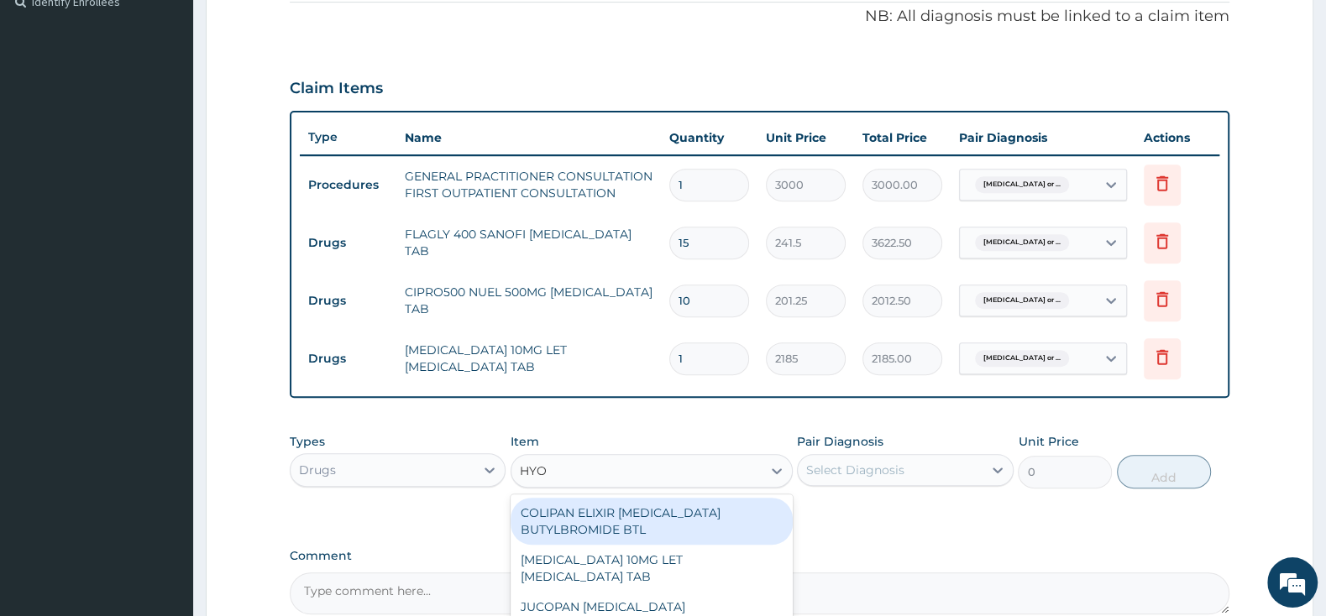
type input "HYOS"
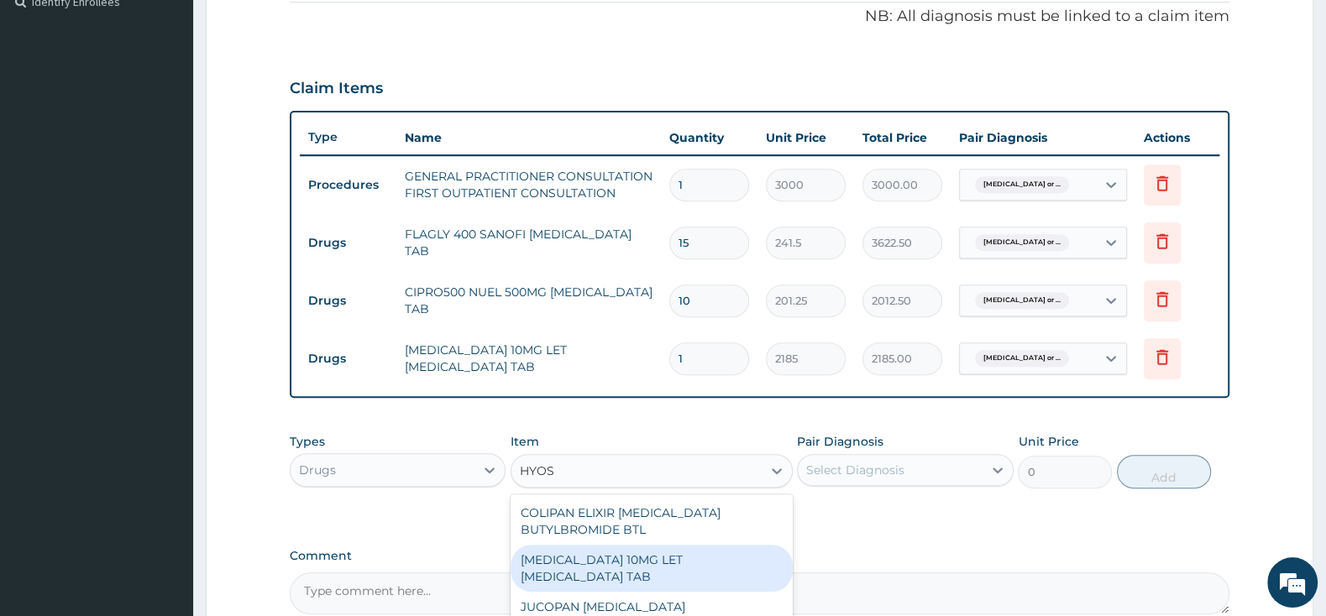
click at [710, 558] on div "[MEDICAL_DATA] 10MG LET [MEDICAL_DATA] TAB" at bounding box center [651, 568] width 282 height 47
type input "57.5"
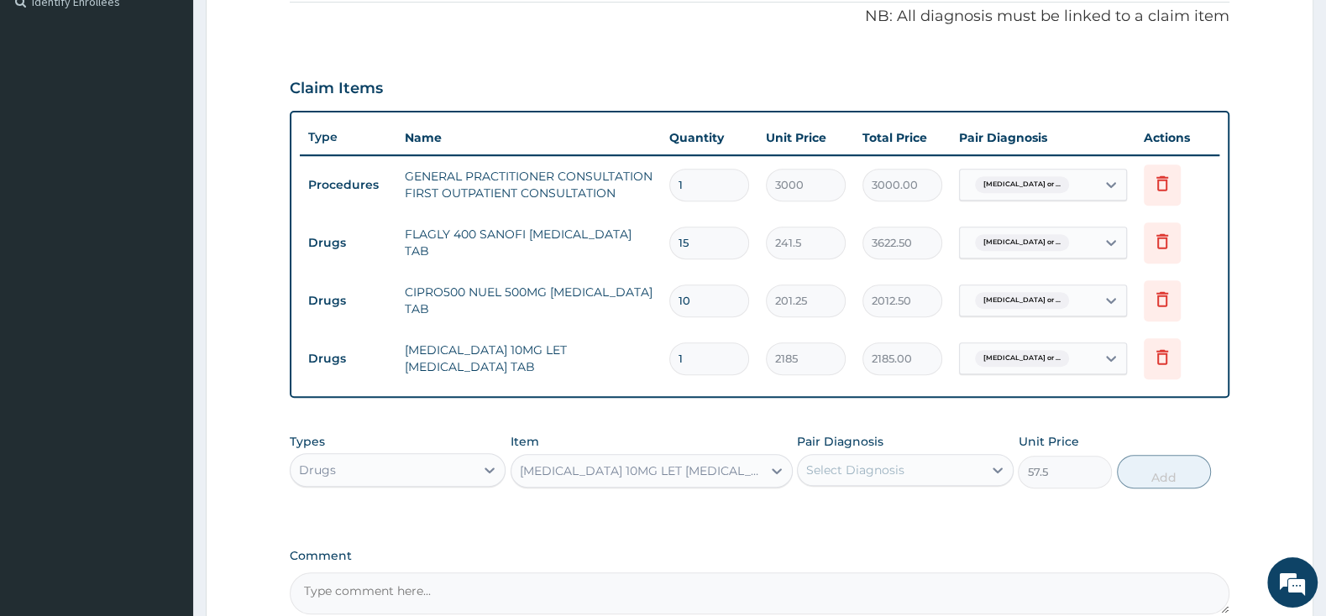
click at [877, 467] on div "Select Diagnosis" at bounding box center [855, 470] width 98 height 17
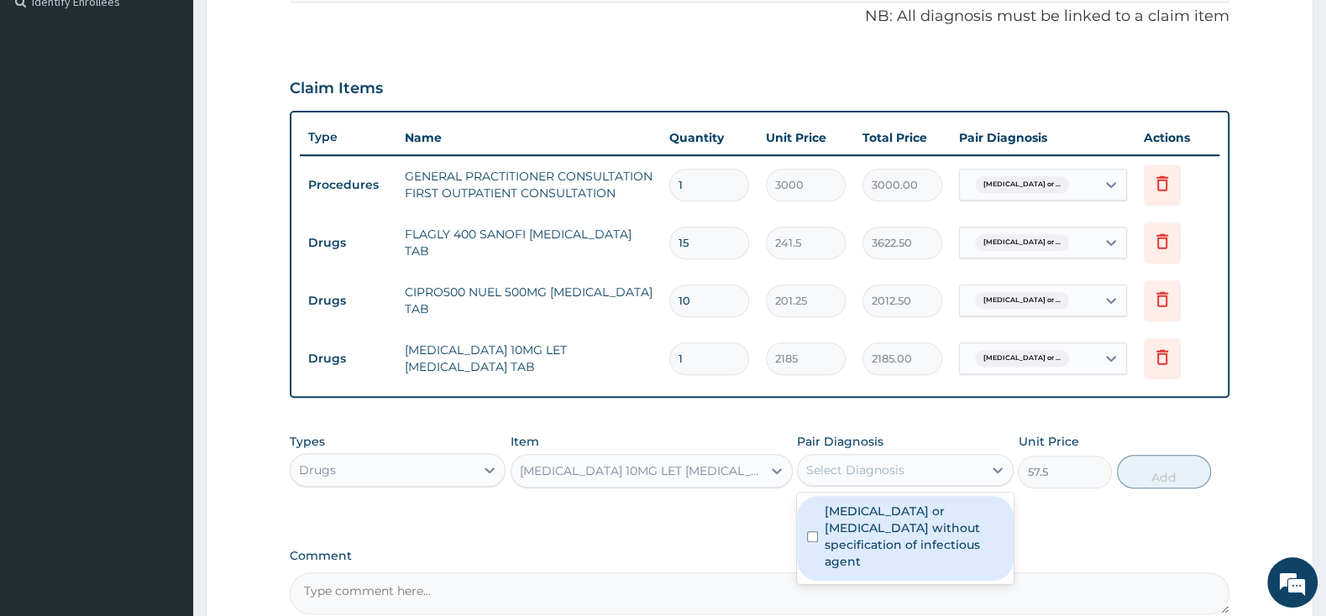
click at [811, 531] on input "checkbox" at bounding box center [812, 536] width 11 height 11
checkbox input "true"
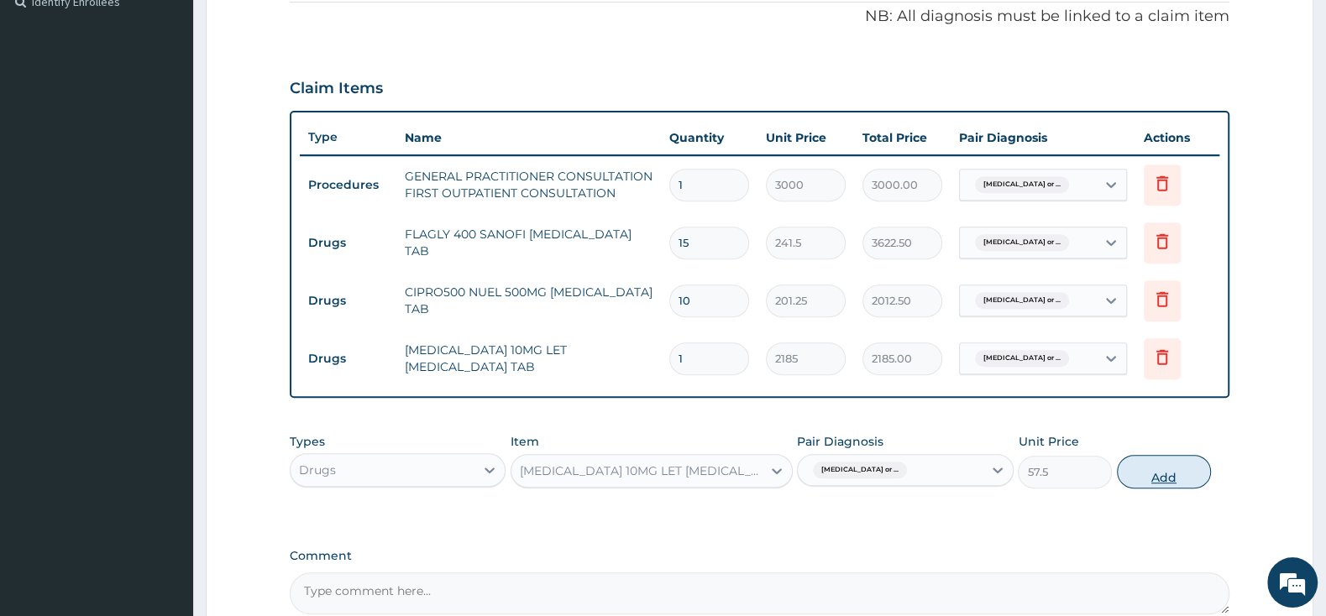
click at [1149, 484] on button "Add" at bounding box center [1164, 472] width 94 height 34
type input "0"
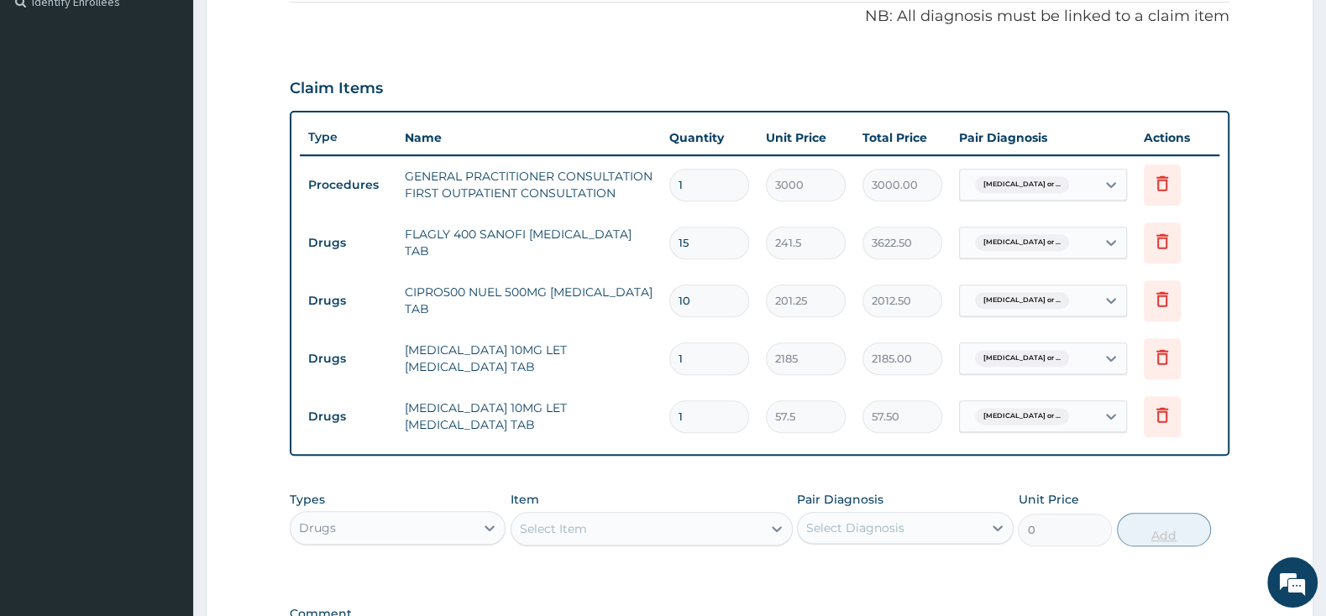
type input "10"
type input "575.00"
type input "10"
drag, startPoint x: 1212, startPoint y: 492, endPoint x: 1220, endPoint y: 491, distance: 8.4
click at [1212, 492] on div "Types Drugs Item Select Item Pair Diagnosis Select Diagnosis Unit Price 0 Add" at bounding box center [760, 519] width 940 height 72
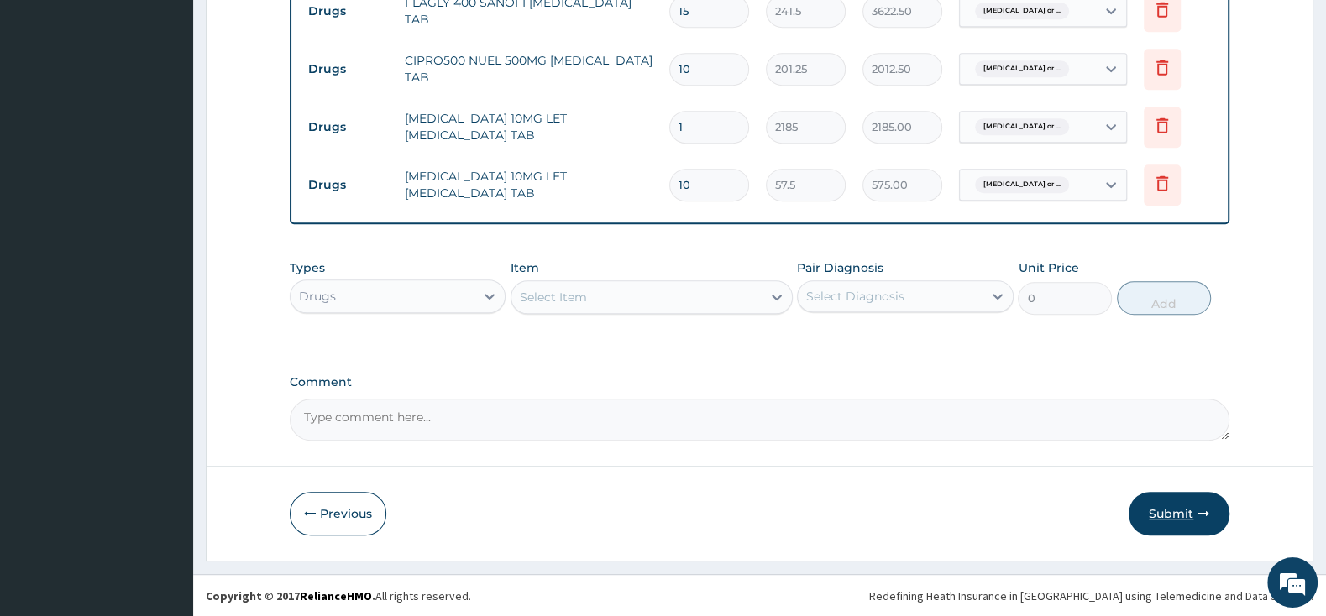
click at [1218, 509] on button "Submit" at bounding box center [1178, 514] width 101 height 44
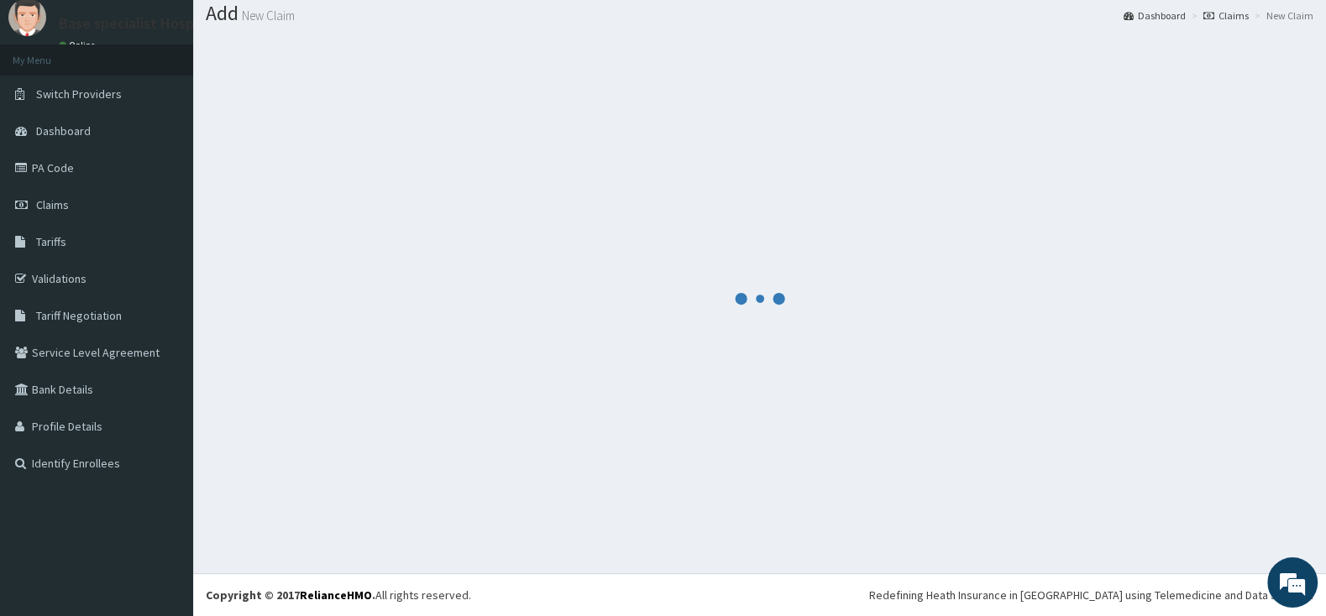
scroll to position [52, 0]
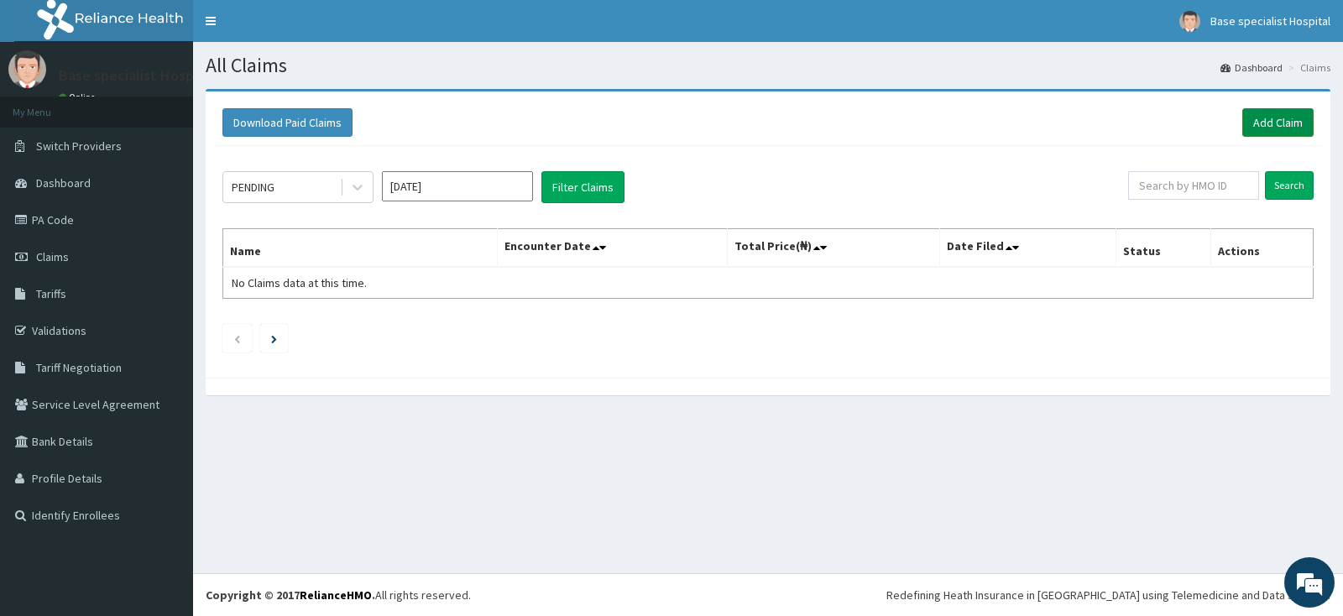
click at [1308, 121] on link "Add Claim" at bounding box center [1278, 122] width 71 height 29
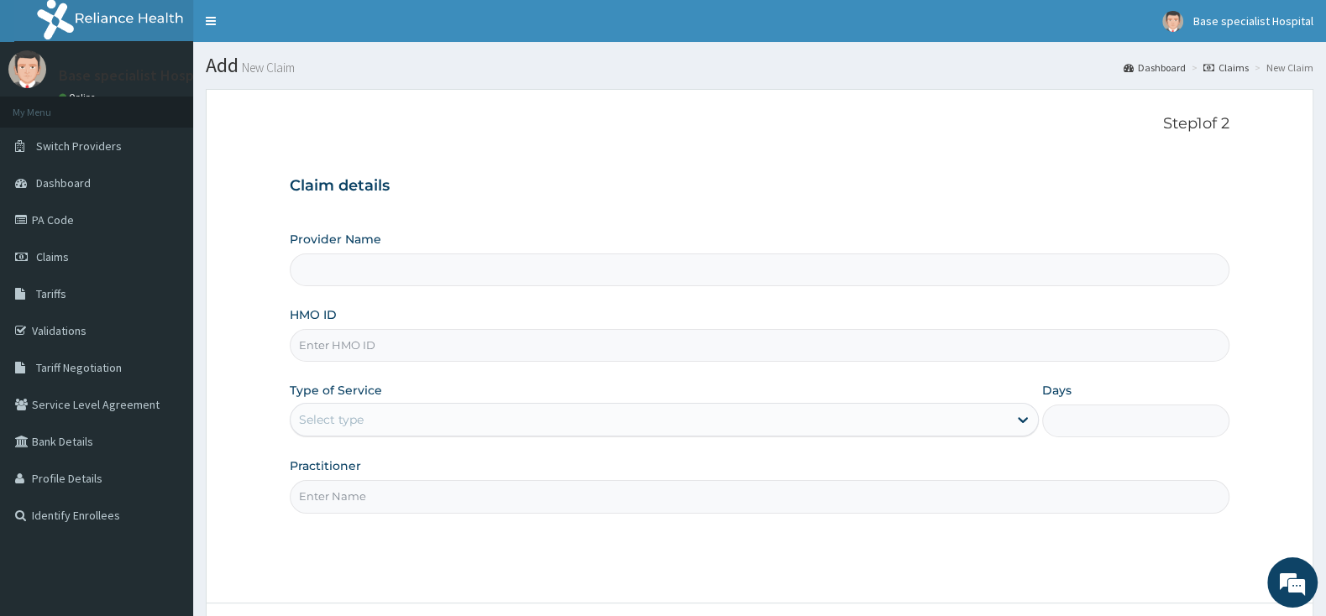
drag, startPoint x: 0, startPoint y: 0, endPoint x: 337, endPoint y: 343, distance: 480.3
type input "Base Specialist Hospital"
paste input "JIO/10153/A"
type input "JIO/10153/A"
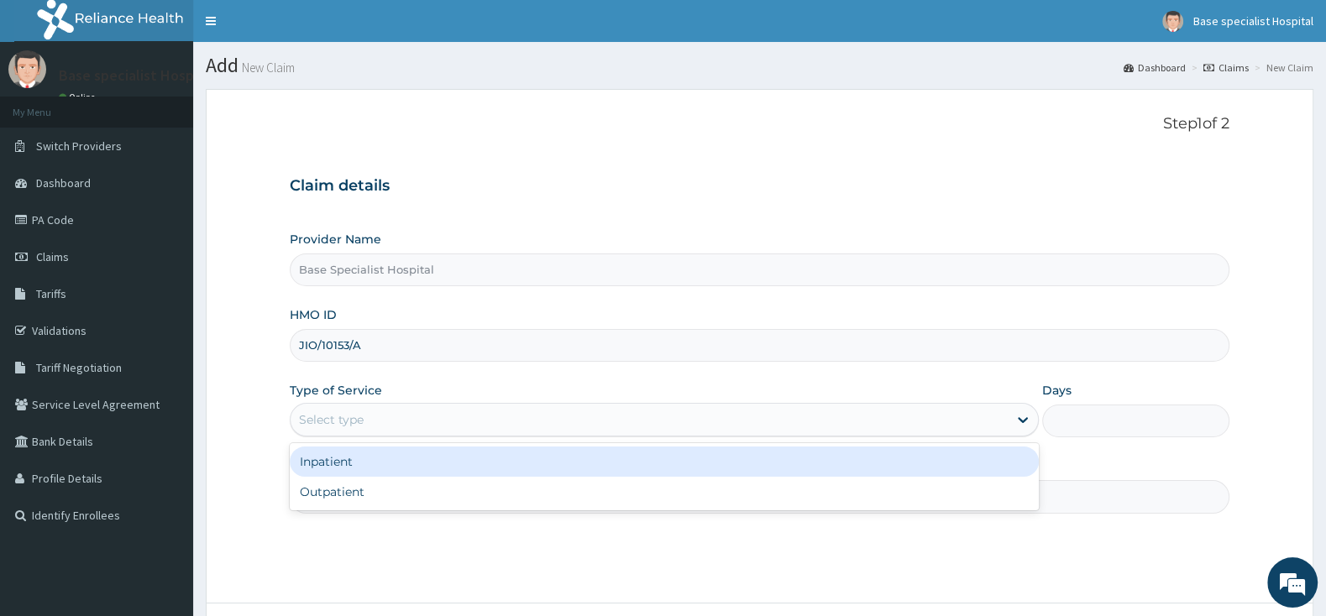
click at [345, 411] on div "Select type" at bounding box center [649, 419] width 717 height 27
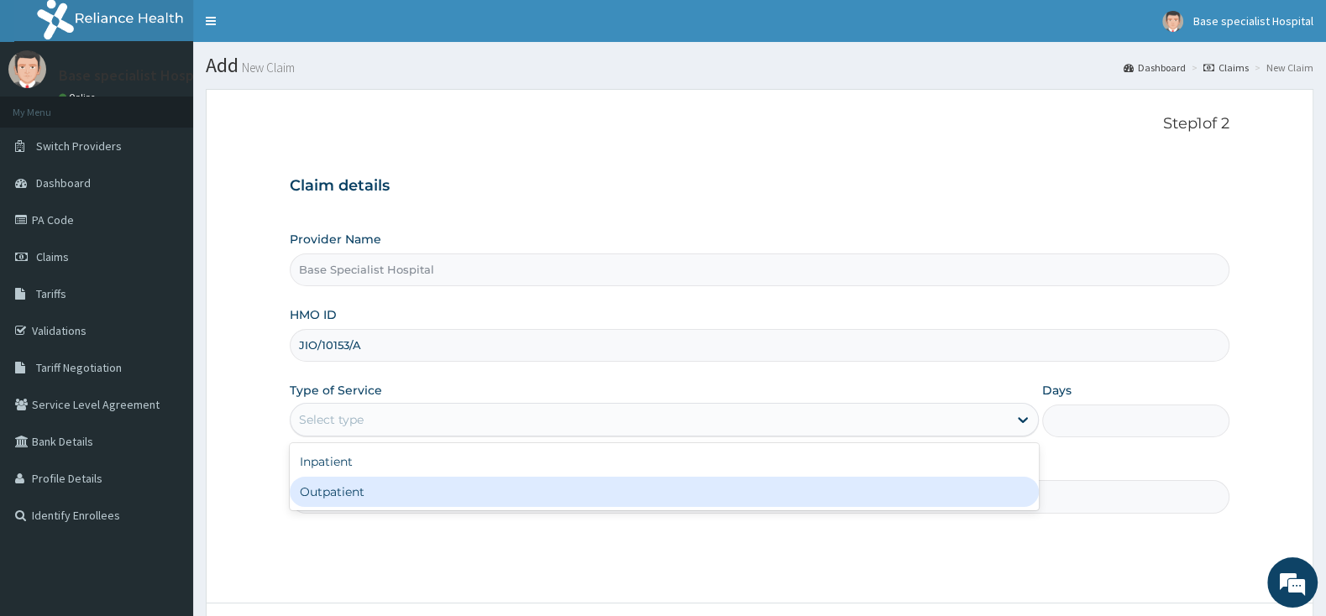
click at [355, 487] on div "Outpatient" at bounding box center [664, 492] width 749 height 30
type input "1"
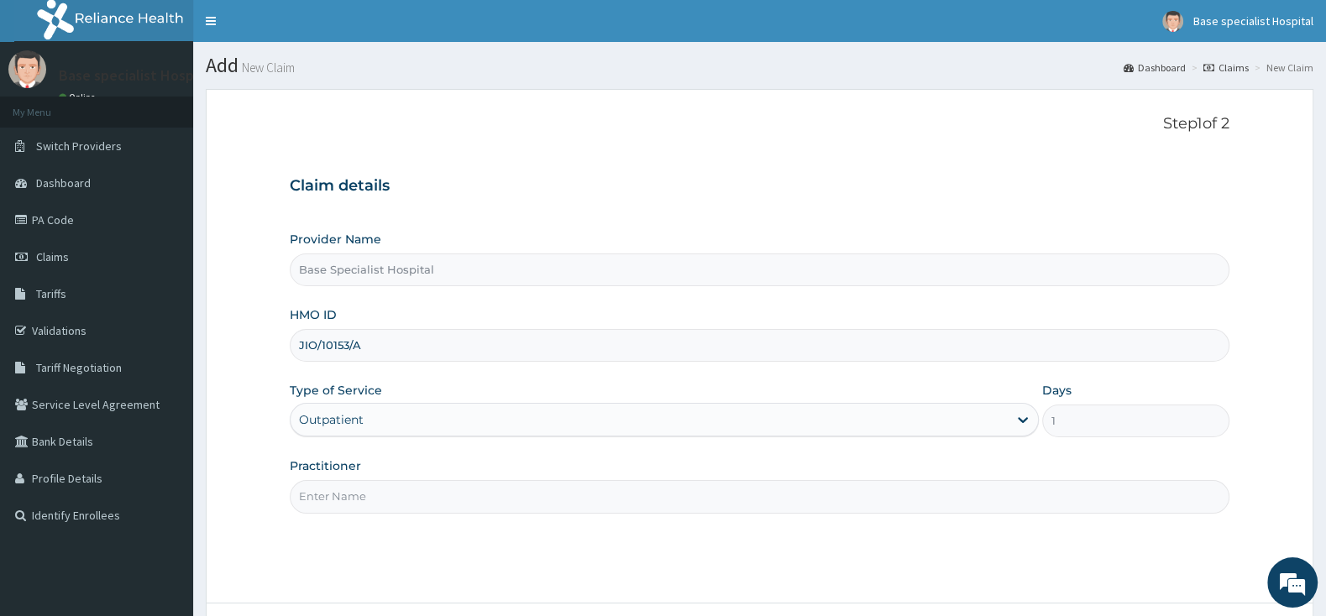
click at [355, 487] on input "Practitioner" at bounding box center [760, 496] width 940 height 33
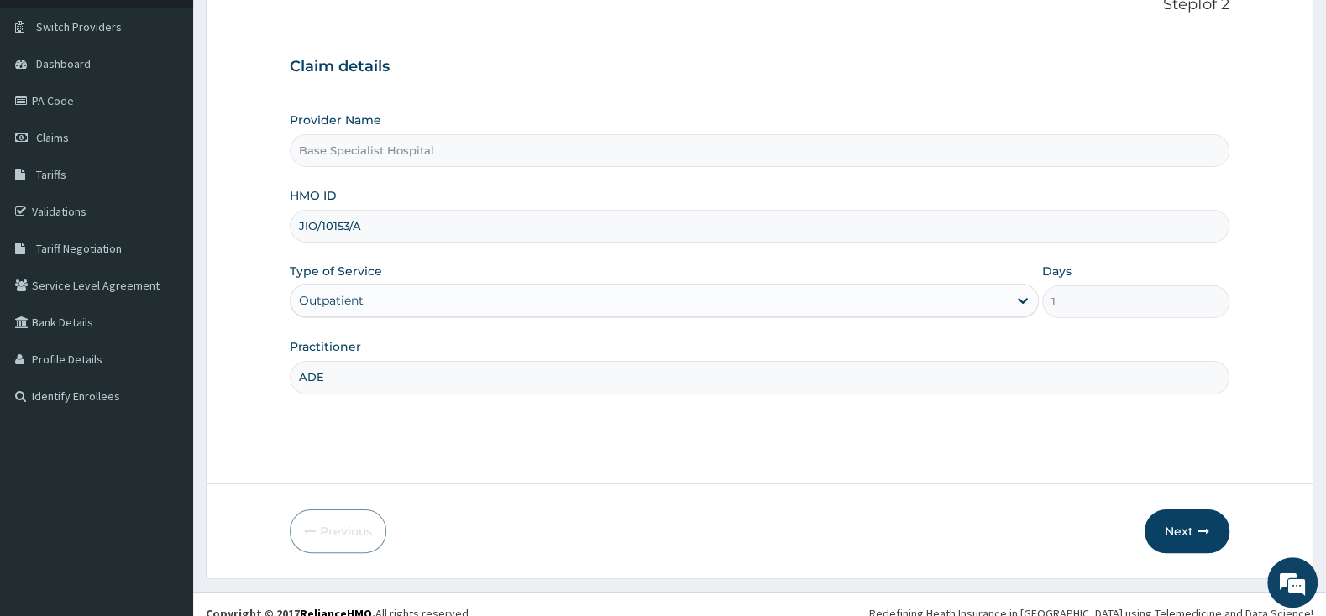
scroll to position [139, 0]
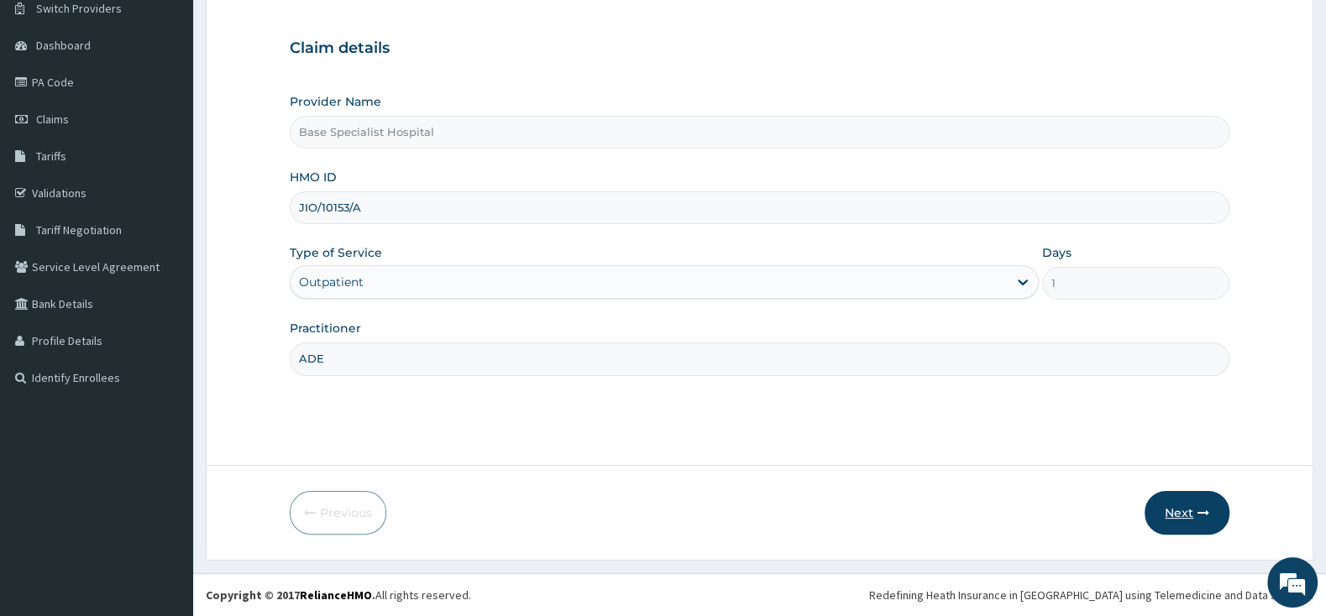
type input "ADE"
click at [1171, 498] on button "Next" at bounding box center [1186, 513] width 85 height 44
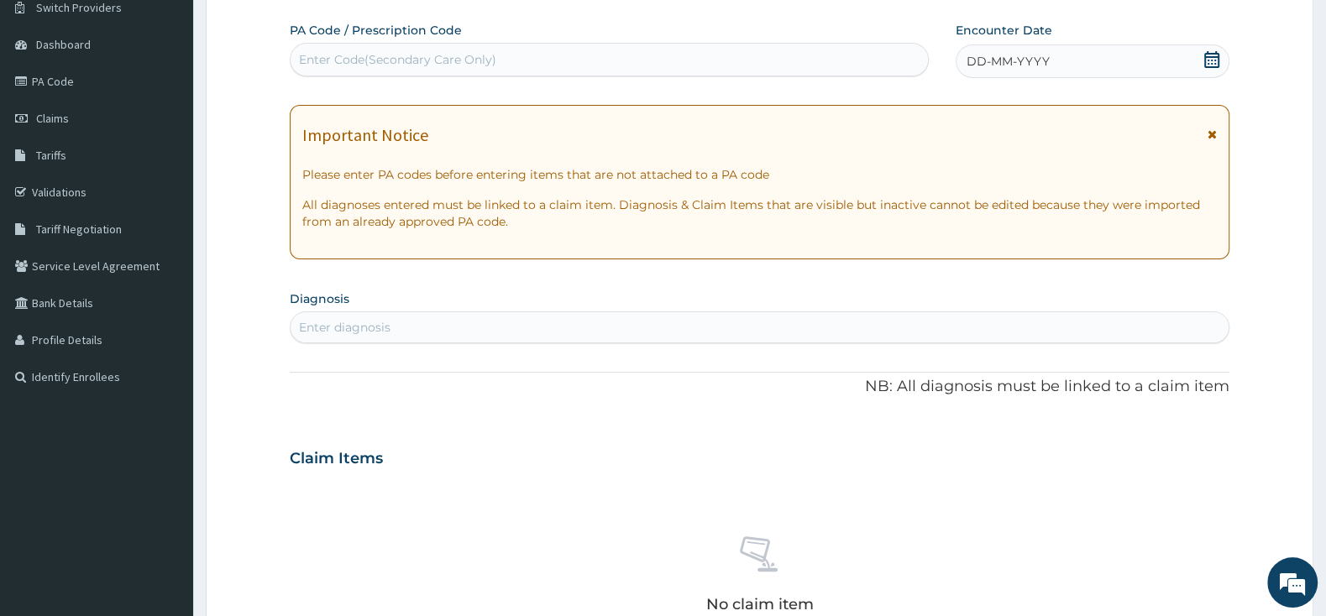
click at [1212, 57] on icon at bounding box center [1211, 59] width 15 height 17
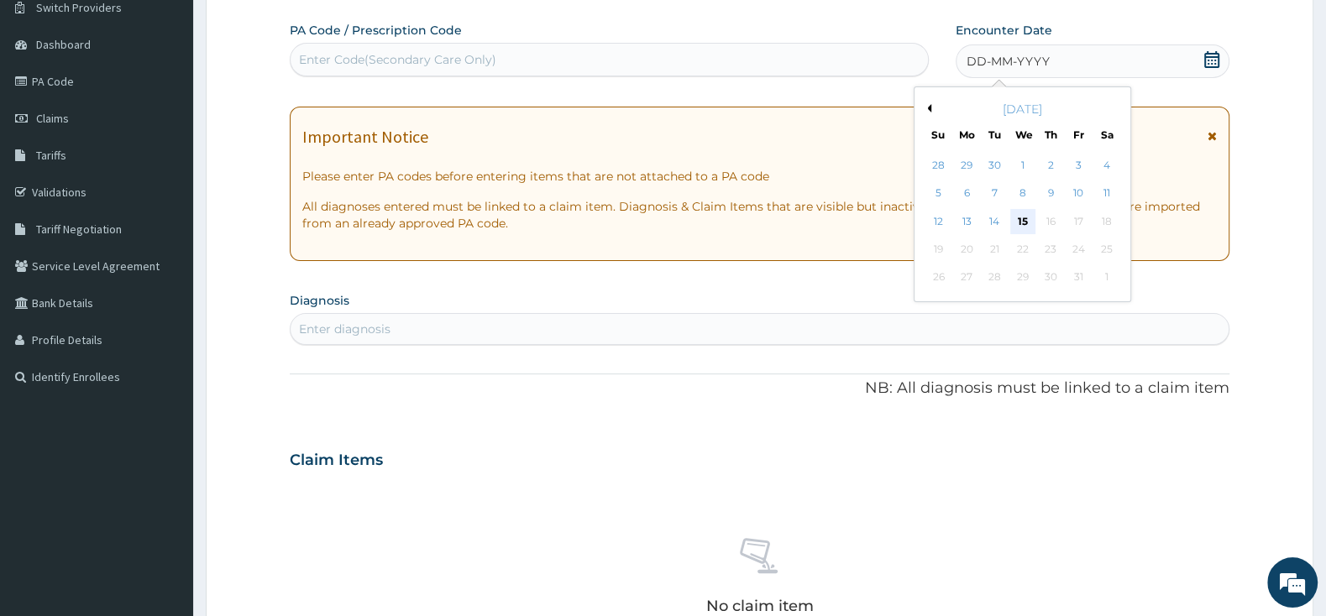
click at [1014, 222] on div "15" at bounding box center [1022, 221] width 25 height 25
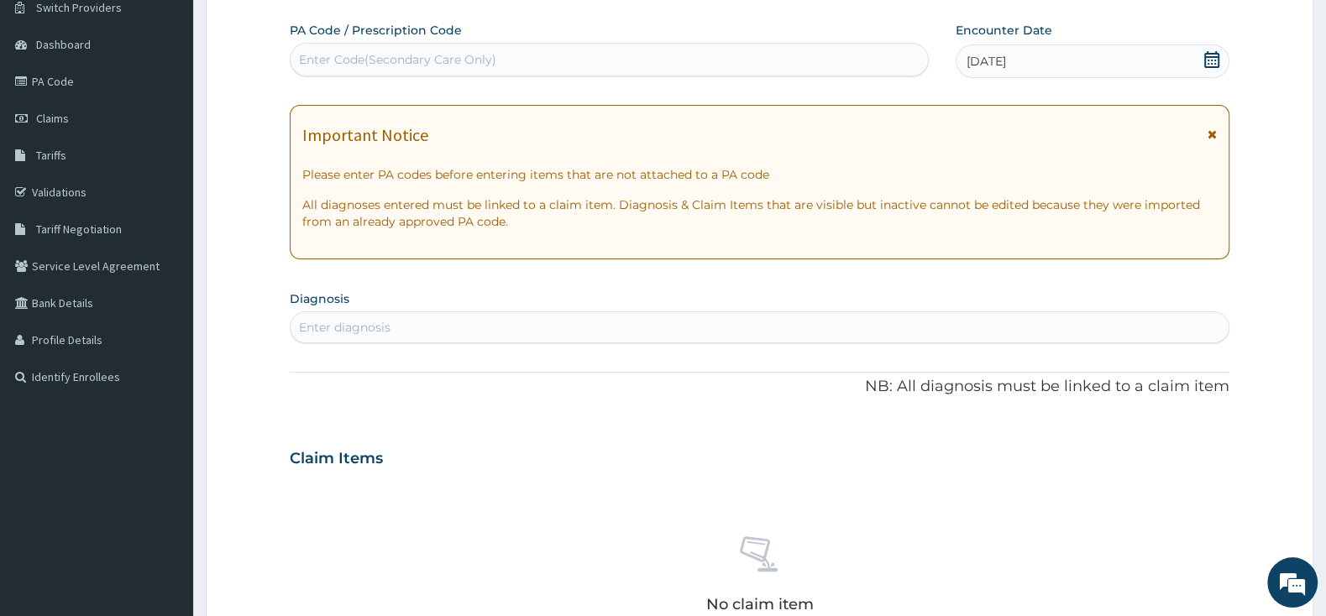
click at [740, 323] on div "Enter diagnosis" at bounding box center [760, 327] width 938 height 27
type input "[MEDICAL_DATA]"
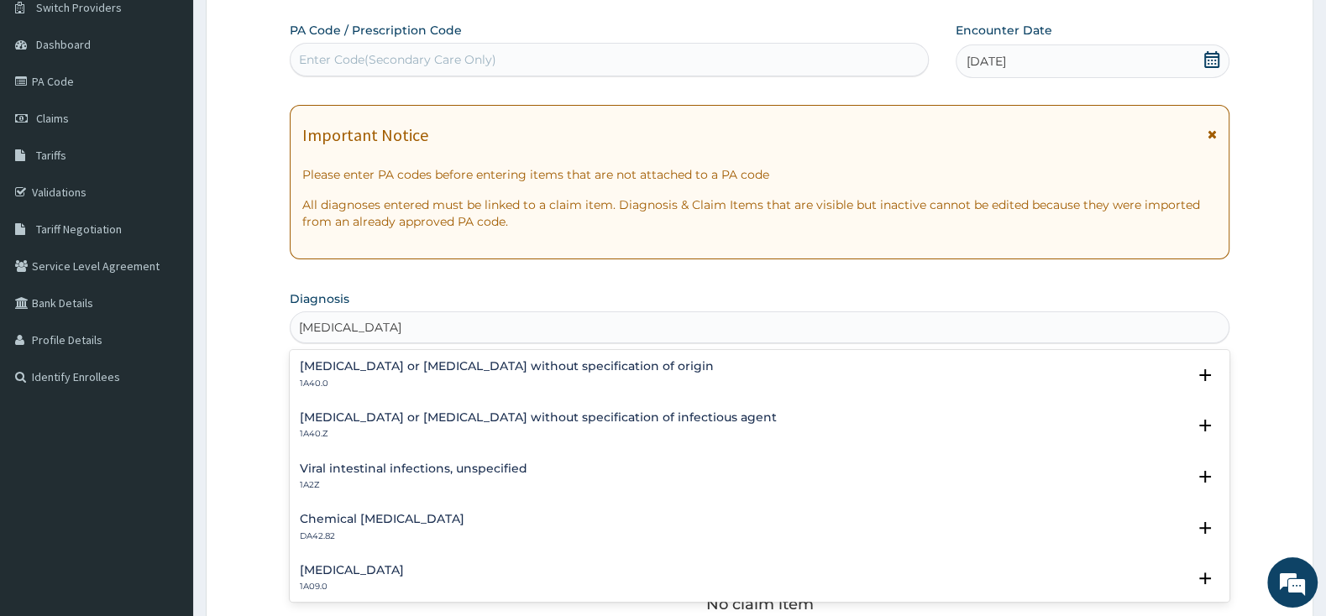
click at [657, 421] on h4 "[MEDICAL_DATA] or [MEDICAL_DATA] without specification of infectious agent" at bounding box center [538, 417] width 477 height 13
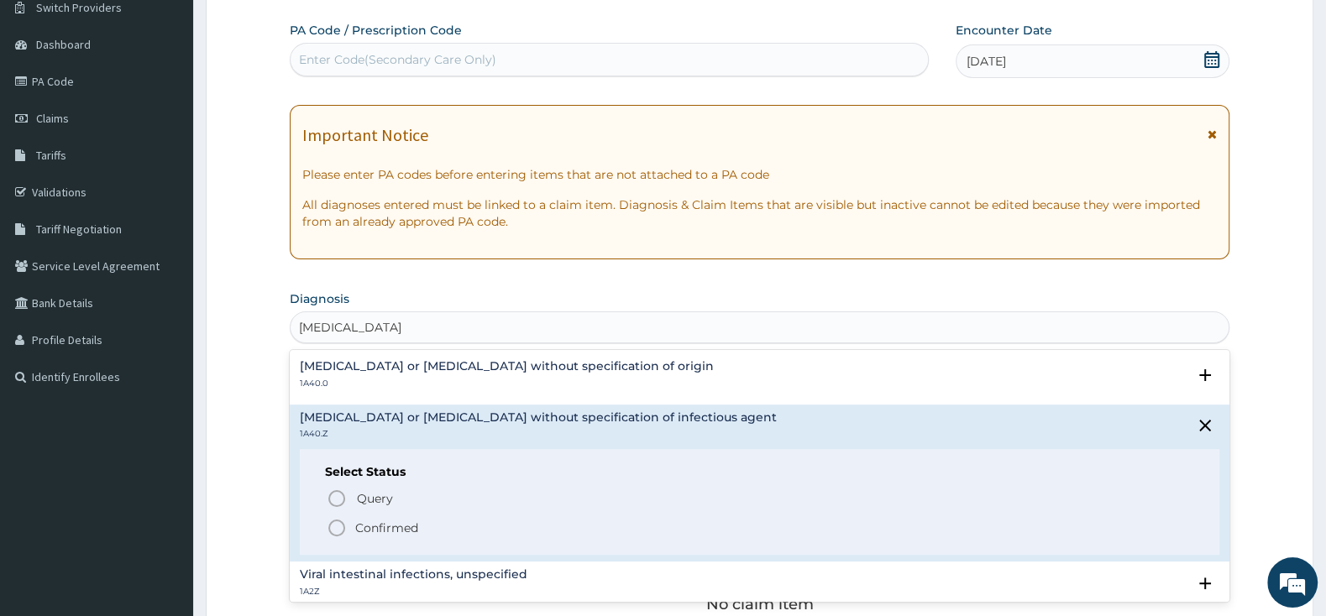
click at [330, 531] on circle "status option filled" at bounding box center [336, 528] width 15 height 15
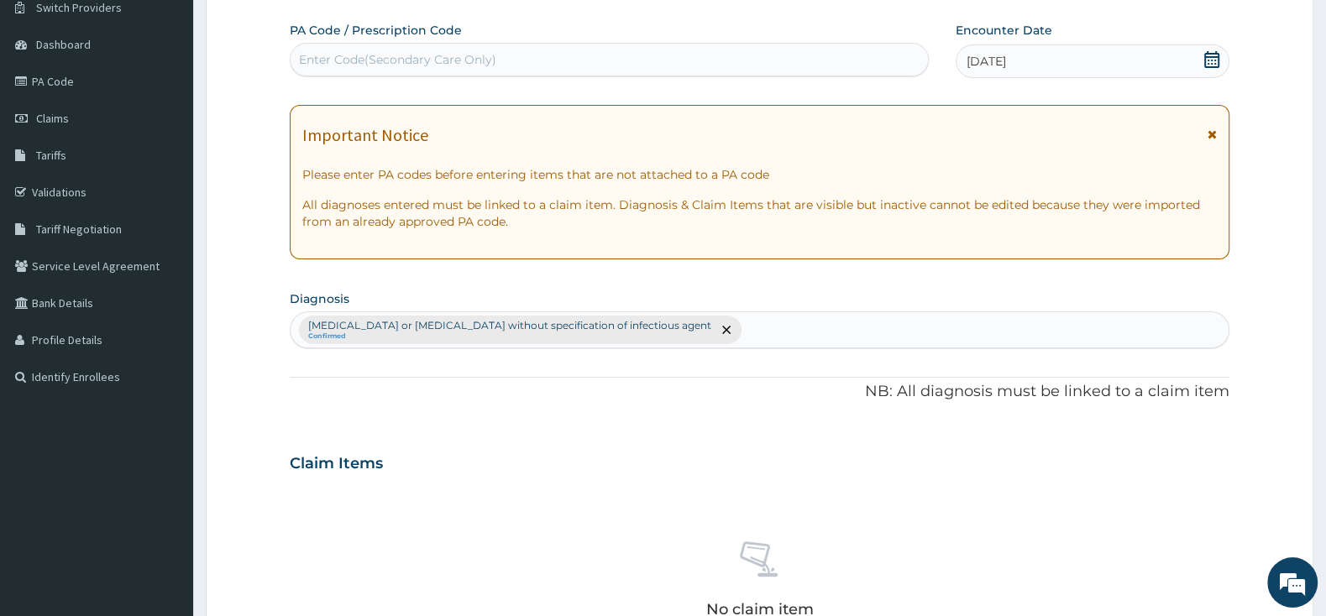
type input "N"
type input "[MEDICAL_DATA]"
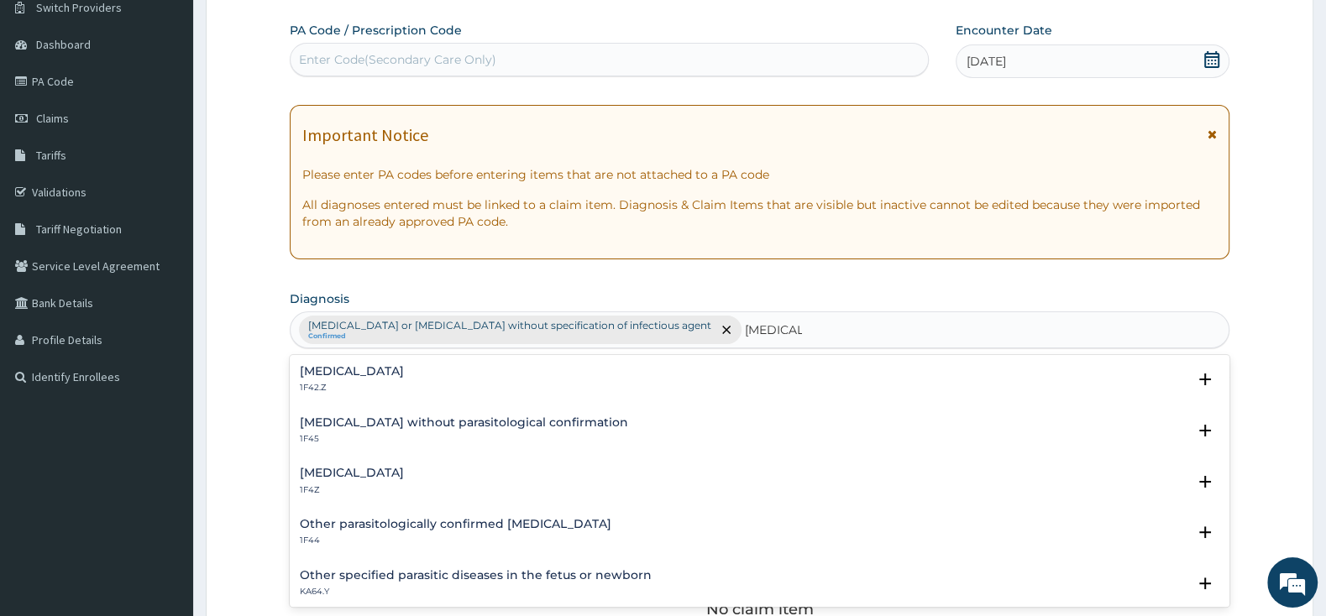
click at [391, 479] on h4 "[MEDICAL_DATA]" at bounding box center [352, 473] width 104 height 13
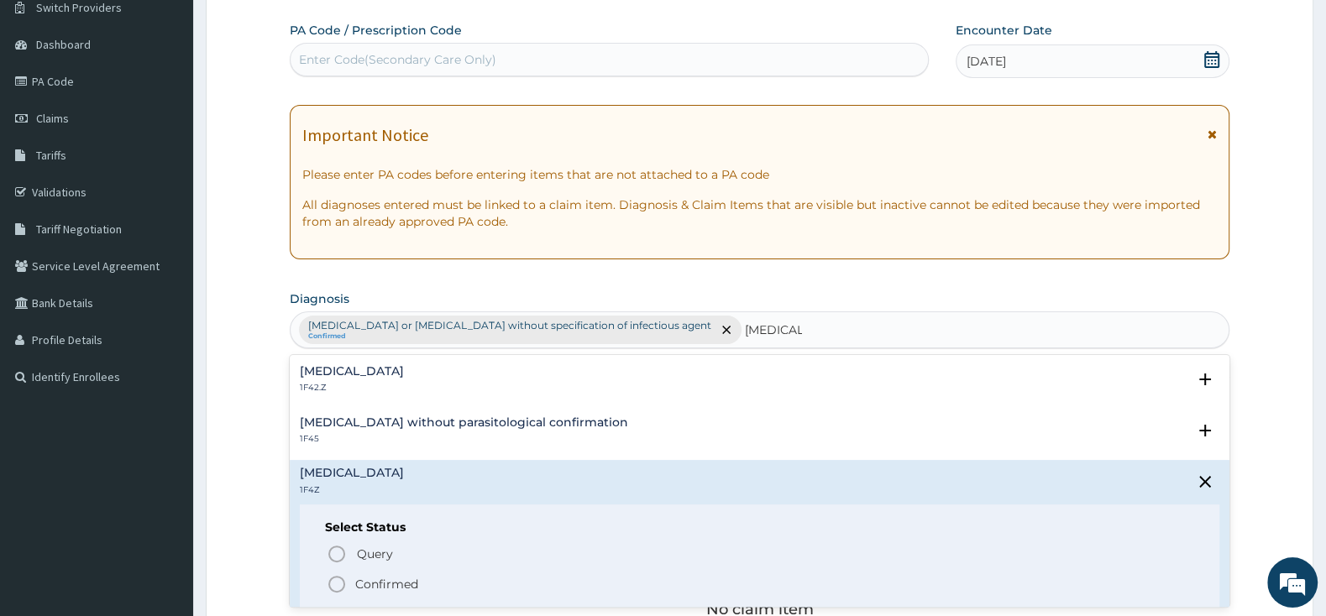
drag, startPoint x: 331, startPoint y: 584, endPoint x: 339, endPoint y: 582, distance: 8.6
click at [334, 582] on icon "status option filled" at bounding box center [337, 584] width 20 height 20
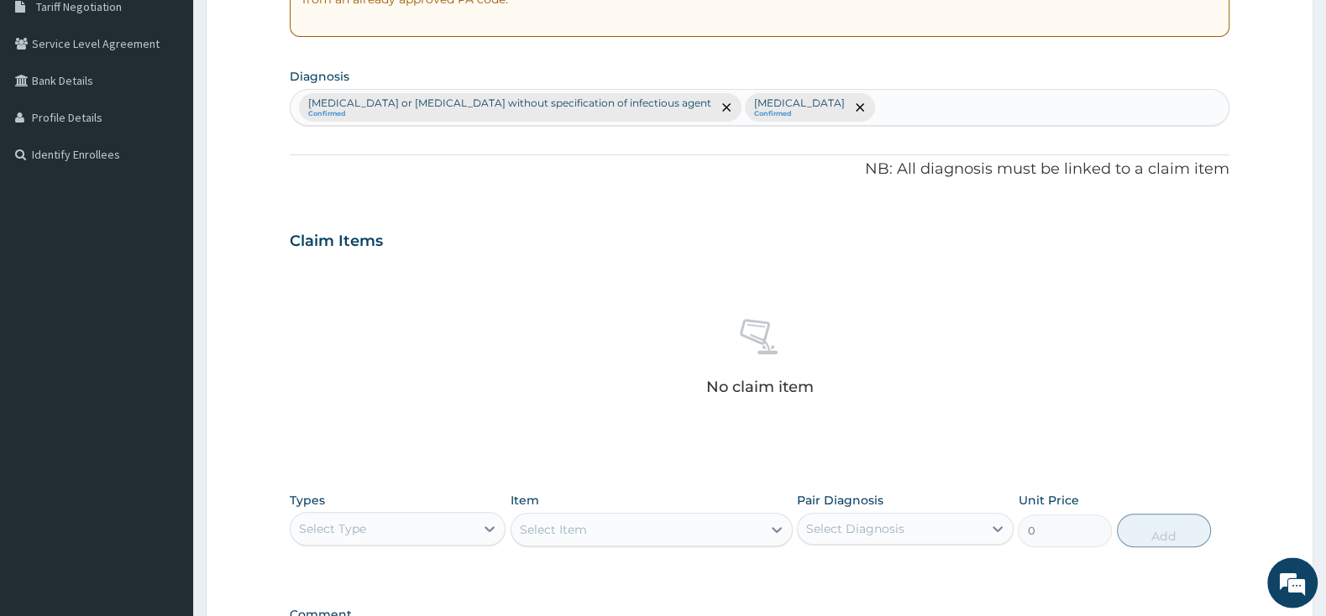
scroll to position [403, 0]
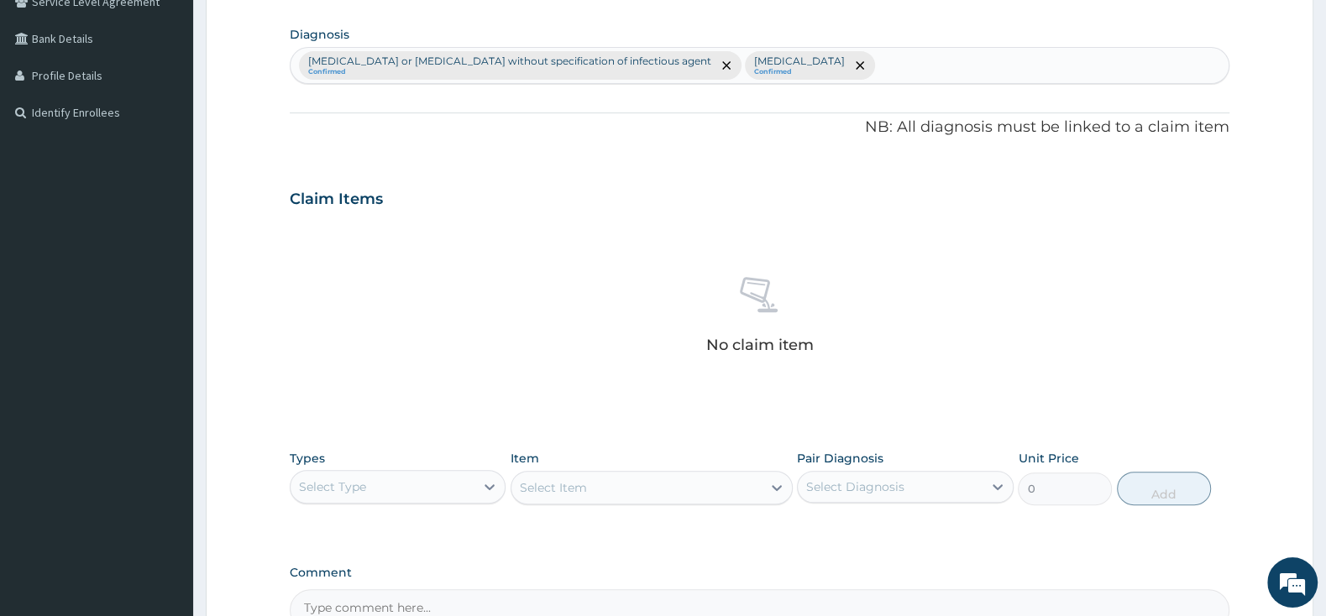
click at [458, 481] on div "Select Type" at bounding box center [383, 487] width 184 height 27
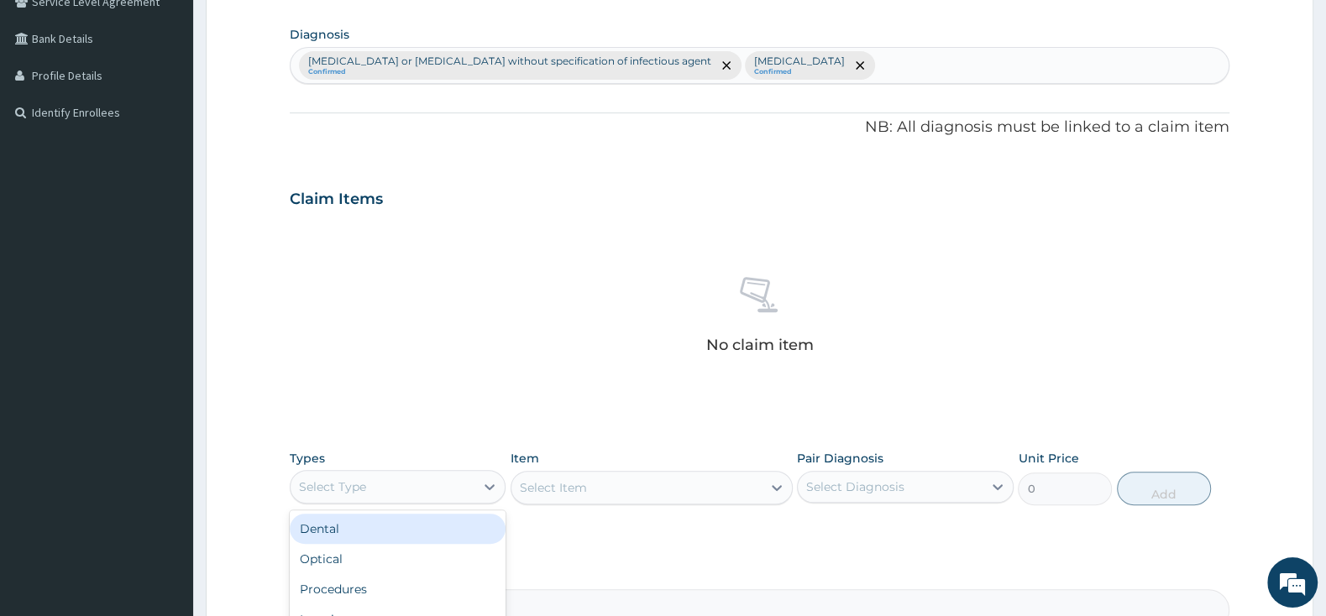
scroll to position [491, 0]
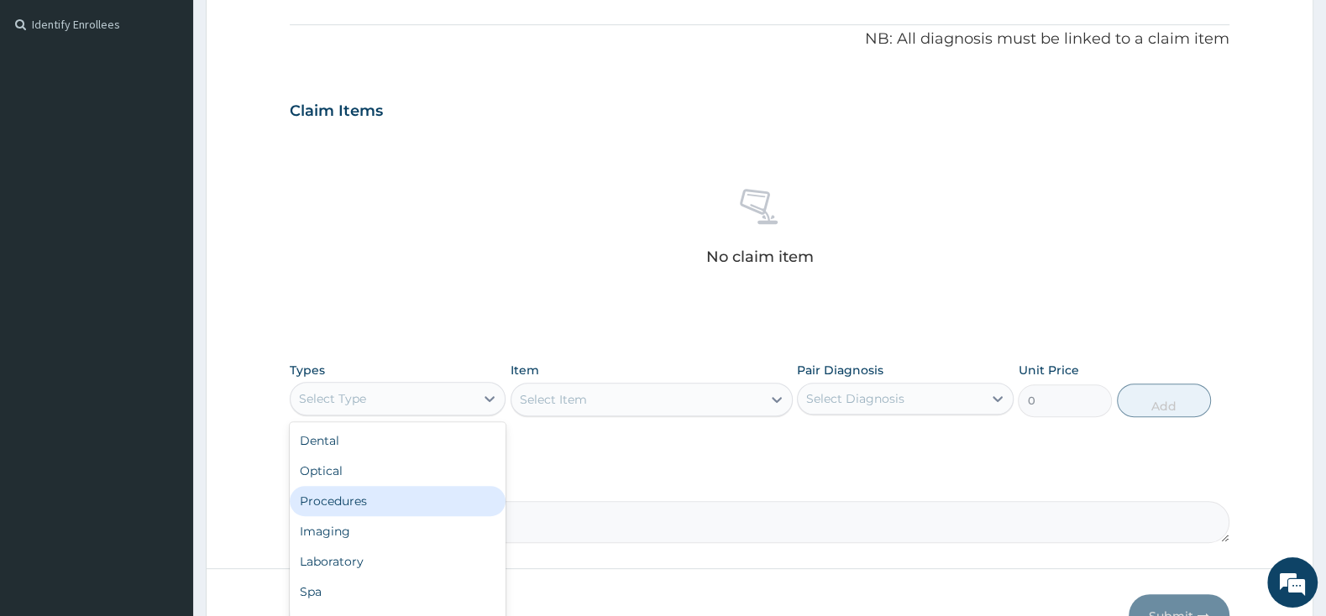
drag, startPoint x: 347, startPoint y: 506, endPoint x: 402, endPoint y: 503, distance: 55.5
click at [348, 505] on div "Procedures" at bounding box center [398, 501] width 216 height 30
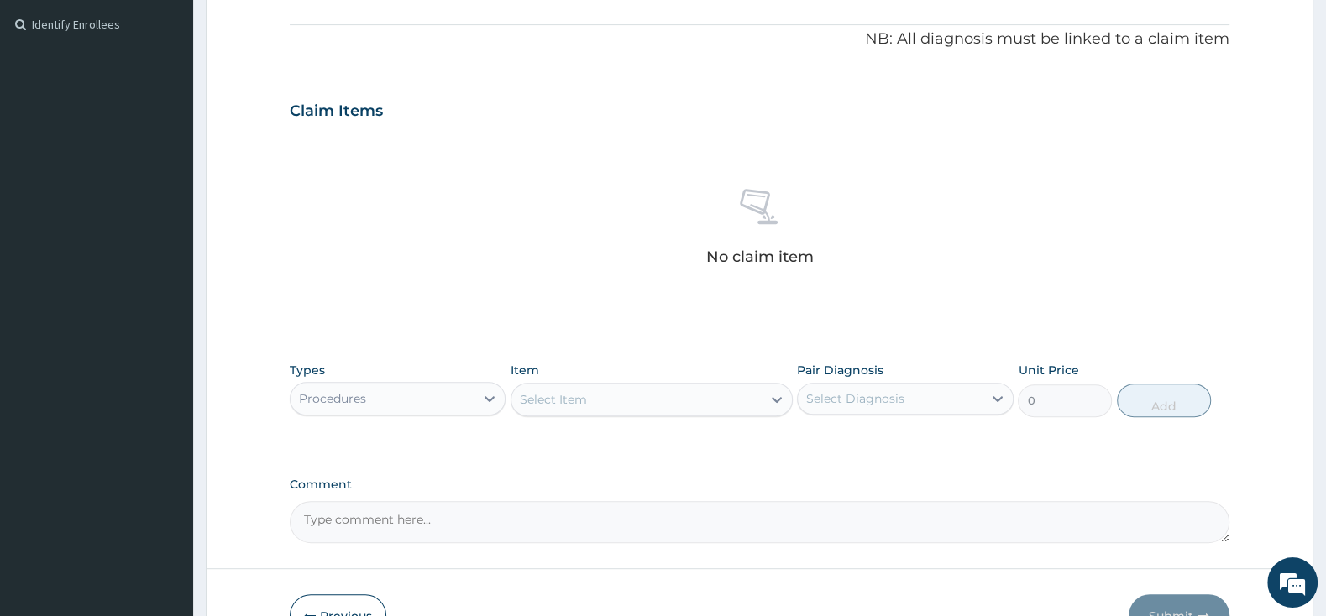
click at [662, 393] on div "Select Item" at bounding box center [636, 399] width 250 height 27
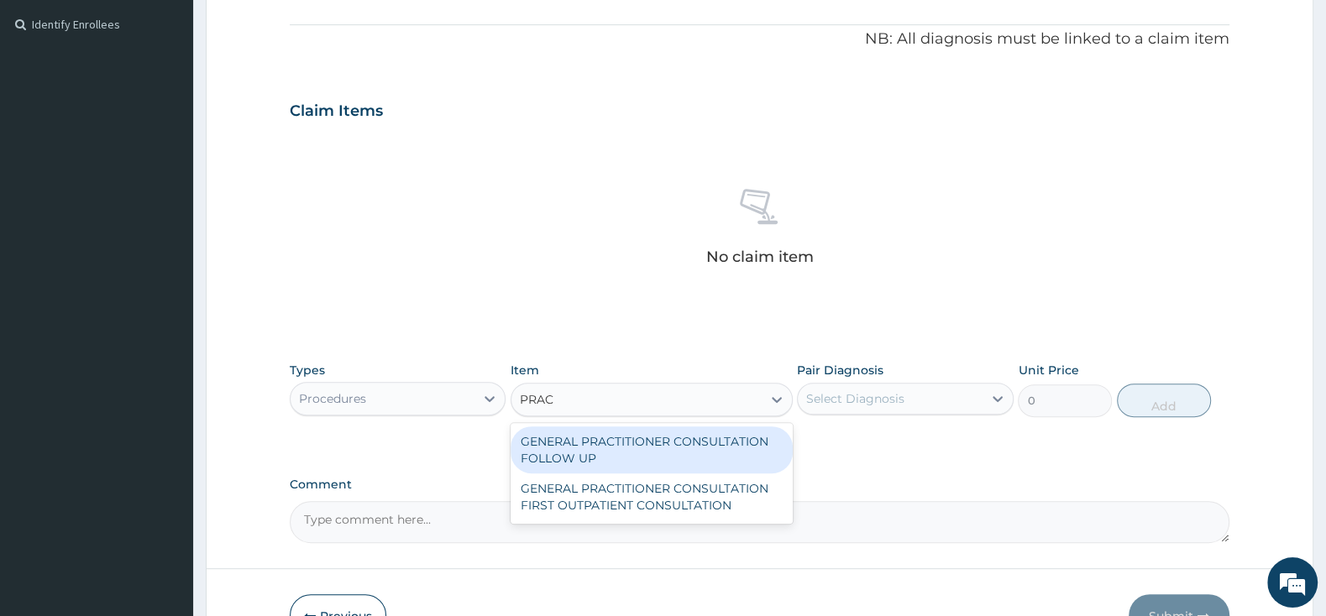
type input "PRACT"
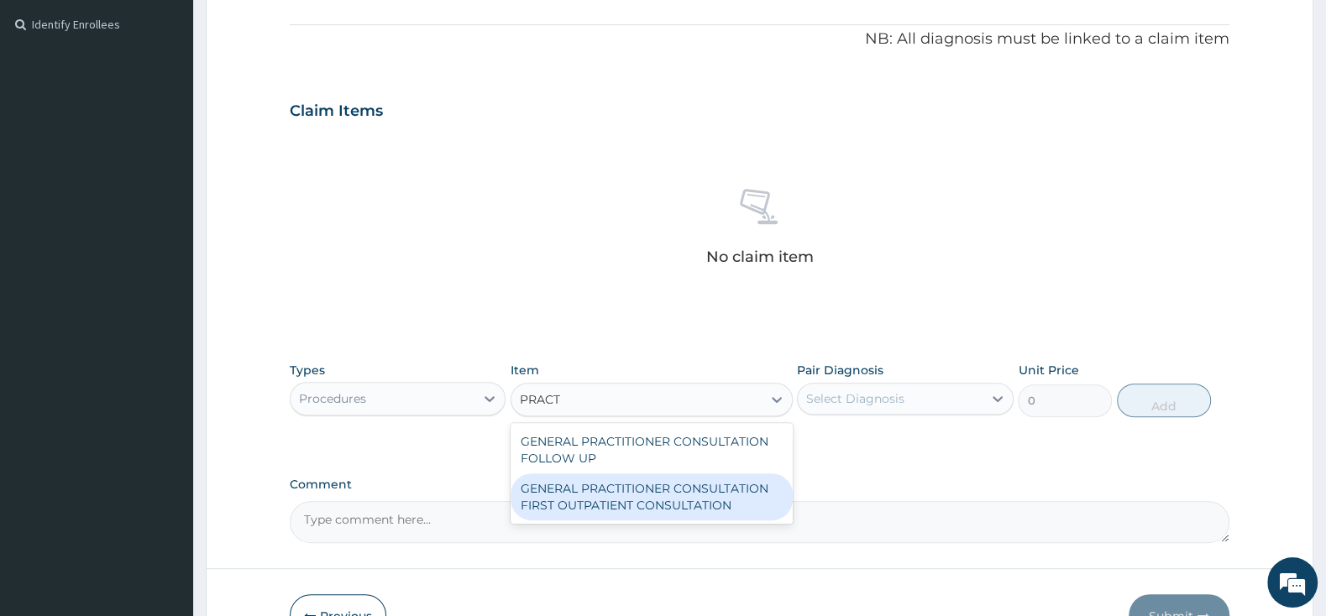
click at [605, 490] on div "GENERAL PRACTITIONER CONSULTATION FIRST OUTPATIENT CONSULTATION" at bounding box center [651, 497] width 282 height 47
type input "3000"
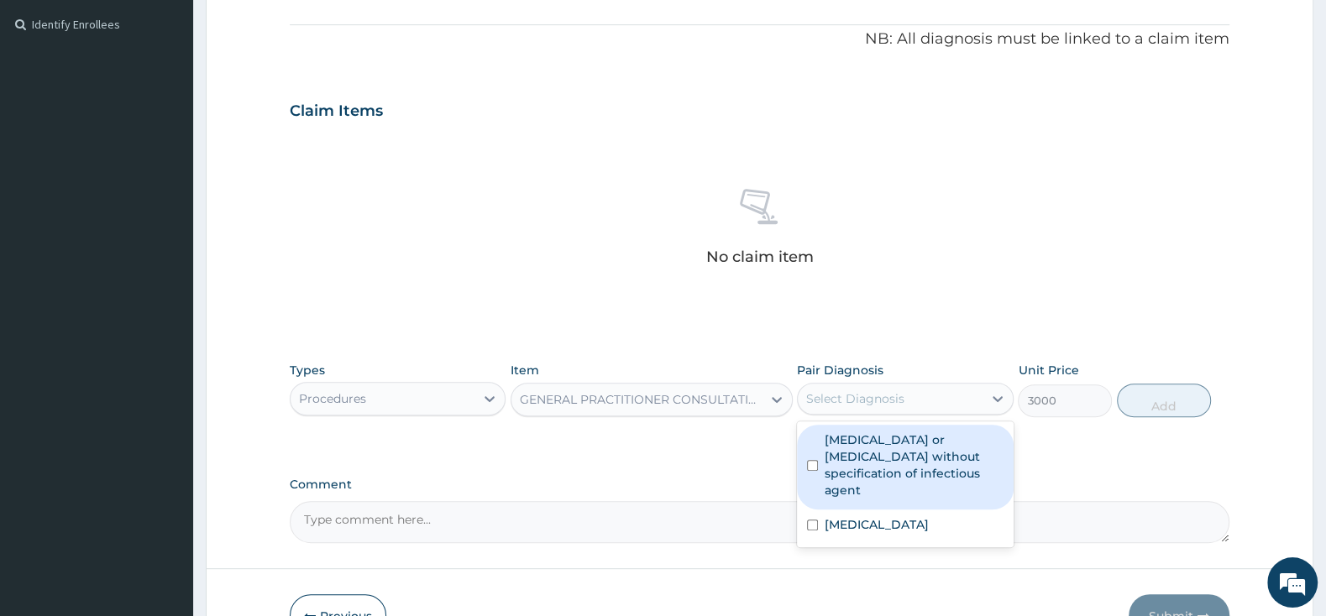
click at [918, 404] on div "Select Diagnosis" at bounding box center [890, 398] width 184 height 27
click at [806, 453] on div "[MEDICAL_DATA] or [MEDICAL_DATA] without specification of infectious agent" at bounding box center [905, 467] width 216 height 85
checkbox input "true"
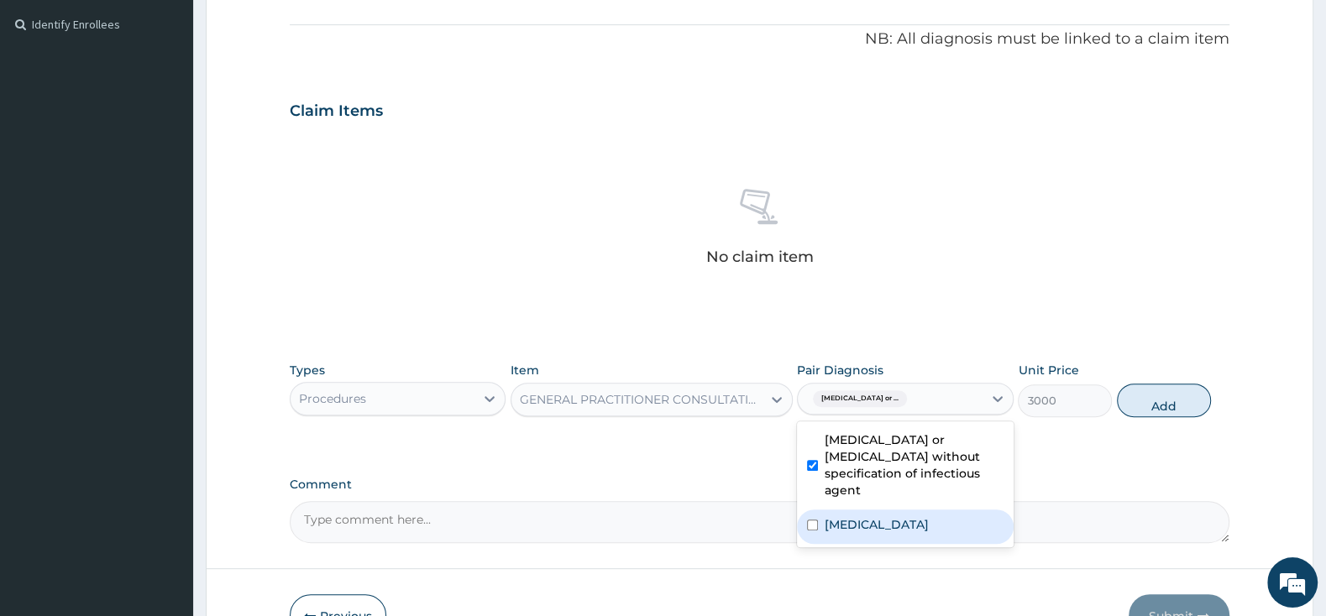
click at [815, 517] on div "[MEDICAL_DATA]" at bounding box center [905, 527] width 216 height 34
checkbox input "true"
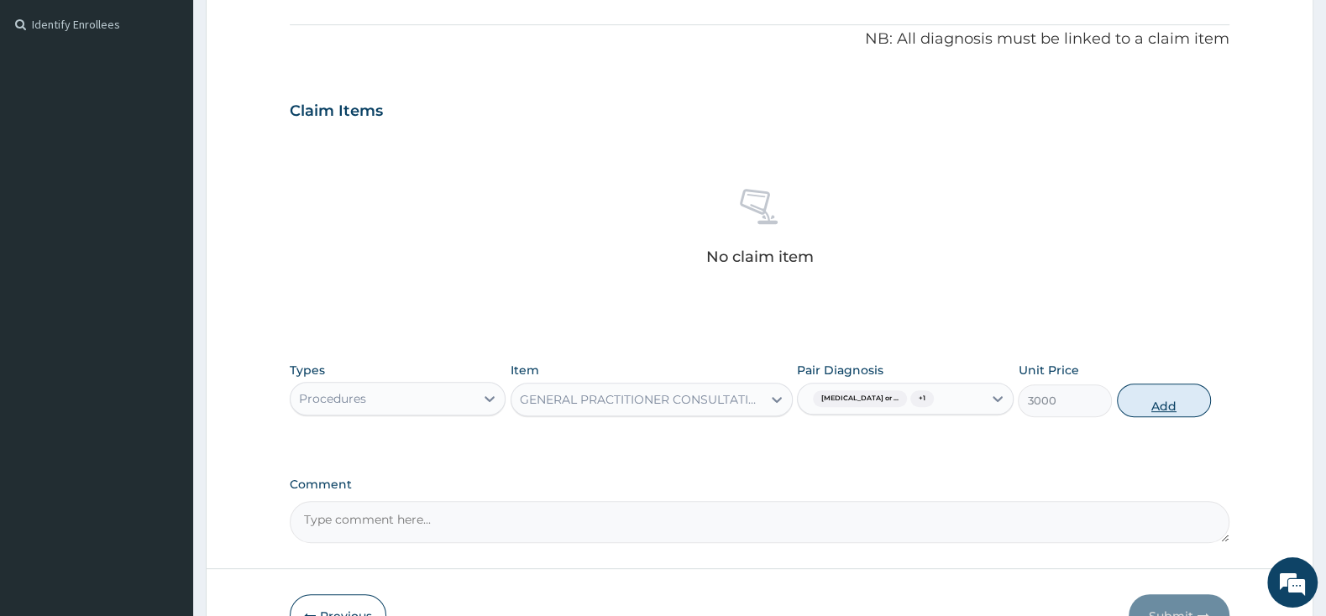
click at [1163, 406] on button "Add" at bounding box center [1164, 401] width 94 height 34
type input "0"
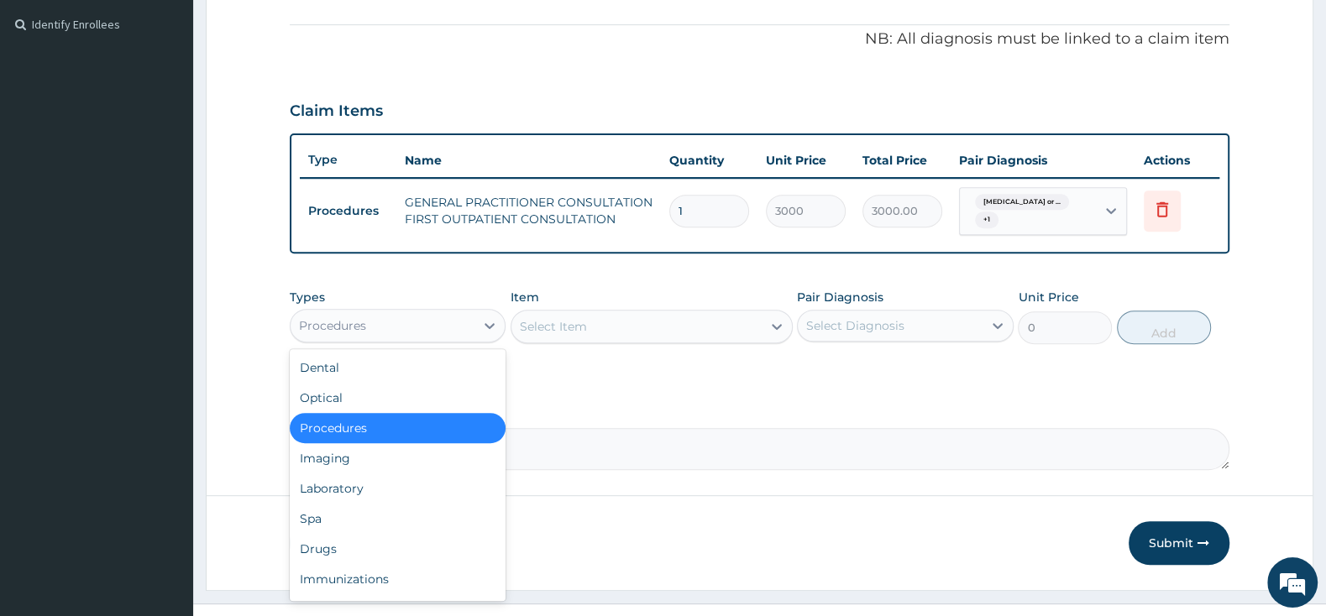
drag, startPoint x: 425, startPoint y: 318, endPoint x: 432, endPoint y: 337, distance: 19.7
click at [425, 317] on div "Procedures" at bounding box center [383, 325] width 184 height 27
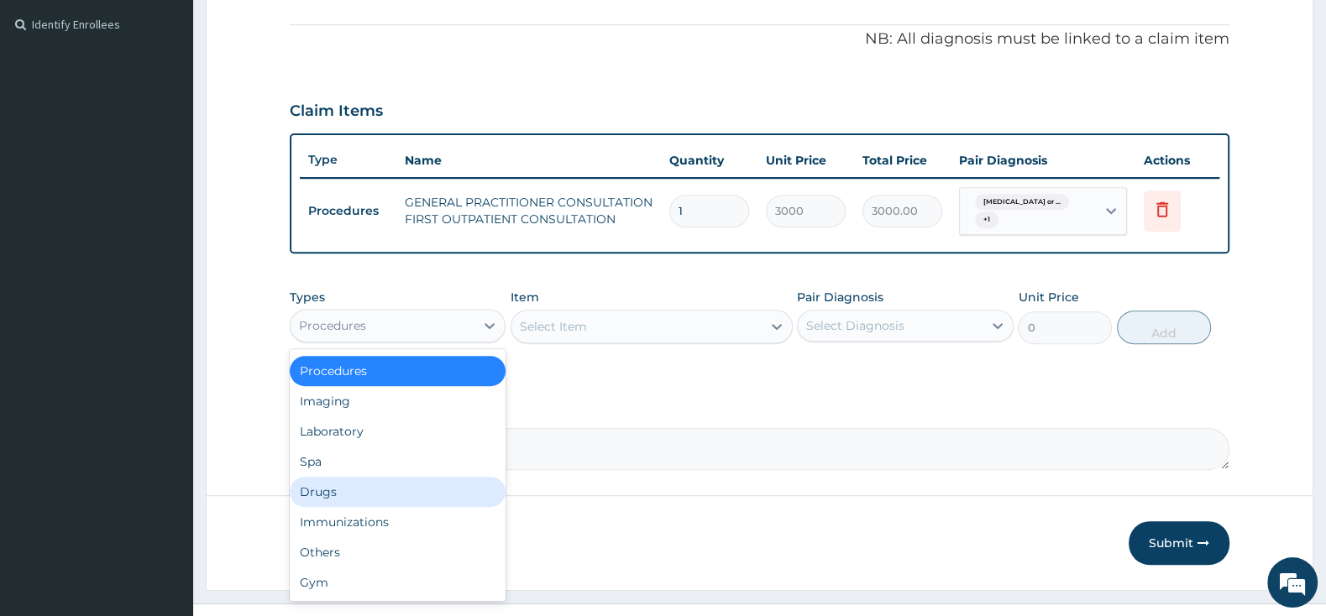
click at [393, 499] on div "Drugs" at bounding box center [398, 492] width 216 height 30
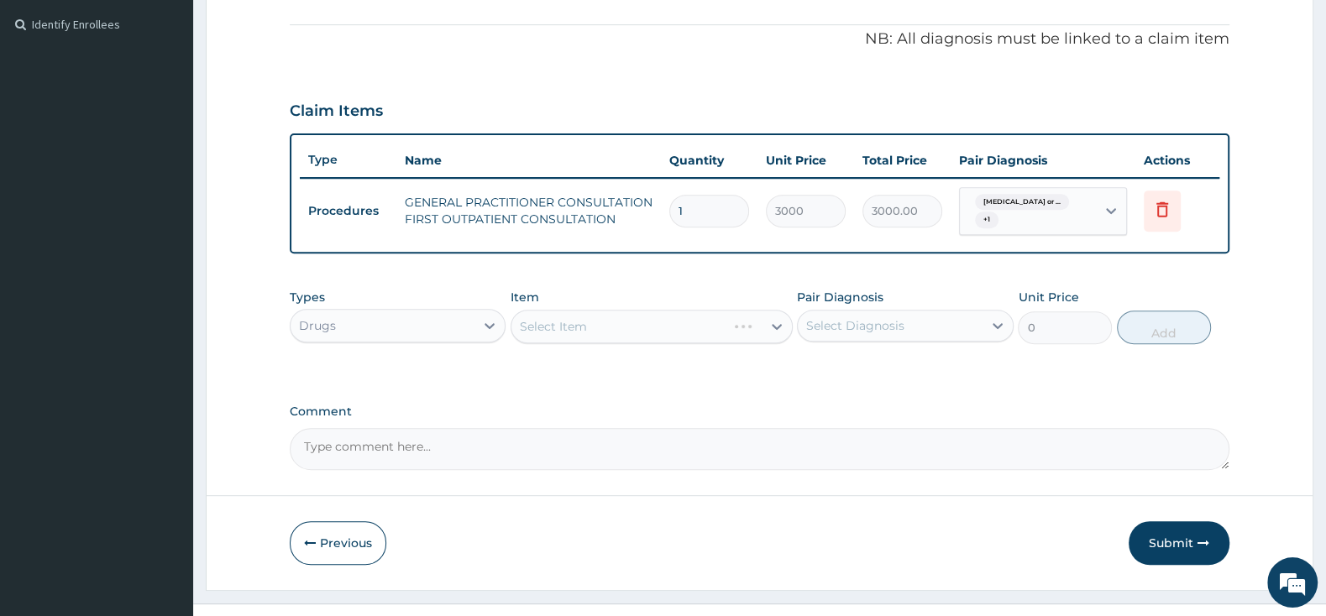
click at [629, 332] on div "Select Item" at bounding box center [651, 327] width 282 height 34
click at [629, 330] on div "Select Item" at bounding box center [651, 327] width 282 height 34
click at [629, 328] on div "Select Item" at bounding box center [636, 326] width 250 height 27
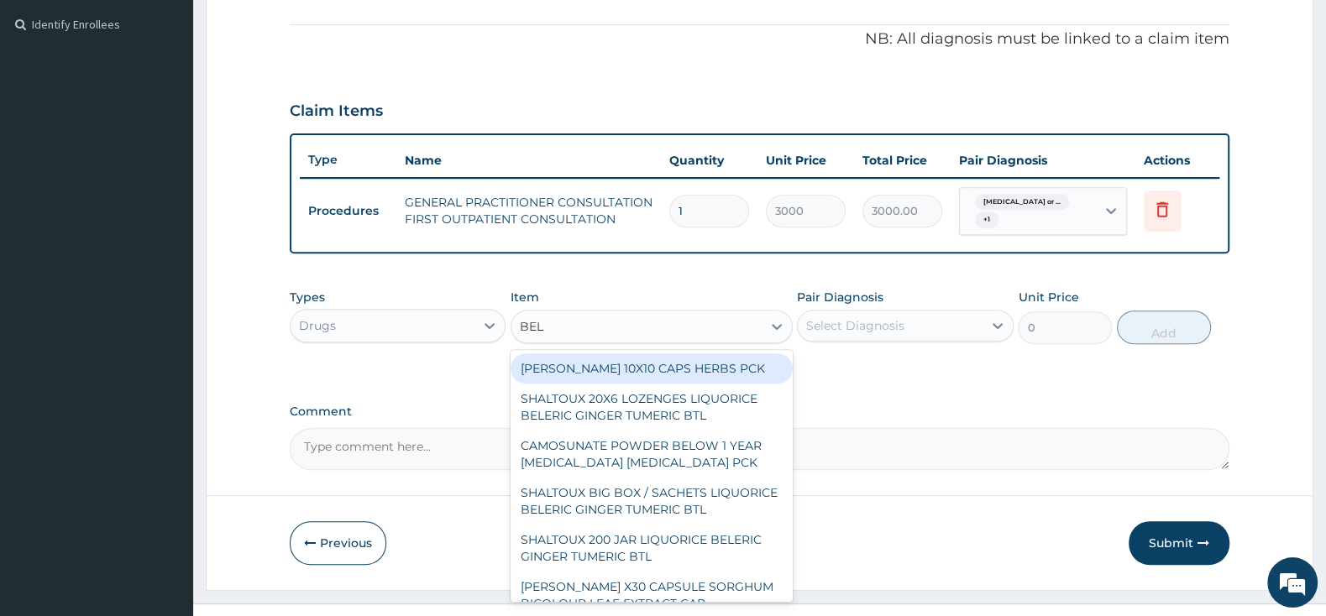
type input "BELL"
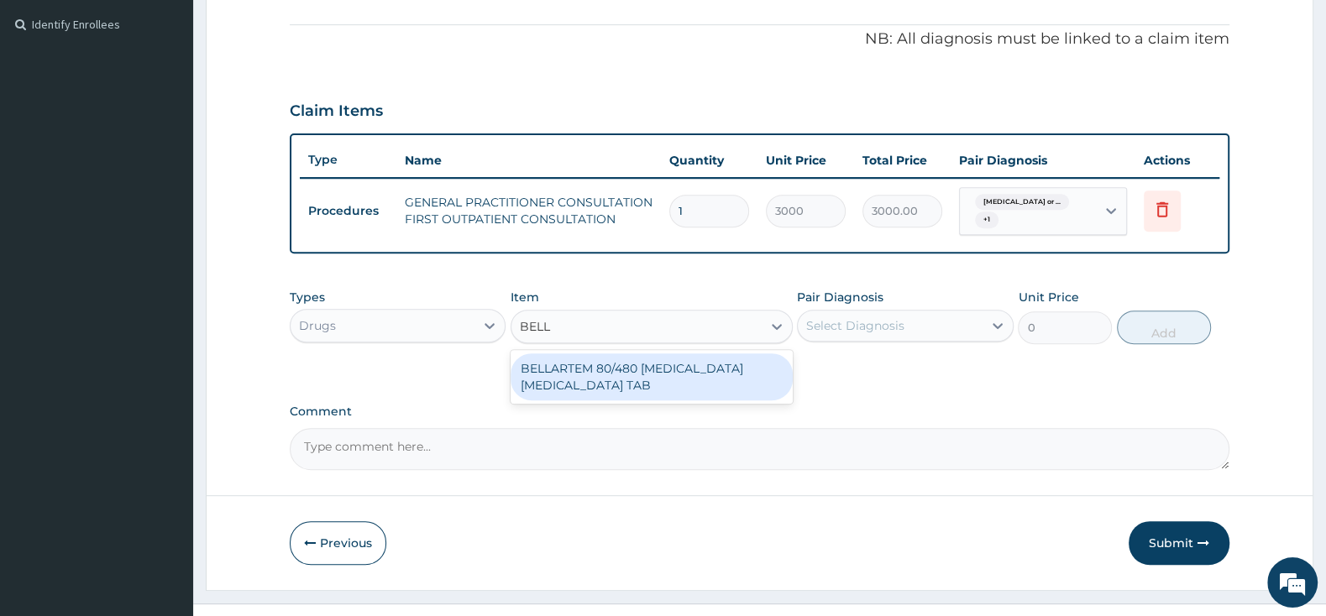
click at [657, 368] on div "BELLARTEM 80/480 [MEDICAL_DATA] [MEDICAL_DATA] TAB" at bounding box center [651, 376] width 282 height 47
type input "379.5"
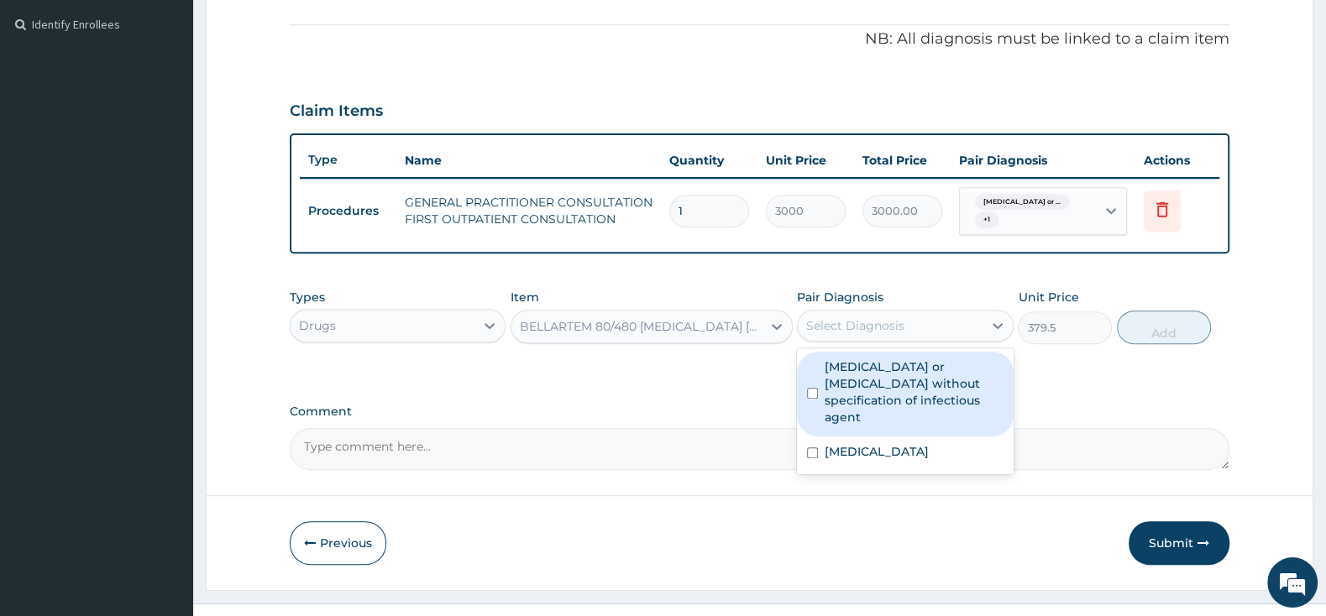
click at [838, 327] on div "Select Diagnosis" at bounding box center [855, 325] width 98 height 17
click at [822, 383] on div "[MEDICAL_DATA] or [MEDICAL_DATA] without specification of infectious agent" at bounding box center [905, 394] width 216 height 85
checkbox input "true"
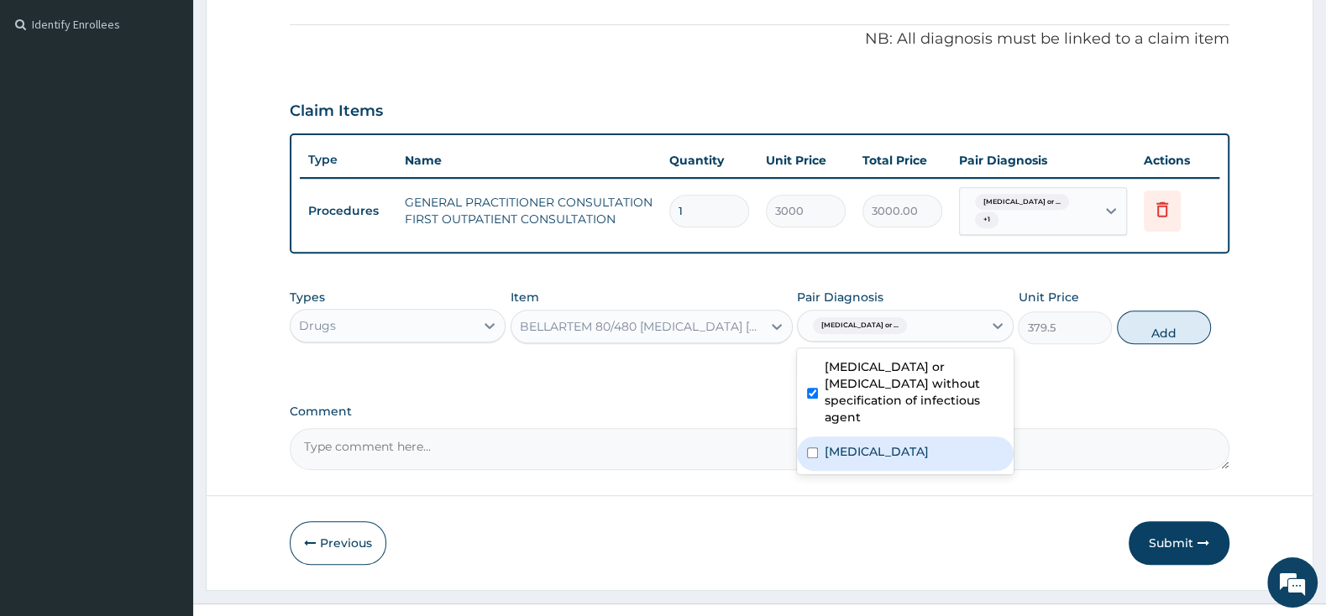
click at [815, 448] on input "checkbox" at bounding box center [812, 453] width 11 height 11
checkbox input "true"
drag, startPoint x: 809, startPoint y: 374, endPoint x: 861, endPoint y: 369, distance: 52.2
click at [810, 373] on div "[MEDICAL_DATA] or [MEDICAL_DATA] without specification of infectious agent" at bounding box center [905, 394] width 216 height 85
checkbox input "false"
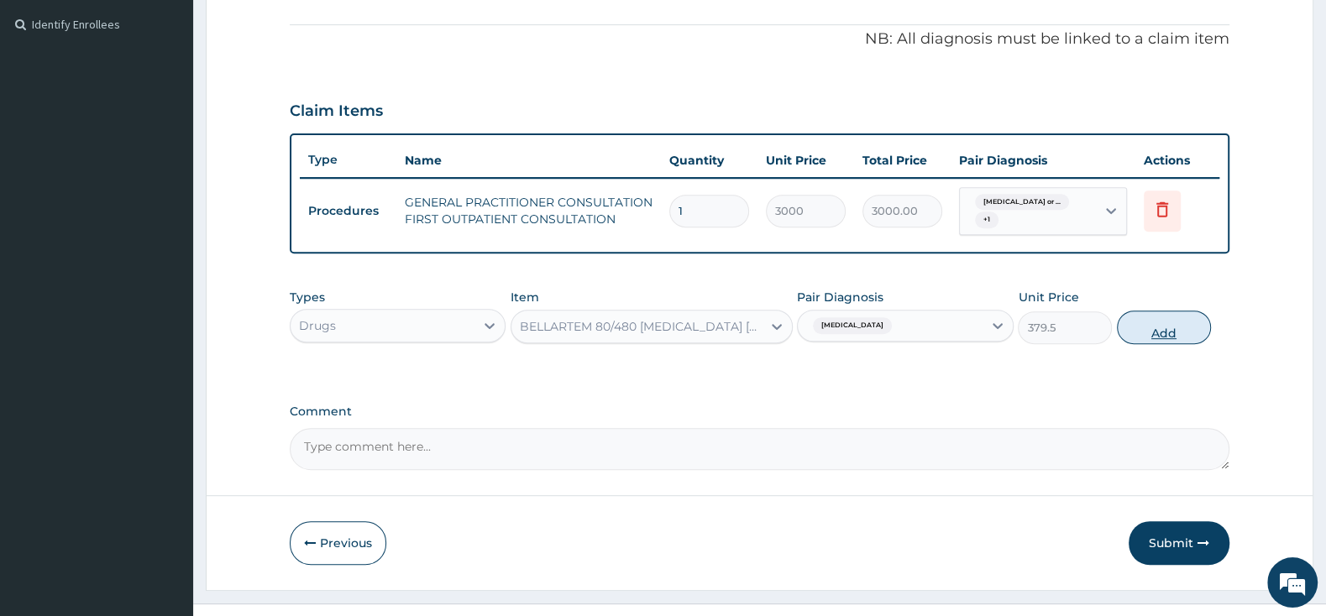
click at [1175, 322] on button "Add" at bounding box center [1164, 328] width 94 height 34
type input "0"
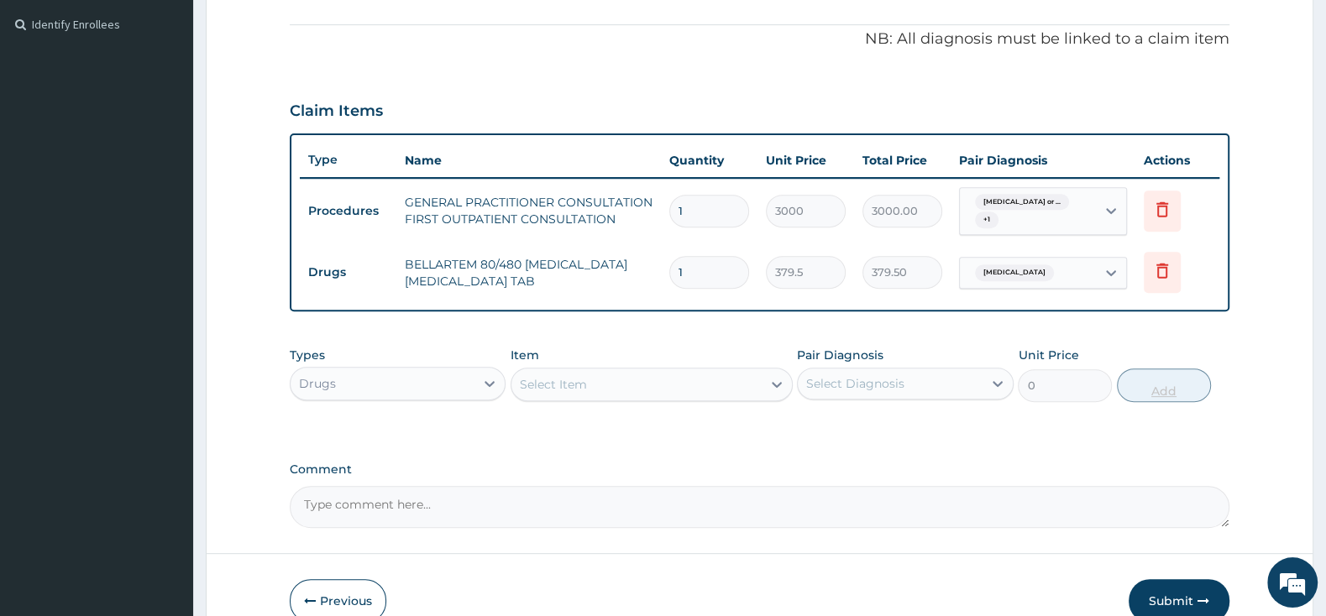
type input "0.00"
type input "6"
type input "2277.00"
type input "6"
click at [708, 387] on div "Select Item" at bounding box center [636, 384] width 250 height 27
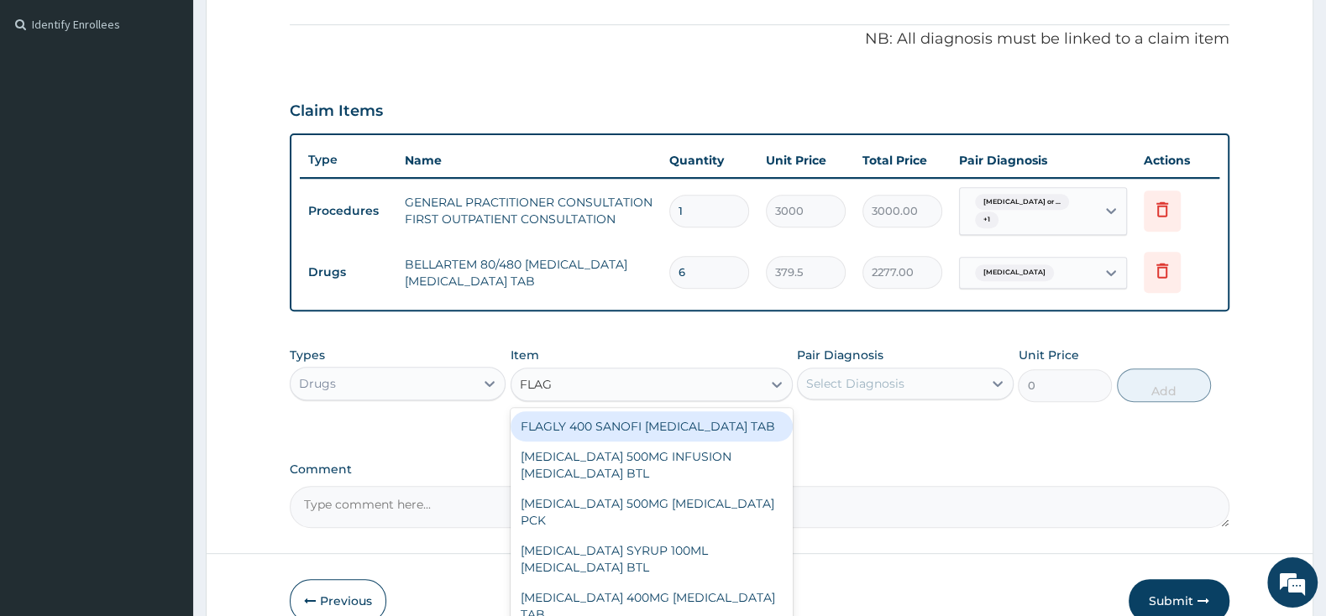
type input "FLAGY"
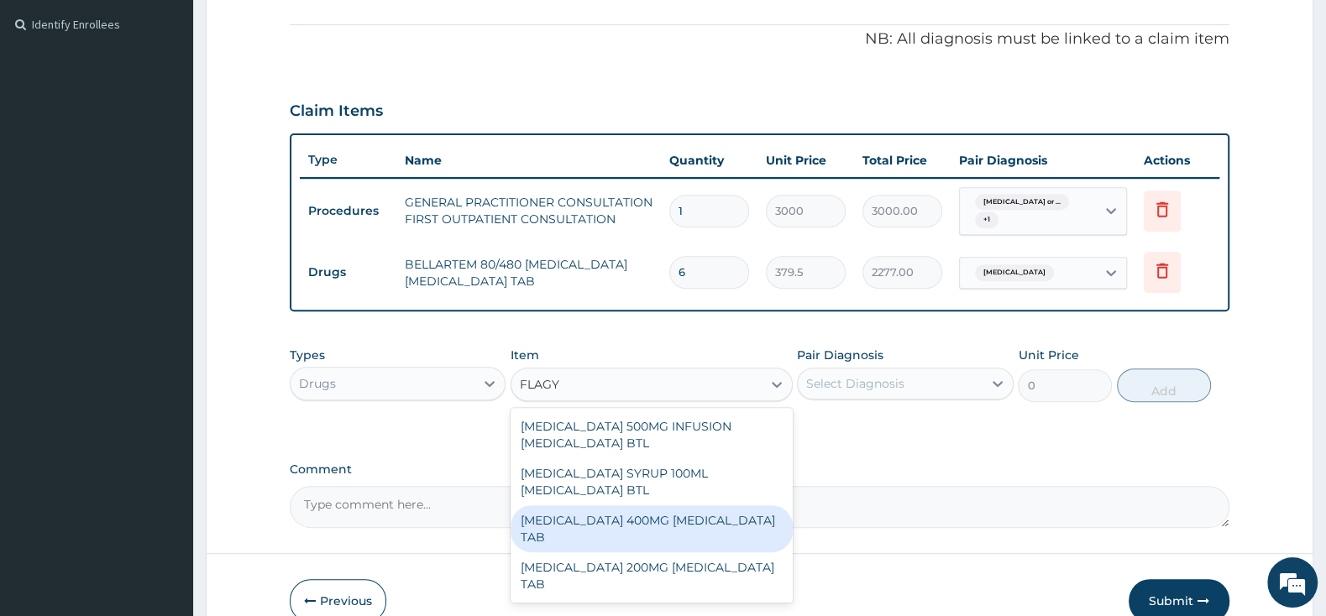
click at [723, 525] on div "[MEDICAL_DATA] 400MG [MEDICAL_DATA] TAB" at bounding box center [651, 528] width 282 height 47
type input "23"
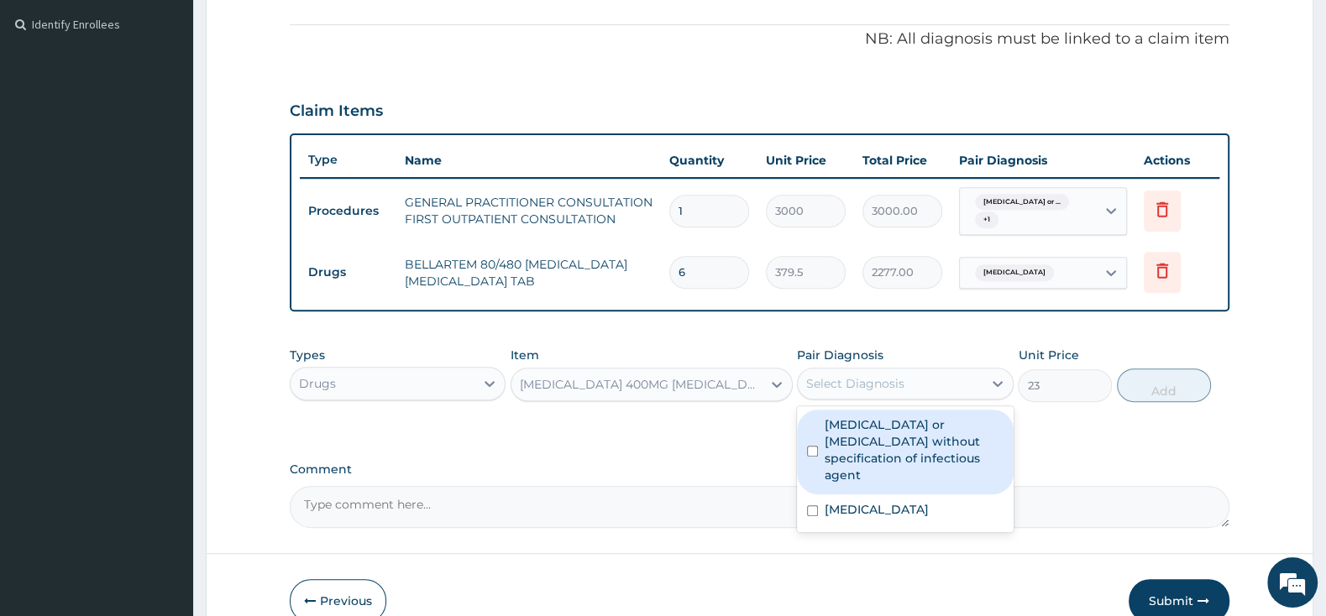
click at [899, 393] on div "Select Diagnosis" at bounding box center [890, 383] width 184 height 27
click at [817, 446] on input "checkbox" at bounding box center [812, 451] width 11 height 11
checkbox input "true"
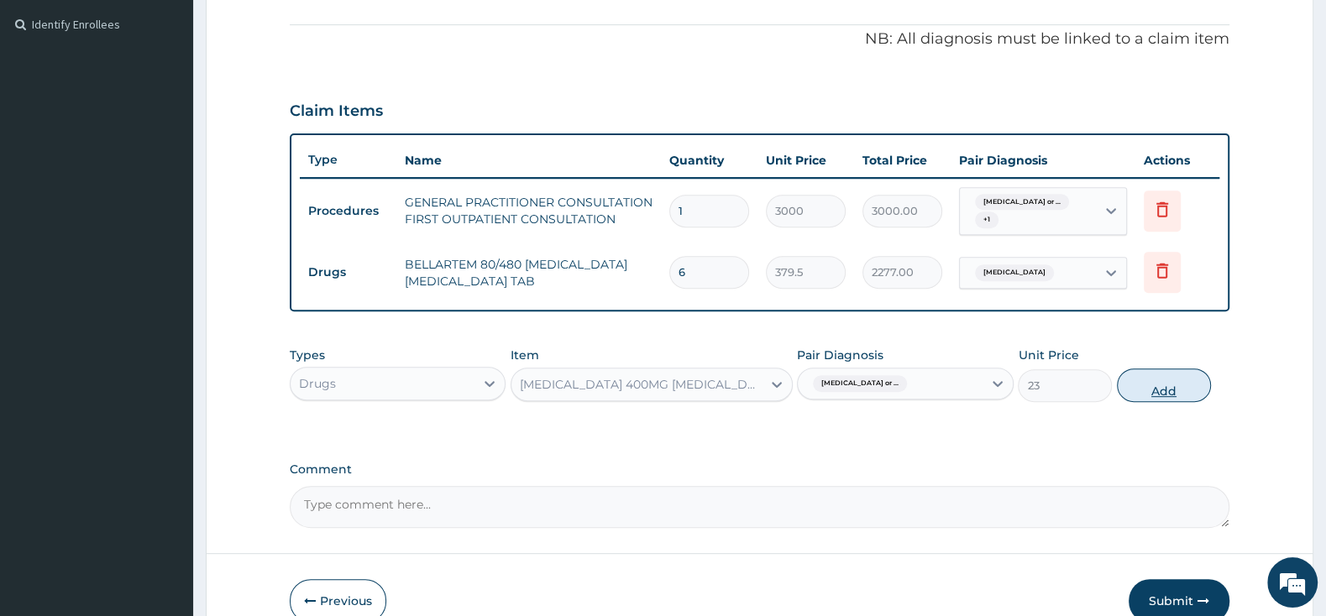
click at [1171, 385] on button "Add" at bounding box center [1164, 386] width 94 height 34
type input "0"
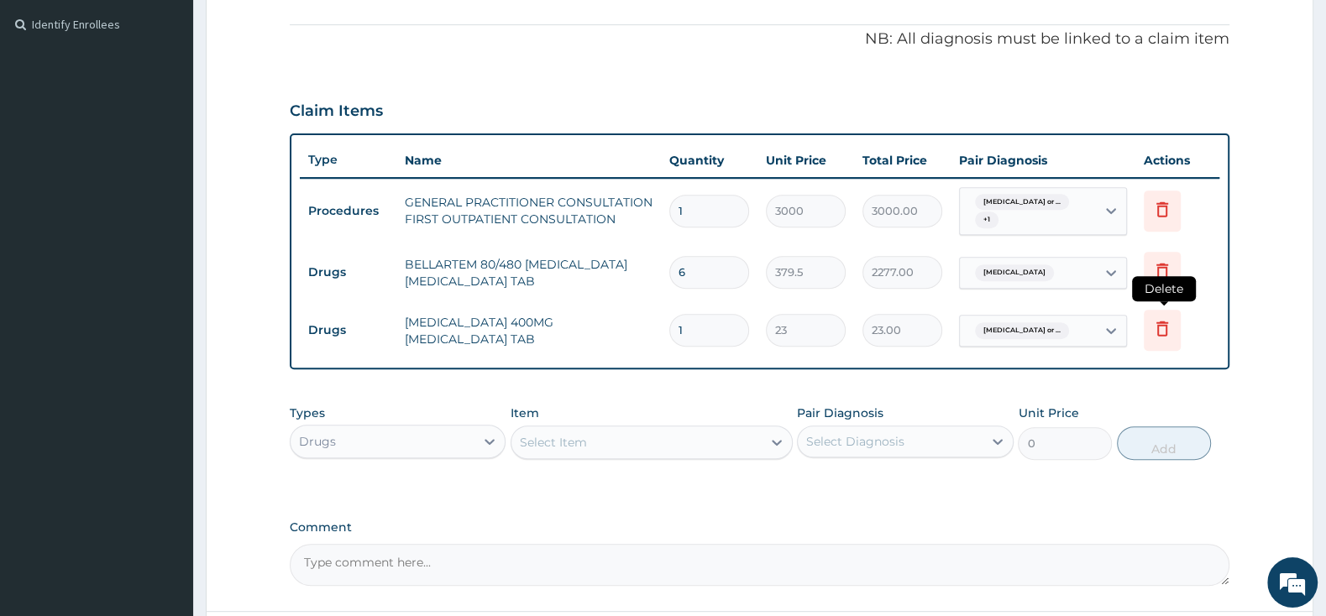
click at [1159, 322] on icon at bounding box center [1162, 328] width 20 height 20
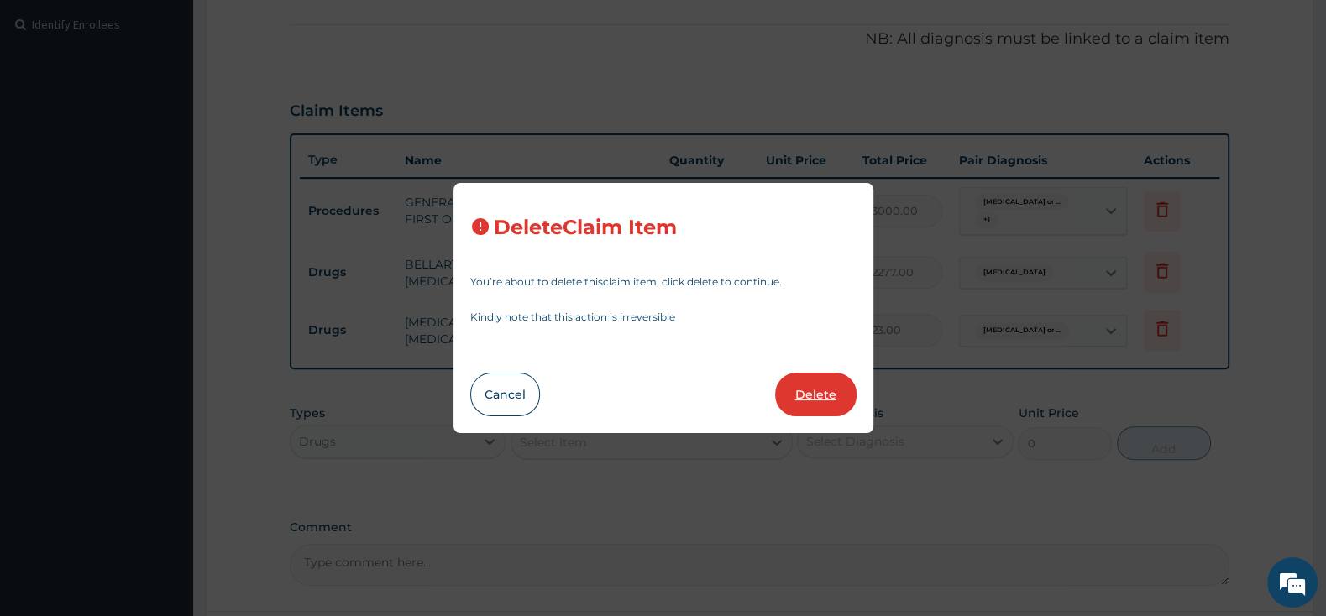
click at [822, 390] on button "Delete" at bounding box center [815, 395] width 81 height 44
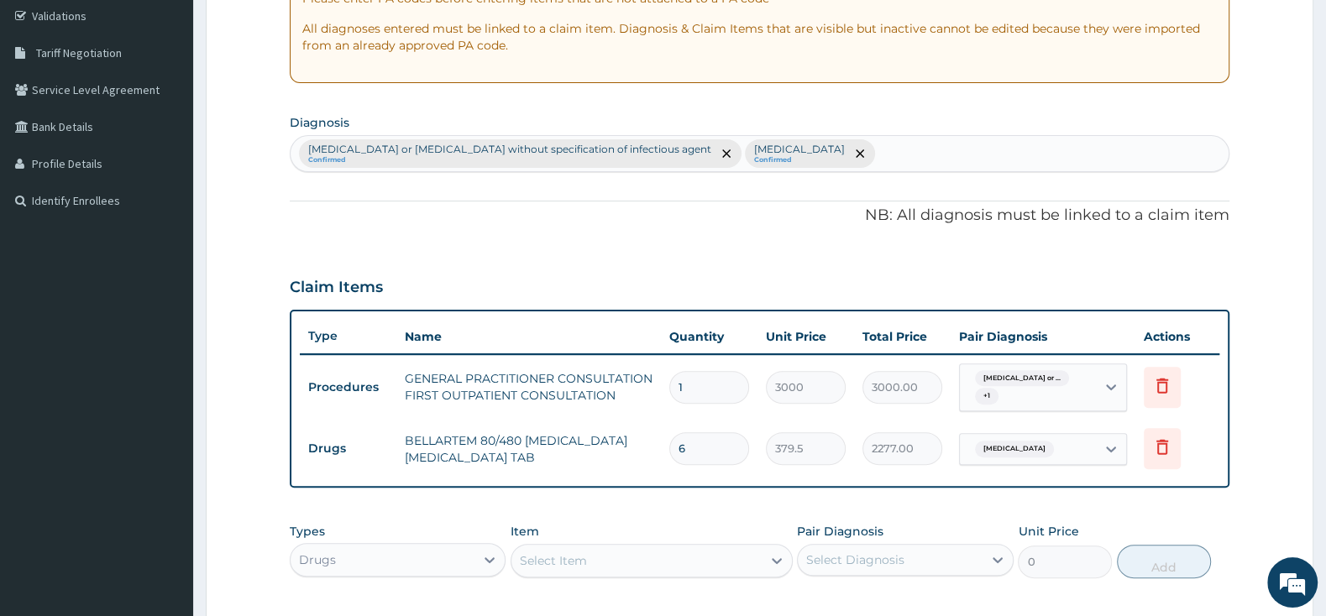
scroll to position [579, 0]
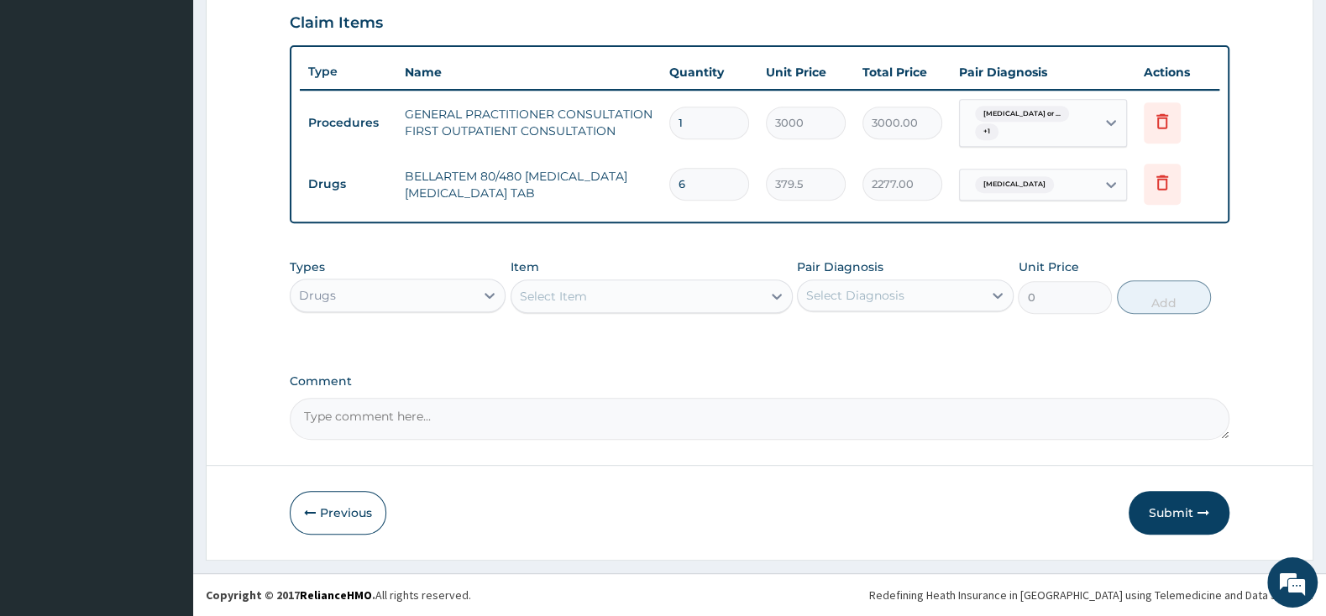
click at [637, 289] on div "Select Item" at bounding box center [636, 296] width 250 height 27
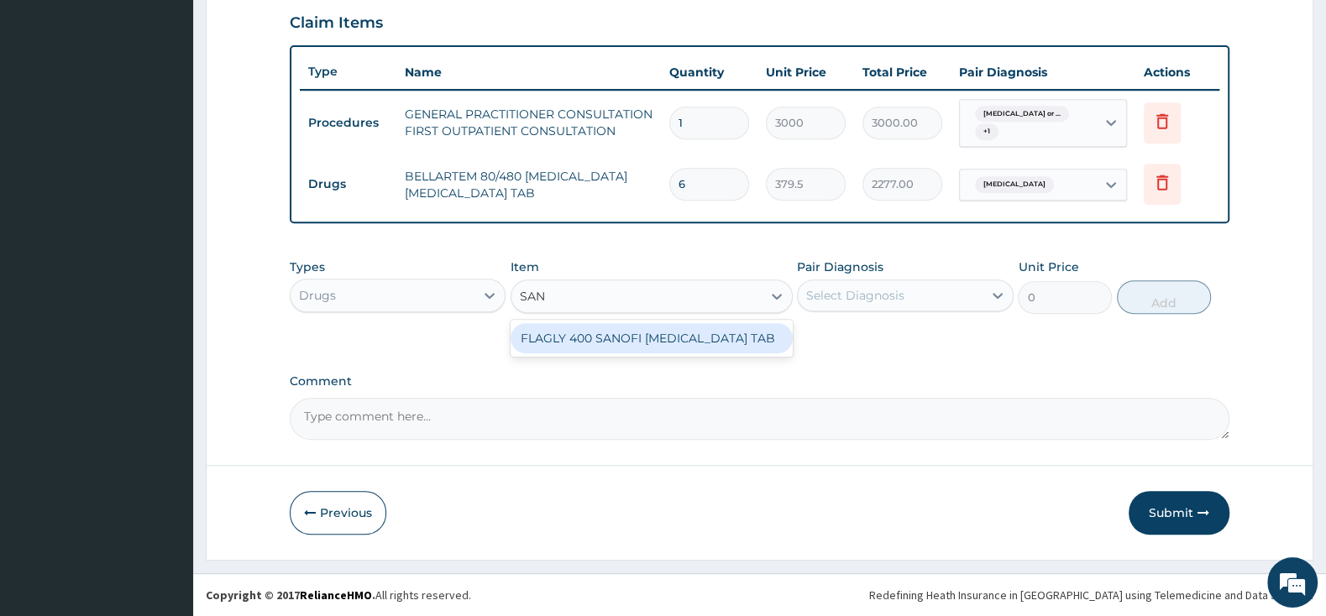
type input "SANO"
click at [699, 332] on div "FLAGLY 400 SANOFI METRONIDAZOLE TAB" at bounding box center [651, 338] width 282 height 30
type input "241.5"
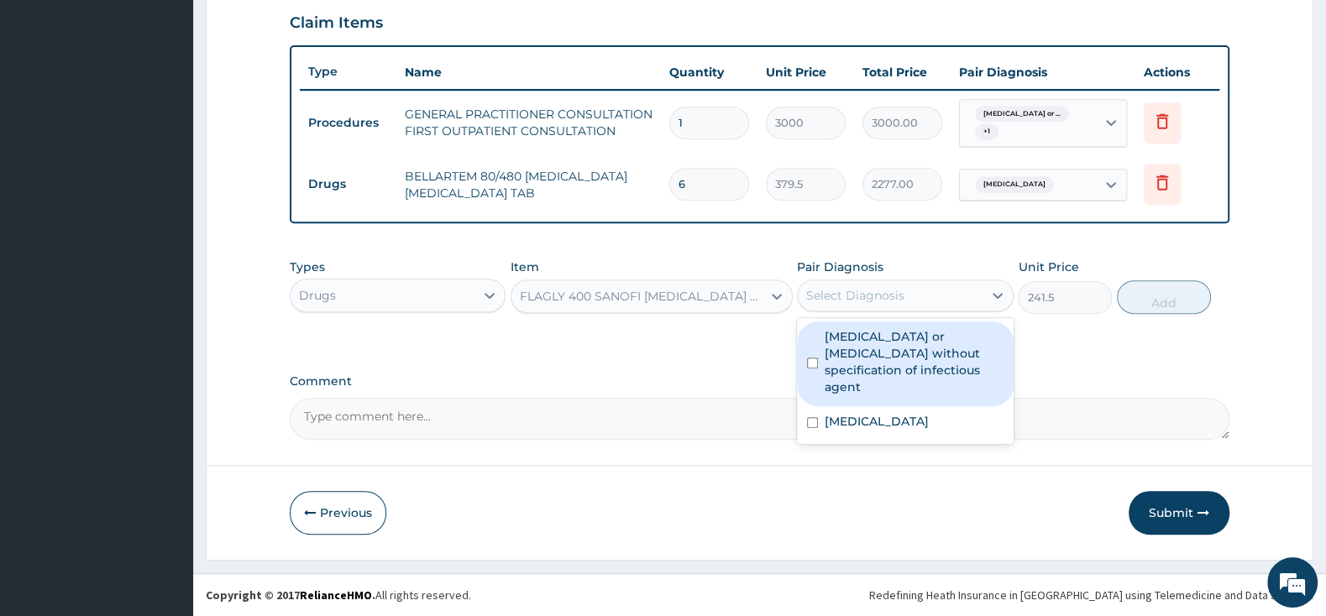
drag, startPoint x: 940, startPoint y: 281, endPoint x: 932, endPoint y: 293, distance: 14.0
click at [936, 281] on div "Select Diagnosis" at bounding box center [905, 296] width 216 height 32
click at [811, 358] on input "checkbox" at bounding box center [812, 363] width 11 height 11
checkbox input "true"
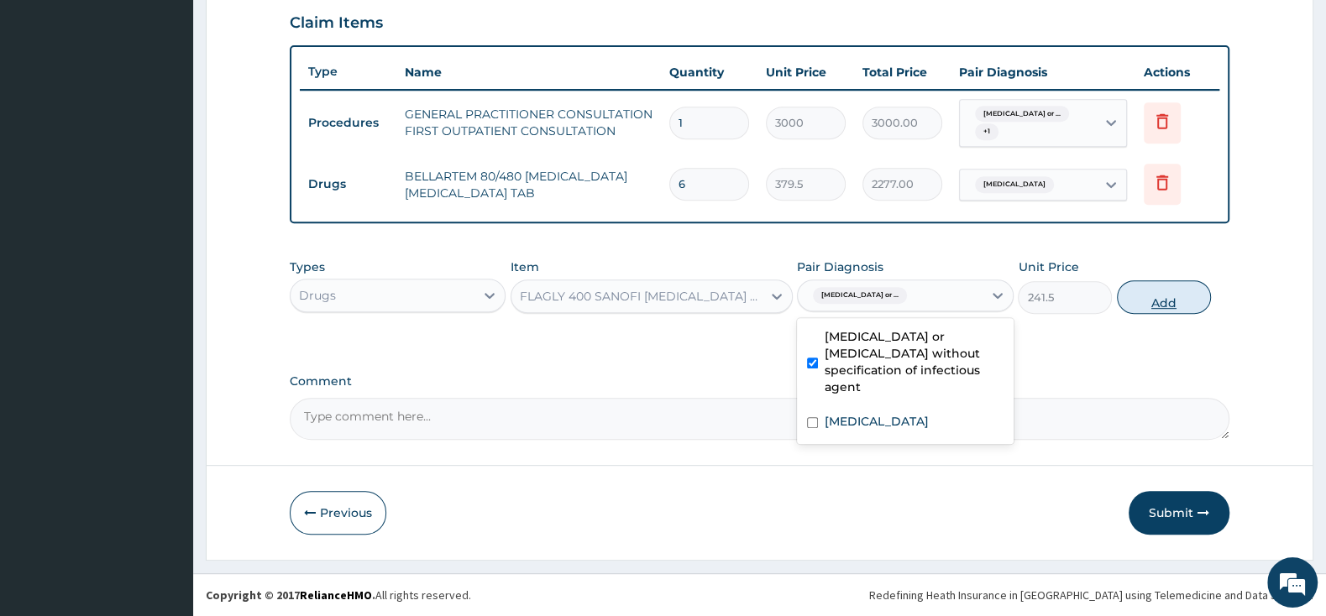
click at [1158, 296] on button "Add" at bounding box center [1164, 297] width 94 height 34
type input "0"
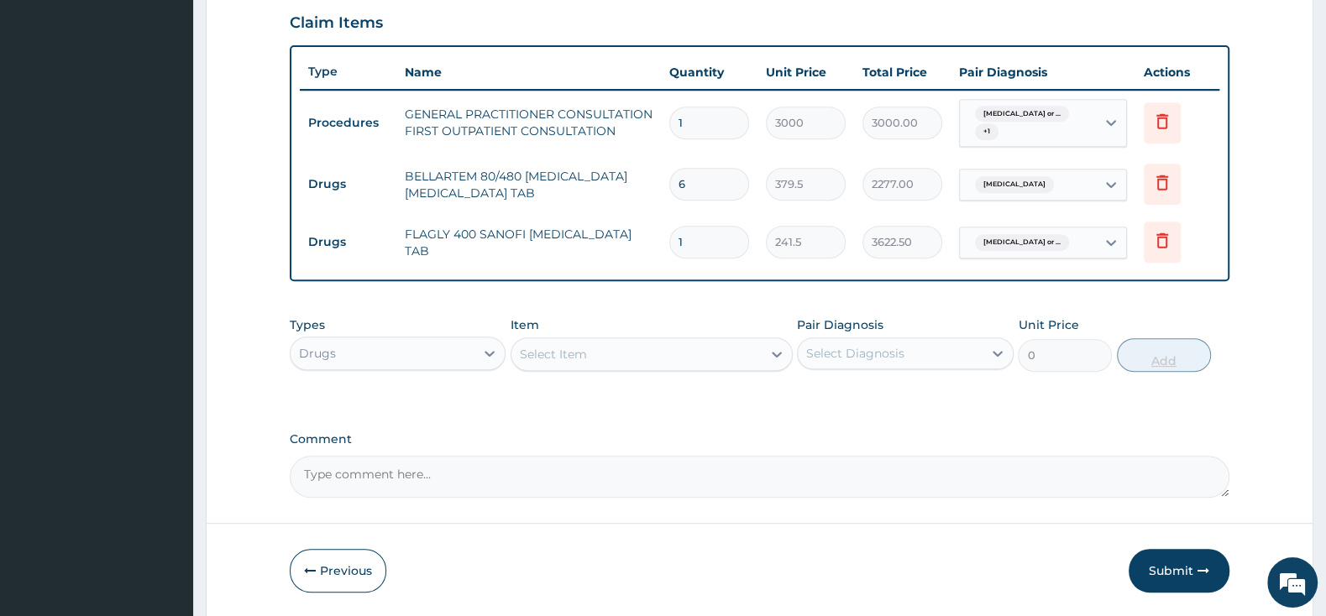
type input "15"
type input "3622.50"
type input "15"
click at [655, 355] on div "Select Item" at bounding box center [636, 354] width 250 height 27
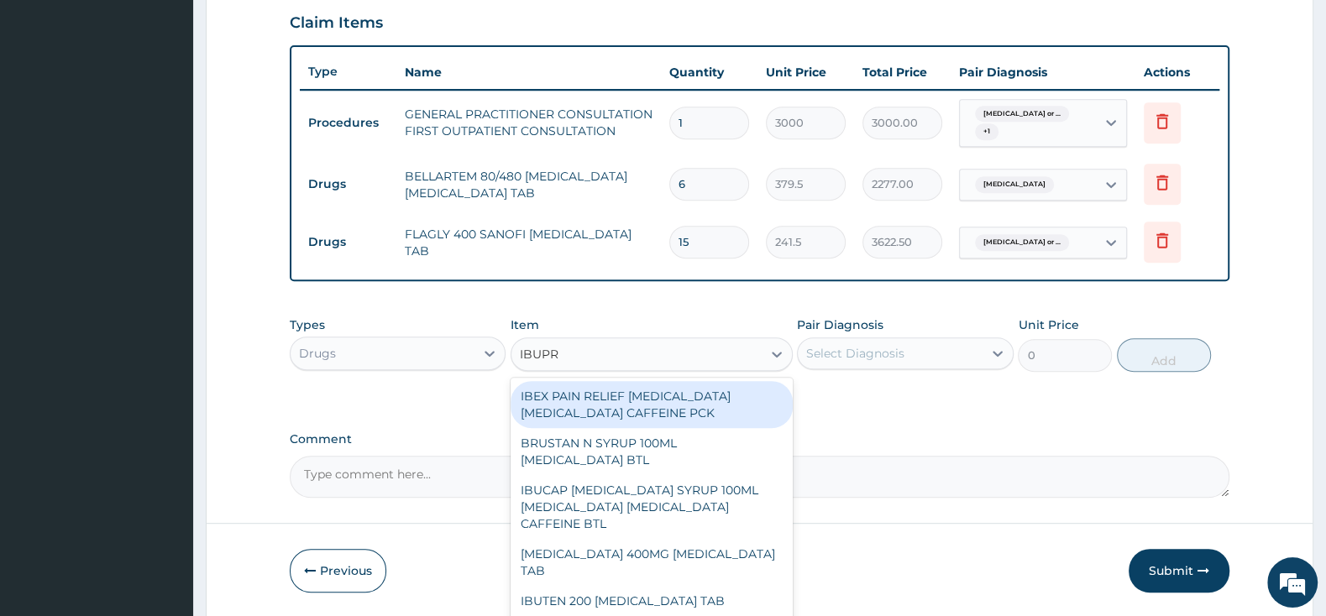
type input "IBUPRO"
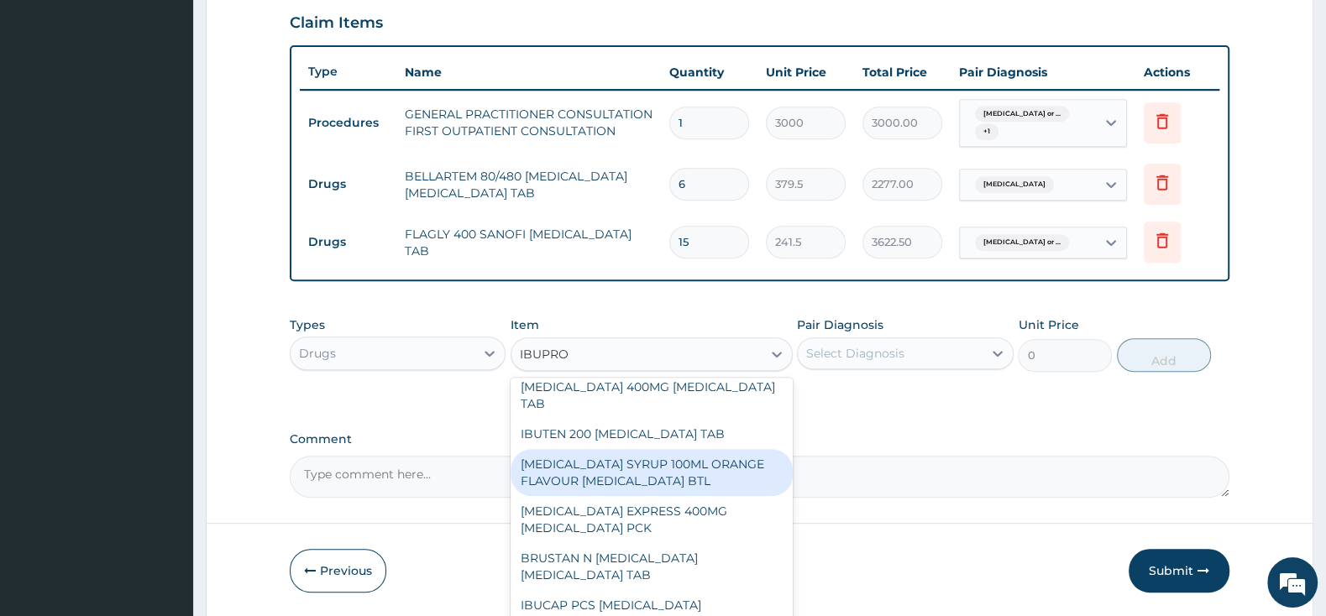
scroll to position [176, 0]
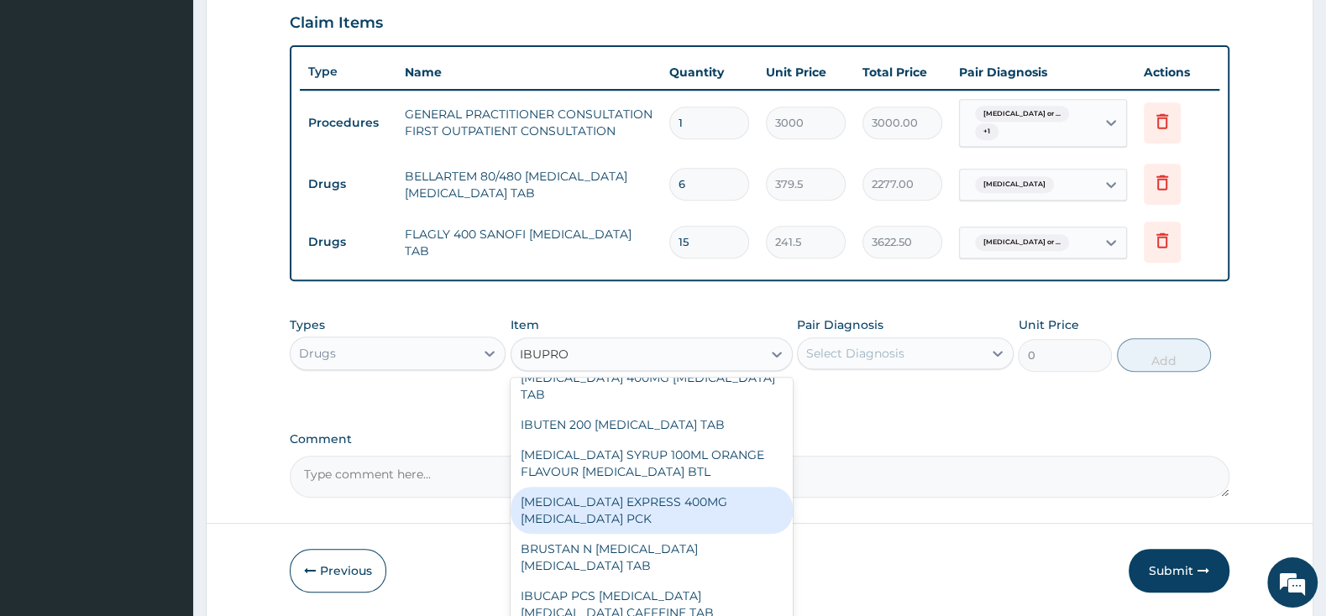
click at [637, 487] on div "NUROFEN EXPRESS 400MG IBUPROFEN PCK" at bounding box center [651, 510] width 282 height 47
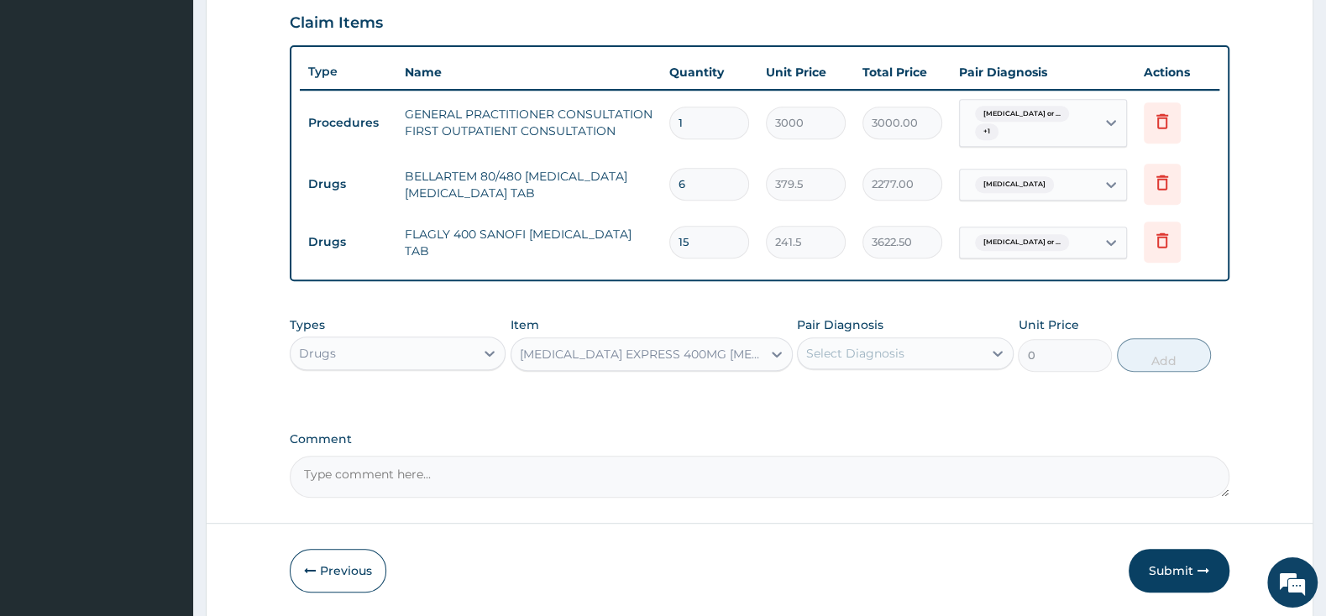
type input "2875"
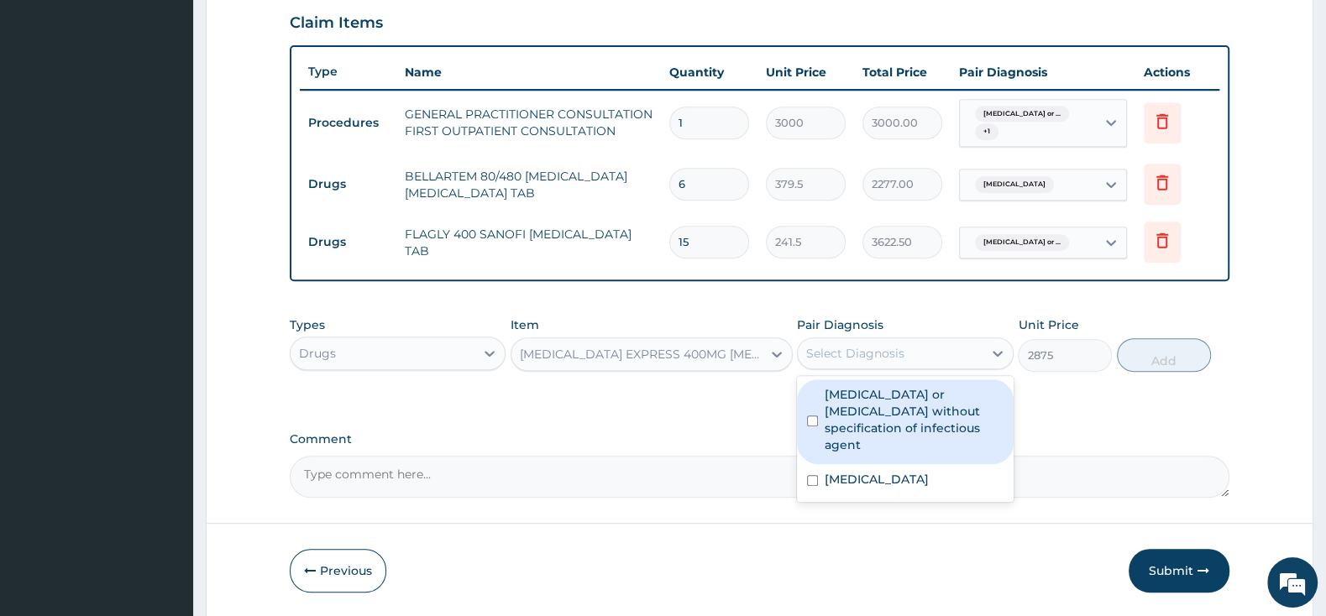
click at [873, 362] on div "Select Diagnosis" at bounding box center [890, 353] width 184 height 27
click at [810, 416] on input "checkbox" at bounding box center [812, 421] width 11 height 11
checkbox input "true"
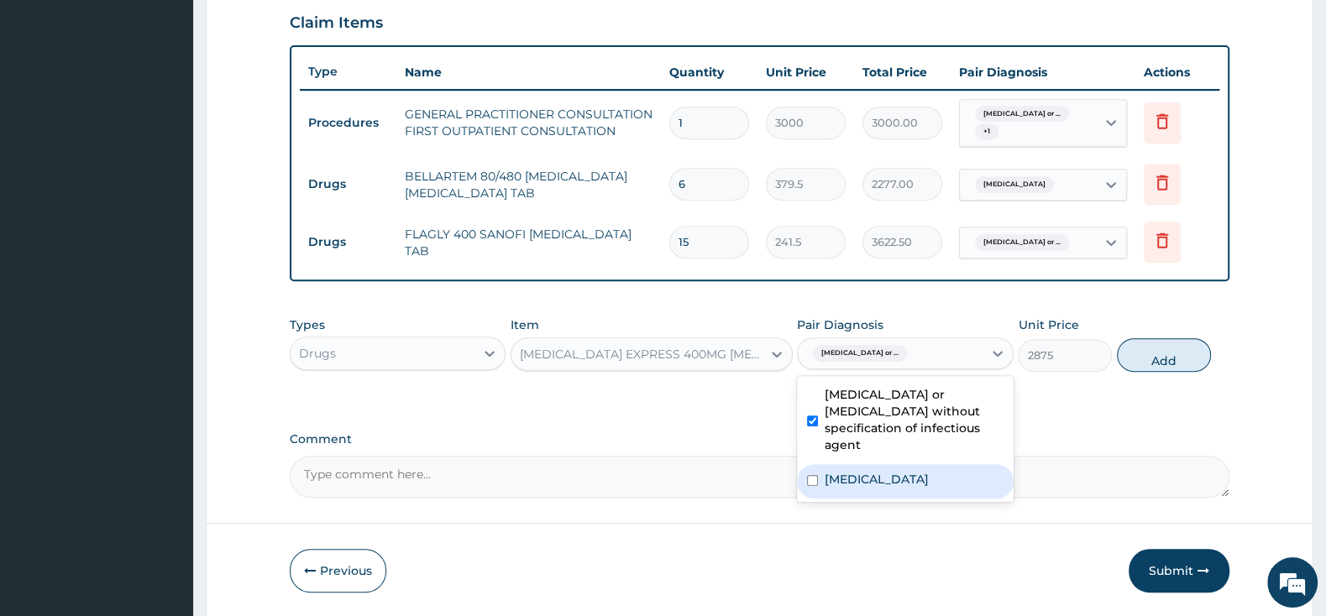
click at [814, 464] on div "Malaria, unspecified" at bounding box center [905, 481] width 216 height 34
checkbox input "true"
click at [1178, 353] on button "Add" at bounding box center [1164, 355] width 94 height 34
type input "0"
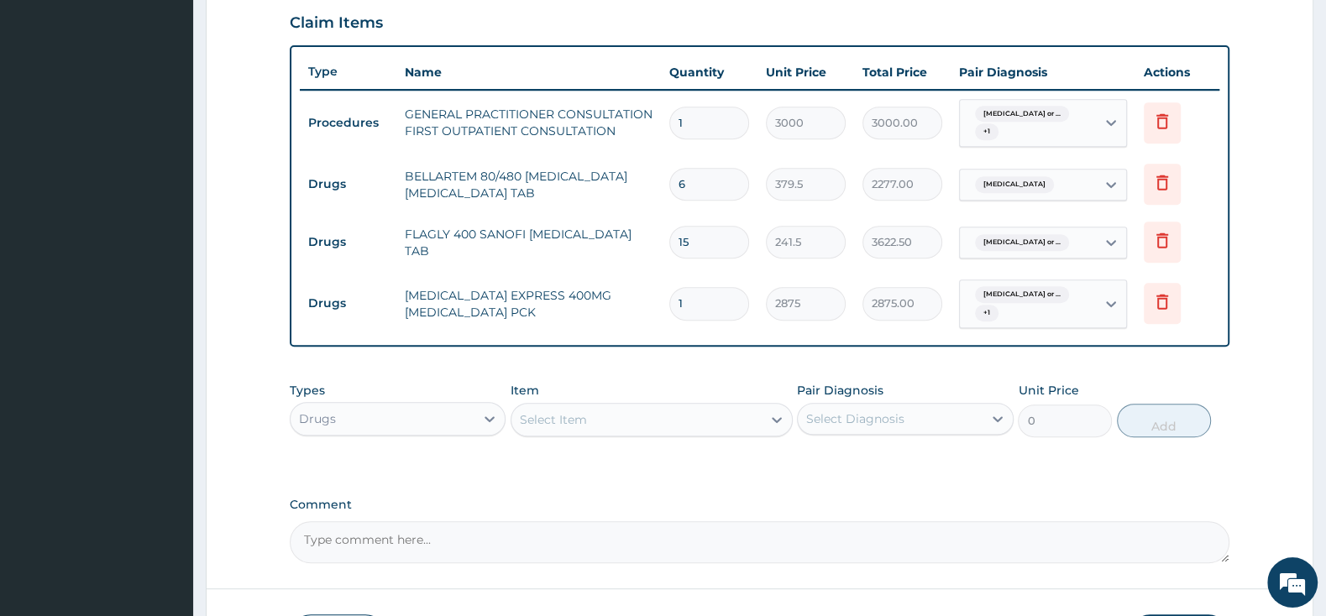
click at [578, 404] on div "Select Item" at bounding box center [651, 420] width 282 height 34
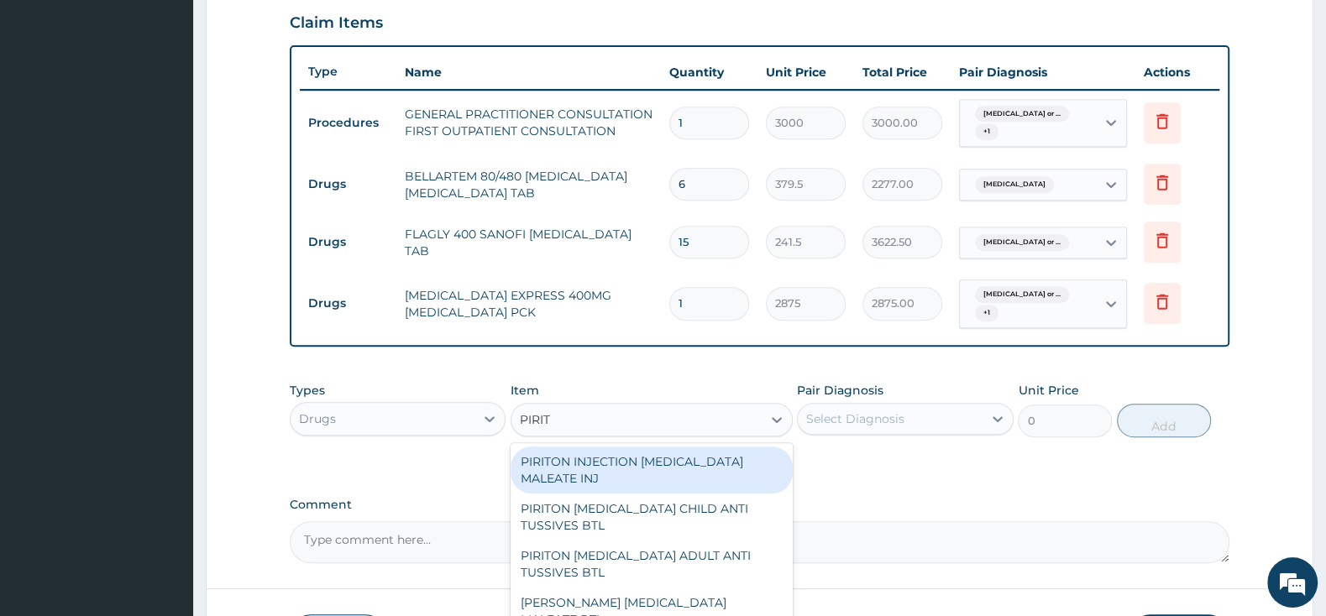
type input "PIRITO"
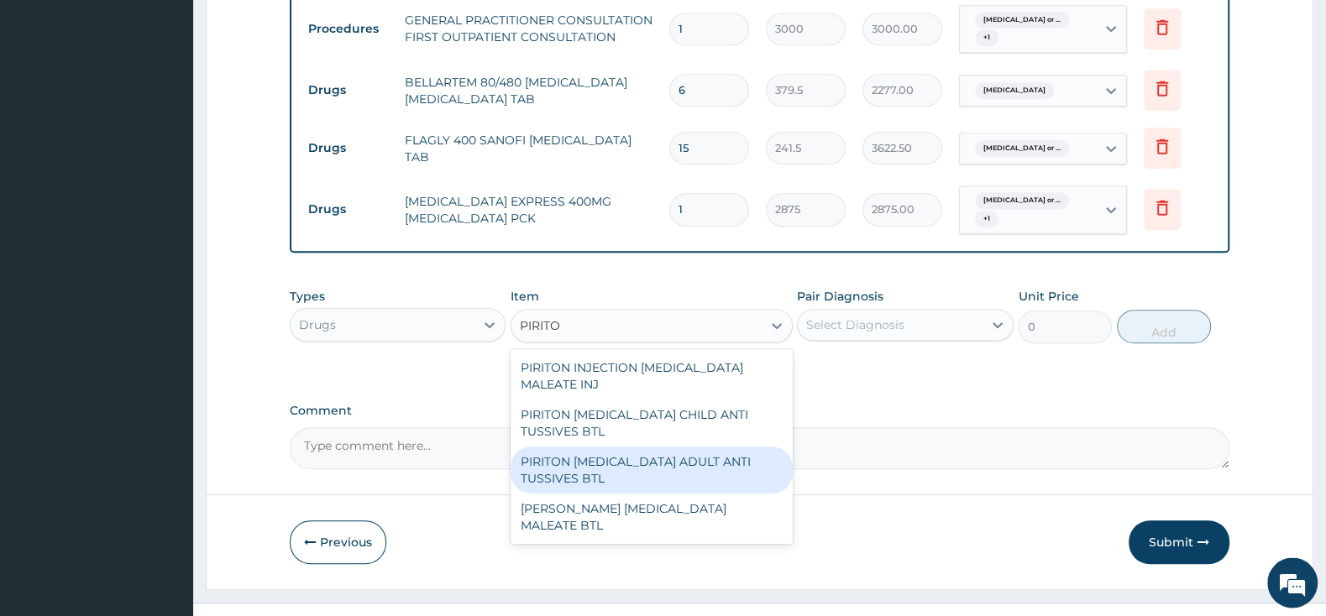
scroll to position [703, 0]
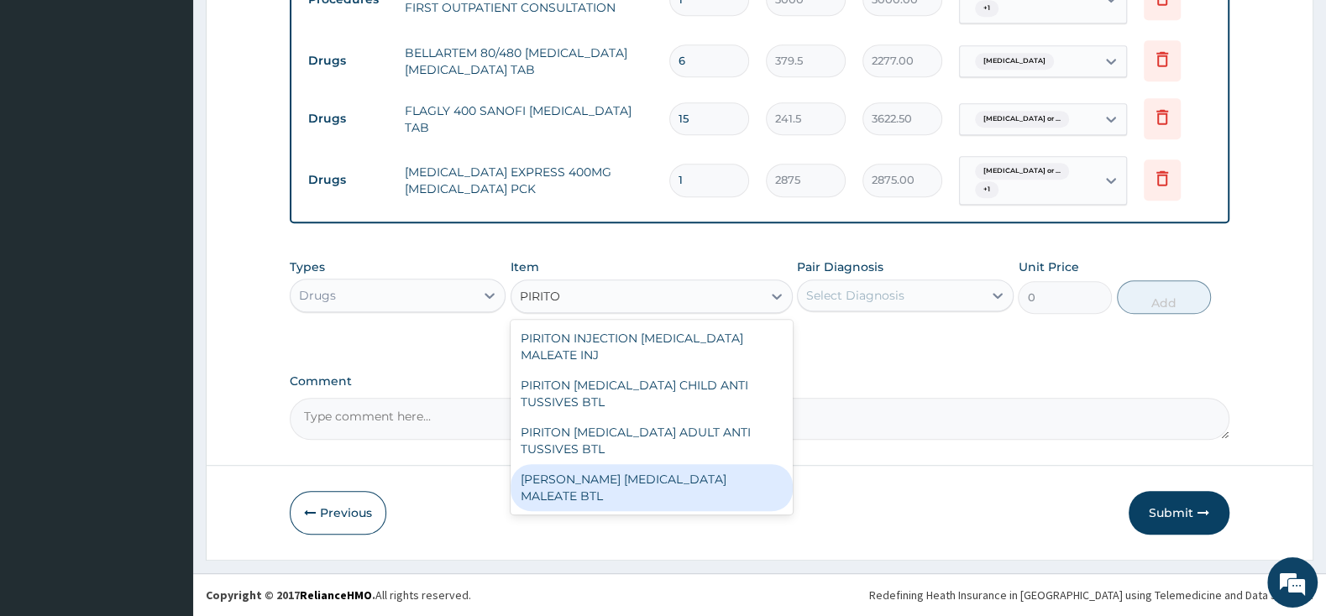
click at [764, 484] on div "PIRITON EVANS CHLORPHENAMINE MALEATE BTL" at bounding box center [651, 487] width 282 height 47
type input "747.5"
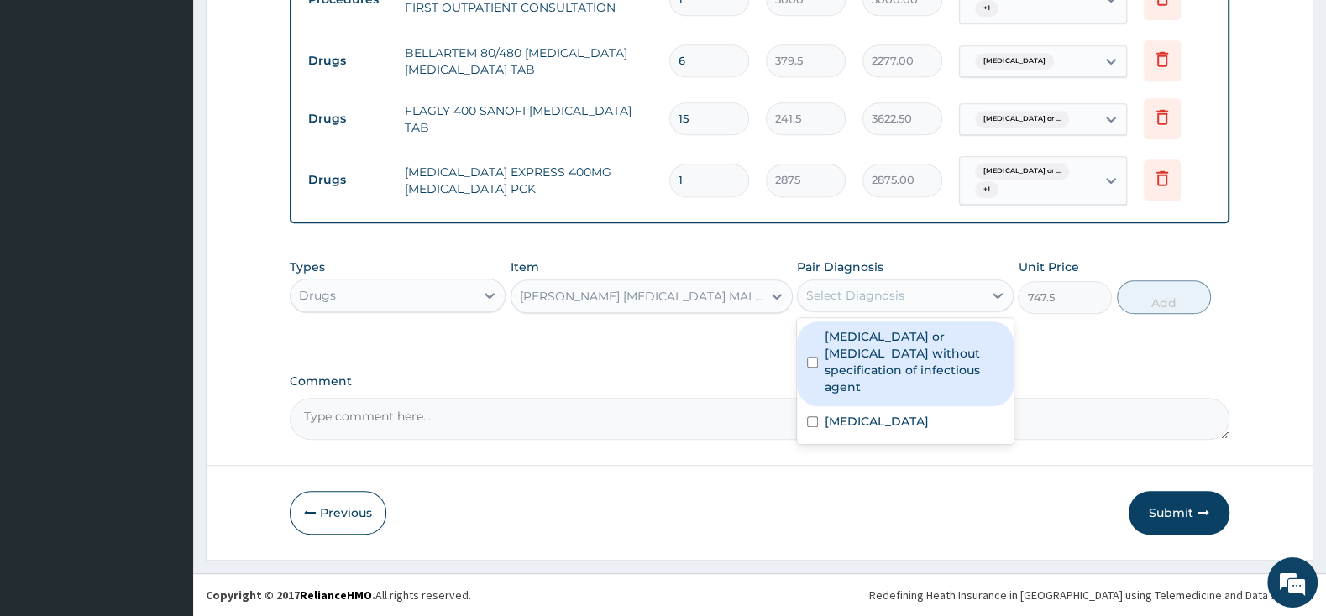
click at [852, 286] on div "Select Diagnosis" at bounding box center [890, 295] width 184 height 27
click at [819, 356] on div "Infectious gastroenteritis or colitis without specification of infectious agent" at bounding box center [905, 364] width 216 height 85
checkbox input "true"
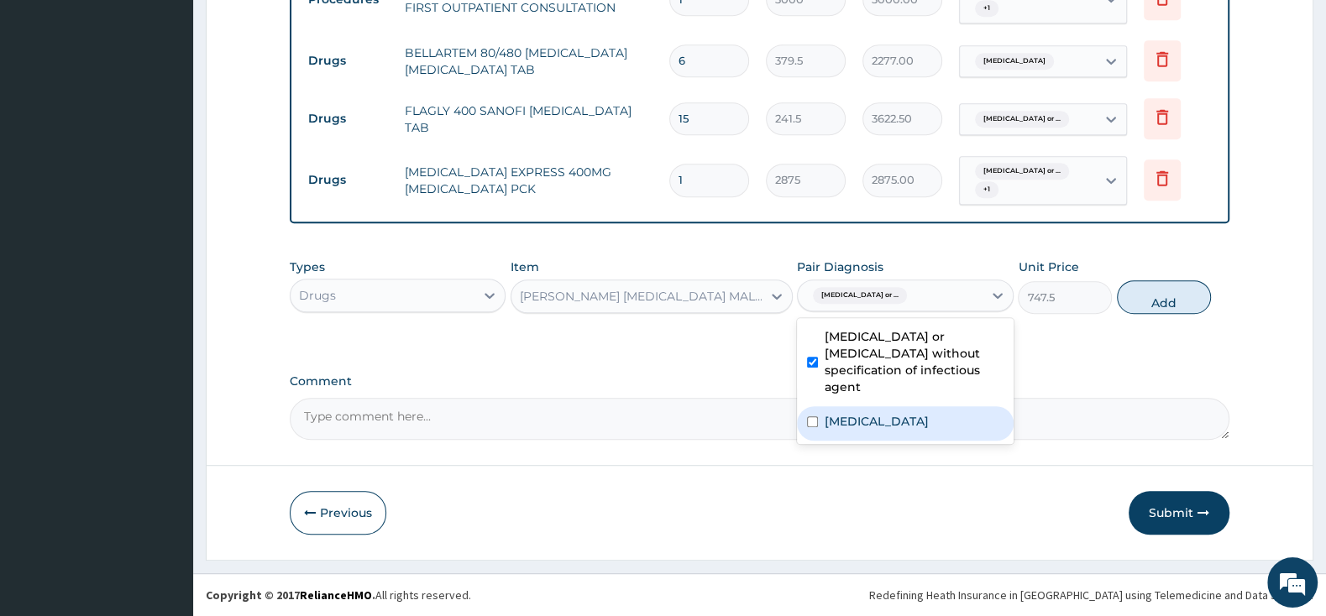
drag, startPoint x: 819, startPoint y: 407, endPoint x: 951, endPoint y: 391, distance: 133.6
click at [818, 416] on input "checkbox" at bounding box center [812, 421] width 11 height 11
checkbox input "true"
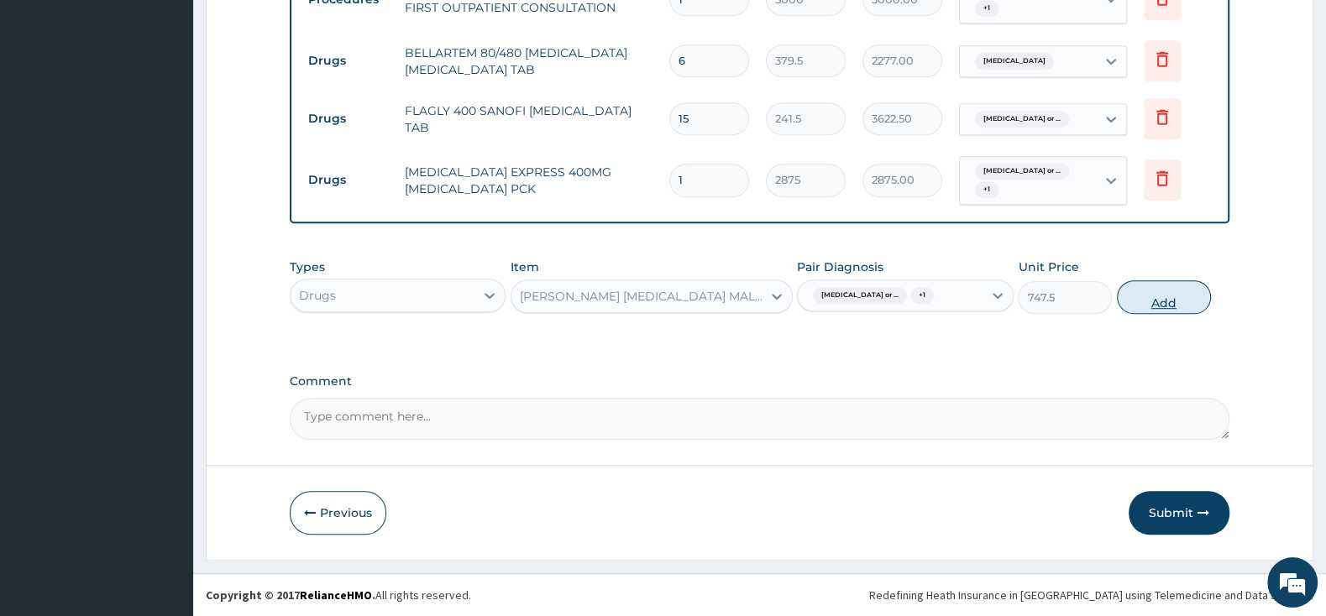
click at [1147, 301] on button "Add" at bounding box center [1164, 297] width 94 height 34
type input "0"
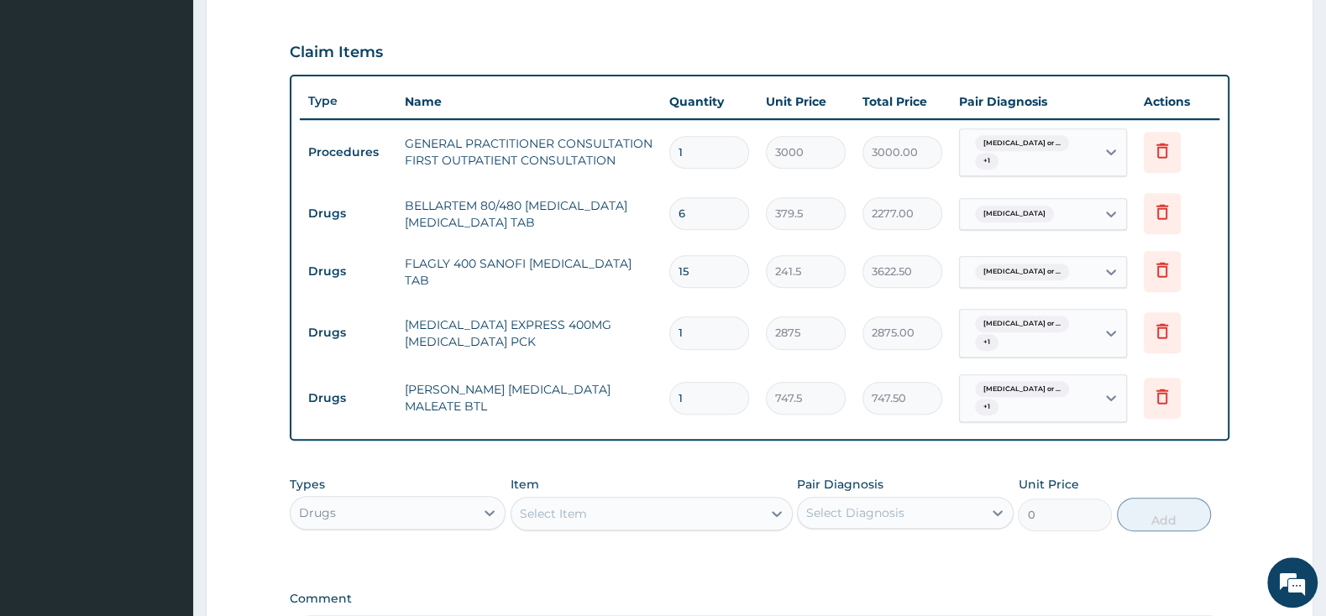
scroll to position [615, 0]
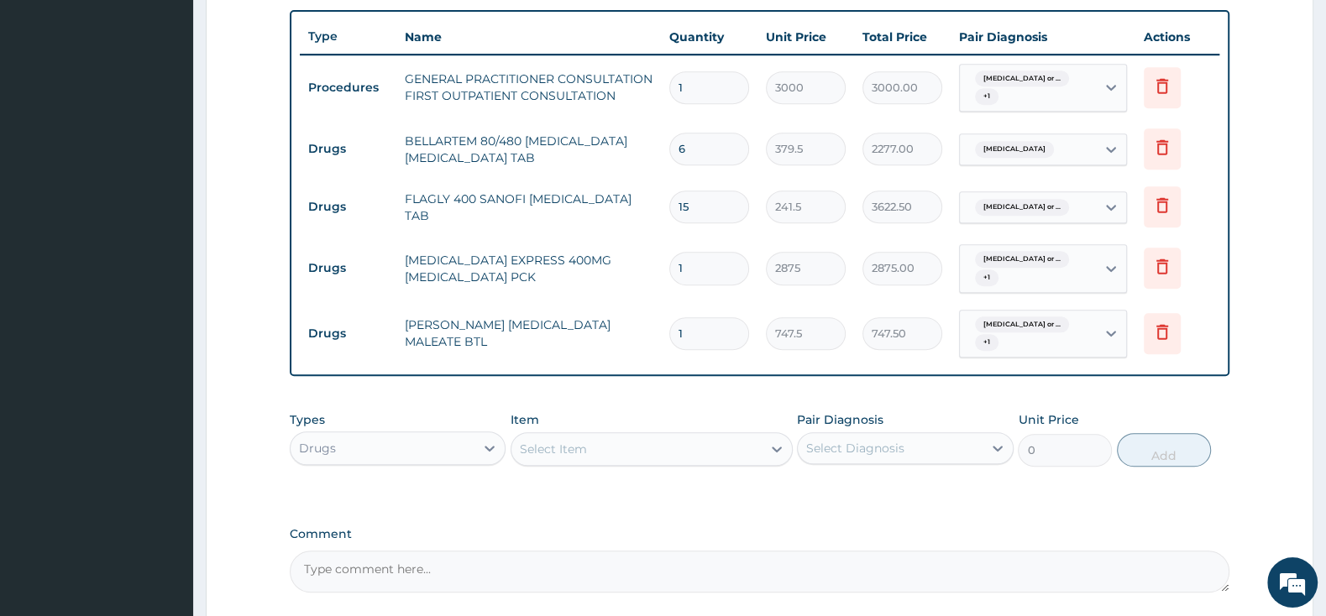
click at [605, 448] on div "Select Item" at bounding box center [636, 449] width 250 height 27
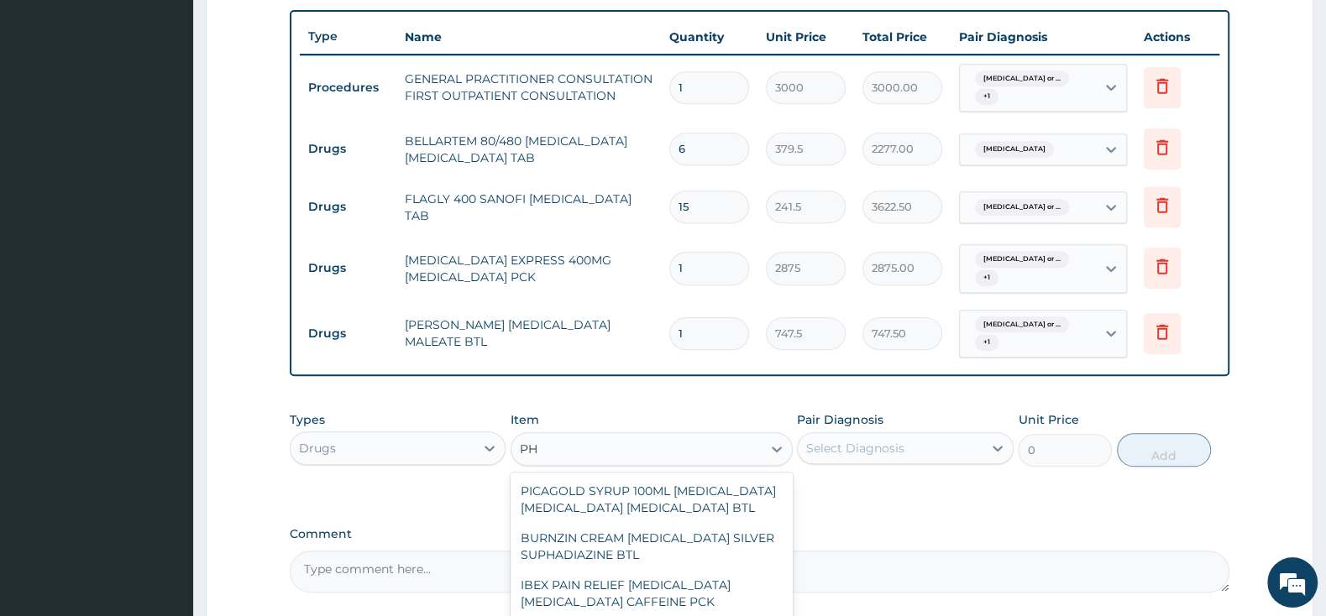
type input "P"
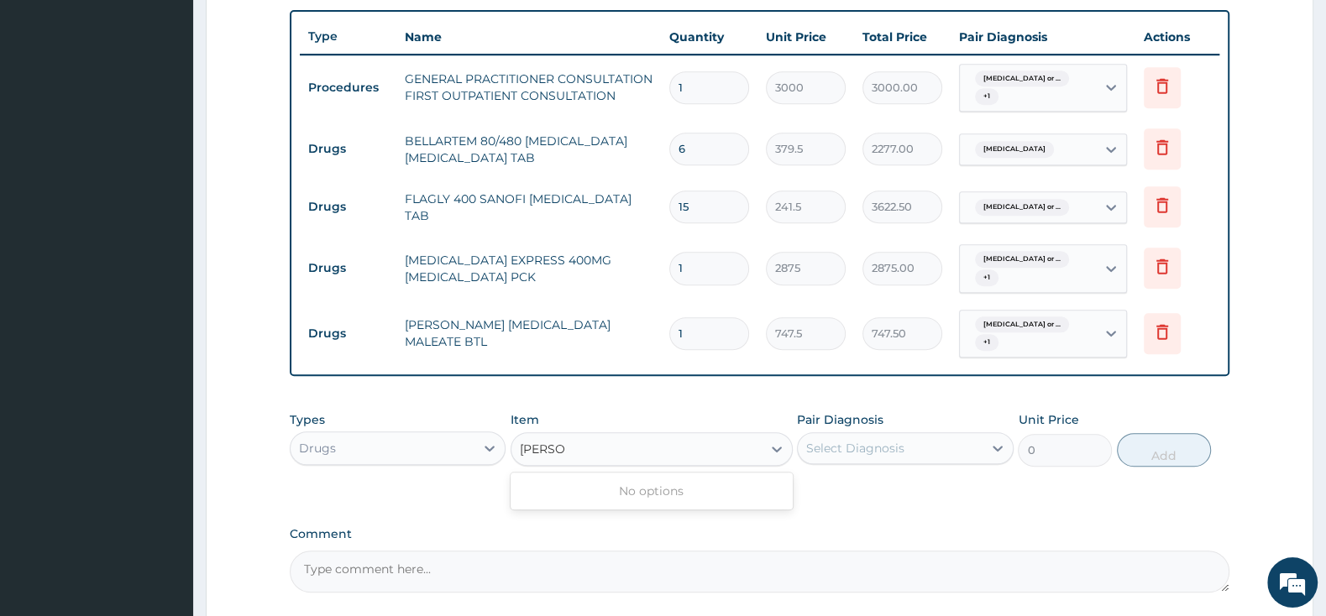
type input "FLEM"
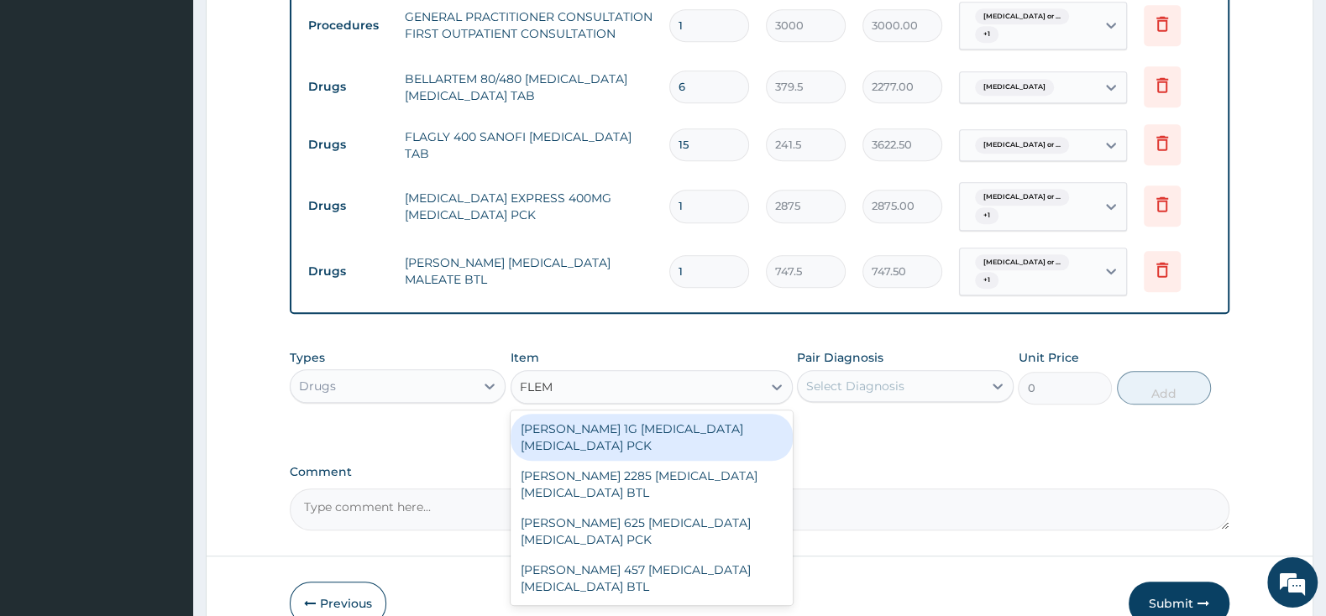
scroll to position [703, 0]
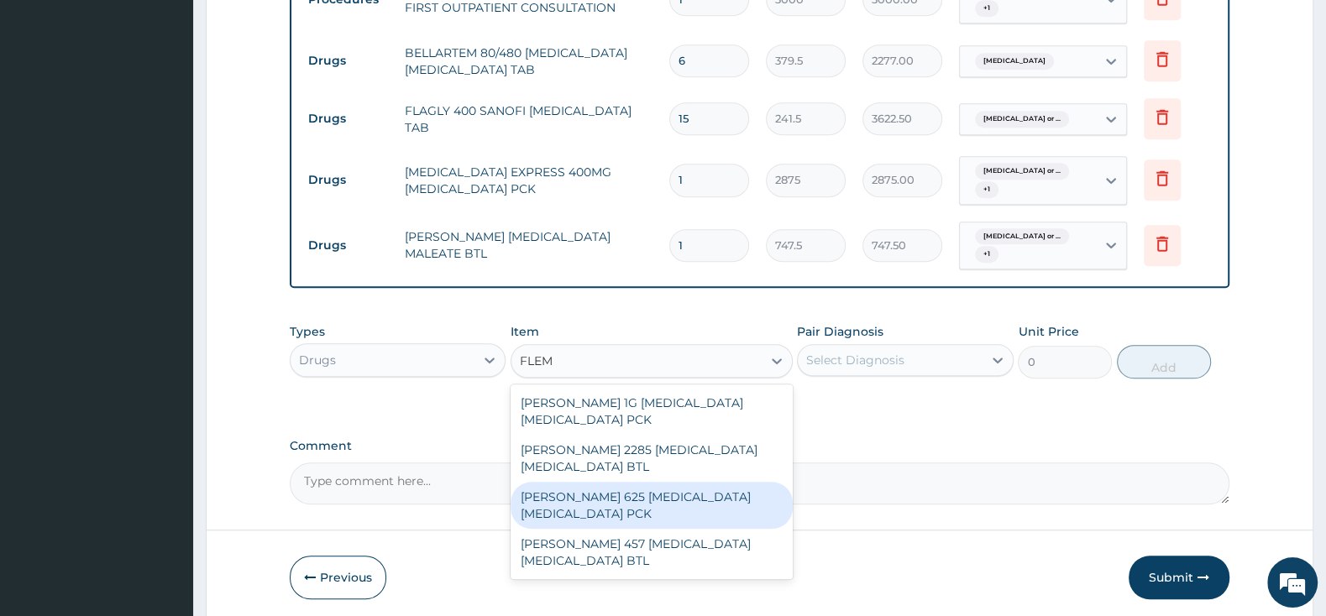
click at [675, 512] on div "FLEMING 625 AMOXICILLIN CLAVULANIC ACID PCK" at bounding box center [651, 505] width 282 height 47
type input "2300"
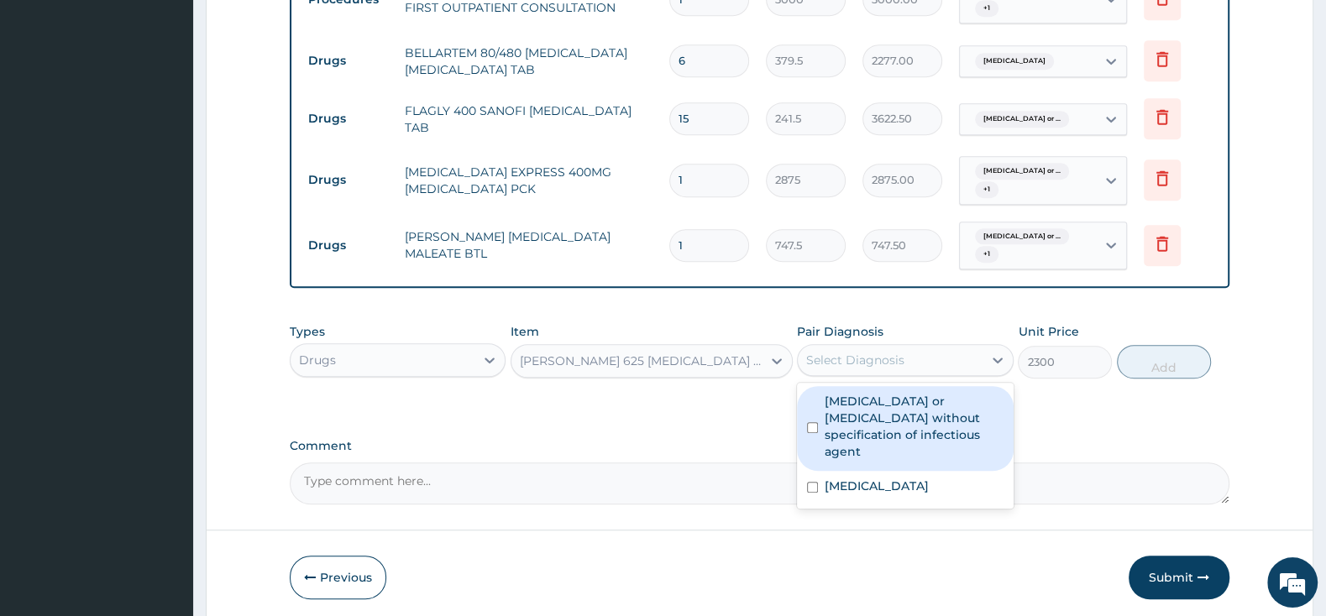
click at [835, 351] on div "Select Diagnosis" at bounding box center [890, 360] width 184 height 27
click at [806, 421] on div "Infectious gastroenteritis or colitis without specification of infectious agent" at bounding box center [905, 428] width 216 height 85
checkbox input "true"
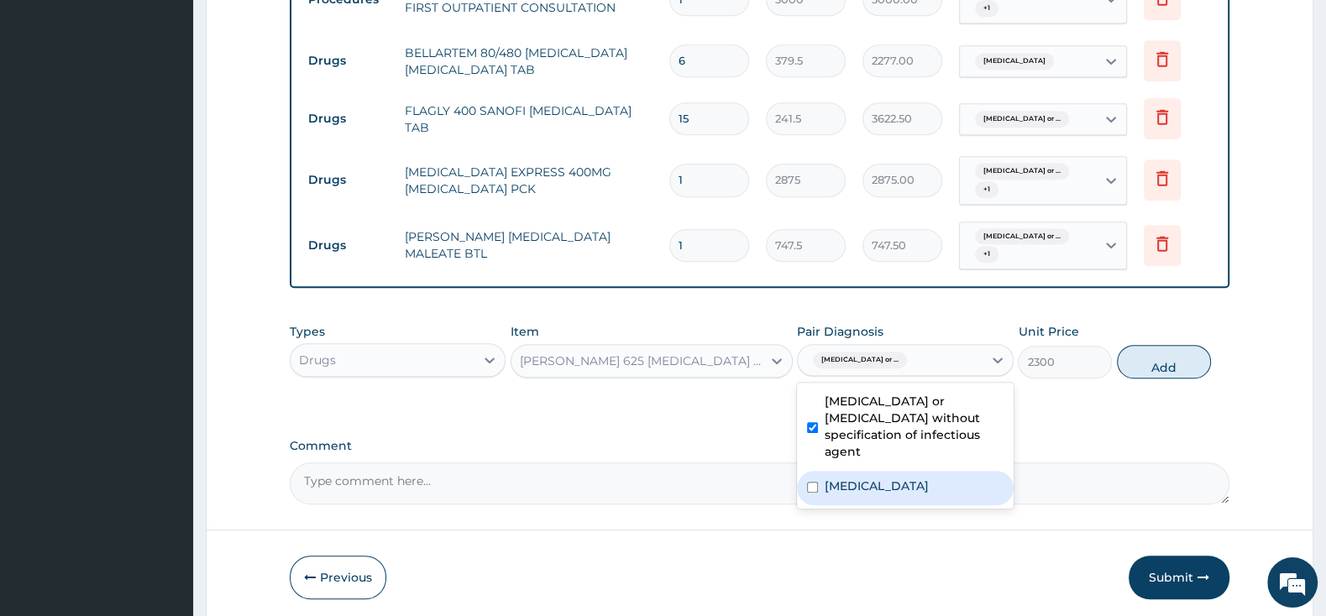
click at [813, 482] on input "checkbox" at bounding box center [812, 487] width 11 height 11
click at [805, 473] on div "Malaria, unspecified" at bounding box center [905, 488] width 216 height 34
checkbox input "false"
click at [1151, 365] on button "Add" at bounding box center [1164, 362] width 94 height 34
type input "0"
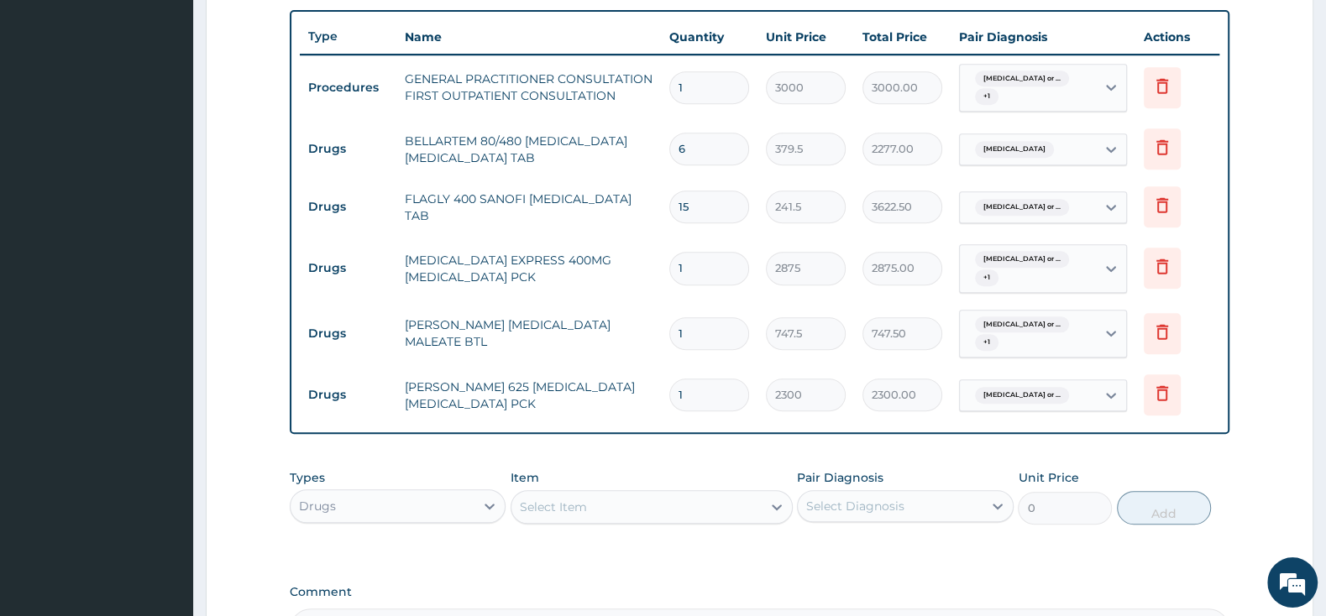
scroll to position [791, 0]
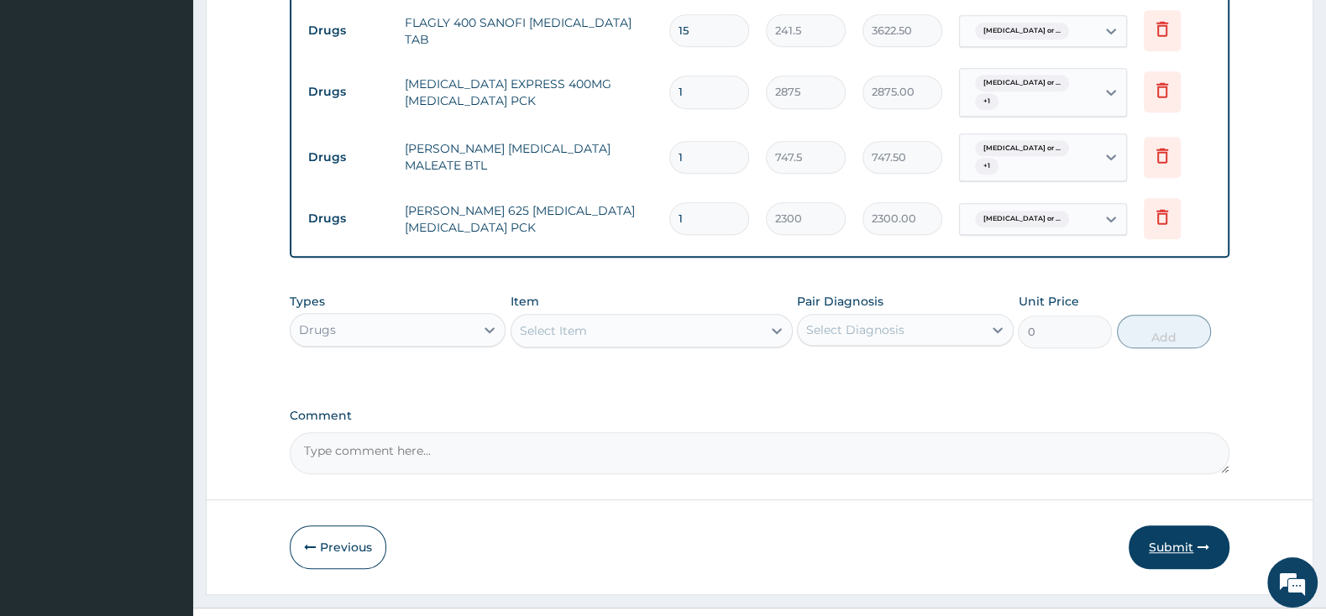
click at [1184, 542] on button "Submit" at bounding box center [1178, 548] width 101 height 44
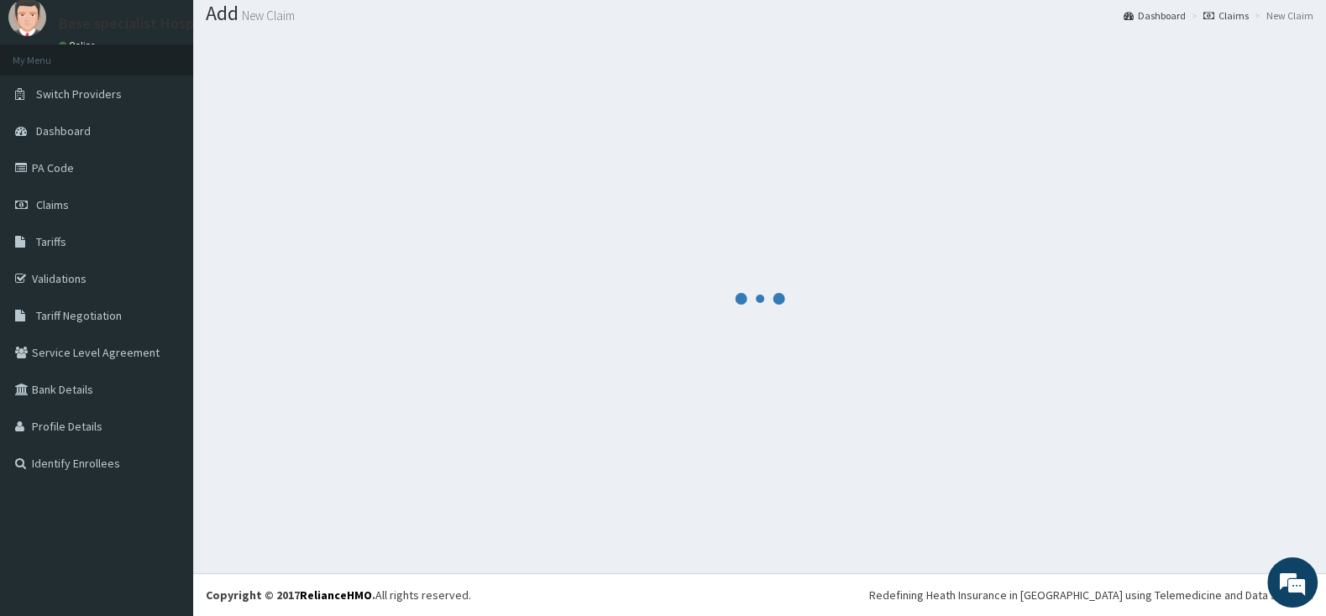
scroll to position [52, 0]
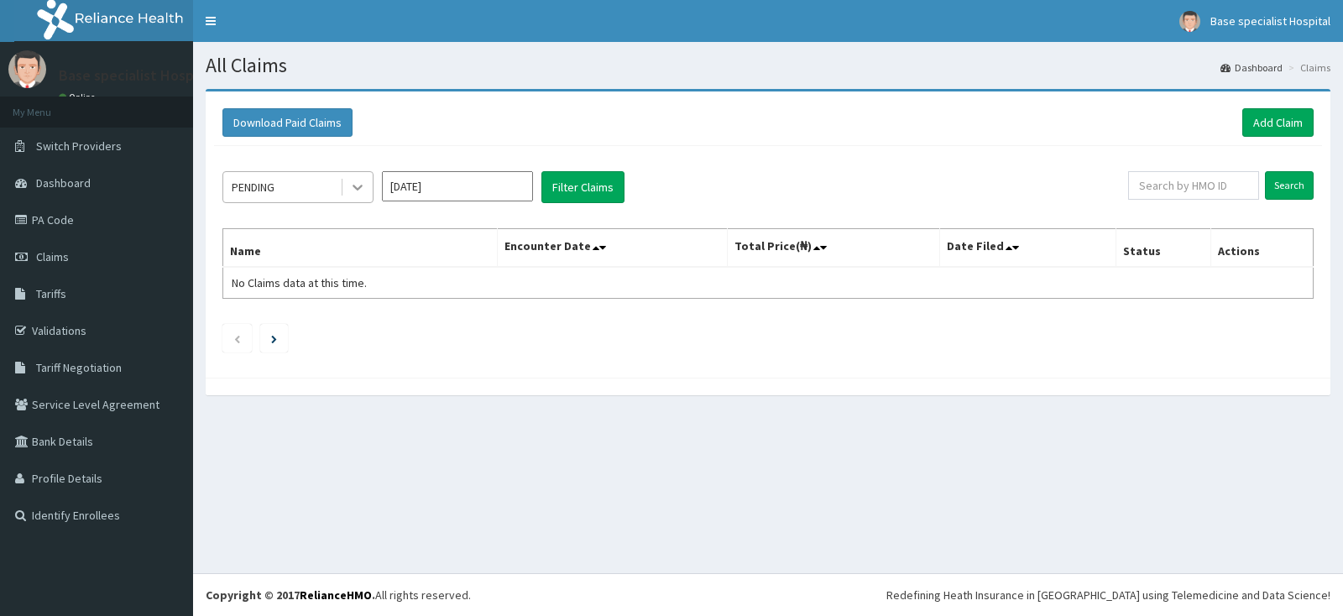
click at [359, 184] on icon at bounding box center [357, 187] width 17 height 17
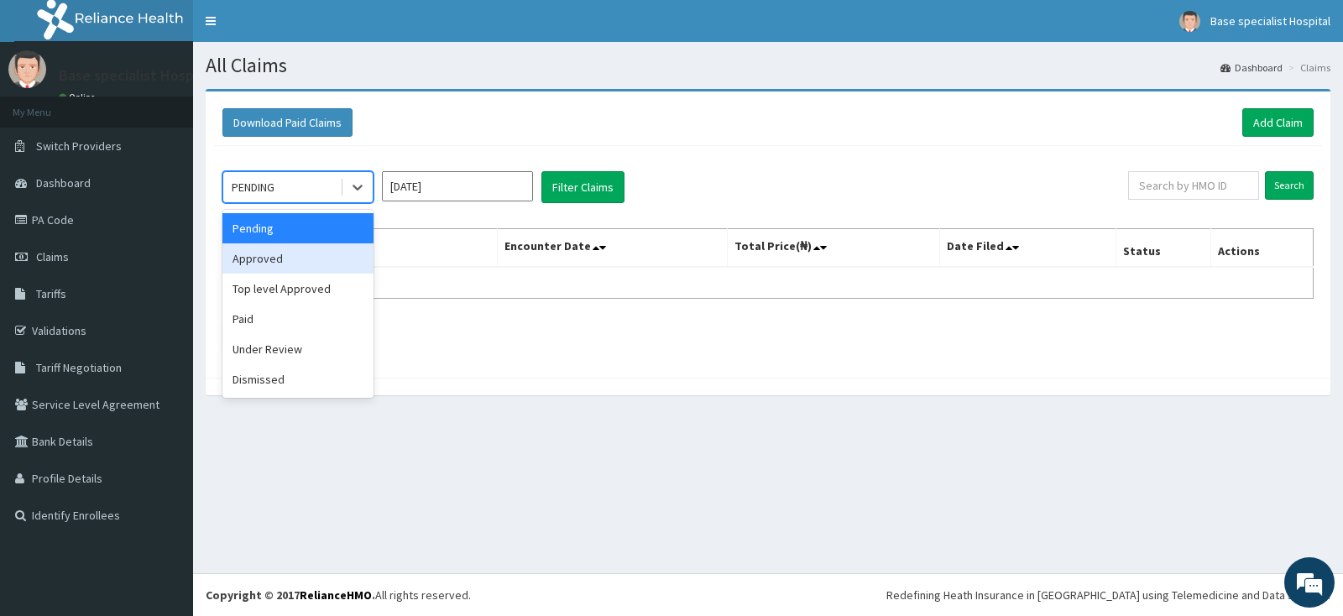
click at [327, 253] on div "Approved" at bounding box center [298, 258] width 151 height 30
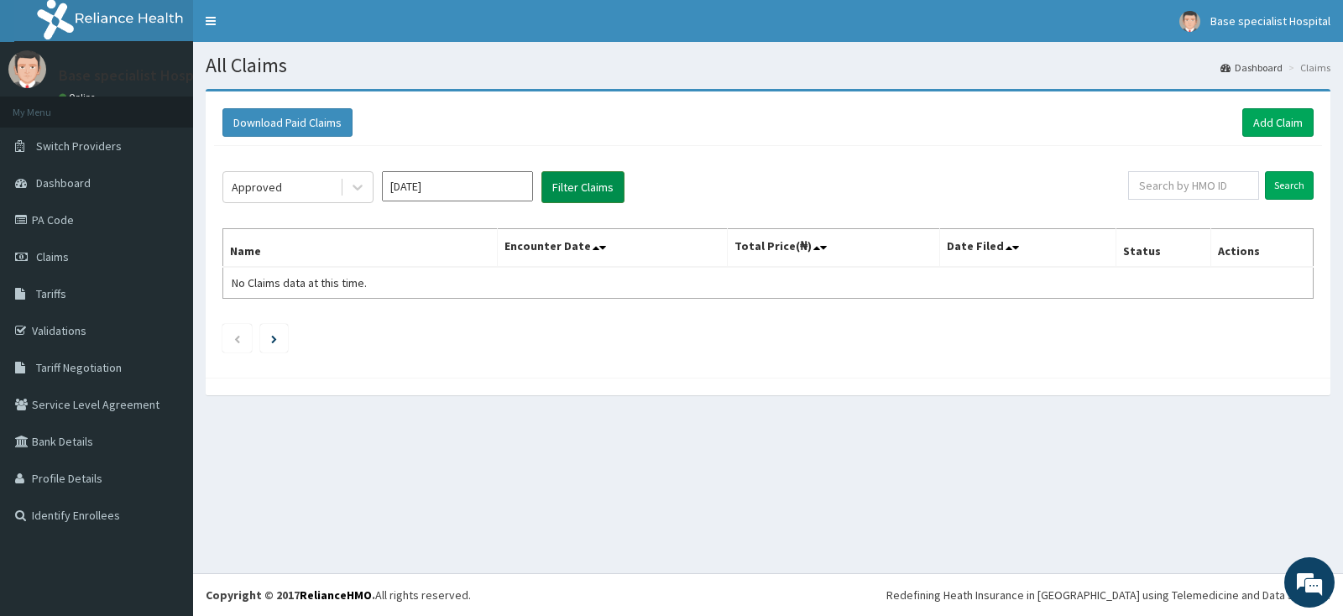
click at [575, 191] on button "Filter Claims" at bounding box center [583, 187] width 83 height 32
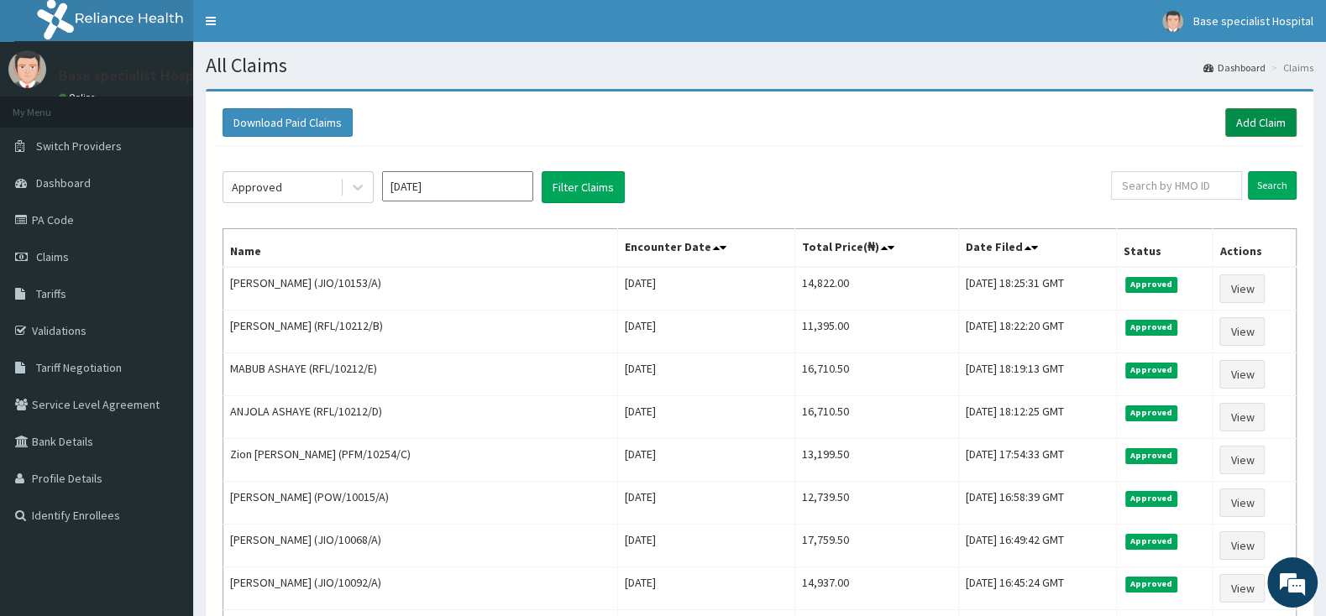
click at [1271, 113] on link "Add Claim" at bounding box center [1260, 122] width 71 height 29
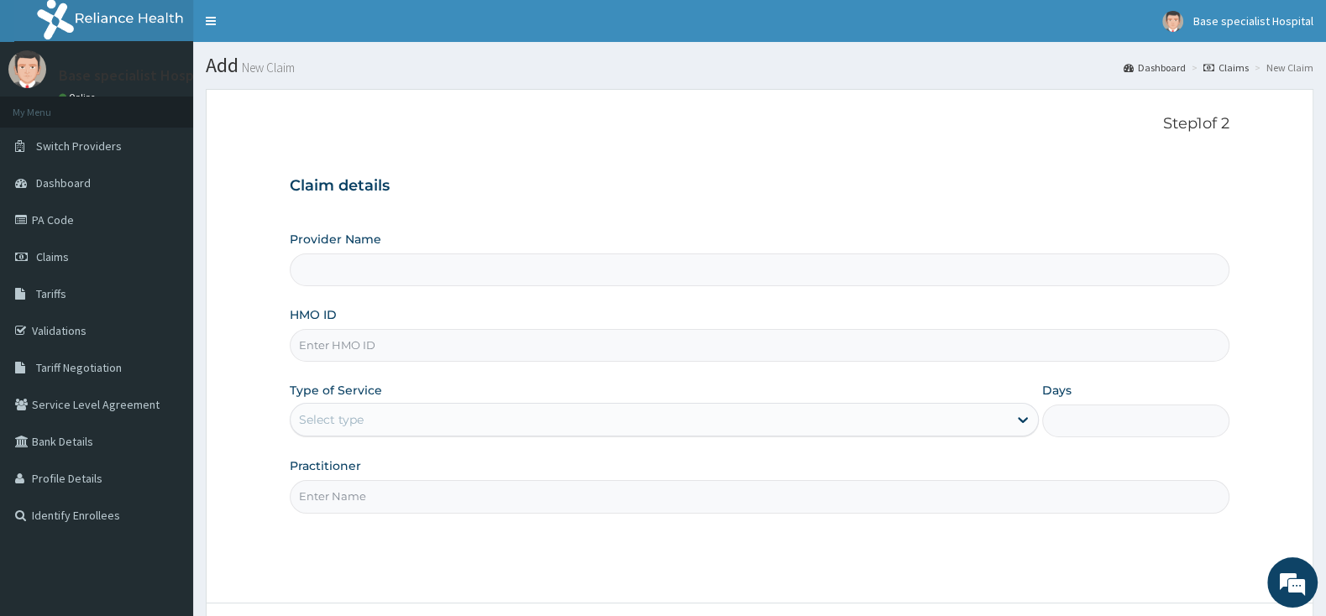
type input "Base Specialist Hospital"
click at [433, 343] on input "HMO ID" at bounding box center [760, 345] width 940 height 33
paste input "JIO/10113/A"
click at [320, 343] on input "JIO/10113/A" at bounding box center [760, 345] width 940 height 33
type input "JIO/10113/A"
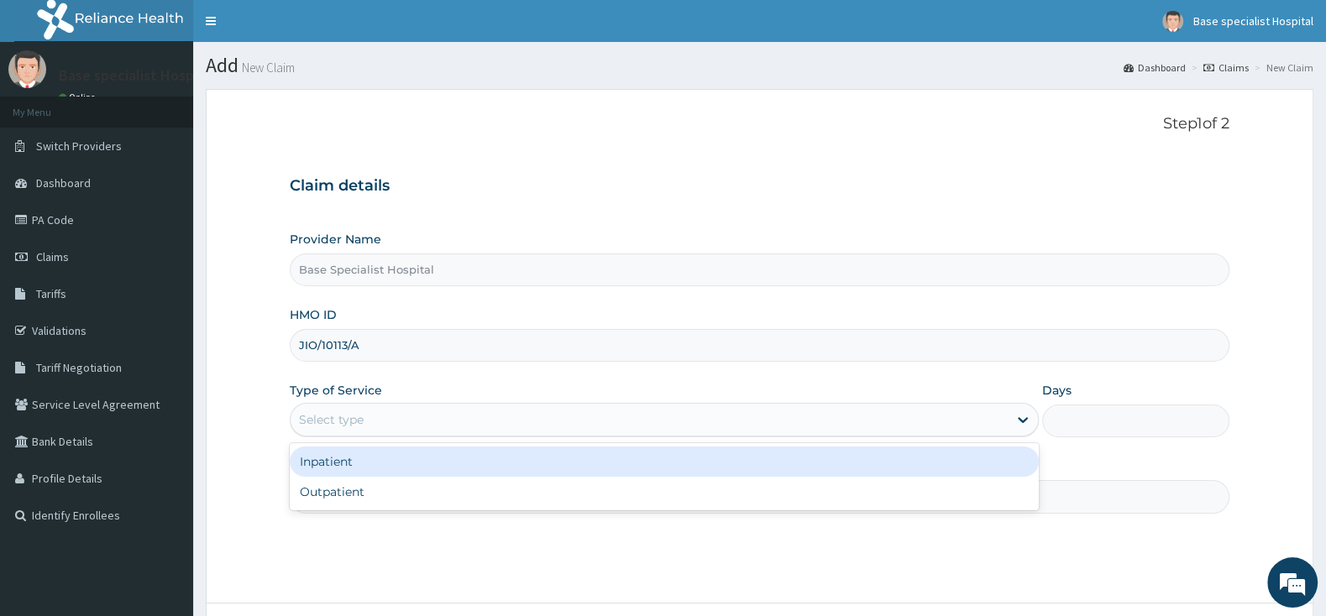
click at [481, 427] on div "Select type" at bounding box center [649, 419] width 717 height 27
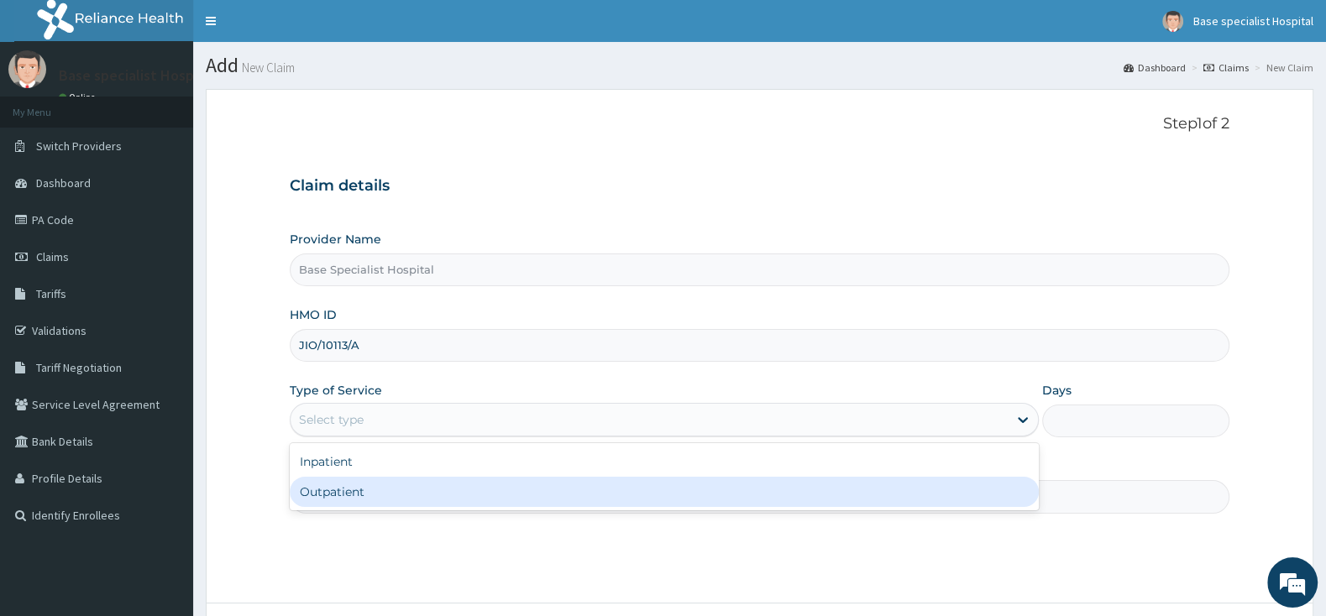
click at [469, 495] on div "Outpatient" at bounding box center [664, 492] width 749 height 30
type input "1"
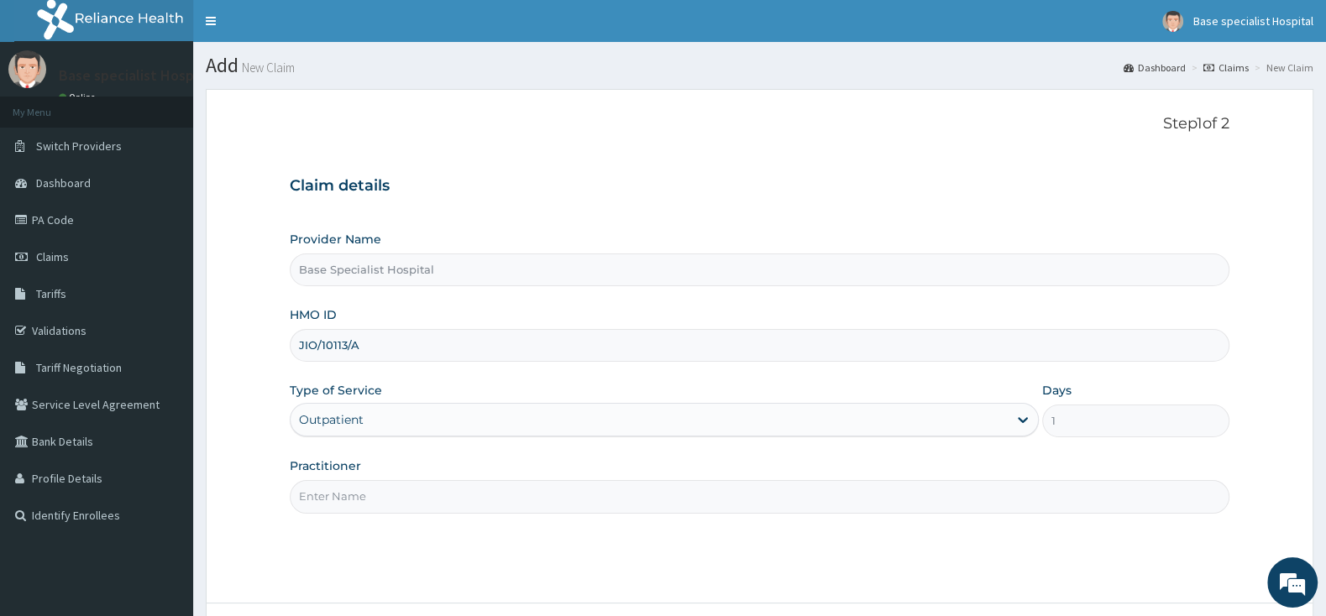
click at [469, 495] on input "Practitioner" at bounding box center [760, 496] width 940 height 33
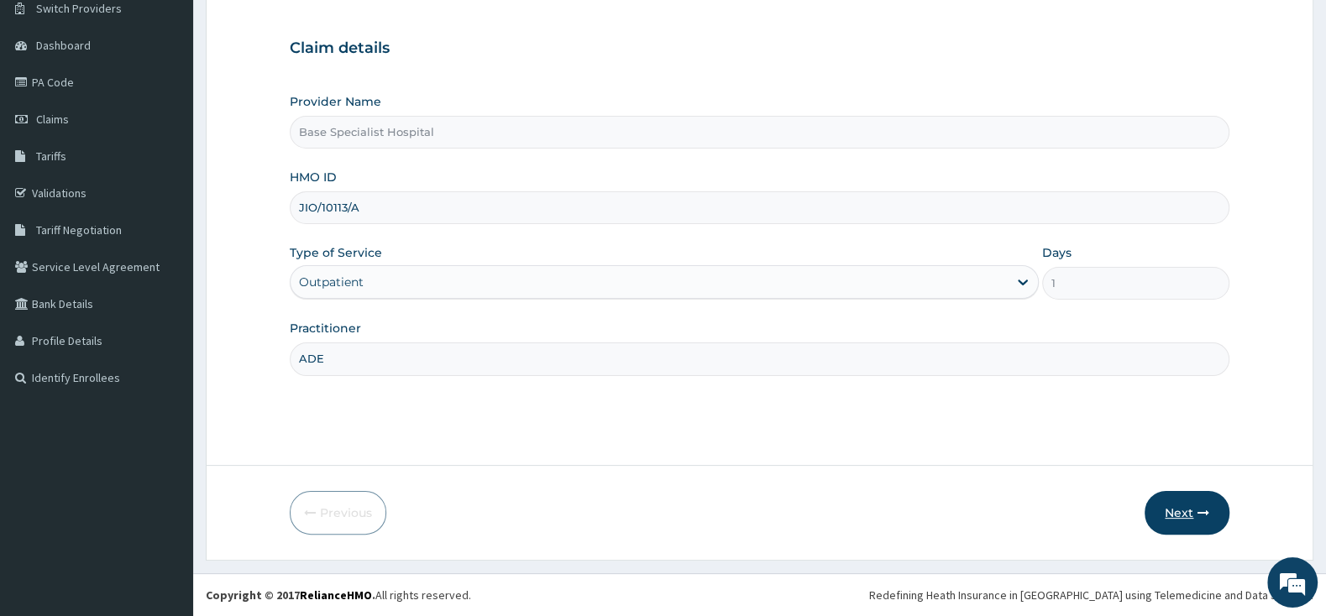
type input "ADE"
click at [1192, 512] on button "Next" at bounding box center [1186, 513] width 85 height 44
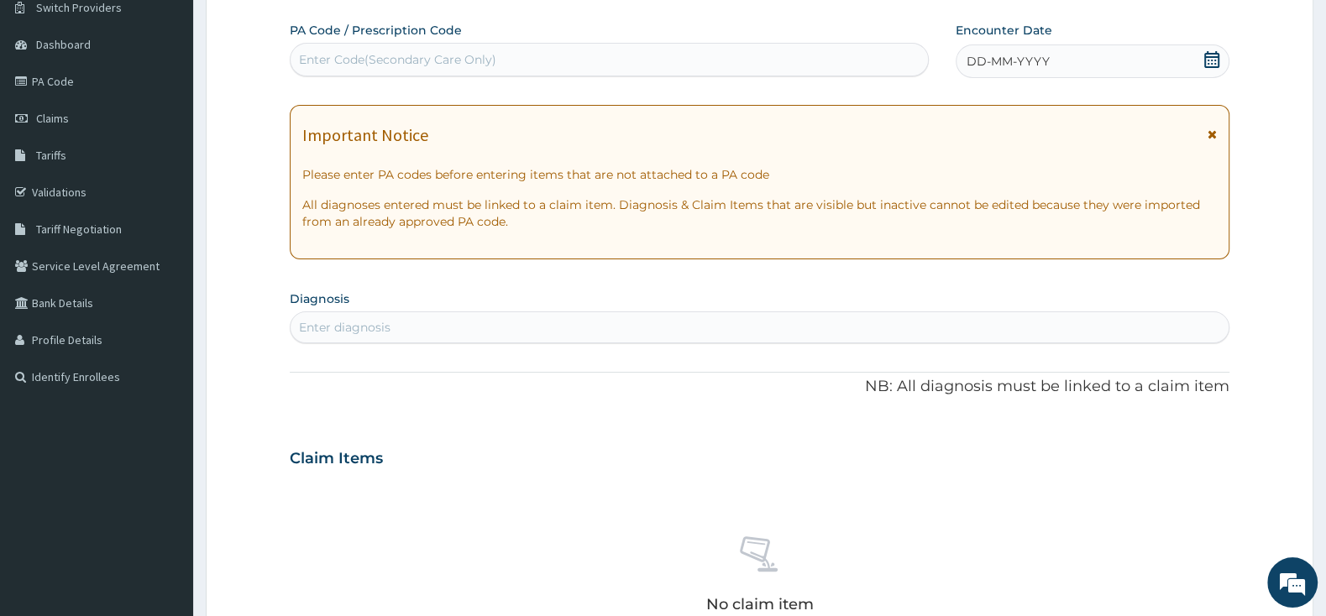
click at [1212, 64] on icon at bounding box center [1211, 59] width 15 height 17
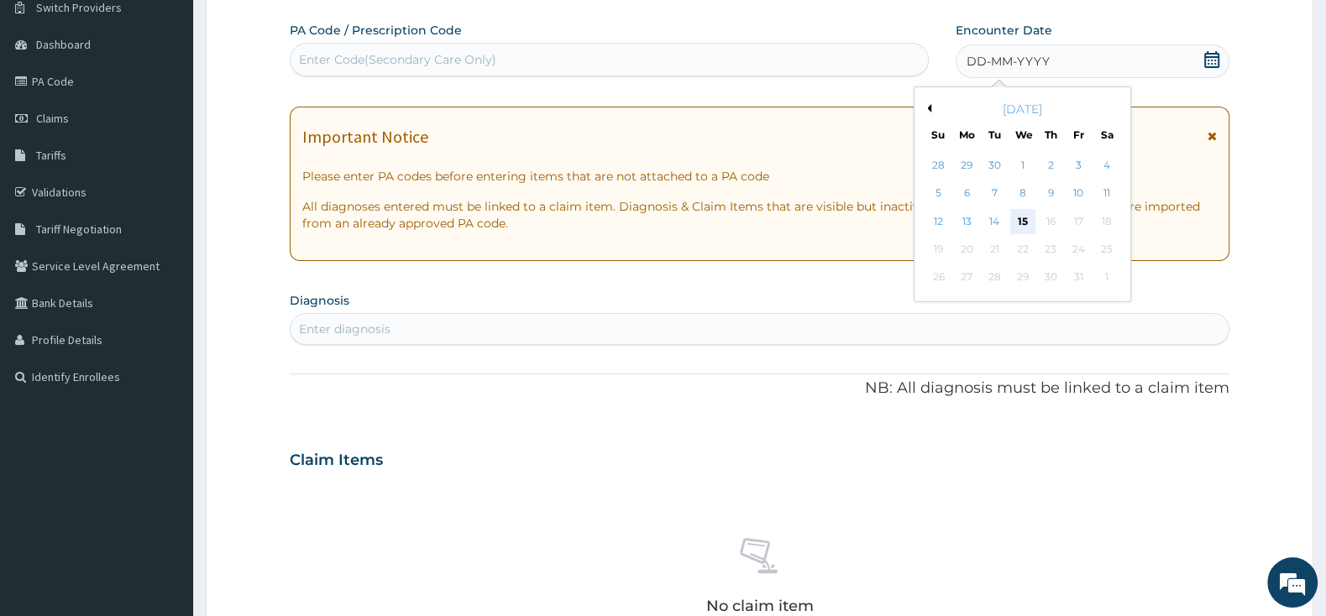
click at [1015, 218] on div "15" at bounding box center [1022, 221] width 25 height 25
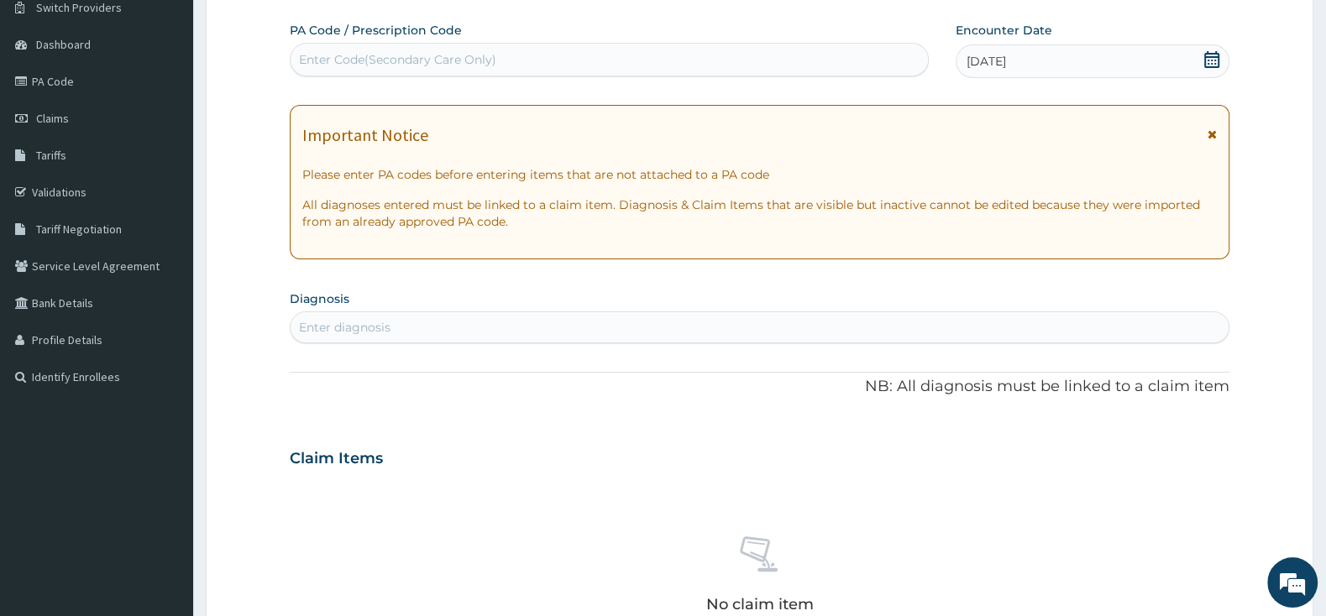
click at [859, 334] on div "Enter diagnosis" at bounding box center [760, 327] width 938 height 27
type input "N"
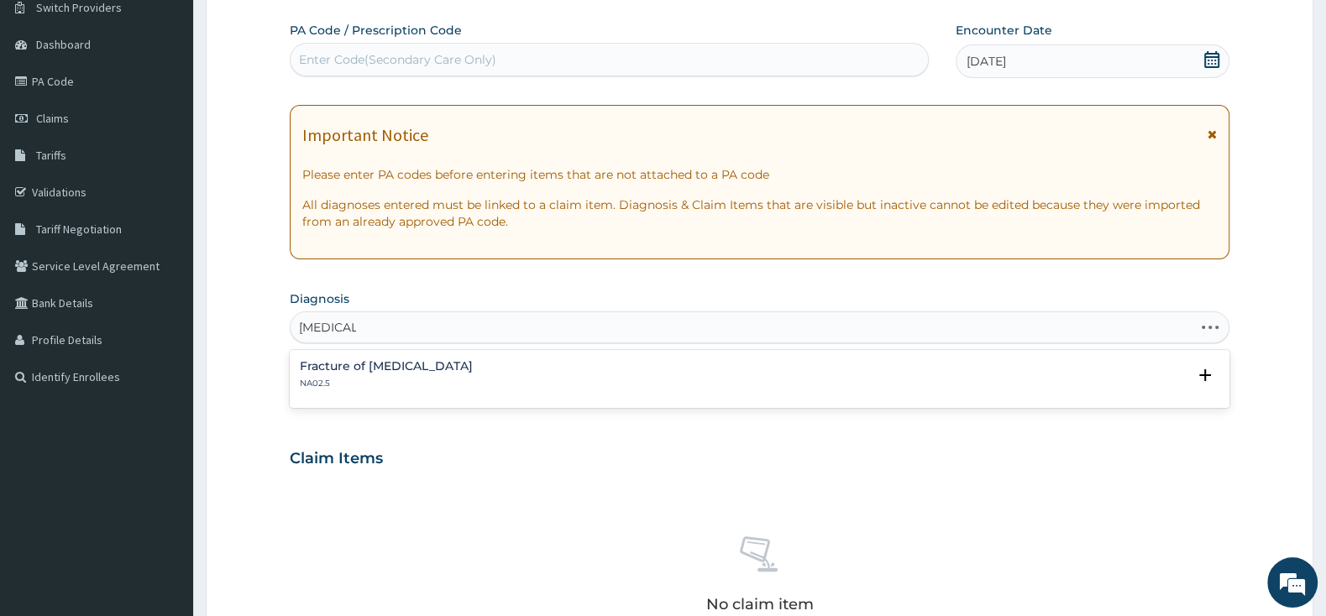
type input "MALARIA"
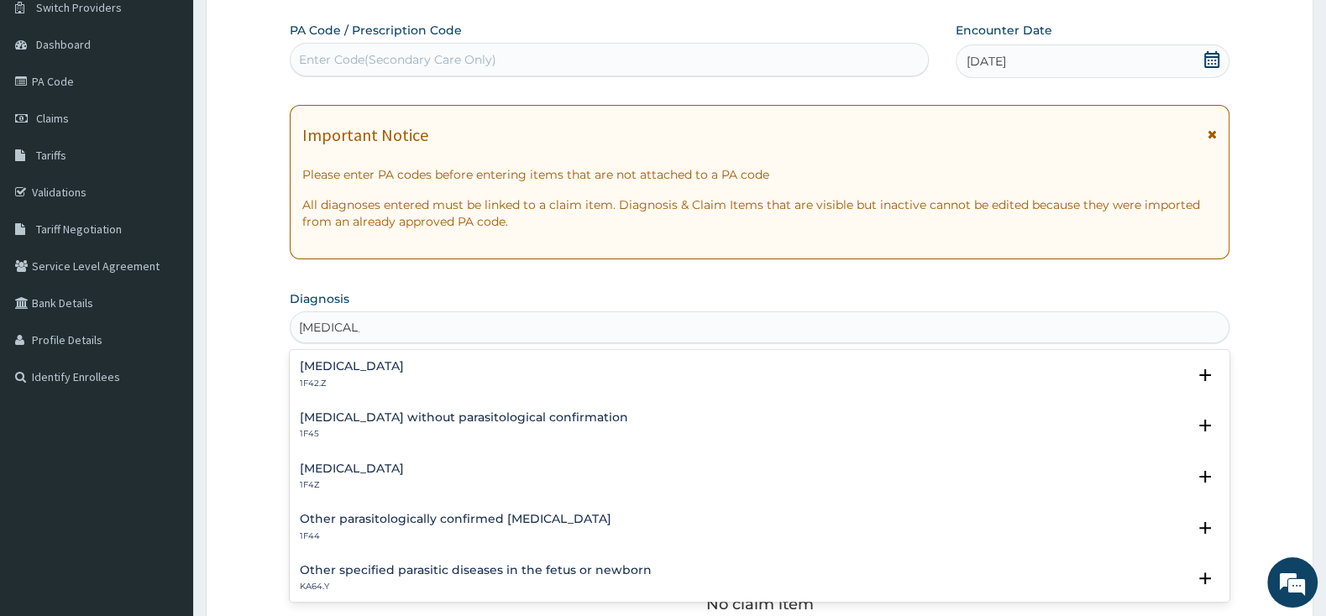
click at [404, 362] on h4 "Plasmodium malariae malaria without complication" at bounding box center [352, 366] width 104 height 13
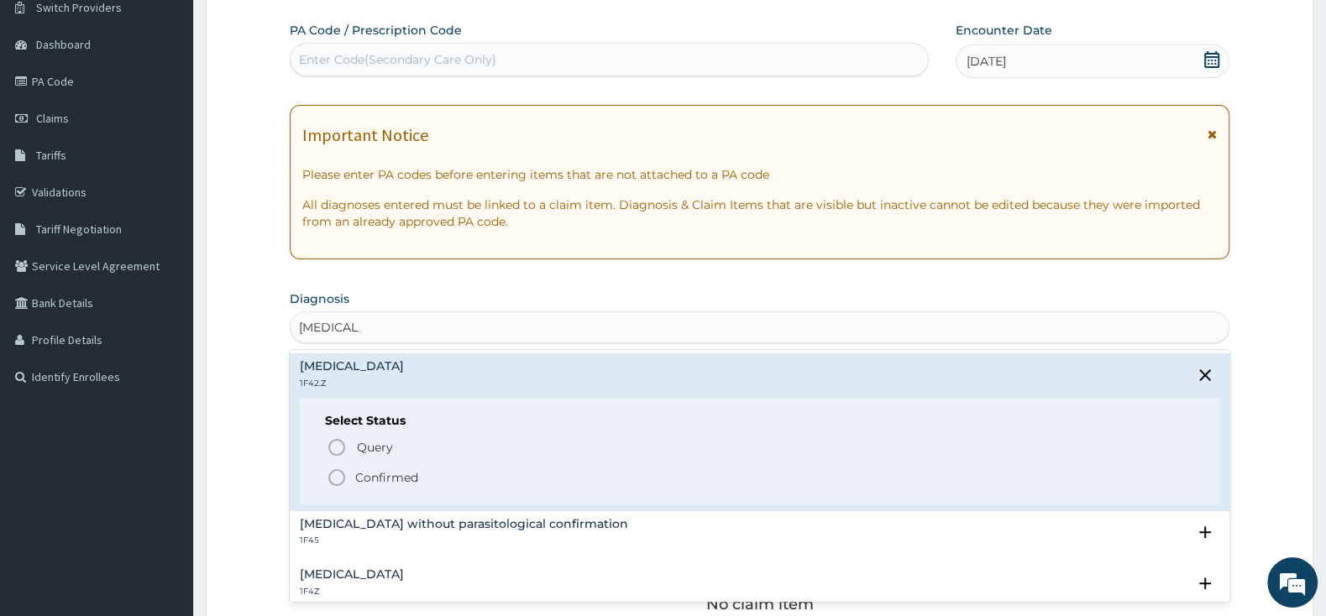
click at [366, 488] on span "Confirmed" at bounding box center [760, 478] width 867 height 20
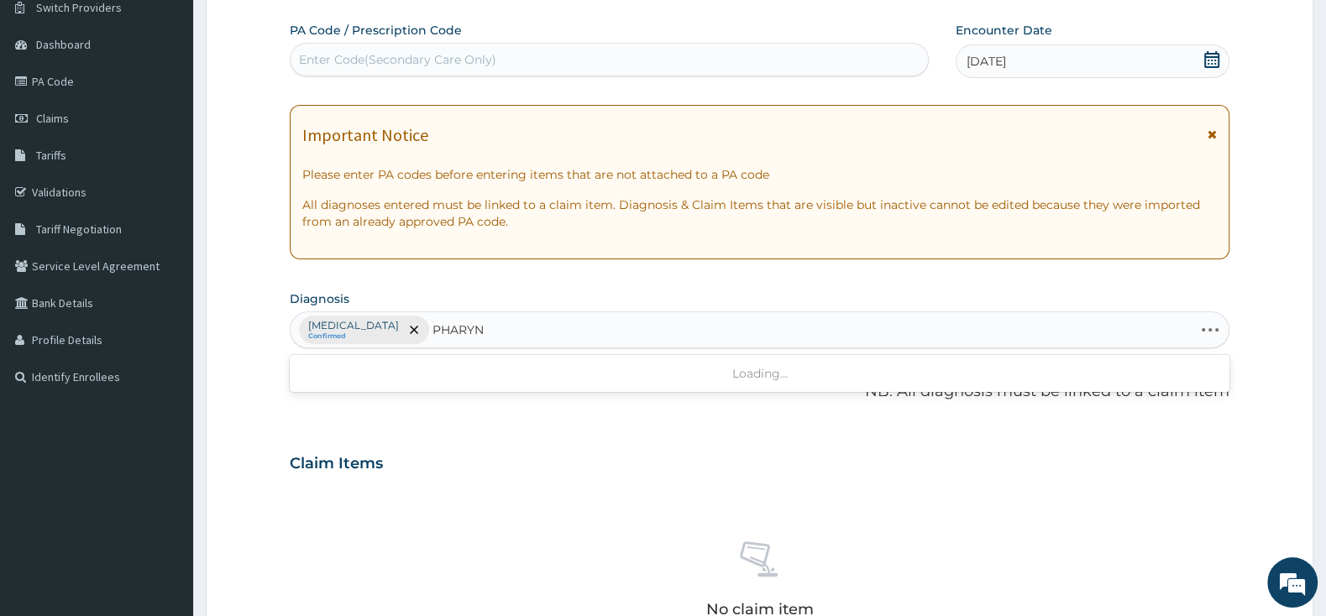
type input "PHARYNG"
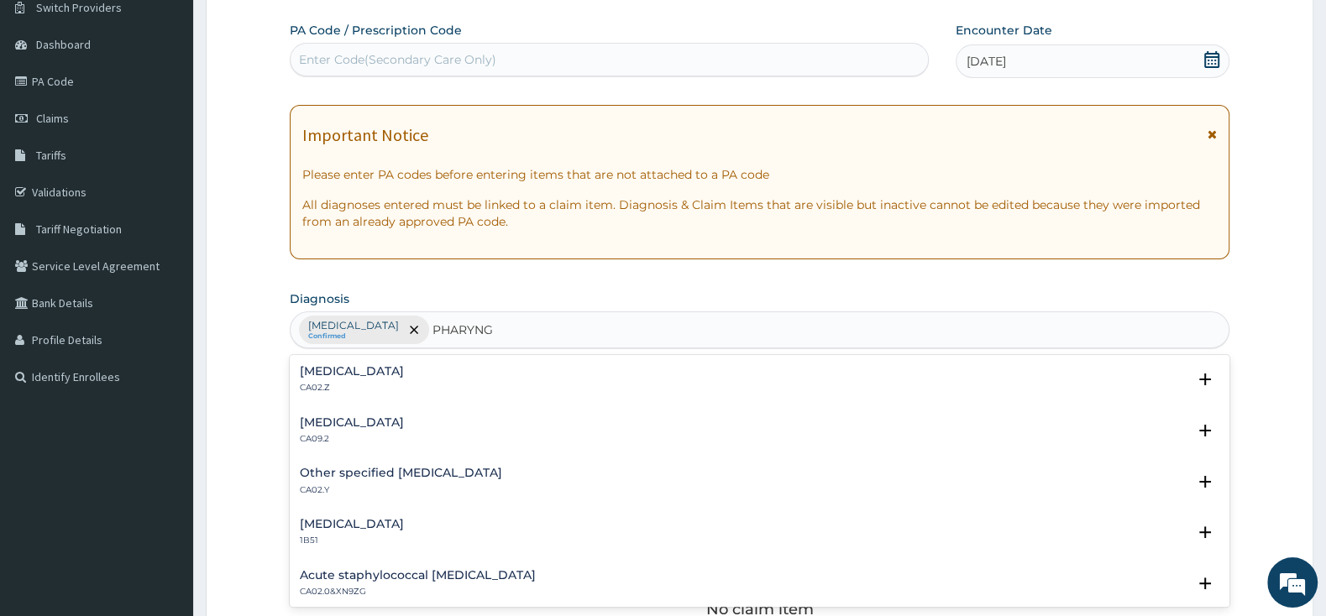
click at [508, 377] on div "Acute pharyngitis, unspecified CA02.Z" at bounding box center [759, 379] width 919 height 29
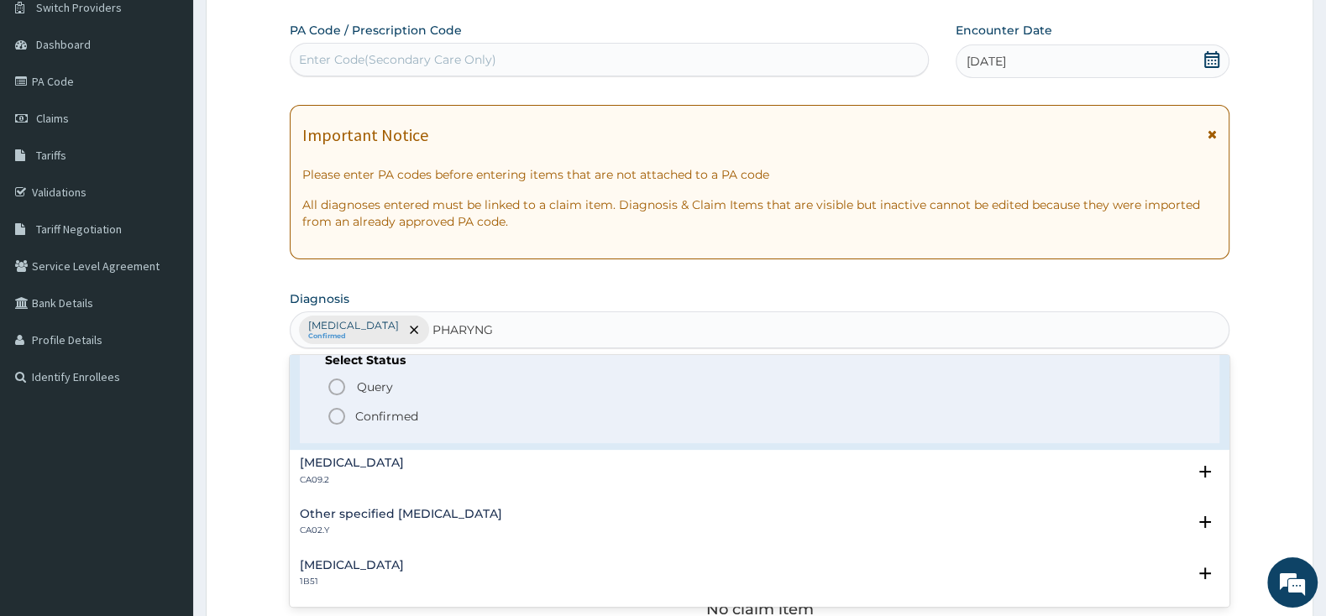
scroll to position [88, 0]
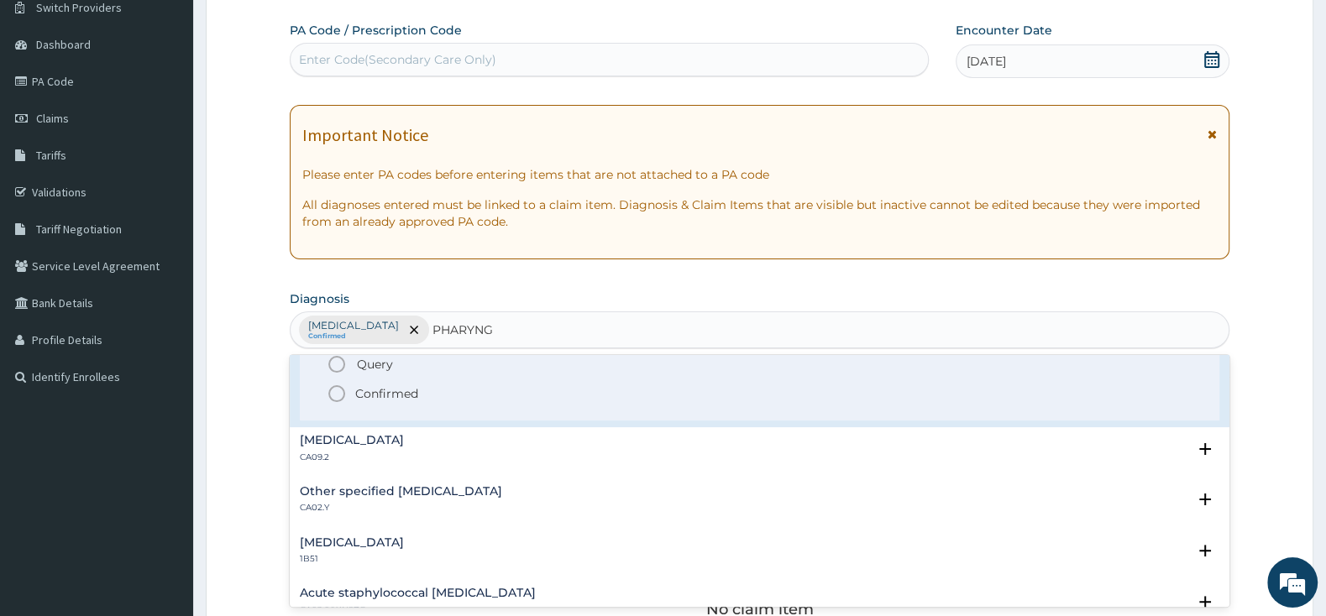
click at [341, 395] on icon "status option filled" at bounding box center [337, 394] width 20 height 20
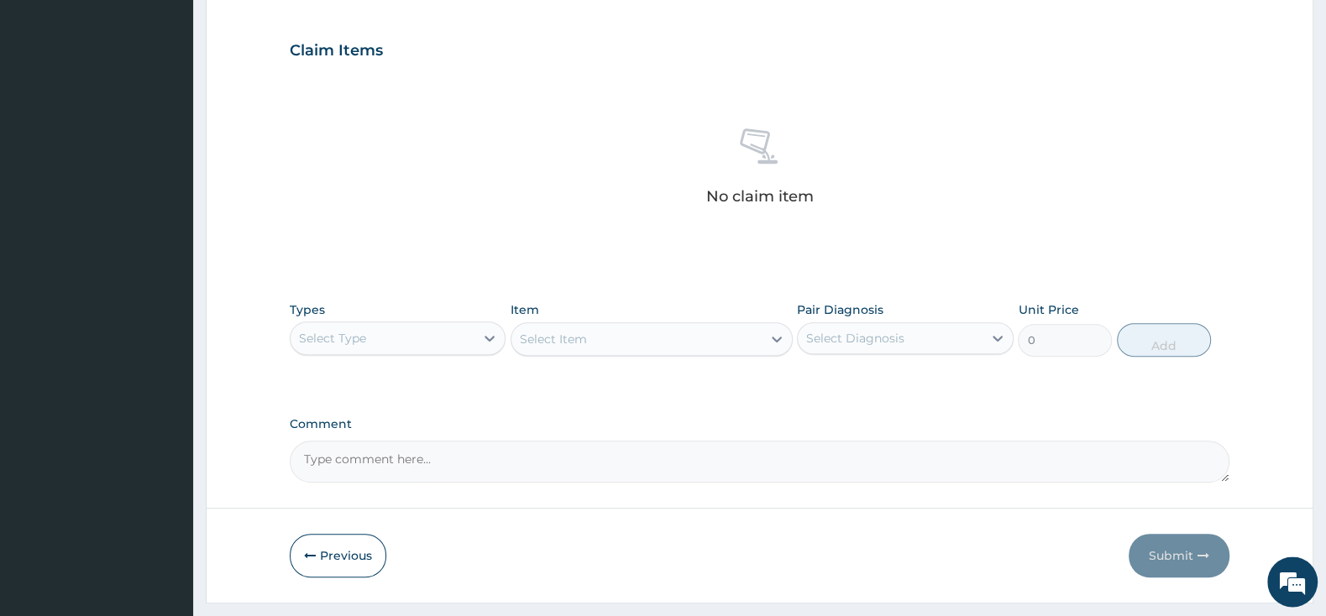
scroll to position [579, 0]
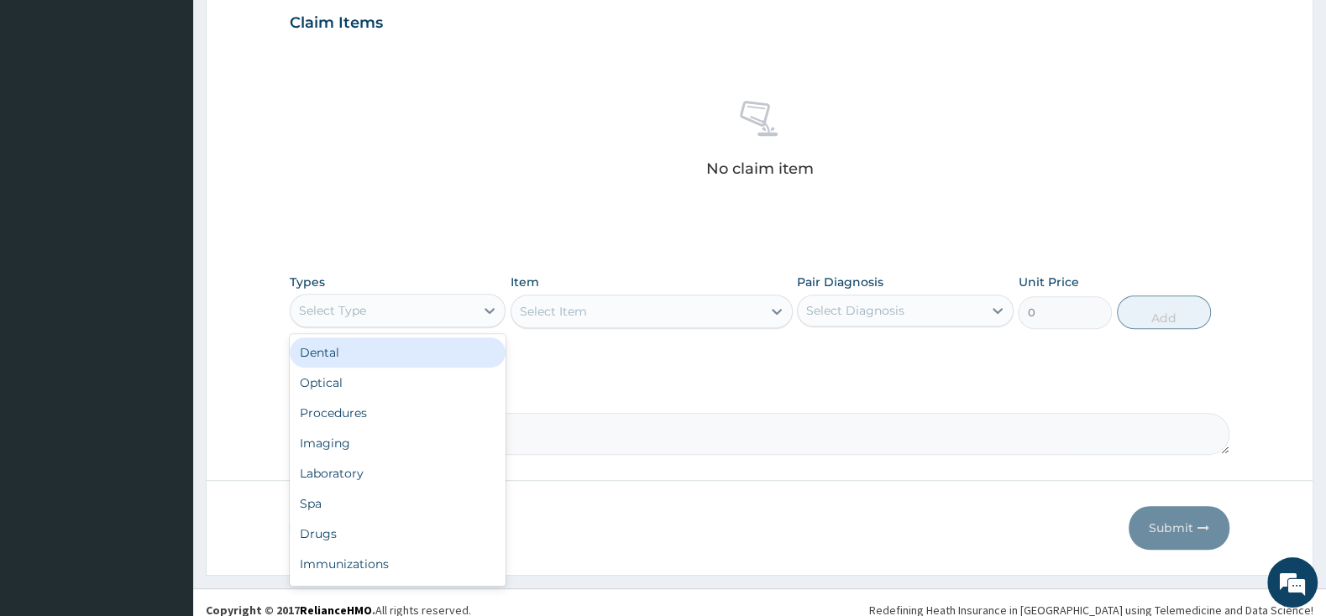
click at [462, 306] on div "Select Type" at bounding box center [383, 310] width 184 height 27
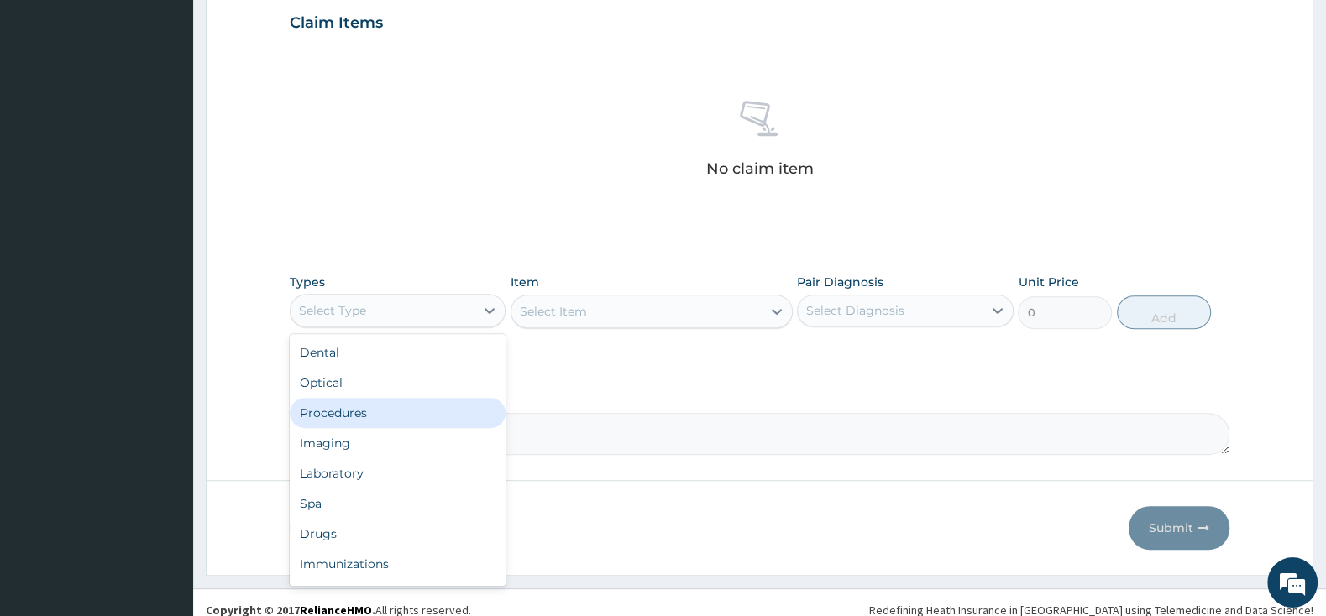
click at [448, 420] on div "Procedures" at bounding box center [398, 413] width 216 height 30
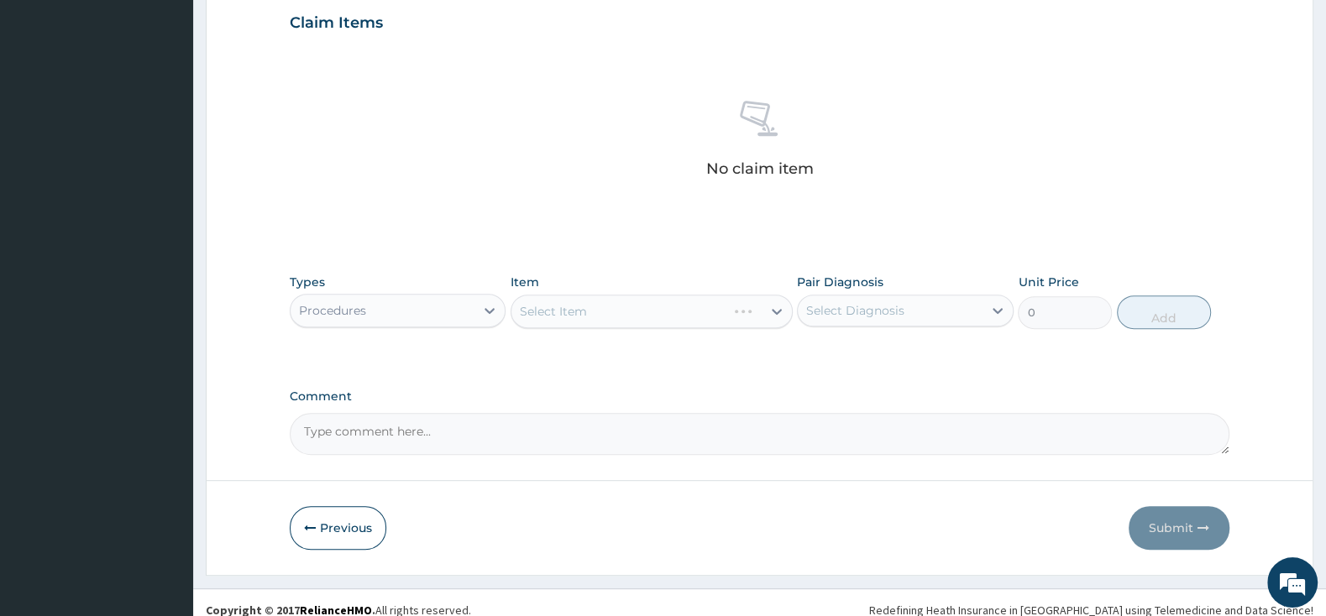
click at [713, 306] on div "Select Item" at bounding box center [651, 312] width 282 height 34
click at [679, 313] on div "Select Item" at bounding box center [636, 311] width 250 height 27
type input "G"
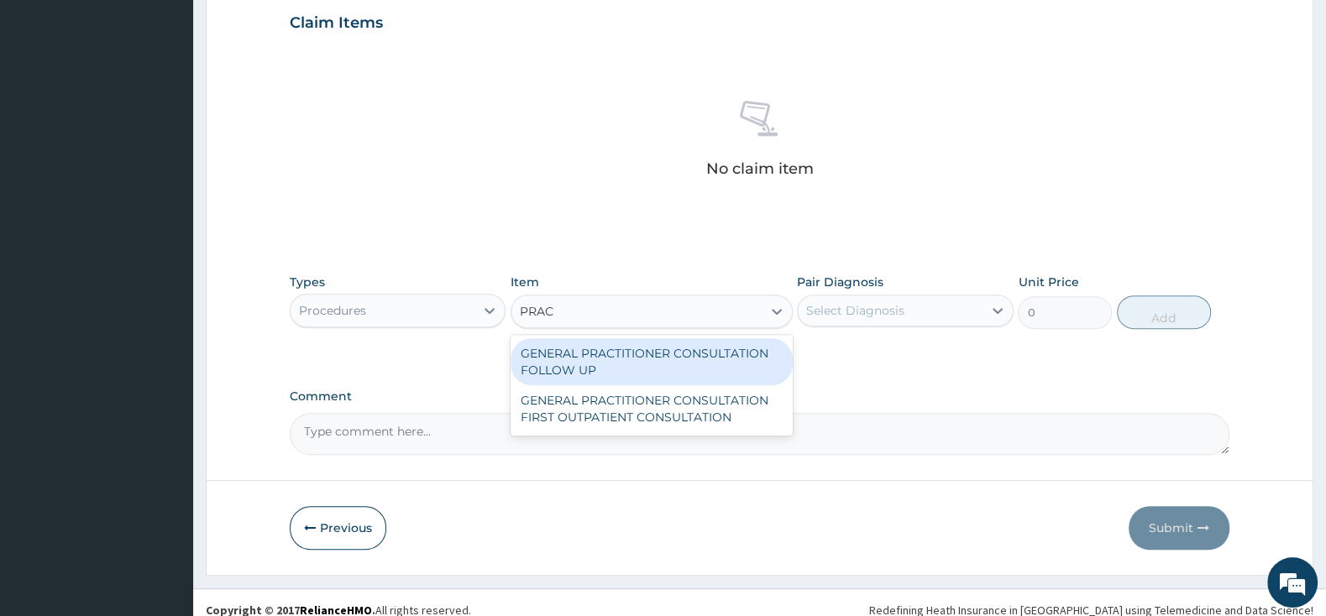
type input "PRACT"
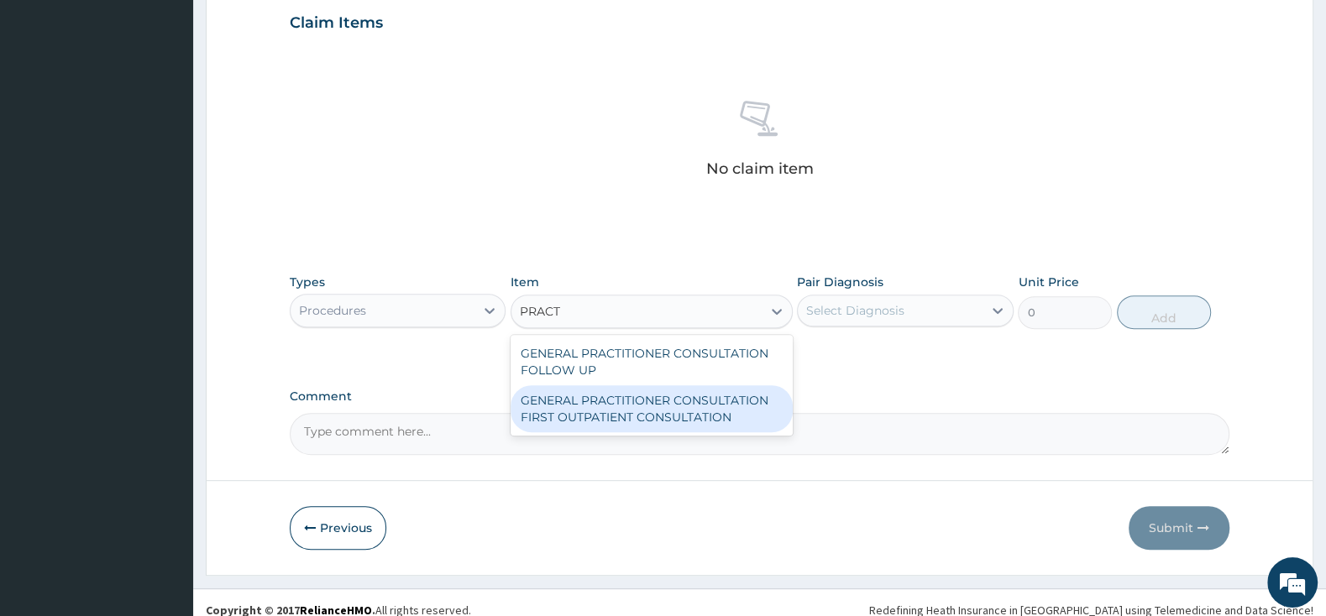
click at [751, 404] on div "GENERAL PRACTITIONER CONSULTATION FIRST OUTPATIENT CONSULTATION" at bounding box center [651, 408] width 282 height 47
type input "3000"
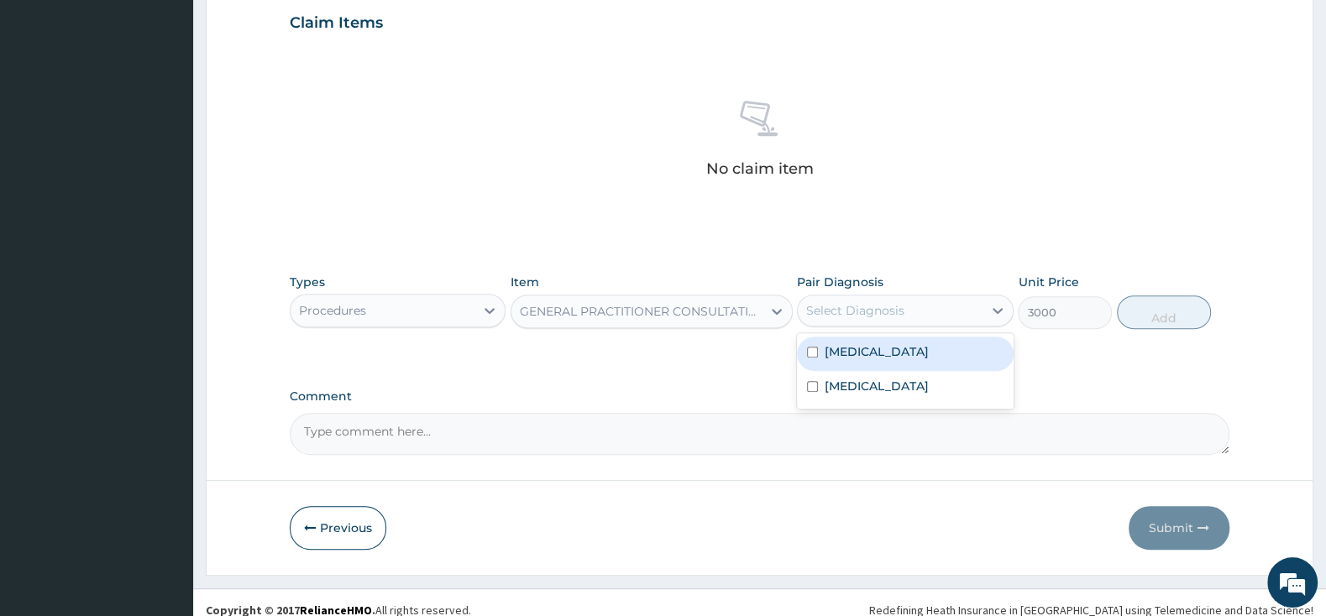
click at [887, 306] on div "Select Diagnosis" at bounding box center [855, 310] width 98 height 17
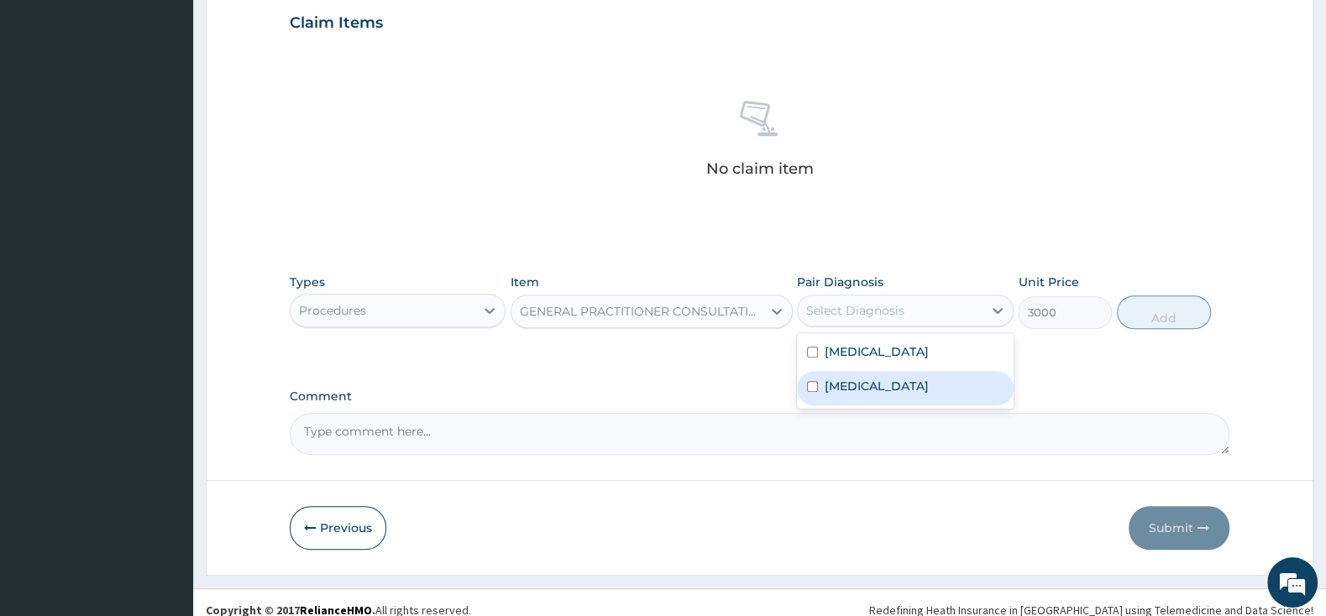
click at [815, 392] on input "checkbox" at bounding box center [812, 386] width 11 height 11
checkbox input "true"
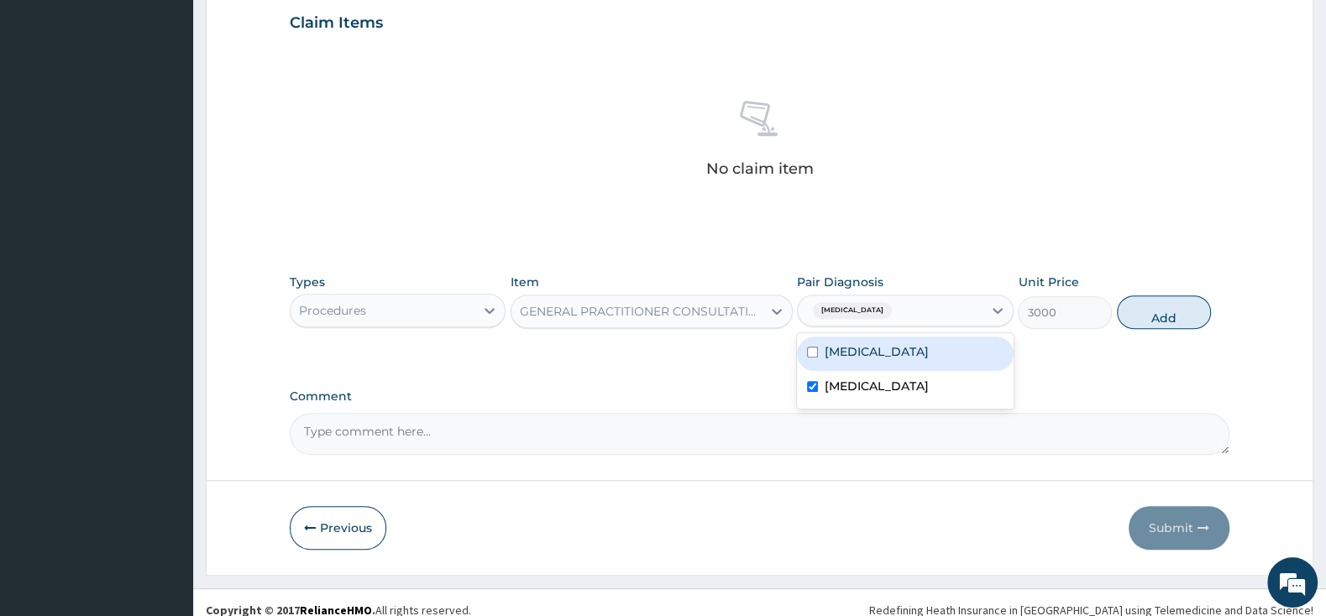
click at [815, 348] on div "Plasmodium malariae malaria without complication" at bounding box center [905, 354] width 216 height 34
checkbox input "true"
click at [1153, 306] on button "Add" at bounding box center [1164, 313] width 94 height 34
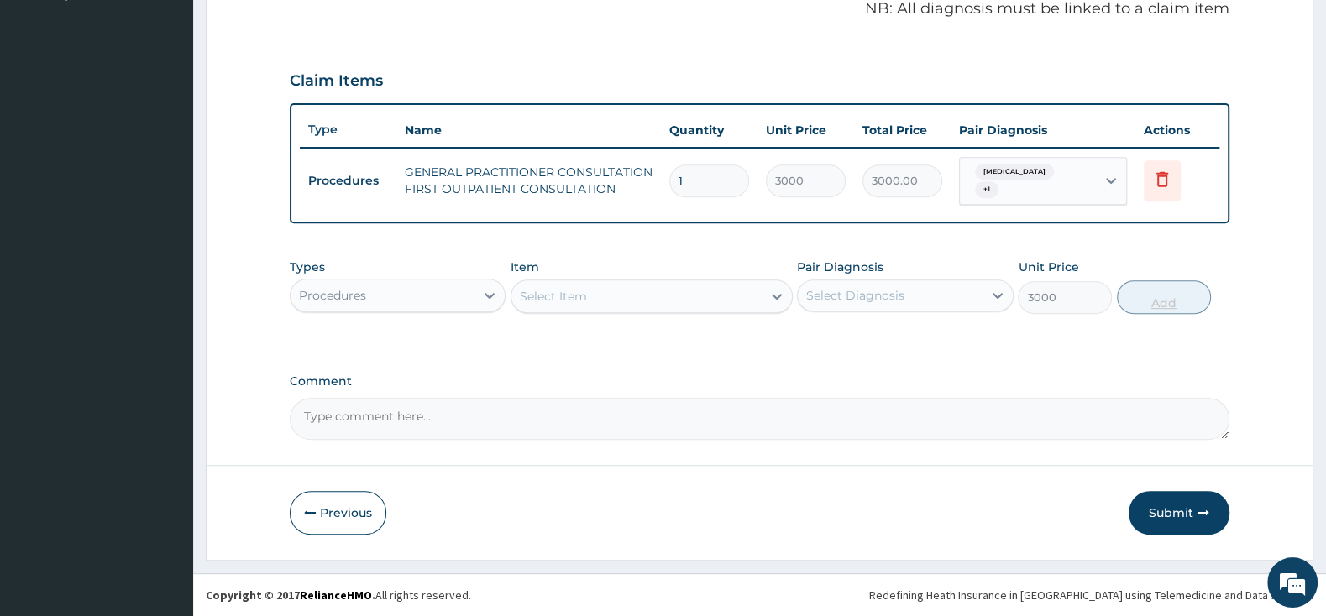
type input "0"
click at [655, 306] on div "Select Item" at bounding box center [636, 296] width 250 height 27
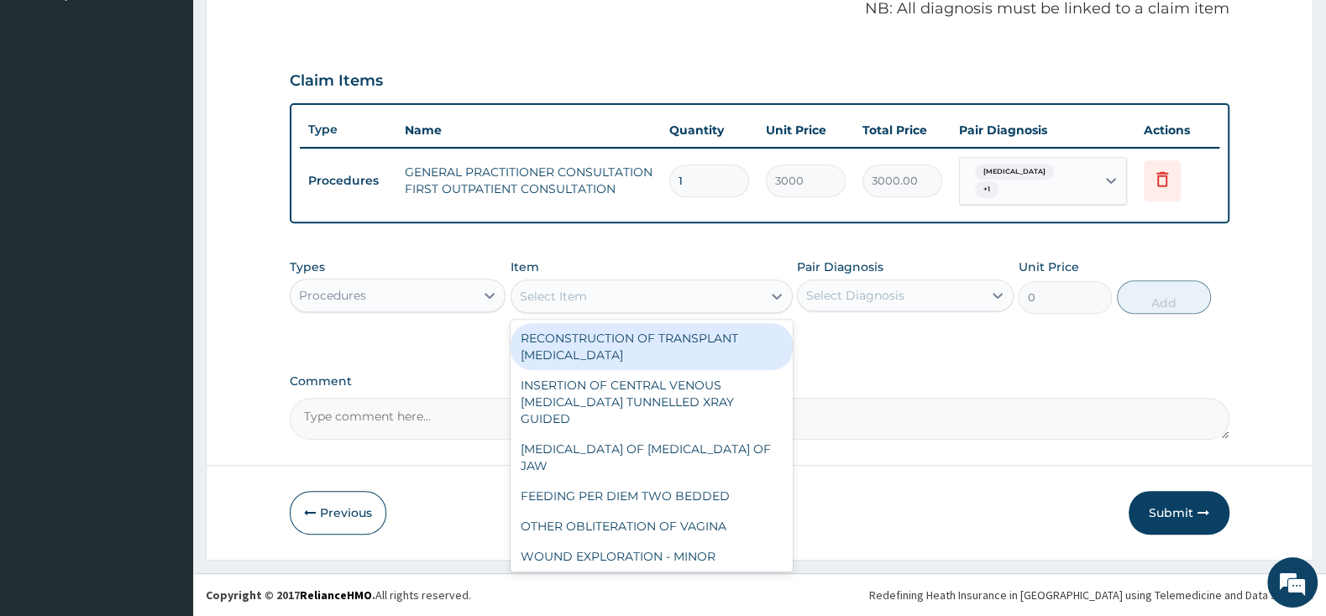
click at [440, 297] on div "Procedures" at bounding box center [383, 295] width 184 height 27
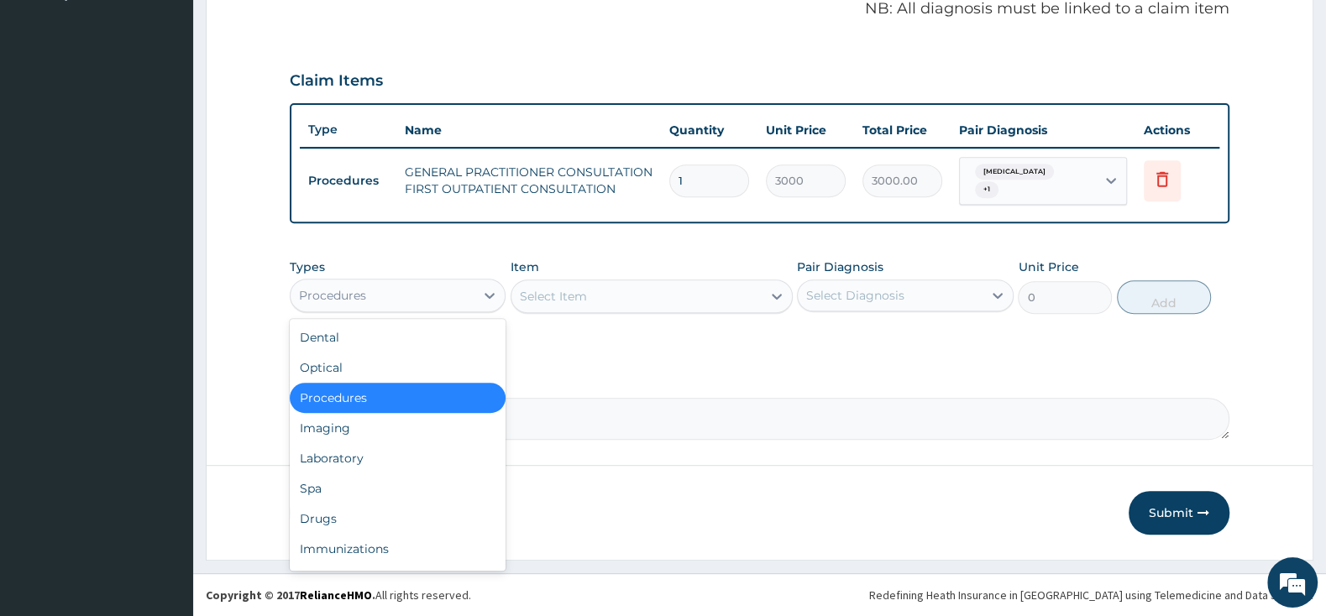
click at [448, 393] on div "Procedures" at bounding box center [398, 398] width 216 height 30
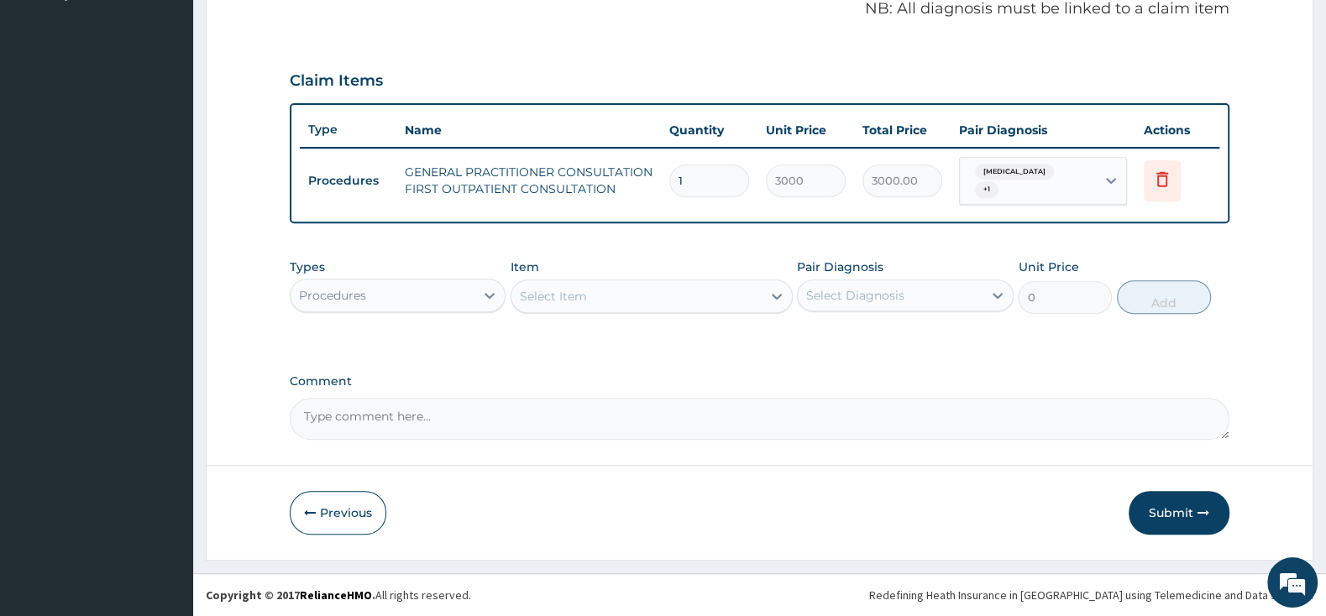
click at [604, 296] on div "Select Item" at bounding box center [636, 296] width 250 height 27
click at [603, 299] on div "Select Item" at bounding box center [636, 296] width 250 height 27
click at [624, 299] on div "Select Item" at bounding box center [636, 296] width 250 height 27
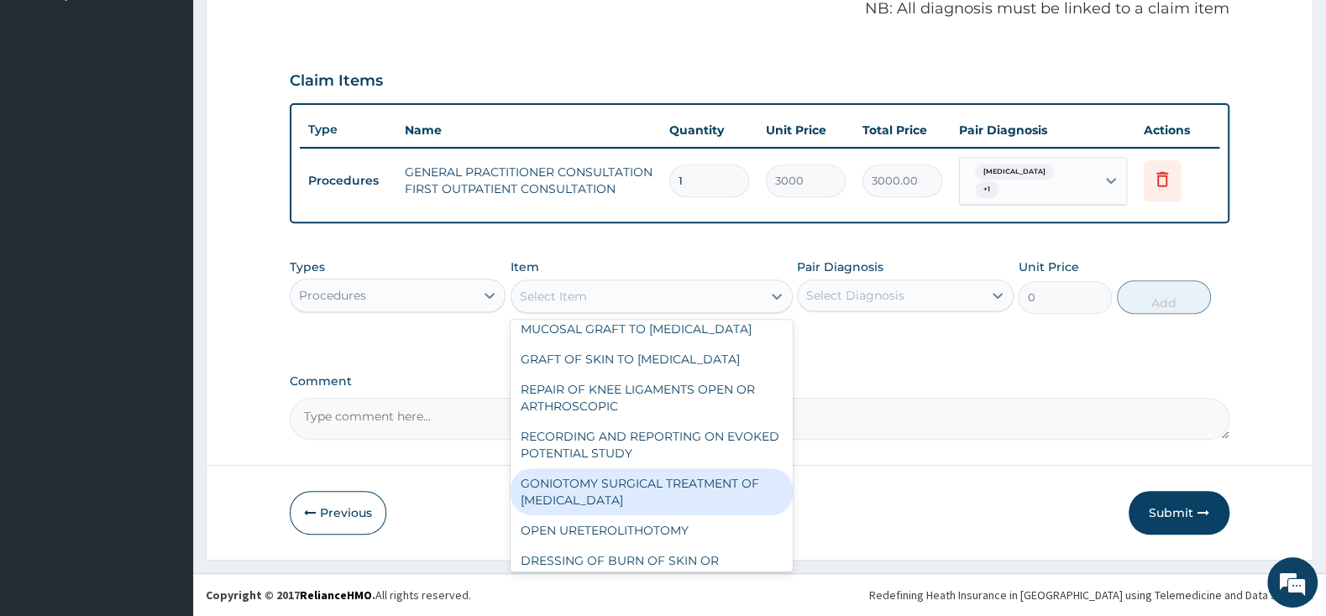
scroll to position [353, 0]
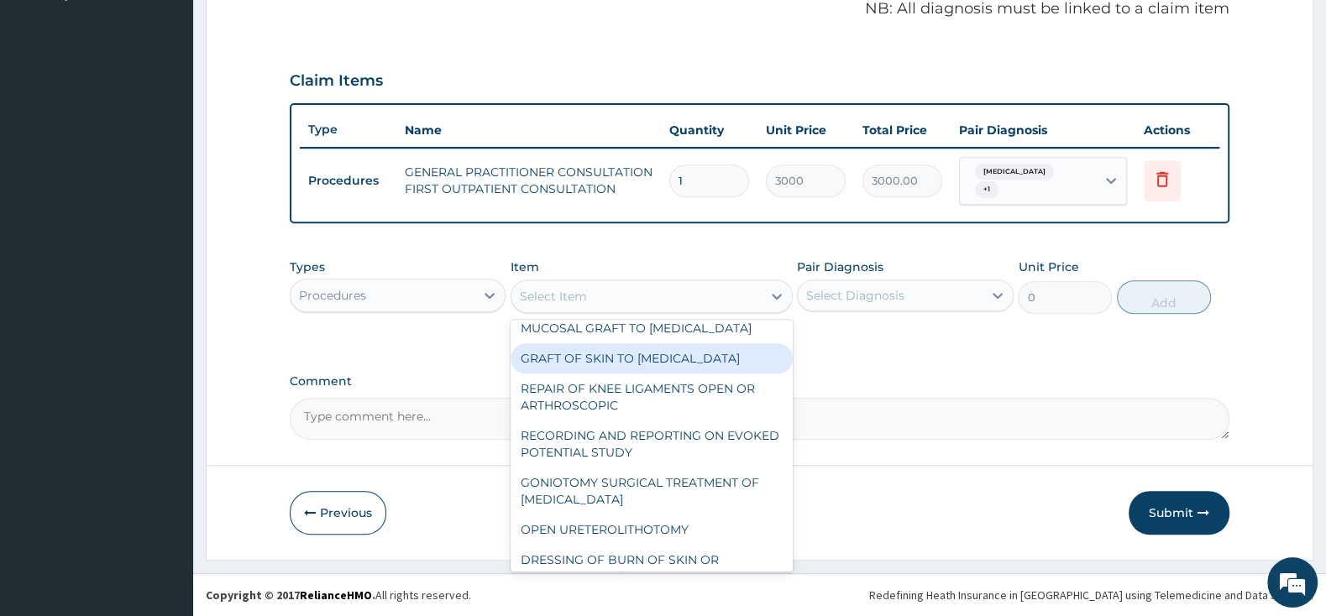
click at [404, 282] on div "Procedures" at bounding box center [383, 295] width 184 height 27
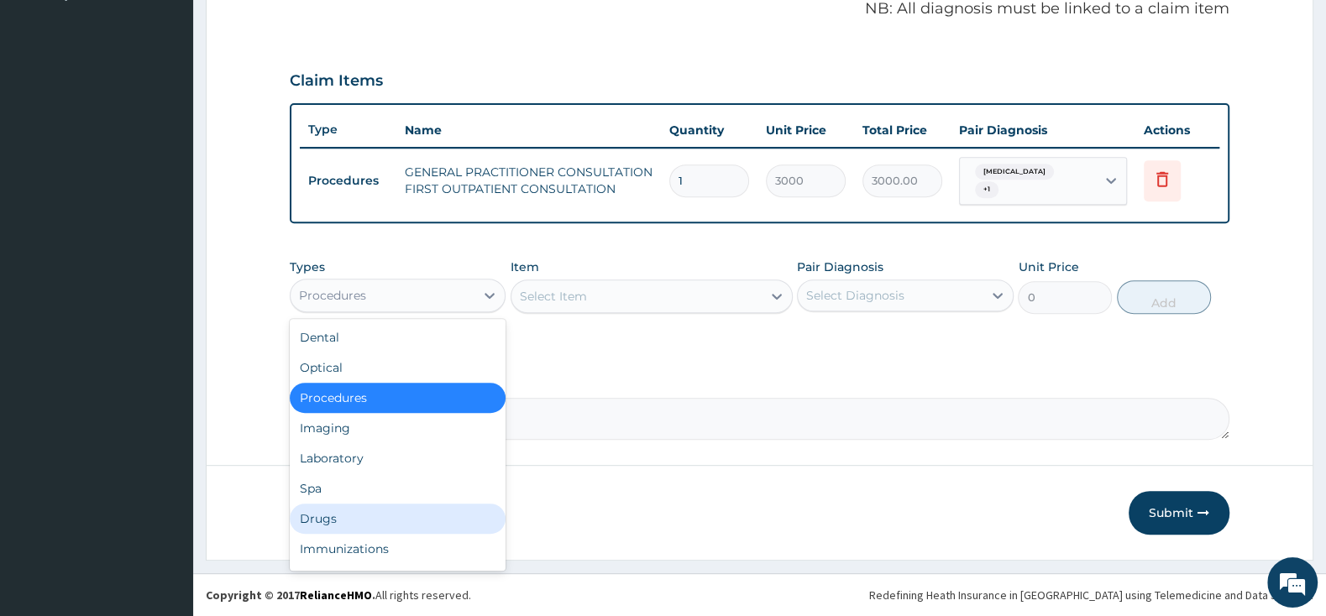
click at [352, 507] on div "Drugs" at bounding box center [398, 519] width 216 height 30
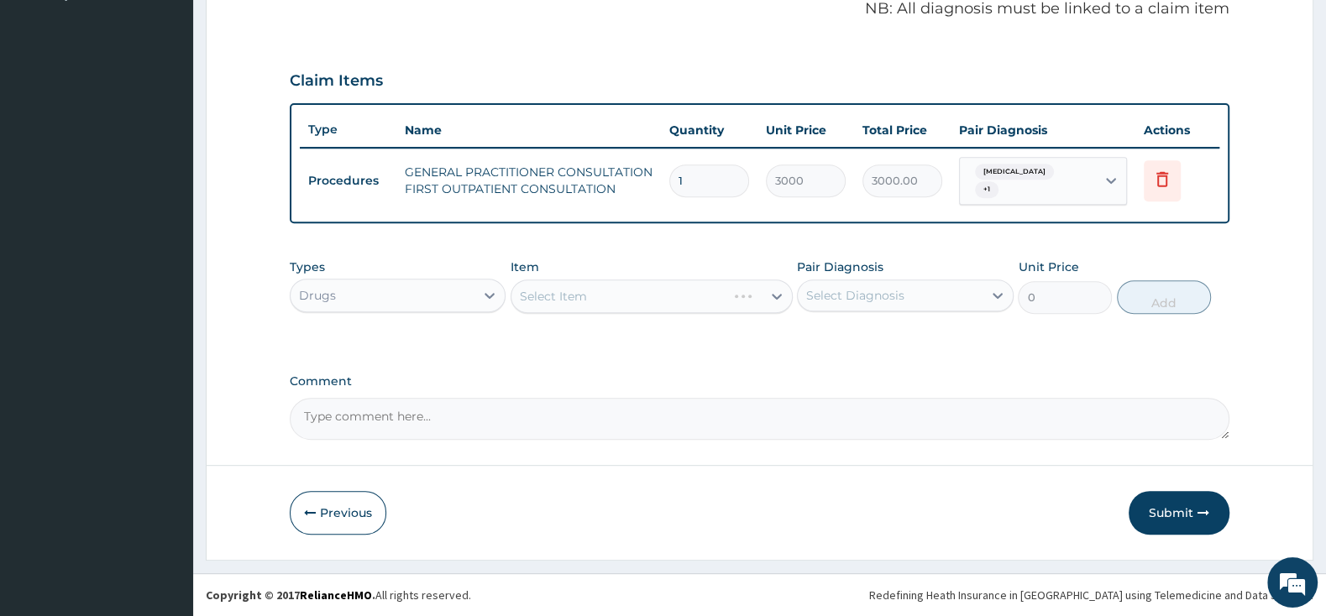
click at [621, 281] on div "Select Item" at bounding box center [651, 297] width 282 height 34
click at [558, 286] on div "Select Item" at bounding box center [651, 297] width 282 height 34
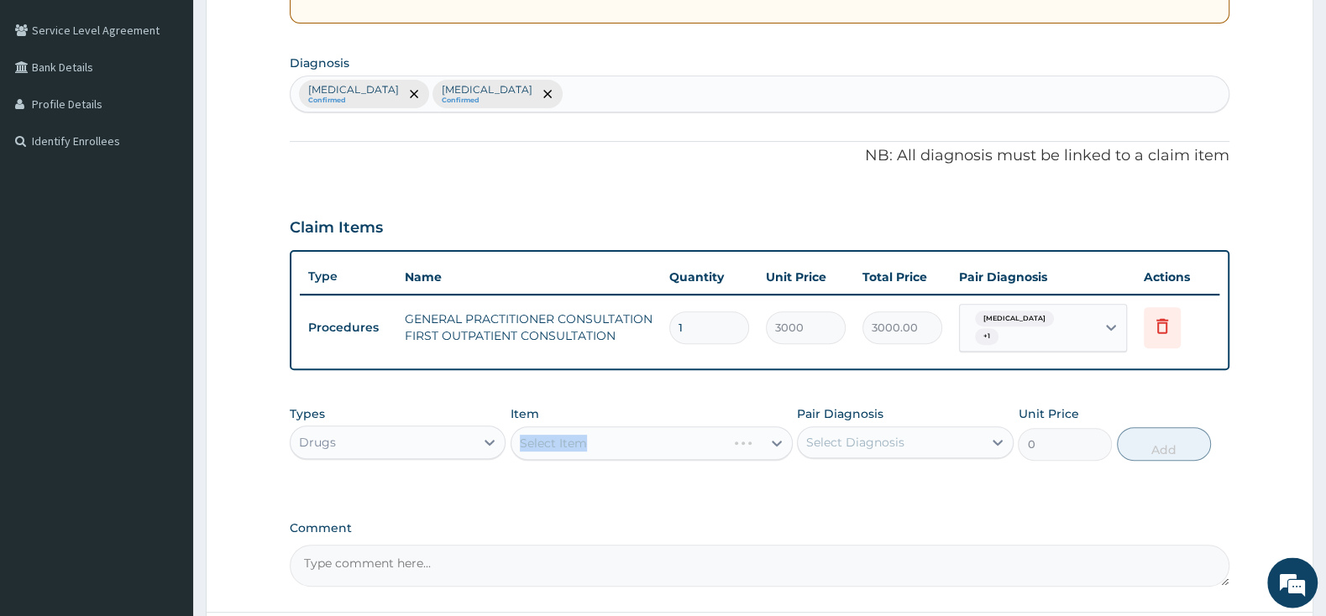
scroll to position [258, 0]
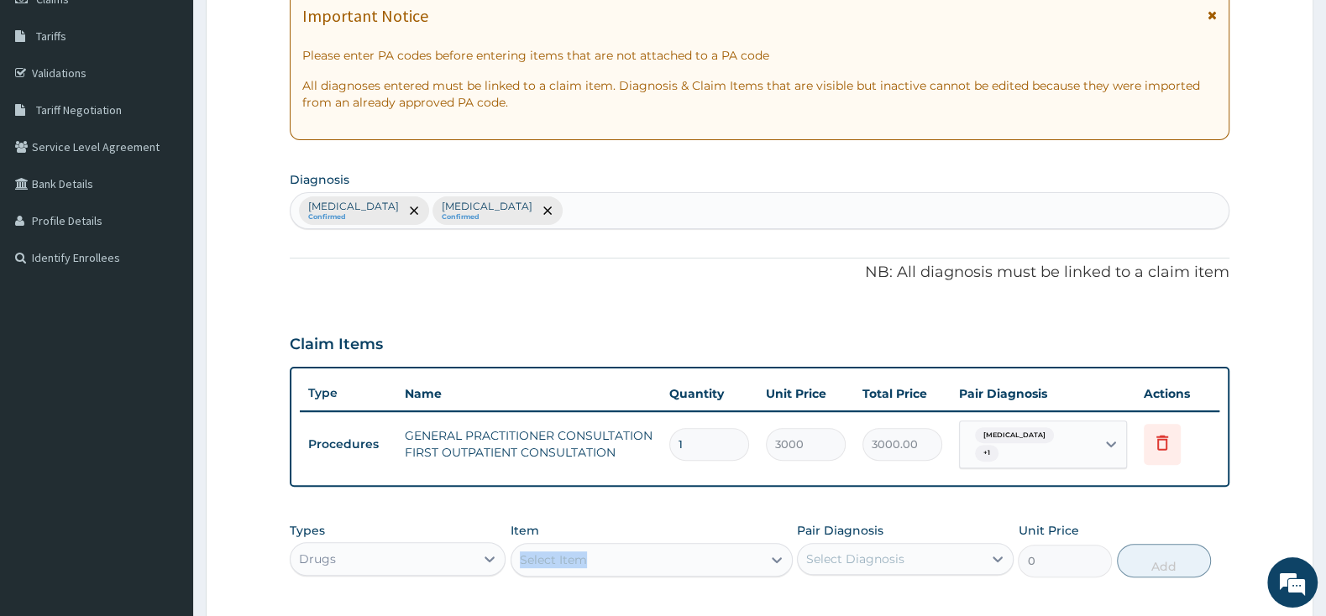
click at [688, 563] on div "Select Item" at bounding box center [636, 560] width 250 height 27
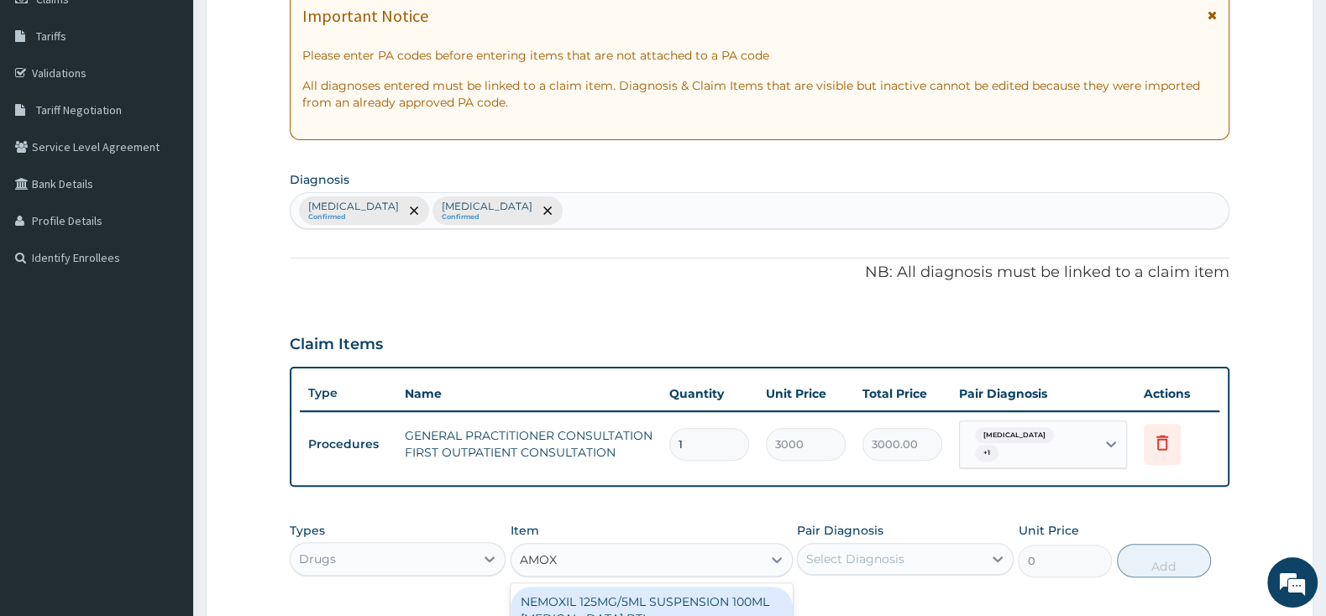
type input "AMOXI"
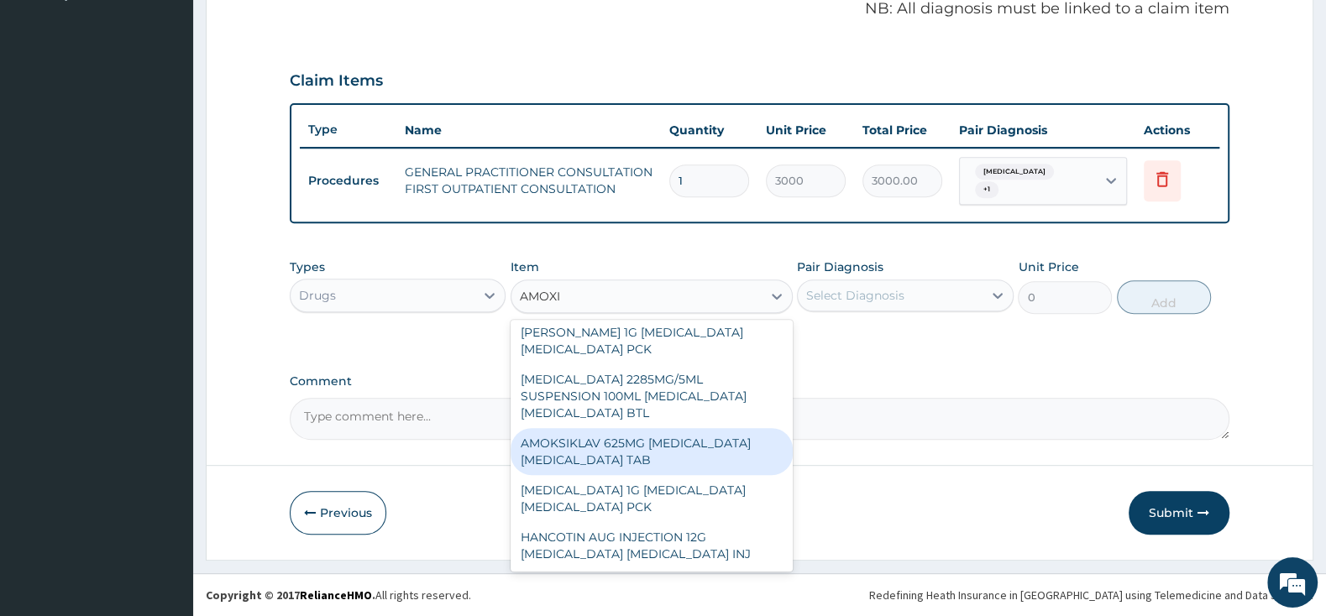
scroll to position [353, 0]
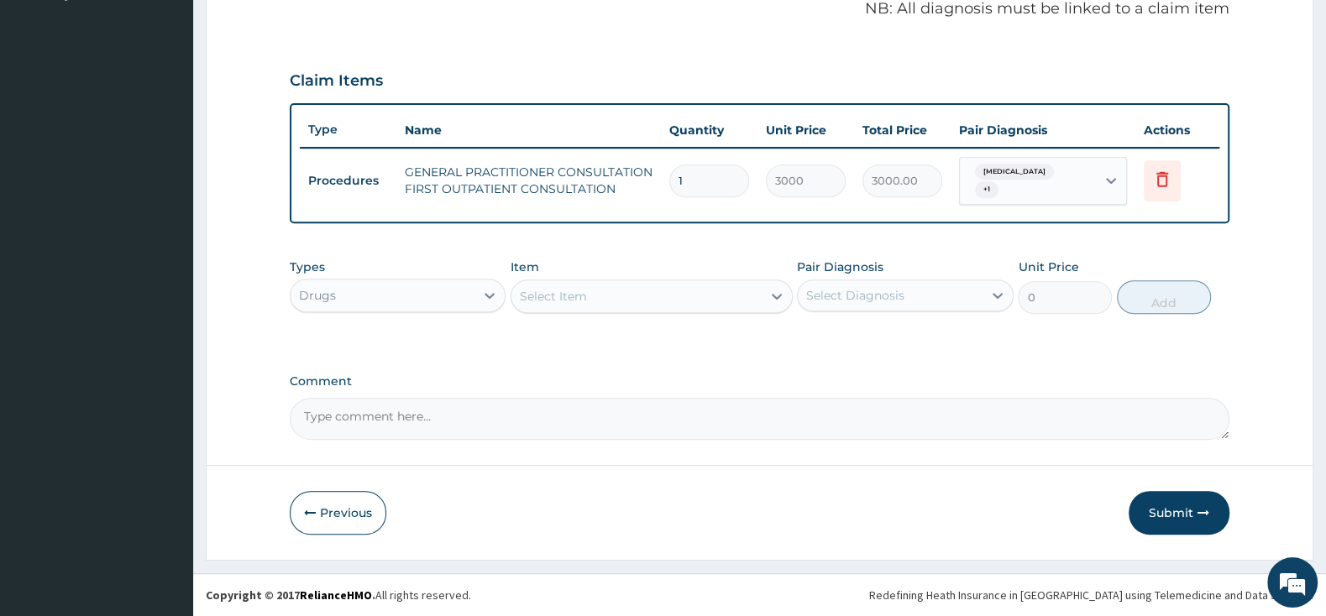
click at [698, 301] on div "Select Item" at bounding box center [636, 296] width 250 height 27
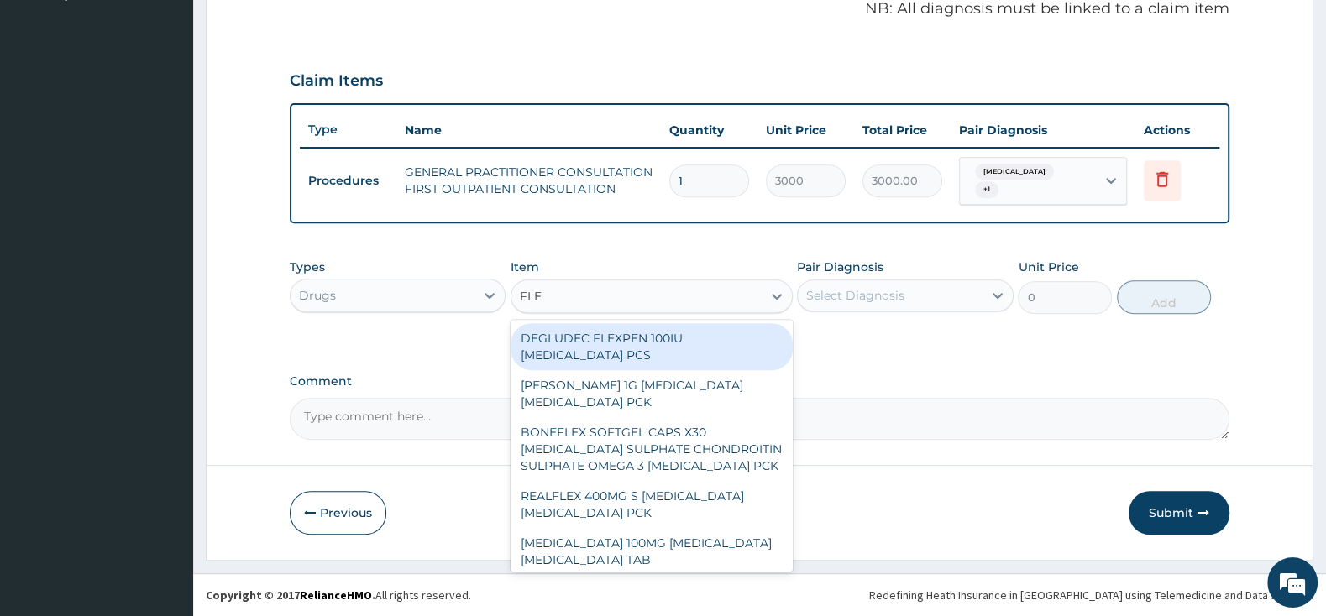
type input "FLEM"
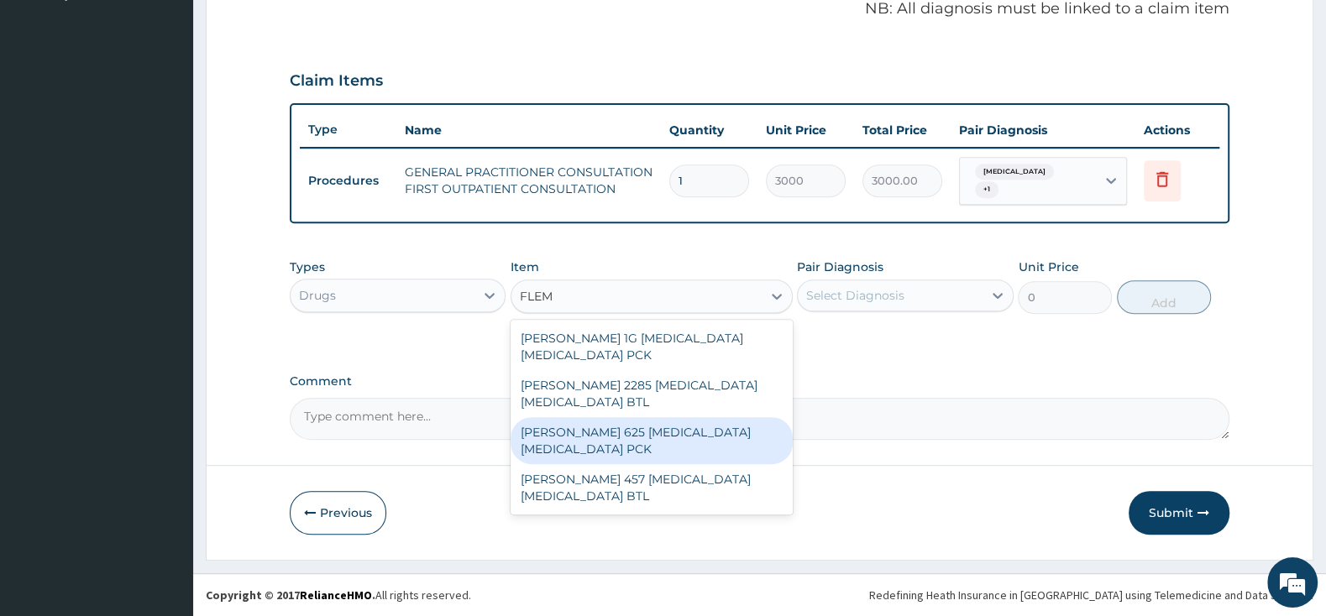
drag, startPoint x: 700, startPoint y: 442, endPoint x: 710, endPoint y: 433, distance: 13.1
click at [704, 435] on div "FLEMING 625 AMOXICILLIN CLAVULANIC ACID PCK" at bounding box center [651, 440] width 282 height 47
type input "2300"
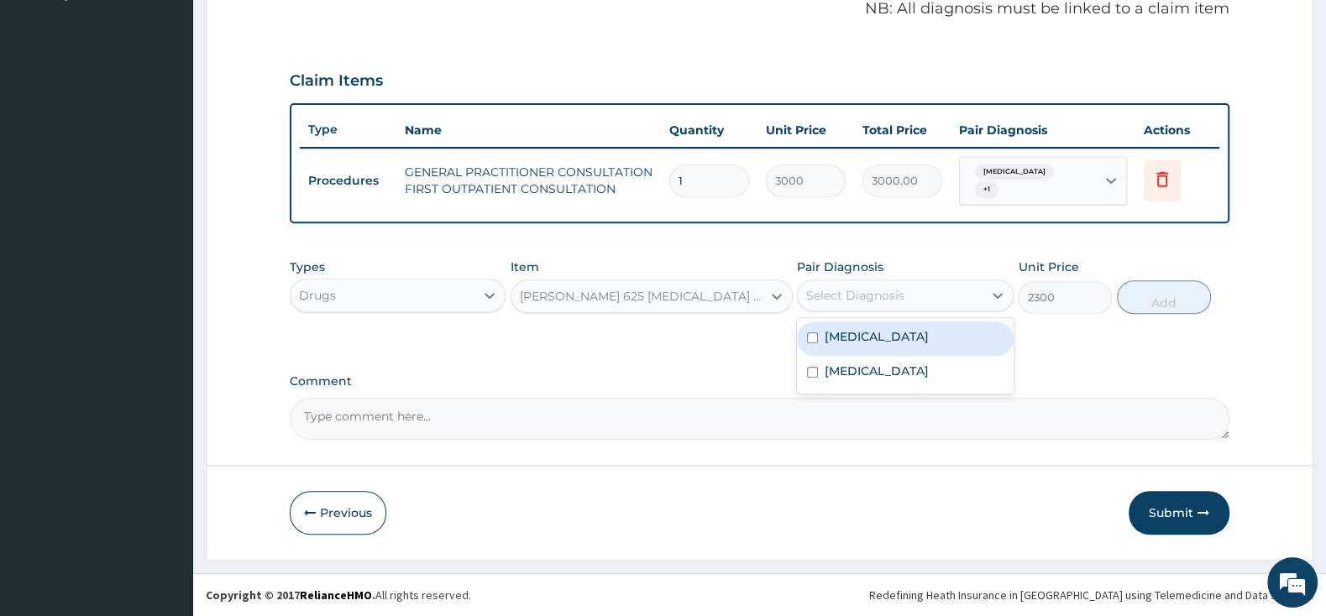
click at [851, 287] on div "Select Diagnosis" at bounding box center [855, 295] width 98 height 17
click at [818, 341] on input "checkbox" at bounding box center [812, 337] width 11 height 11
checkbox input "true"
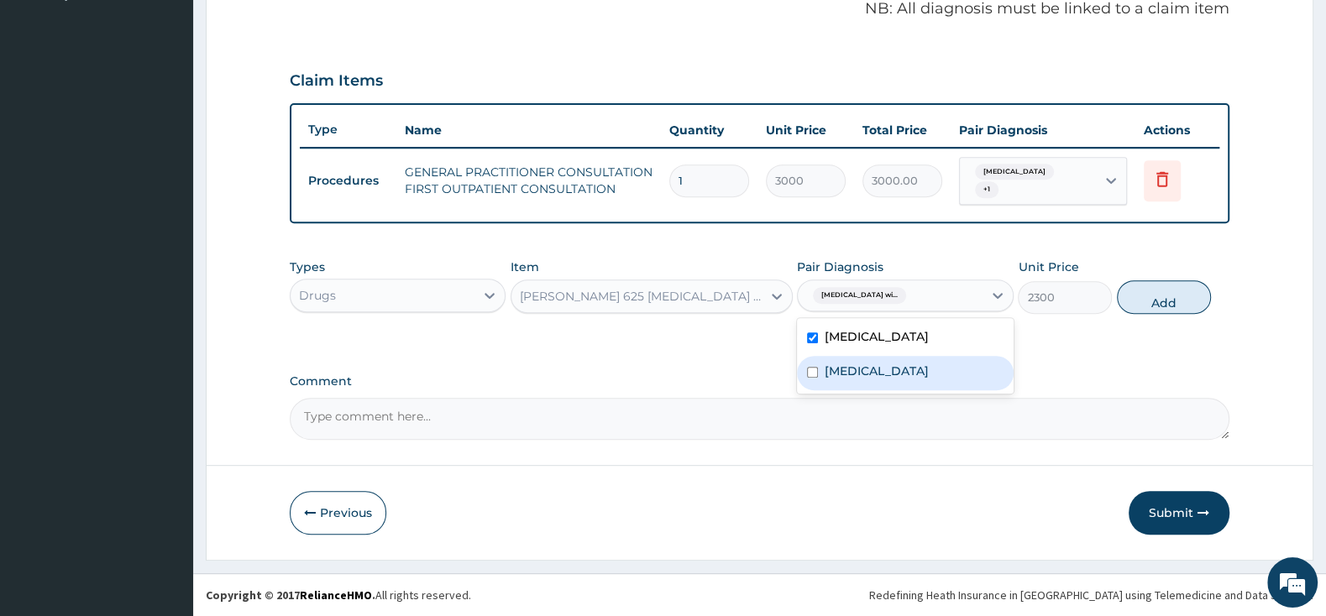
click at [817, 385] on div "Acute pharyngitis, unspecified" at bounding box center [905, 373] width 216 height 34
checkbox input "true"
click at [817, 343] on input "checkbox" at bounding box center [812, 337] width 11 height 11
checkbox input "false"
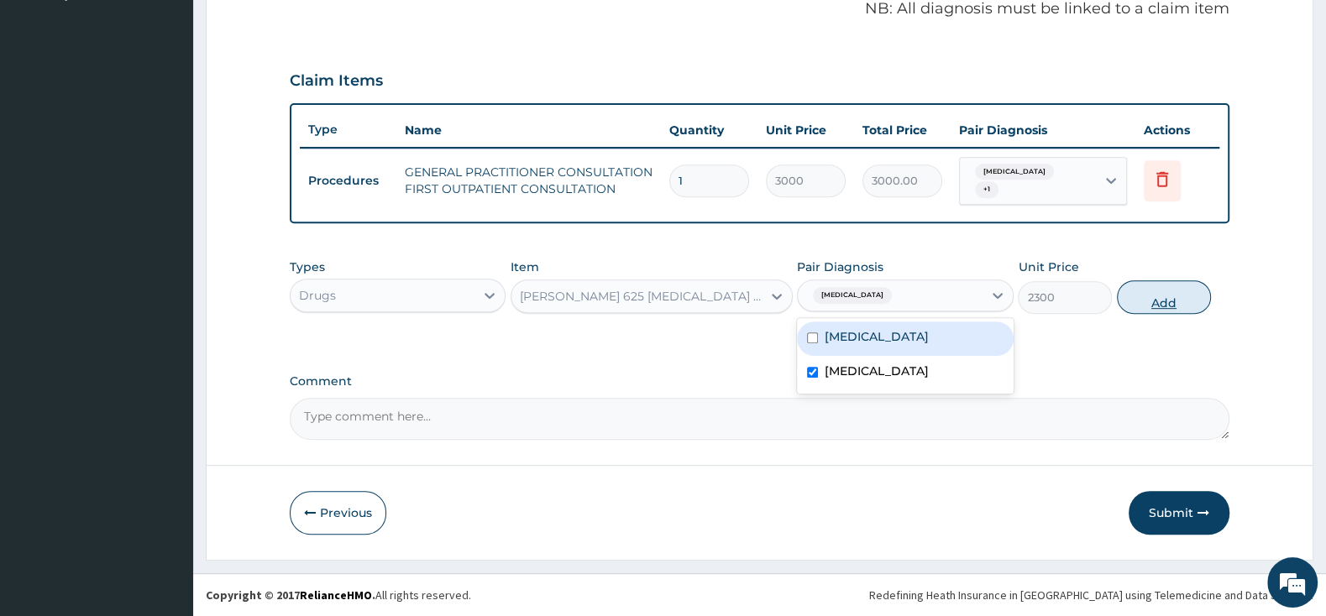
click at [1175, 292] on button "Add" at bounding box center [1164, 297] width 94 height 34
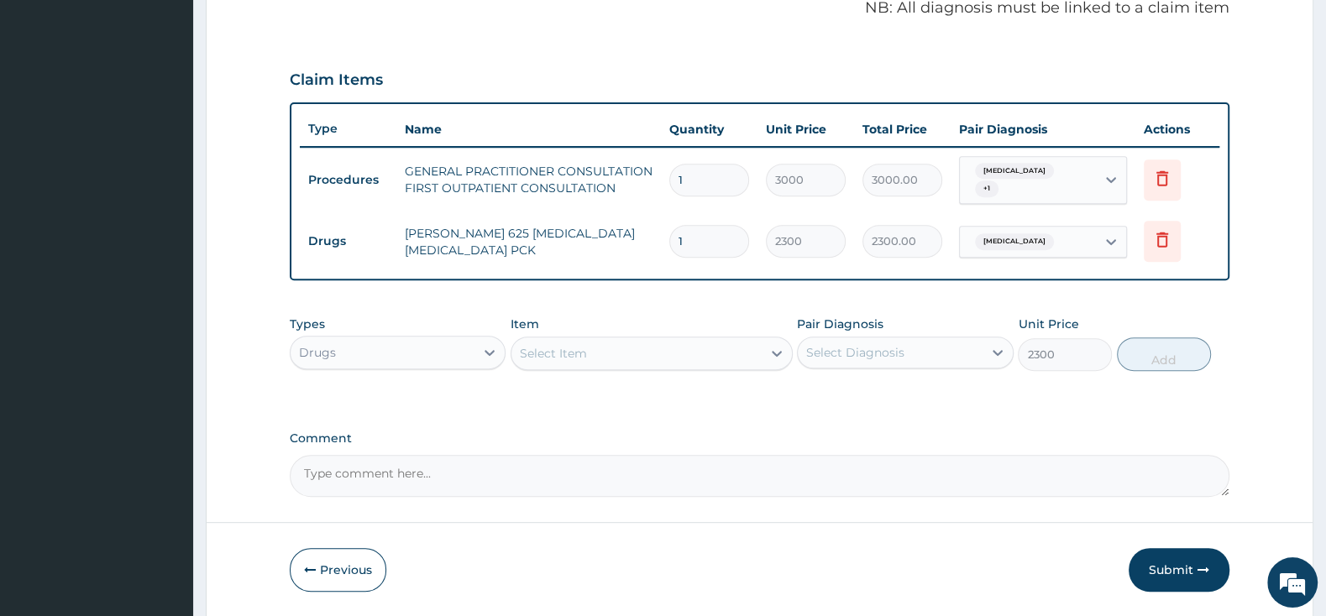
type input "0"
click at [646, 343] on div "Select Item" at bounding box center [636, 353] width 250 height 27
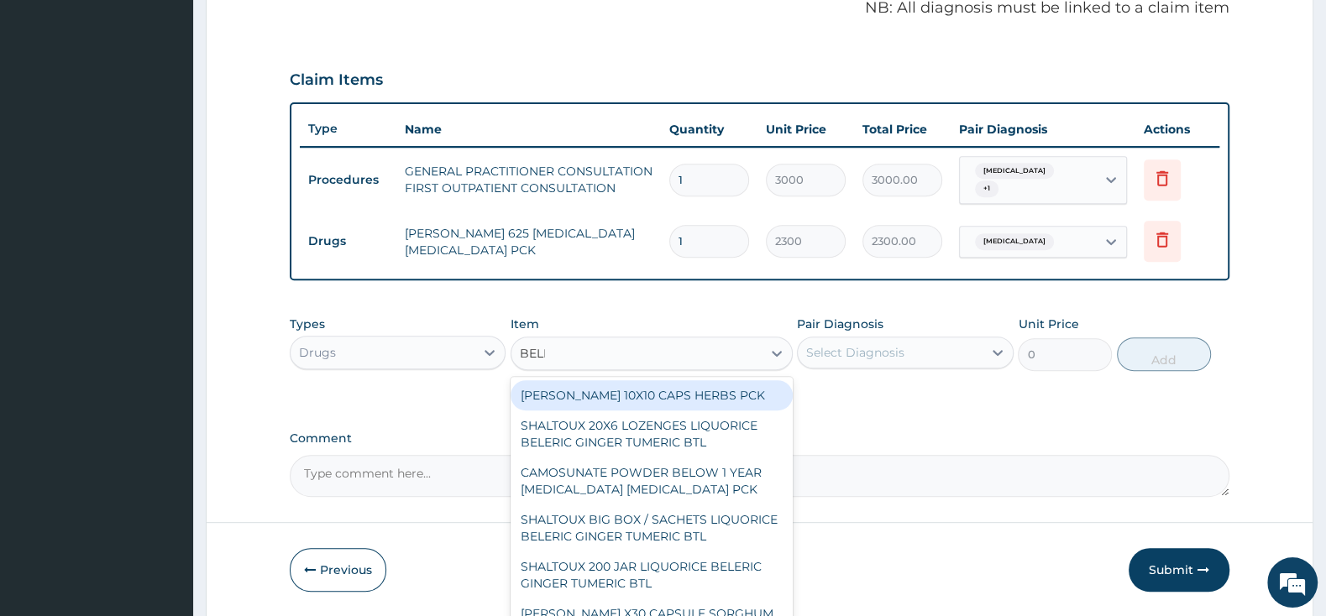
type input "BELLA"
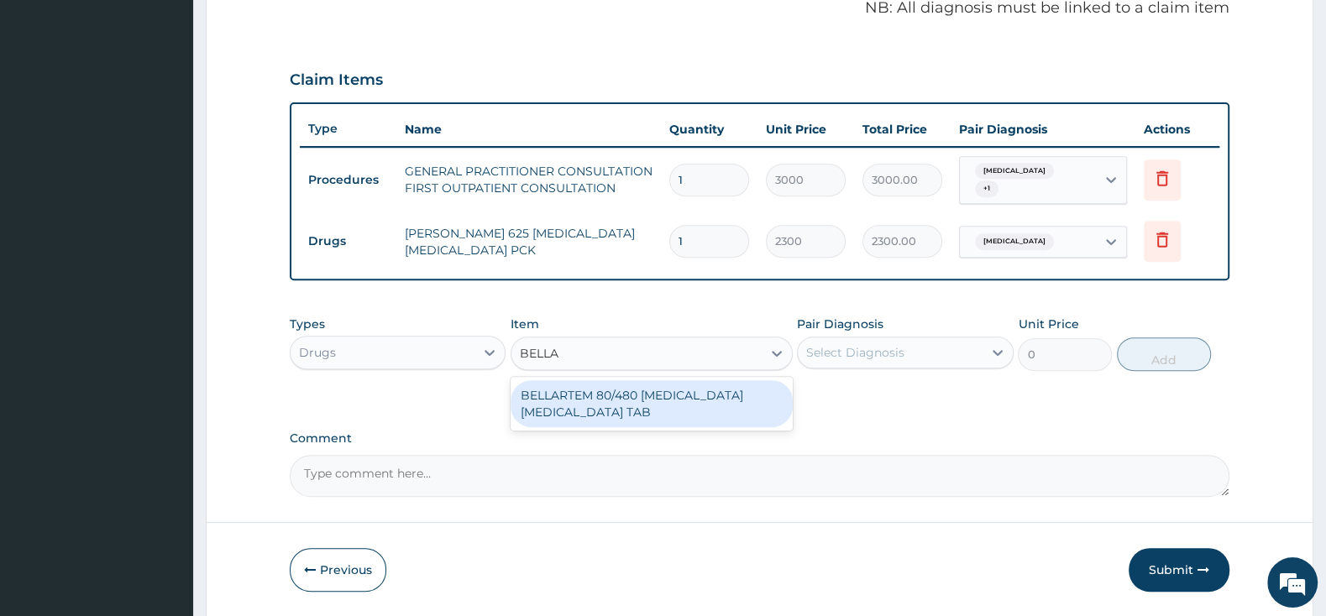
click at [696, 400] on div "BELLARTEM 80/480 [MEDICAL_DATA] [MEDICAL_DATA] TAB" at bounding box center [651, 403] width 282 height 47
type input "379.5"
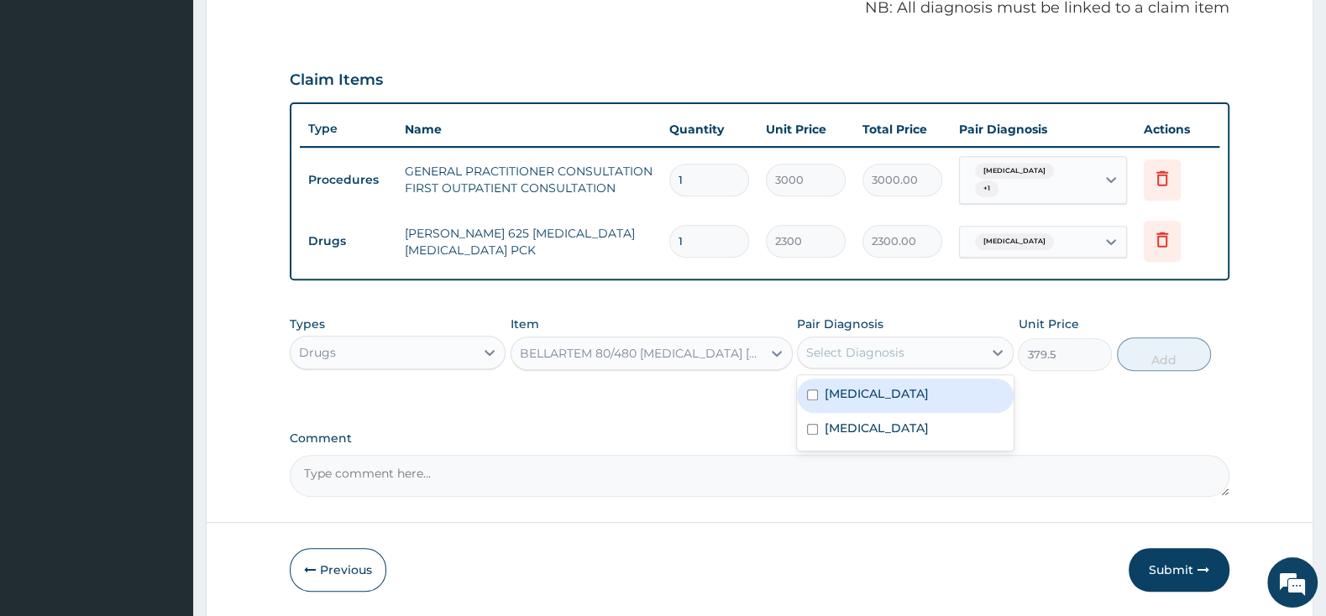
click at [842, 345] on div "Select Diagnosis" at bounding box center [855, 352] width 98 height 17
click at [809, 411] on div "Plasmodium malariae malaria without complication" at bounding box center [905, 396] width 216 height 34
checkbox input "true"
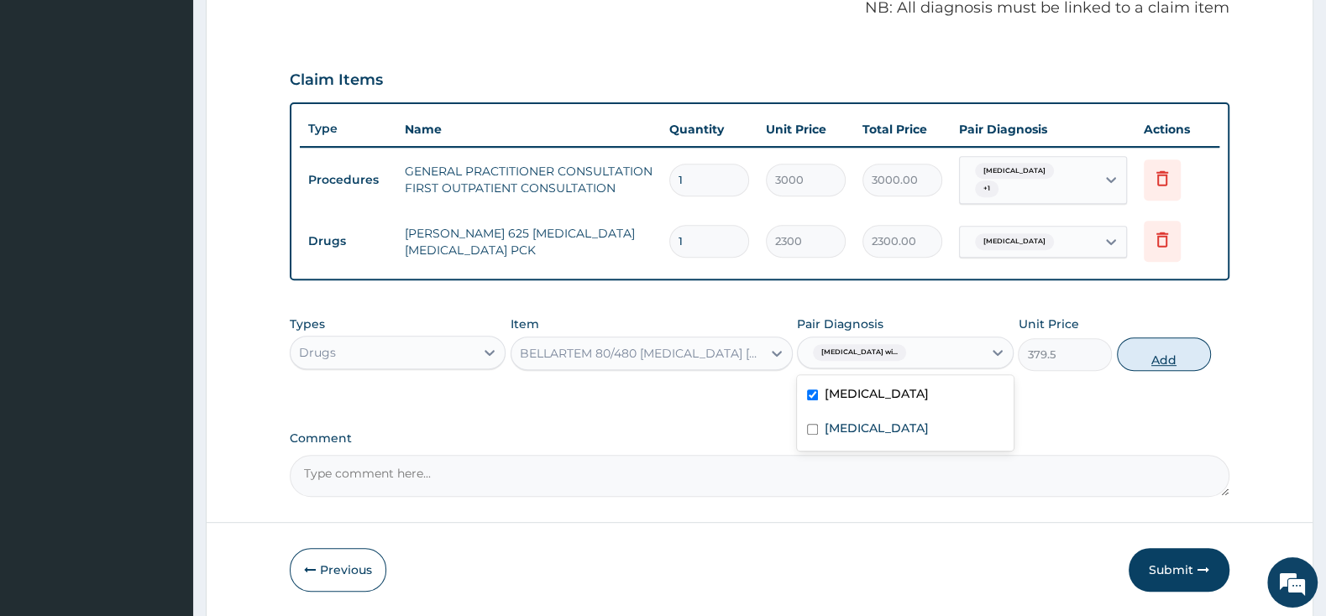
click at [1188, 356] on button "Add" at bounding box center [1164, 355] width 94 height 34
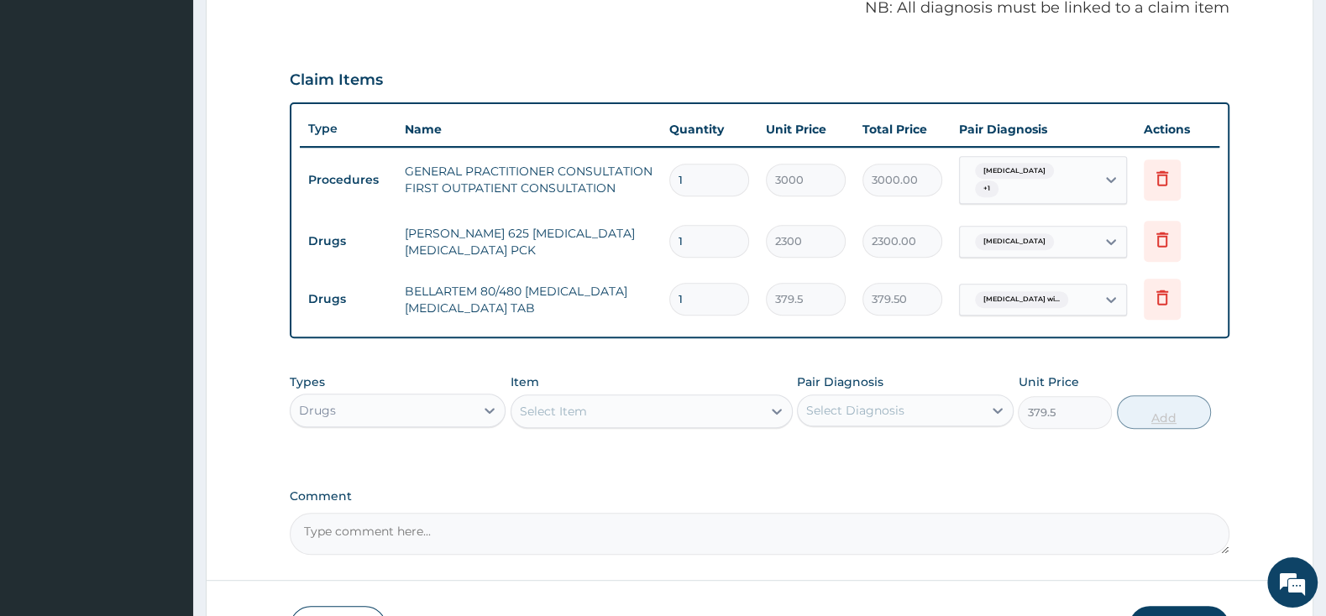
type input "0"
type input "0.00"
type input "6"
type input "2277.00"
type input "6"
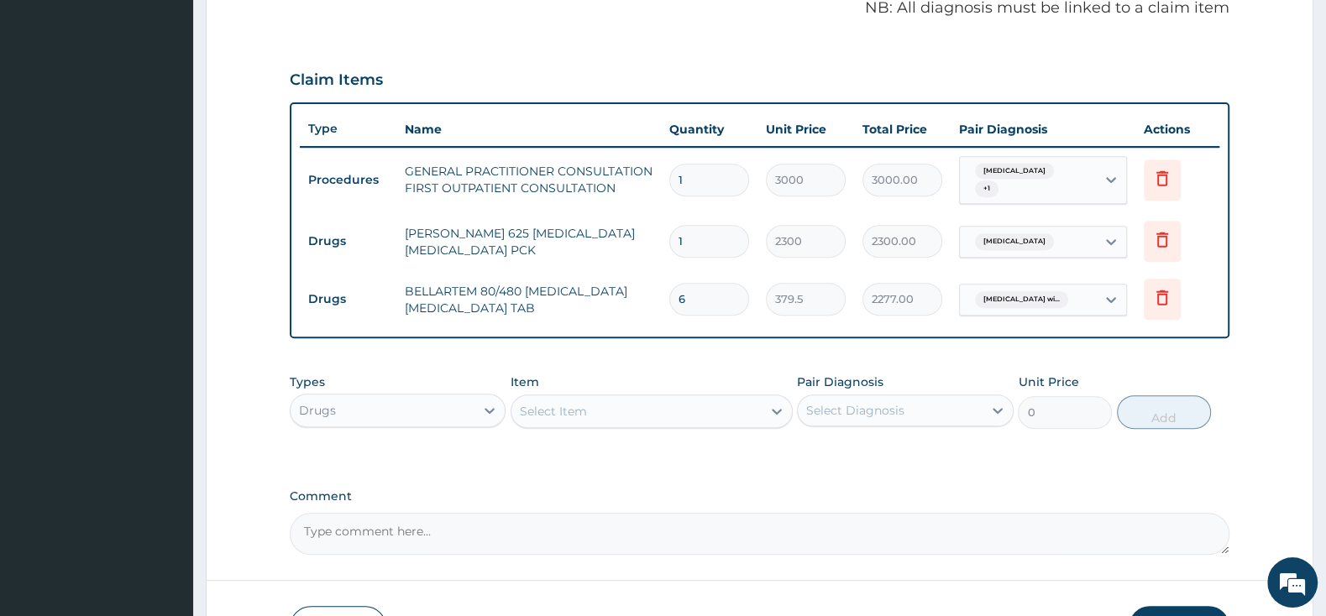
click at [730, 402] on div "Select Item" at bounding box center [636, 411] width 250 height 27
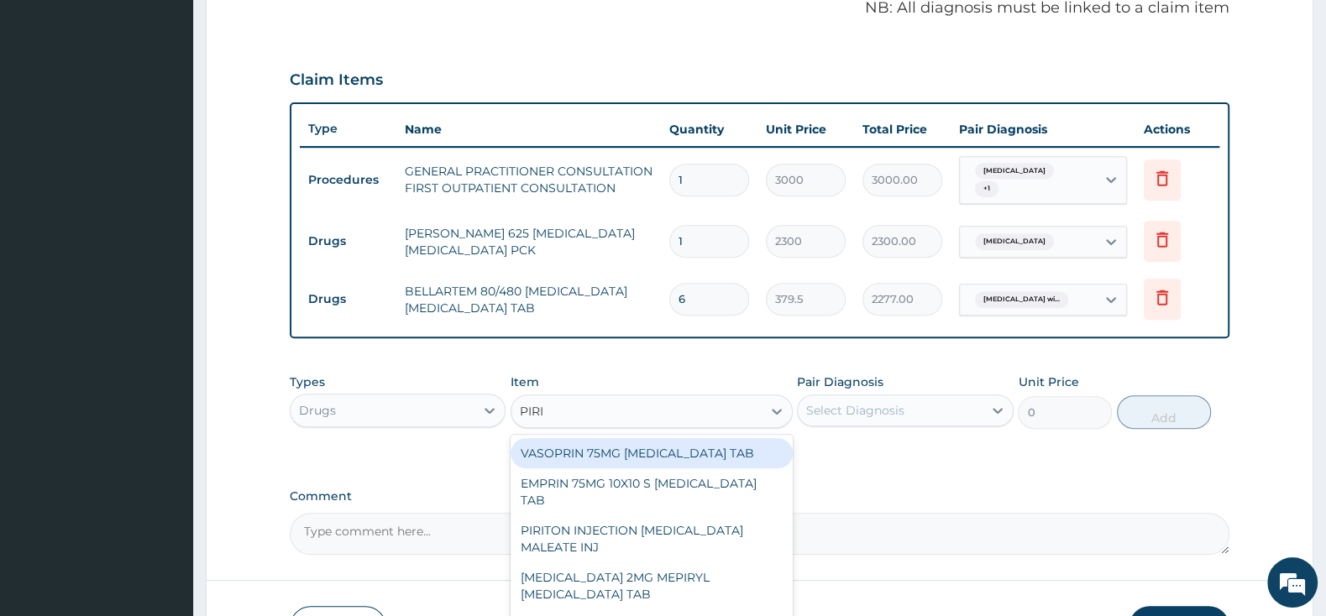
type input "PIRIT"
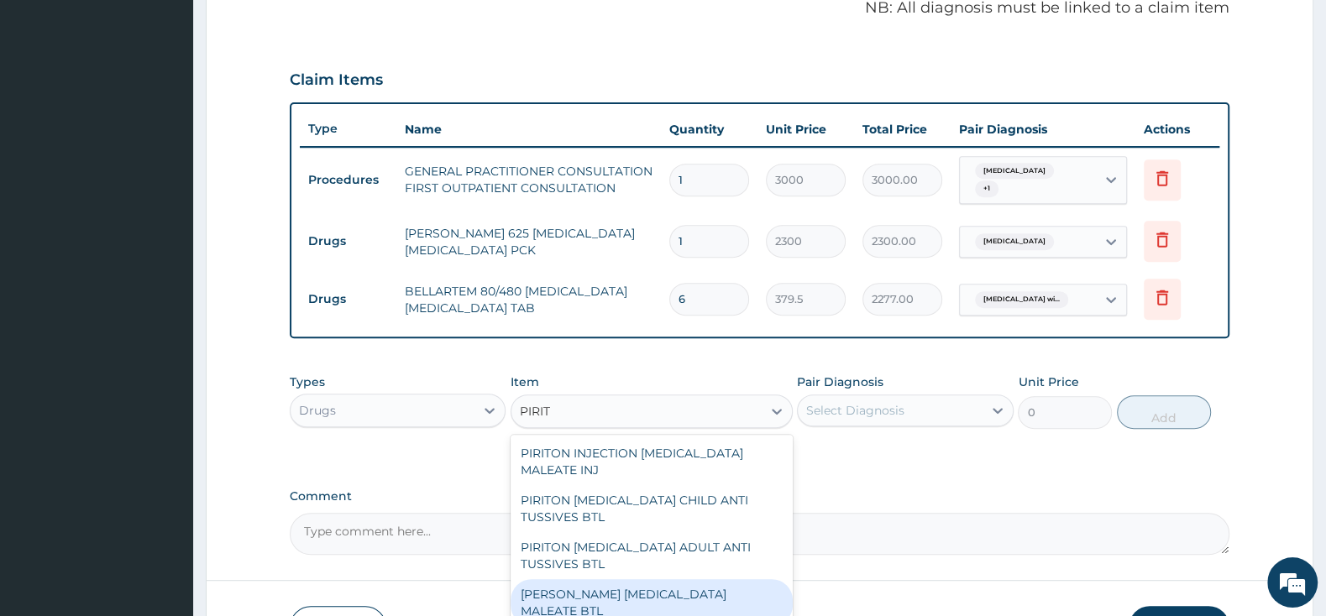
click at [723, 591] on div "[PERSON_NAME] [MEDICAL_DATA] MALEATE BTL" at bounding box center [651, 602] width 282 height 47
type input "747.5"
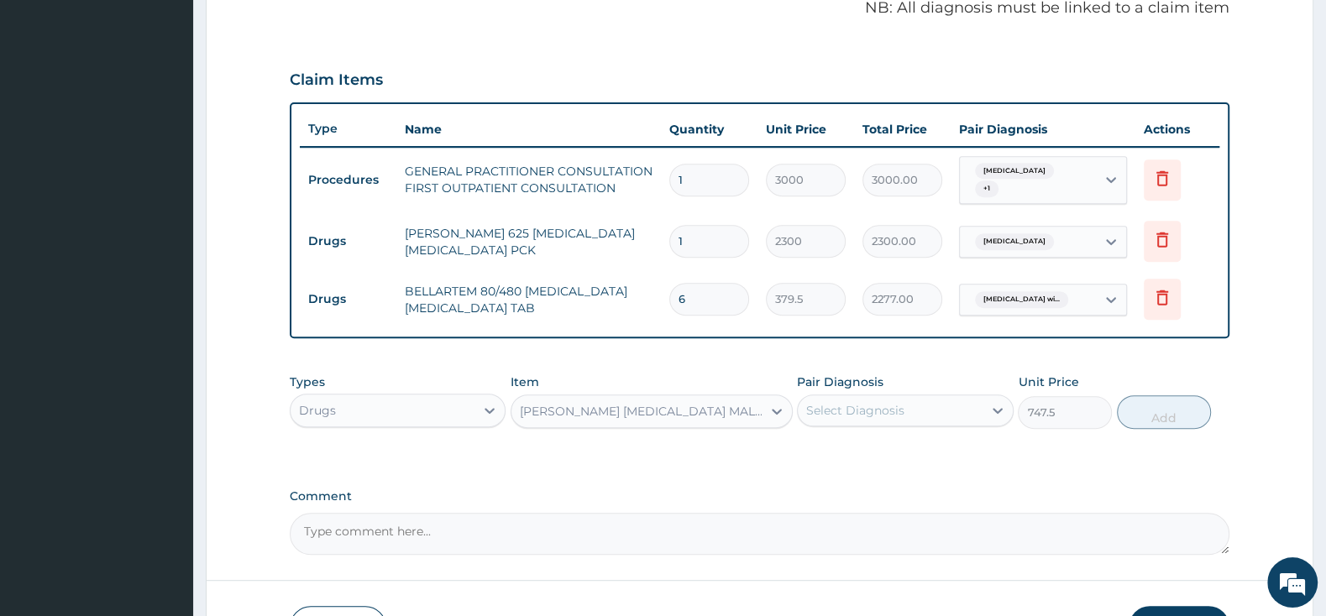
click at [863, 397] on div "Select Diagnosis" at bounding box center [890, 410] width 184 height 27
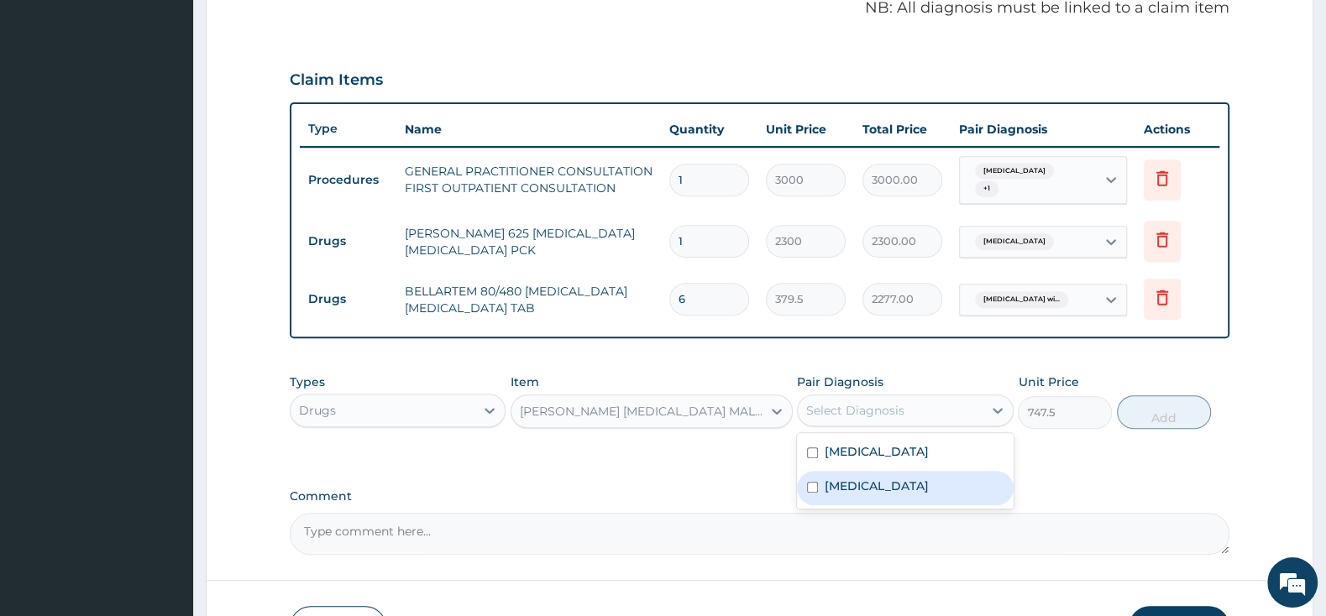
click at [815, 504] on div "Acute pharyngitis, unspecified" at bounding box center [905, 488] width 216 height 34
checkbox input "true"
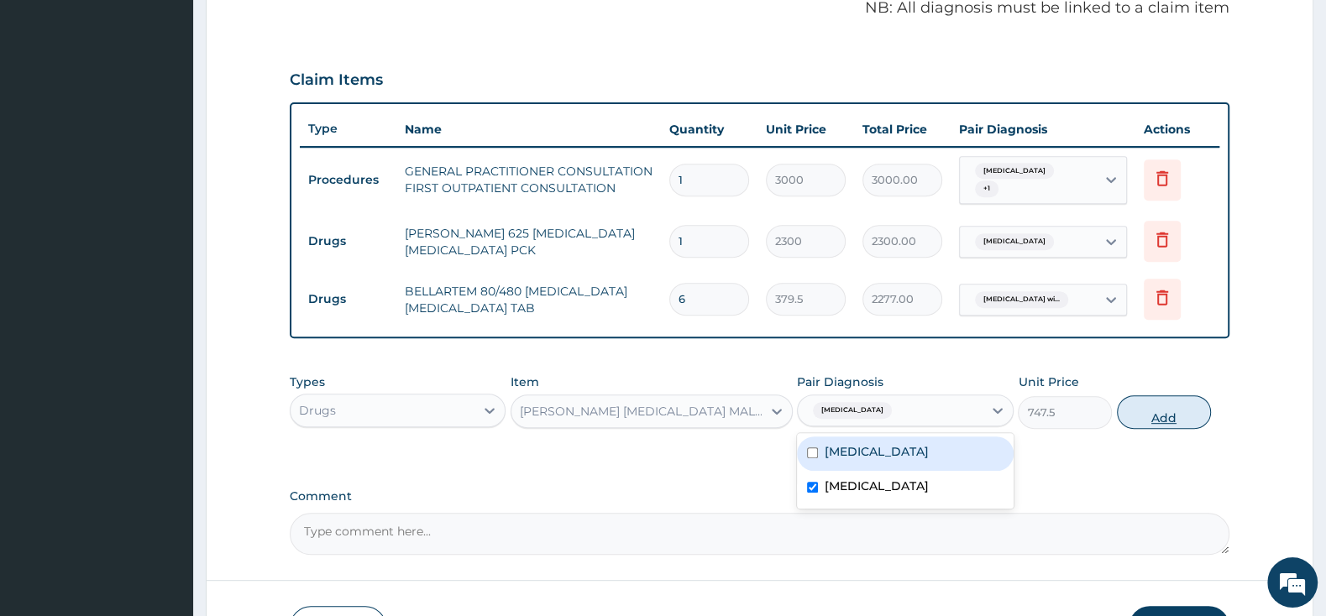
click at [1162, 414] on button "Add" at bounding box center [1164, 412] width 94 height 34
type input "0"
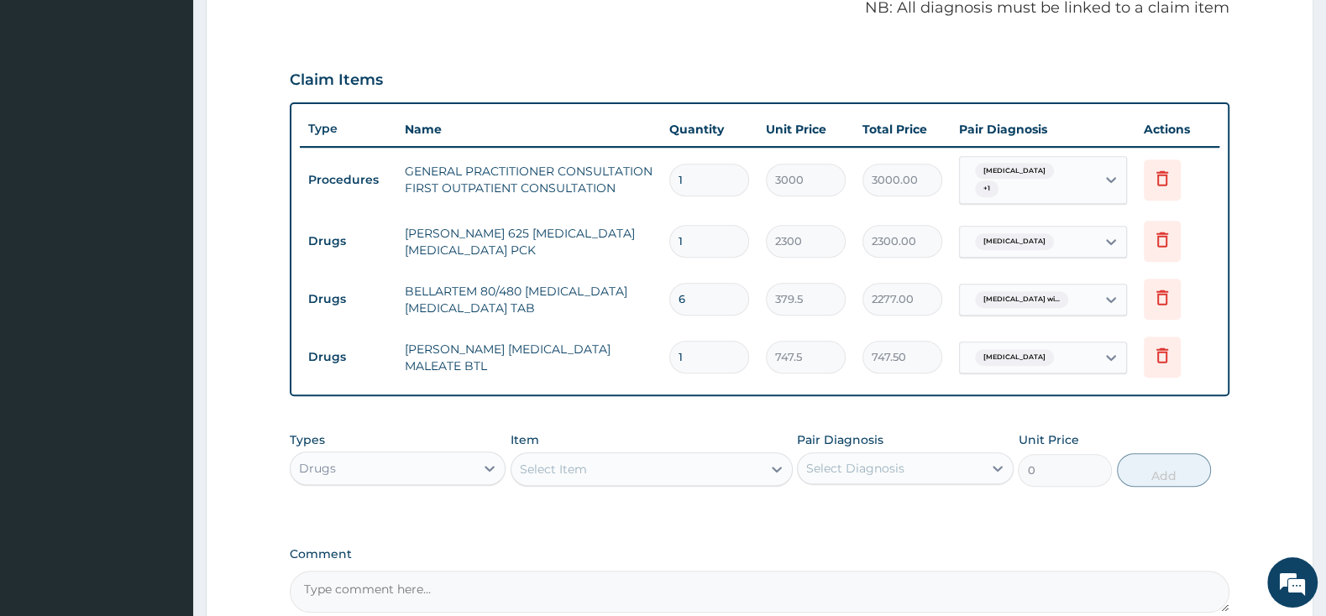
click at [695, 460] on div "Select Item" at bounding box center [636, 469] width 250 height 27
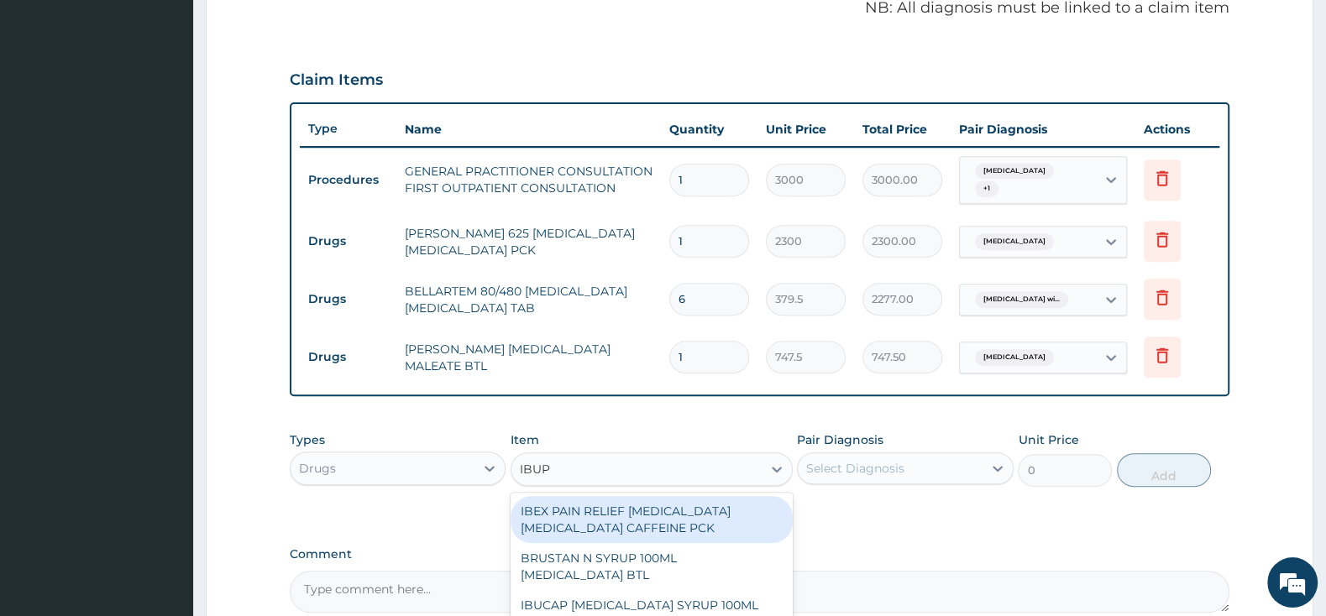
type input "IBUPR"
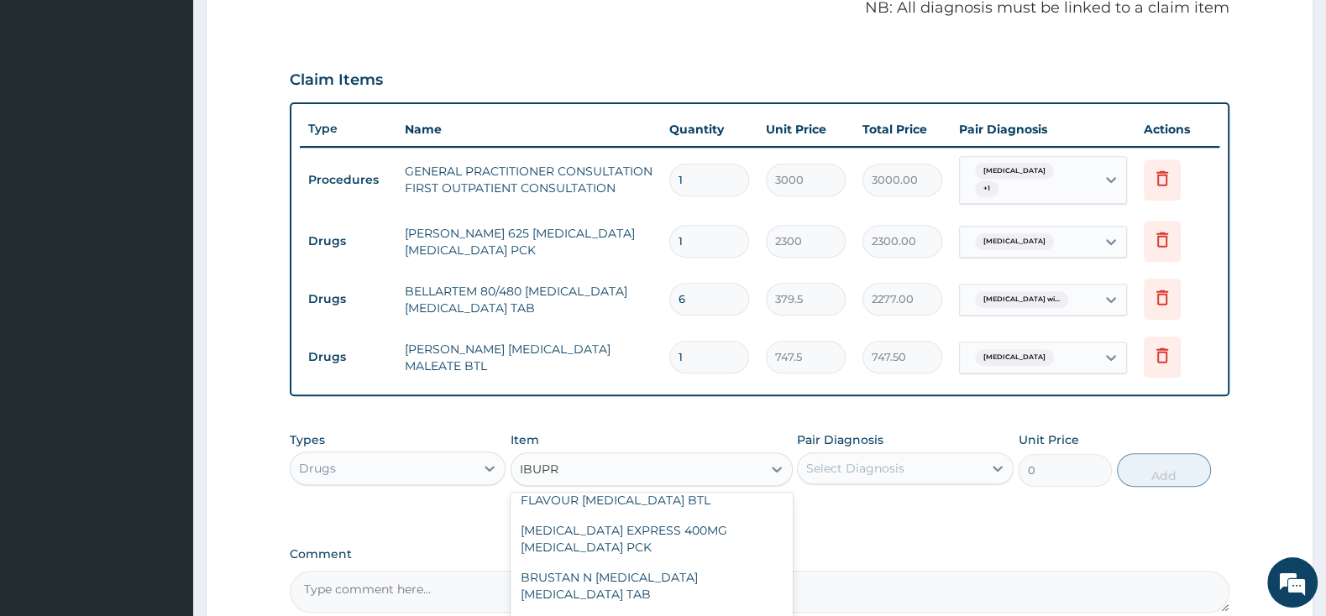
scroll to position [264, 0]
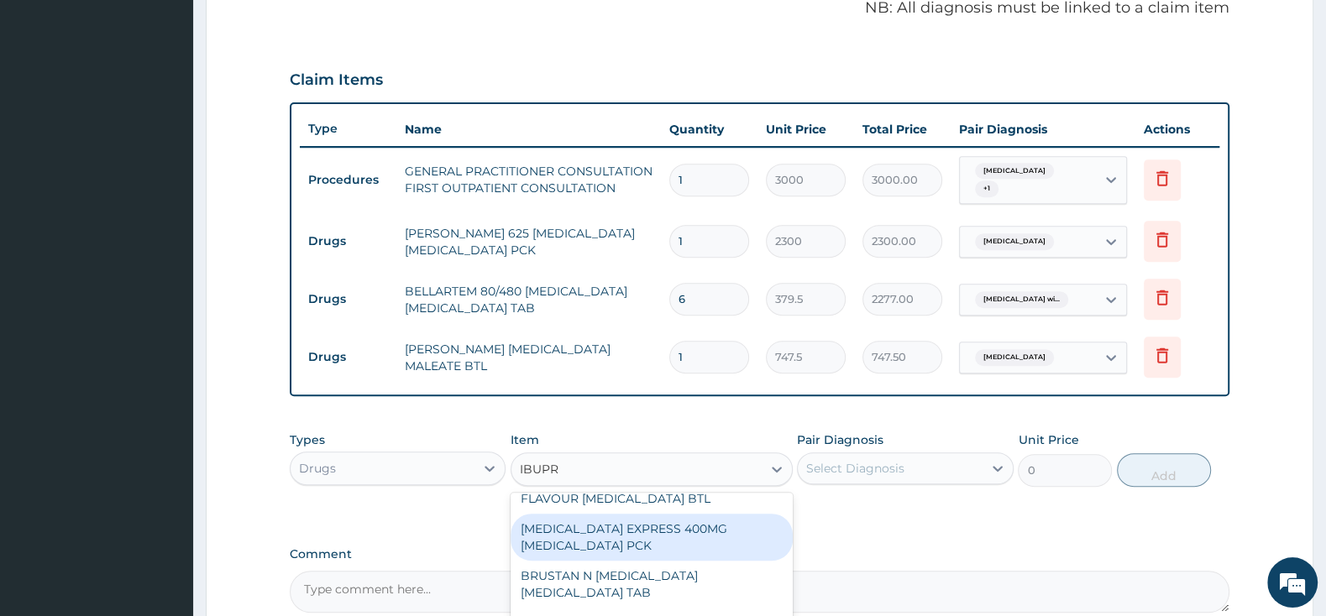
click at [704, 523] on div "[MEDICAL_DATA] EXPRESS 400MG [MEDICAL_DATA] PCK" at bounding box center [651, 537] width 282 height 47
type input "2875"
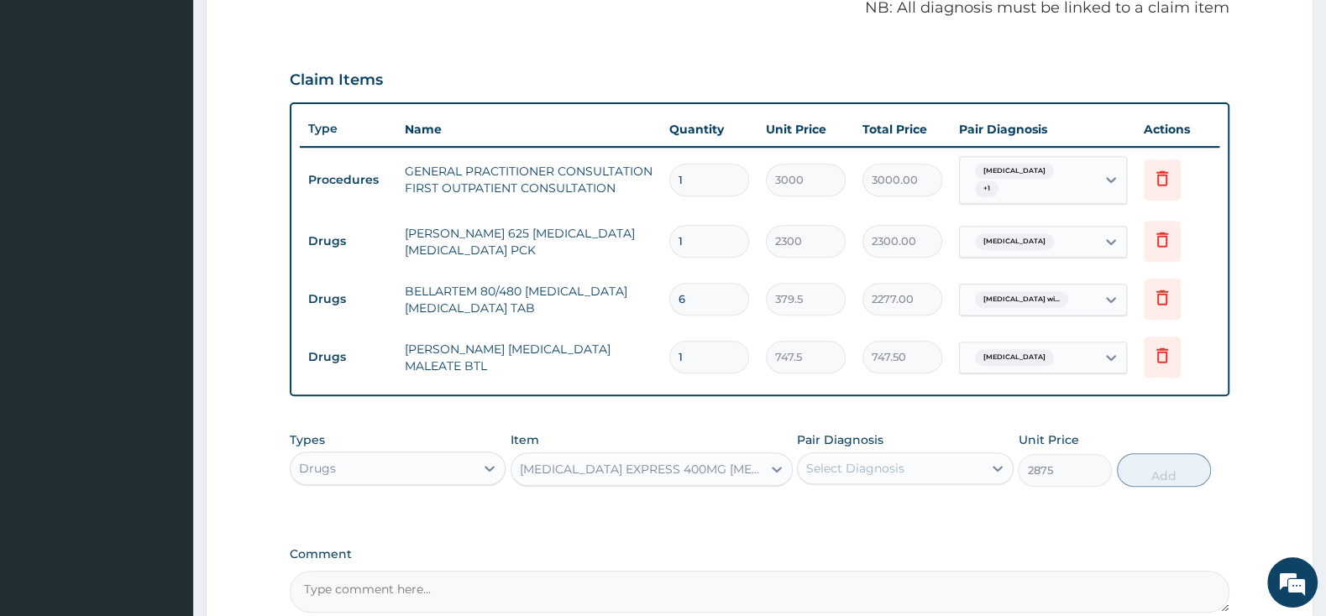
click at [836, 478] on div "Select Diagnosis" at bounding box center [890, 468] width 184 height 27
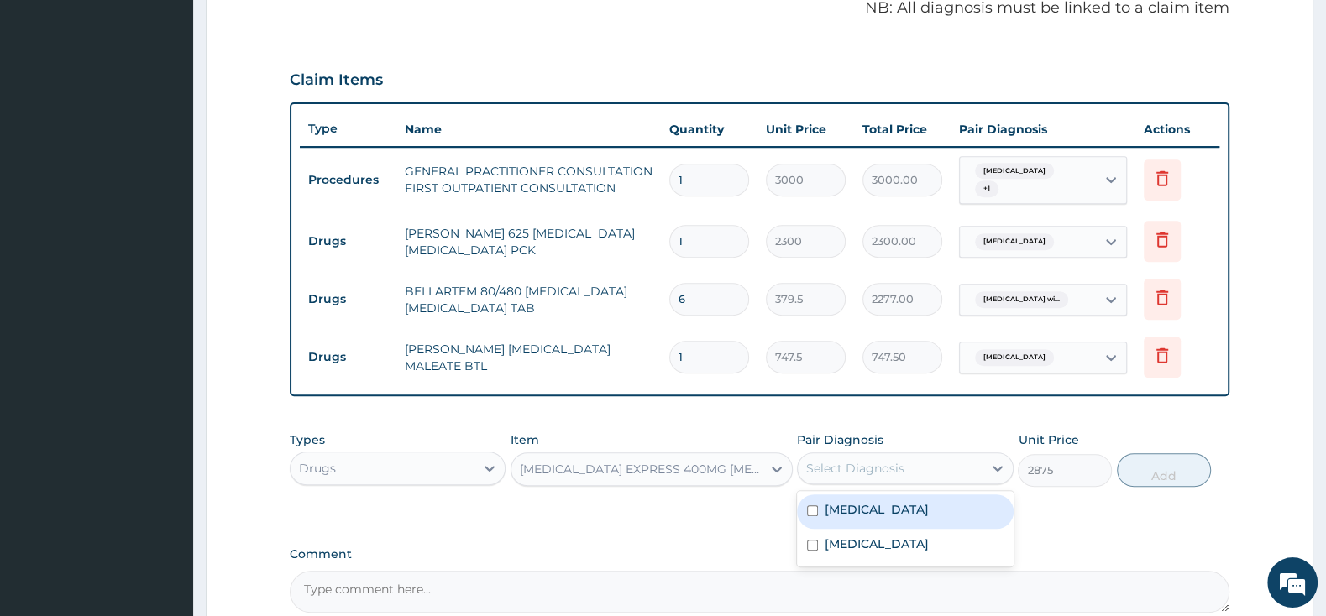
click at [825, 521] on div "Plasmodium malariae malaria without complication" at bounding box center [905, 512] width 216 height 34
checkbox input "true"
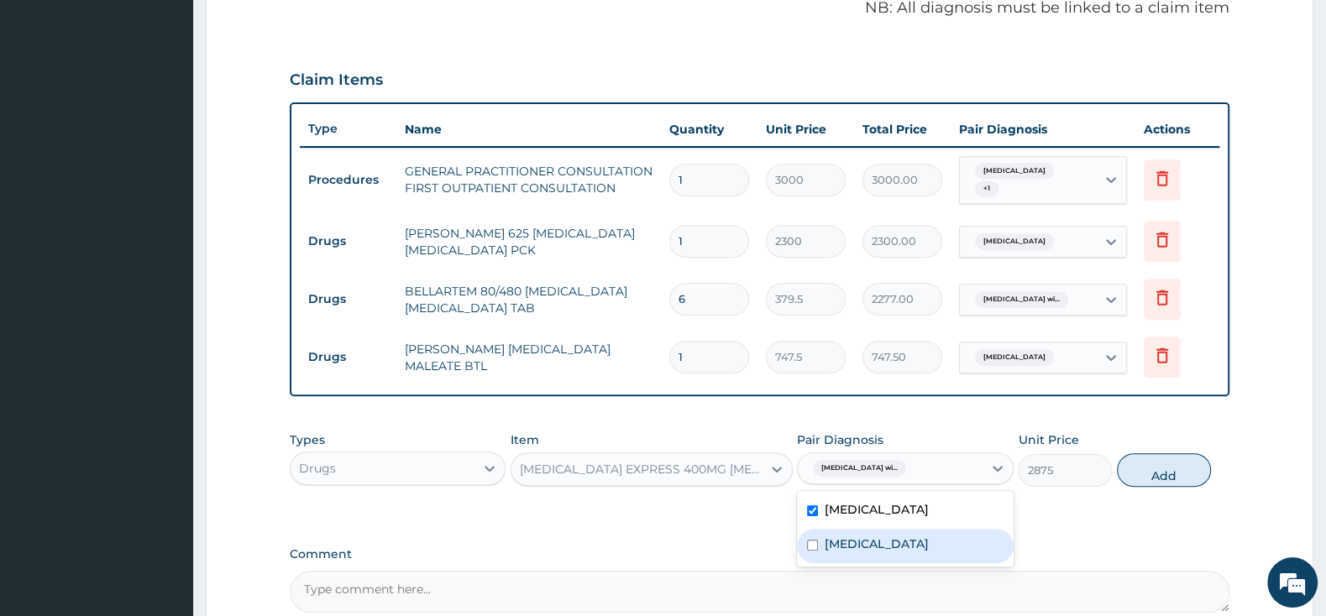
click at [823, 563] on div "Acute pharyngitis, unspecified" at bounding box center [905, 546] width 216 height 34
checkbox input "true"
click at [1149, 484] on button "Add" at bounding box center [1164, 470] width 94 height 34
type input "0"
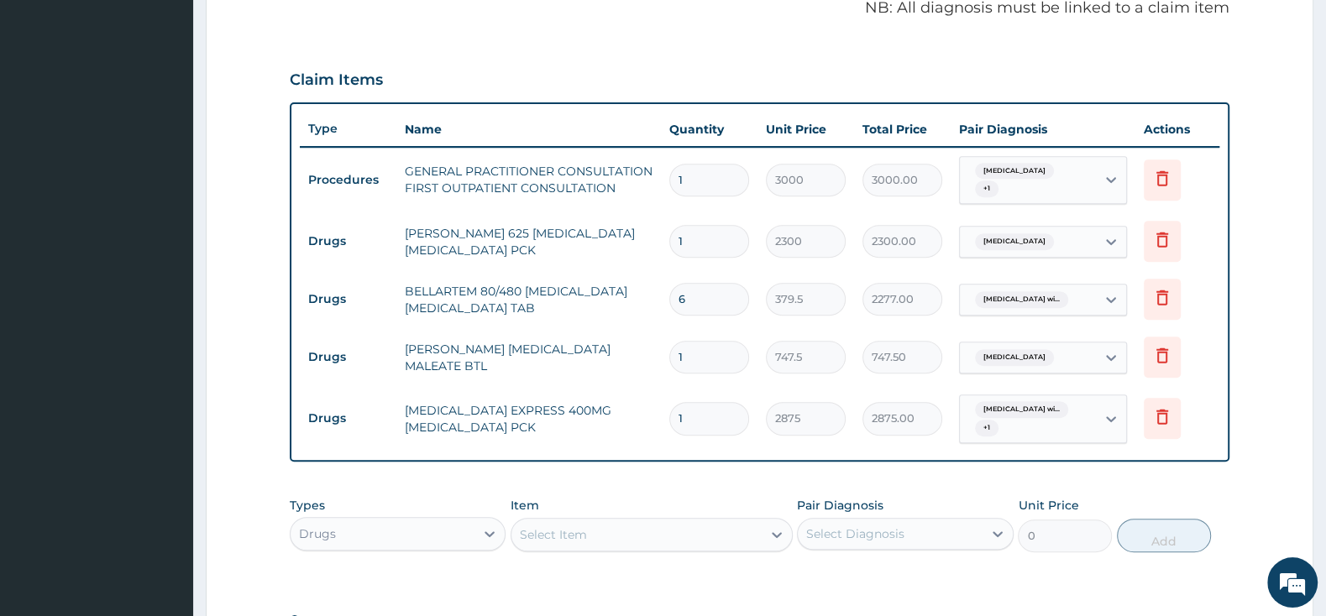
scroll to position [610, 0]
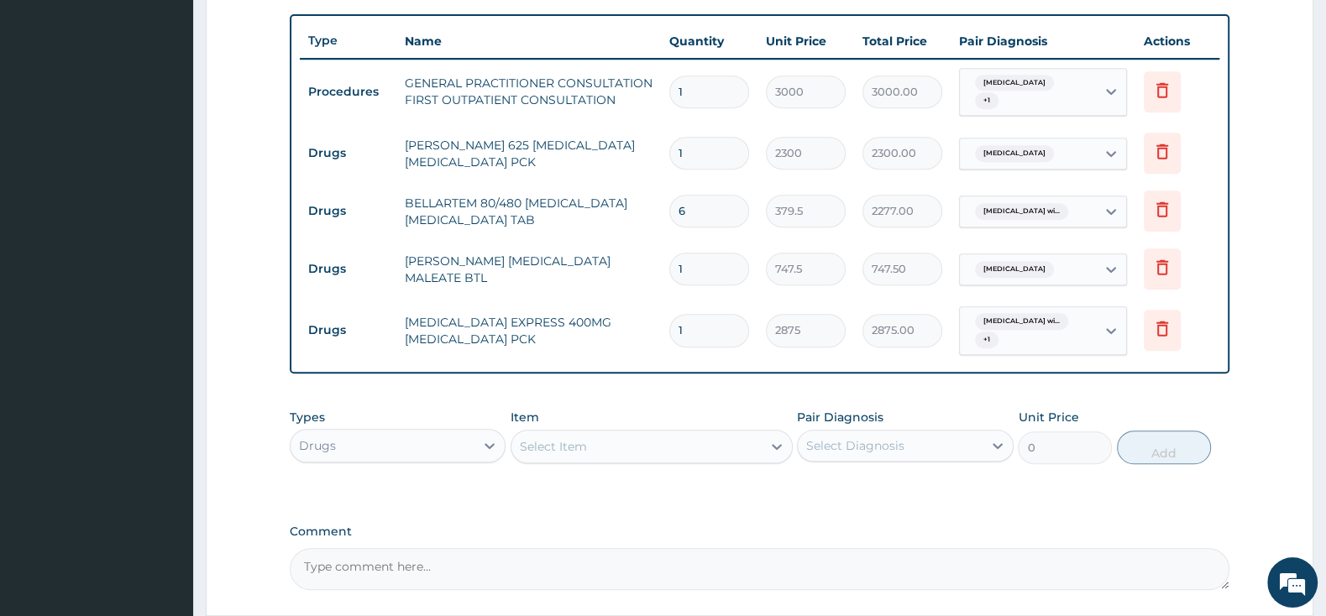
click at [385, 446] on div "Drugs" at bounding box center [383, 445] width 184 height 27
drag, startPoint x: 395, startPoint y: 605, endPoint x: 457, endPoint y: 563, distance: 74.3
click at [397, 605] on div "Laboratory" at bounding box center [398, 609] width 216 height 30
click at [582, 439] on div "Select Item" at bounding box center [651, 447] width 282 height 34
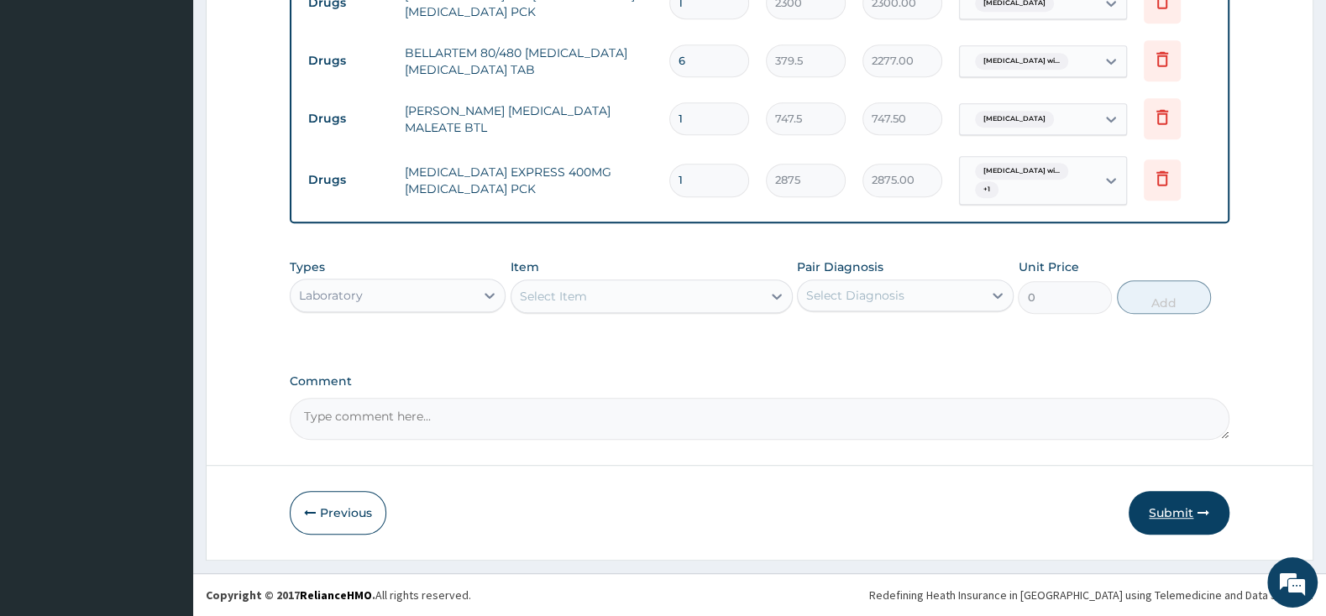
click at [1191, 516] on button "Submit" at bounding box center [1178, 513] width 101 height 44
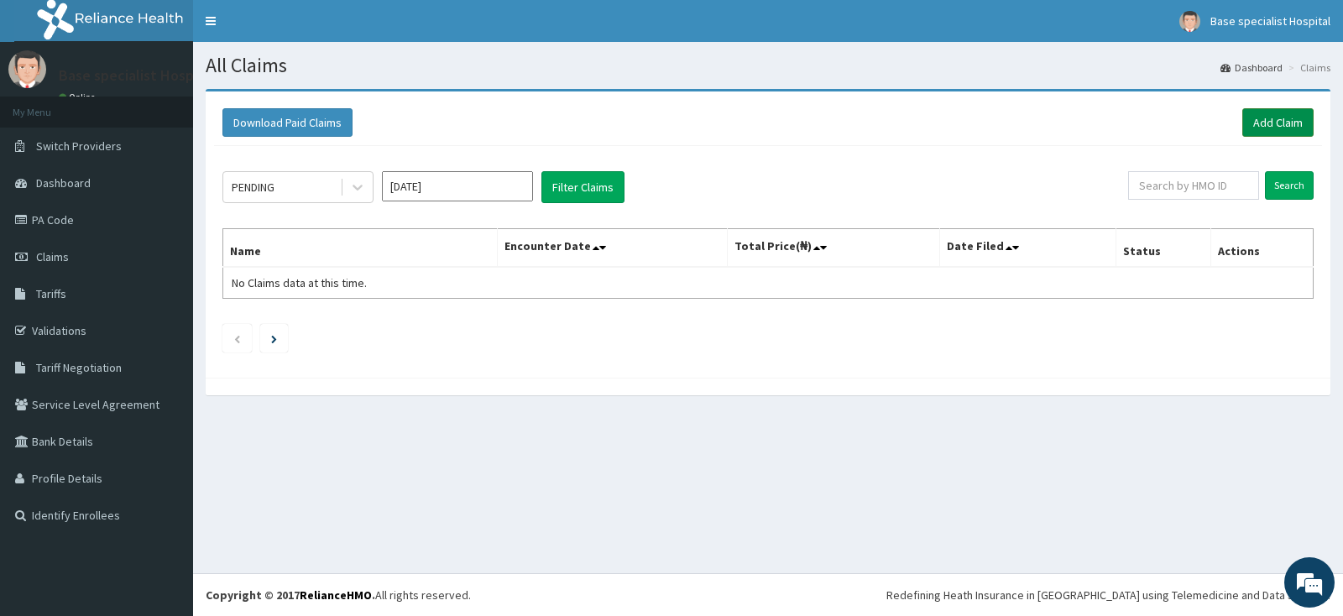
click at [1290, 123] on link "Add Claim" at bounding box center [1278, 122] width 71 height 29
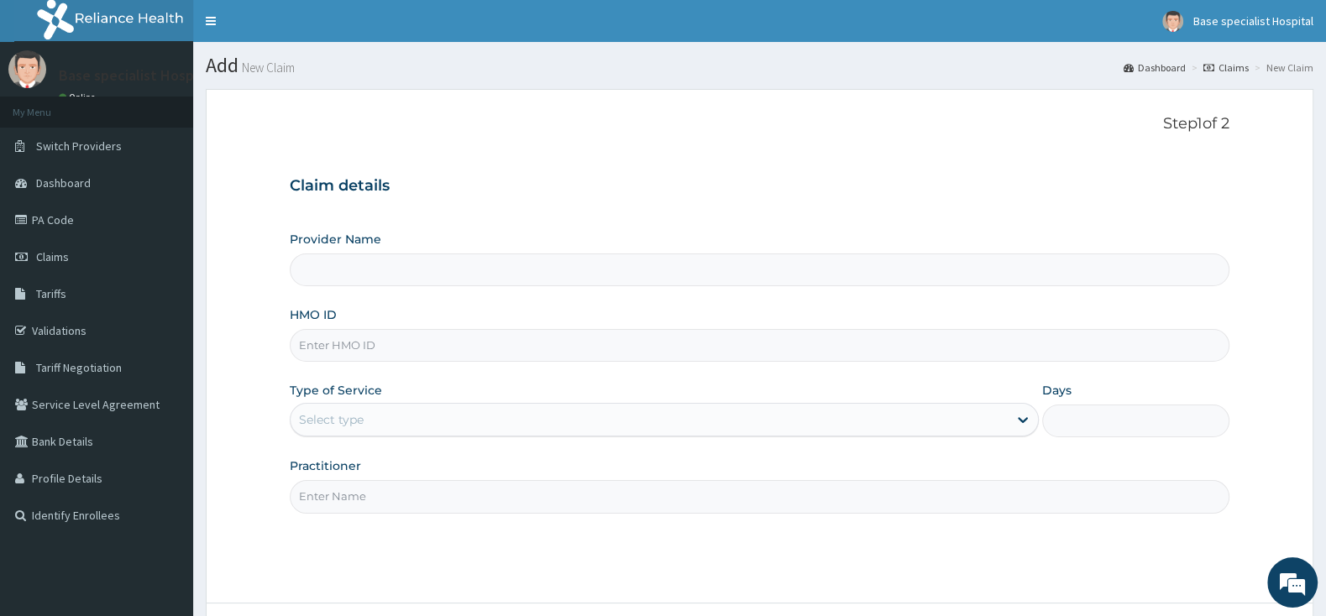
type input "MCW/10010/A"
type input "Base Specialist Hospital"
type input "MCW/10010/A"
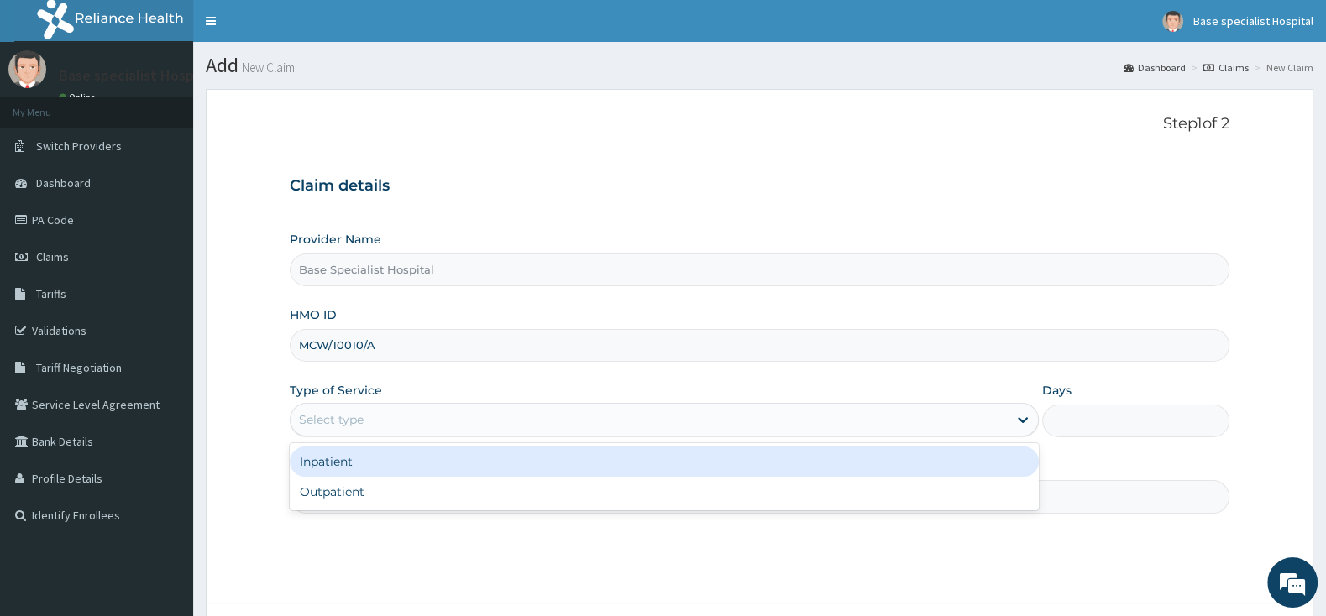
click at [412, 419] on div "Select type" at bounding box center [649, 419] width 717 height 27
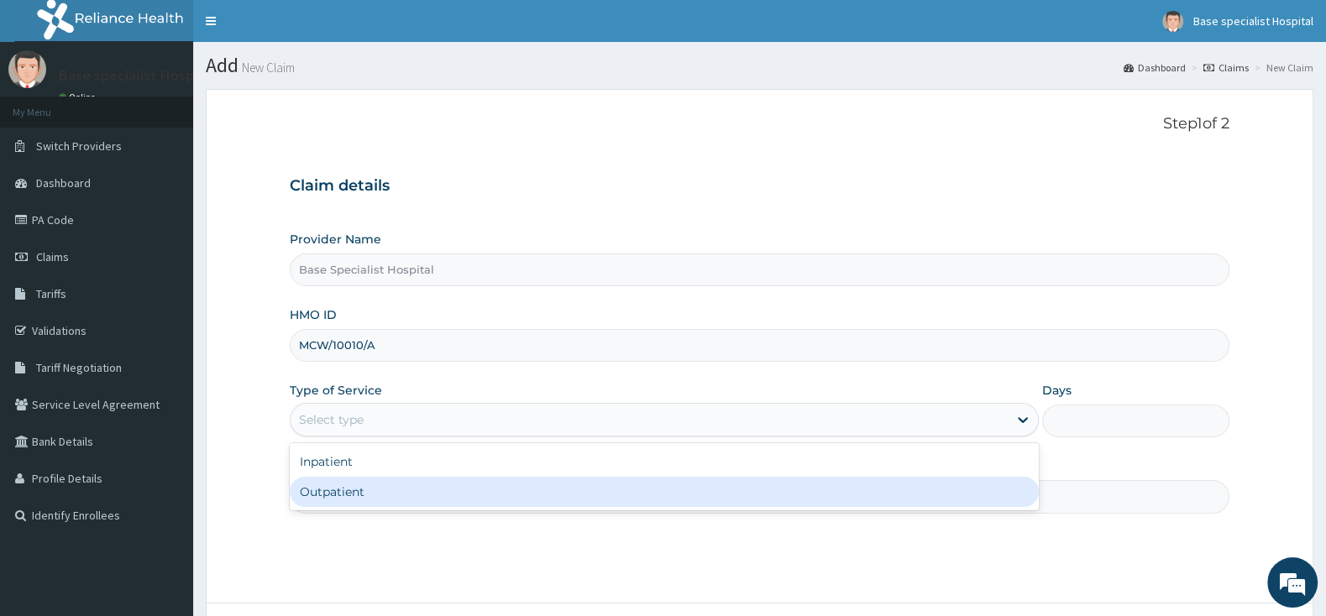
click at [390, 491] on div "Outpatient" at bounding box center [664, 492] width 749 height 30
type input "1"
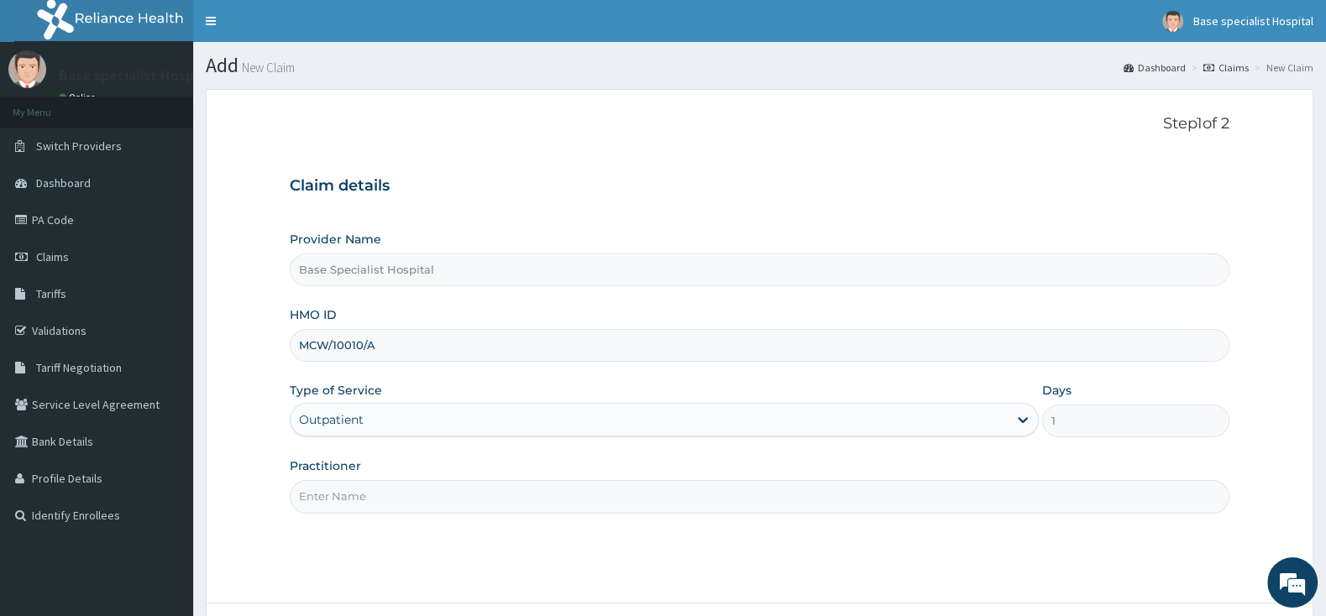
click at [391, 490] on input "Practitioner" at bounding box center [760, 496] width 940 height 33
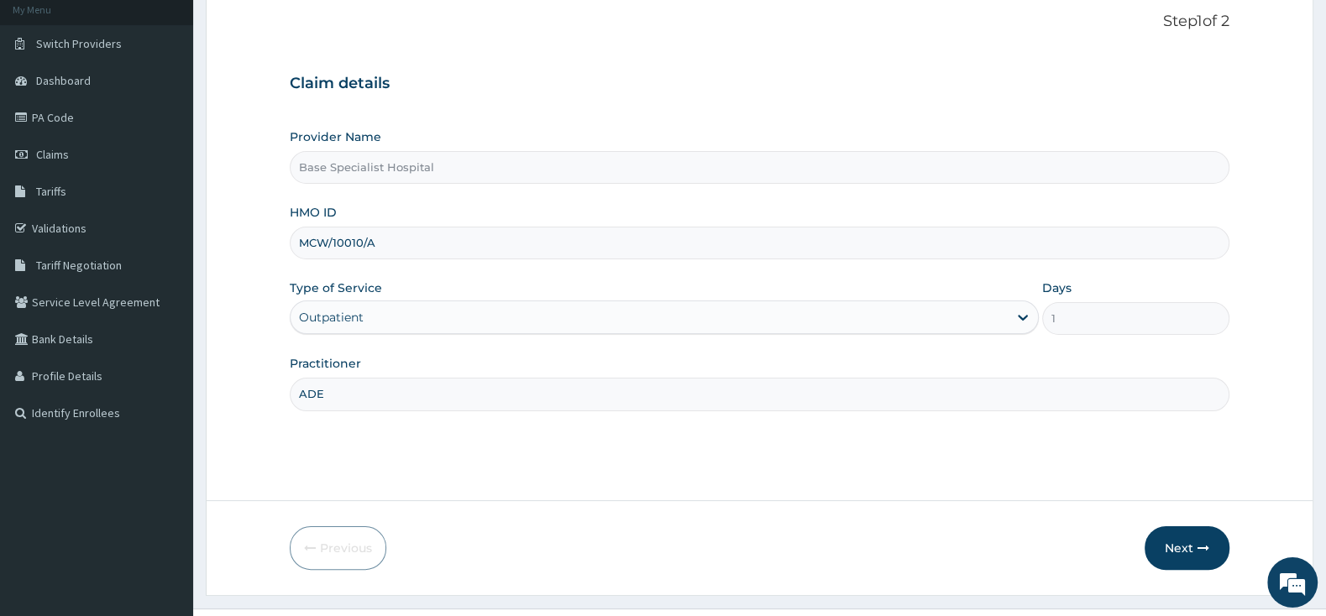
scroll to position [139, 0]
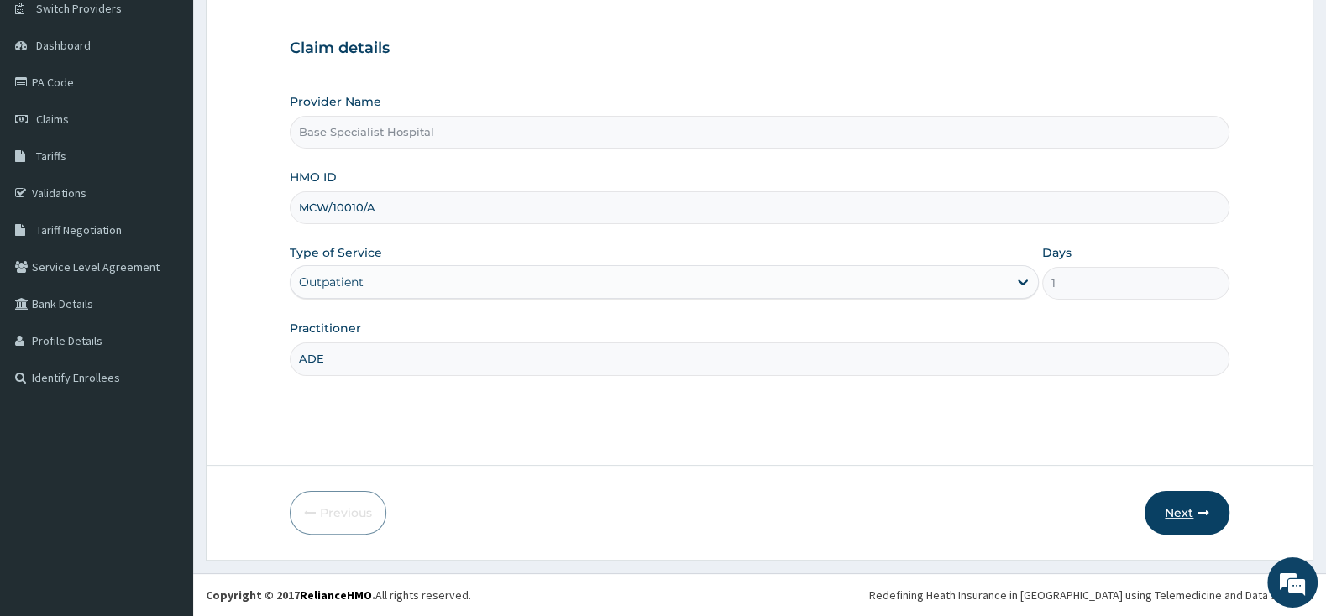
type input "ADE"
click at [1196, 498] on button "Next" at bounding box center [1186, 513] width 85 height 44
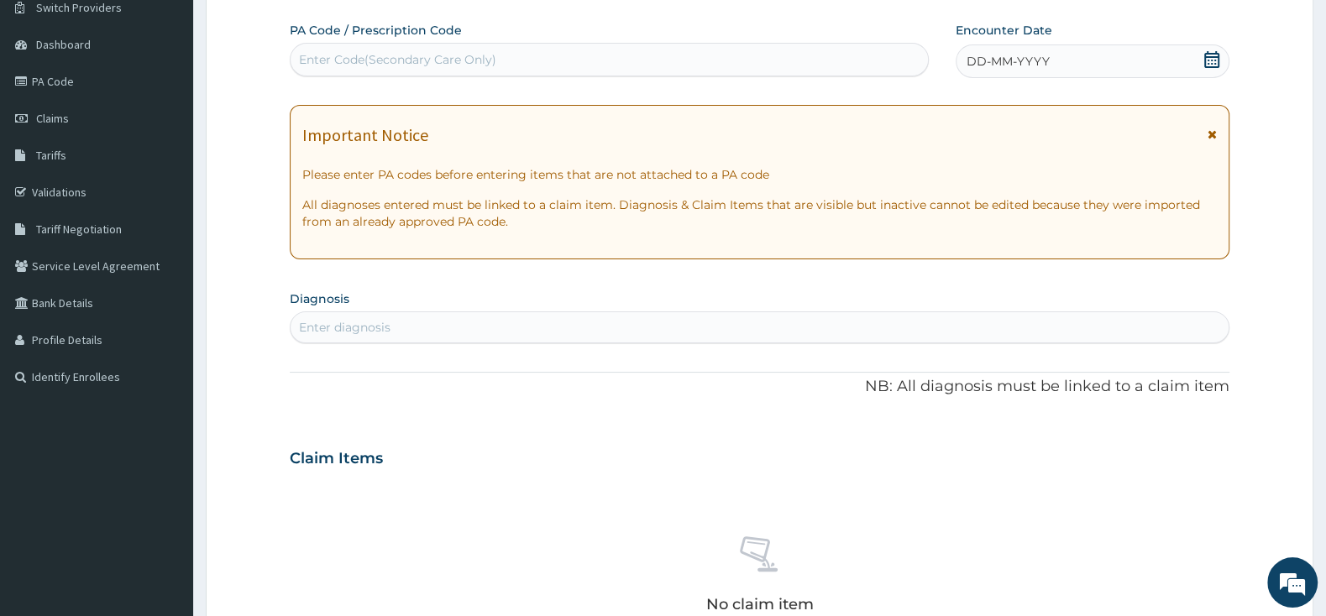
click at [1210, 55] on icon at bounding box center [1211, 59] width 15 height 17
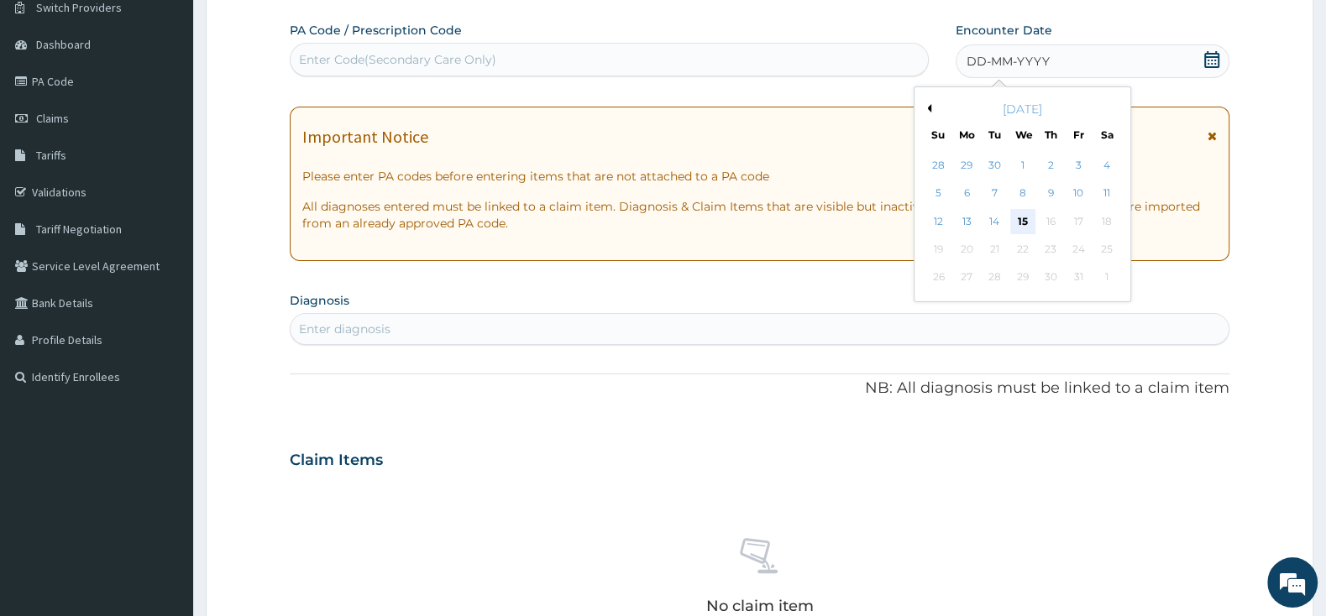
click at [1017, 222] on div "15" at bounding box center [1022, 221] width 25 height 25
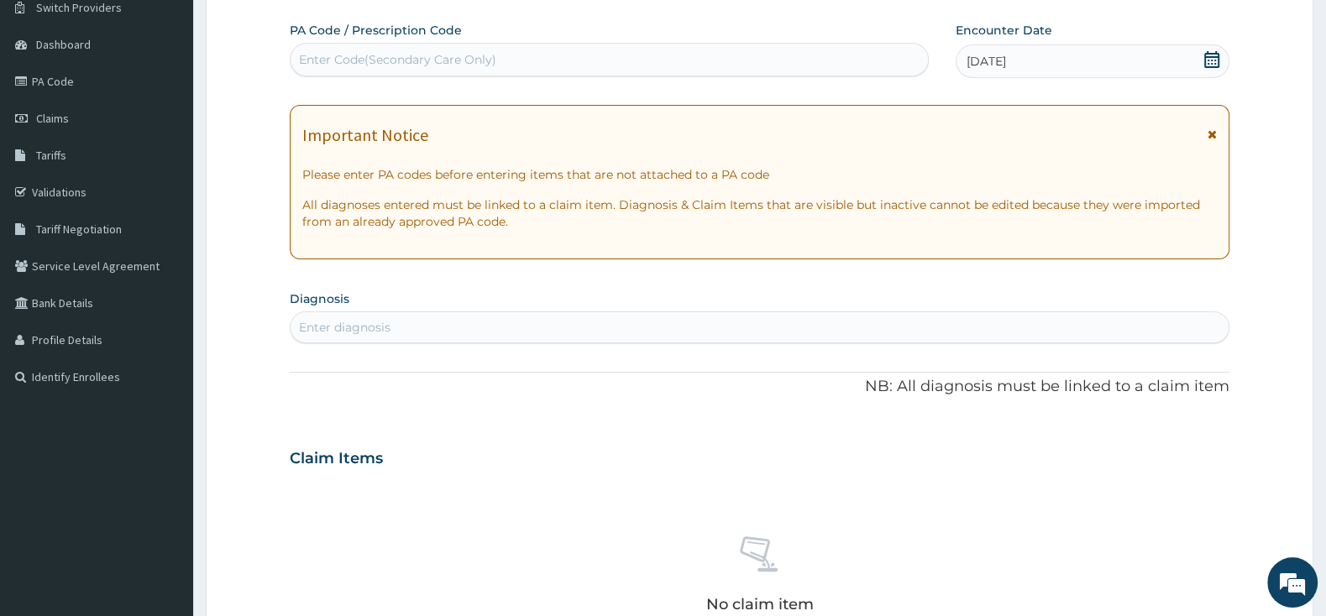
click at [706, 345] on div "PA Code / Prescription Code Enter Code(Secondary Care Only) Encounter Date 15-1…" at bounding box center [760, 456] width 940 height 869
click at [706, 324] on div "Enter diagnosis" at bounding box center [760, 327] width 938 height 27
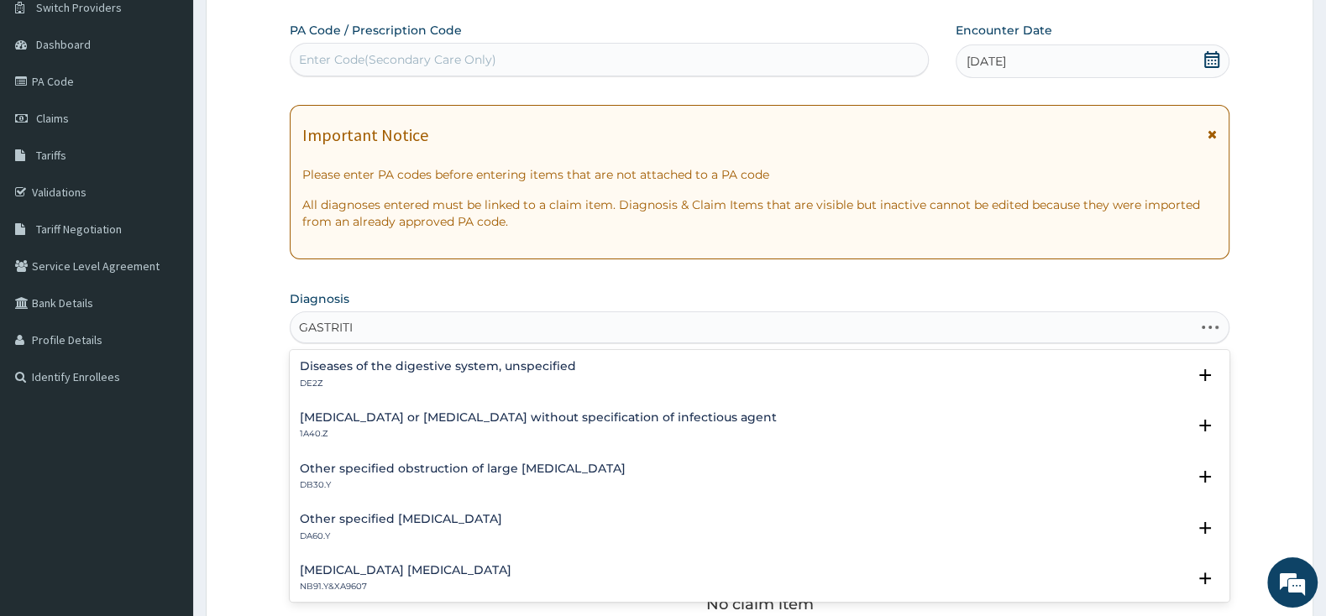
type input "GASTRITIS"
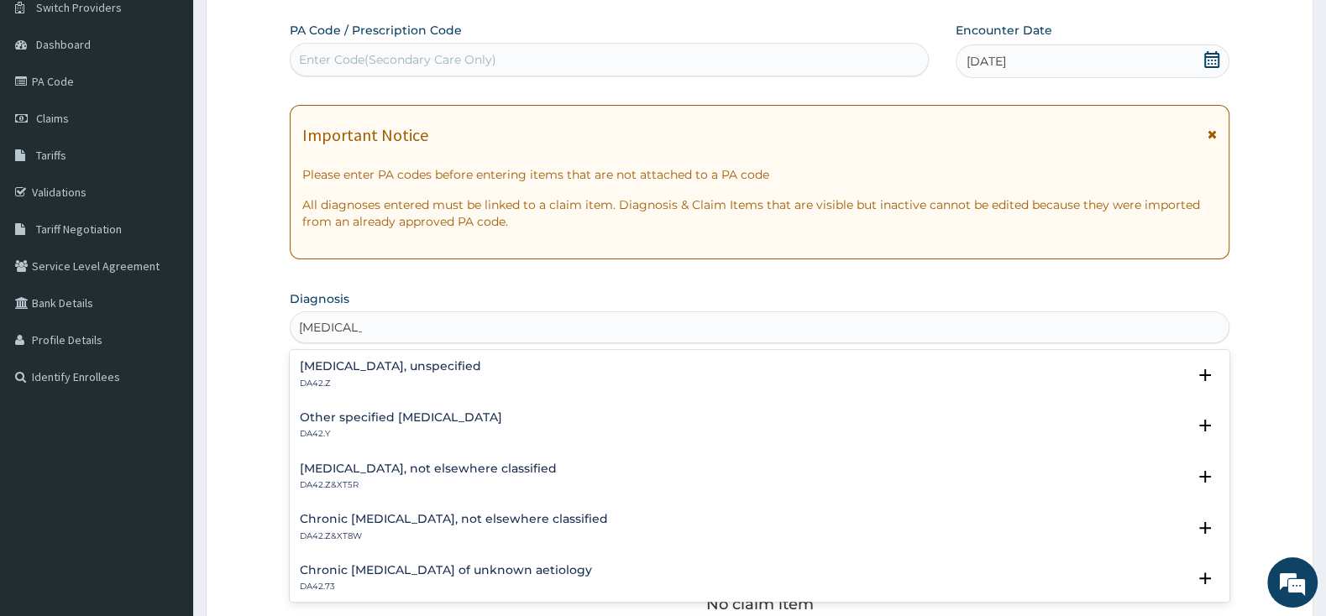
click at [440, 420] on h4 "Other specified gastritis" at bounding box center [401, 417] width 202 height 13
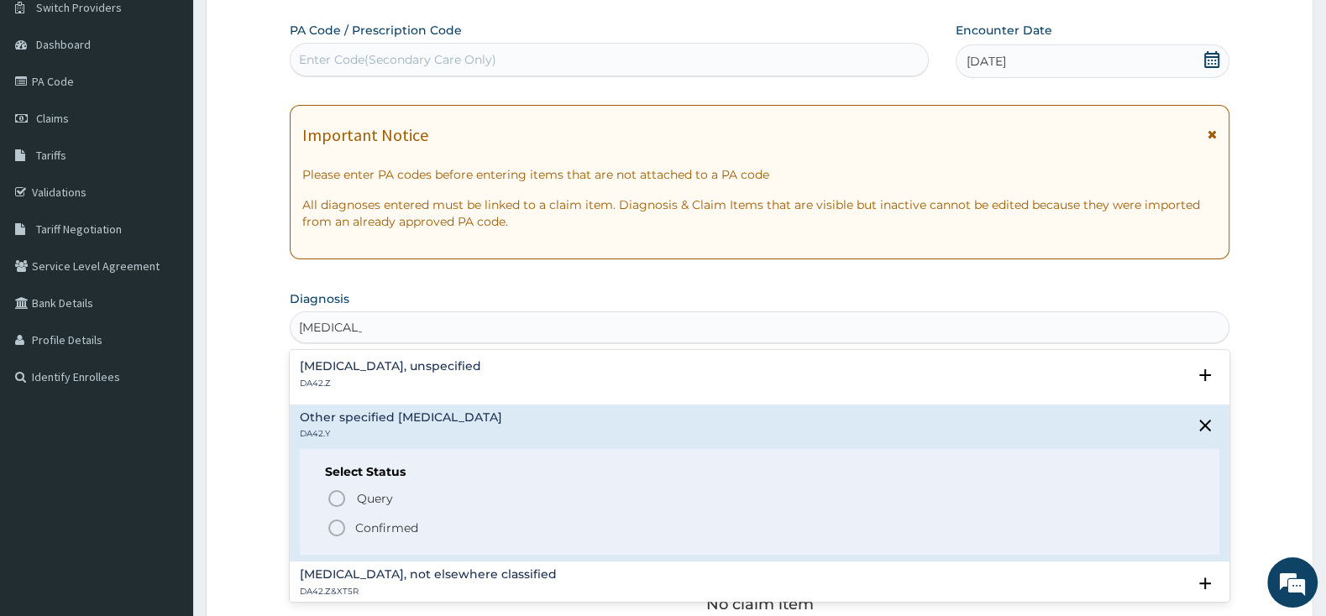
click at [335, 521] on circle "status option filled" at bounding box center [336, 528] width 15 height 15
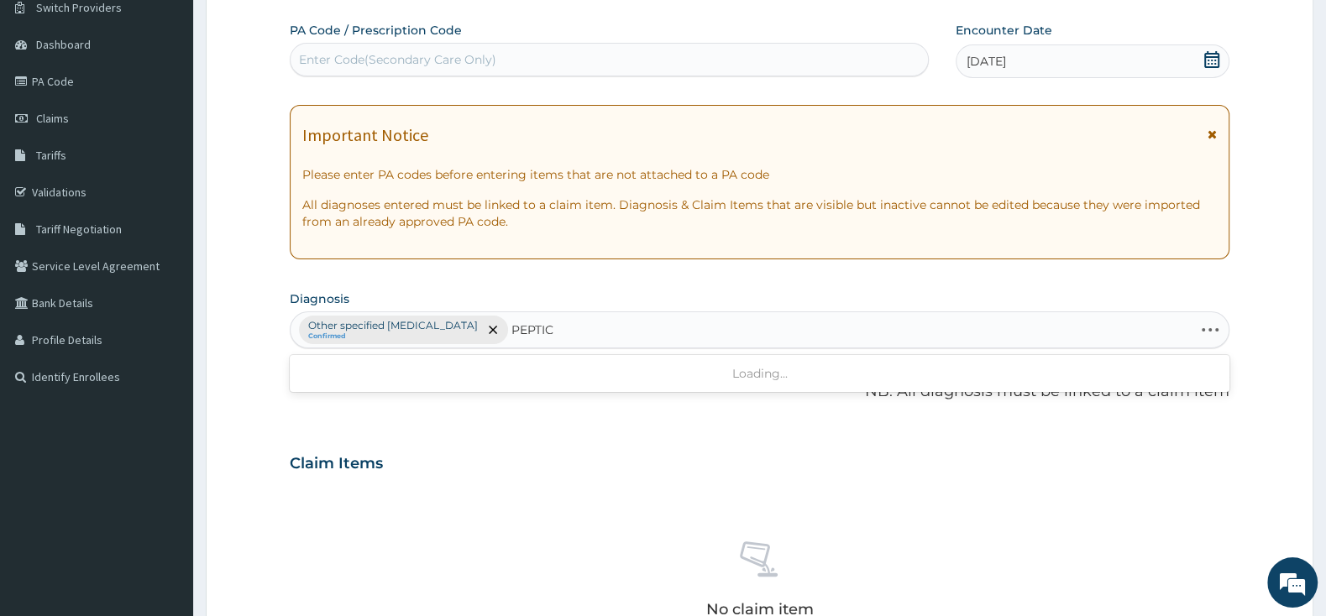
type input "PEPTIC"
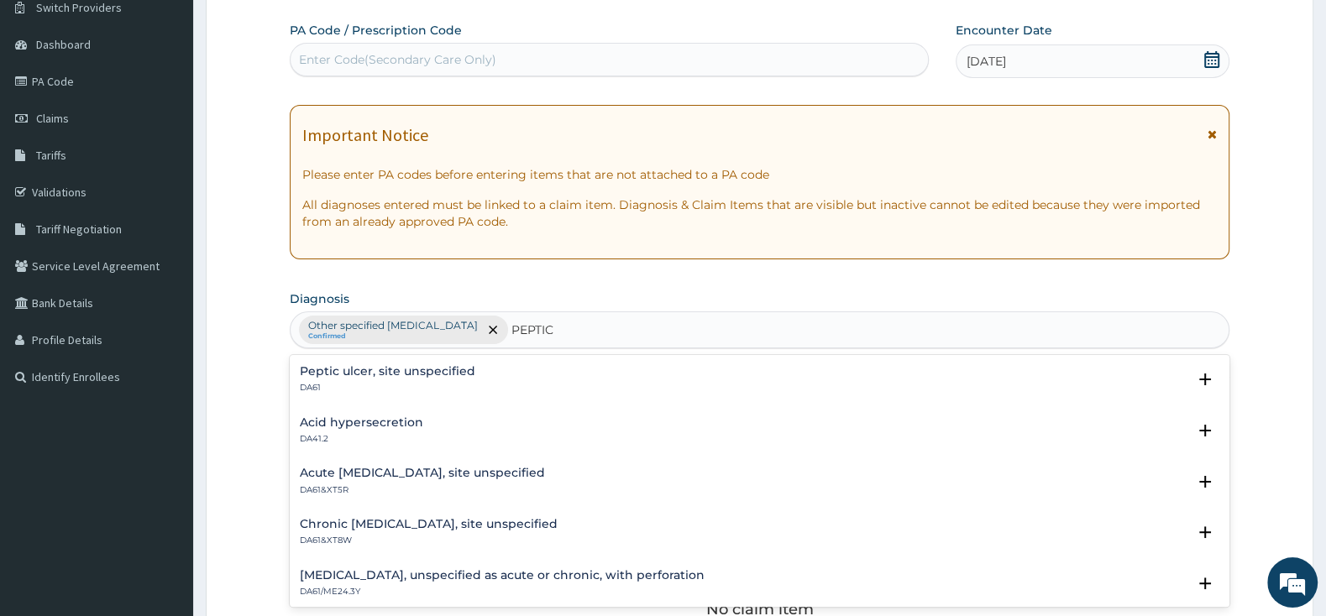
click at [370, 378] on h4 "Peptic ulcer, site unspecified" at bounding box center [387, 371] width 175 height 13
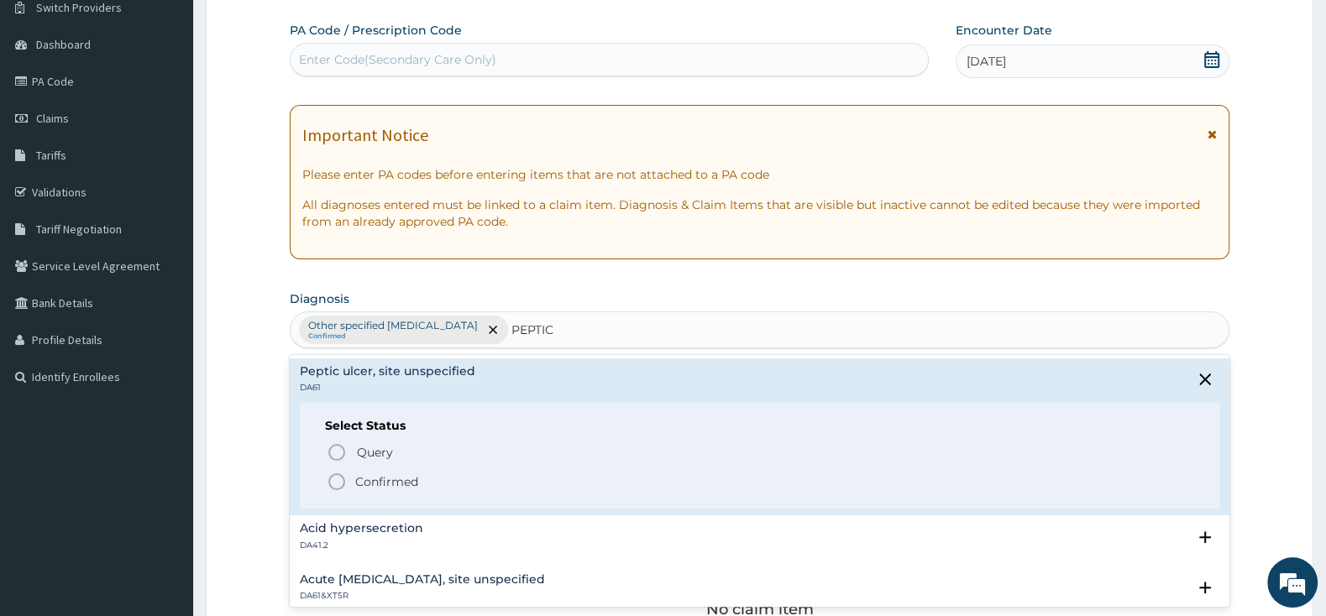
click at [341, 490] on circle "status option filled" at bounding box center [336, 481] width 15 height 15
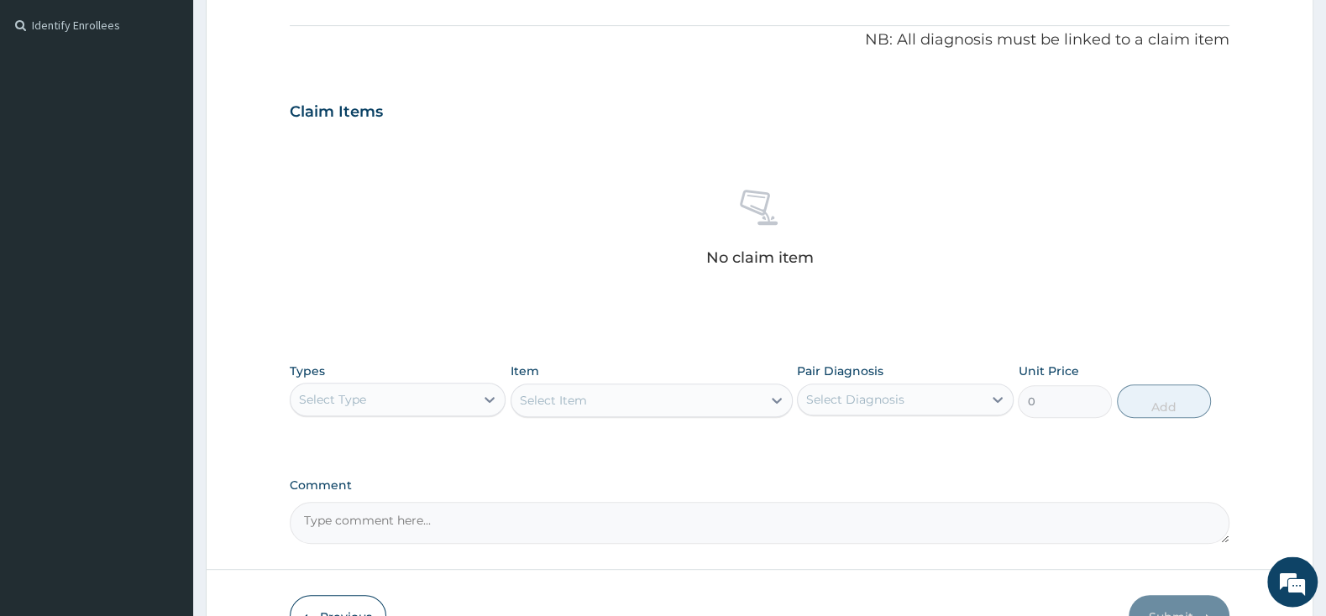
scroll to position [491, 0]
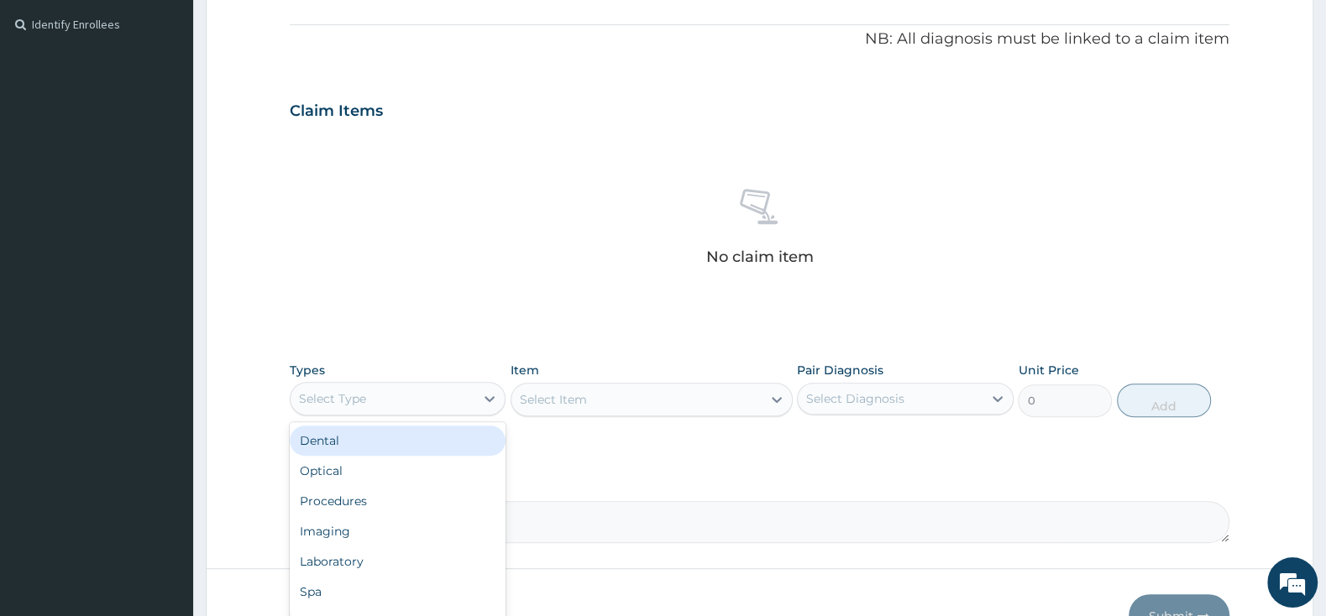
click at [450, 397] on div "Select Type" at bounding box center [383, 398] width 184 height 27
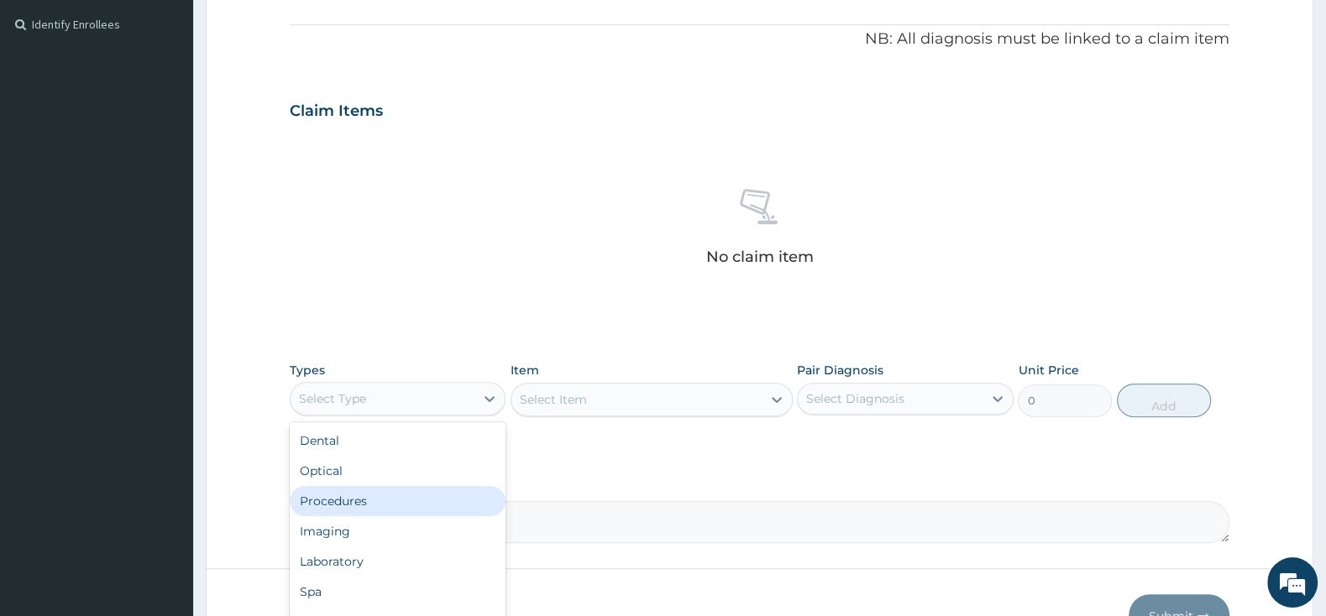
click at [387, 503] on div "Procedures" at bounding box center [398, 501] width 216 height 30
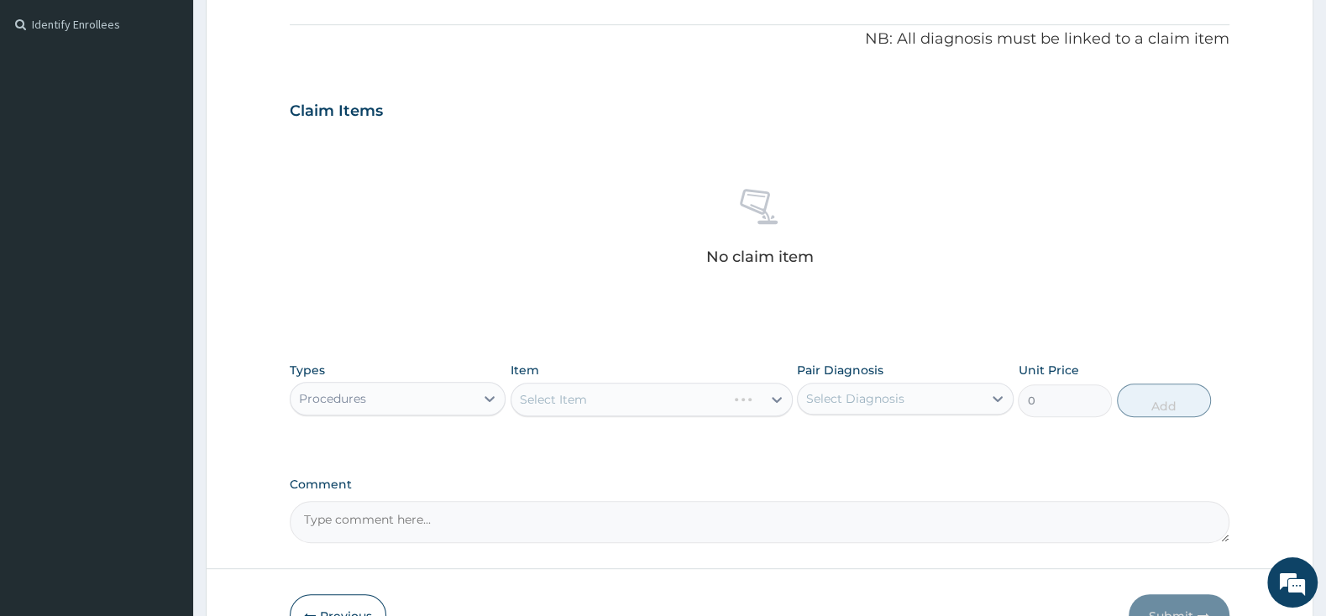
click at [664, 395] on div "Select Item" at bounding box center [651, 400] width 282 height 34
click at [681, 395] on div "Select Item" at bounding box center [636, 399] width 250 height 27
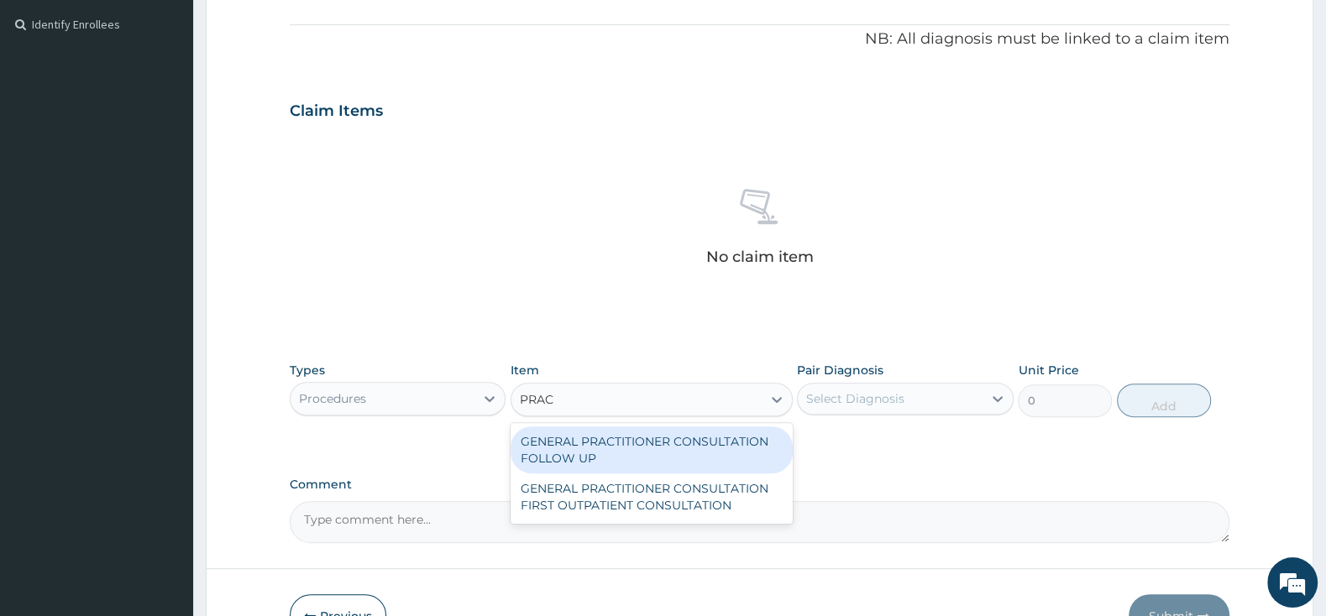
type input "PRACT"
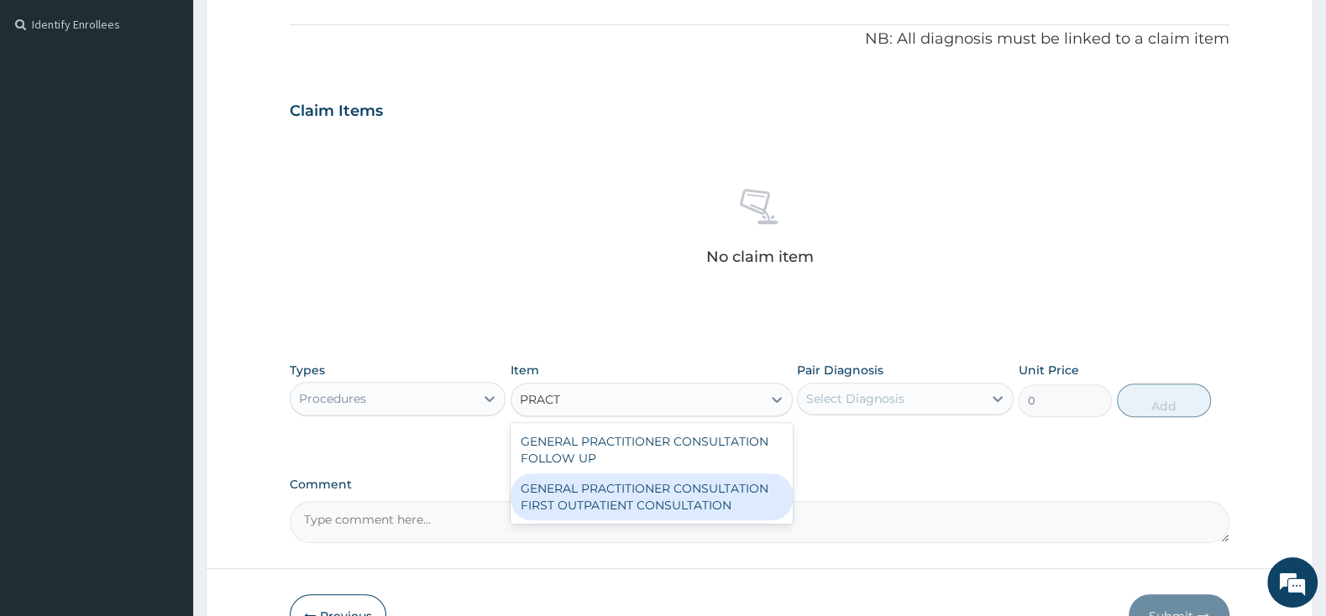
click at [730, 495] on div "GENERAL PRACTITIONER CONSULTATION FIRST OUTPATIENT CONSULTATION" at bounding box center [651, 497] width 282 height 47
type input "3000"
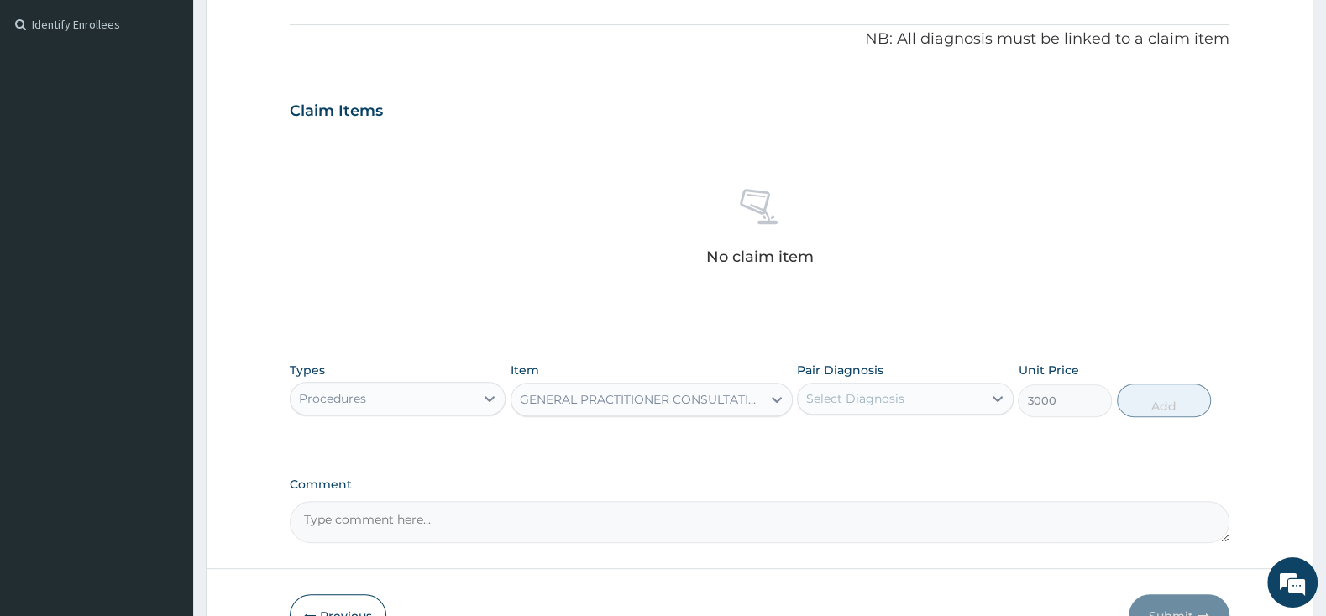
click at [839, 393] on div "Select Diagnosis" at bounding box center [855, 398] width 98 height 17
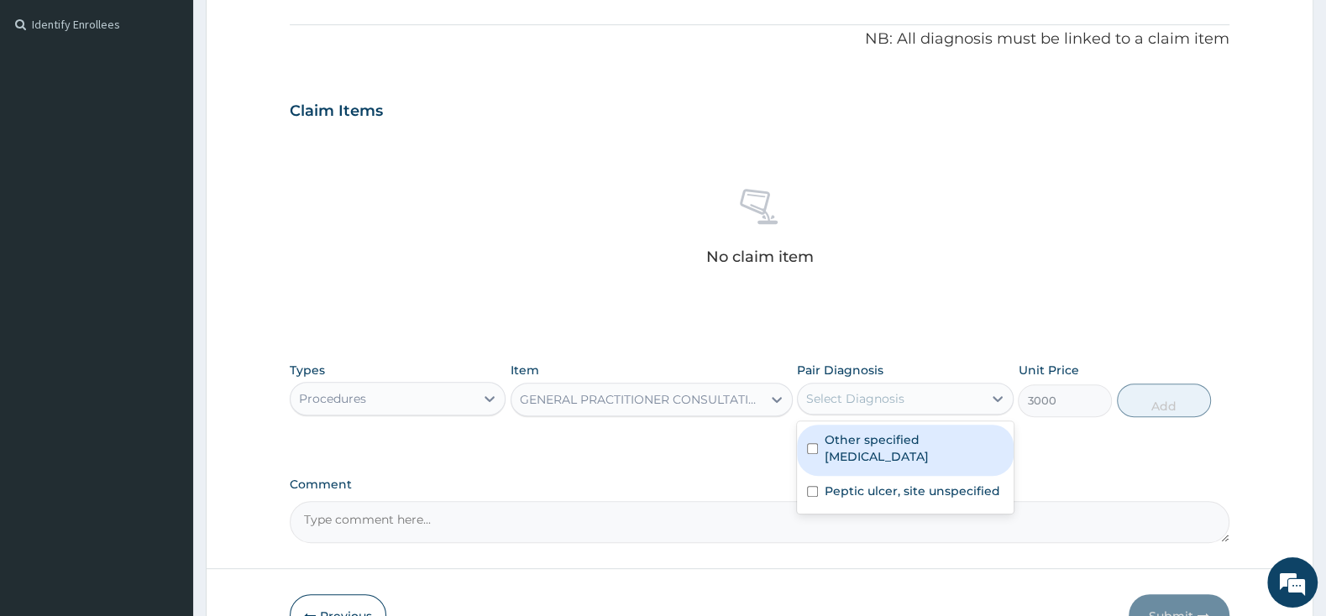
click at [814, 443] on input "checkbox" at bounding box center [812, 448] width 11 height 11
checkbox input "true"
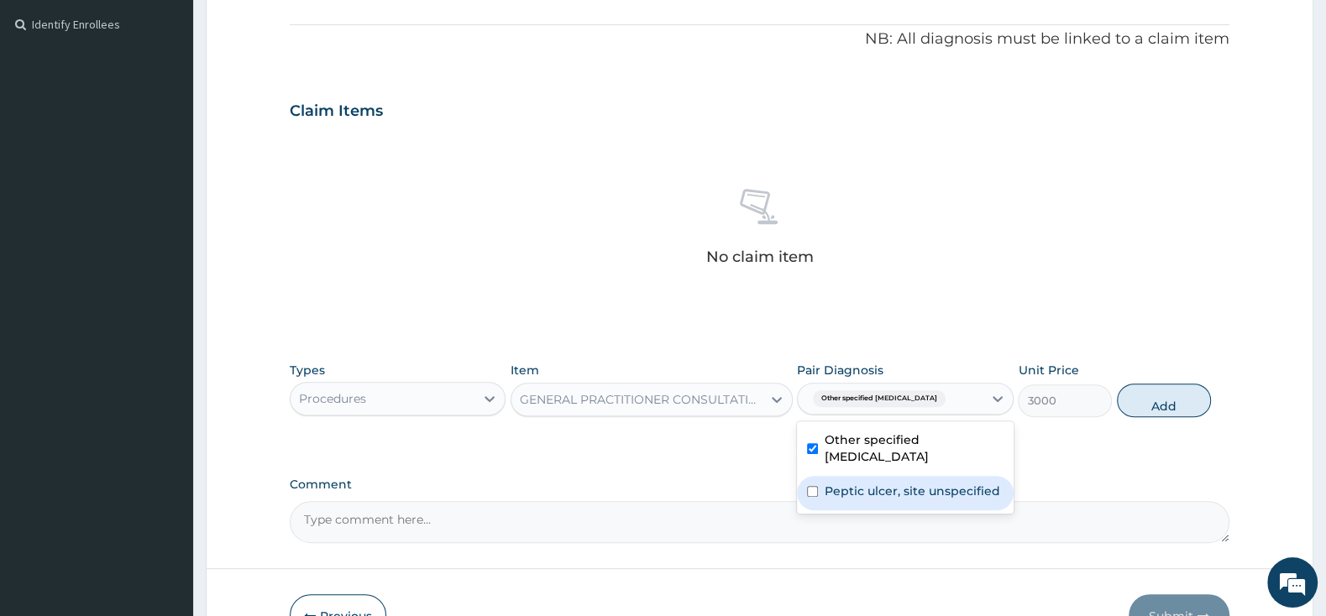
drag, startPoint x: 811, startPoint y: 470, endPoint x: 1003, endPoint y: 469, distance: 191.4
click at [811, 476] on div "Peptic ulcer, site unspecified" at bounding box center [905, 493] width 216 height 34
checkbox input "true"
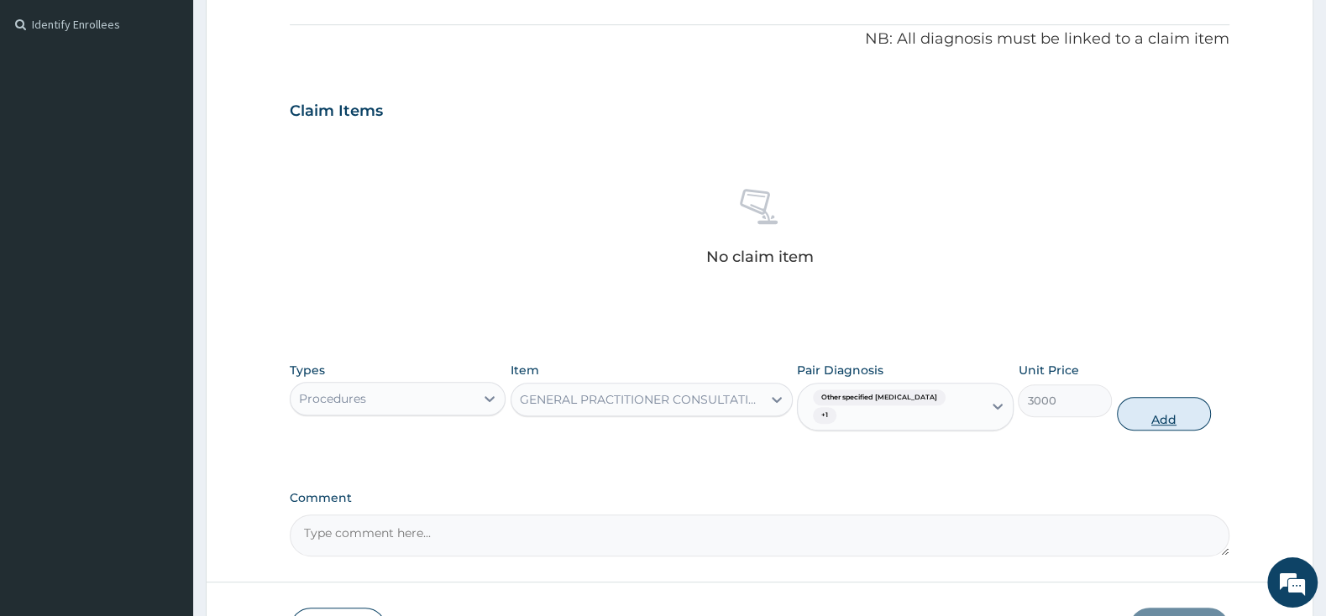
click at [1147, 406] on button "Add" at bounding box center [1164, 414] width 94 height 34
type input "0"
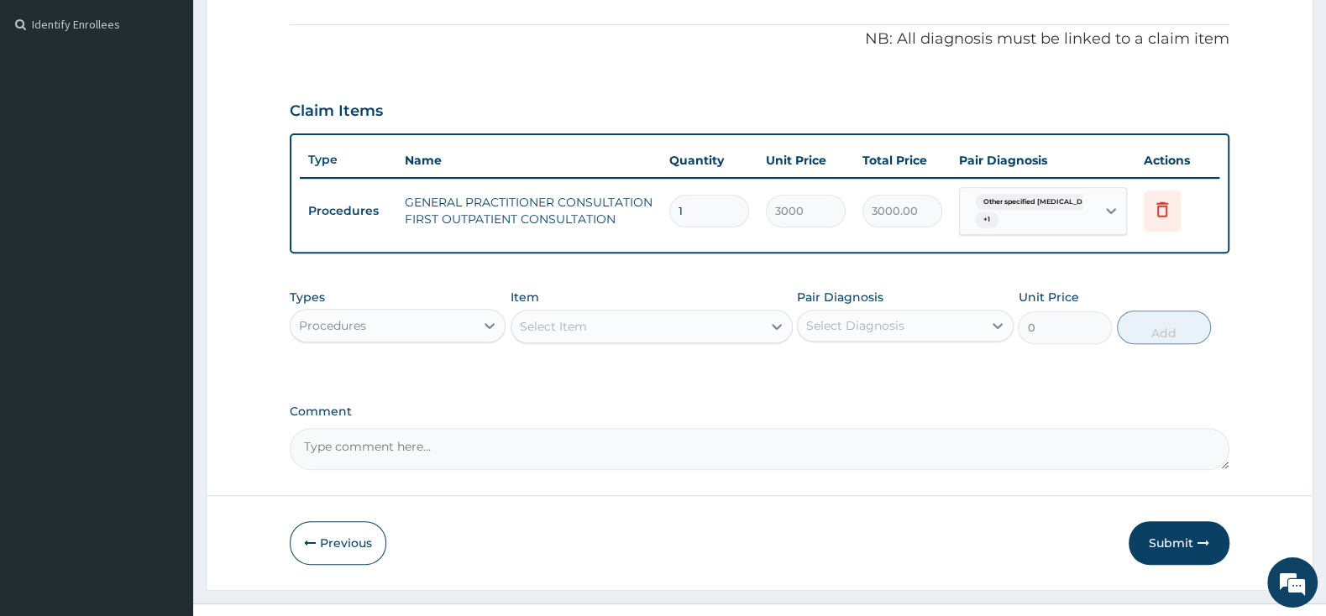
click at [422, 322] on div "Procedures" at bounding box center [383, 325] width 184 height 27
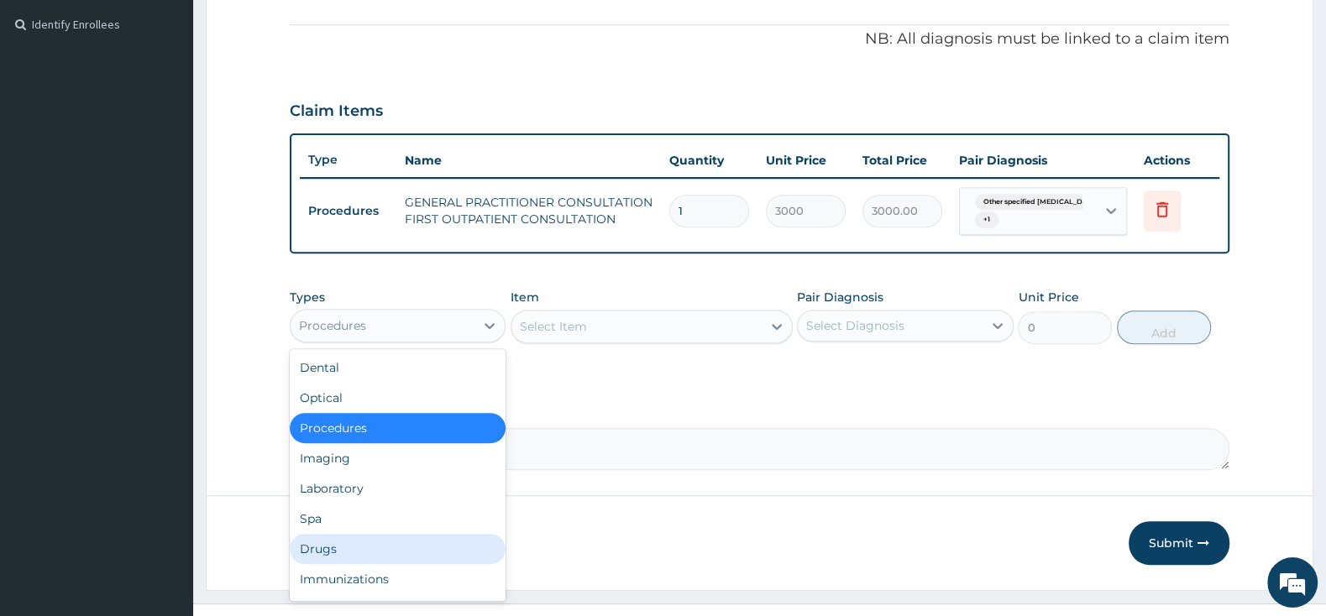
click at [353, 549] on div "Drugs" at bounding box center [398, 549] width 216 height 30
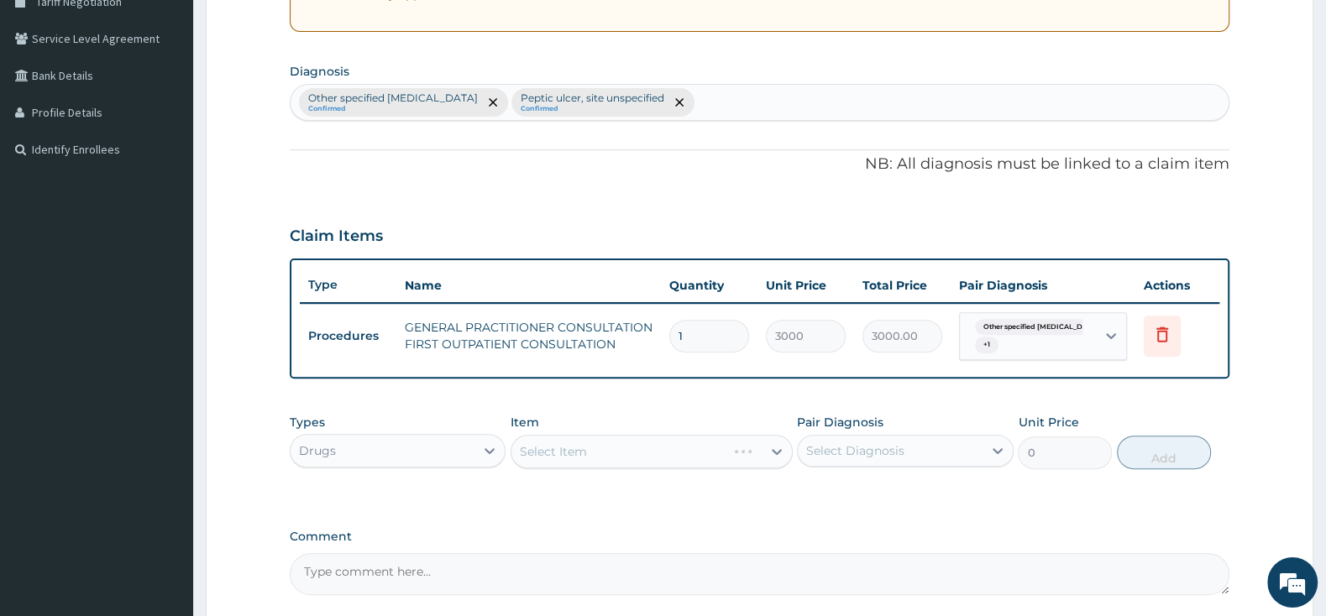
scroll to position [403, 0]
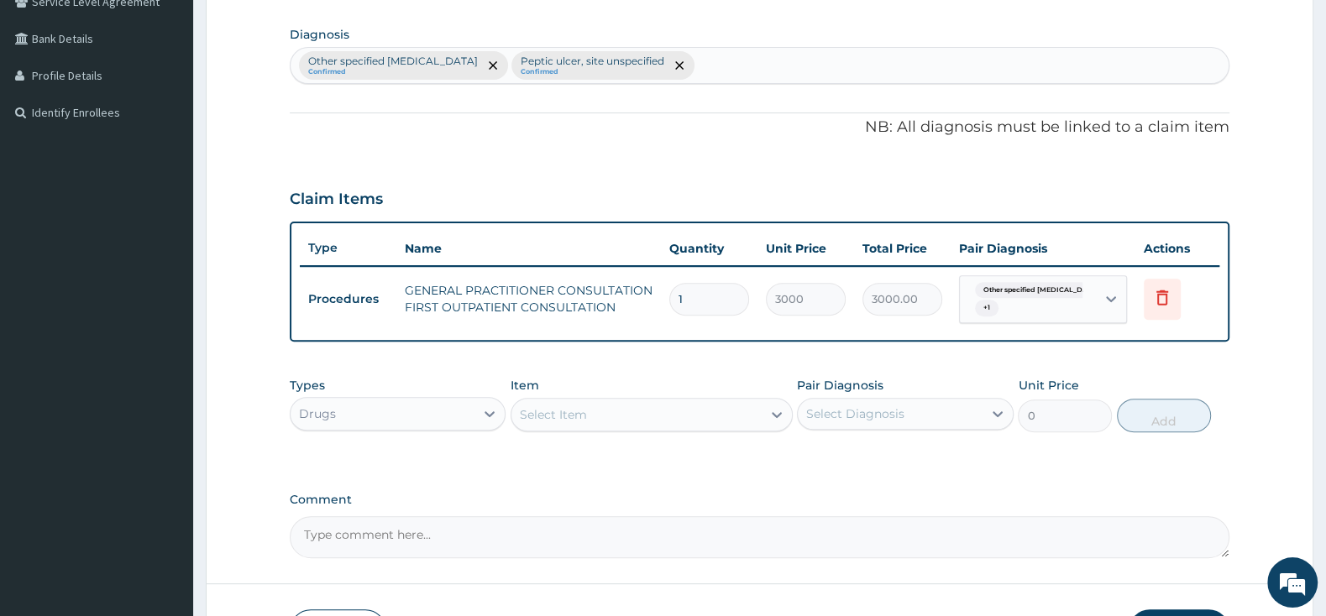
click at [726, 411] on div "Select Item" at bounding box center [636, 414] width 250 height 27
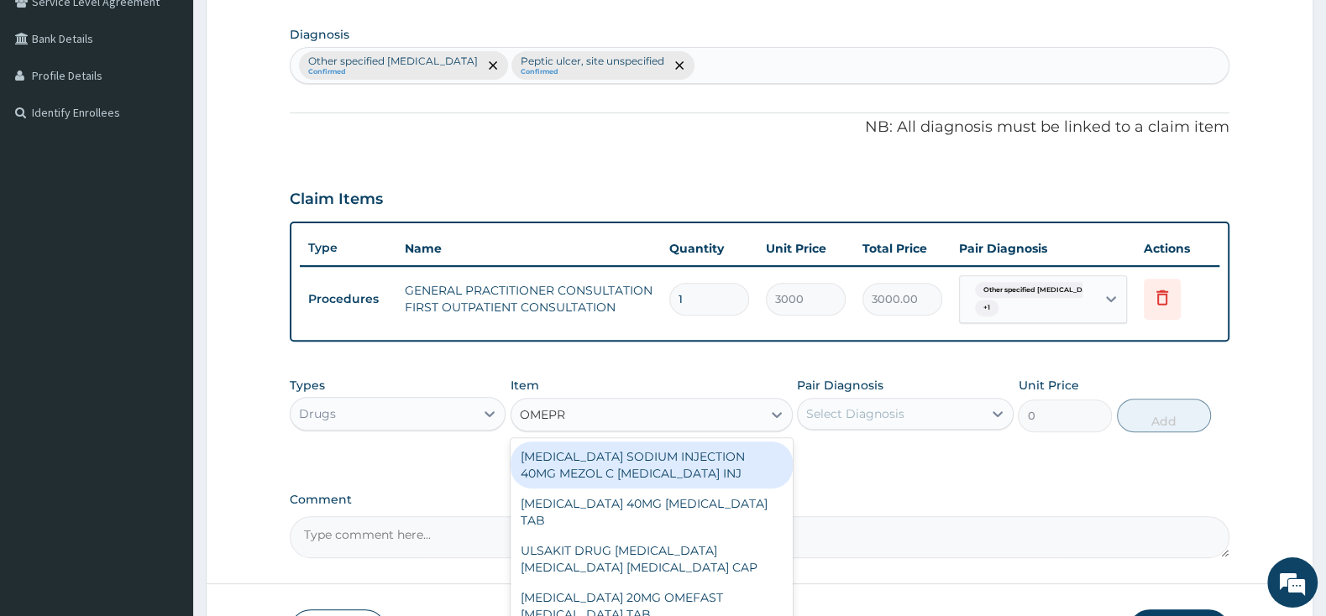
type input "OMEPRA"
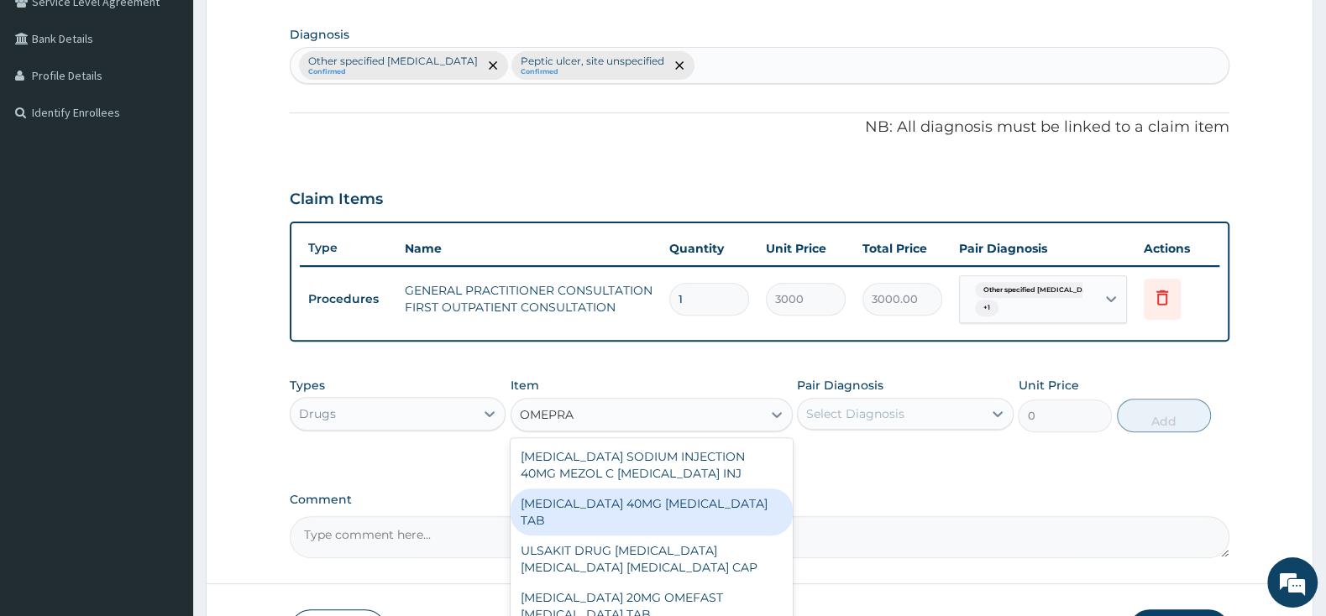
click at [719, 510] on div "NEXIUM 40MG ESOMEPRAZOLE TAB" at bounding box center [651, 512] width 282 height 47
type input "10246.5"
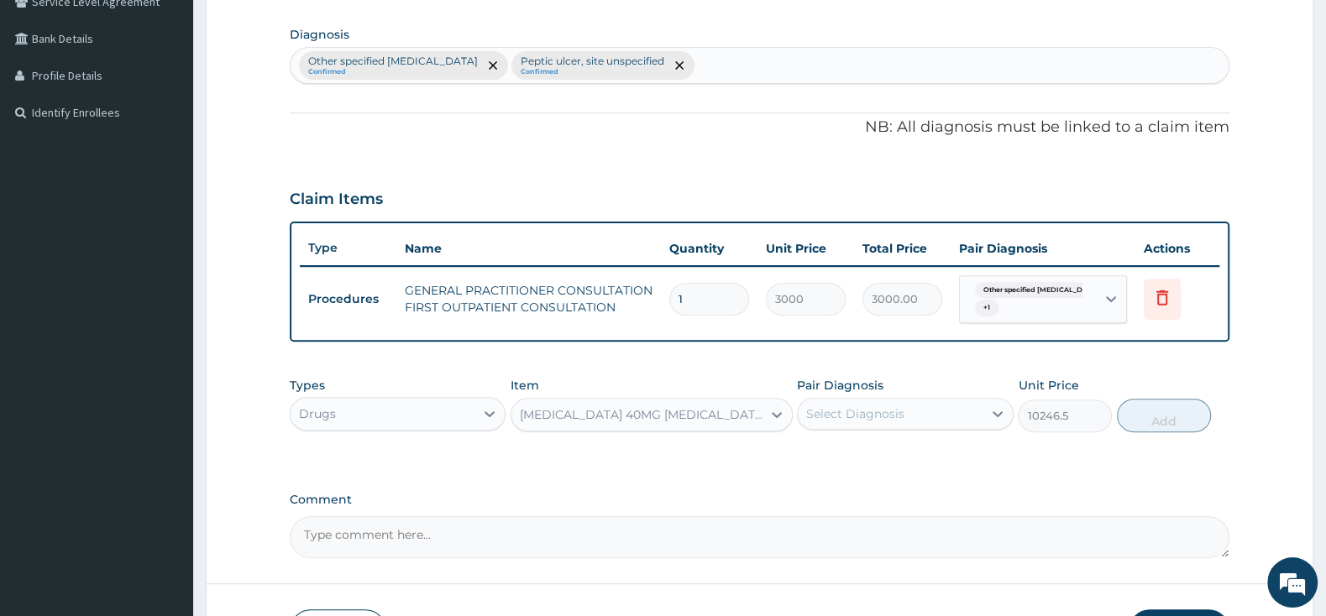
click at [899, 411] on div "Select Diagnosis" at bounding box center [855, 414] width 98 height 17
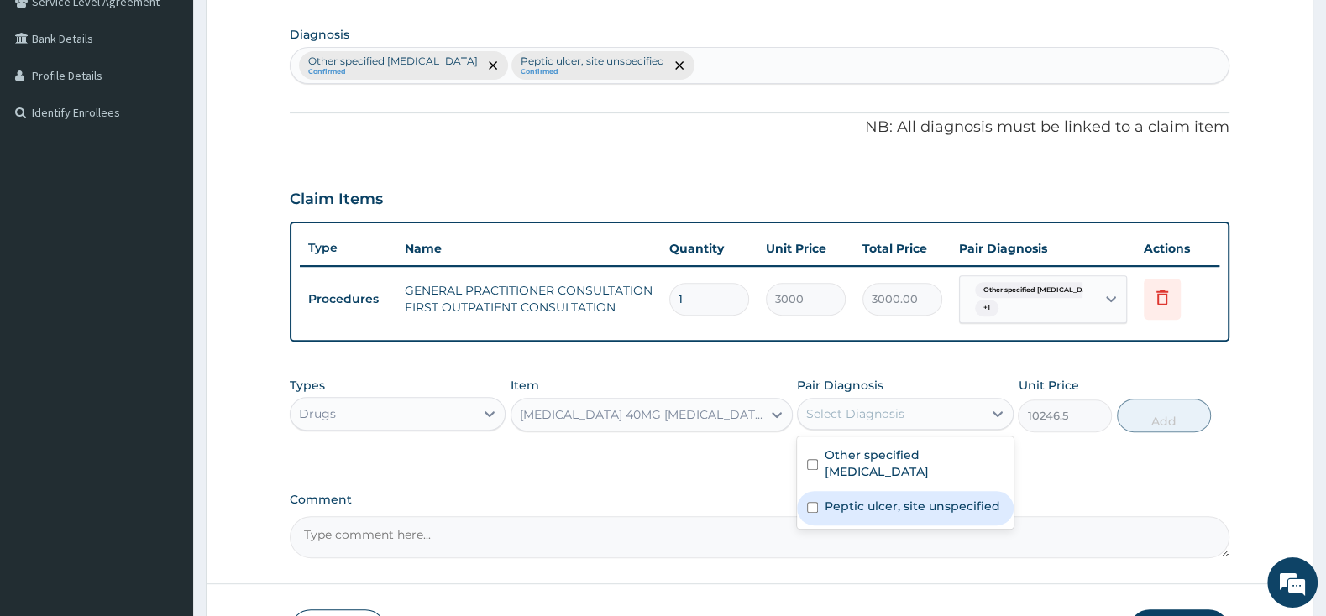
click at [806, 491] on div "Peptic ulcer, site unspecified" at bounding box center [905, 508] width 216 height 34
checkbox input "true"
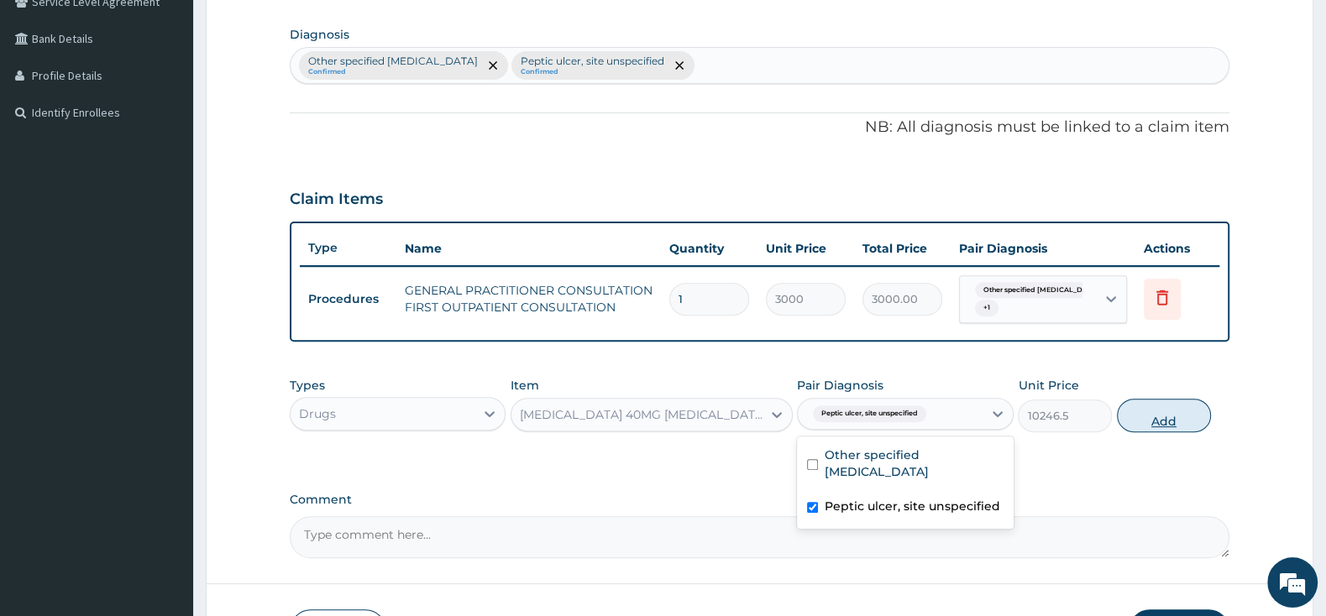
click at [1149, 411] on button "Add" at bounding box center [1164, 416] width 94 height 34
type input "0"
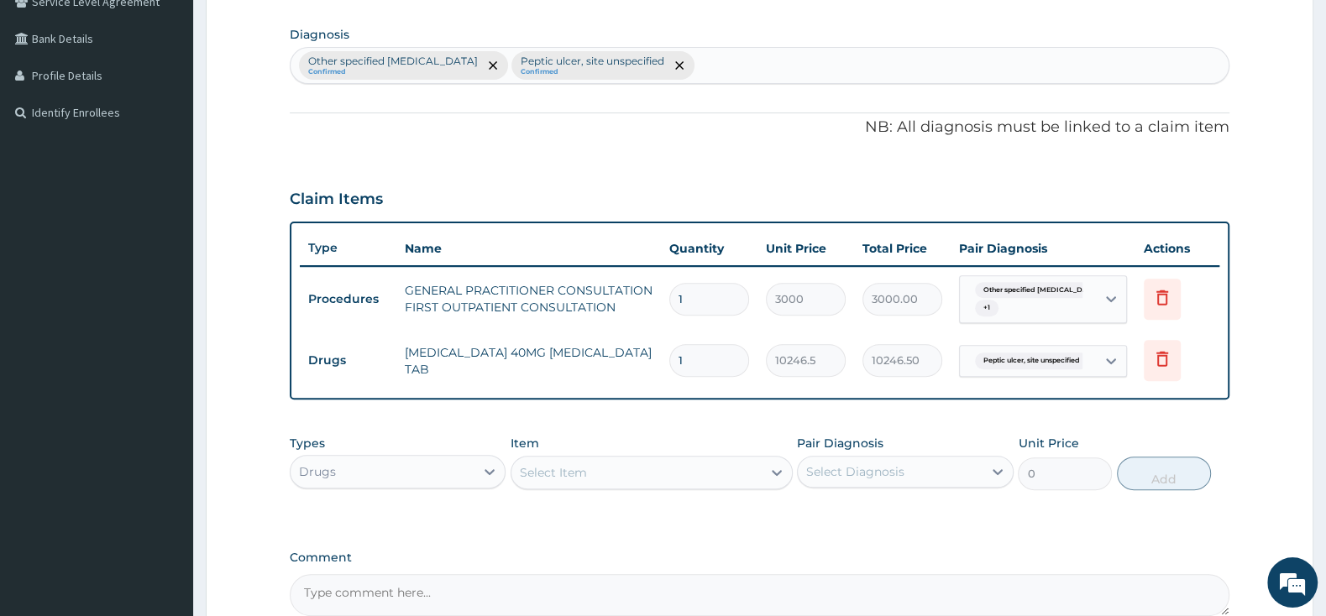
click at [600, 453] on div "Item Select Item" at bounding box center [651, 462] width 282 height 55
click at [607, 469] on div "Select Item" at bounding box center [636, 472] width 250 height 27
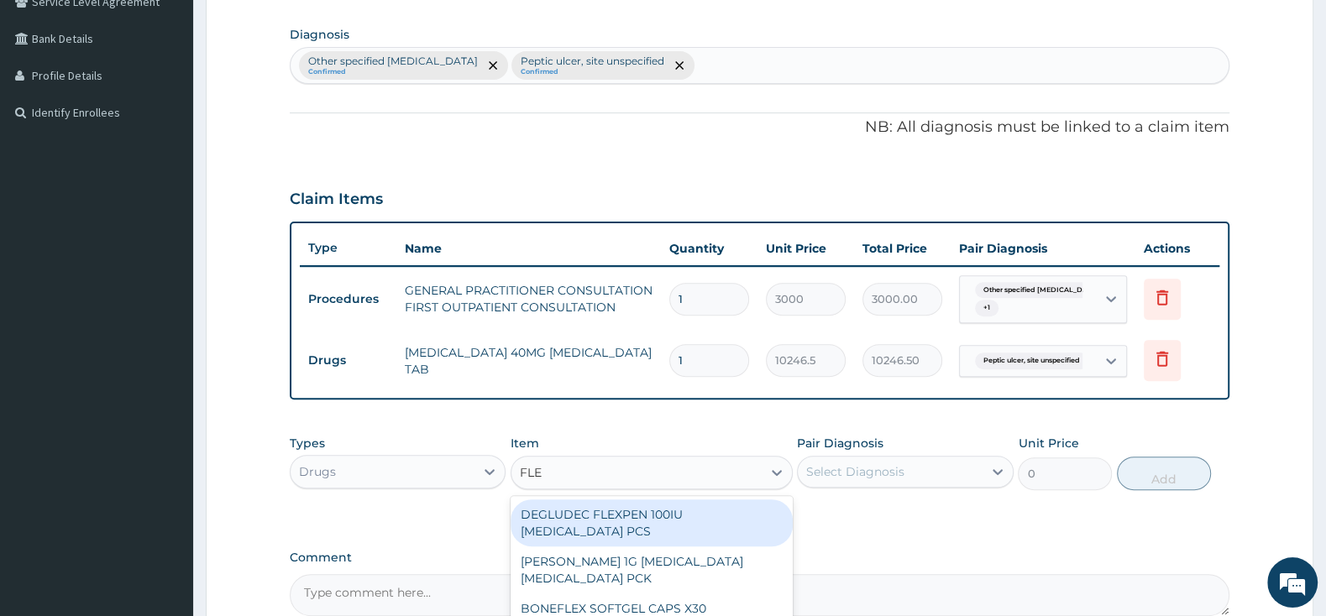
type input "FLEM"
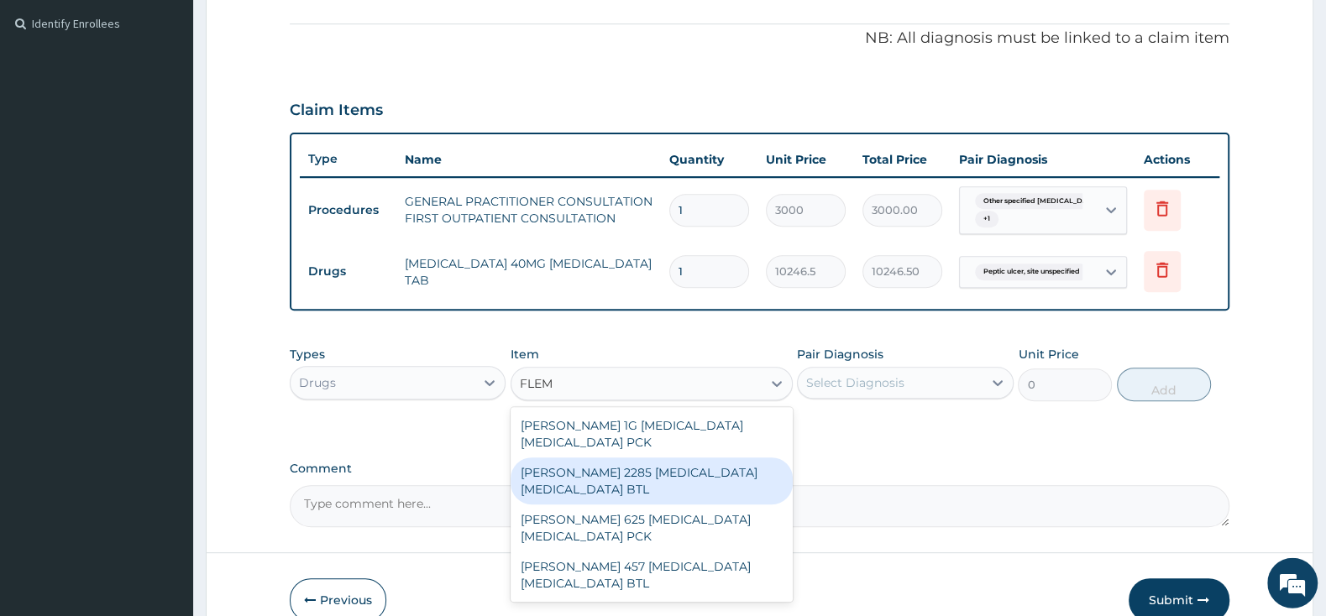
scroll to position [579, 0]
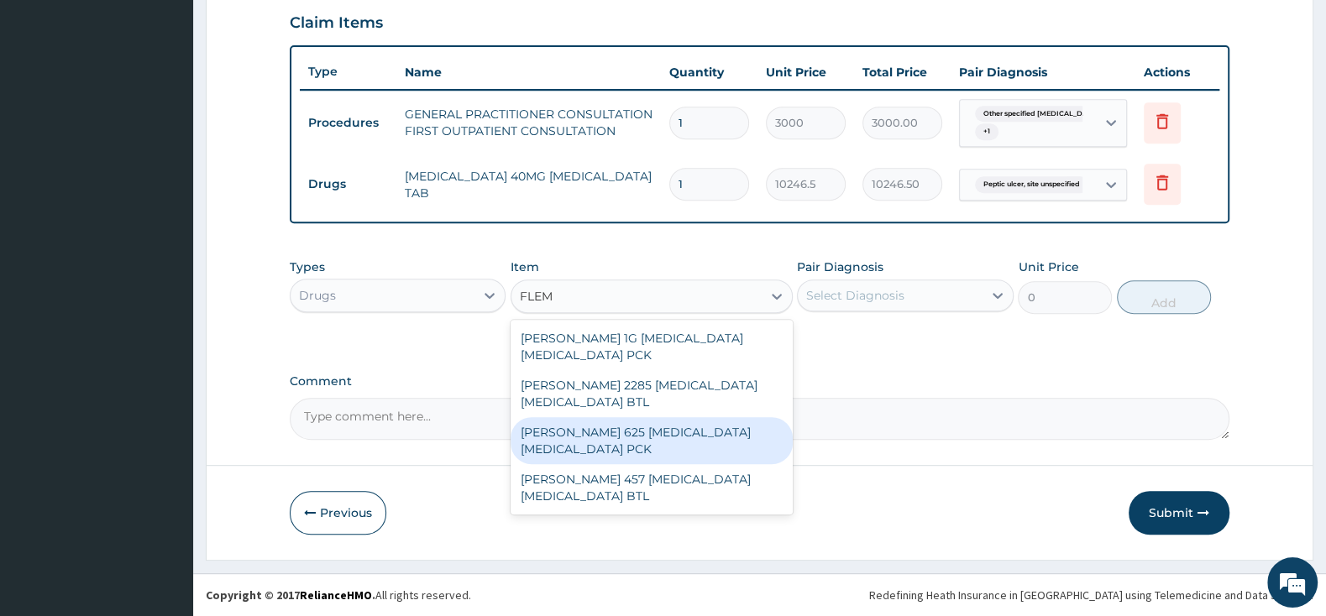
click at [706, 442] on div "FLEMING 625 AMOXICILLIN CLAVULANIC ACID PCK" at bounding box center [651, 440] width 282 height 47
type input "2300"
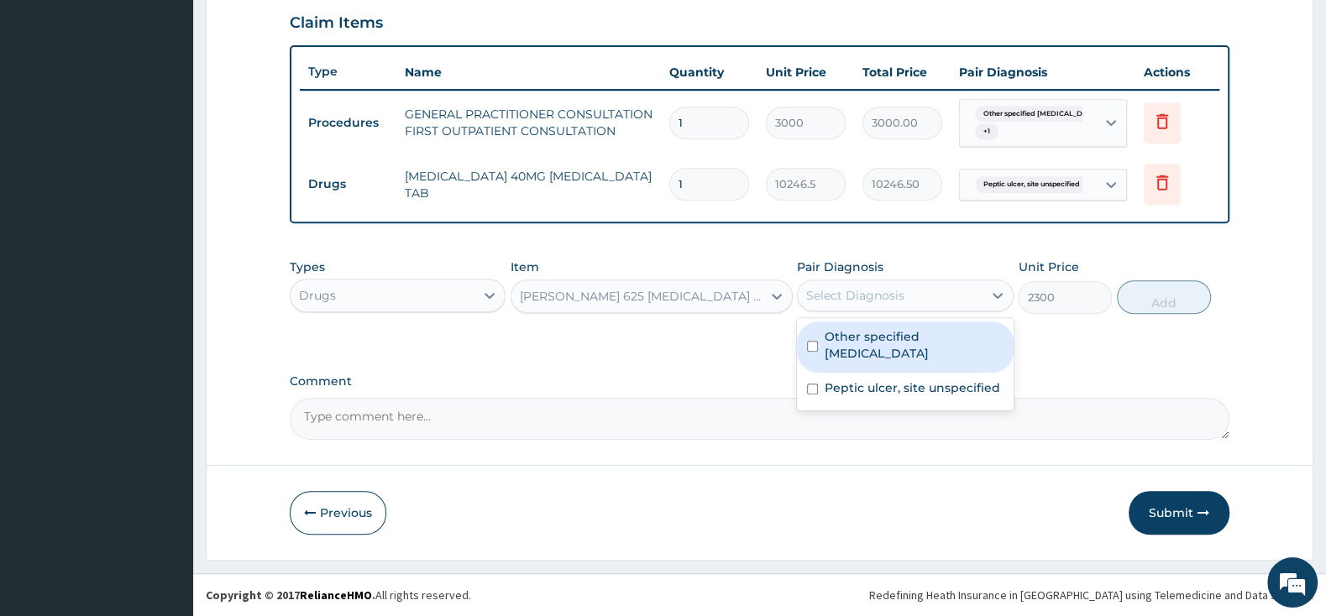
drag, startPoint x: 846, startPoint y: 291, endPoint x: 830, endPoint y: 336, distance: 48.4
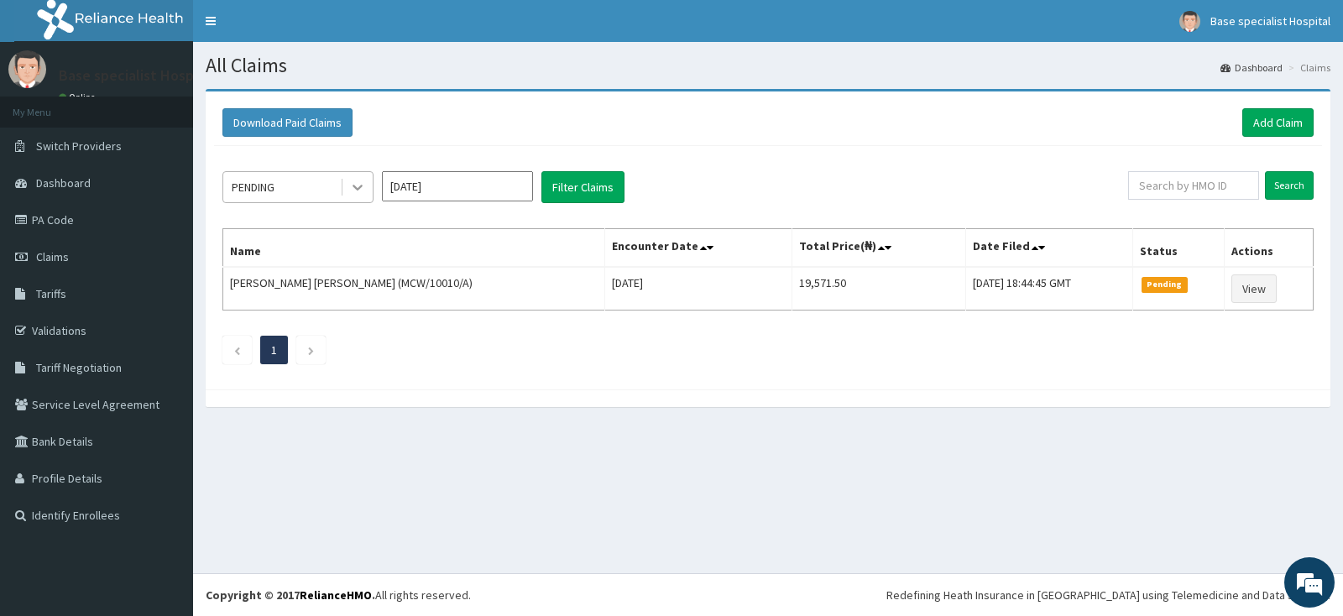
click at [353, 192] on icon at bounding box center [357, 187] width 17 height 17
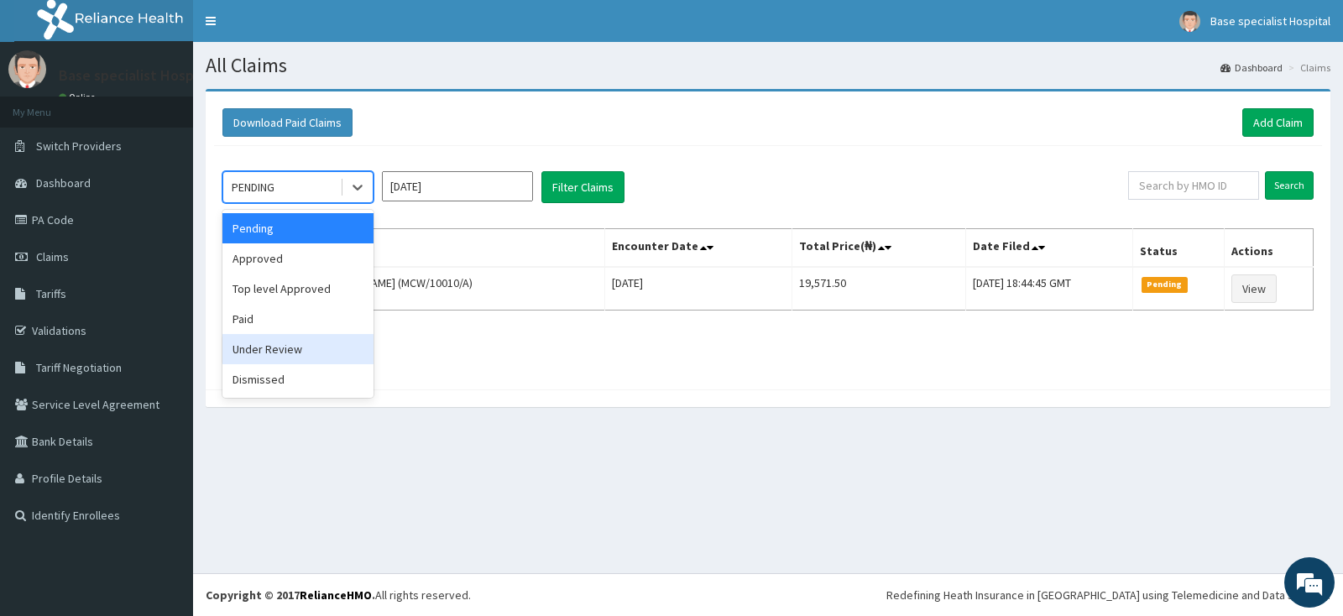
click at [319, 358] on div "Under Review" at bounding box center [298, 349] width 151 height 30
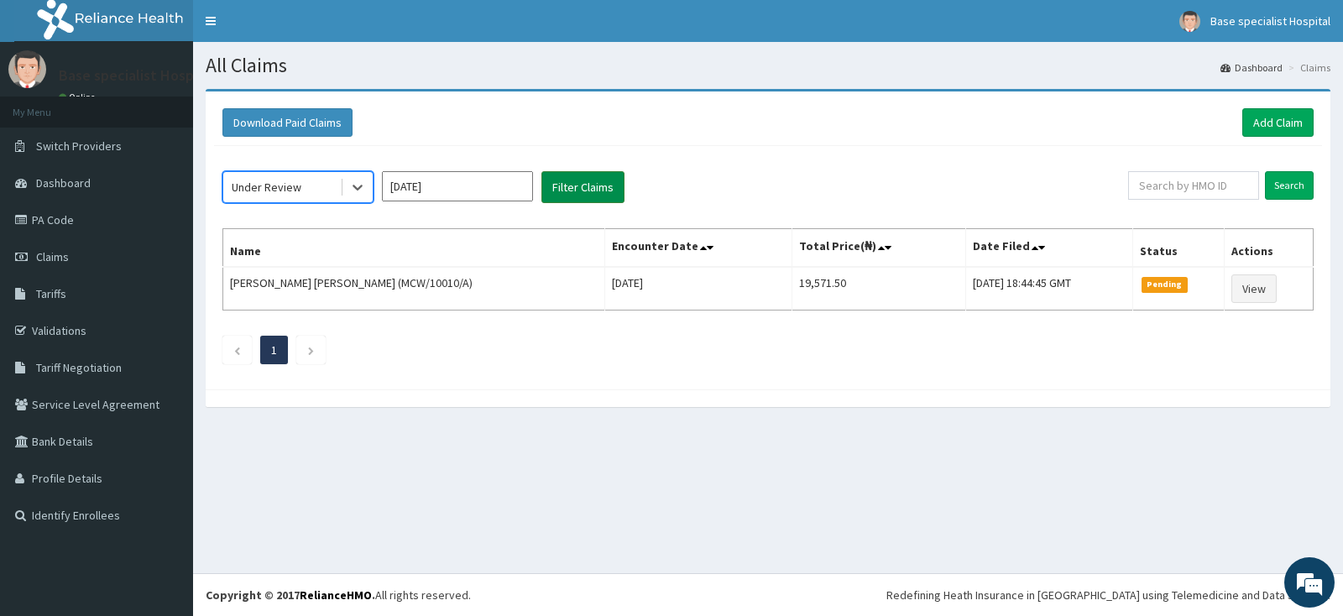
click at [574, 186] on button "Filter Claims" at bounding box center [583, 187] width 83 height 32
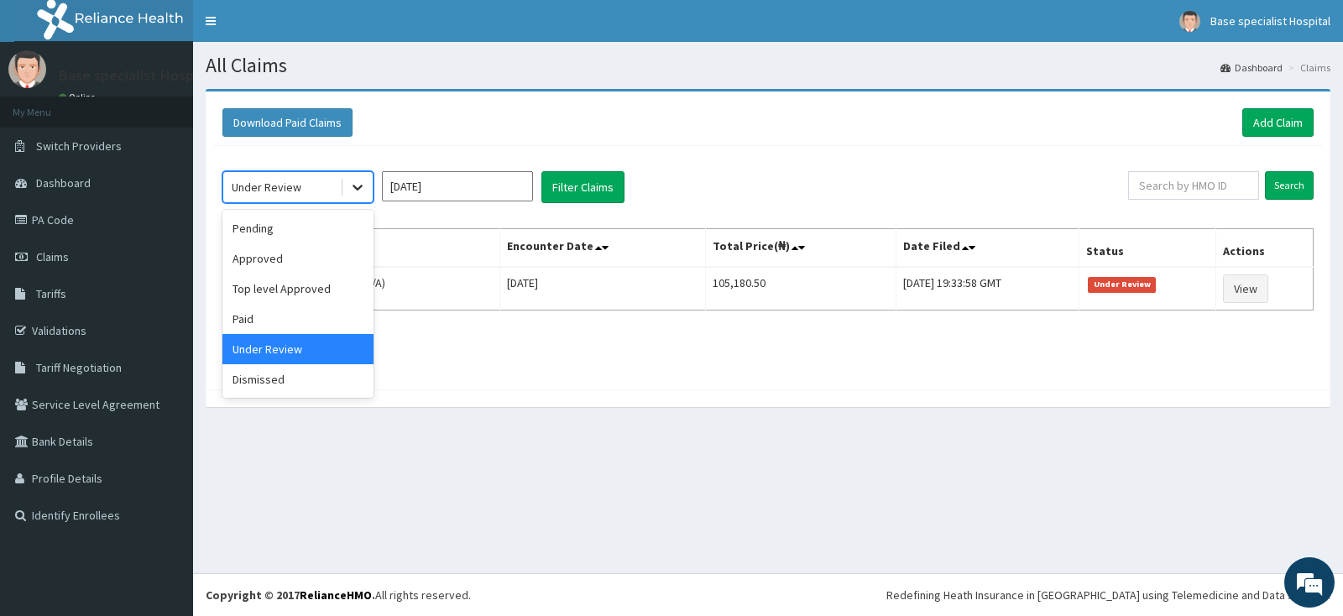
click at [358, 192] on icon at bounding box center [357, 187] width 17 height 17
click at [338, 228] on div "Pending" at bounding box center [298, 228] width 151 height 30
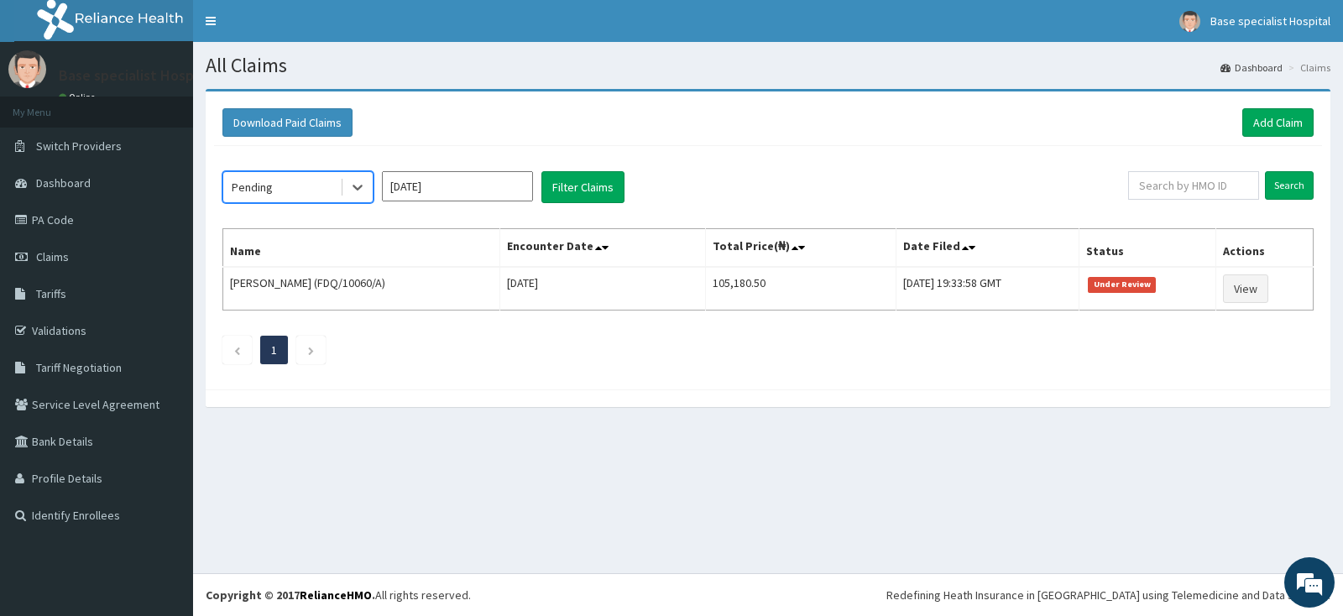
click at [579, 164] on div "option Pending, selected. Select is focused ,type to refine list, press Down to…" at bounding box center [768, 263] width 1108 height 235
click at [576, 185] on button "Filter Claims" at bounding box center [583, 187] width 83 height 32
